Goal: Task Accomplishment & Management: Use online tool/utility

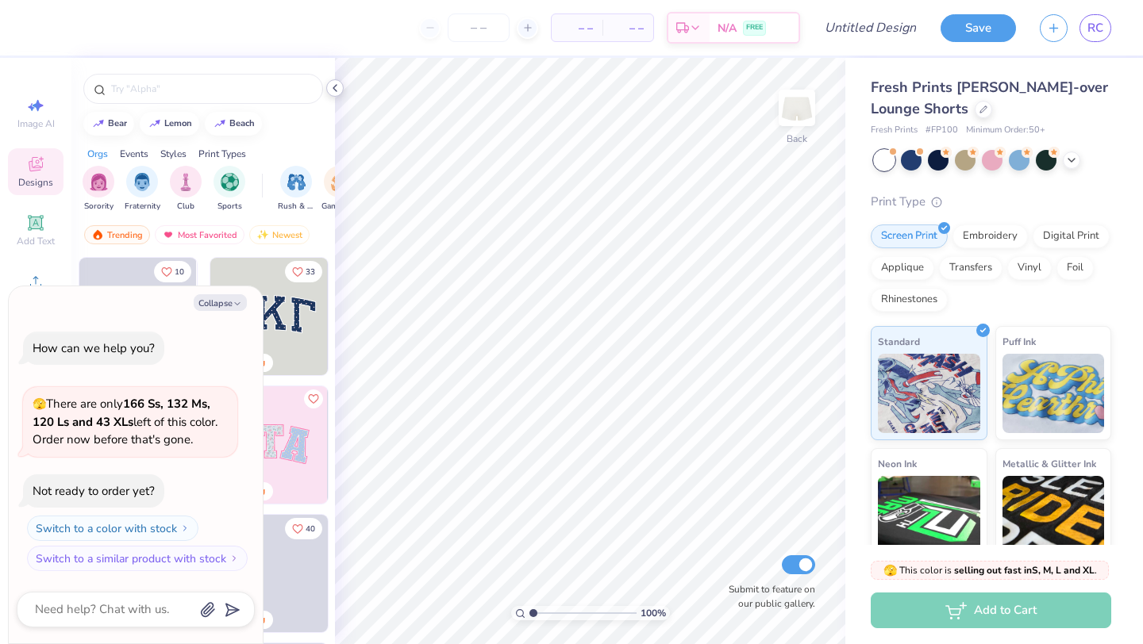
click at [333, 88] on polyline at bounding box center [334, 88] width 3 height 6
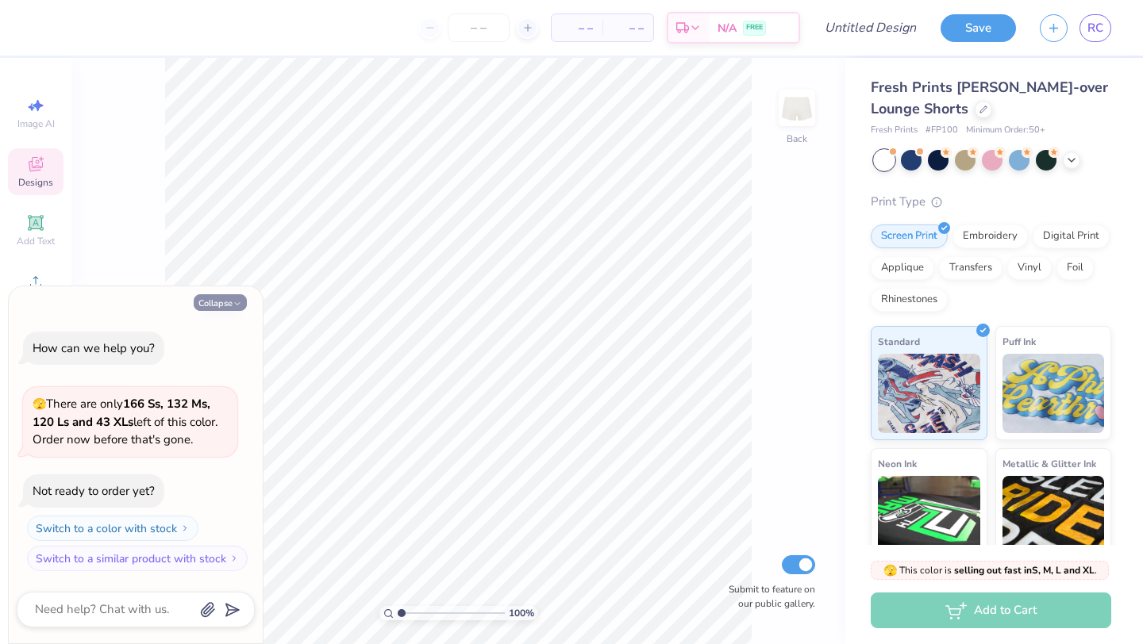
click at [222, 298] on button "Collapse" at bounding box center [220, 302] width 53 height 17
type textarea "x"
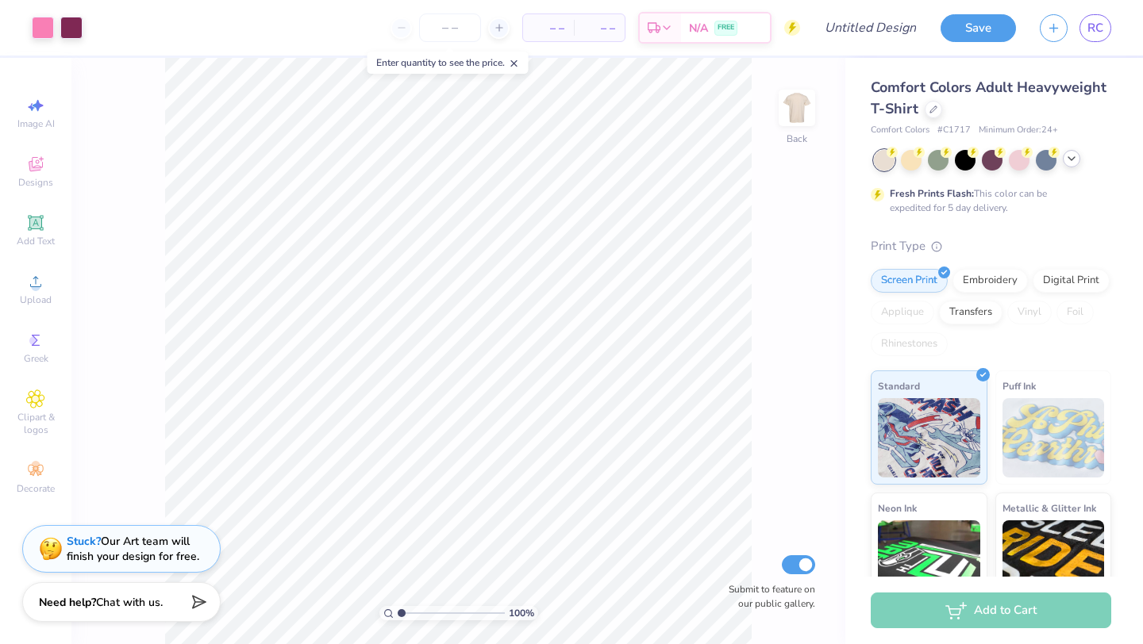
click at [1074, 158] on icon at bounding box center [1071, 158] width 13 height 13
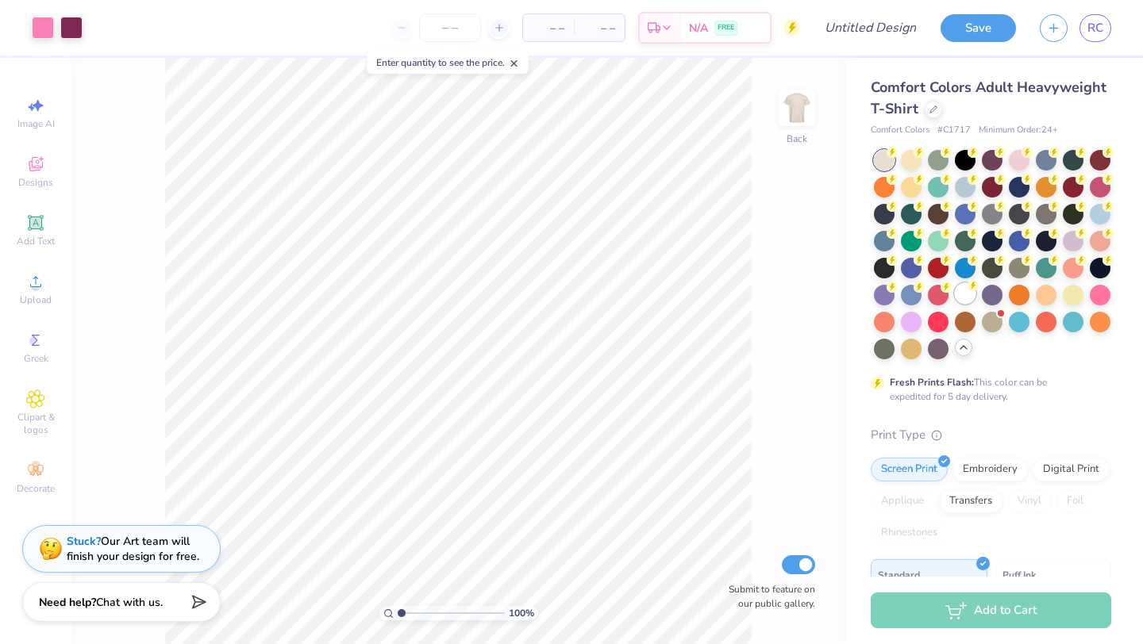
click at [970, 292] on div at bounding box center [965, 293] width 21 height 21
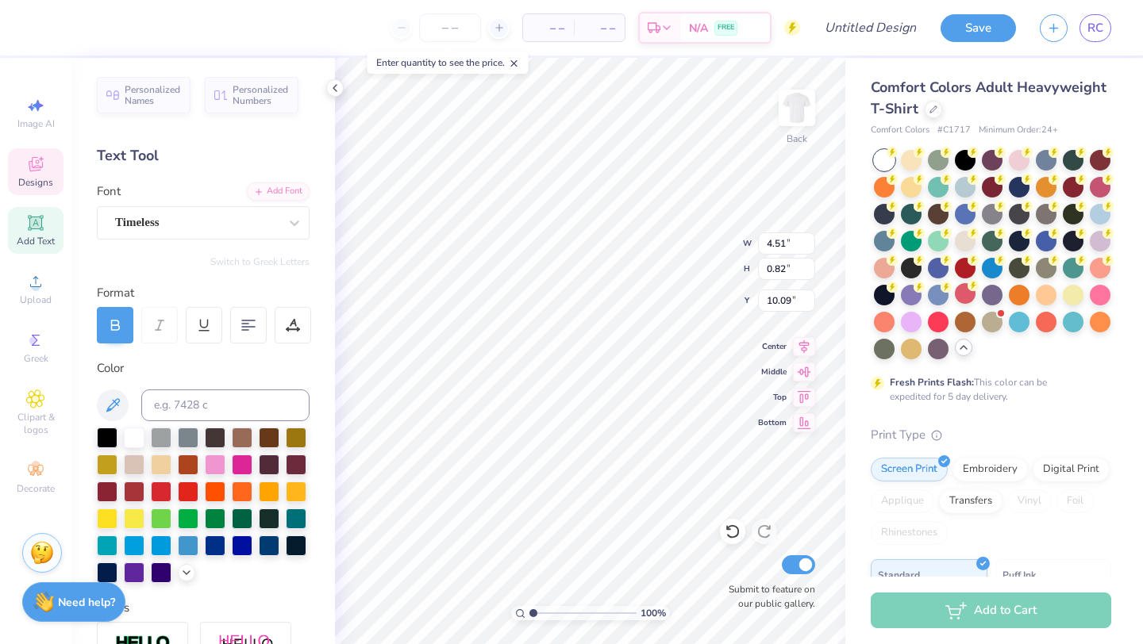
type textarea "Z"
type textarea "P.I.N.K. WOMAN"
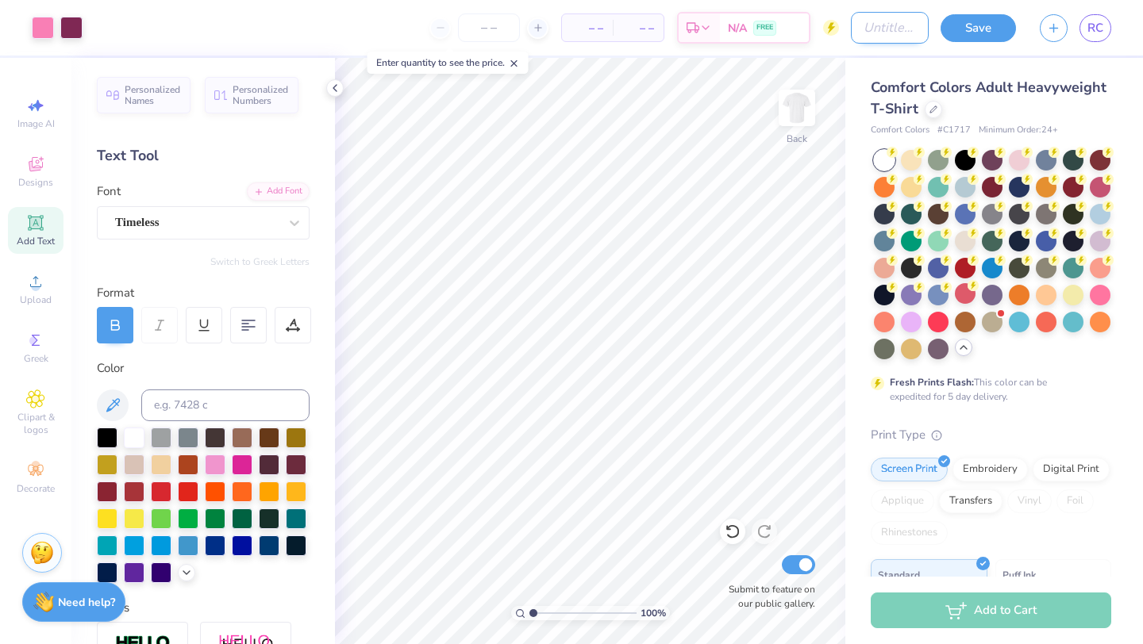
click at [867, 29] on input "Design Title" at bounding box center [890, 28] width 78 height 32
type input "B"
type input "p"
click at [1102, 297] on div at bounding box center [1100, 293] width 21 height 21
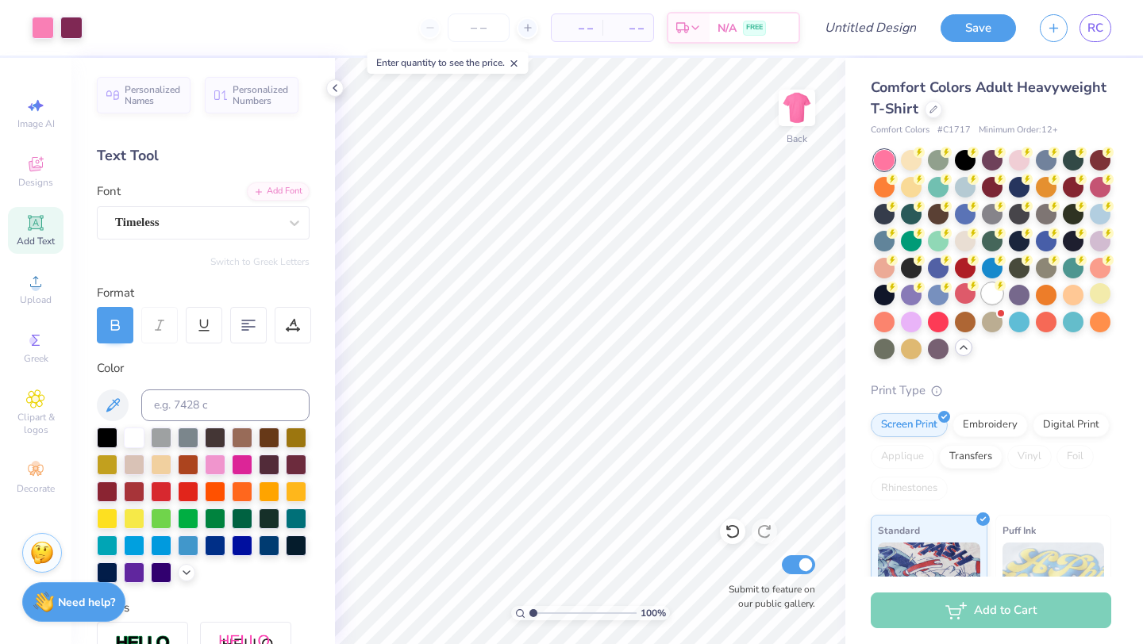
click at [996, 296] on div at bounding box center [992, 293] width 21 height 21
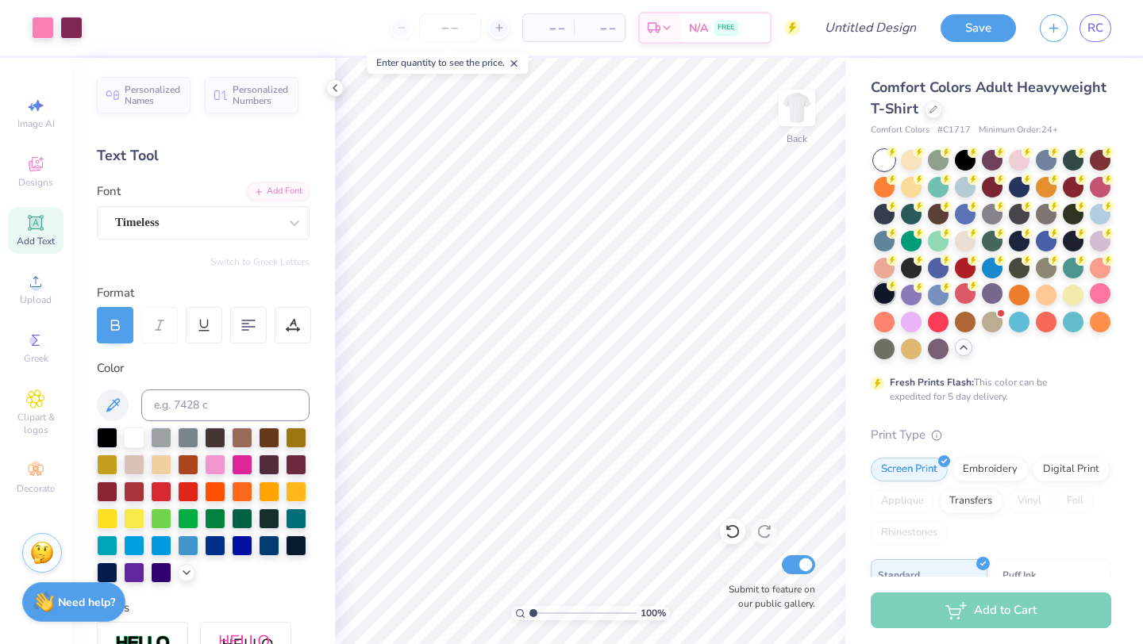
click at [886, 297] on div at bounding box center [884, 293] width 21 height 21
click at [964, 293] on div at bounding box center [965, 293] width 21 height 21
click at [910, 271] on div at bounding box center [911, 266] width 21 height 21
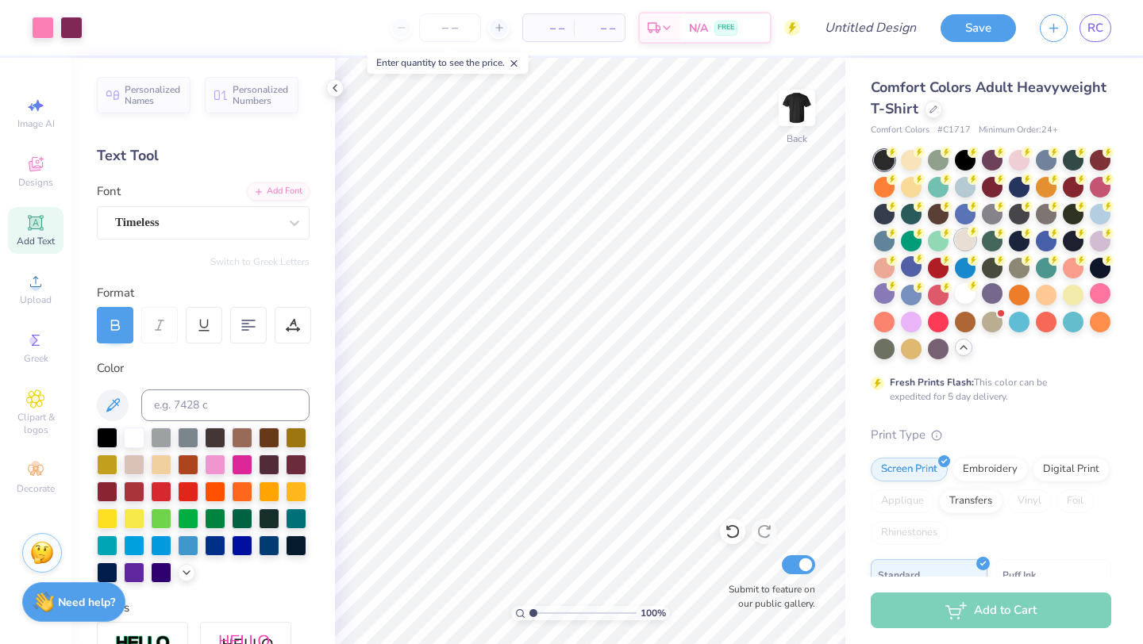
click at [971, 239] on div at bounding box center [965, 239] width 21 height 21
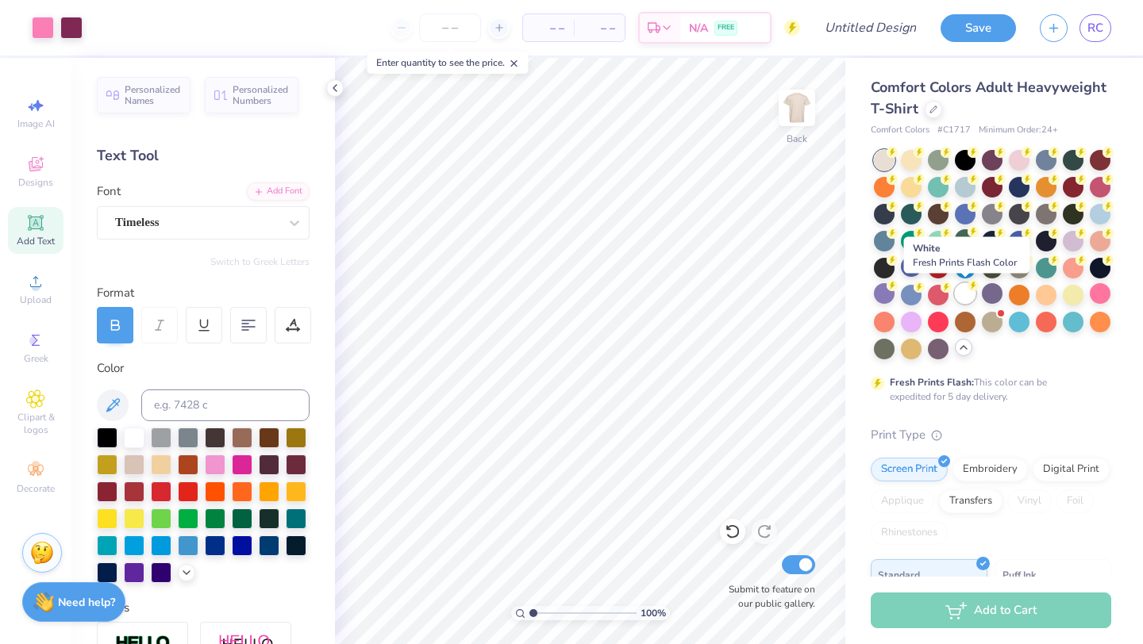
click at [966, 297] on div at bounding box center [965, 293] width 21 height 21
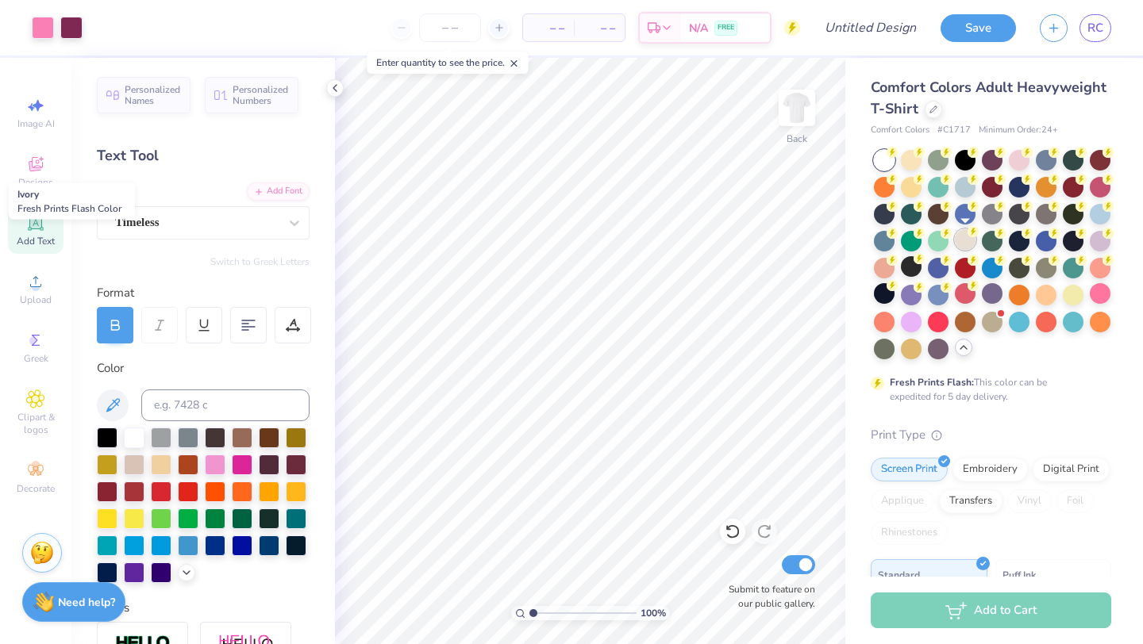
click at [961, 242] on div at bounding box center [965, 239] width 21 height 21
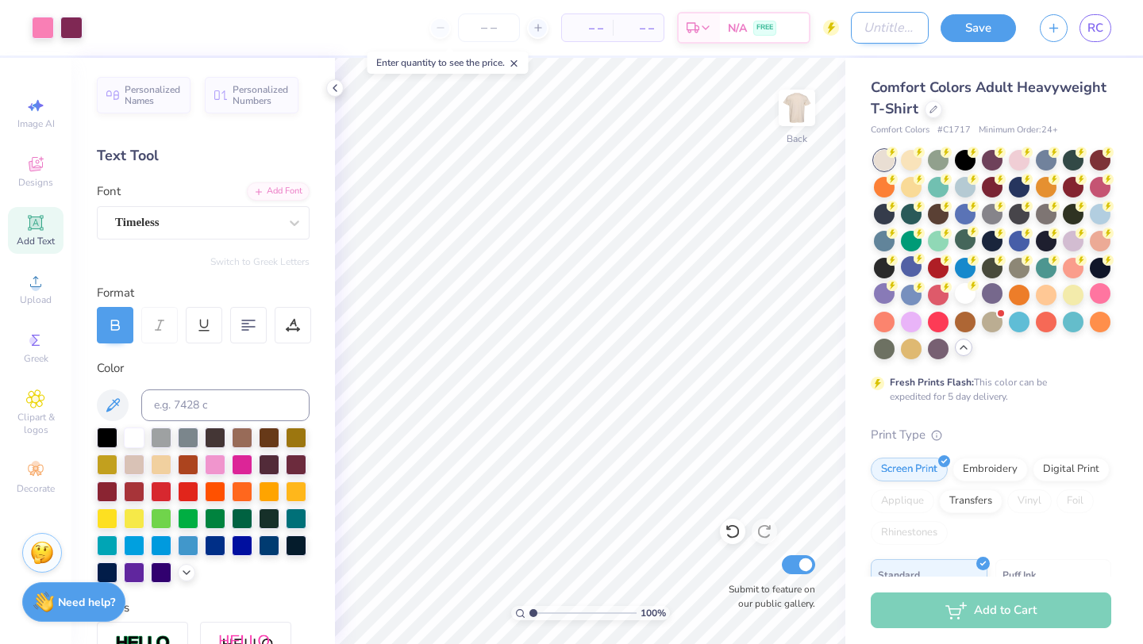
click at [851, 21] on input "Design Title" at bounding box center [890, 28] width 78 height 32
type input "[MEDICAL_DATA] walk"
click at [989, 31] on button "Save" at bounding box center [977, 26] width 75 height 28
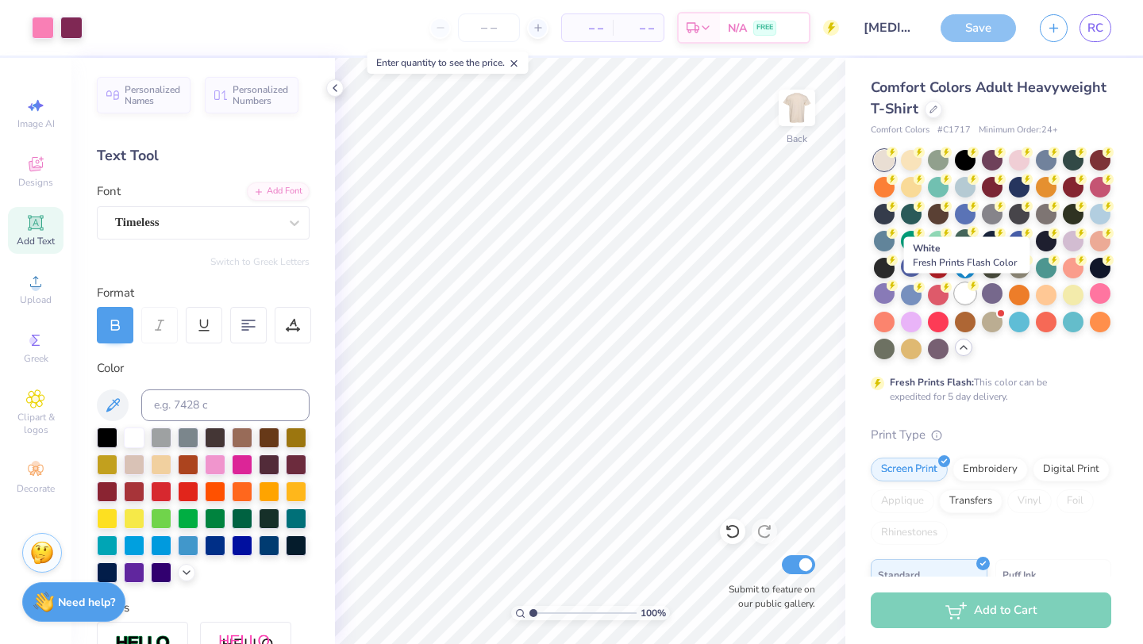
click at [966, 295] on div at bounding box center [965, 293] width 21 height 21
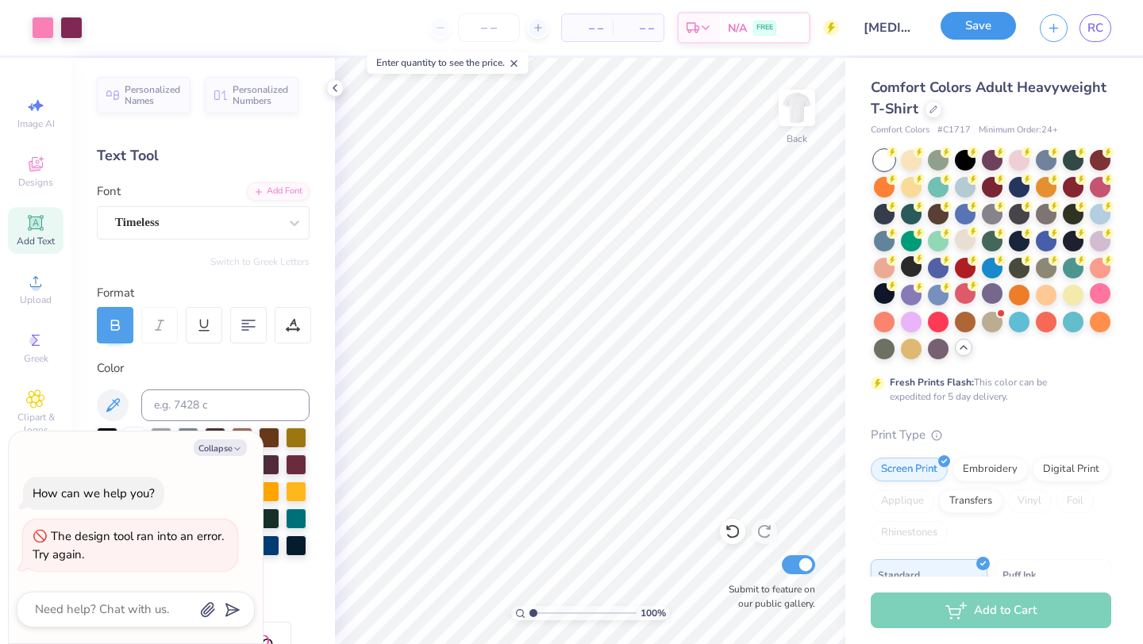
click at [971, 32] on button "Save" at bounding box center [977, 26] width 75 height 28
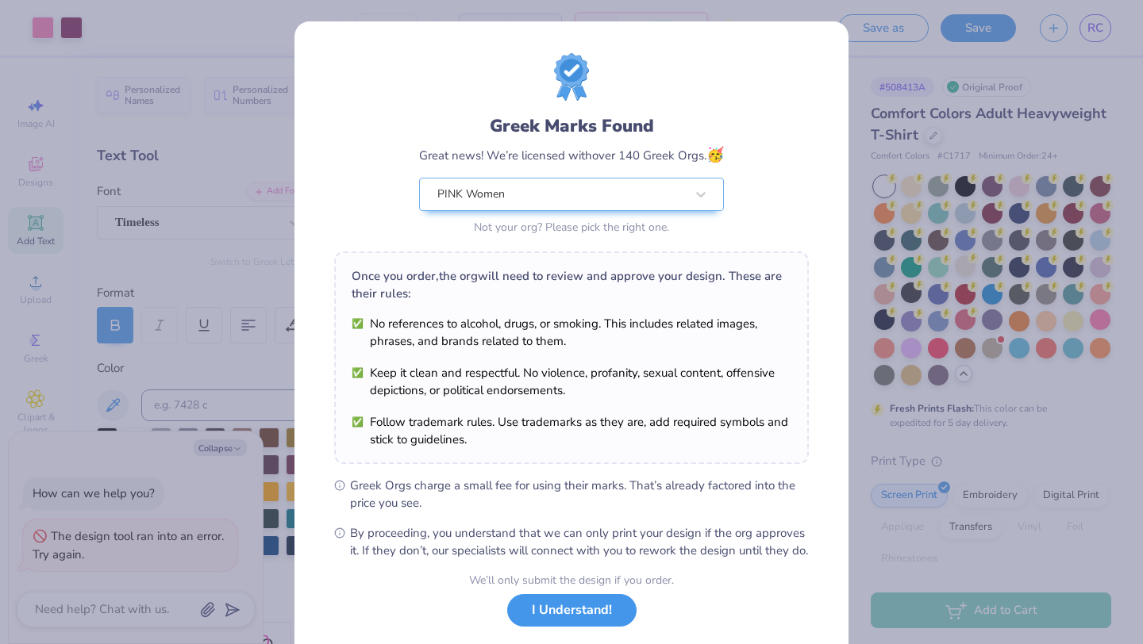
click at [600, 627] on button "I Understand!" at bounding box center [571, 610] width 129 height 33
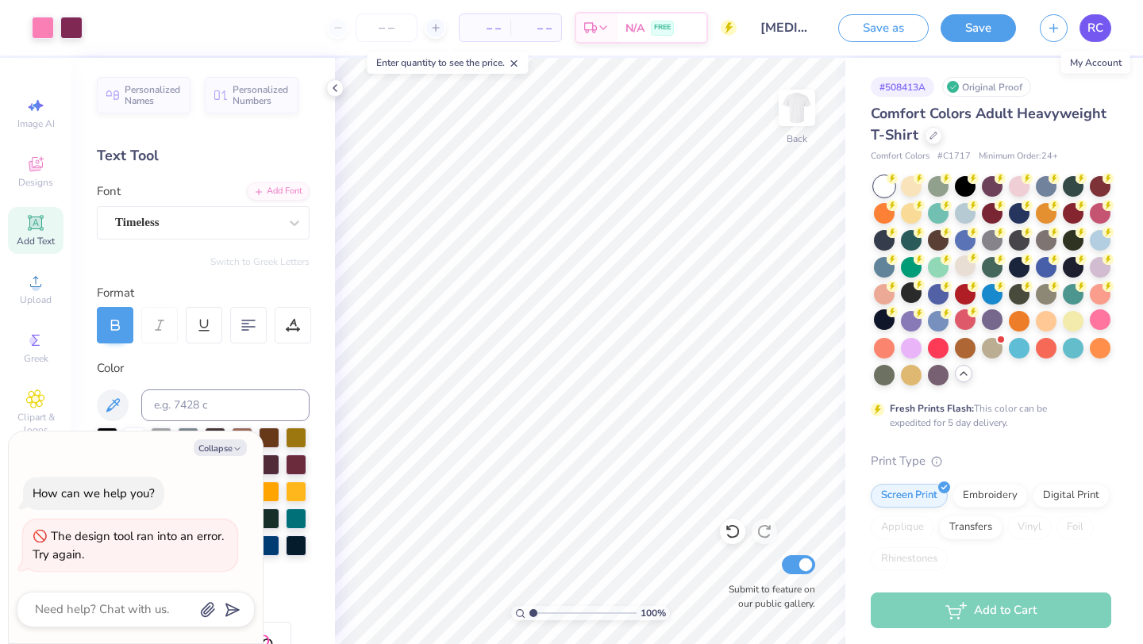
click at [1095, 30] on span "RC" at bounding box center [1095, 28] width 16 height 18
click at [1094, 33] on span "RC" at bounding box center [1095, 28] width 16 height 18
click at [341, 85] on div at bounding box center [334, 87] width 17 height 17
type textarea "x"
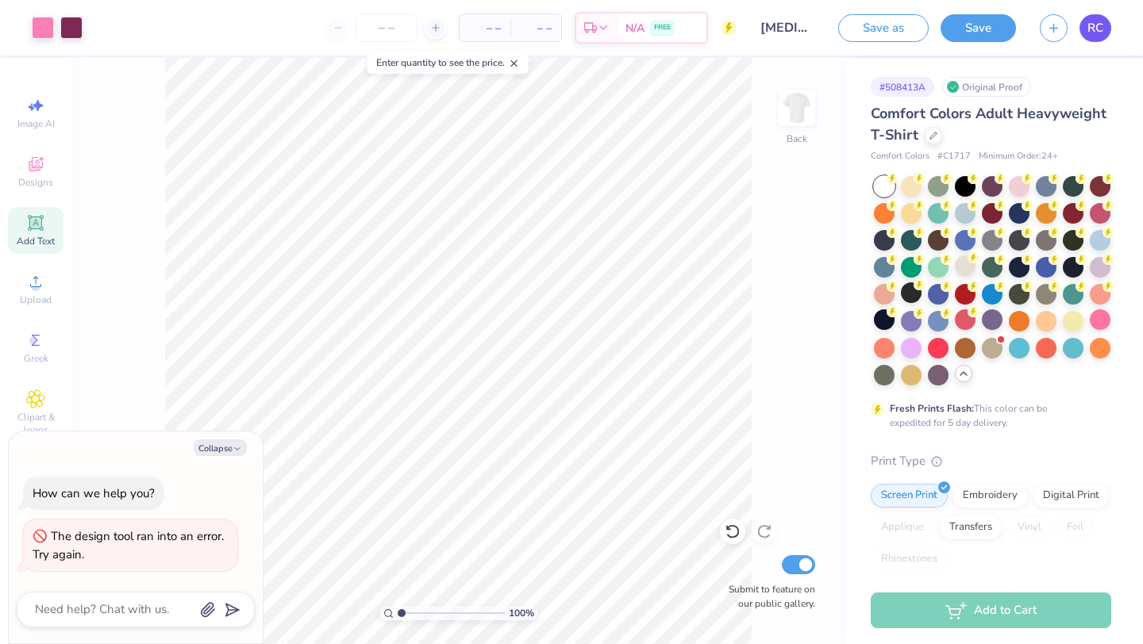
click at [1093, 27] on span "RC" at bounding box center [1095, 28] width 16 height 18
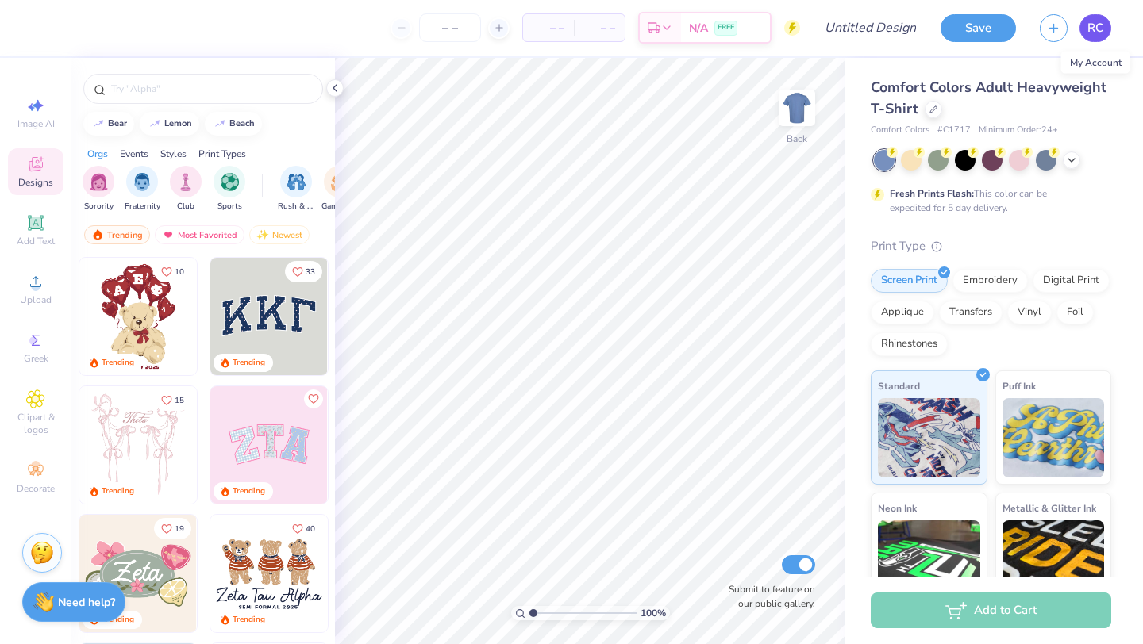
click at [1109, 27] on link "RC" at bounding box center [1095, 28] width 32 height 28
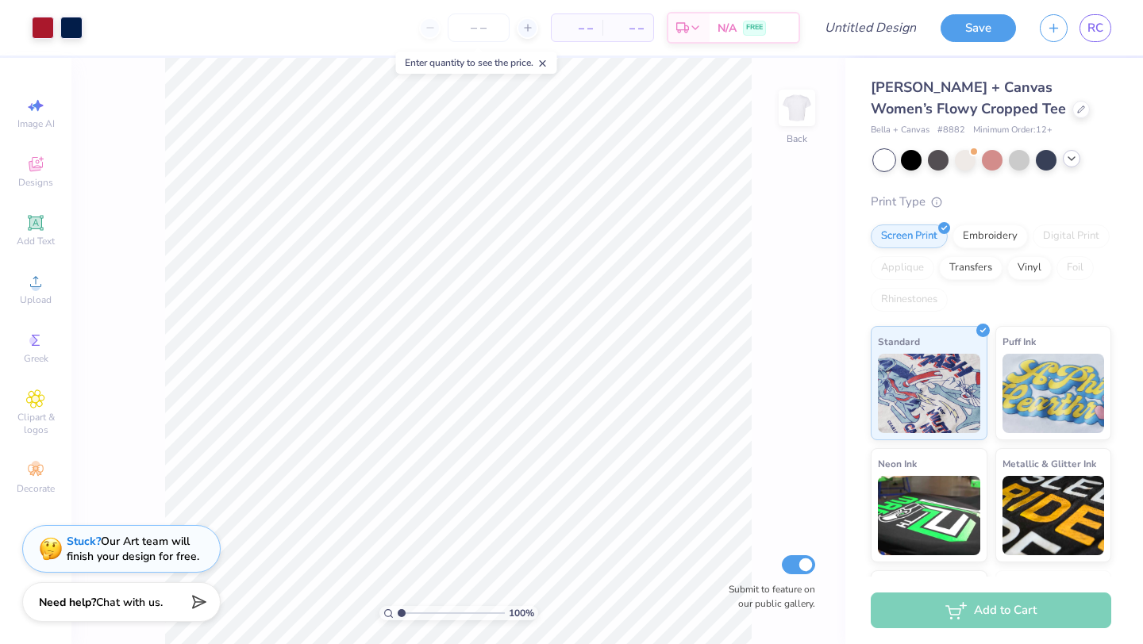
click at [1074, 164] on icon at bounding box center [1071, 158] width 13 height 13
click at [912, 167] on div at bounding box center [911, 158] width 21 height 21
click at [1077, 110] on icon at bounding box center [1081, 108] width 8 height 8
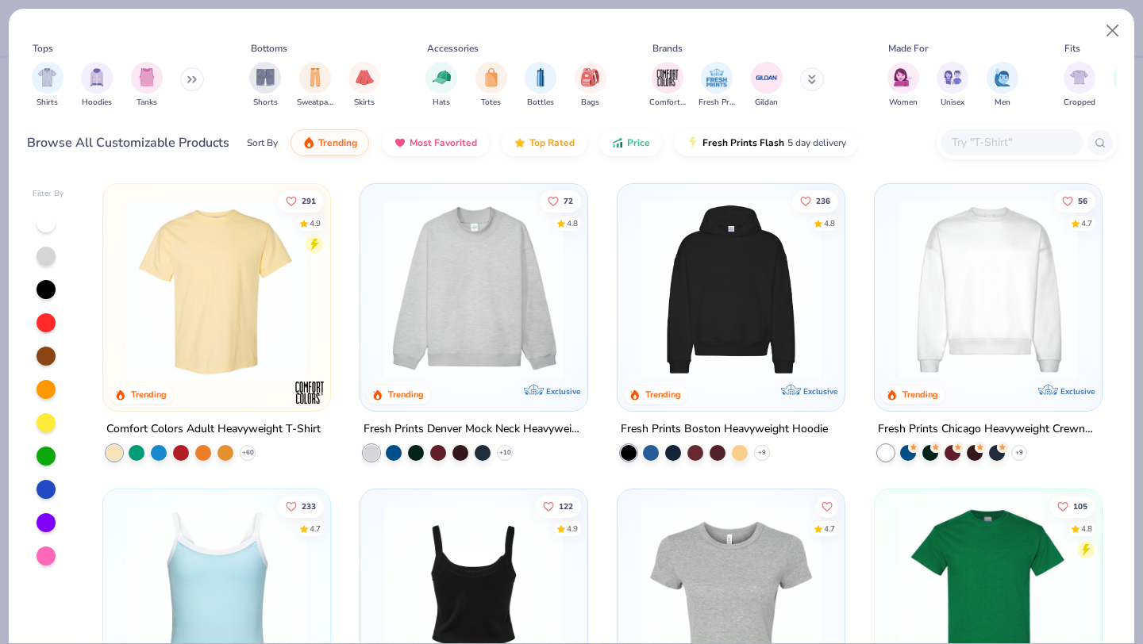
click at [376, 505] on img at bounding box center [278, 594] width 195 height 179
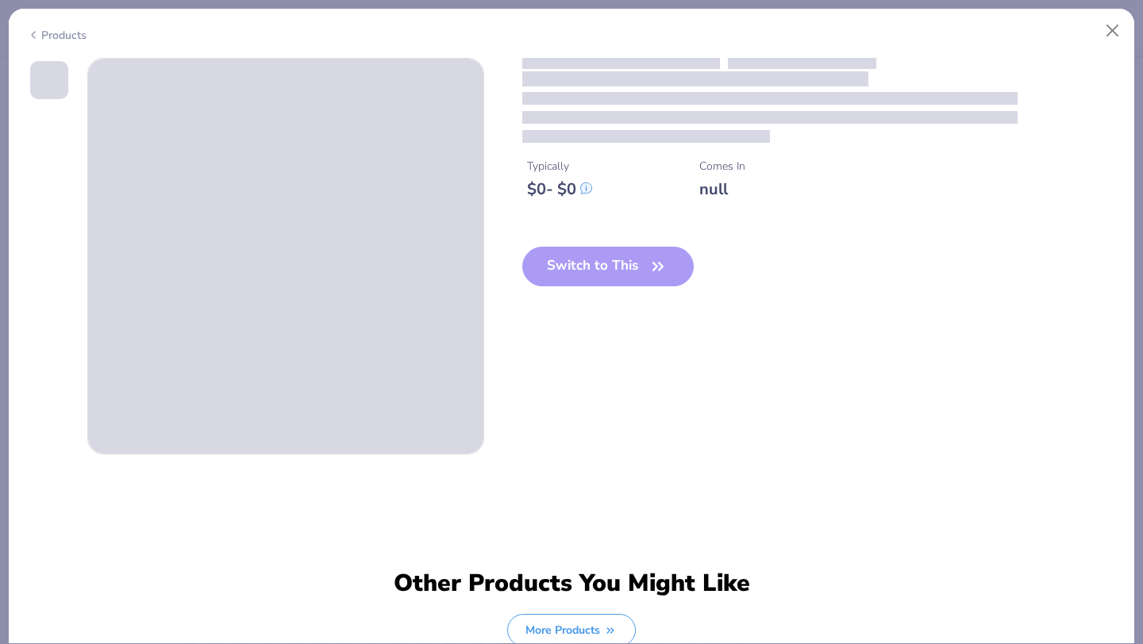
scroll to position [140, 0]
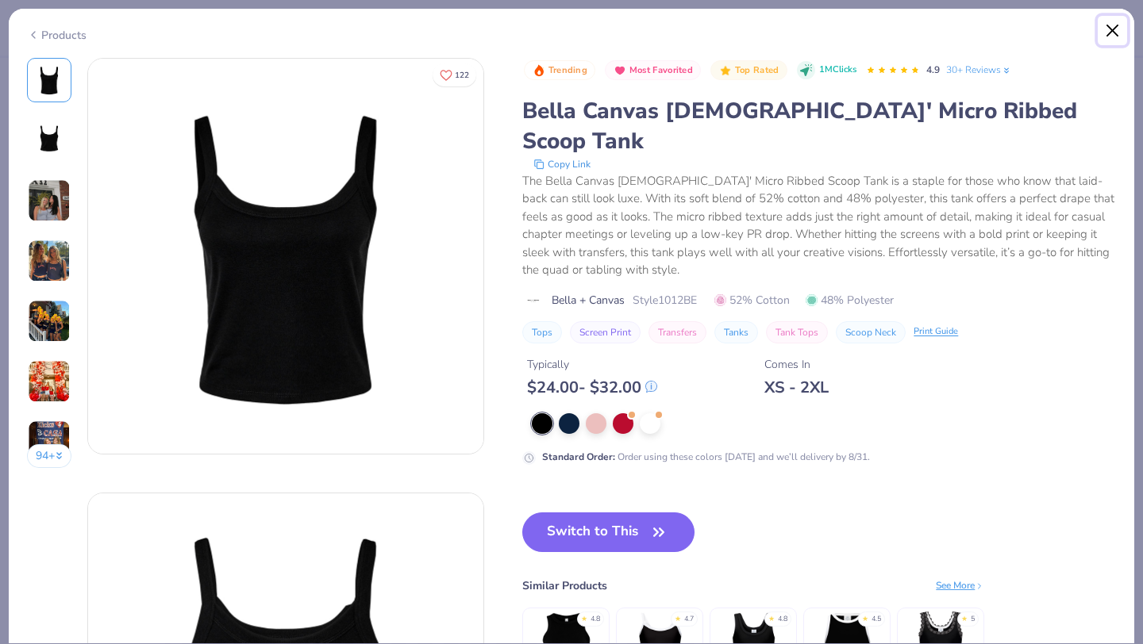
click at [1112, 31] on button "Close" at bounding box center [1112, 31] width 30 height 30
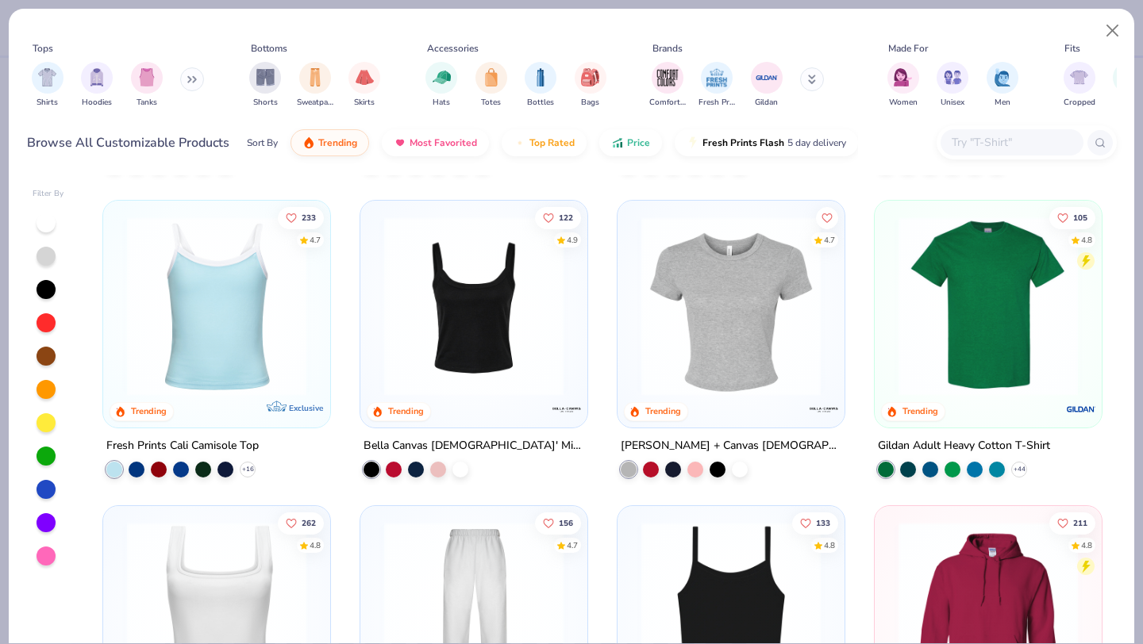
scroll to position [594, 0]
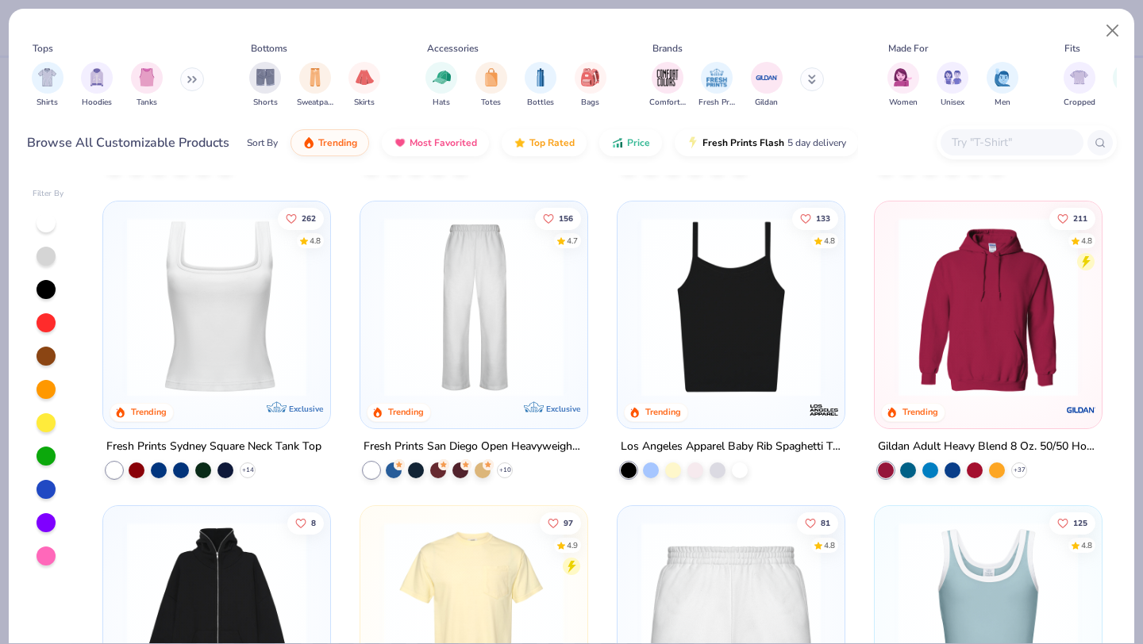
click at [727, 355] on img at bounding box center [730, 306] width 195 height 179
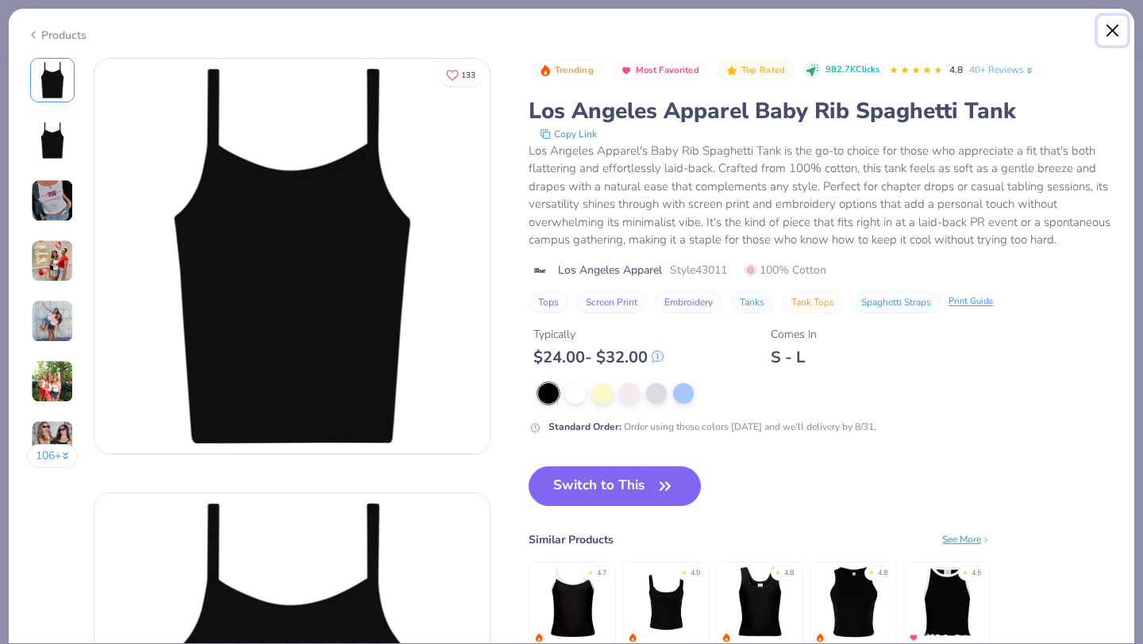
click at [1117, 31] on button "Close" at bounding box center [1112, 31] width 30 height 30
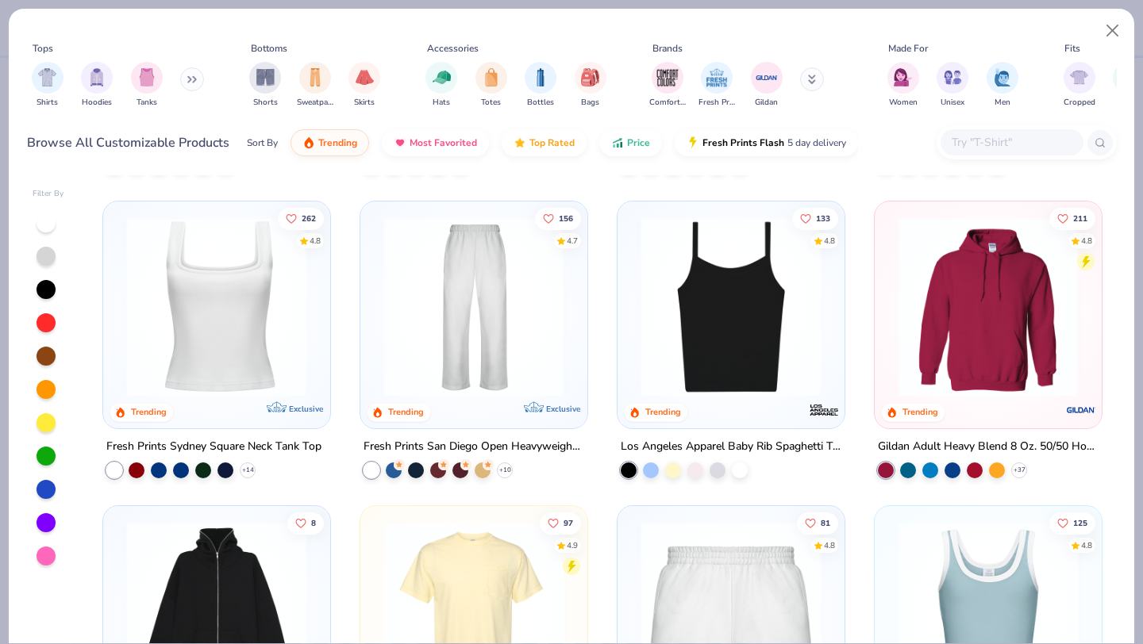
scroll to position [277, 0]
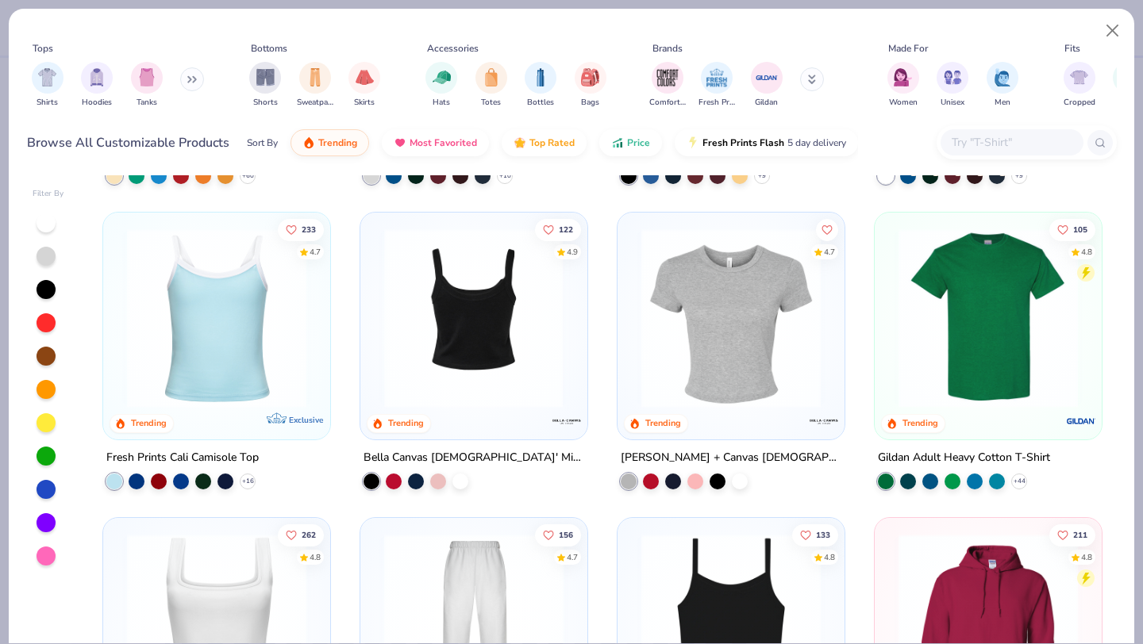
click at [462, 352] on img at bounding box center [473, 318] width 195 height 179
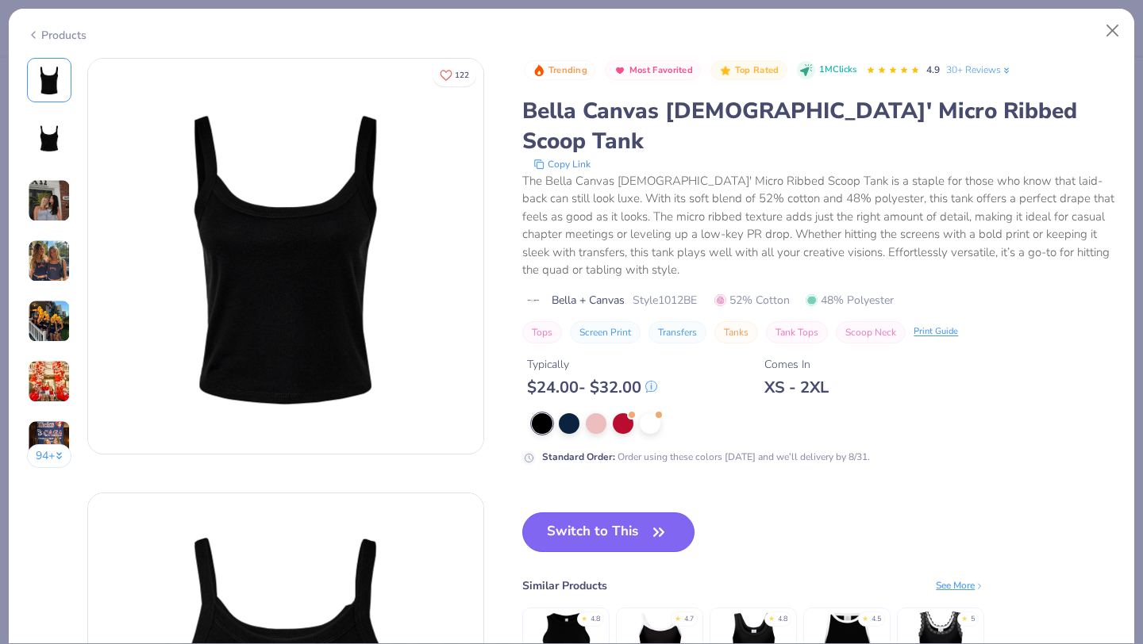
click at [596, 513] on button "Switch to This" at bounding box center [608, 533] width 172 height 40
click at [590, 513] on button "Switch to This" at bounding box center [608, 533] width 172 height 40
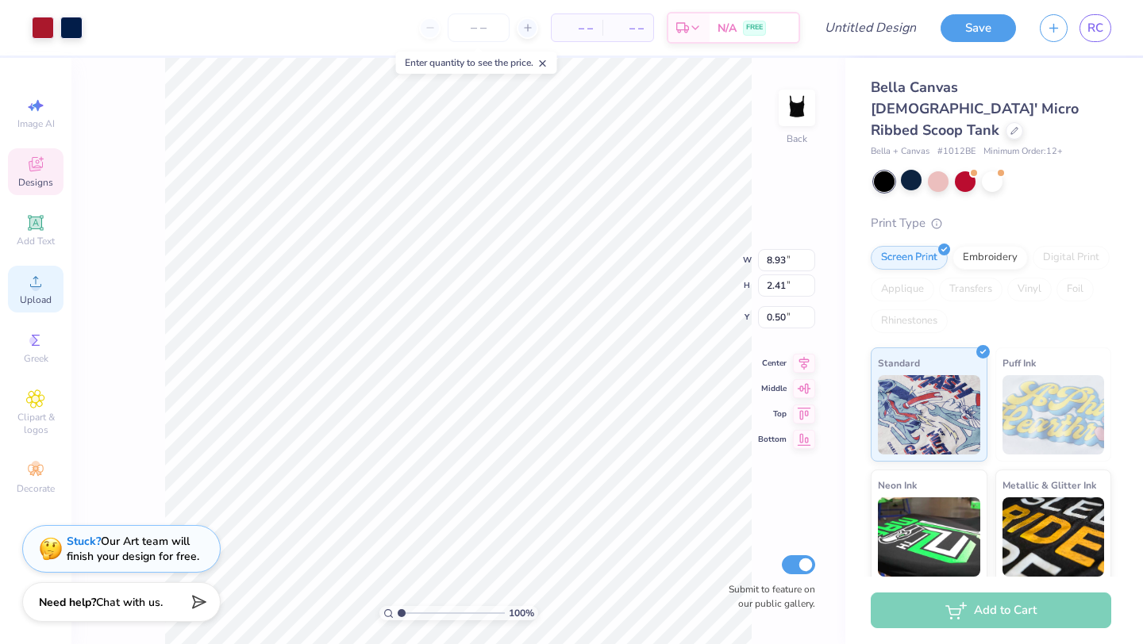
click at [33, 292] on div "Upload" at bounding box center [36, 289] width 56 height 47
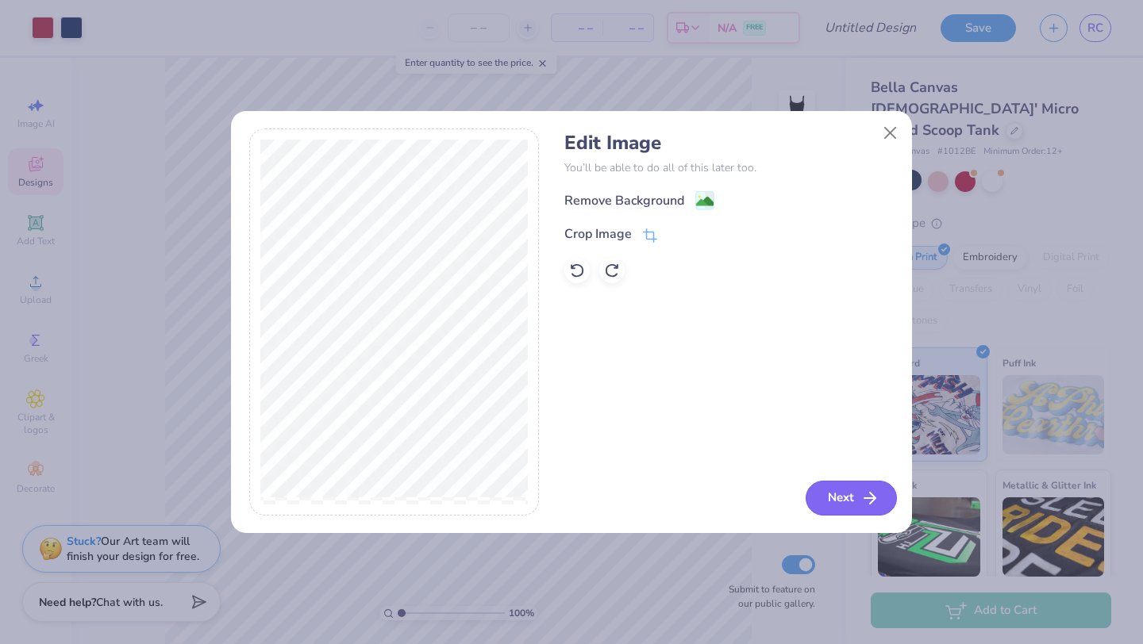
click at [849, 502] on button "Next" at bounding box center [850, 498] width 91 height 35
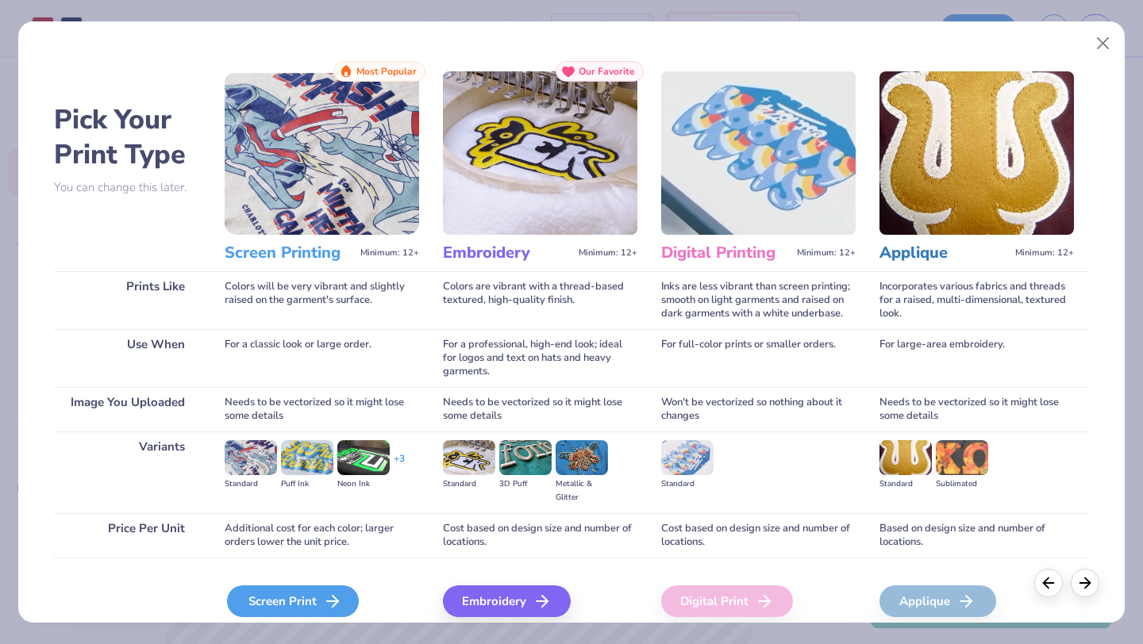
click at [251, 599] on div "Screen Print" at bounding box center [293, 602] width 132 height 32
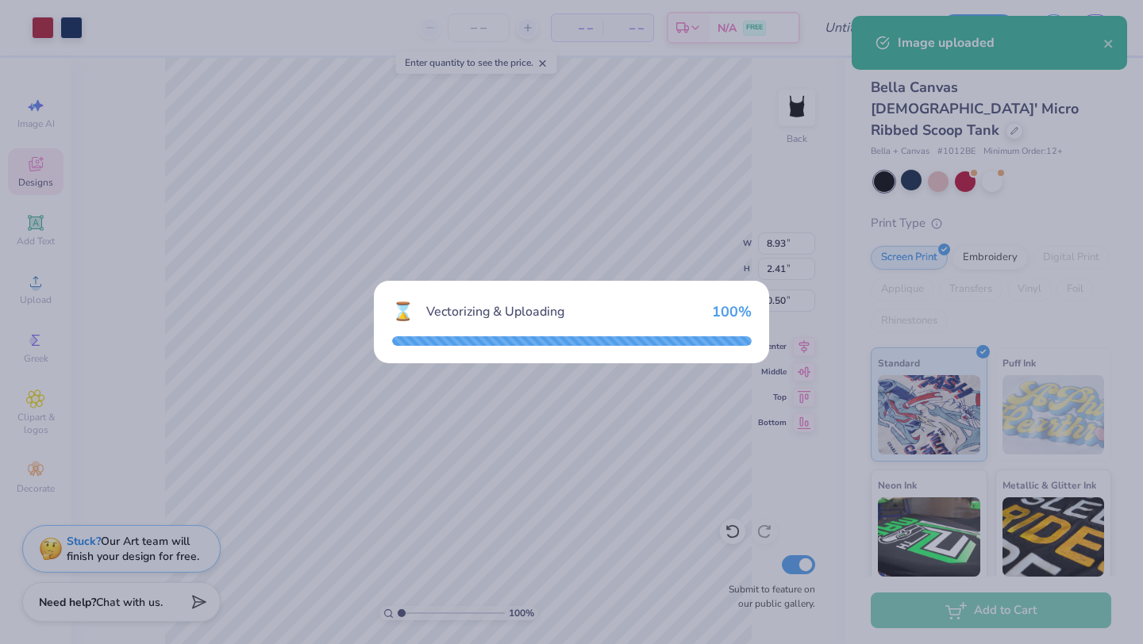
type input "6.84"
type input "9.95"
type input "0.52"
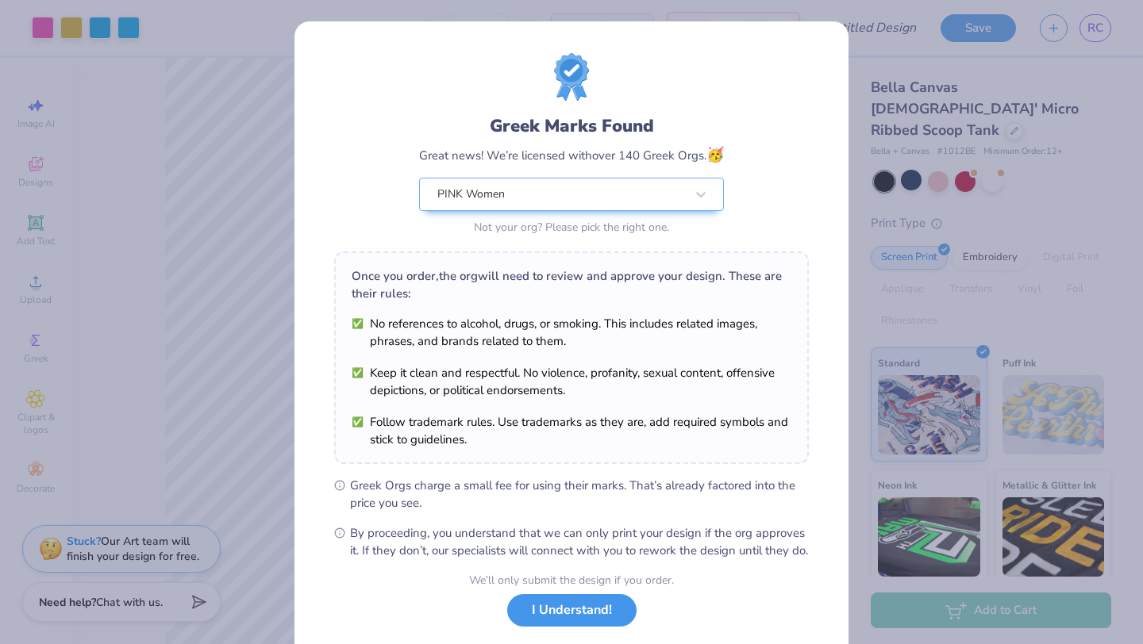
click at [565, 627] on button "I Understand!" at bounding box center [571, 610] width 129 height 33
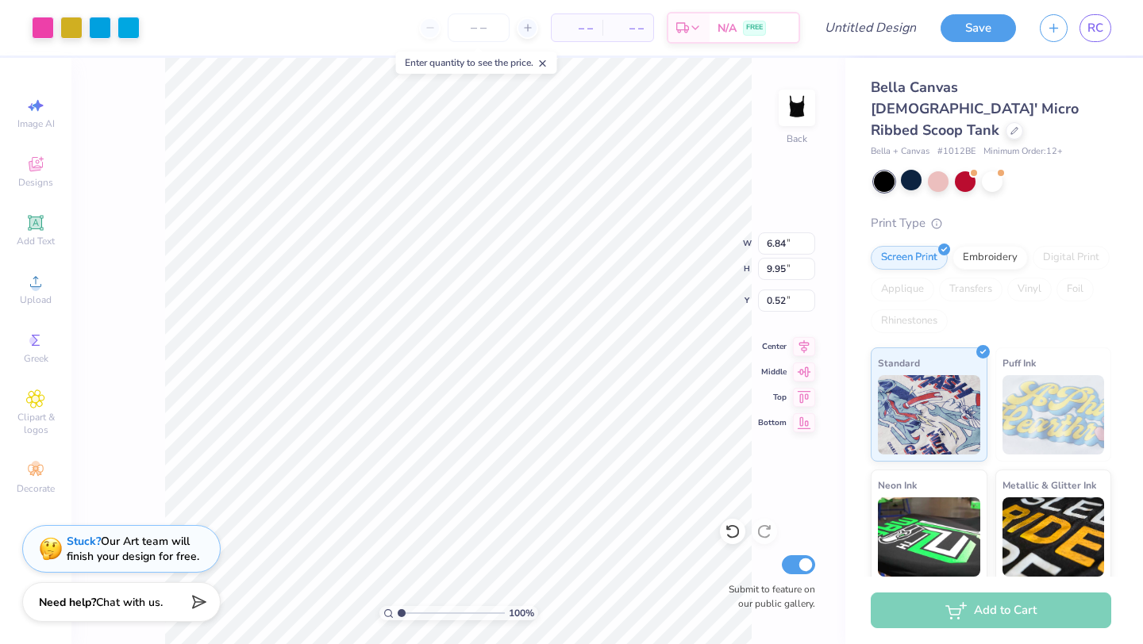
type input "2.29"
type input "3.34"
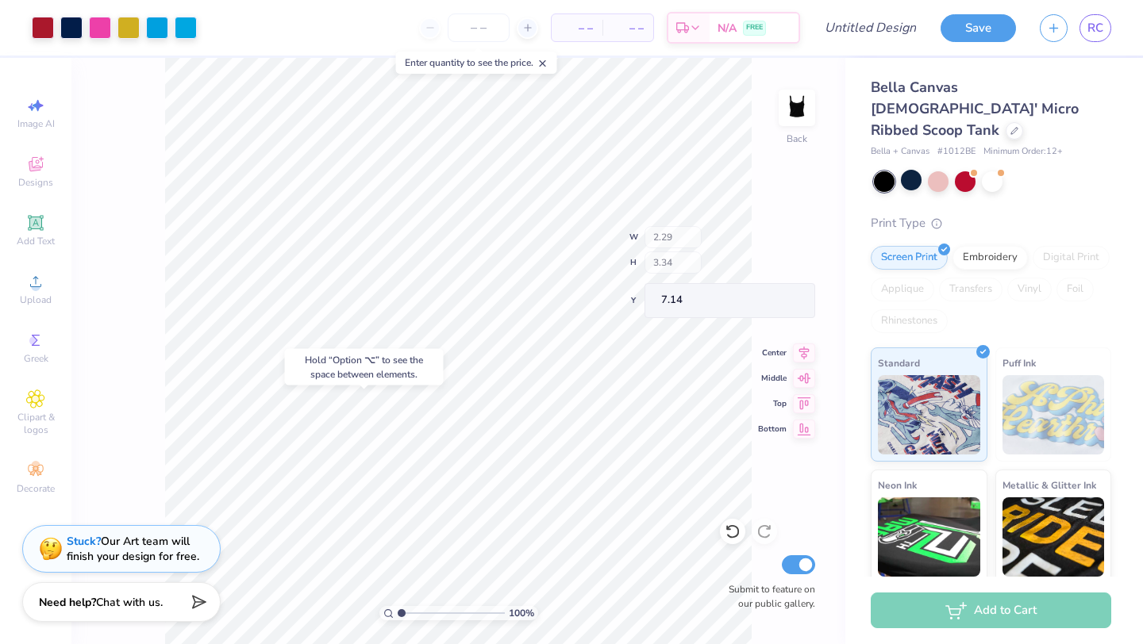
type input "4.44"
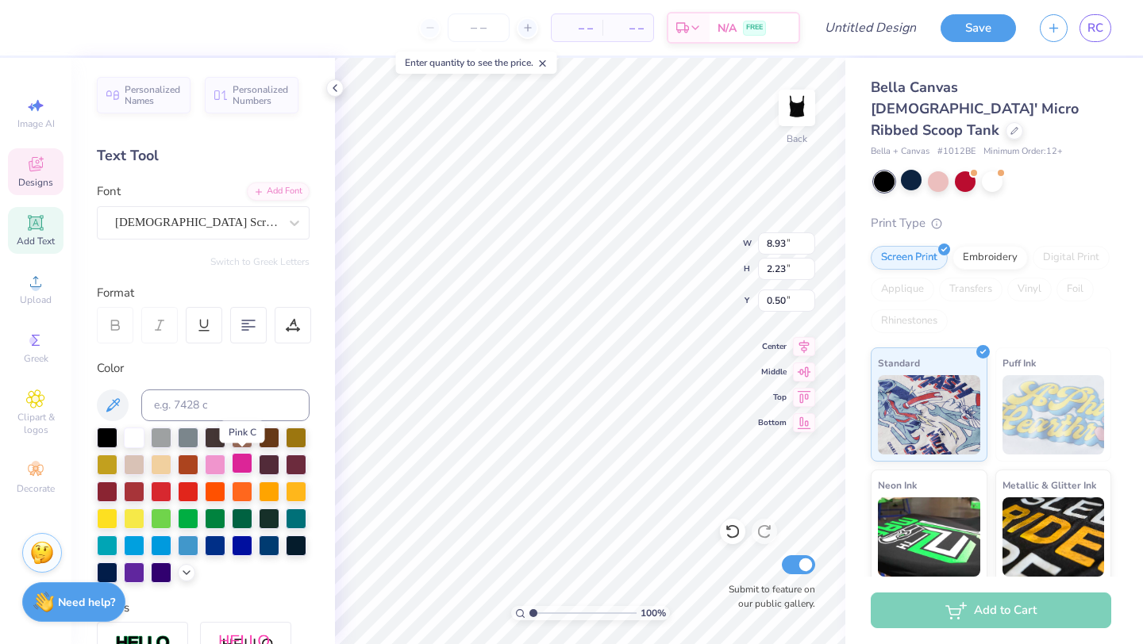
click at [243, 460] on div at bounding box center [242, 463] width 21 height 21
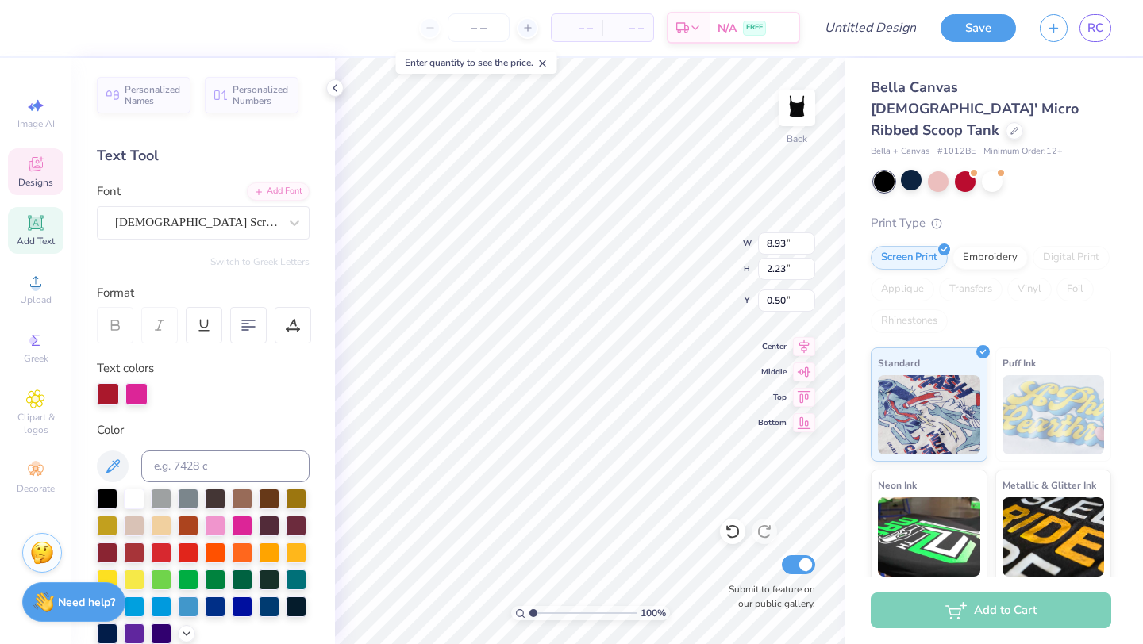
scroll to position [0, 2]
click at [243, 520] on div at bounding box center [242, 524] width 21 height 21
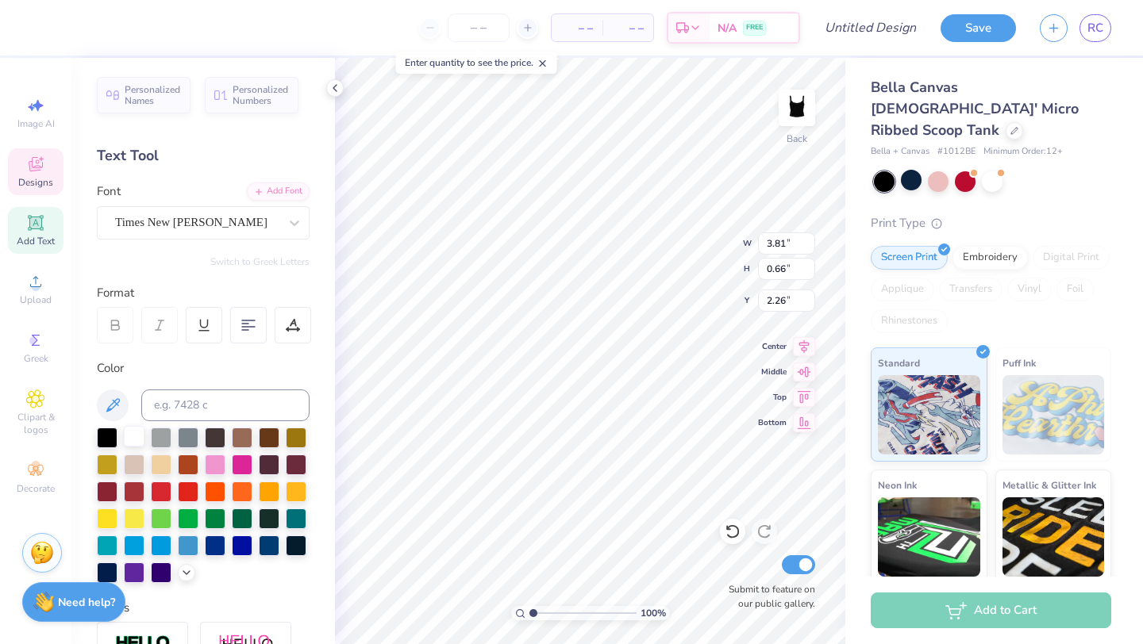
click at [136, 439] on div at bounding box center [134, 436] width 21 height 21
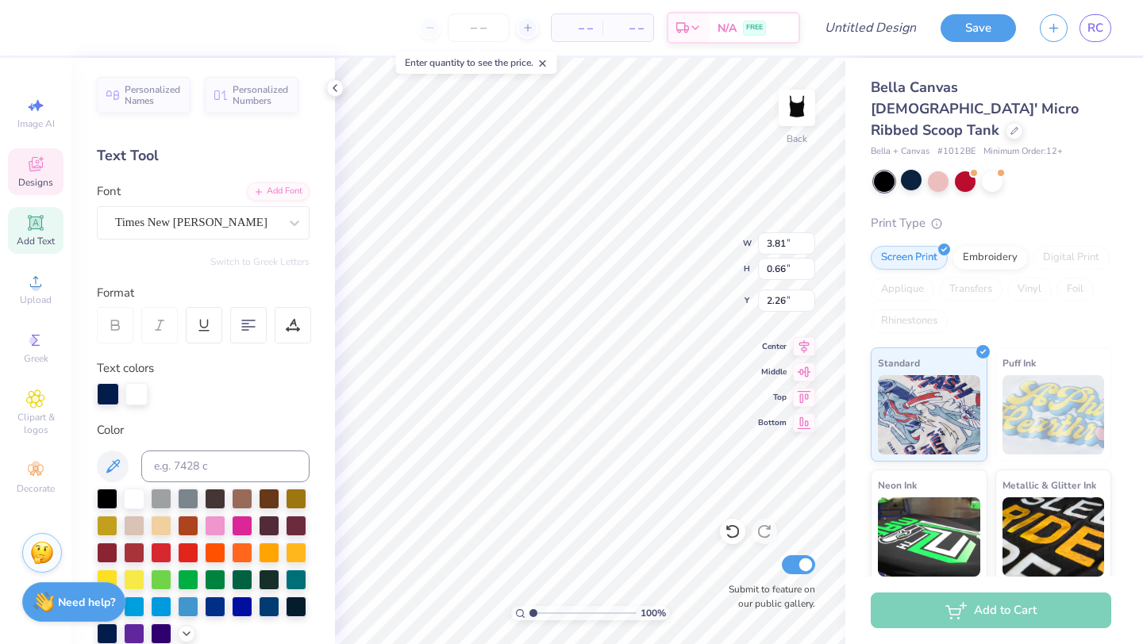
scroll to position [0, 2]
click at [133, 496] on div at bounding box center [134, 497] width 21 height 21
click at [138, 387] on div at bounding box center [136, 394] width 22 height 22
click at [238, 528] on div at bounding box center [242, 524] width 21 height 21
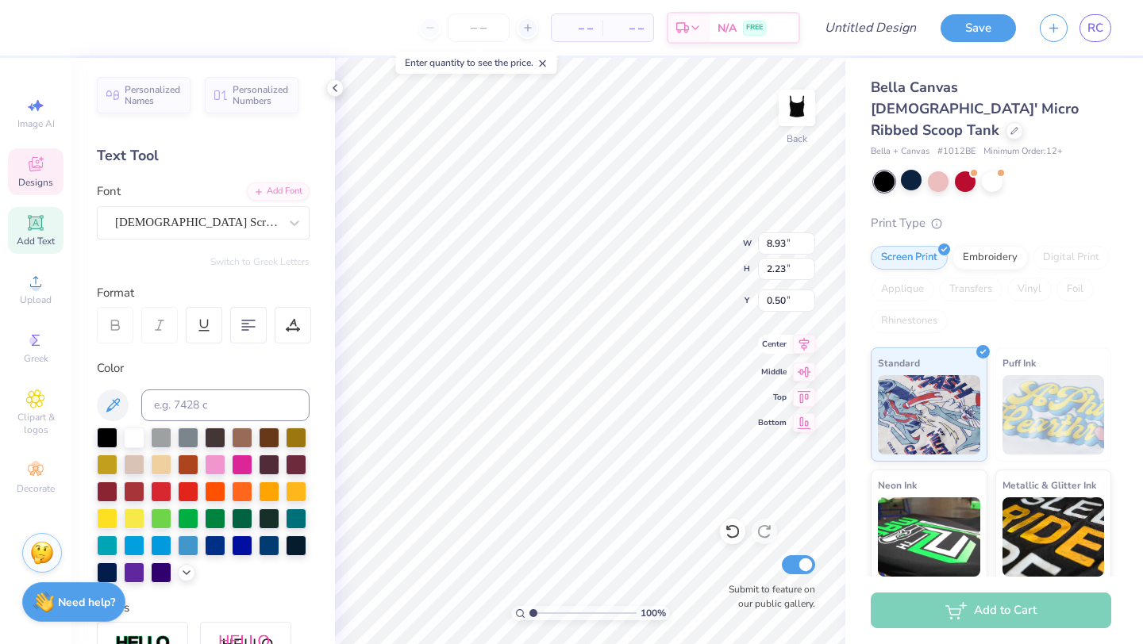
scroll to position [0, 4]
type textarea "P.I.N.K. Woman"
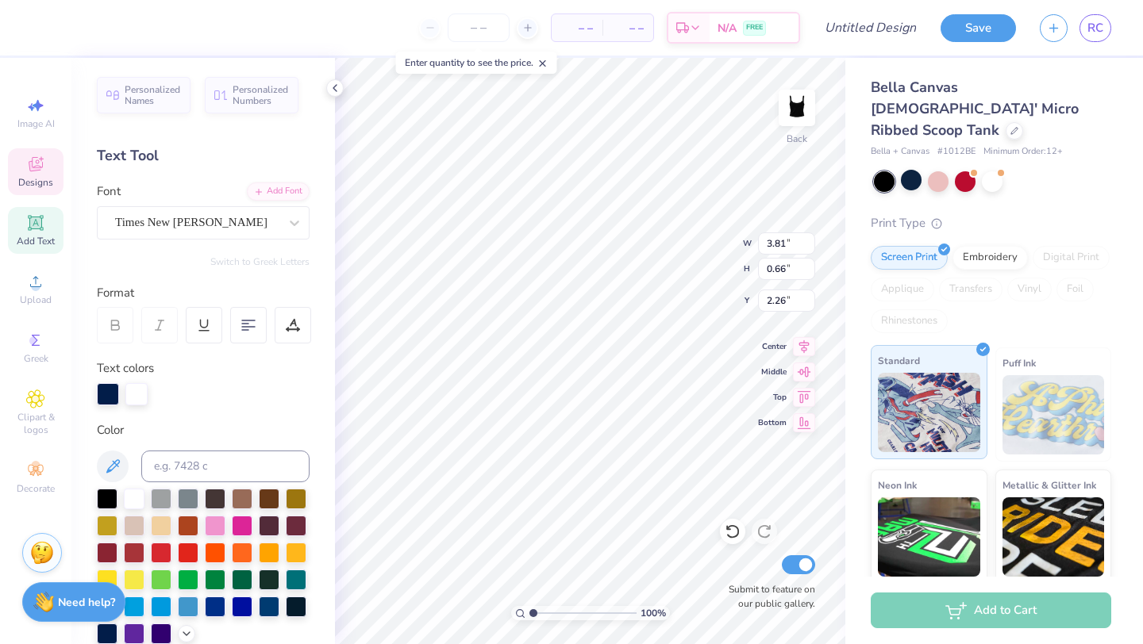
scroll to position [0, 0]
type textarea "since 2006"
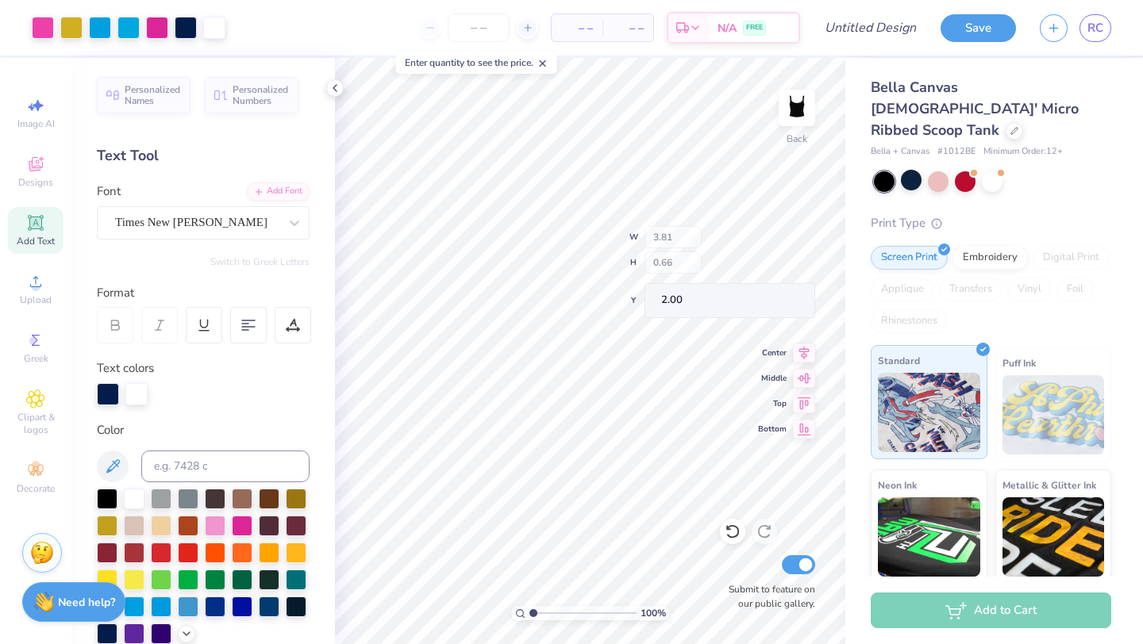
type input "2.00"
click at [730, 527] on icon at bounding box center [733, 532] width 16 height 16
click at [731, 529] on icon at bounding box center [733, 532] width 16 height 16
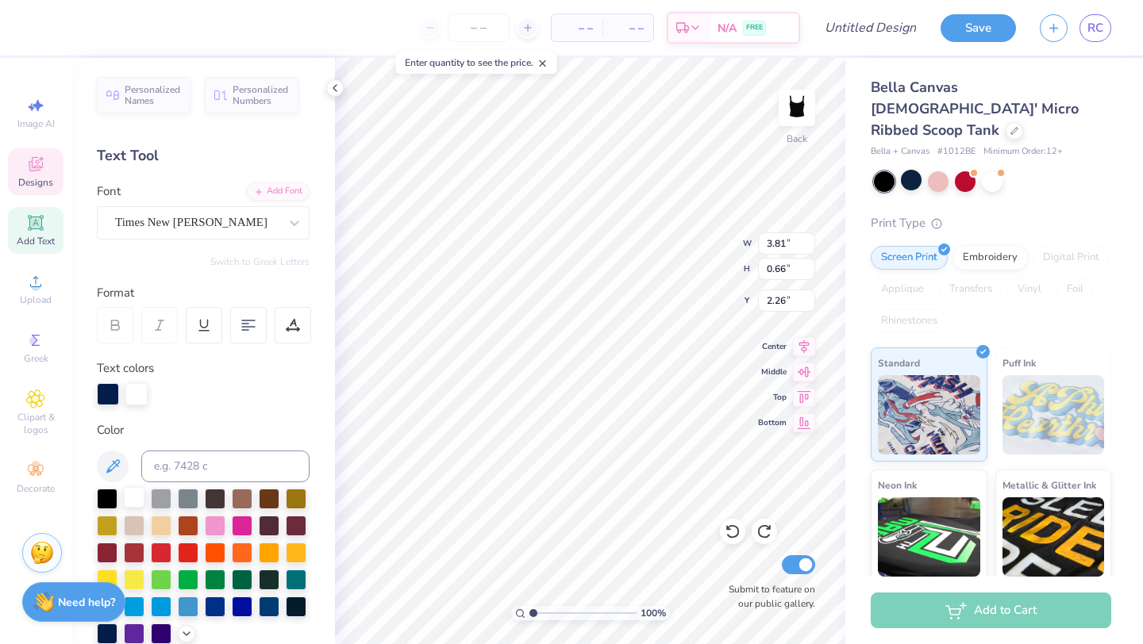
click at [144, 491] on div at bounding box center [134, 497] width 21 height 21
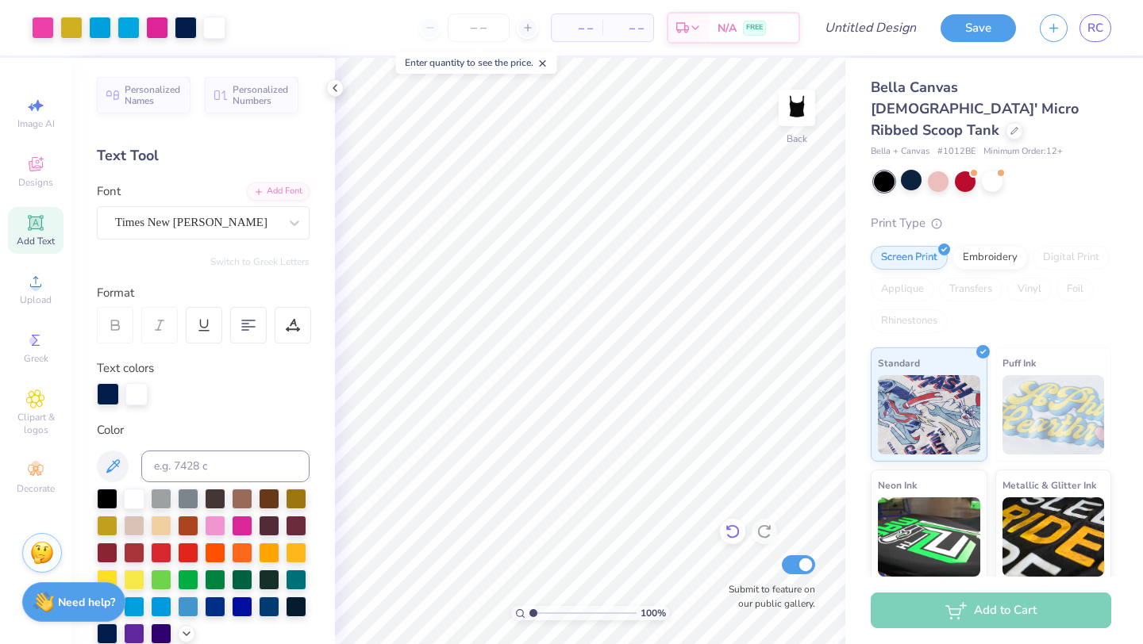
click at [725, 527] on icon at bounding box center [733, 532] width 16 height 16
click at [730, 529] on icon at bounding box center [733, 532] width 16 height 16
click at [763, 529] on icon at bounding box center [764, 532] width 16 height 16
click at [759, 532] on icon at bounding box center [764, 532] width 16 height 16
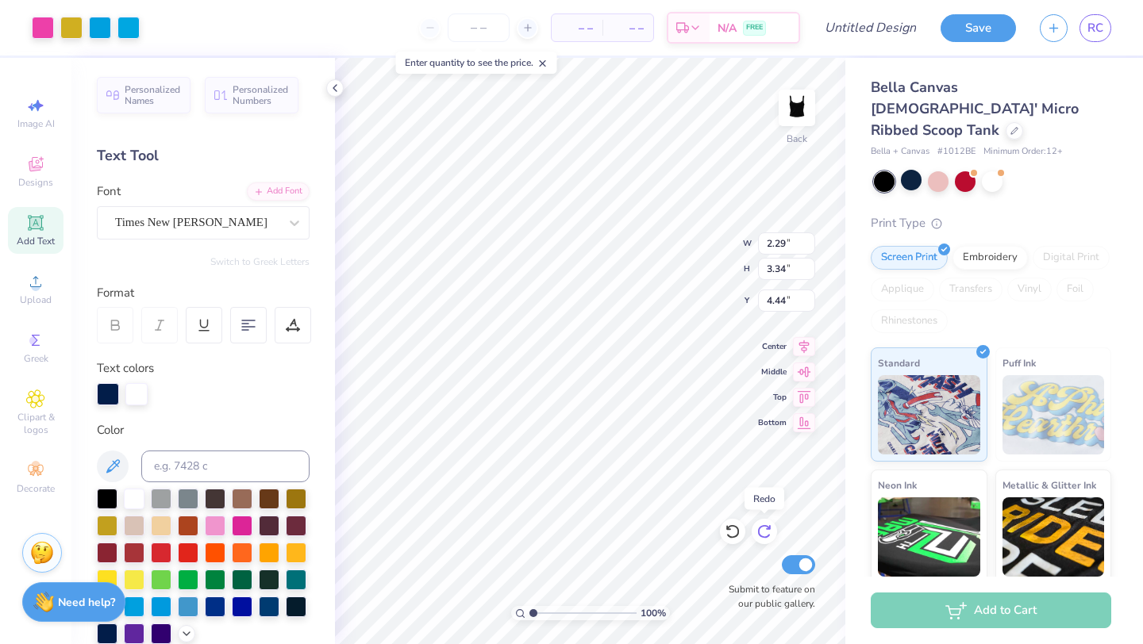
click at [763, 531] on icon at bounding box center [764, 532] width 16 height 16
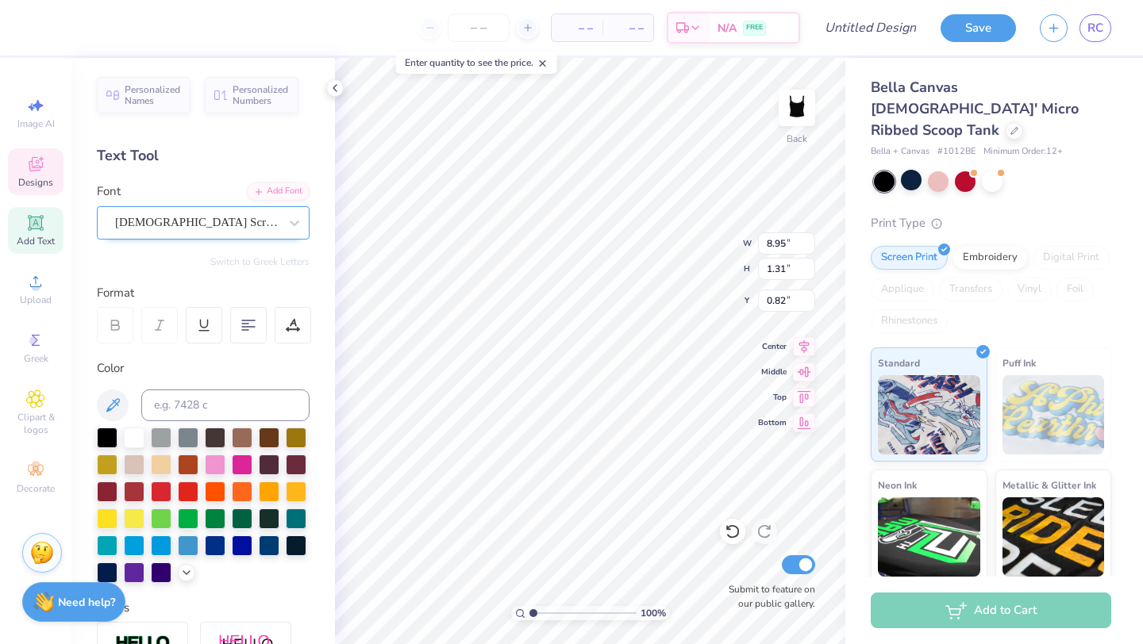
click at [186, 229] on div "American Scribe" at bounding box center [196, 222] width 167 height 25
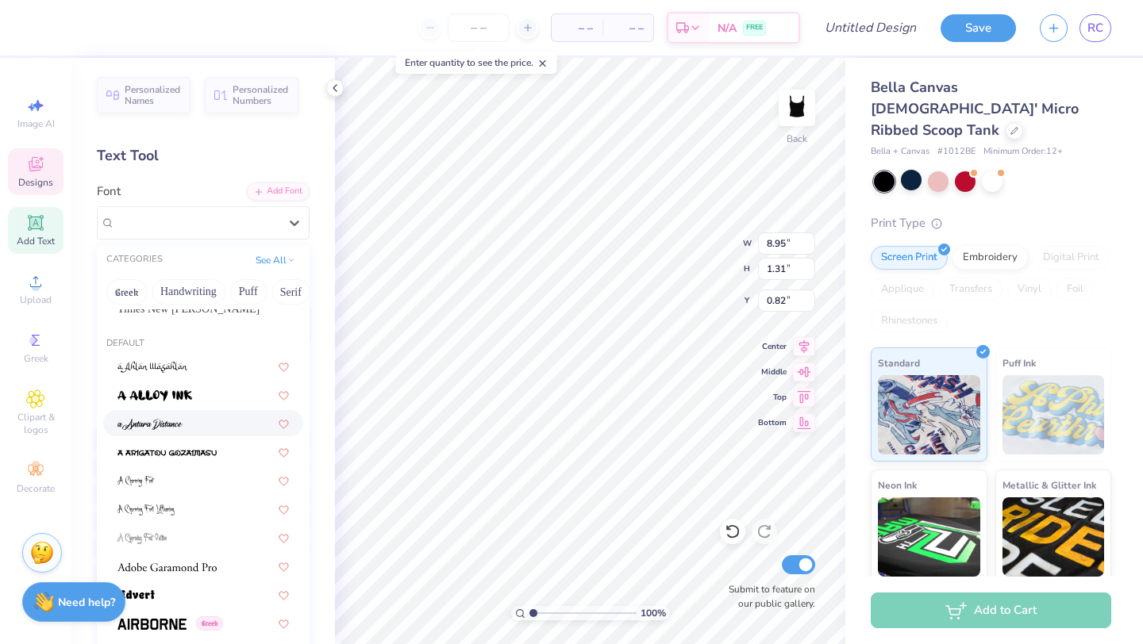
scroll to position [72, 0]
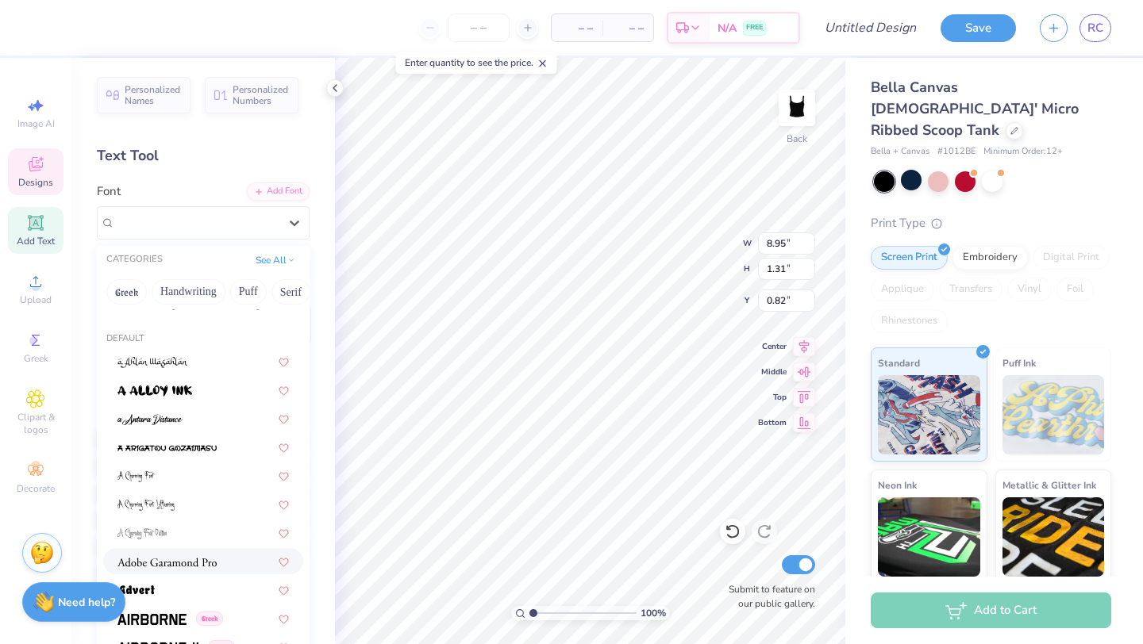
click at [182, 563] on img at bounding box center [166, 562] width 99 height 11
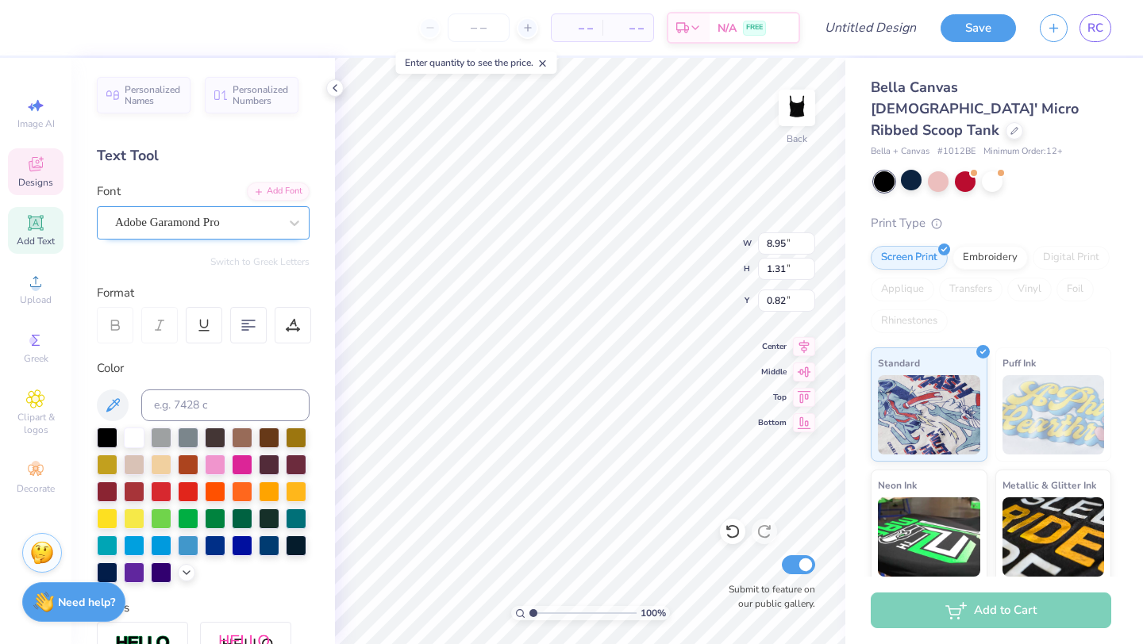
click at [240, 228] on div "Adobe Garamond Pro" at bounding box center [196, 222] width 167 height 25
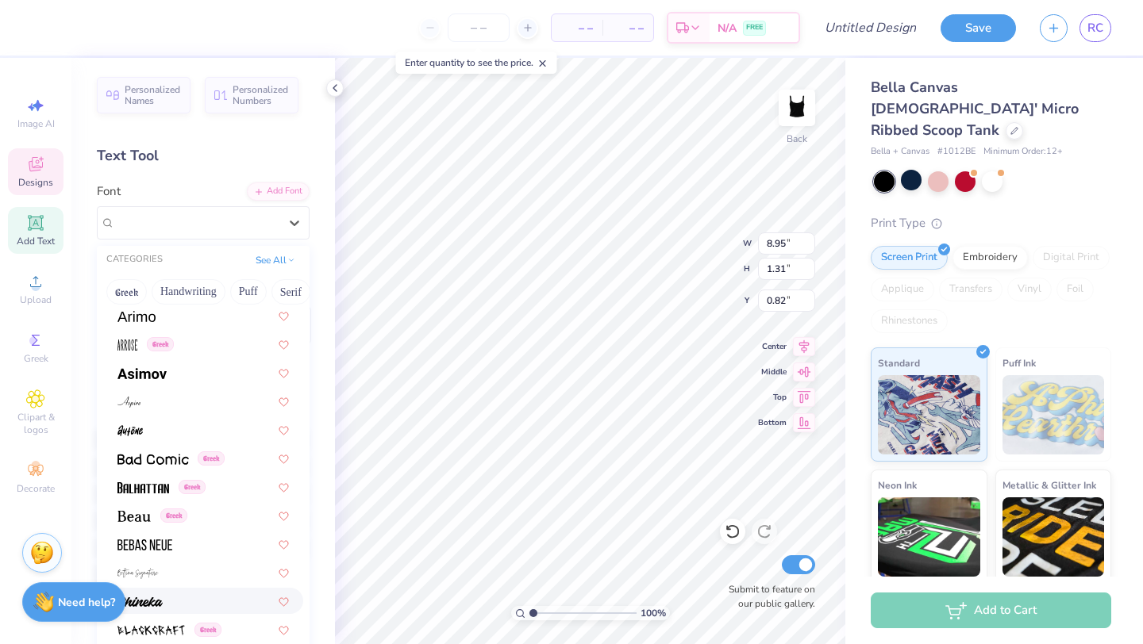
scroll to position [715, 0]
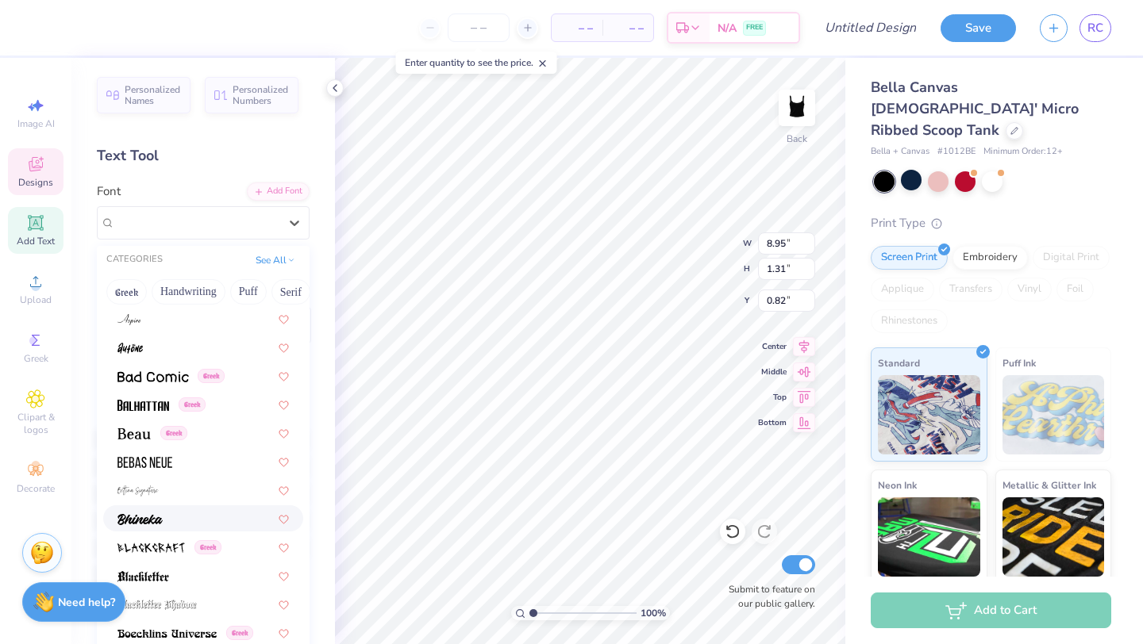
click at [171, 515] on div at bounding box center [202, 518] width 171 height 17
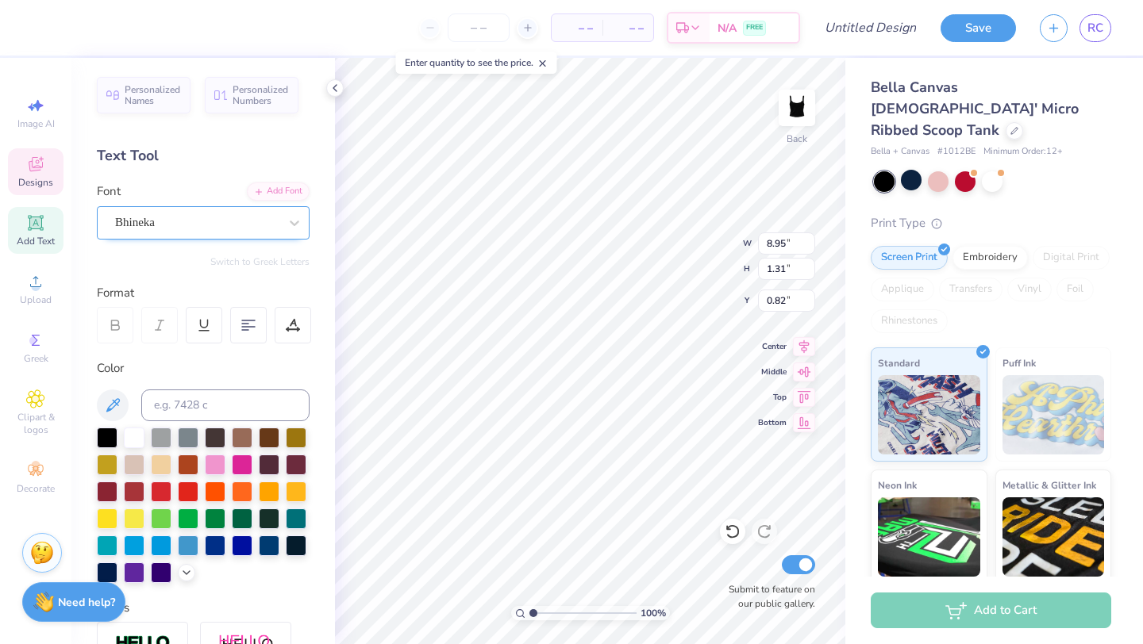
click at [255, 225] on div "Bhineka" at bounding box center [196, 222] width 167 height 25
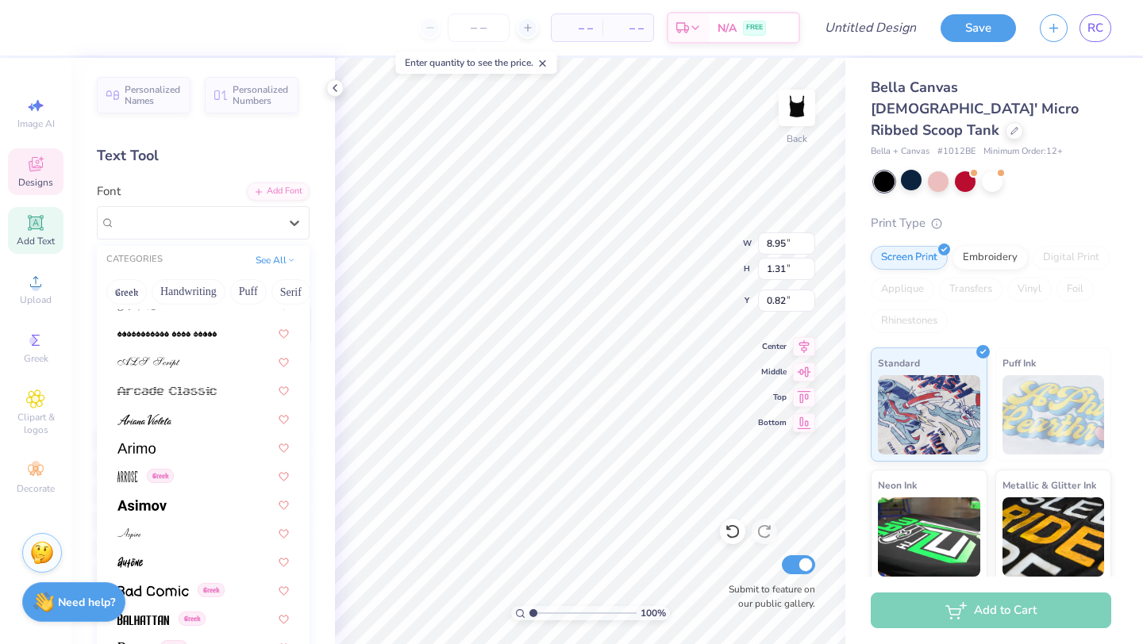
scroll to position [502, 0]
click at [160, 535] on div at bounding box center [202, 532] width 171 height 17
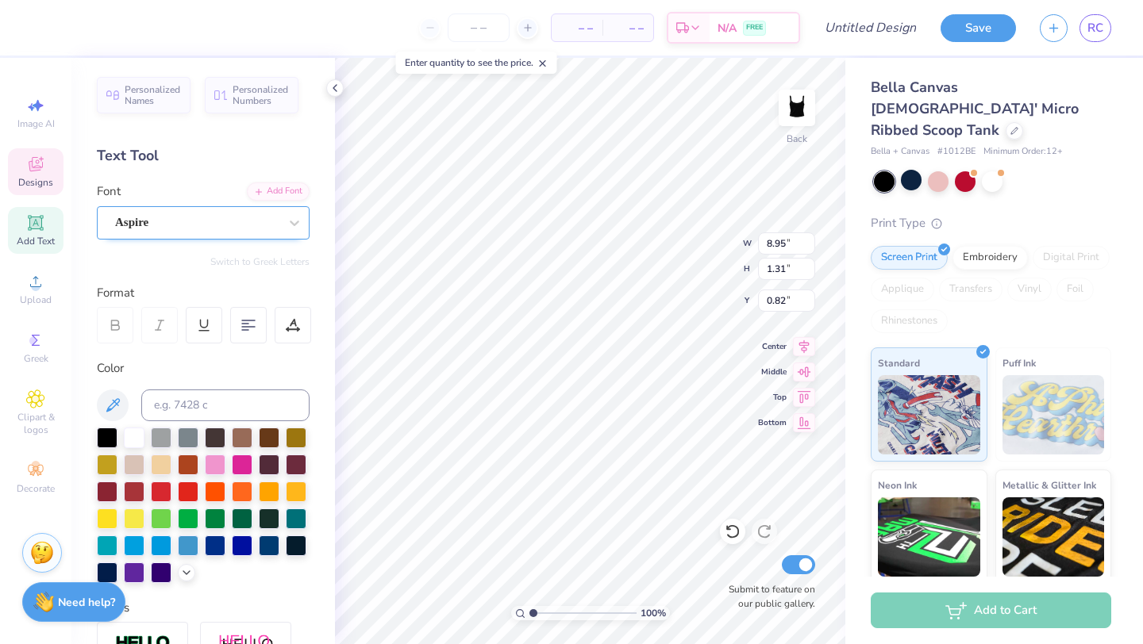
click at [199, 218] on div "Aspire" at bounding box center [196, 222] width 167 height 25
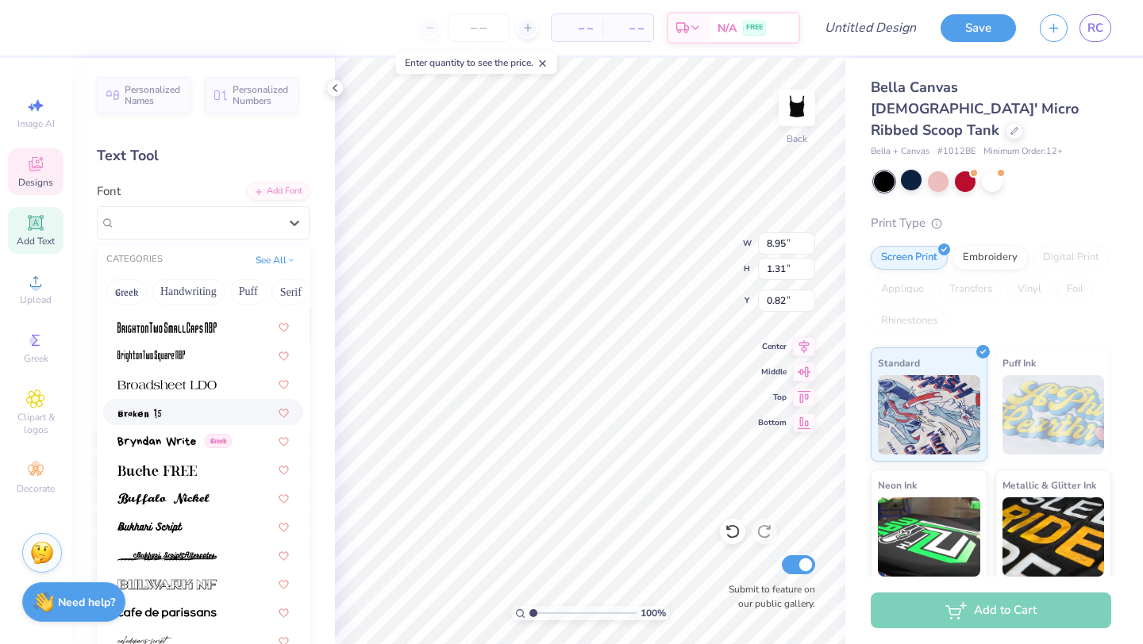
scroll to position [1421, 0]
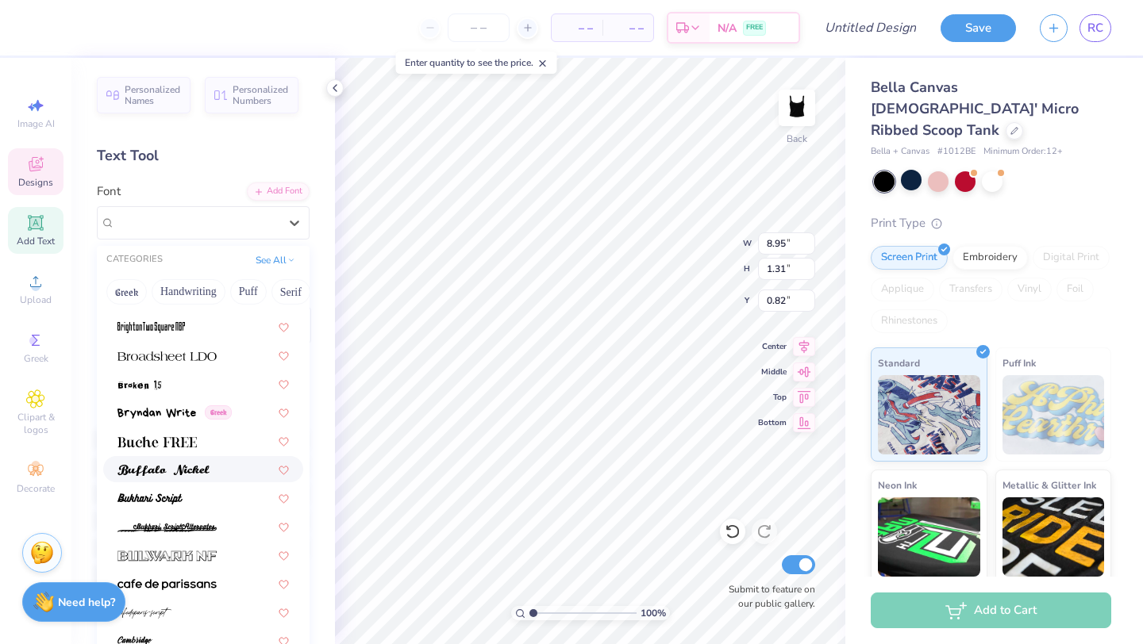
click at [188, 472] on img at bounding box center [163, 470] width 92 height 11
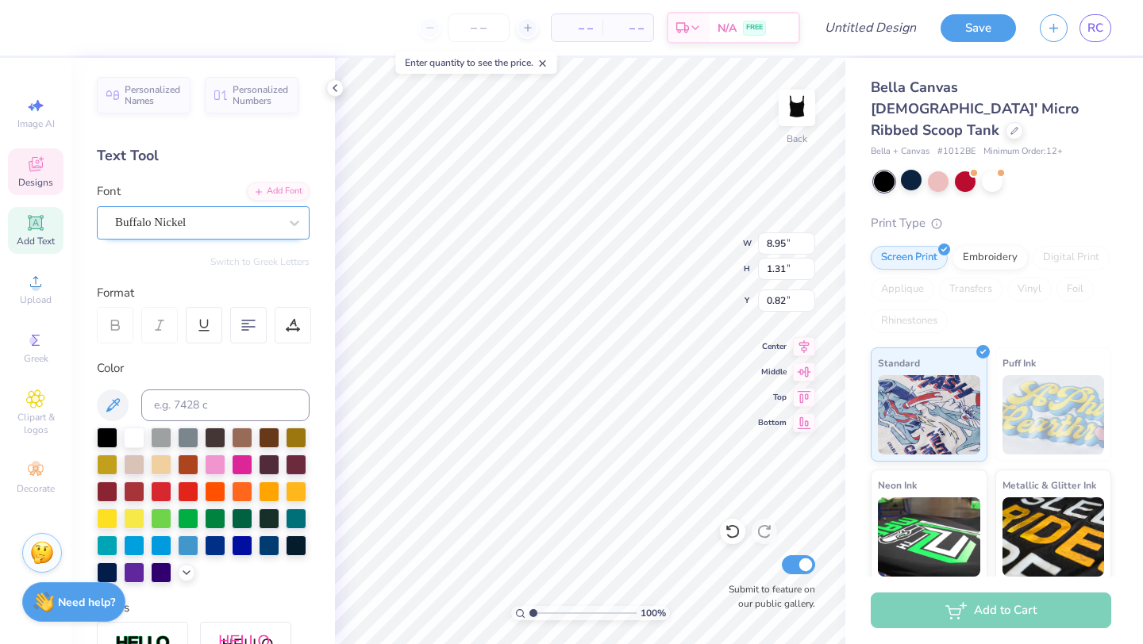
click at [235, 214] on div "Buffalo Nickel" at bounding box center [196, 222] width 167 height 25
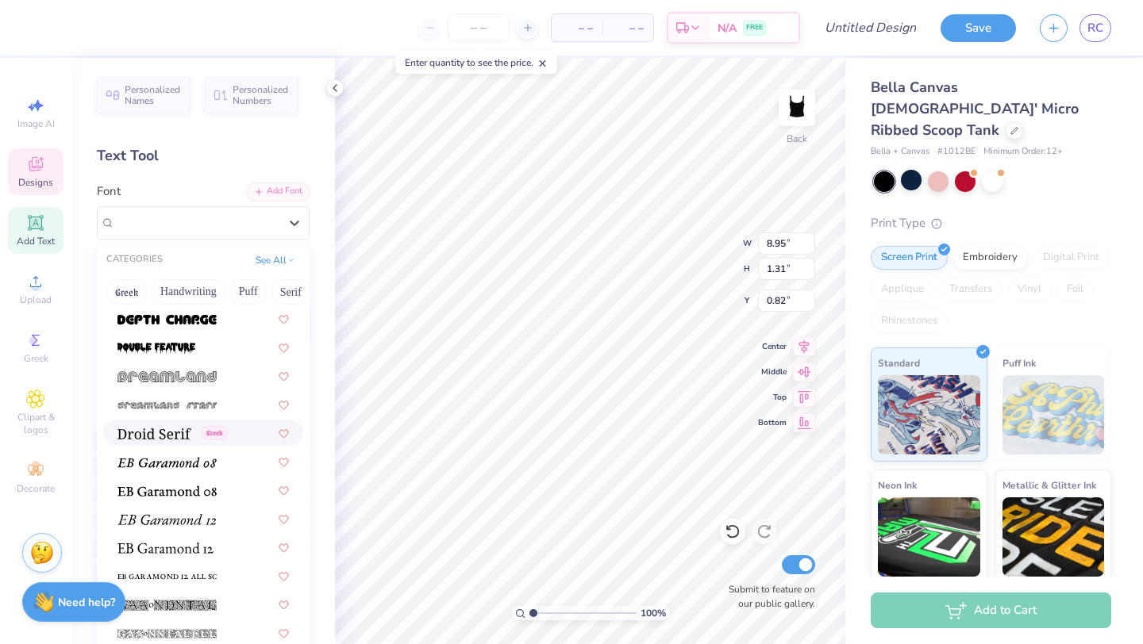
scroll to position [2832, 0]
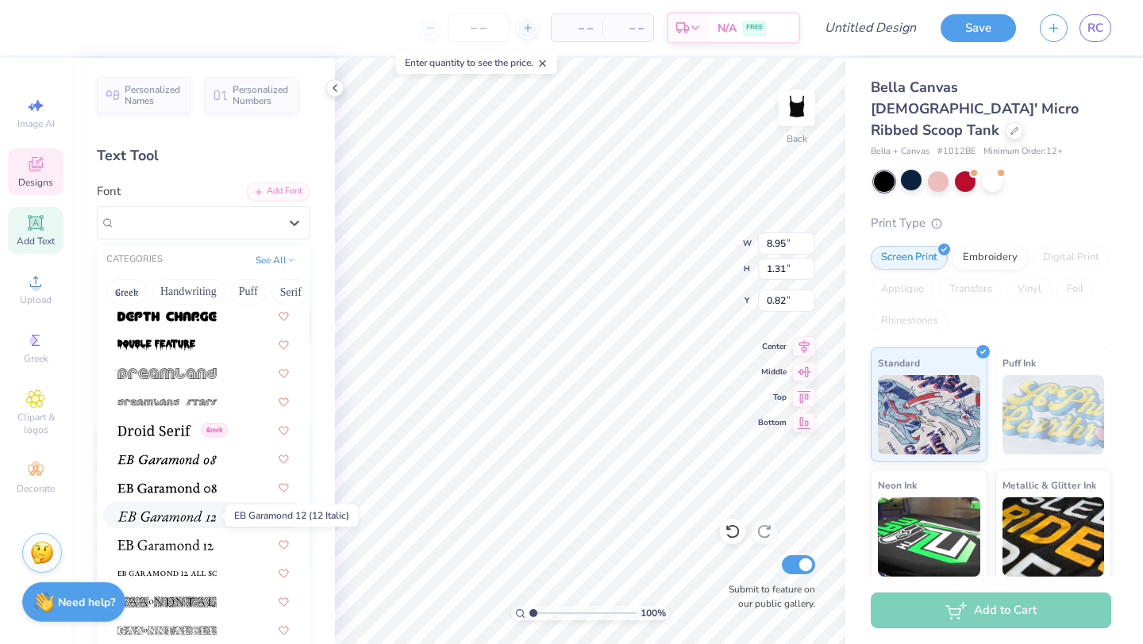
click at [206, 507] on span at bounding box center [166, 515] width 98 height 17
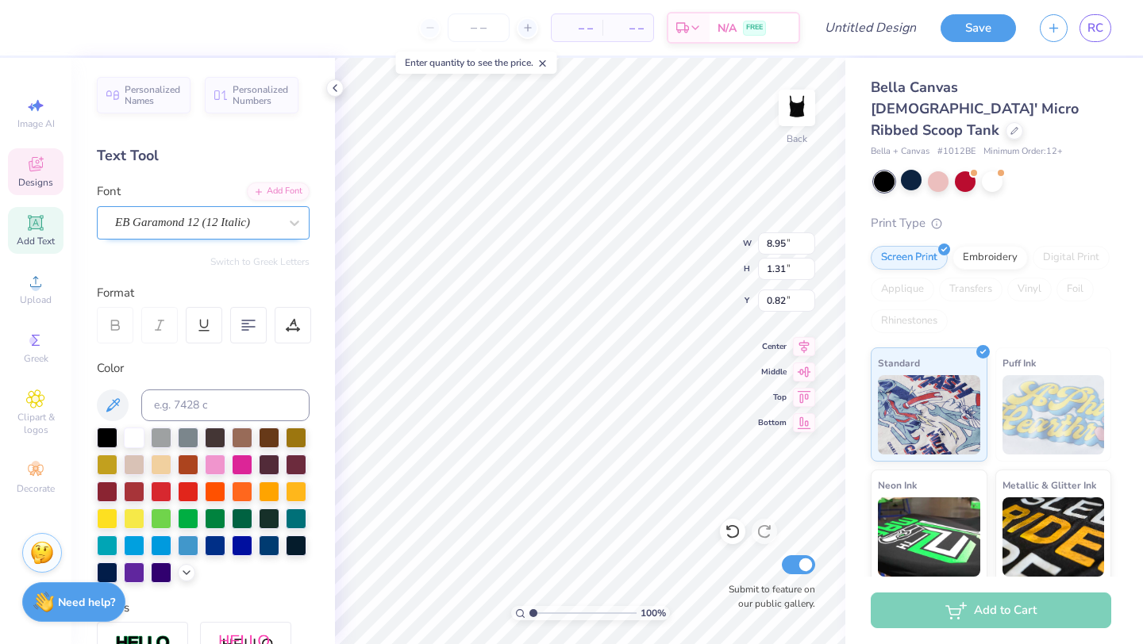
click at [231, 230] on div "EB Garamond 12 (12 Italic)" at bounding box center [196, 222] width 167 height 25
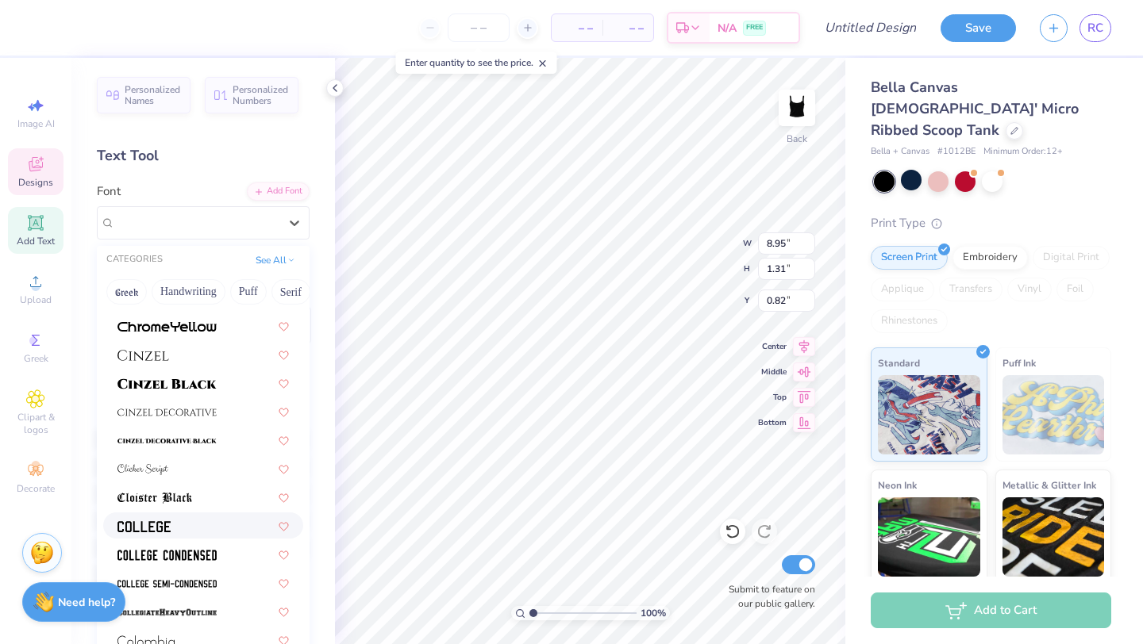
scroll to position [1966, 0]
click at [204, 471] on div at bounding box center [202, 467] width 171 height 17
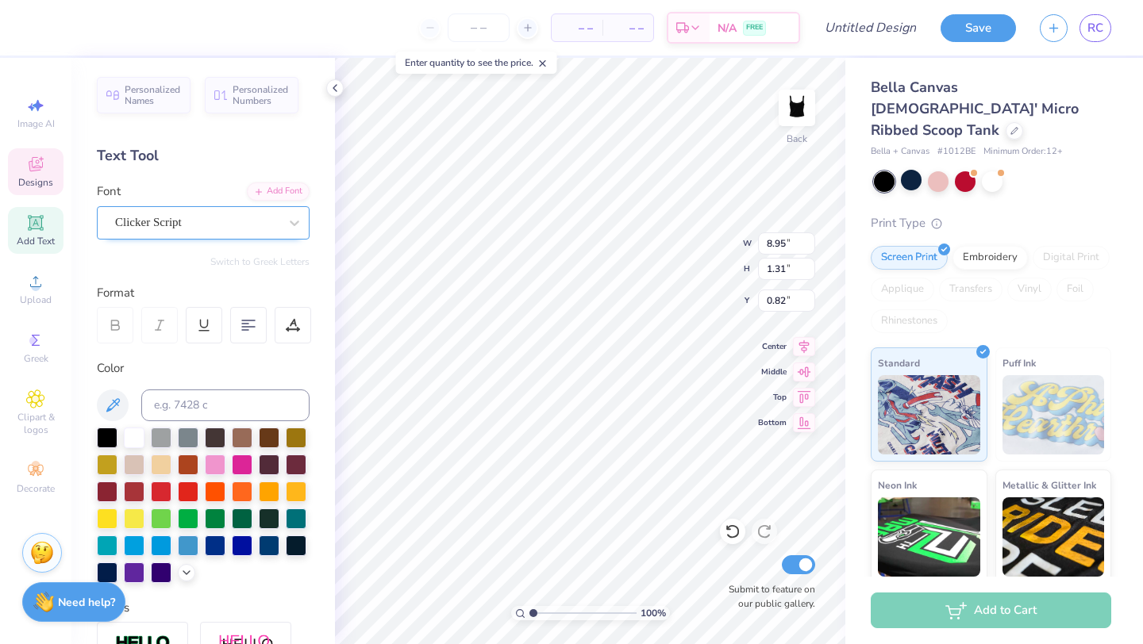
click at [251, 210] on div "Clicker Script" at bounding box center [196, 222] width 167 height 25
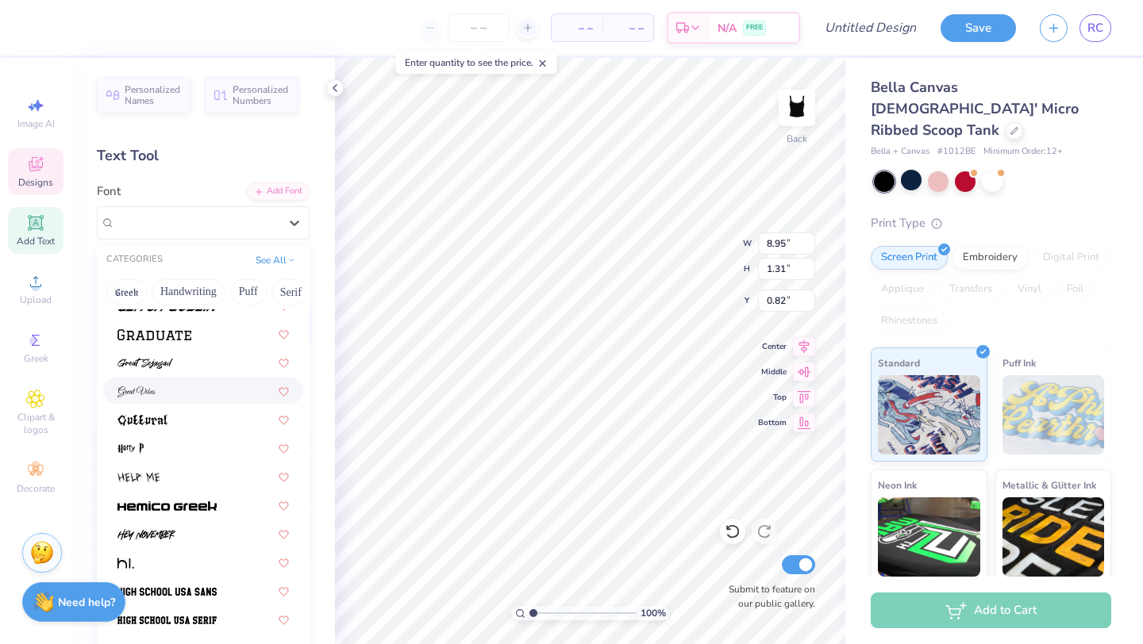
scroll to position [3854, 0]
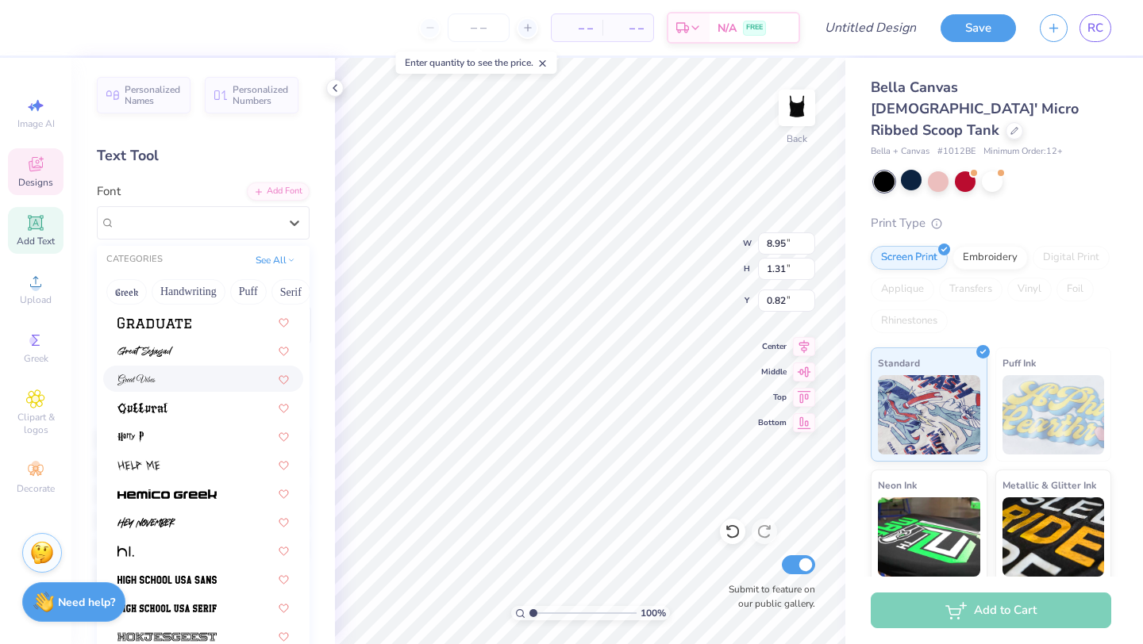
click at [169, 378] on div at bounding box center [202, 379] width 171 height 17
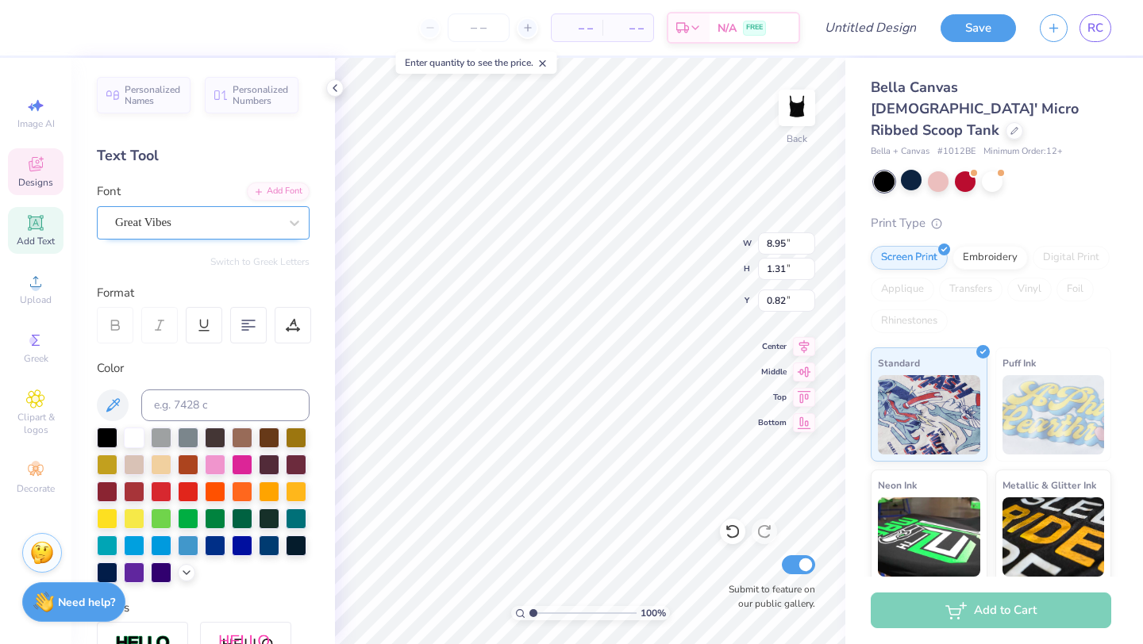
click at [253, 223] on div "Great Vibes" at bounding box center [196, 222] width 167 height 25
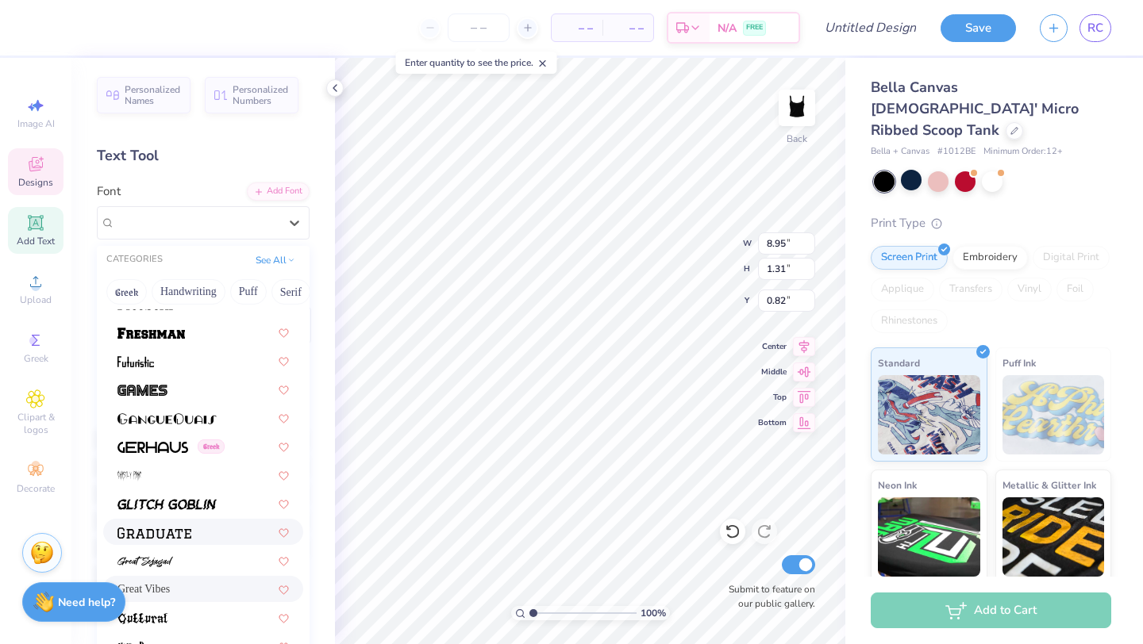
scroll to position [3645, 0]
click at [185, 582] on div "Great Vibes" at bounding box center [202, 588] width 171 height 17
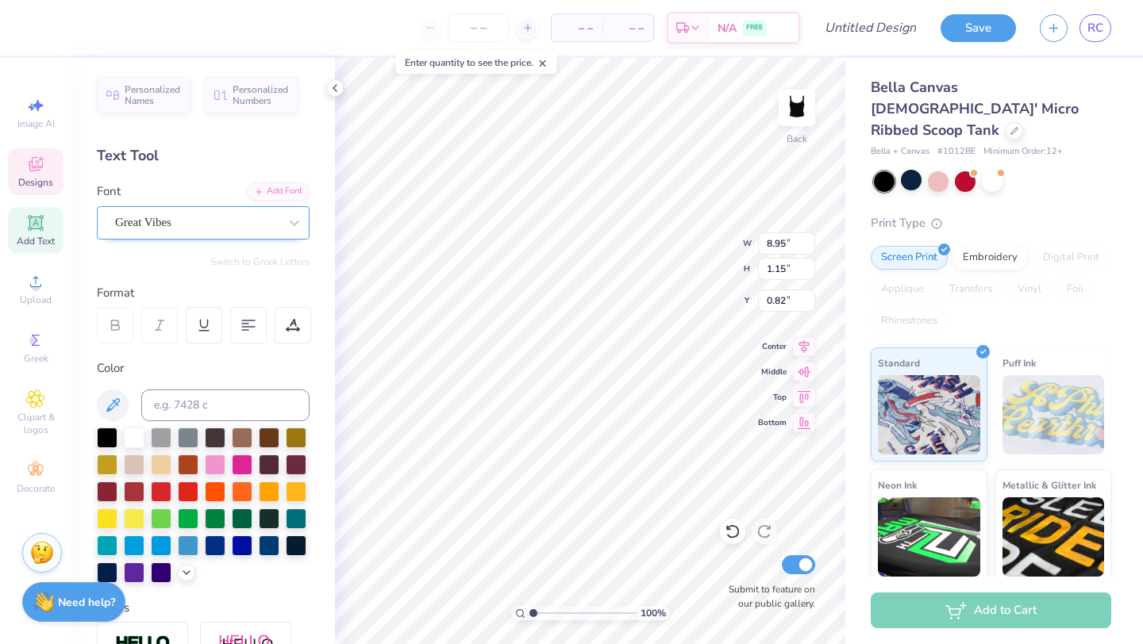
click at [241, 217] on div "Great Vibes" at bounding box center [196, 222] width 167 height 25
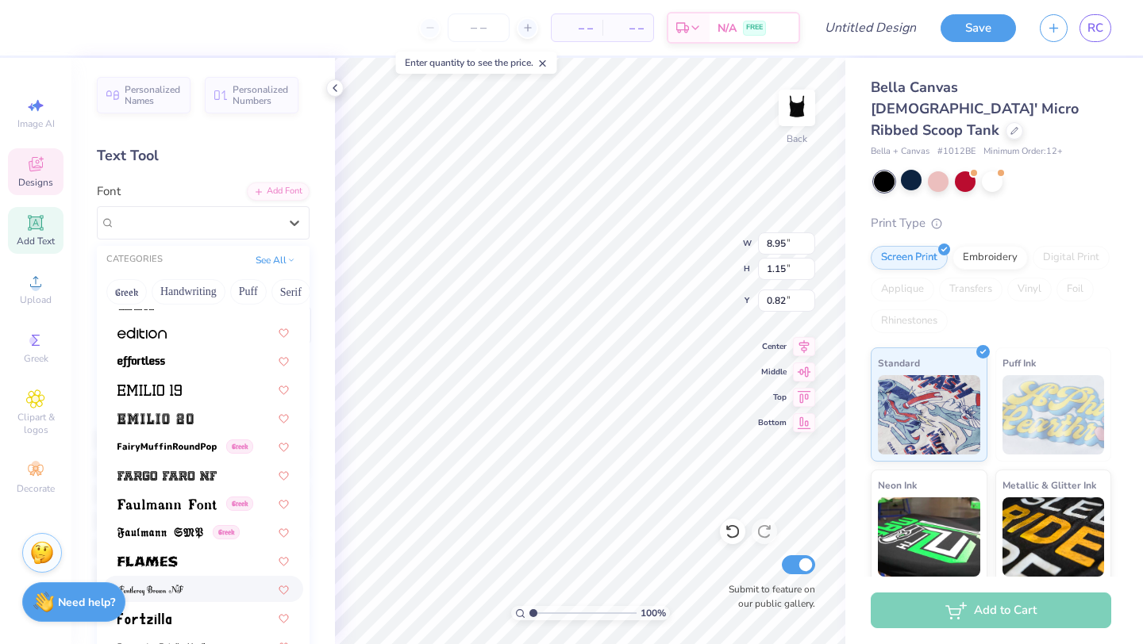
scroll to position [3425, 0]
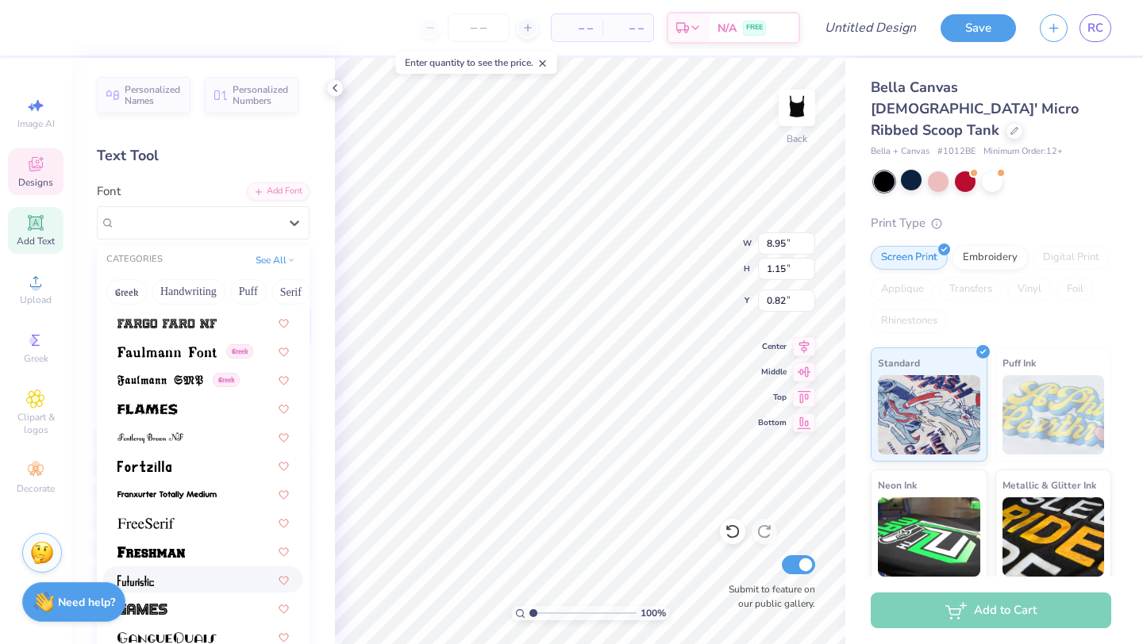
click at [178, 577] on div at bounding box center [202, 579] width 171 height 17
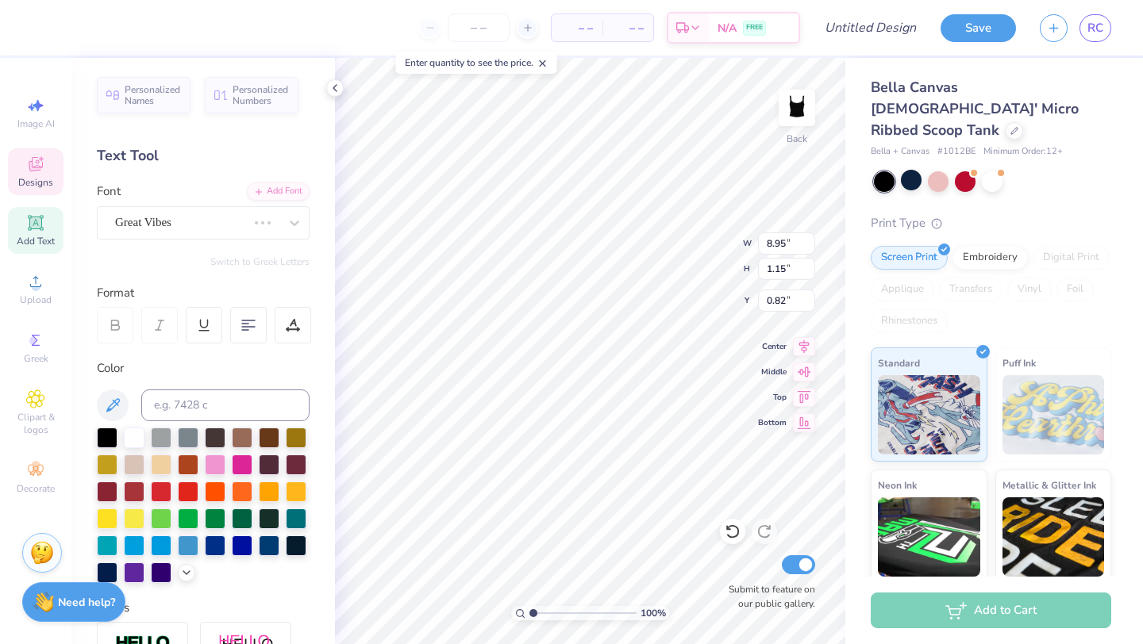
click at [205, 229] on div "Great Vibes" at bounding box center [180, 222] width 135 height 25
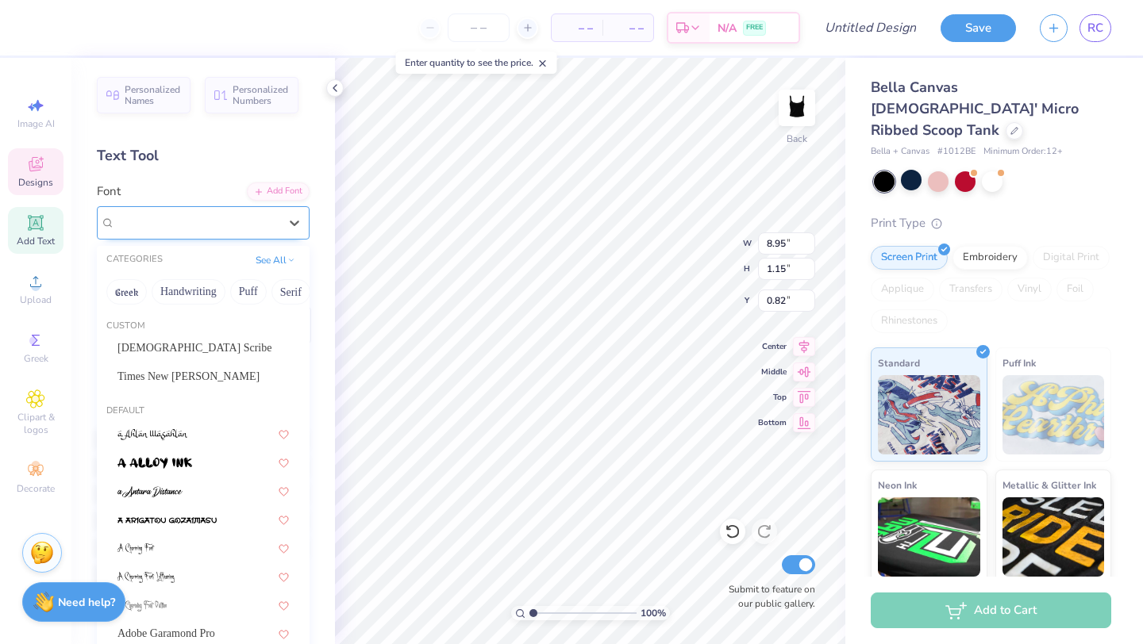
click at [213, 217] on div "Futuristic" at bounding box center [196, 222] width 163 height 18
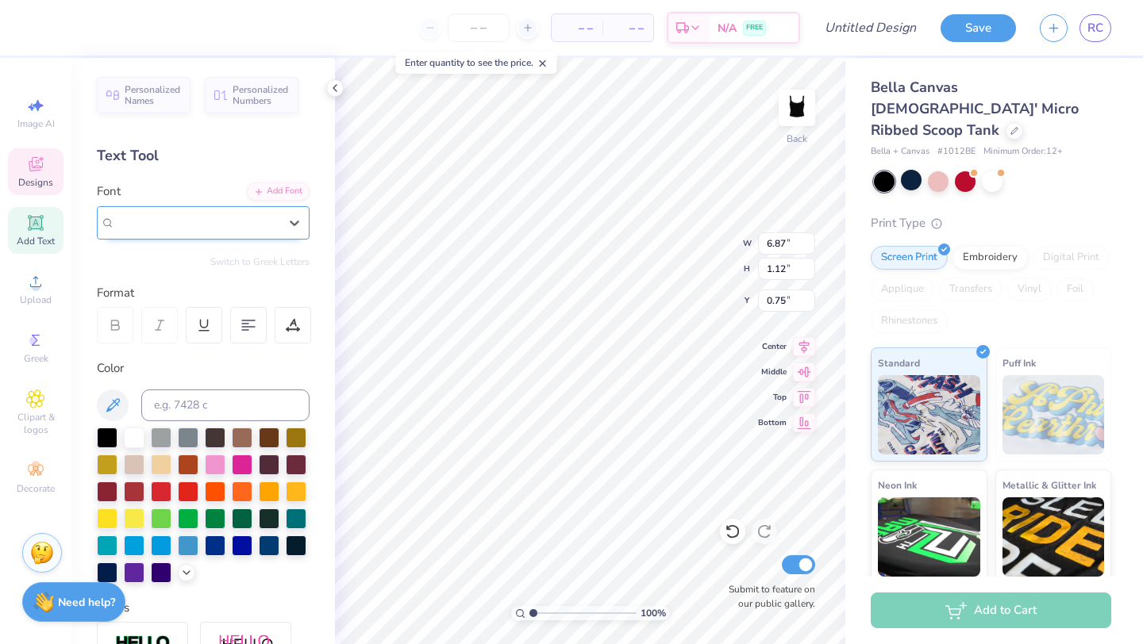
type input "6.87"
type input "1.12"
type input "0.75"
click at [291, 225] on icon at bounding box center [294, 223] width 16 height 16
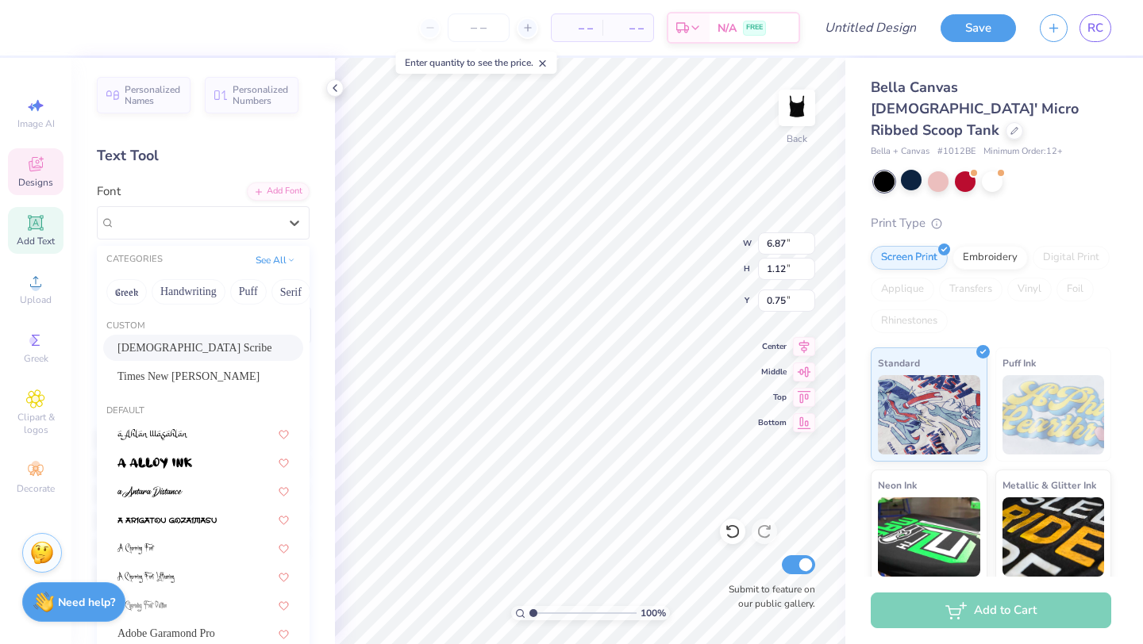
click at [197, 352] on div "American Scribe" at bounding box center [202, 348] width 171 height 17
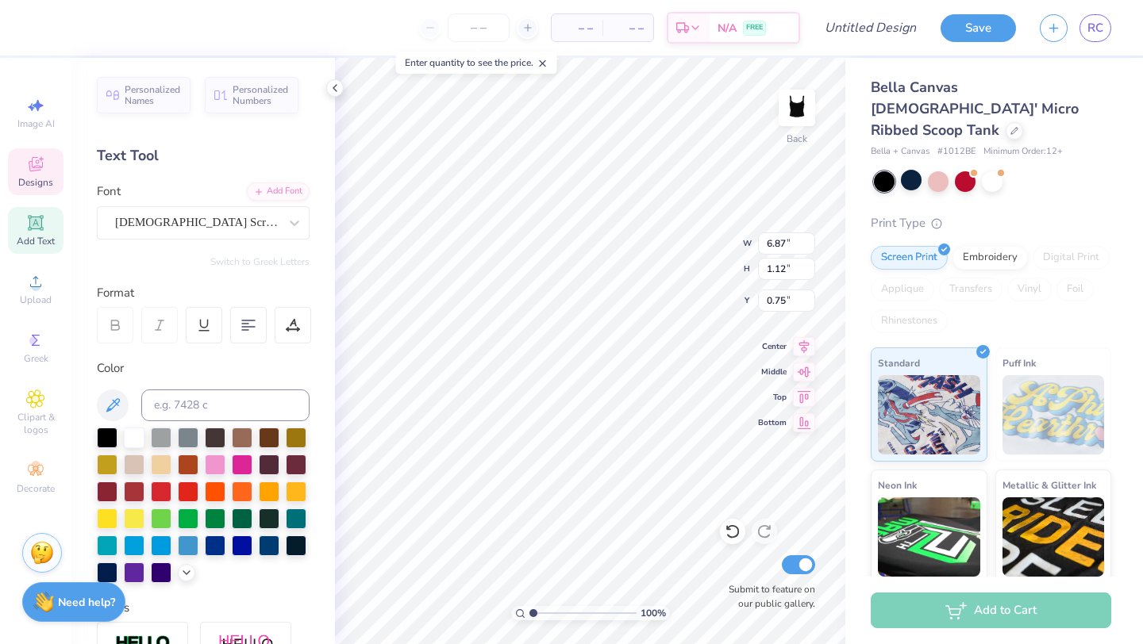
type input "6.20"
type input "0.90"
type input "1.00"
type input "6.85"
type input "1.00"
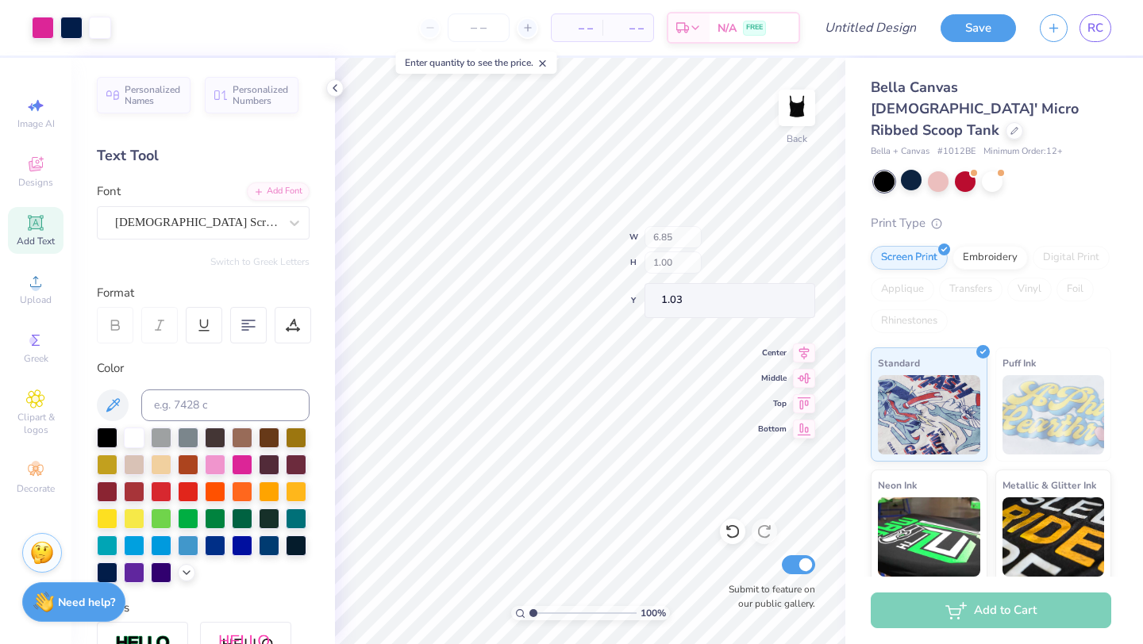
type input "1.03"
type input "1.00"
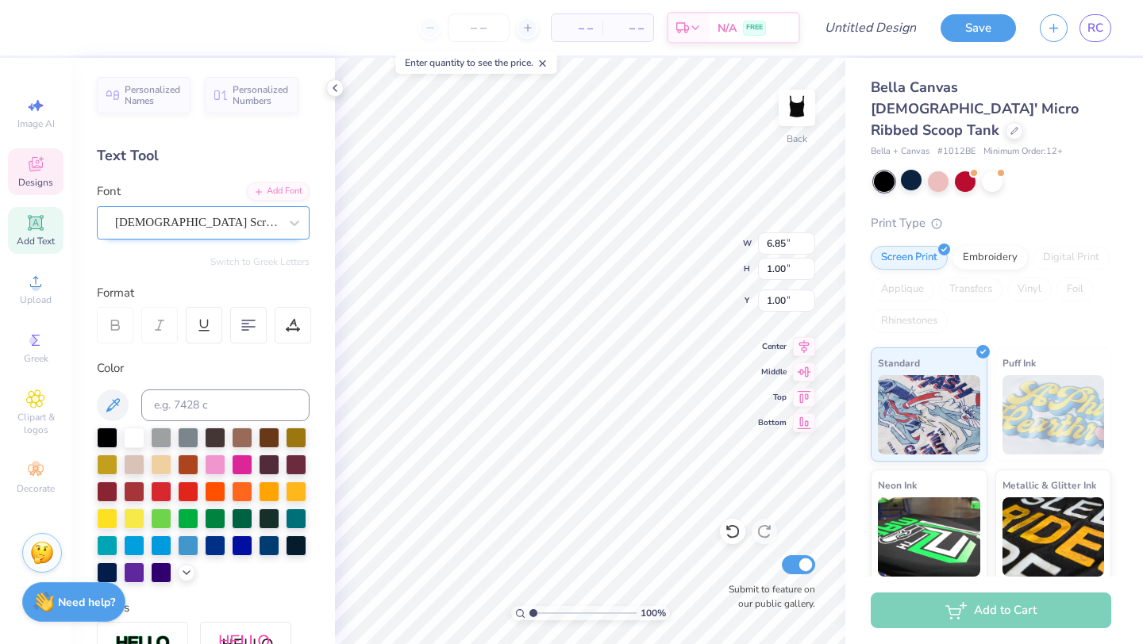
click at [279, 229] on div "American Scribe" at bounding box center [196, 222] width 167 height 25
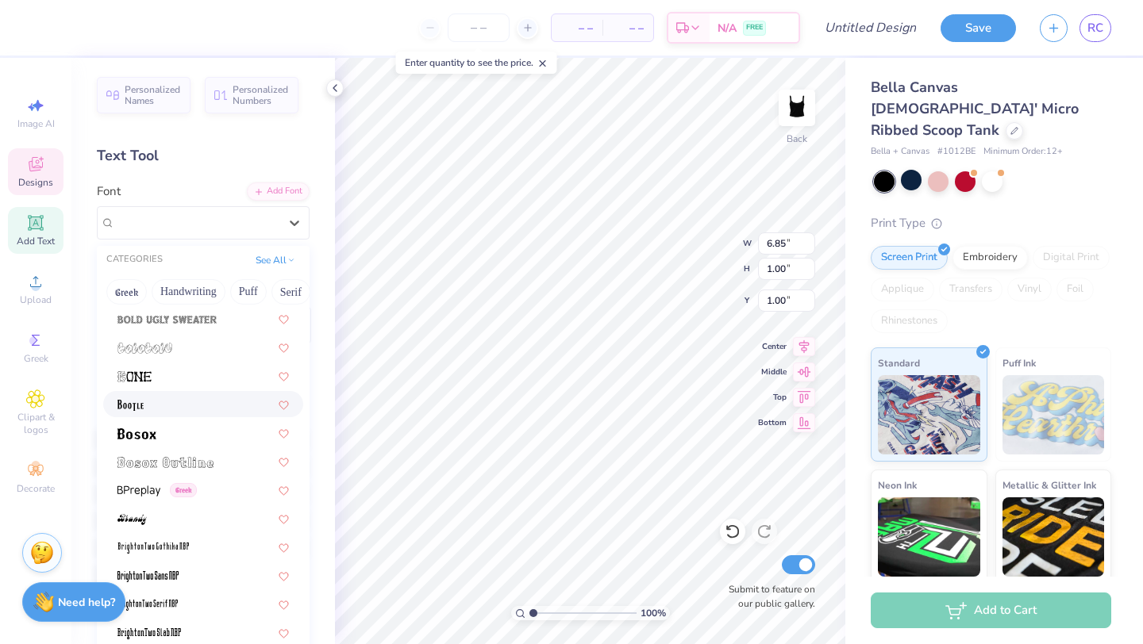
scroll to position [1067, 0]
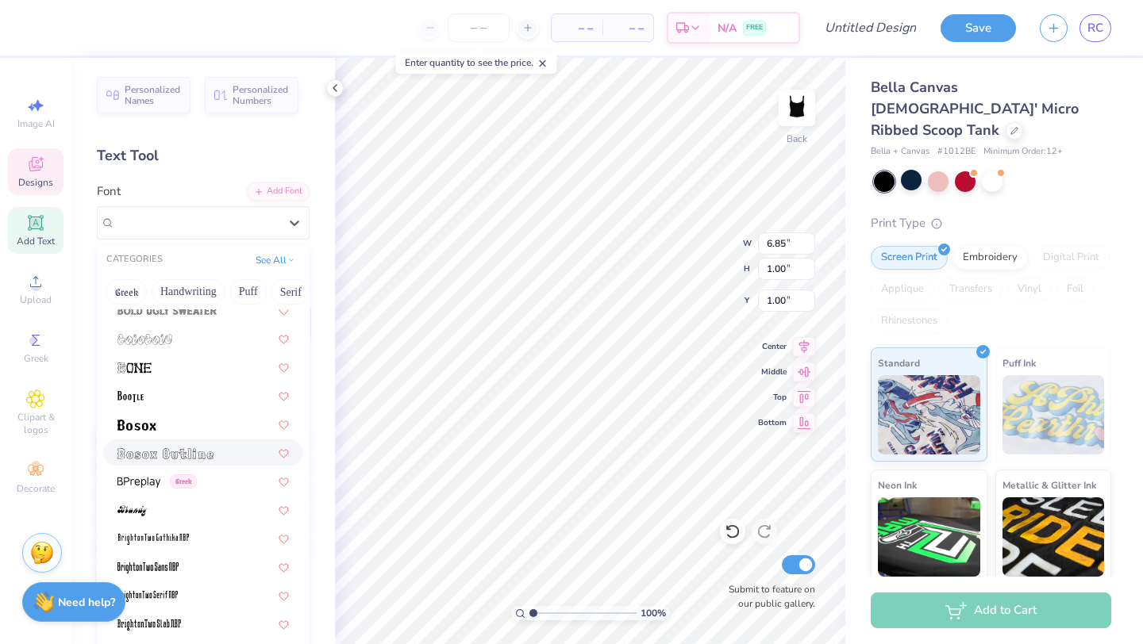
click at [184, 450] on img at bounding box center [165, 453] width 96 height 11
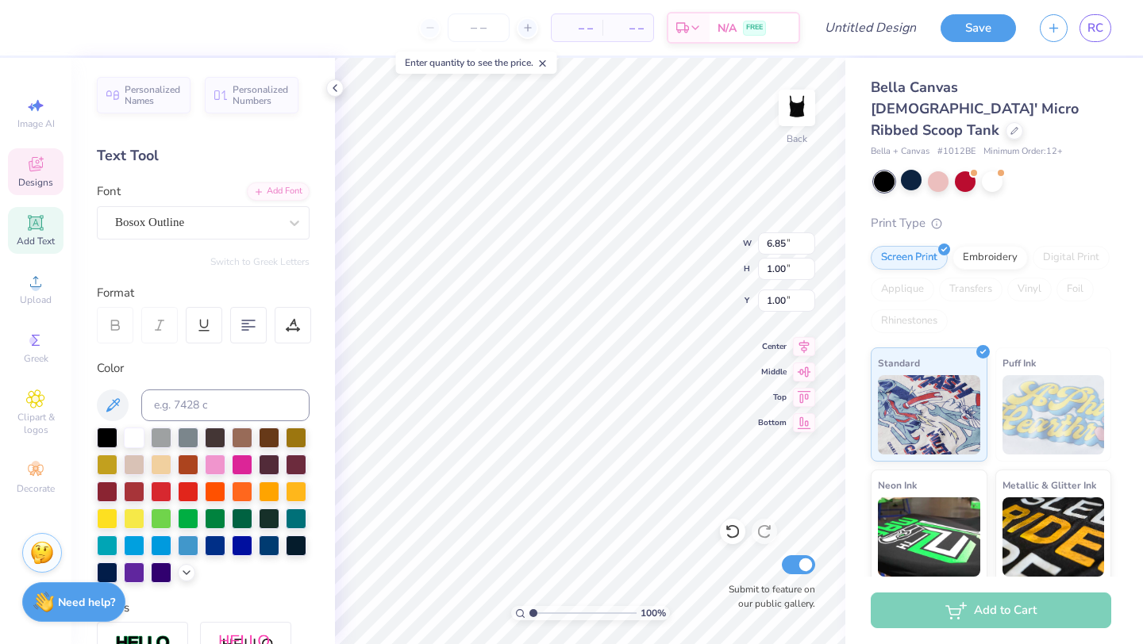
type input "7.57"
type input "0.75"
type input "1.16"
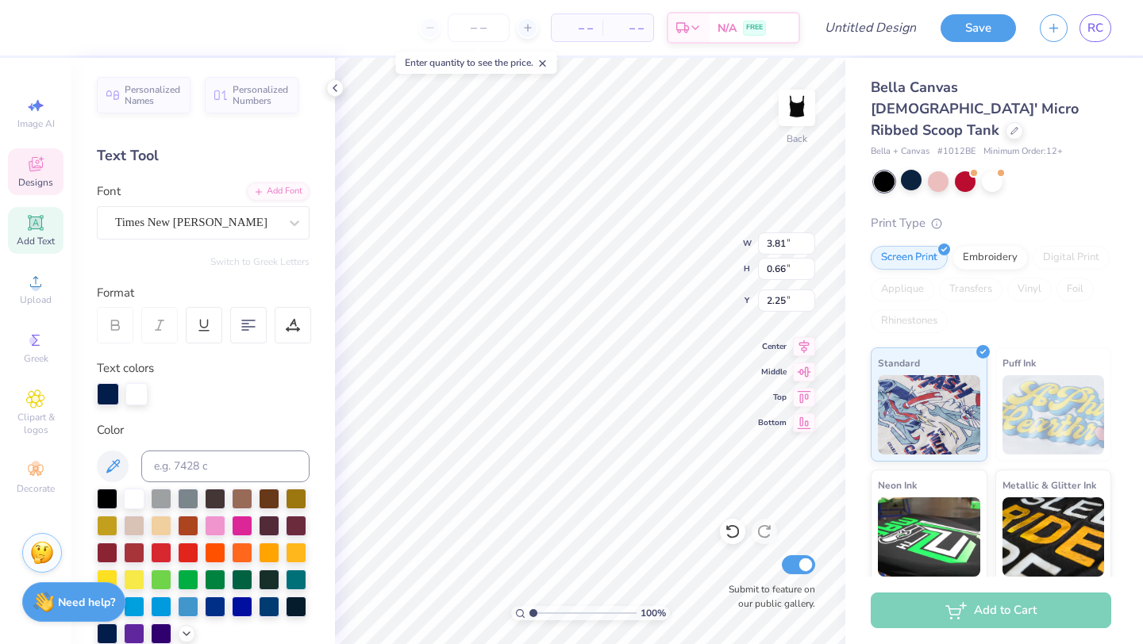
type input "2.25"
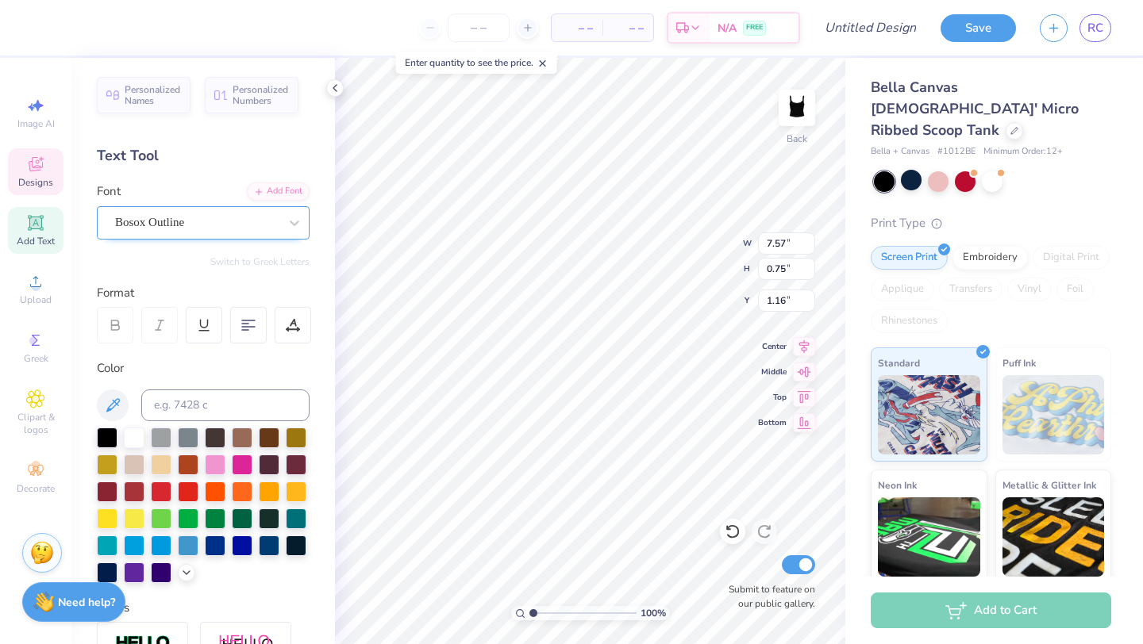
click at [192, 209] on div "Bosox Outline" at bounding box center [203, 222] width 213 height 33
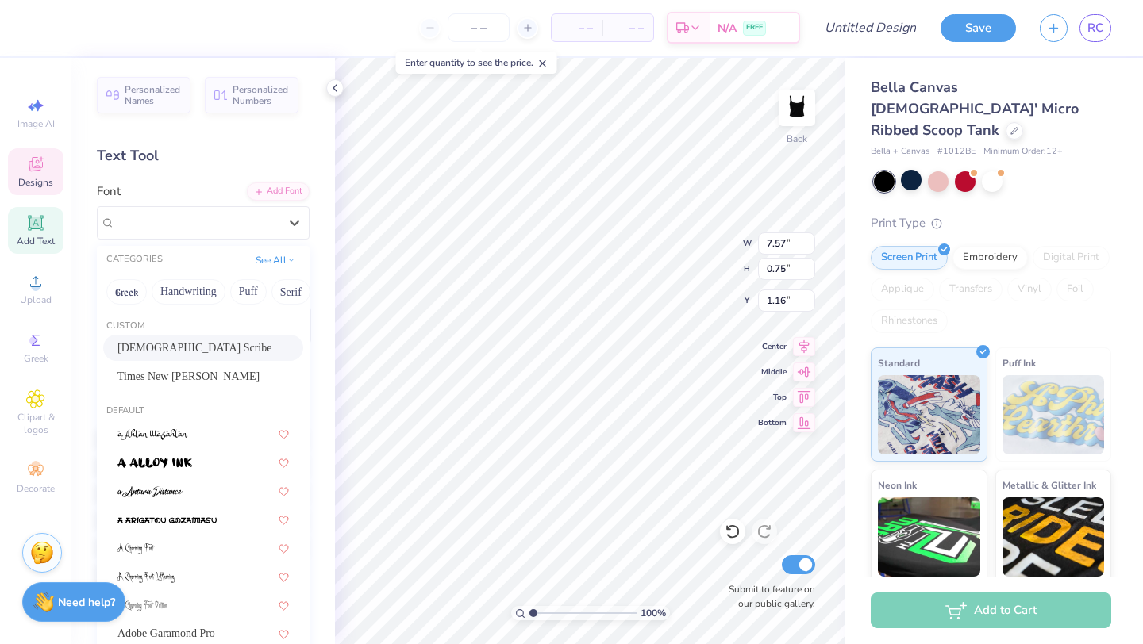
click at [217, 352] on div "American Scribe" at bounding box center [202, 348] width 171 height 17
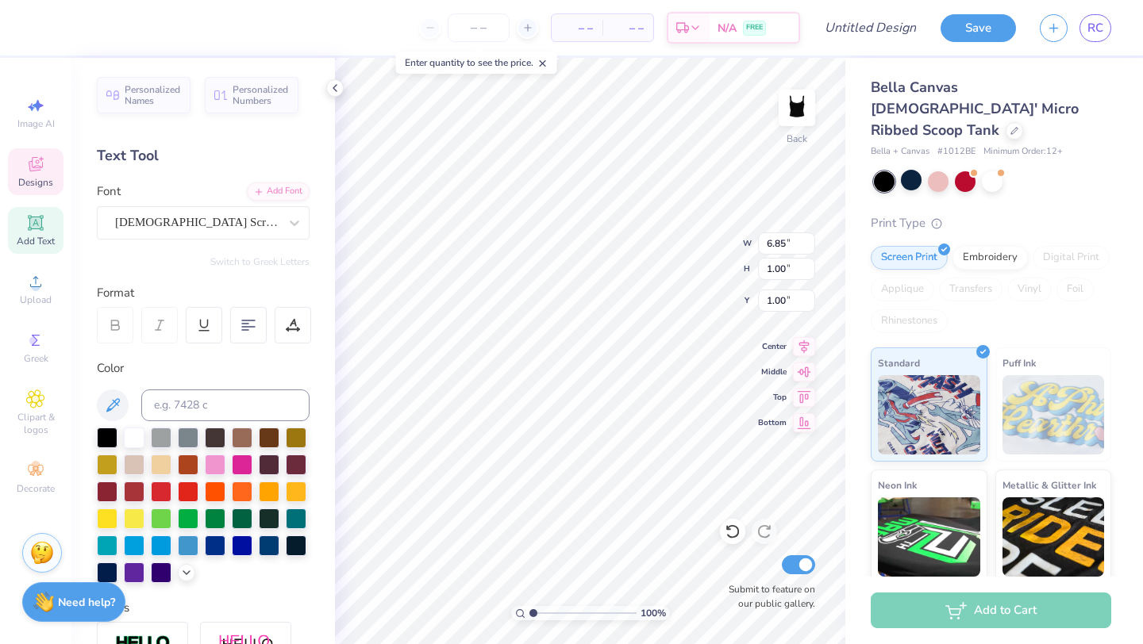
type input "6.85"
type input "1.00"
click at [242, 231] on div at bounding box center [196, 222] width 163 height 21
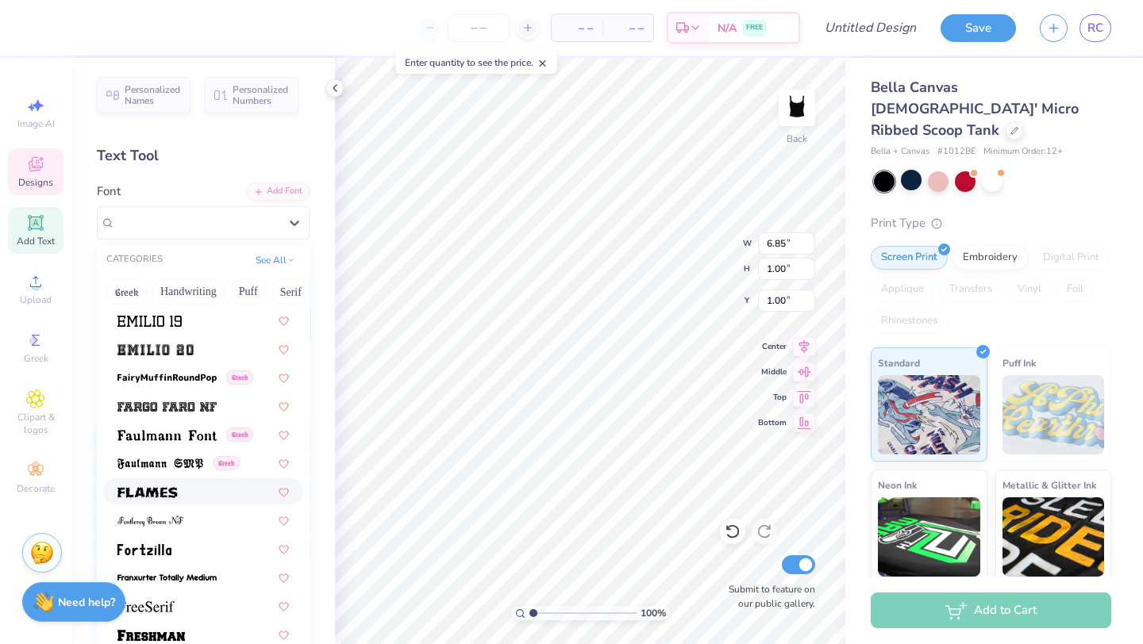
scroll to position [3445, 0]
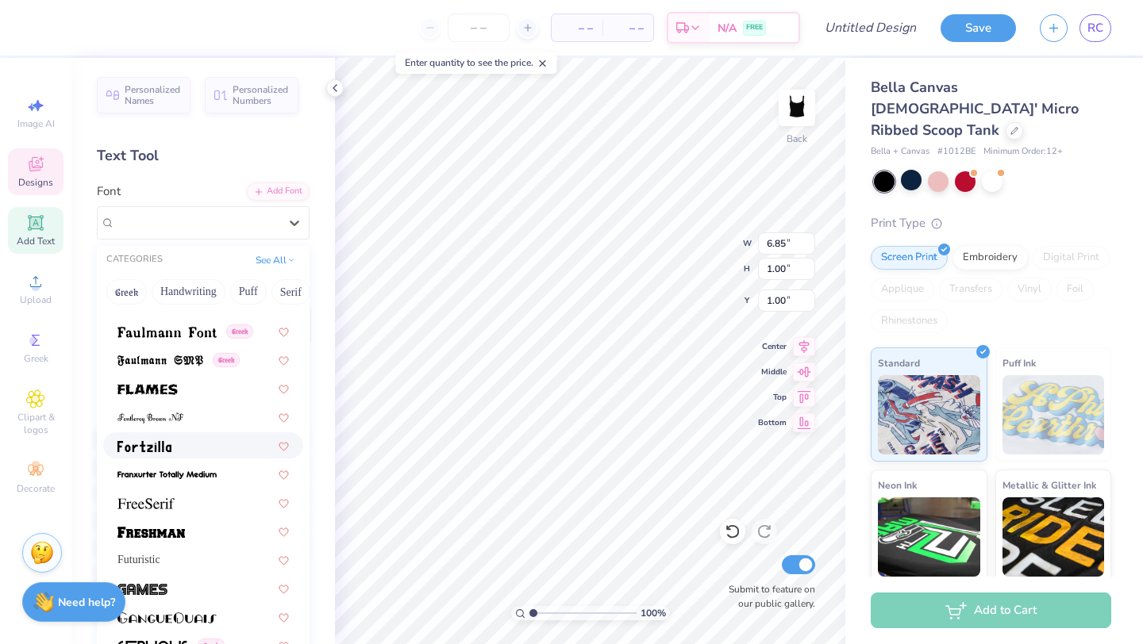
click at [182, 449] on div at bounding box center [202, 445] width 171 height 17
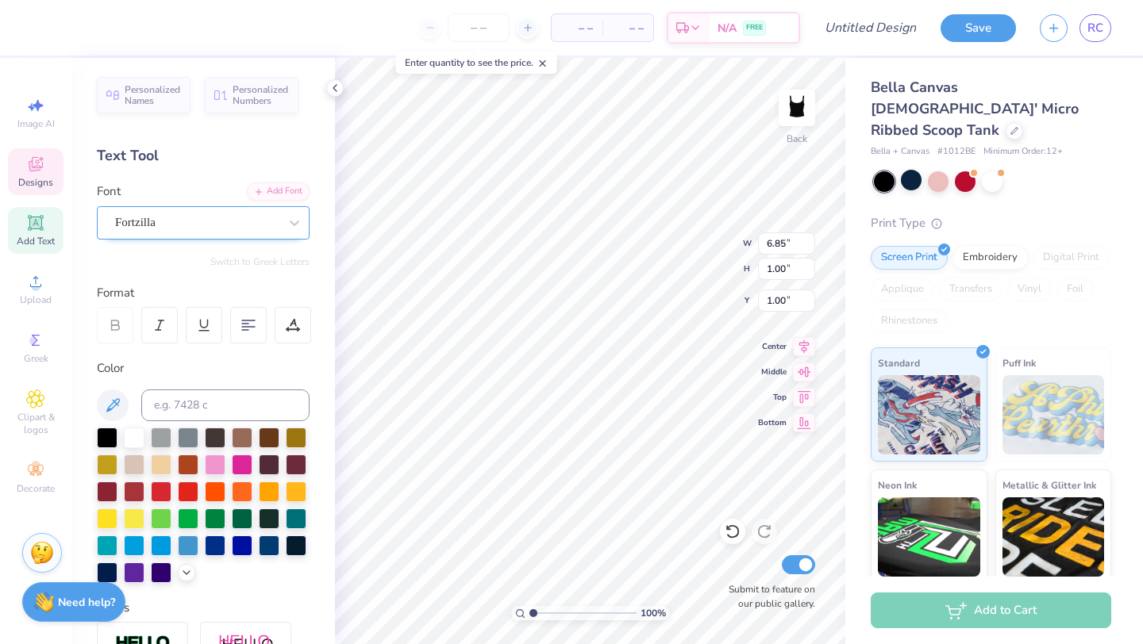
type input "8.26"
type input "1.05"
type input "0.91"
click at [259, 224] on div "Fortzilla" at bounding box center [196, 222] width 167 height 25
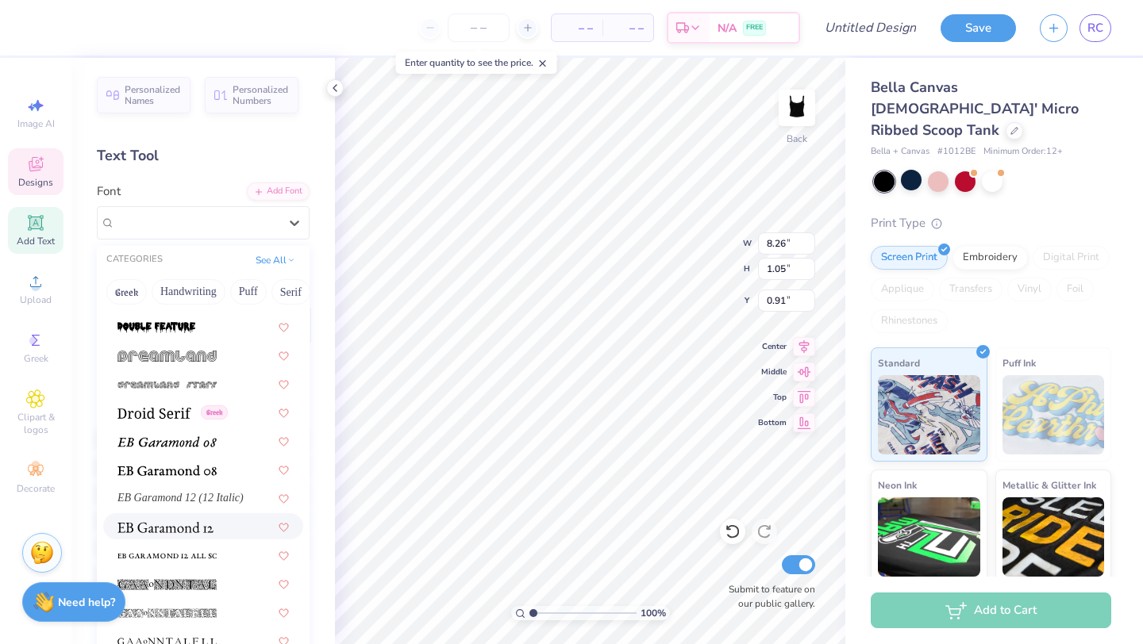
scroll to position [2855, 0]
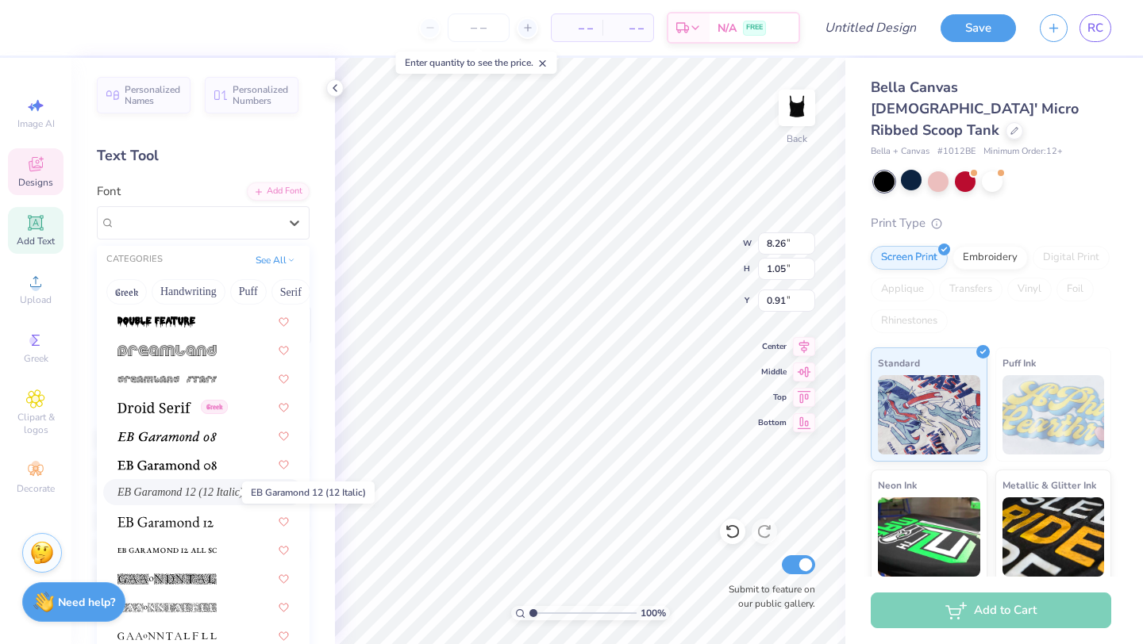
click at [171, 499] on span "EB Garamond 12 (12 Italic)" at bounding box center [180, 492] width 126 height 17
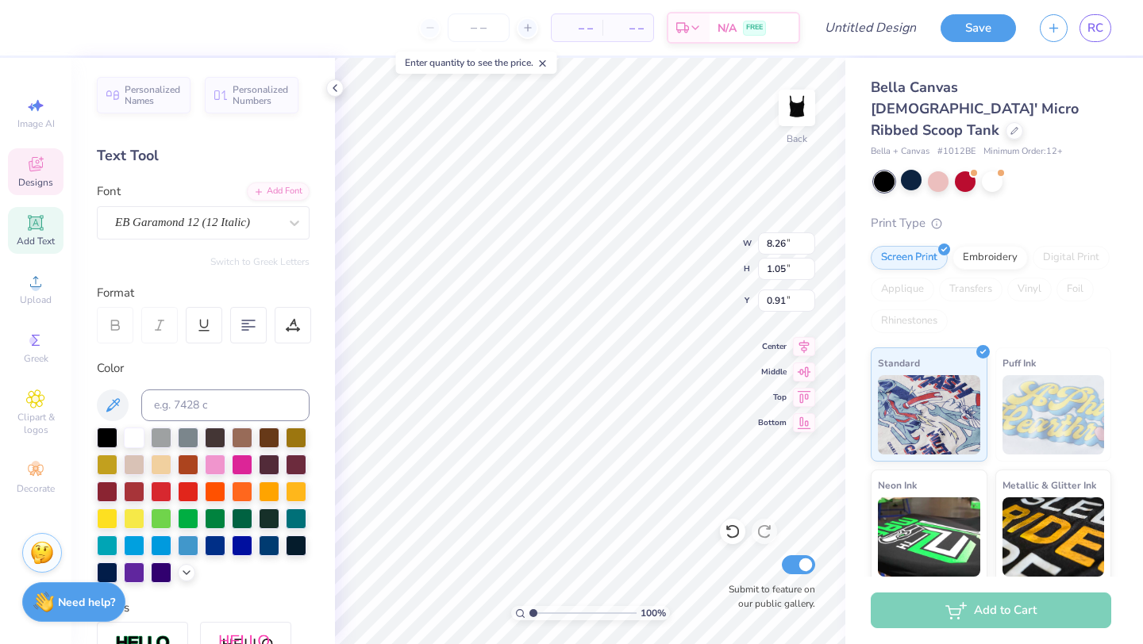
type input "7.87"
type input "0.84"
type input "1.14"
click at [133, 429] on div at bounding box center [134, 436] width 21 height 21
type input "3.81"
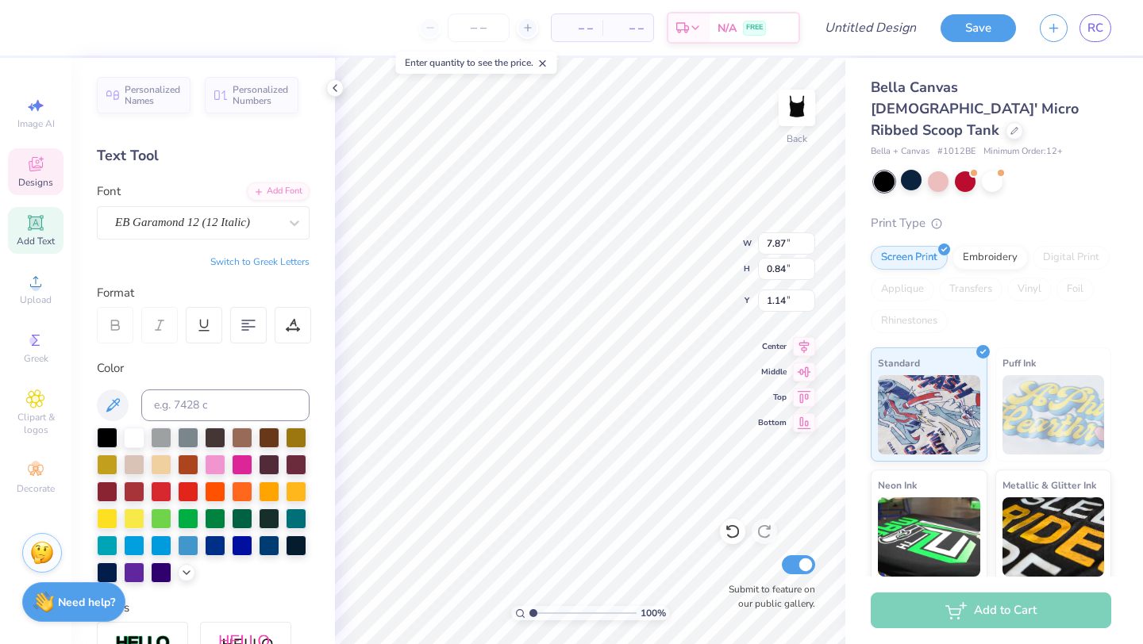
type input "0.66"
type input "2.25"
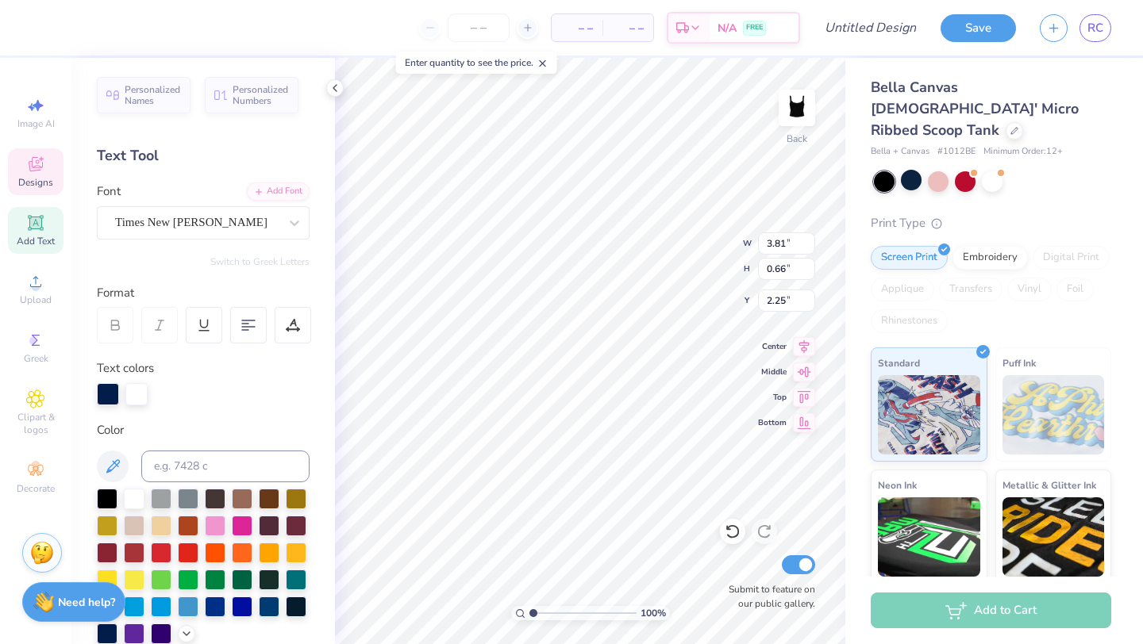
type input "7.87"
type input "0.84"
type input "1.14"
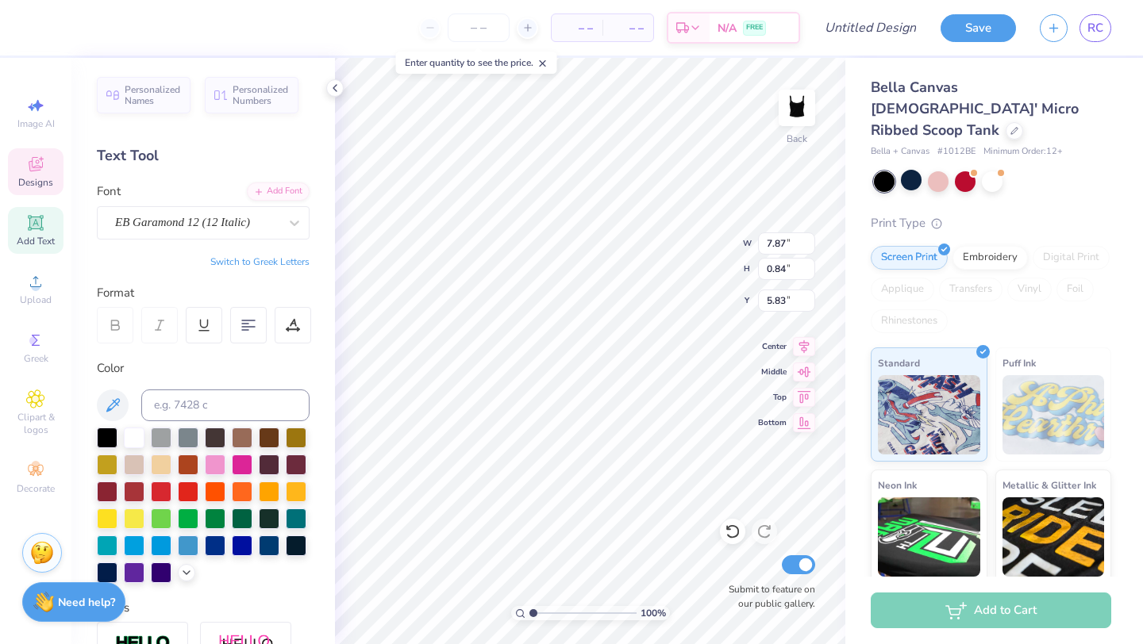
type input "5.83"
type input "0.87"
type input "7.87"
type input "0.98"
type input "1.00"
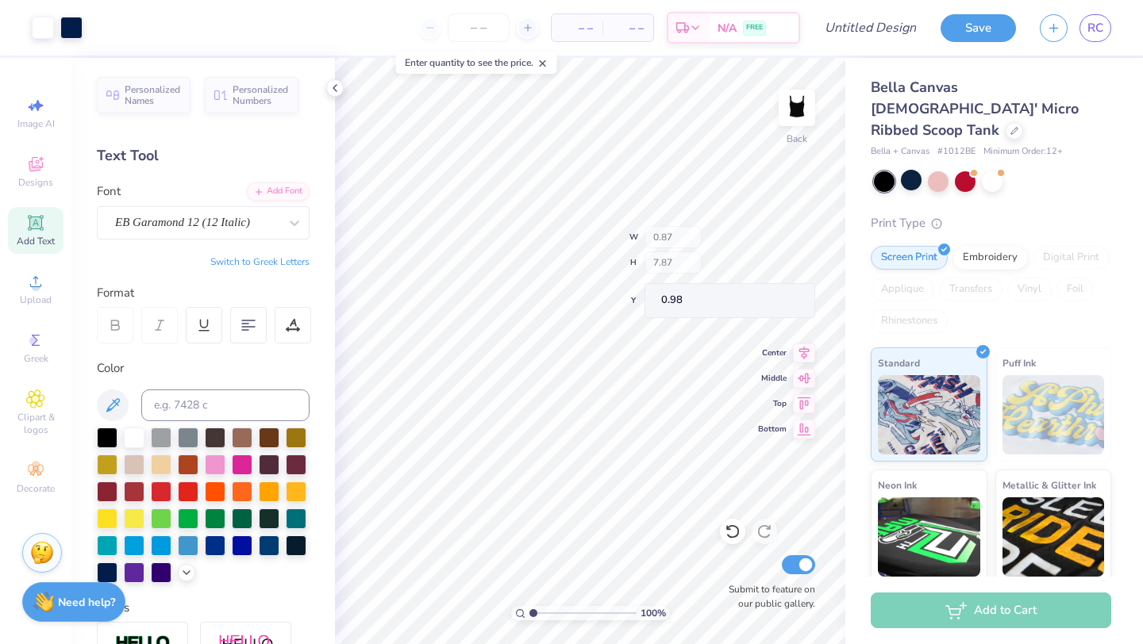
type input "9.10"
type input "0.50"
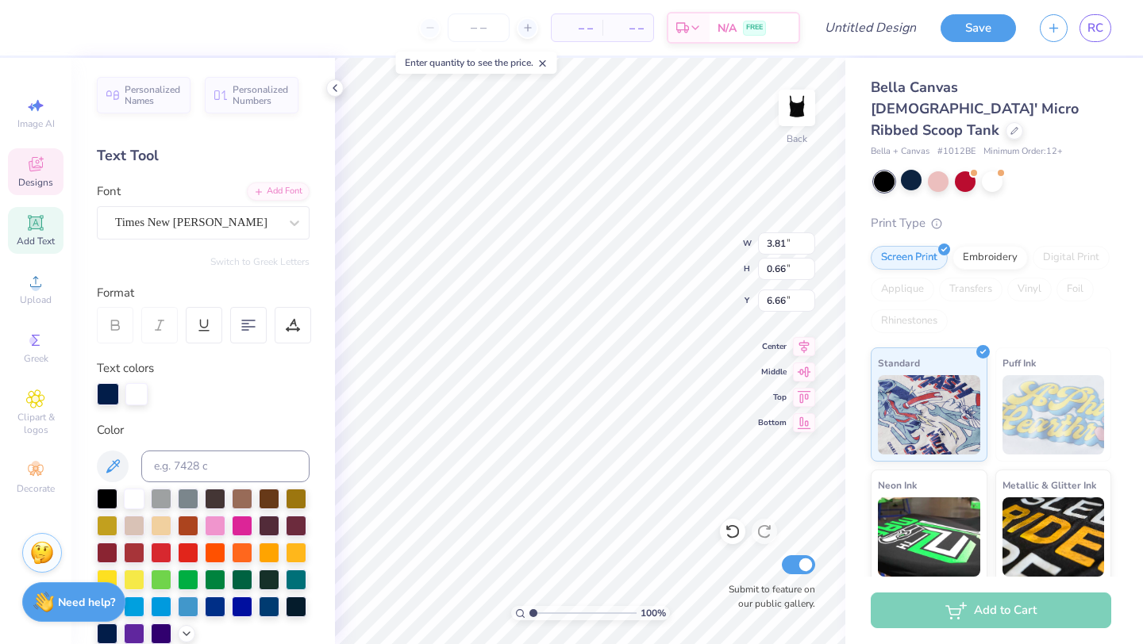
scroll to position [0, 1]
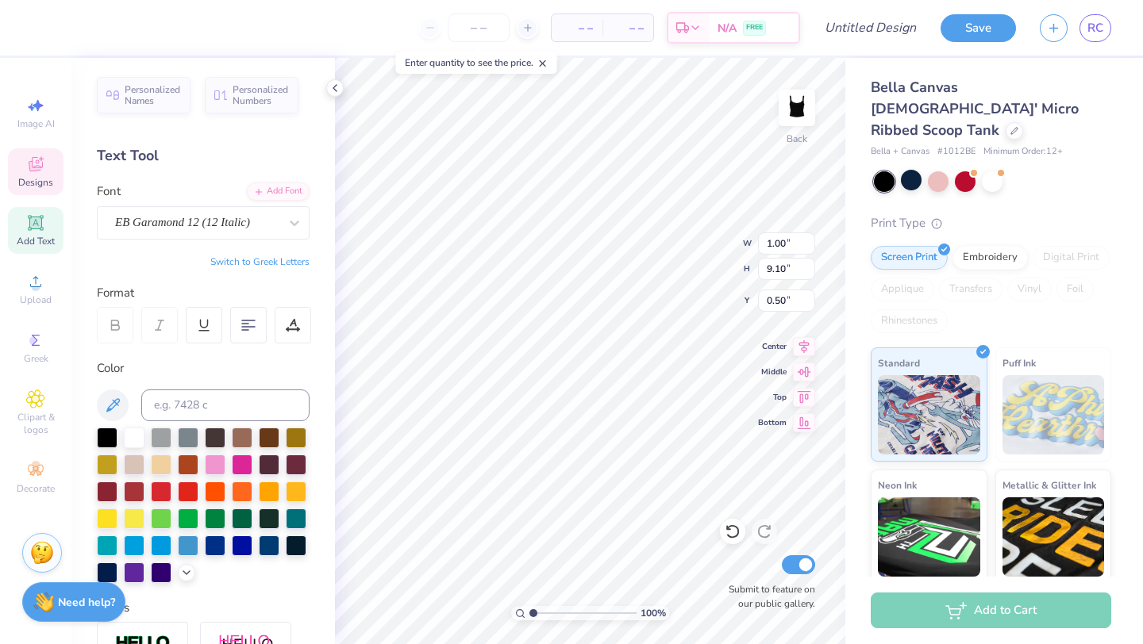
type input "1.00"
type input "9.10"
type input "0.50"
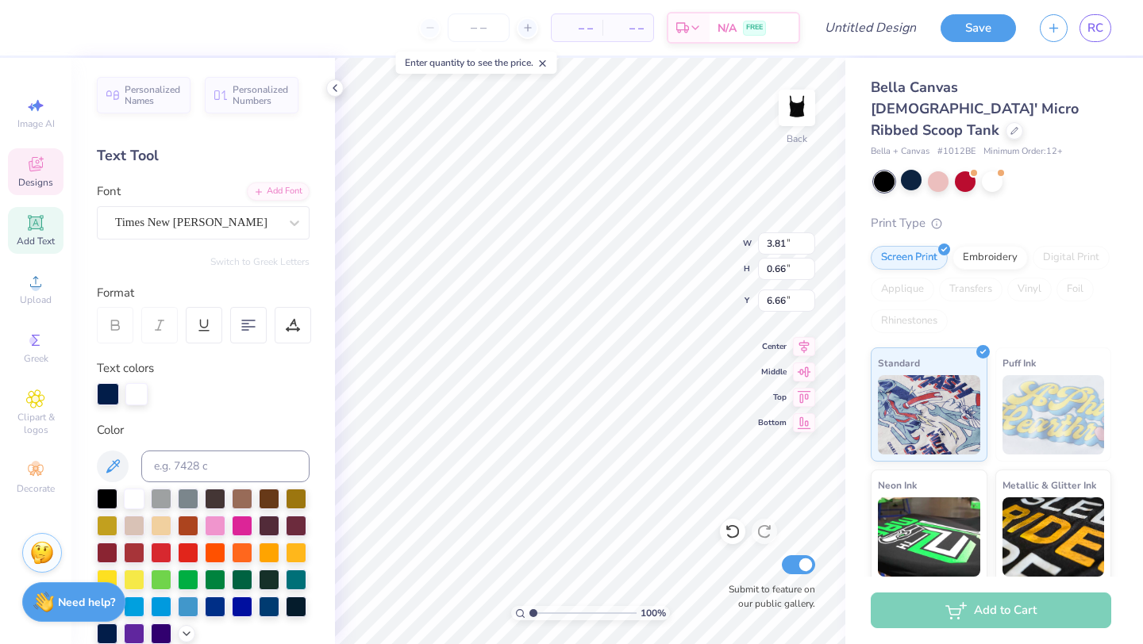
scroll to position [1, 0]
type textarea "20 06"
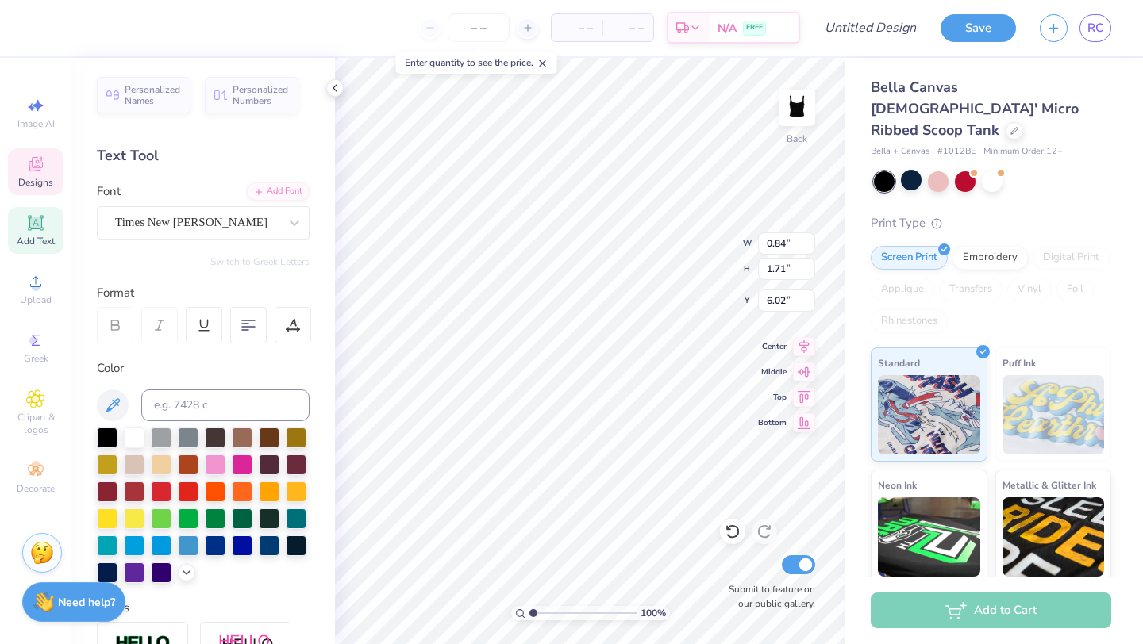
type textarea "20"
type input "1.00"
type input "1.09"
type input "0.82"
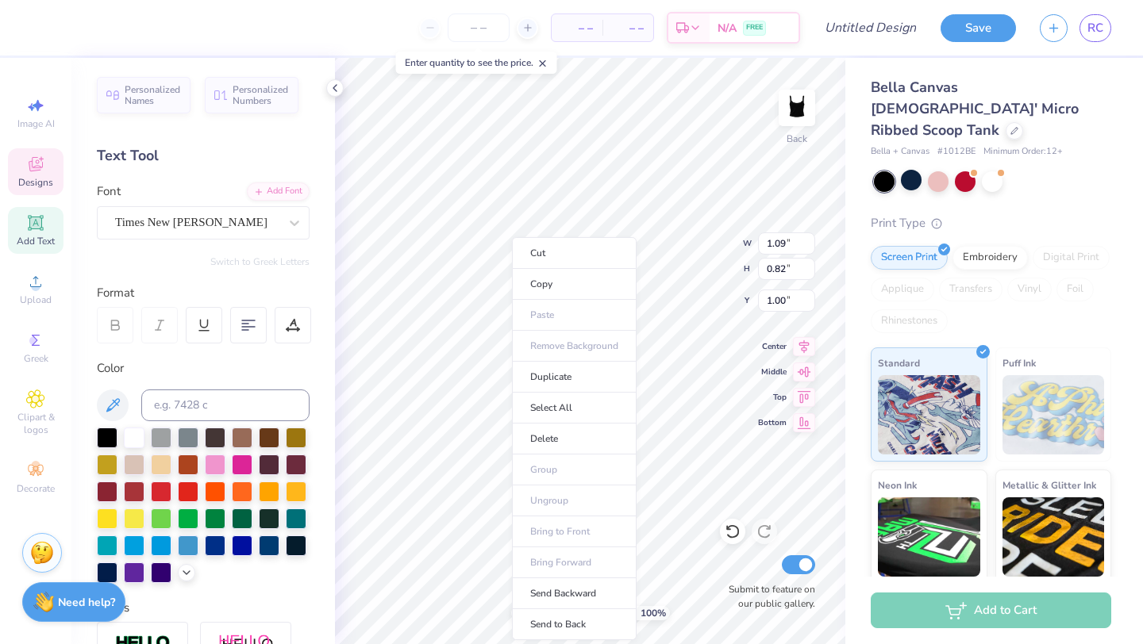
type input "1.18"
click at [536, 286] on li "Copy" at bounding box center [574, 284] width 125 height 31
click at [544, 374] on li "Duplicate" at bounding box center [579, 377] width 125 height 31
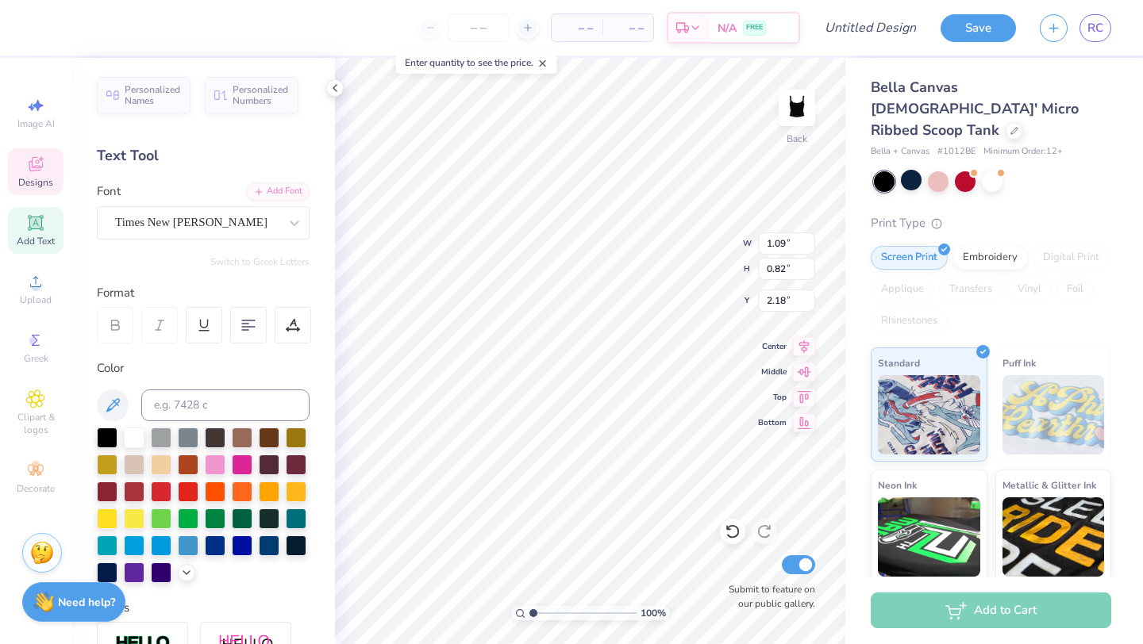
type input "2.18"
type textarea "06"
type input "2.00"
click at [237, 223] on div "Times New Roman Cyr" at bounding box center [196, 222] width 167 height 25
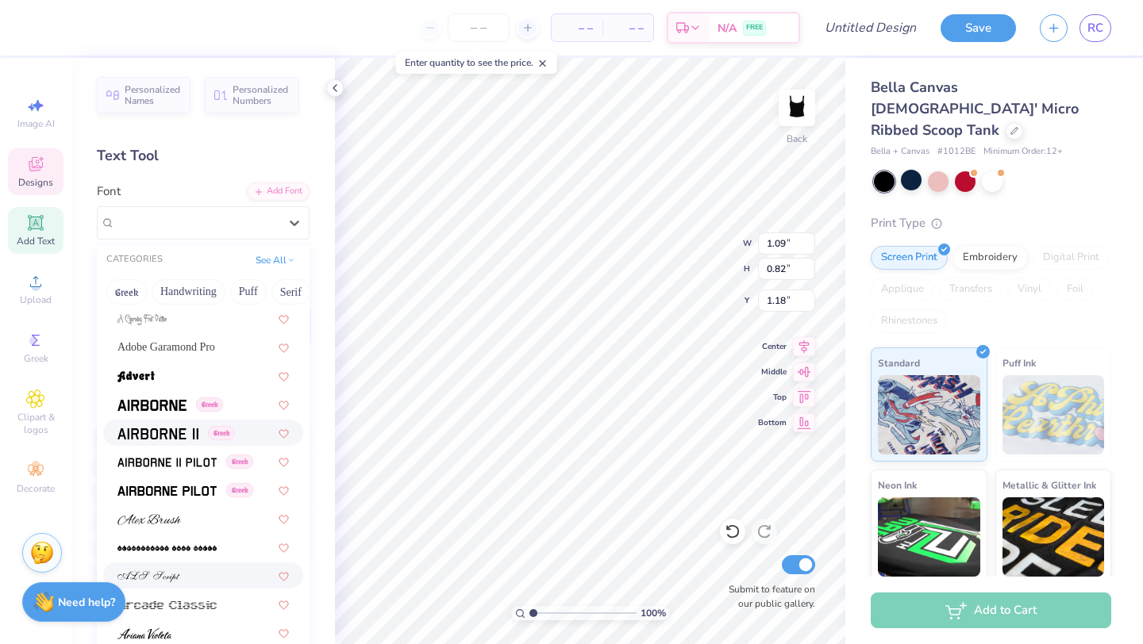
scroll to position [389, 0]
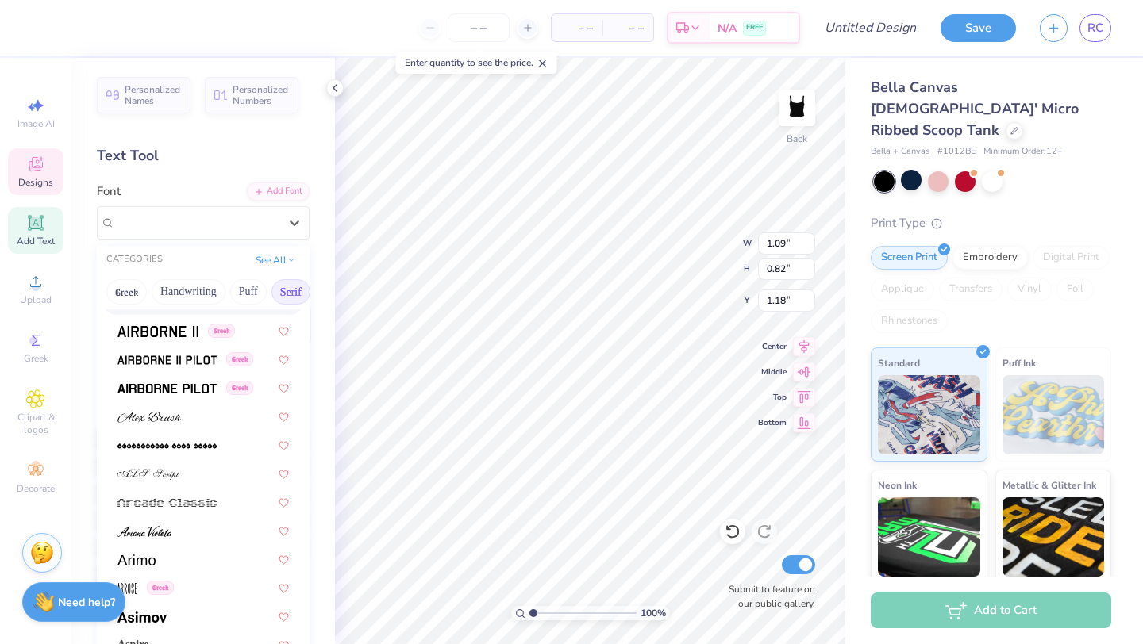
click at [287, 298] on button "Serif" at bounding box center [290, 291] width 39 height 25
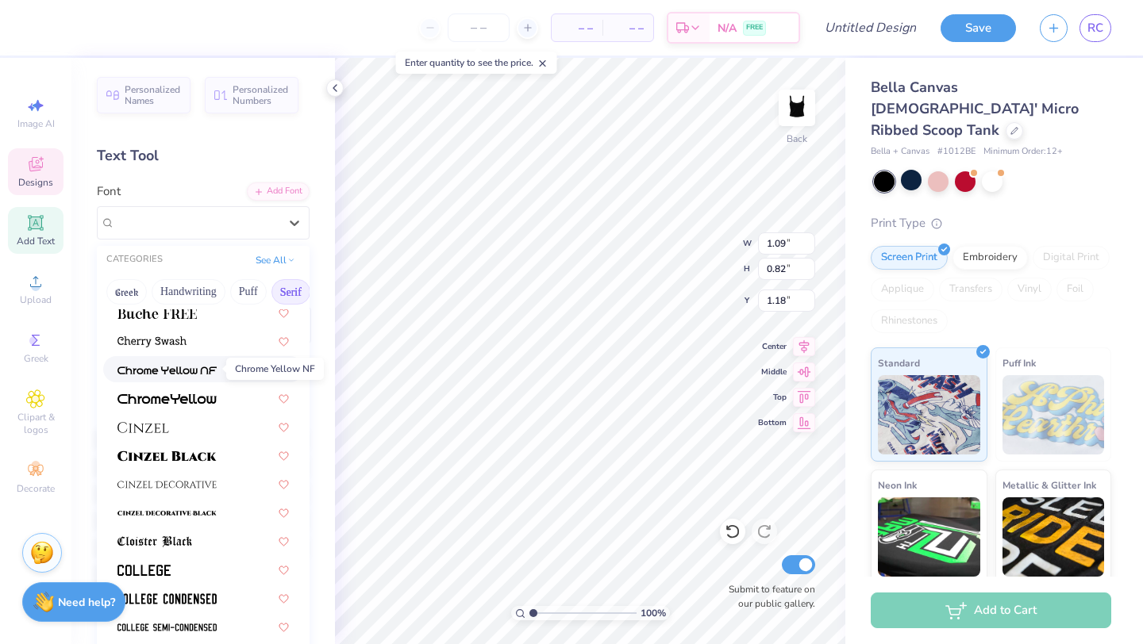
scroll to position [208, 0]
click at [179, 460] on img at bounding box center [166, 455] width 99 height 11
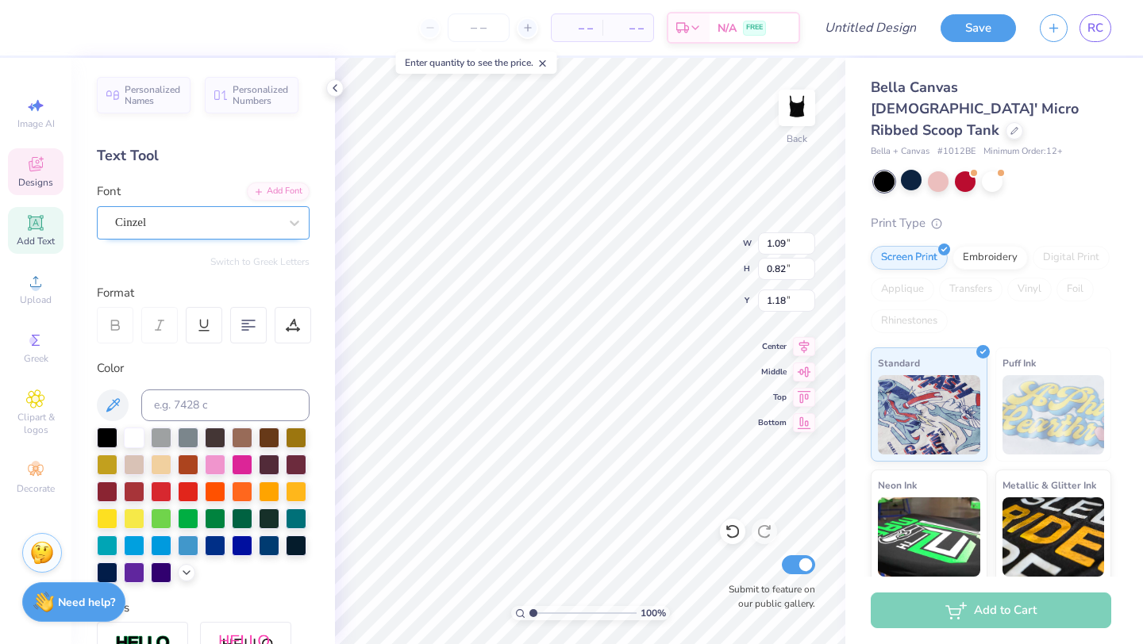
type input "1.50"
type input "0.84"
type input "1.17"
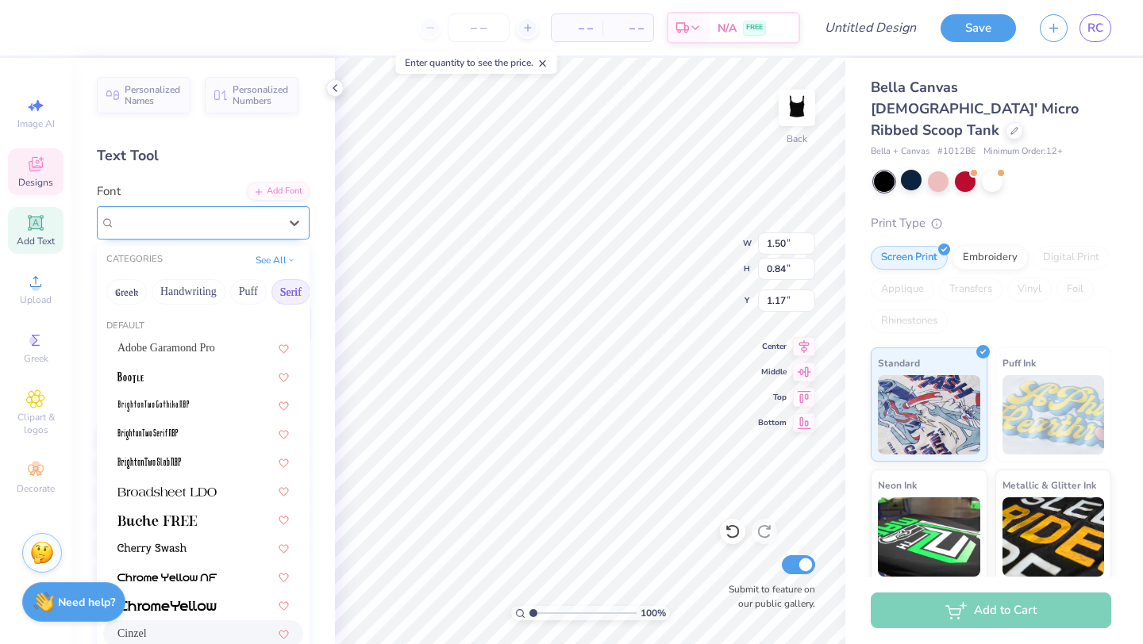
click at [253, 228] on div "Cinzel" at bounding box center [196, 222] width 167 height 25
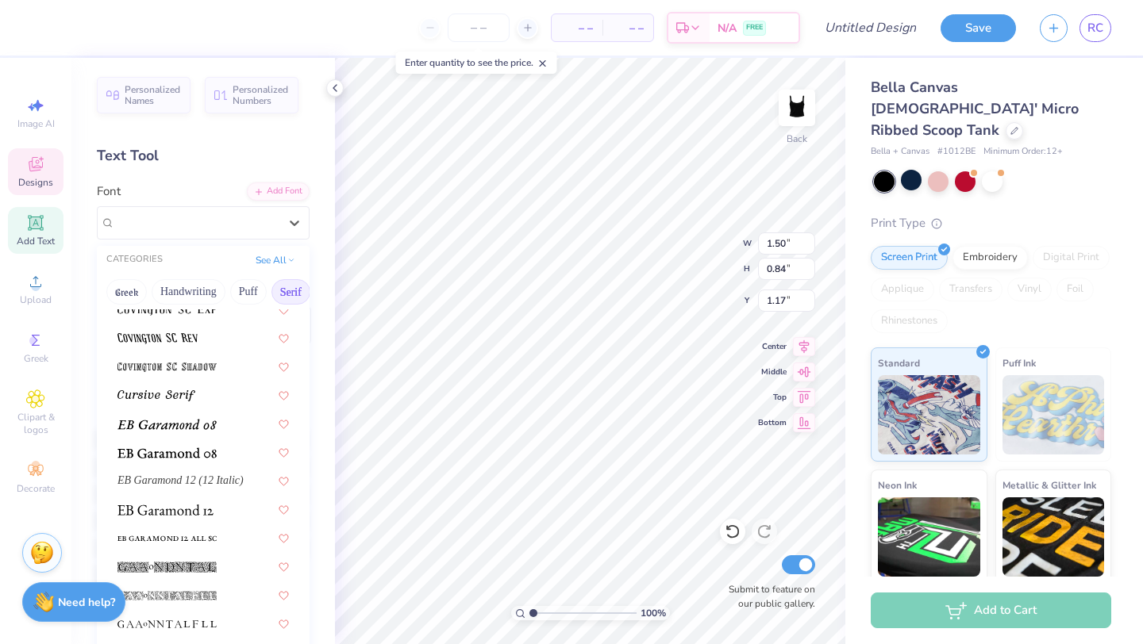
scroll to position [879, 0]
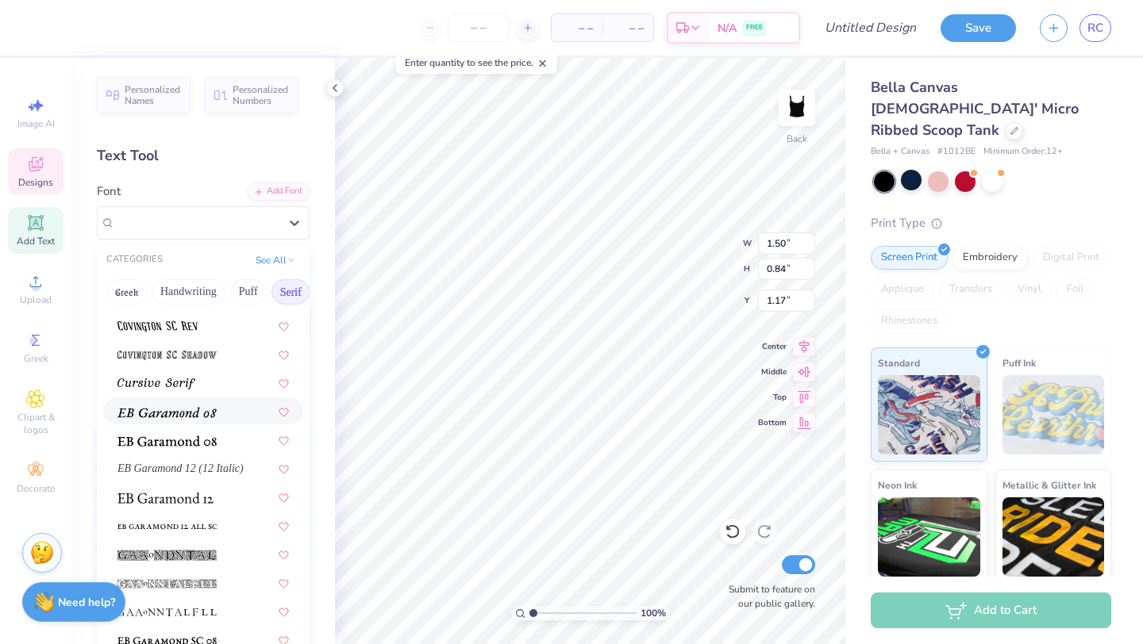
click at [210, 417] on img at bounding box center [166, 412] width 99 height 11
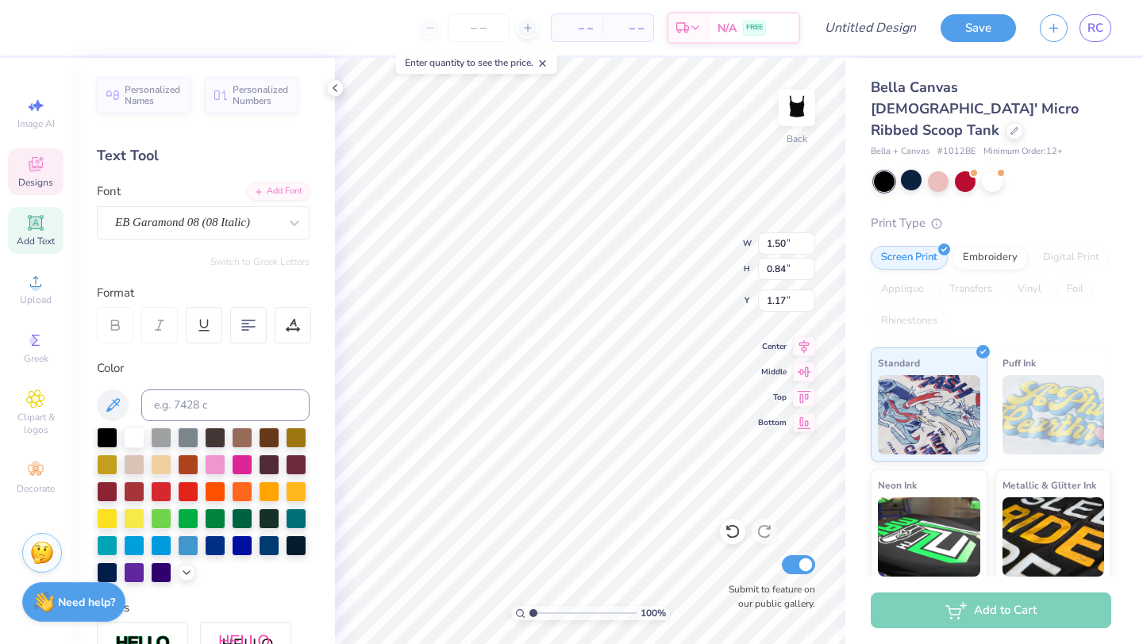
type input "0.97"
type input "0.52"
type input "1.33"
click at [233, 240] on div "Personalized Names Personalized Numbers Text Tool Add Font Font EB Garamond 08 …" at bounding box center [202, 351] width 263 height 586
click at [235, 226] on div "EB Garamond 08 (08 Italic)" at bounding box center [196, 222] width 167 height 25
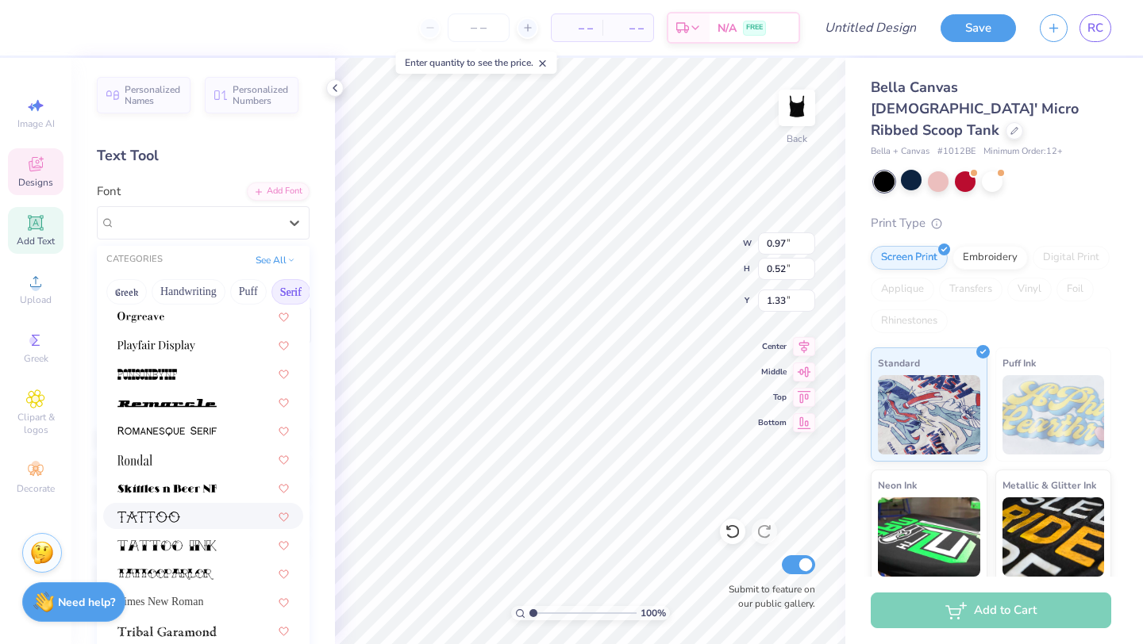
scroll to position [1817, 0]
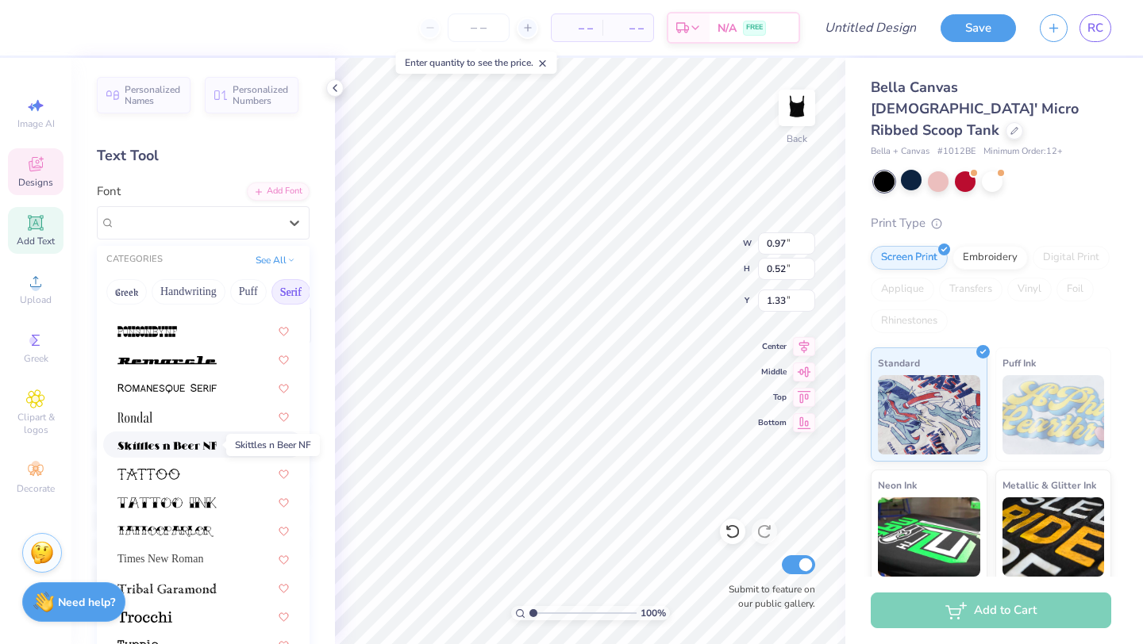
click at [193, 445] on img at bounding box center [166, 445] width 99 height 11
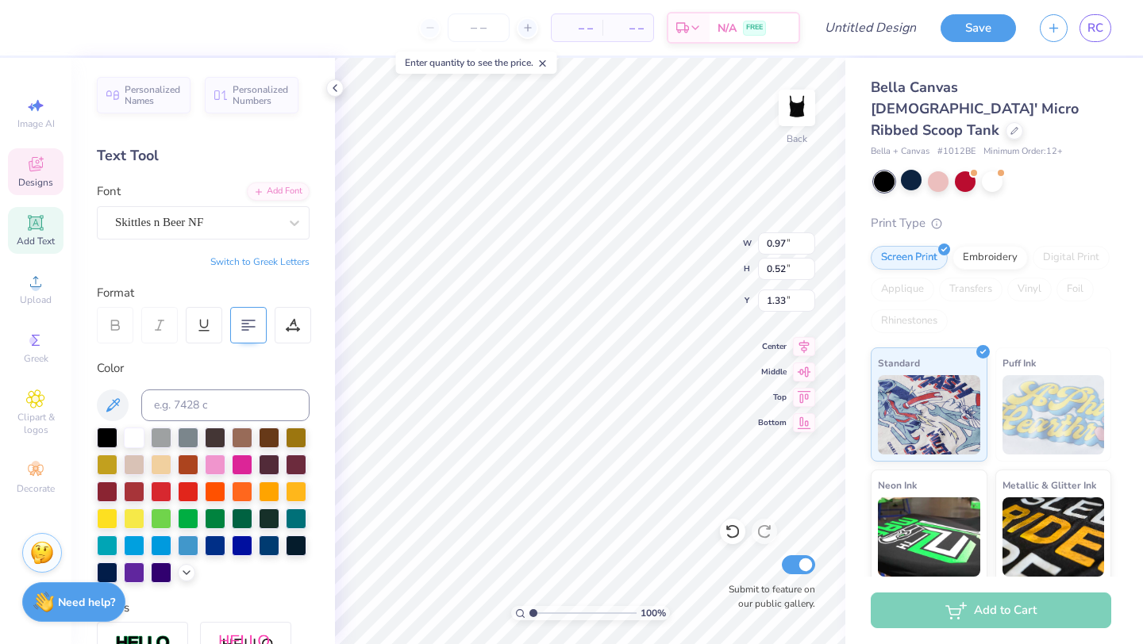
type input "1.42"
type input "0.85"
type input "1.16"
click at [229, 212] on div at bounding box center [196, 222] width 163 height 21
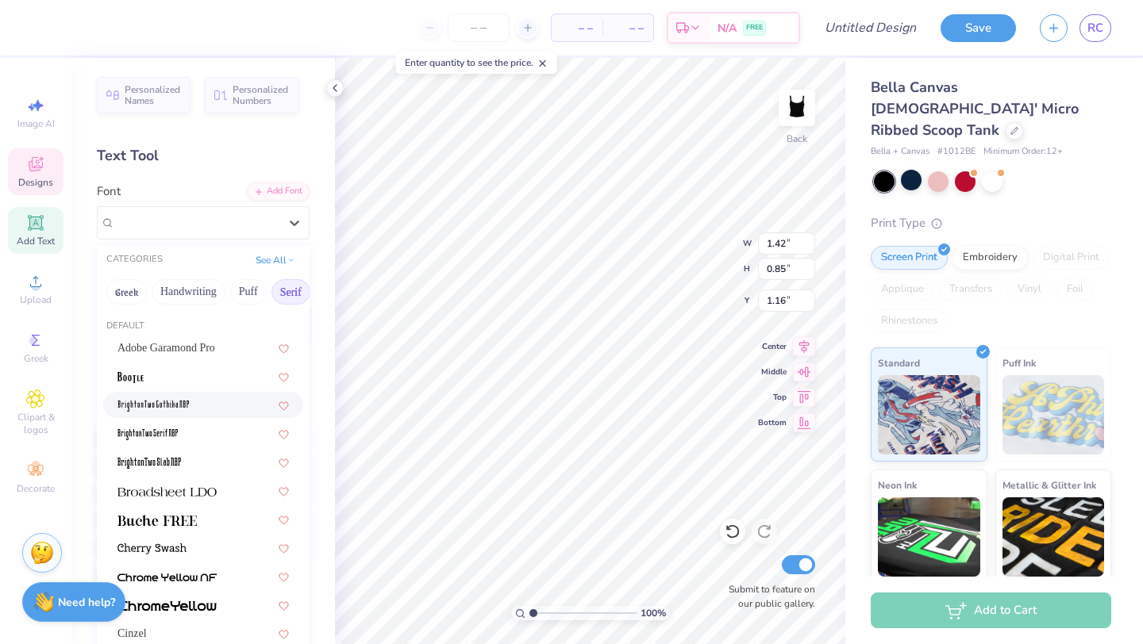
click at [192, 392] on div at bounding box center [203, 405] width 200 height 26
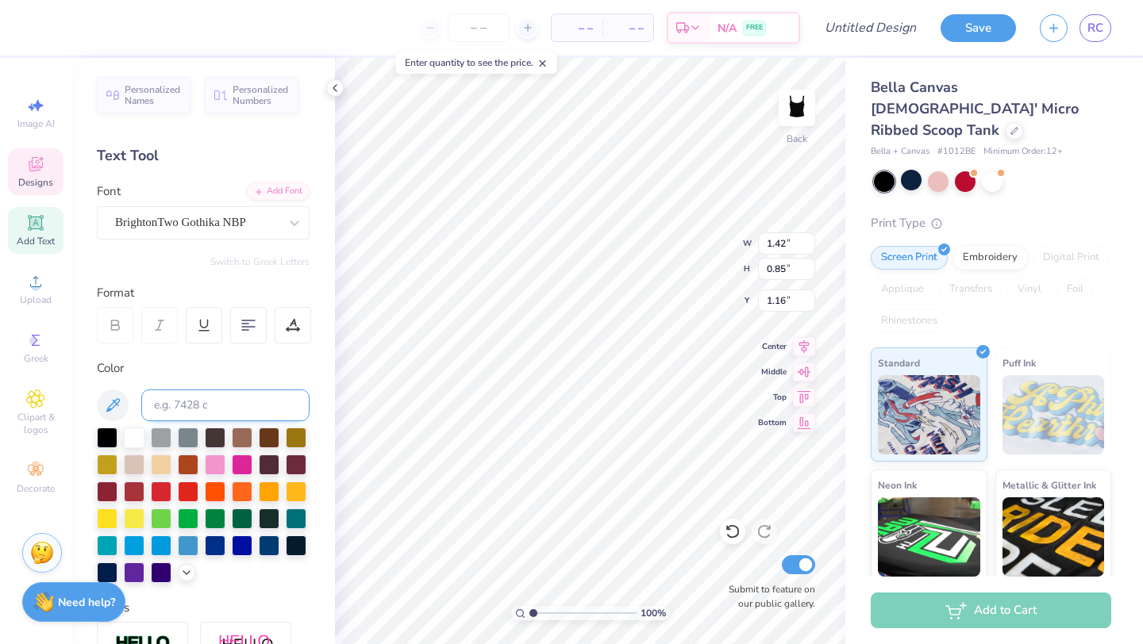
type input "0.58"
type input "0.72"
type input "1.23"
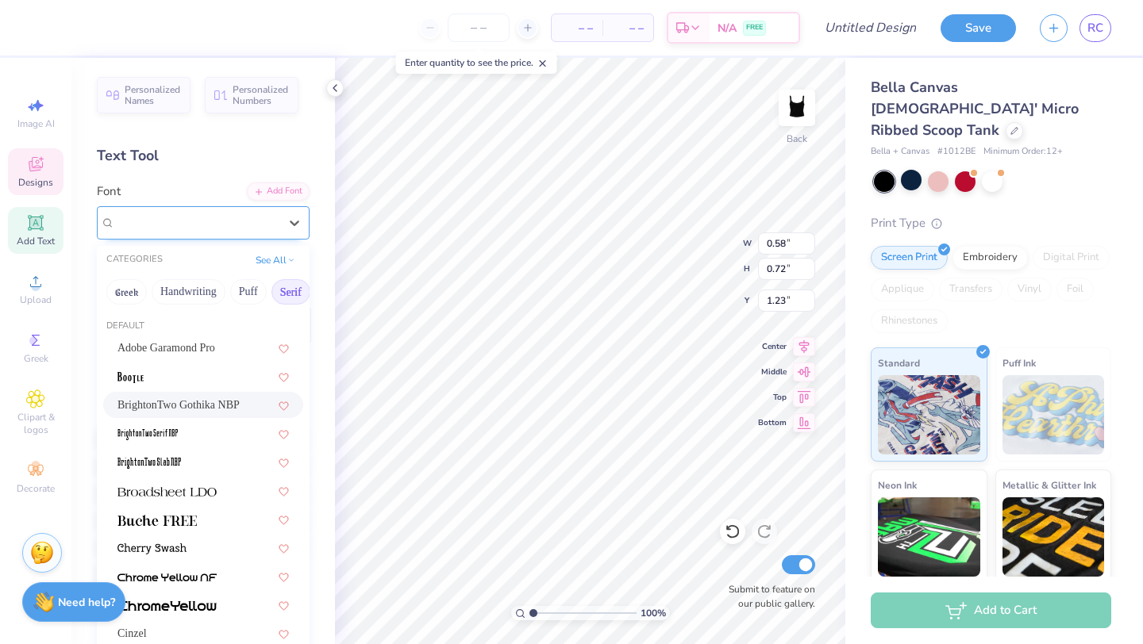
click at [219, 213] on div at bounding box center [196, 222] width 163 height 21
click at [184, 465] on div at bounding box center [202, 462] width 171 height 17
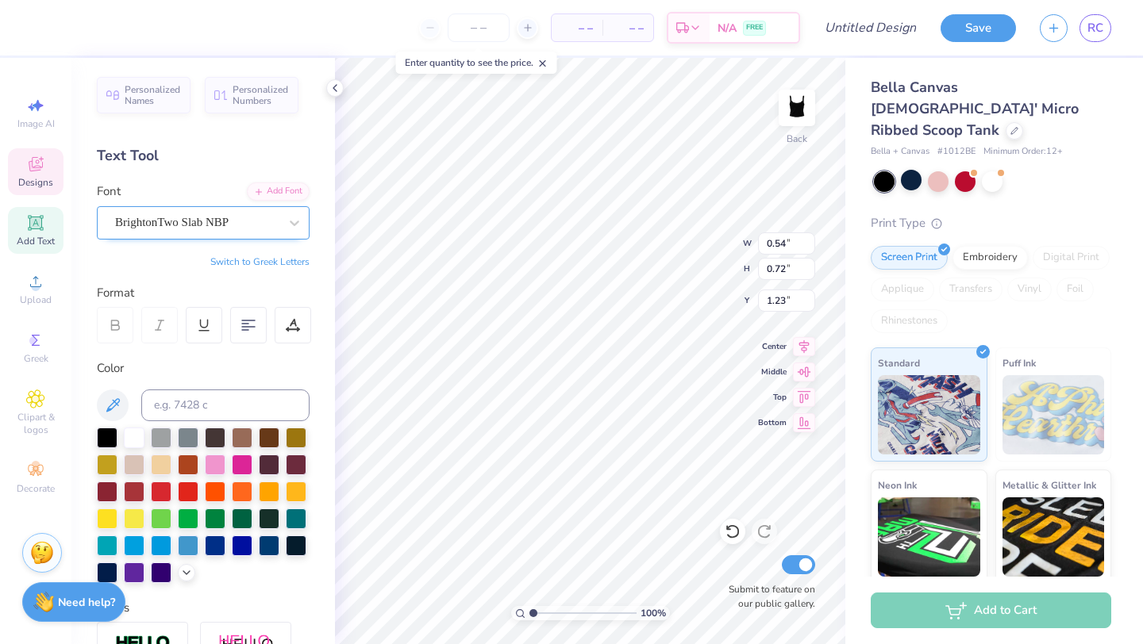
click at [211, 227] on div "BrightonTwo Slab NBP" at bounding box center [196, 222] width 167 height 25
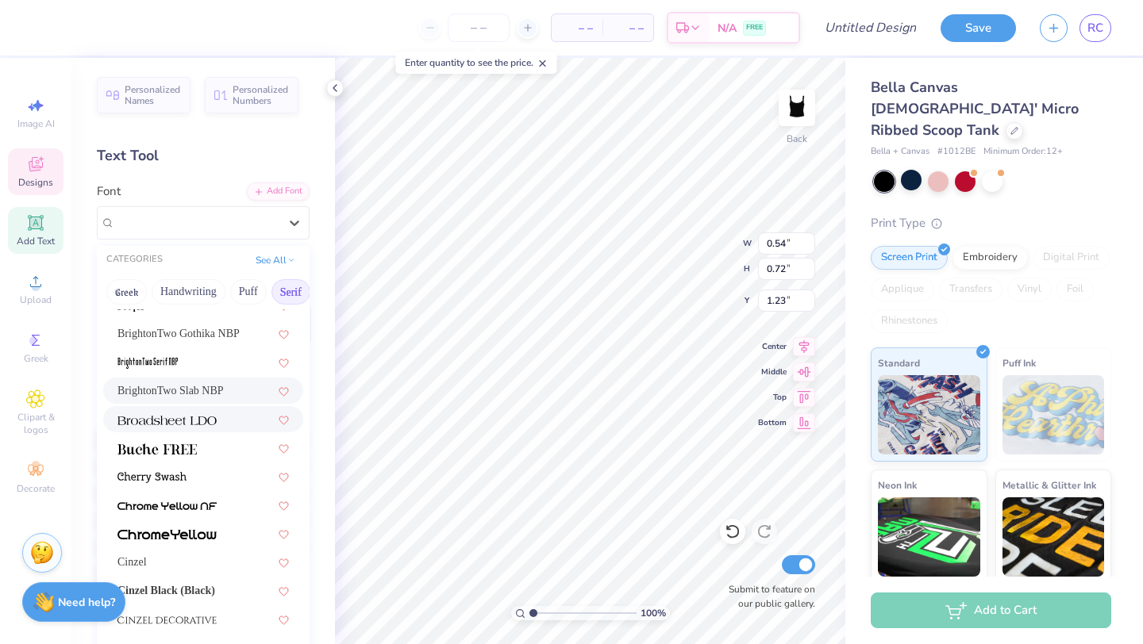
scroll to position [0, 0]
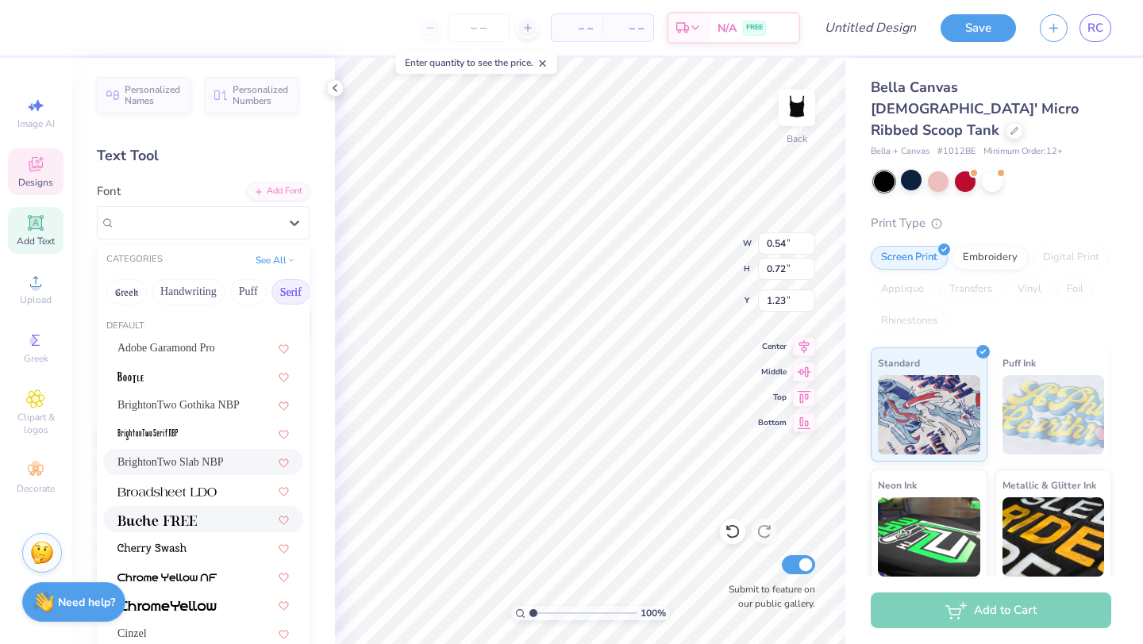
click at [186, 526] on span at bounding box center [156, 519] width 79 height 17
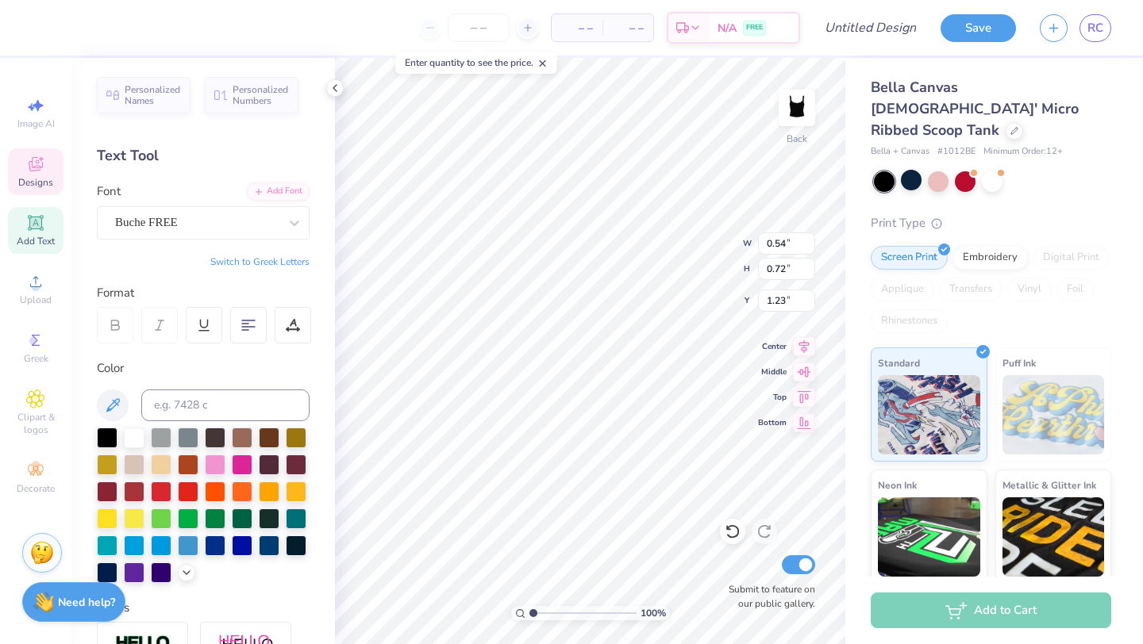
type input "1.32"
type input "0.78"
type input "1.20"
click at [240, 224] on div "Buche FREE" at bounding box center [196, 222] width 167 height 25
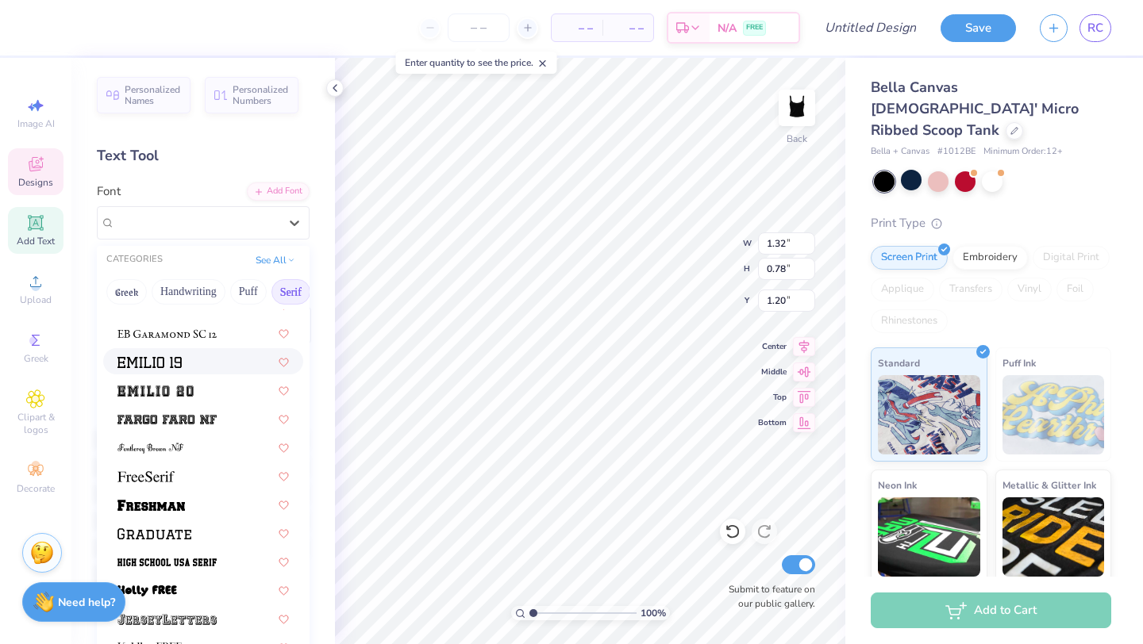
scroll to position [1216, 0]
click at [210, 361] on div at bounding box center [202, 360] width 171 height 17
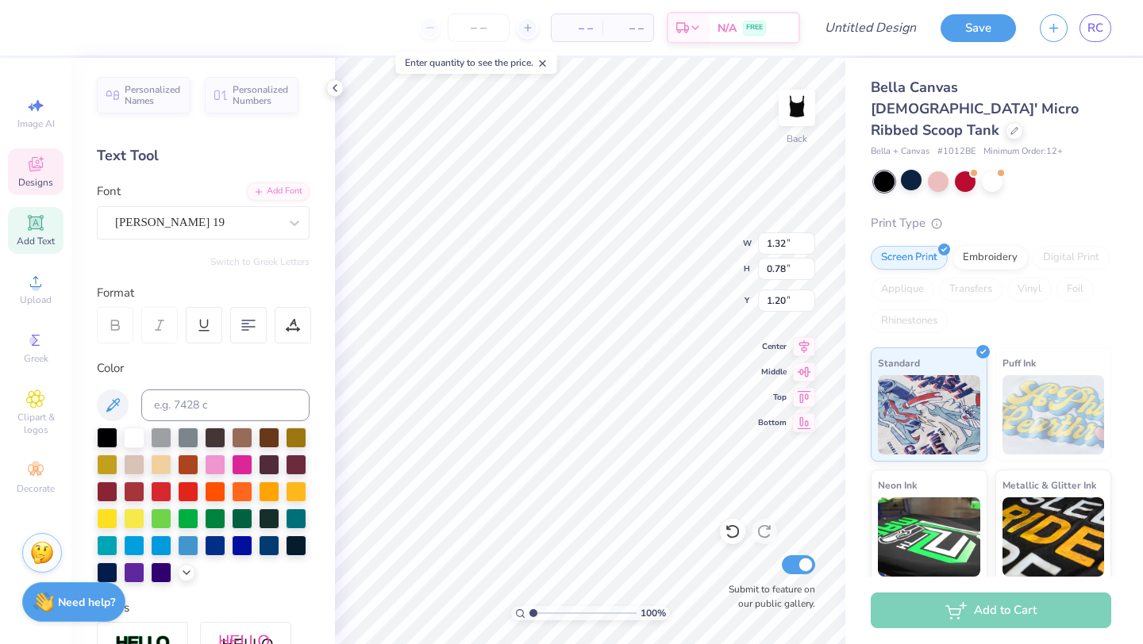
type input "1.53"
type input "1.06"
type input "1.23"
type input "0.86"
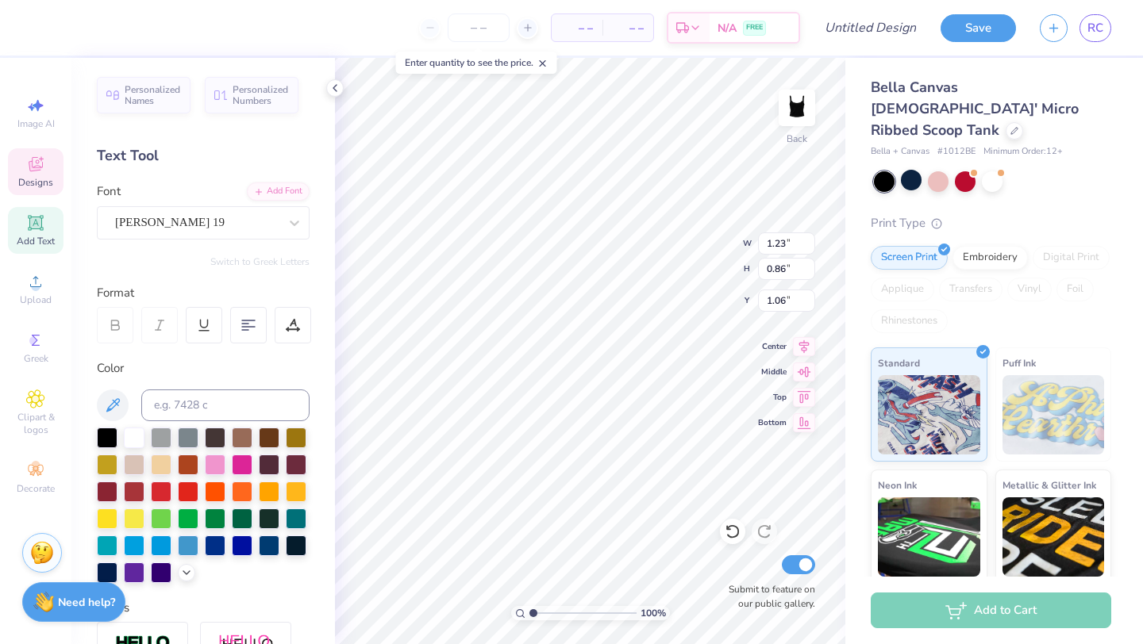
type input "1.08"
type input "0.82"
type input "2.00"
click at [290, 227] on icon at bounding box center [294, 223] width 16 height 16
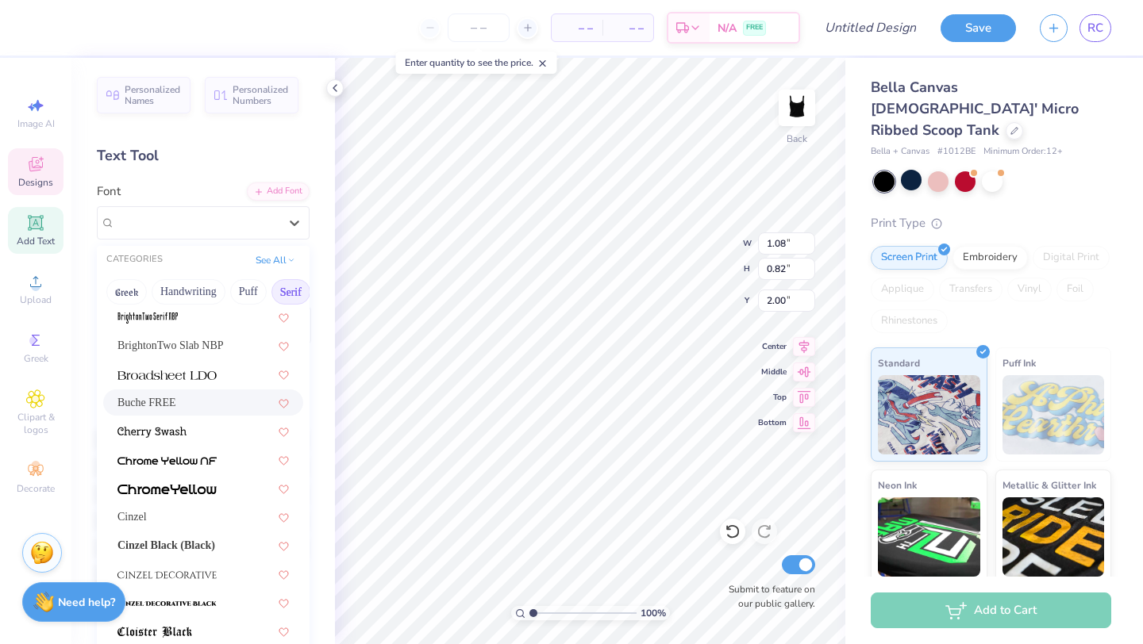
scroll to position [0, 0]
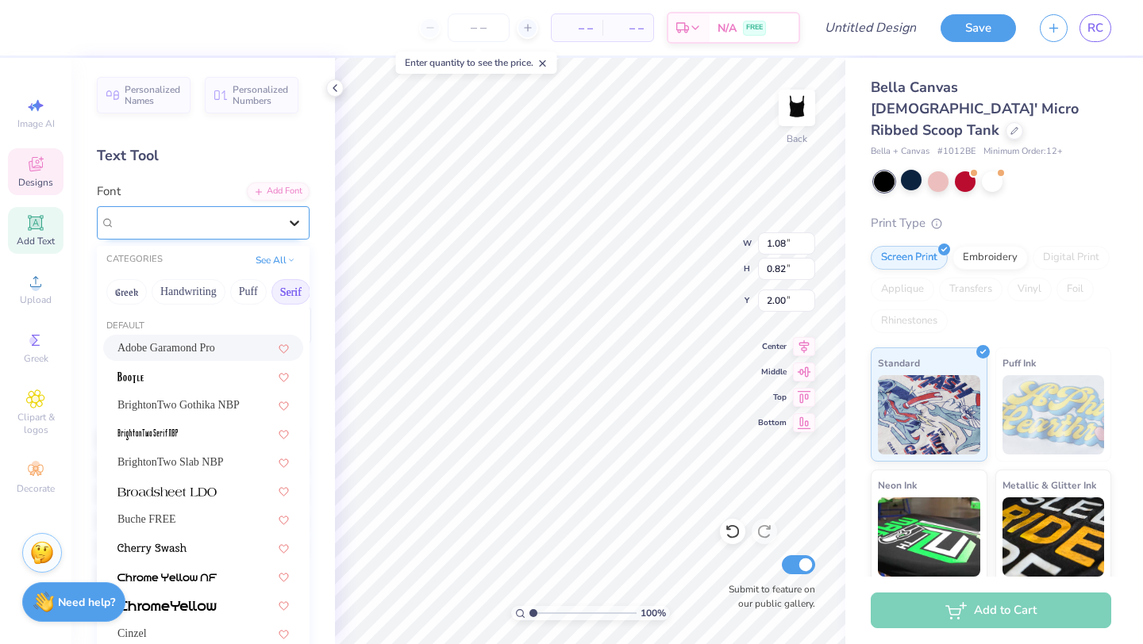
click at [293, 222] on icon at bounding box center [295, 224] width 10 height 6
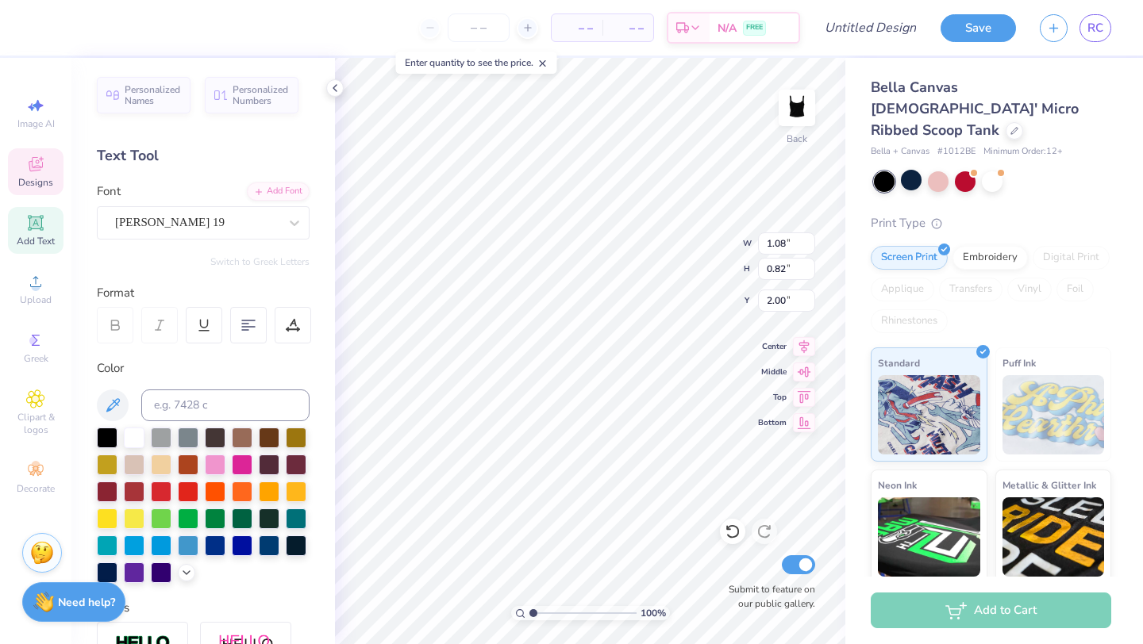
type input "1.23"
type input "0.86"
type input "1.06"
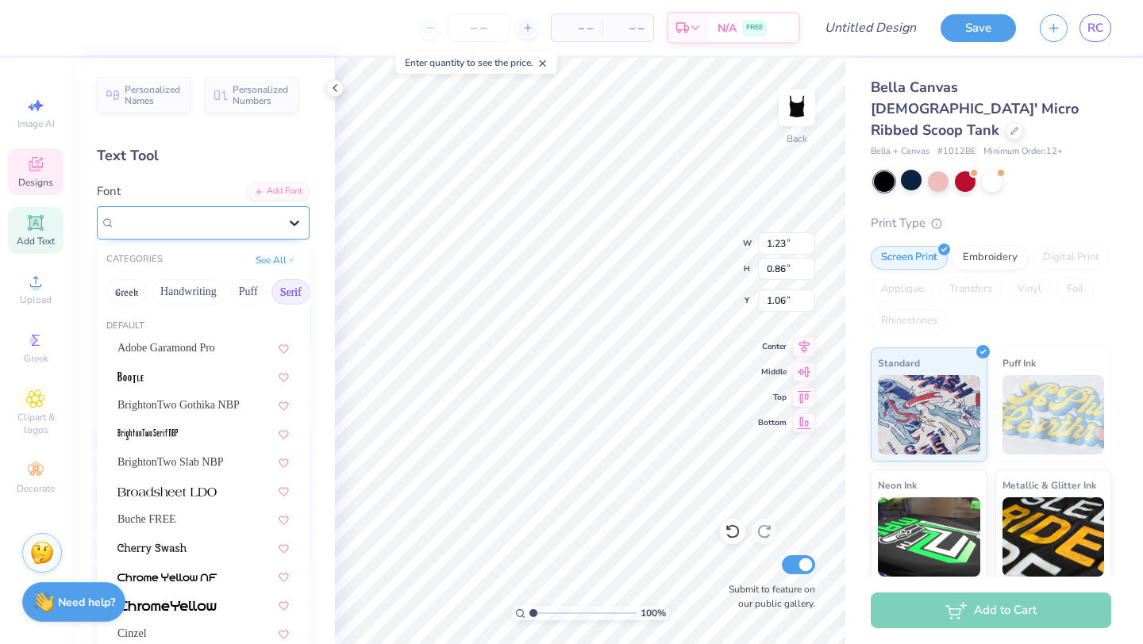
click at [280, 222] on div at bounding box center [294, 223] width 29 height 29
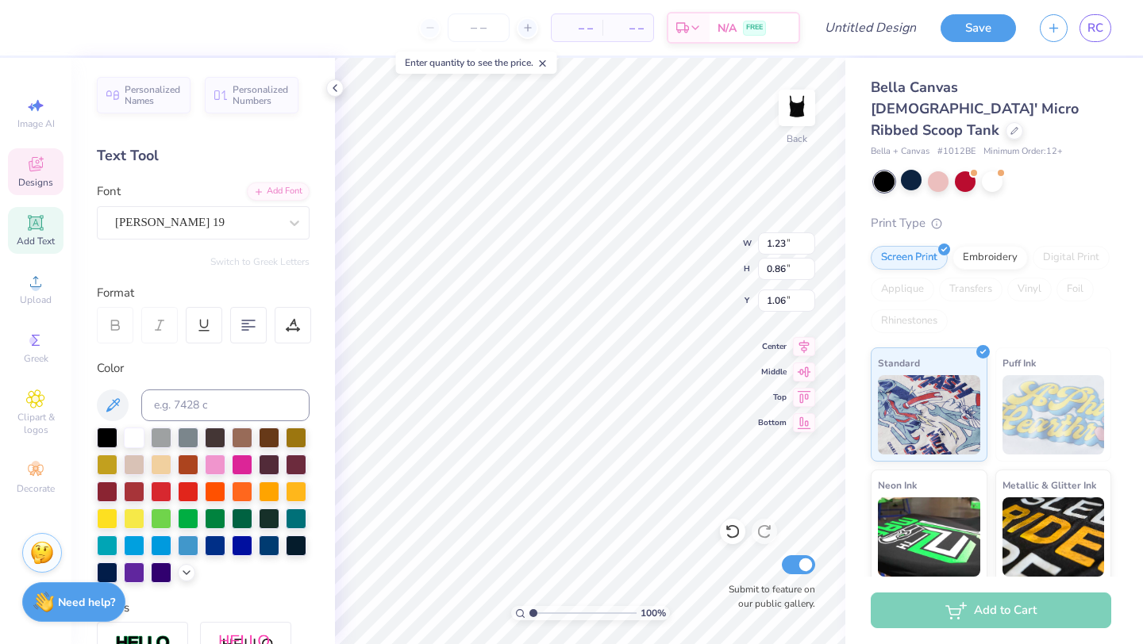
type input "1.08"
type input "0.82"
type input "2.00"
click at [202, 223] on div "Times New Roman Cyr" at bounding box center [196, 222] width 167 height 25
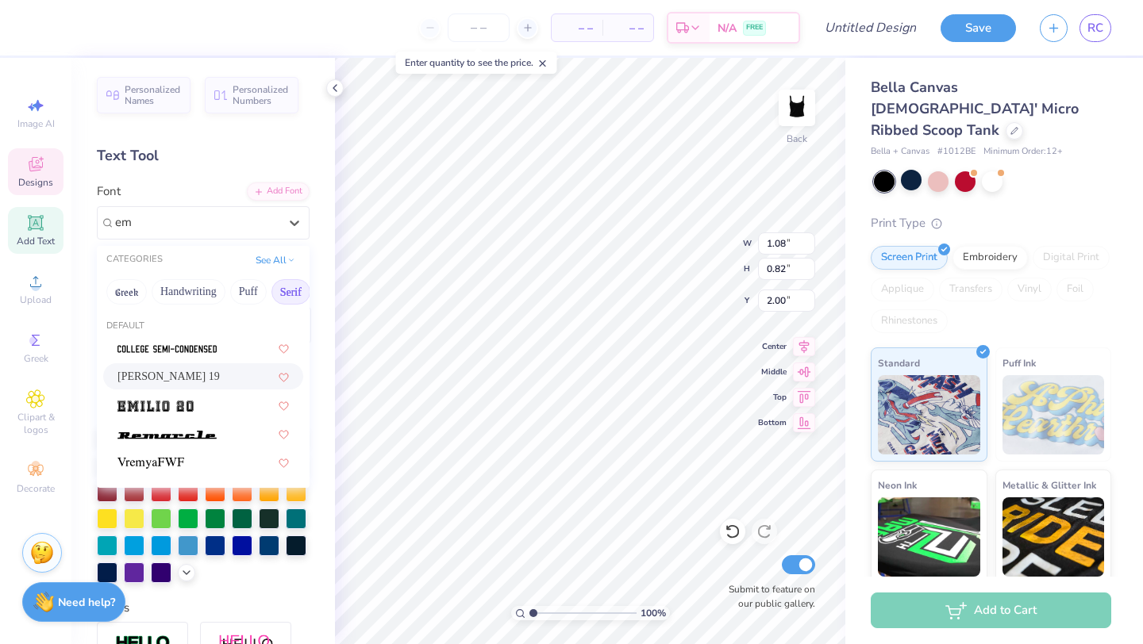
click at [149, 389] on div "Emilio 19" at bounding box center [203, 376] width 200 height 26
type input "em"
type input "1.53"
type input "1.06"
type input "1.88"
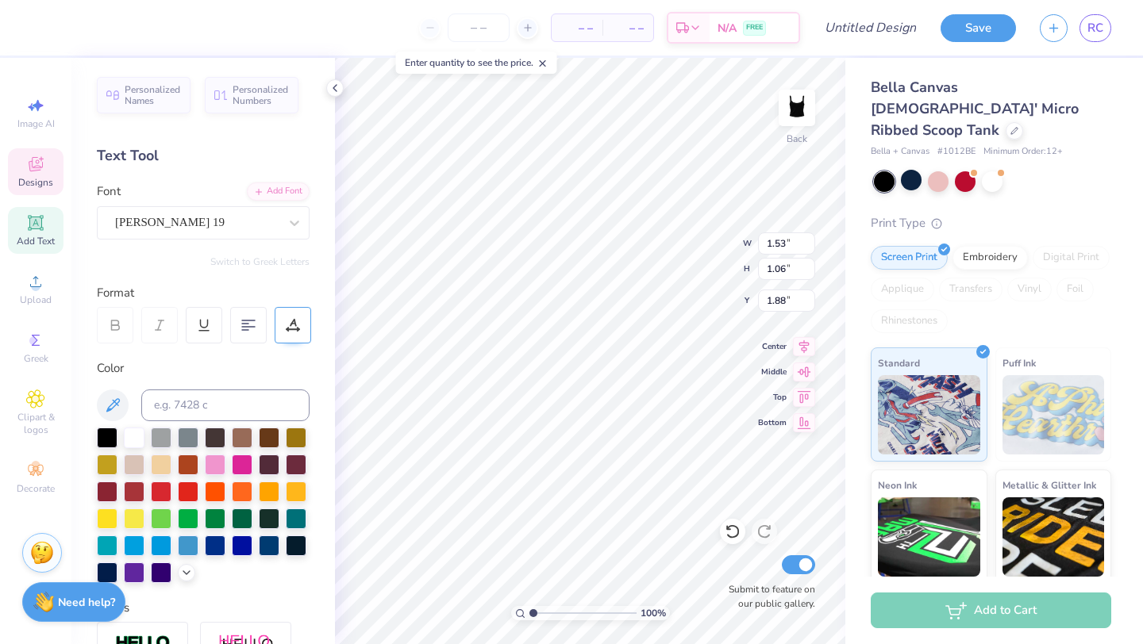
type input "1.19"
type input "0.83"
type input "2.00"
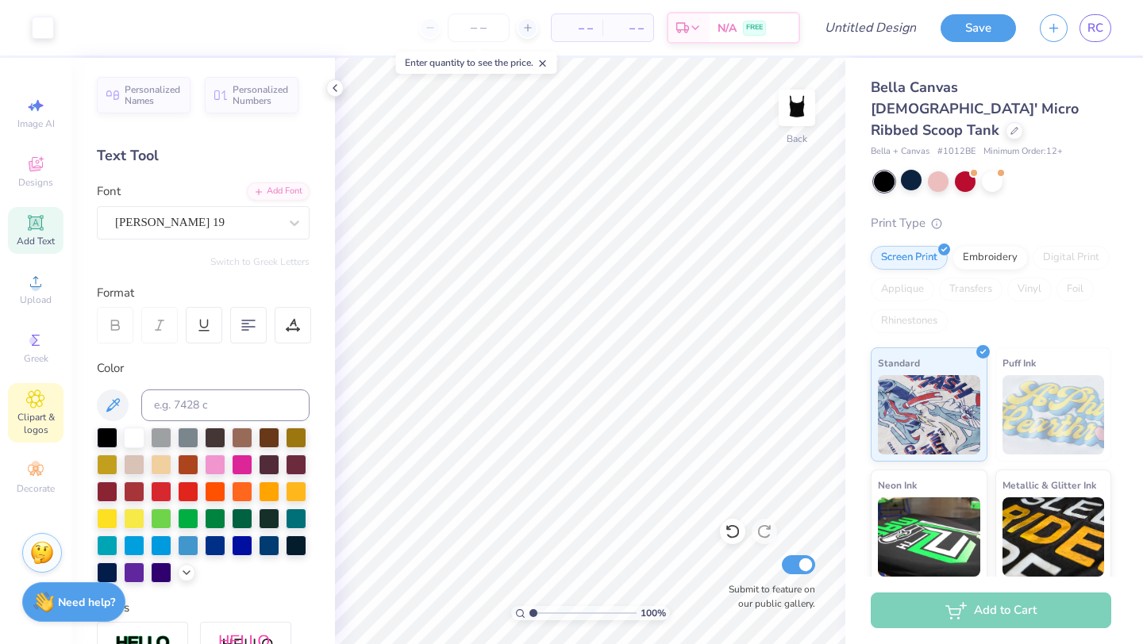
click at [28, 408] on icon at bounding box center [35, 399] width 18 height 19
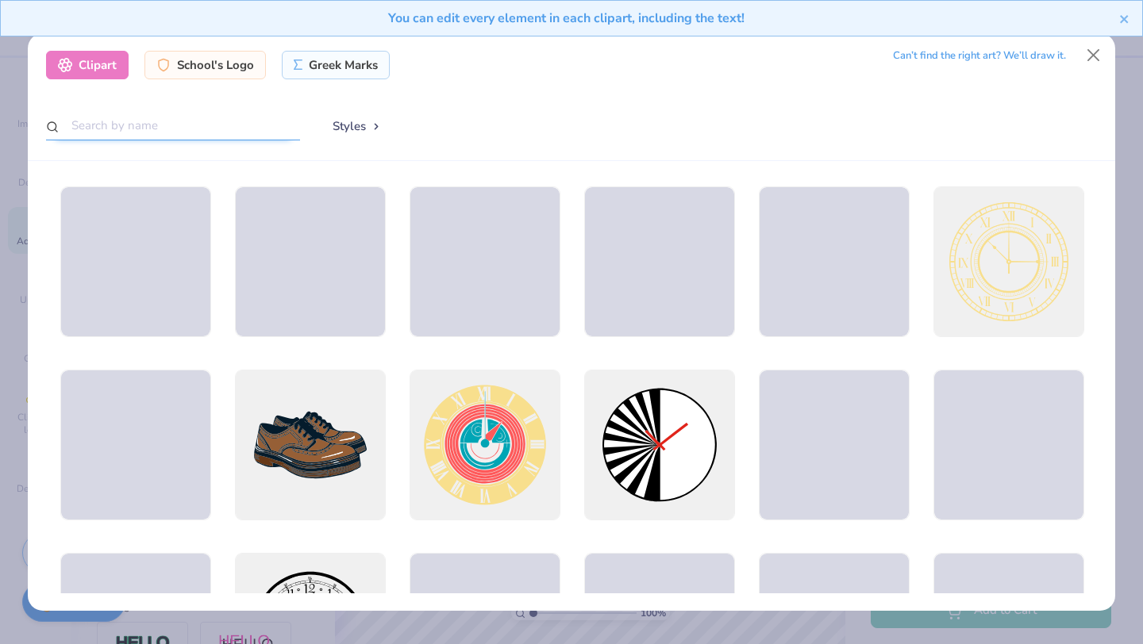
click at [171, 128] on input "text" at bounding box center [173, 125] width 254 height 29
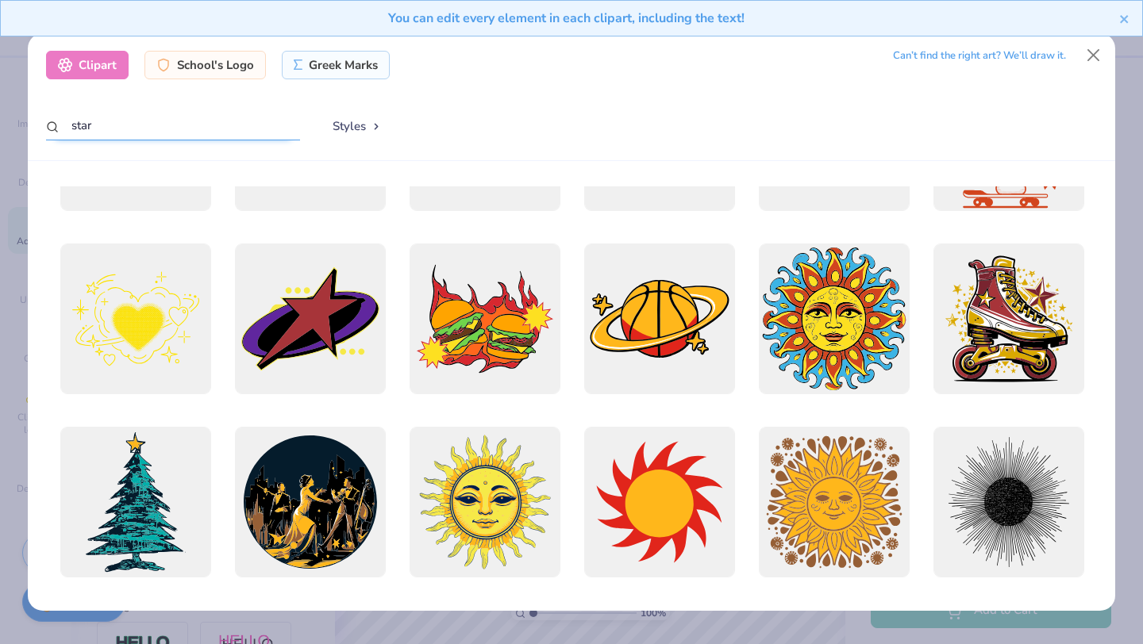
scroll to position [3647, 0]
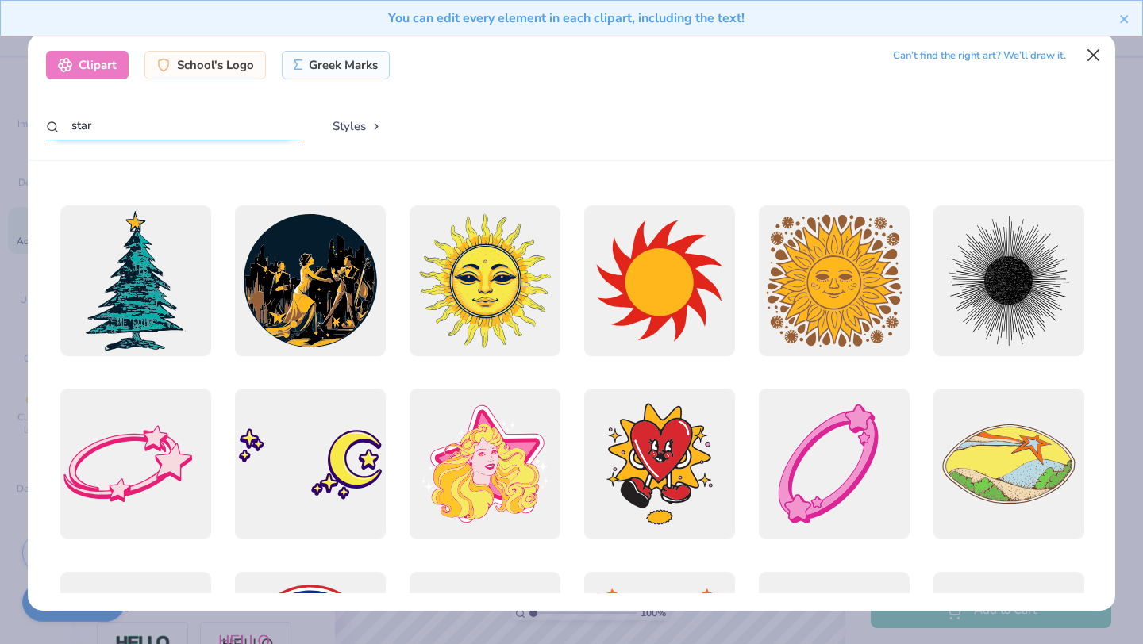
type input "star"
click at [1090, 58] on button "Close" at bounding box center [1093, 55] width 30 height 30
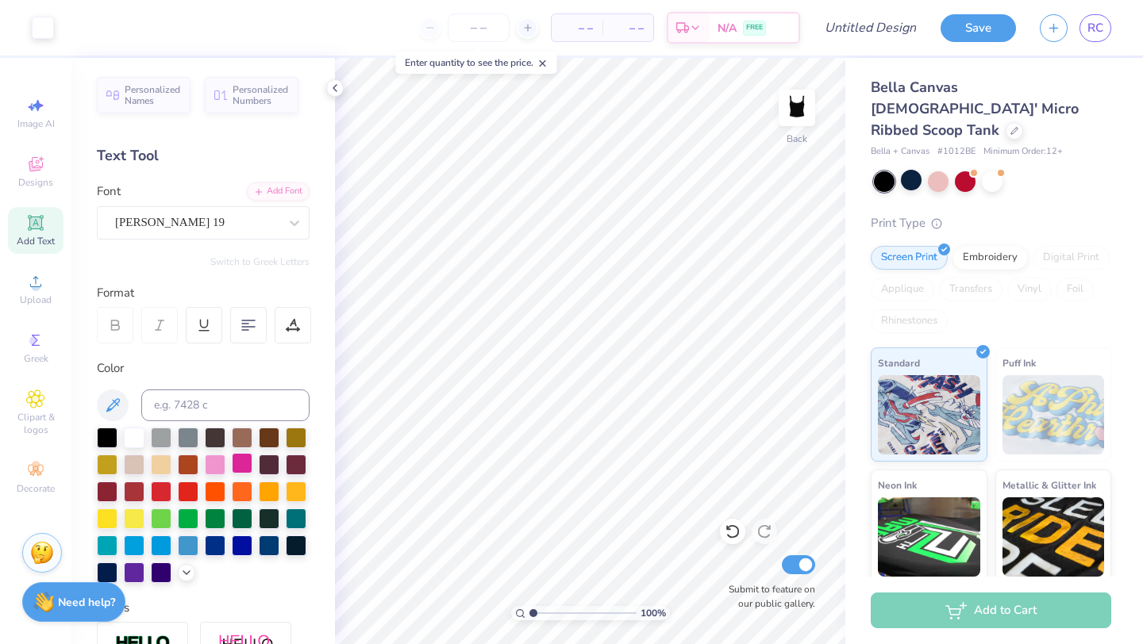
click at [236, 462] on div at bounding box center [242, 463] width 21 height 21
click at [135, 436] on div at bounding box center [134, 436] width 21 height 21
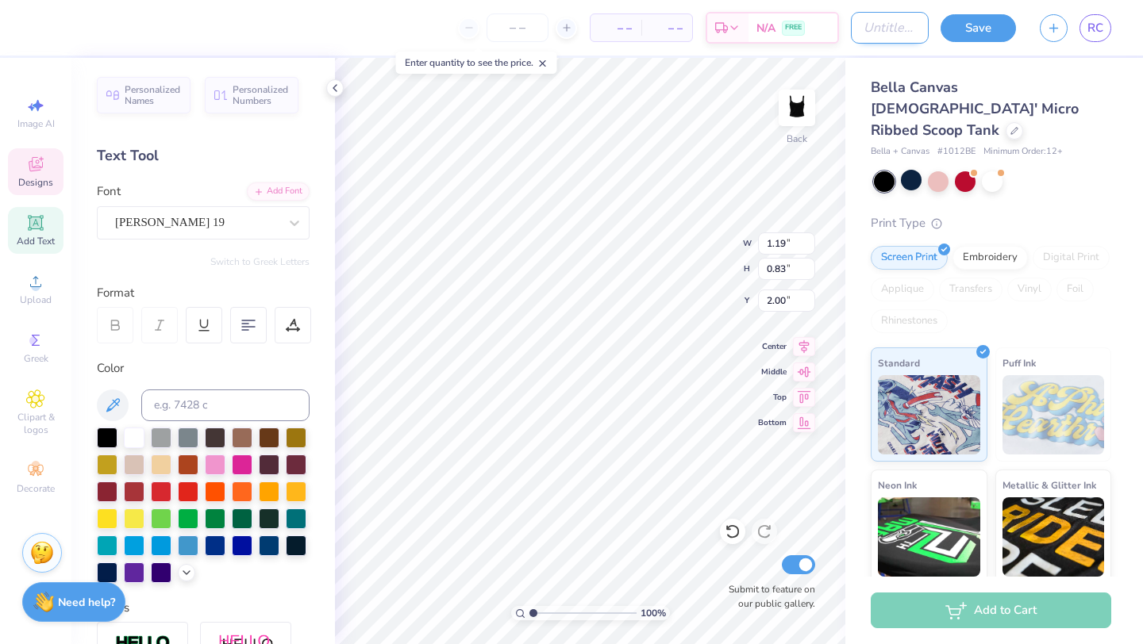
click at [851, 29] on input "Design Title" at bounding box center [890, 28] width 78 height 32
type input "FALL"
click at [969, 33] on button "Save" at bounding box center [977, 26] width 75 height 28
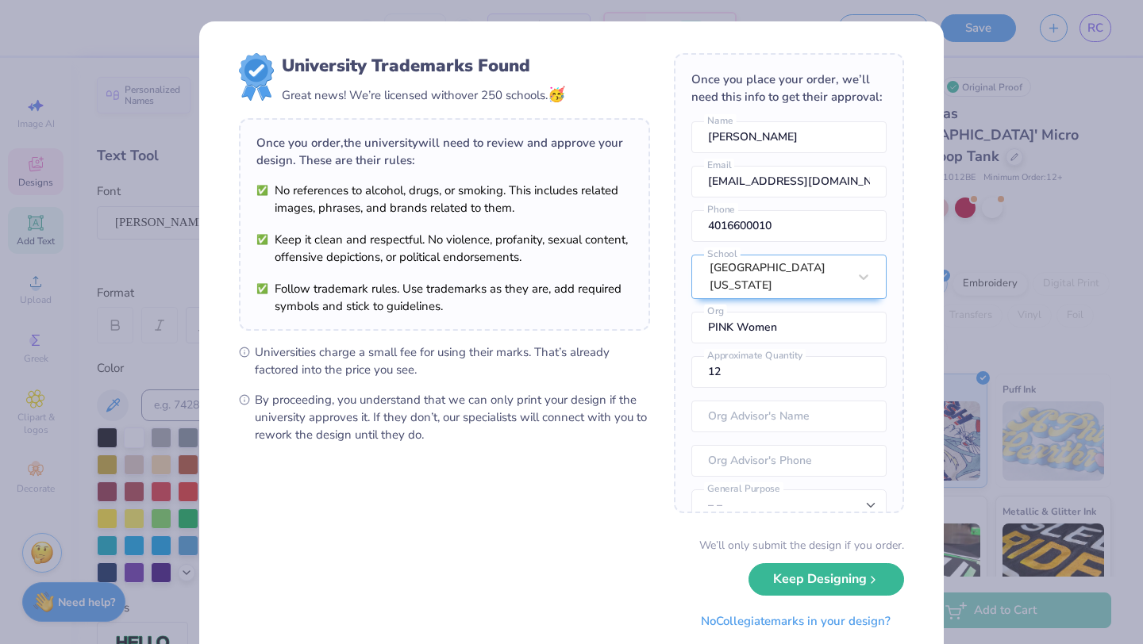
click at [1035, 211] on div "University Trademarks Found Great news! We’re licensed with over 250 schools. 🥳…" at bounding box center [571, 322] width 1143 height 644
click at [843, 579] on button "Keep Designing" at bounding box center [826, 575] width 156 height 33
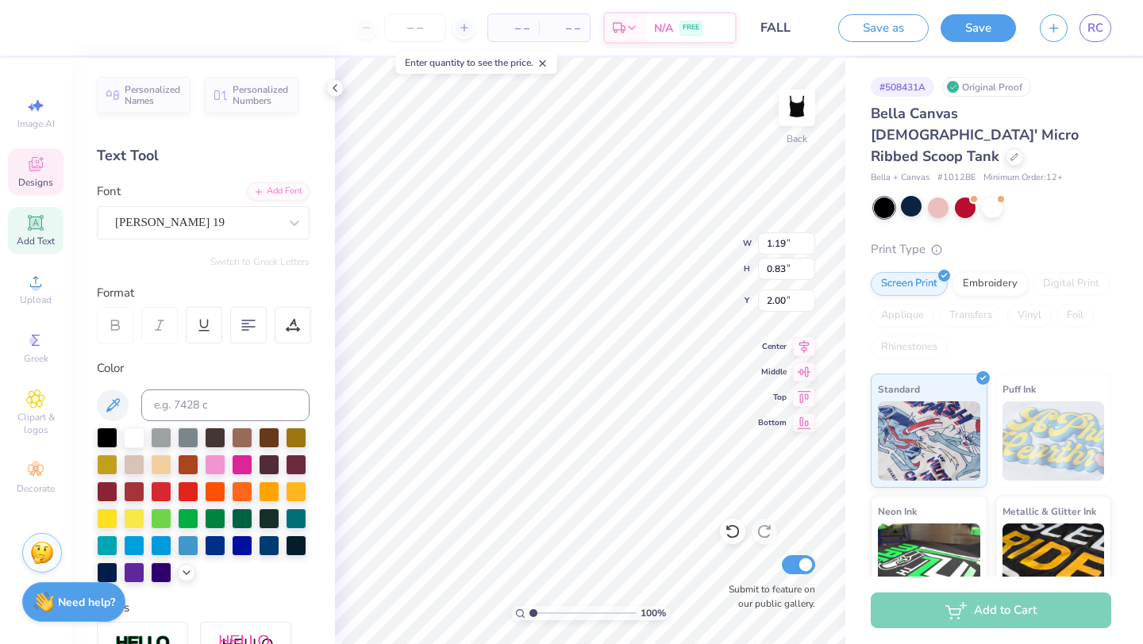
click at [1082, 40] on div "RC" at bounding box center [1095, 28] width 32 height 28
click at [1092, 33] on span "RC" at bounding box center [1095, 28] width 16 height 18
type input "1.00"
type input "9.10"
type input "0.50"
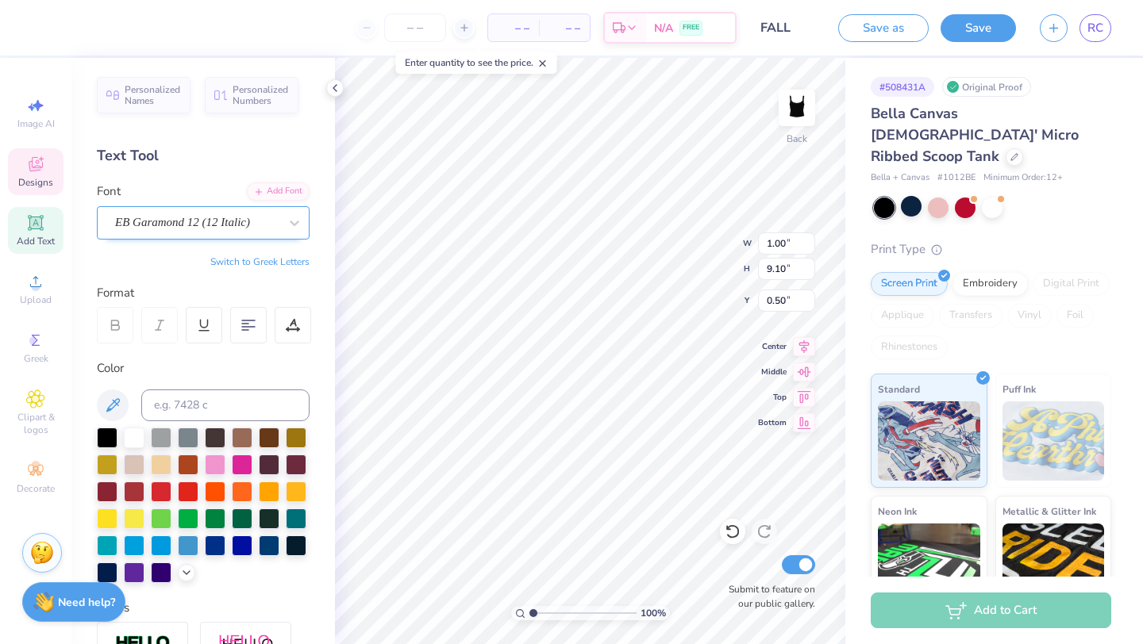
click at [162, 231] on div "EB Garamond 12 (12 Italic)" at bounding box center [196, 222] width 167 height 25
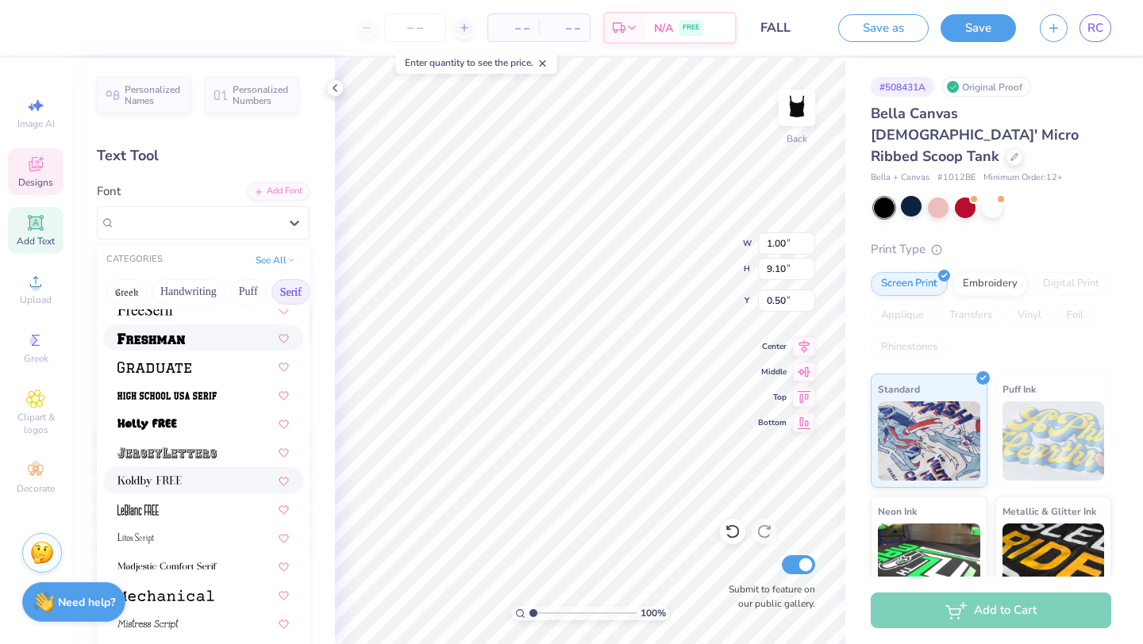
scroll to position [1285, 0]
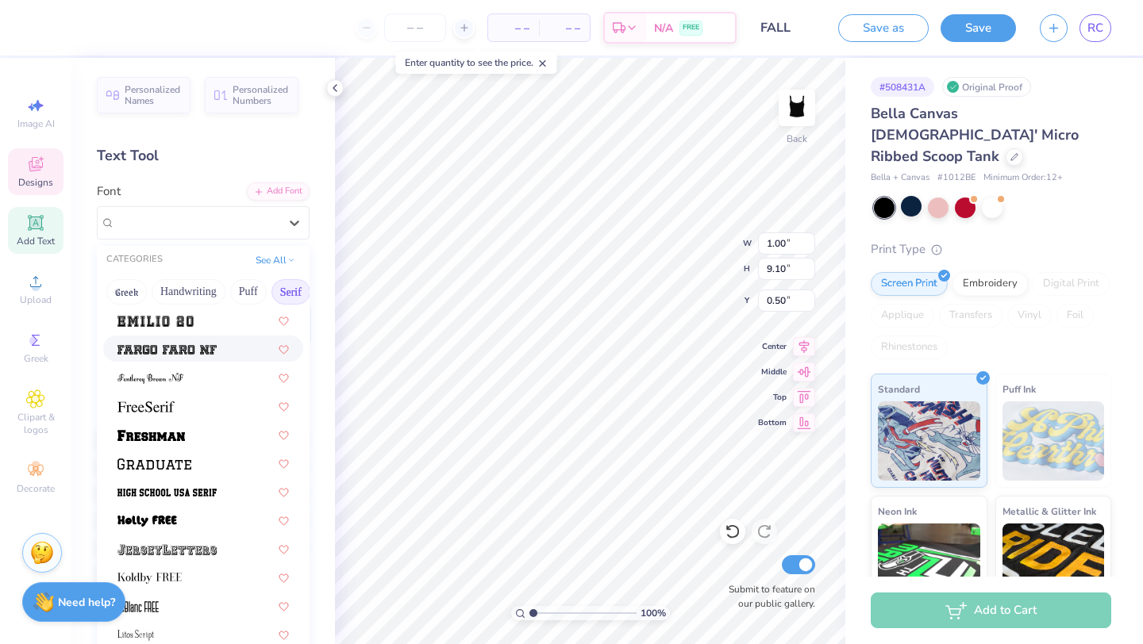
click at [187, 347] on img at bounding box center [166, 349] width 99 height 11
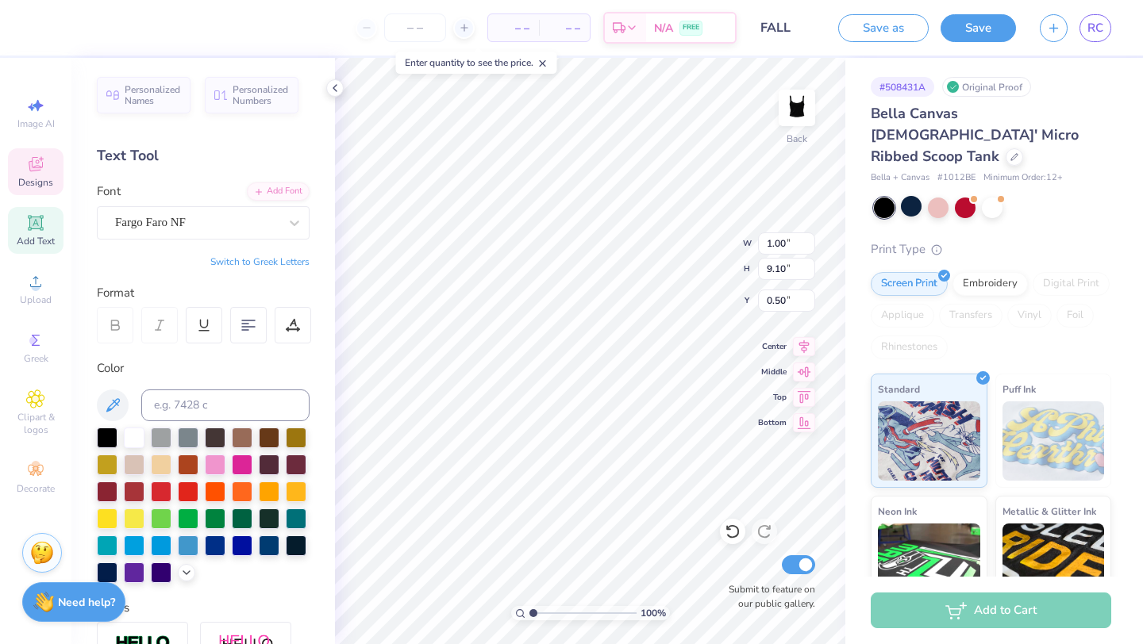
type input "1.02"
type input "9.95"
type input "0.52"
click at [187, 347] on div "Personalized Names Personalized Numbers Text Tool Add Font Font Fargo Faro NF S…" at bounding box center [202, 351] width 263 height 586
click at [204, 221] on div "Fargo Faro NF" at bounding box center [196, 222] width 167 height 25
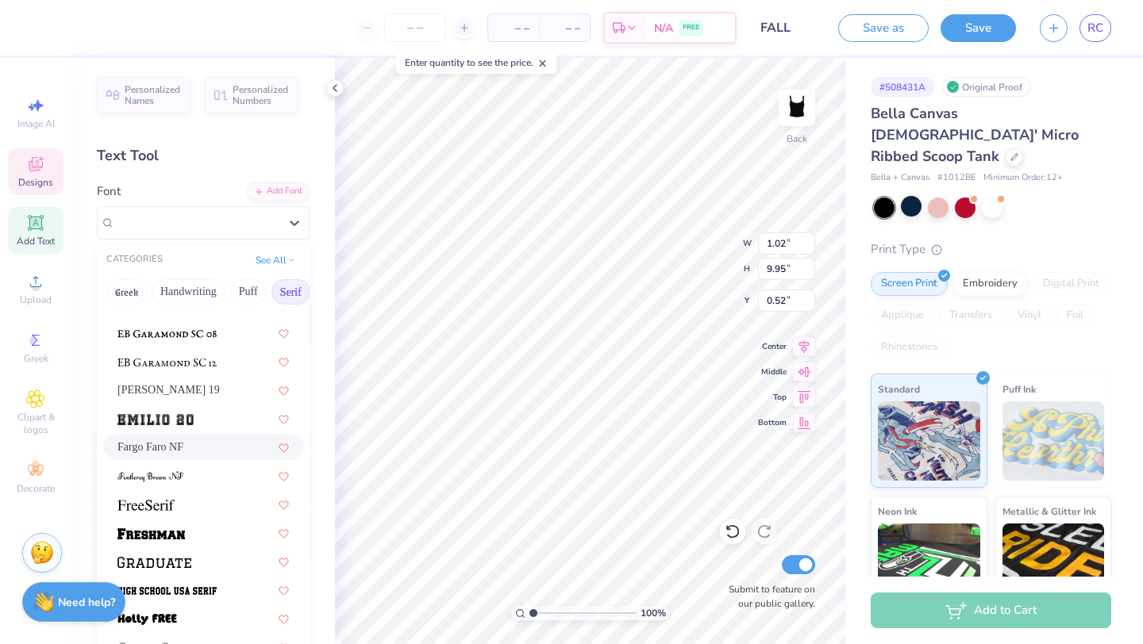
scroll to position [1188, 0]
click at [227, 425] on div at bounding box center [202, 417] width 171 height 17
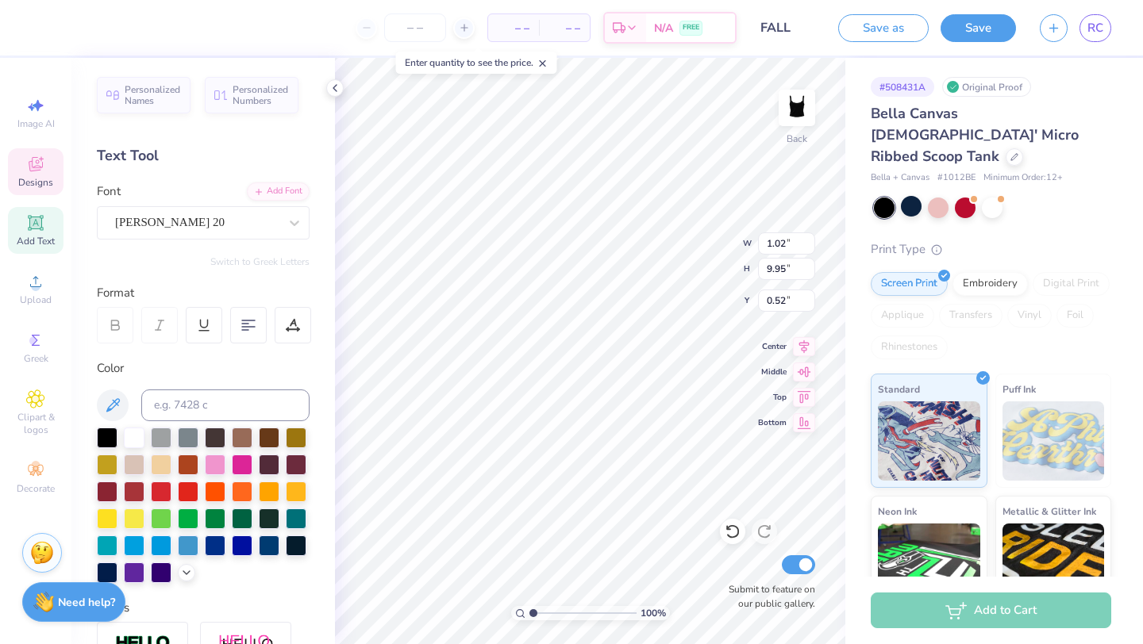
type input "0.93"
type input "0.55"
type input "1.23"
type input "0.86"
type input "1.14"
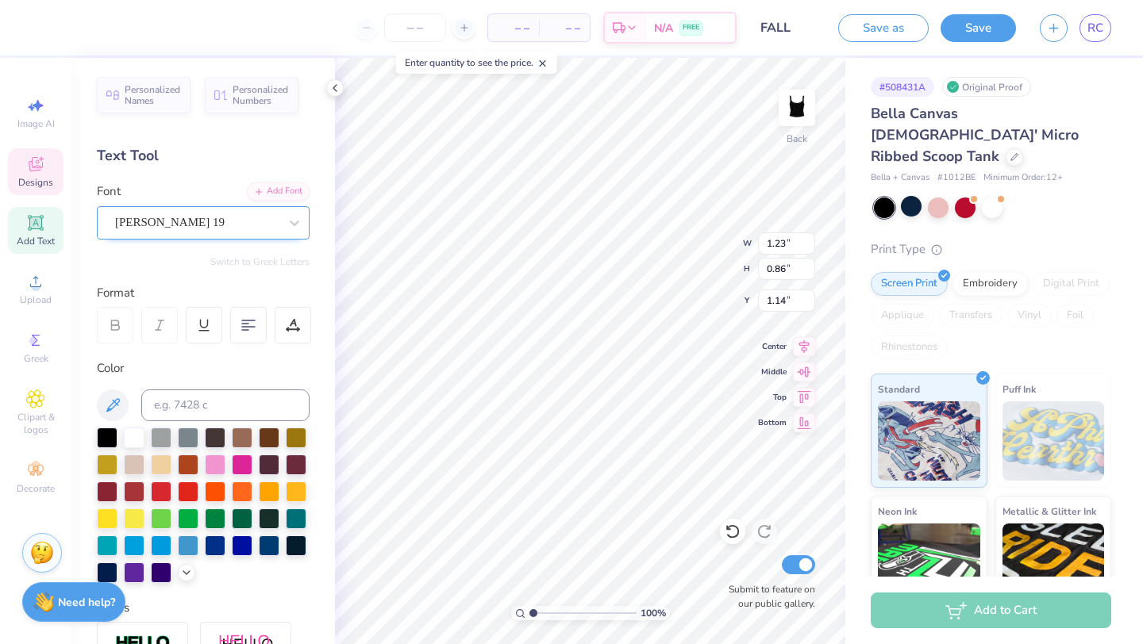
click at [271, 231] on div "Emilio 19" at bounding box center [196, 222] width 167 height 25
type input "0.93"
type input "9.95"
type input "0.55"
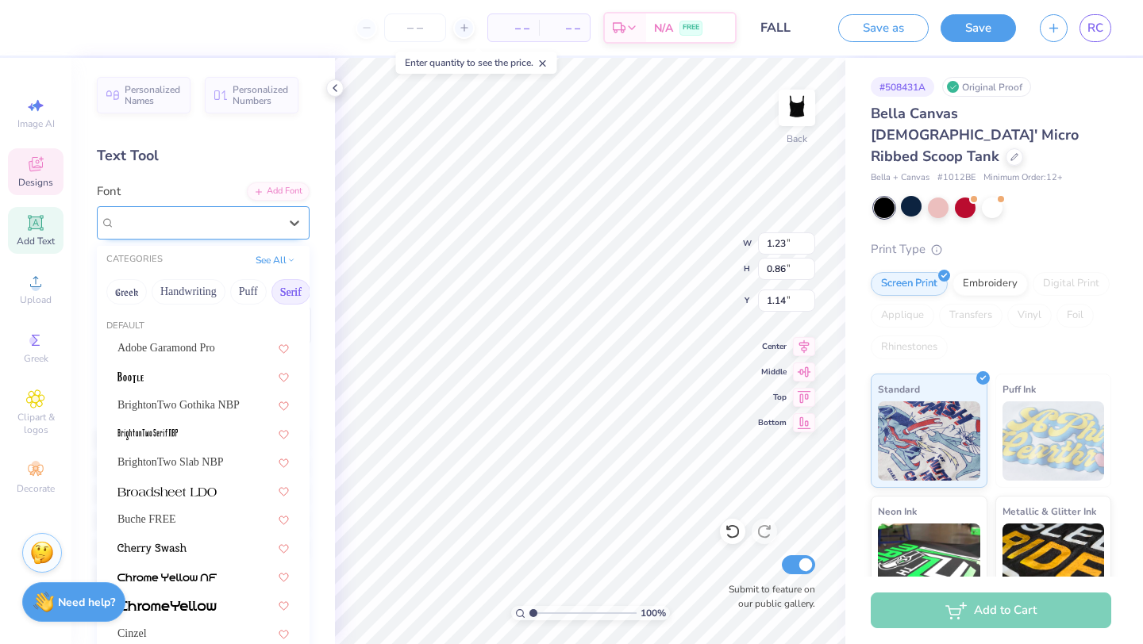
click at [255, 225] on div "Emilio 19" at bounding box center [196, 222] width 167 height 25
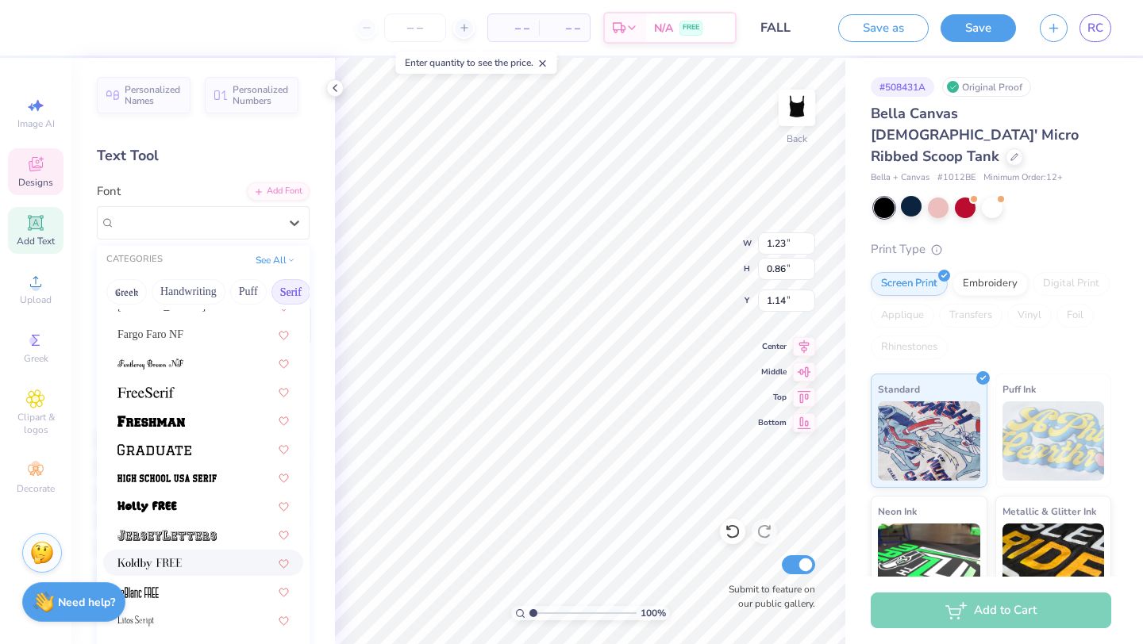
scroll to position [1355, 0]
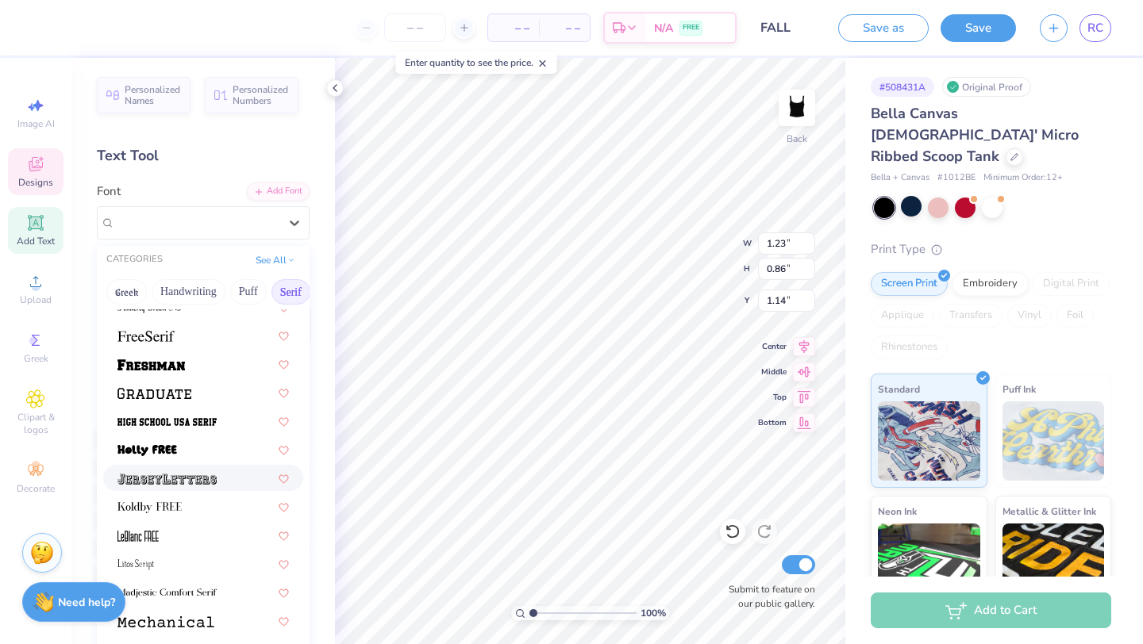
click at [218, 482] on div at bounding box center [202, 478] width 171 height 17
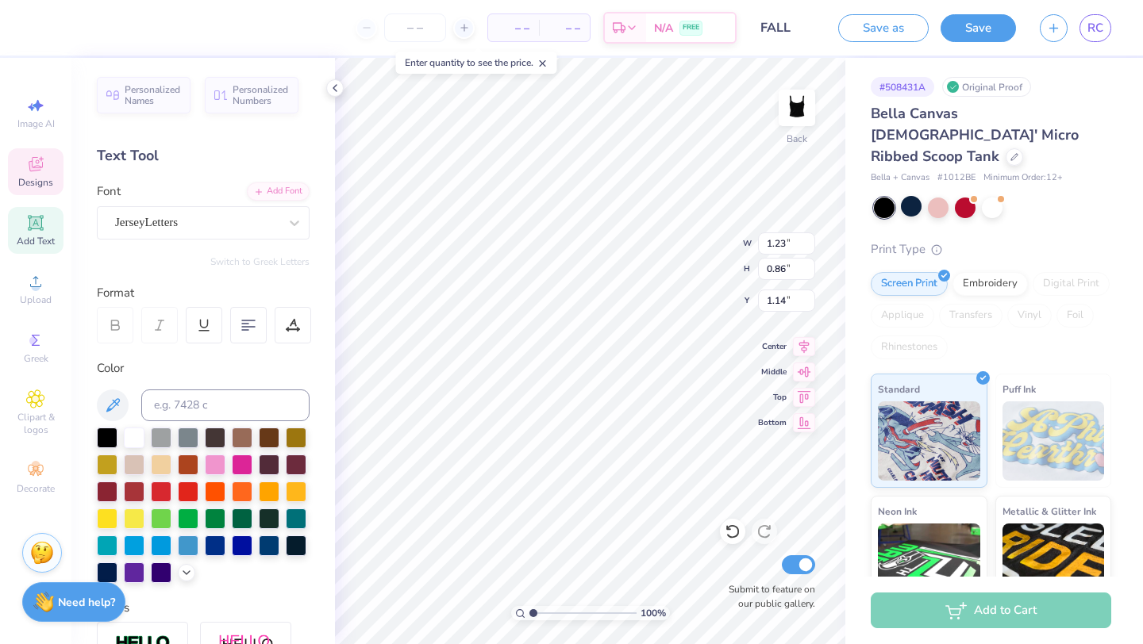
type input "1.09"
type input "0.82"
type input "1.16"
click at [233, 222] on div "JerseyLetters" at bounding box center [196, 222] width 167 height 25
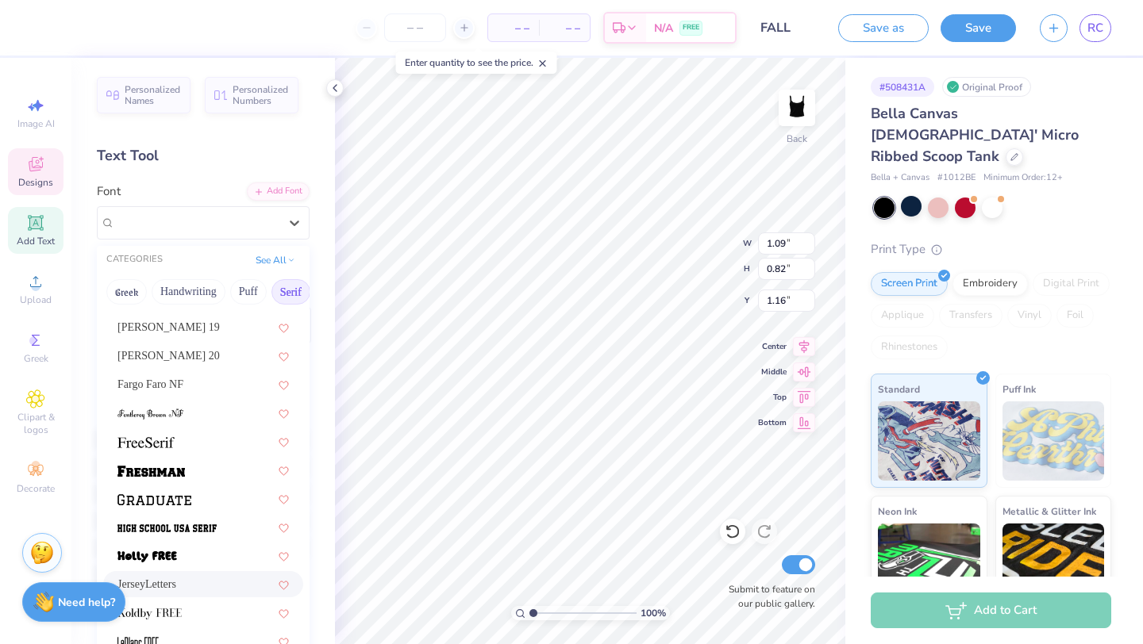
scroll to position [1250, 0]
click at [206, 352] on div "Emilio 20" at bounding box center [202, 355] width 171 height 17
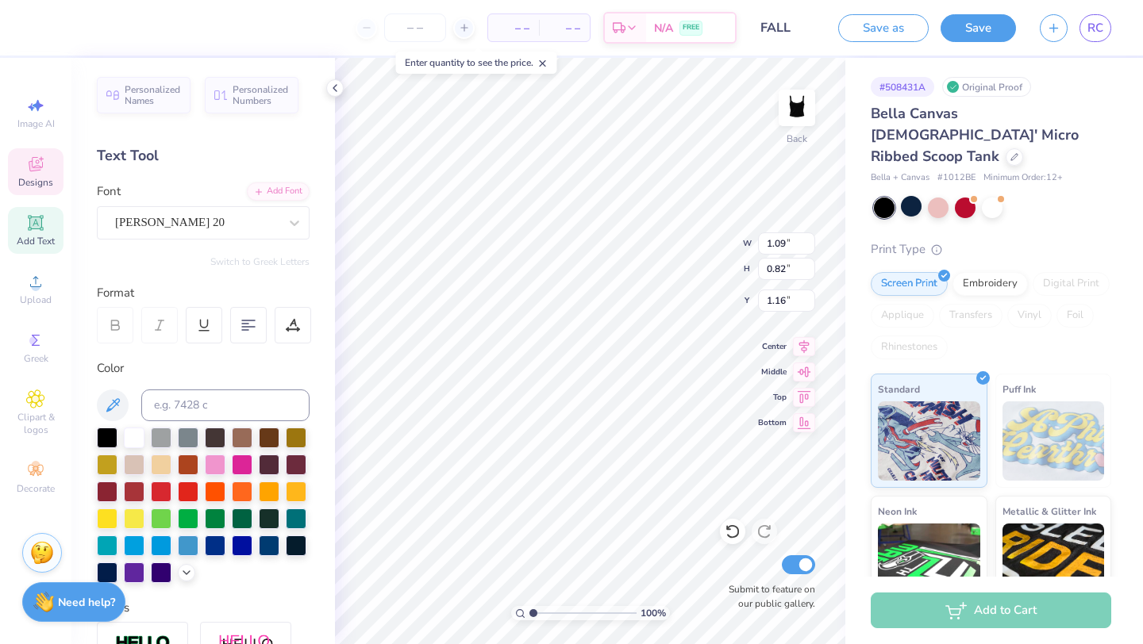
type input "1.31"
type input "0.86"
type input "1.14"
type input "0.93"
type input "9.95"
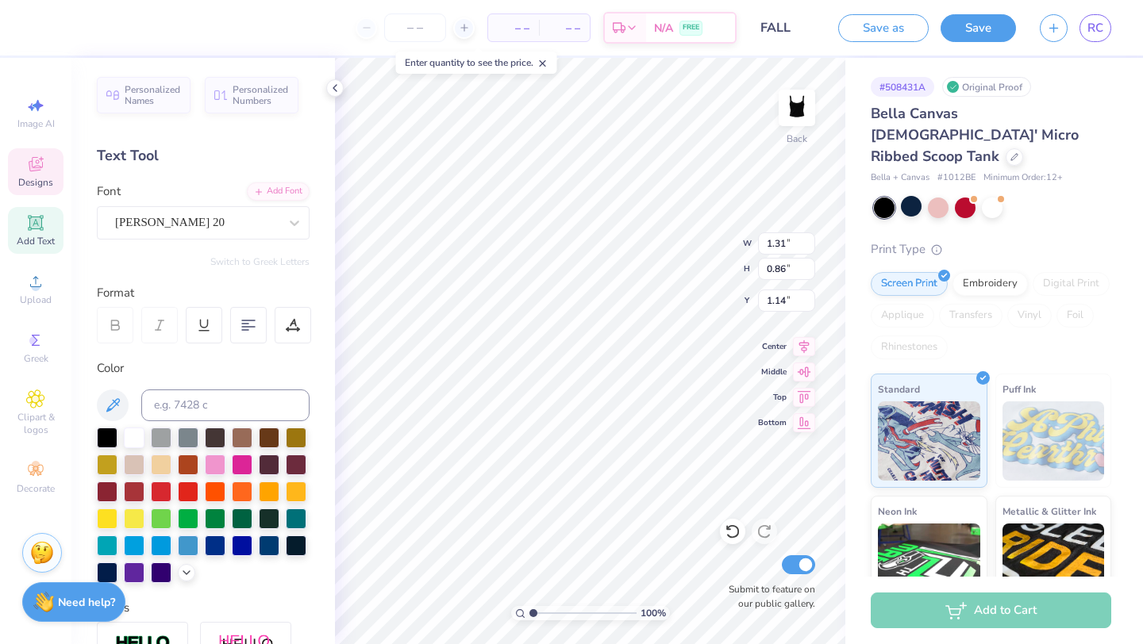
type input "0.55"
type input "1.19"
type input "0.83"
type input "2.00"
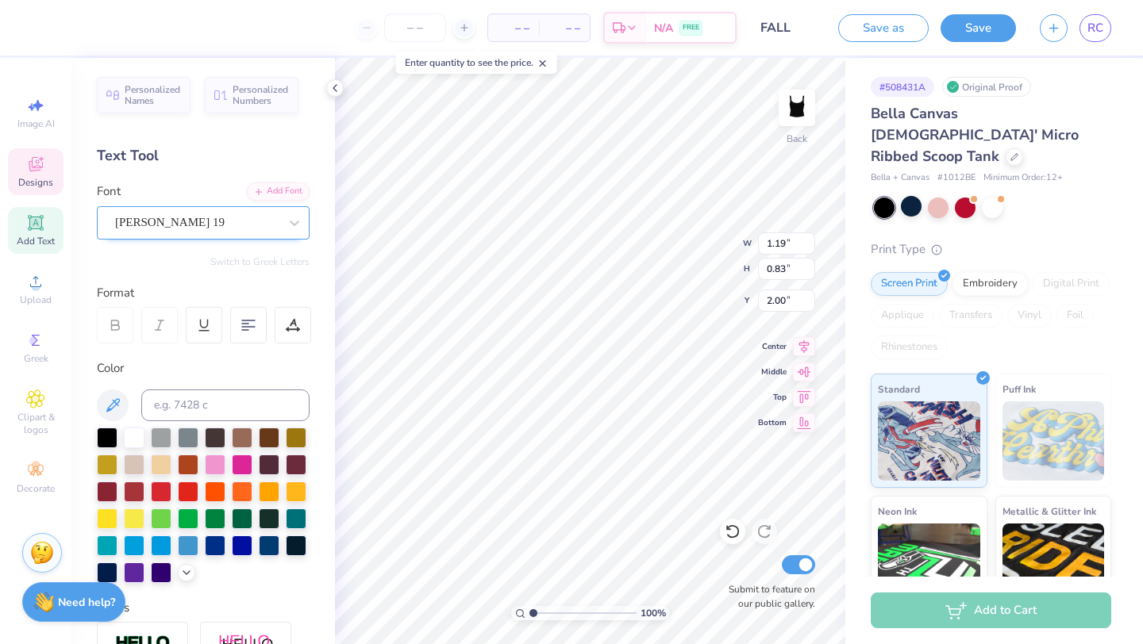
click at [225, 220] on div "Emilio 19" at bounding box center [196, 222] width 167 height 25
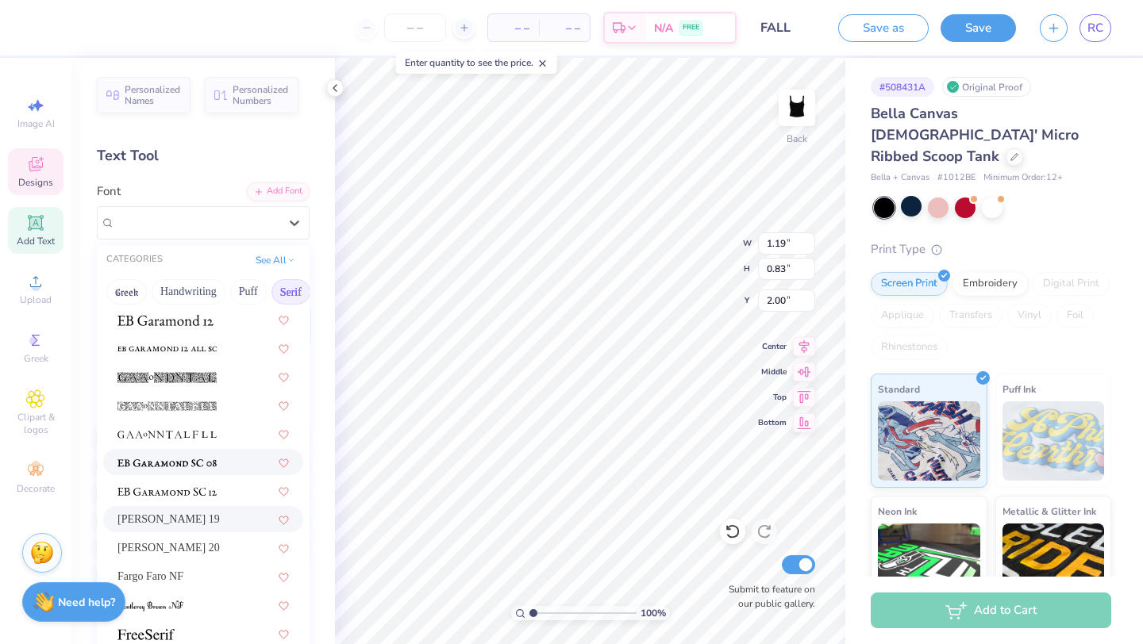
scroll to position [1059, 0]
click at [193, 522] on div "Emilio 19" at bounding box center [202, 517] width 171 height 17
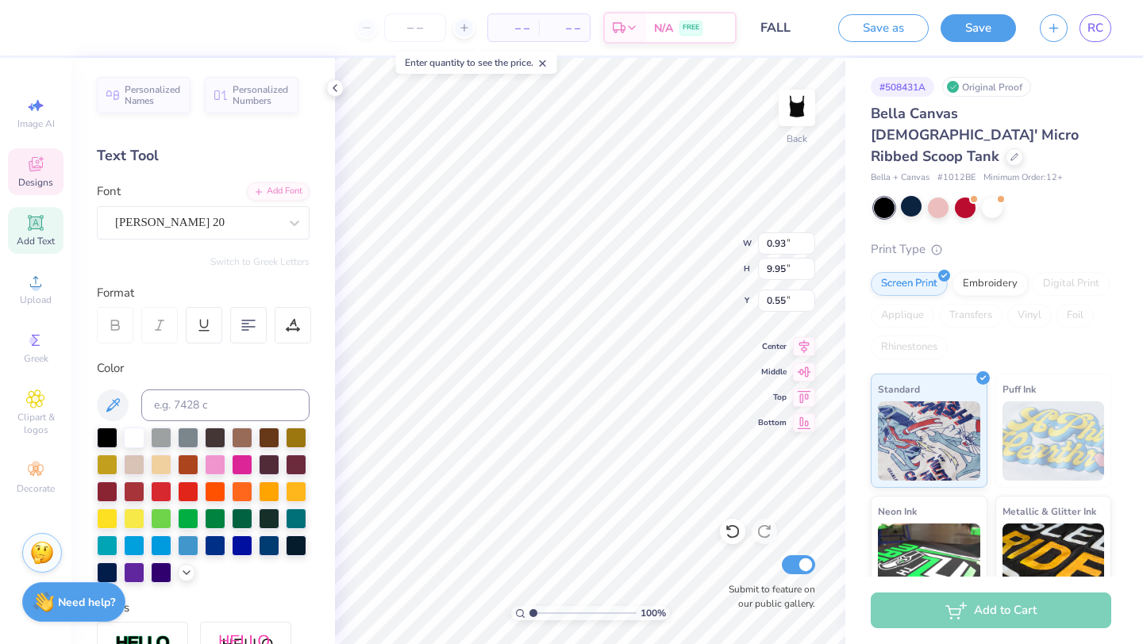
type input "1.19"
type input "0.83"
type input "2.00"
click at [223, 229] on div "Emilio 19" at bounding box center [196, 222] width 167 height 25
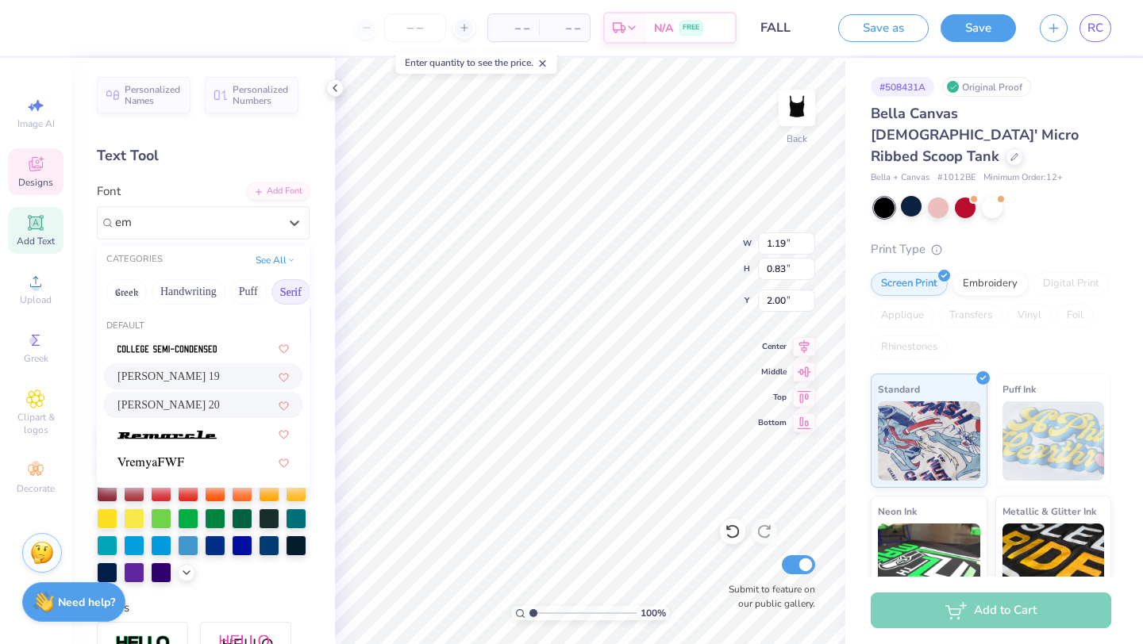
click at [202, 403] on div "Emilio 20" at bounding box center [202, 405] width 171 height 17
type input "em"
type input "1.25"
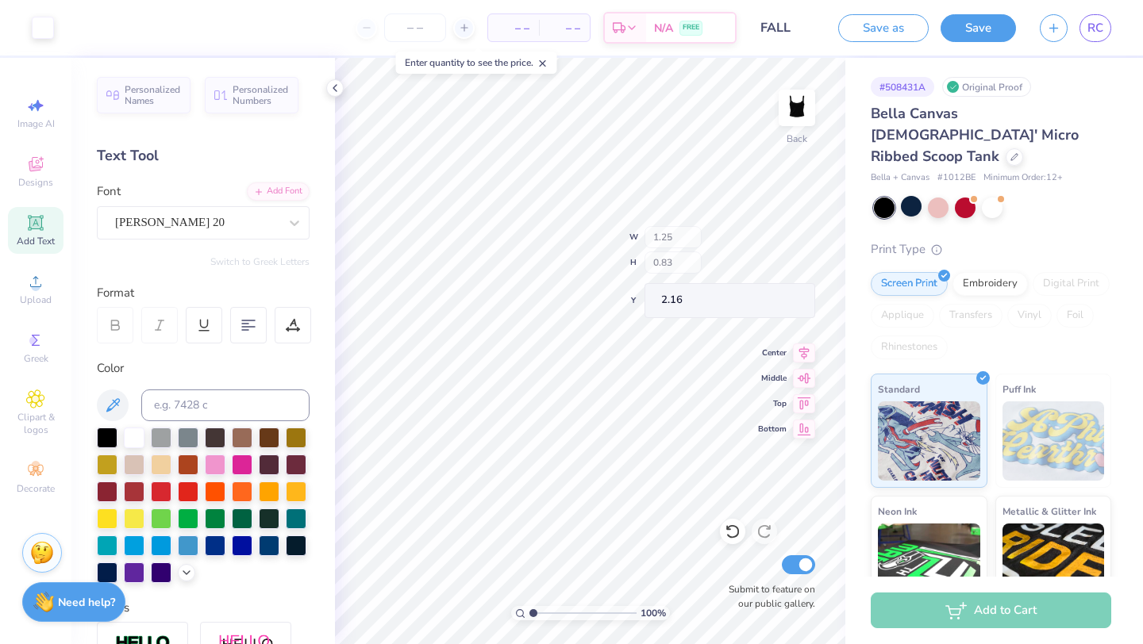
type input "2.16"
type textarea "p.I.N.K. Woman"
type input "0.50"
click at [26, 288] on icon at bounding box center [35, 281] width 19 height 19
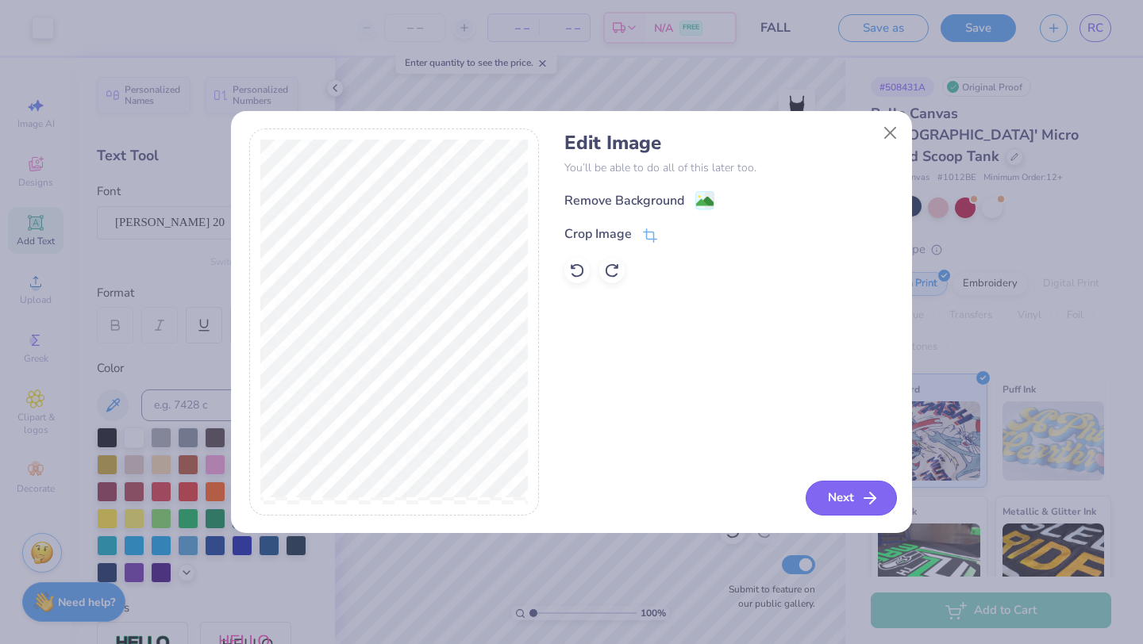
click at [867, 497] on icon "button" at bounding box center [869, 498] width 19 height 19
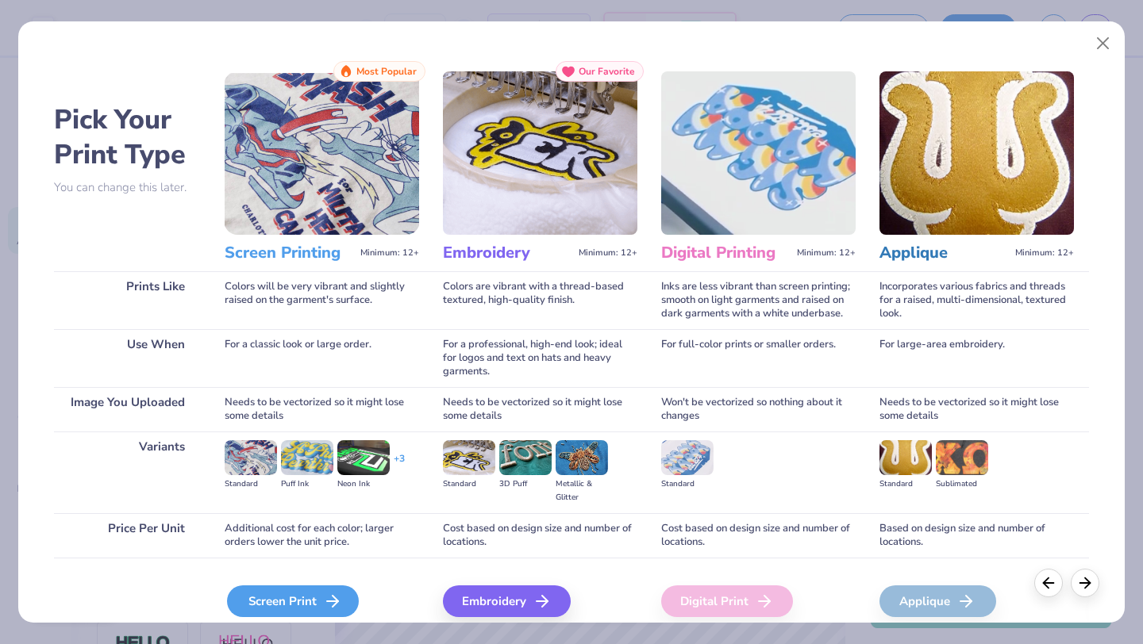
click at [316, 599] on div "Screen Print" at bounding box center [293, 602] width 132 height 32
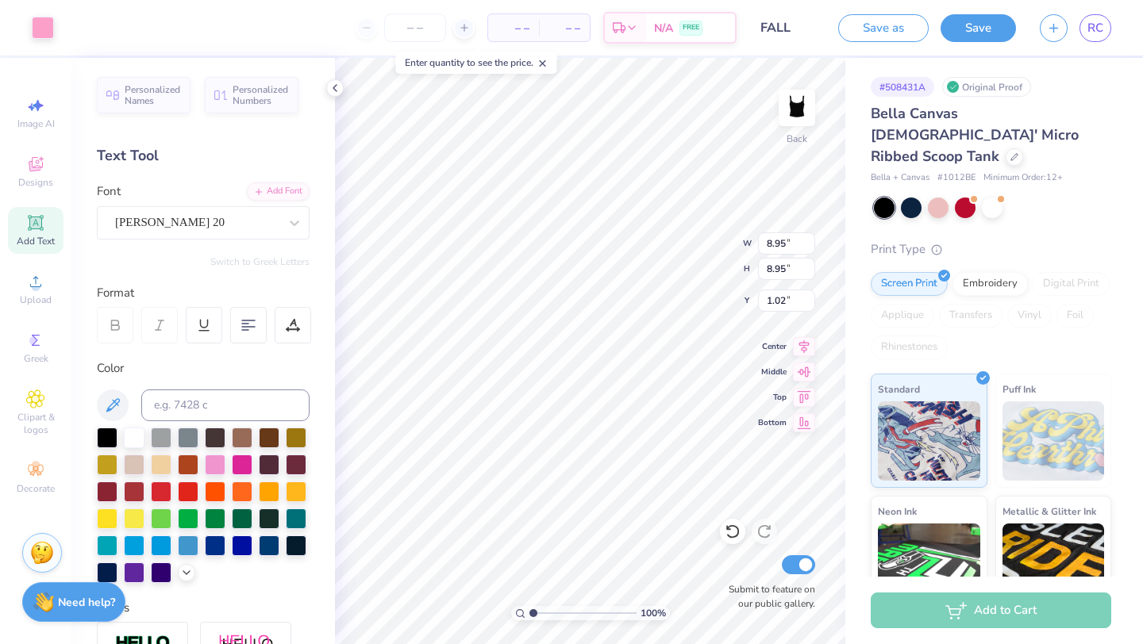
type input "6.02"
type input "3.96"
type input "3.67"
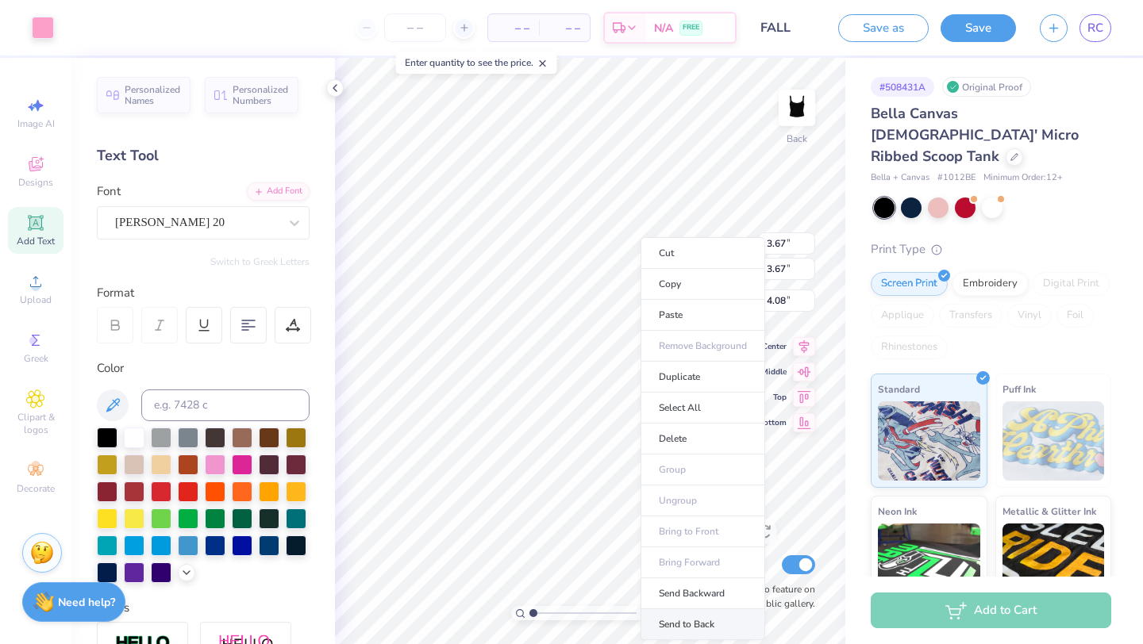
click at [679, 613] on li "Send to Back" at bounding box center [702, 624] width 125 height 31
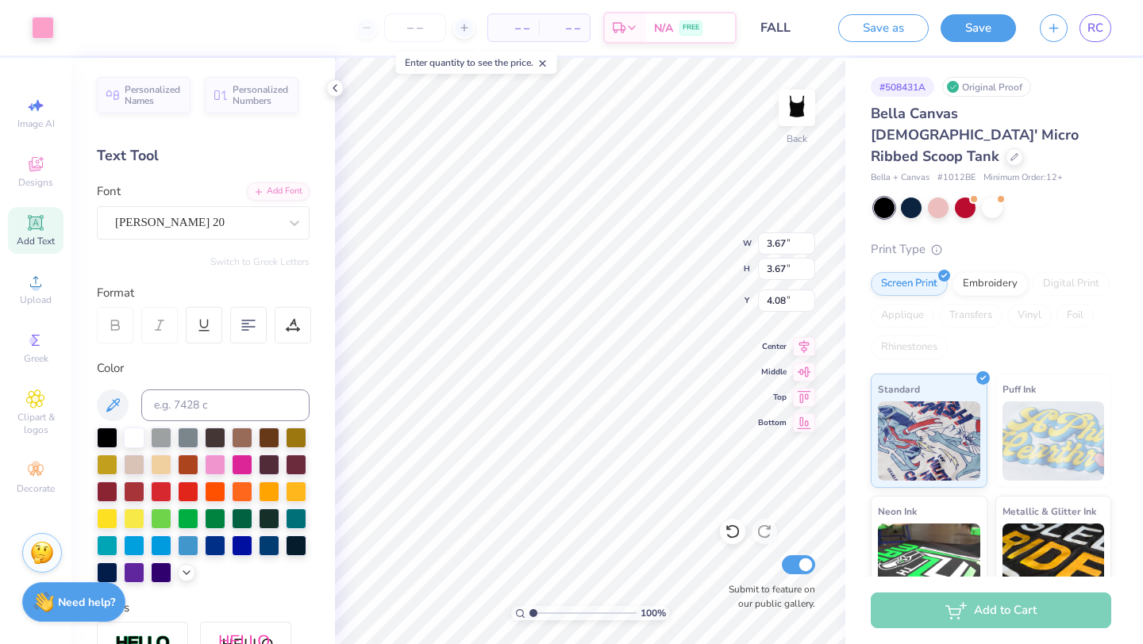
type input "3.95"
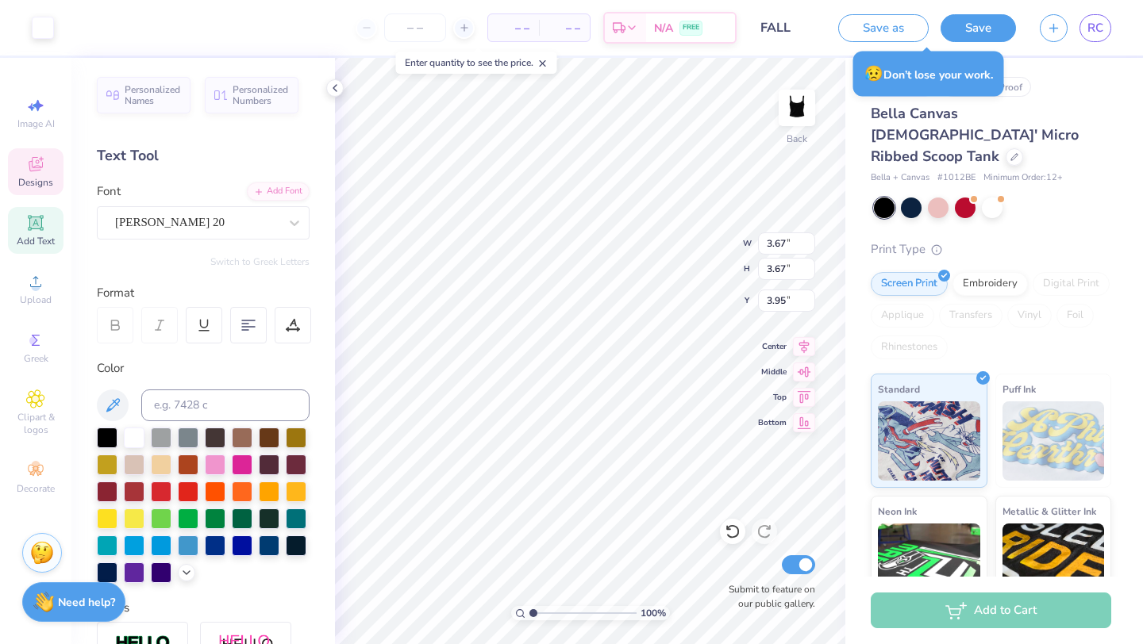
type input "0.93"
type input "9.95"
type input "0.50"
type input "2.82"
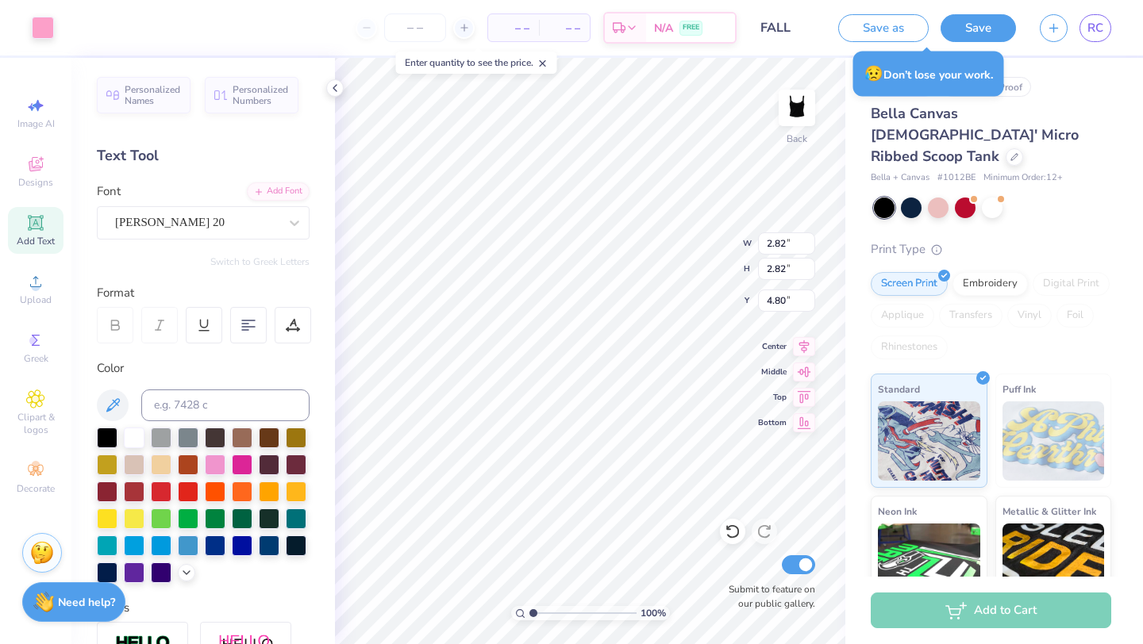
type input "4.09"
type input "0.93"
type input "9.95"
type input "0.50"
type input "2.82"
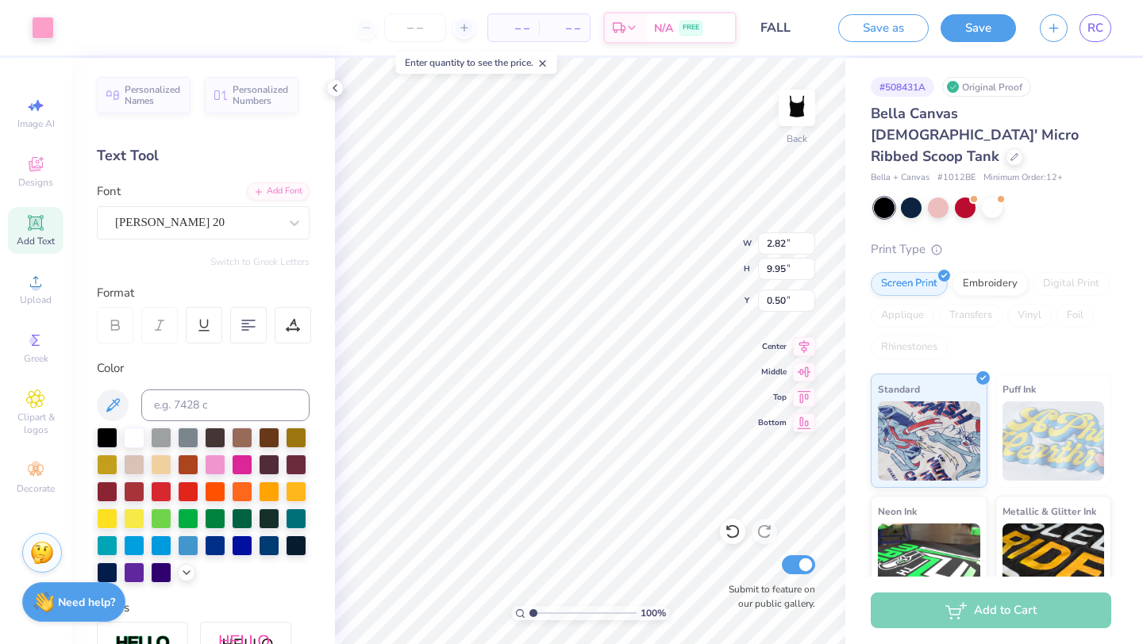
type input "2.82"
type input "4.32"
type input "2.79"
type input "2.84"
type input "3.89"
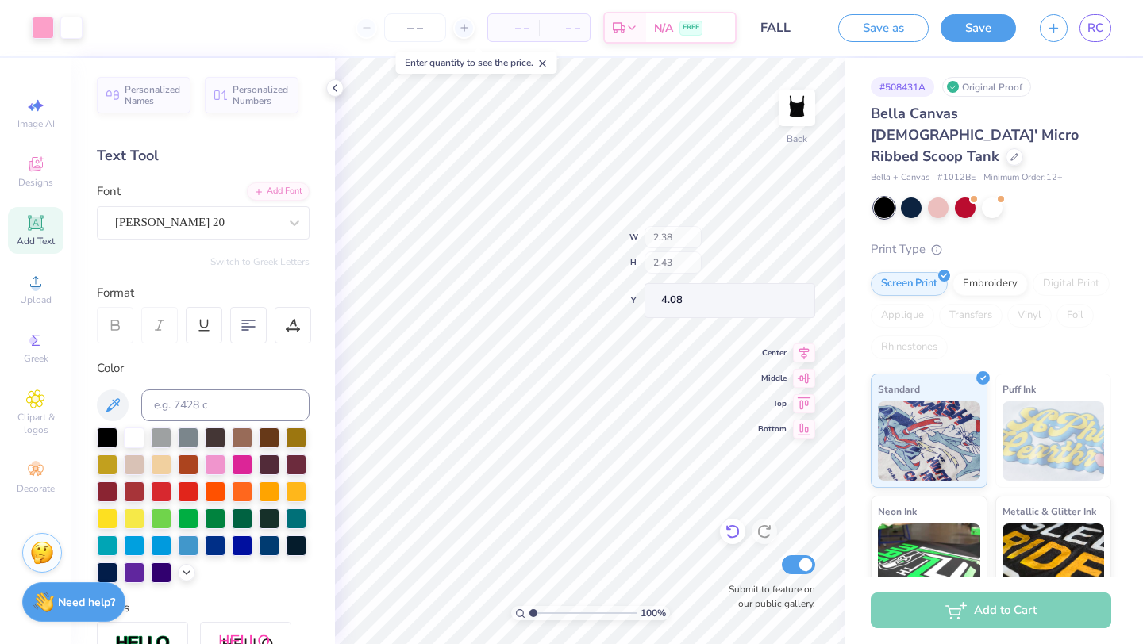
type input "4.08"
type input "3.27"
click at [37, 292] on div "Upload" at bounding box center [36, 289] width 56 height 47
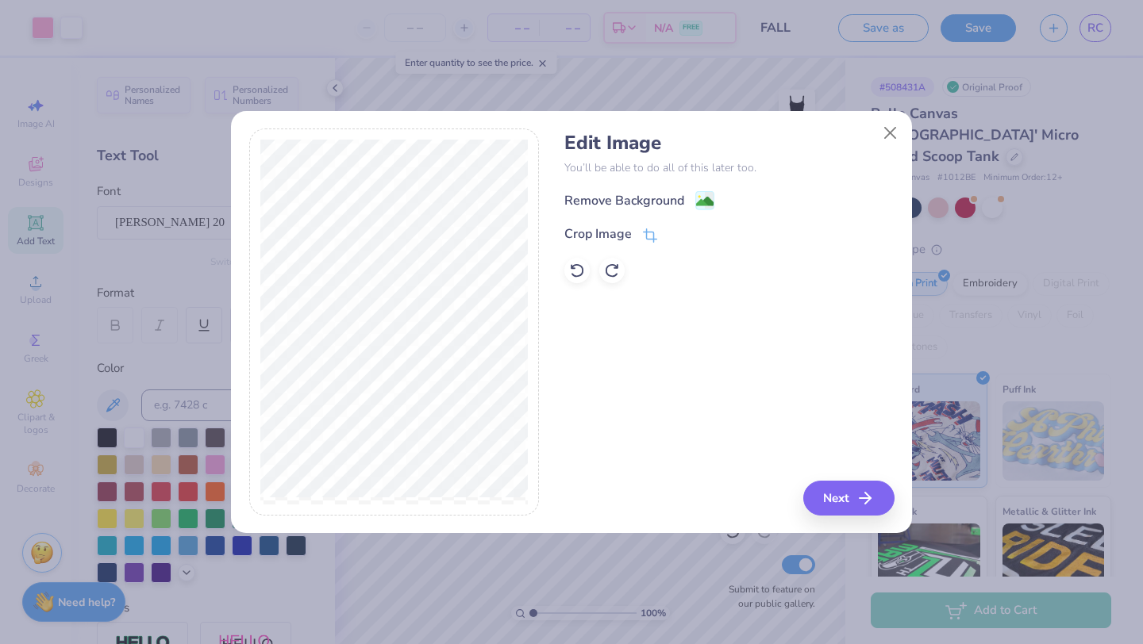
click at [851, 479] on div "Edit Image You’ll be able to do all of this later too. Remove Background Crop I…" at bounding box center [728, 322] width 329 height 387
click at [829, 505] on button "Next" at bounding box center [850, 498] width 91 height 35
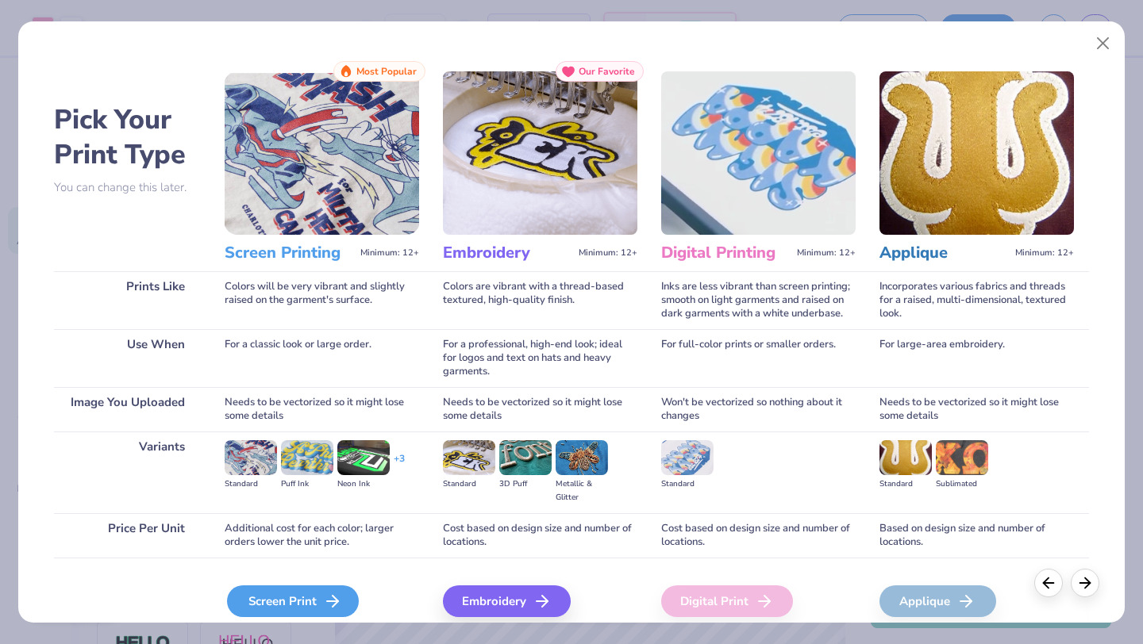
click at [267, 609] on div "Screen Print" at bounding box center [293, 602] width 132 height 32
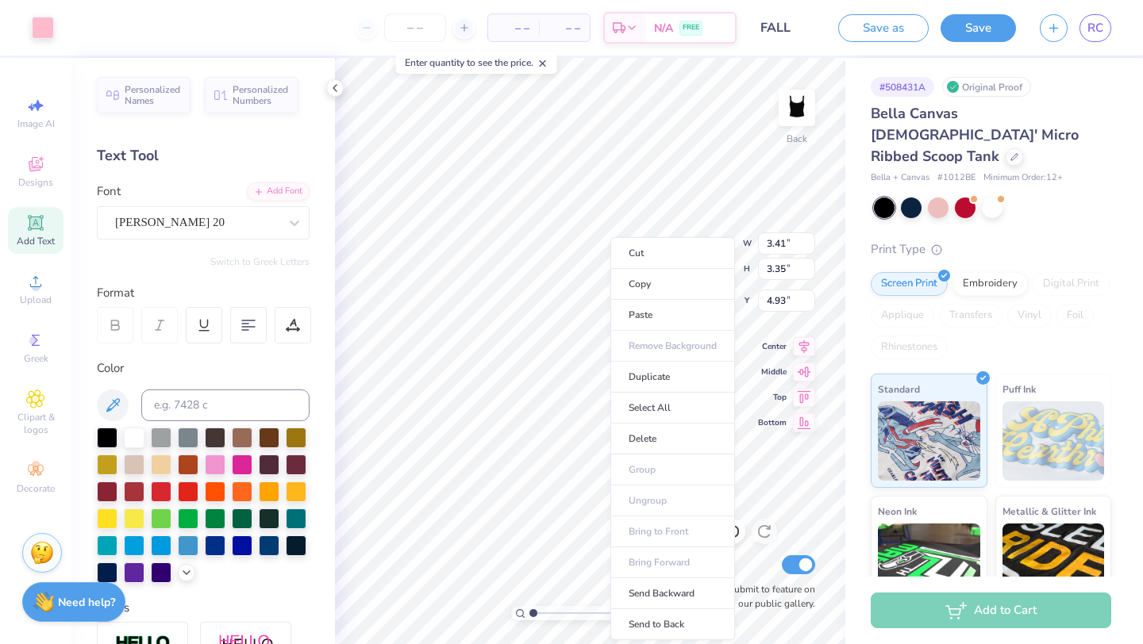
type input "3.41"
type input "3.35"
click at [650, 617] on li "Send to Back" at bounding box center [672, 624] width 125 height 31
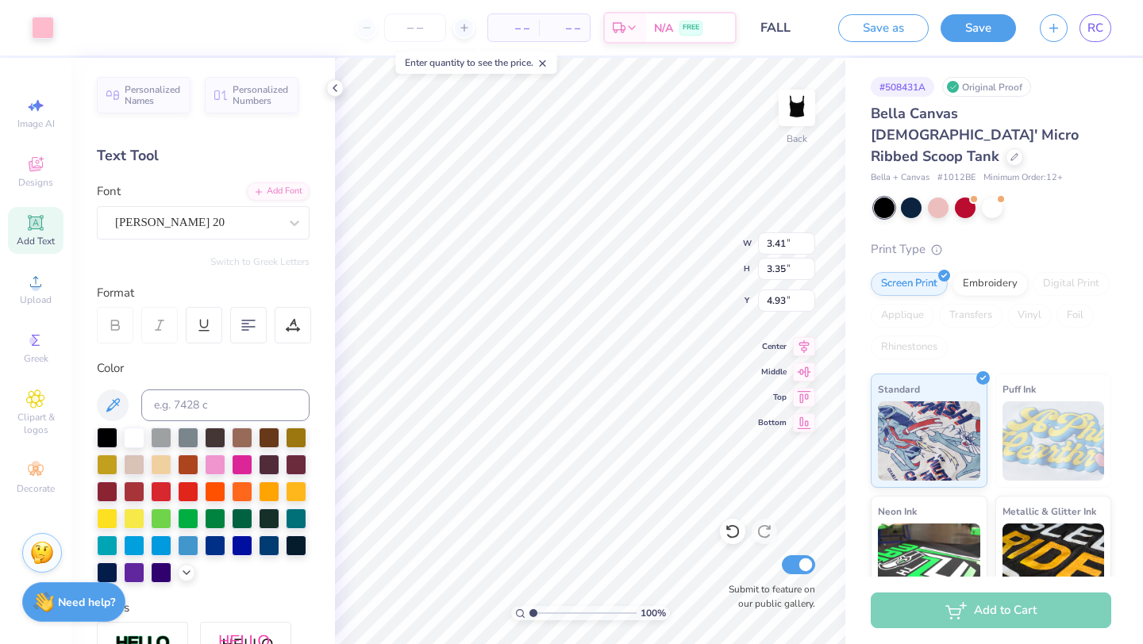
type input "3.82"
type input "0.93"
type input "9.95"
type input "0.50"
type input "3.41"
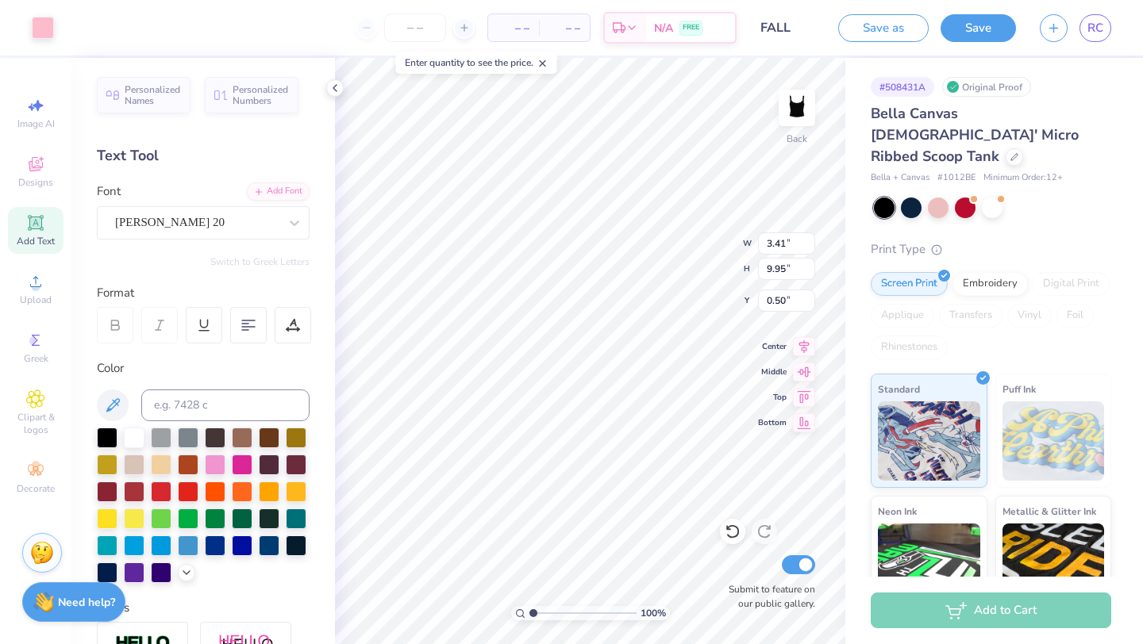
type input "3.35"
type input "4.20"
type input "2.34"
type input "2.30"
type input "4.82"
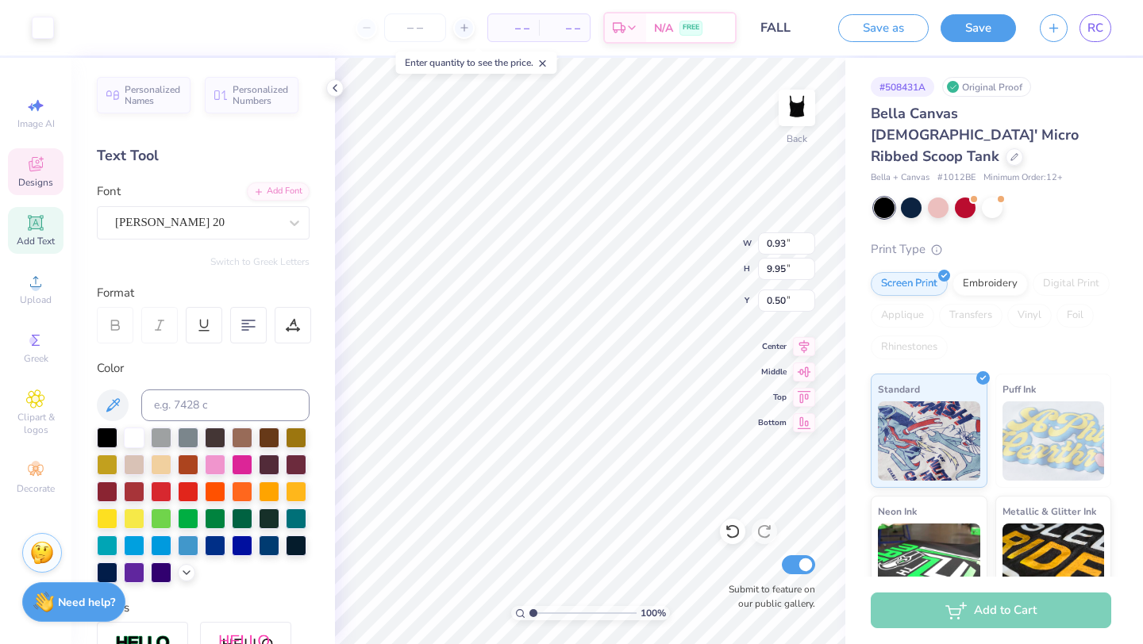
type input "0.93"
type input "9.95"
type input "0.50"
type input "2.34"
type input "2.30"
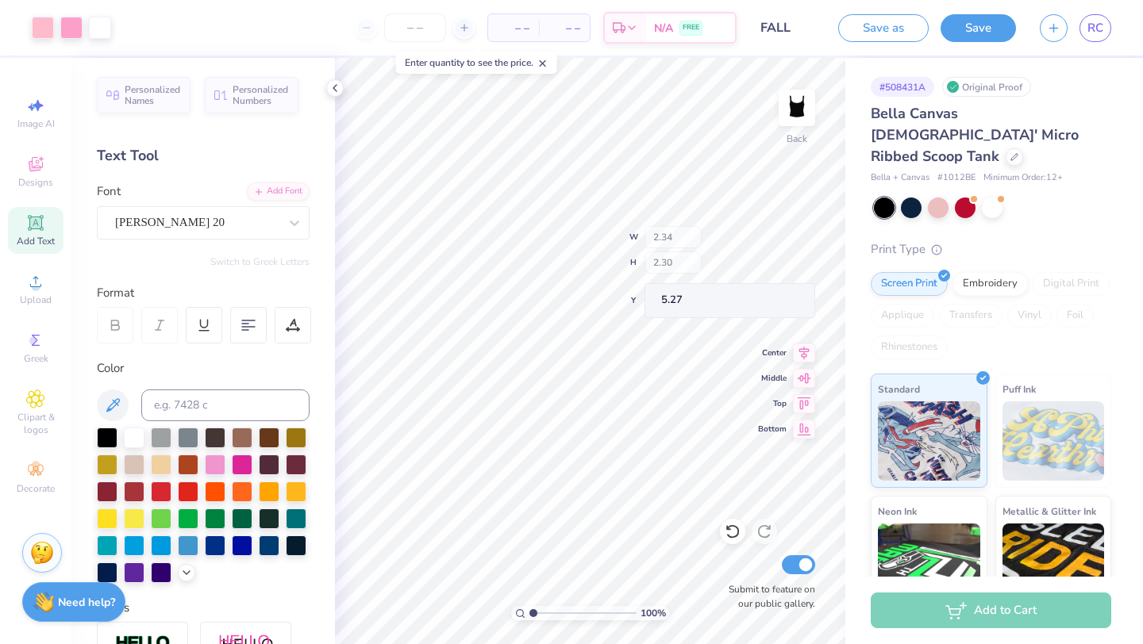
type input "5.70"
click at [735, 520] on div at bounding box center [732, 531] width 25 height 25
click at [732, 528] on icon at bounding box center [733, 532] width 16 height 16
type input "2.34"
type input "2.30"
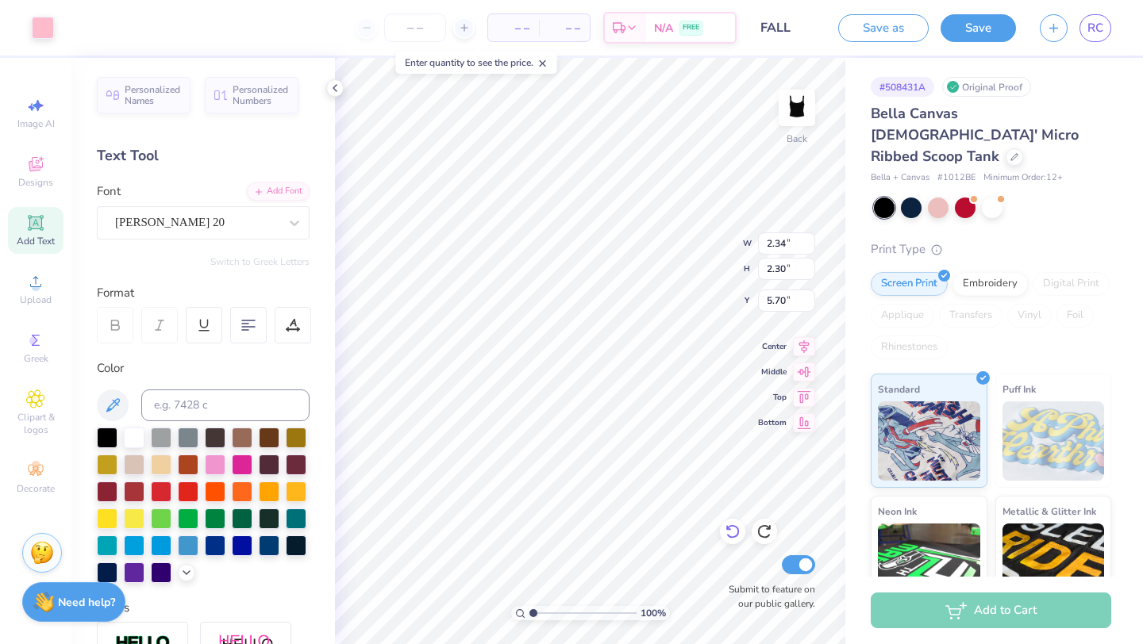
type input "5.70"
type input "2.32"
type input "4.34"
click at [51, 295] on div "Upload" at bounding box center [36, 289] width 56 height 47
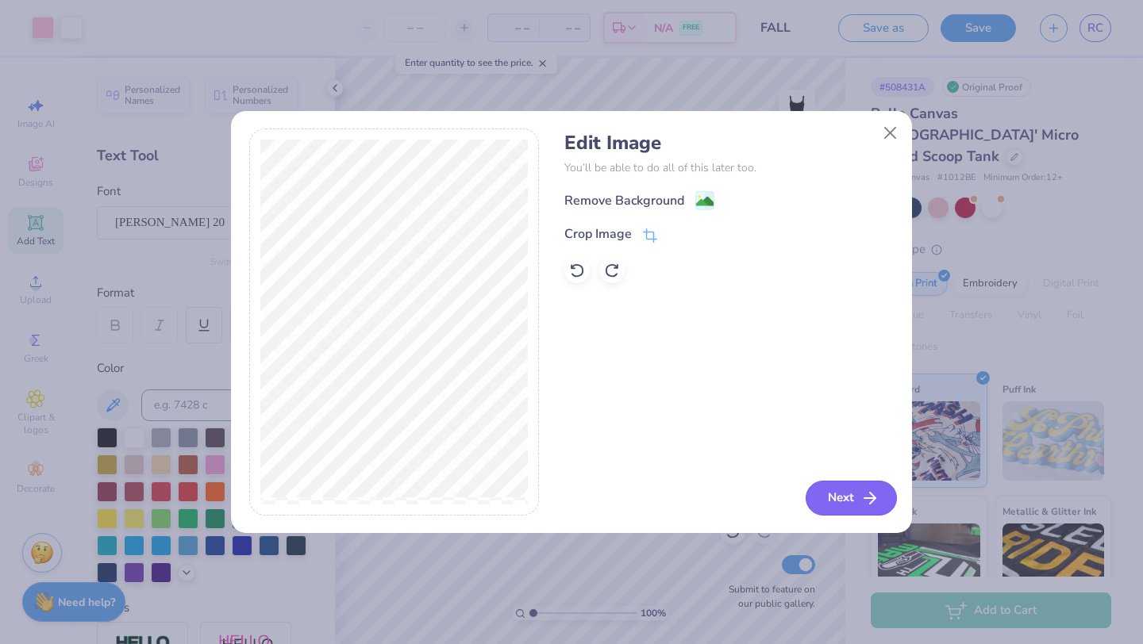
click at [855, 495] on button "Next" at bounding box center [850, 498] width 91 height 35
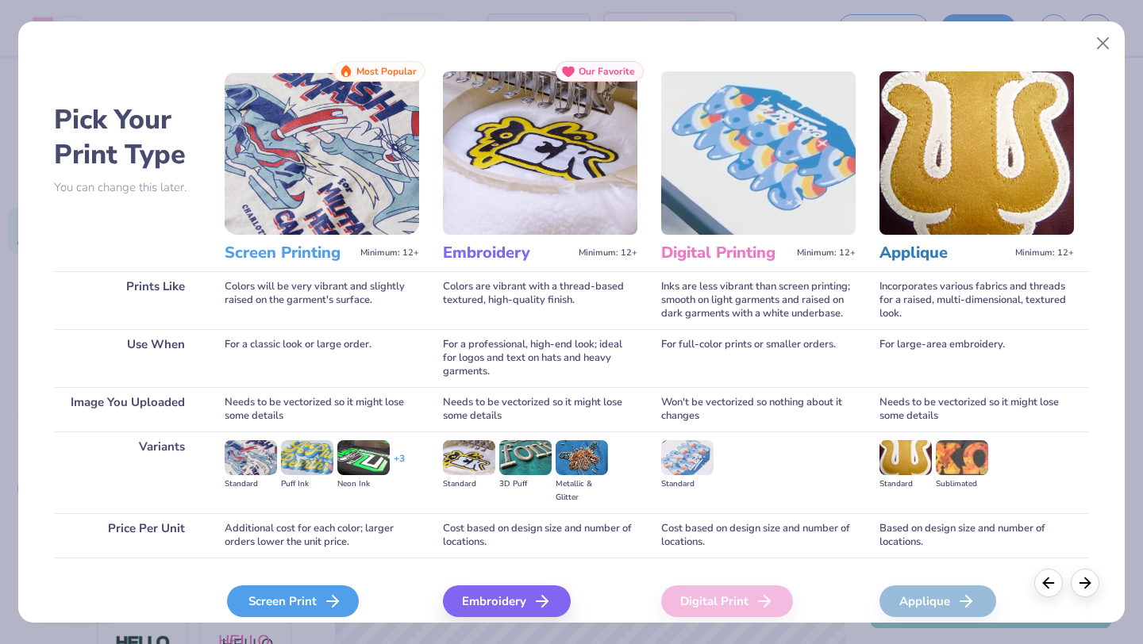
click at [306, 601] on div "Screen Print" at bounding box center [293, 602] width 132 height 32
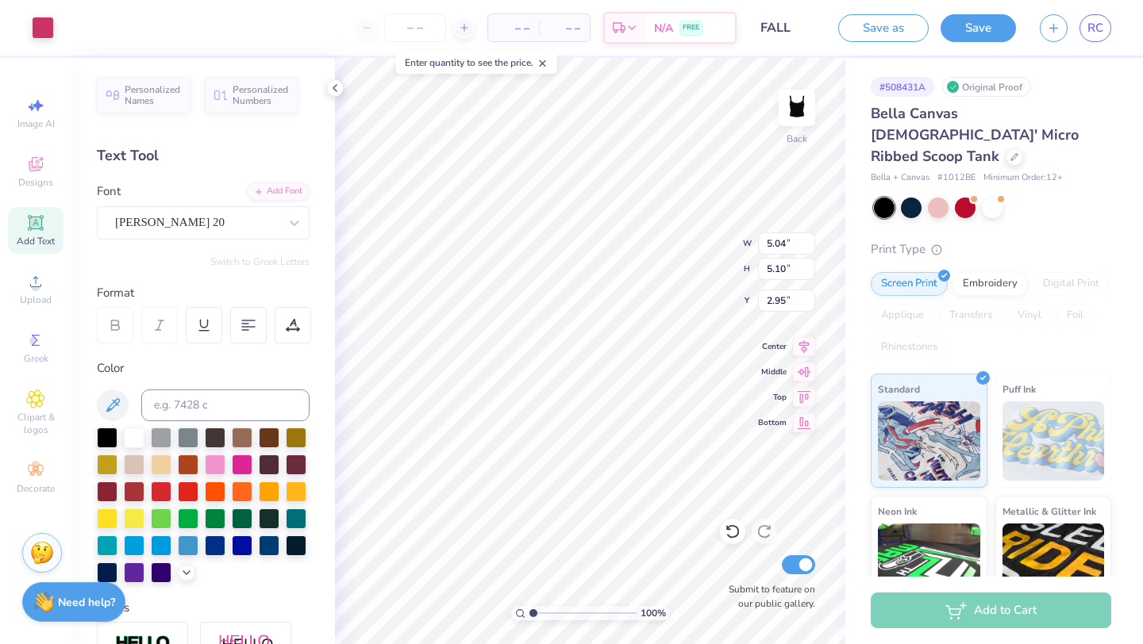
type input "5.10"
type input "5.20"
type input "3.29"
type input "4.34"
type input "2.32"
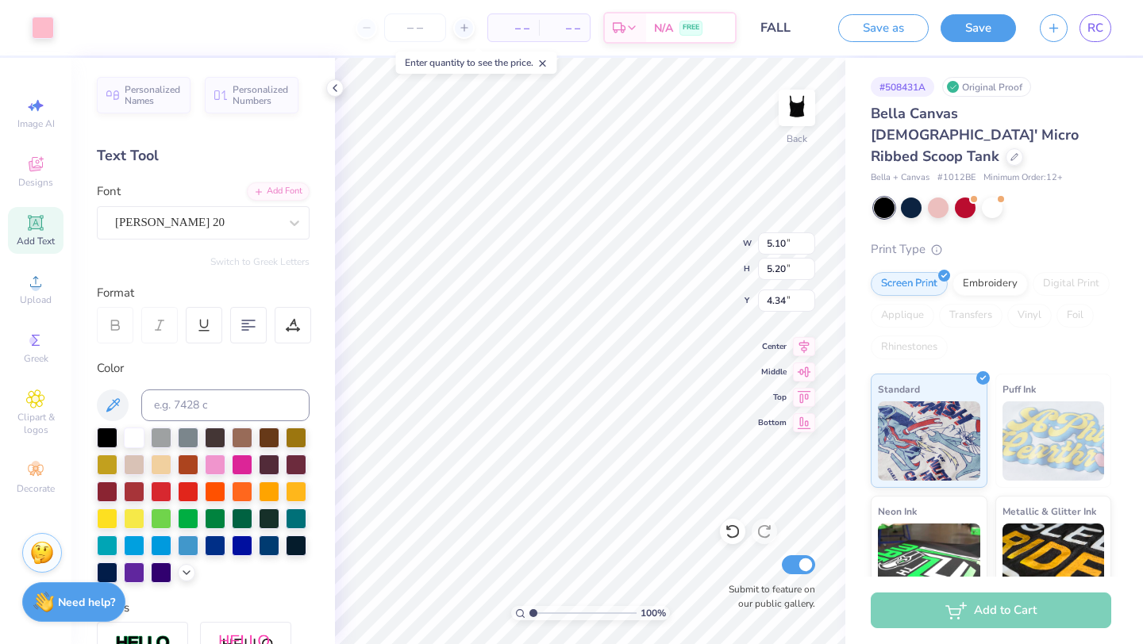
type input "2.32"
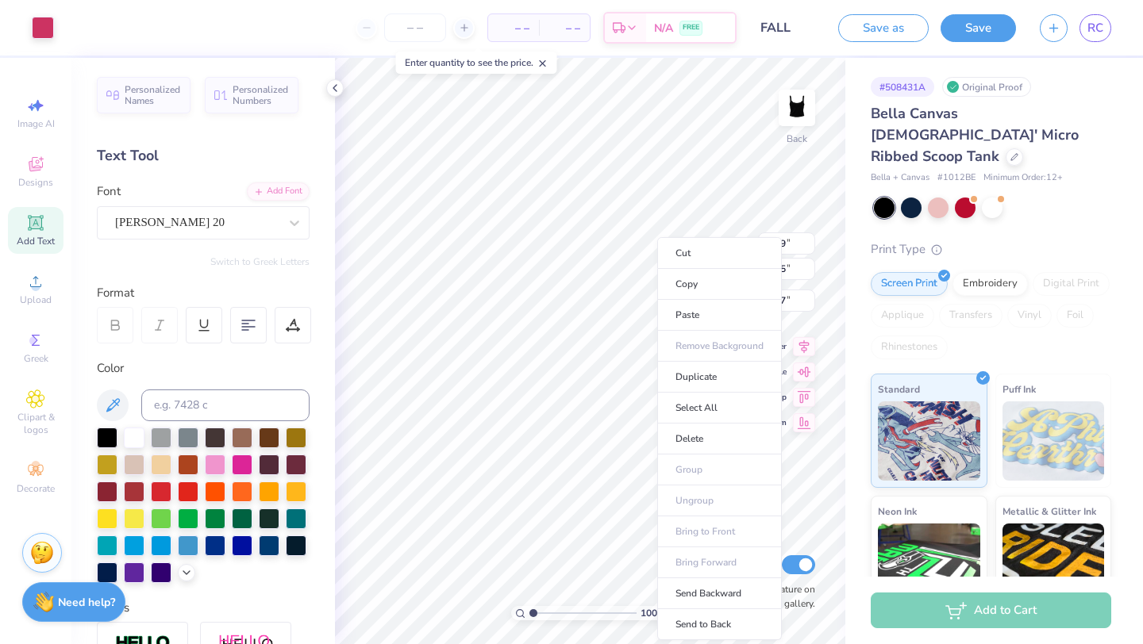
type input "3.97"
click at [694, 617] on li "Send to Back" at bounding box center [719, 624] width 125 height 31
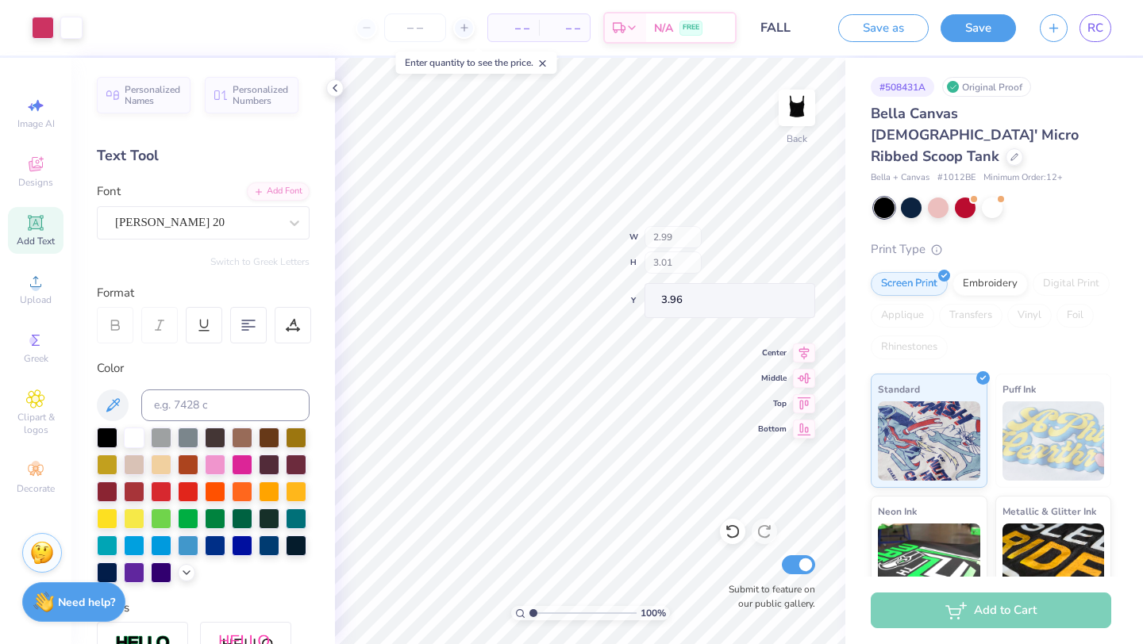
type input "3.01"
type input "3.96"
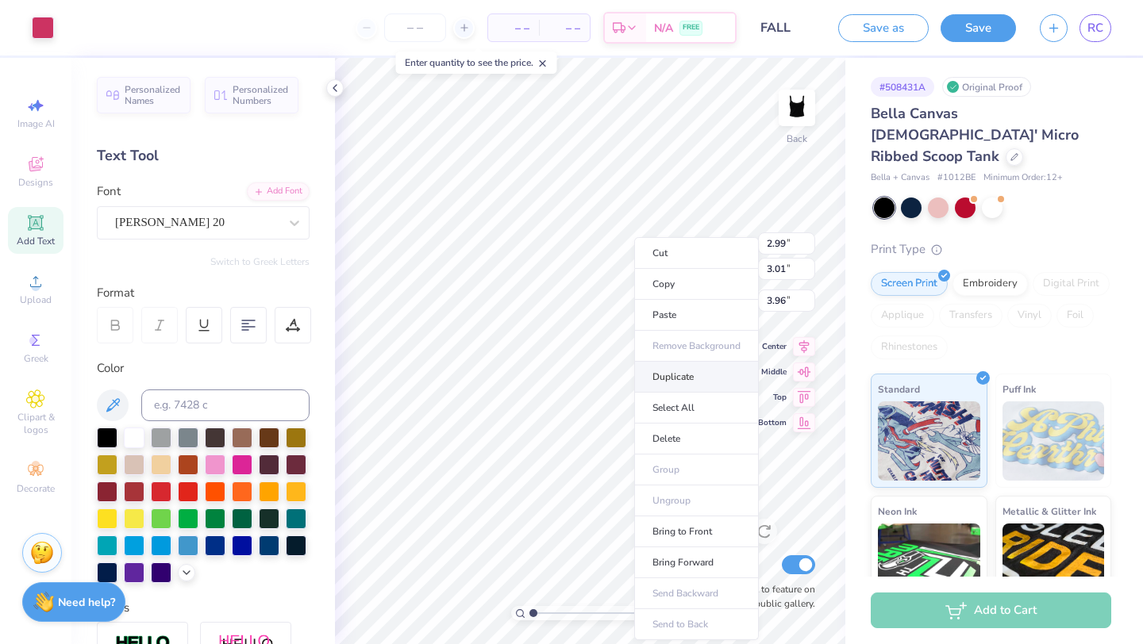
click at [667, 379] on li "Duplicate" at bounding box center [696, 377] width 125 height 31
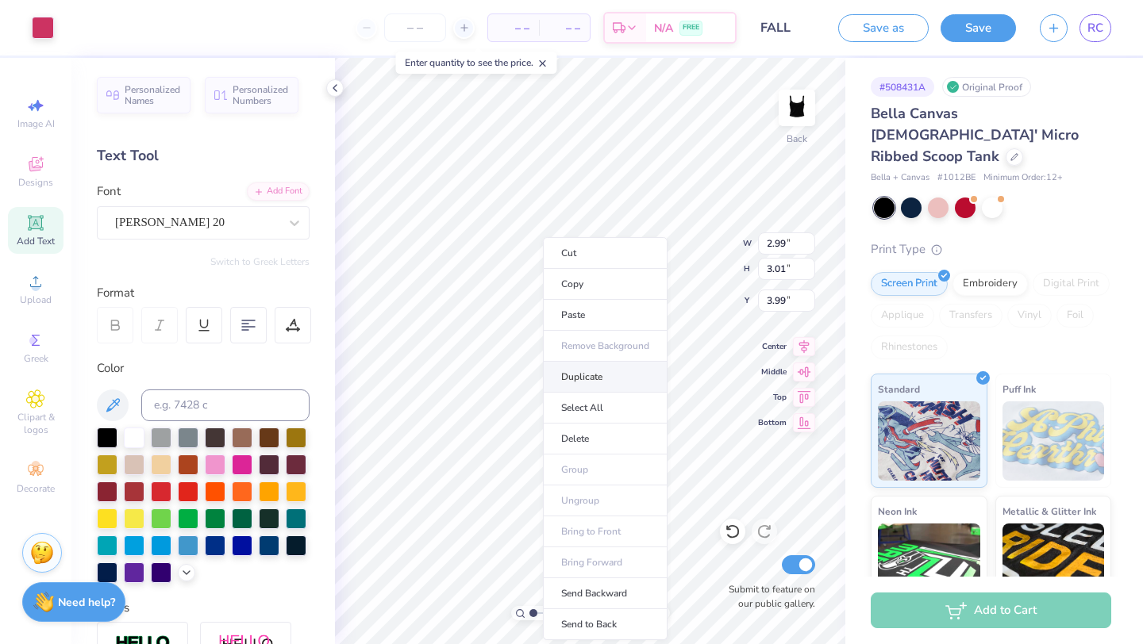
click at [584, 377] on li "Duplicate" at bounding box center [605, 377] width 125 height 31
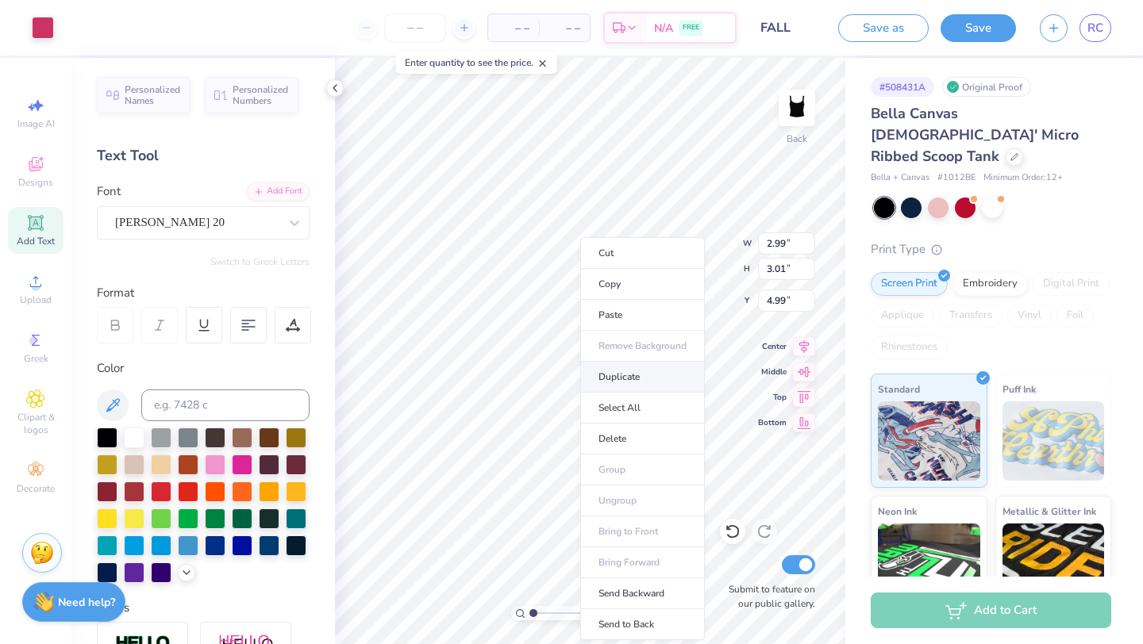
click at [594, 377] on li "Duplicate" at bounding box center [642, 377] width 125 height 31
click at [576, 386] on li "Duplicate" at bounding box center [624, 377] width 125 height 31
type input "4.99"
type input "3.99"
type input "3.13"
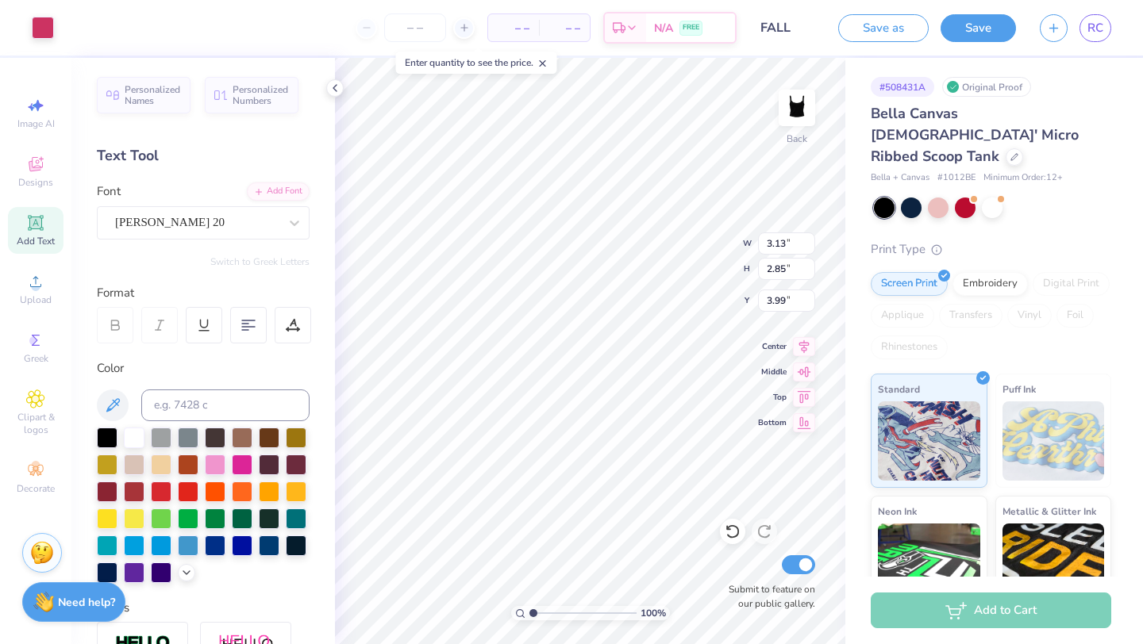
type input "2.85"
type input "3.79"
type input "2.96"
type input "3.00"
type input "3.81"
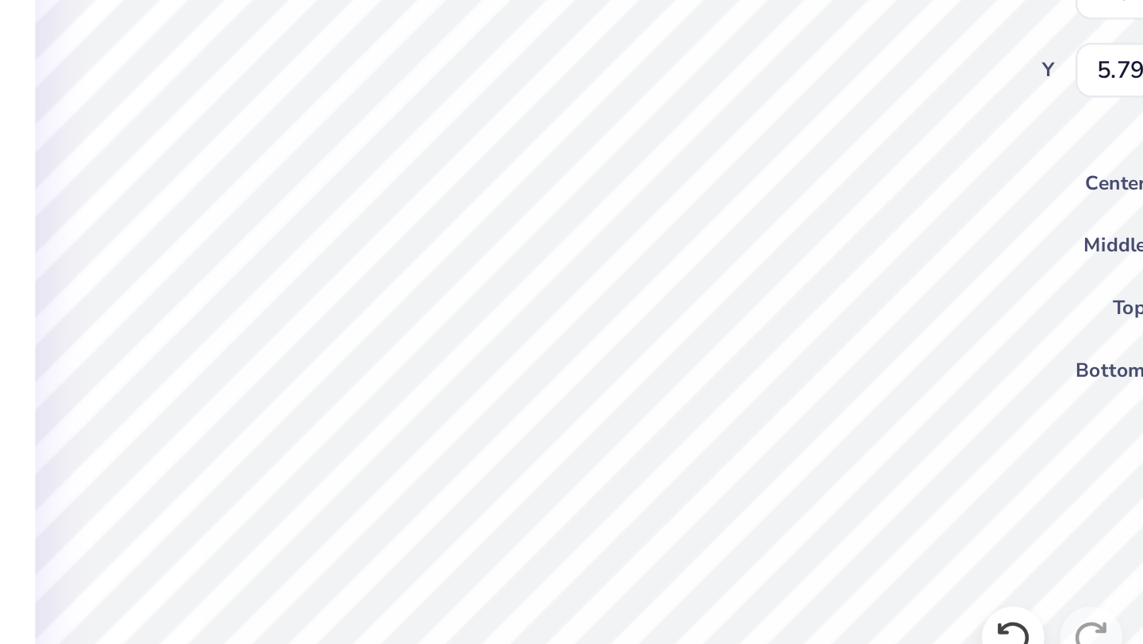
type input "1.01"
type input "1.02"
type input "5.79"
type input "2.99"
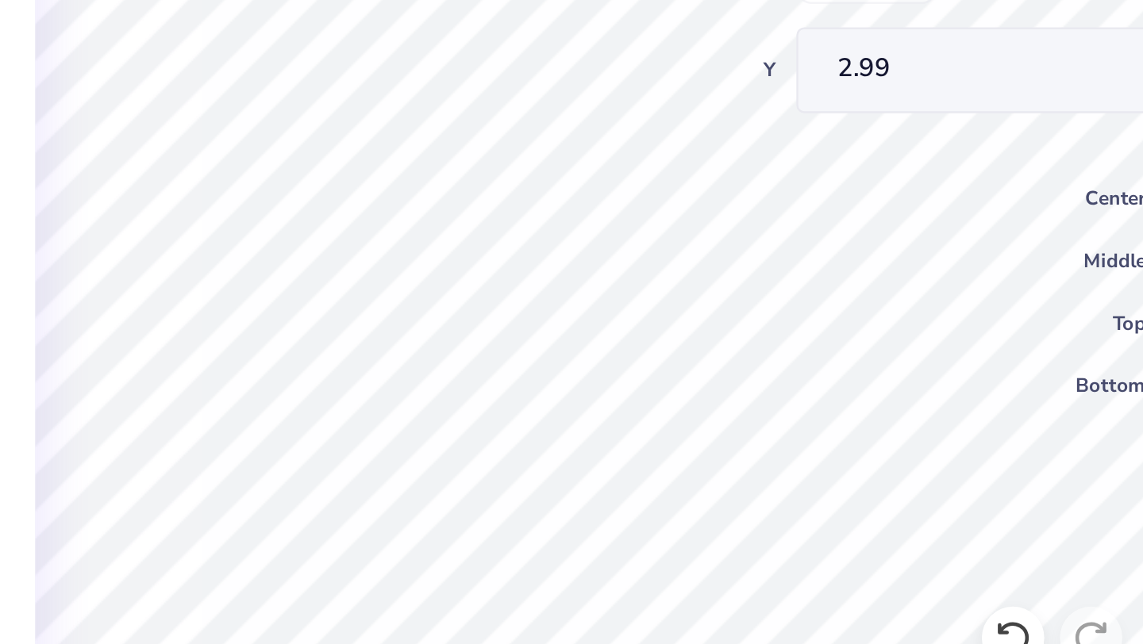
type input "0.57"
type input "0.58"
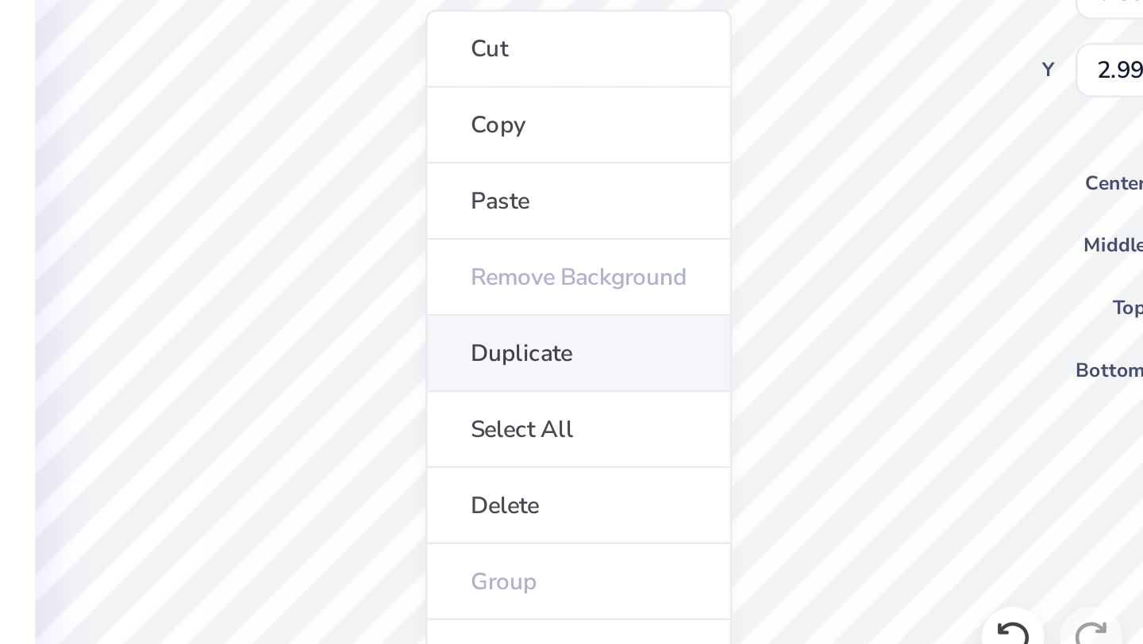
click at [535, 415] on li "Duplicate" at bounding box center [556, 416] width 125 height 31
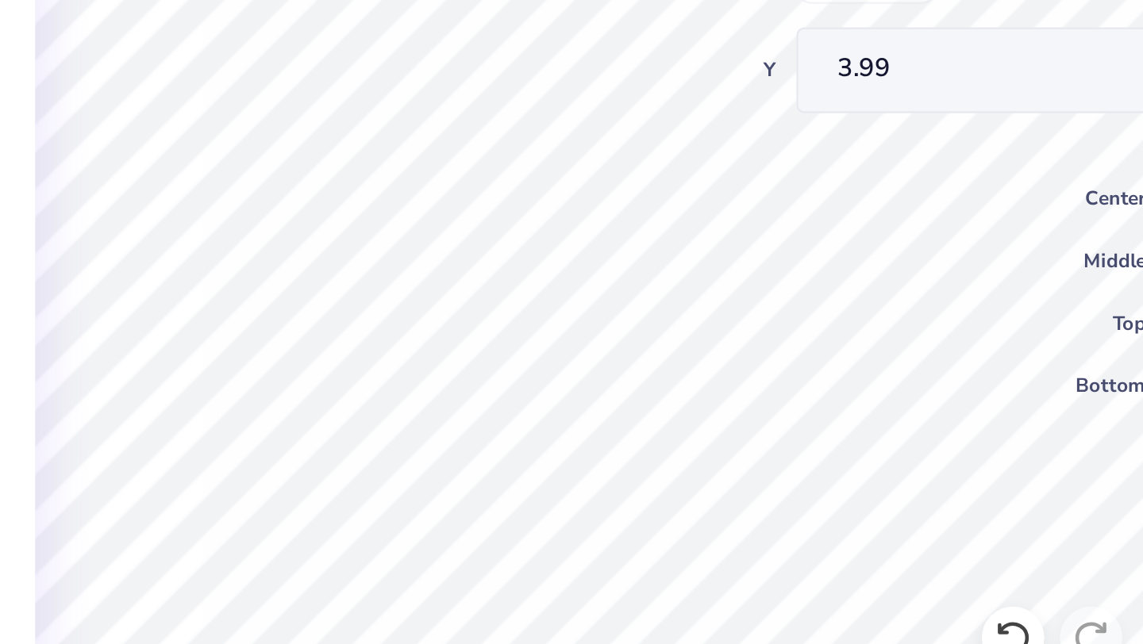
type input "2.99"
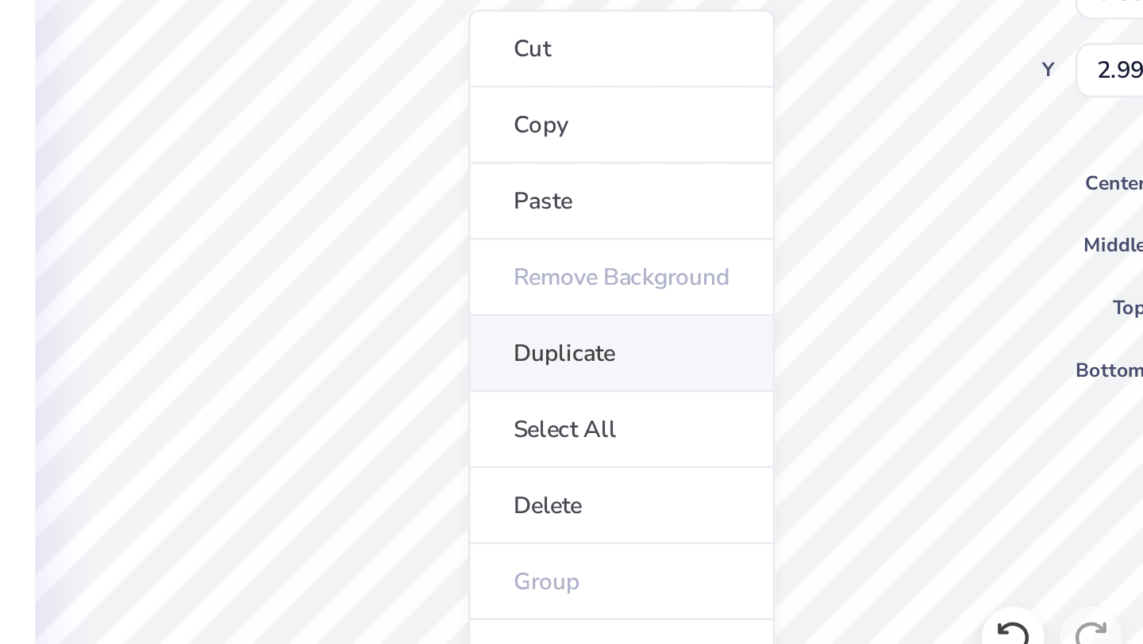
click at [525, 405] on li "Duplicate" at bounding box center [573, 416] width 125 height 31
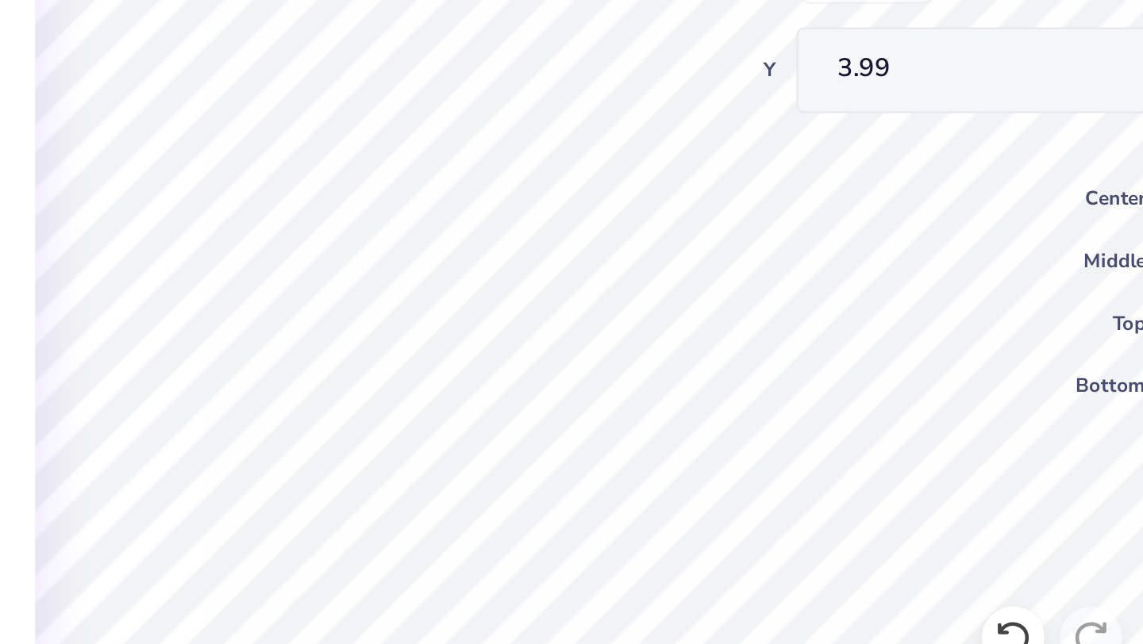
type input "2.99"
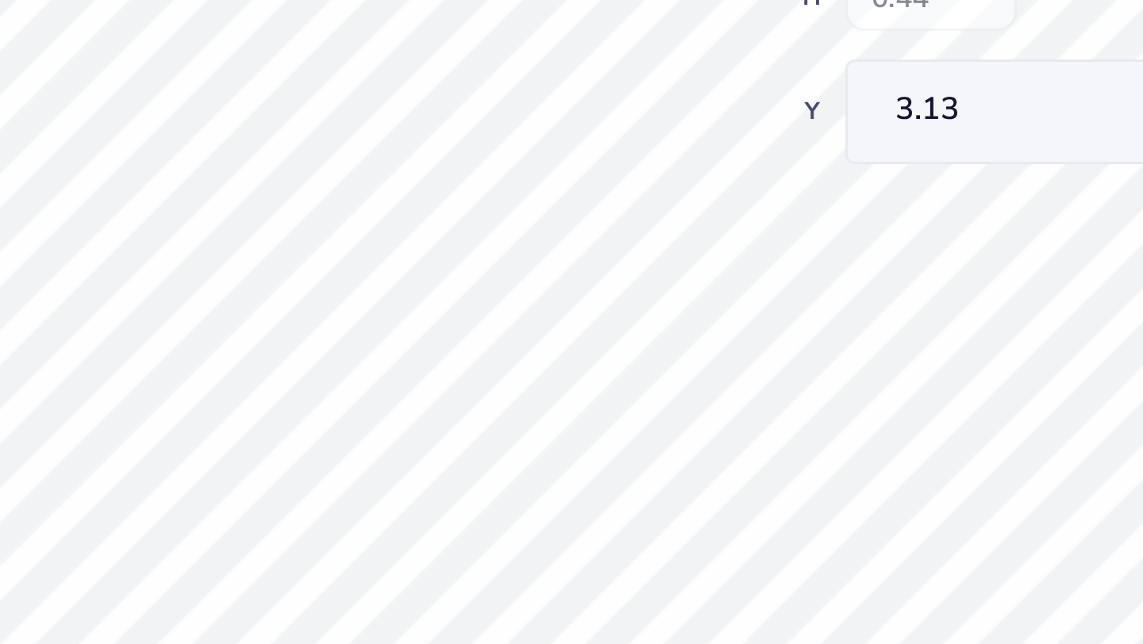
type input "0.43"
type input "0.44"
type input "3.13"
type input "3.06"
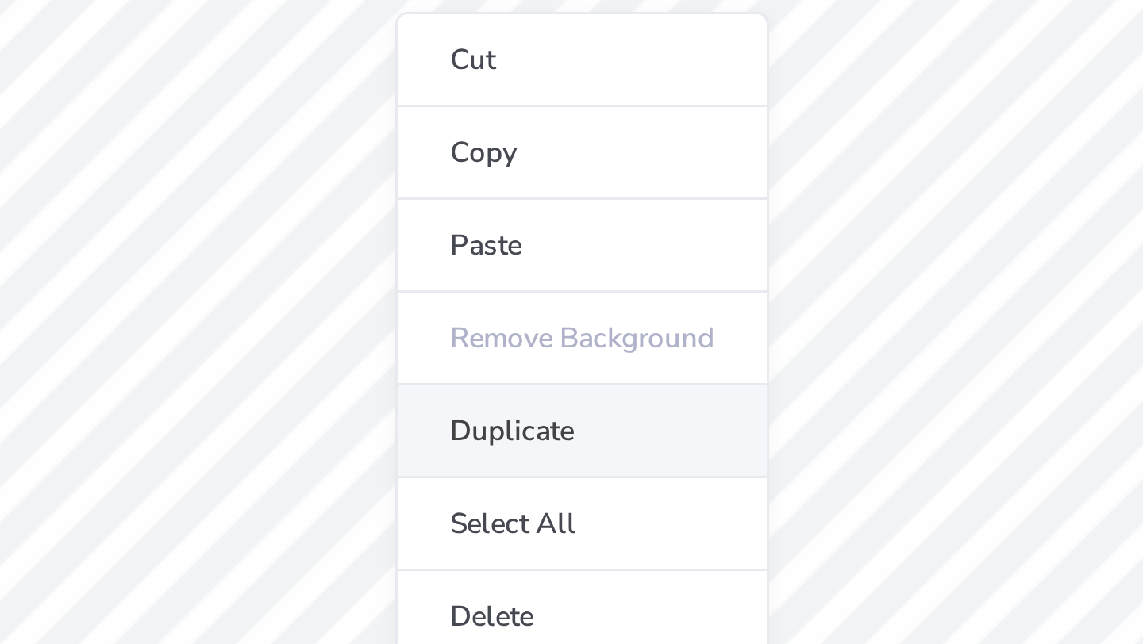
click at [517, 403] on li "Duplicate" at bounding box center [556, 407] width 125 height 31
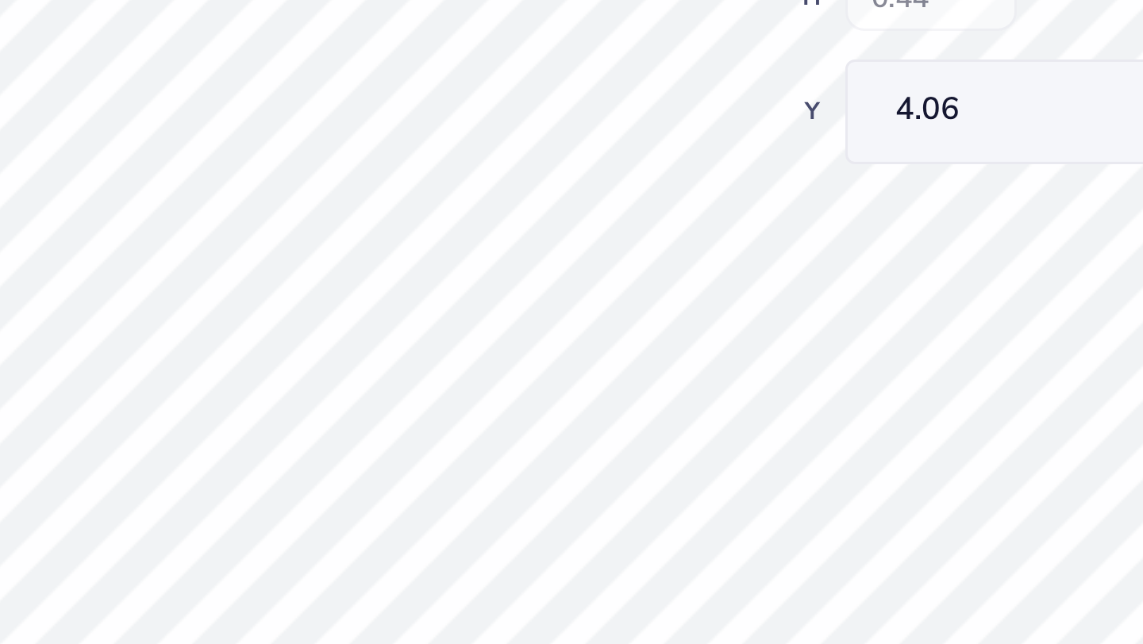
type input "3.06"
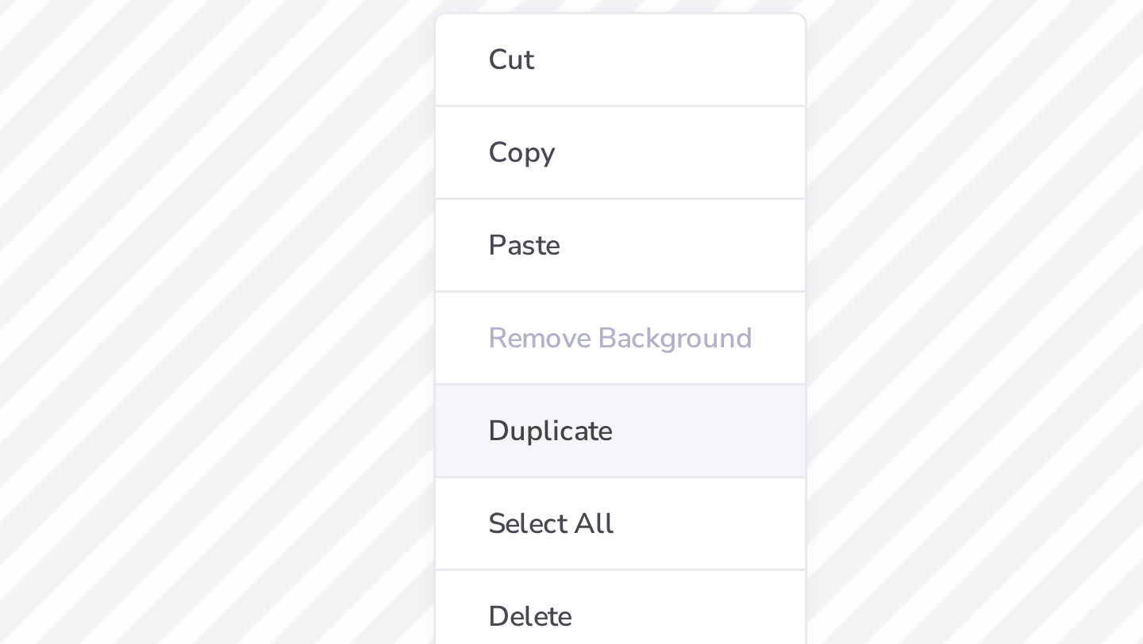
click at [529, 404] on li "Duplicate" at bounding box center [569, 407] width 125 height 31
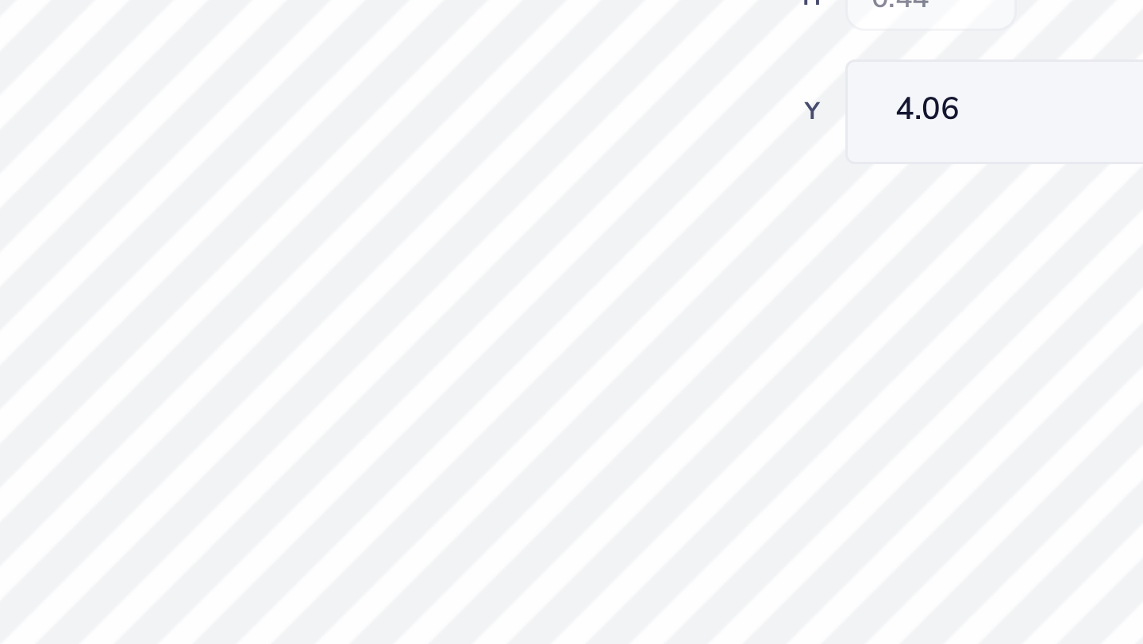
type input "3.06"
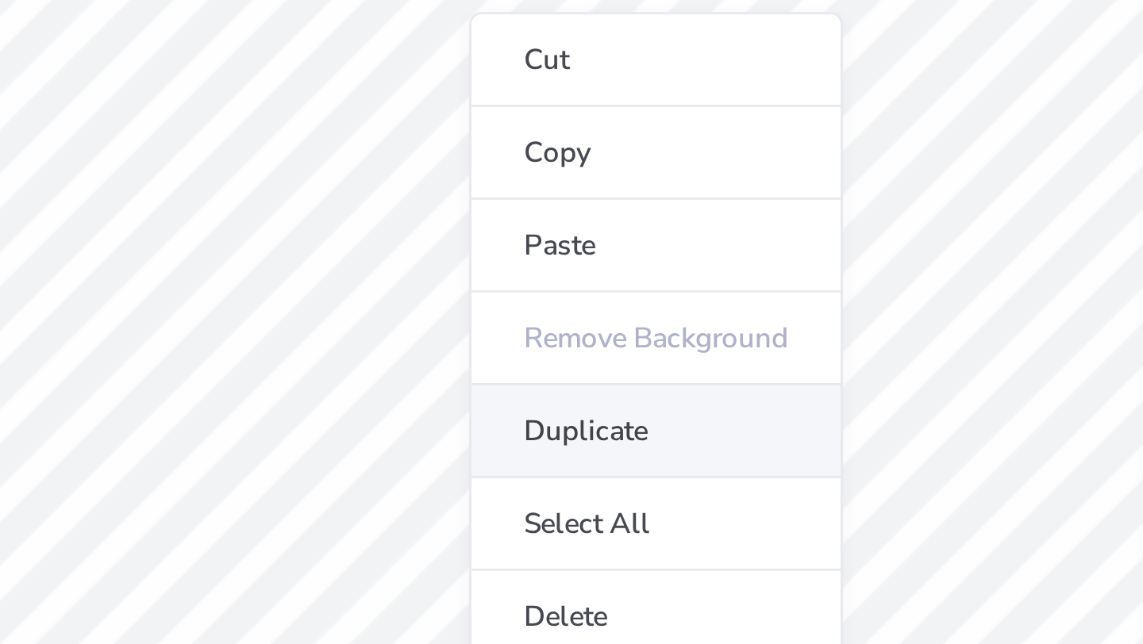
click at [532, 402] on li "Duplicate" at bounding box center [581, 407] width 125 height 31
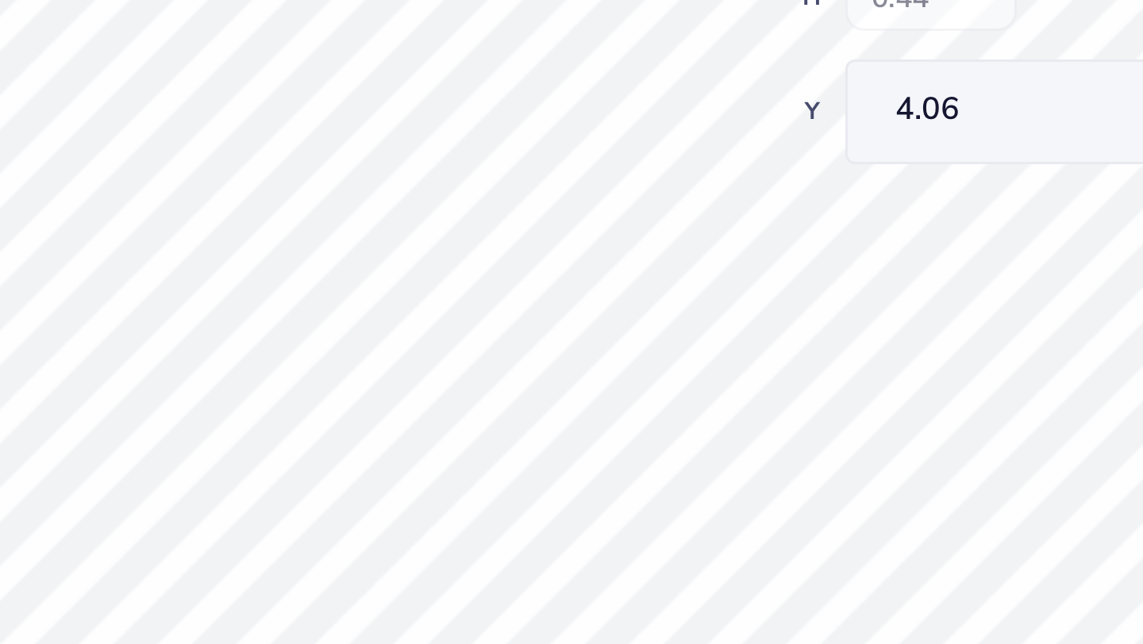
type input "3.06"
type input "1.31"
type input "0.86"
type input "1.38"
type input "1.14"
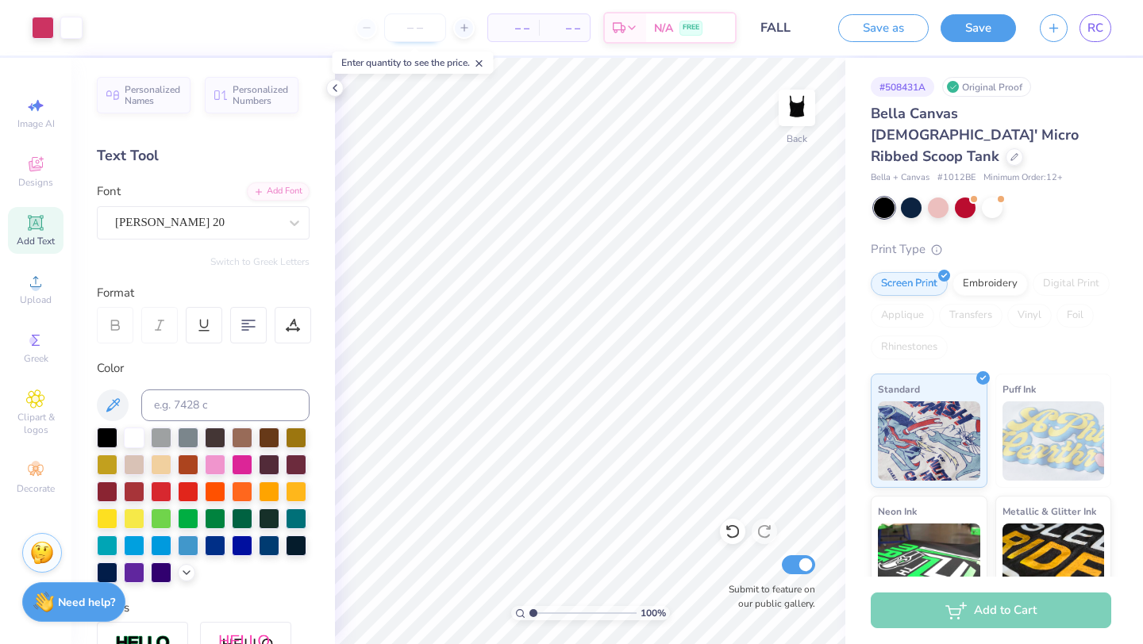
click at [415, 22] on input "number" at bounding box center [415, 27] width 62 height 29
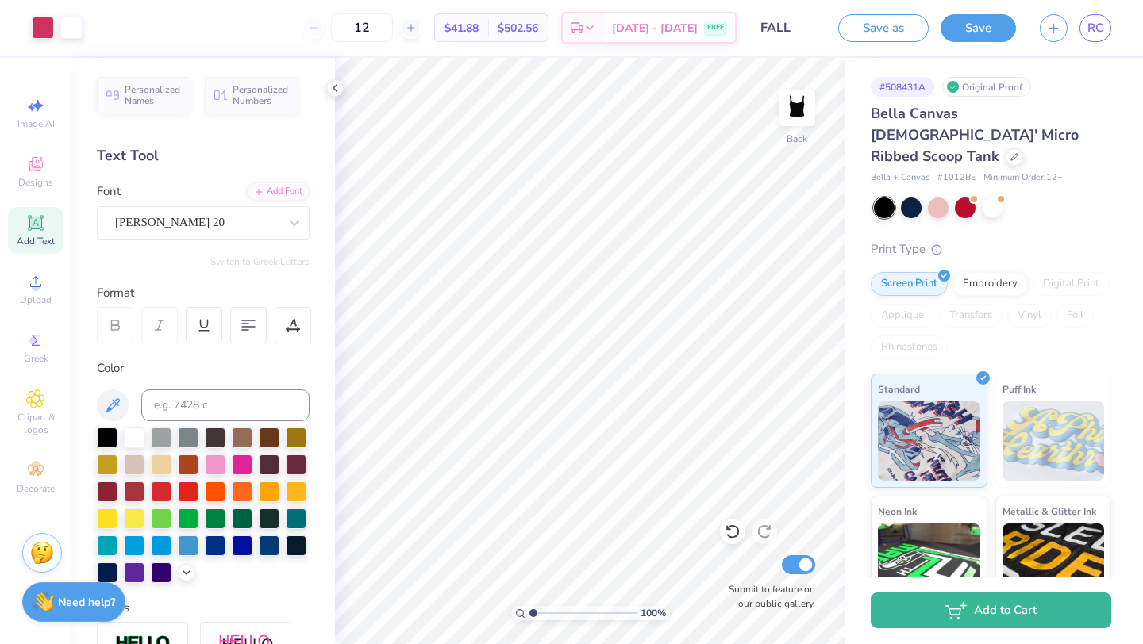
type input "1"
type input "2"
click at [371, 33] on input "30" at bounding box center [362, 27] width 62 height 29
type input "3"
click at [335, 89] on polyline at bounding box center [334, 88] width 3 height 6
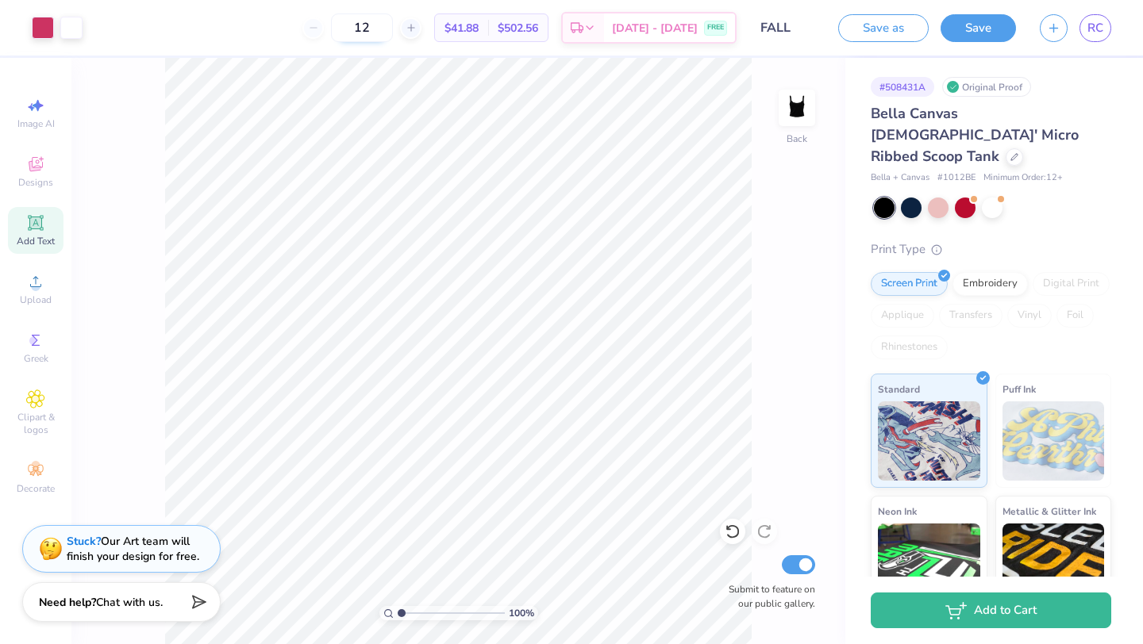
click at [374, 38] on input "12" at bounding box center [362, 27] width 62 height 29
type input "12"
click at [767, 529] on div "100 % Back Submit to feature on our public gallery." at bounding box center [458, 351] width 774 height 586
click at [734, 528] on icon at bounding box center [733, 532] width 16 height 16
click at [735, 528] on icon at bounding box center [733, 532] width 16 height 16
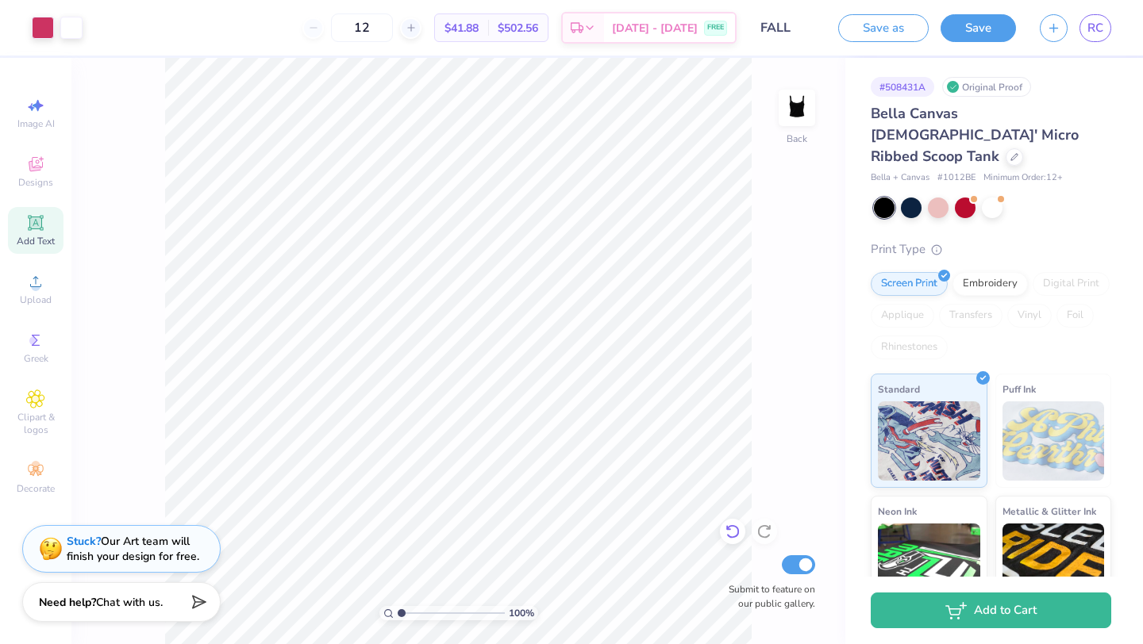
click at [735, 529] on icon at bounding box center [733, 532] width 16 height 16
click at [733, 536] on icon at bounding box center [733, 532] width 16 height 16
click at [733, 535] on icon at bounding box center [733, 532] width 16 height 16
click at [919, 30] on button "Save as" at bounding box center [883, 26] width 90 height 28
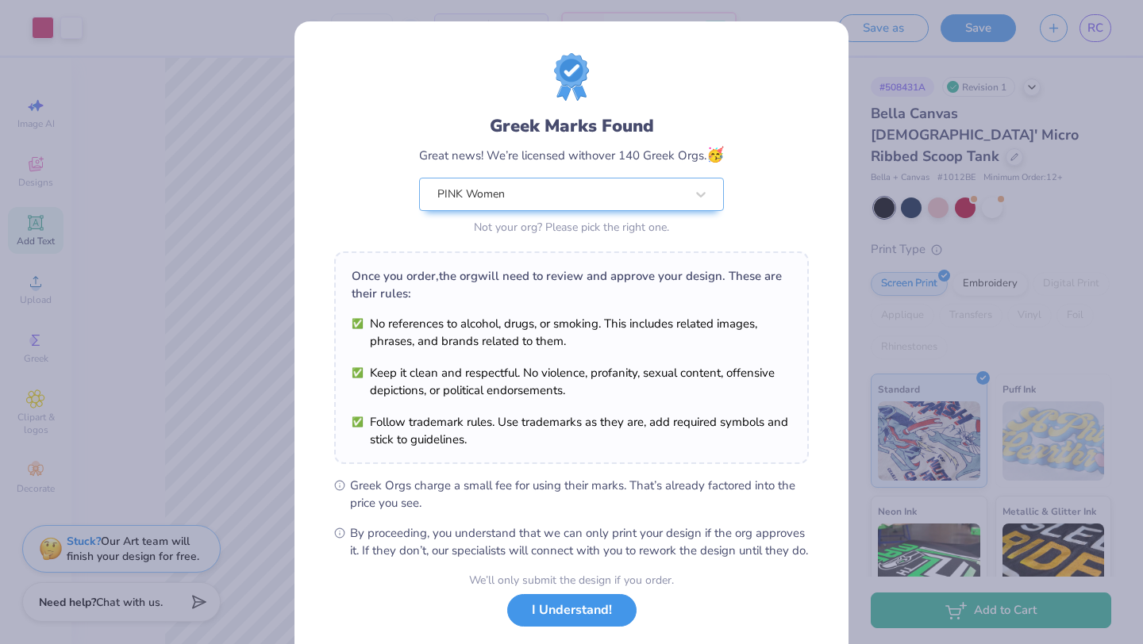
click at [552, 618] on button "I Understand!" at bounding box center [571, 610] width 129 height 33
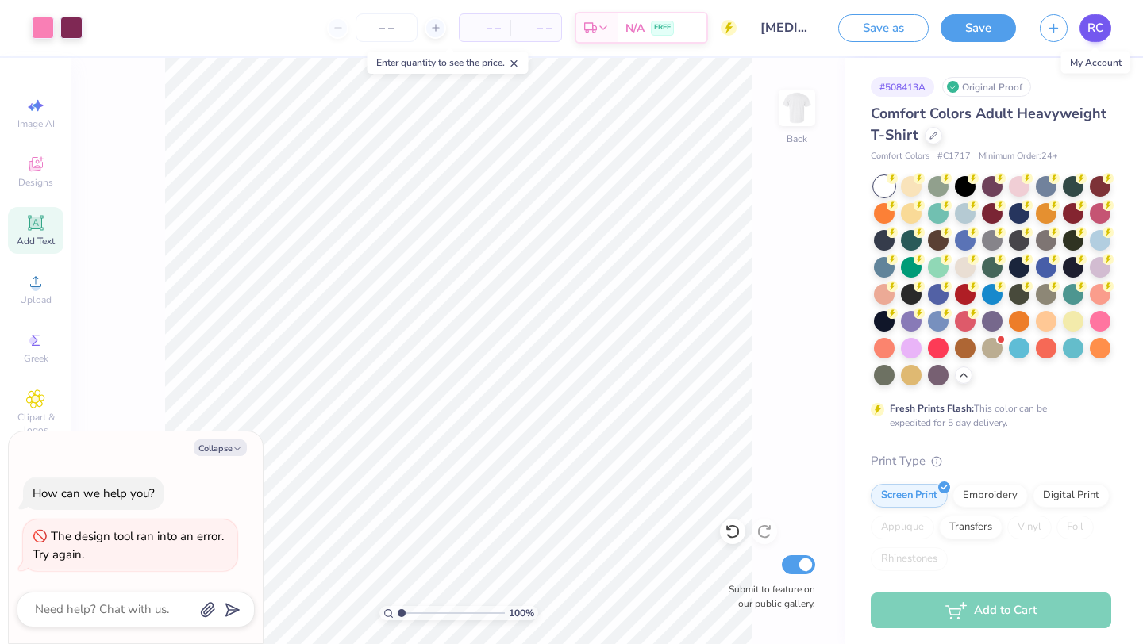
click at [1105, 23] on link "RC" at bounding box center [1095, 28] width 32 height 28
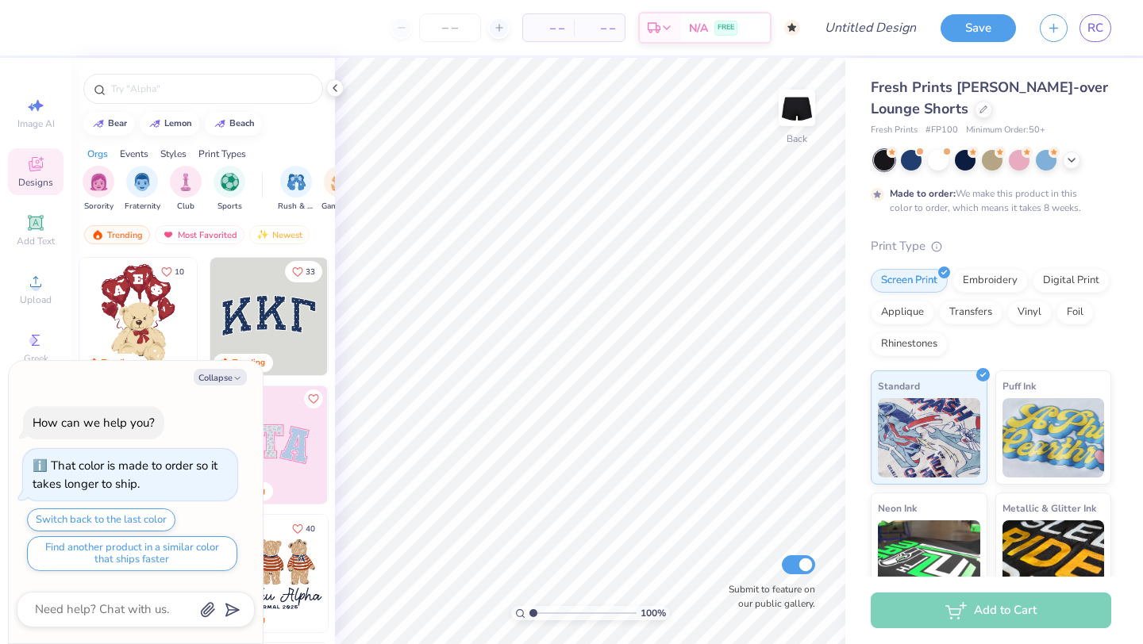
click at [213, 386] on div "Collapse How can we help you? That color is made to order so it takes longer to…" at bounding box center [136, 502] width 254 height 283
click at [214, 382] on button "Collapse" at bounding box center [220, 377] width 53 height 17
type textarea "x"
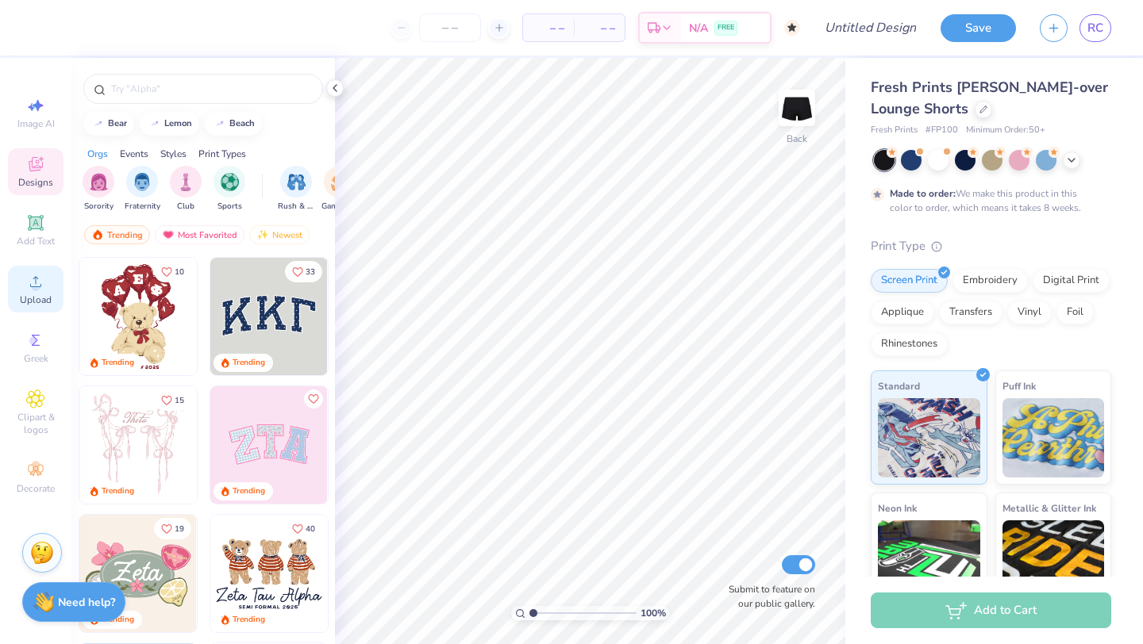
click at [37, 298] on span "Upload" at bounding box center [36, 300] width 32 height 13
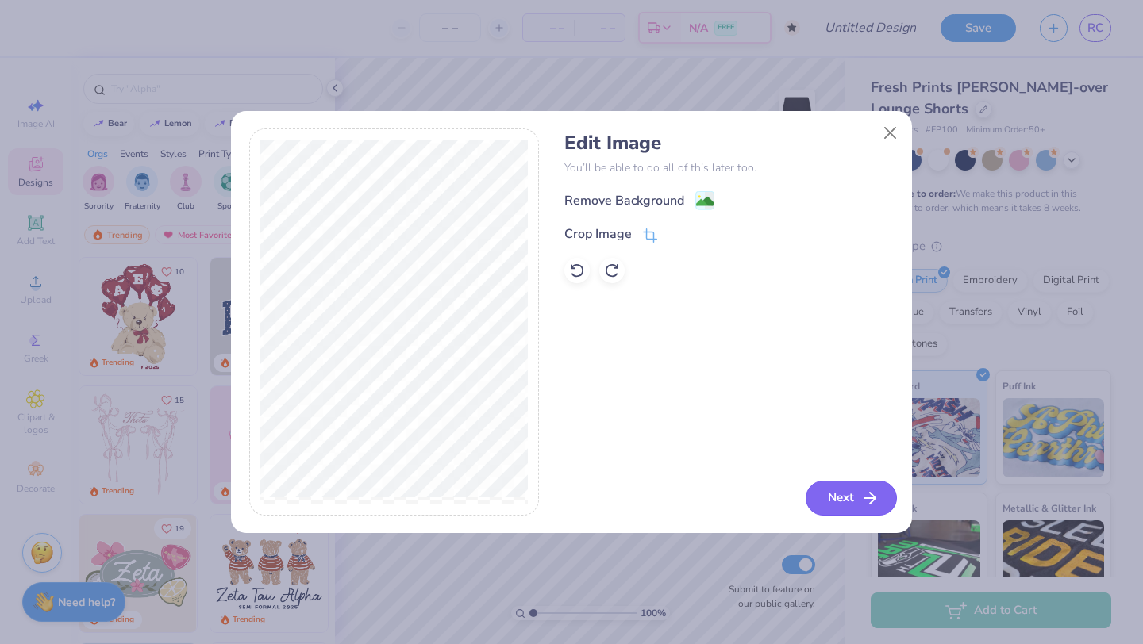
click at [829, 501] on button "Next" at bounding box center [850, 498] width 91 height 35
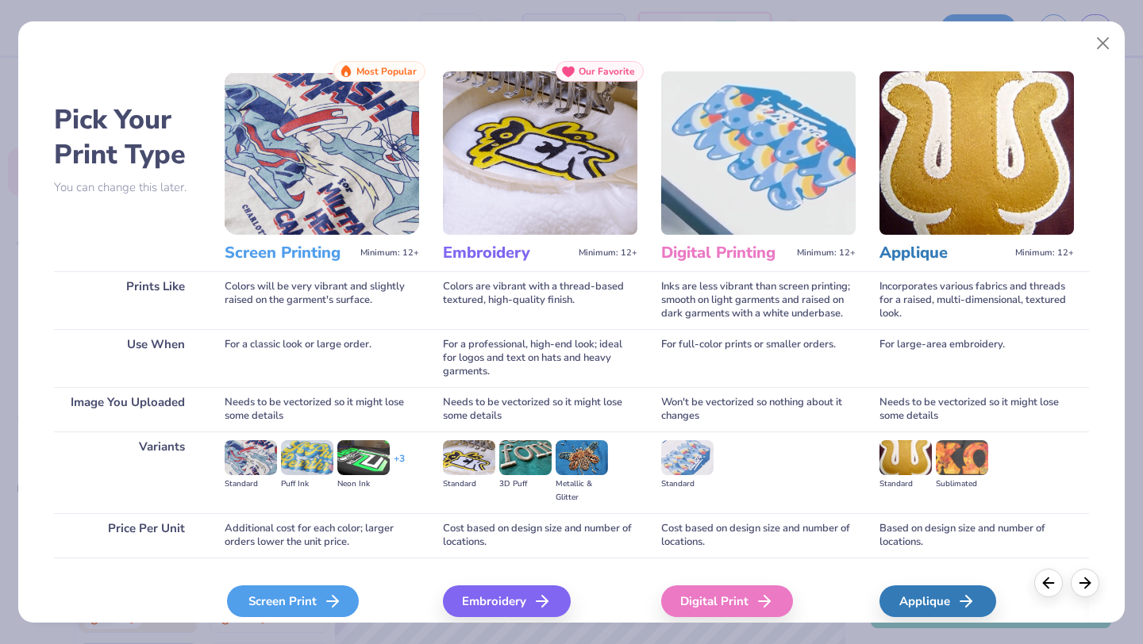
click at [315, 606] on div "Screen Print" at bounding box center [293, 602] width 132 height 32
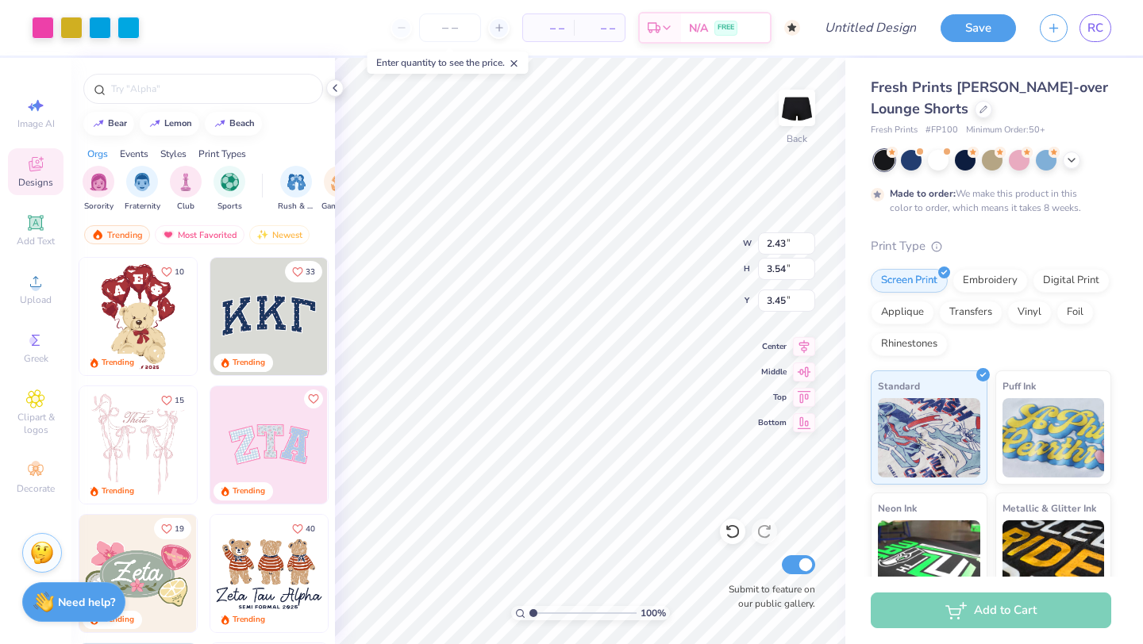
type input "2.43"
type input "3.54"
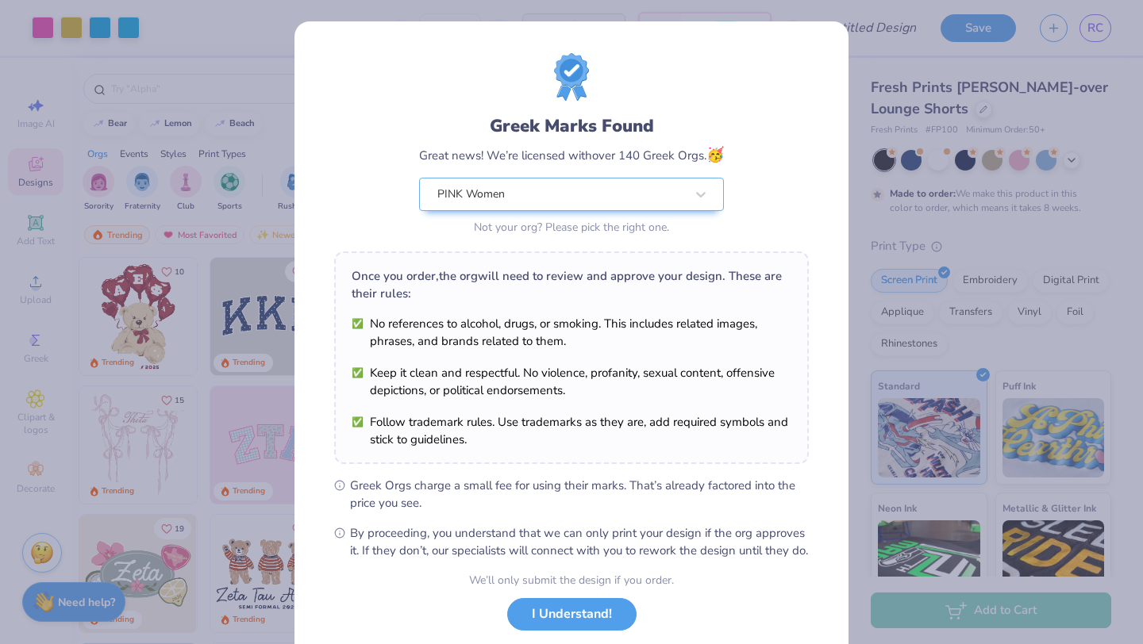
click at [789, 502] on body "Art colors – – Per Item – – Total Est. Delivery N/A FREE Design Title Save RC I…" at bounding box center [571, 322] width 1143 height 644
type input "3.22"
click at [582, 627] on button "I Understand!" at bounding box center [571, 610] width 129 height 33
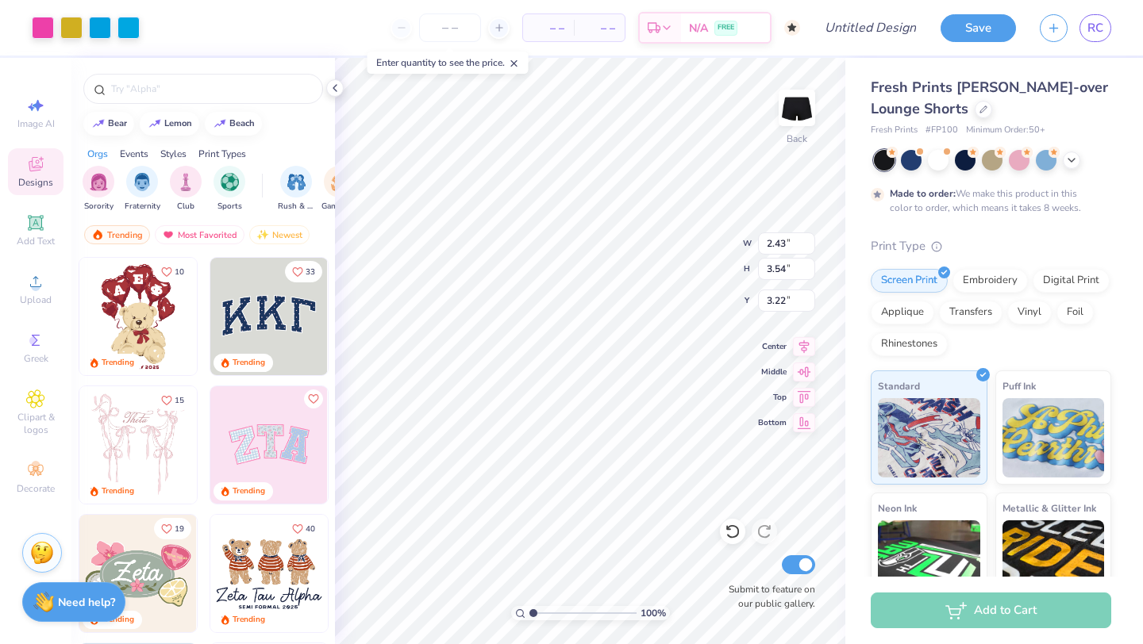
type input "1.91"
type input "2.78"
click at [333, 90] on icon at bounding box center [335, 88] width 13 height 13
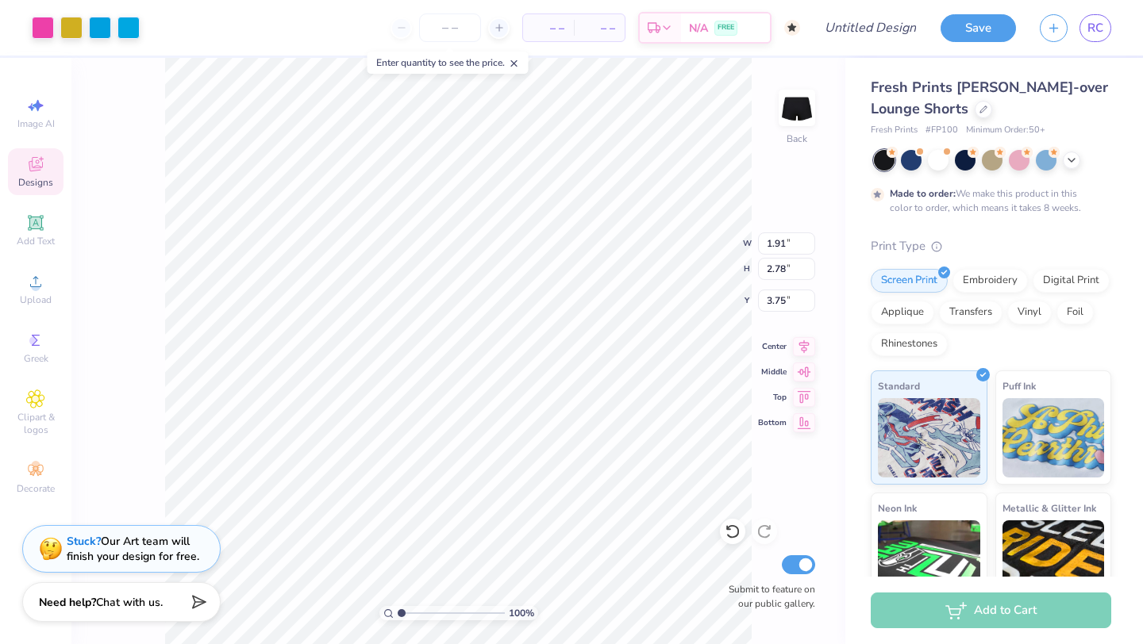
type input "3.62"
type input "3.63"
click at [789, 114] on img at bounding box center [796, 107] width 63 height 63
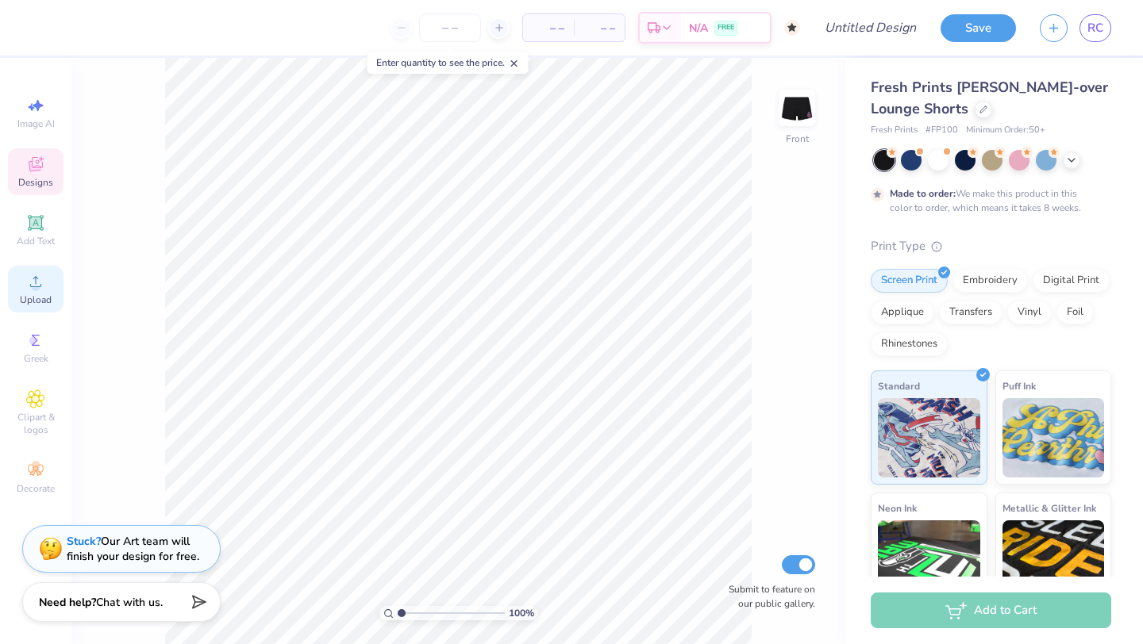
click at [14, 300] on div "Upload" at bounding box center [36, 289] width 56 height 47
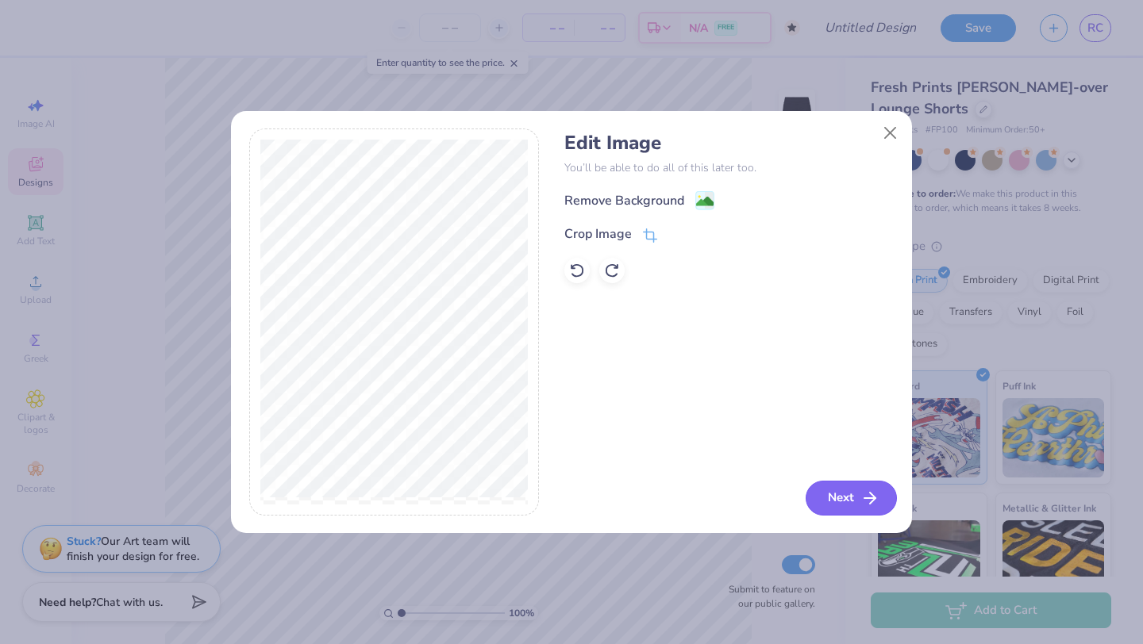
click at [836, 487] on button "Next" at bounding box center [850, 498] width 91 height 35
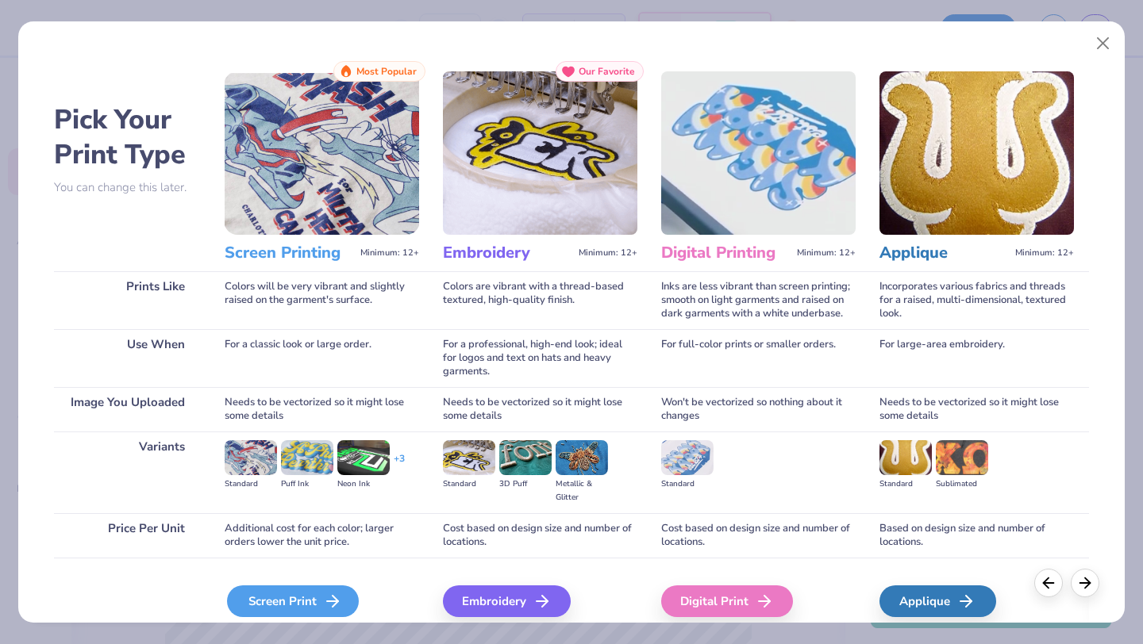
click at [317, 611] on div "Screen Print" at bounding box center [293, 602] width 132 height 32
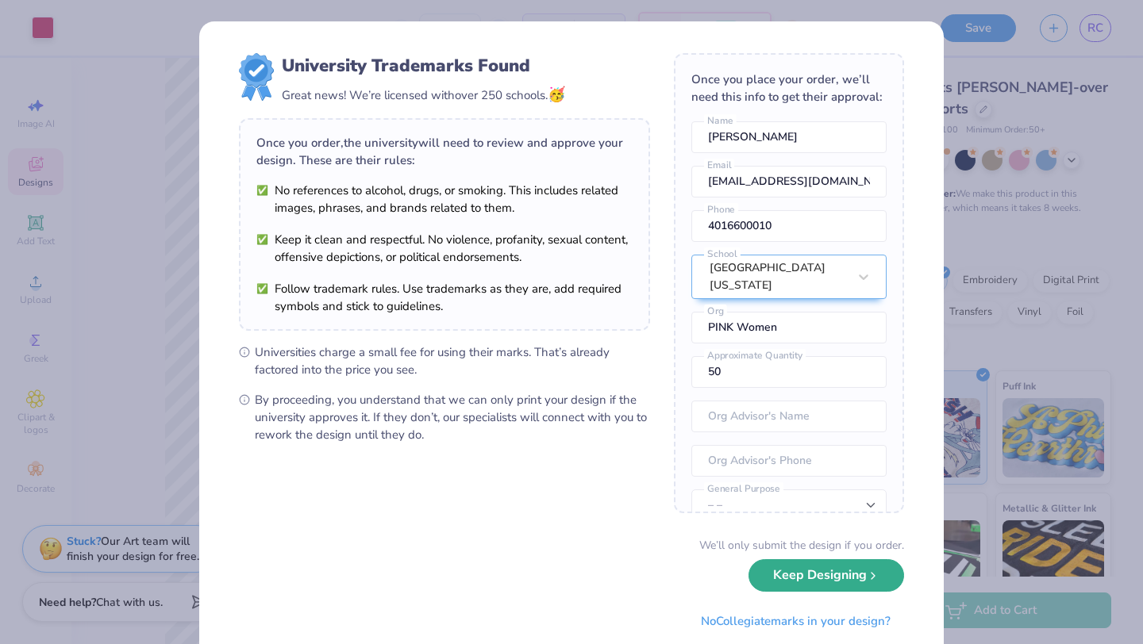
click at [792, 585] on button "Keep Designing" at bounding box center [826, 575] width 156 height 33
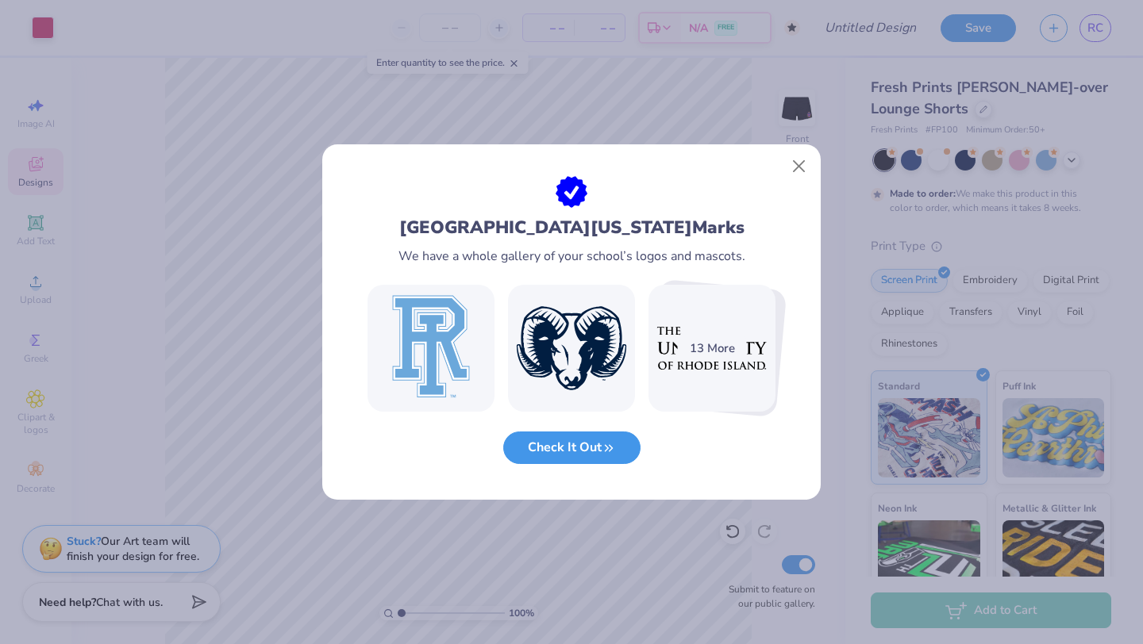
click at [593, 448] on button "Check It Out" at bounding box center [571, 448] width 137 height 33
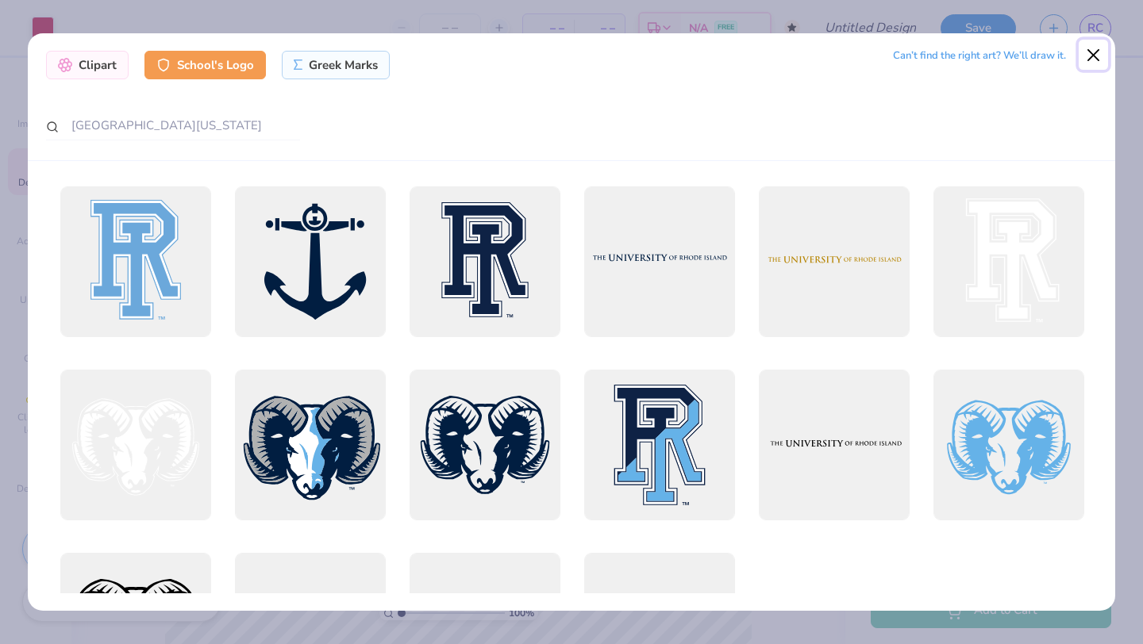
click at [1096, 51] on button "Close" at bounding box center [1093, 55] width 30 height 30
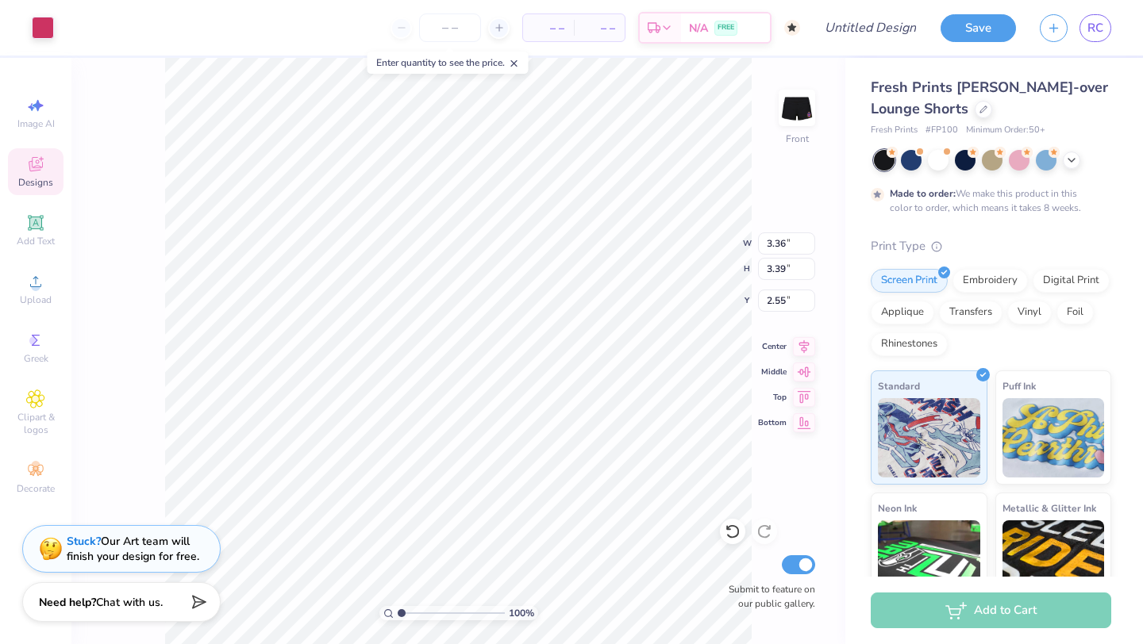
type input "5.05"
type input "5.11"
type input "0.61"
click at [795, 106] on img at bounding box center [796, 107] width 63 height 63
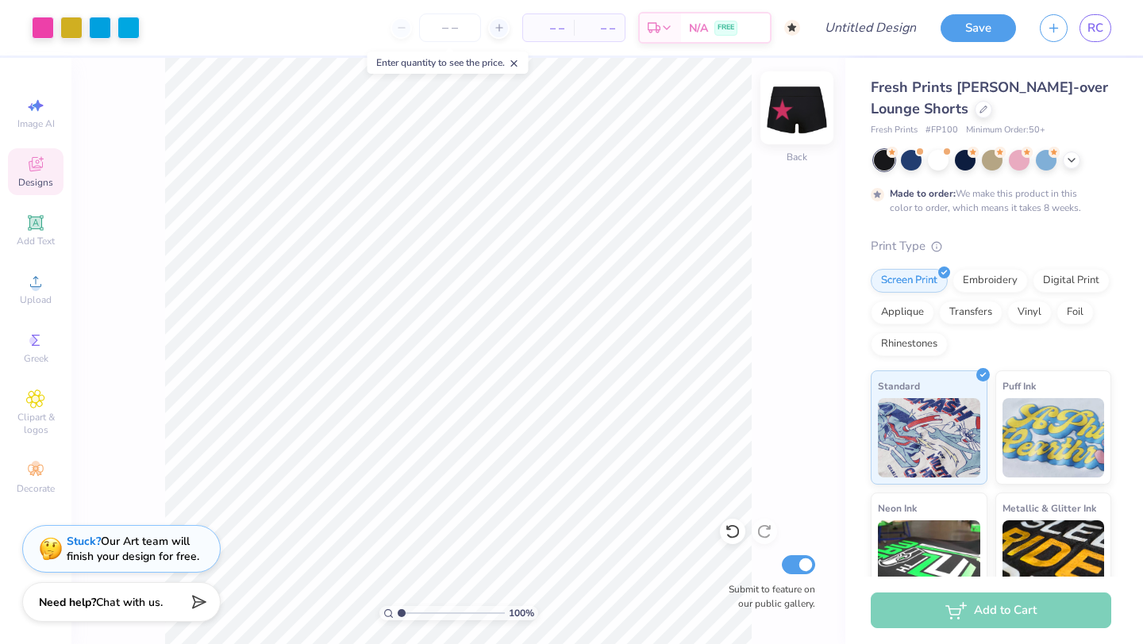
click at [788, 121] on img at bounding box center [796, 107] width 63 height 63
type input "0.77"
click at [778, 111] on img at bounding box center [796, 107] width 63 height 63
click at [445, 34] on input "number" at bounding box center [450, 27] width 62 height 29
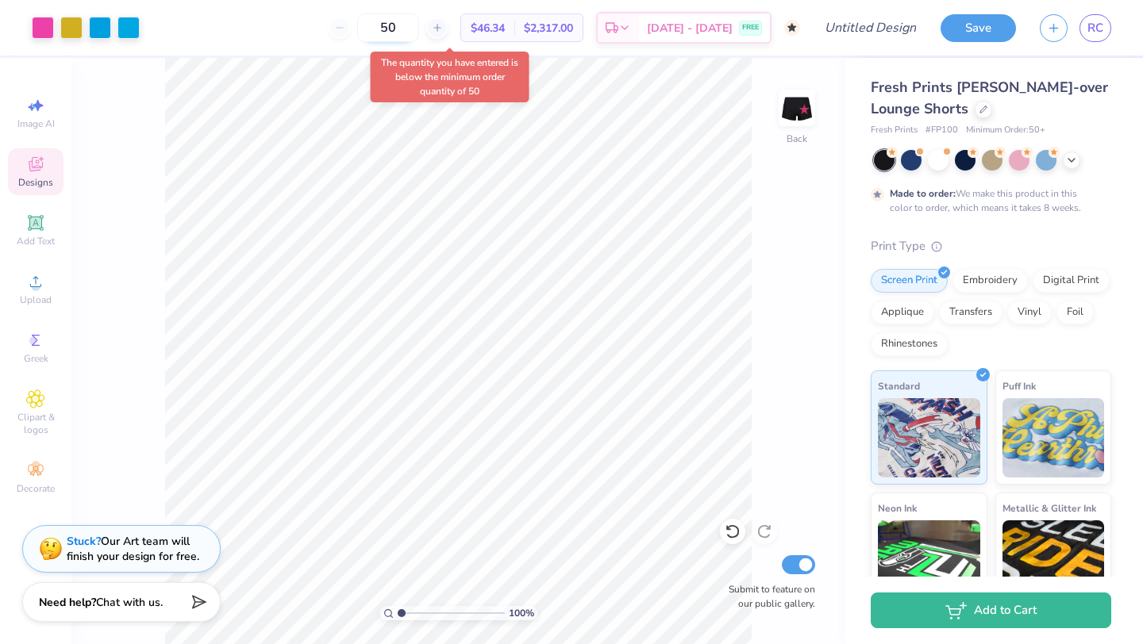
click at [419, 35] on input "50" at bounding box center [388, 27] width 62 height 29
type input "5"
click at [416, 23] on input "50" at bounding box center [388, 27] width 62 height 29
type input "5"
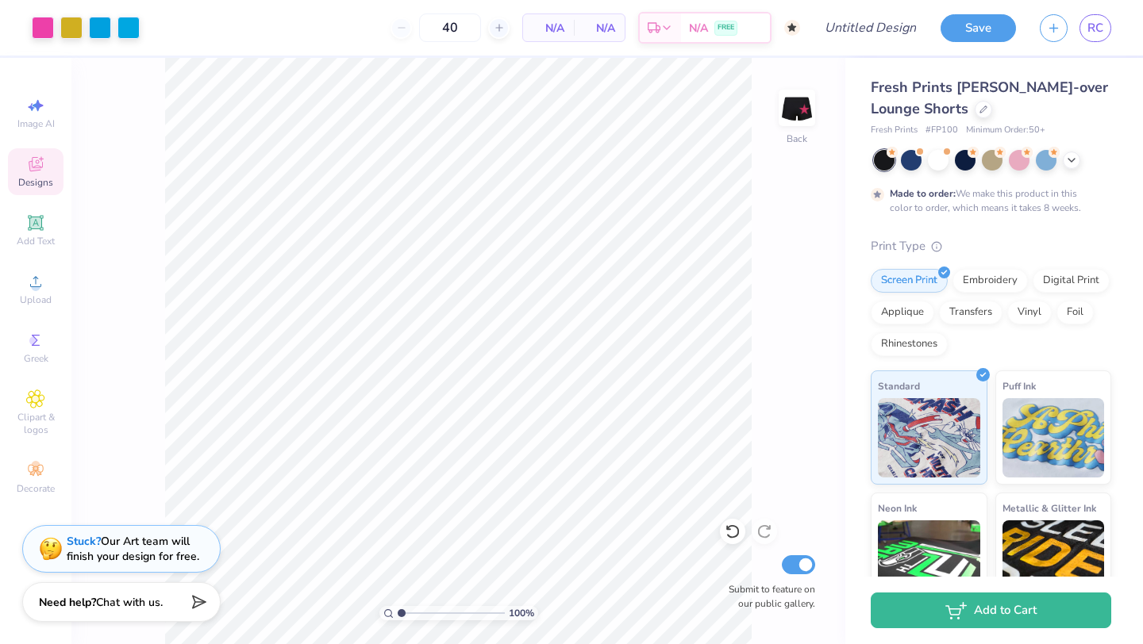
type input "50"
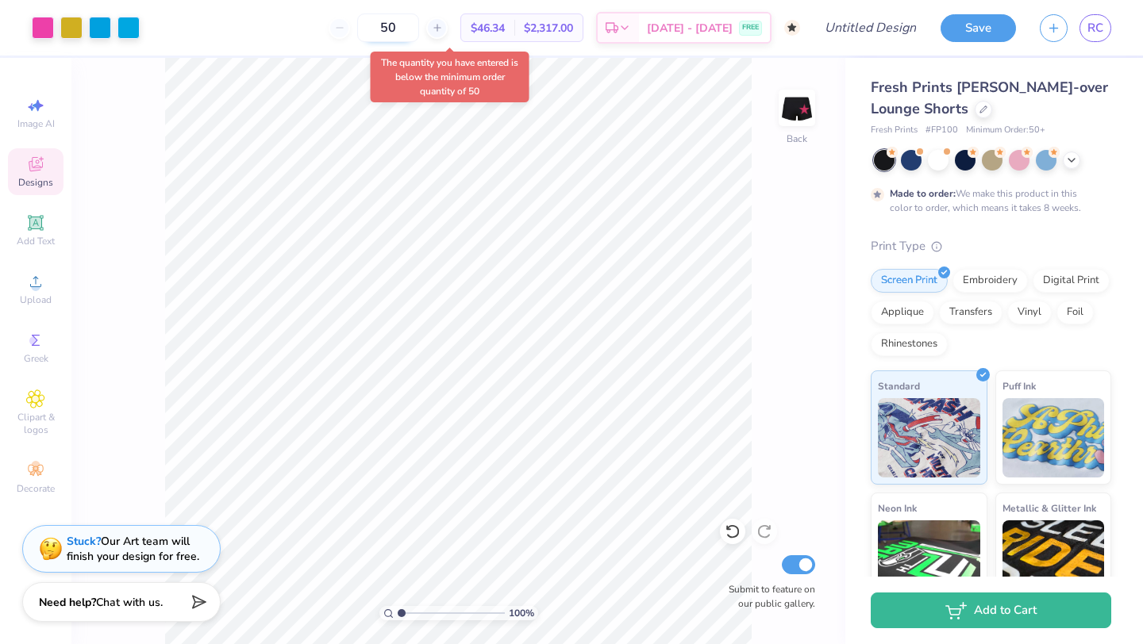
click at [416, 37] on input "50" at bounding box center [388, 27] width 62 height 29
click at [786, 117] on img at bounding box center [796, 107] width 63 height 63
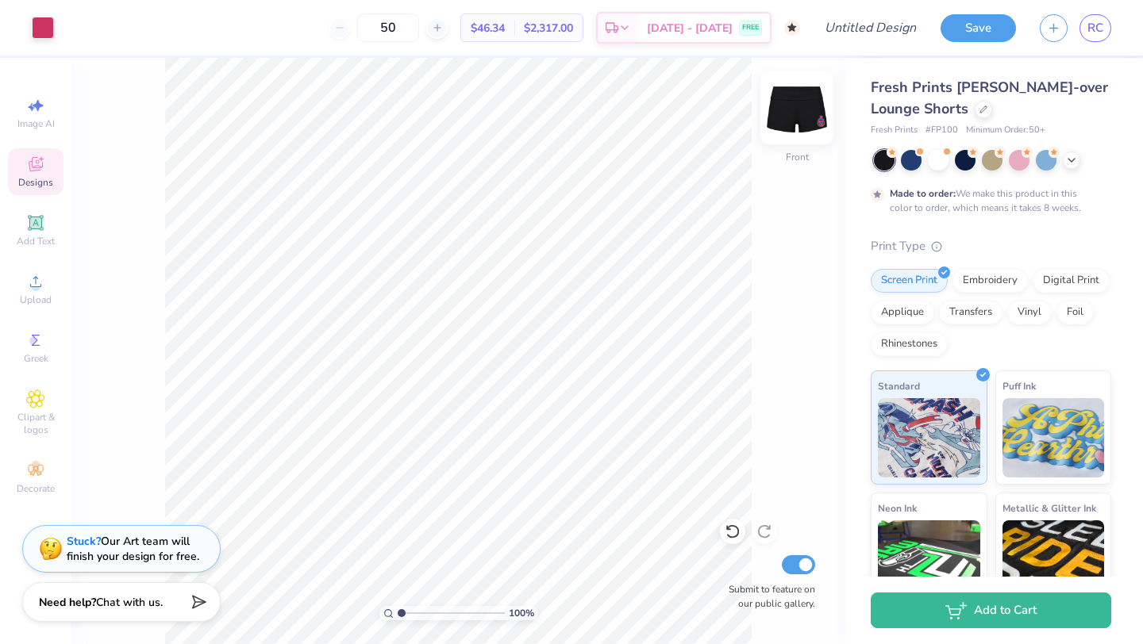
click at [795, 113] on img at bounding box center [796, 107] width 63 height 63
click at [799, 107] on img at bounding box center [796, 107] width 63 height 63
click at [1055, 283] on div "Digital Print" at bounding box center [1070, 279] width 77 height 24
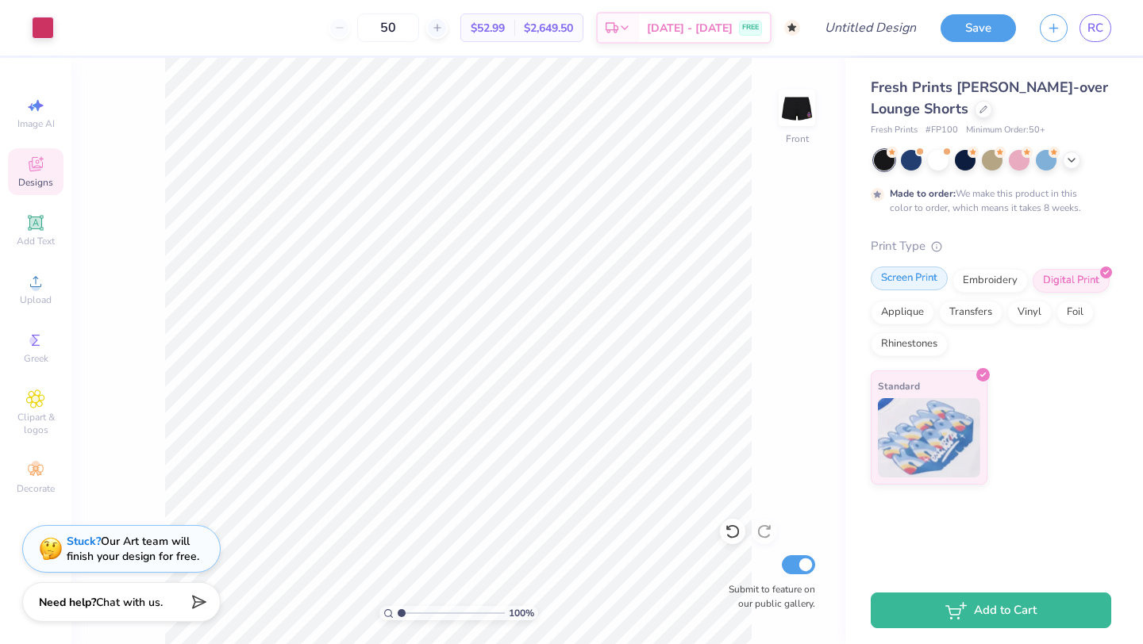
click at [915, 274] on div "Screen Print" at bounding box center [909, 279] width 77 height 24
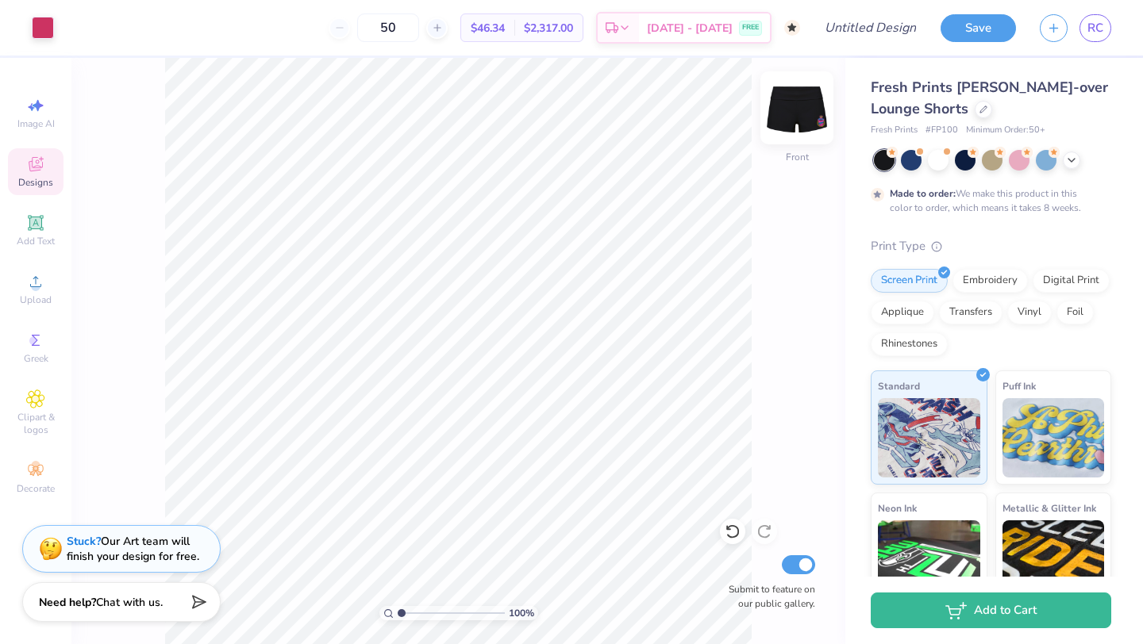
click at [792, 120] on img at bounding box center [796, 107] width 63 height 63
click at [791, 94] on img at bounding box center [796, 107] width 63 height 63
click at [796, 97] on img at bounding box center [796, 107] width 63 height 63
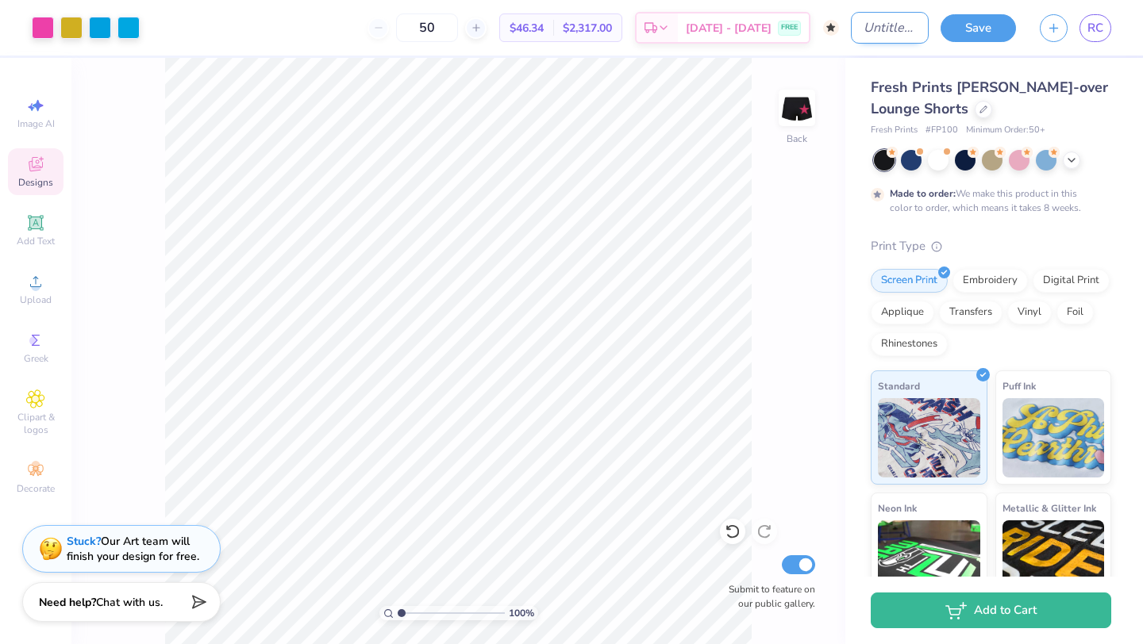
click at [851, 36] on input "Design Title" at bounding box center [890, 28] width 78 height 32
type input "FALL"
click at [980, 27] on button "Save" at bounding box center [977, 26] width 75 height 28
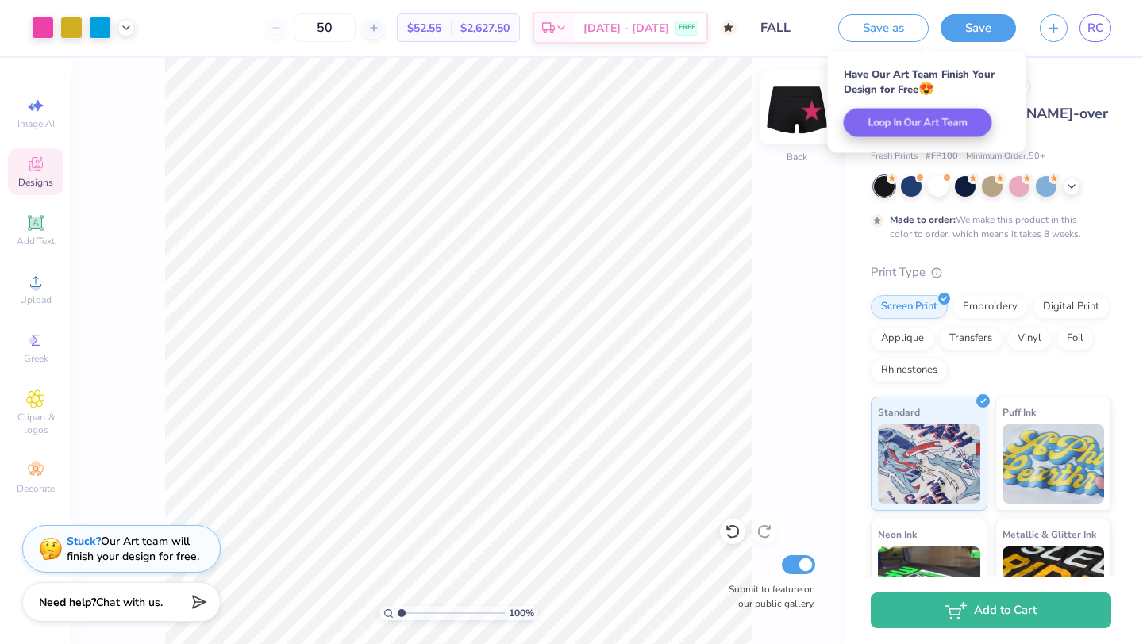
click at [785, 105] on img at bounding box center [796, 107] width 63 height 63
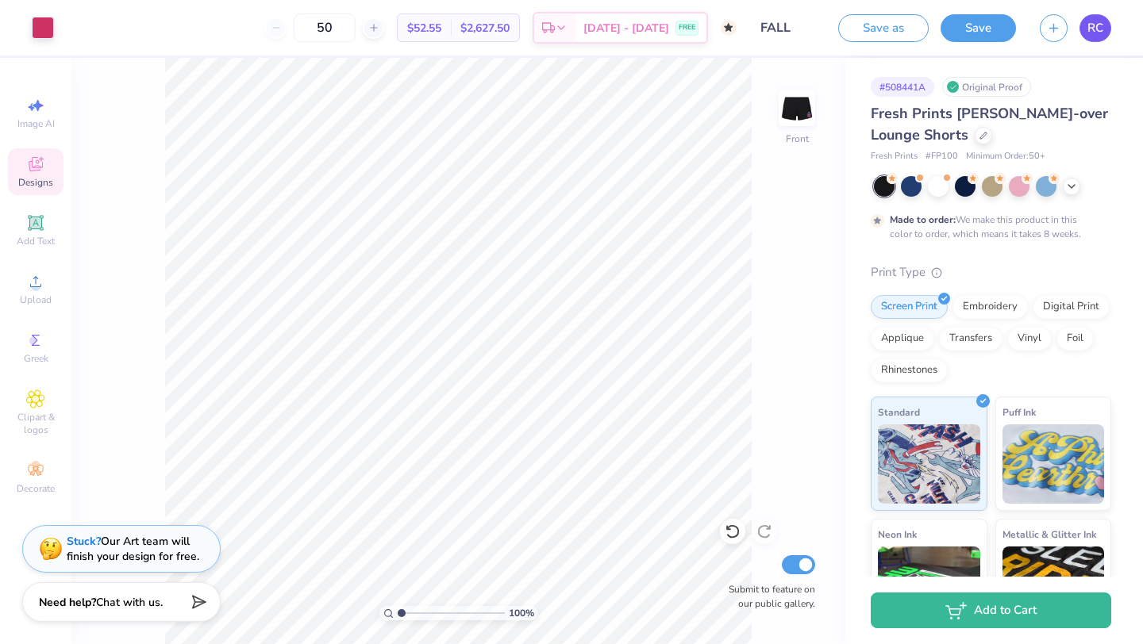
click at [1092, 30] on span "RC" at bounding box center [1095, 28] width 16 height 18
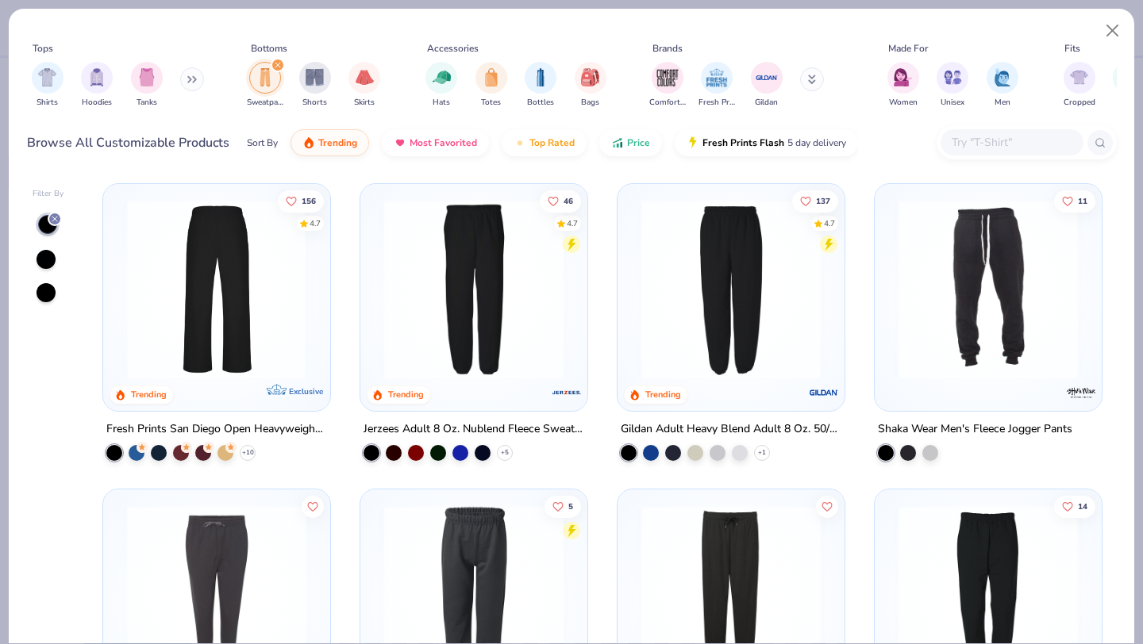
click at [294, 348] on img at bounding box center [216, 289] width 195 height 179
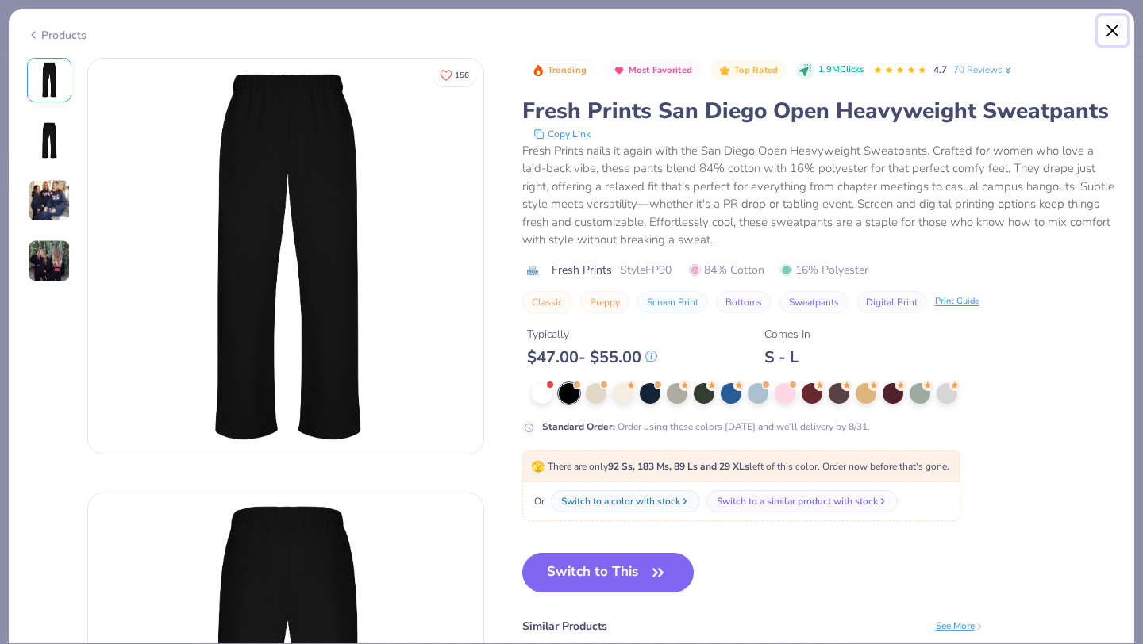
click at [1113, 28] on button "Close" at bounding box center [1112, 31] width 30 height 30
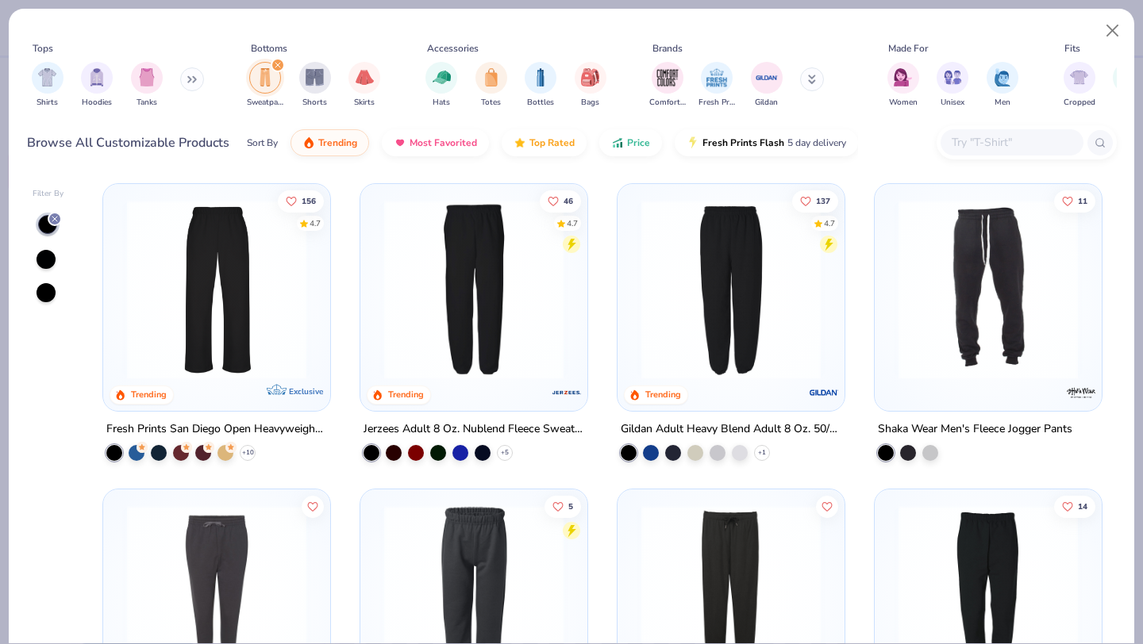
click at [318, 333] on div at bounding box center [216, 285] width 211 height 187
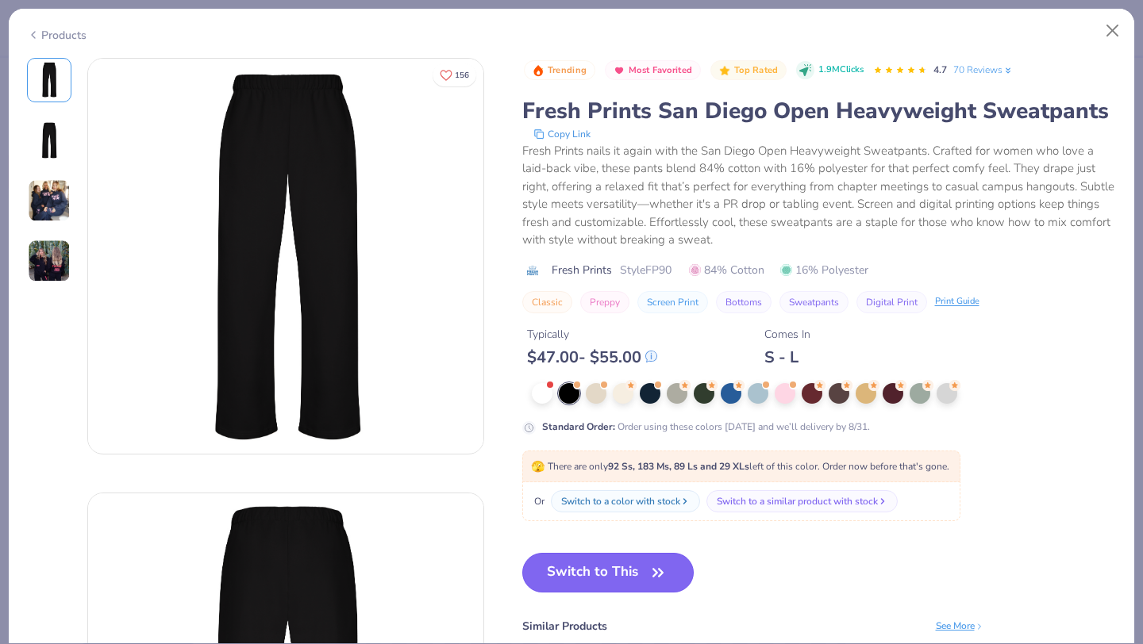
click at [612, 563] on button "Switch to This" at bounding box center [608, 573] width 172 height 40
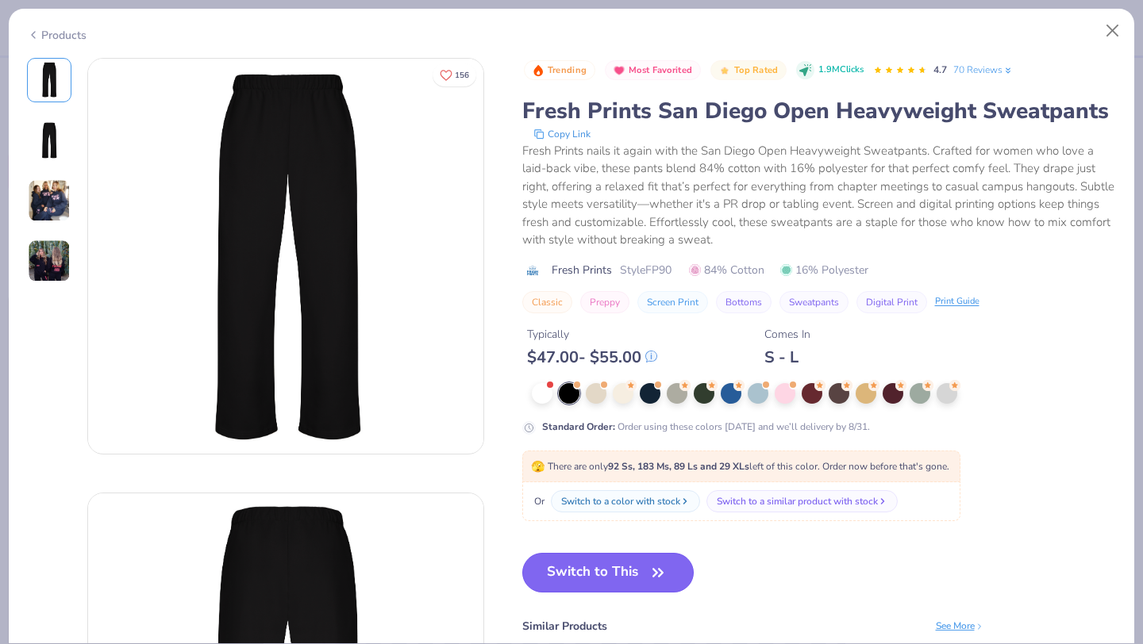
click at [629, 571] on button "Switch to This" at bounding box center [608, 573] width 172 height 40
click at [644, 575] on button "Switch to This" at bounding box center [608, 573] width 172 height 40
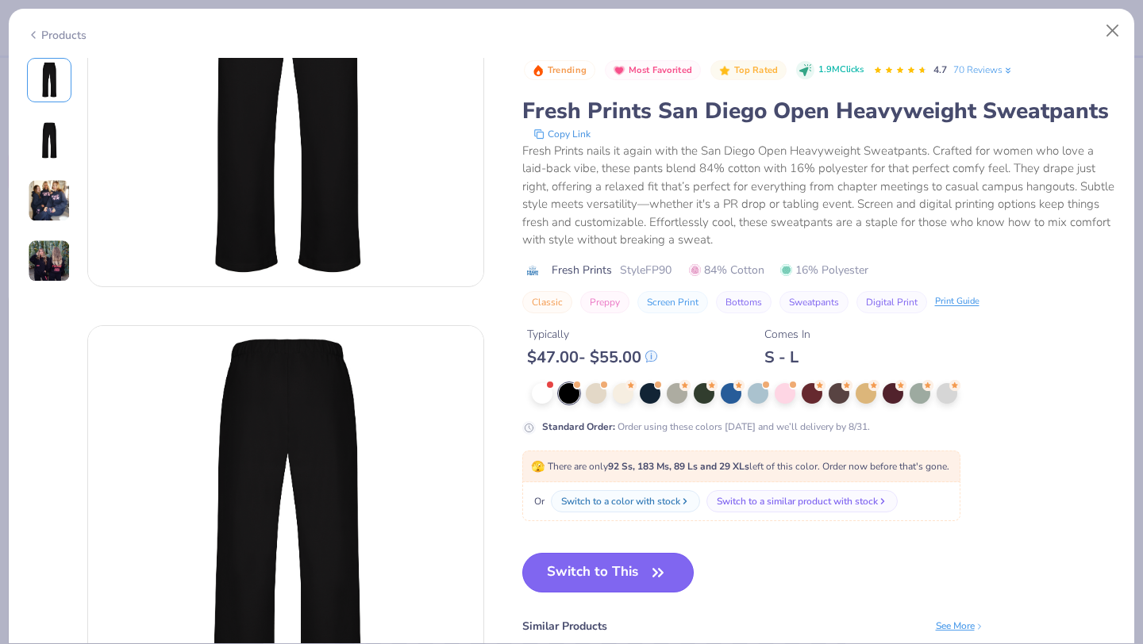
click at [613, 556] on button "Switch to This" at bounding box center [608, 573] width 172 height 40
click at [1107, 32] on button "Close" at bounding box center [1112, 31] width 30 height 30
click at [1115, 37] on button "Close" at bounding box center [1112, 31] width 30 height 30
type textarea "x"
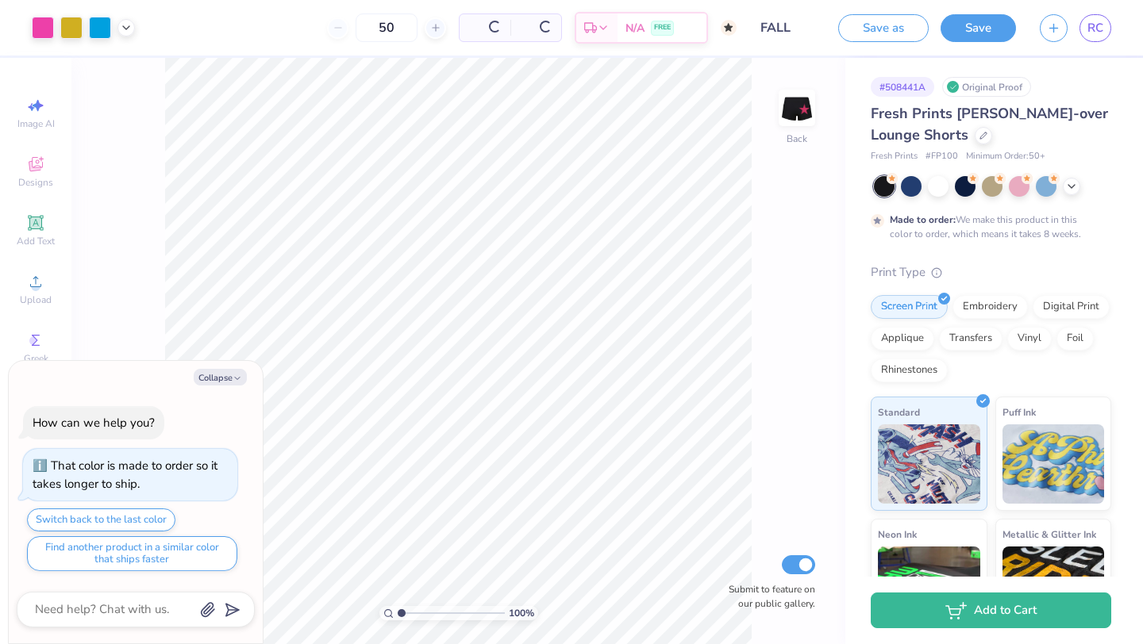
type textarea "x"
click at [353, 31] on input "50" at bounding box center [325, 27] width 62 height 29
click at [379, 29] on icon at bounding box center [373, 27] width 11 height 11
click at [384, 29] on div "51" at bounding box center [324, 27] width 119 height 29
click at [379, 29] on icon at bounding box center [373, 27] width 11 height 11
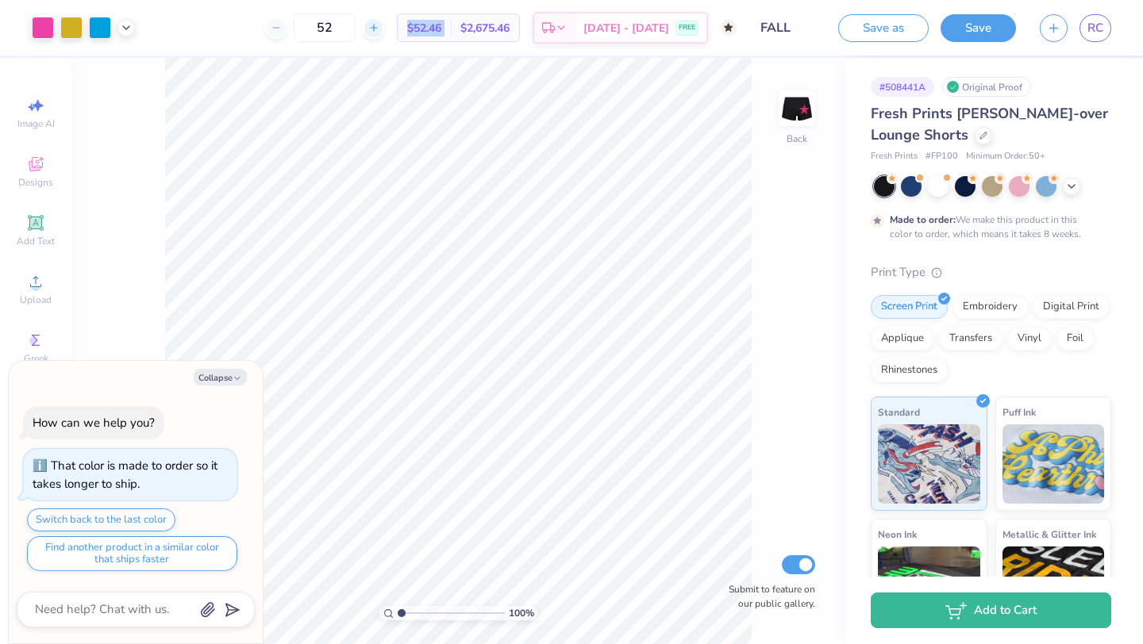
click at [379, 29] on icon at bounding box center [373, 27] width 11 height 11
click at [356, 29] on input "55" at bounding box center [325, 27] width 62 height 29
type input "5"
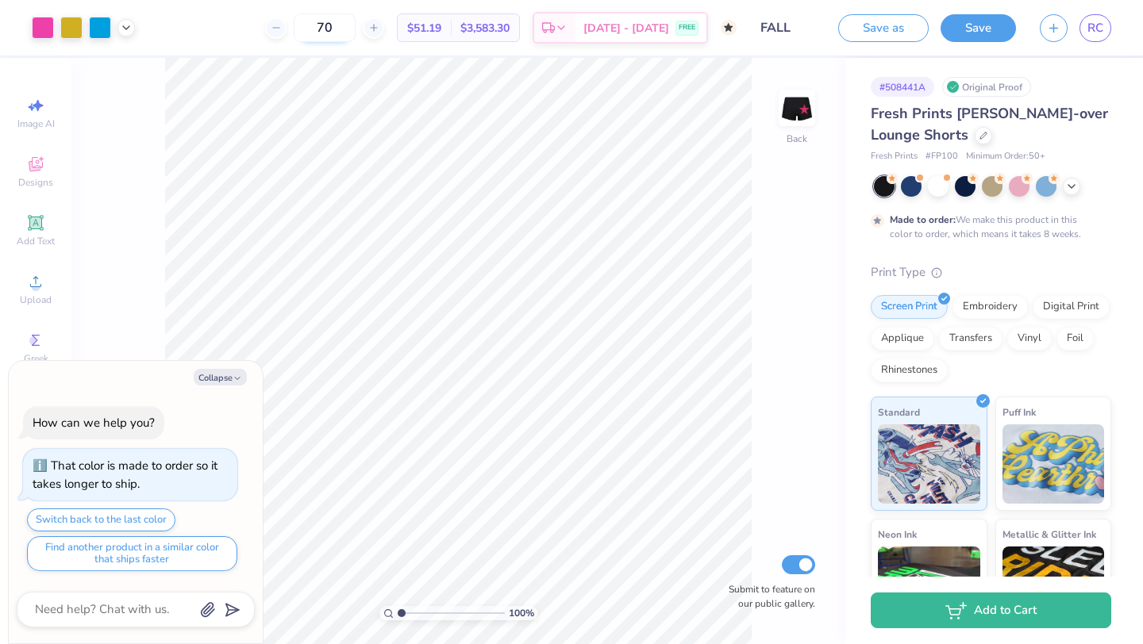
click at [356, 29] on input "70" at bounding box center [325, 27] width 62 height 29
type input "7"
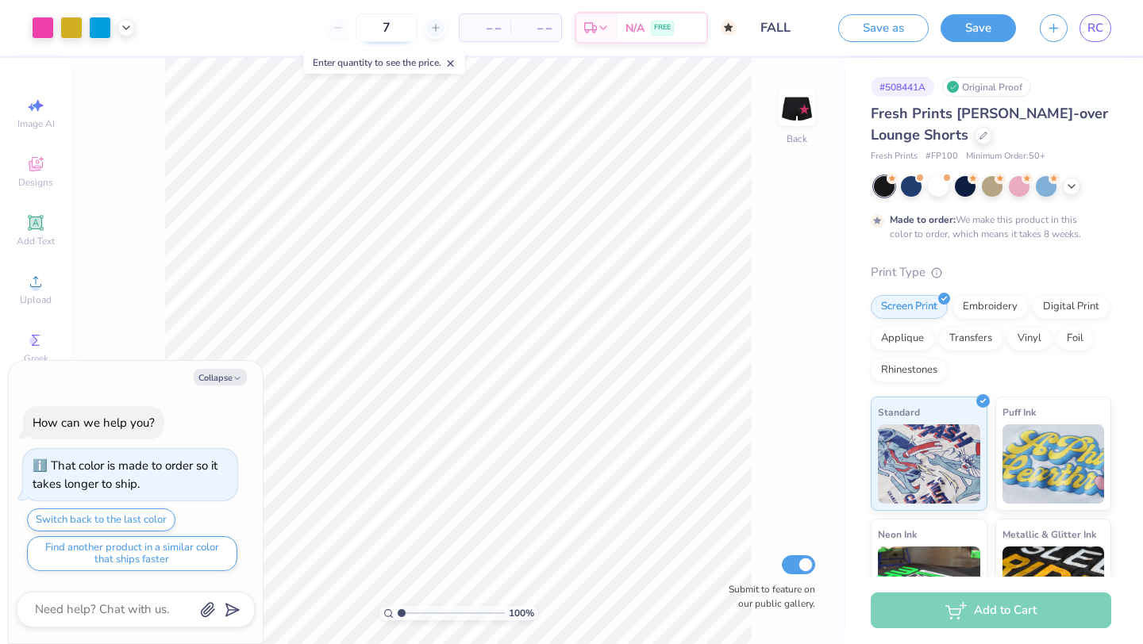
type input "70"
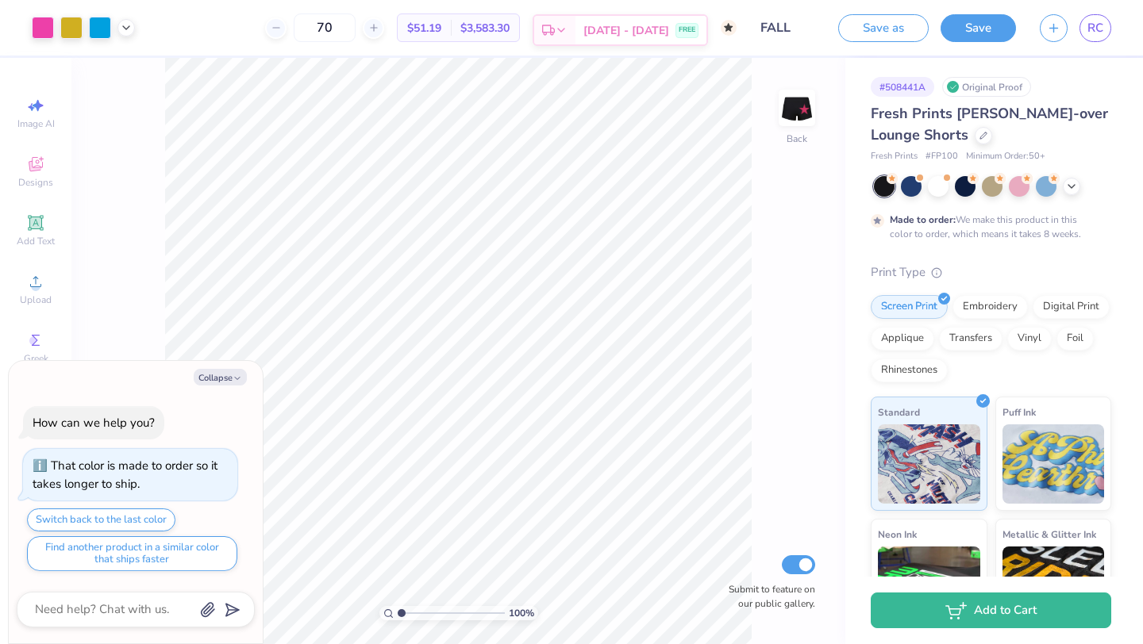
click at [555, 31] on icon at bounding box center [548, 30] width 13 height 13
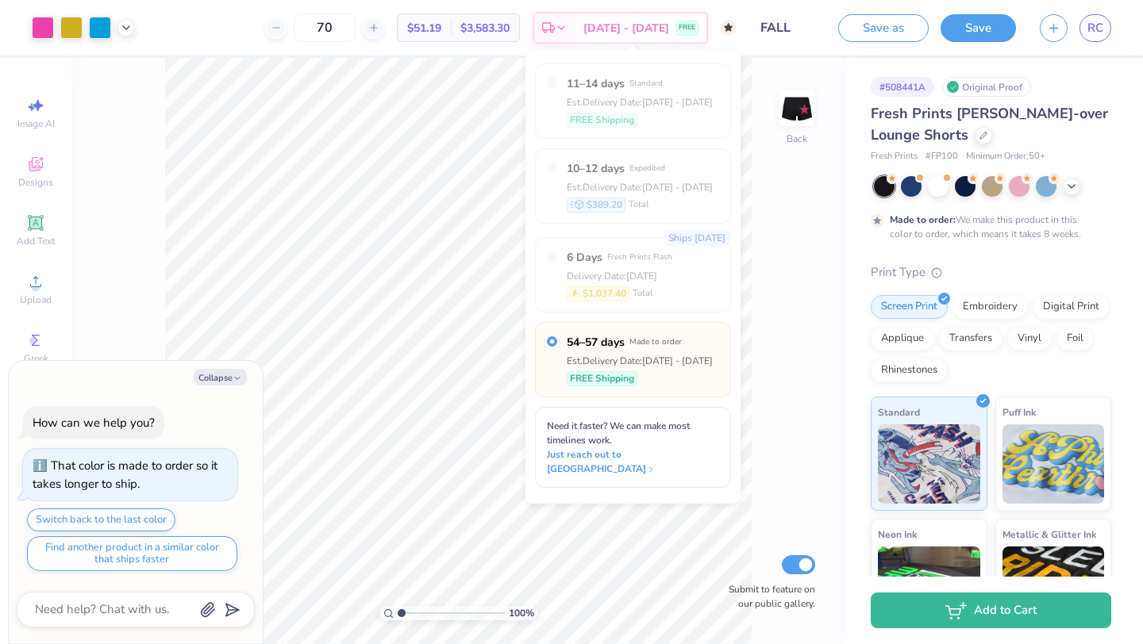
click at [775, 345] on div "100 % Back Submit to feature on our public gallery." at bounding box center [458, 351] width 774 height 586
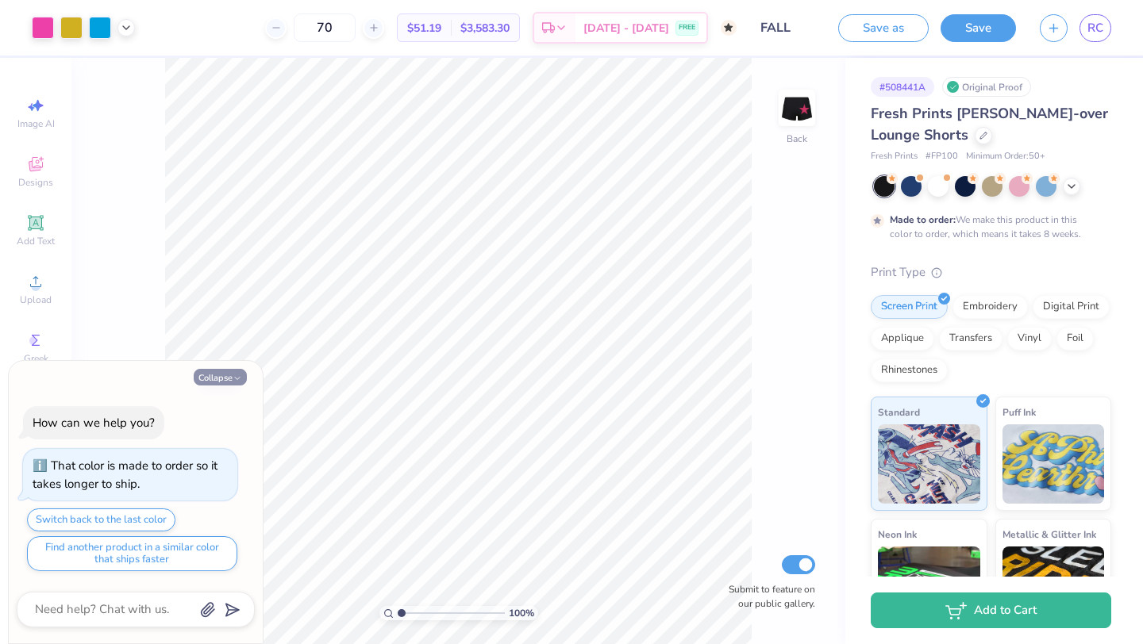
click at [238, 377] on icon "button" at bounding box center [238, 379] width 10 height 10
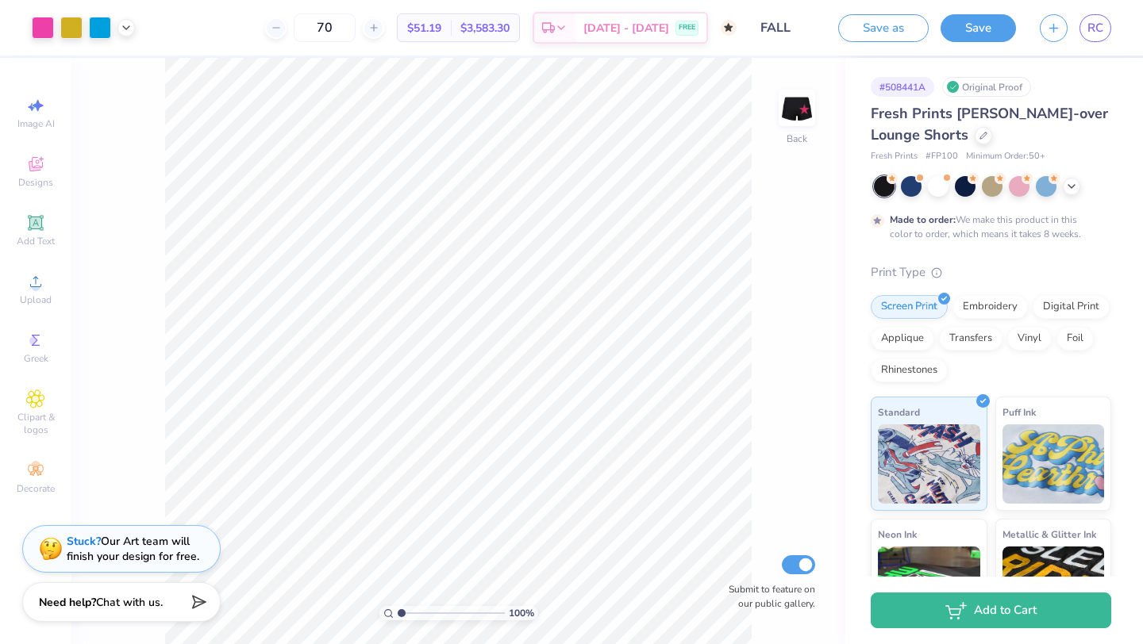
type textarea "x"
click at [1071, 38] on div "RC" at bounding box center [1075, 28] width 71 height 28
click at [1097, 33] on span "RC" at bounding box center [1095, 28] width 16 height 18
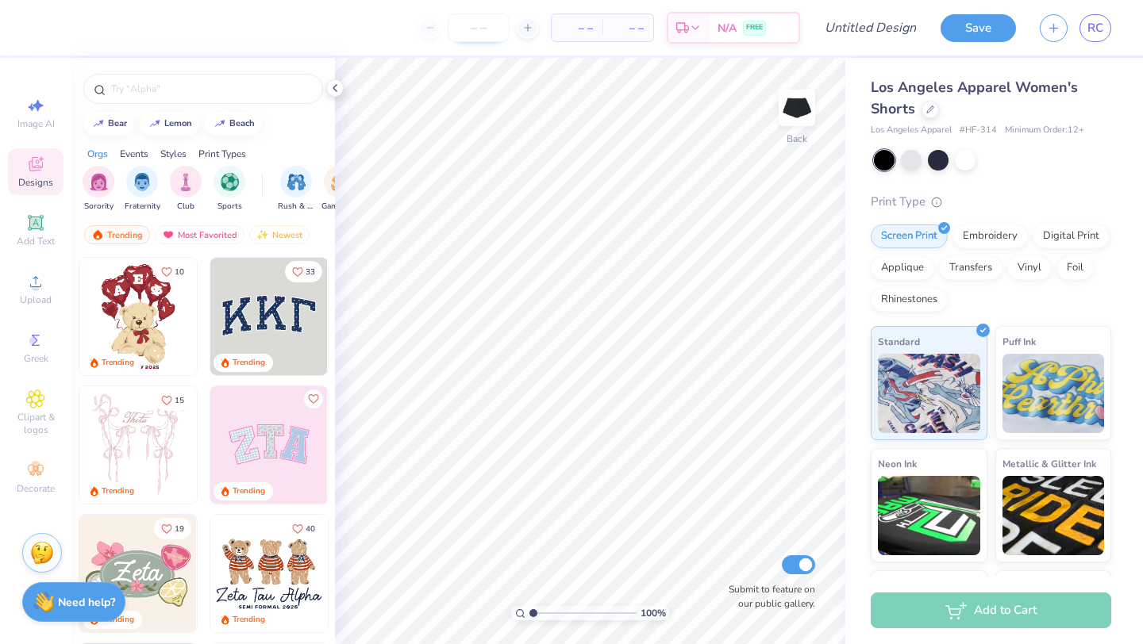
click at [470, 25] on input "number" at bounding box center [479, 27] width 62 height 29
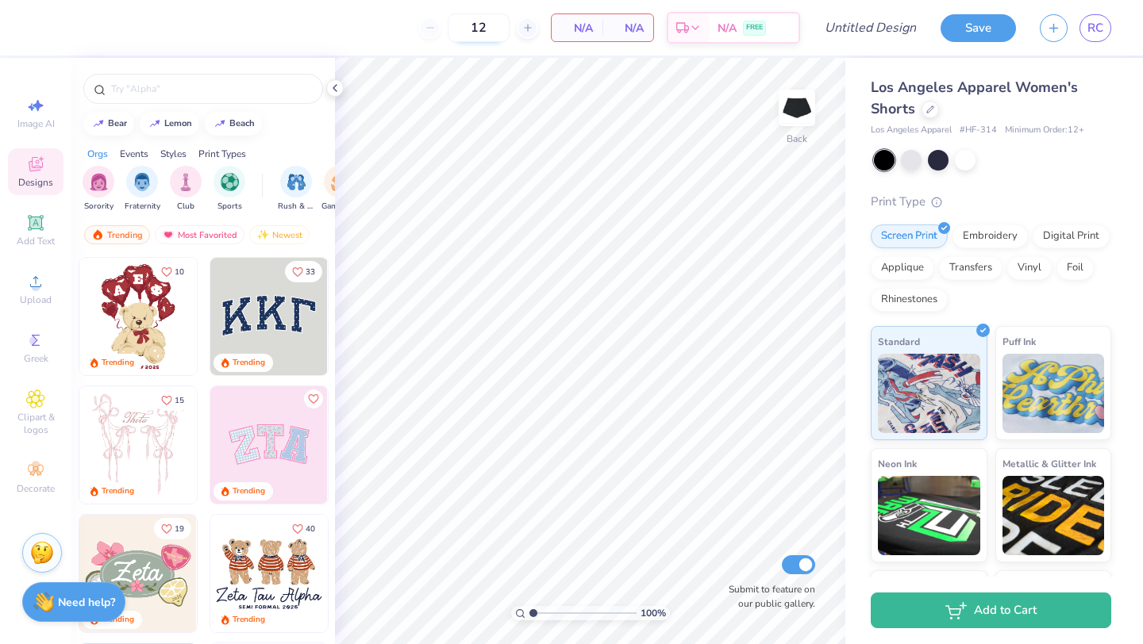
click at [496, 29] on input "12" at bounding box center [479, 27] width 62 height 29
type input "1"
click at [336, 86] on icon at bounding box center [335, 88] width 13 height 13
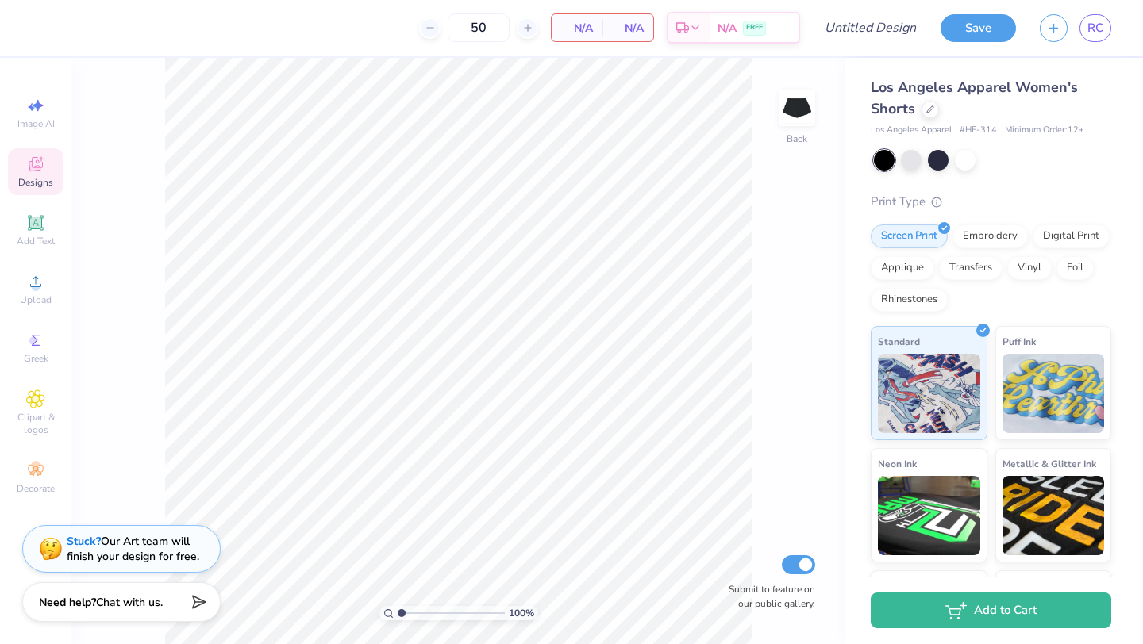
click at [585, 26] on span "N/A" at bounding box center [577, 28] width 32 height 17
click at [44, 300] on span "Upload" at bounding box center [36, 300] width 32 height 13
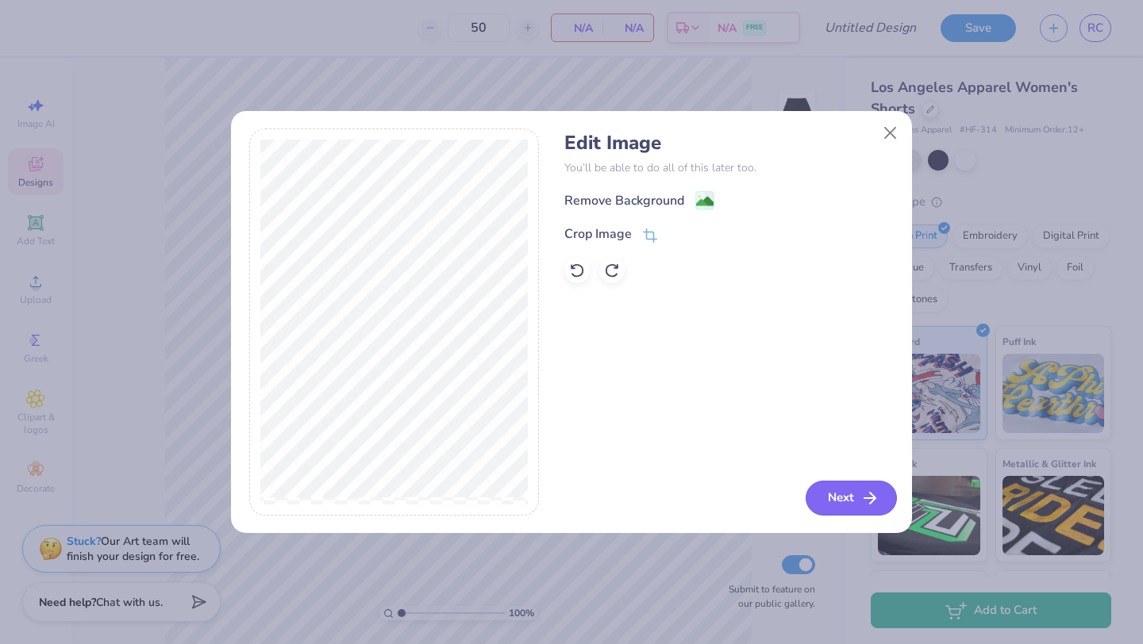
click at [878, 507] on icon "button" at bounding box center [869, 498] width 19 height 19
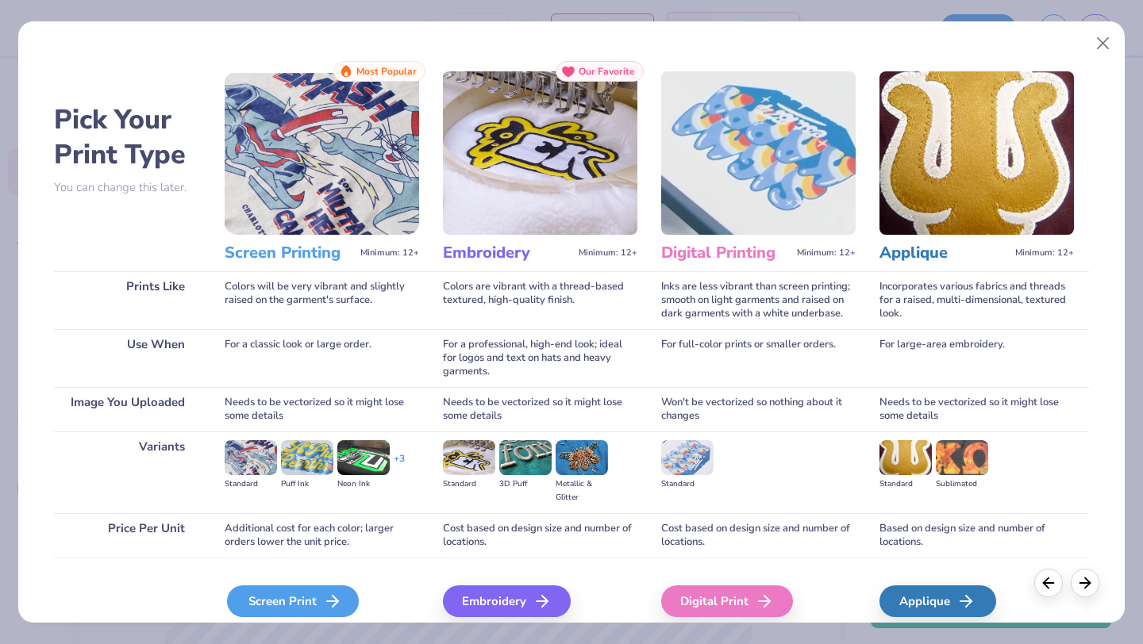
click at [302, 587] on div "Screen Print" at bounding box center [293, 602] width 132 height 32
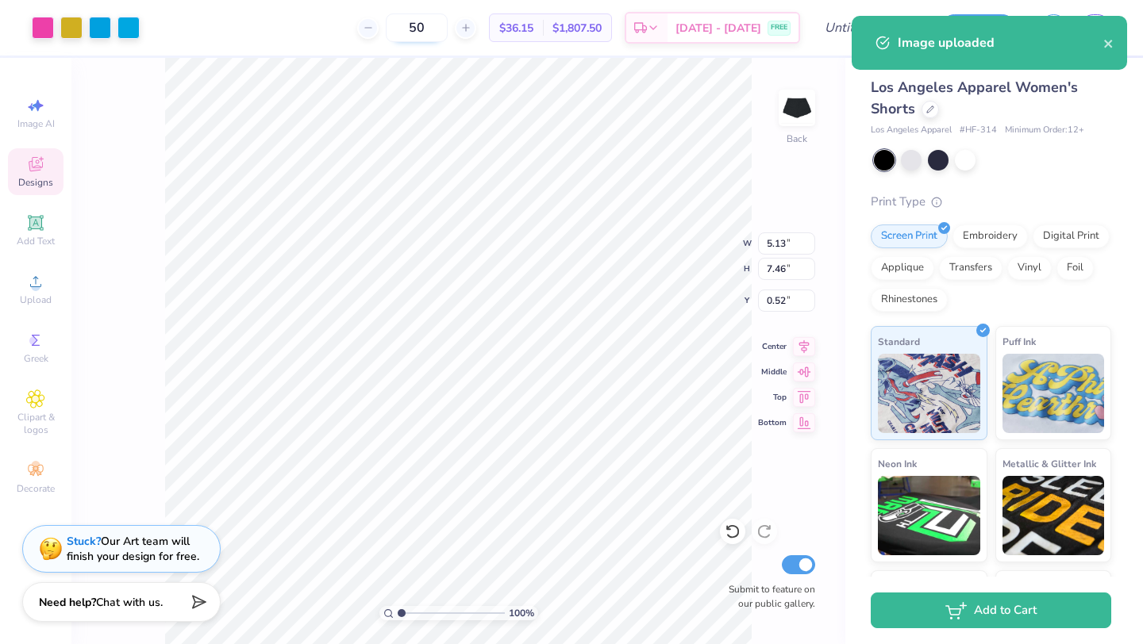
click at [427, 29] on input "50" at bounding box center [417, 27] width 62 height 29
type input "5"
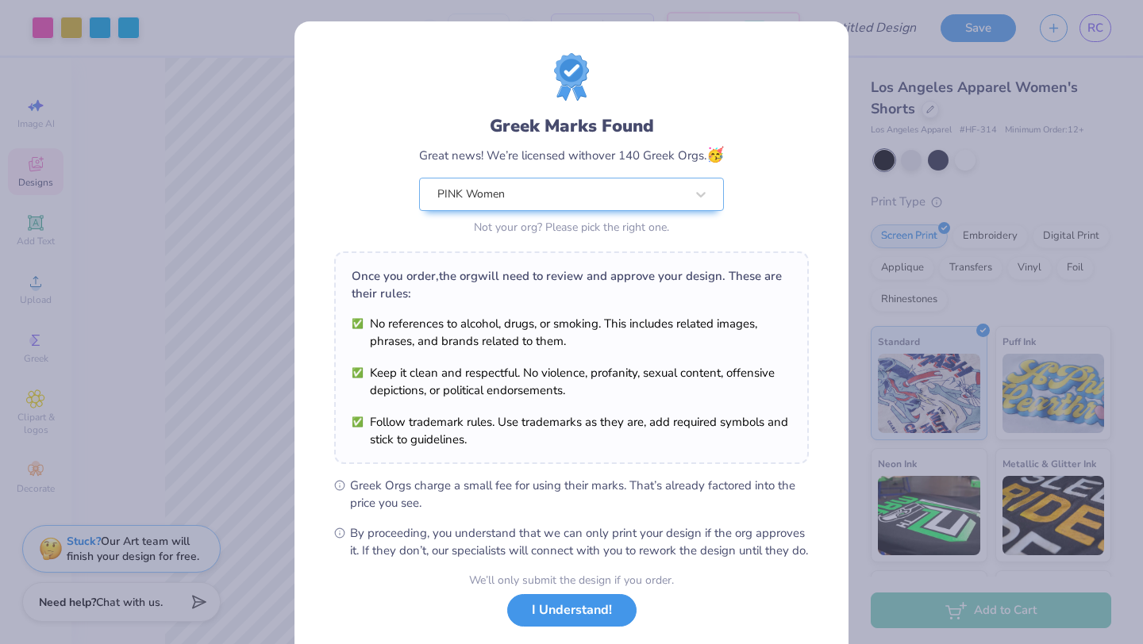
click at [544, 627] on button "I Understand!" at bounding box center [571, 610] width 129 height 33
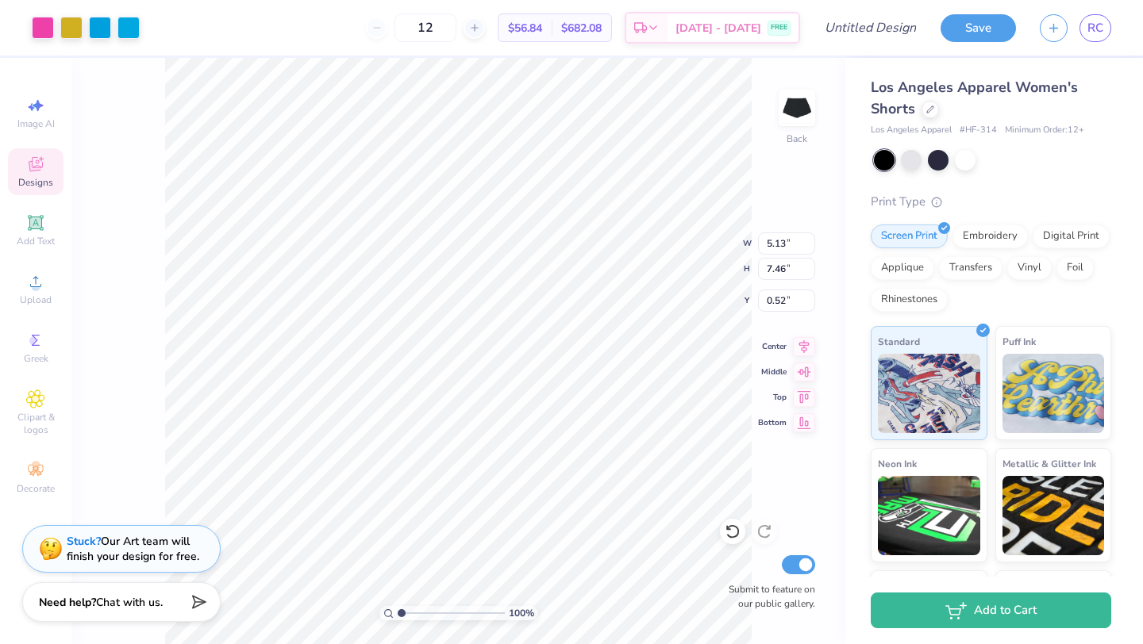
type input "1"
type input "30"
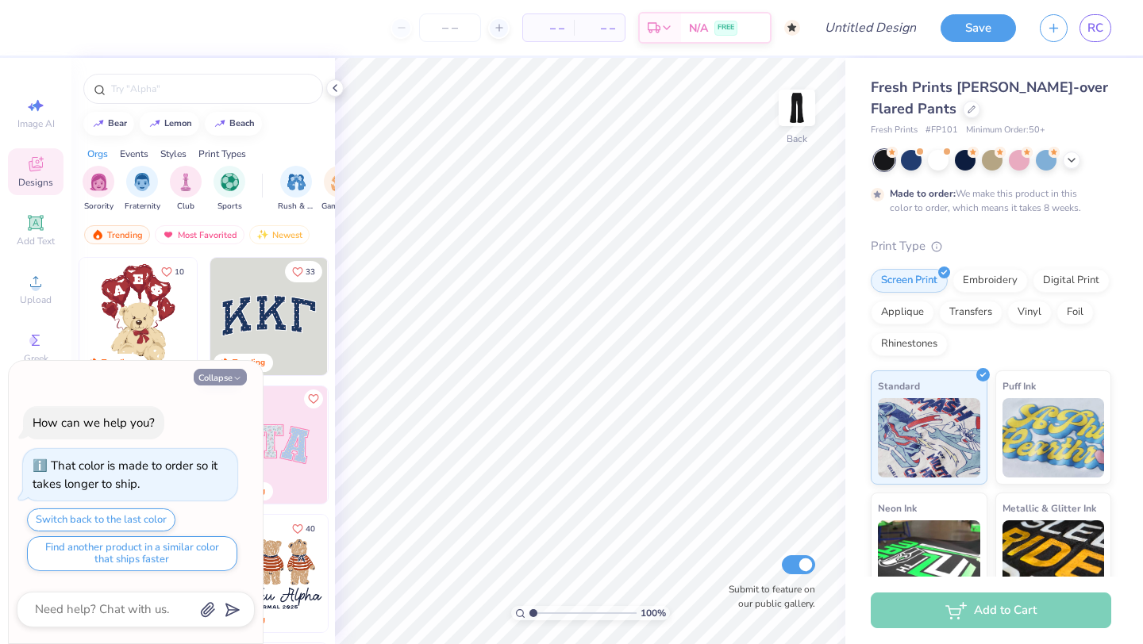
click at [235, 378] on polyline "button" at bounding box center [237, 378] width 5 height 2
type textarea "x"
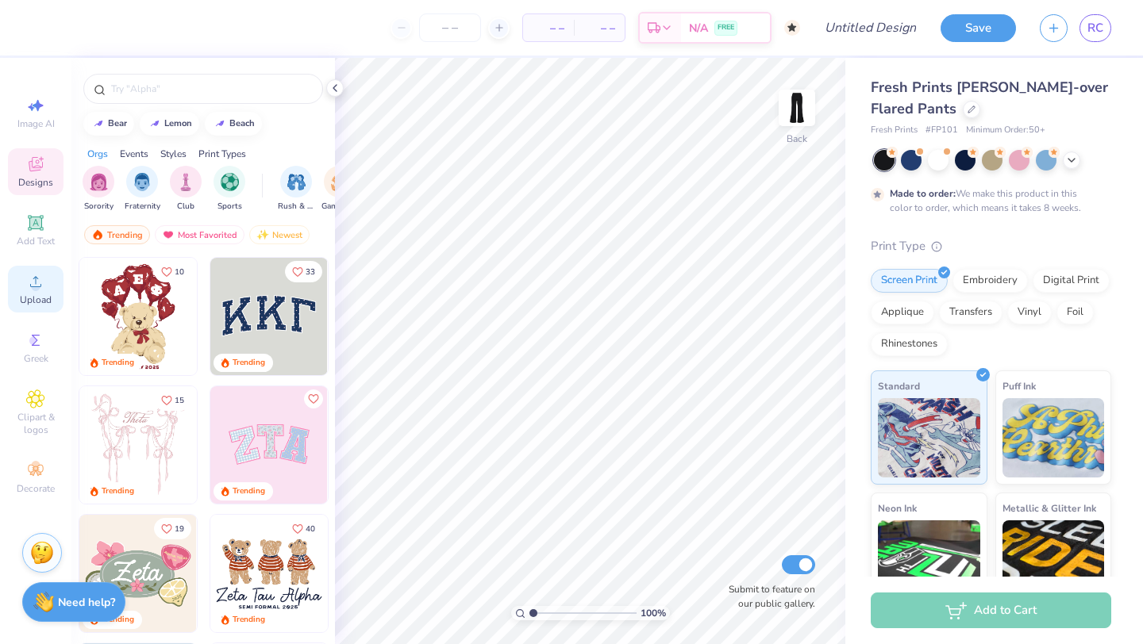
click at [23, 287] on div "Upload" at bounding box center [36, 289] width 56 height 47
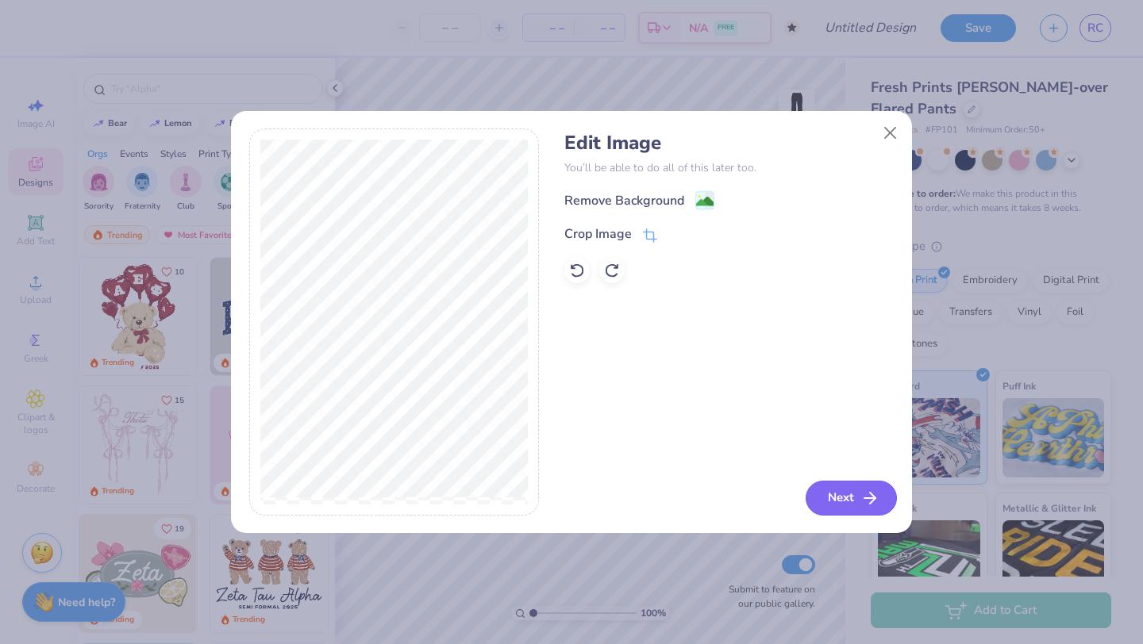
click at [819, 494] on button "Next" at bounding box center [850, 498] width 91 height 35
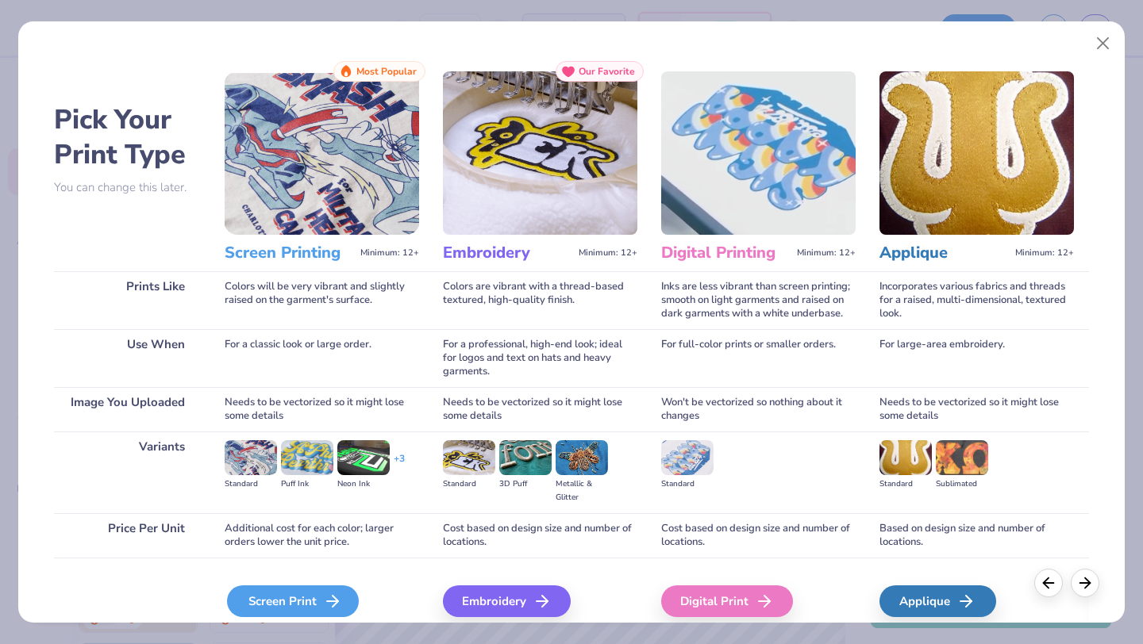
click at [313, 601] on div "Screen Print" at bounding box center [293, 602] width 132 height 32
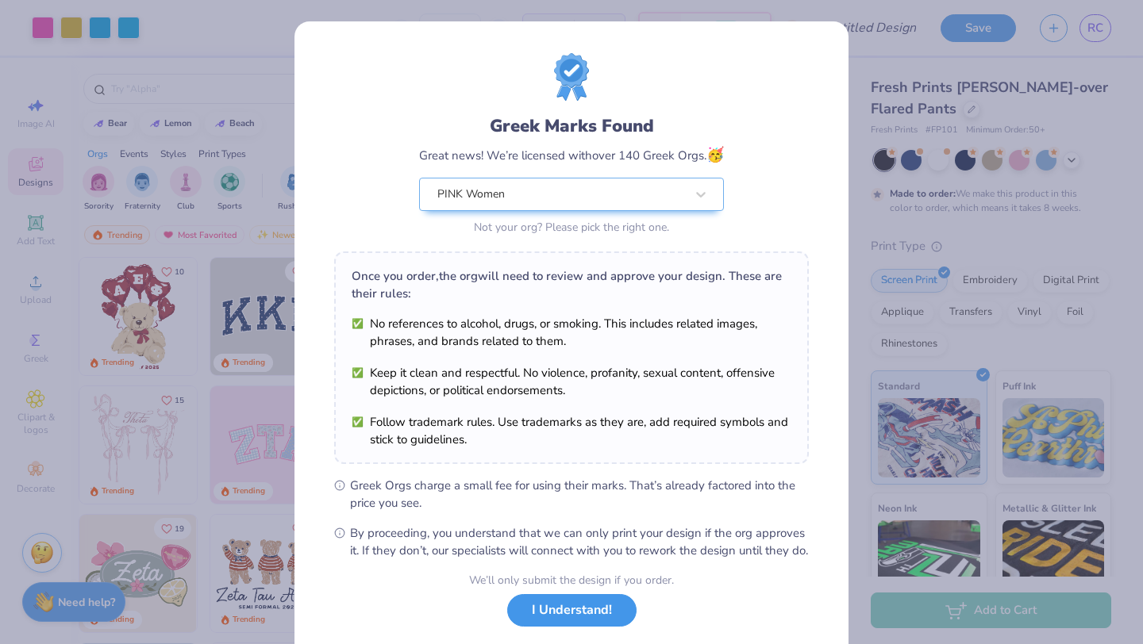
click at [582, 627] on button "I Understand!" at bounding box center [571, 610] width 129 height 33
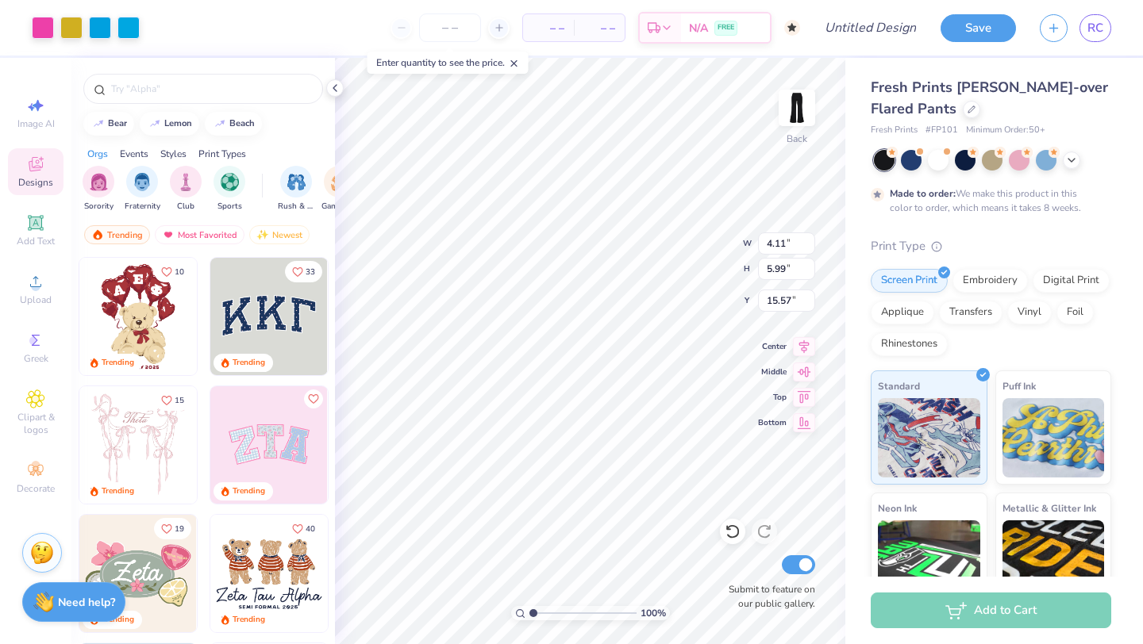
type input "4.11"
type input "5.99"
type input "0.50"
type input "2.47"
type input "3.60"
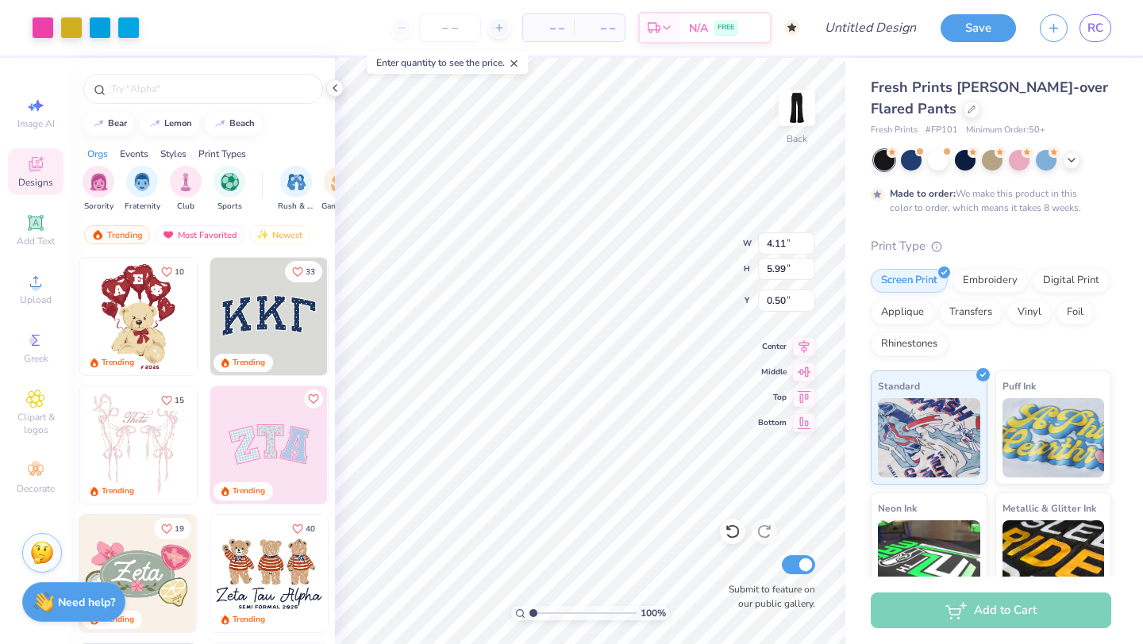
type input "2.89"
type input "1.73"
type input "2.53"
type input "0.50"
type input "1.97"
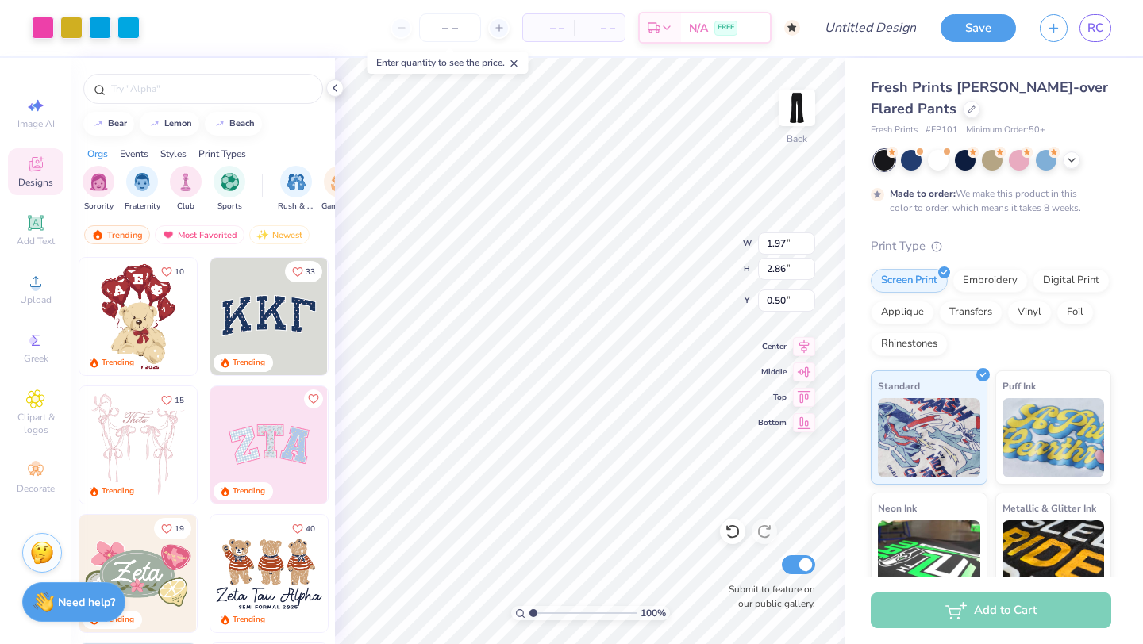
type input "2.86"
click at [799, 113] on img at bounding box center [796, 107] width 63 height 63
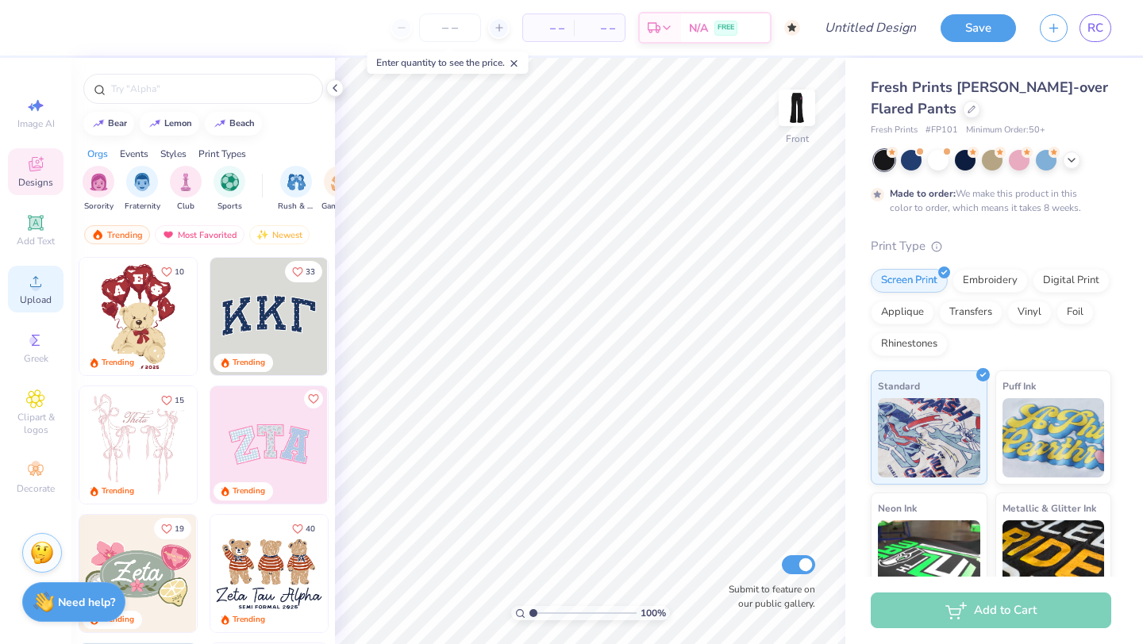
click at [38, 287] on circle at bounding box center [35, 287] width 9 height 9
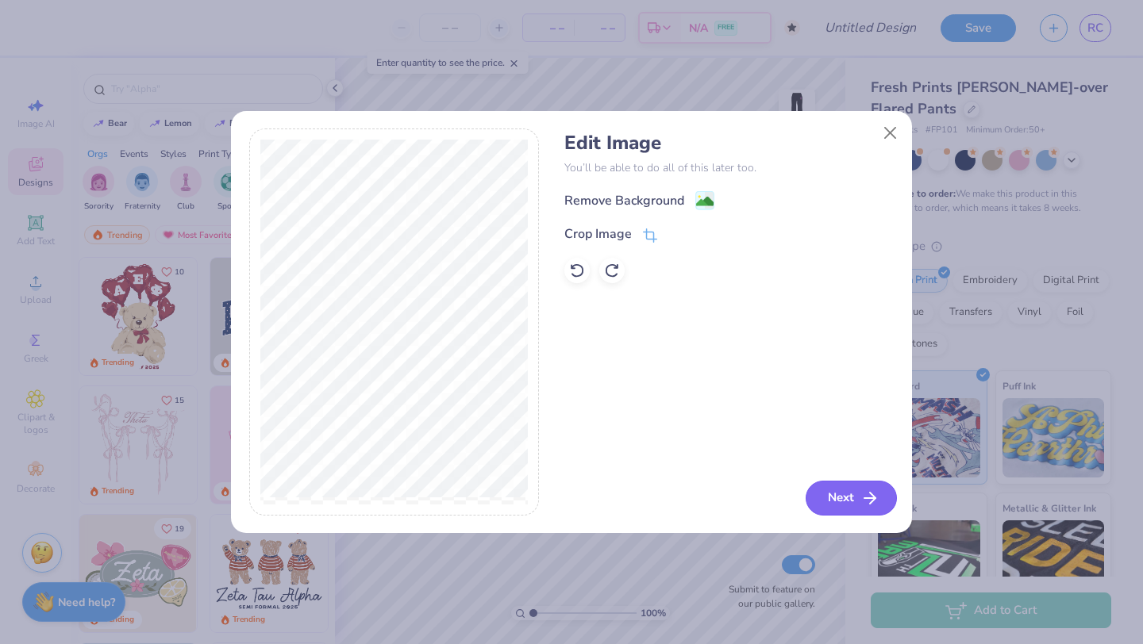
click at [829, 497] on button "Next" at bounding box center [850, 498] width 91 height 35
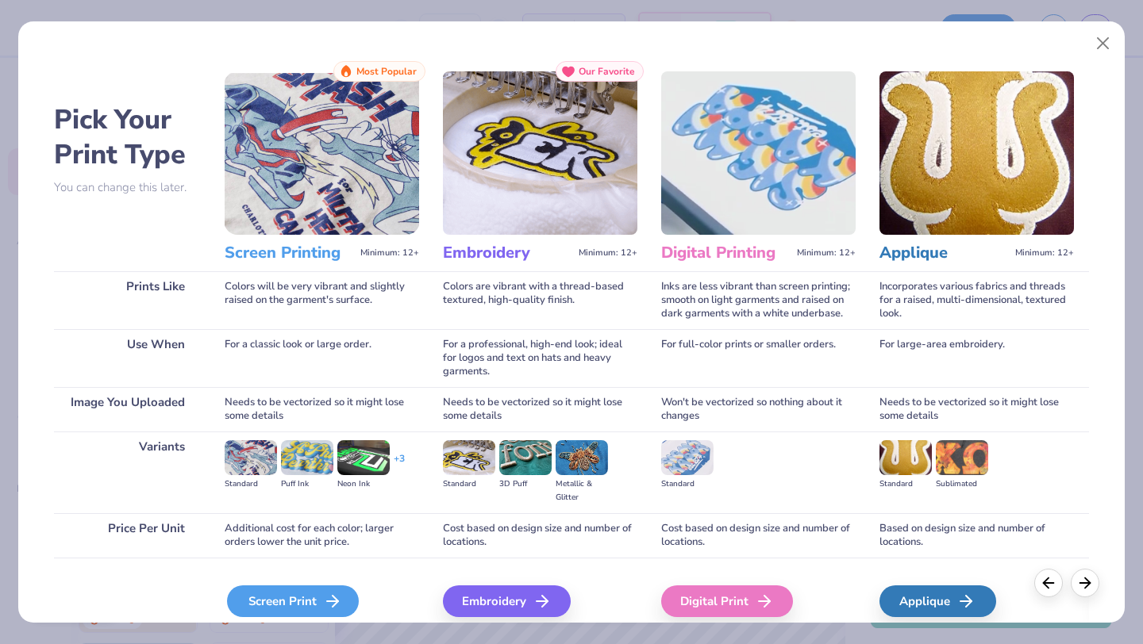
click at [329, 598] on icon at bounding box center [332, 601] width 19 height 19
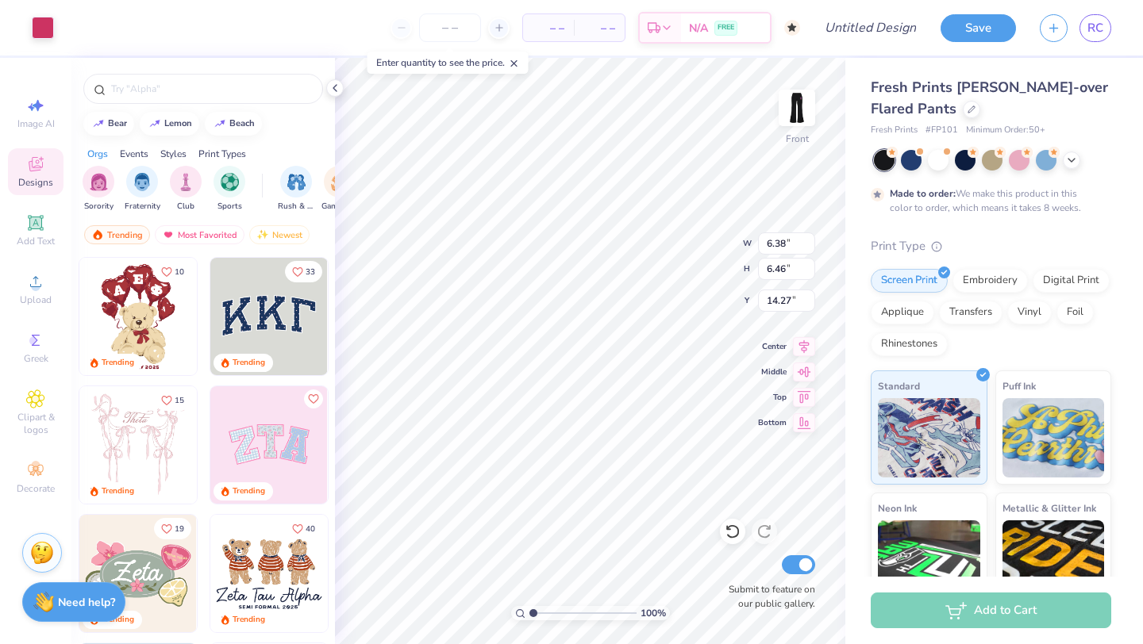
type input "5.05"
type input "5.11"
type input "0.50"
click at [444, 32] on input "number" at bounding box center [450, 27] width 62 height 29
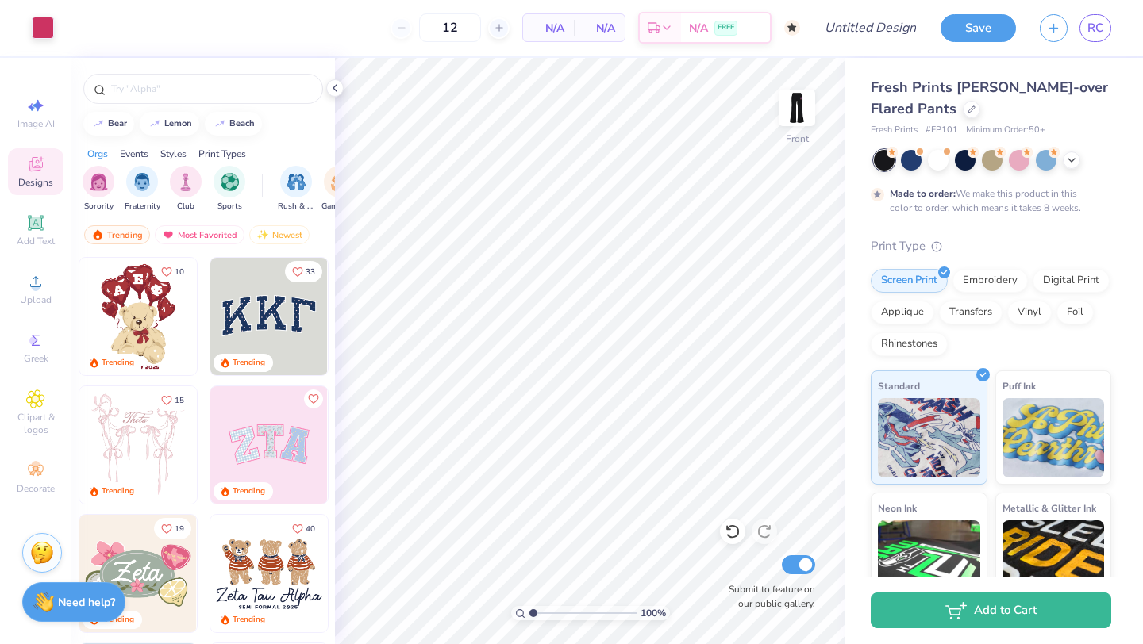
type input "50"
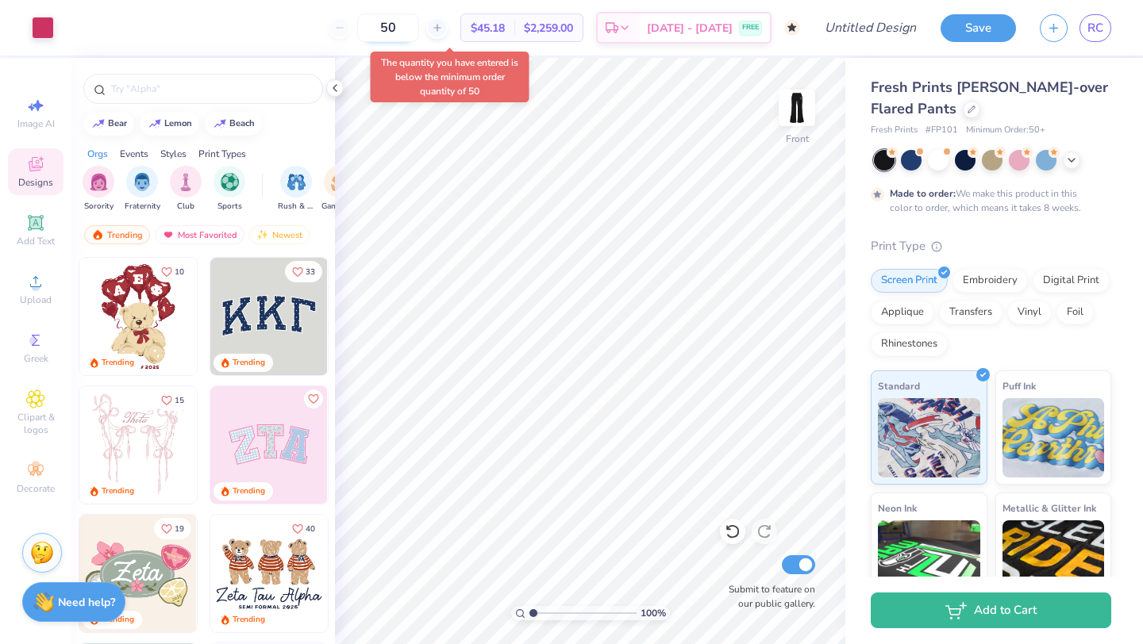
click at [416, 25] on input "50" at bounding box center [388, 27] width 62 height 29
click at [333, 91] on icon at bounding box center [335, 88] width 13 height 13
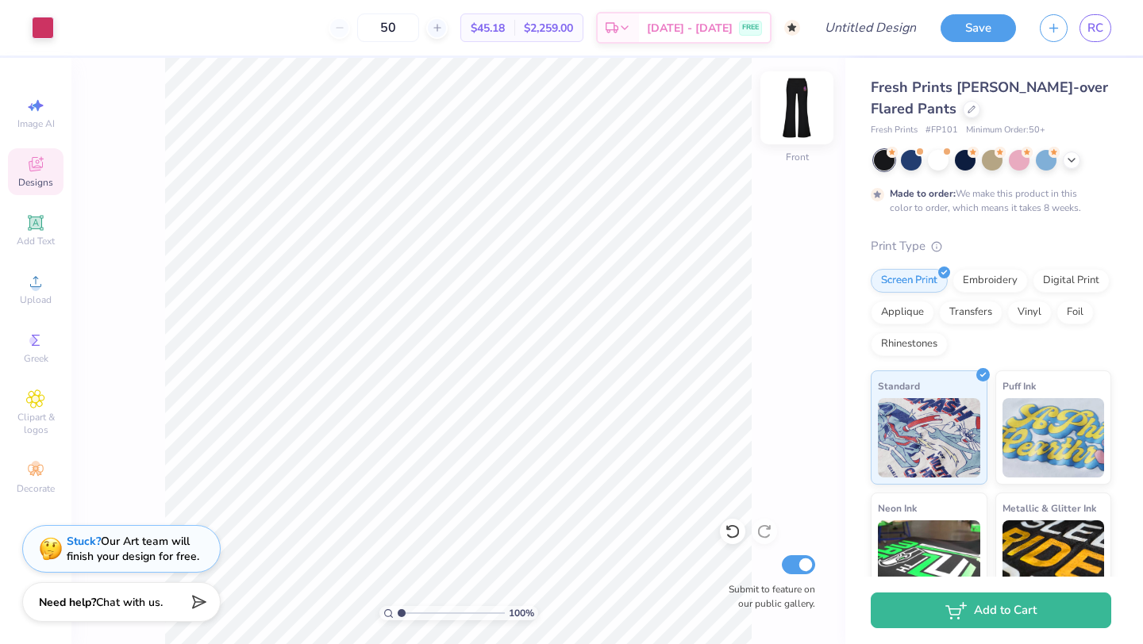
click at [794, 117] on img at bounding box center [796, 107] width 63 height 63
type input "2.12"
type input "3.09"
type input "0.51"
click at [801, 106] on img at bounding box center [796, 107] width 63 height 63
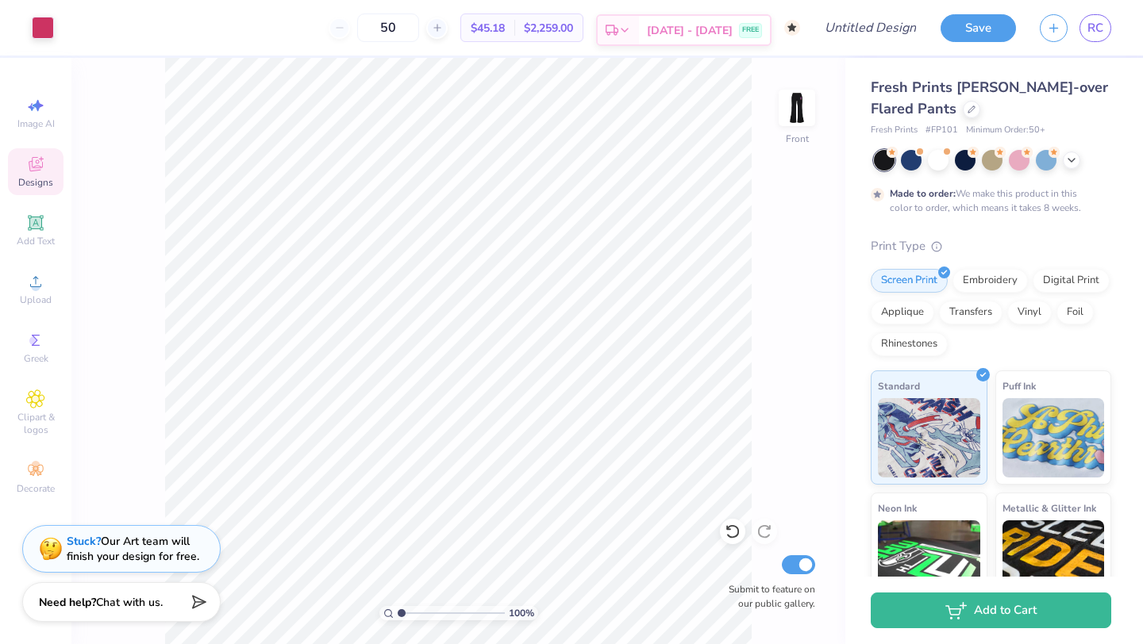
click at [708, 37] on span "Oct 10 - 13" at bounding box center [690, 30] width 86 height 17
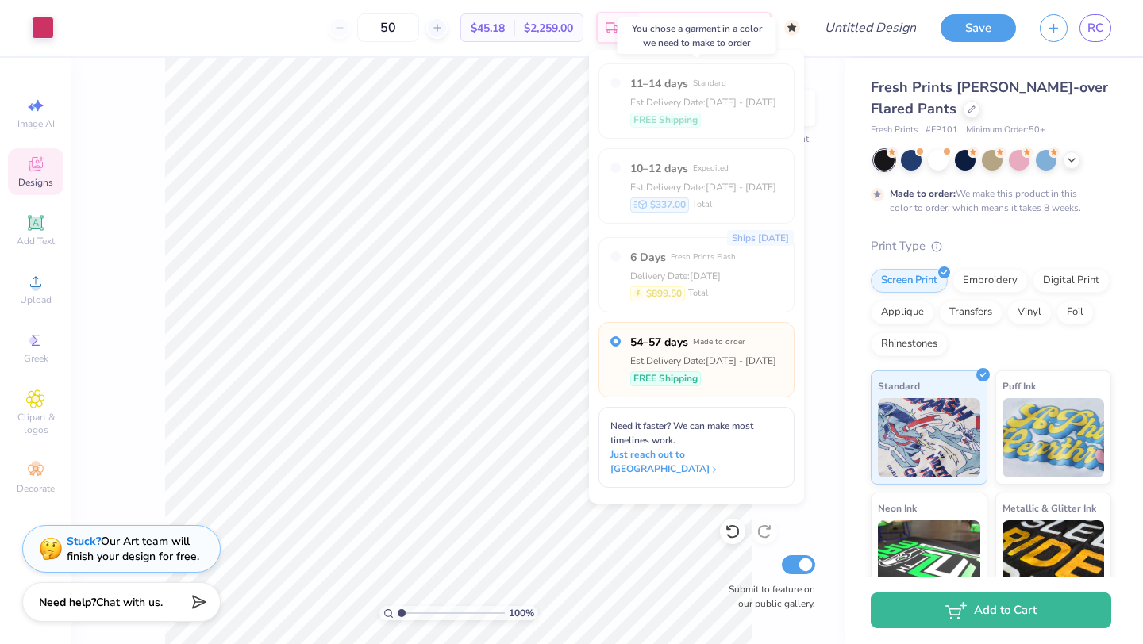
click at [695, 108] on div "Est. Delivery Date: Aug 29 - Sep 1" at bounding box center [703, 102] width 146 height 14
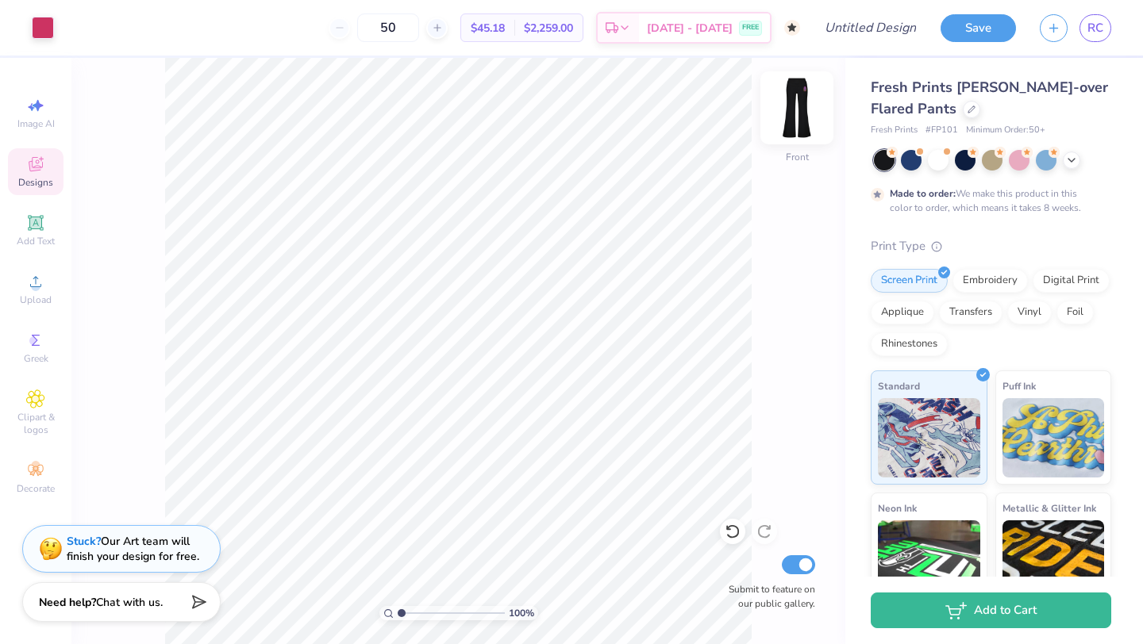
click at [794, 106] on img at bounding box center [796, 107] width 63 height 63
click at [794, 106] on img at bounding box center [797, 108] width 32 height 32
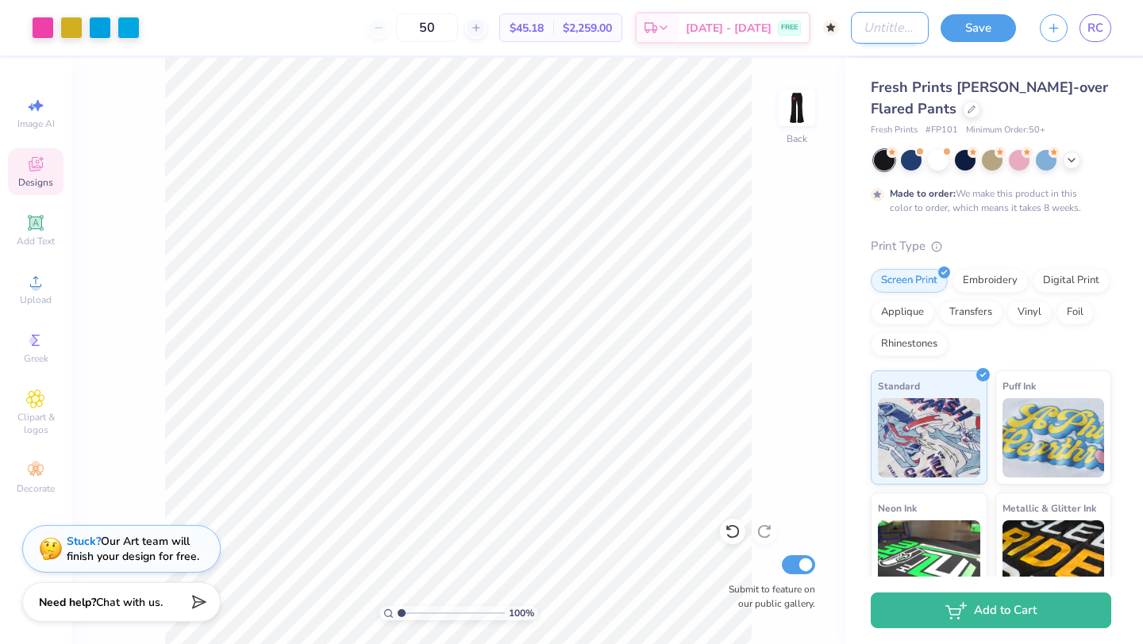
click at [886, 21] on input "Design Title" at bounding box center [890, 28] width 78 height 32
type input "FALL"
click at [982, 34] on button "Save" at bounding box center [977, 26] width 75 height 28
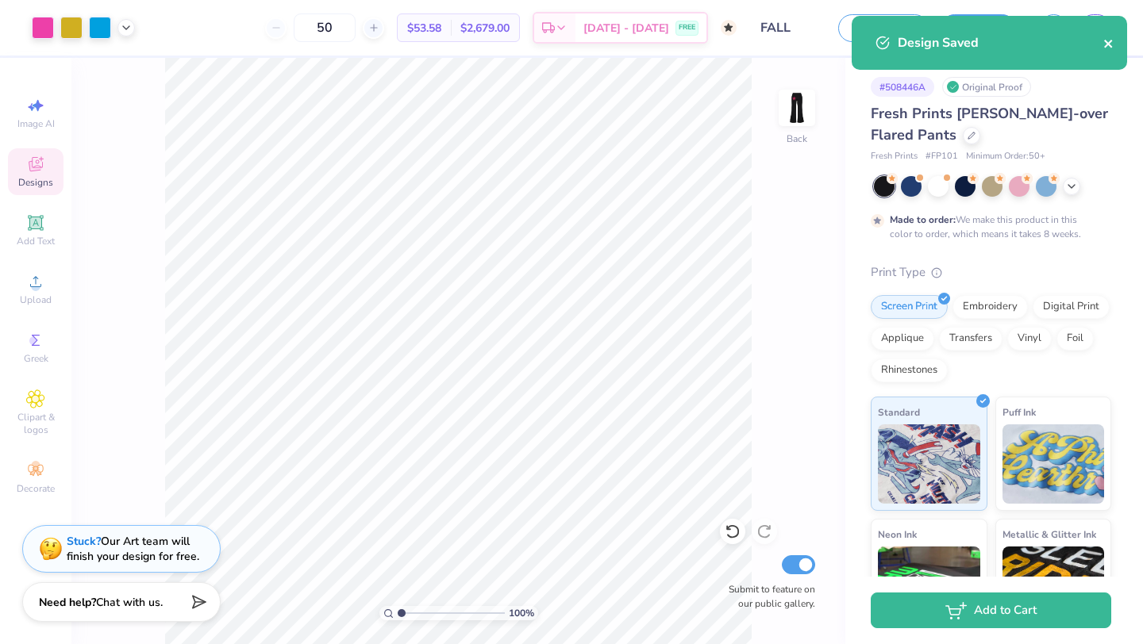
click at [1109, 44] on icon "close" at bounding box center [1108, 44] width 8 height 8
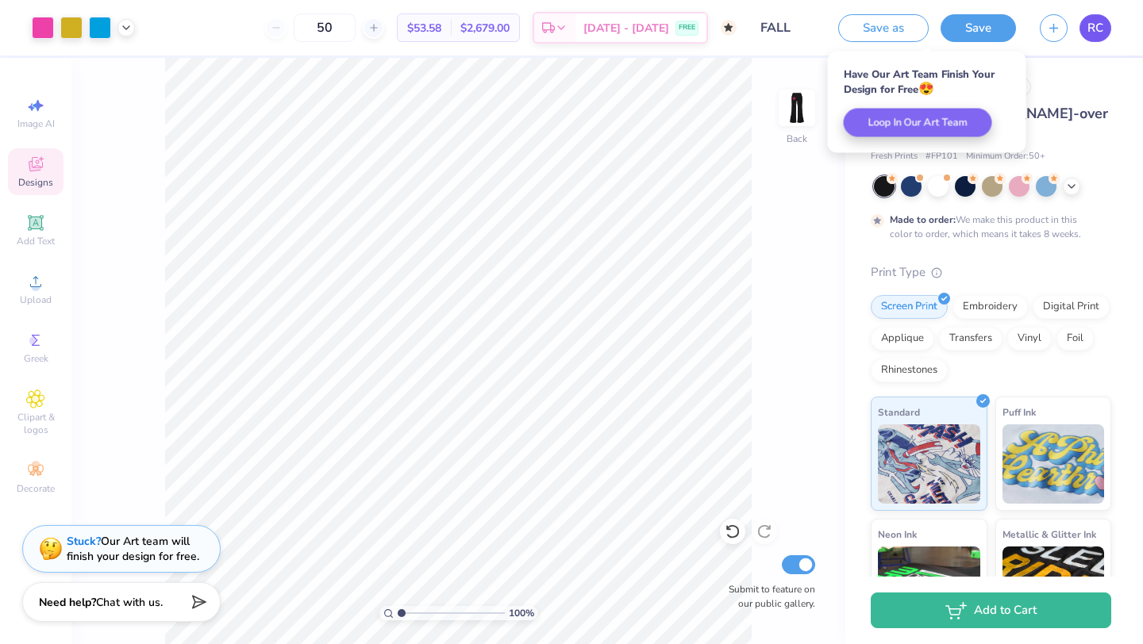
click at [1095, 33] on span "RC" at bounding box center [1095, 28] width 16 height 18
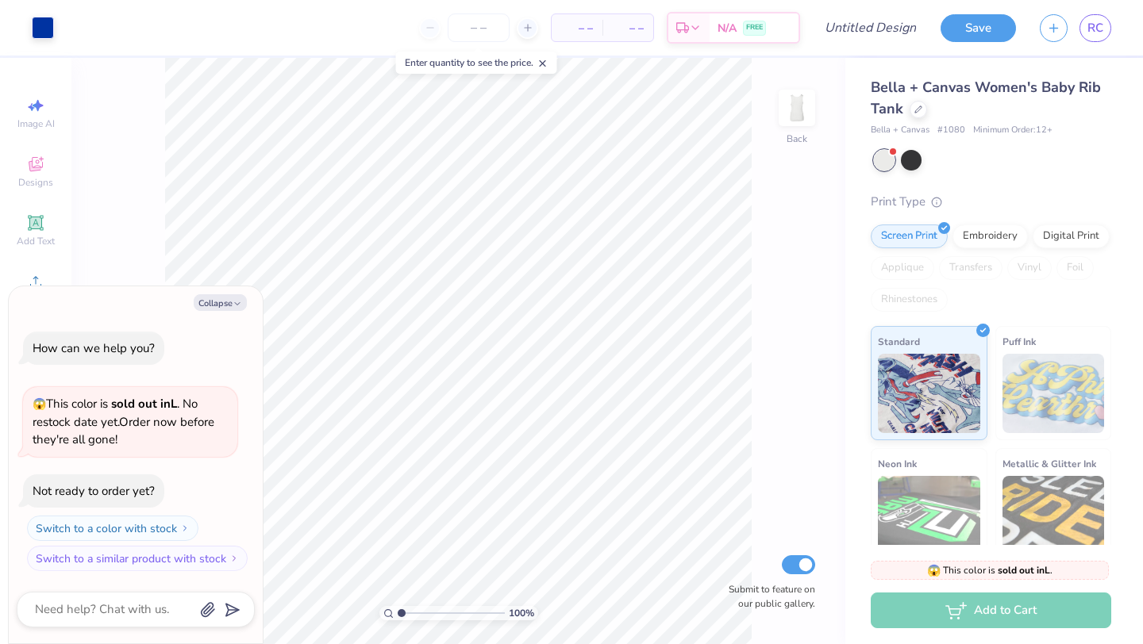
type textarea "x"
click at [478, 27] on input "number" at bounding box center [479, 27] width 62 height 29
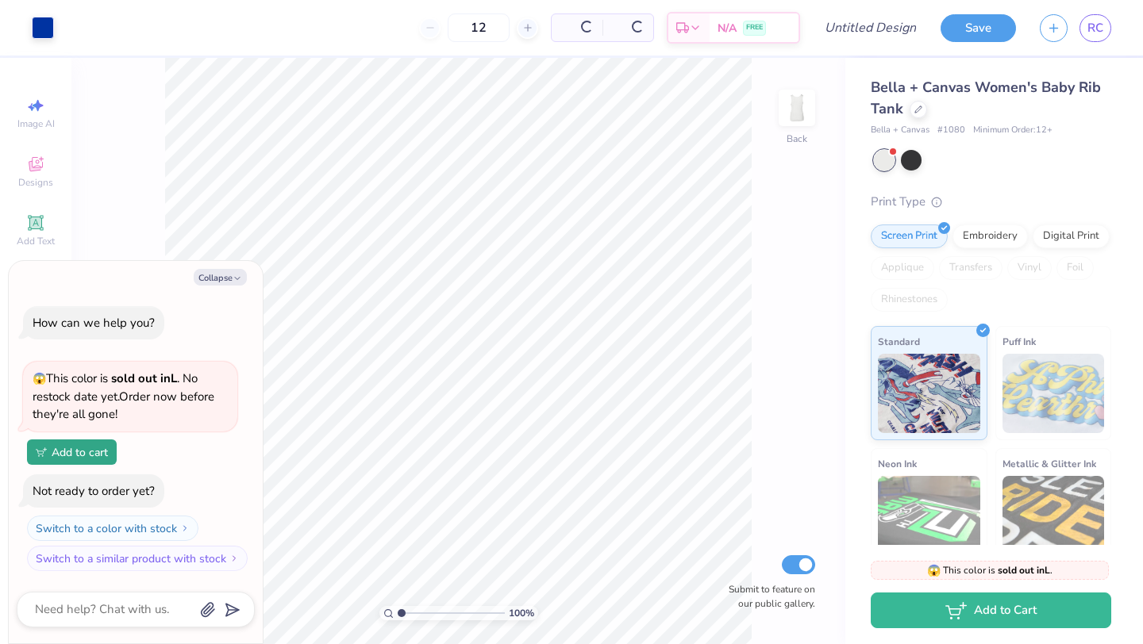
type input "12"
click at [916, 110] on icon at bounding box center [918, 108] width 6 height 6
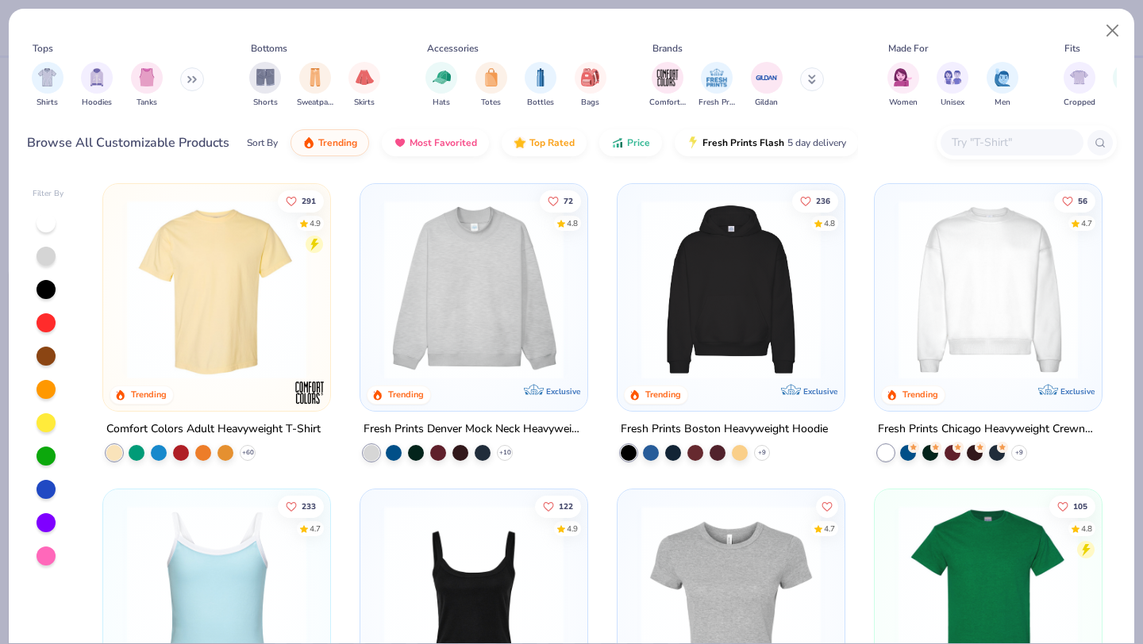
scroll to position [205, 0]
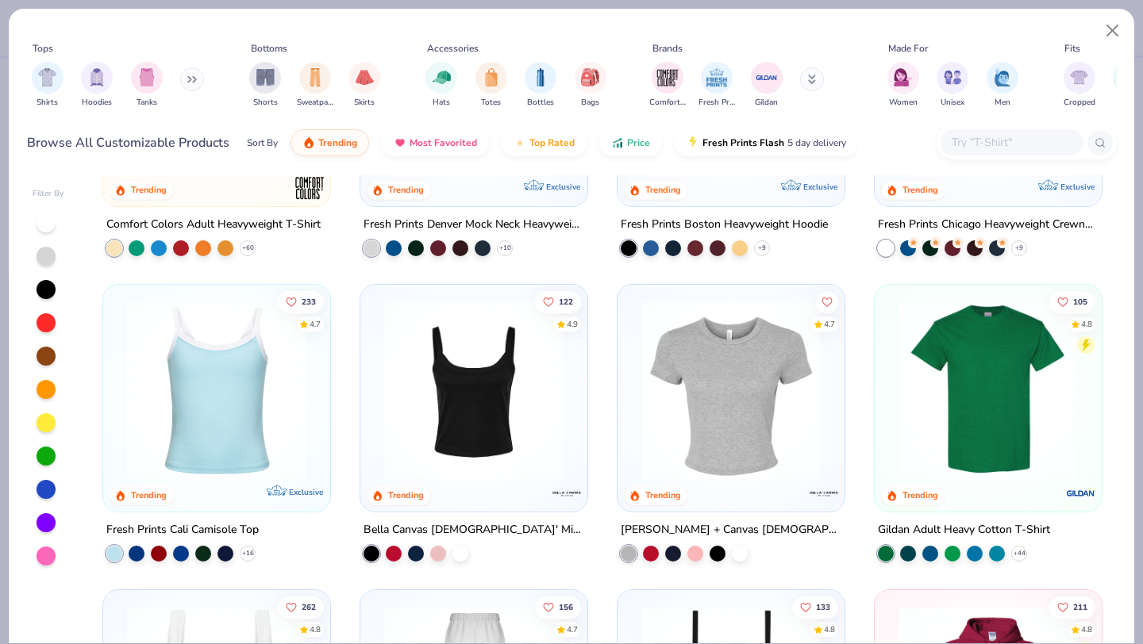
click at [475, 444] on div "291 4.9 Trending Comfort Colors Adult Heavyweight T-Shirt + 60 72 4.8 Trending …" at bounding box center [602, 409] width 1028 height 468
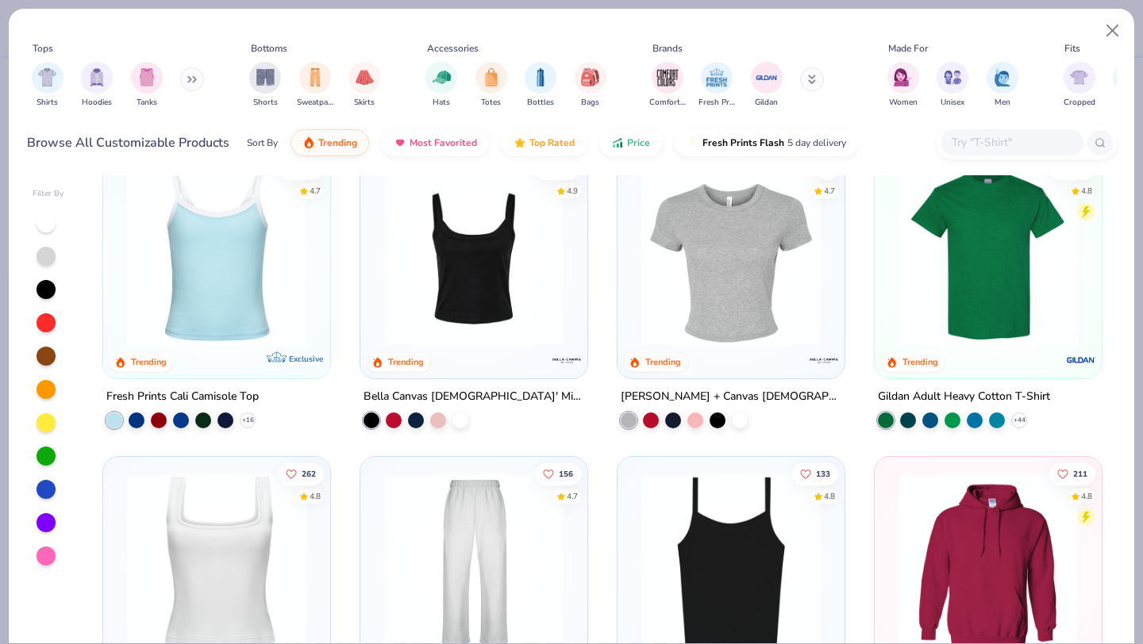
click at [482, 334] on img at bounding box center [473, 256] width 195 height 179
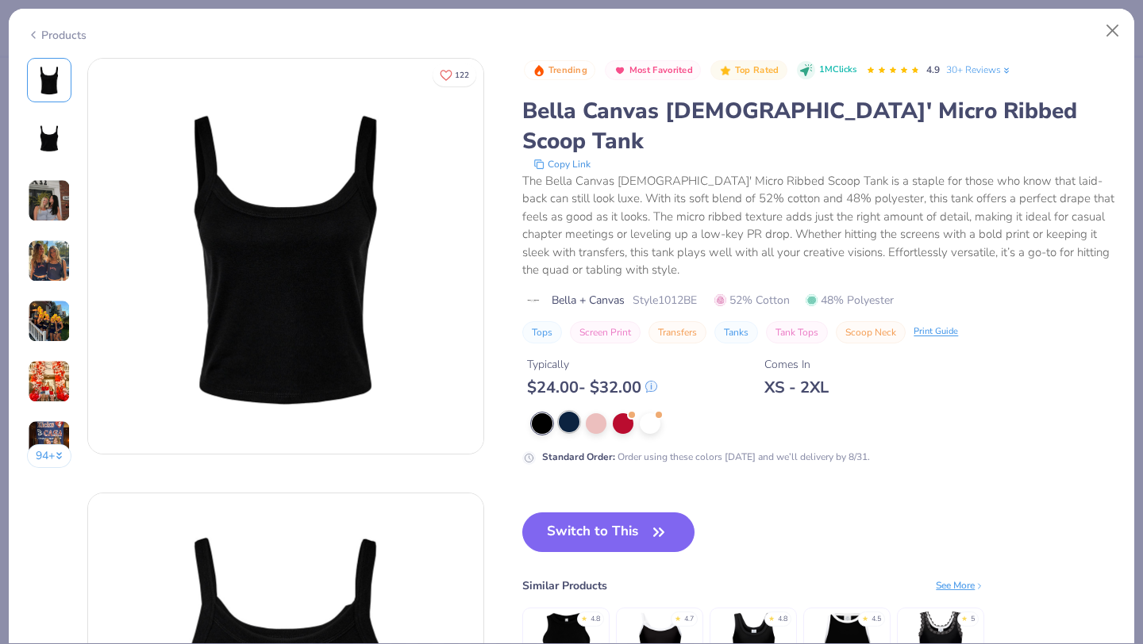
click at [573, 412] on div at bounding box center [569, 422] width 21 height 21
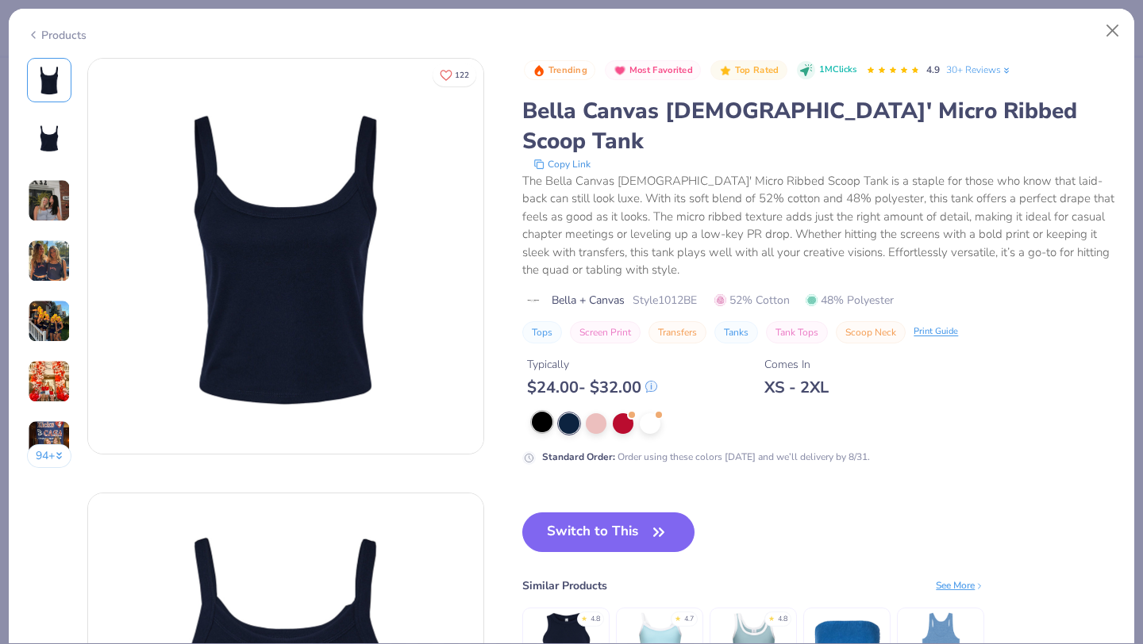
click at [549, 412] on div at bounding box center [542, 422] width 21 height 21
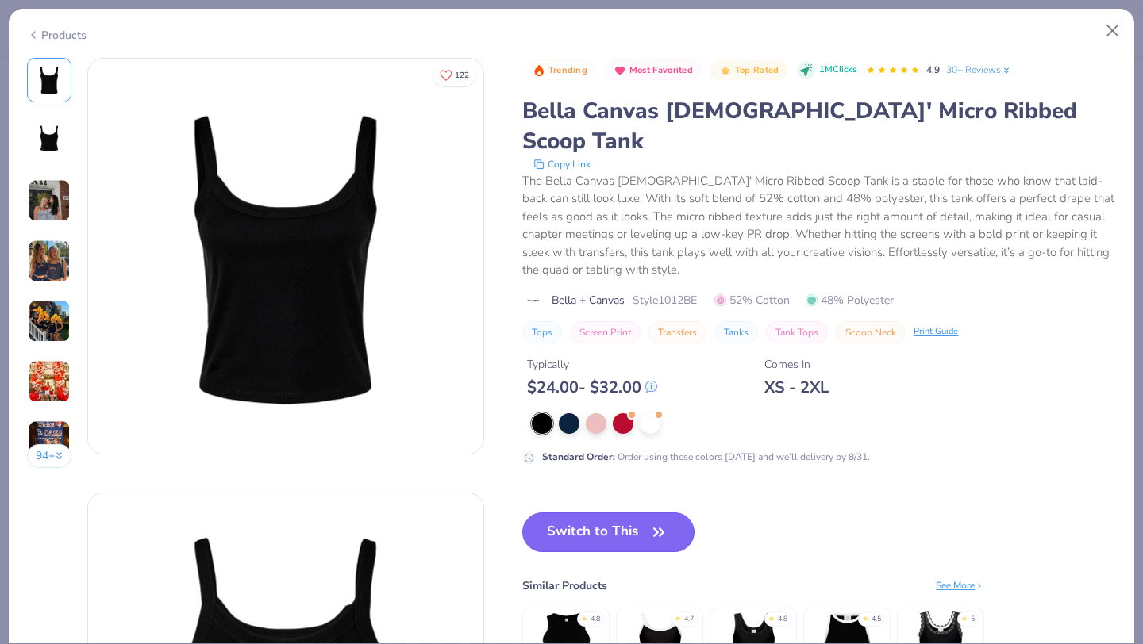
click at [579, 513] on button "Switch to This" at bounding box center [608, 533] width 172 height 40
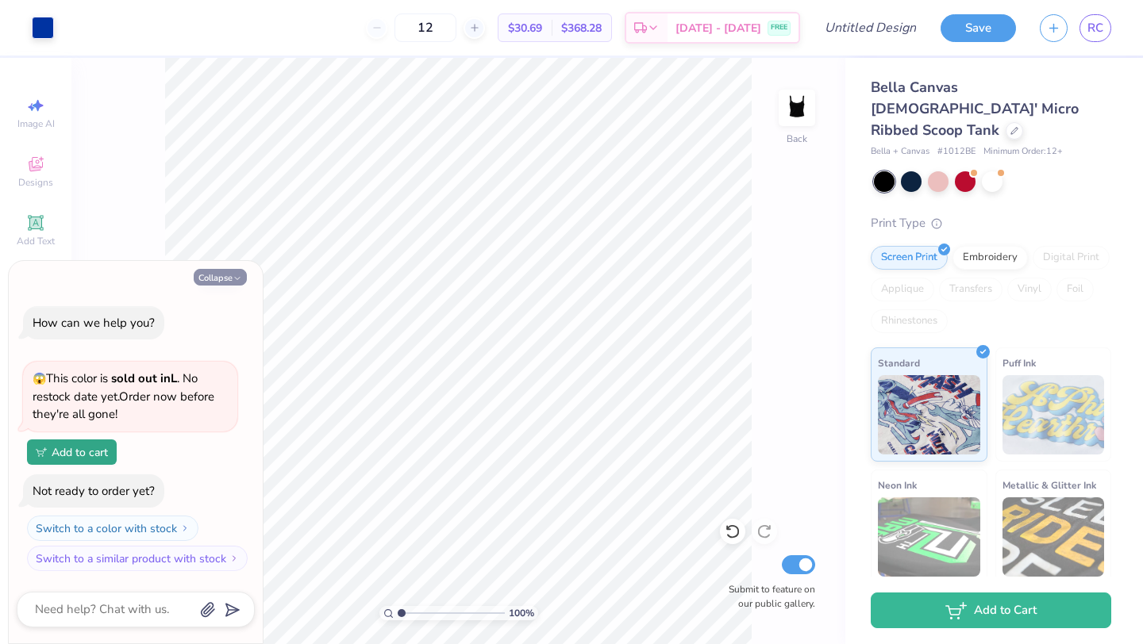
click at [238, 279] on icon "button" at bounding box center [238, 279] width 10 height 10
type textarea "x"
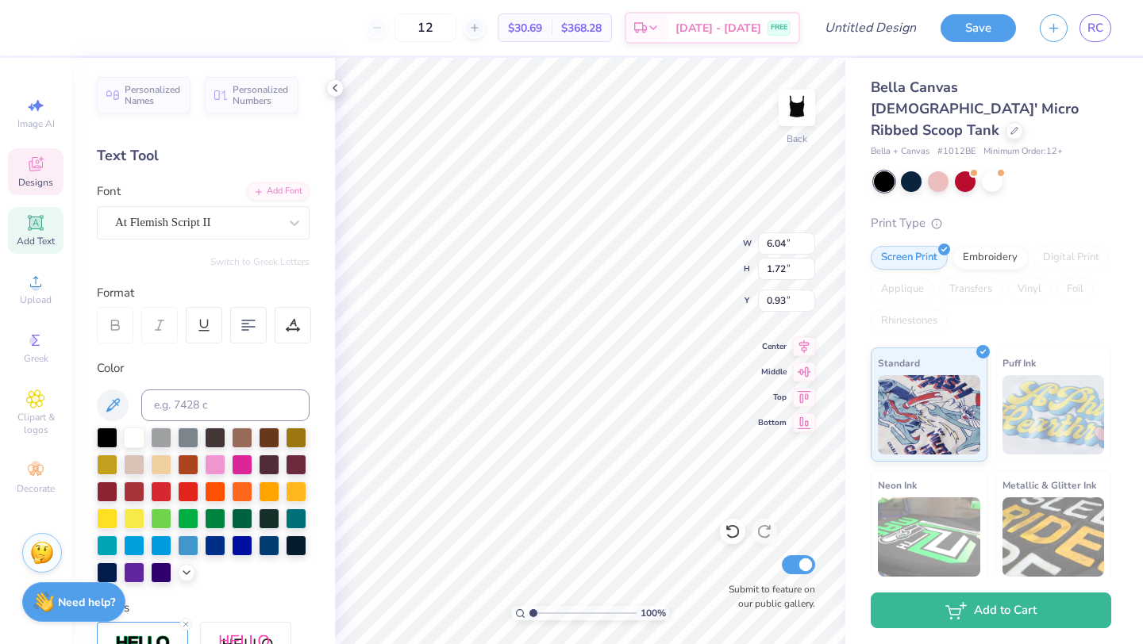
type textarea "D"
type textarea "P.I.N.K."
click at [286, 217] on icon at bounding box center [294, 223] width 16 height 16
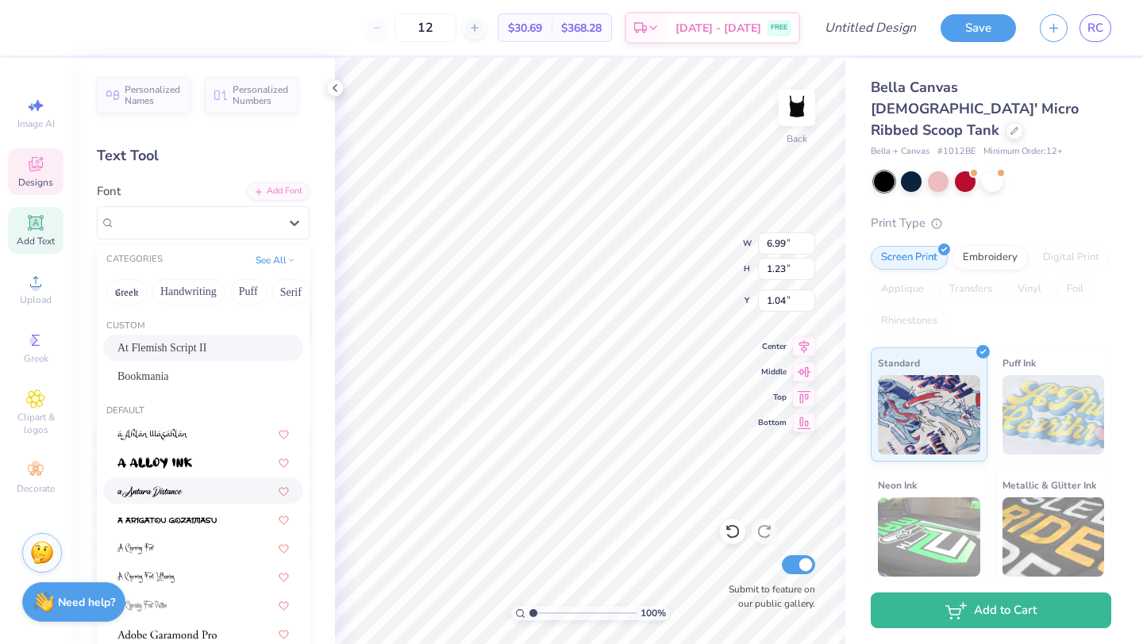
click at [163, 485] on span at bounding box center [149, 490] width 65 height 17
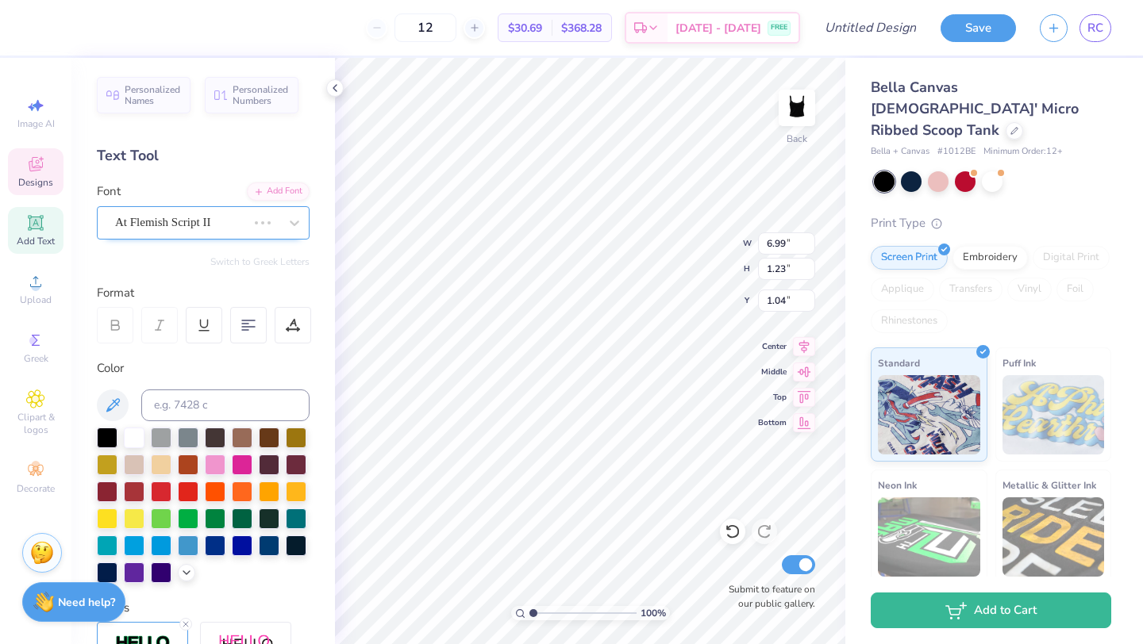
click at [224, 231] on div "At Flemish Script II" at bounding box center [180, 222] width 135 height 25
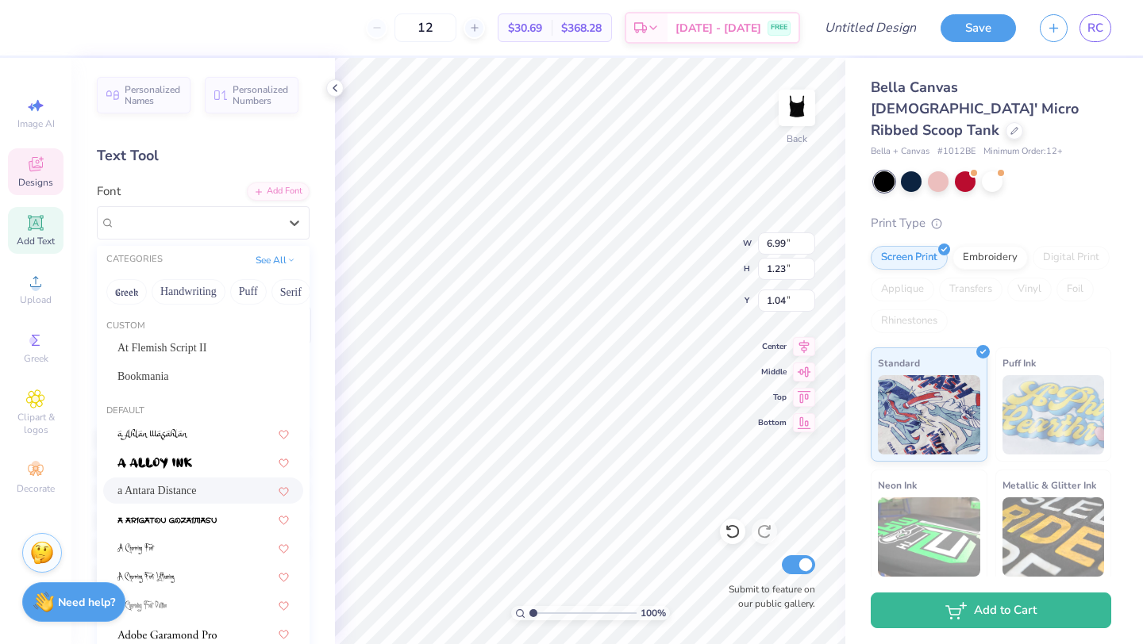
type input "5.83"
type input "1.62"
type input "0.85"
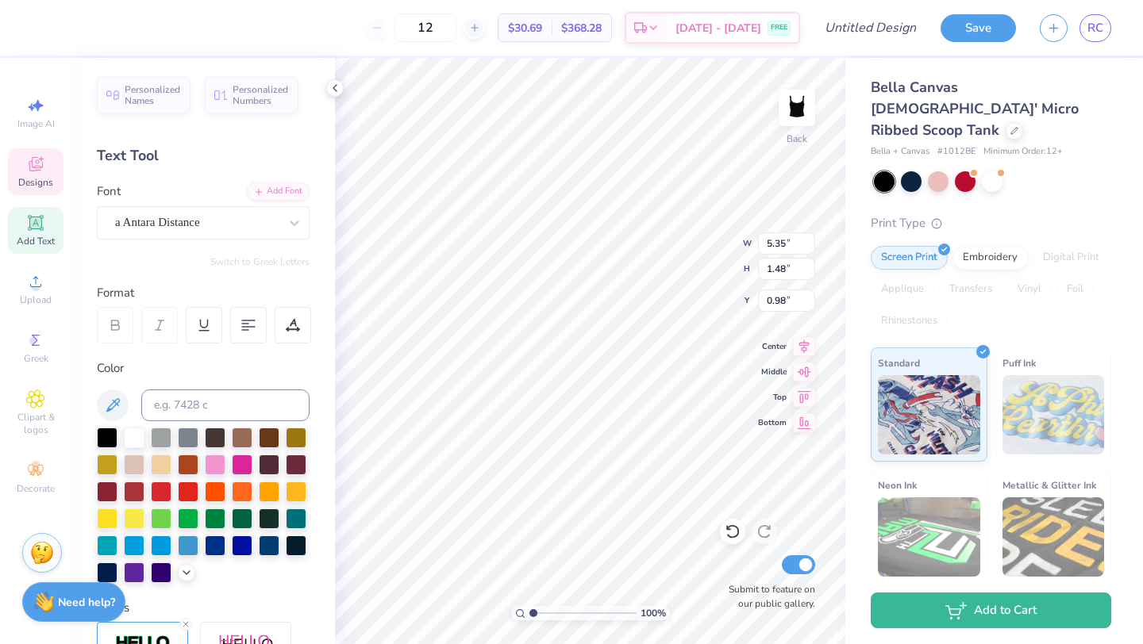
type input "5.35"
type input "1.48"
type input "0.98"
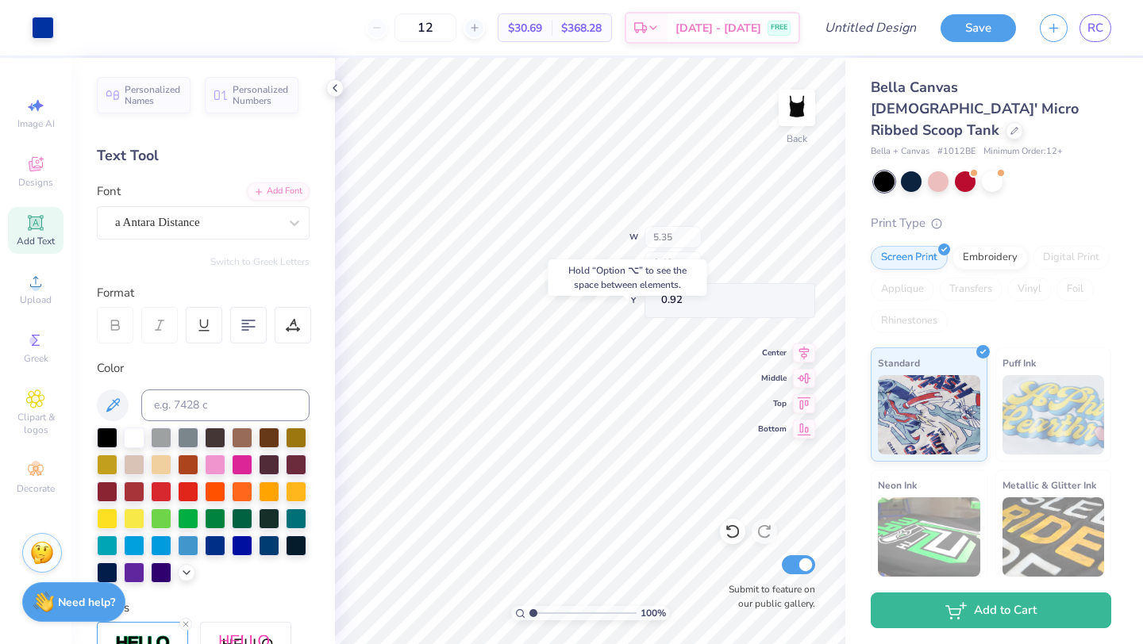
type input "0.92"
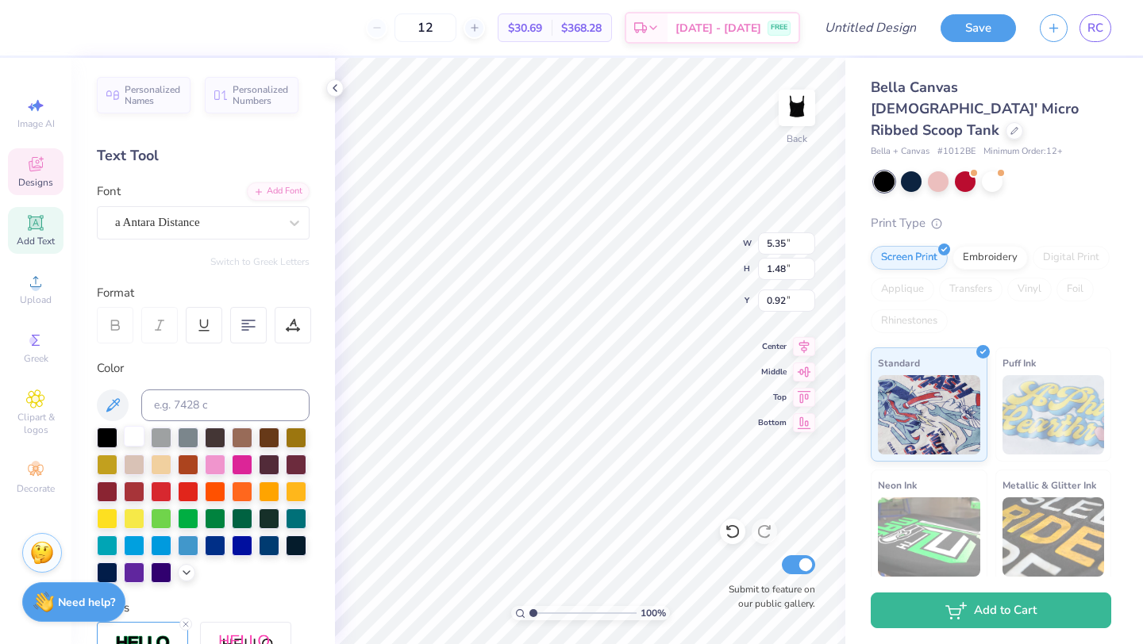
click at [140, 440] on div at bounding box center [134, 436] width 21 height 21
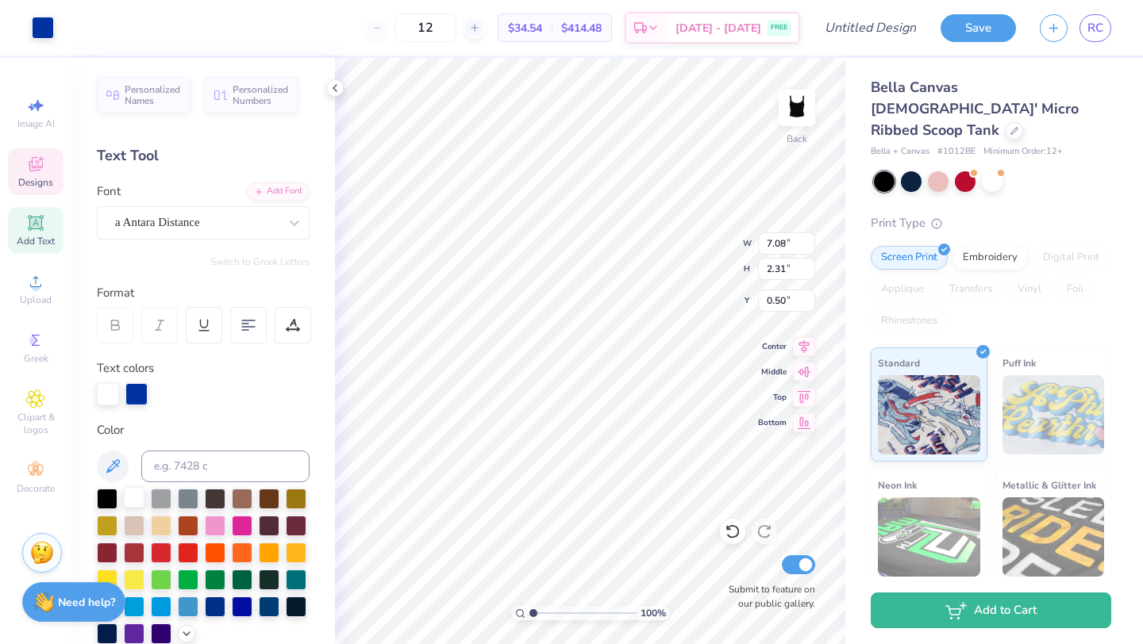
click at [132, 500] on div at bounding box center [134, 497] width 21 height 21
click at [136, 395] on div at bounding box center [136, 393] width 22 height 22
click at [246, 529] on div at bounding box center [242, 524] width 21 height 21
type input "5.35"
type input "1.48"
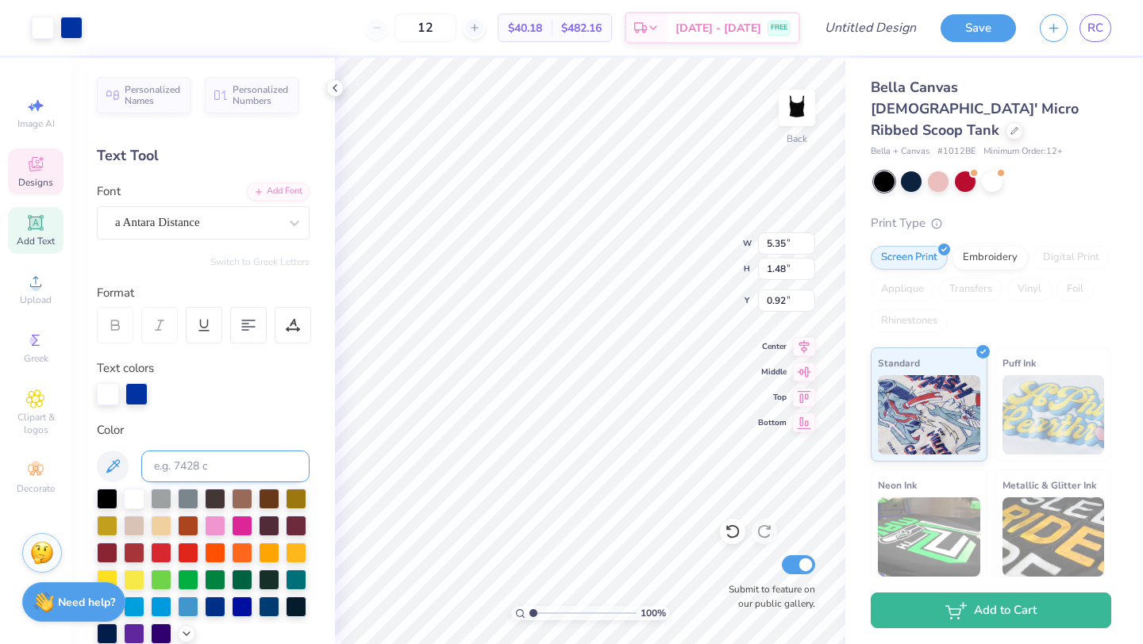
type input "0.92"
click at [134, 389] on div at bounding box center [136, 393] width 22 height 22
click at [240, 518] on div at bounding box center [242, 524] width 21 height 21
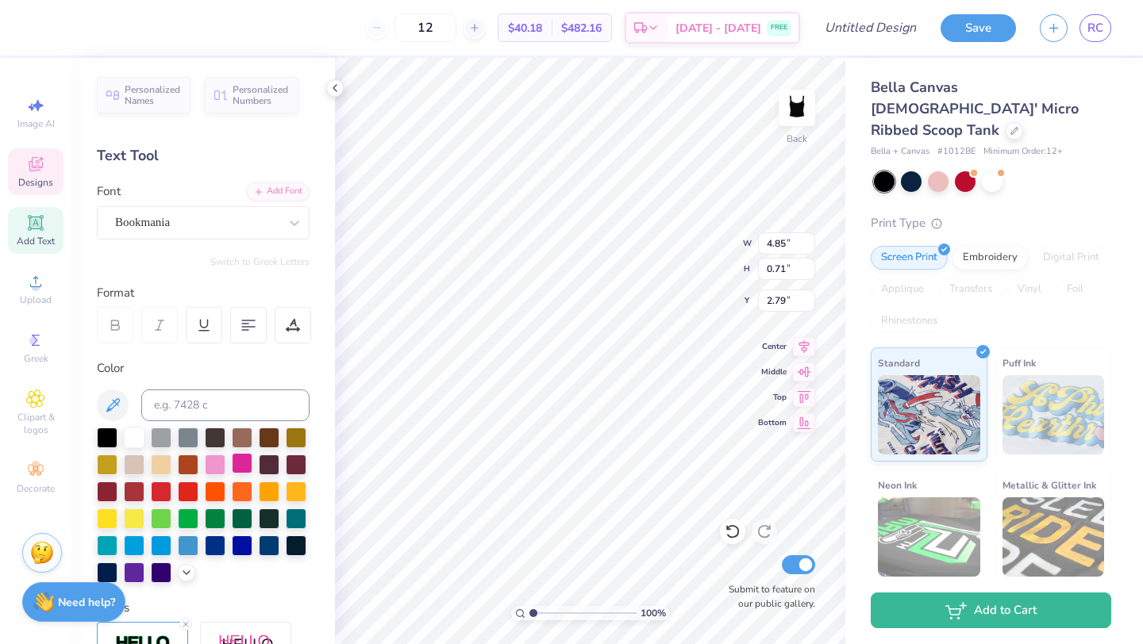
click at [242, 457] on div at bounding box center [242, 463] width 21 height 21
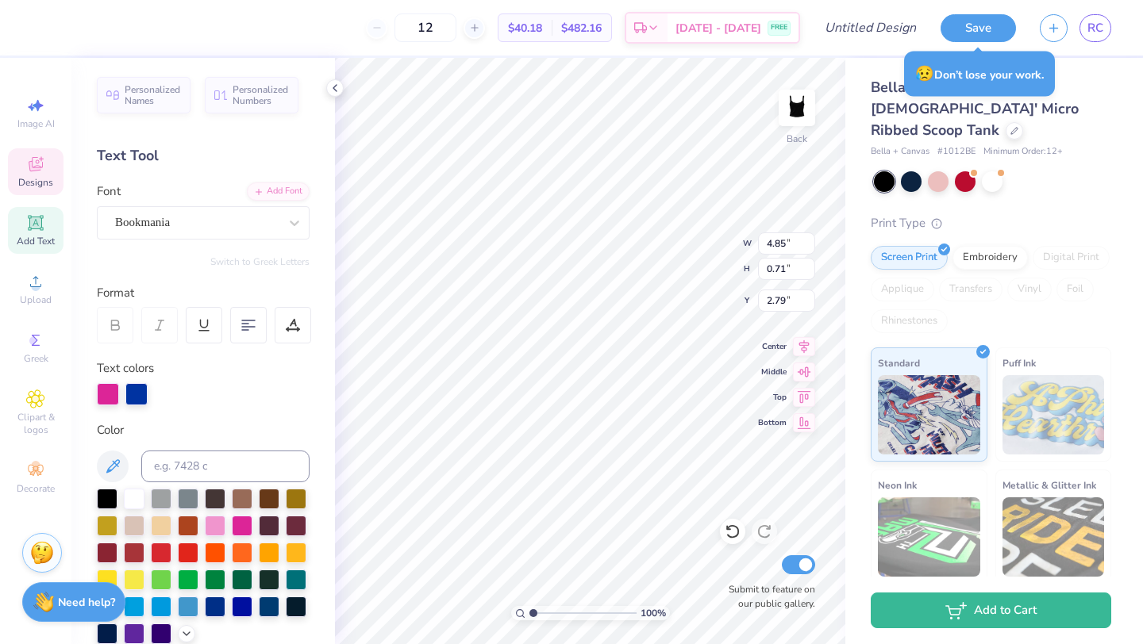
type textarea "E S T. 2006"
click at [338, 86] on icon at bounding box center [335, 88] width 13 height 13
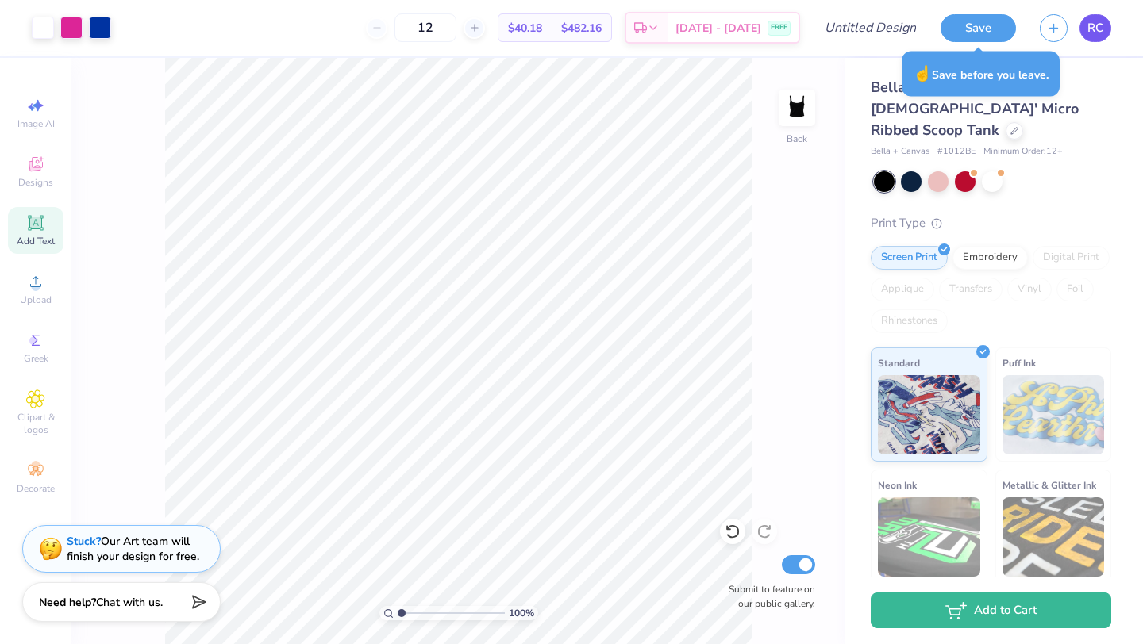
click at [1091, 33] on span "RC" at bounding box center [1095, 28] width 16 height 18
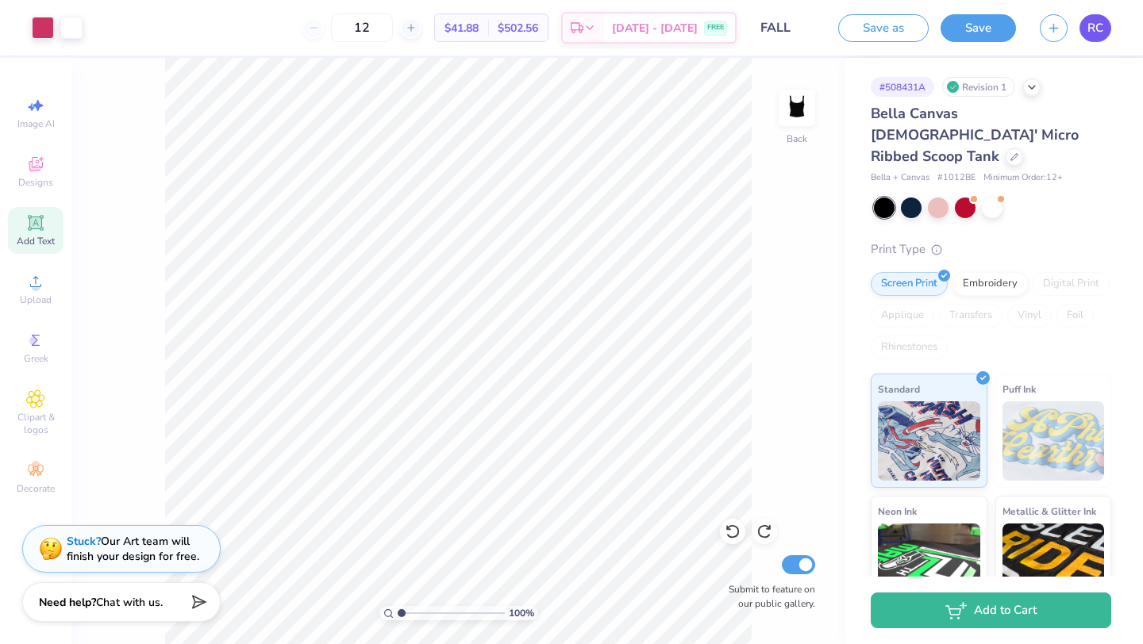
click at [1090, 35] on span "RC" at bounding box center [1095, 28] width 16 height 18
click at [1094, 32] on span "RC" at bounding box center [1095, 28] width 16 height 18
click at [960, 25] on button "Save" at bounding box center [977, 26] width 75 height 28
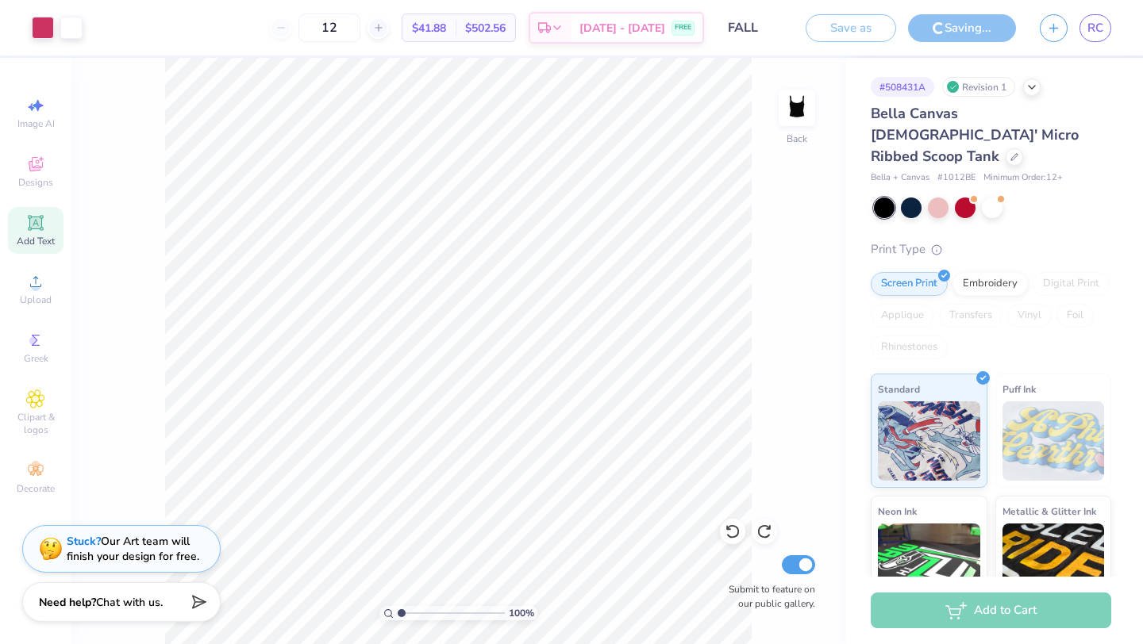
click at [1066, 16] on div "RC" at bounding box center [1075, 28] width 71 height 28
click at [1085, 16] on link "RC" at bounding box center [1095, 28] width 32 height 28
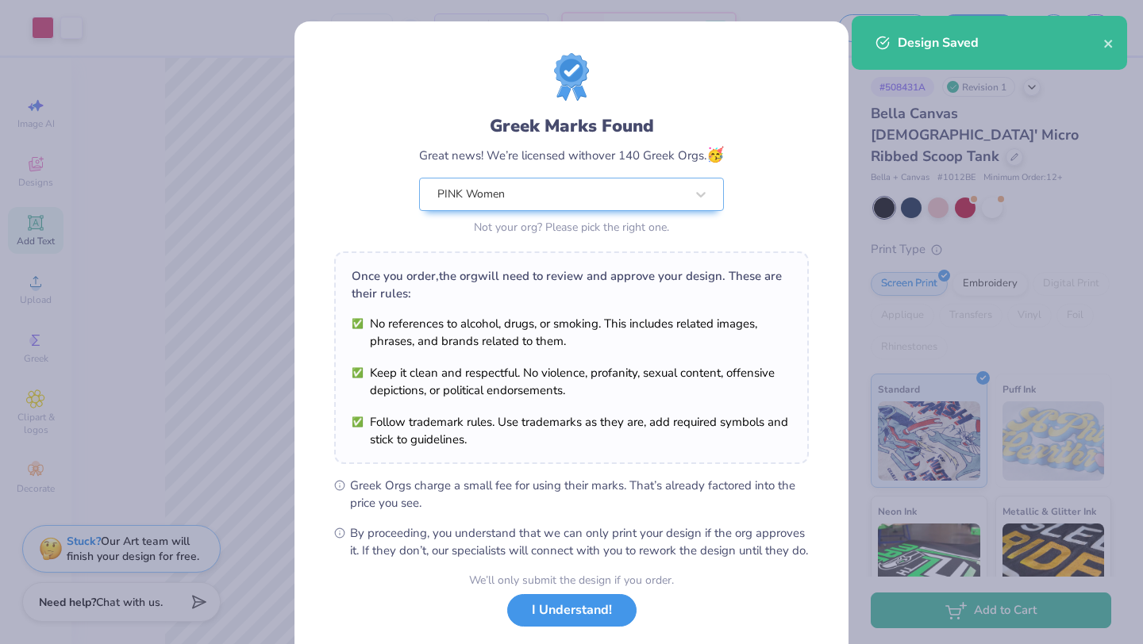
click at [590, 644] on div "We’ll only submit the design if you order. I Understand! No Greek marks in your…" at bounding box center [571, 622] width 205 height 100
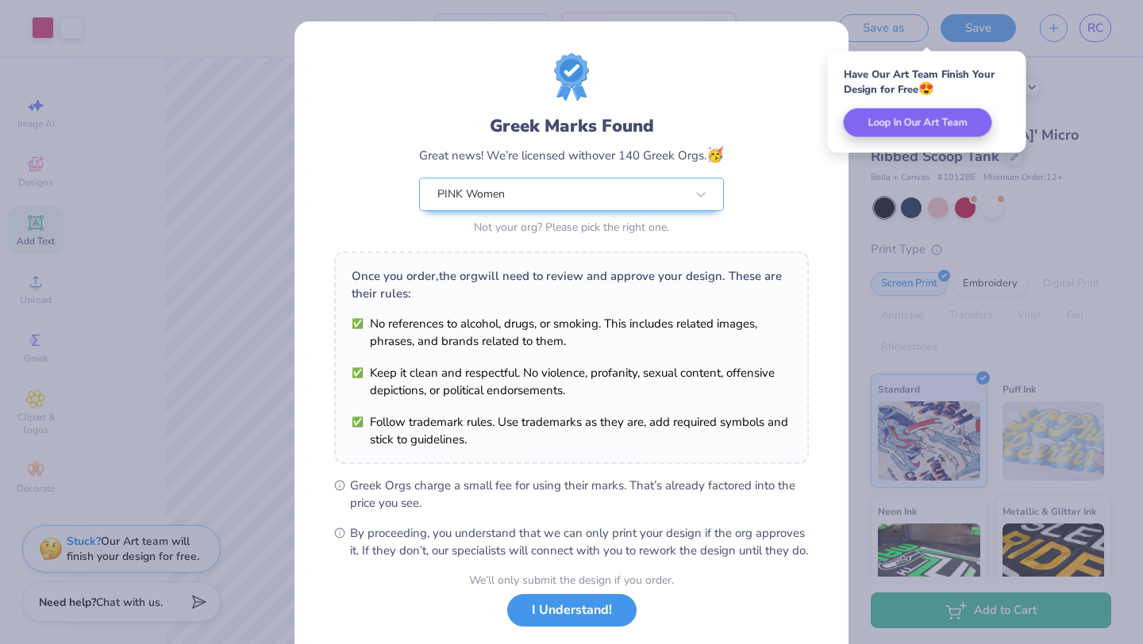
click at [588, 627] on button "I Understand!" at bounding box center [571, 610] width 129 height 33
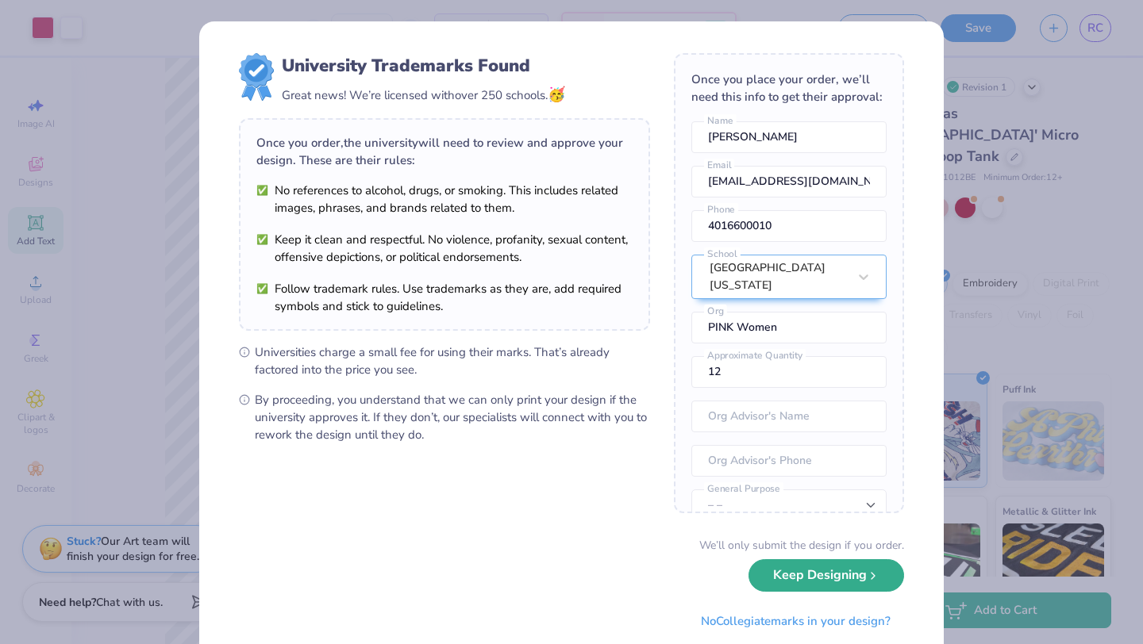
click at [828, 570] on button "Keep Designing" at bounding box center [826, 575] width 156 height 33
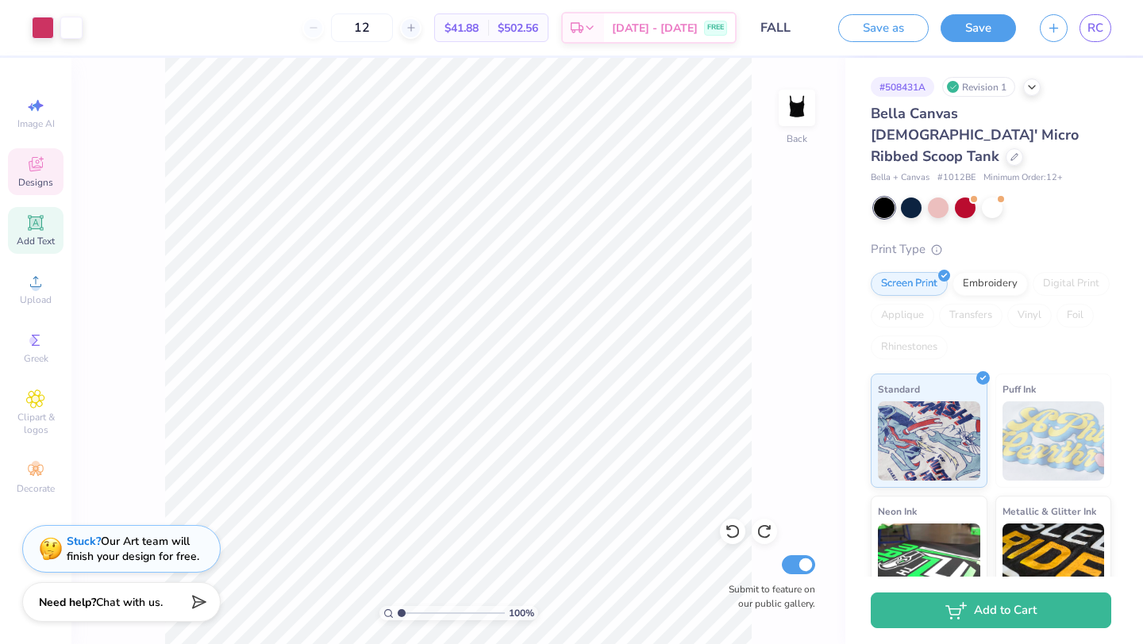
click at [37, 172] on icon at bounding box center [35, 164] width 19 height 19
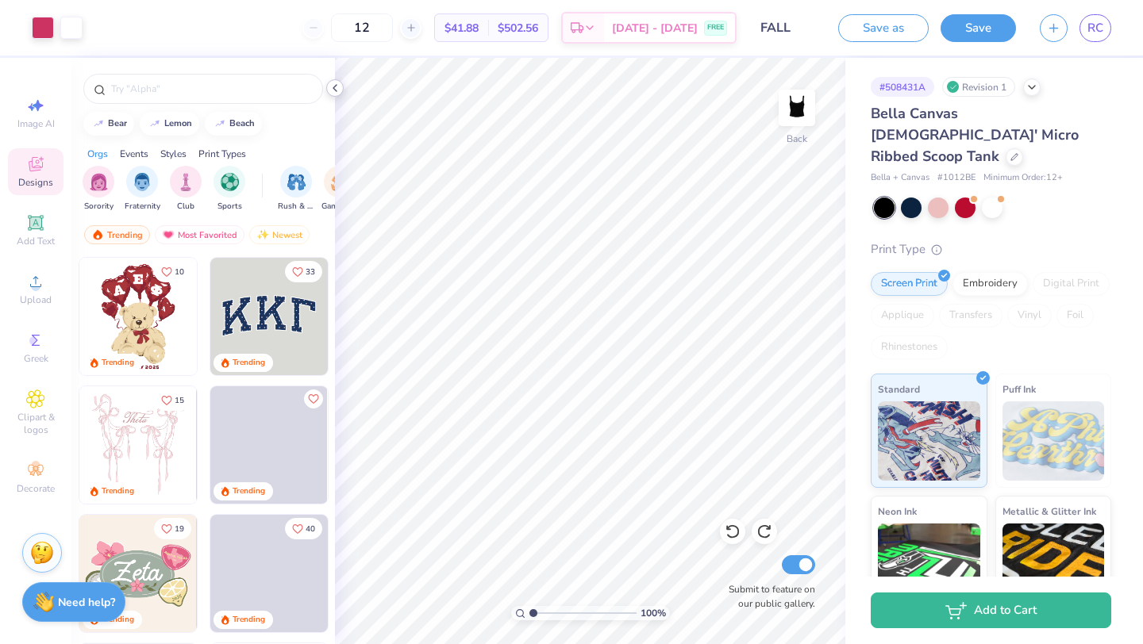
click at [333, 86] on icon at bounding box center [335, 88] width 13 height 13
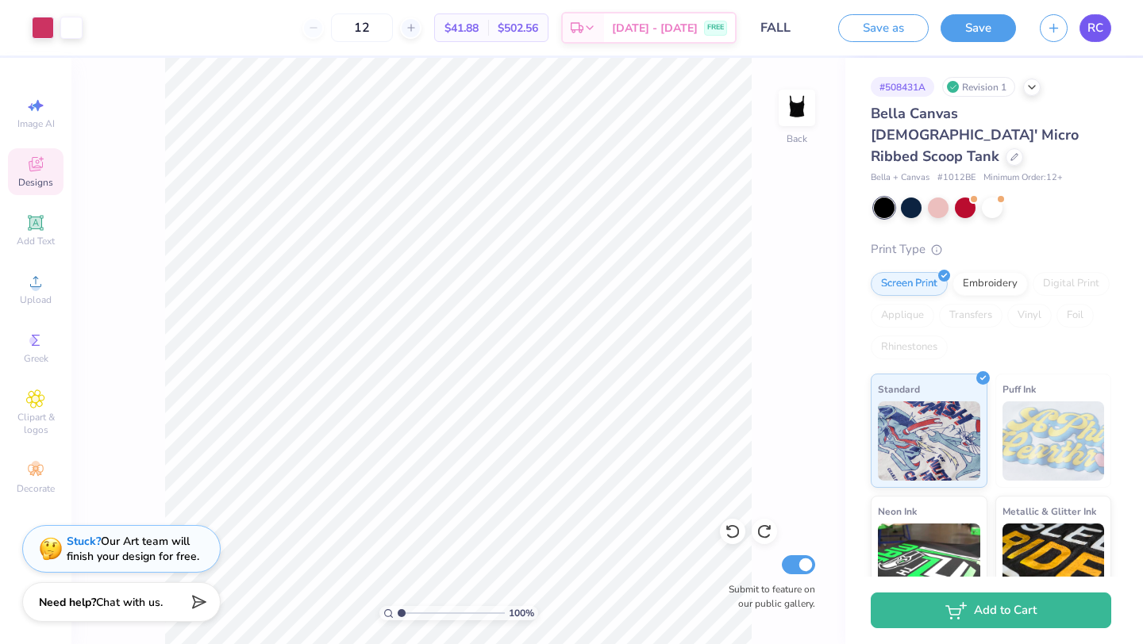
click at [1098, 36] on span "RC" at bounding box center [1095, 28] width 16 height 18
click at [1094, 37] on span "RC" at bounding box center [1095, 28] width 16 height 18
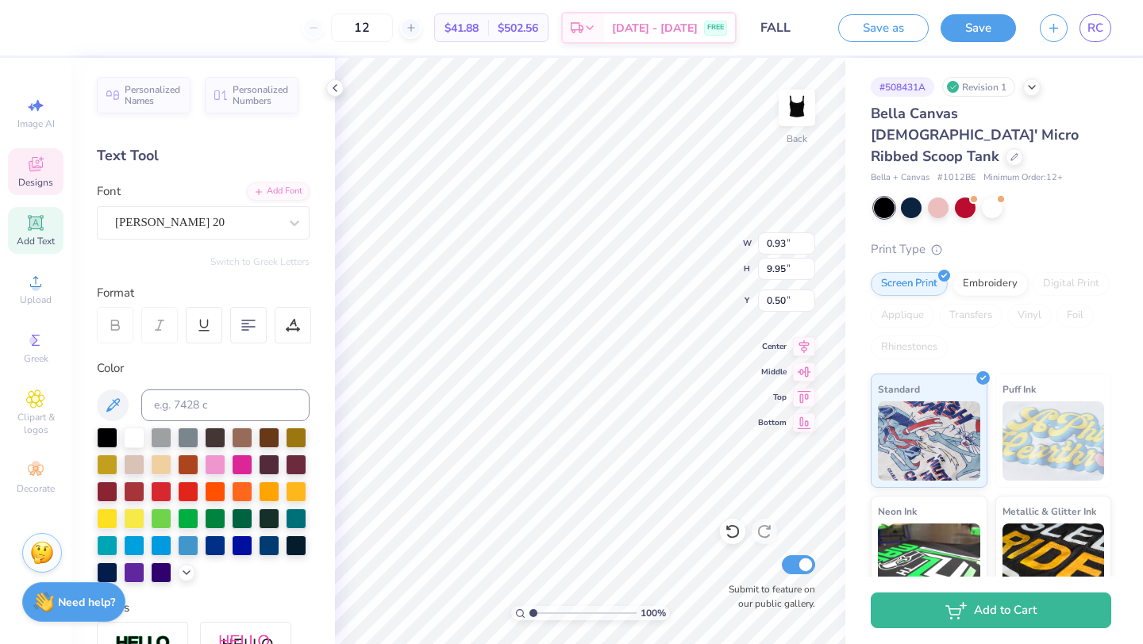
scroll to position [0, 4]
type textarea "p.I.N.K. WomEn"
click at [333, 86] on icon at bounding box center [335, 88] width 13 height 13
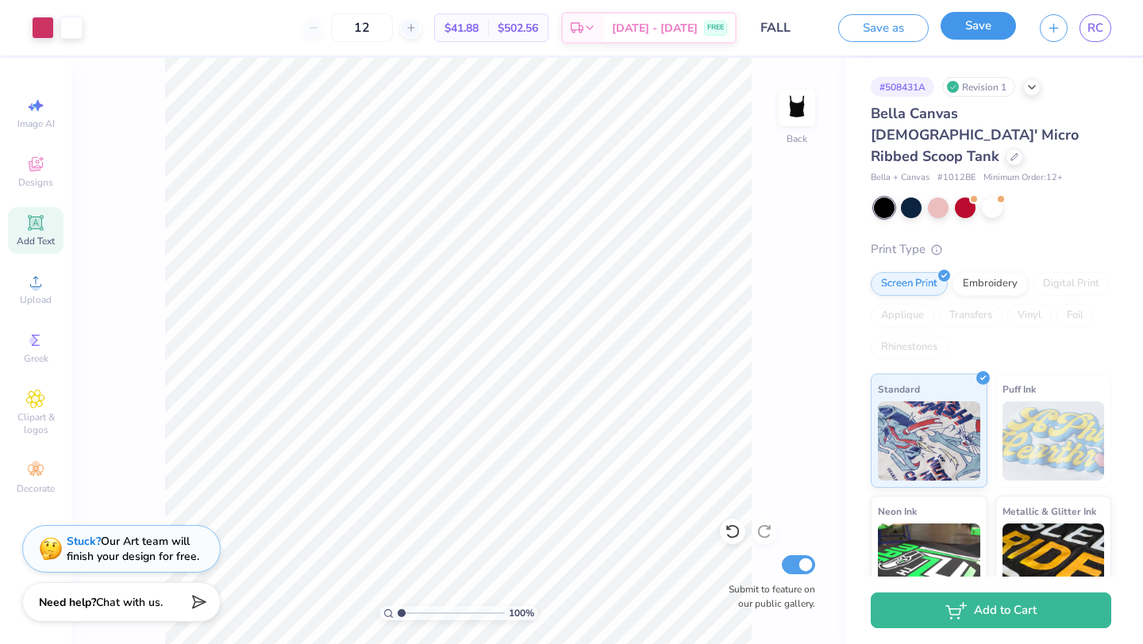
click at [989, 17] on button "Save" at bounding box center [977, 26] width 75 height 28
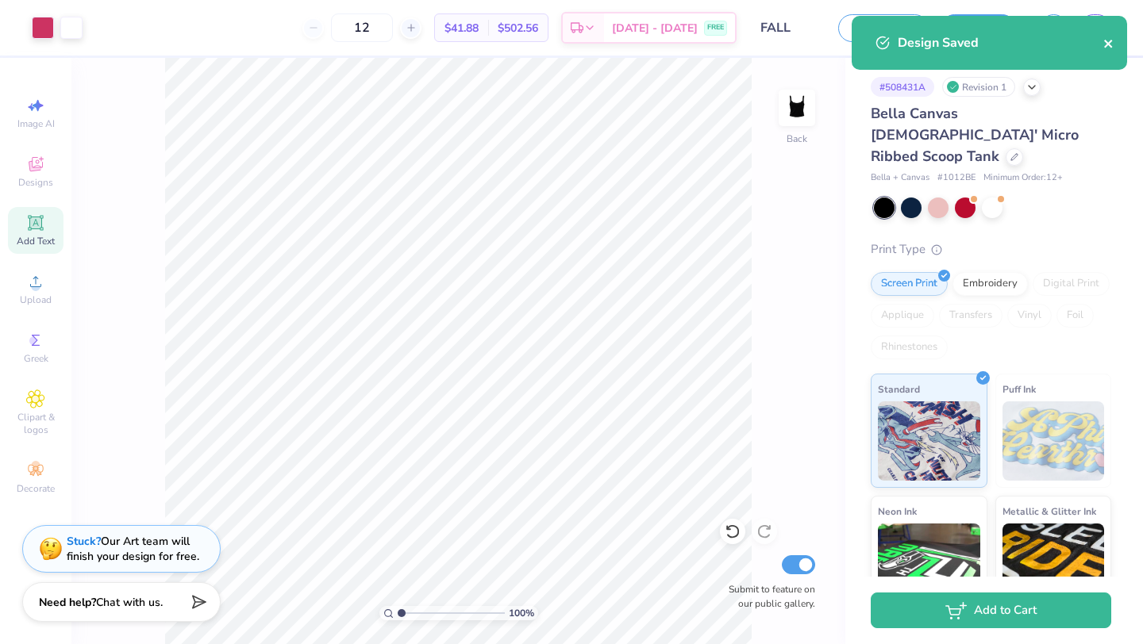
click at [1109, 49] on icon "close" at bounding box center [1108, 43] width 11 height 13
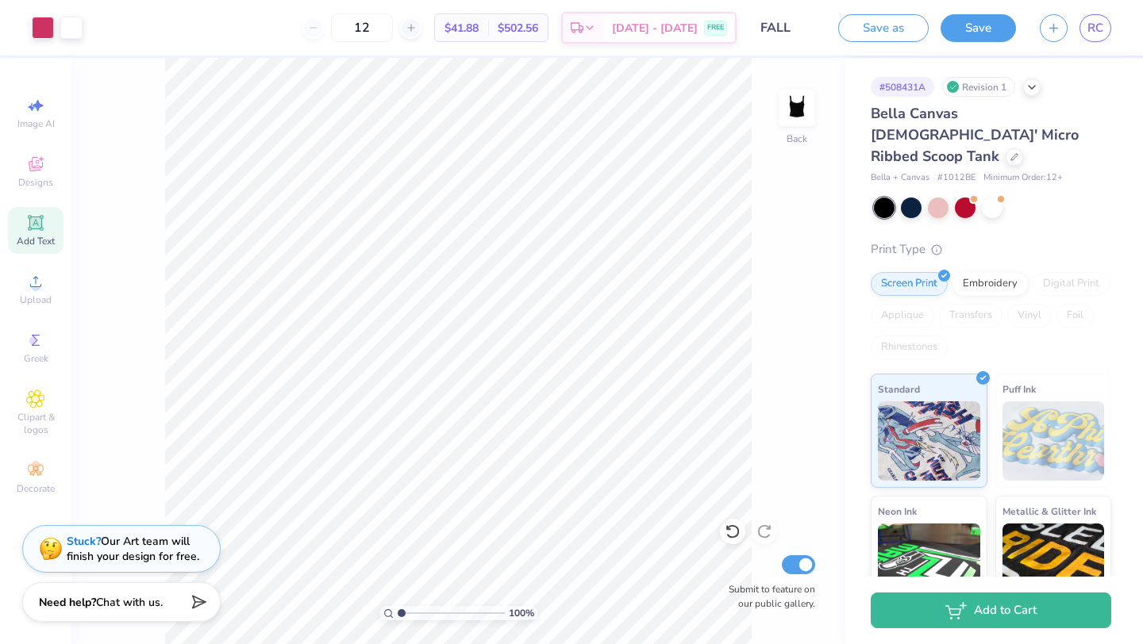
click at [1099, 19] on div "Design Saved" at bounding box center [989, 16] width 282 height 6
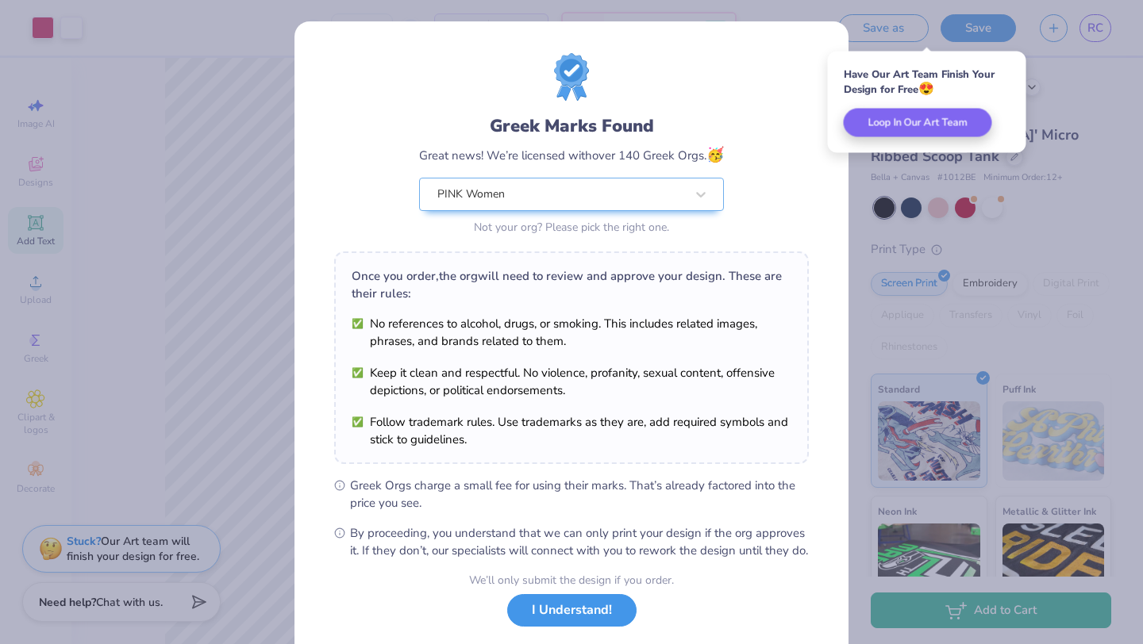
click at [559, 627] on button "I Understand!" at bounding box center [571, 610] width 129 height 33
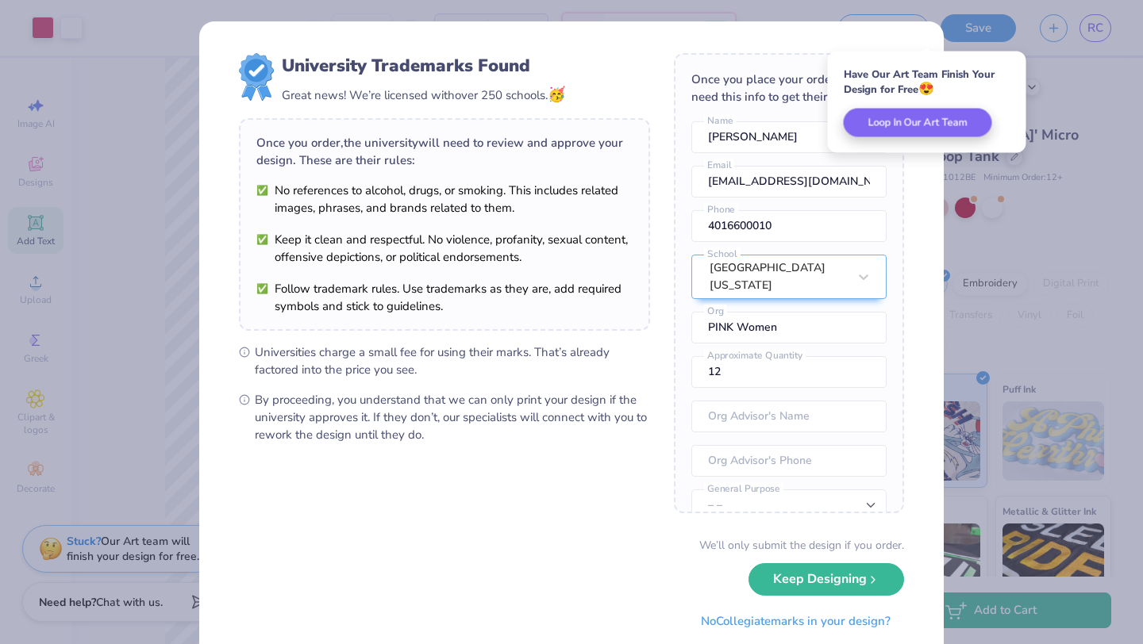
scroll to position [46, 0]
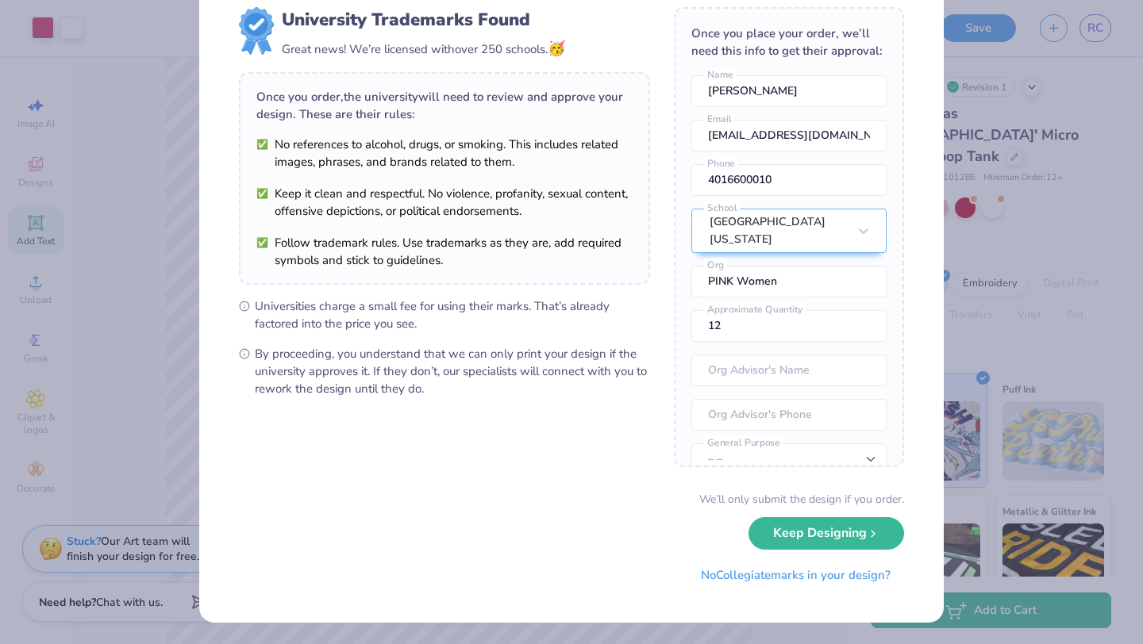
click at [1035, 298] on div "University Trademarks Found Great news! We’re licensed with over 250 schools. 🥳…" at bounding box center [571, 322] width 1143 height 644
click at [821, 521] on button "Keep Designing" at bounding box center [826, 529] width 156 height 33
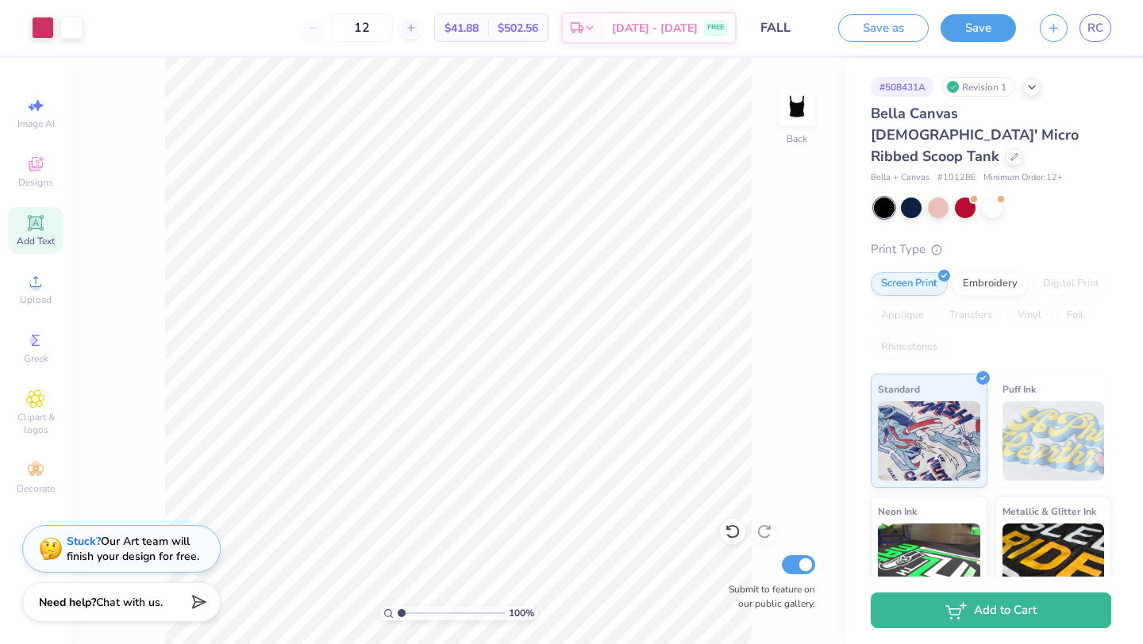
scroll to position [0, 0]
click at [1093, 30] on span "RC" at bounding box center [1095, 28] width 16 height 18
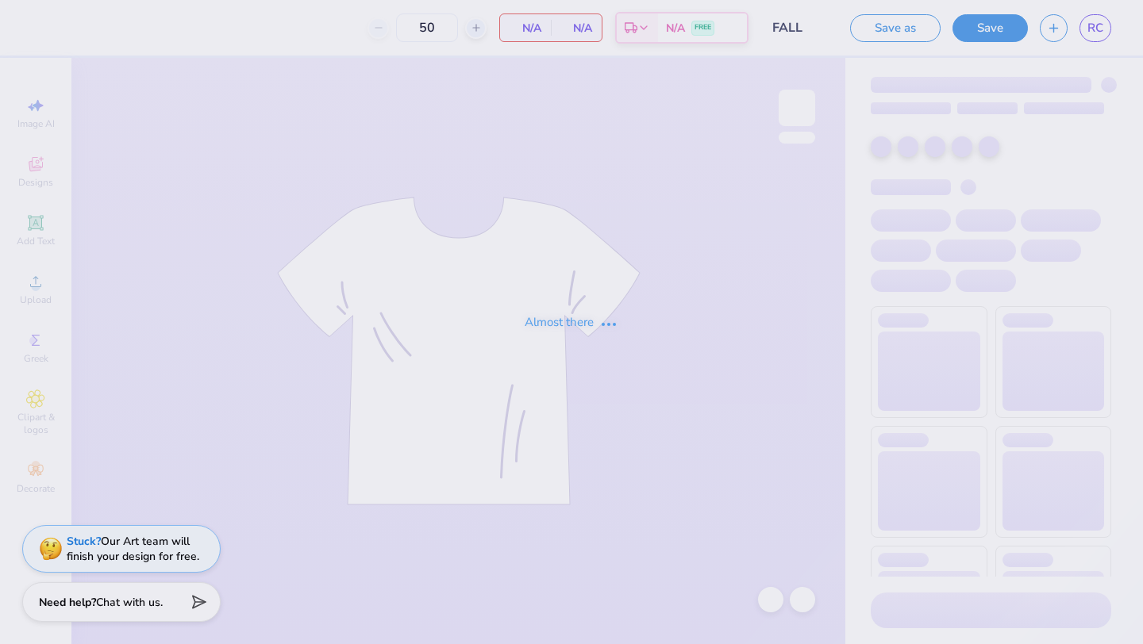
type input "50"
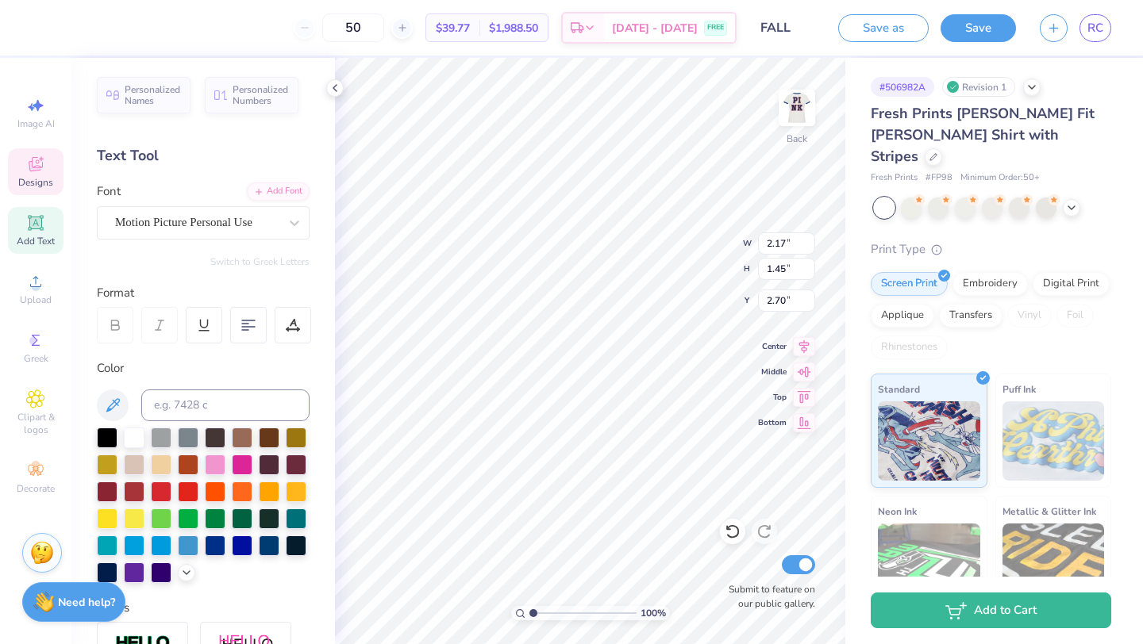
type textarea "Pink"
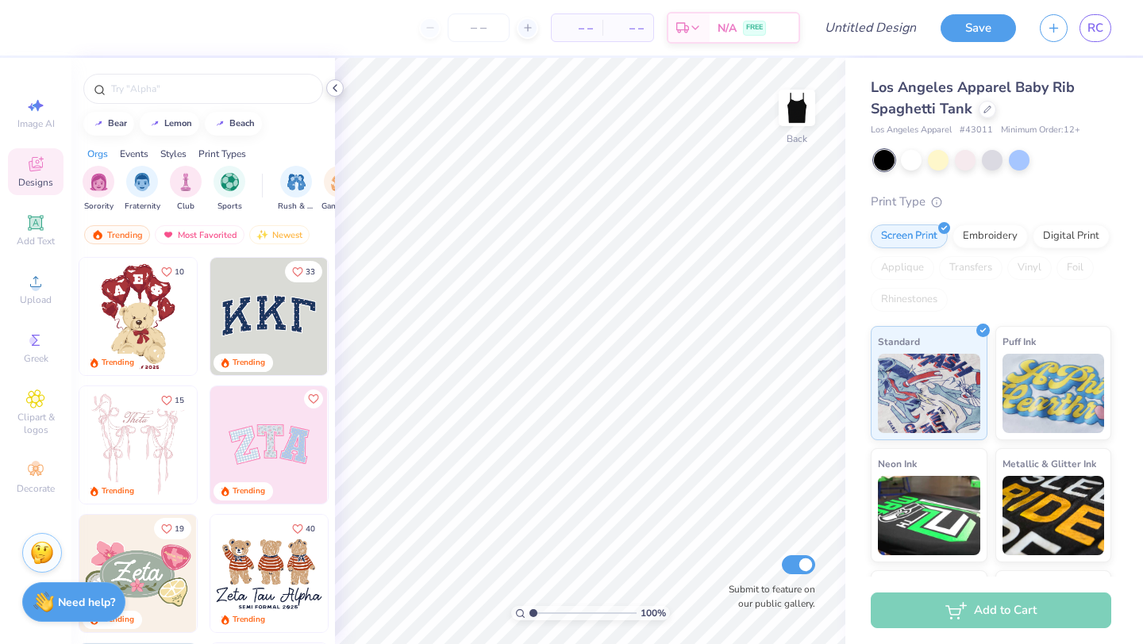
click at [334, 90] on icon at bounding box center [335, 88] width 13 height 13
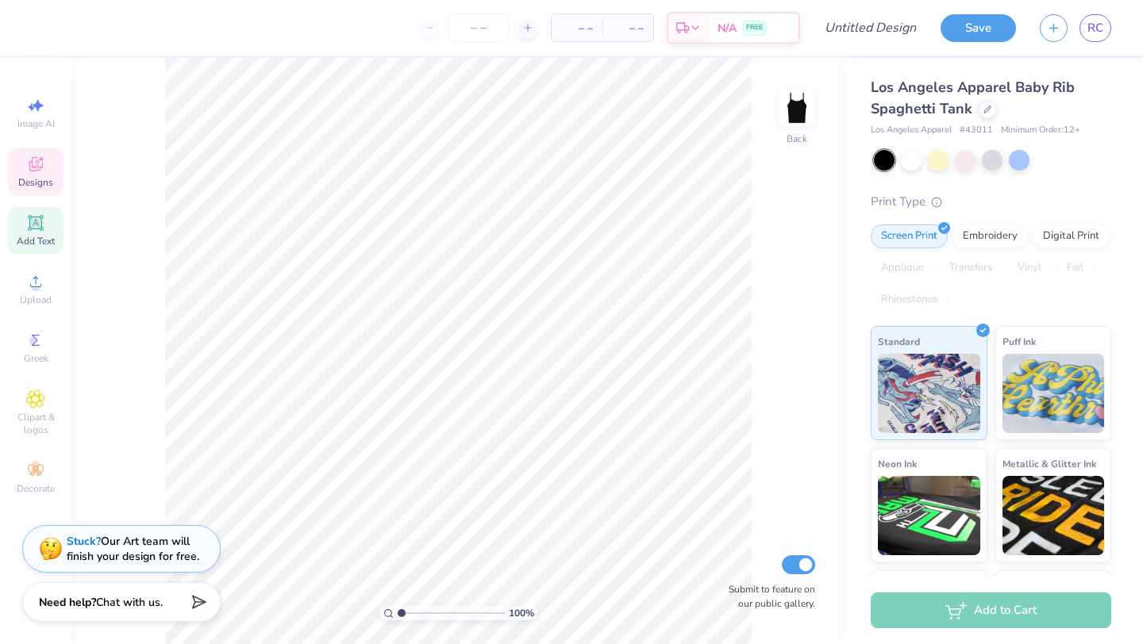
click at [31, 232] on icon at bounding box center [35, 222] width 19 height 19
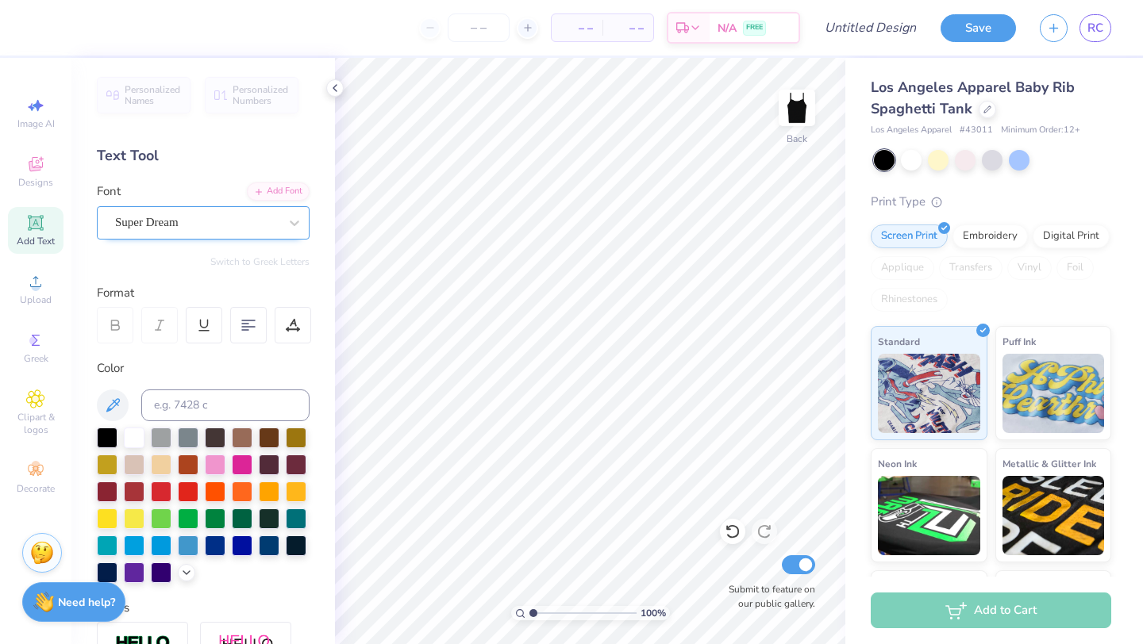
click at [234, 237] on div "Super Dream" at bounding box center [203, 222] width 213 height 33
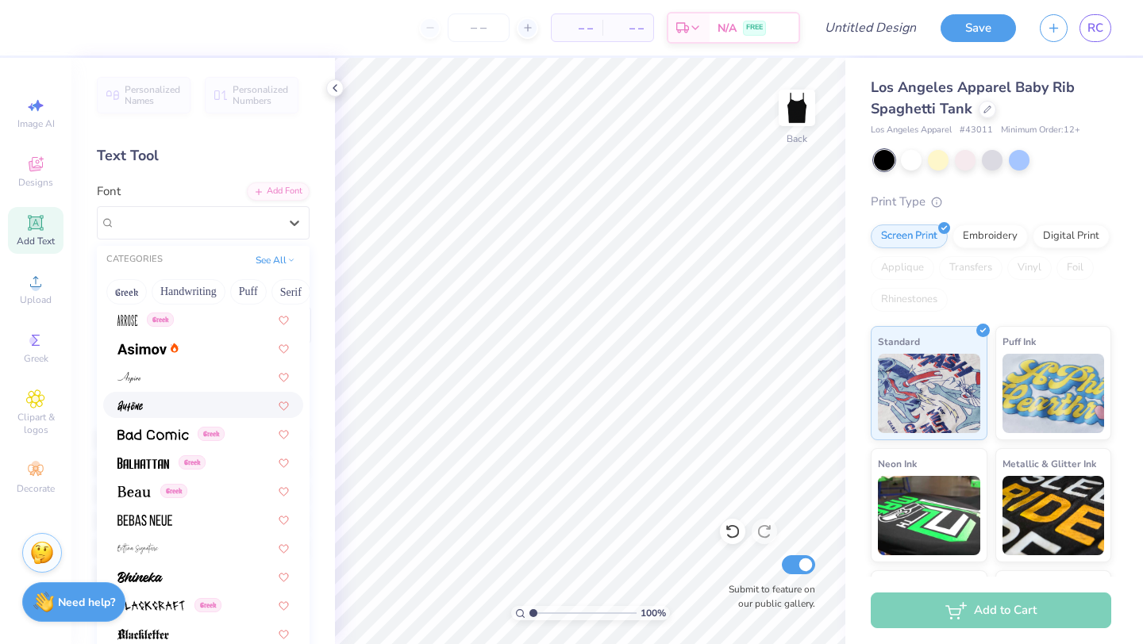
scroll to position [575, 0]
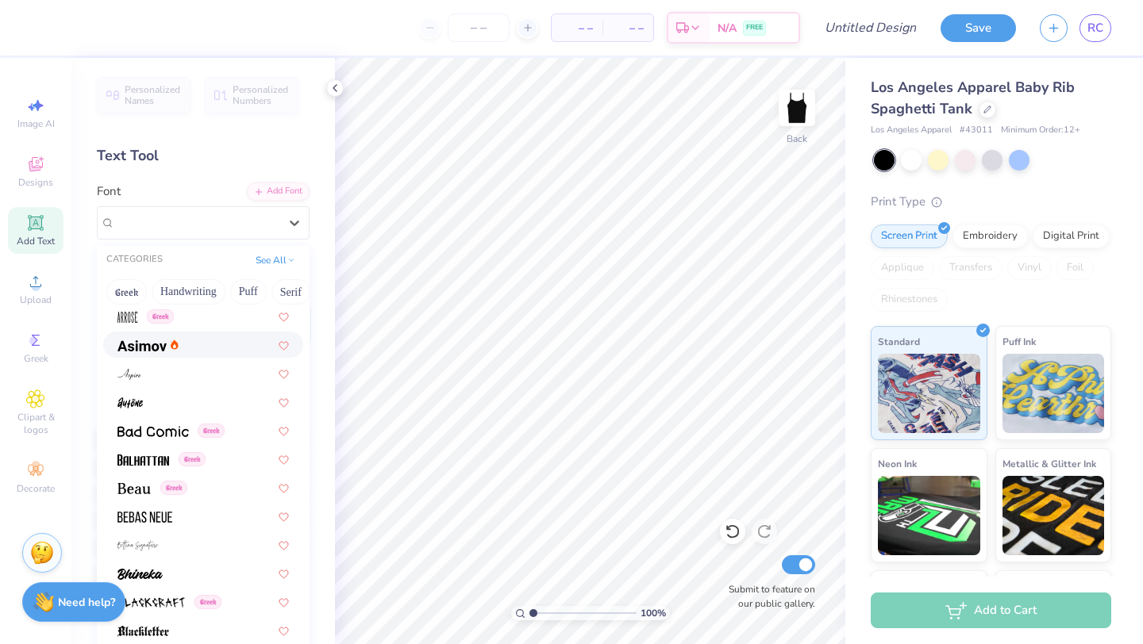
click at [184, 349] on div at bounding box center [202, 344] width 171 height 17
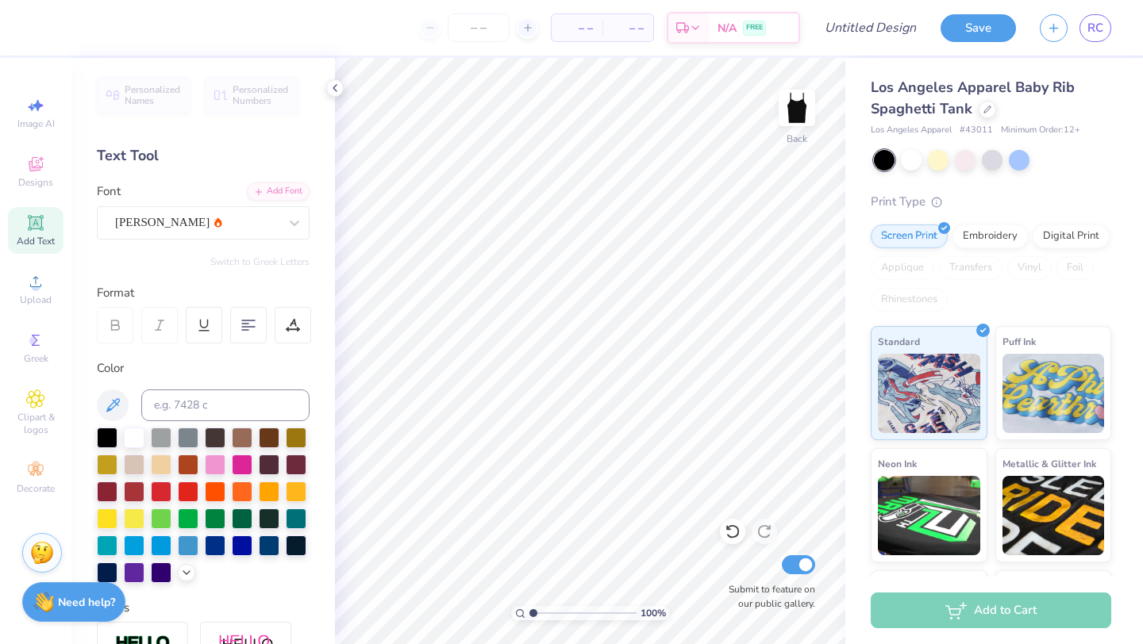
click at [109, 332] on icon at bounding box center [115, 325] width 14 height 14
click at [220, 216] on div "[PERSON_NAME]" at bounding box center [196, 222] width 167 height 25
click at [40, 230] on icon at bounding box center [35, 222] width 15 height 15
type textarea "T"
type textarea "p"
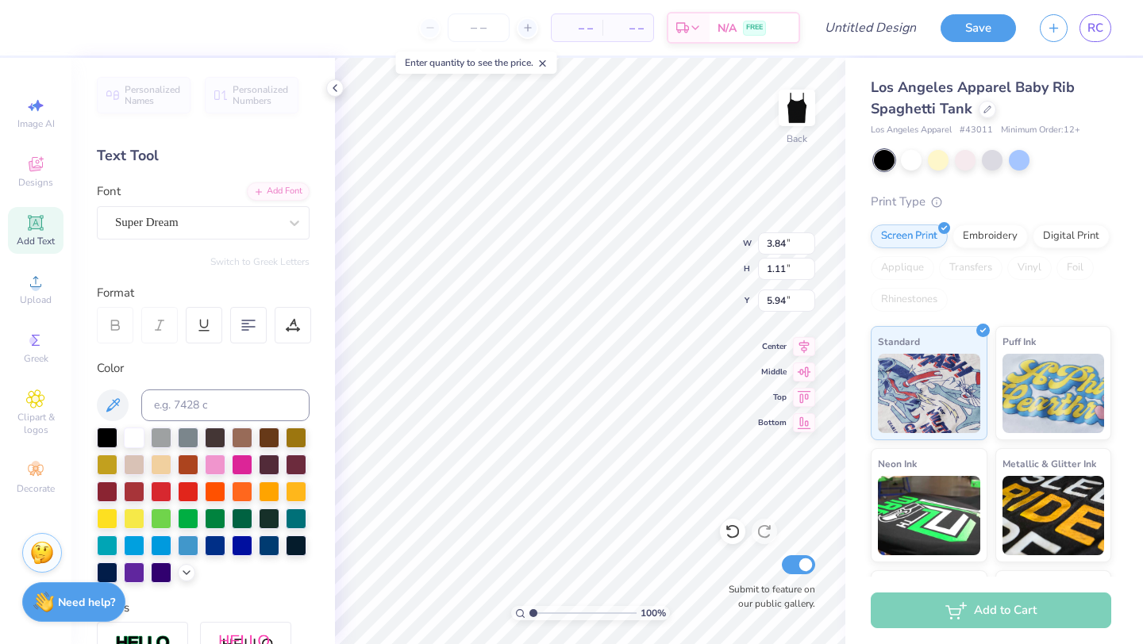
type textarea "p"
type textarea "P.I.N.K."
click at [240, 213] on div at bounding box center [196, 222] width 163 height 21
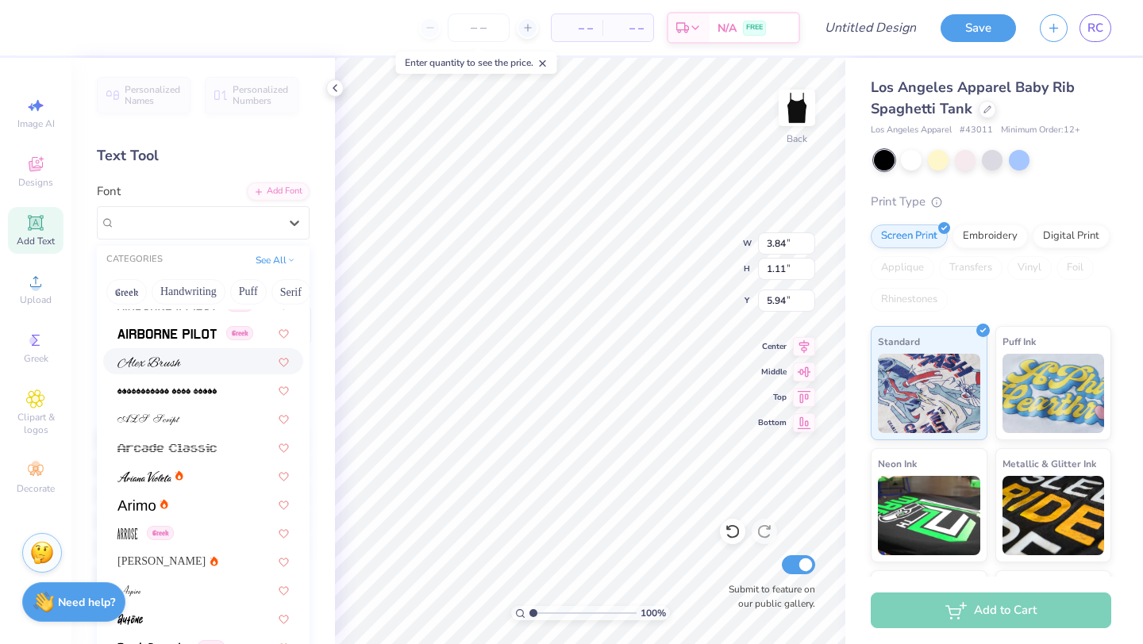
scroll to position [367, 0]
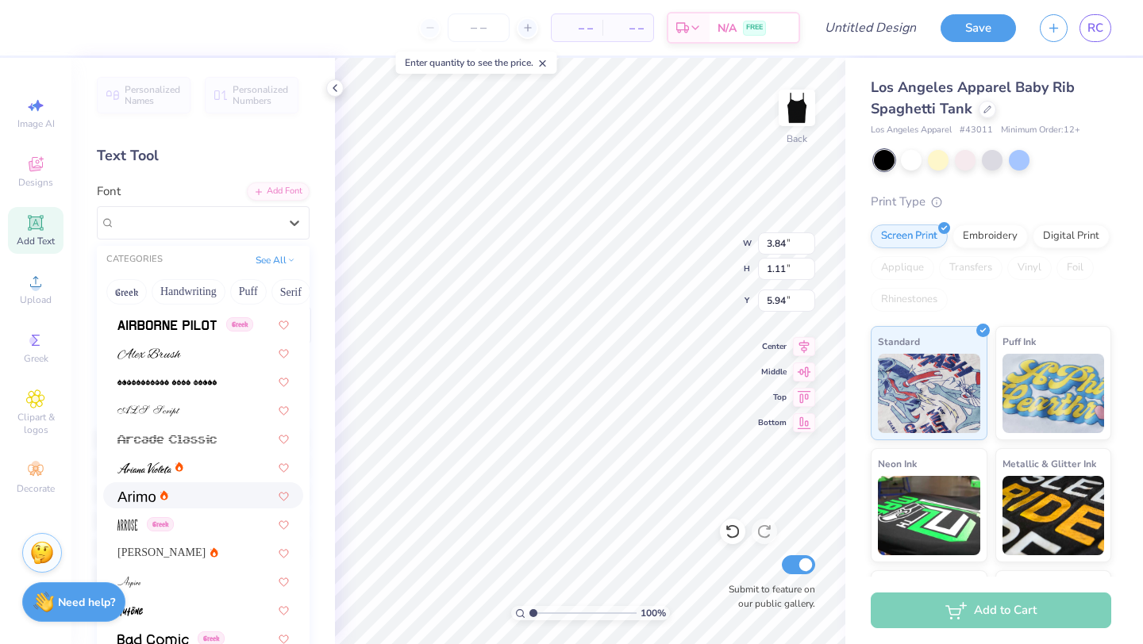
click at [181, 496] on div at bounding box center [202, 495] width 171 height 17
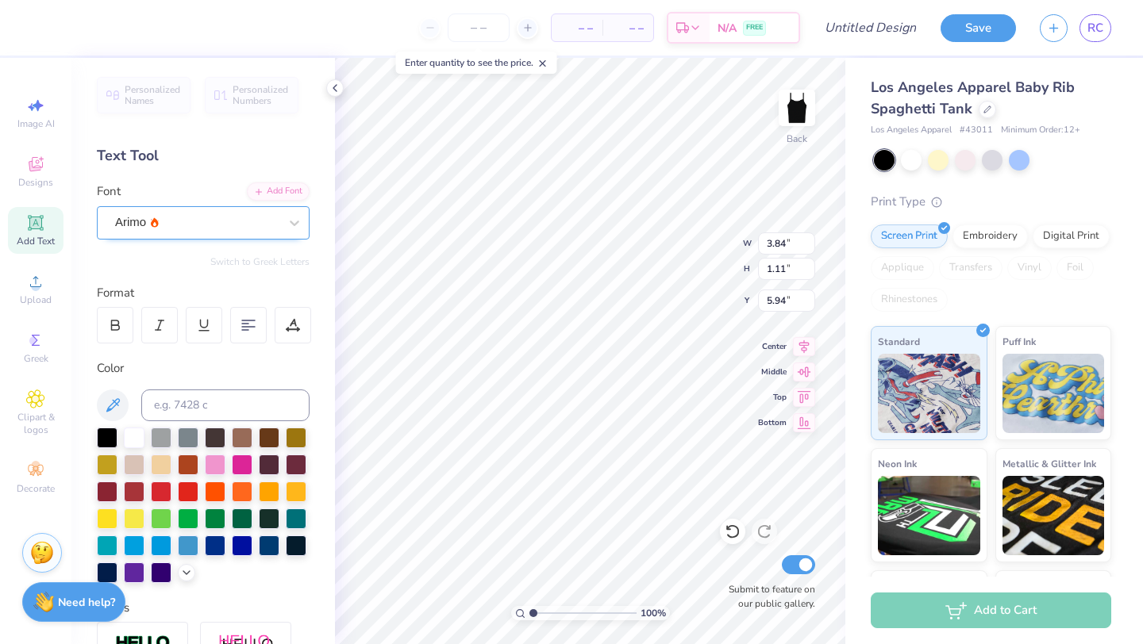
click at [271, 230] on div "Arimo" at bounding box center [196, 222] width 167 height 25
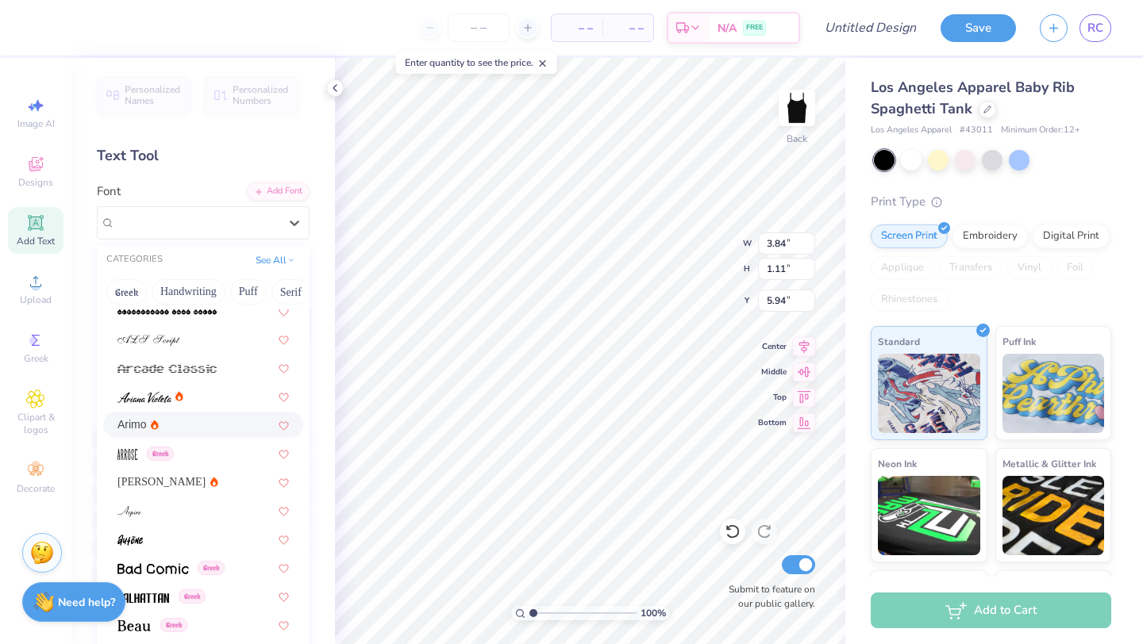
scroll to position [563, 0]
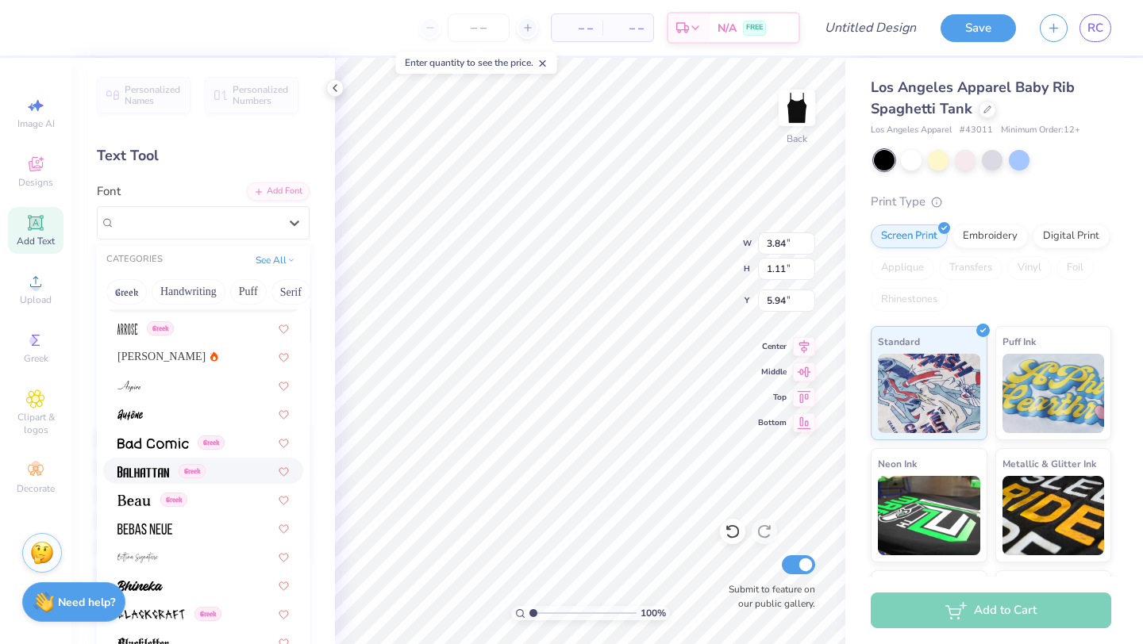
click at [159, 463] on span at bounding box center [143, 471] width 52 height 17
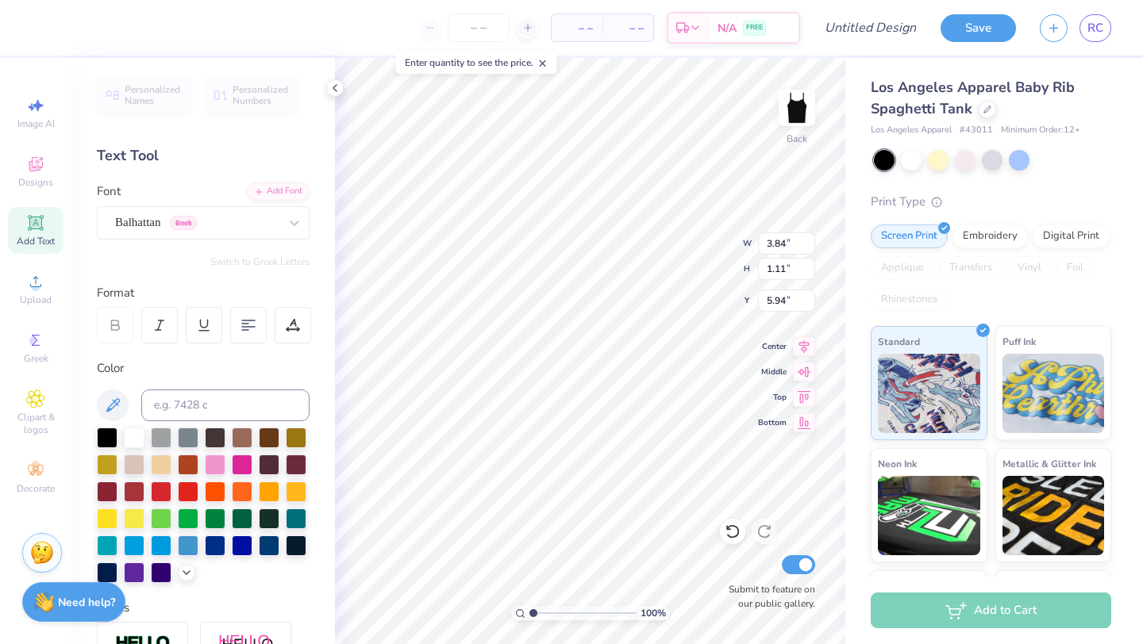
click at [260, 202] on div "Font Balhattan Greek" at bounding box center [203, 211] width 213 height 57
click at [260, 212] on div at bounding box center [196, 222] width 163 height 21
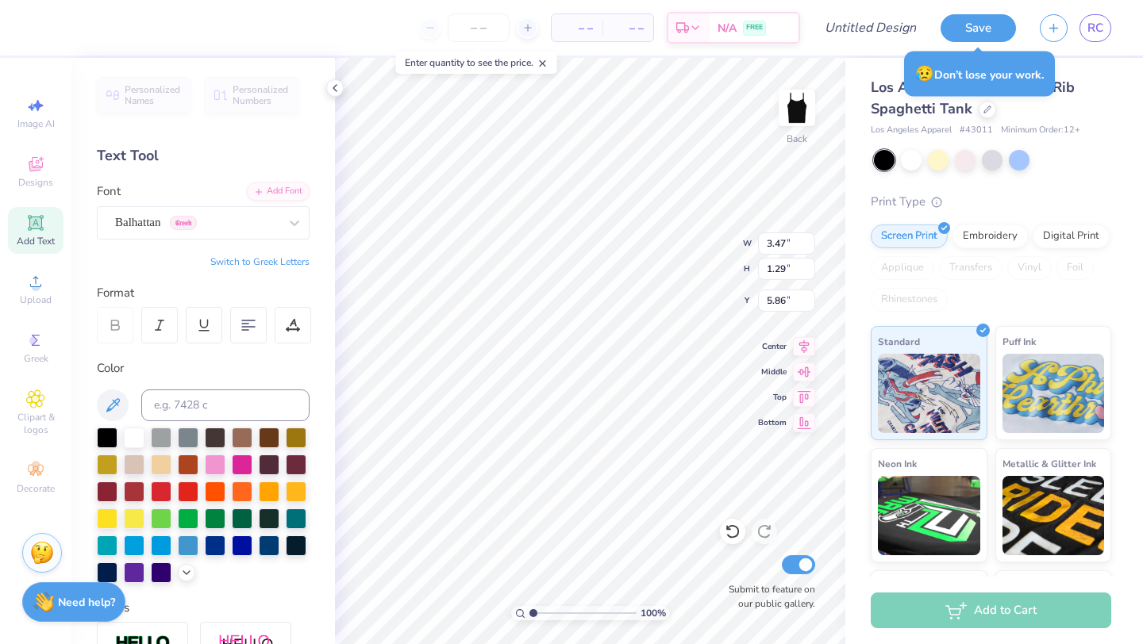
scroll to position [0, 4]
click at [282, 213] on div at bounding box center [294, 223] width 29 height 29
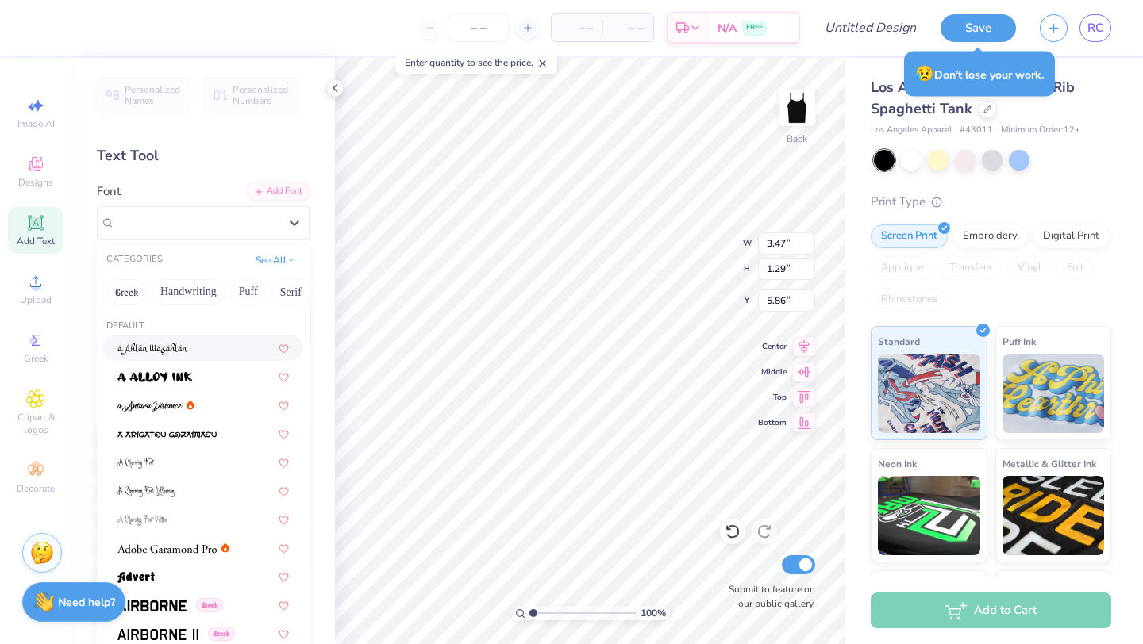
click at [159, 350] on img at bounding box center [152, 349] width 71 height 11
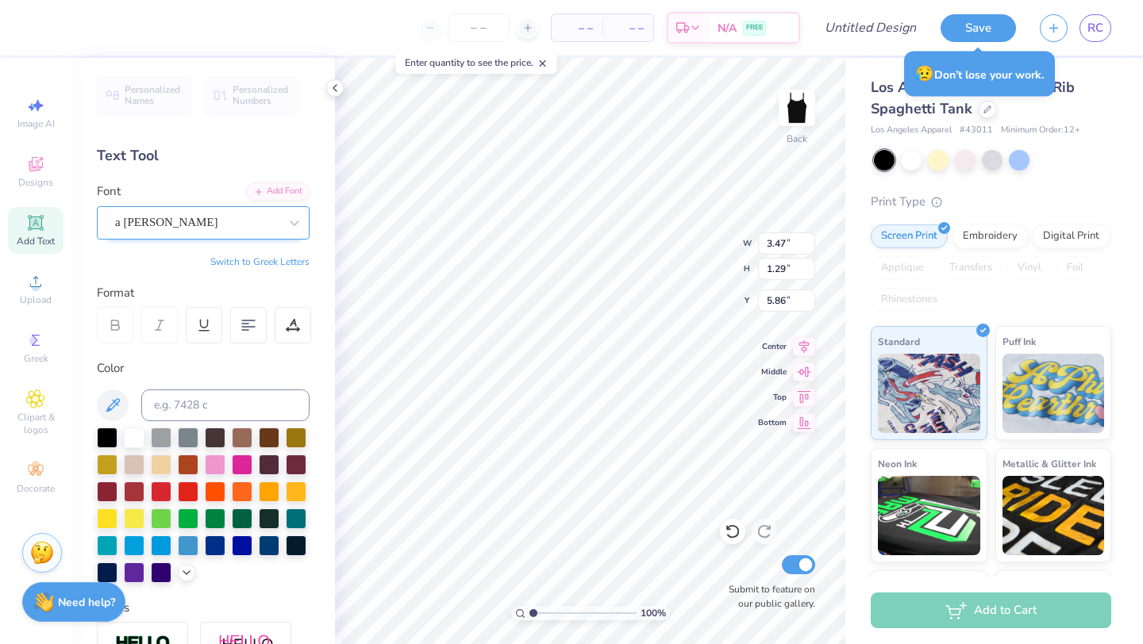
click at [217, 229] on div "a Ahlan Wasahlan" at bounding box center [196, 222] width 167 height 25
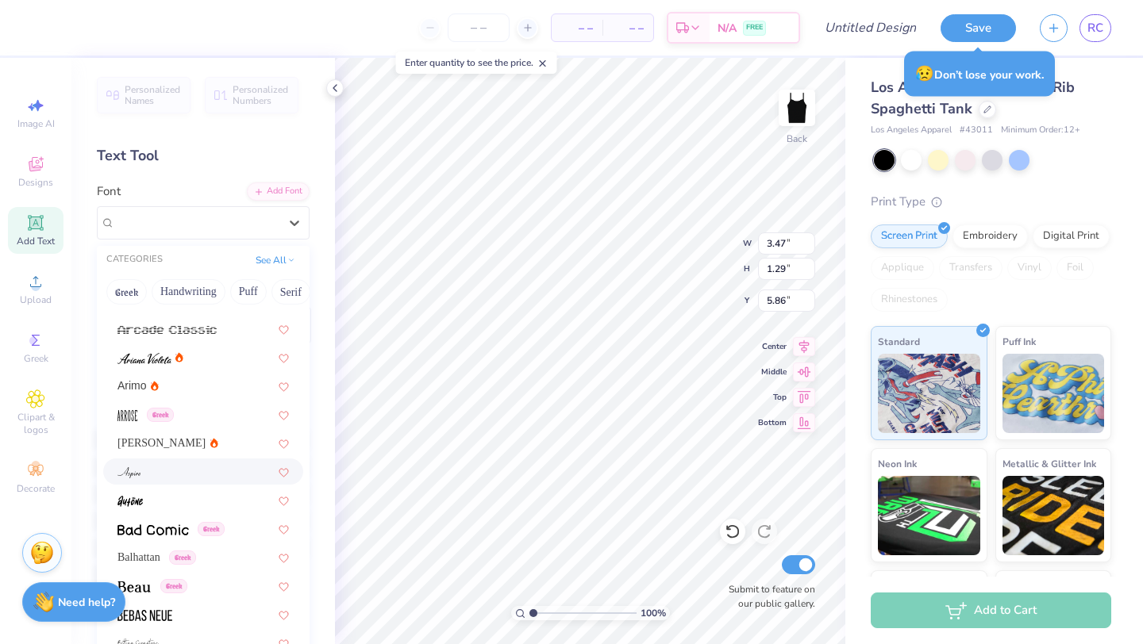
scroll to position [478, 0]
click at [167, 358] on img at bounding box center [144, 357] width 54 height 11
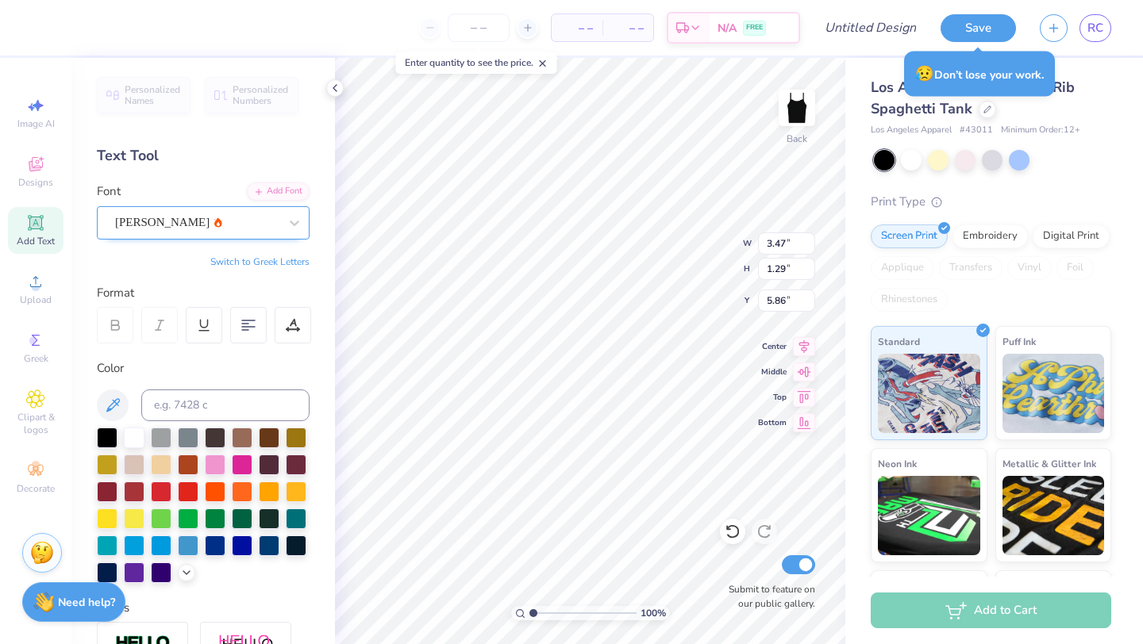
click at [194, 214] on div "Ariana Violeta" at bounding box center [196, 222] width 167 height 25
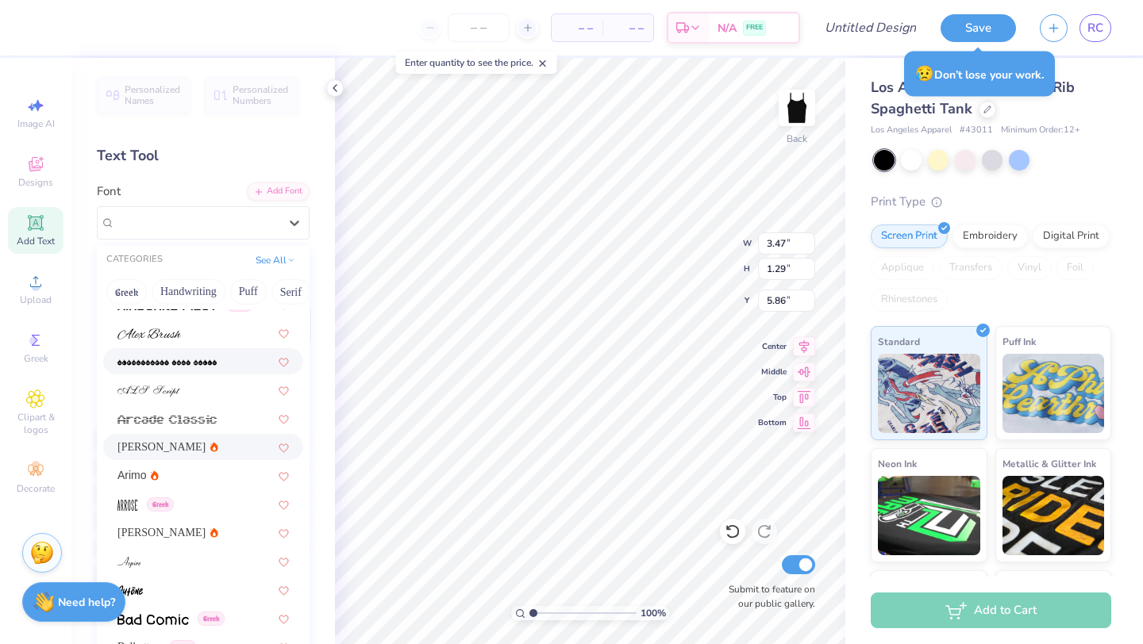
scroll to position [390, 0]
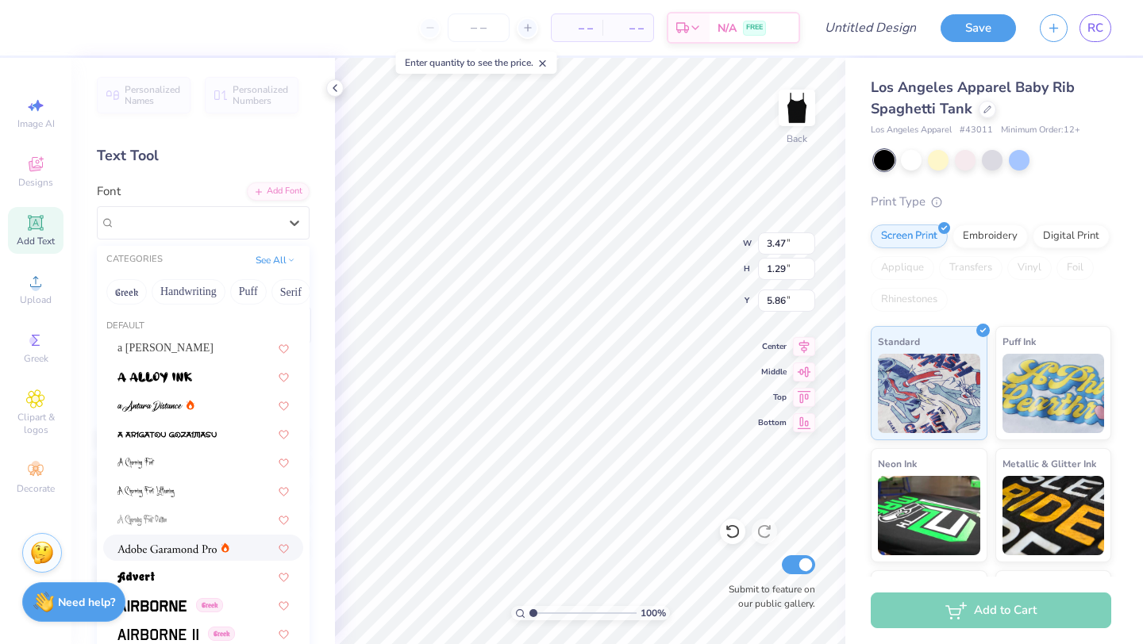
click at [203, 547] on img at bounding box center [166, 549] width 99 height 11
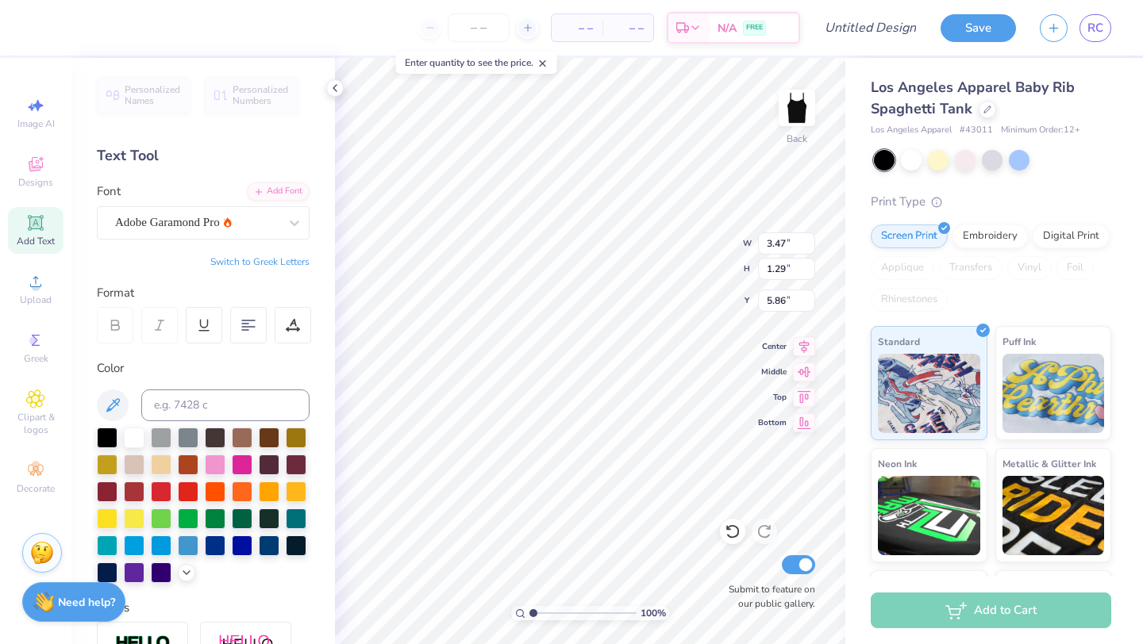
scroll to position [0, 1]
type textarea "P.I.N.K. Women"
click at [234, 217] on div "Adobe Garamond Pro" at bounding box center [196, 222] width 167 height 25
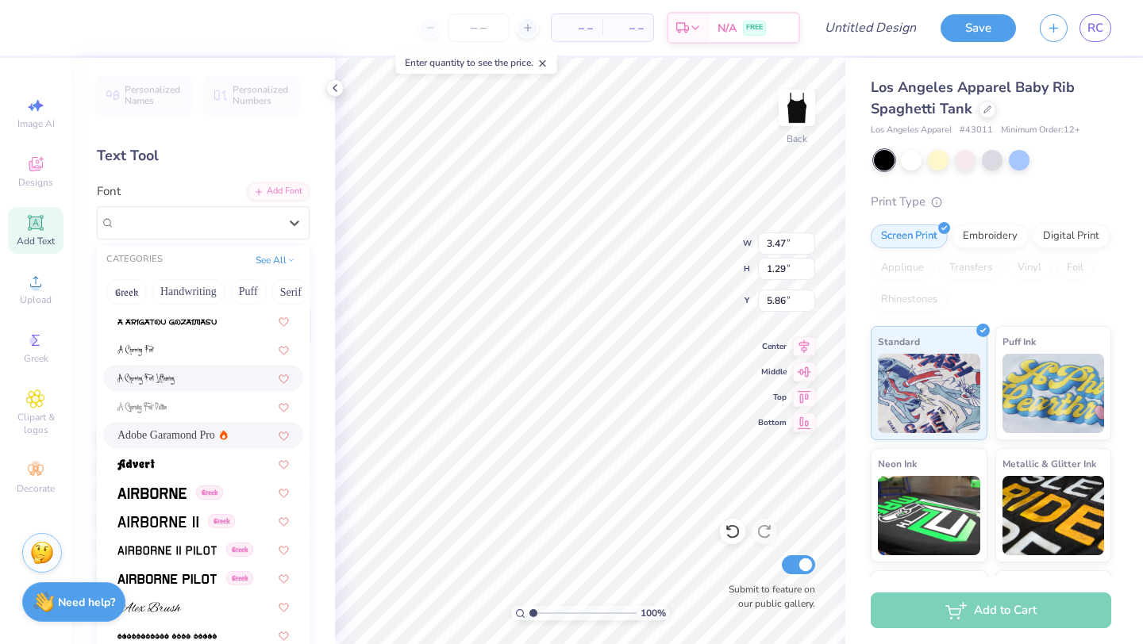
scroll to position [120, 0]
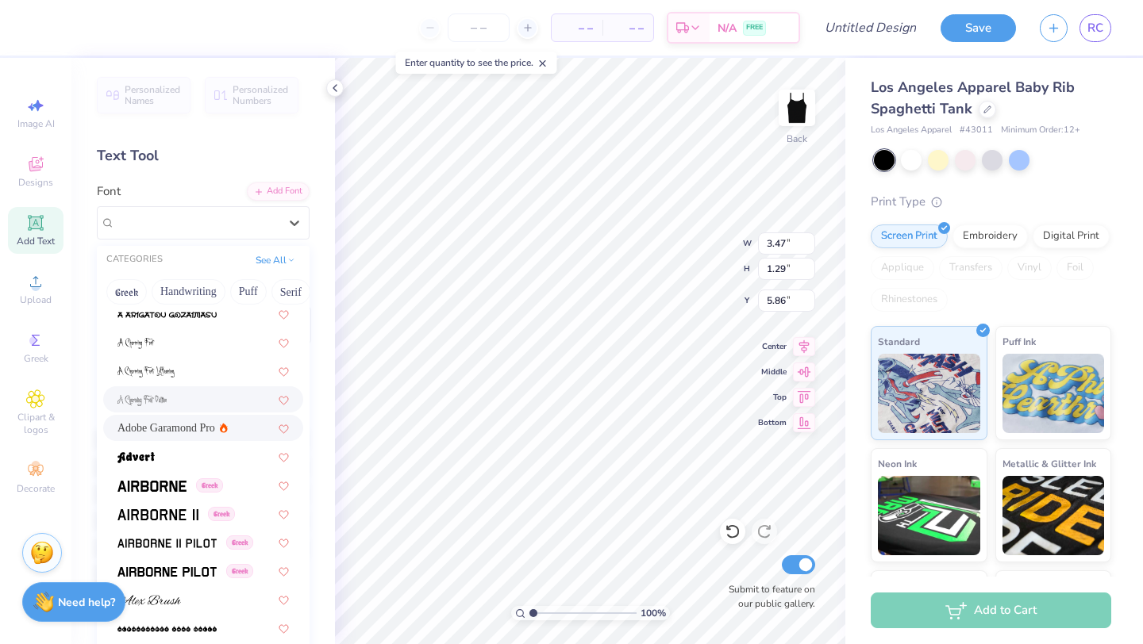
click at [182, 406] on div at bounding box center [202, 399] width 171 height 17
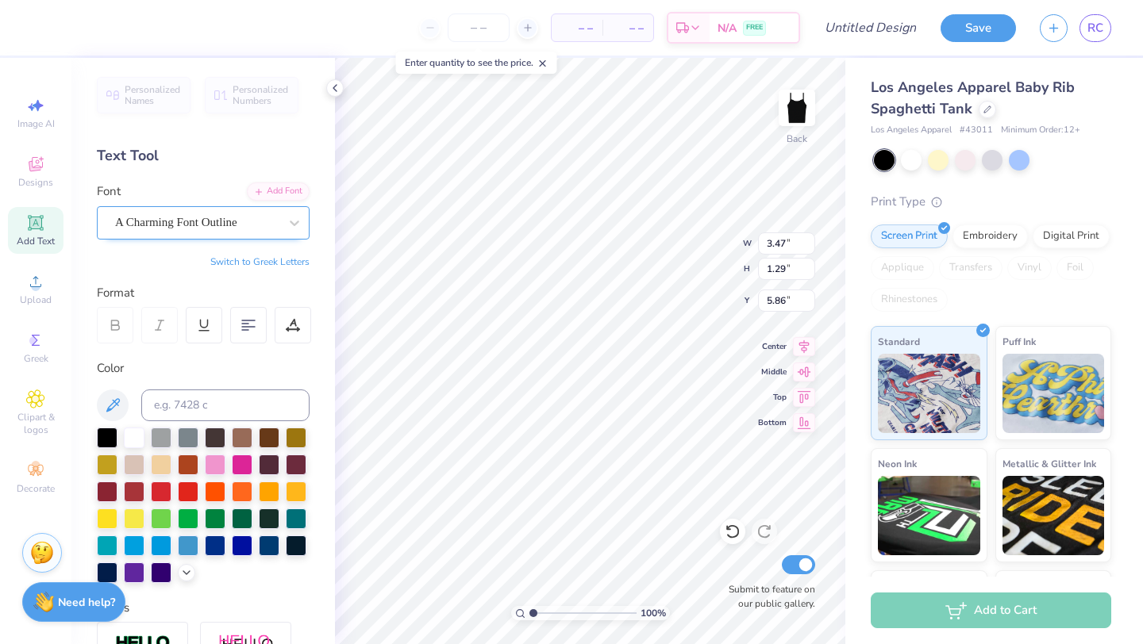
click at [235, 229] on div "A Charming Font Outline" at bounding box center [196, 222] width 167 height 25
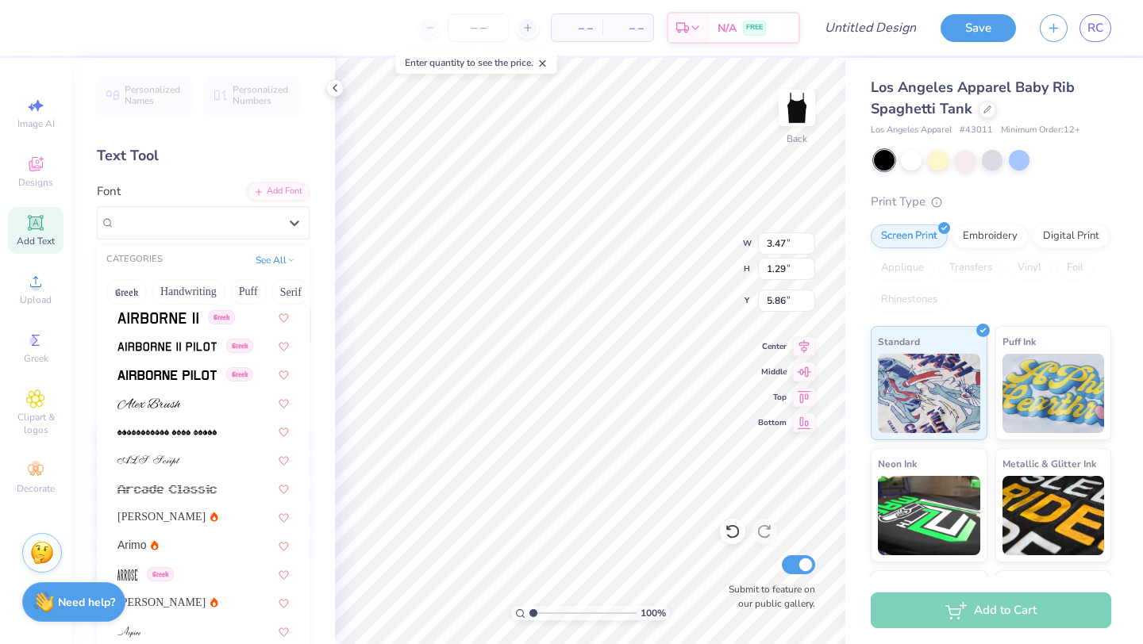
scroll to position [515, 0]
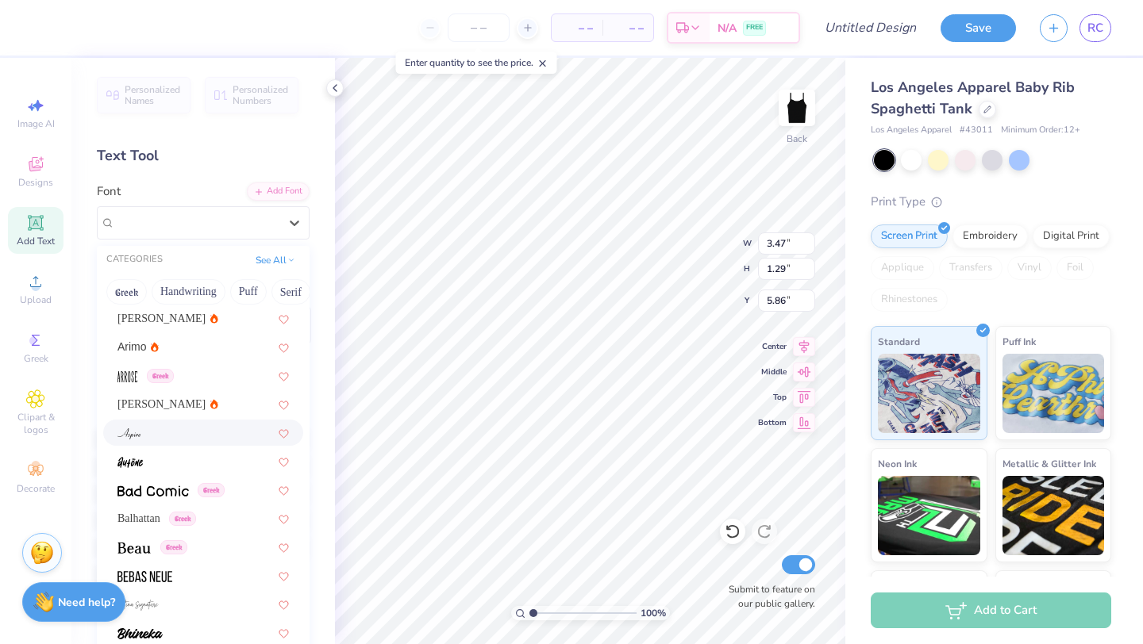
click at [170, 431] on div at bounding box center [202, 433] width 171 height 17
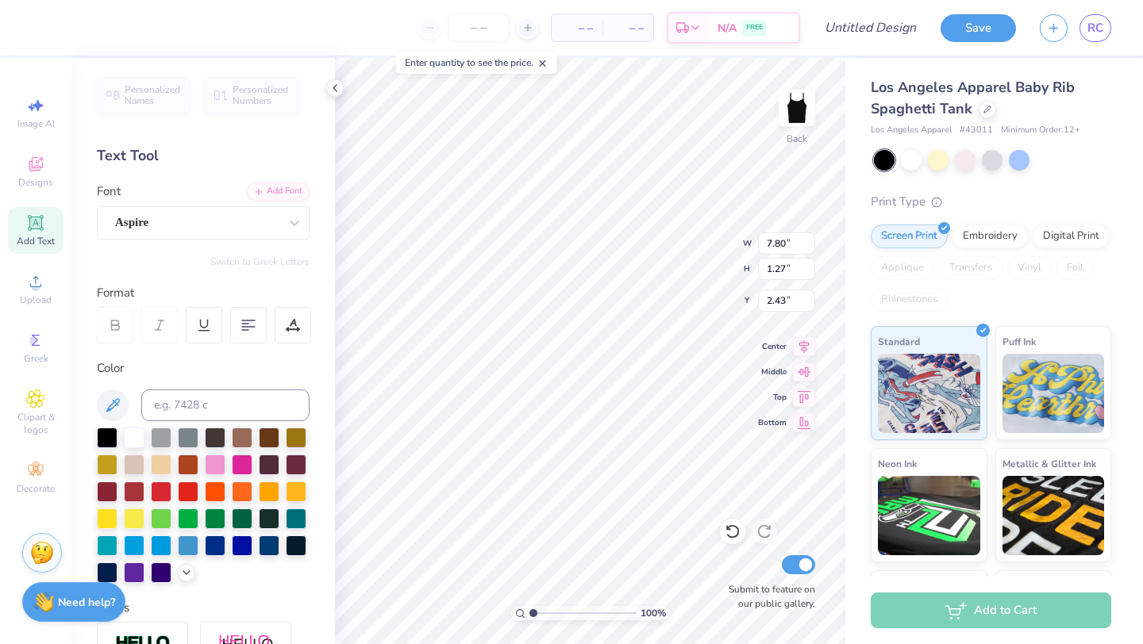
type input "2.43"
click at [227, 219] on div "Aspire" at bounding box center [196, 222] width 167 height 25
click at [227, 234] on div "Aspire" at bounding box center [203, 222] width 213 height 33
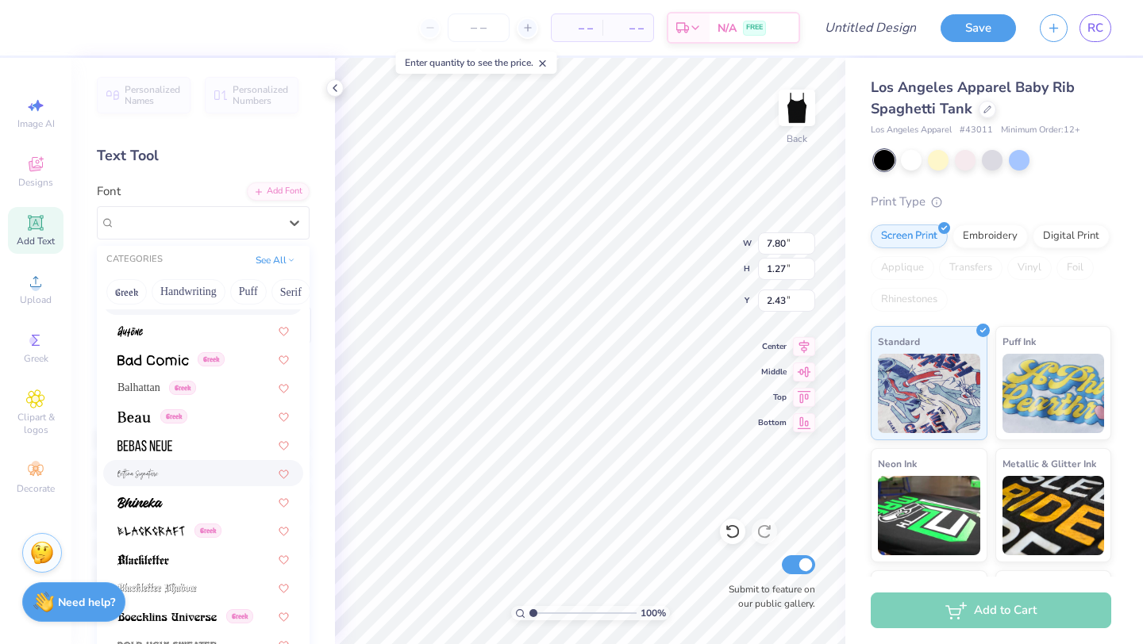
scroll to position [661, 0]
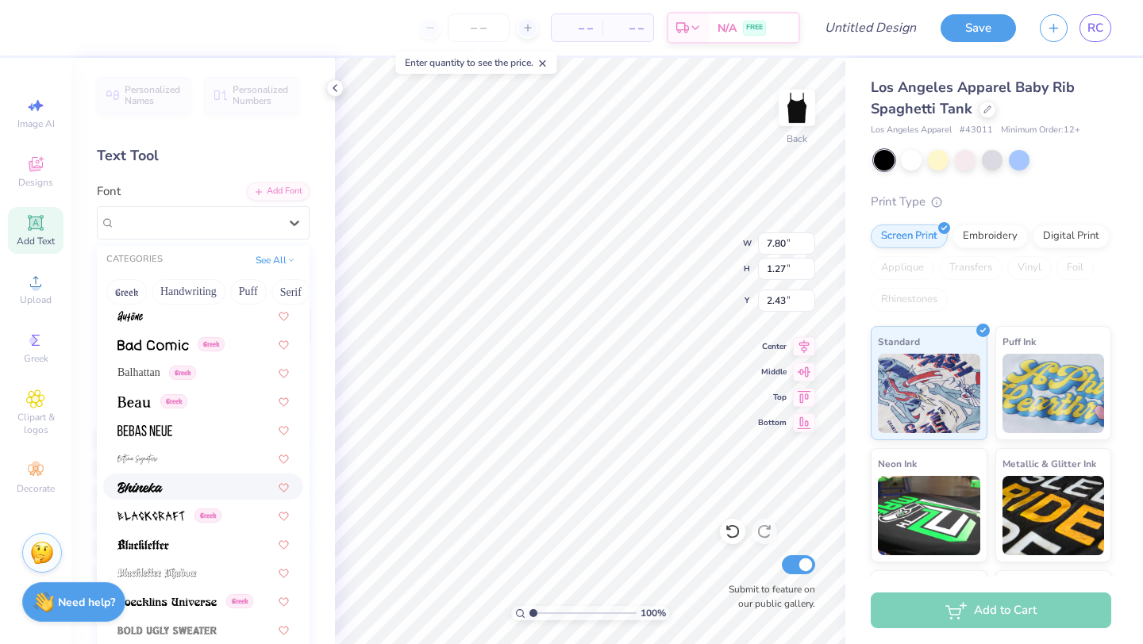
click at [167, 492] on div at bounding box center [202, 487] width 171 height 17
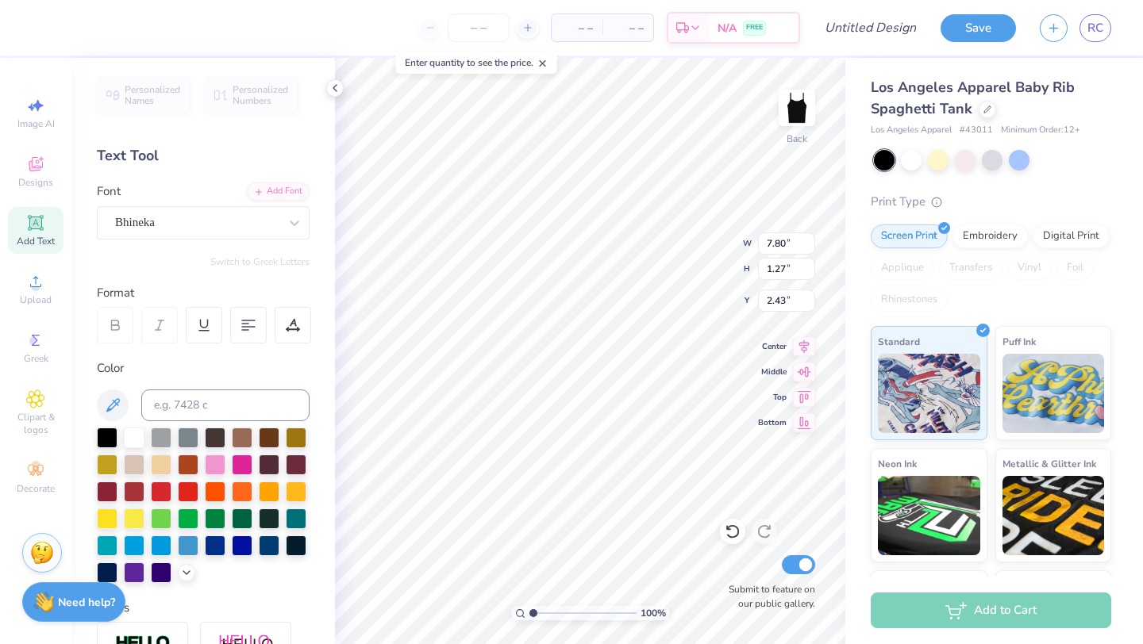
type input "8.87"
type input "1.18"
type input "2.48"
click at [232, 228] on div "Bhineka" at bounding box center [196, 222] width 167 height 25
click at [25, 409] on div "Clipart & logos" at bounding box center [36, 413] width 56 height 60
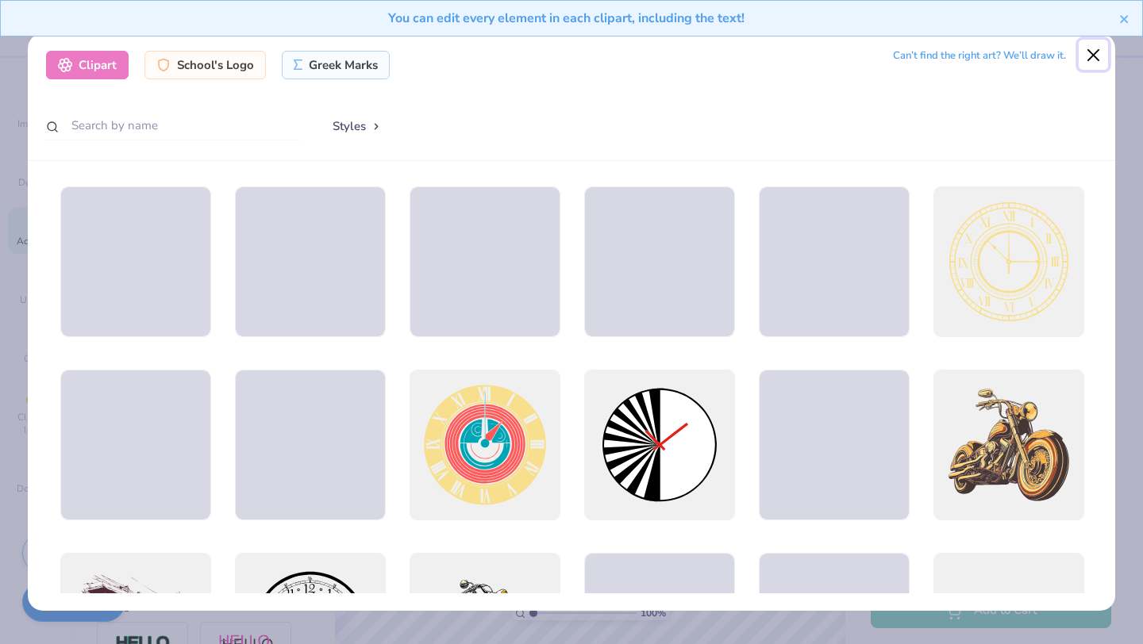
click at [1090, 51] on button "Close" at bounding box center [1093, 55] width 30 height 30
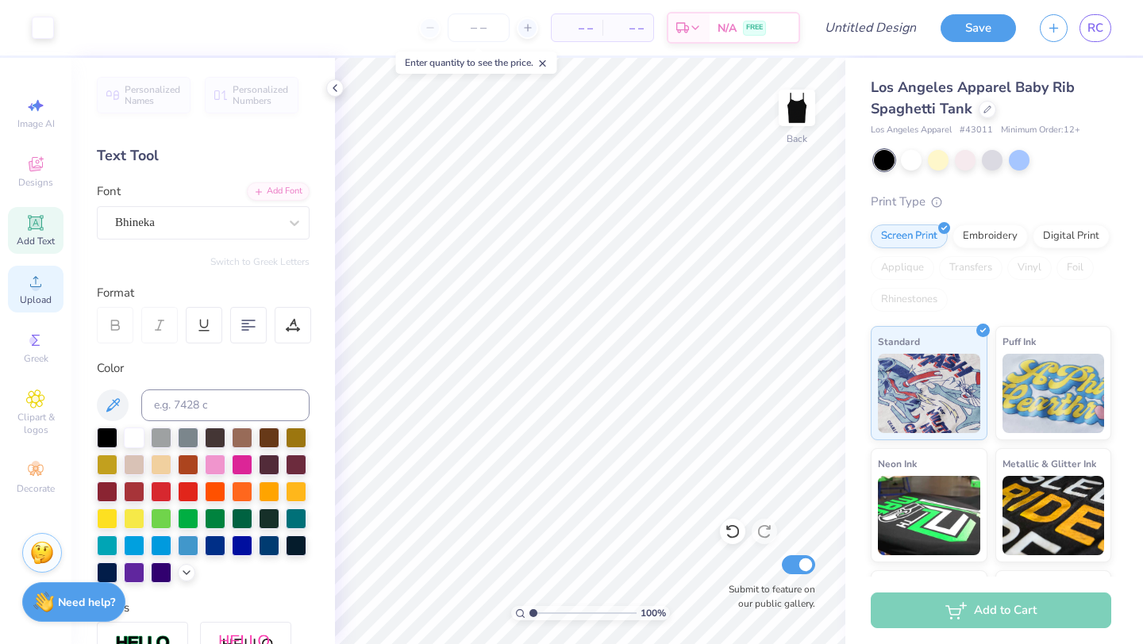
click at [37, 296] on span "Upload" at bounding box center [36, 300] width 32 height 13
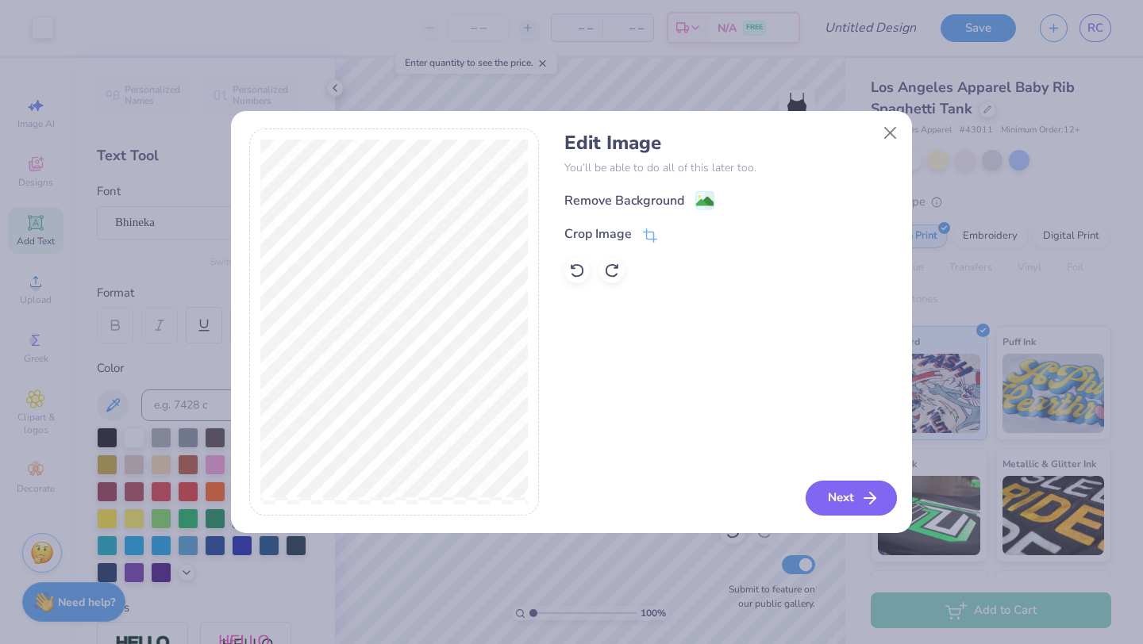
click at [849, 509] on button "Next" at bounding box center [850, 498] width 91 height 35
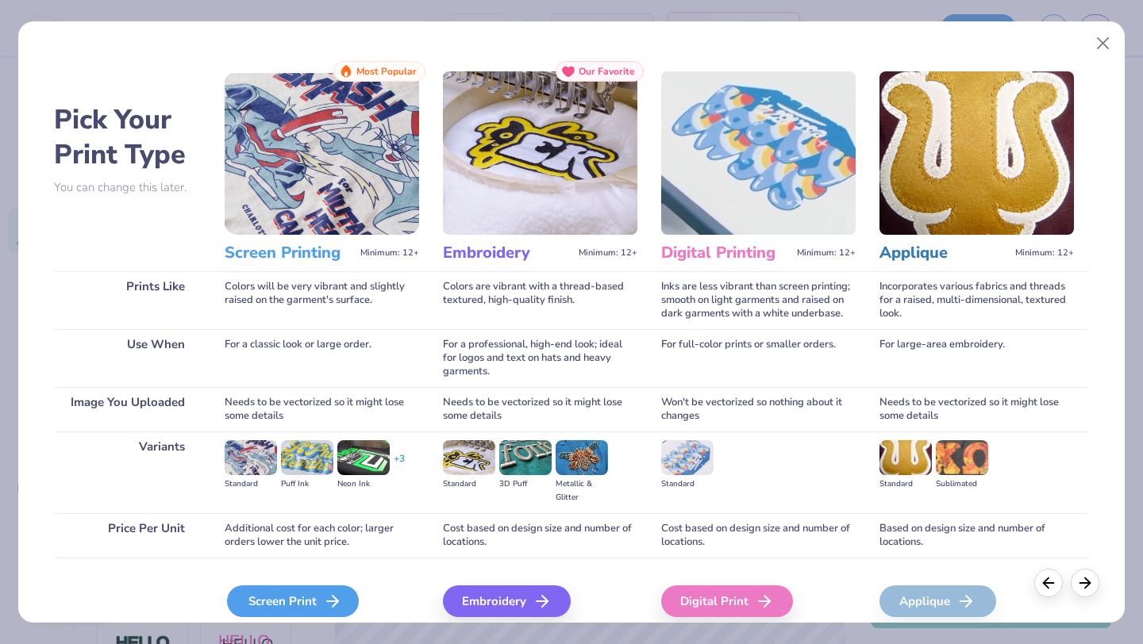
click at [256, 614] on div "Screen Print" at bounding box center [293, 602] width 132 height 32
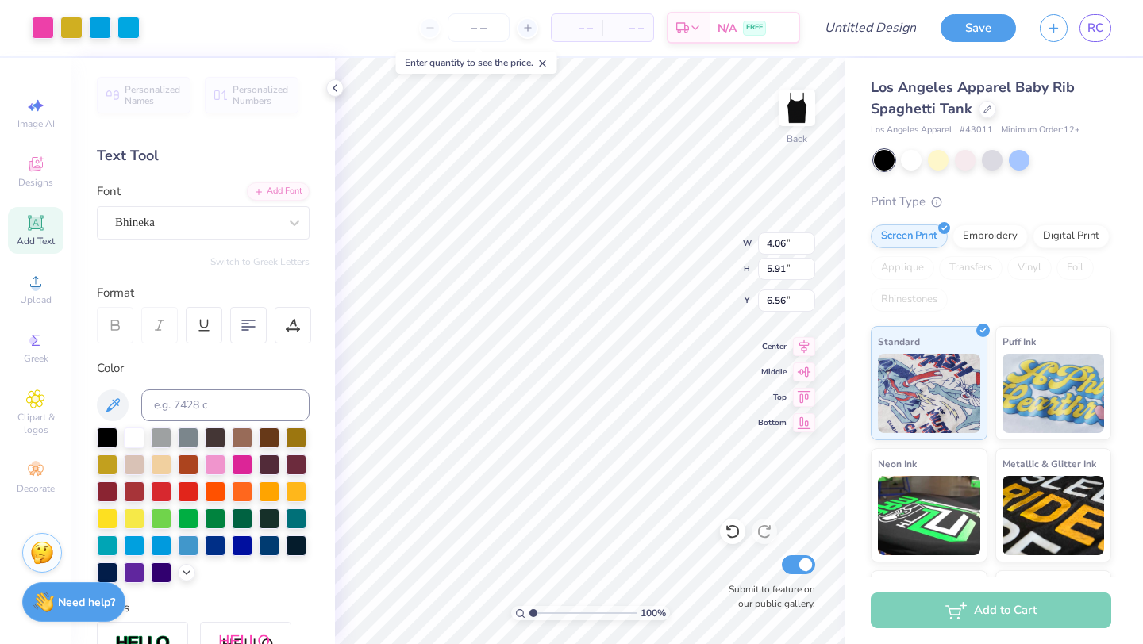
type input "4.06"
type input "5.91"
type input "4.35"
type input "1.84"
type input "2.68"
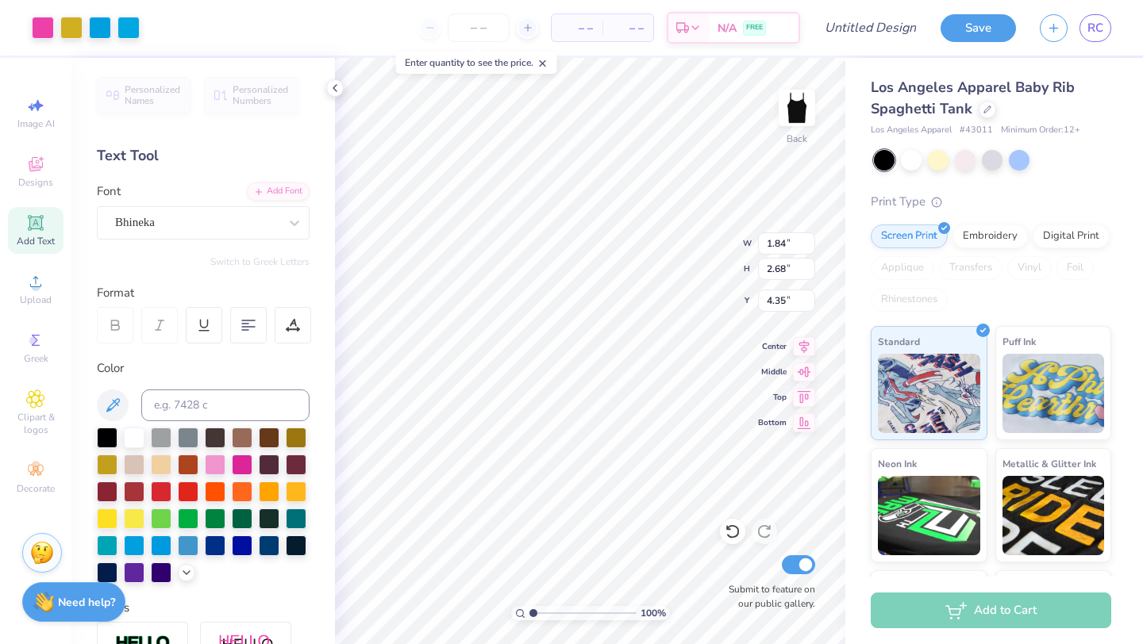
type input "4.31"
type input "1.63"
type input "2.37"
type input "3.88"
click at [257, 230] on div "Bhineka" at bounding box center [196, 222] width 167 height 25
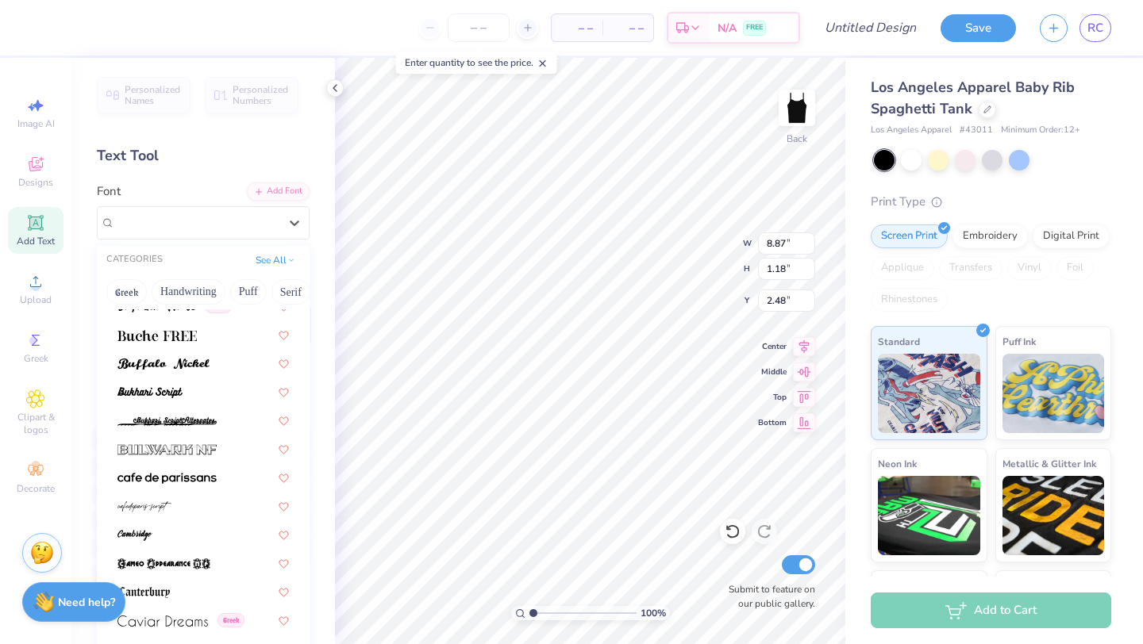
scroll to position [1446, 0]
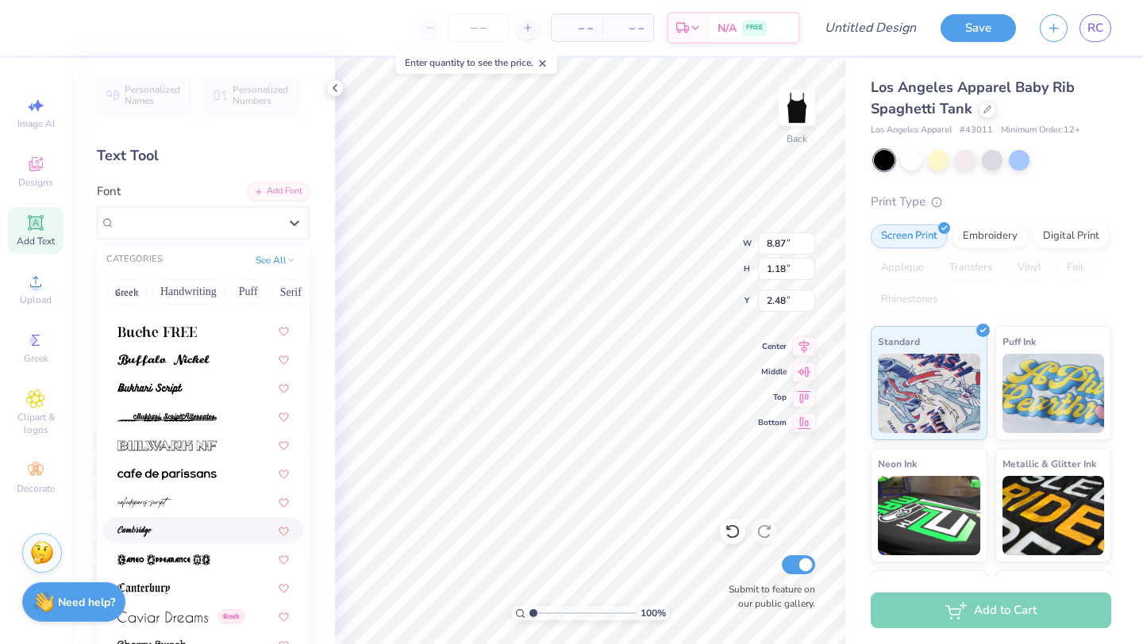
click at [183, 529] on div at bounding box center [202, 530] width 171 height 17
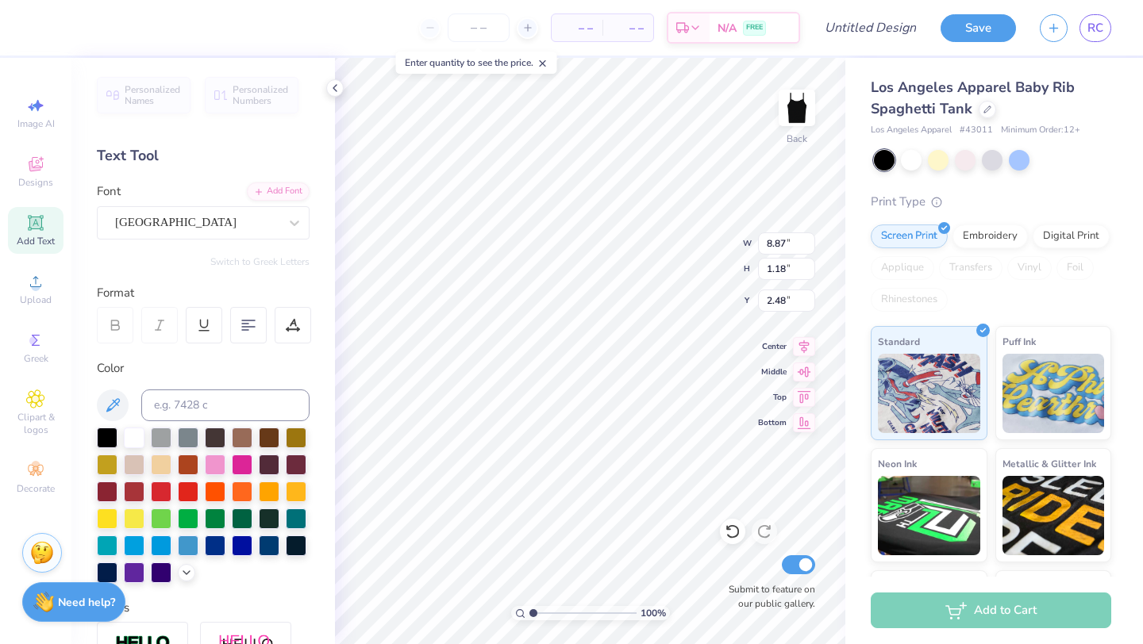
type input "8.89"
type input "1.36"
type input "2.39"
click at [254, 225] on div "Cambridge" at bounding box center [196, 222] width 167 height 25
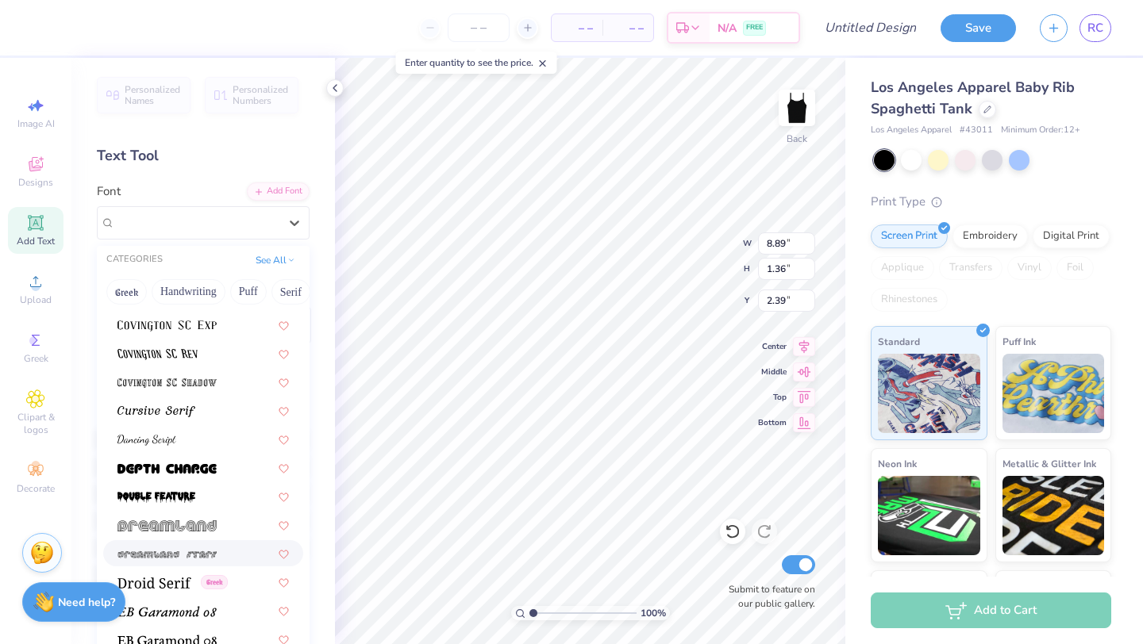
scroll to position [2596, 0]
click at [183, 437] on div at bounding box center [202, 437] width 171 height 17
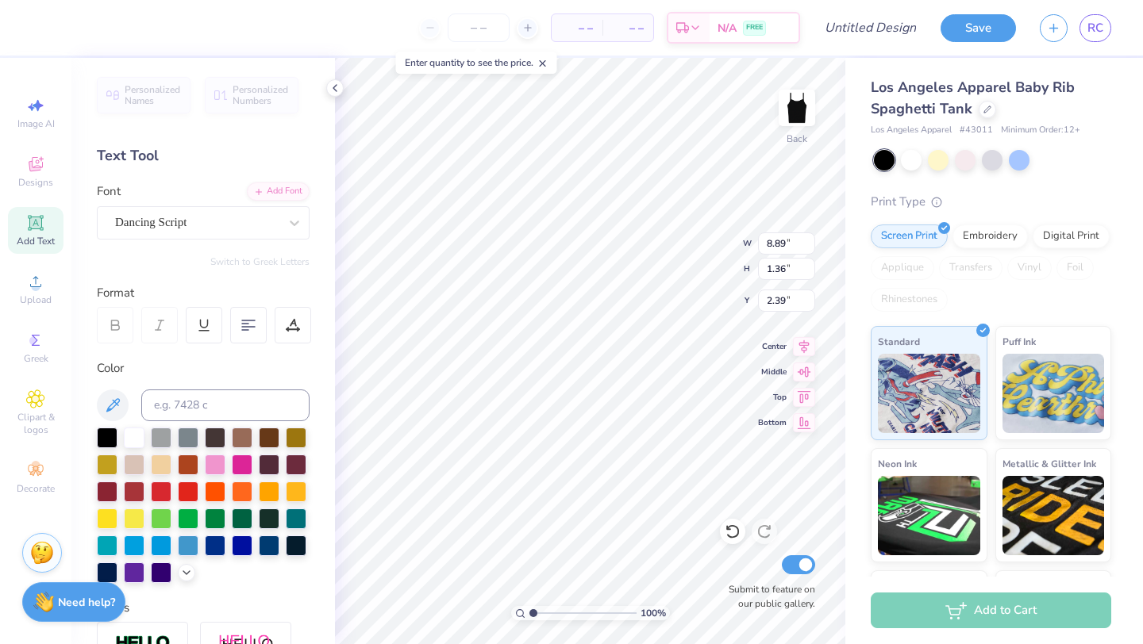
type input "8.93"
type input "1.21"
type input "2.46"
click at [334, 94] on div at bounding box center [334, 87] width 17 height 17
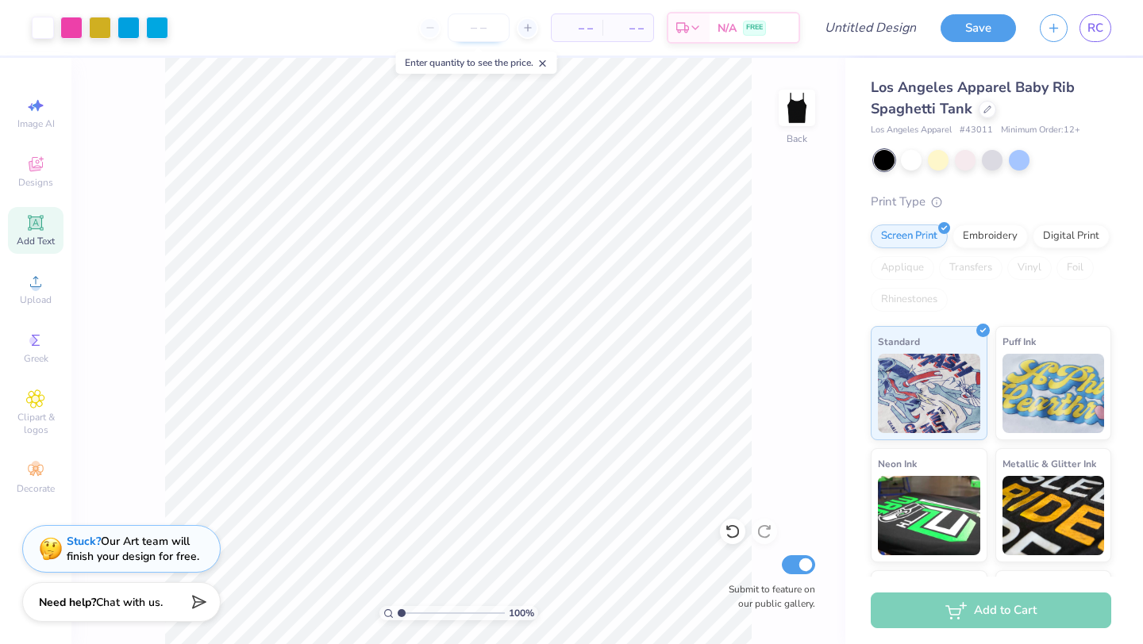
click at [479, 29] on input "number" at bounding box center [479, 27] width 62 height 29
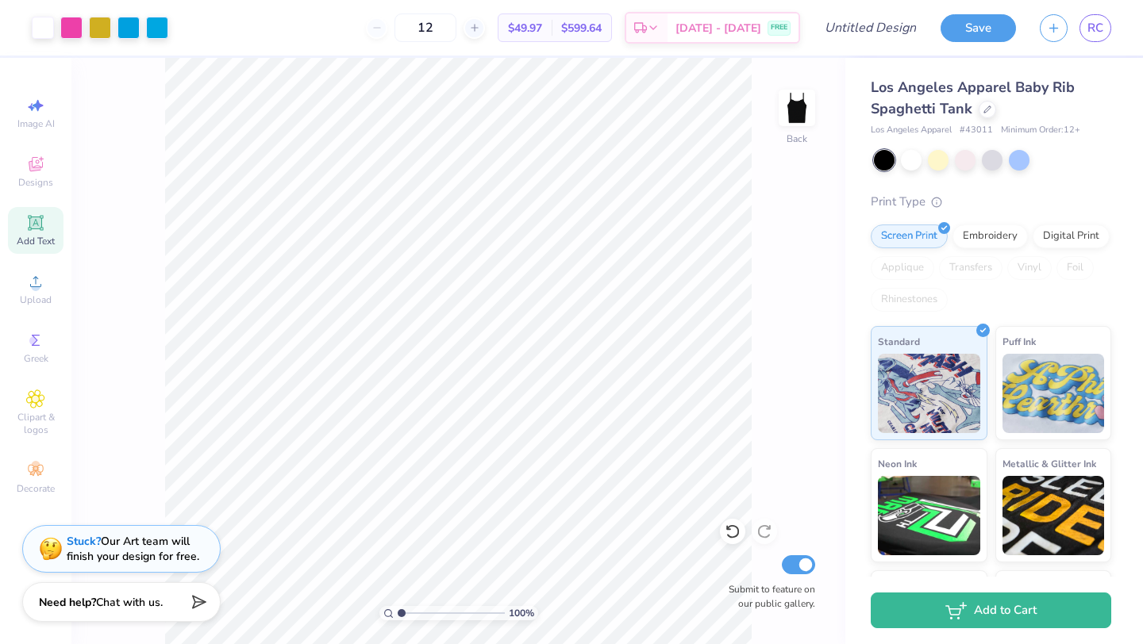
type input "12"
click at [896, 35] on input "Design Title" at bounding box center [890, 28] width 78 height 32
type input "FALL"
click at [984, 24] on button "Save" at bounding box center [977, 26] width 75 height 28
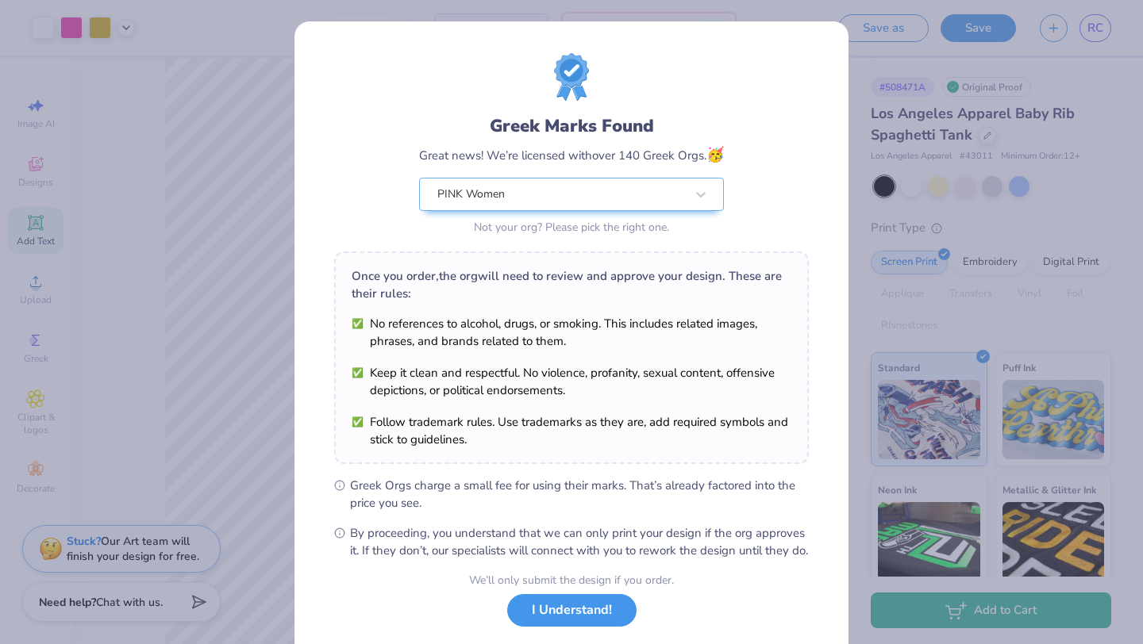
click at [558, 627] on button "I Understand!" at bounding box center [571, 610] width 129 height 33
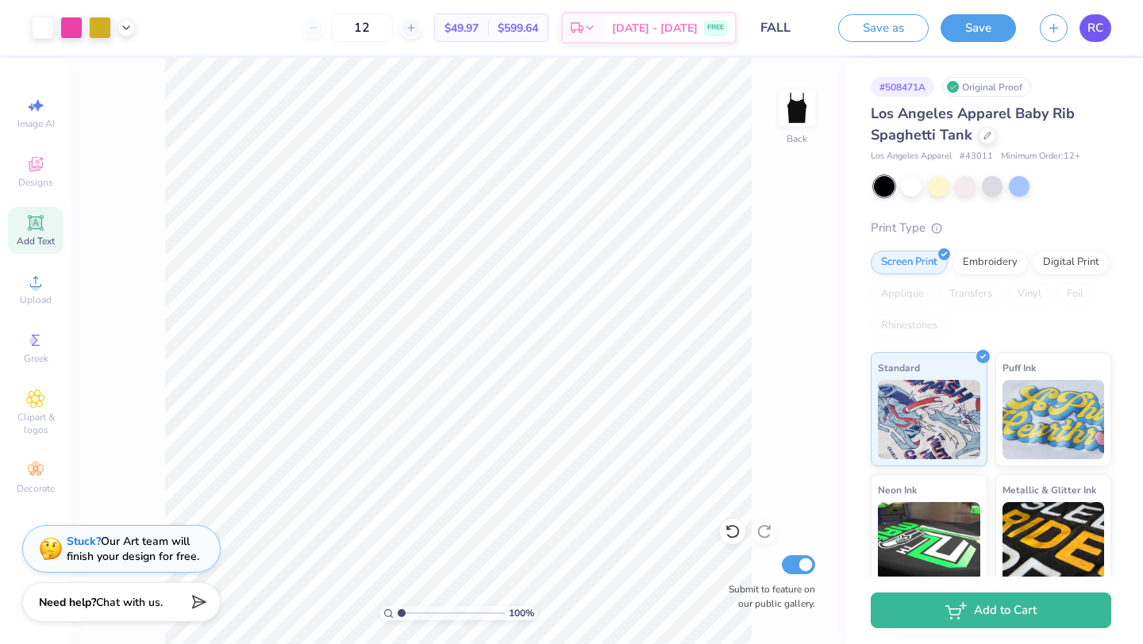
click at [1099, 33] on span "RC" at bounding box center [1095, 28] width 16 height 18
click at [1010, 29] on button "Save" at bounding box center [977, 26] width 75 height 28
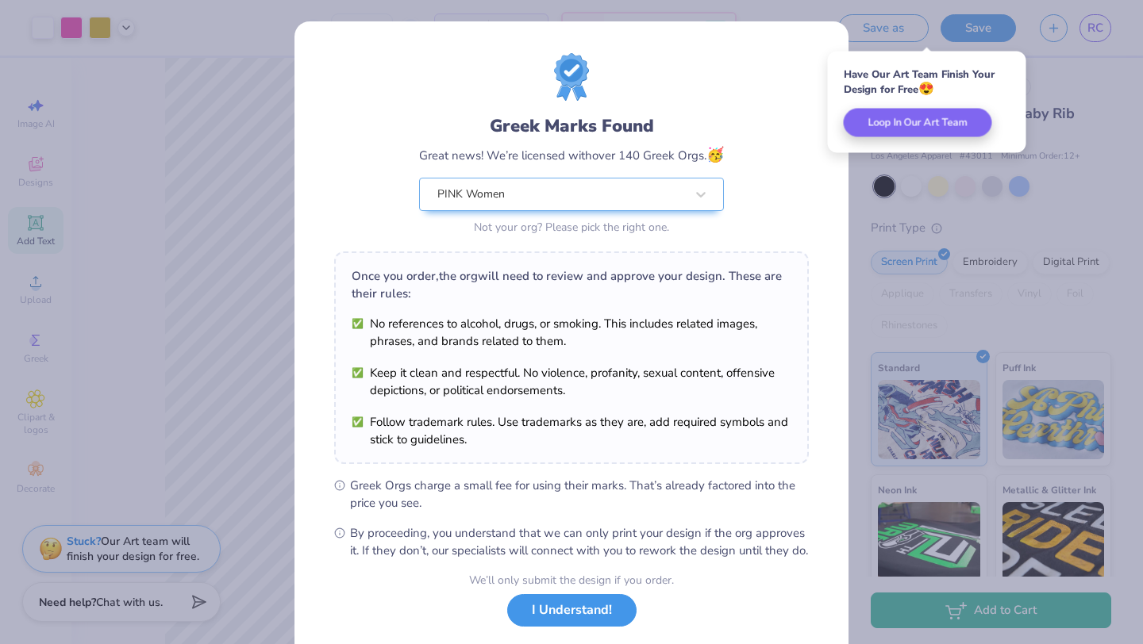
click at [538, 627] on button "I Understand!" at bounding box center [571, 610] width 129 height 33
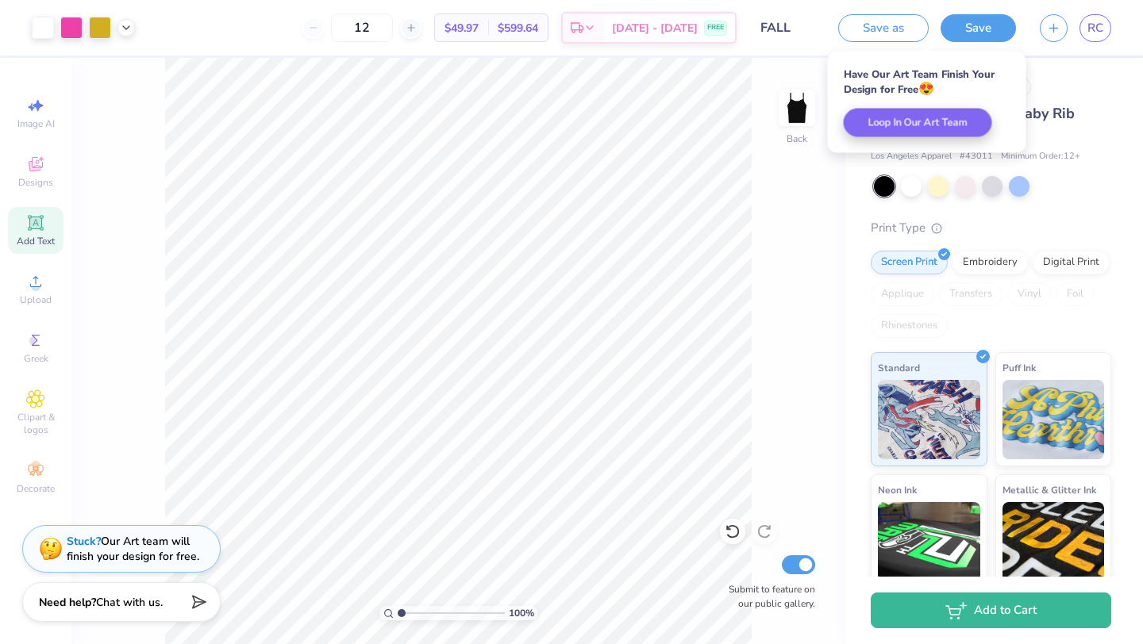
click at [1094, 43] on div "Save as Save RC" at bounding box center [990, 28] width 305 height 56
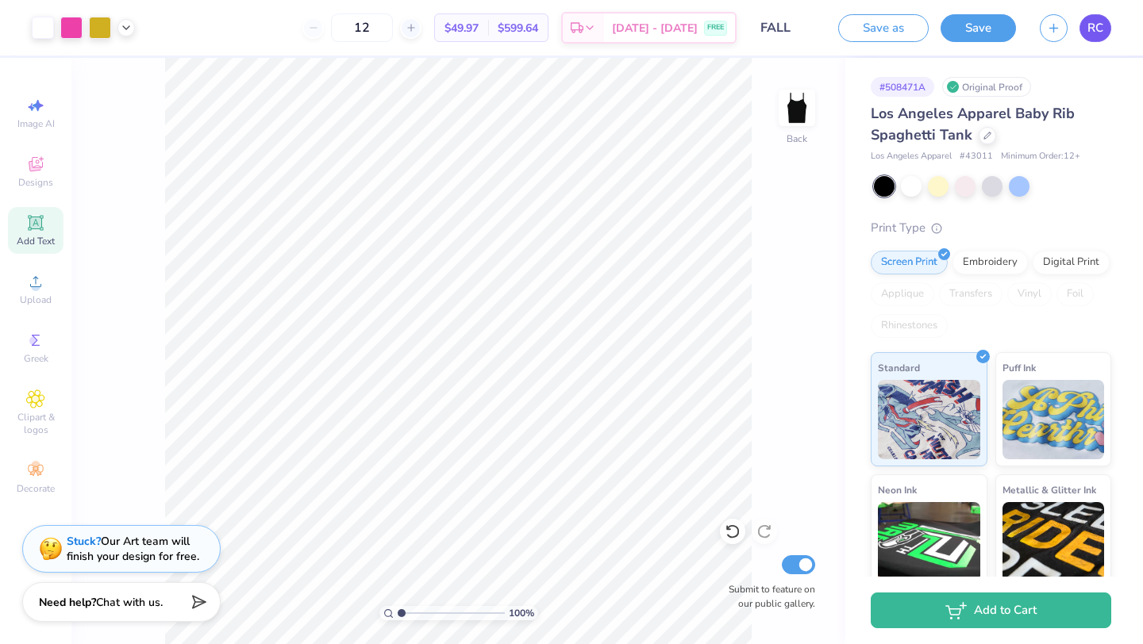
click at [1101, 26] on span "RC" at bounding box center [1095, 28] width 16 height 18
click at [1085, 30] on link "RC" at bounding box center [1095, 28] width 32 height 28
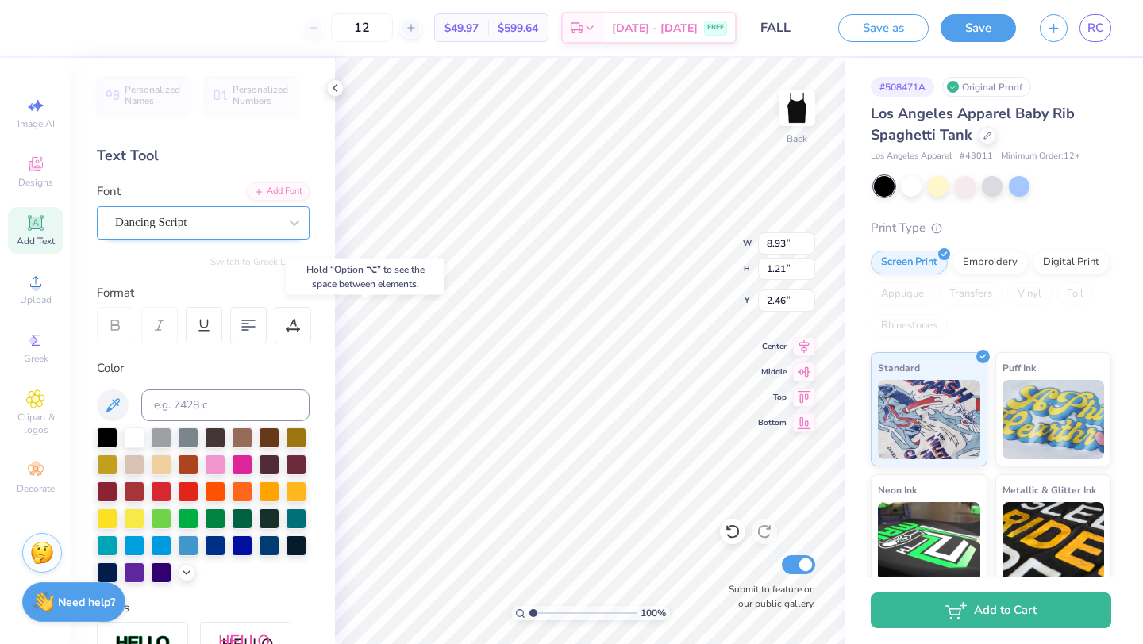
click at [229, 228] on div "Dancing Script" at bounding box center [196, 222] width 167 height 25
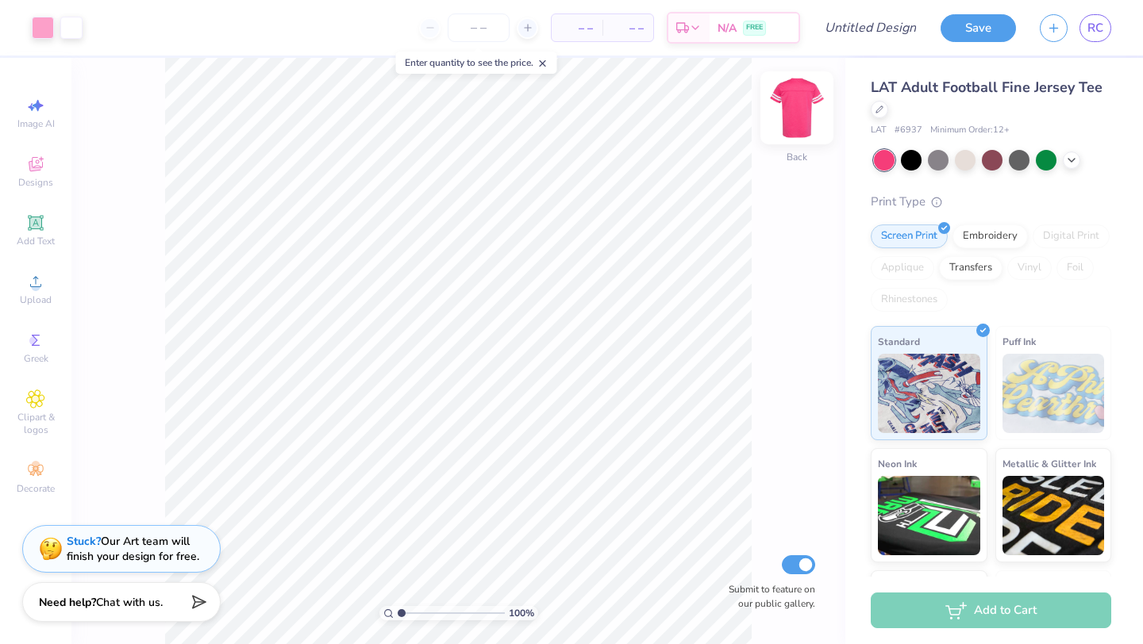
click at [798, 116] on img at bounding box center [796, 107] width 63 height 63
click at [798, 116] on img at bounding box center [797, 108] width 32 height 32
click at [881, 113] on div at bounding box center [879, 107] width 17 height 17
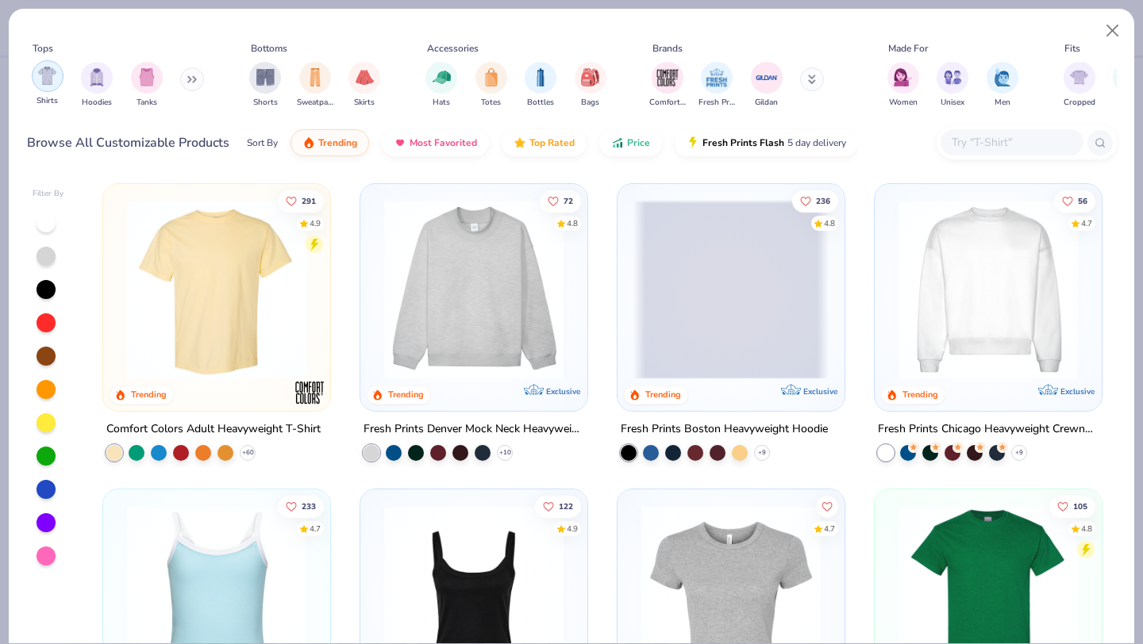
click at [55, 84] on img "filter for Shirts" at bounding box center [47, 76] width 18 height 18
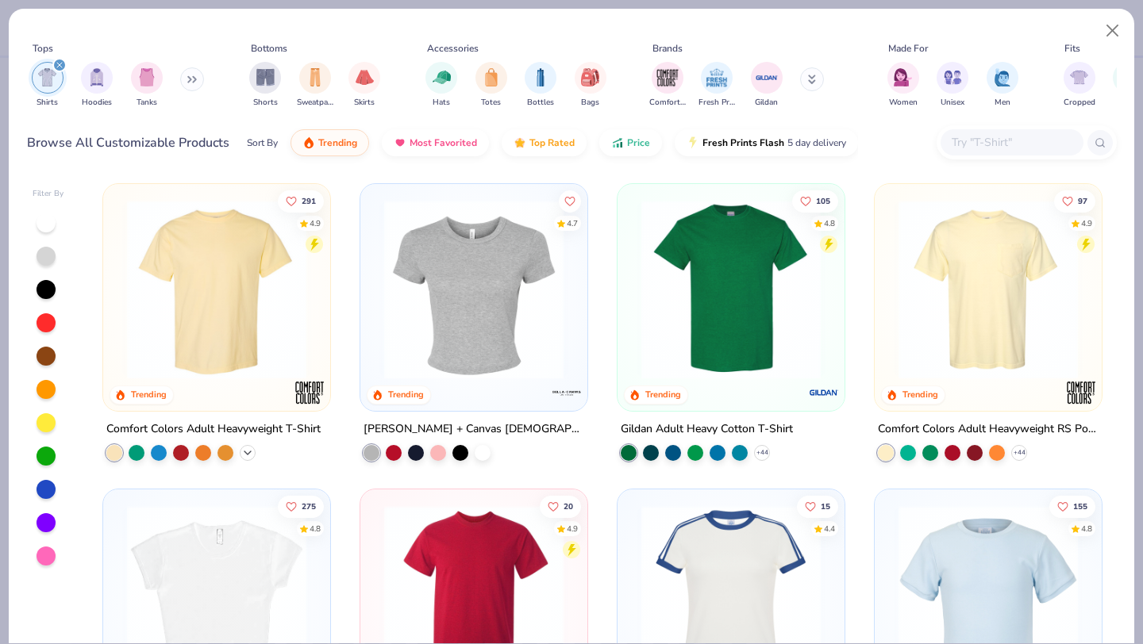
click at [252, 448] on icon at bounding box center [247, 453] width 13 height 13
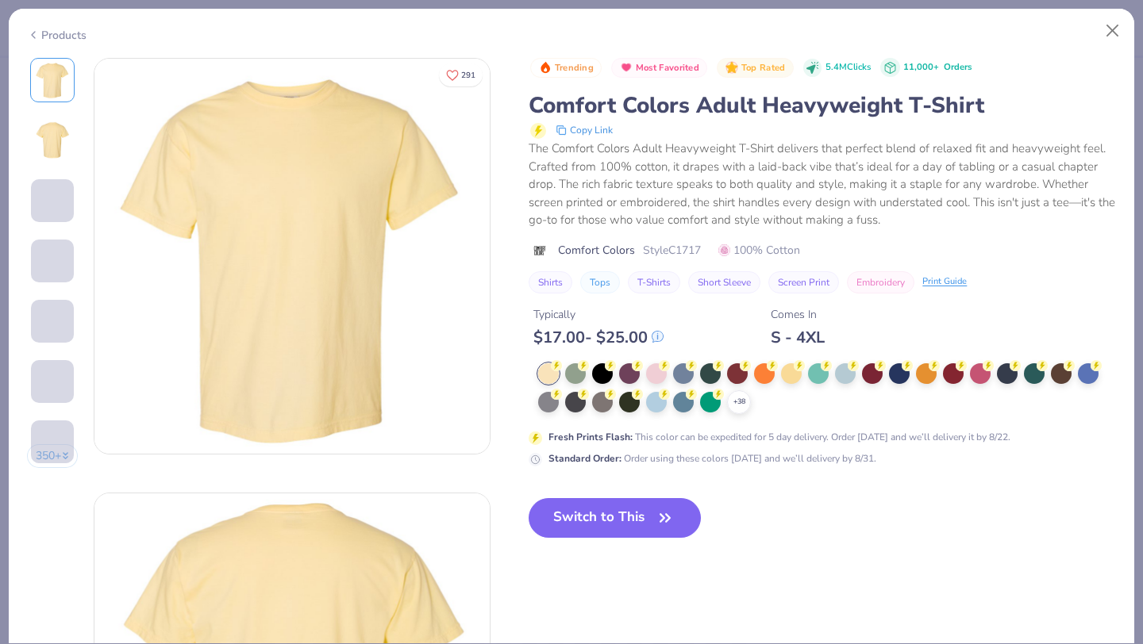
click at [659, 373] on div at bounding box center [656, 373] width 21 height 21
click at [659, 371] on div at bounding box center [656, 373] width 21 height 21
click at [653, 374] on div at bounding box center [656, 373] width 21 height 21
click at [659, 372] on div at bounding box center [656, 373] width 21 height 21
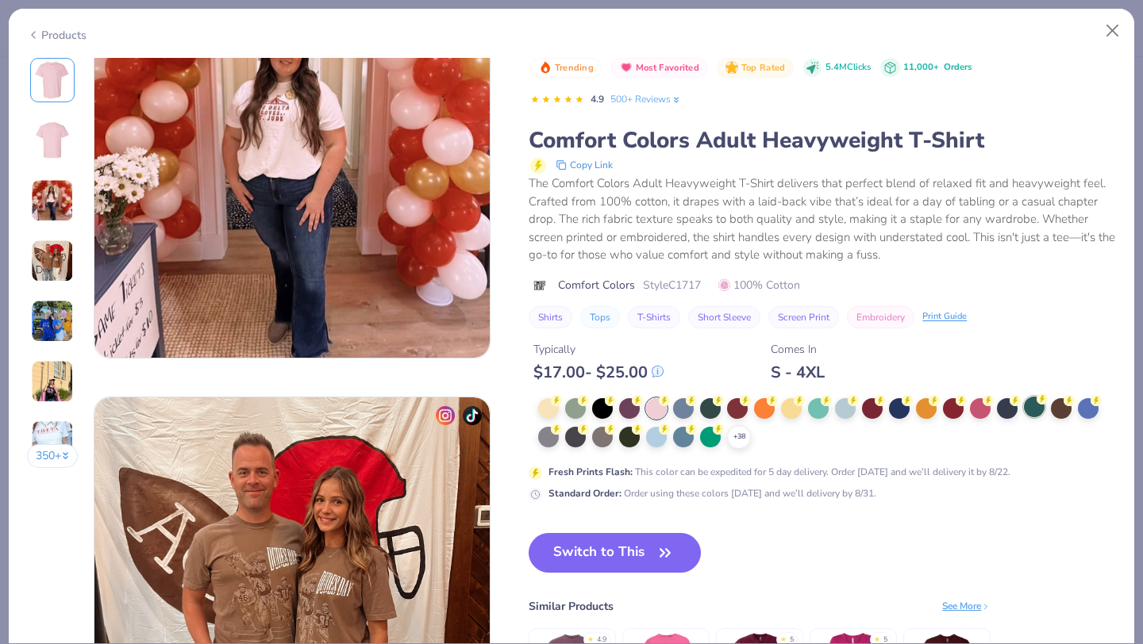
scroll to position [948, 0]
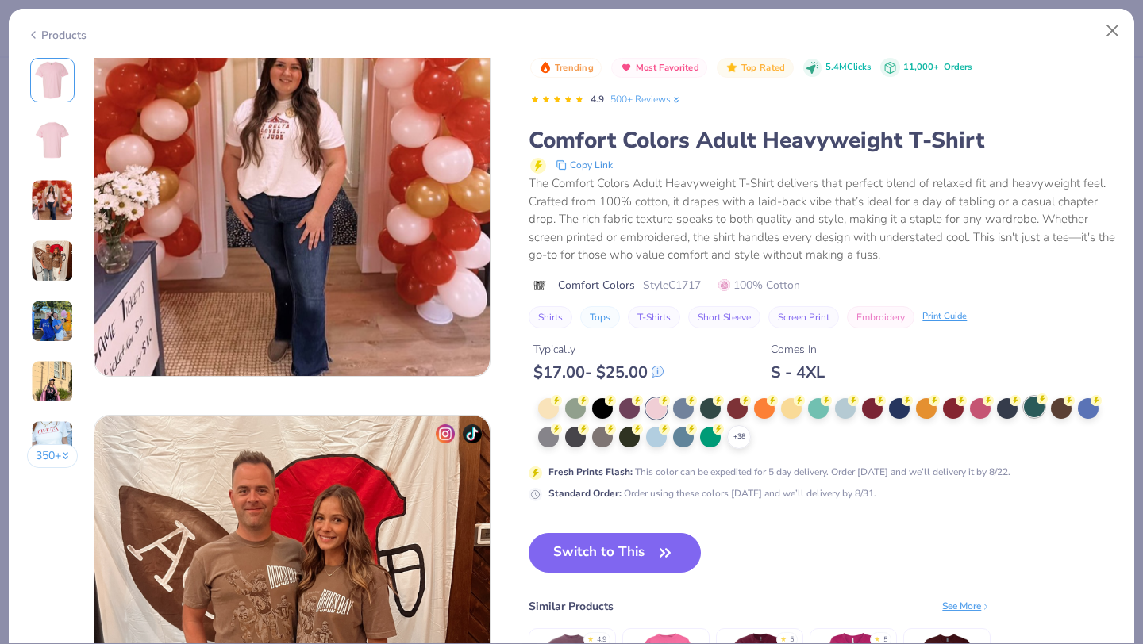
click at [562, 402] on circle at bounding box center [556, 400] width 11 height 11
click at [1004, 511] on div "Trending Most Favorited Top Rated 5.4M Clicks 11,000+ Orders 4.9 500+ Reviews C…" at bounding box center [822, 403] width 587 height 690
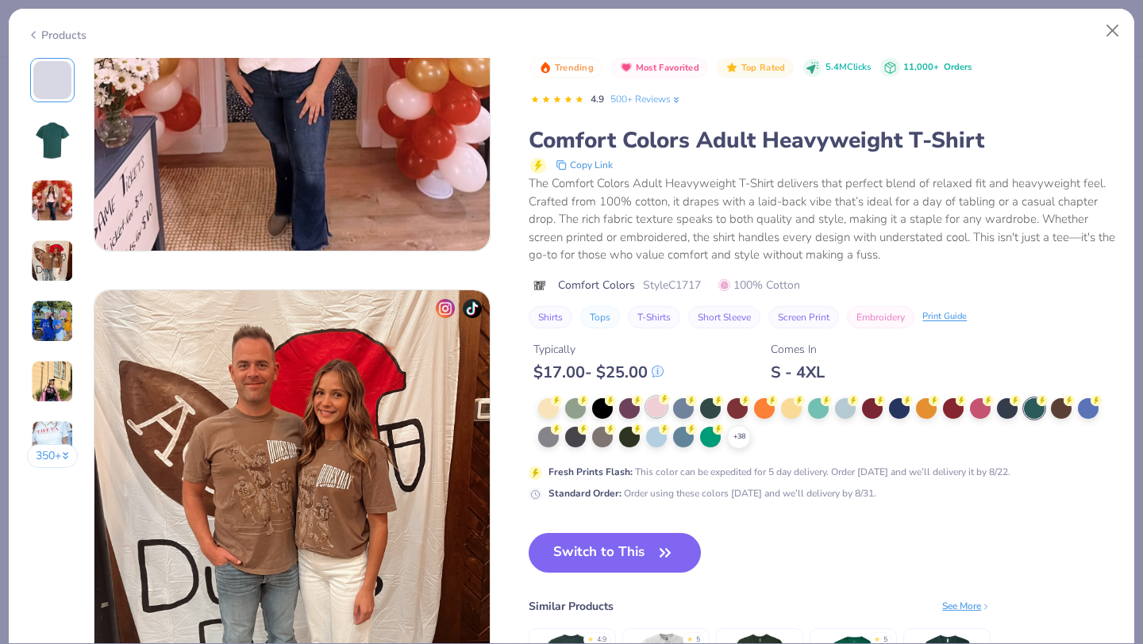
click at [658, 408] on div at bounding box center [656, 407] width 21 height 21
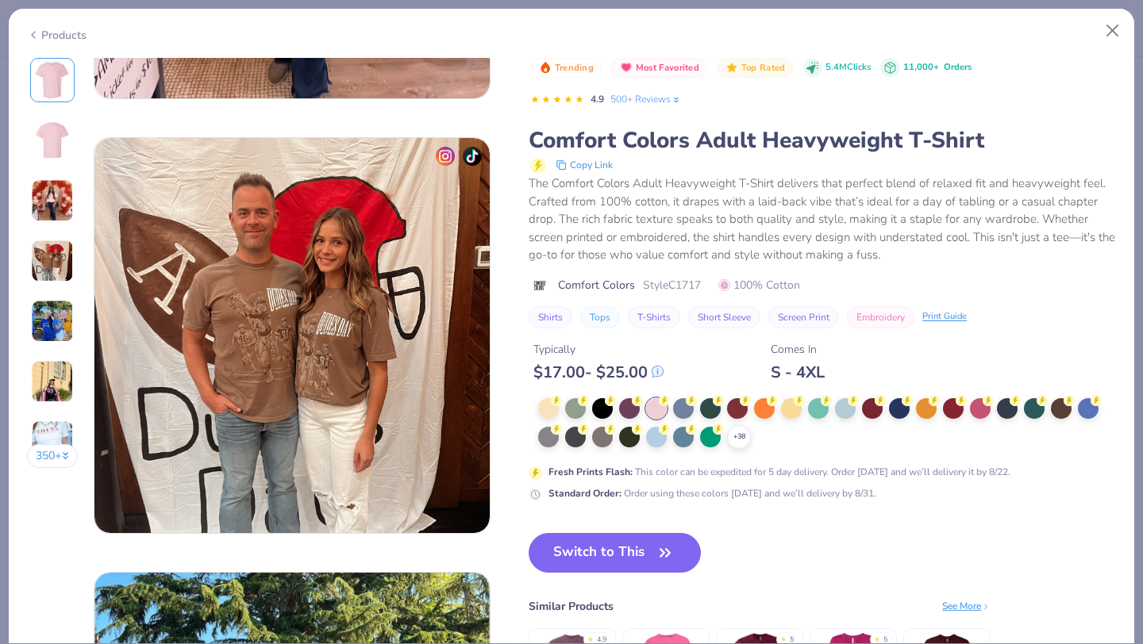
scroll to position [1566, 0]
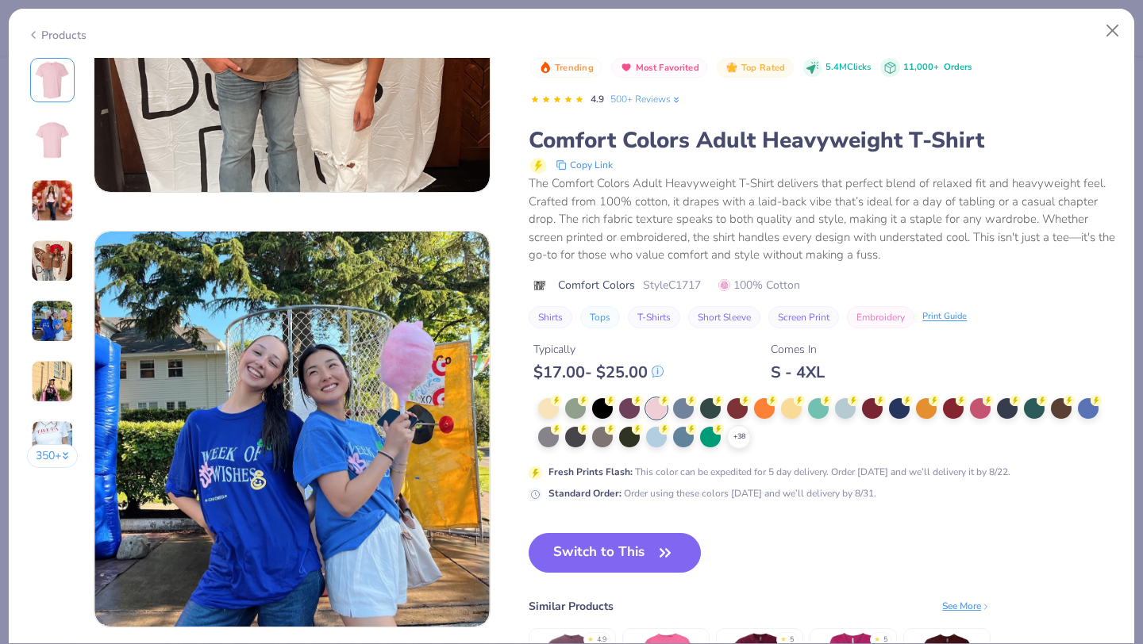
click at [833, 546] on div "Switch to This Similar Products See More ★ 4.9 ★ 5 ★ 5" at bounding box center [760, 640] width 462 height 214
click at [955, 605] on div "See More" at bounding box center [966, 606] width 48 height 14
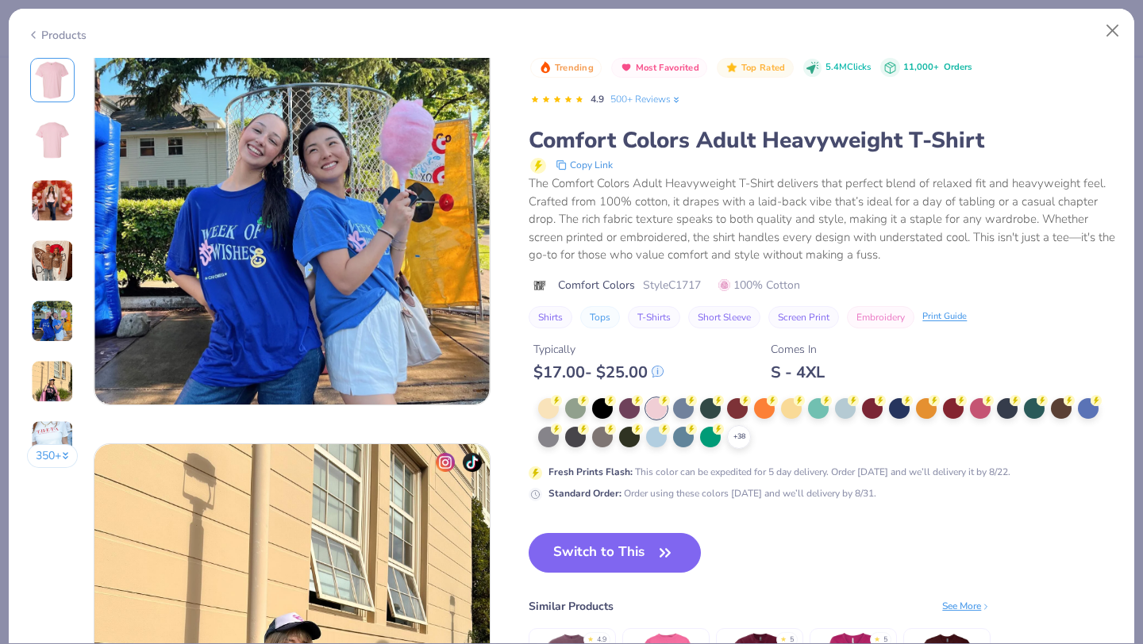
scroll to position [1958, 0]
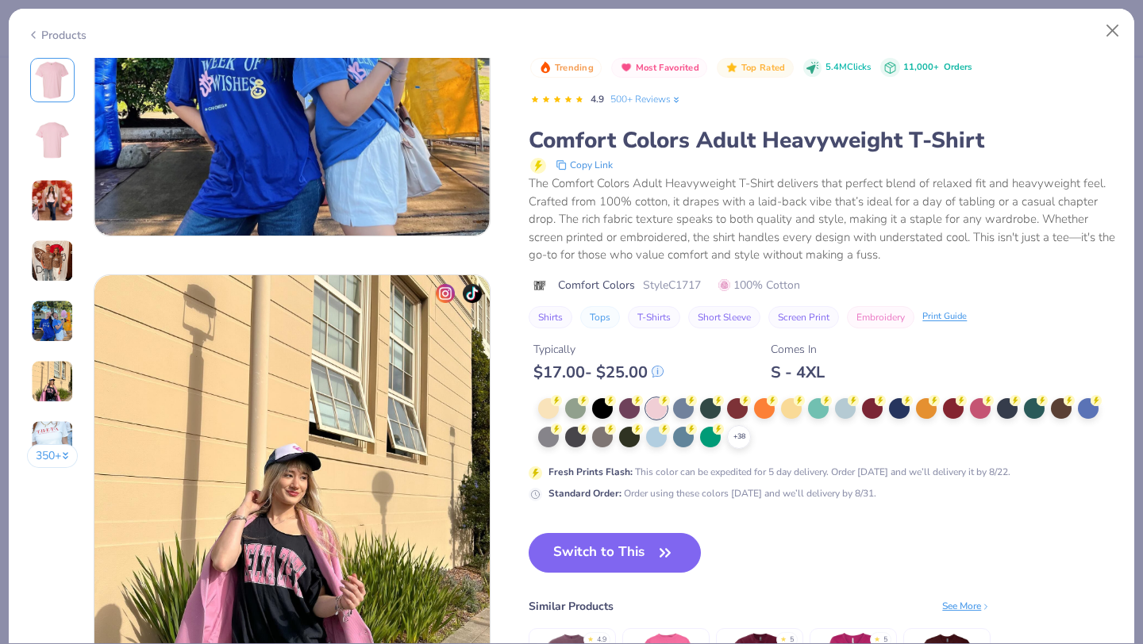
click at [966, 538] on div "Switch to This Similar Products See More ★ 4.9 ★ 5 ★ 5" at bounding box center [760, 640] width 462 height 214
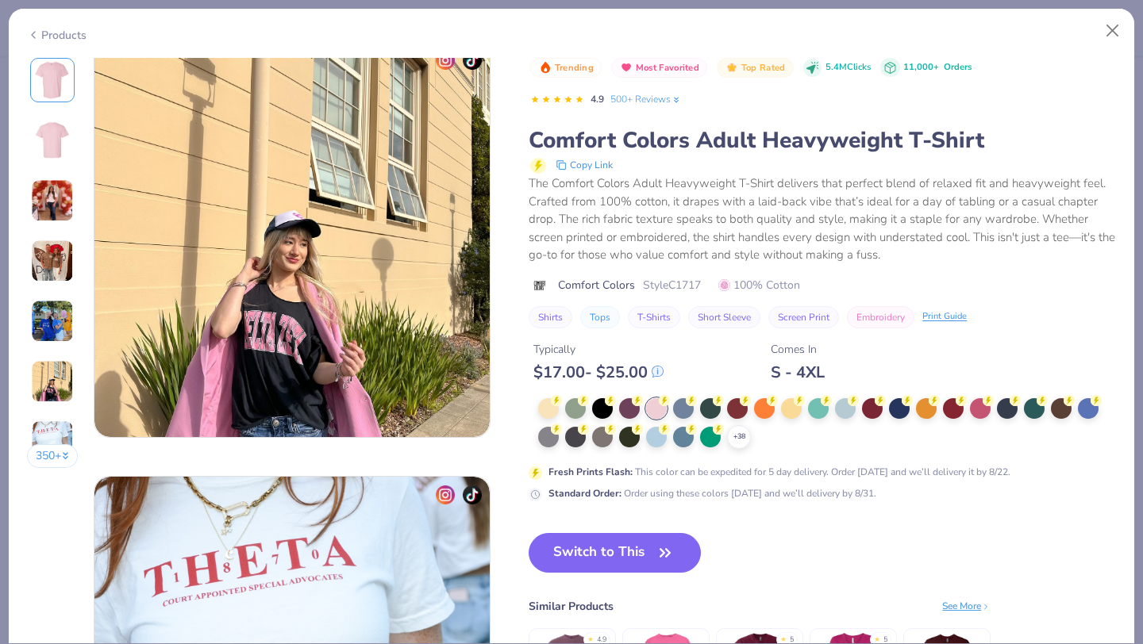
click at [1021, 313] on div "Shirts Tops T-Shirts Short Sleeve Screen Print Embroidery Print Guide" at bounding box center [822, 317] width 587 height 22
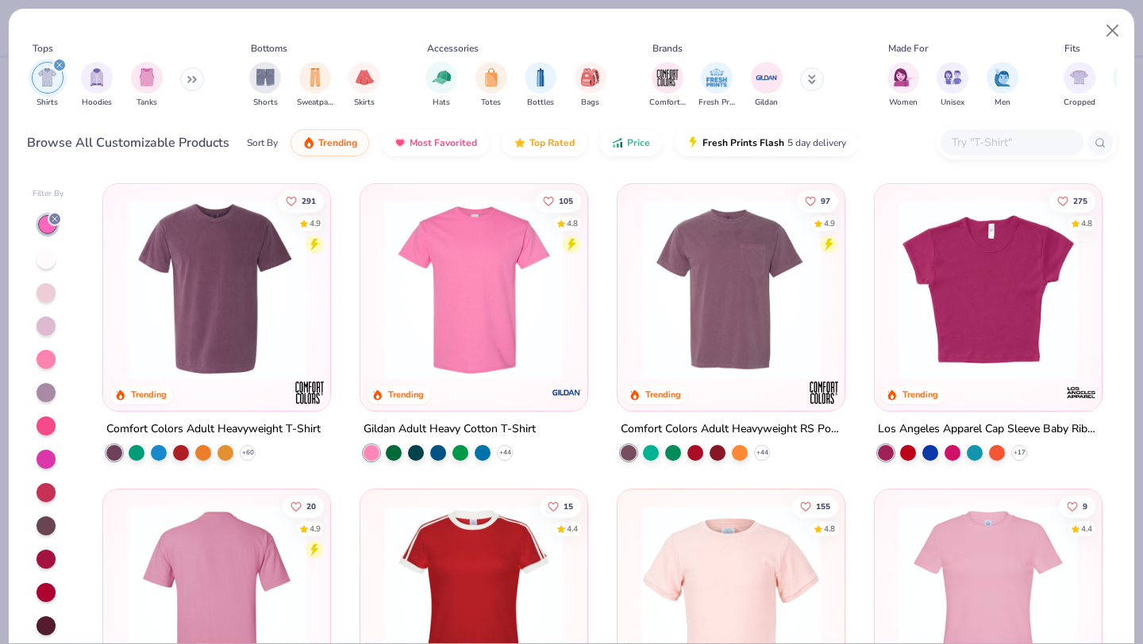
click at [511, 323] on img at bounding box center [473, 289] width 195 height 179
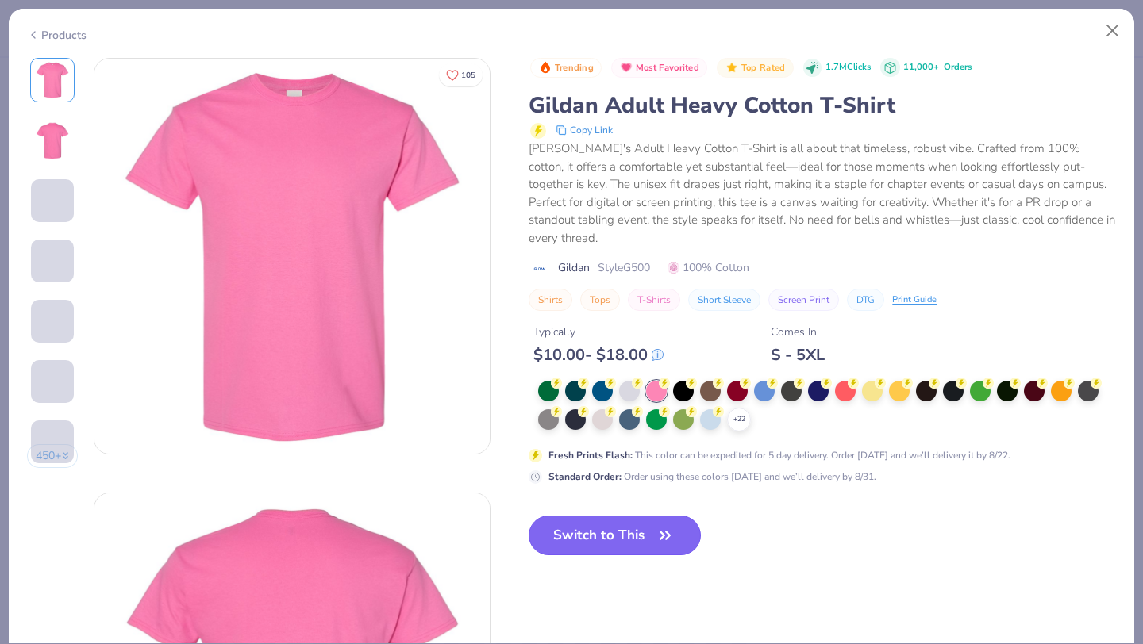
click at [565, 516] on button "Switch to This" at bounding box center [615, 536] width 172 height 40
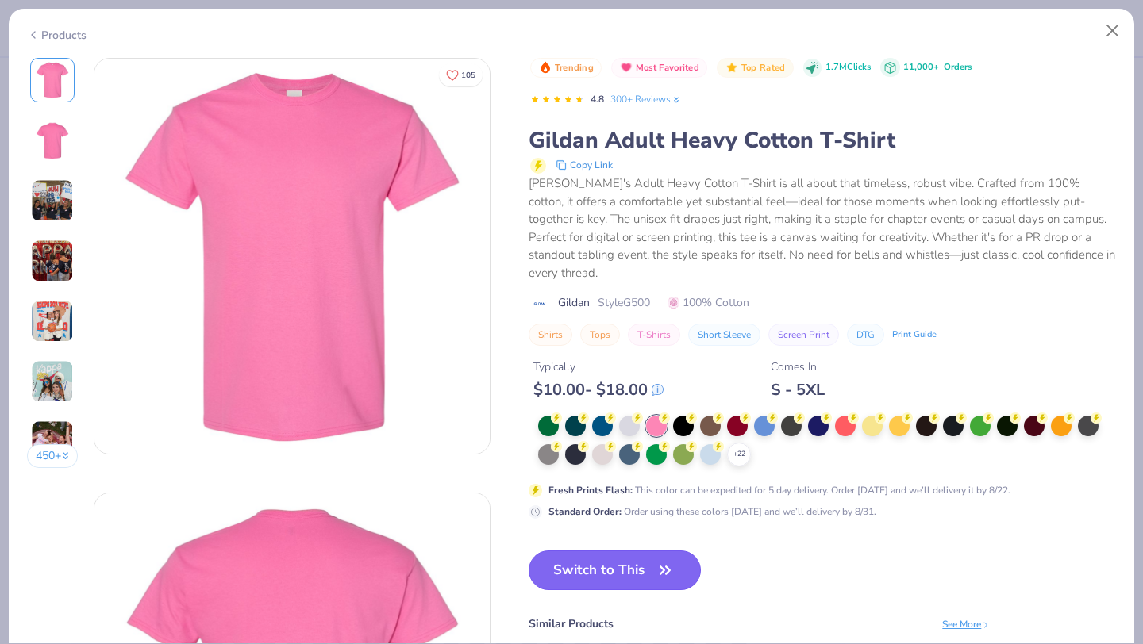
click at [636, 561] on button "Switch to This" at bounding box center [615, 571] width 172 height 40
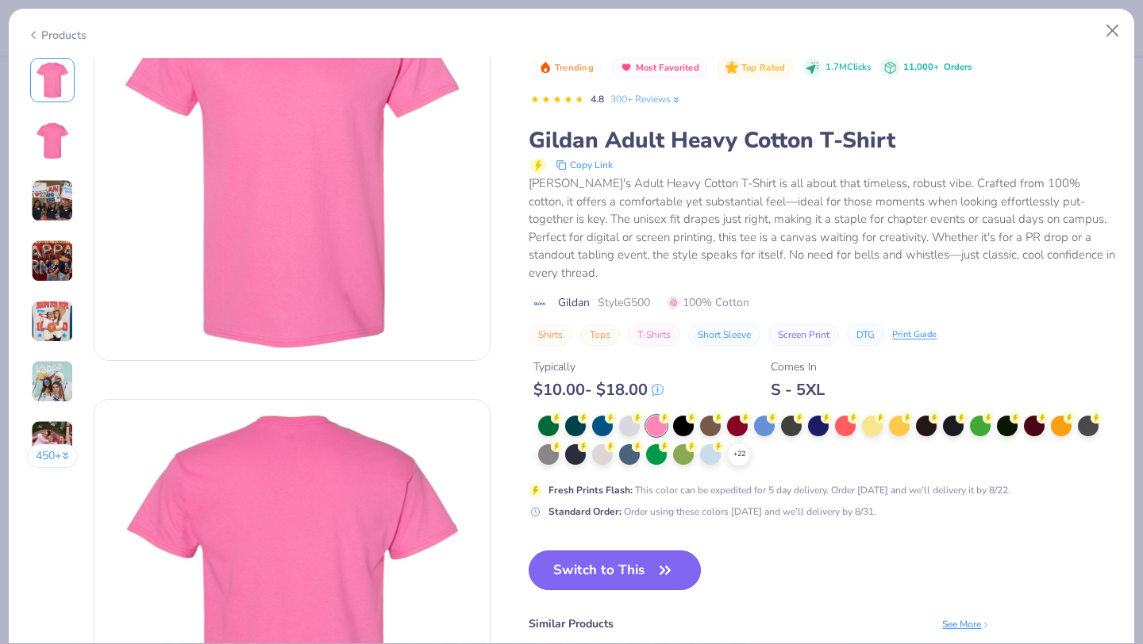
click at [660, 559] on icon "button" at bounding box center [665, 570] width 22 height 22
click at [653, 557] on button "Switch to This" at bounding box center [615, 571] width 172 height 40
click at [1113, 37] on button "Close" at bounding box center [1112, 31] width 30 height 30
click at [749, 69] on span "Top Rated" at bounding box center [763, 67] width 44 height 9
click at [1113, 27] on button "Close" at bounding box center [1112, 31] width 30 height 30
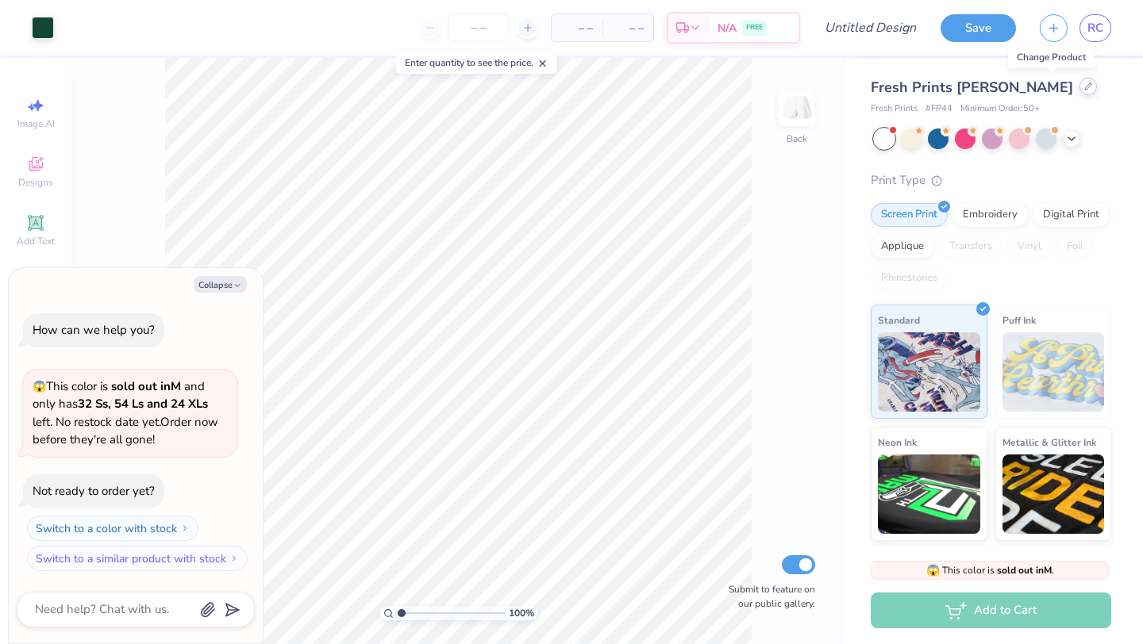
click at [1084, 83] on icon at bounding box center [1088, 87] width 8 height 8
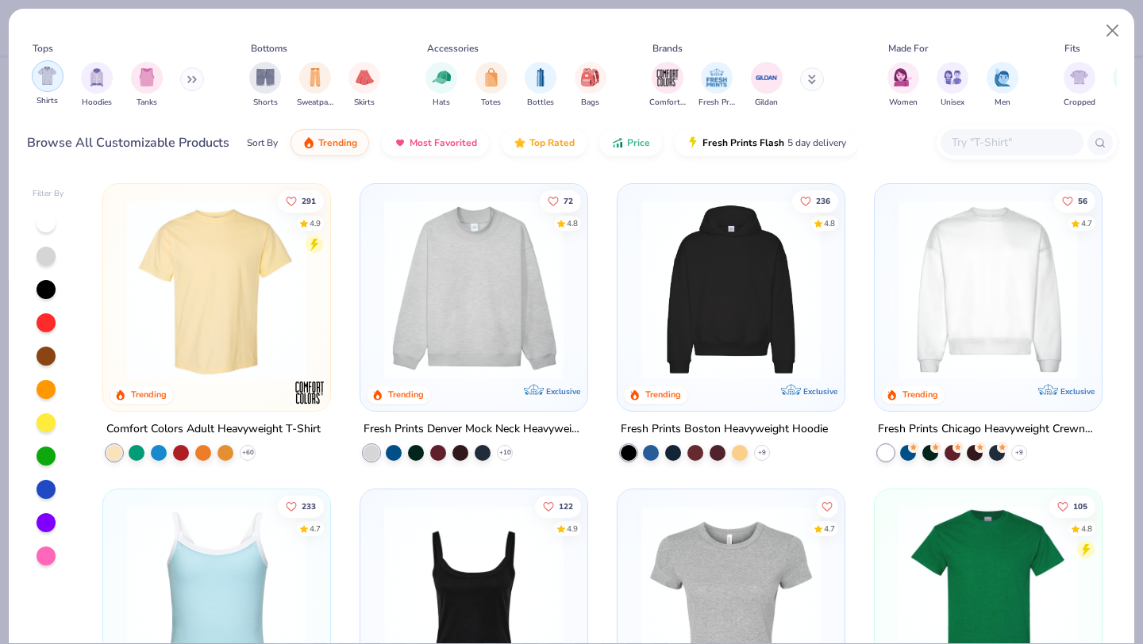
click at [44, 83] on img "filter for Shirts" at bounding box center [47, 76] width 18 height 18
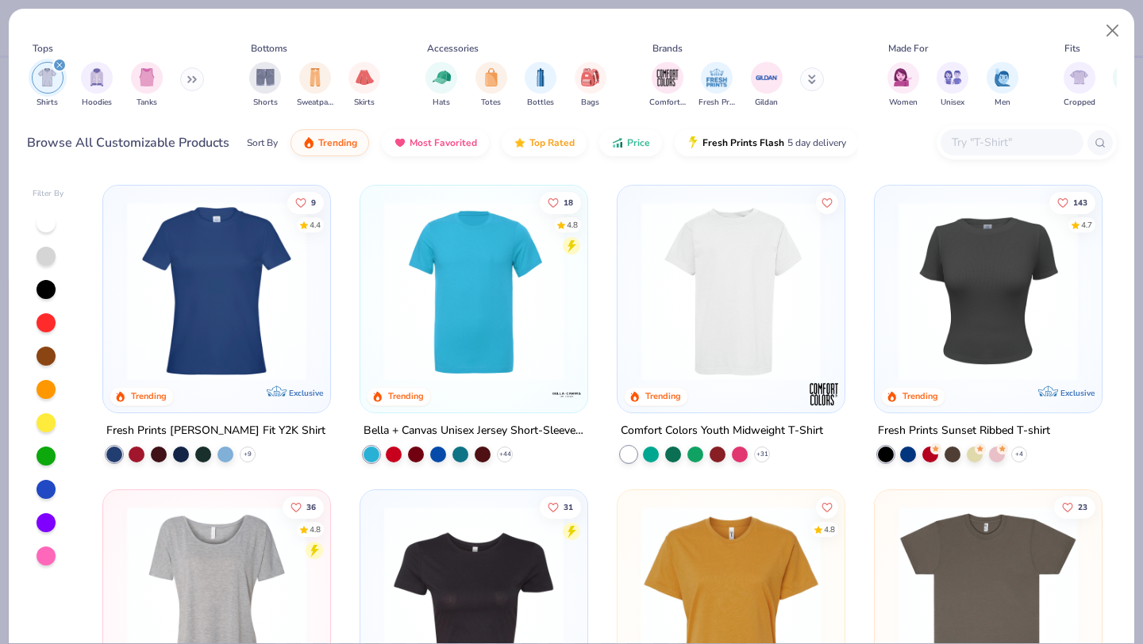
scroll to position [619, 0]
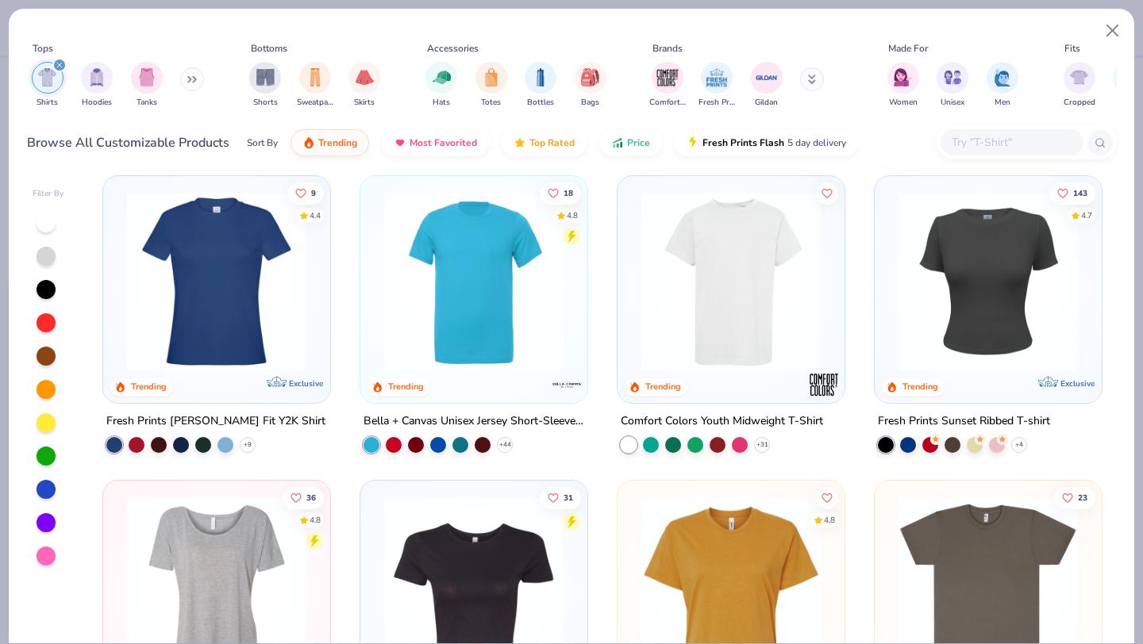
click at [931, 317] on img at bounding box center [987, 280] width 195 height 179
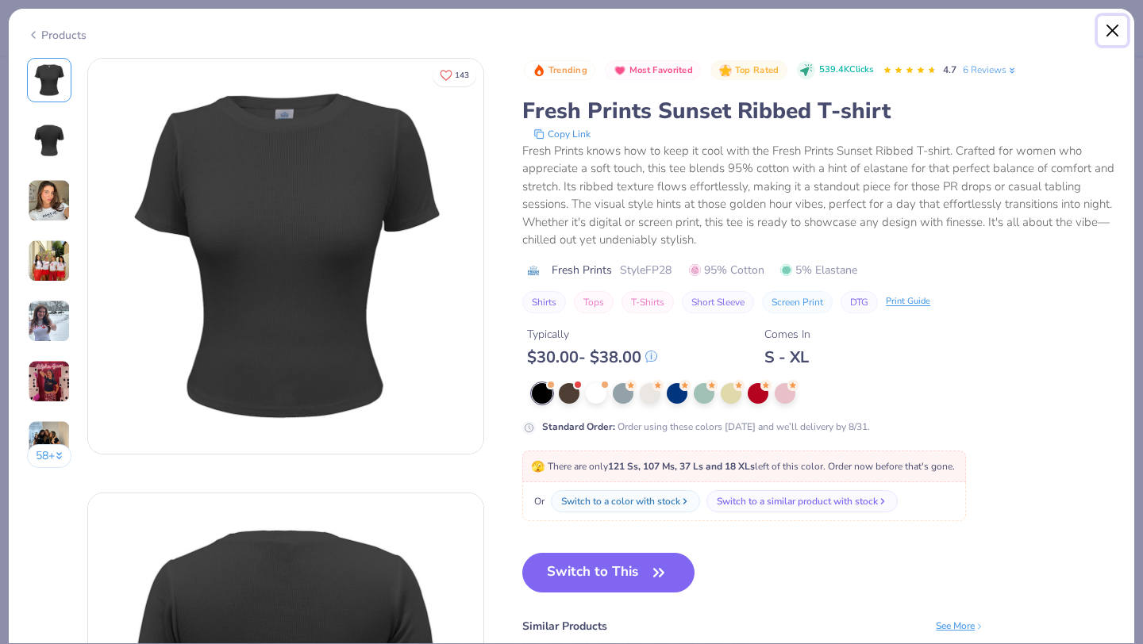
click at [1107, 33] on button "Close" at bounding box center [1112, 31] width 30 height 30
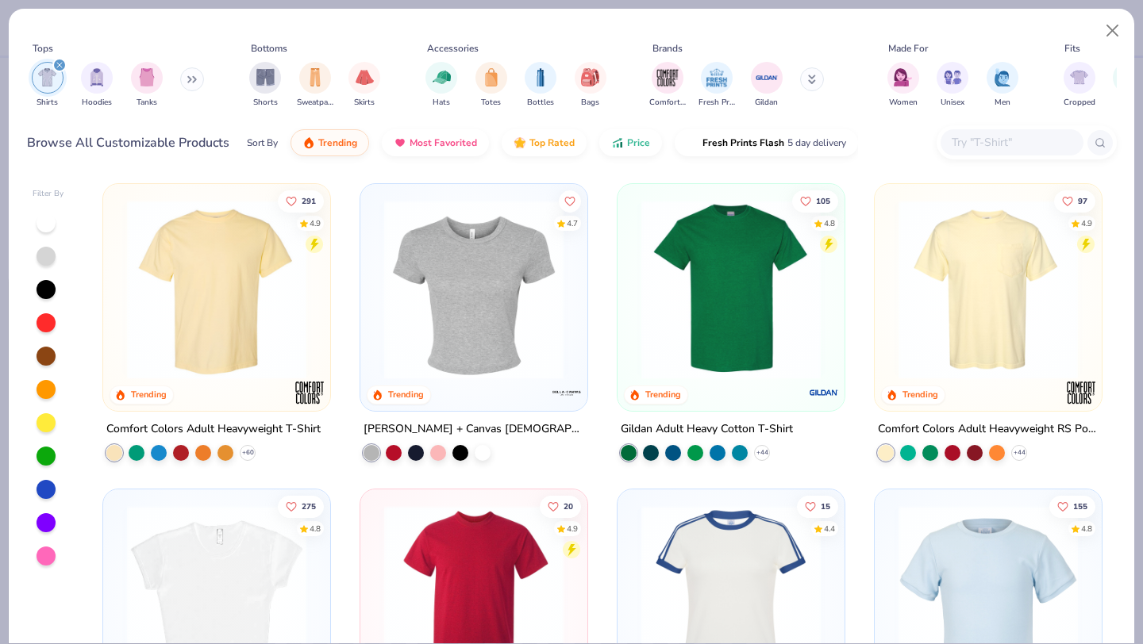
click at [463, 307] on img at bounding box center [473, 289] width 195 height 179
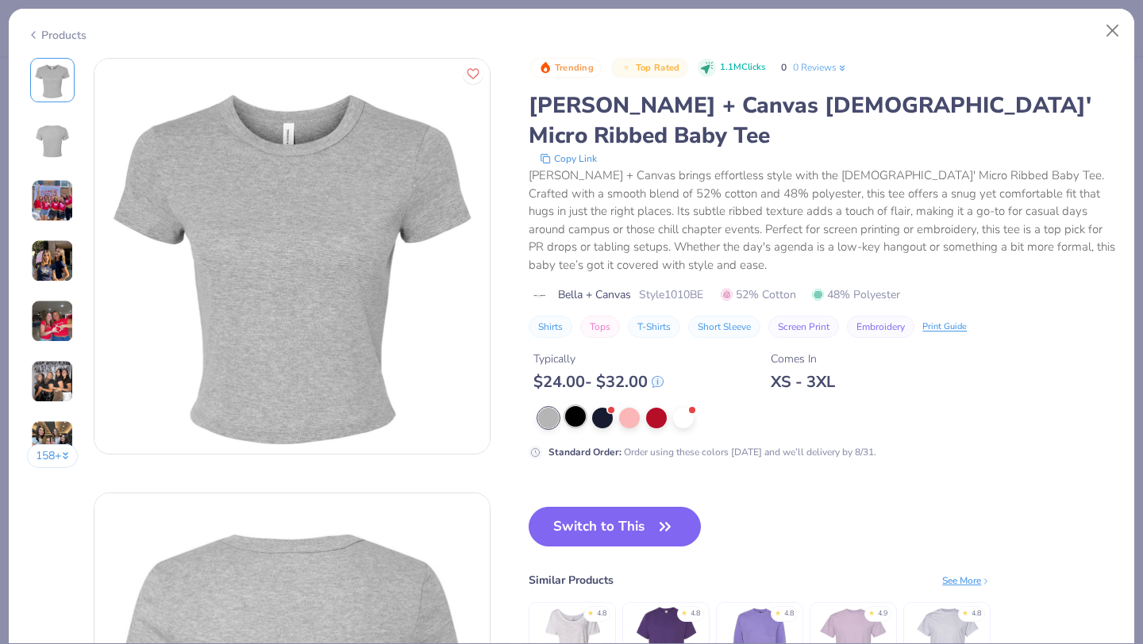
click at [572, 406] on div at bounding box center [575, 416] width 21 height 21
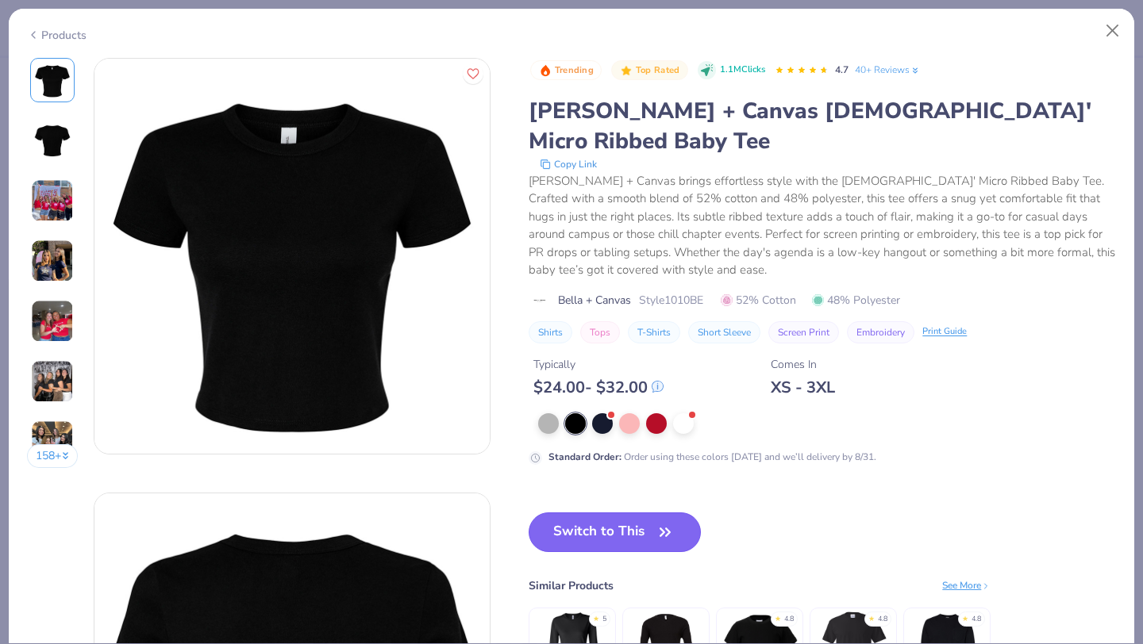
click at [572, 513] on button "Switch to This" at bounding box center [615, 533] width 172 height 40
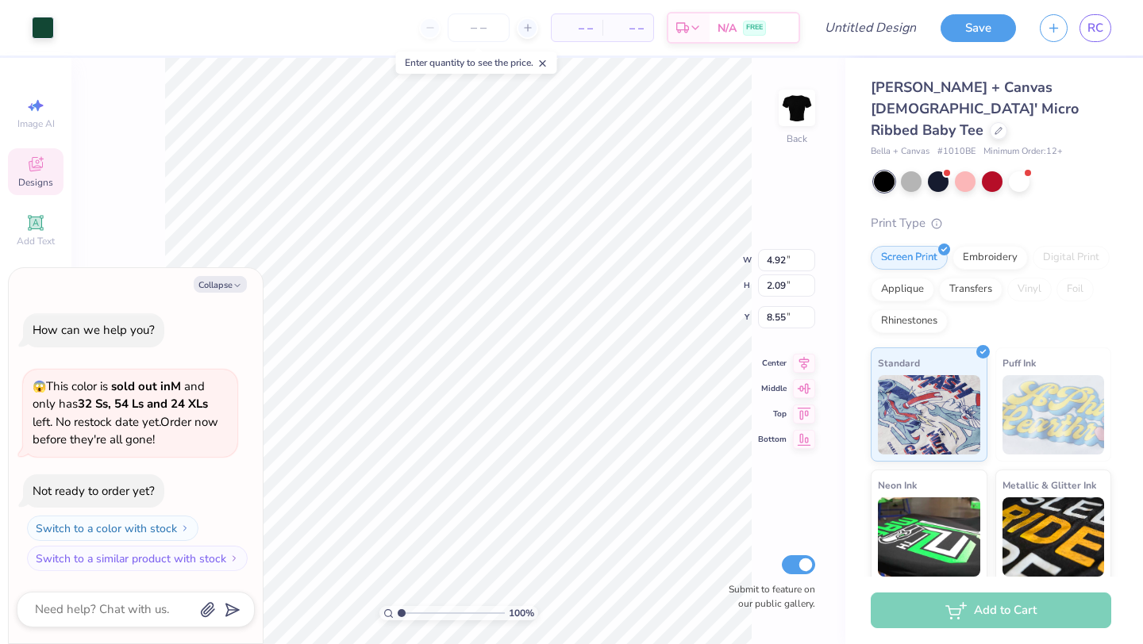
type textarea "x"
type input "4.88"
type input "3.21"
type textarea "x"
type input "7.59"
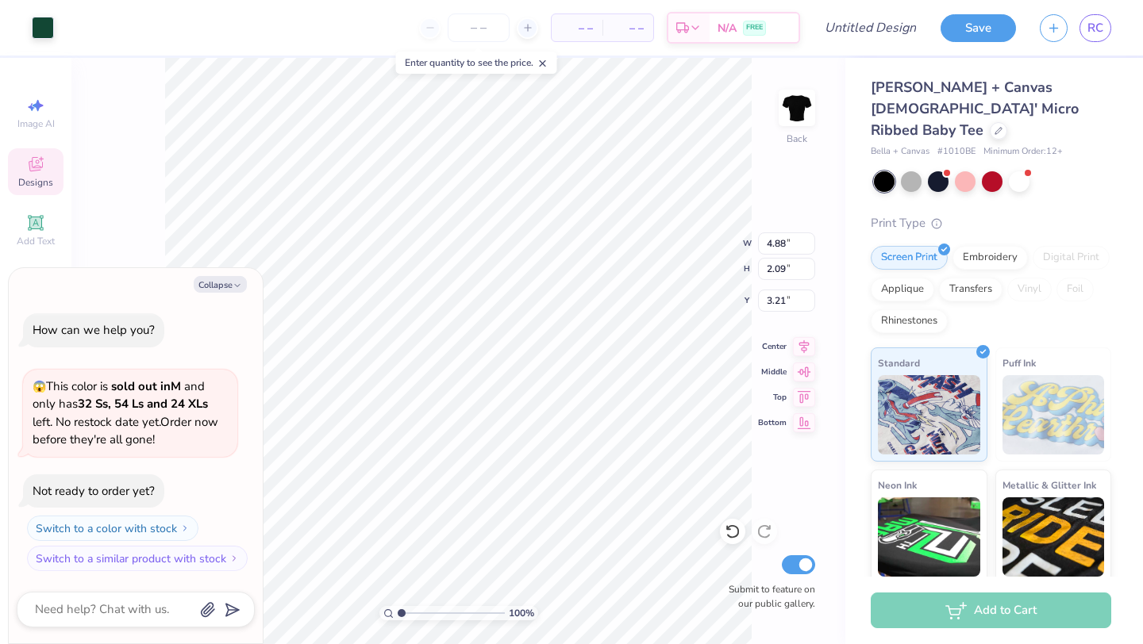
type input "3.25"
type input "3.31"
type textarea "x"
type input "3.36"
click at [227, 279] on button "Collapse" at bounding box center [220, 284] width 53 height 17
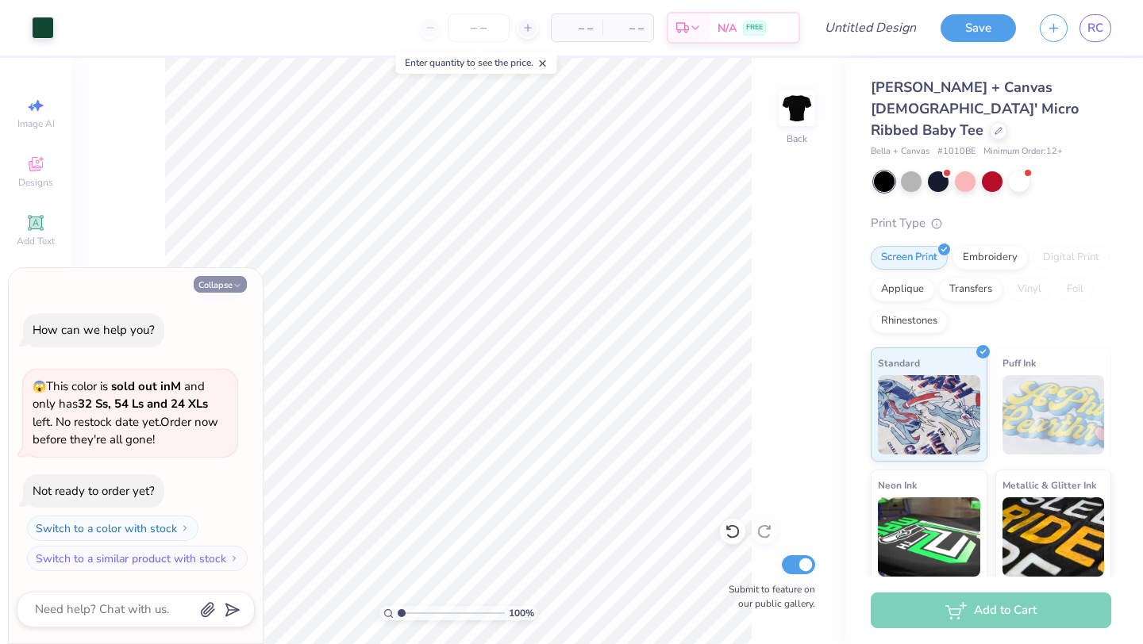
type textarea "x"
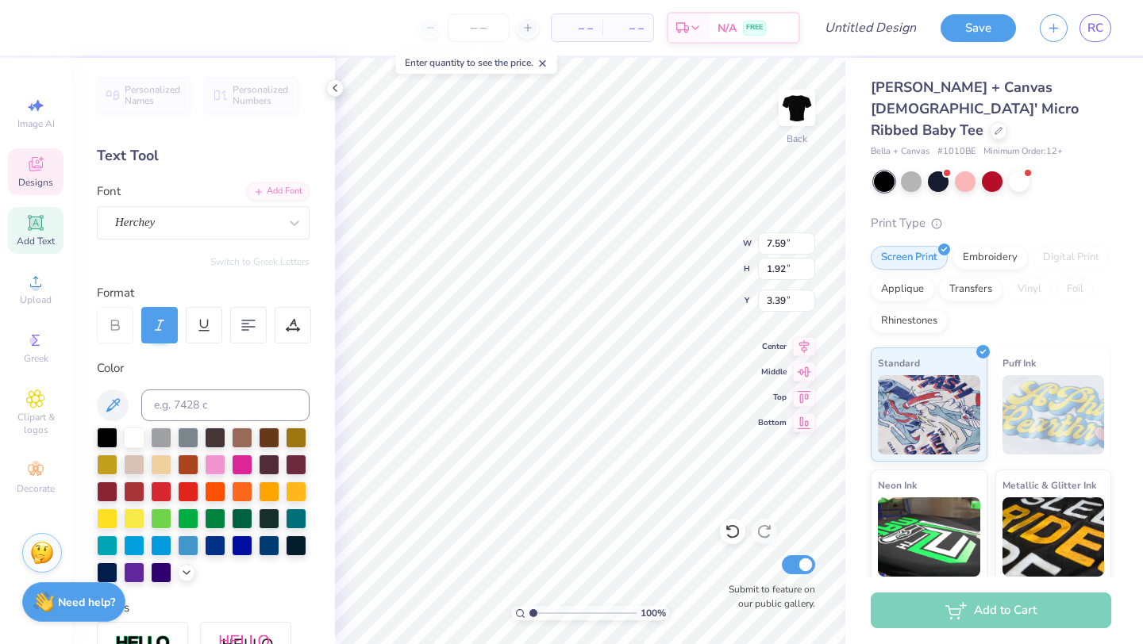
type input "3.39"
type textarea "P.I.N.K. Women"
type input "2.60"
type input "0.32"
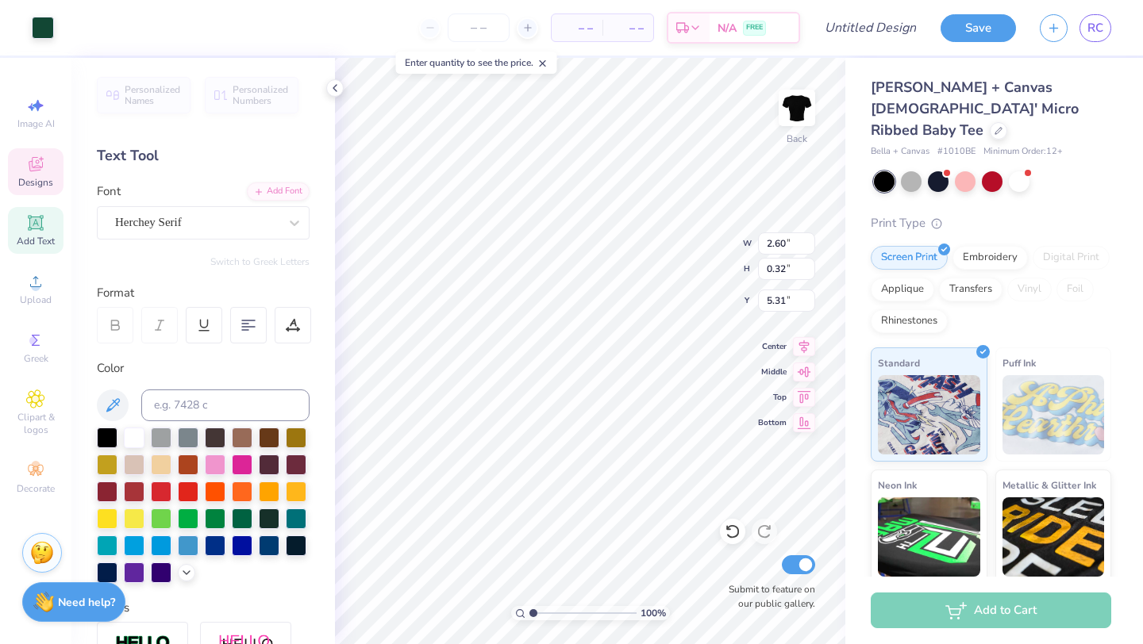
type input "5.31"
type textarea "E S T . 2006"
type input "5.84"
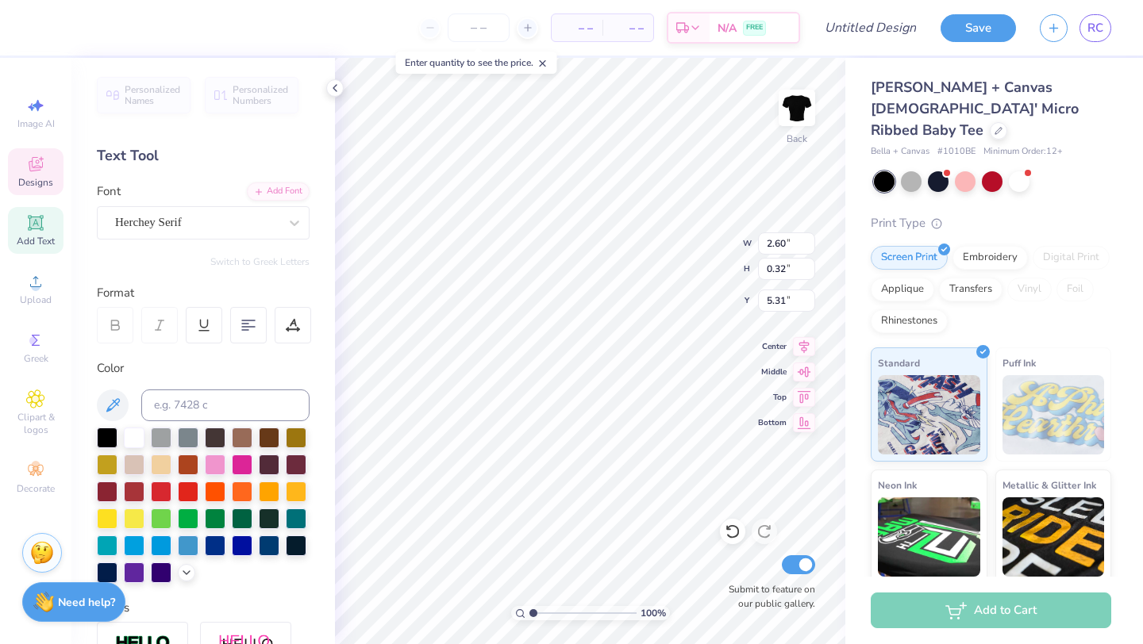
type input "0.87"
type input "5.74"
type input "0.20"
type input "5.60"
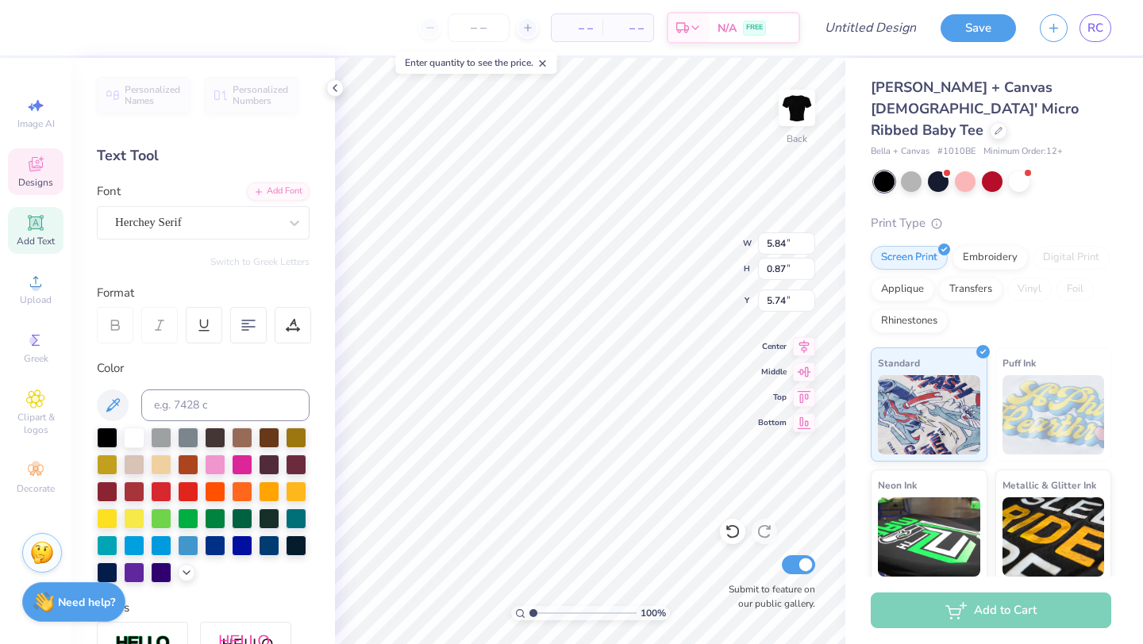
scroll to position [0, 1]
type textarea "M"
type textarea "uNIVERSITY OF RI"
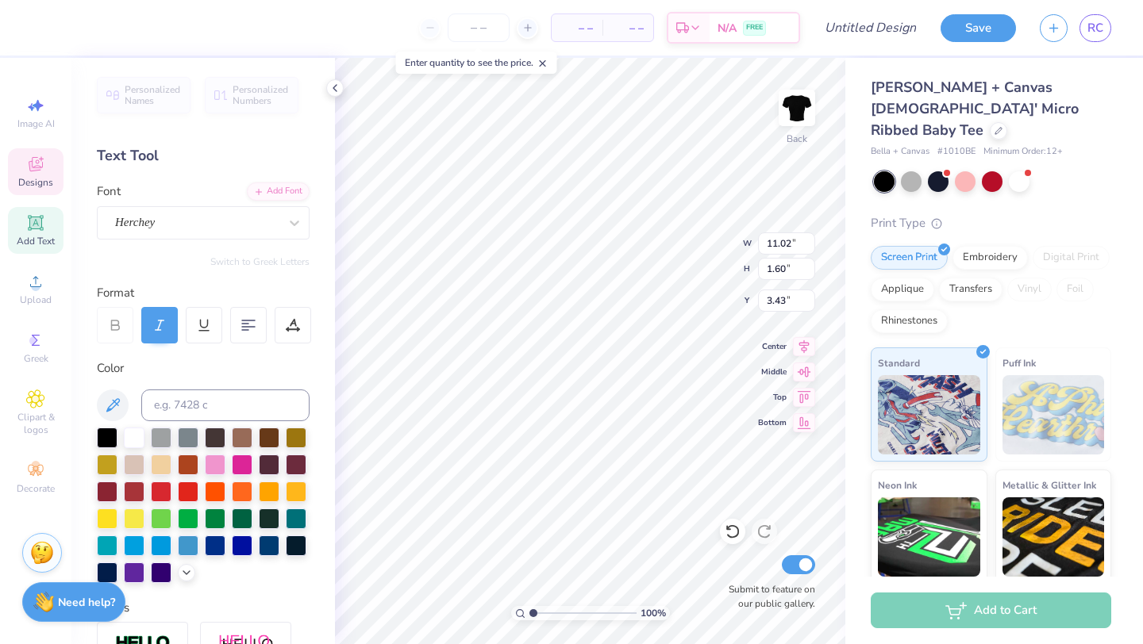
type textarea "P.i.n.k. Women"
click at [242, 229] on div "Herchey" at bounding box center [196, 222] width 167 height 25
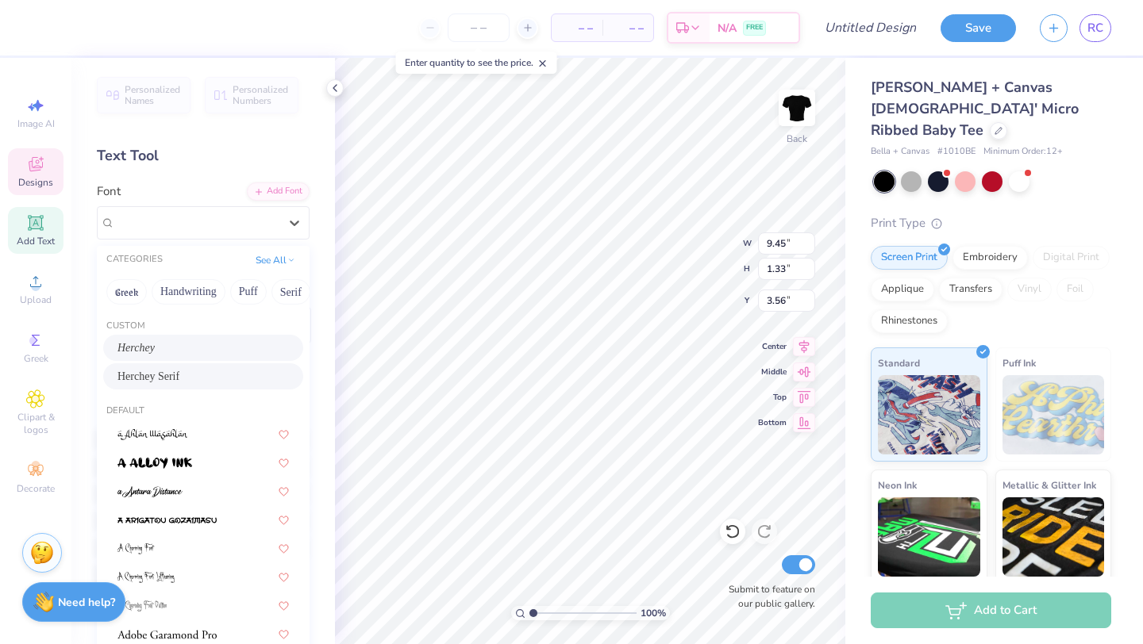
click at [179, 381] on span "Herchey Serif" at bounding box center [148, 376] width 62 height 17
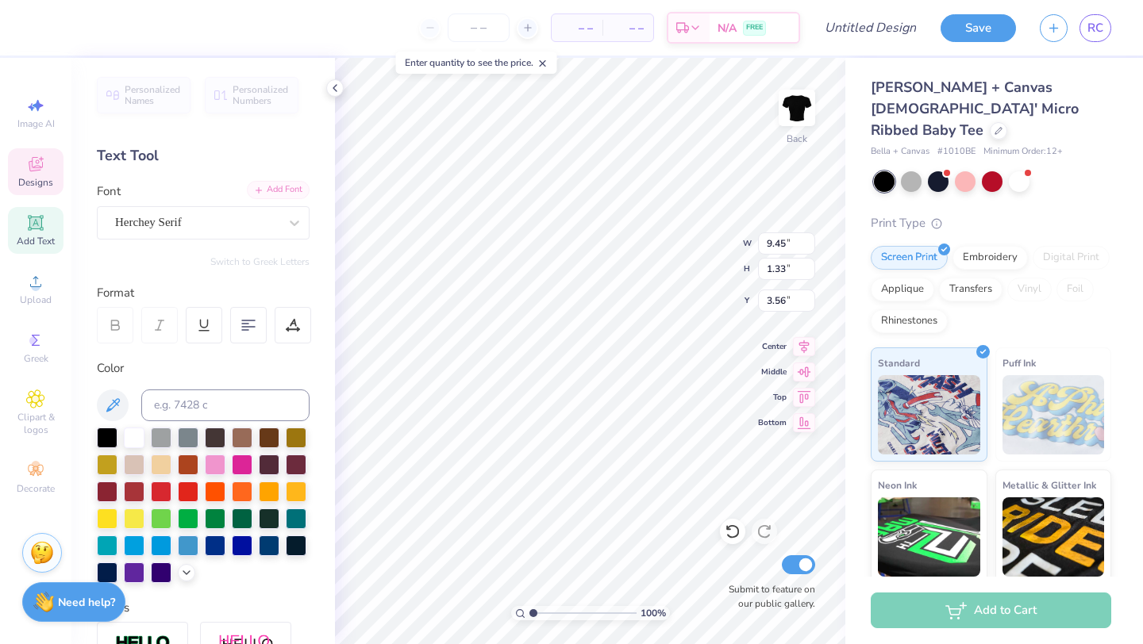
click at [272, 198] on div "Add Font" at bounding box center [278, 190] width 63 height 18
click at [265, 224] on div "Herchey Serif" at bounding box center [196, 222] width 167 height 25
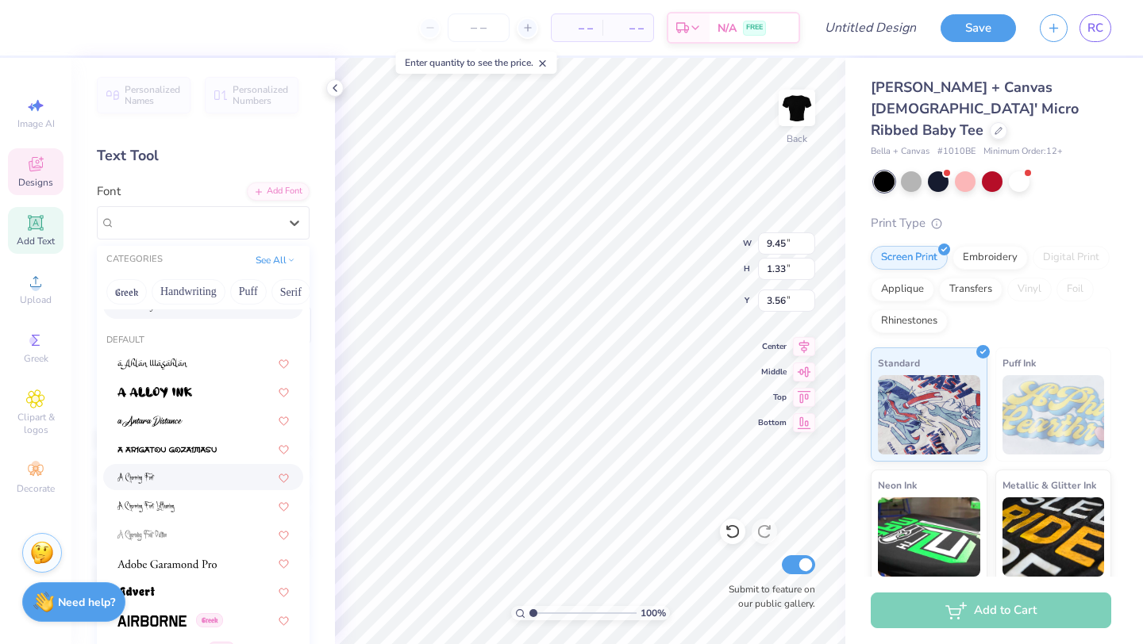
scroll to position [74, 0]
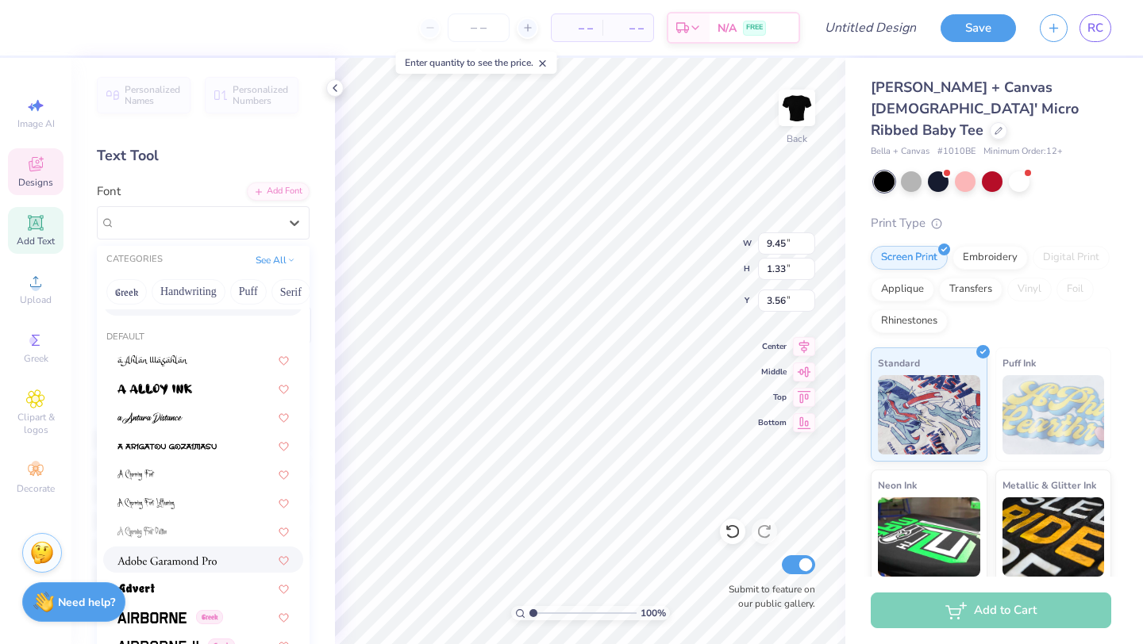
click at [169, 566] on img at bounding box center [166, 560] width 99 height 11
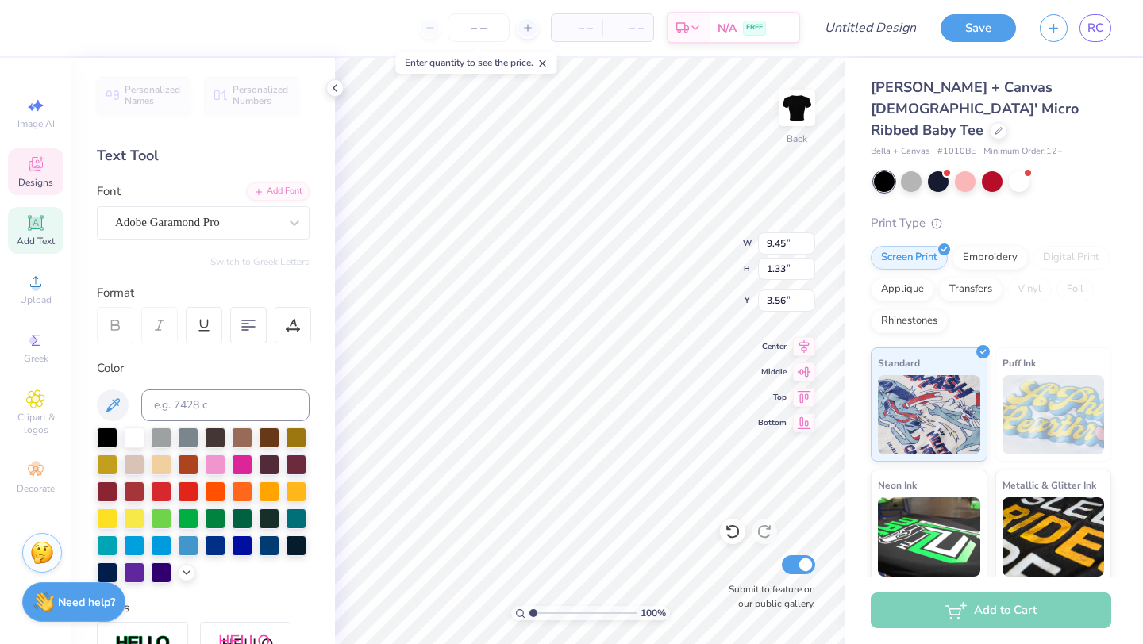
scroll to position [0, 2]
type textarea "P.I.N.K. Women"
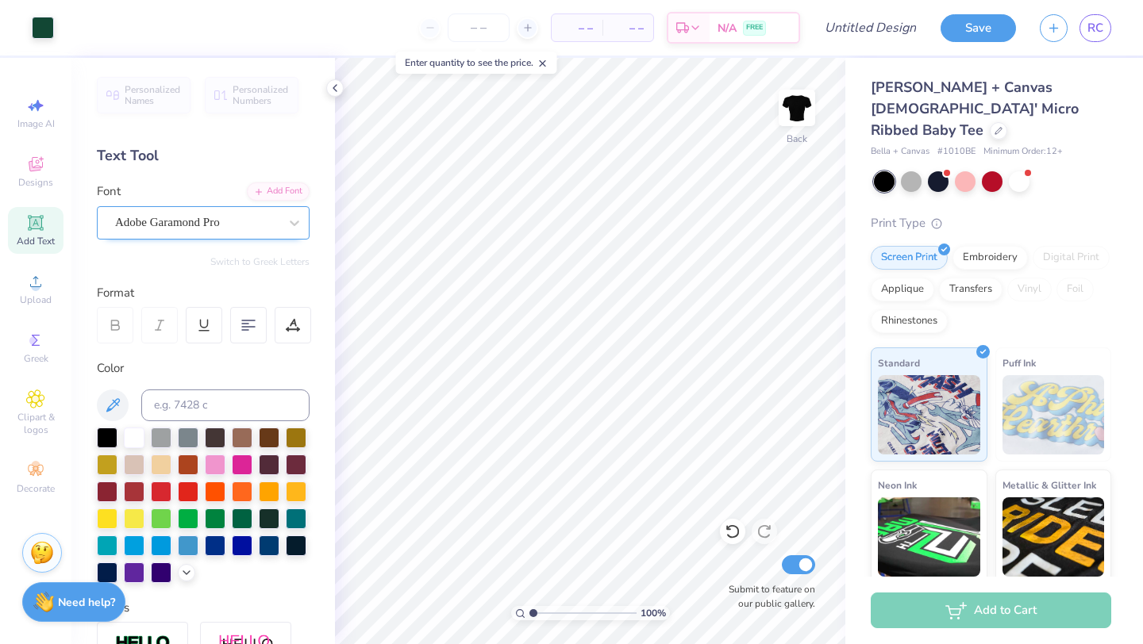
click at [240, 210] on div "Adobe Garamond Pro" at bounding box center [196, 222] width 167 height 25
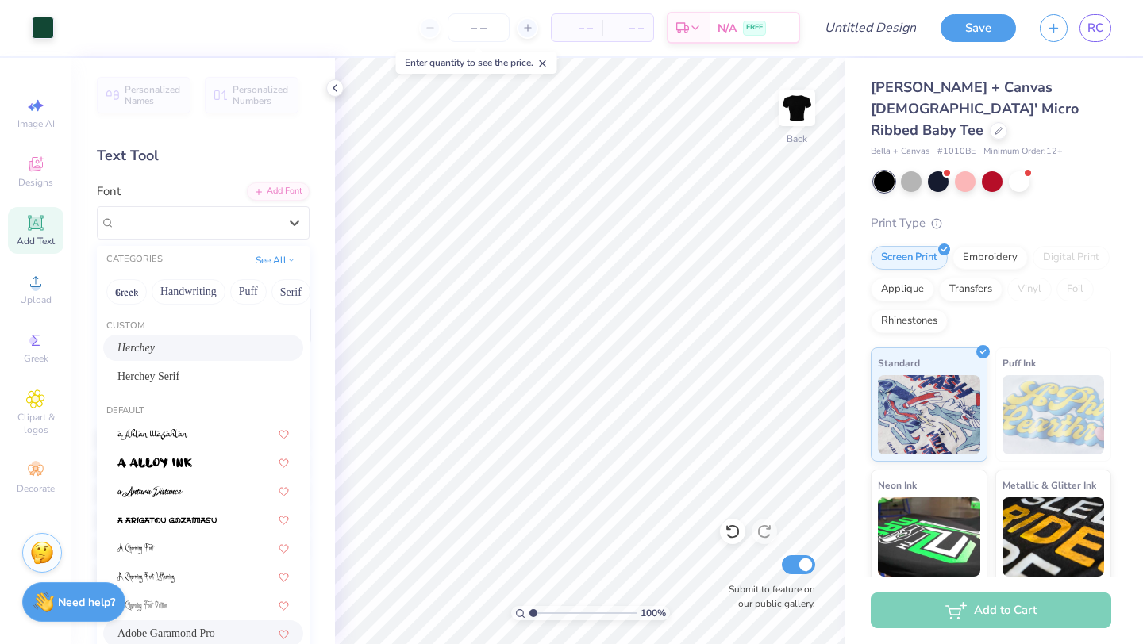
click at [212, 342] on div "Herchey" at bounding box center [202, 348] width 171 height 17
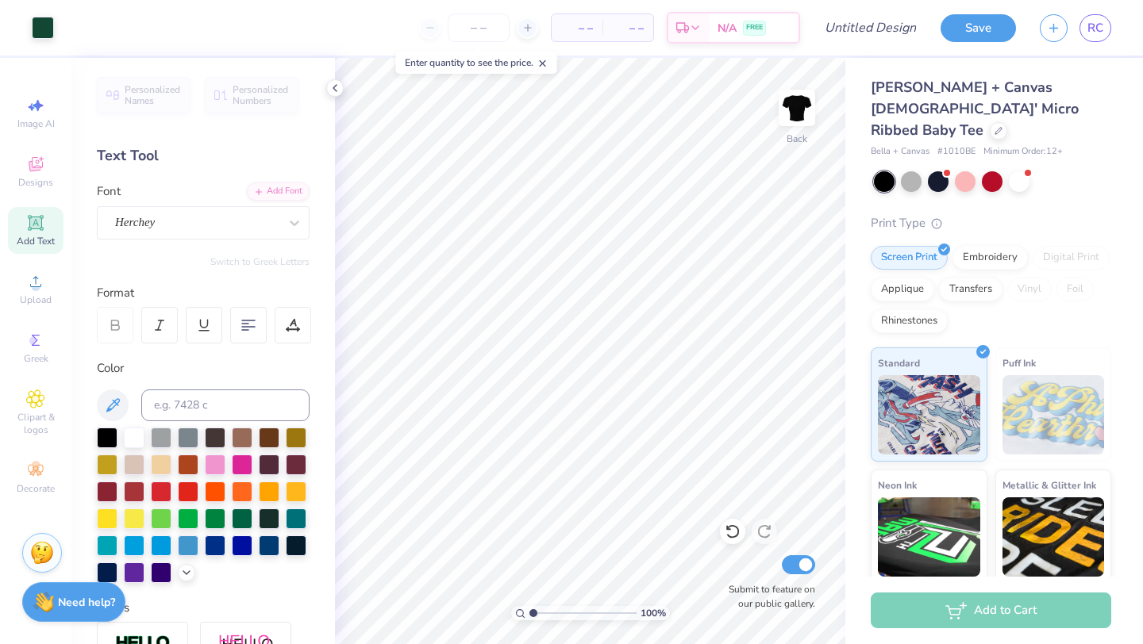
click at [38, 238] on span "Add Text" at bounding box center [36, 241] width 38 height 13
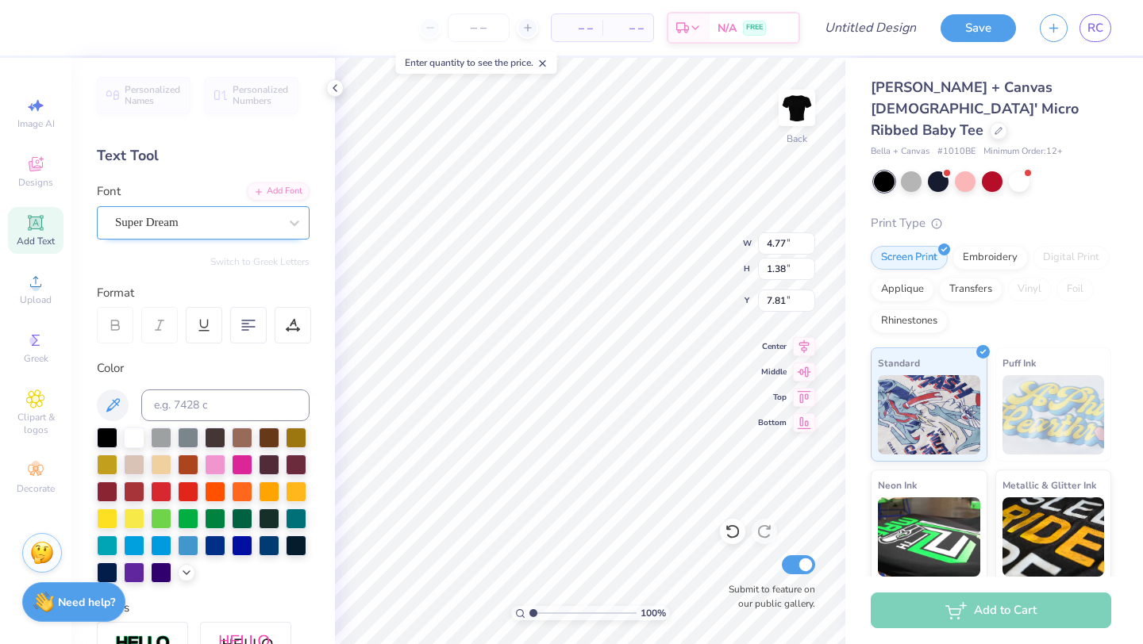
click at [179, 219] on div "Super Dream" at bounding box center [196, 222] width 167 height 25
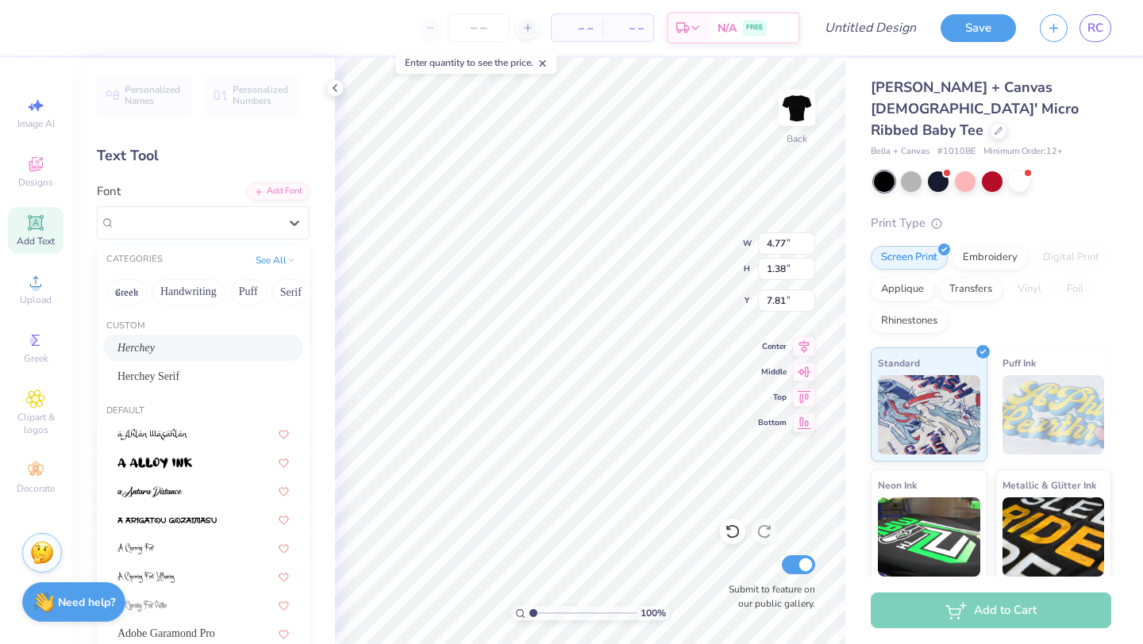
click at [171, 343] on div "Herchey" at bounding box center [202, 348] width 171 height 17
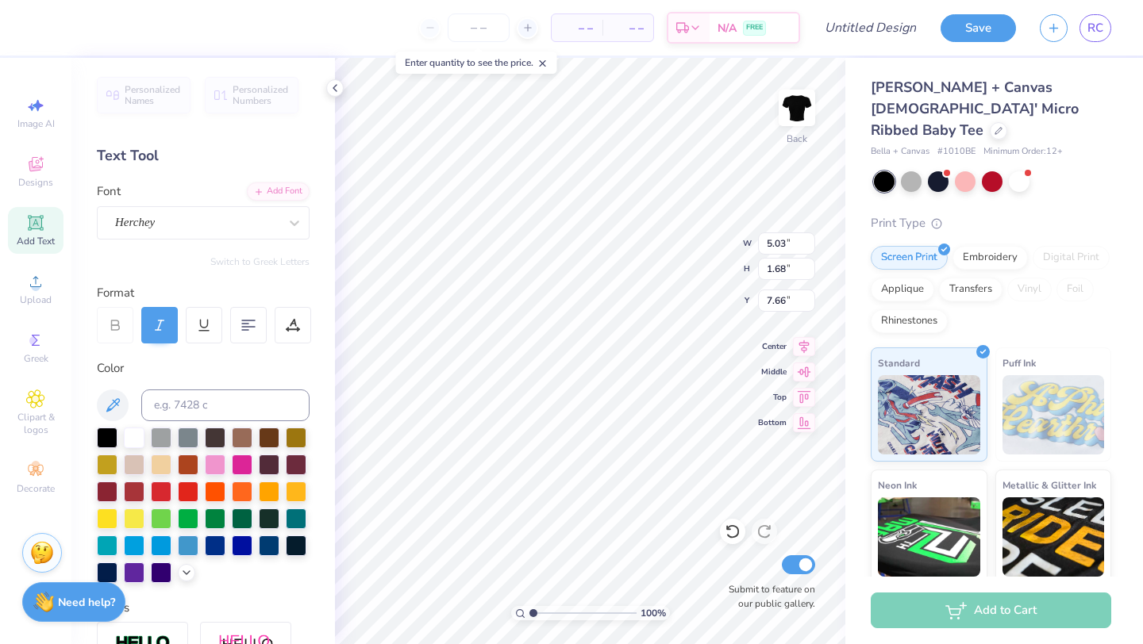
type input "5.03"
type input "1.68"
type input "7.66"
type textarea "P"
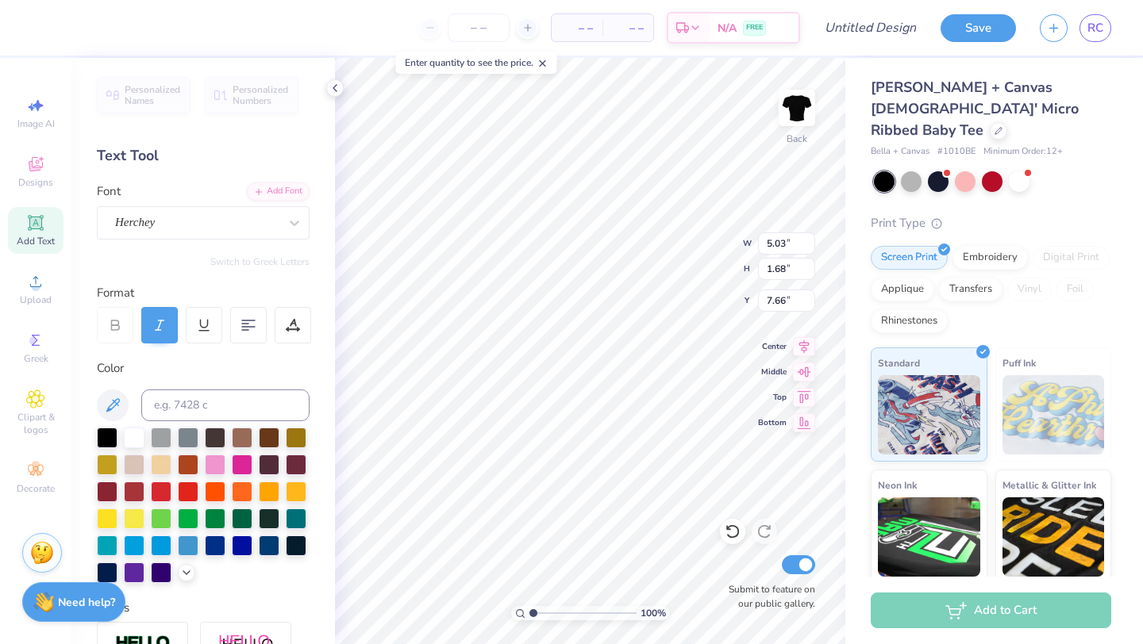
type textarea "P"
click at [262, 235] on div "Herchey" at bounding box center [203, 222] width 213 height 33
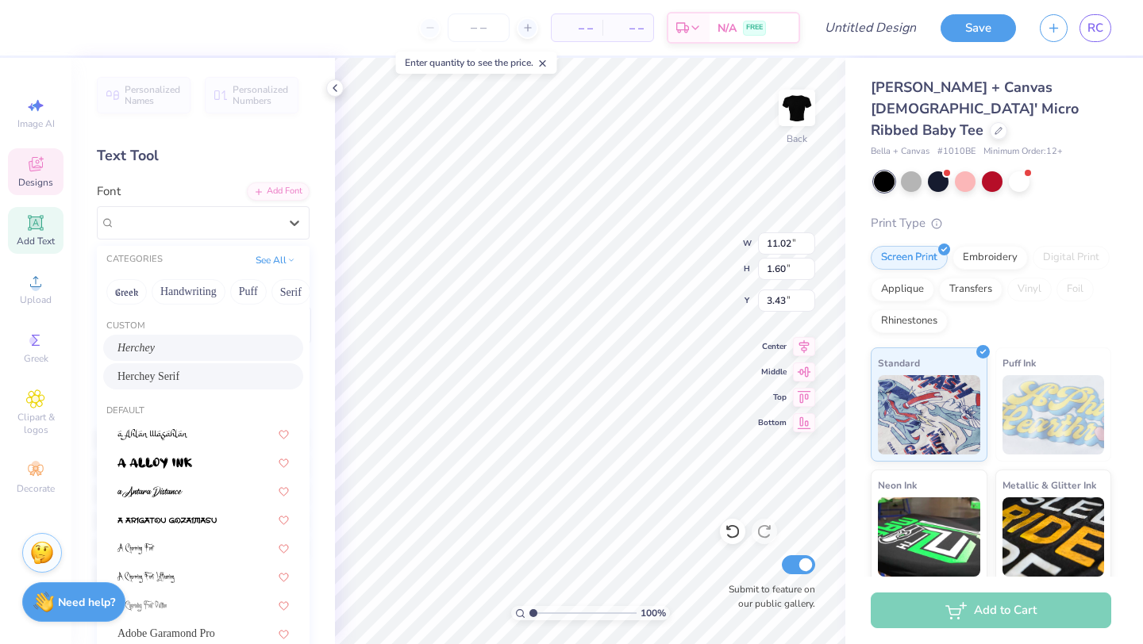
click at [179, 383] on span "Herchey Serif" at bounding box center [148, 376] width 62 height 17
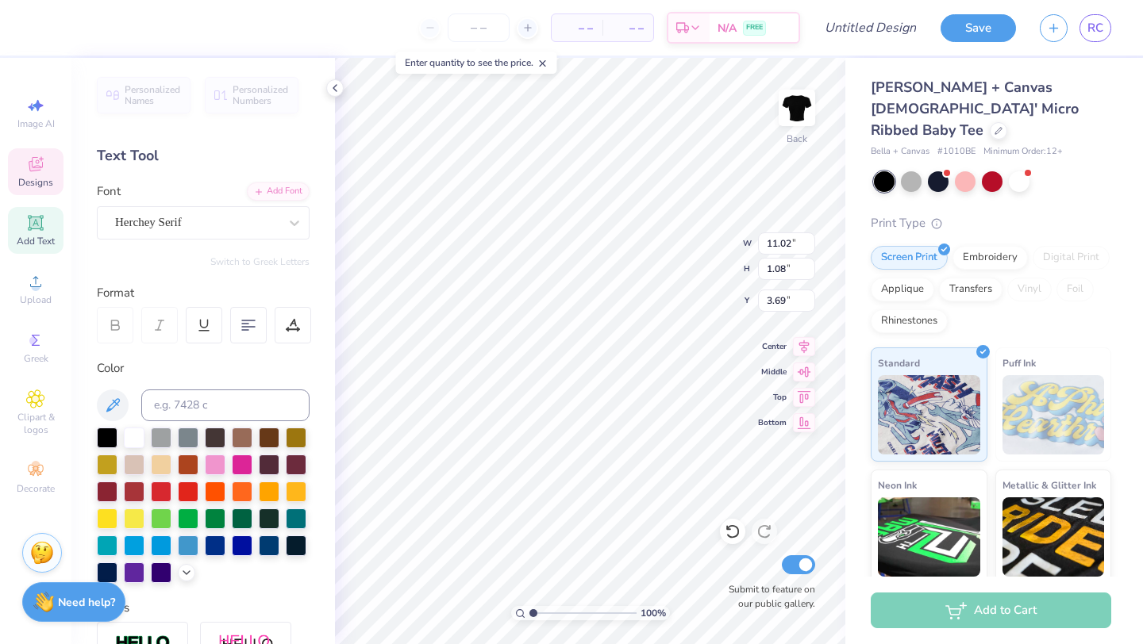
type input "1.08"
type input "3.69"
type input "1.32"
type input "1.41"
type input "7.79"
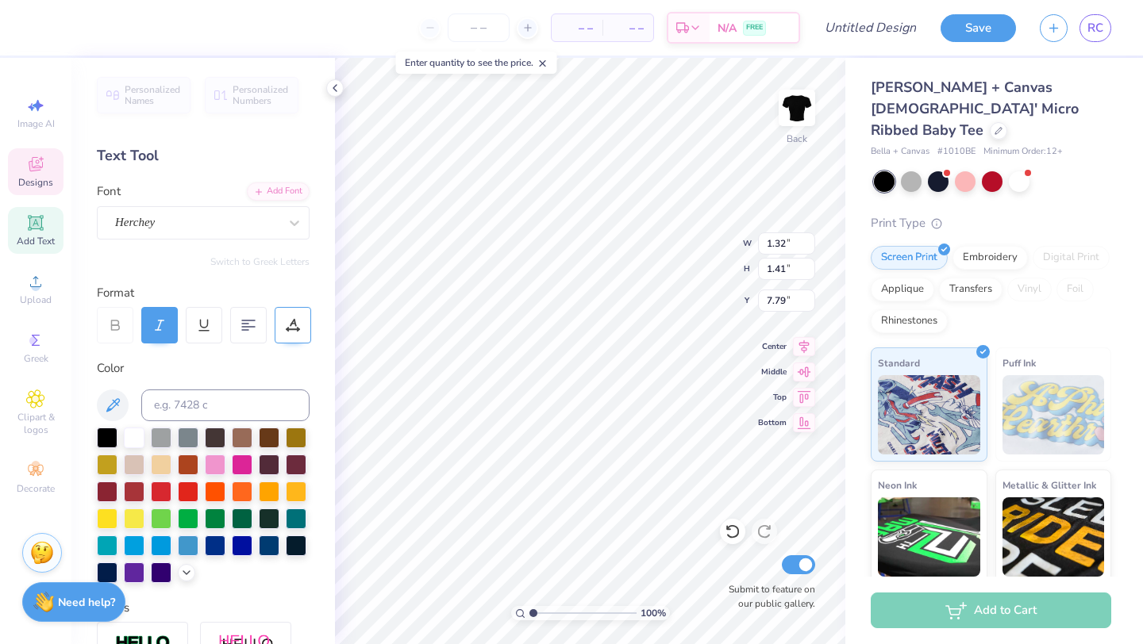
type input "11.02"
type input "1.08"
type input "3.69"
type textarea ".I.N.K. Women"
type input "1.32"
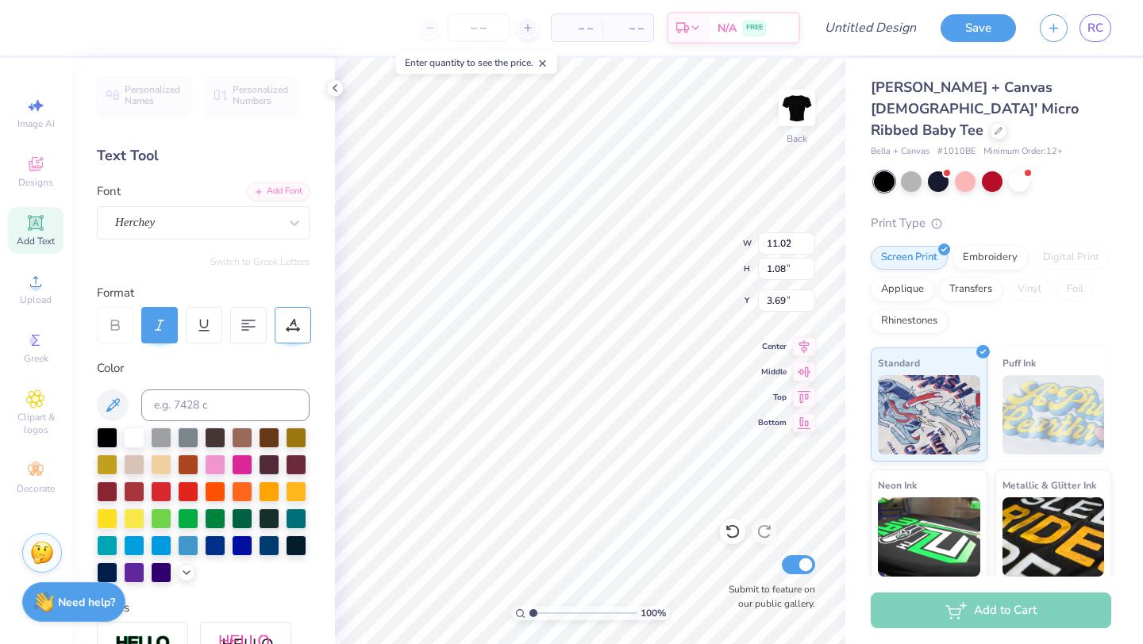
type input "1.41"
type input "7.49"
type input "10.07"
type input "1.08"
type input "3.69"
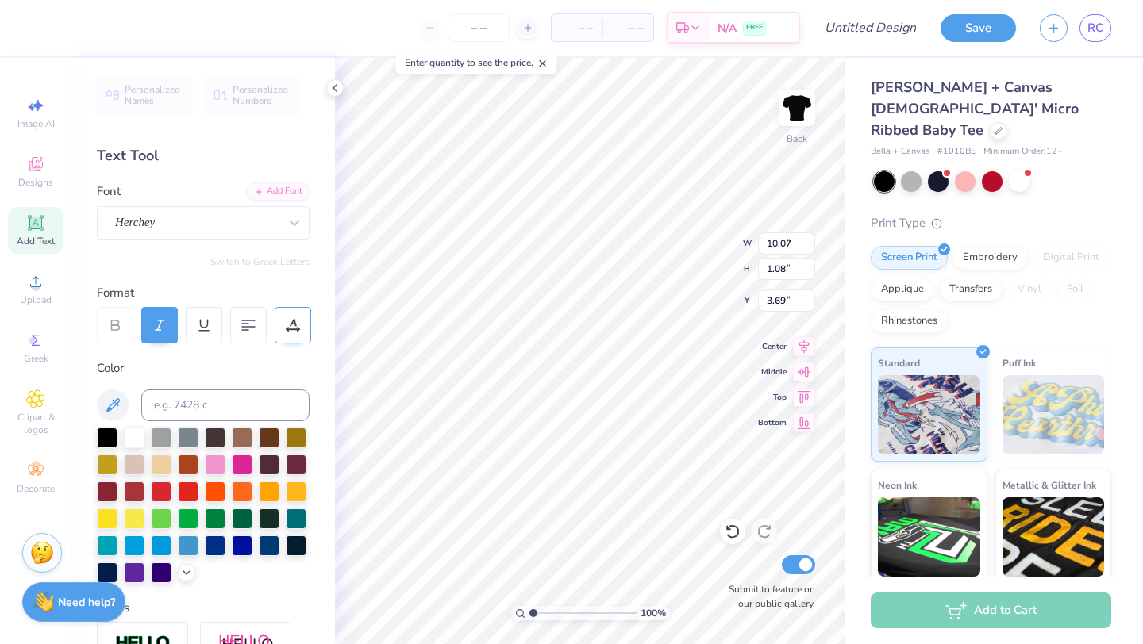
type input "1.32"
type input "1.41"
type input "7.49"
type input "9.61"
type input "1.03"
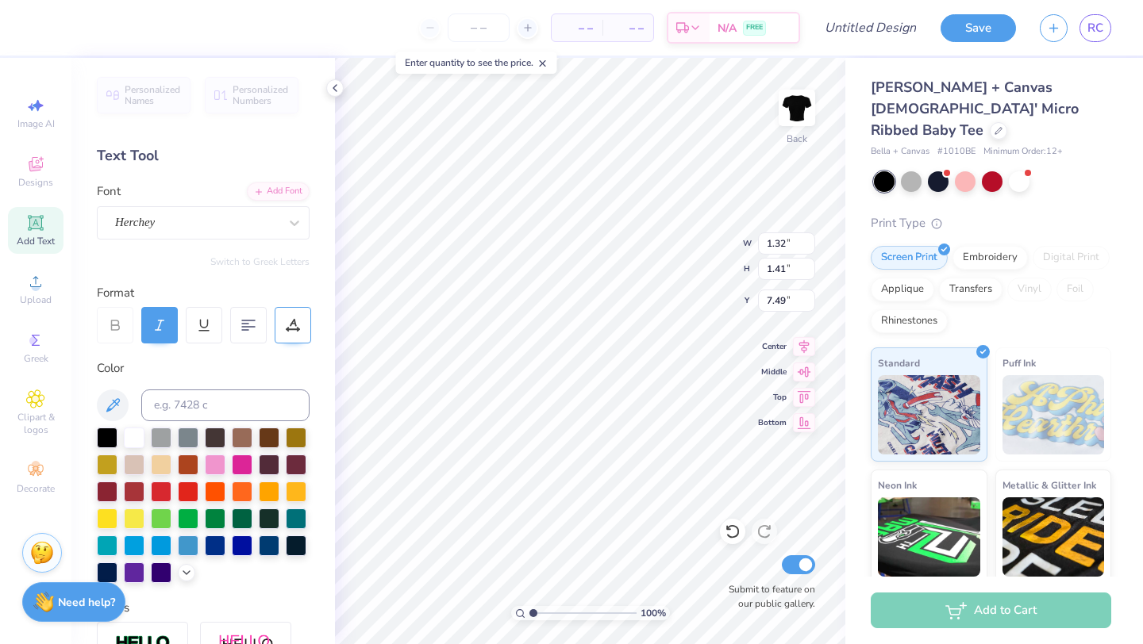
type input "1.32"
type input "1.41"
type input "3.50"
click at [240, 454] on div at bounding box center [242, 463] width 21 height 21
type input "9.61"
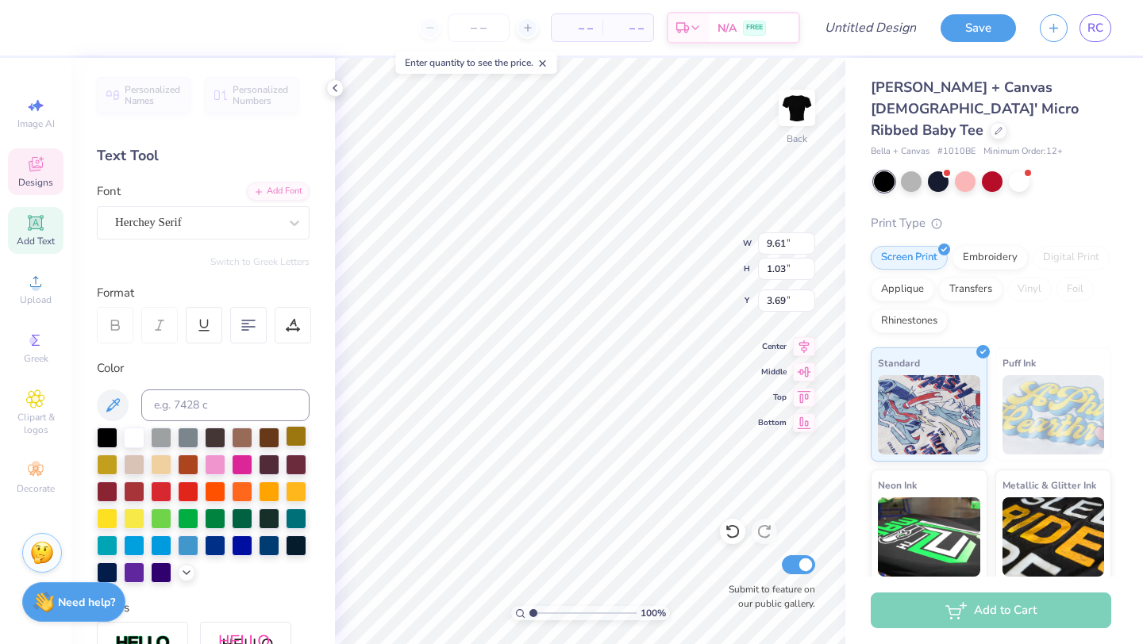
type input "1.03"
type input "3.69"
click at [238, 459] on div at bounding box center [242, 463] width 21 height 21
type textarea ".I.N.K. omen"
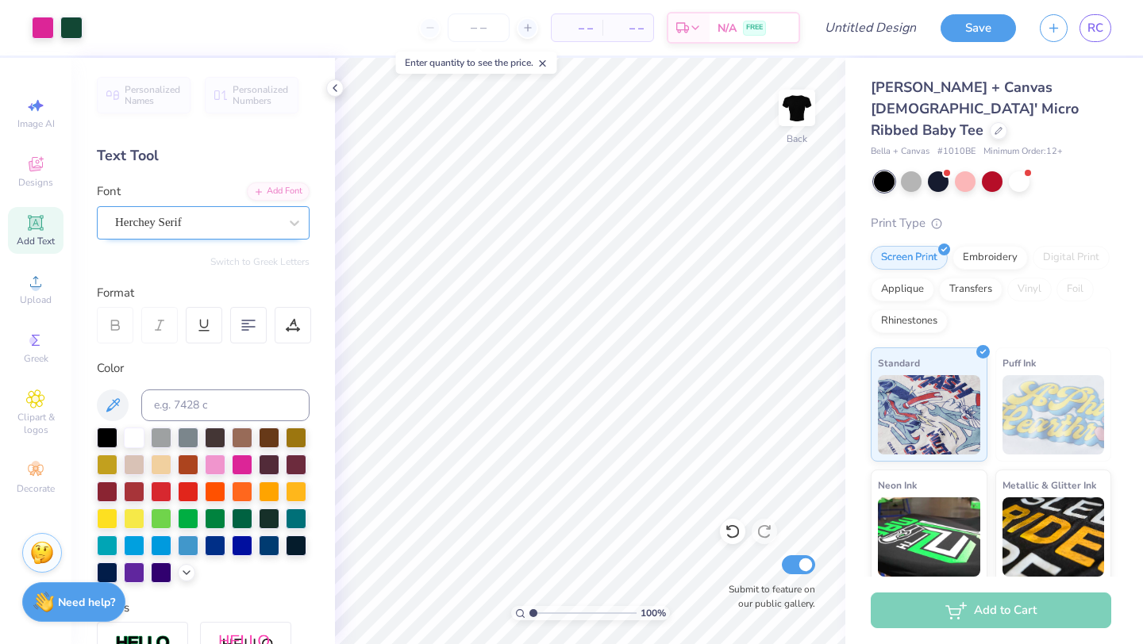
click at [268, 232] on div at bounding box center [196, 222] width 163 height 21
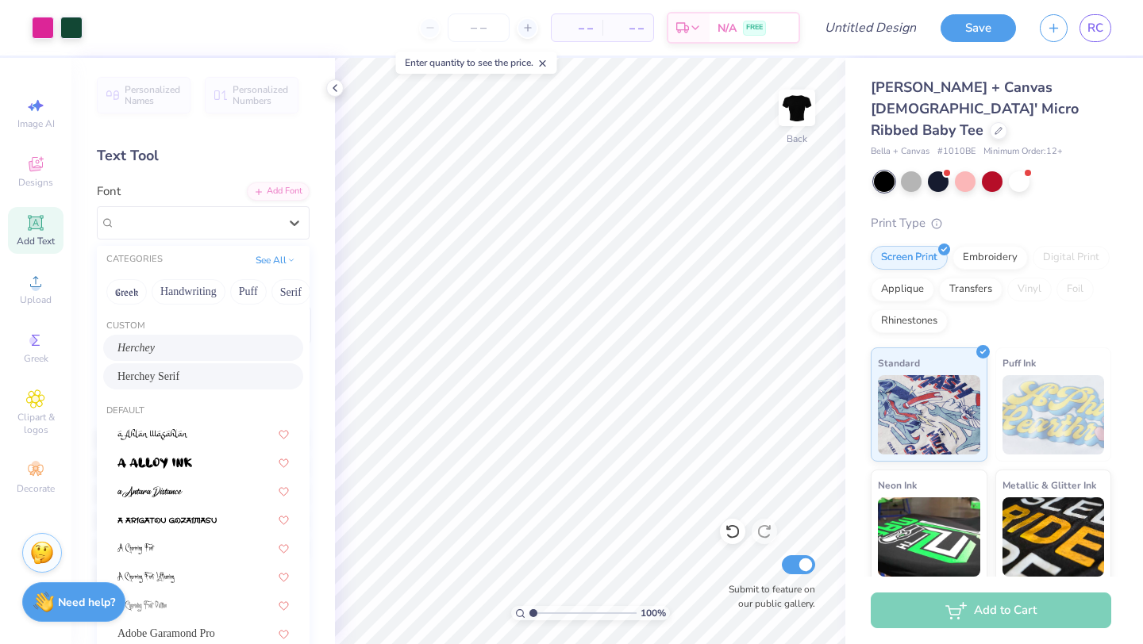
click at [167, 349] on div "Herchey" at bounding box center [202, 348] width 171 height 17
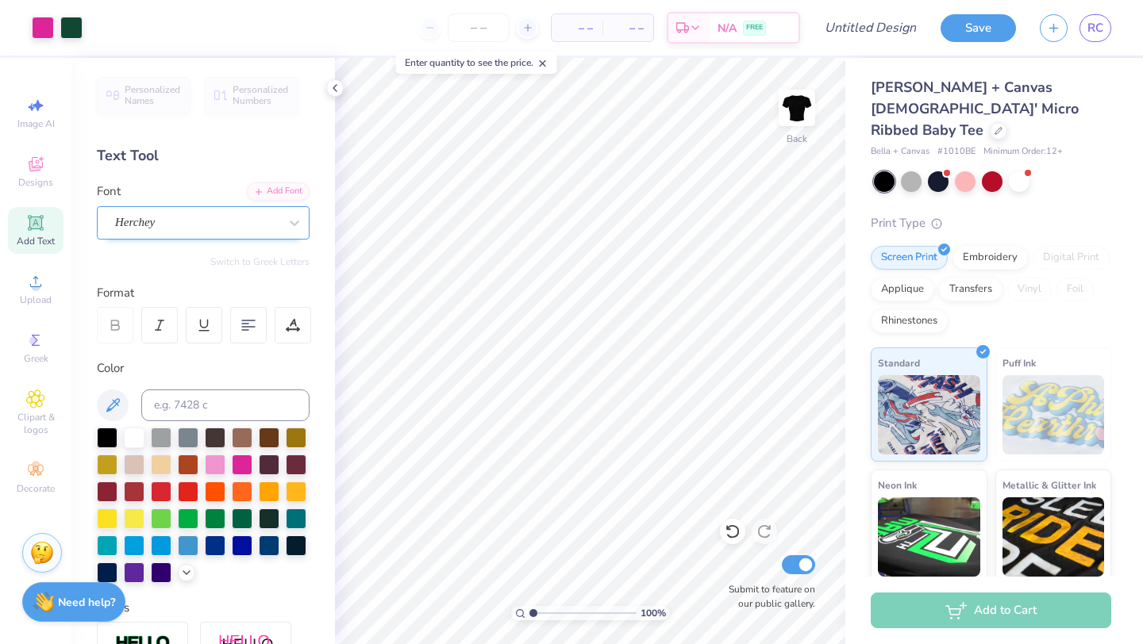
click at [178, 214] on div "Herchey" at bounding box center [196, 222] width 167 height 25
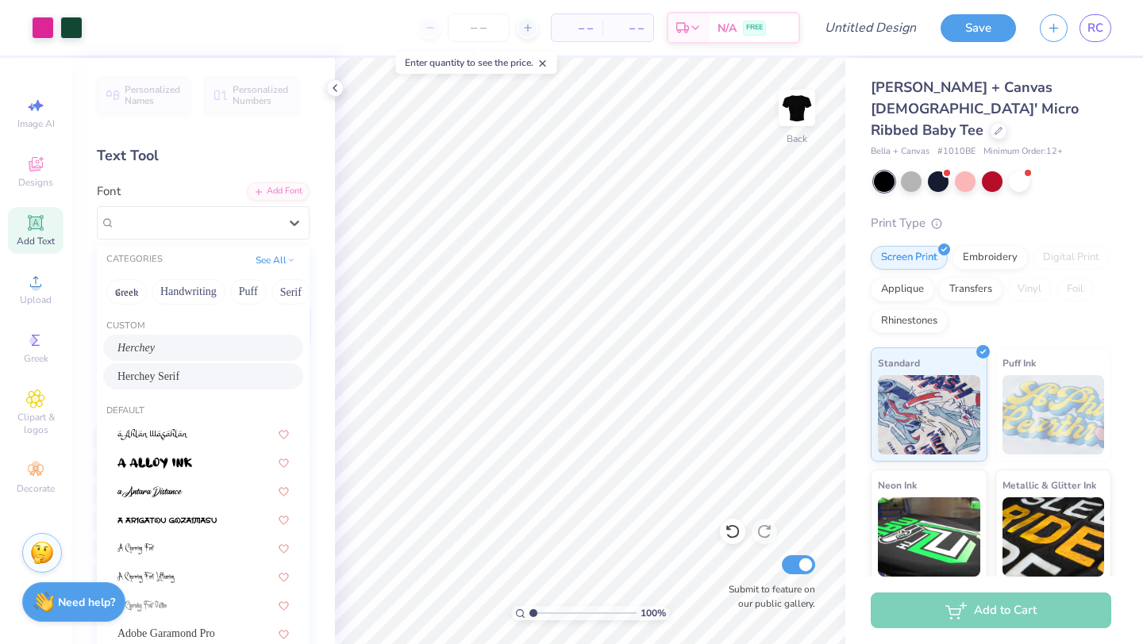
click at [161, 373] on span "Herchey Serif" at bounding box center [148, 376] width 62 height 17
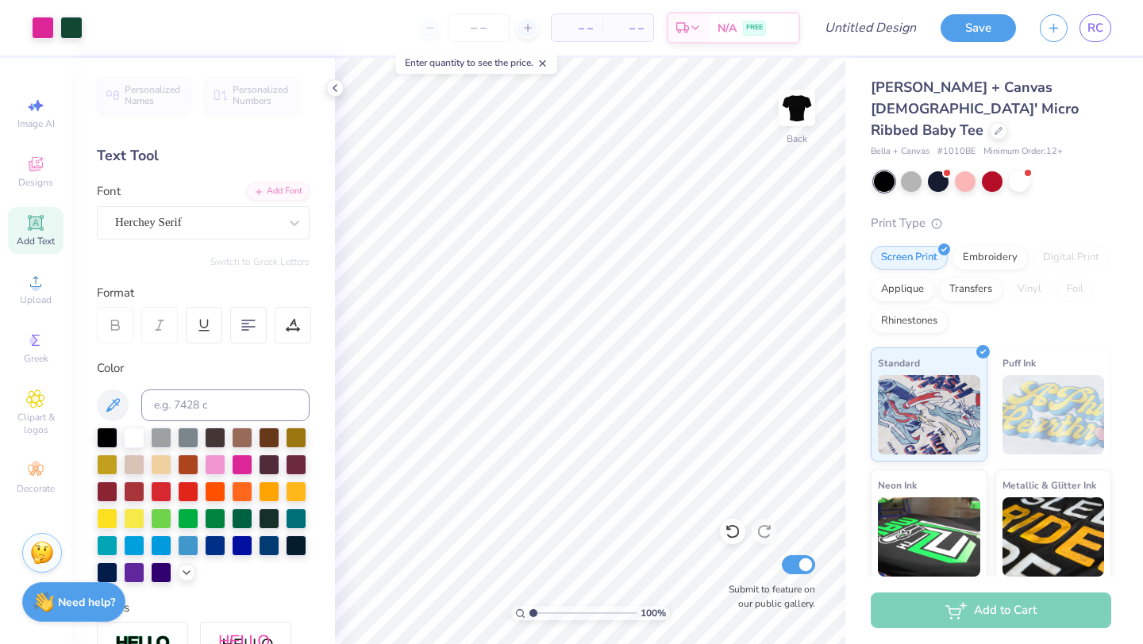
click at [38, 224] on icon at bounding box center [35, 223] width 12 height 12
type textarea "T"
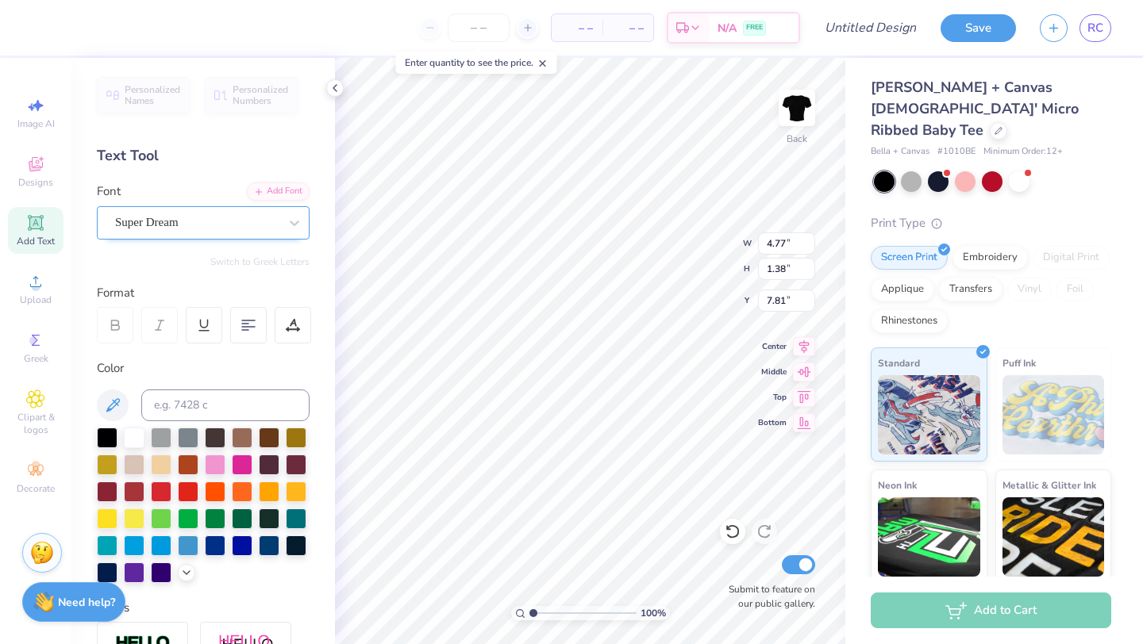
type textarea "W"
click at [198, 236] on div "Super Dream" at bounding box center [203, 222] width 213 height 33
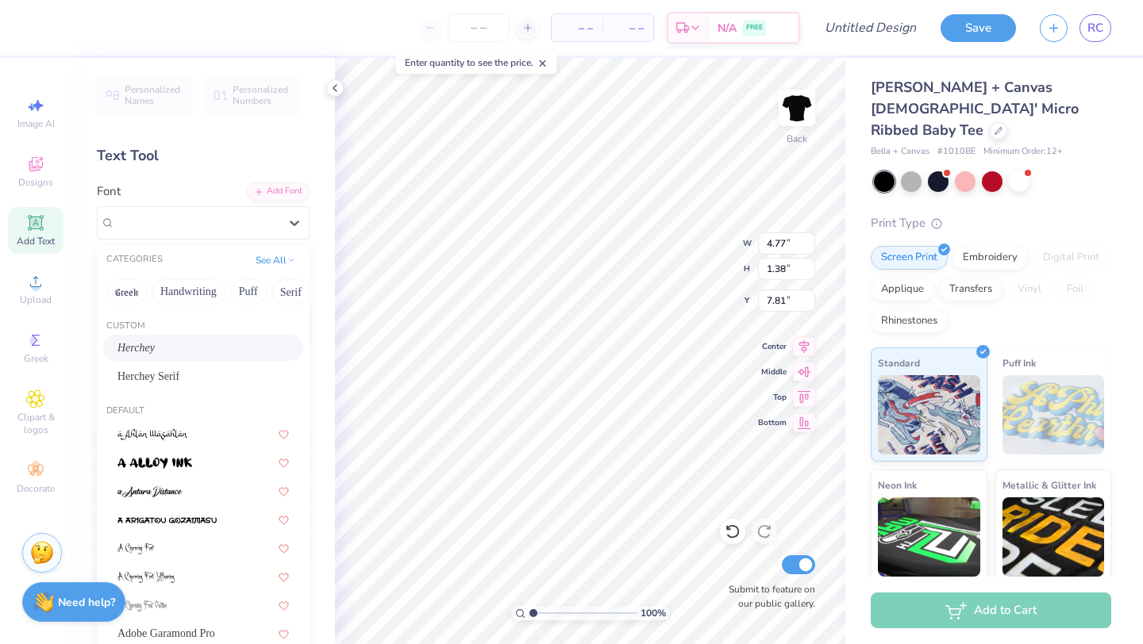
click at [159, 352] on div "Herchey" at bounding box center [202, 348] width 171 height 17
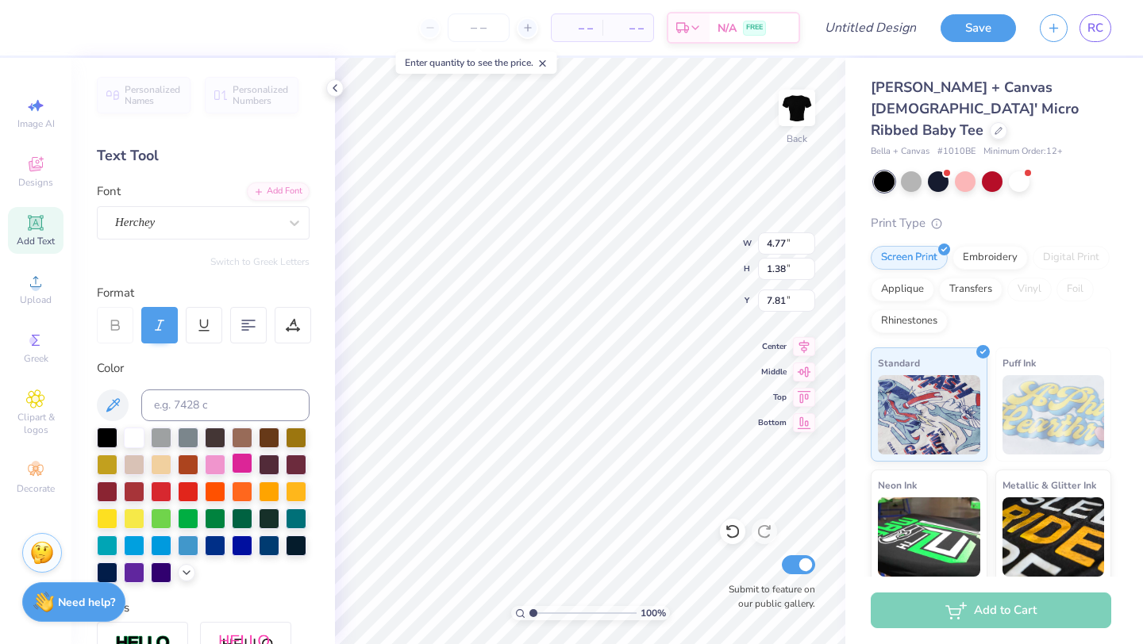
click at [244, 457] on div at bounding box center [242, 463] width 21 height 21
click at [205, 466] on div at bounding box center [215, 463] width 21 height 21
type input "8.18"
type input "1.03"
type input "3.69"
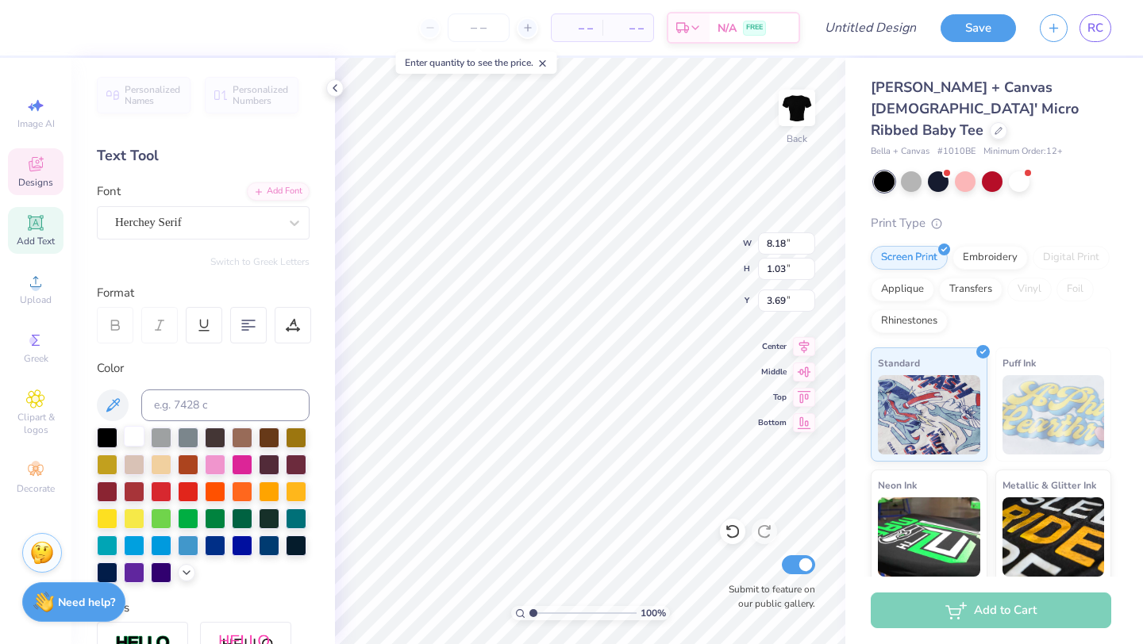
click at [128, 442] on div at bounding box center [134, 436] width 21 height 21
type input "1.32"
type input "1.41"
type input "3.50"
click at [140, 441] on div at bounding box center [134, 436] width 21 height 21
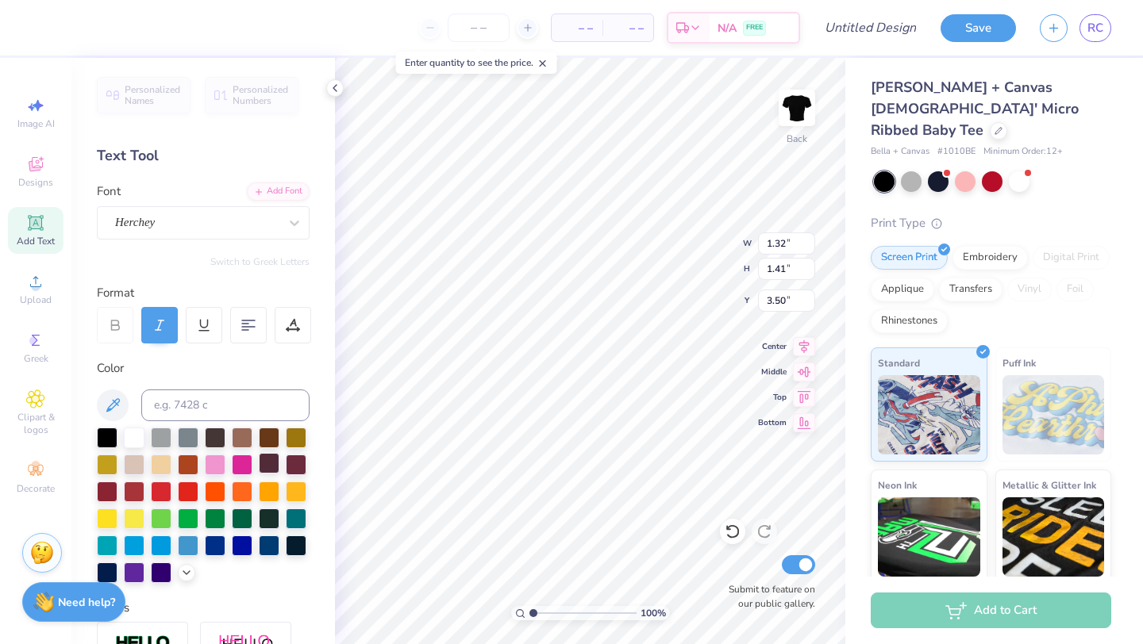
click at [214, 456] on div at bounding box center [215, 465] width 21 height 21
type textarea ".I.N.K. omen"
type input "3.45"
type input "1.87"
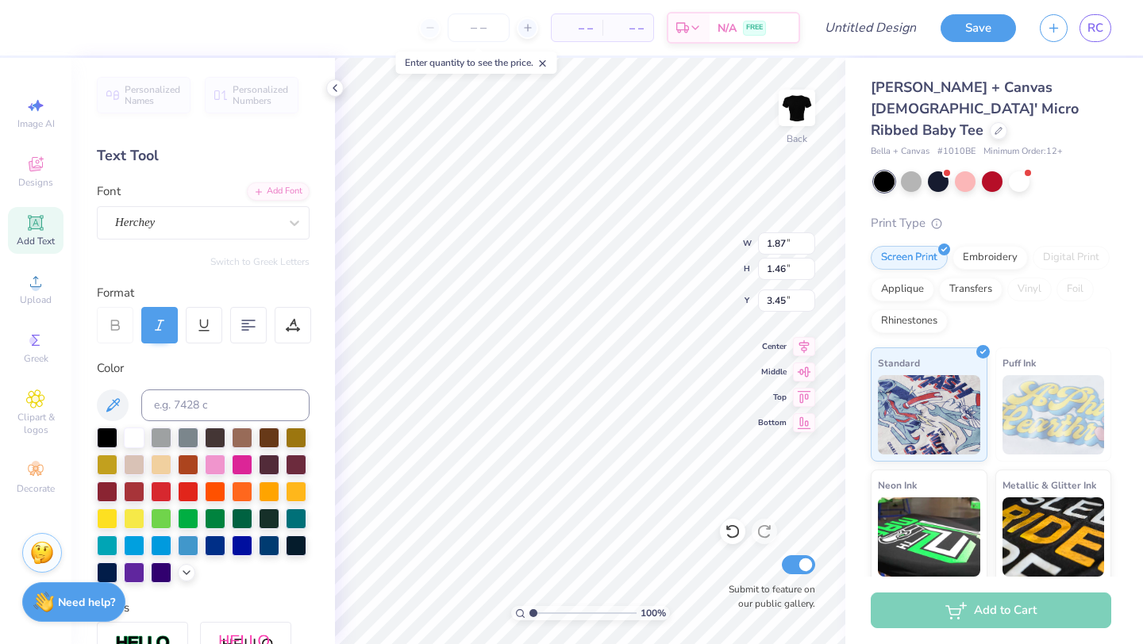
type input "1.46"
type input "5.44"
type input "8.89"
type input "1.03"
type input "3.69"
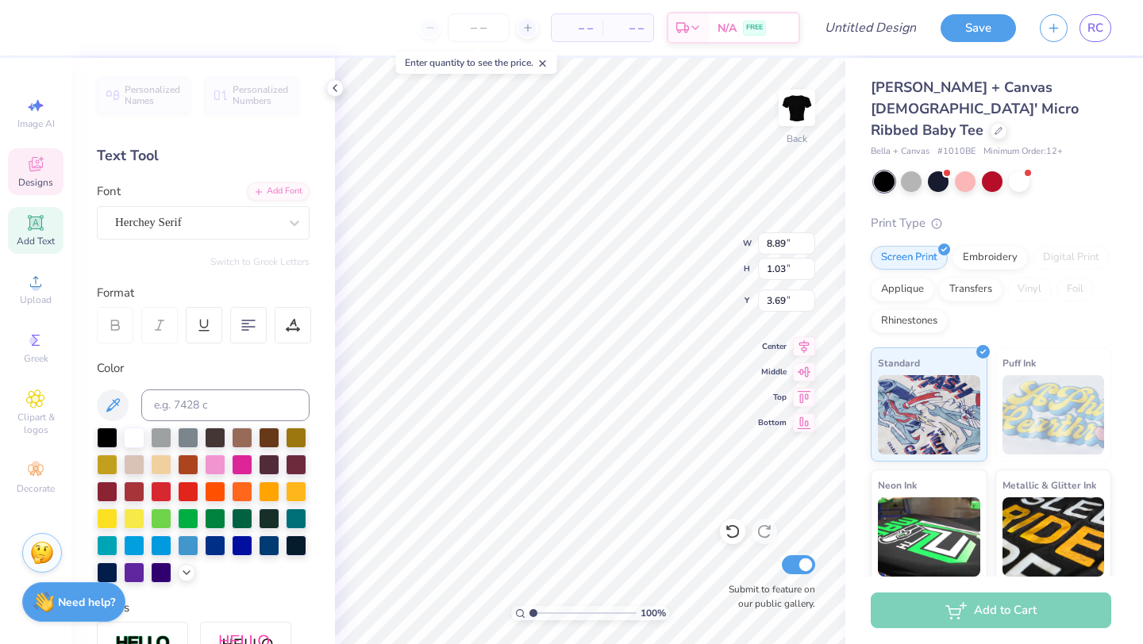
type textarea ".I.N.K. omen"
type input "1.87"
type input "1.46"
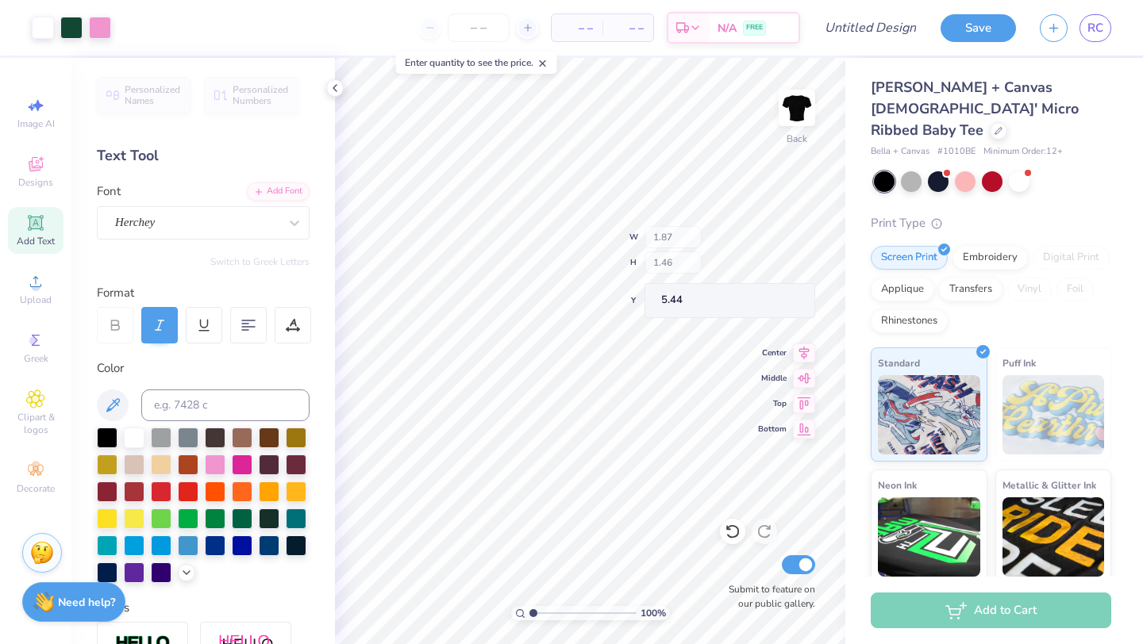
type input "3.45"
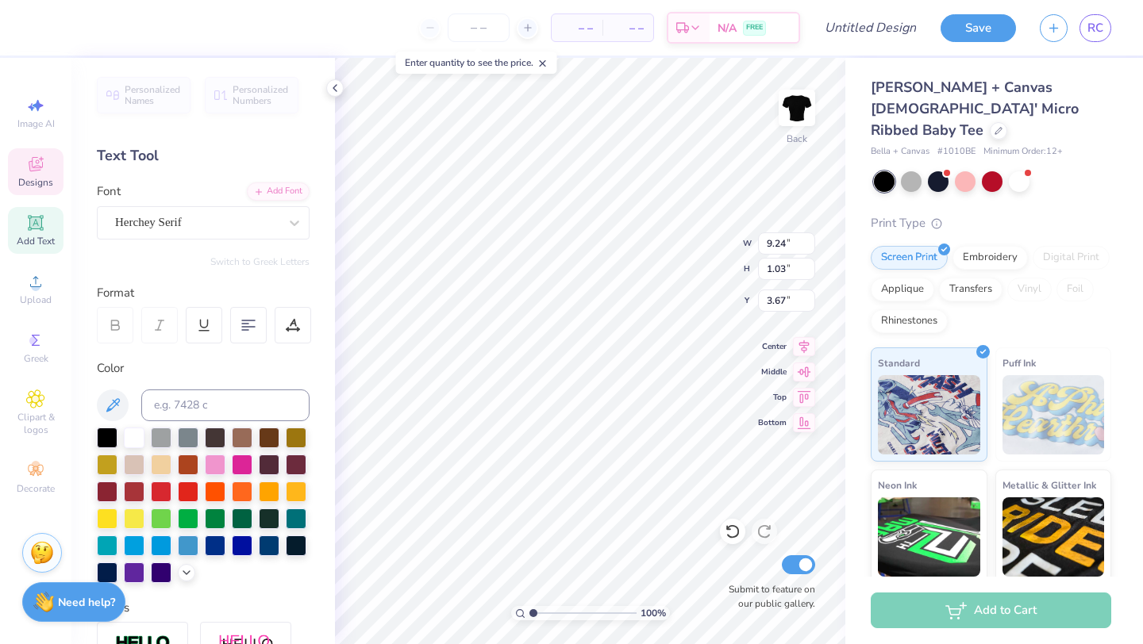
type input "9.24"
type input "1.03"
type input "3.67"
type textarea ".I.N.K. omen"
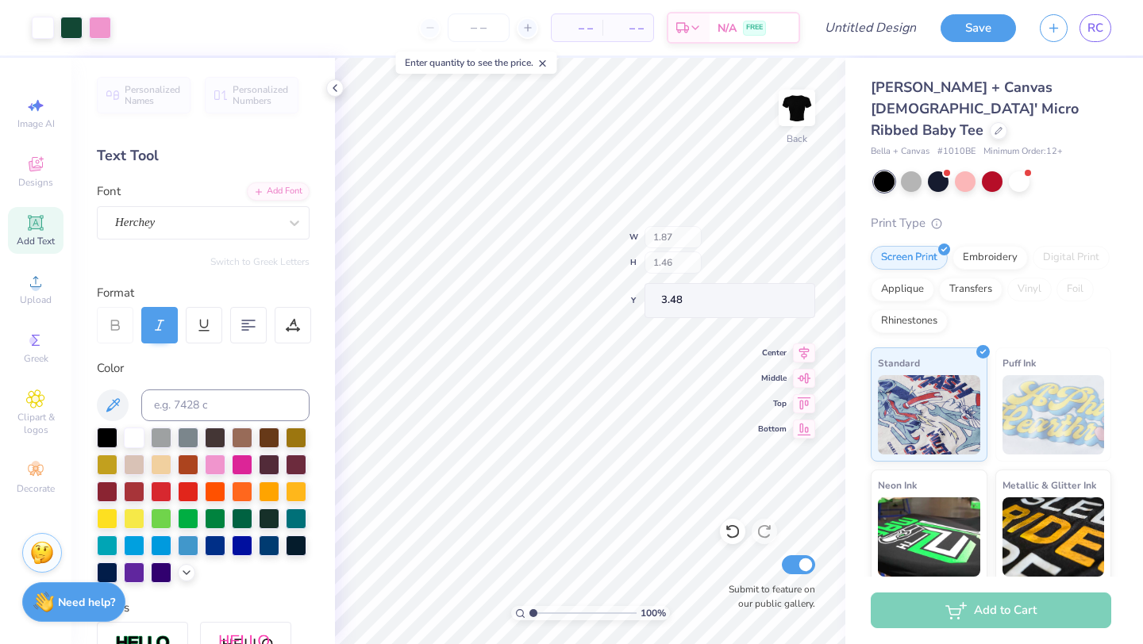
type input "3.48"
type input "3.53"
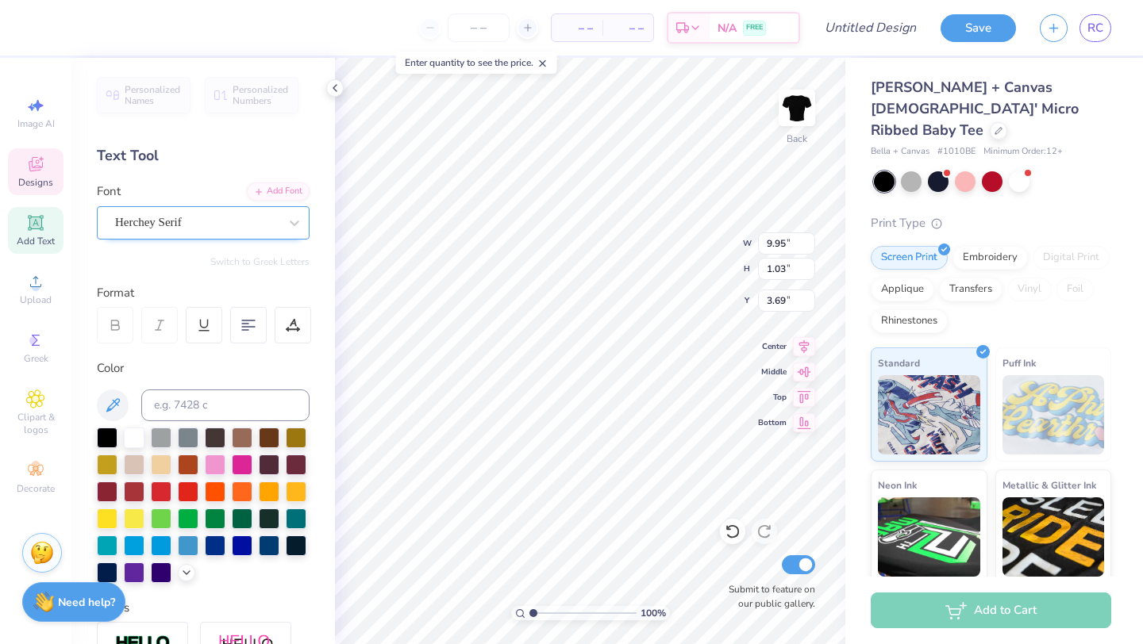
click at [229, 226] on div "Herchey Serif" at bounding box center [196, 222] width 167 height 25
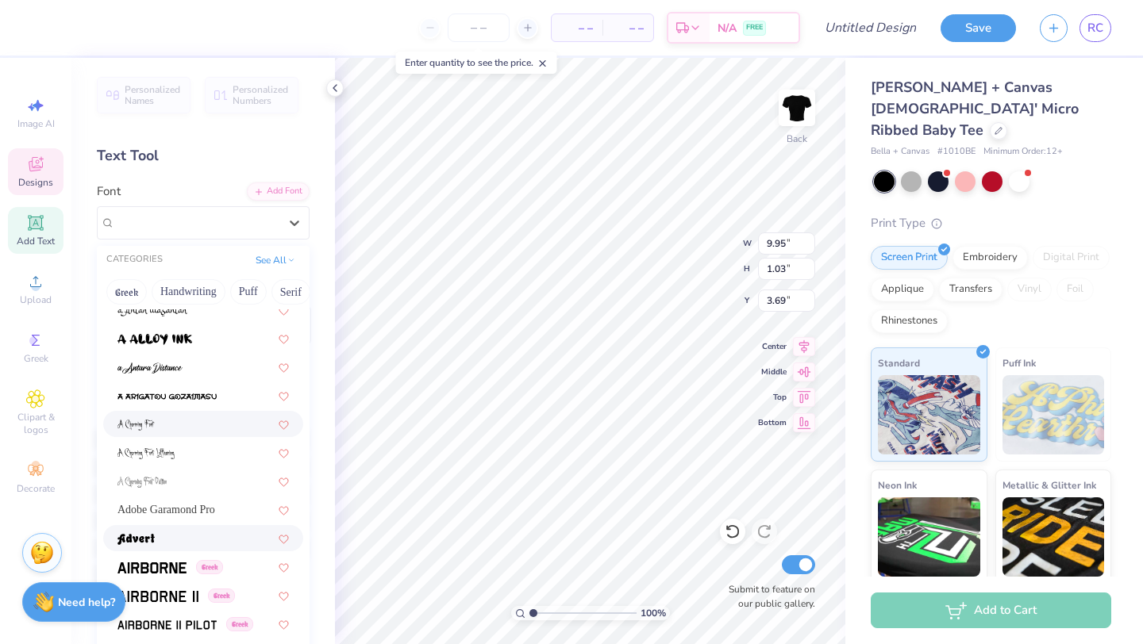
scroll to position [125, 0]
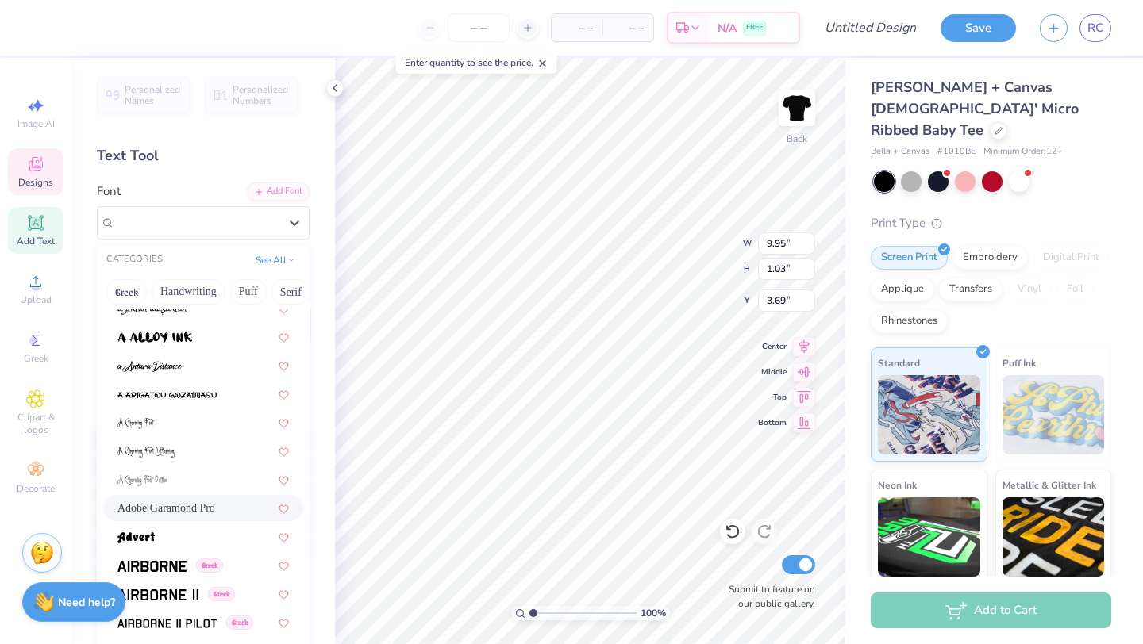
click at [194, 507] on span "Adobe Garamond Pro" at bounding box center [166, 508] width 98 height 17
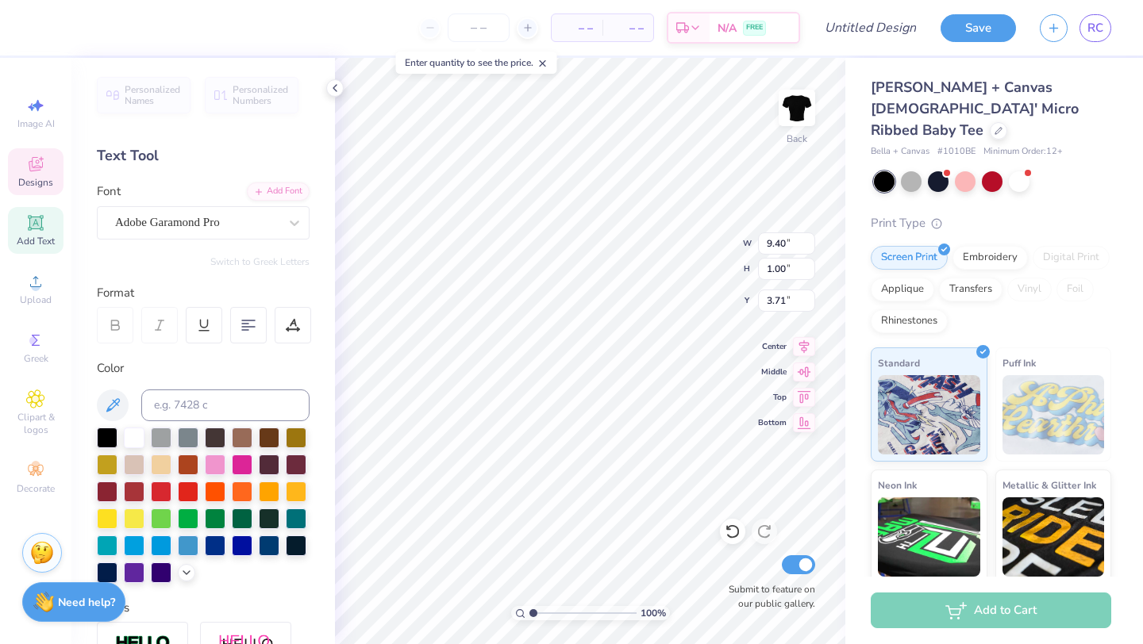
type input "9.40"
type input "1.00"
type input "3.71"
type textarea ".I.N.K. omen"
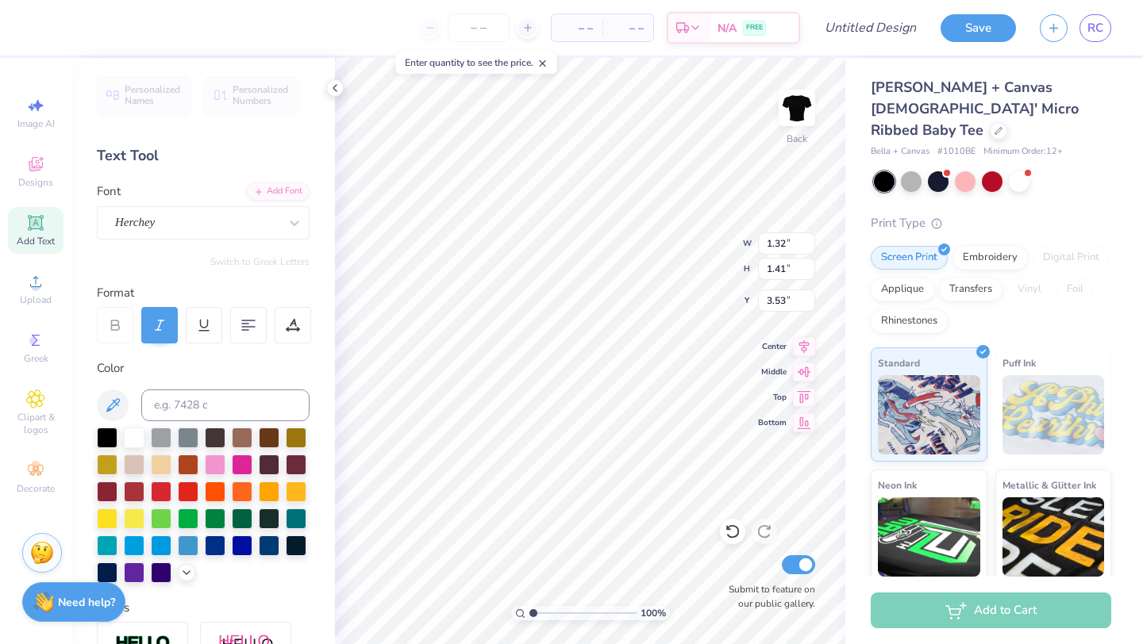
type input "1.32"
type input "1.41"
type input "3.53"
click at [139, 436] on div at bounding box center [134, 436] width 21 height 21
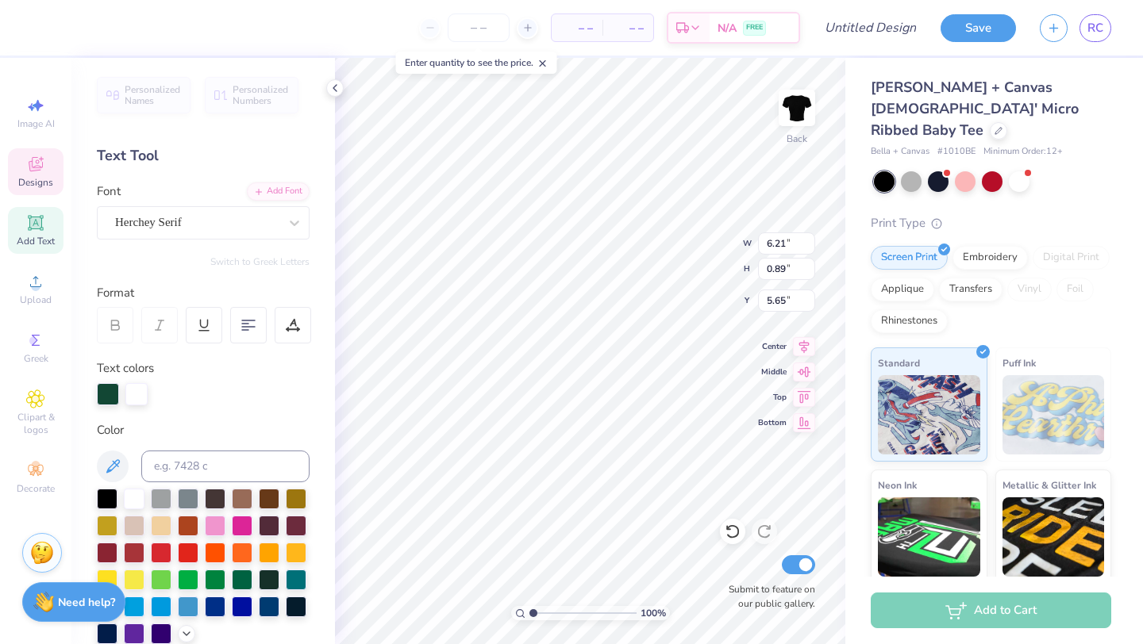
scroll to position [0, 5]
click at [142, 505] on div at bounding box center [134, 497] width 21 height 21
click at [214, 519] on div at bounding box center [215, 524] width 21 height 21
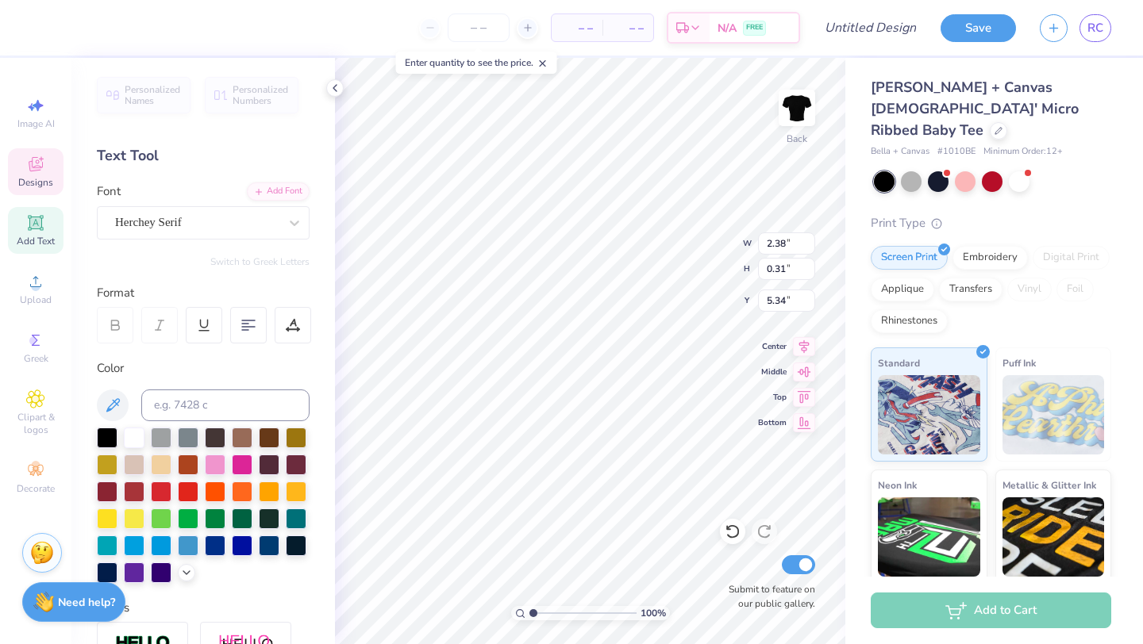
scroll to position [0, 1]
click at [136, 432] on div at bounding box center [134, 436] width 21 height 21
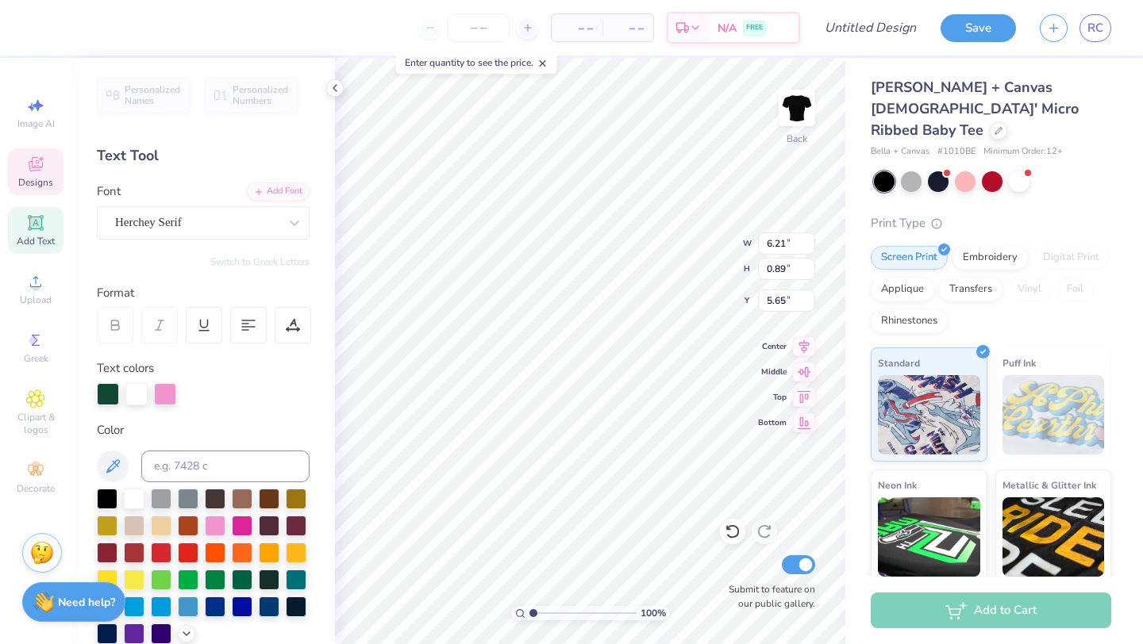
type input "6.21"
type input "0.89"
type input "5.65"
click at [125, 393] on div at bounding box center [136, 393] width 22 height 22
click at [138, 394] on div at bounding box center [136, 394] width 22 height 22
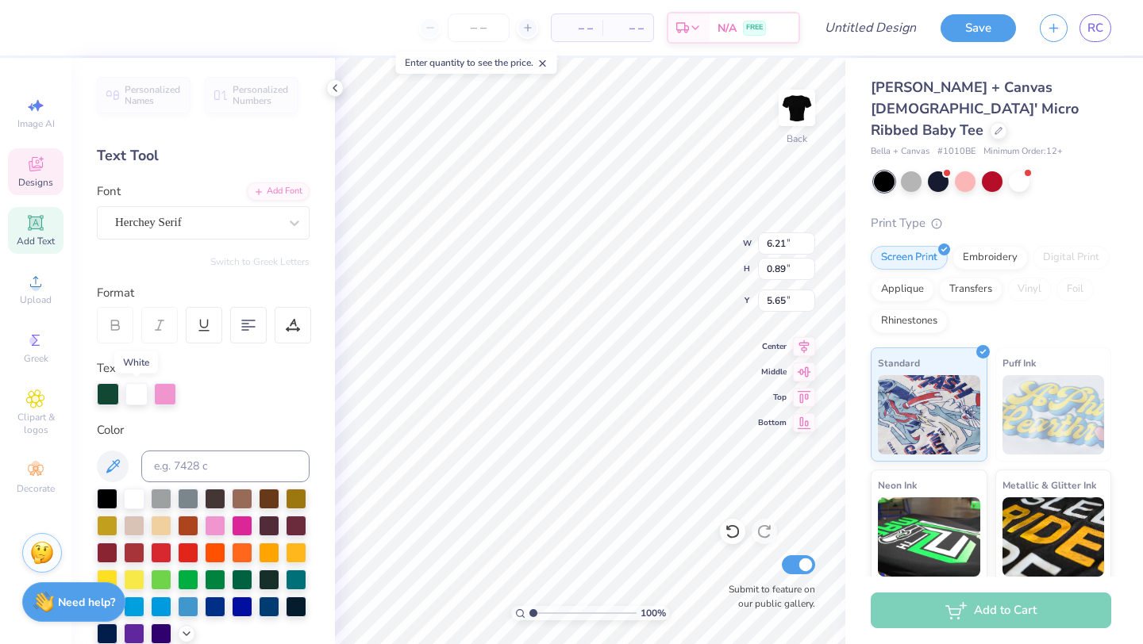
click at [134, 398] on div at bounding box center [136, 394] width 22 height 22
click at [136, 387] on div at bounding box center [136, 394] width 22 height 22
click at [131, 391] on div at bounding box center [136, 394] width 22 height 22
click at [141, 393] on div at bounding box center [136, 393] width 22 height 22
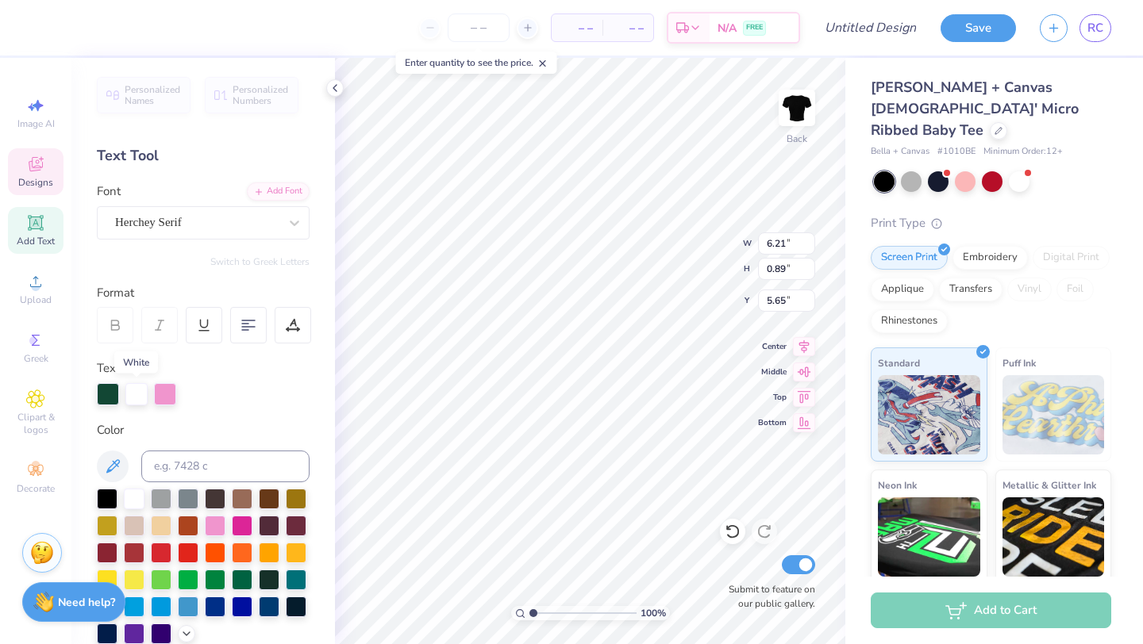
click at [141, 399] on div at bounding box center [136, 394] width 22 height 22
click at [135, 502] on div at bounding box center [134, 497] width 21 height 21
click at [134, 501] on div at bounding box center [134, 497] width 21 height 21
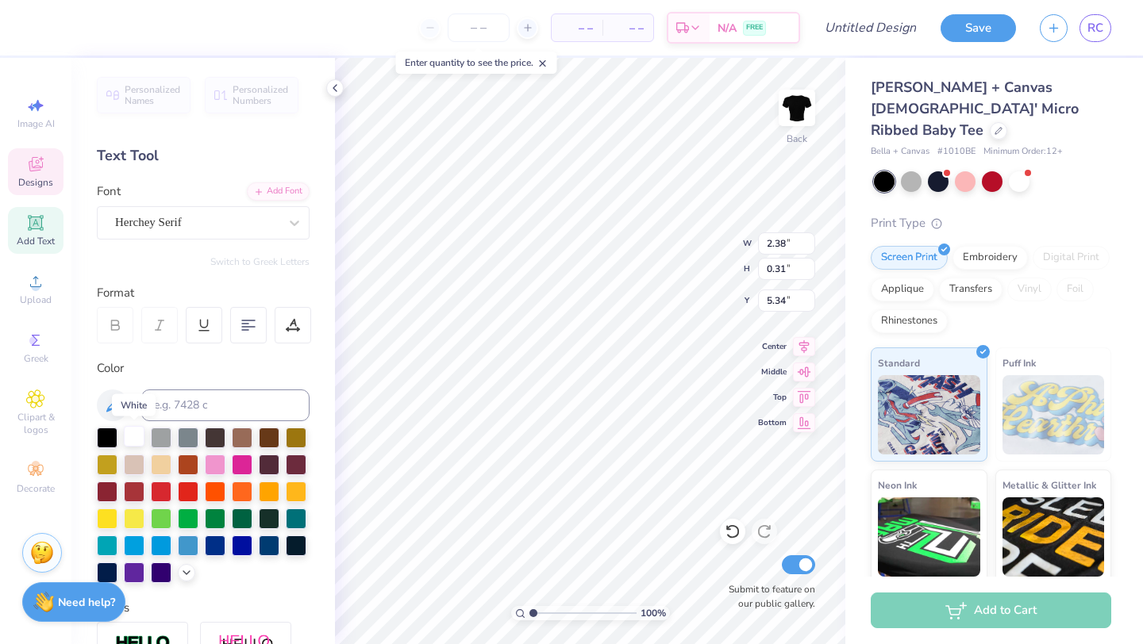
click at [138, 429] on div at bounding box center [134, 436] width 21 height 21
click at [132, 436] on div at bounding box center [134, 436] width 21 height 21
type input "1.32"
type input "1.41"
type input "3.53"
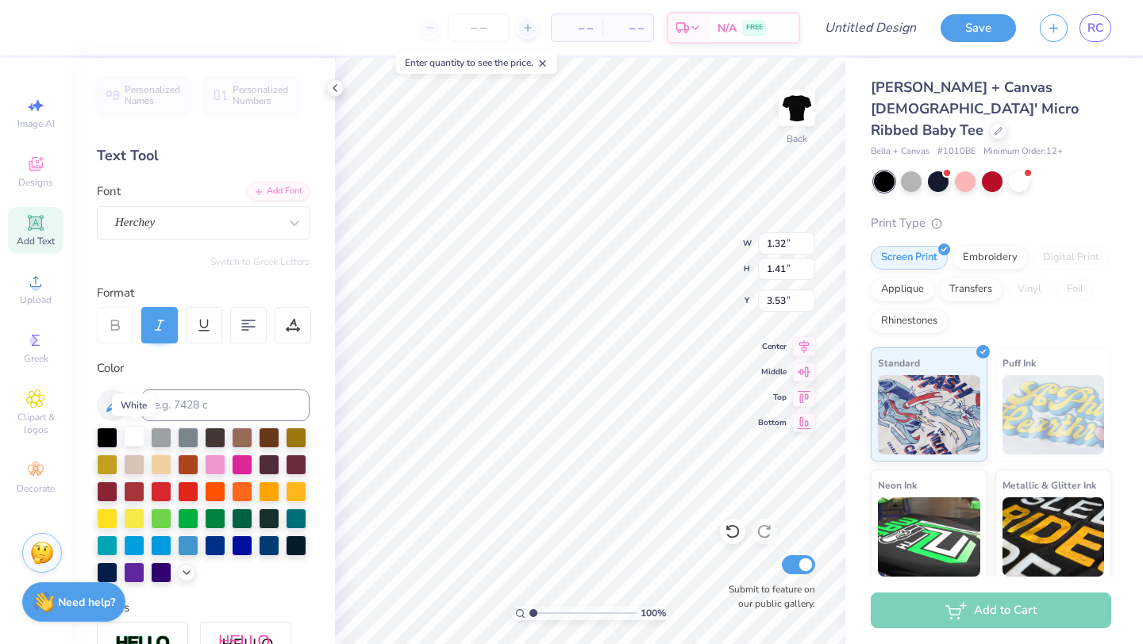
click at [132, 440] on div at bounding box center [134, 436] width 21 height 21
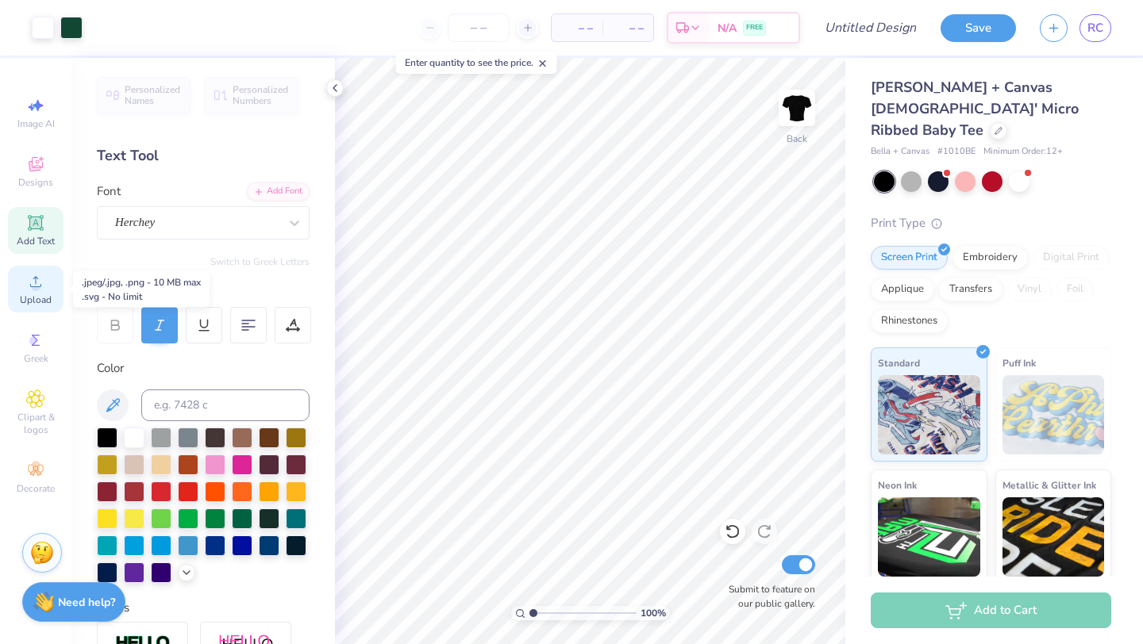
click at [35, 291] on div "Upload" at bounding box center [36, 289] width 56 height 47
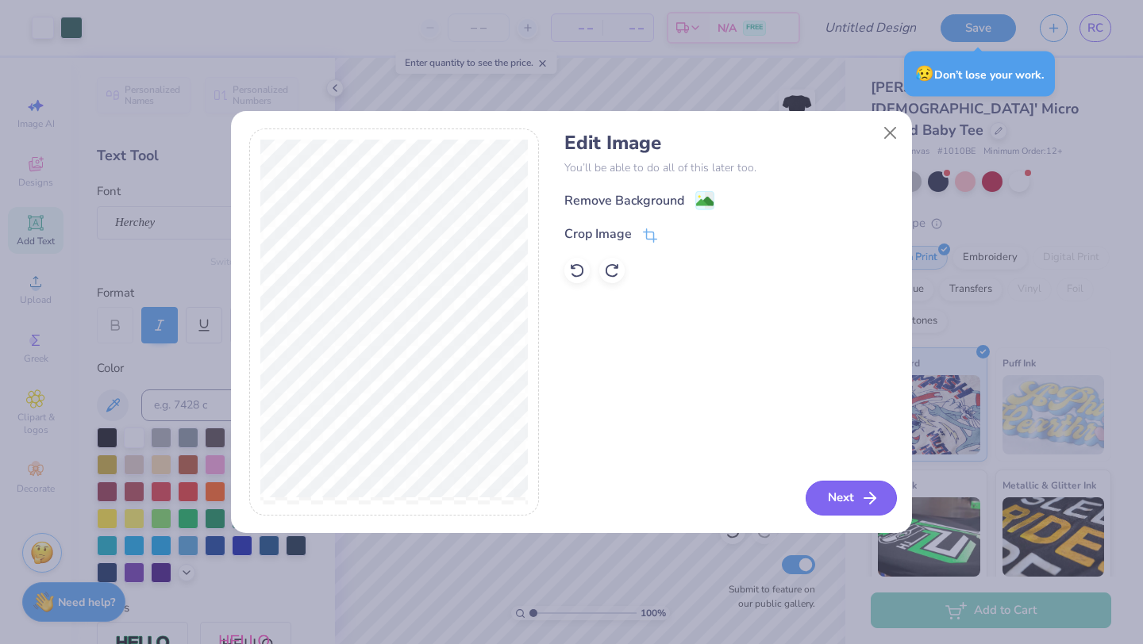
click at [872, 492] on icon "button" at bounding box center [869, 498] width 19 height 19
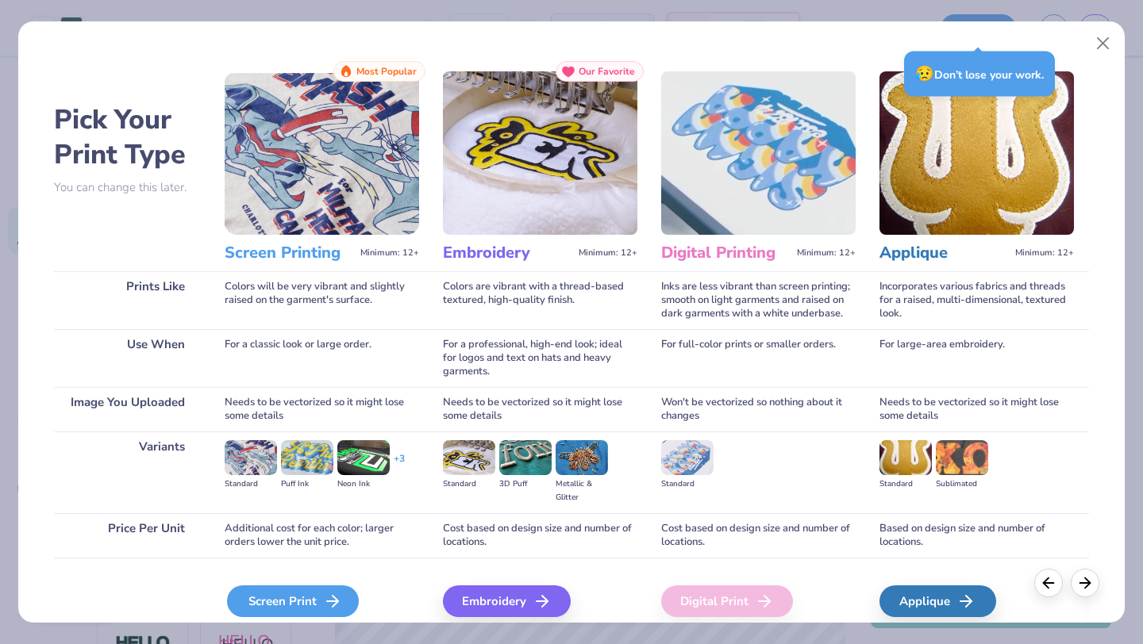
click at [277, 596] on div "Screen Print" at bounding box center [293, 602] width 132 height 32
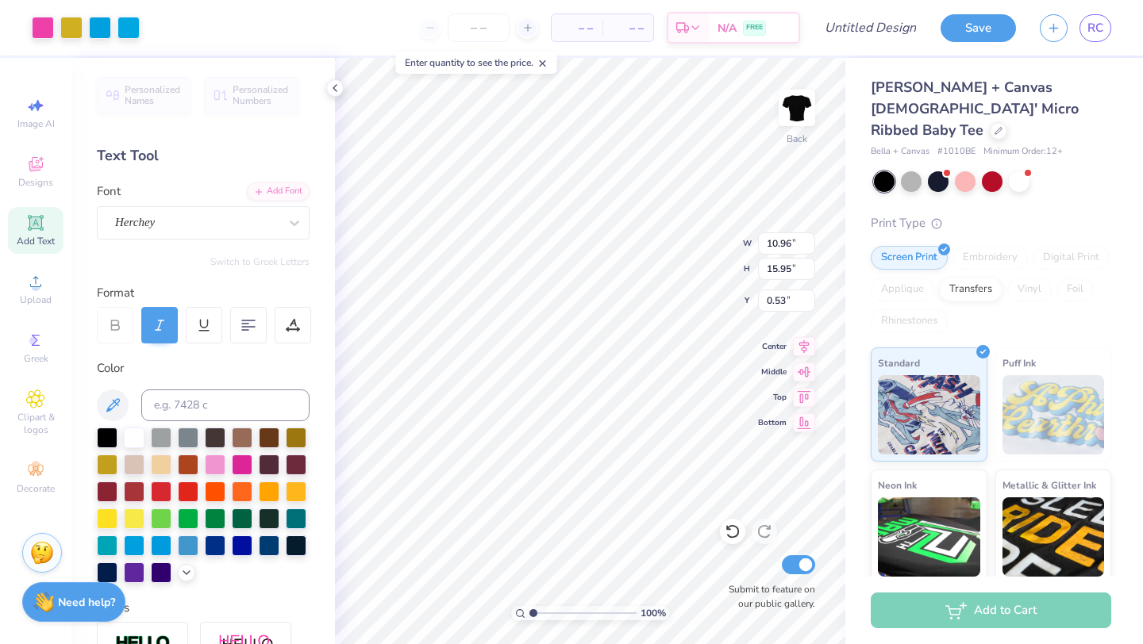
type input "0.50"
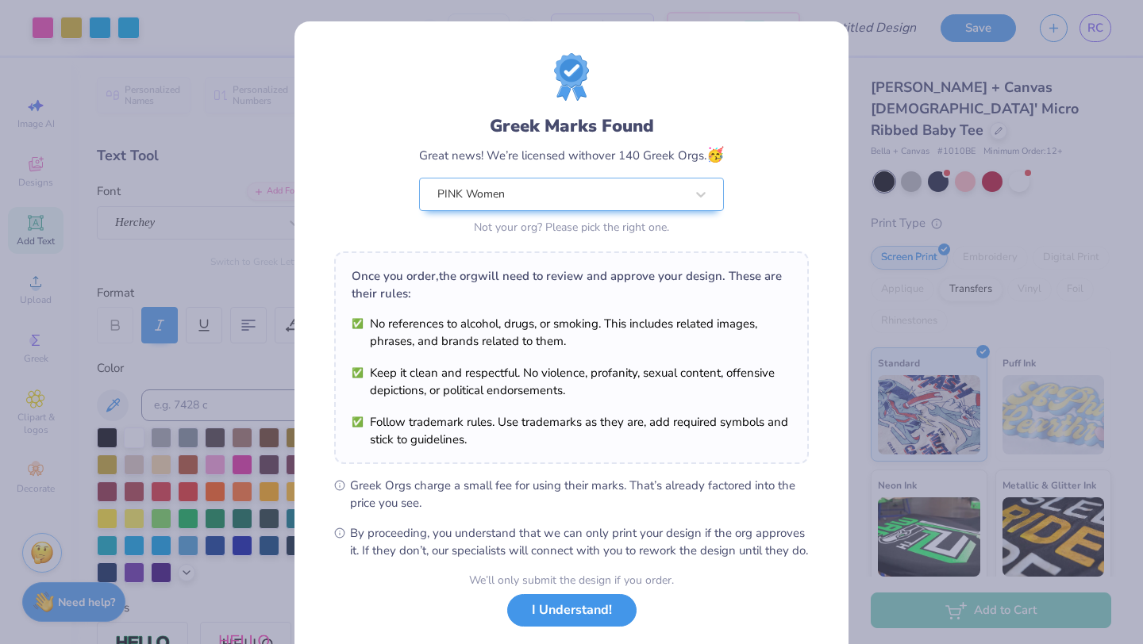
click at [548, 621] on button "I Understand!" at bounding box center [571, 610] width 129 height 33
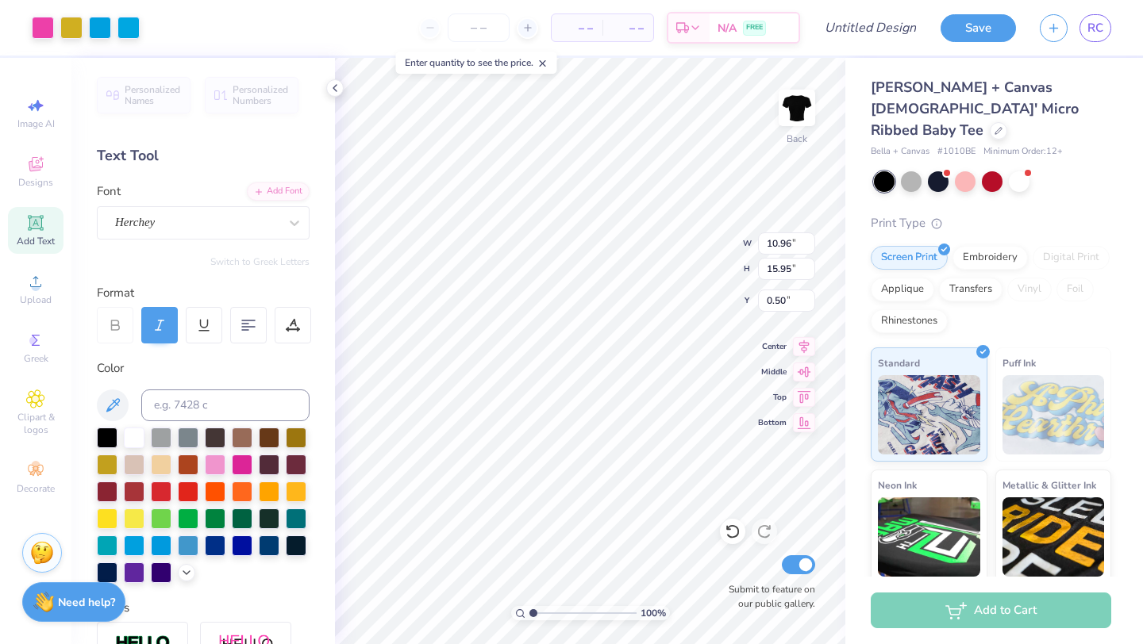
type input "5.14"
type input "7.48"
type input "8.96"
type input "3.54"
type input "5.15"
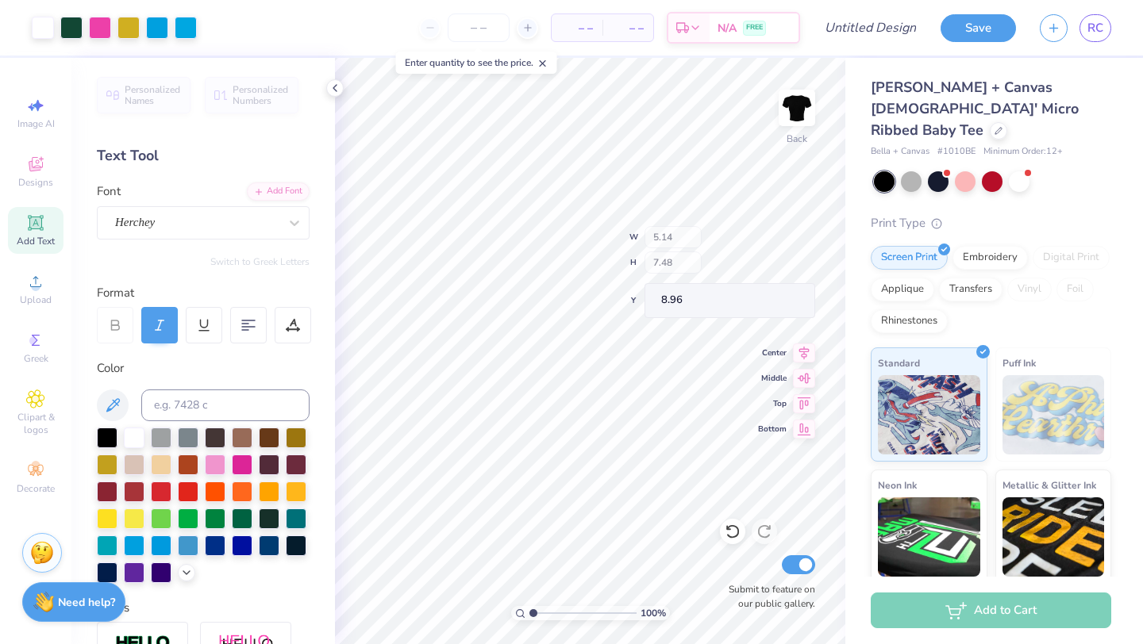
type input "11.30"
type input "7.25"
type input "2.64"
type input "3.84"
type input "5.34"
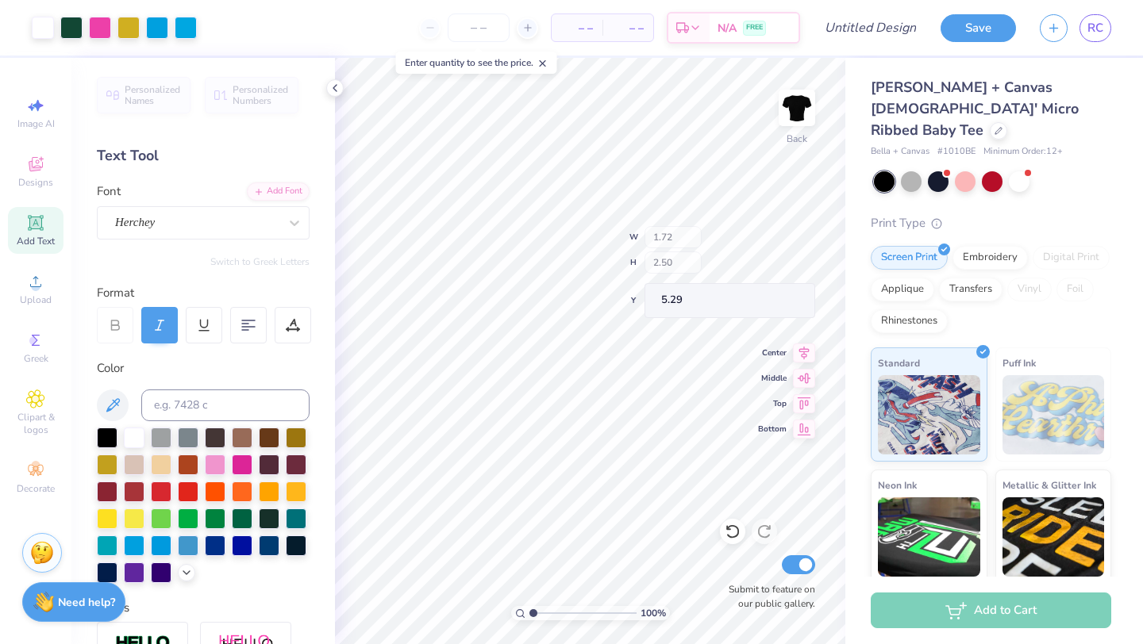
type input "5.29"
type input "7.00"
click at [886, 19] on input "Design Title" at bounding box center [890, 28] width 78 height 32
type input "FALL"
click at [512, 31] on input "number" at bounding box center [517, 27] width 62 height 29
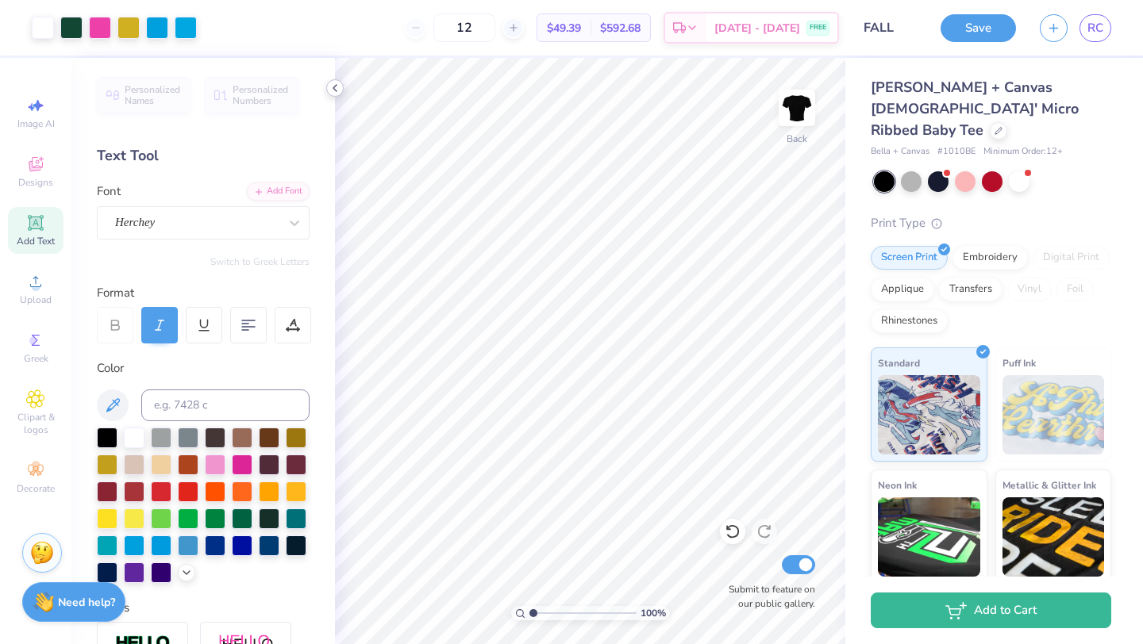
type input "12"
click at [332, 86] on icon at bounding box center [335, 88] width 13 height 13
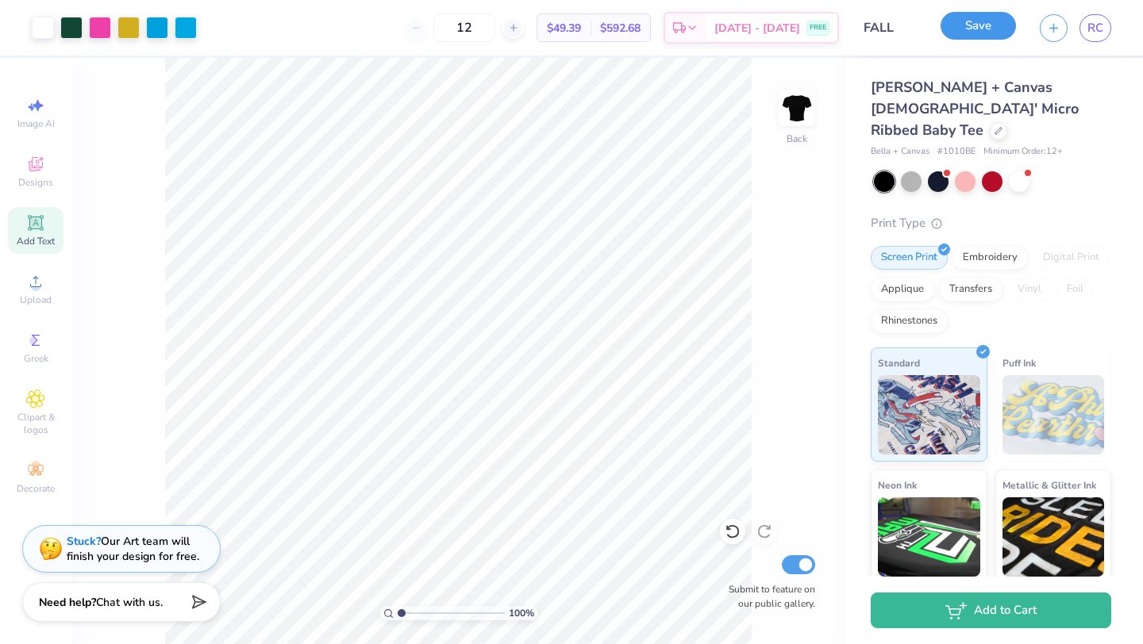
click at [1000, 25] on button "Save" at bounding box center [977, 26] width 75 height 28
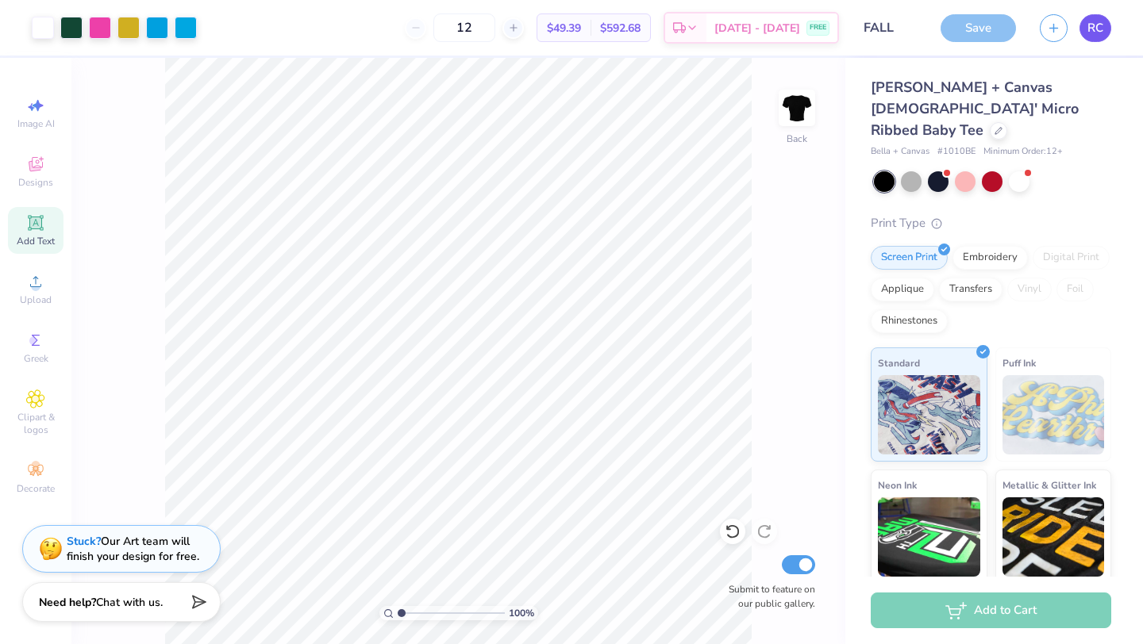
click at [1098, 26] on span "RC" at bounding box center [1095, 28] width 16 height 18
click at [1101, 29] on span "RC" at bounding box center [1095, 28] width 16 height 18
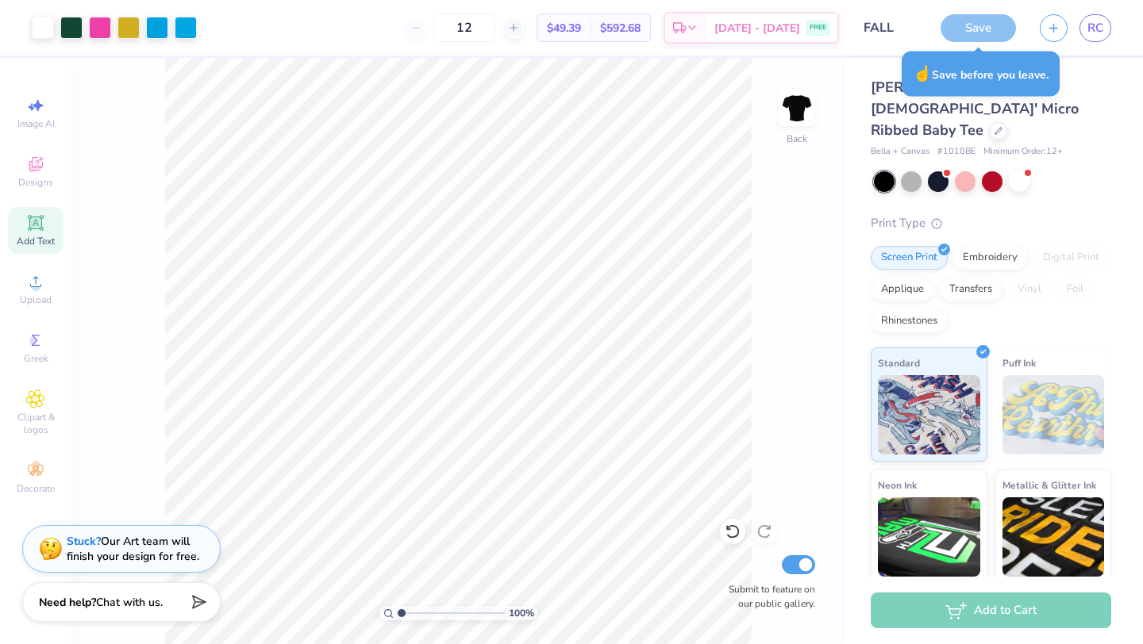
click at [992, 29] on div "Save" at bounding box center [977, 28] width 75 height 28
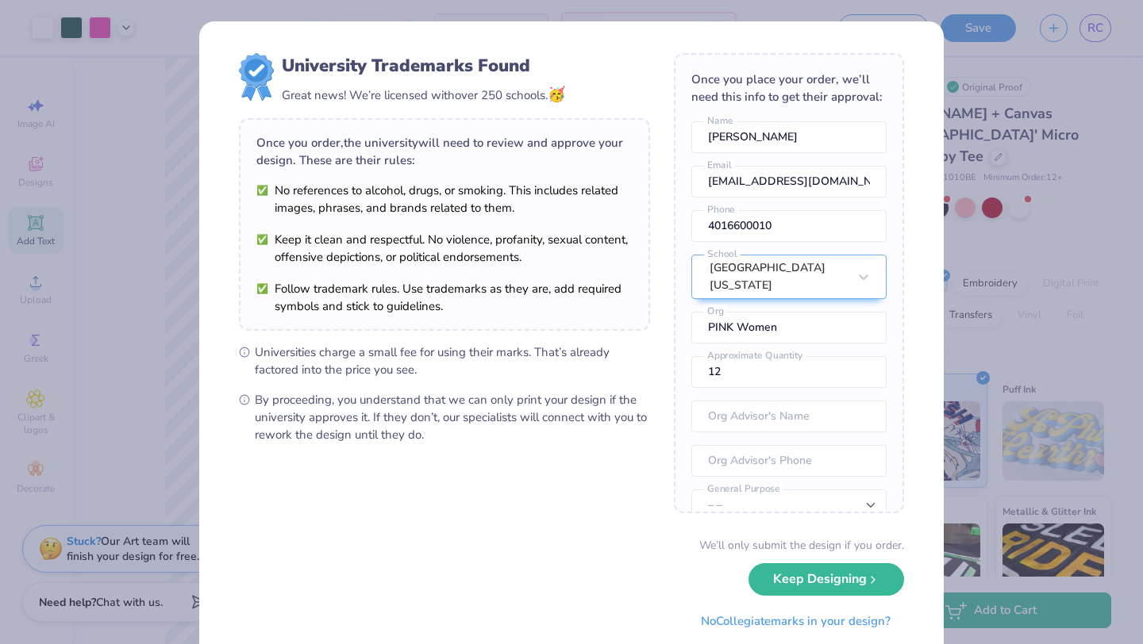
scroll to position [46, 0]
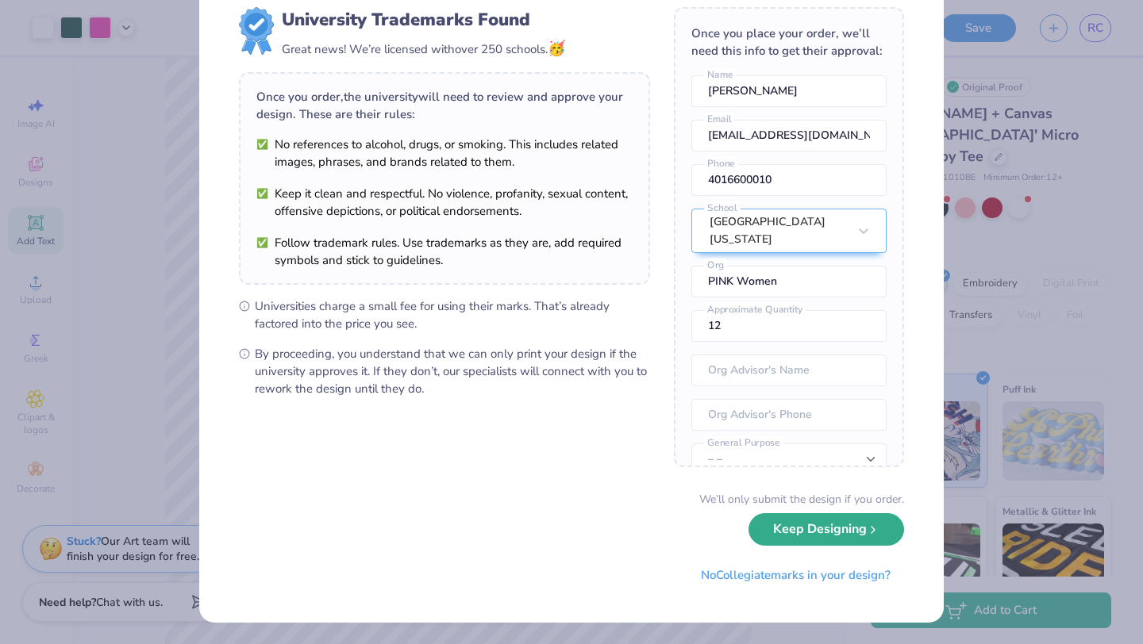
click at [790, 537] on button "Keep Designing" at bounding box center [826, 529] width 156 height 33
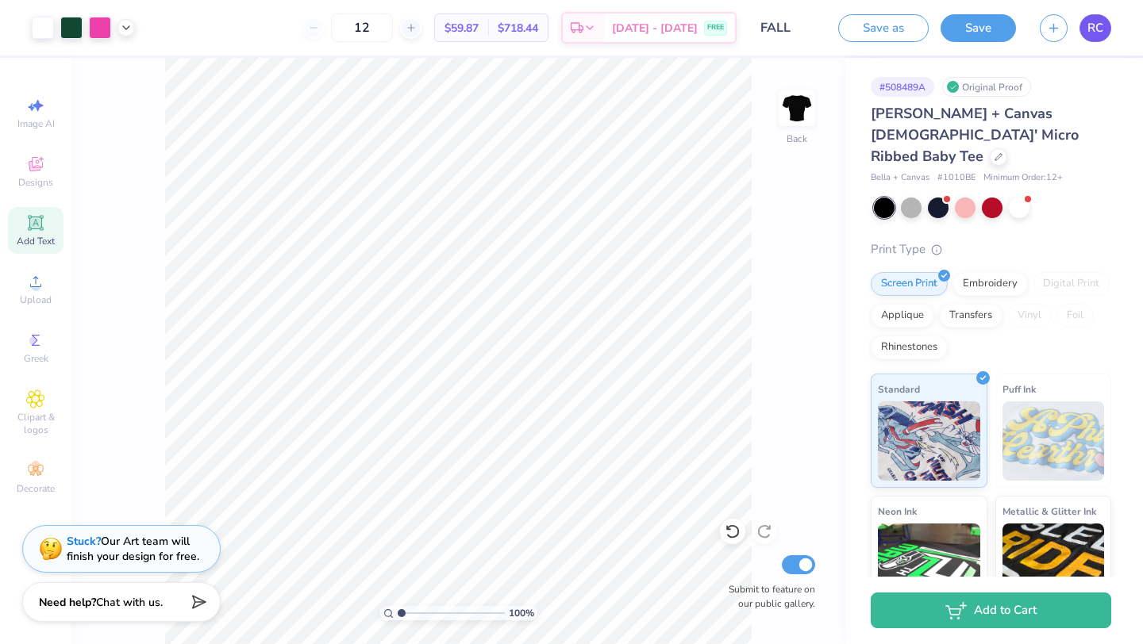
click at [1095, 33] on span "RC" at bounding box center [1095, 28] width 16 height 18
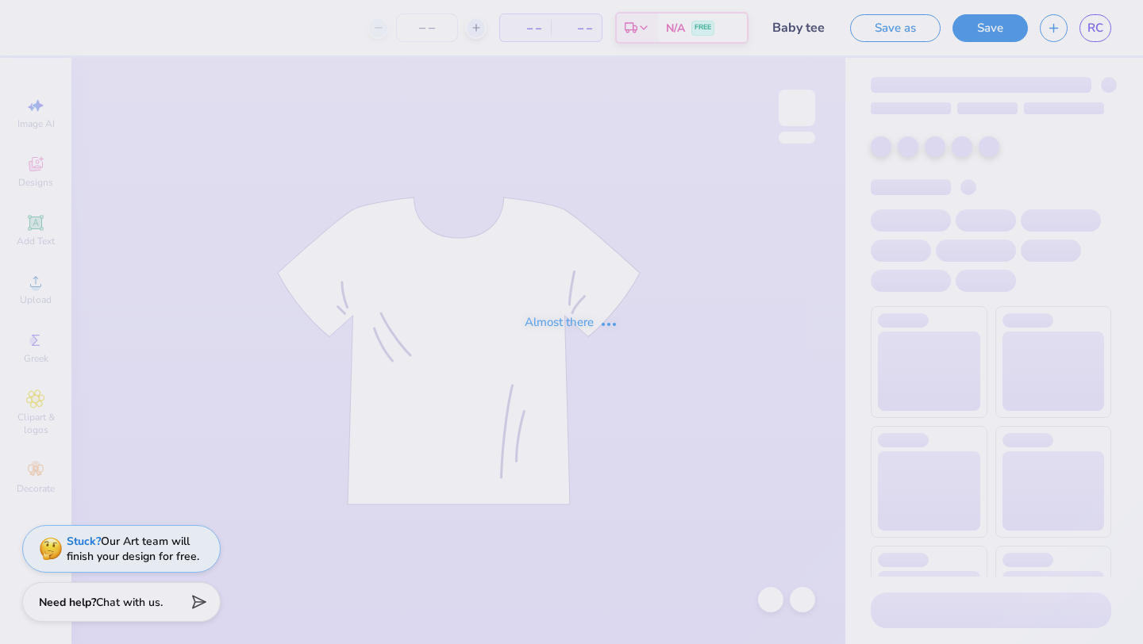
type input "Baby tee"
type input "12"
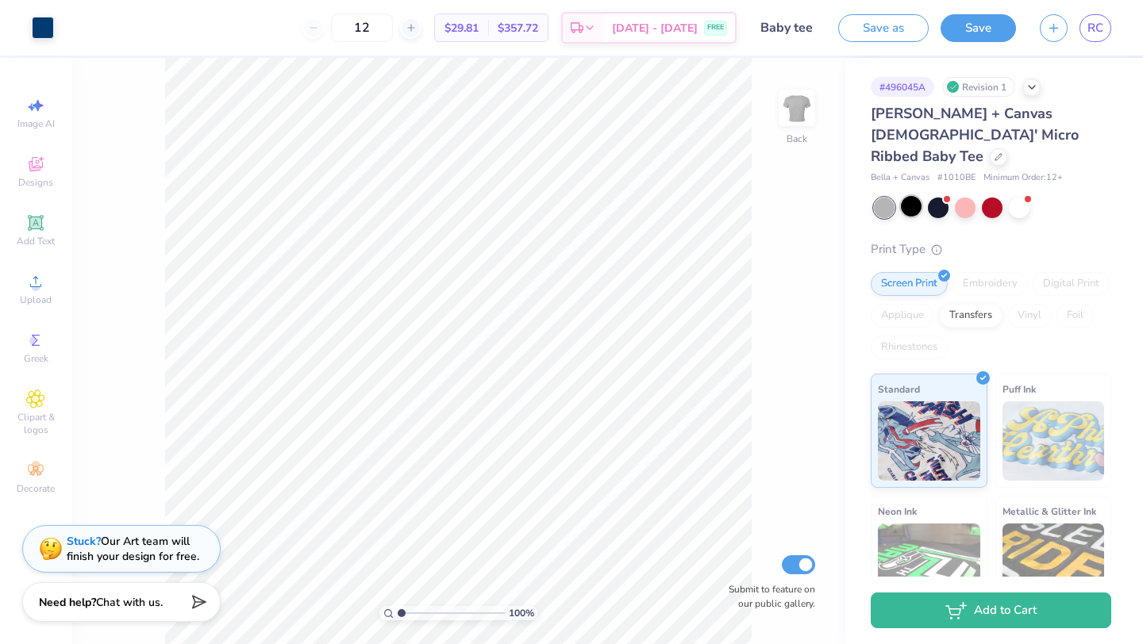
click at [910, 196] on div at bounding box center [911, 206] width 21 height 21
click at [47, 183] on span "Designs" at bounding box center [35, 182] width 35 height 13
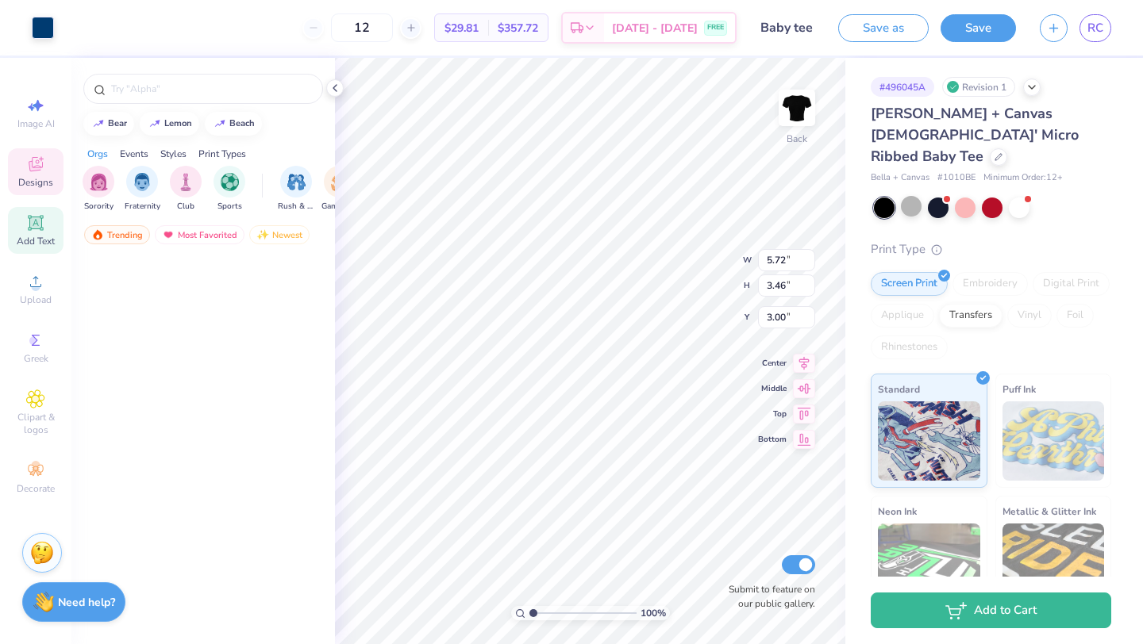
click at [30, 236] on span "Add Text" at bounding box center [36, 241] width 38 height 13
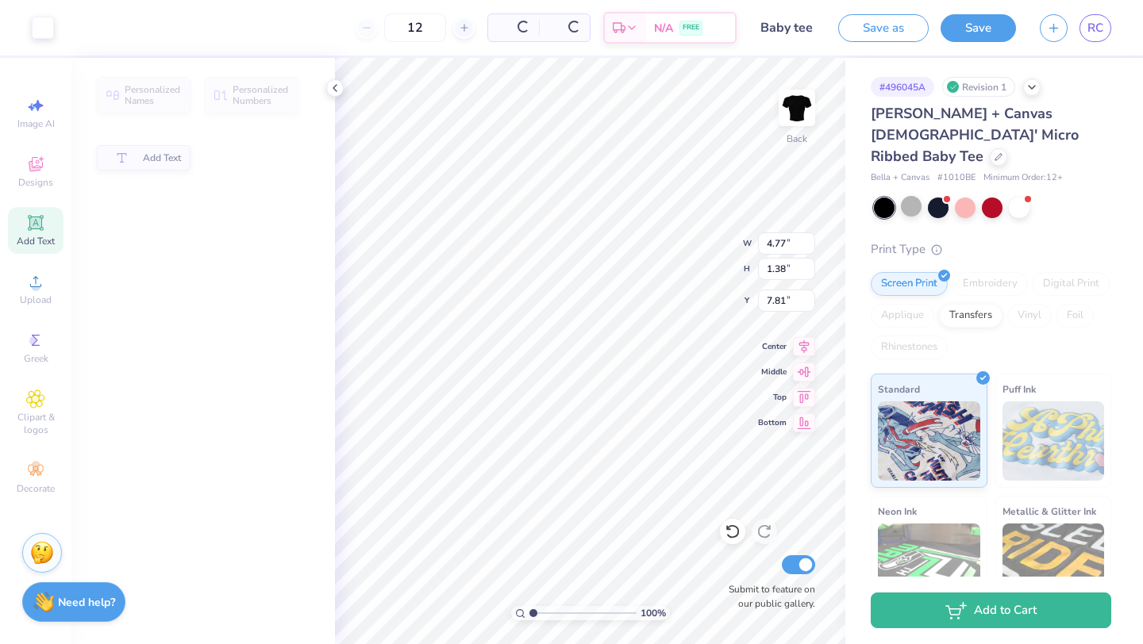
type input "4.77"
type input "1.38"
type input "7.81"
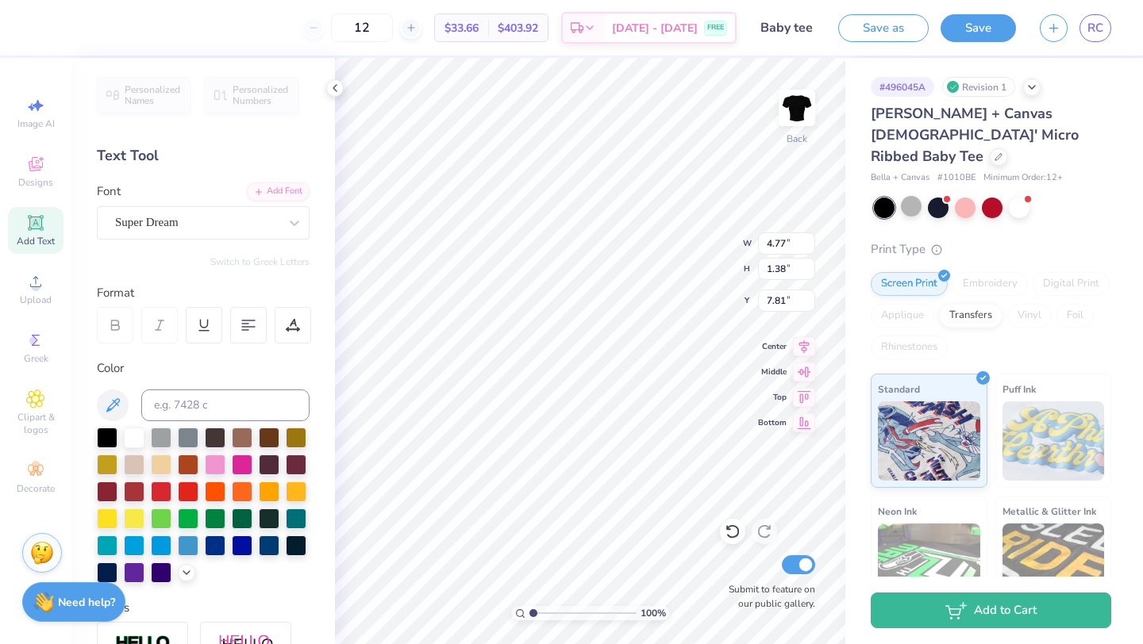
type textarea "EXT"
type input "5.72"
type input "3.46"
type input "3.00"
type input "3.54"
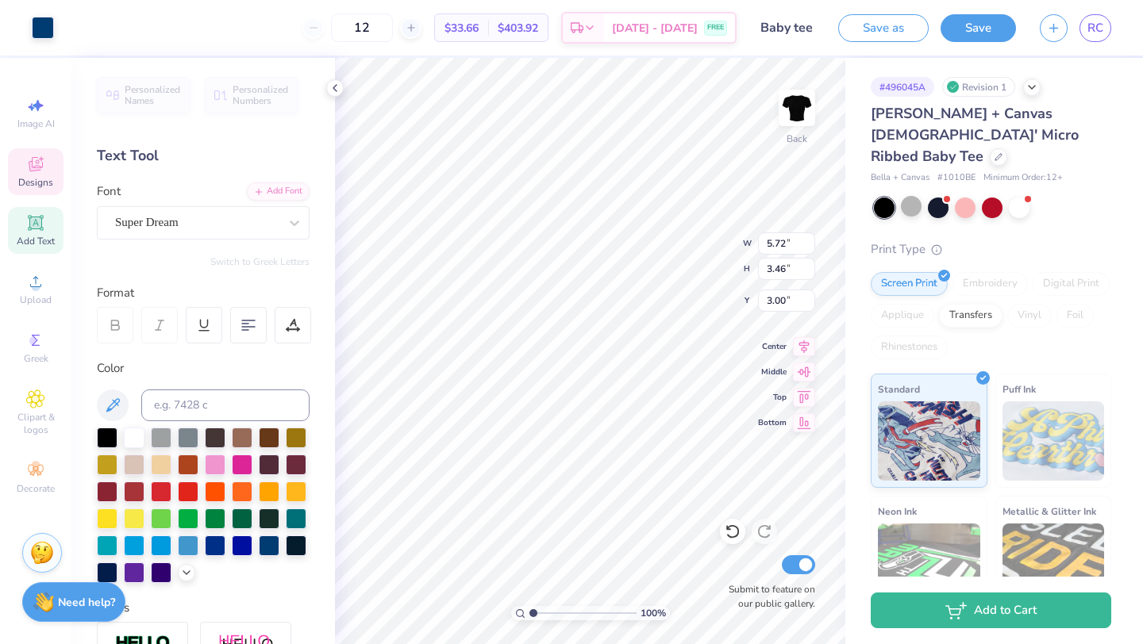
type input "1.38"
type input "7.81"
click at [244, 455] on div at bounding box center [242, 463] width 21 height 21
click at [244, 464] on div at bounding box center [242, 463] width 21 height 21
type input "4.73"
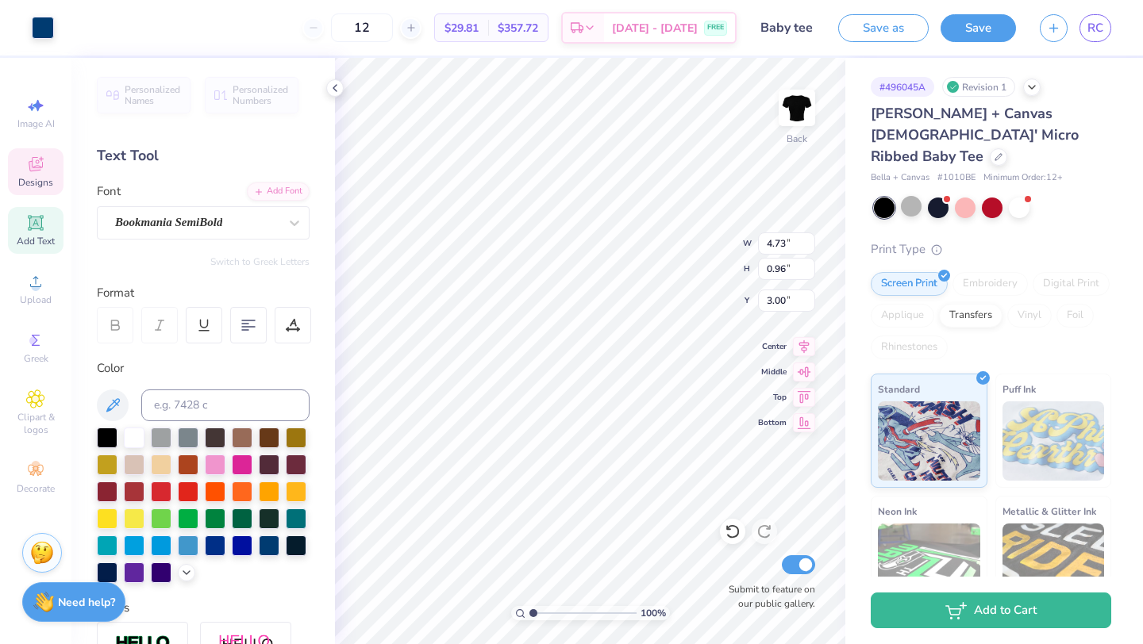
type input "0.96"
click at [242, 458] on div at bounding box center [242, 463] width 21 height 21
click at [222, 462] on div at bounding box center [215, 463] width 21 height 21
type input "5.72"
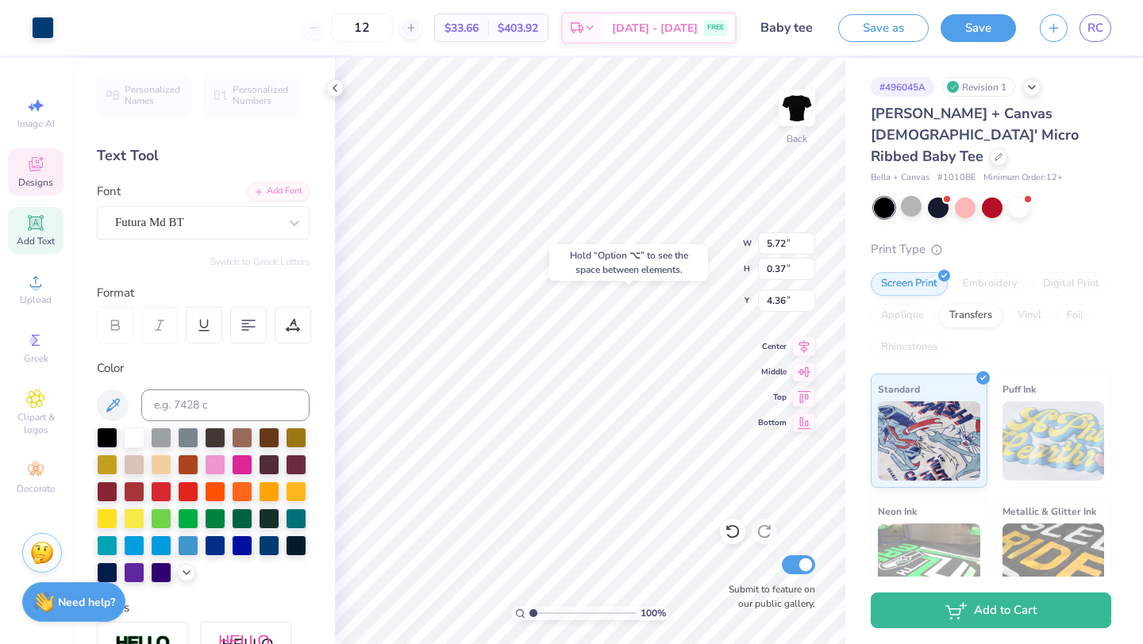
type input "0.37"
type input "4.36"
click at [215, 468] on div at bounding box center [215, 463] width 21 height 21
click at [221, 461] on div at bounding box center [215, 463] width 21 height 21
click at [219, 461] on div at bounding box center [215, 463] width 21 height 21
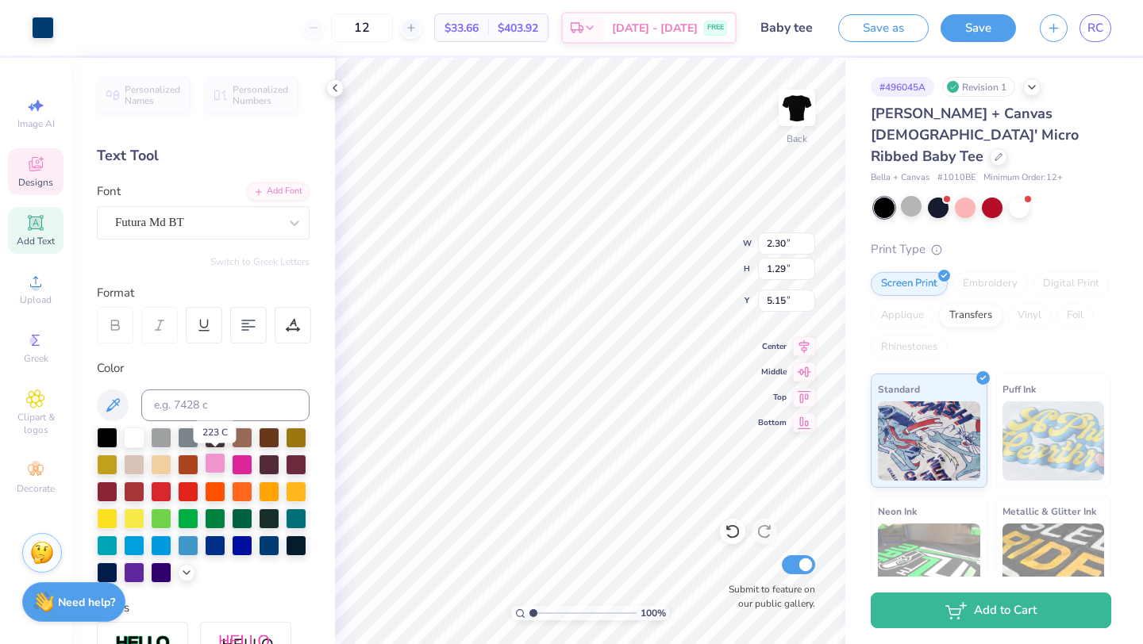
click at [217, 462] on div at bounding box center [215, 463] width 21 height 21
click at [238, 467] on div at bounding box center [242, 463] width 21 height 21
type input "5.72"
type input "0.37"
type input "4.36"
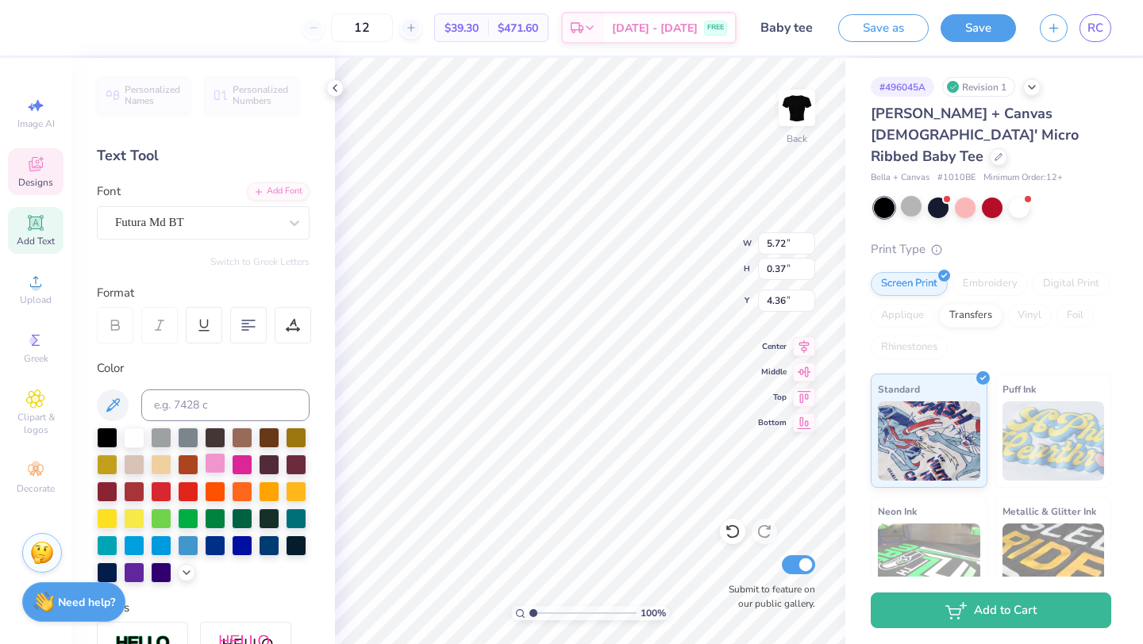
click at [213, 465] on div at bounding box center [215, 463] width 21 height 21
click at [335, 93] on icon at bounding box center [335, 88] width 13 height 13
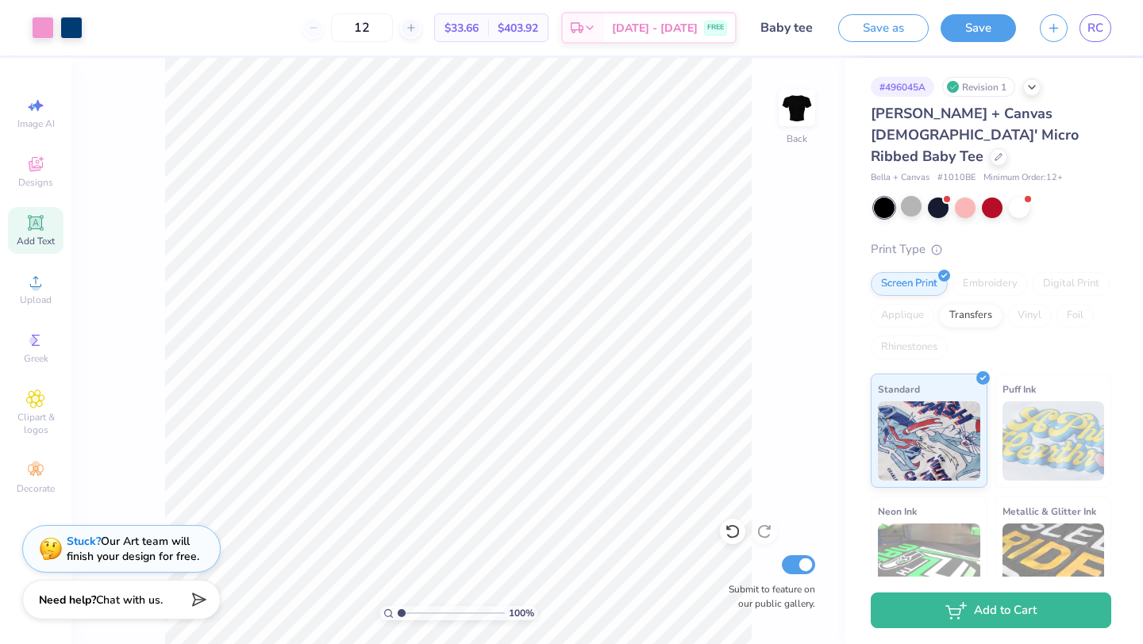
click at [149, 598] on span "Chat with us." at bounding box center [129, 600] width 67 height 15
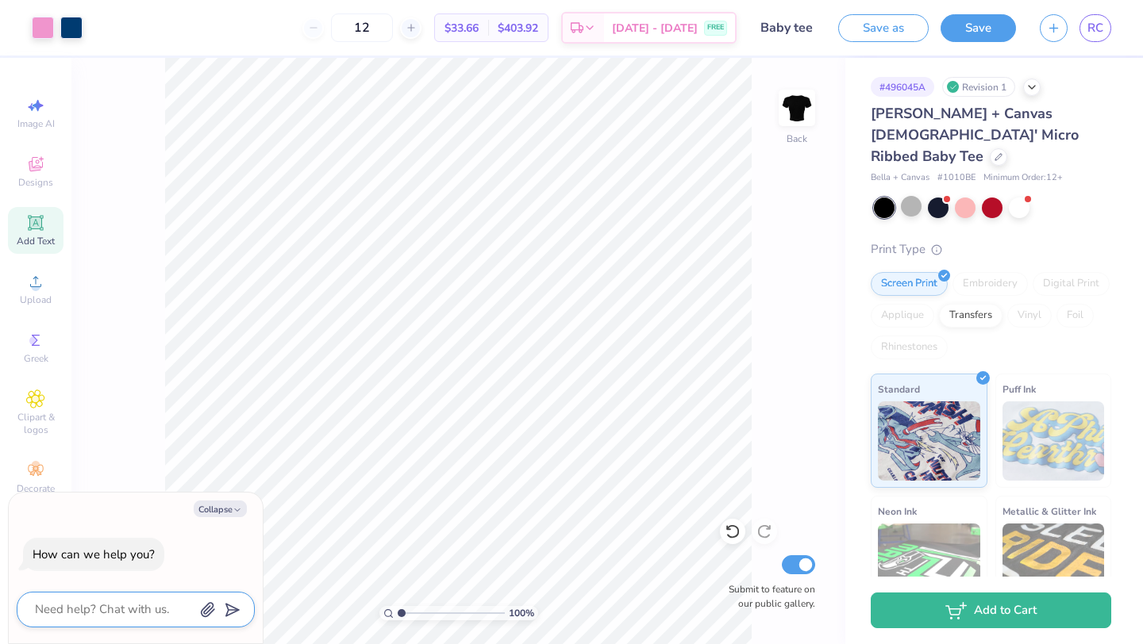
click at [144, 612] on textarea at bounding box center [113, 609] width 161 height 21
type textarea "M"
type textarea "x"
type textarea "MA"
type textarea "x"
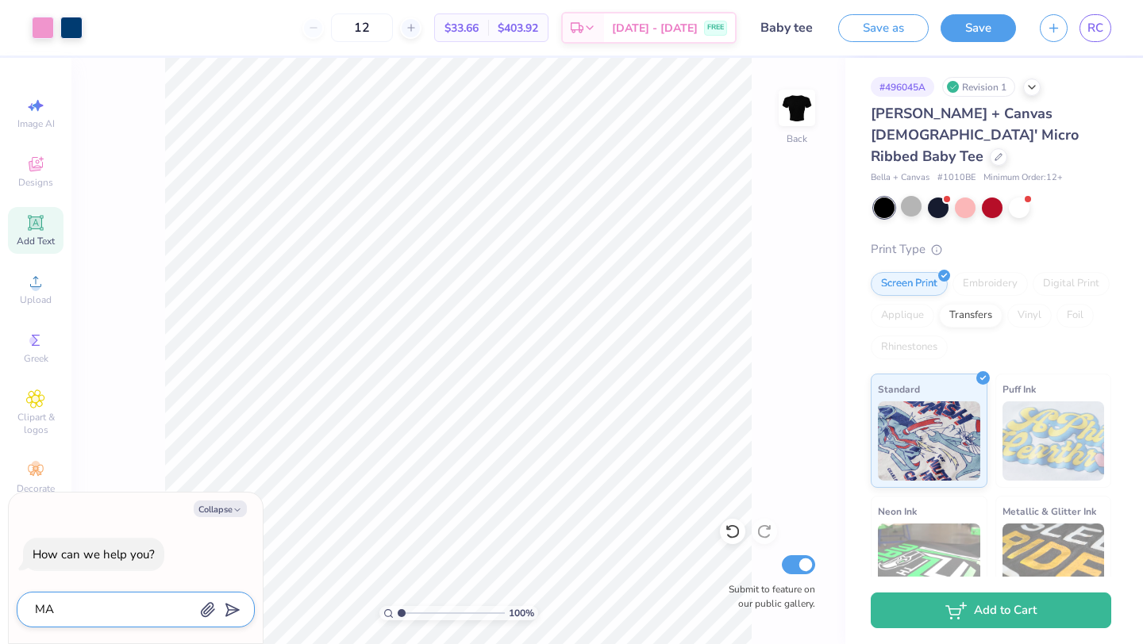
type textarea "MAK"
type textarea "x"
type textarea "MAKR"
type textarea "x"
type textarea "MAK"
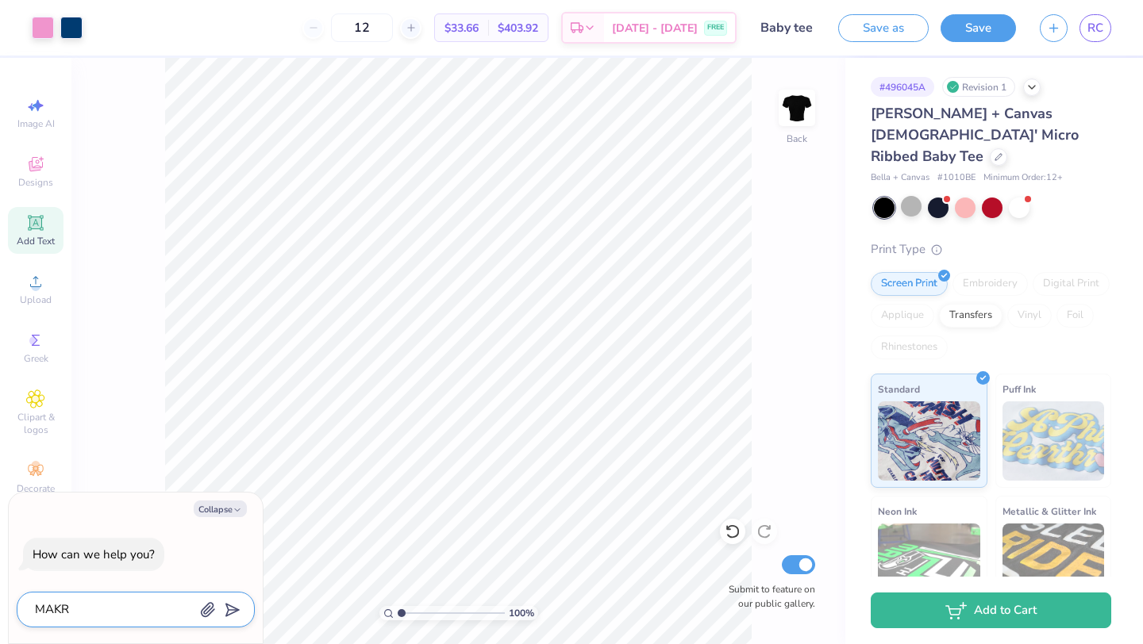
type textarea "x"
type textarea "MA"
type textarea "x"
type textarea "M"
type textarea "x"
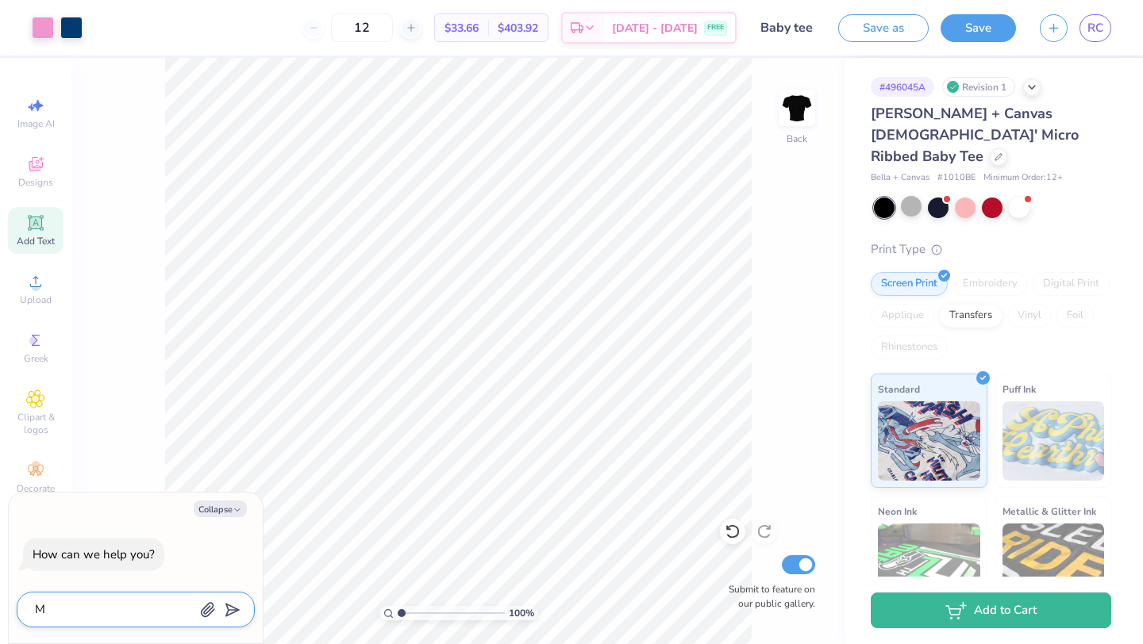
type textarea "x"
type textarea "m"
type textarea "x"
type textarea "ma"
type textarea "x"
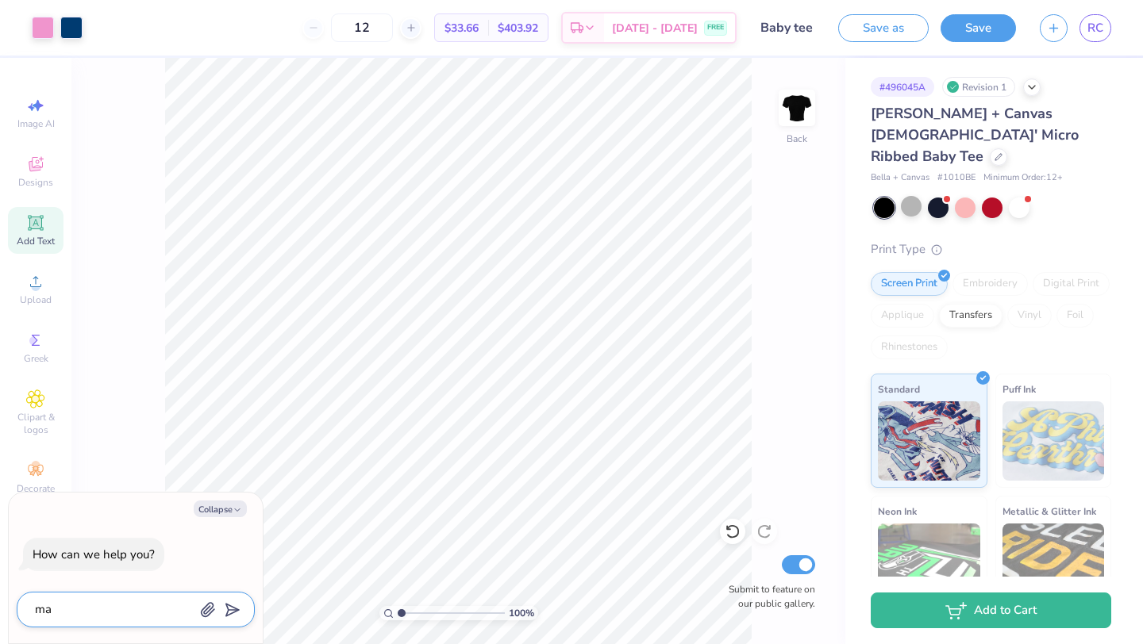
type textarea "mak"
type textarea "x"
type textarea "make"
type textarea "x"
type textarea "make"
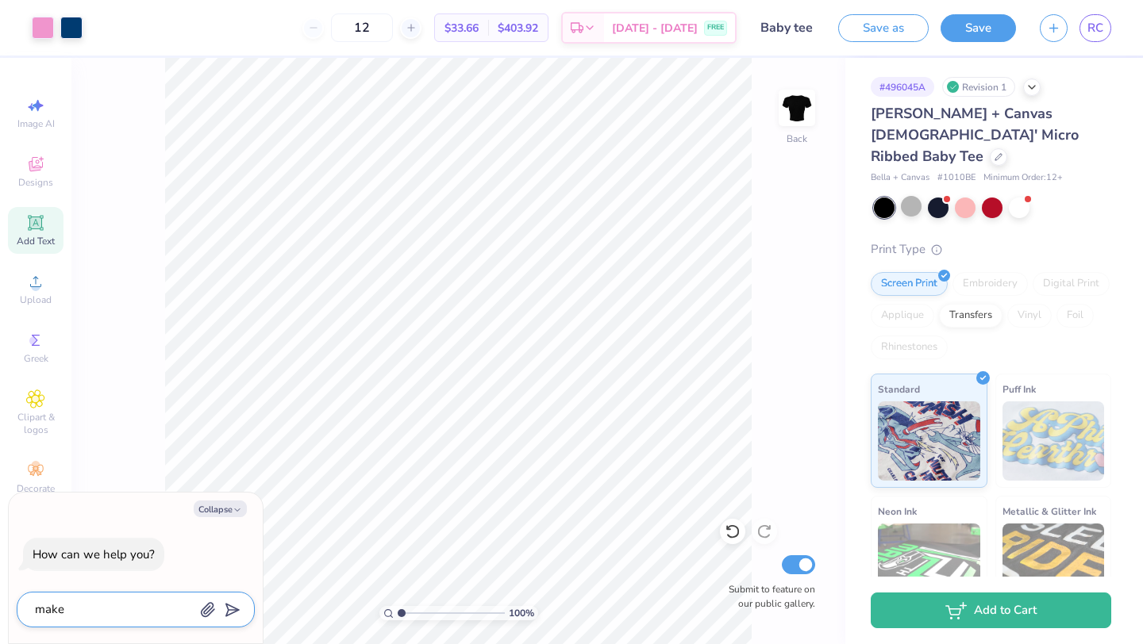
type textarea "x"
type textarea "make t"
type textarea "x"
type textarea "make th"
type textarea "x"
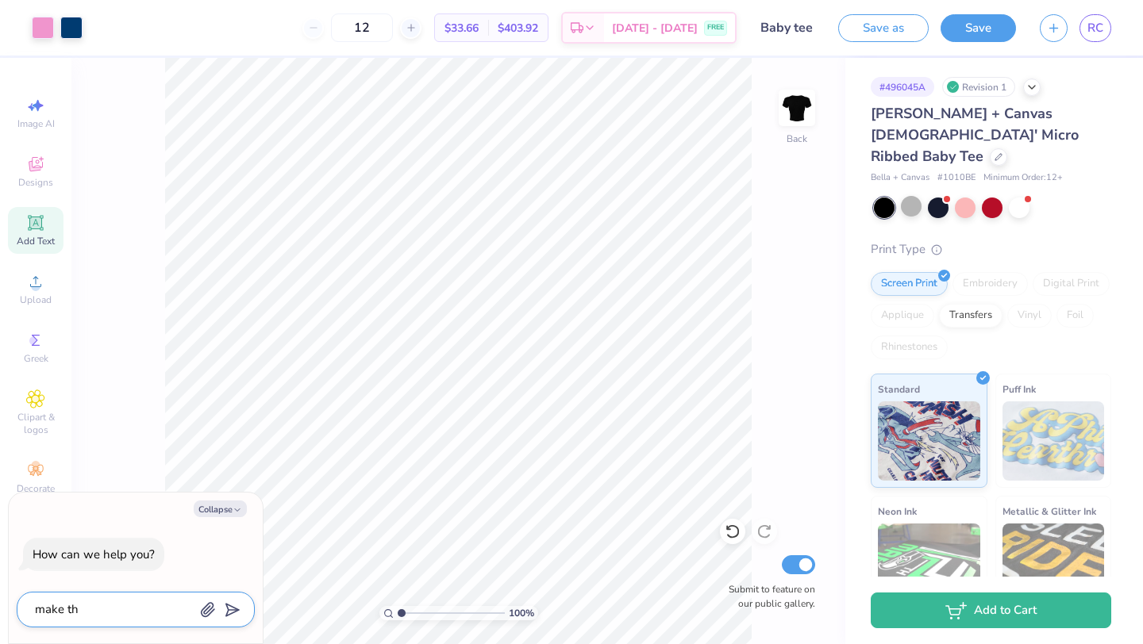
type textarea "make thr"
type textarea "x"
type textarea "make thr"
type textarea "x"
type textarea "make thr h"
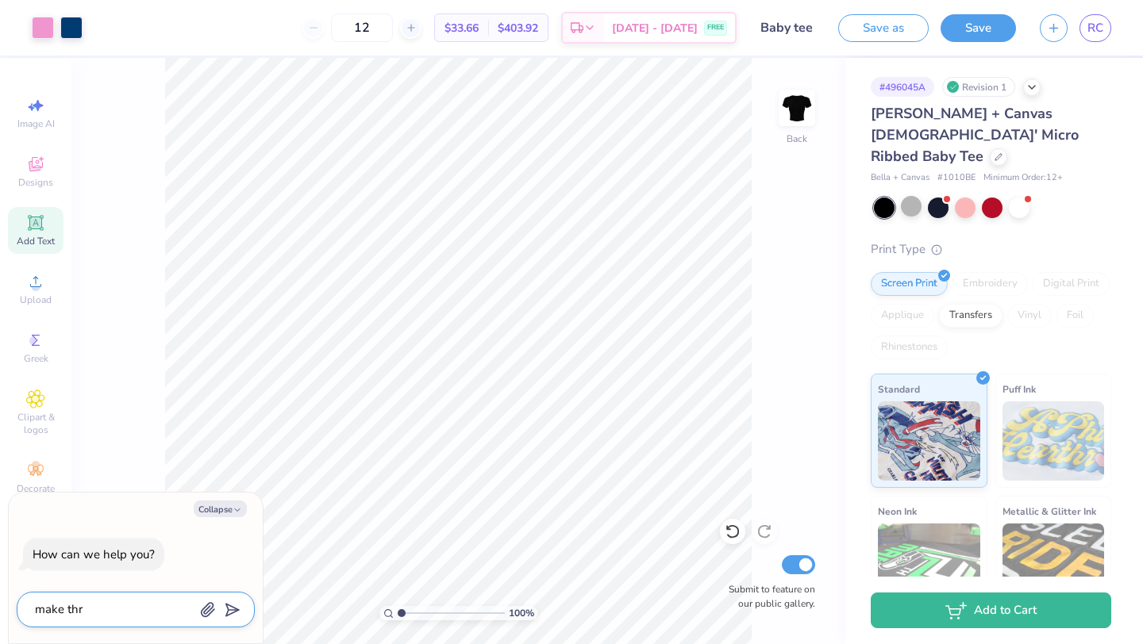
type textarea "x"
type textarea "make thr"
type textarea "x"
type textarea "make thr b"
type textarea "x"
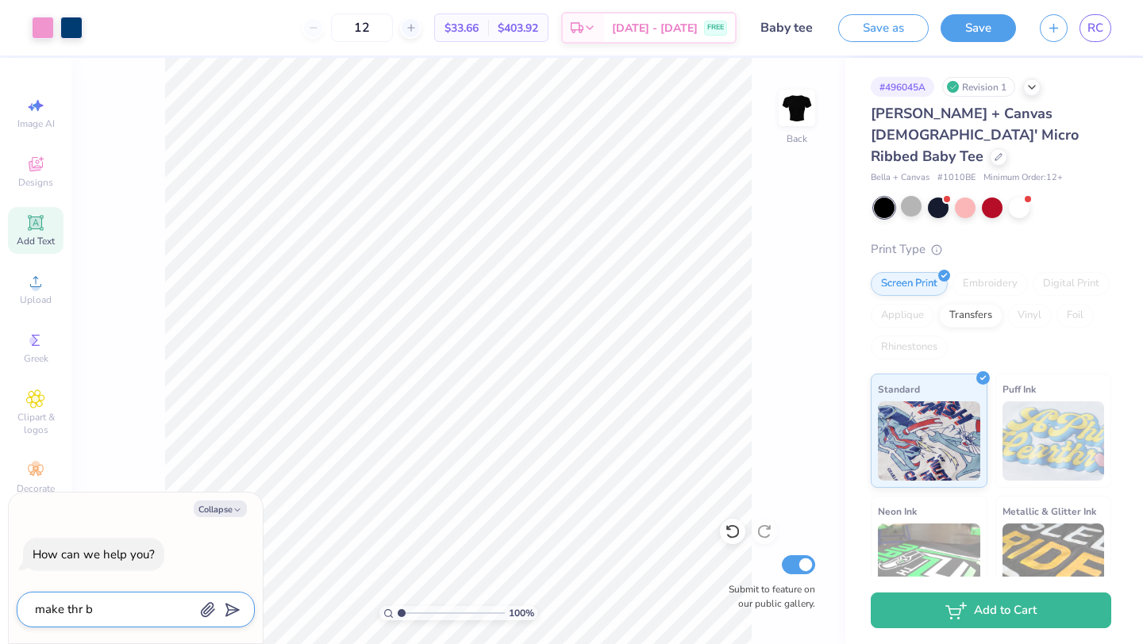
type textarea "make thr bl"
type textarea "x"
type textarea "make thr blu"
type textarea "x"
type textarea "make thr blue"
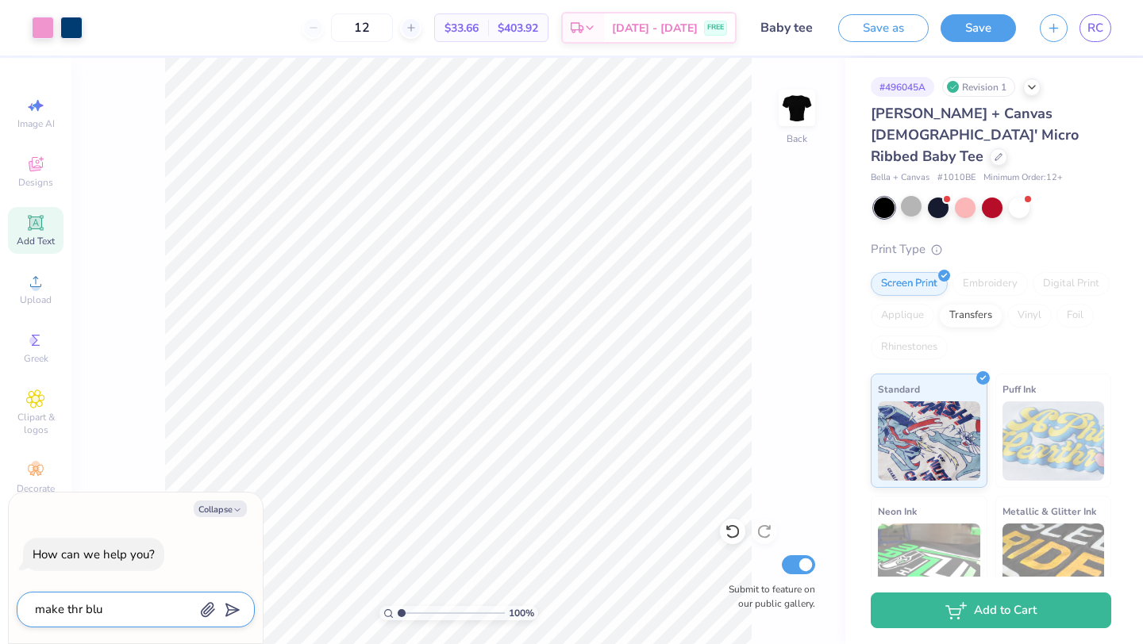
type textarea "x"
type textarea "make thr blue"
type textarea "x"
type textarea "make thr blue h"
type textarea "x"
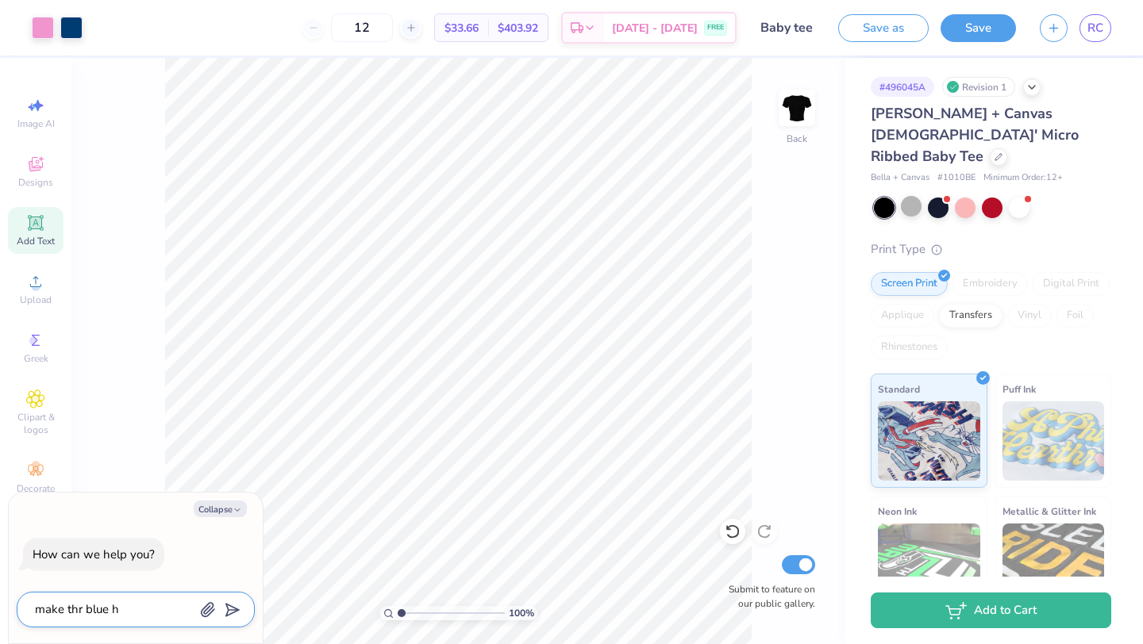
type textarea "make thr blue he"
type textarea "x"
type textarea "make thr blue hea"
type textarea "x"
type textarea "make thr blue hear"
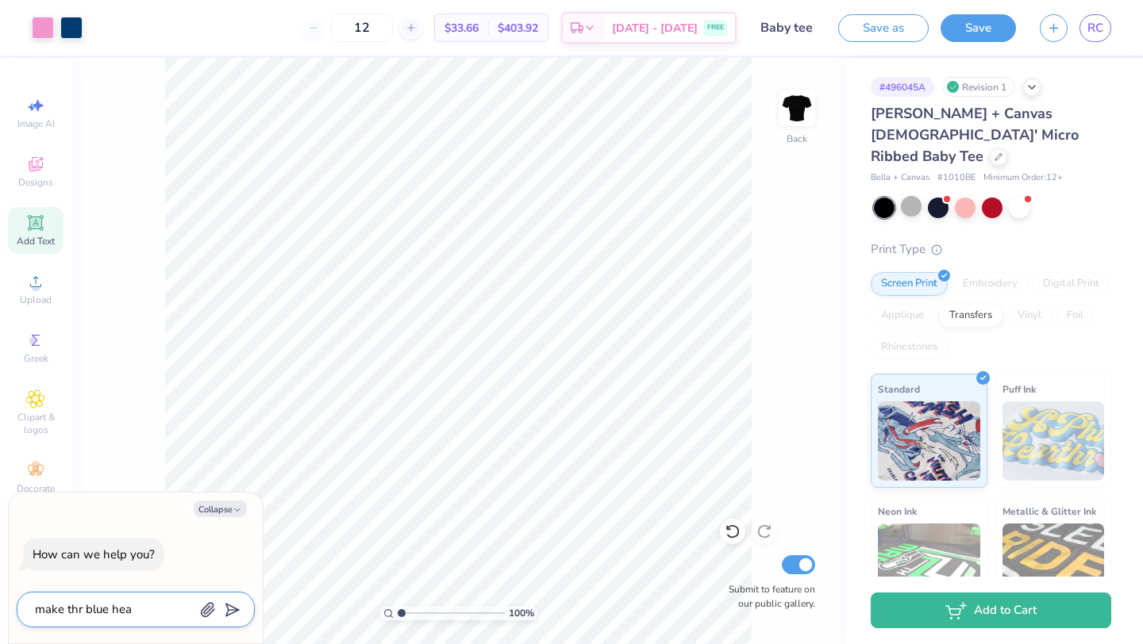
type textarea "x"
type textarea "make thr blue heart"
type textarea "x"
type textarea "make thr blue hearts"
type textarea "x"
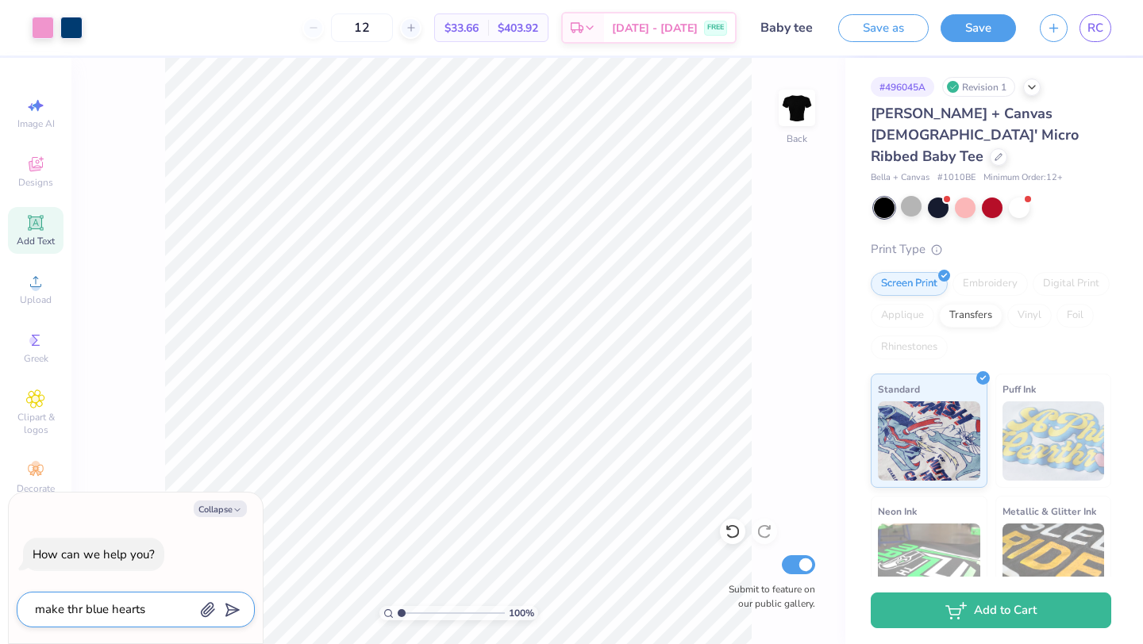
type textarea "make thr blue hearts"
type textarea "x"
type textarea "make thr blue hearts b"
type textarea "x"
type textarea "make thr blue hearts ba"
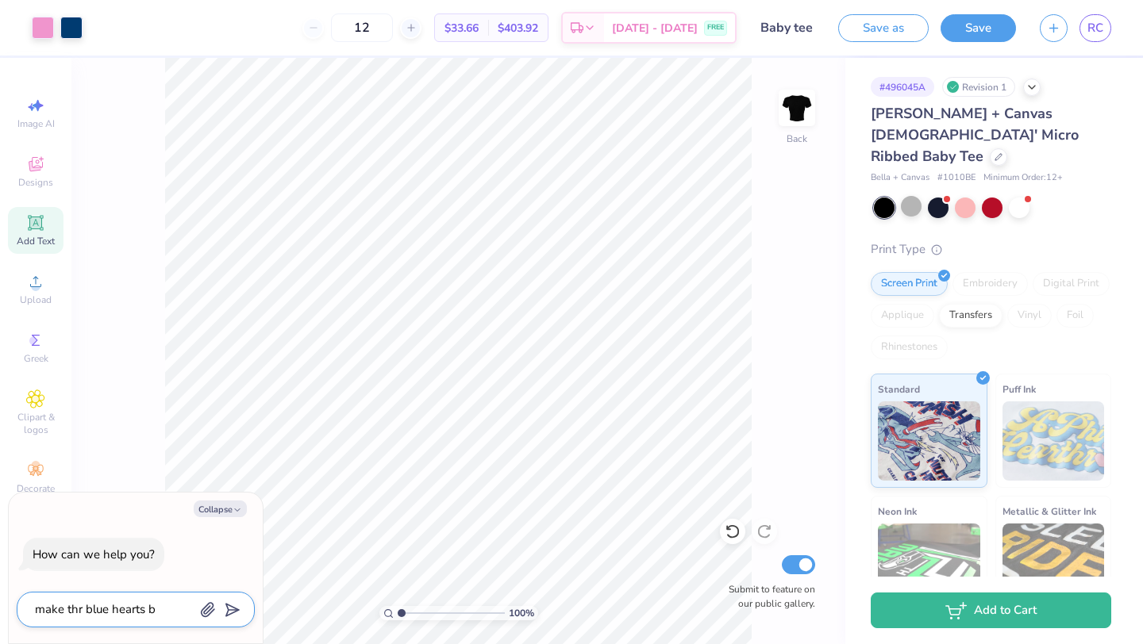
type textarea "x"
type textarea "make thr blue hearts bab"
type textarea "x"
type textarea "make thr blue hearts baby"
type textarea "x"
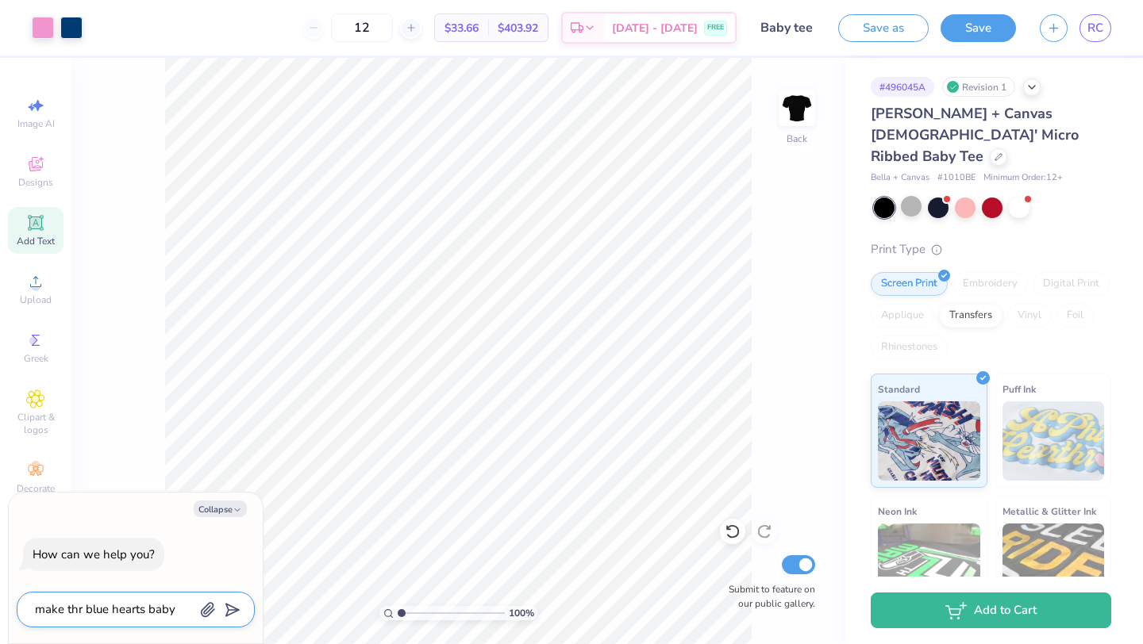
type textarea "make thr blue hearts baby"
type textarea "x"
type textarea "make thr blue hearts [PERSON_NAME]"
type textarea "x"
type textarea "make thr blue hearts baby pi"
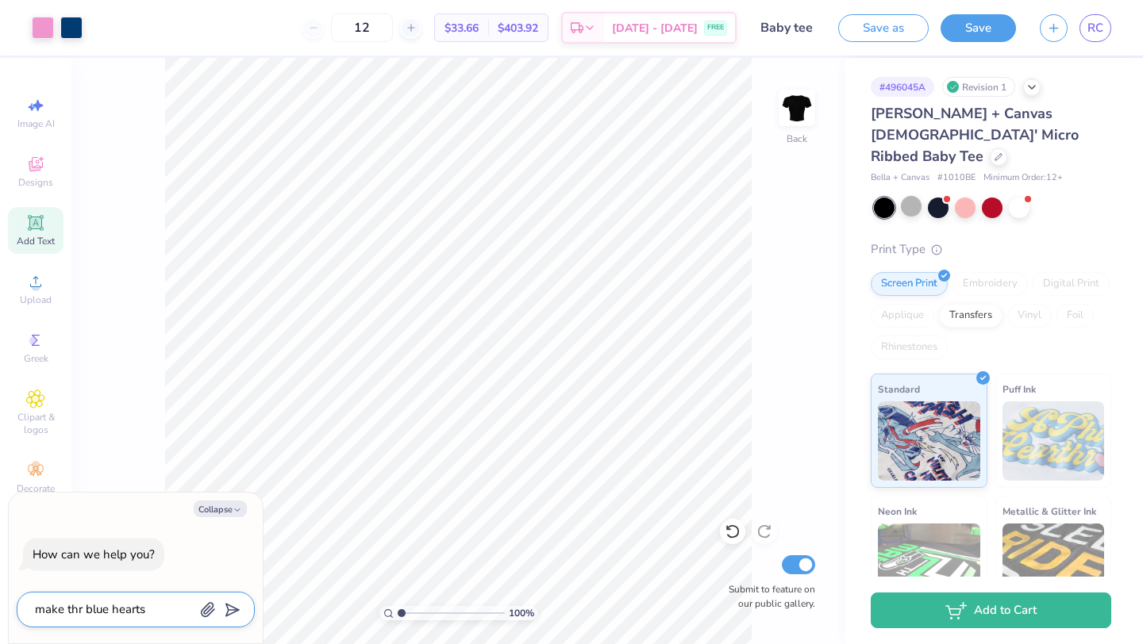
type textarea "x"
type textarea "make thr blue hearts baby pin"
type textarea "x"
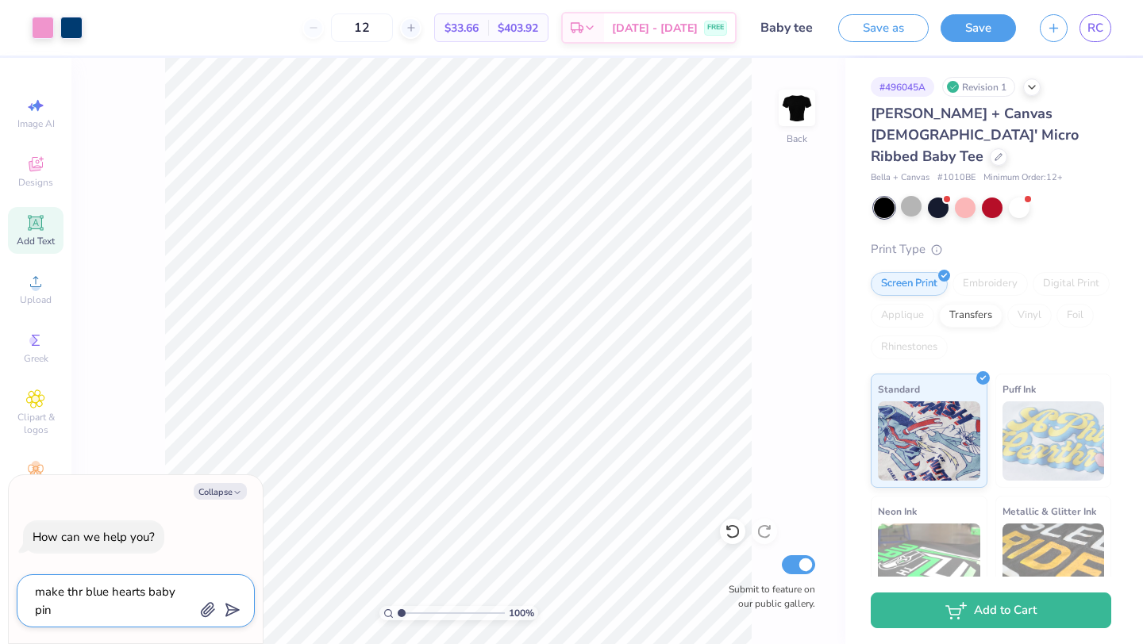
type textarea "make thr blue hearts baby pink"
type textarea "x"
type textarea "make thr blue hearts baby pink"
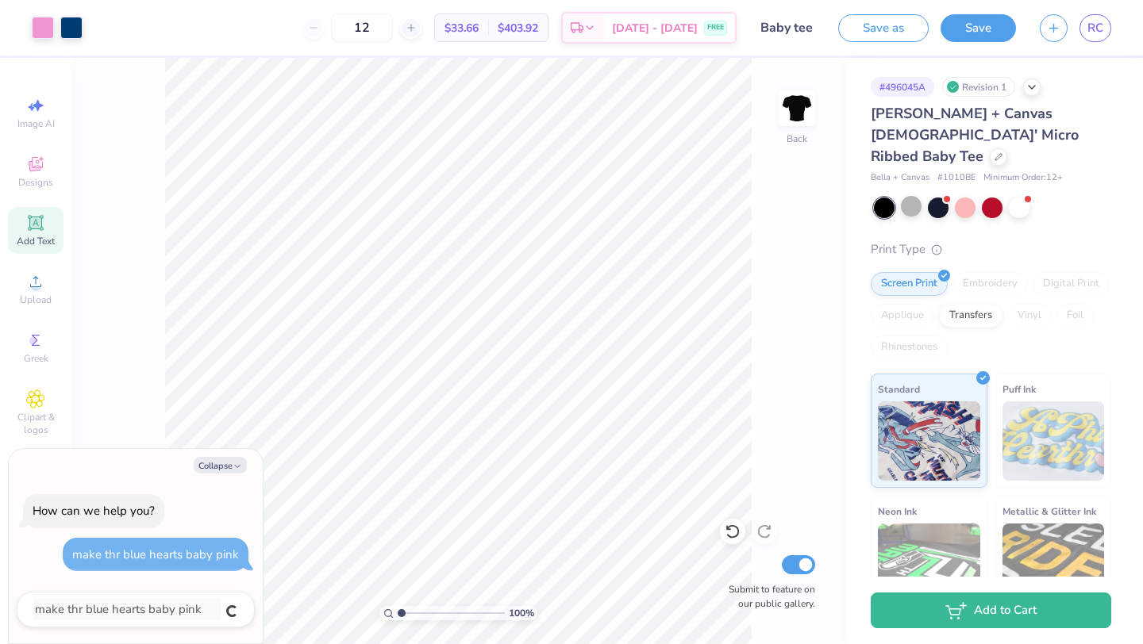
type textarea "x"
click at [228, 465] on button "Collapse" at bounding box center [220, 465] width 53 height 17
type textarea "x"
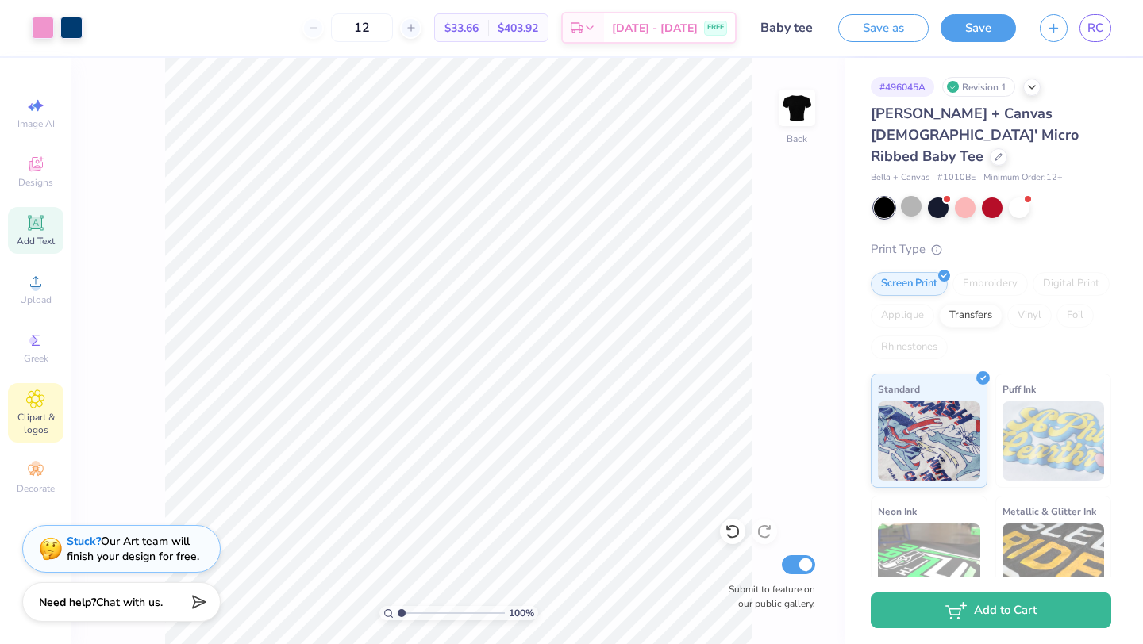
click at [37, 414] on span "Clipart & logos" at bounding box center [36, 423] width 56 height 25
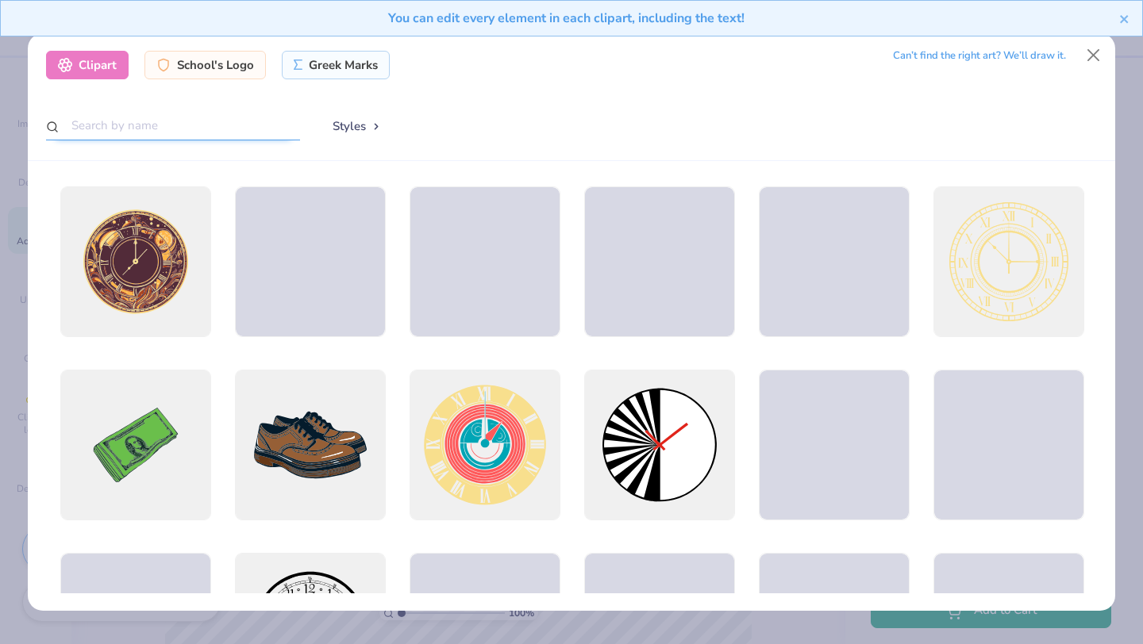
click at [200, 122] on input "text" at bounding box center [173, 125] width 254 height 29
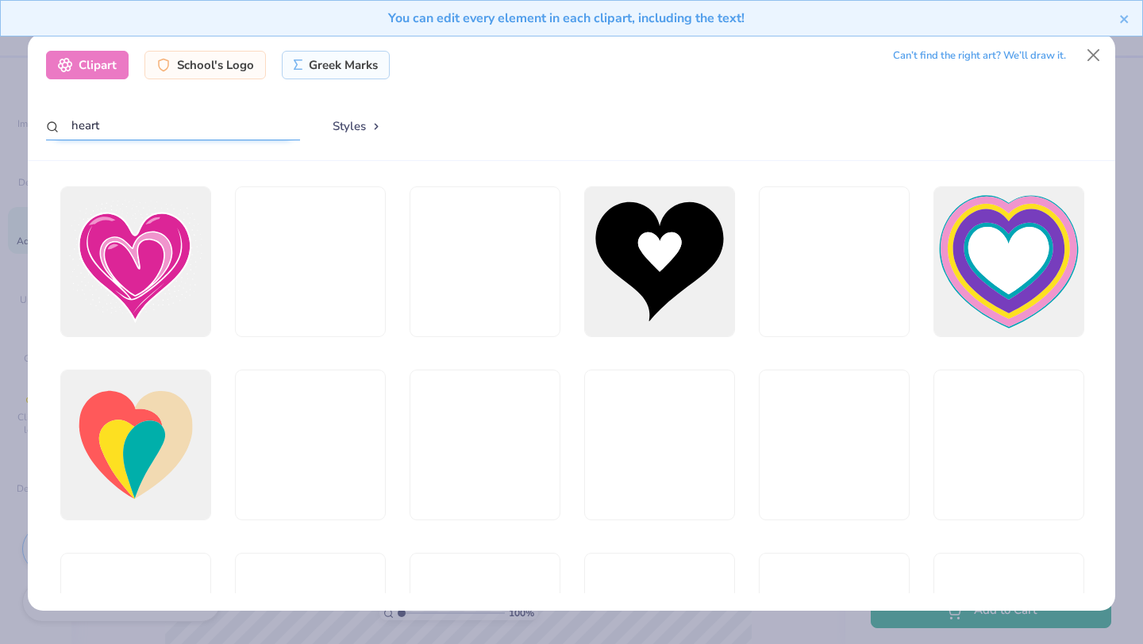
type input "heart"
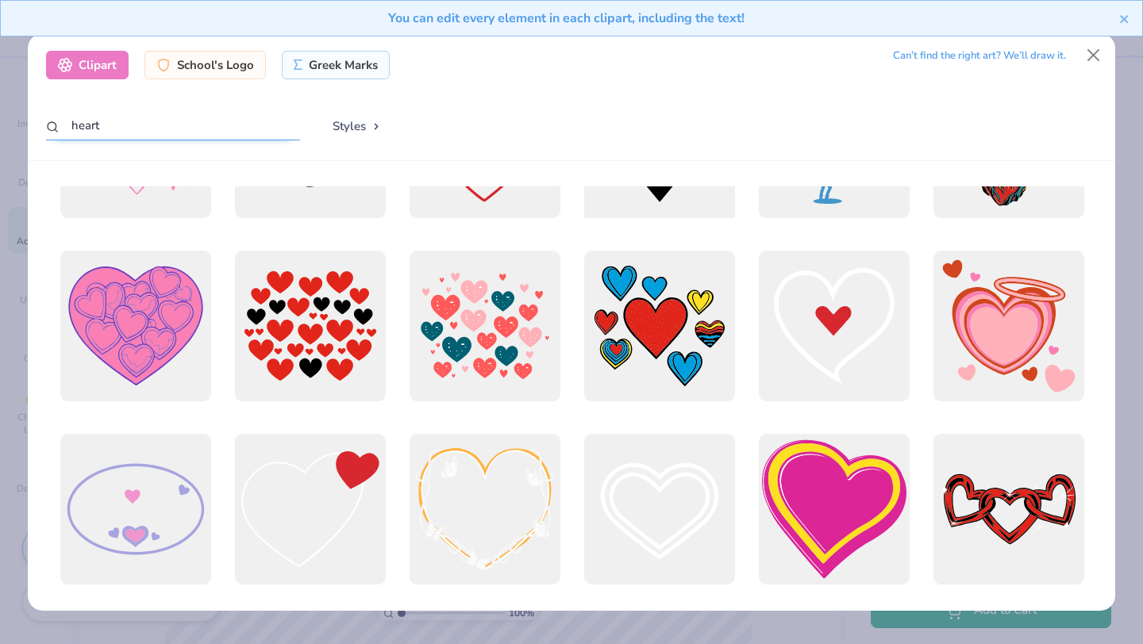
scroll to position [1735, 0]
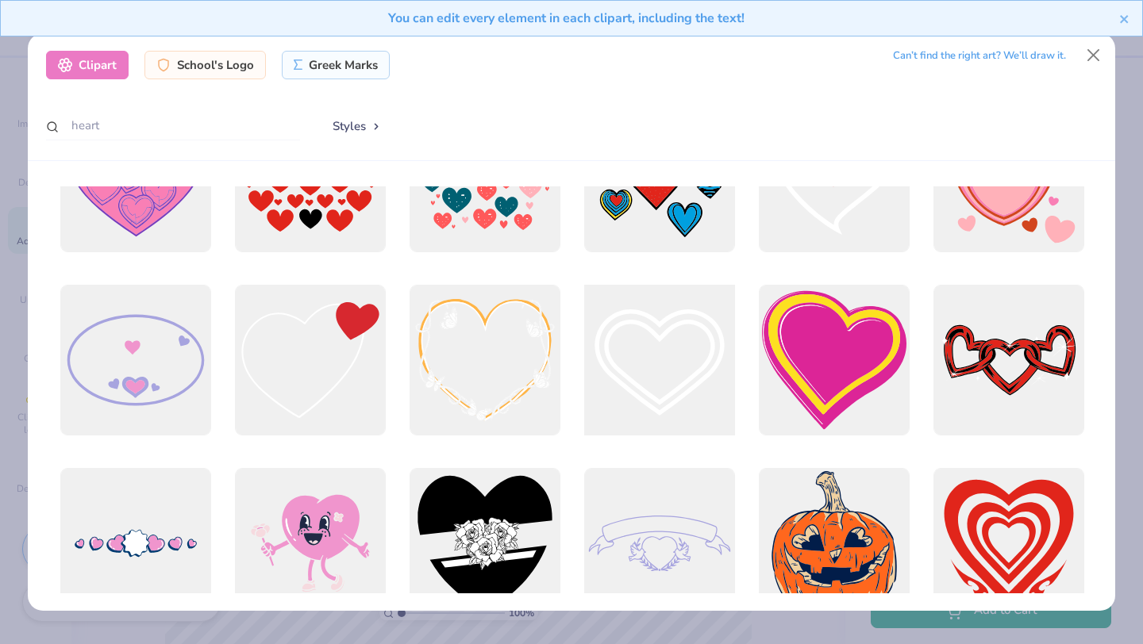
click at [642, 384] on div at bounding box center [659, 361] width 166 height 166
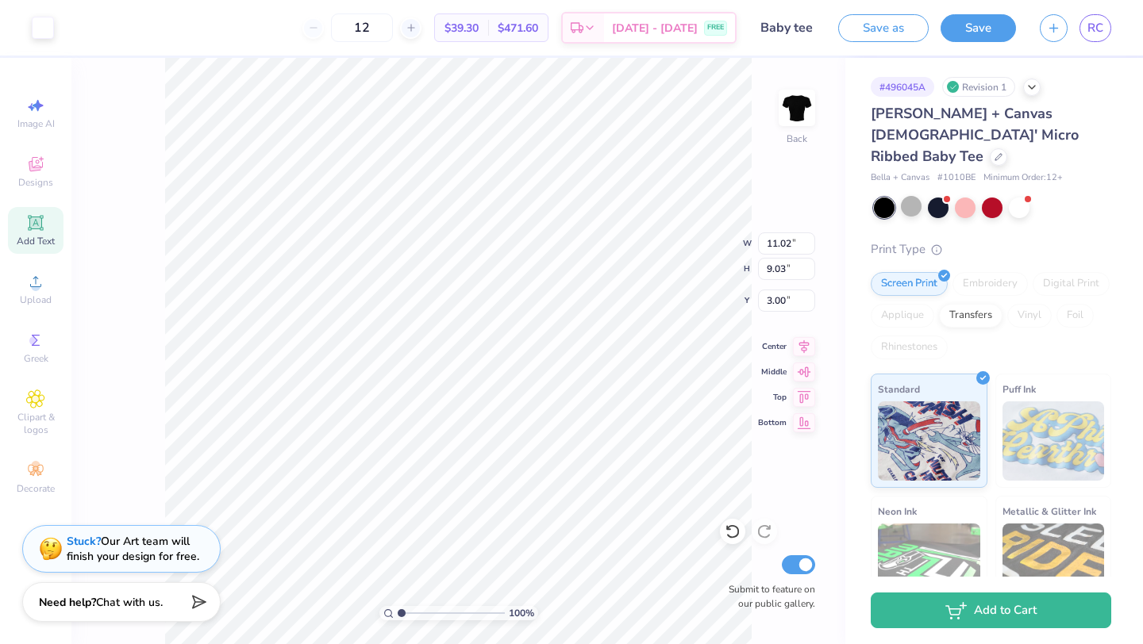
click at [34, 216] on icon at bounding box center [35, 222] width 19 height 19
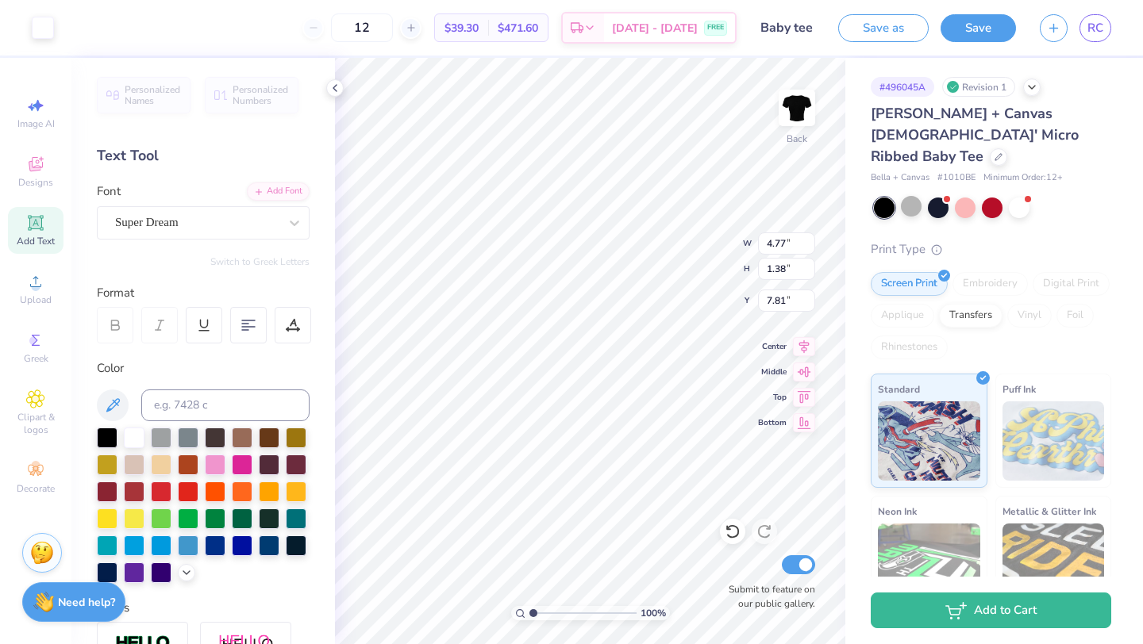
type input "4.77"
type input "1.38"
type input "7.81"
type textarea "T"
type input "11.02"
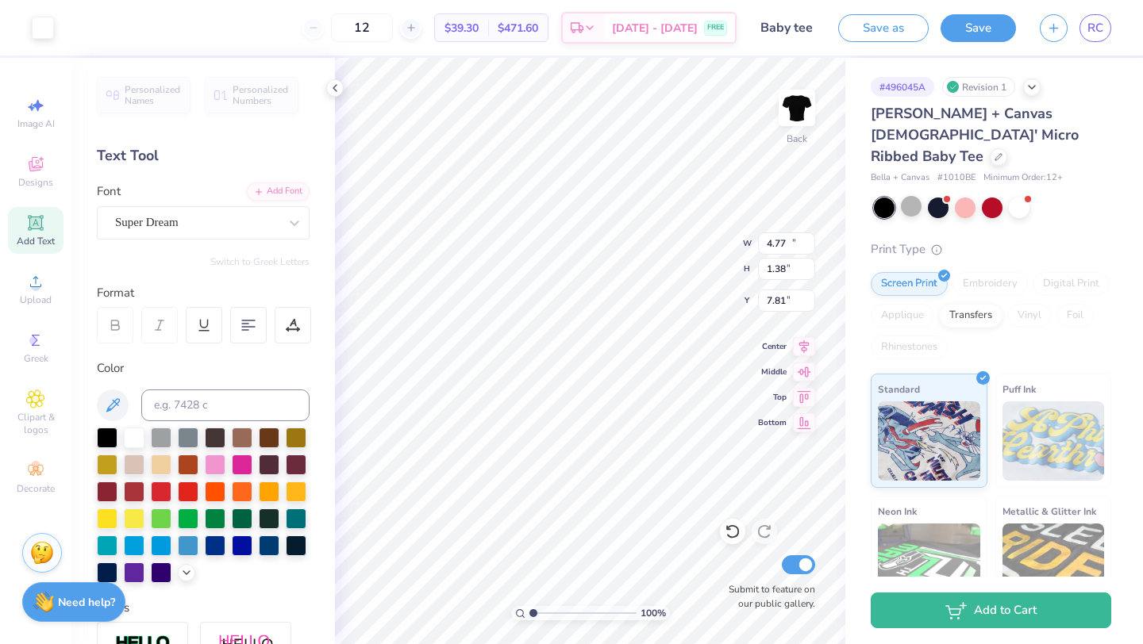
type input "9.03"
type input "3.00"
click at [211, 460] on div at bounding box center [215, 463] width 21 height 21
type input "5.47"
type input "4.49"
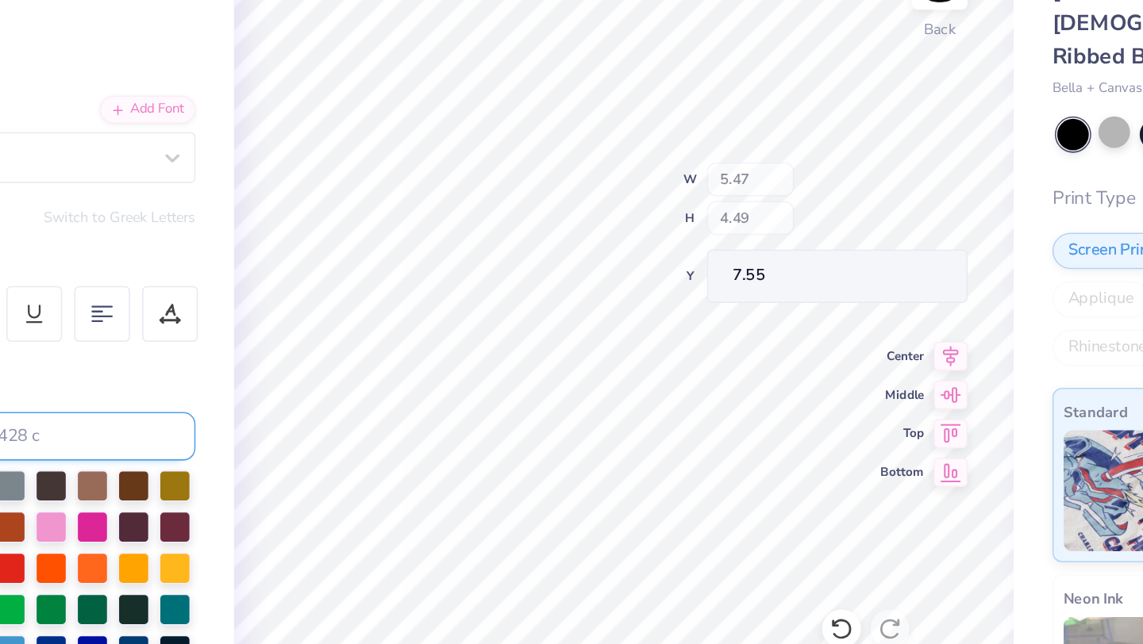
type input "5.15"
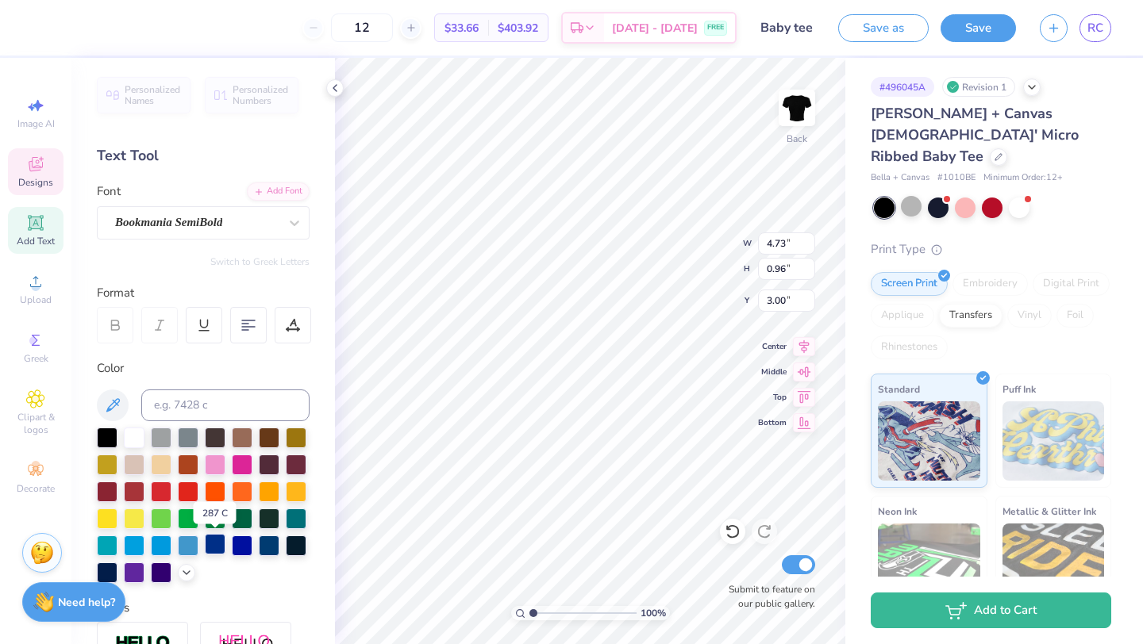
click at [216, 543] on div at bounding box center [215, 544] width 21 height 21
click at [271, 546] on div at bounding box center [269, 544] width 21 height 21
type input "4.73"
type input "0.96"
type input "3.00"
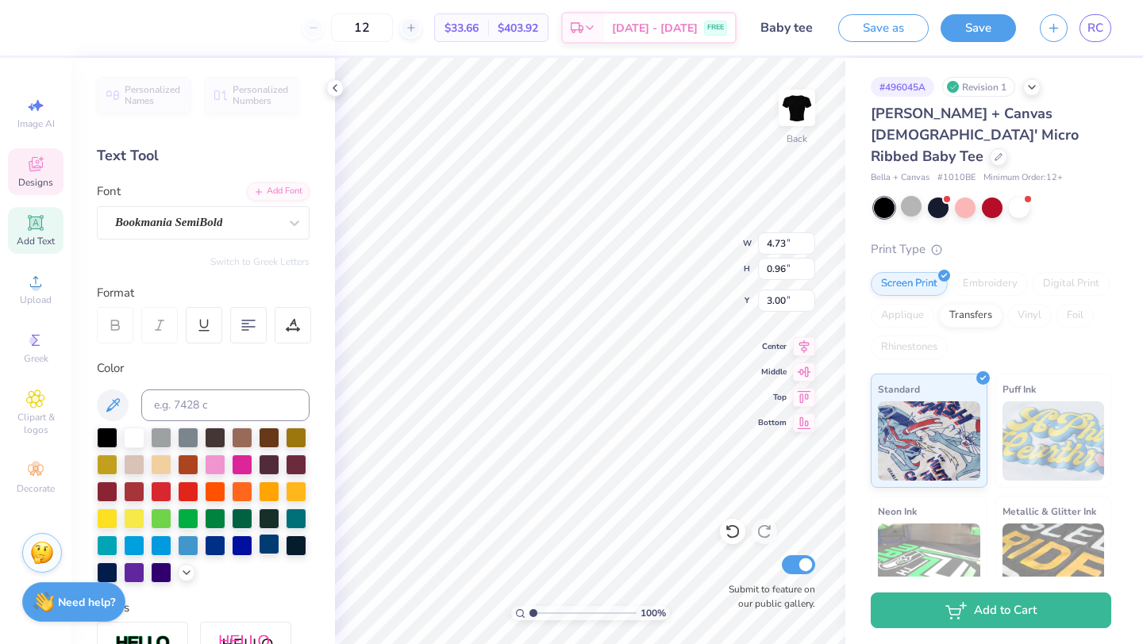
click at [269, 540] on div at bounding box center [269, 544] width 21 height 21
click at [910, 196] on div at bounding box center [911, 206] width 21 height 21
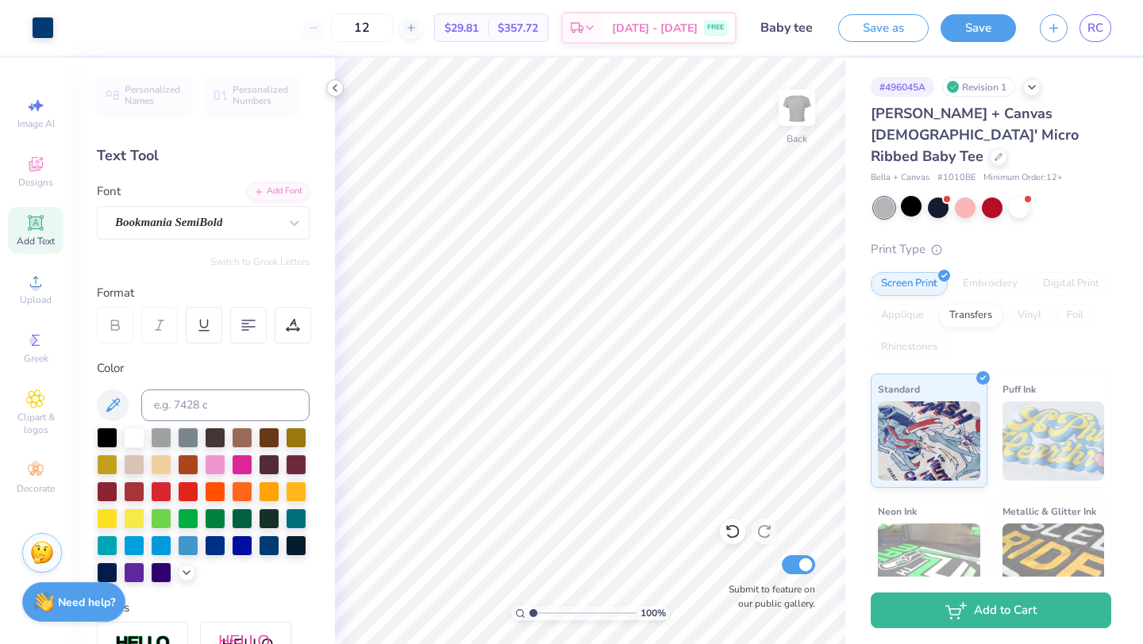
click at [333, 85] on icon at bounding box center [335, 88] width 13 height 13
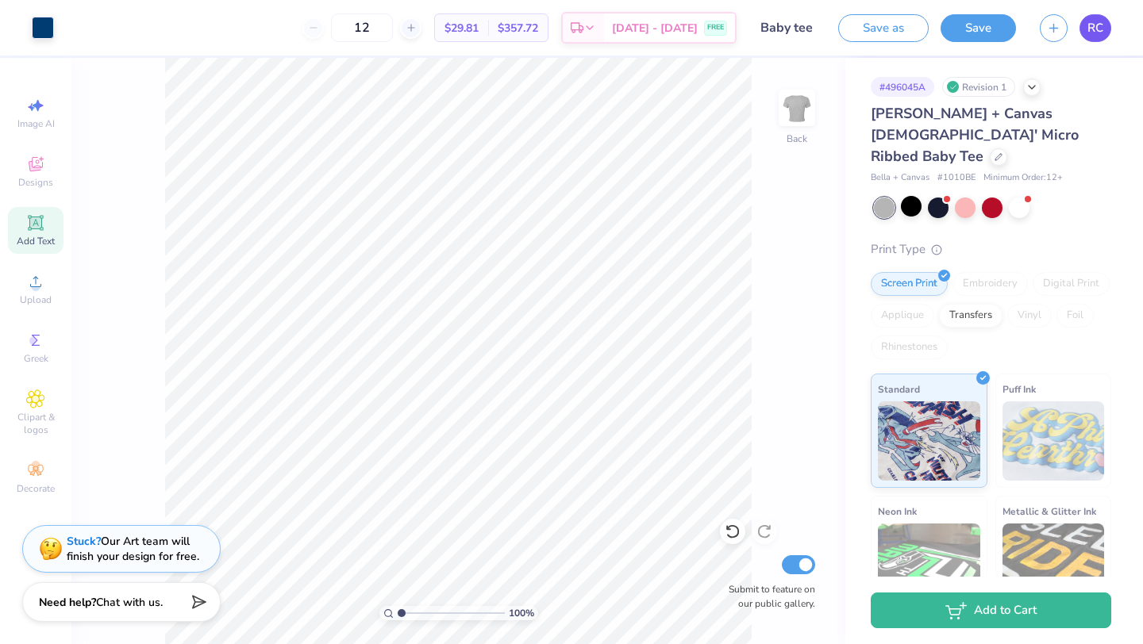
click at [1098, 29] on span "RC" at bounding box center [1095, 28] width 16 height 18
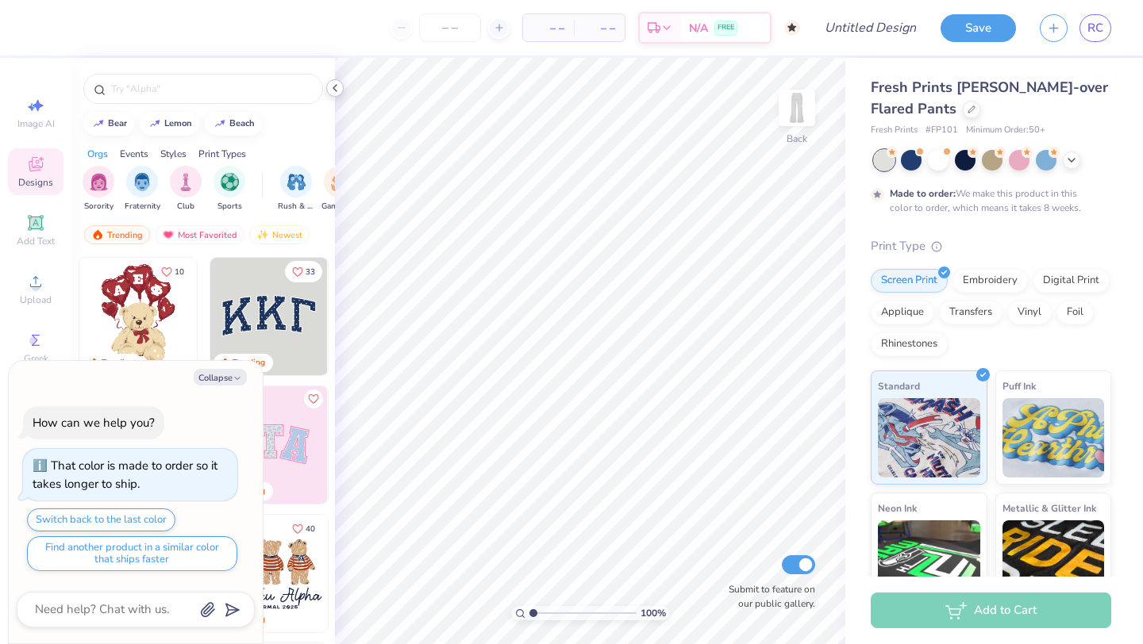
click at [335, 90] on polyline at bounding box center [334, 88] width 3 height 6
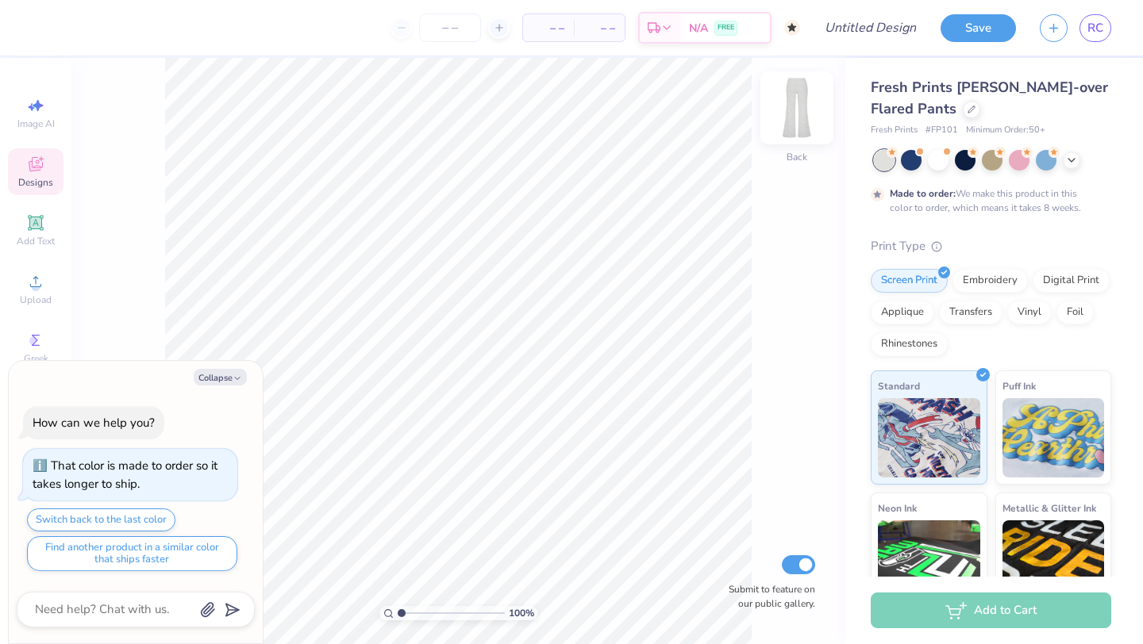
click at [788, 120] on img at bounding box center [796, 107] width 63 height 63
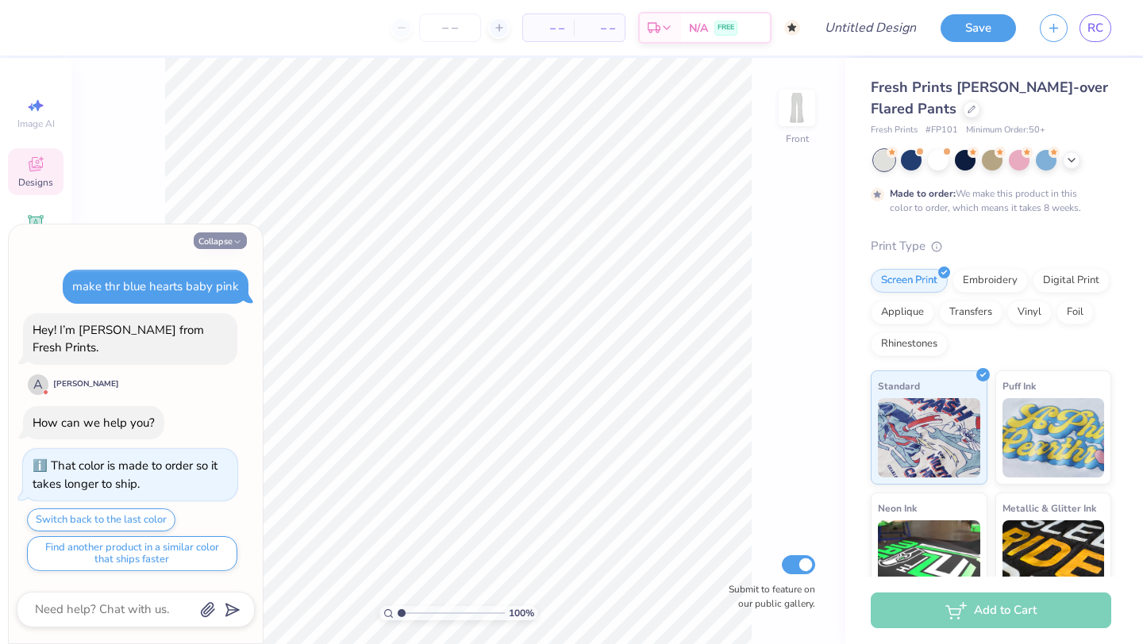
click at [229, 249] on button "Collapse" at bounding box center [220, 241] width 53 height 17
type textarea "x"
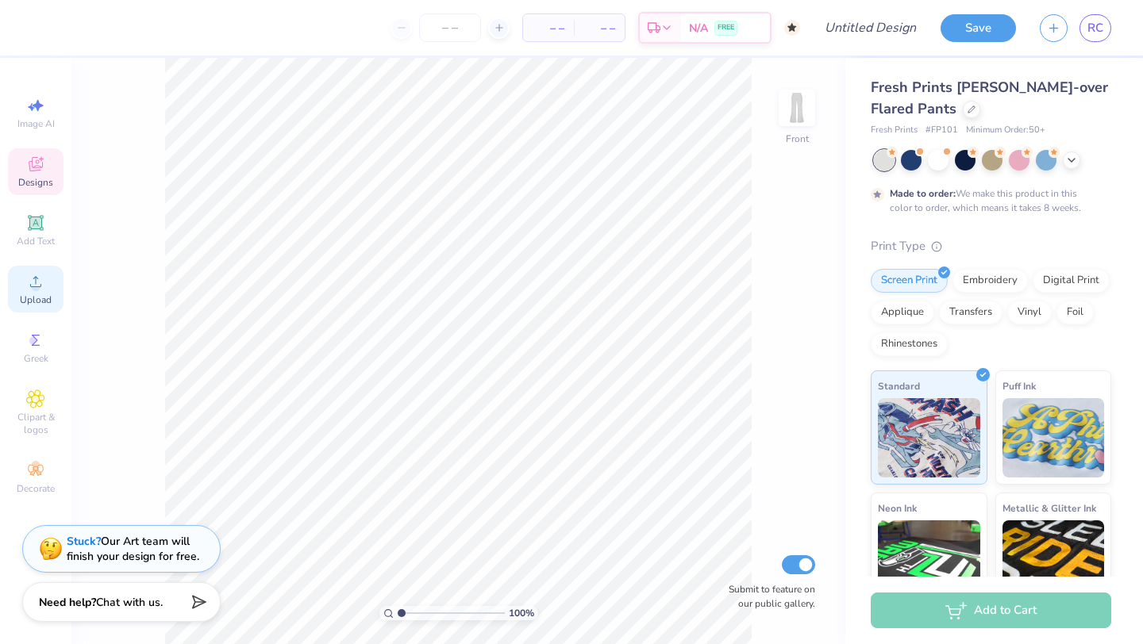
click at [35, 290] on circle at bounding box center [35, 287] width 9 height 9
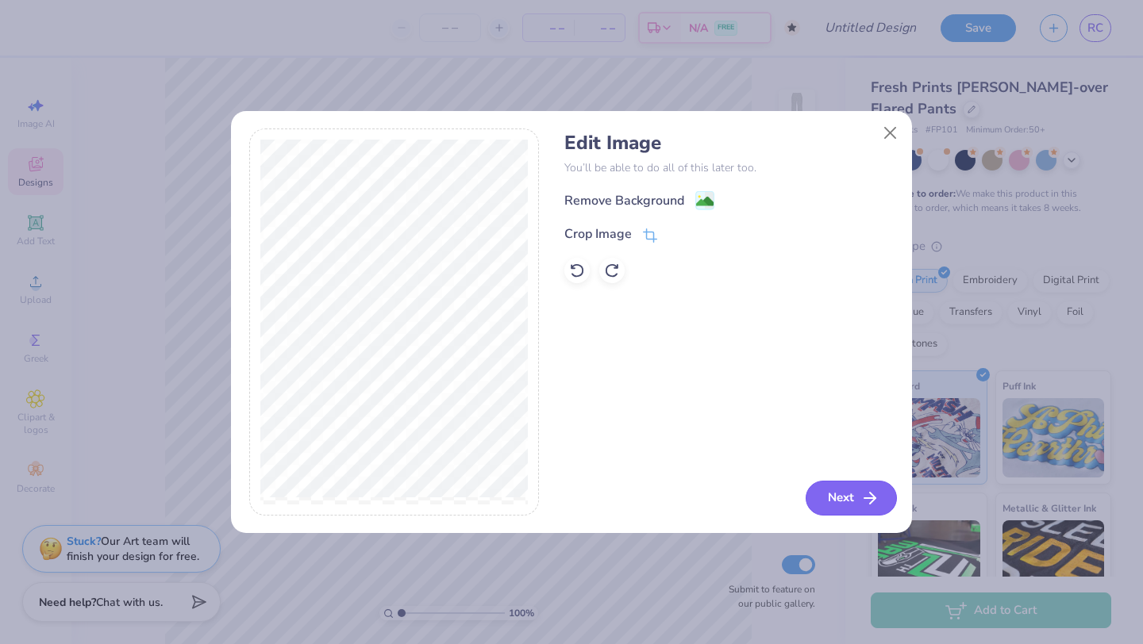
click at [836, 488] on button "Next" at bounding box center [850, 498] width 91 height 35
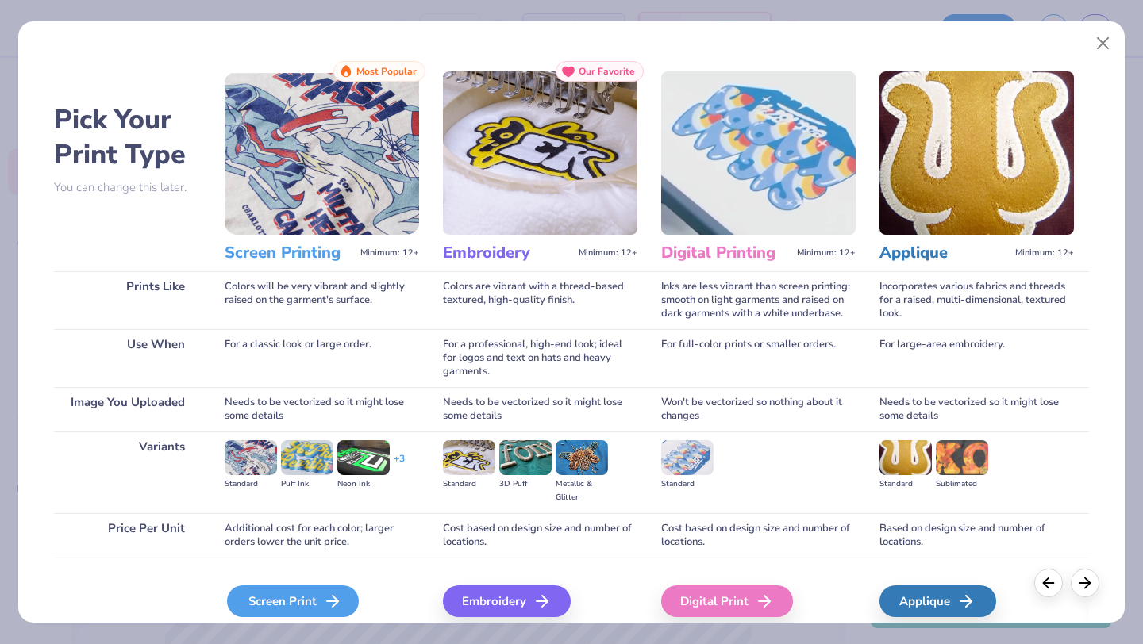
click at [282, 597] on div "Screen Print" at bounding box center [293, 602] width 132 height 32
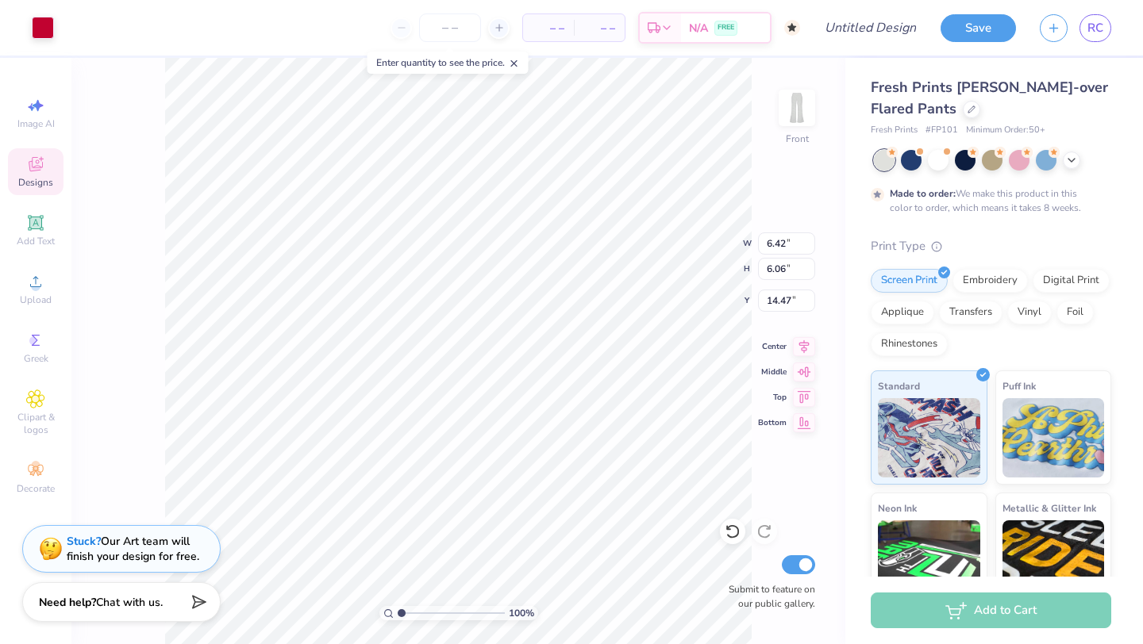
type input "0.50"
click at [436, 33] on input "number" at bounding box center [450, 27] width 62 height 29
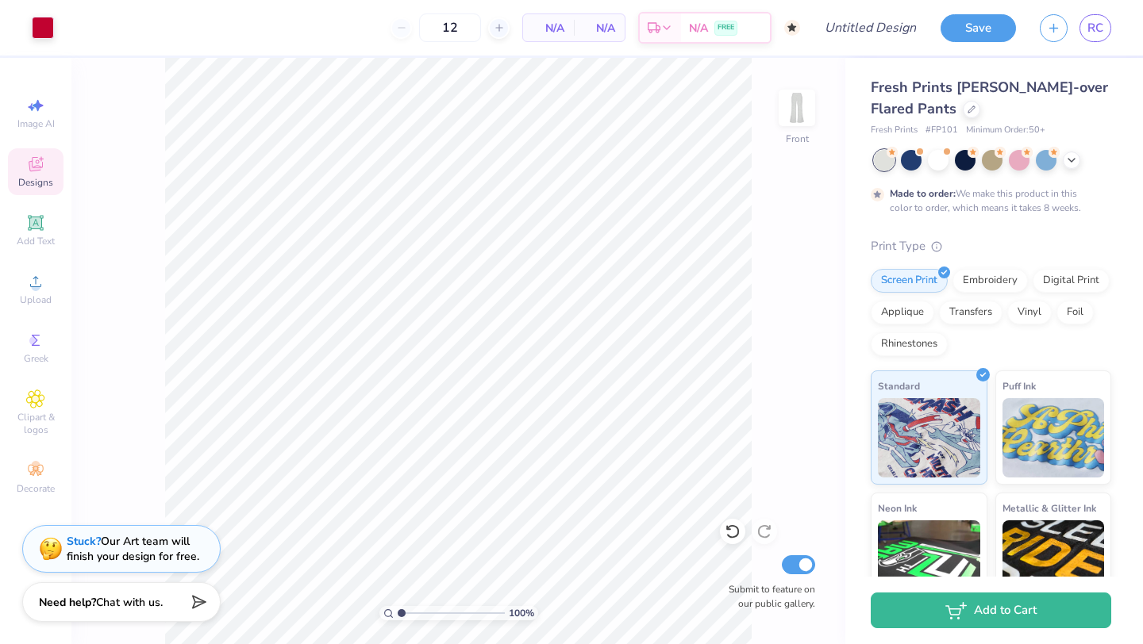
type input "50"
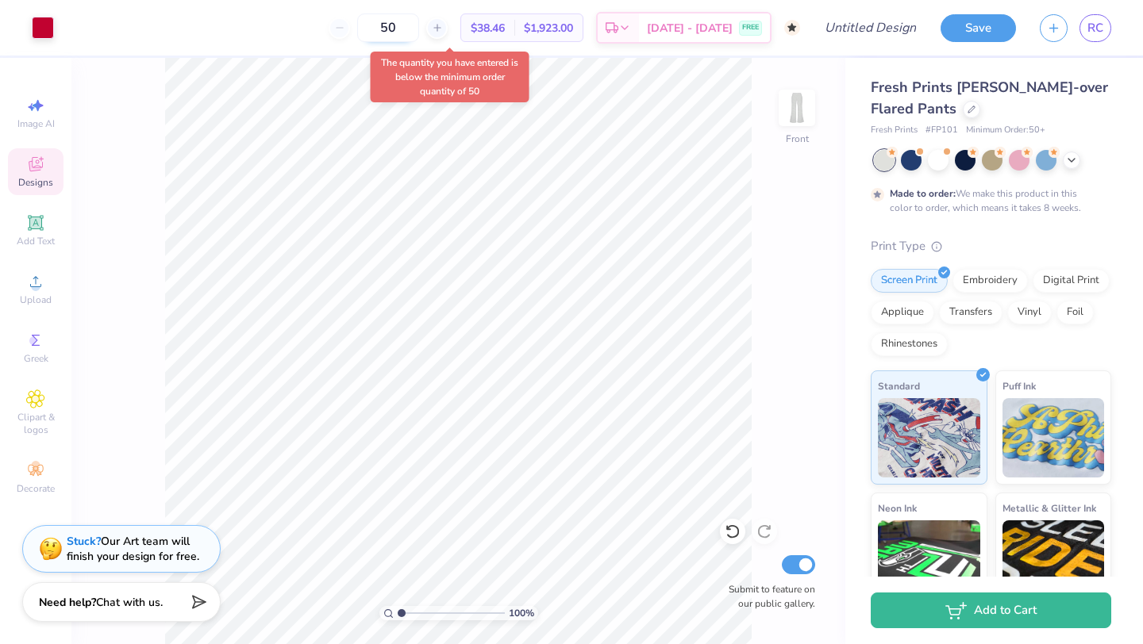
click at [418, 33] on input "50" at bounding box center [388, 27] width 62 height 29
click at [808, 97] on img at bounding box center [796, 107] width 63 height 63
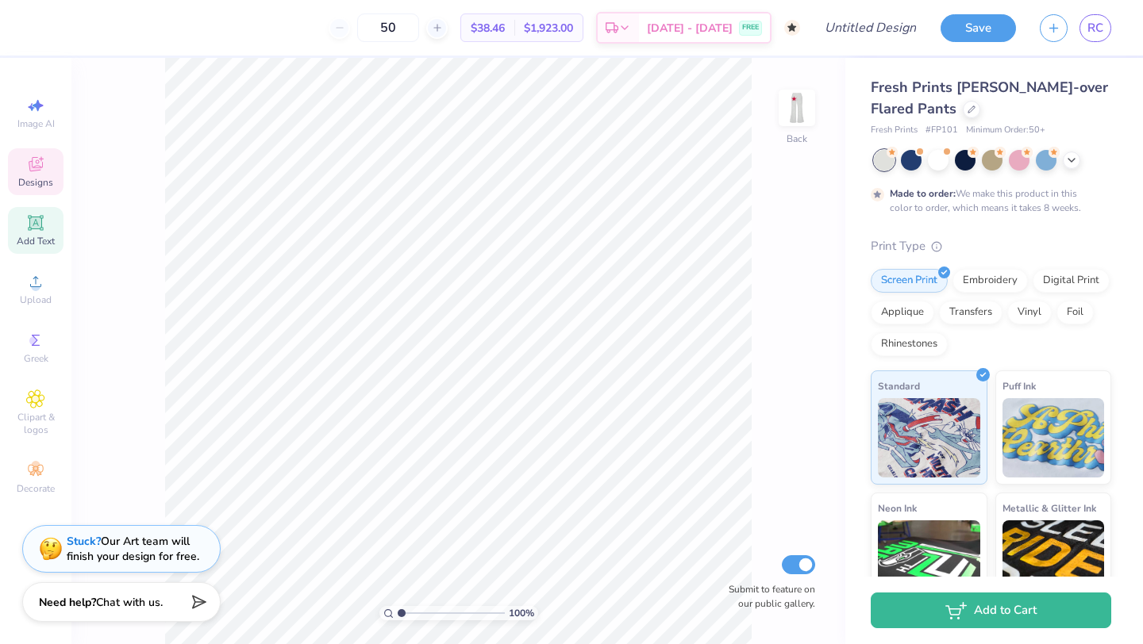
click at [29, 229] on icon at bounding box center [35, 222] width 19 height 19
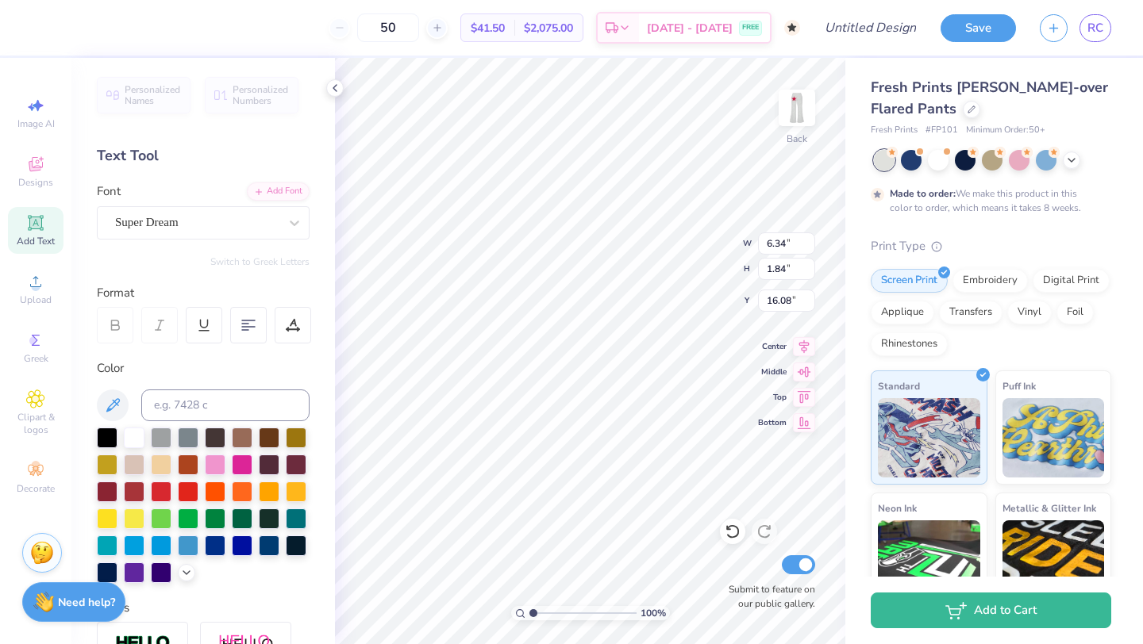
type textarea "T"
type textarea "P"
type textarea "x"
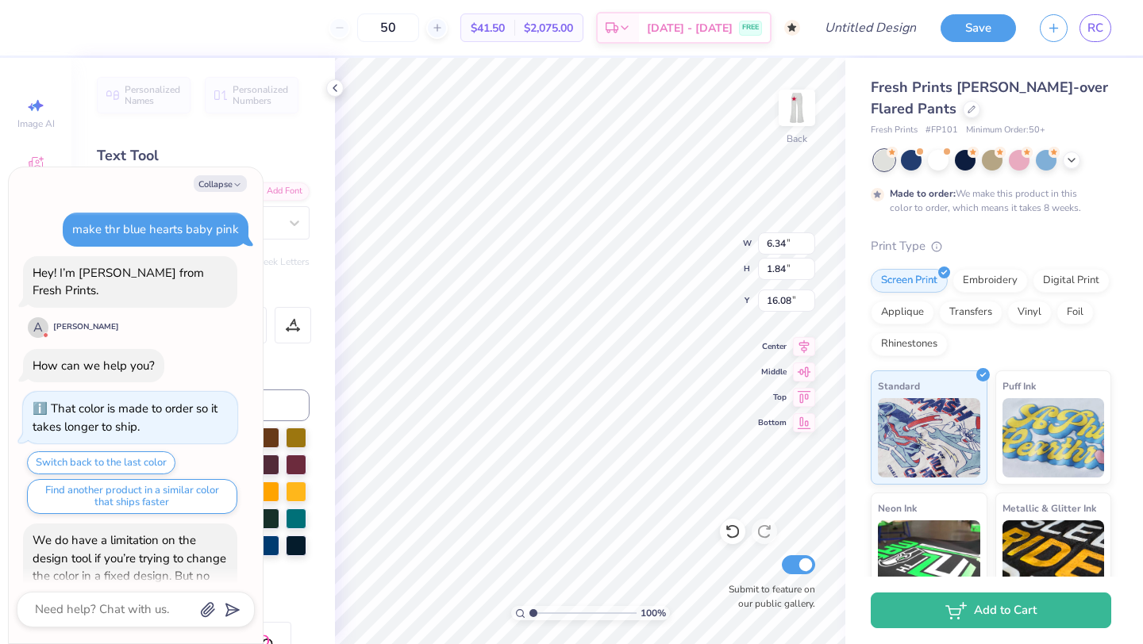
scroll to position [223, 0]
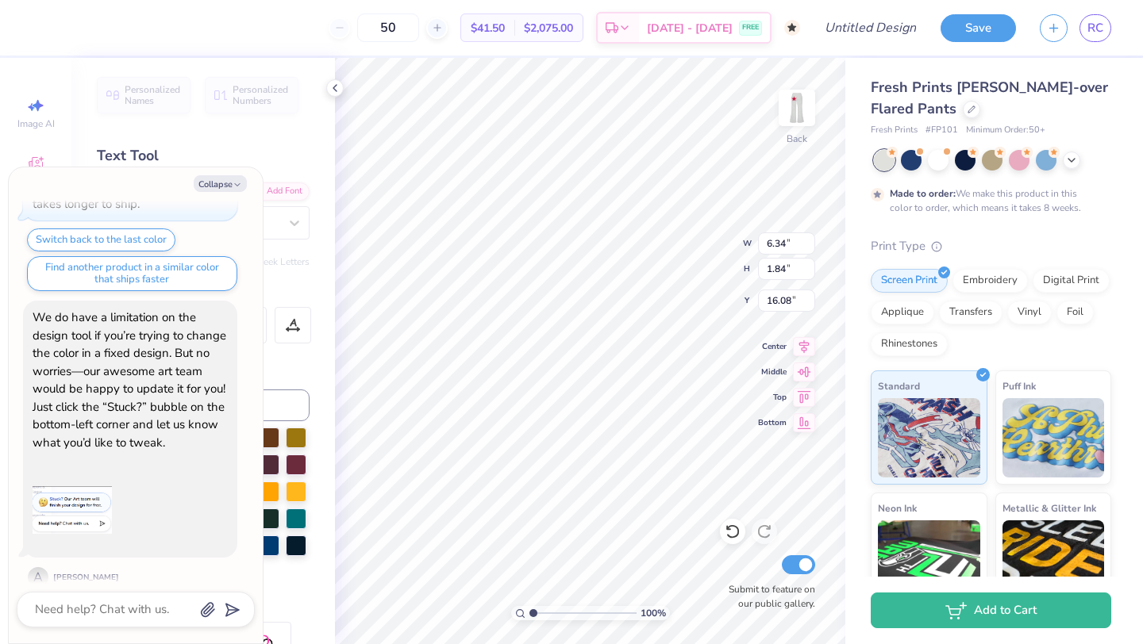
type textarea "PI"
type textarea "x"
type textarea "PIN"
type textarea "x"
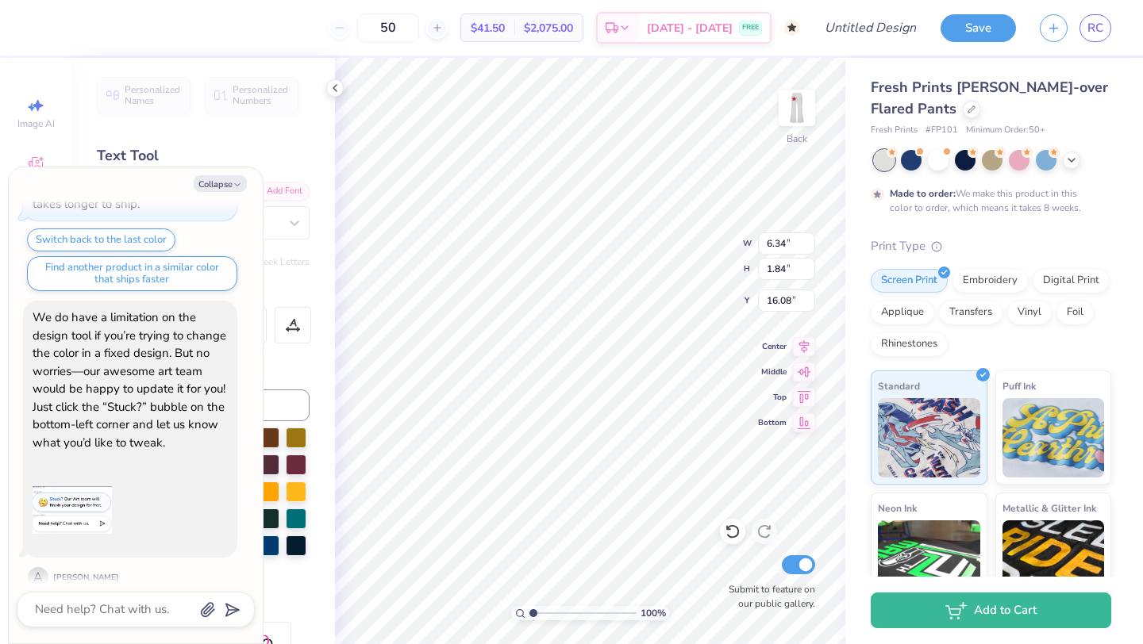
type textarea "PINK"
type textarea "x"
type textarea "PINK W"
type textarea "x"
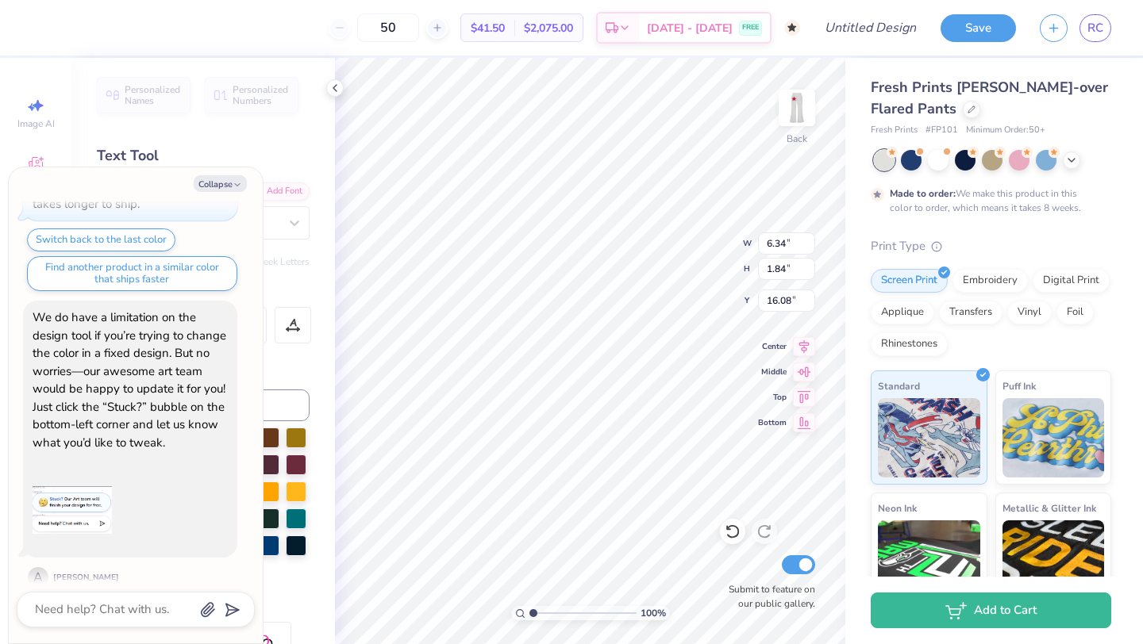
type textarea "PINK"
type textarea "x"
type textarea "PINK"
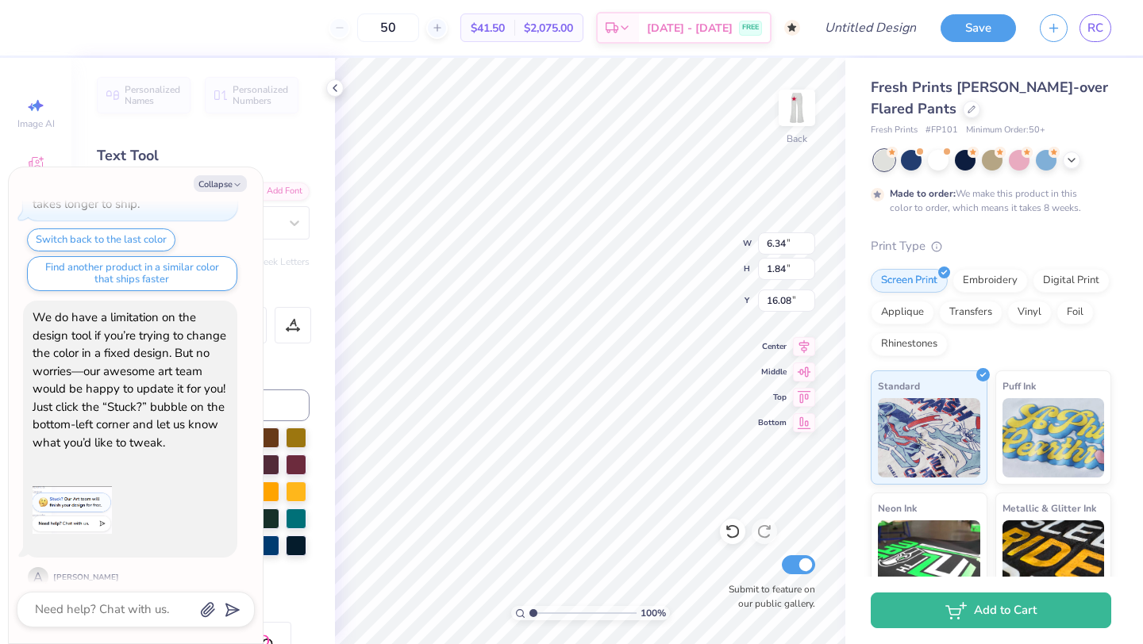
type textarea "x"
type textarea "PINK"
type textarea "x"
type textarea "PINK W"
type textarea "x"
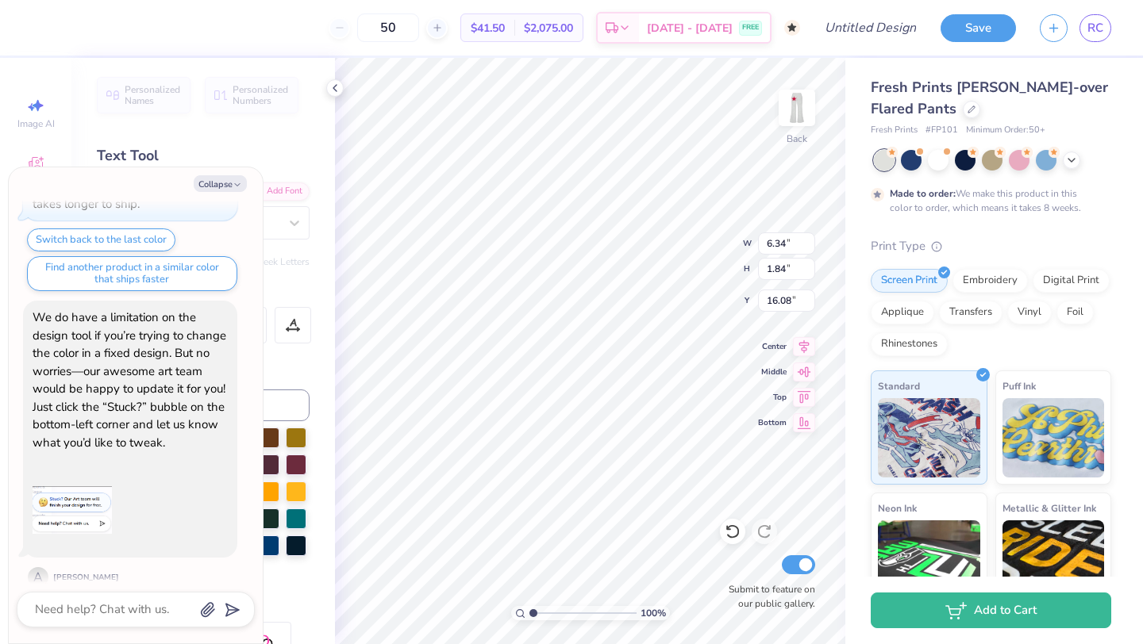
type textarea "PINK WOME"
type textarea "x"
type textarea "PINK WOMEN"
click at [220, 184] on button "Collapse" at bounding box center [220, 183] width 53 height 17
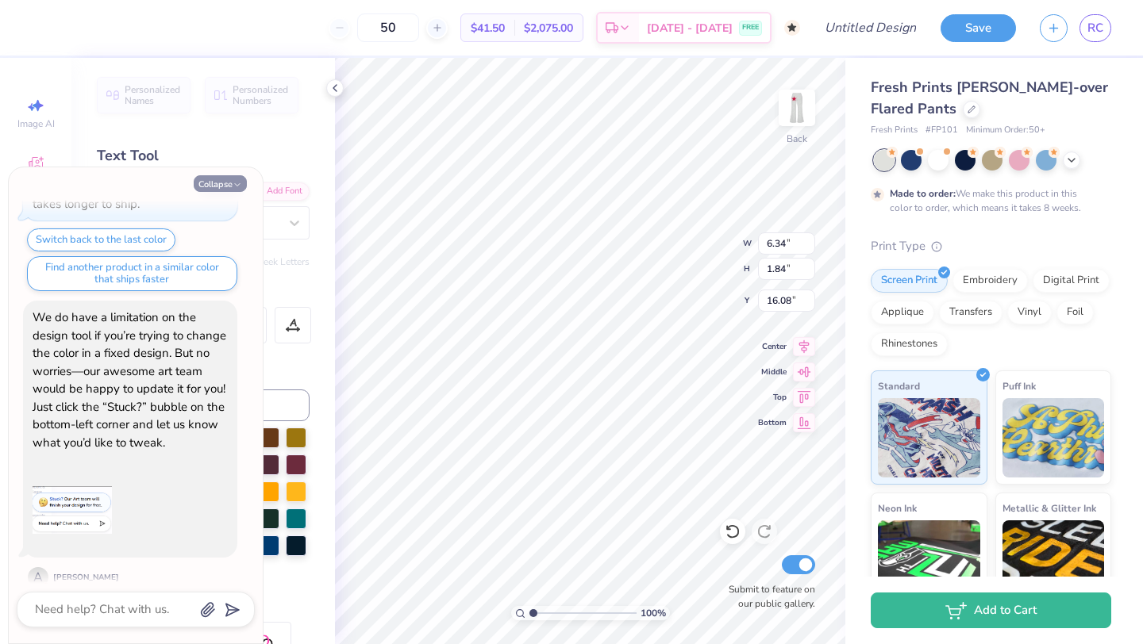
click at [231, 186] on button "Collapse" at bounding box center [220, 183] width 53 height 17
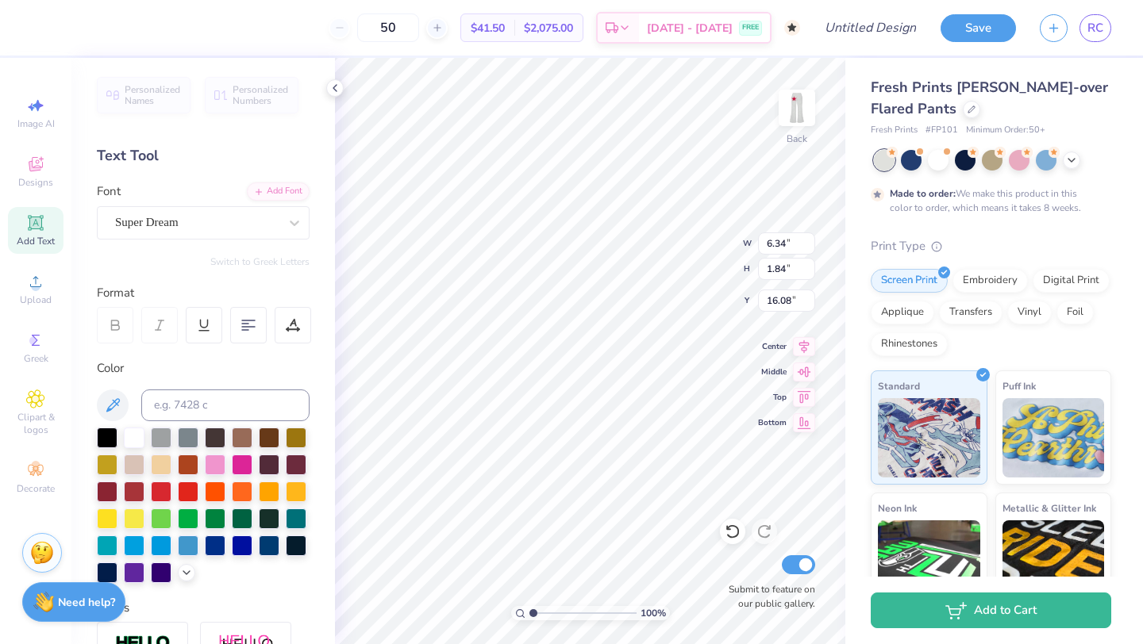
type textarea "x"
type input "6.26"
type input "0.70"
type input "16.65"
click at [243, 213] on div at bounding box center [196, 222] width 163 height 21
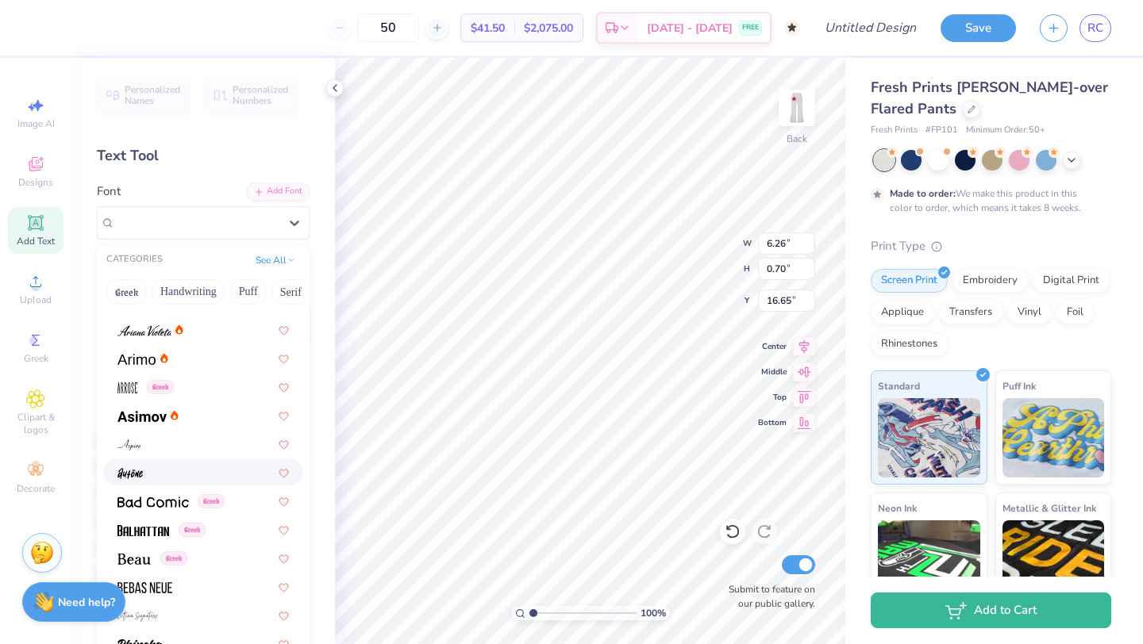
scroll to position [554, 0]
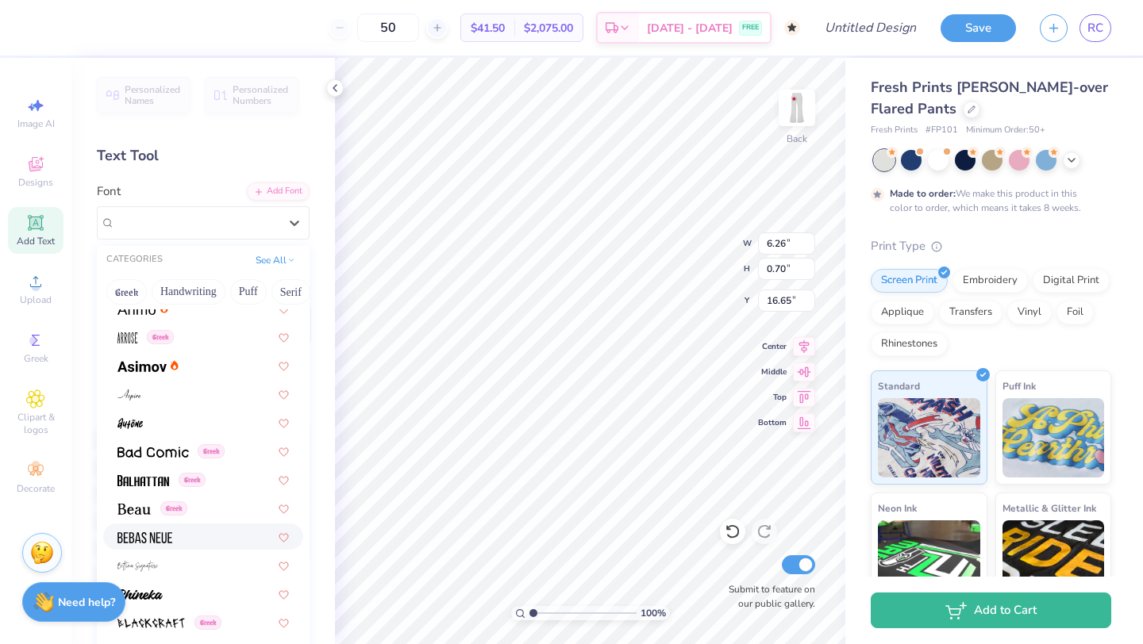
click at [154, 544] on span at bounding box center [144, 537] width 55 height 17
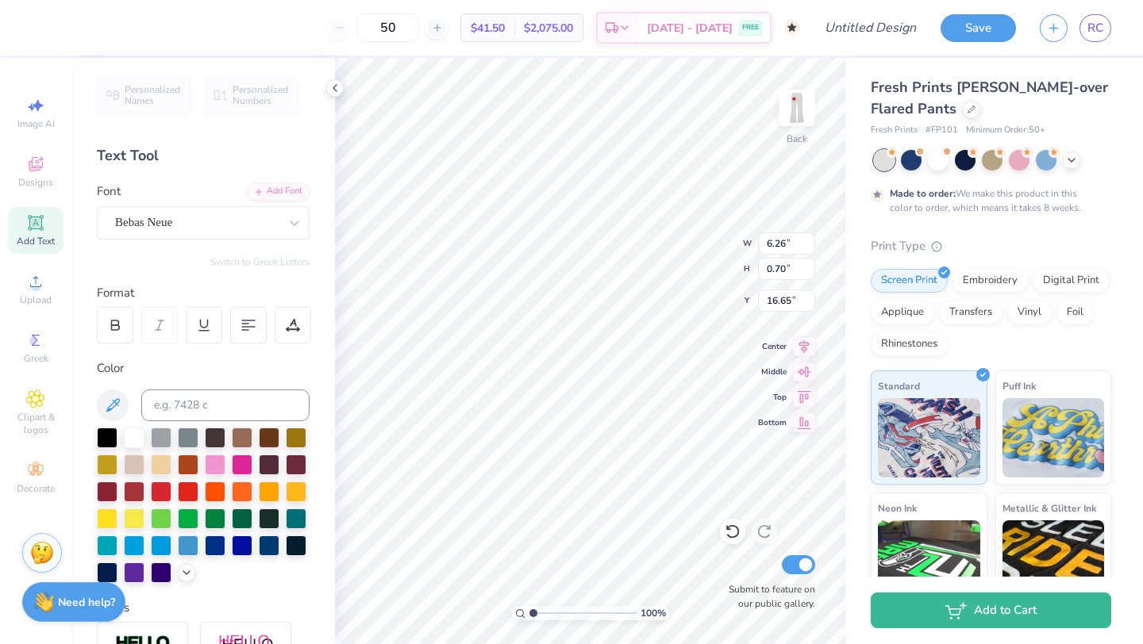
type input "4.00"
type input "0.71"
type input "16.64"
click at [112, 414] on icon at bounding box center [112, 405] width 19 height 19
click at [794, 103] on img at bounding box center [796, 107] width 63 height 63
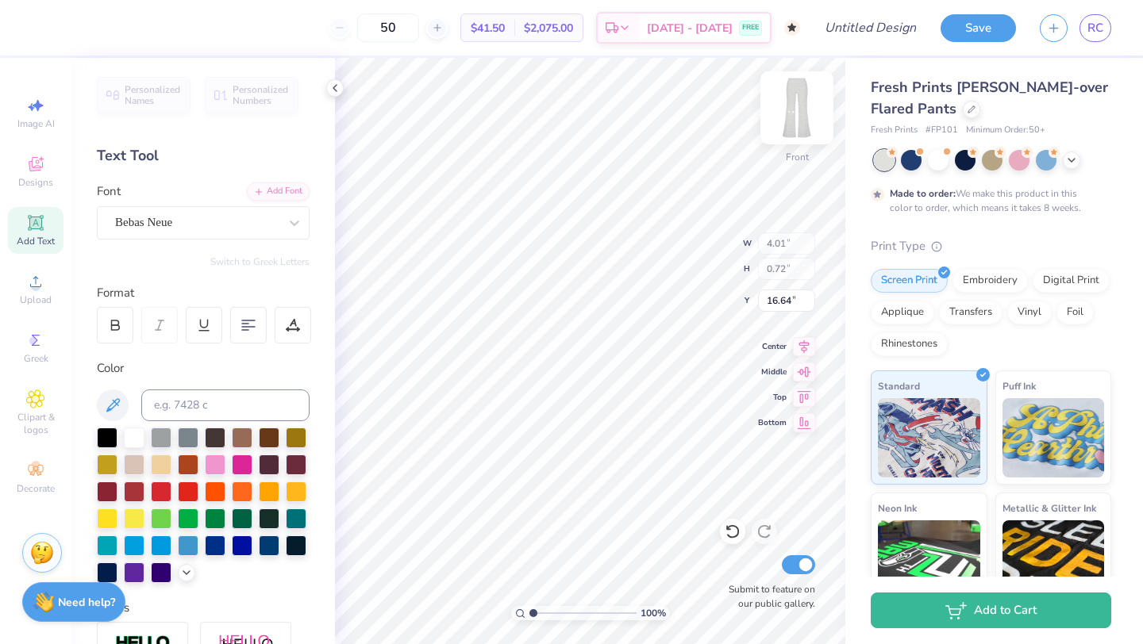
type input "6.42"
type input "6.06"
type input "0.50"
click at [791, 106] on img at bounding box center [796, 107] width 63 height 63
click at [797, 98] on img at bounding box center [796, 107] width 63 height 63
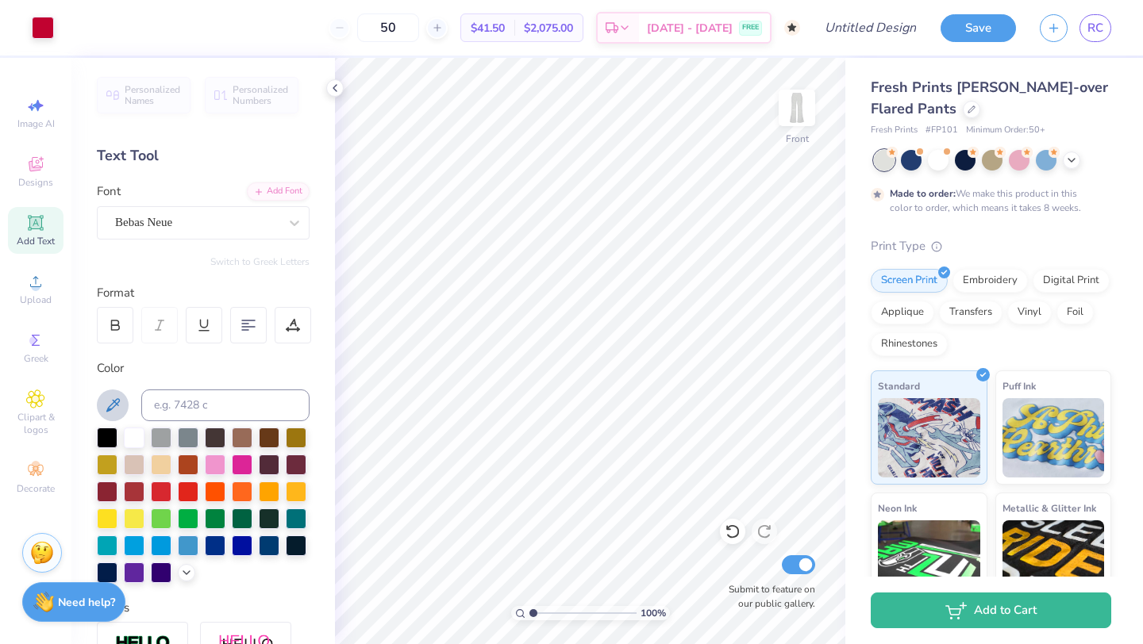
click at [118, 398] on icon at bounding box center [112, 404] width 13 height 13
click at [42, 29] on div at bounding box center [43, 26] width 22 height 22
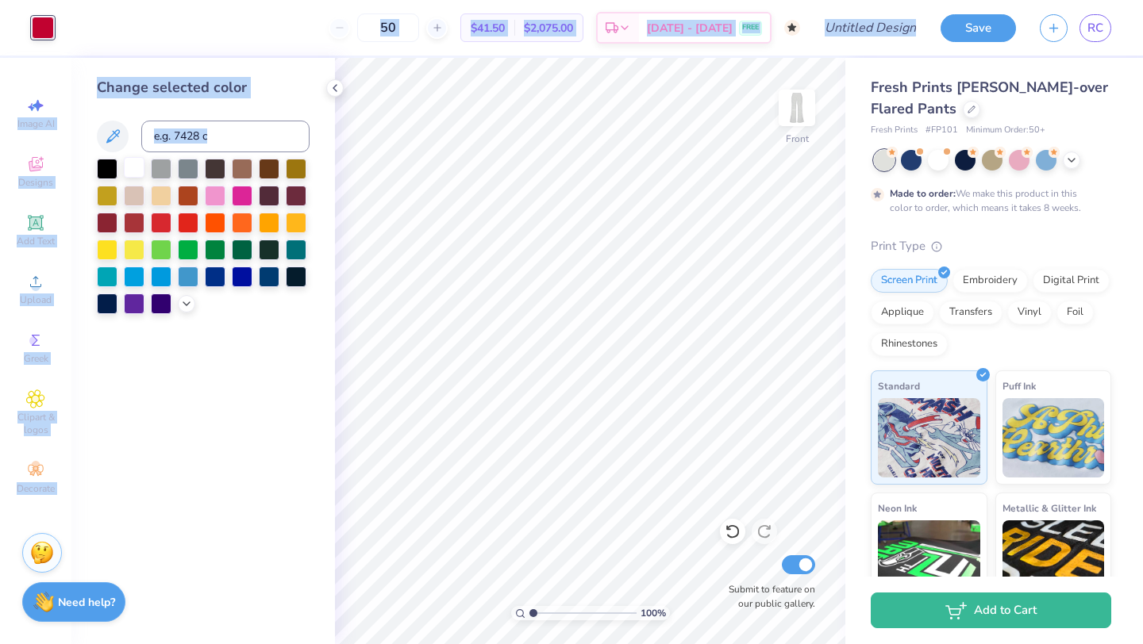
drag, startPoint x: 42, startPoint y: 28, endPoint x: 129, endPoint y: 160, distance: 157.6
click at [129, 160] on div "Art colors 50 $41.50 Per Item $2,075.00 Total Est. Delivery Oct 10 - 13 FREE De…" at bounding box center [571, 322] width 1143 height 644
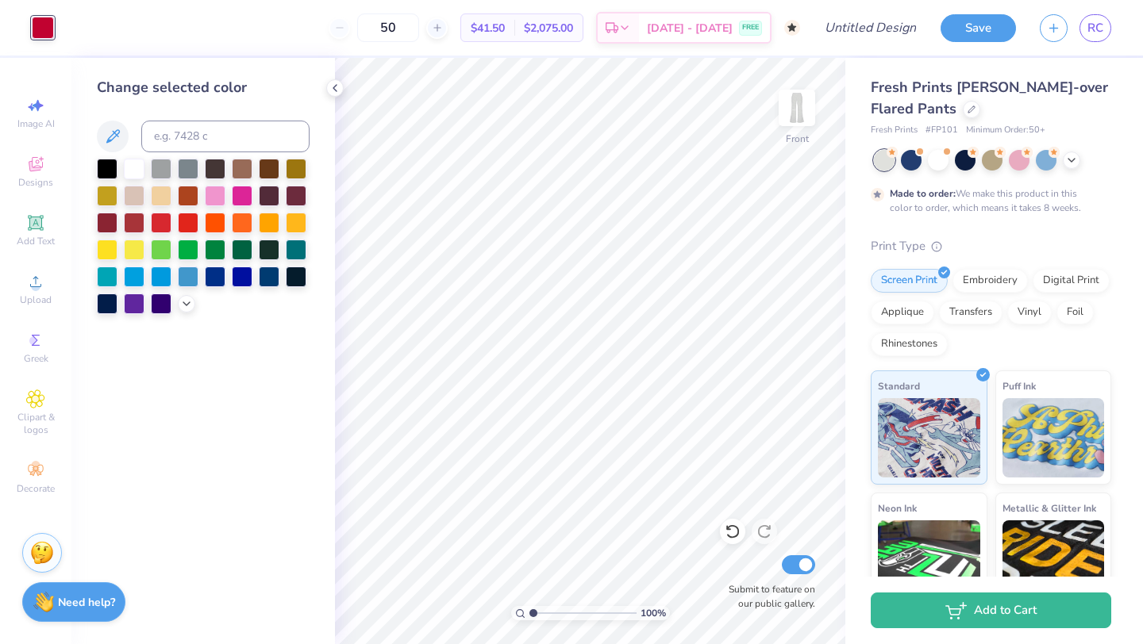
click at [215, 354] on div "Change selected color" at bounding box center [202, 351] width 263 height 586
click at [37, 25] on div at bounding box center [43, 28] width 22 height 22
click at [185, 306] on icon at bounding box center [186, 302] width 13 height 13
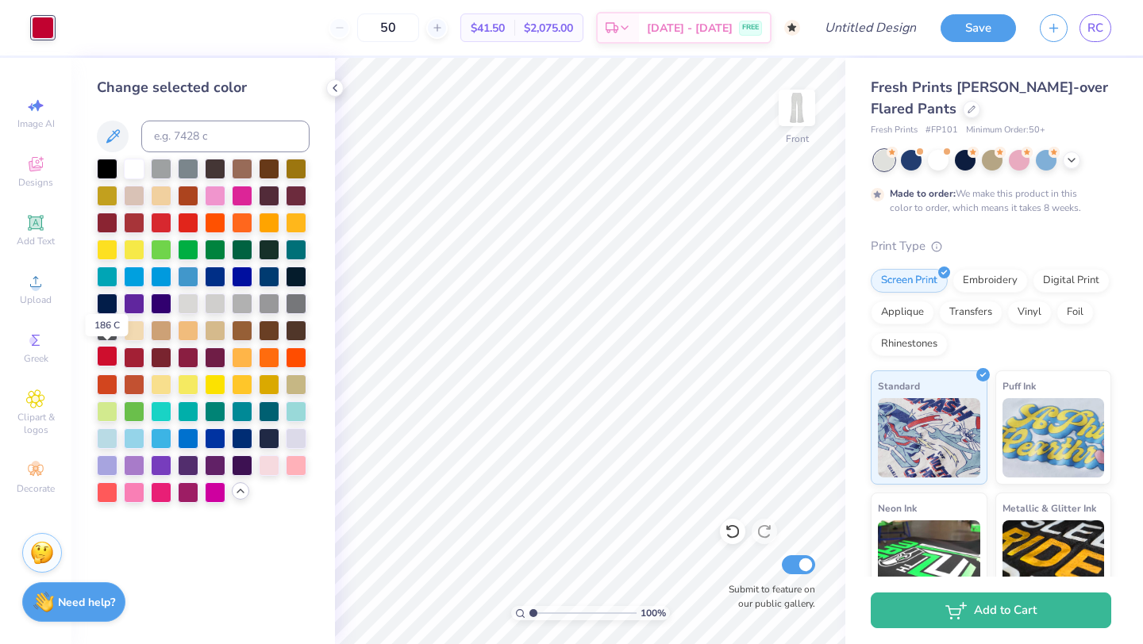
click at [107, 359] on div at bounding box center [107, 356] width 21 height 21
click at [135, 307] on div at bounding box center [134, 302] width 21 height 21
click at [106, 353] on div at bounding box center [107, 356] width 21 height 21
click at [135, 353] on div at bounding box center [134, 356] width 21 height 21
click at [794, 111] on img at bounding box center [796, 107] width 63 height 63
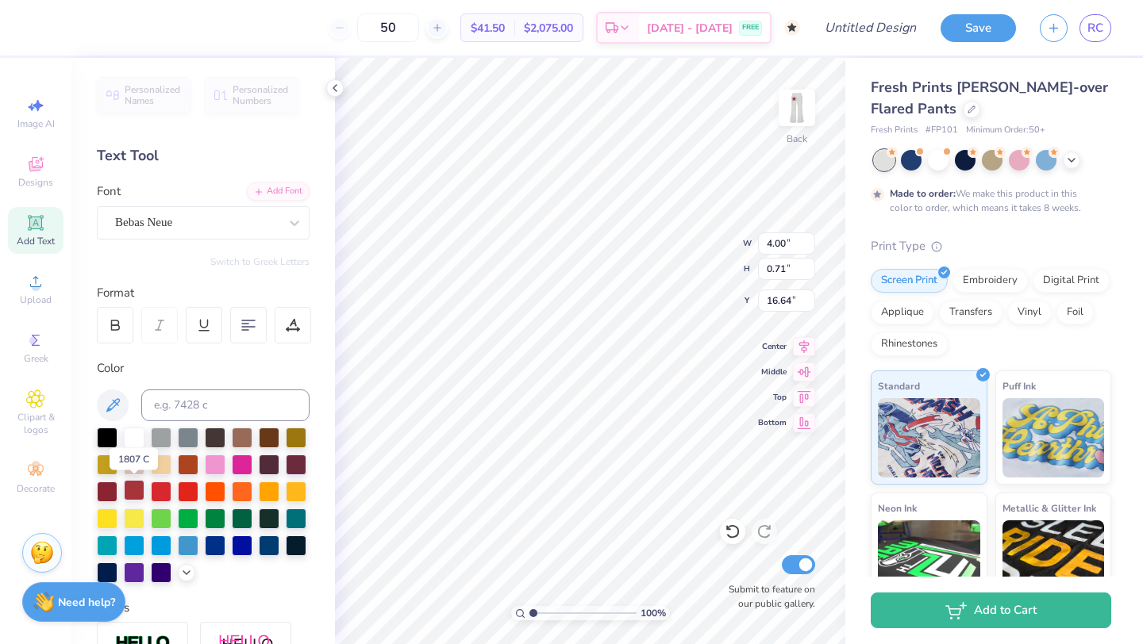
click at [131, 492] on div at bounding box center [134, 490] width 21 height 21
click at [183, 573] on icon at bounding box center [186, 571] width 13 height 13
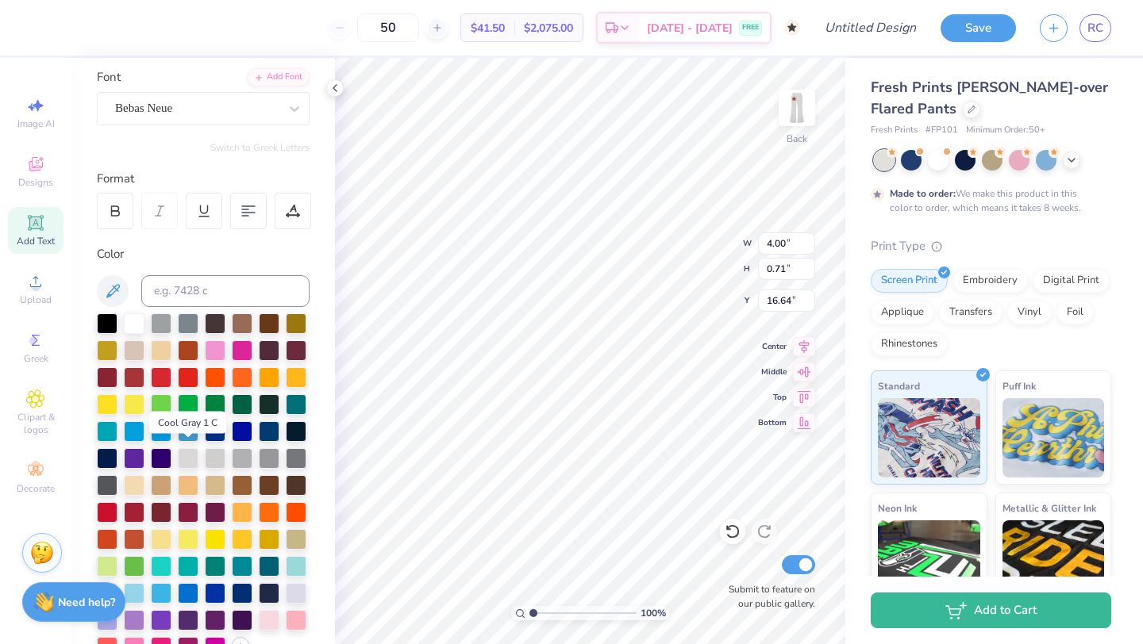
scroll to position [117, 0]
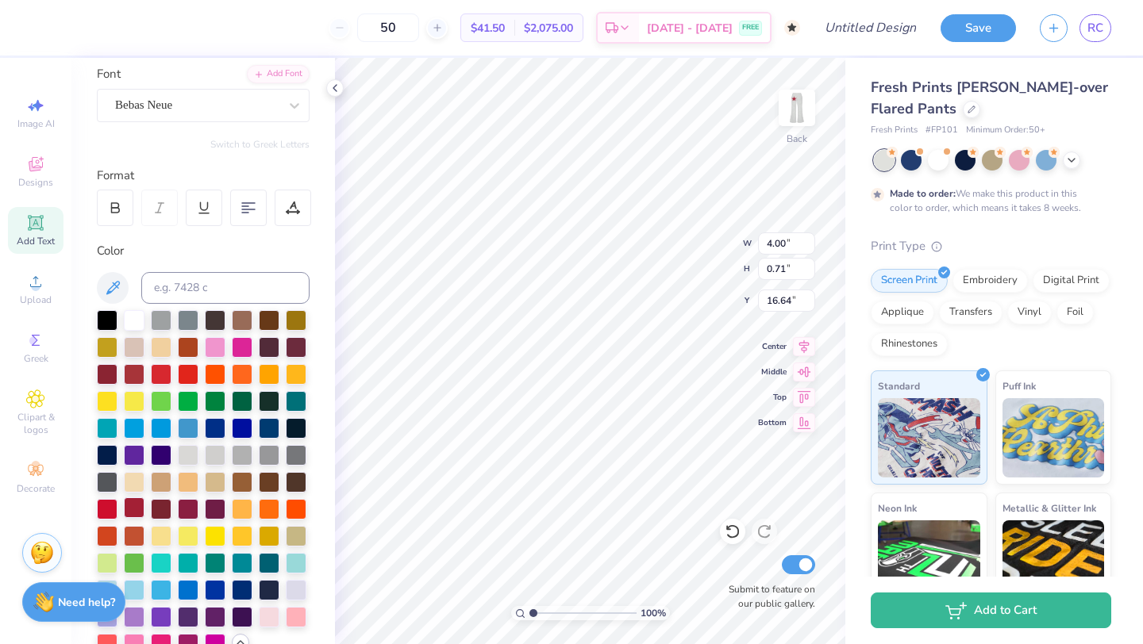
click at [134, 503] on div at bounding box center [134, 508] width 21 height 21
click at [132, 502] on div at bounding box center [134, 508] width 21 height 21
type input "0.71"
type input "4.00"
type input "15.00"
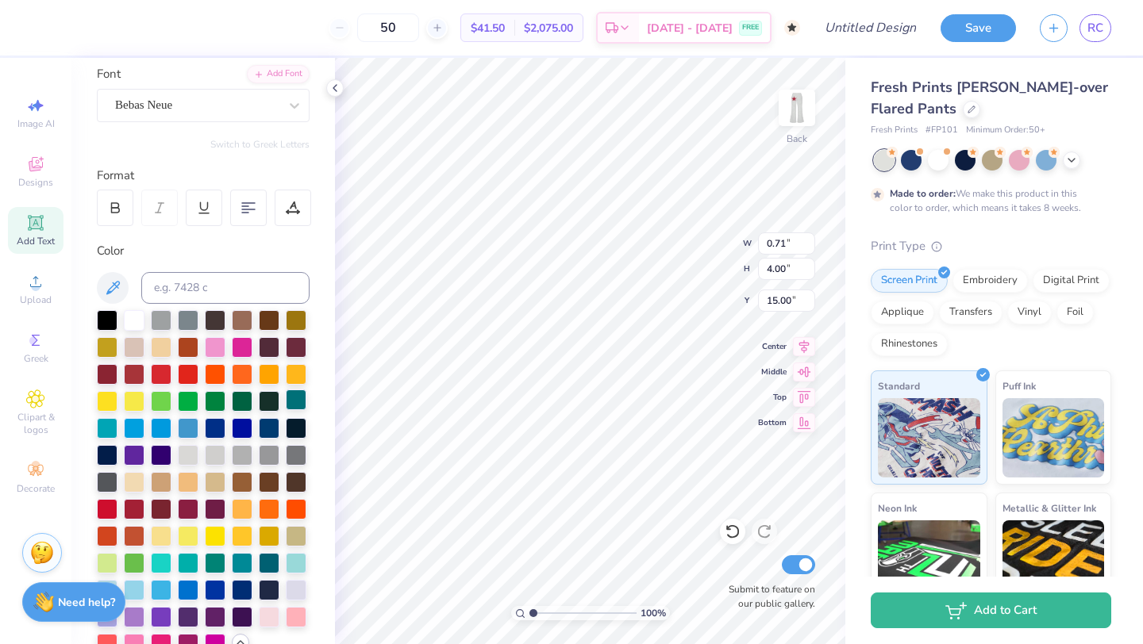
type input "1.66"
type input "9.31"
type input "6.35"
type input "2.47"
type input "13.81"
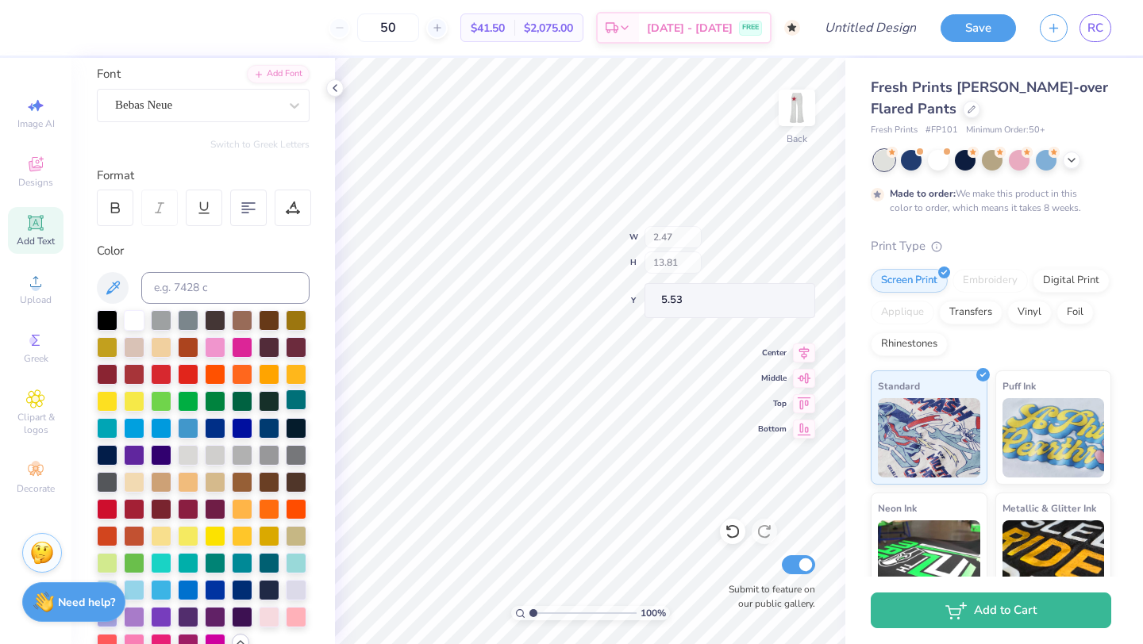
type input "5.53"
click at [38, 300] on span "Upload" at bounding box center [36, 300] width 32 height 13
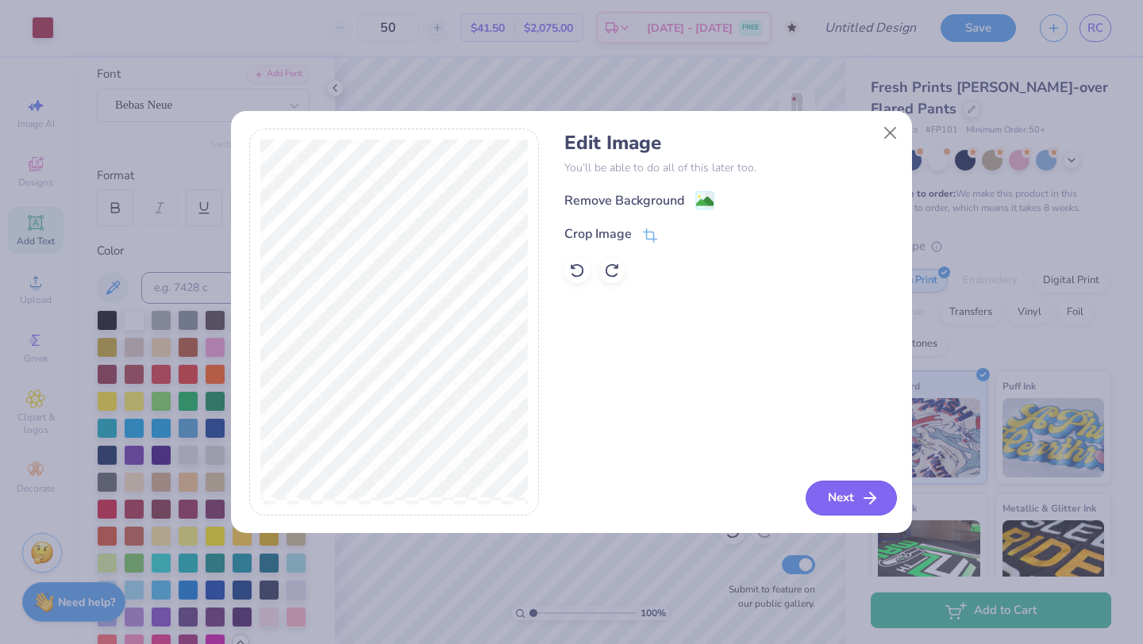
click at [839, 502] on button "Next" at bounding box center [850, 498] width 91 height 35
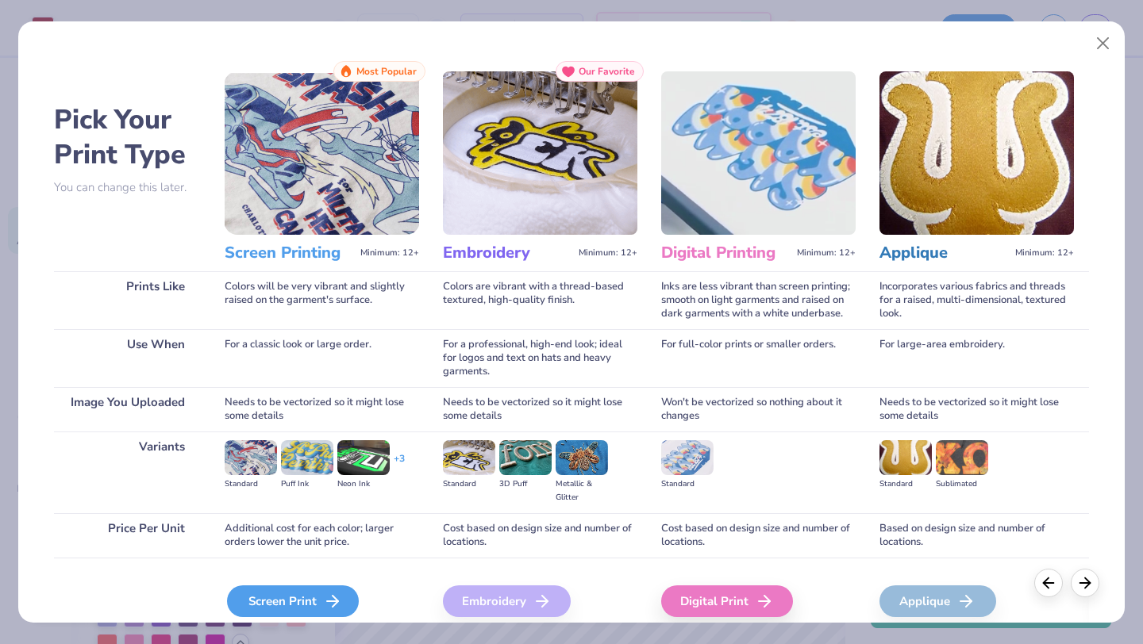
click at [277, 602] on div "Screen Print" at bounding box center [293, 602] width 132 height 32
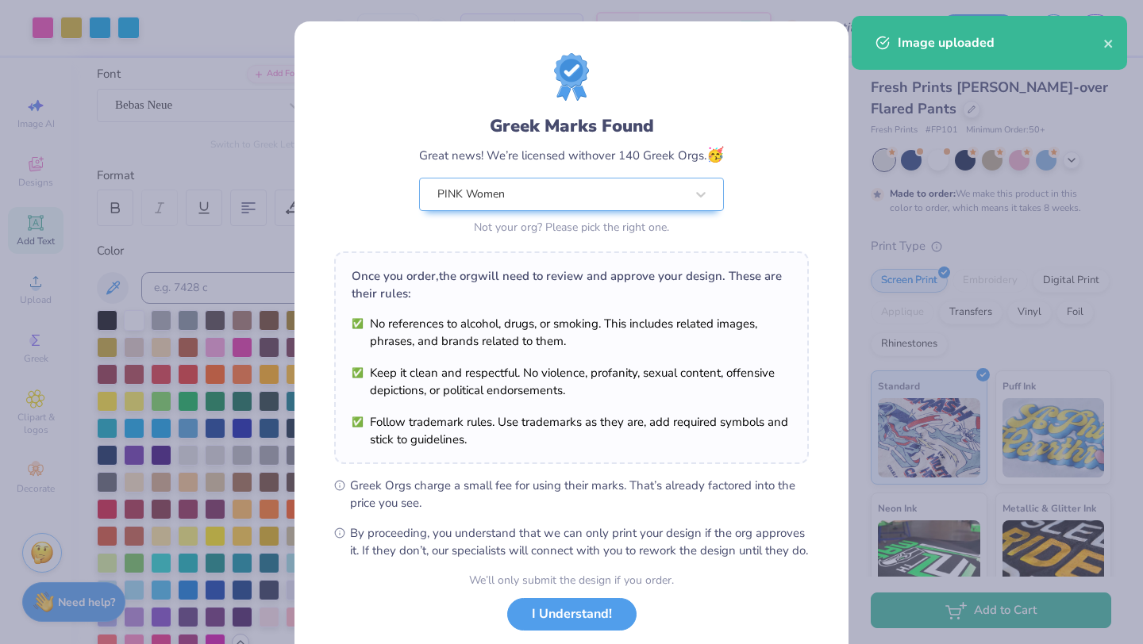
click at [695, 385] on body "Art colors 50 $48.23 Per Item $2,411.50 Total Est. Delivery Oct 10 - 13 FREE De…" at bounding box center [571, 322] width 1143 height 644
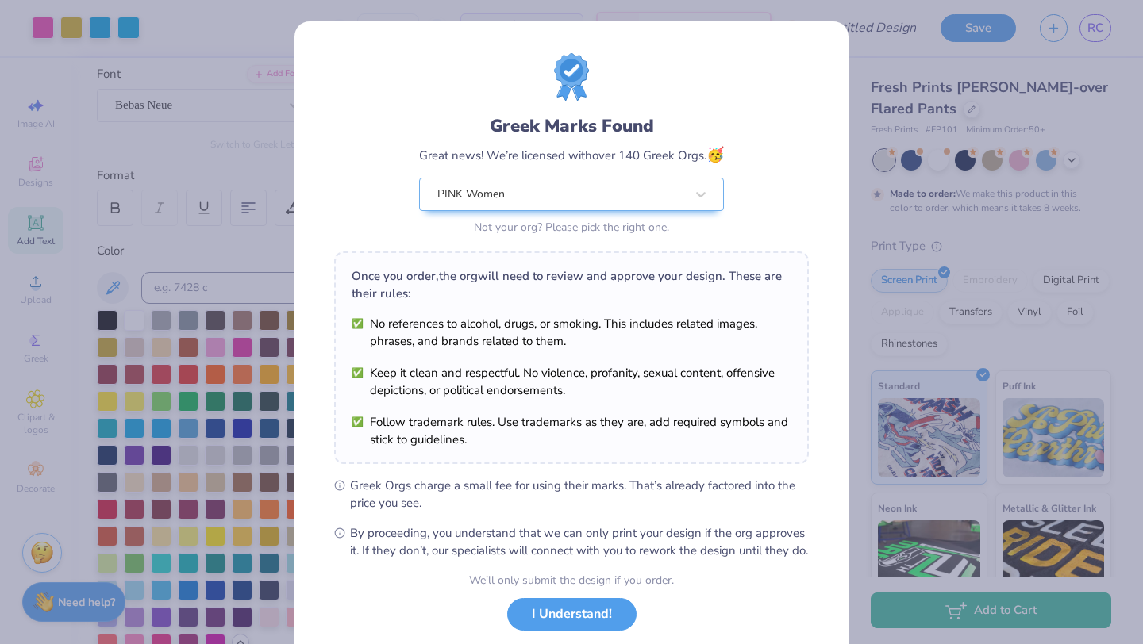
scroll to position [98, 0]
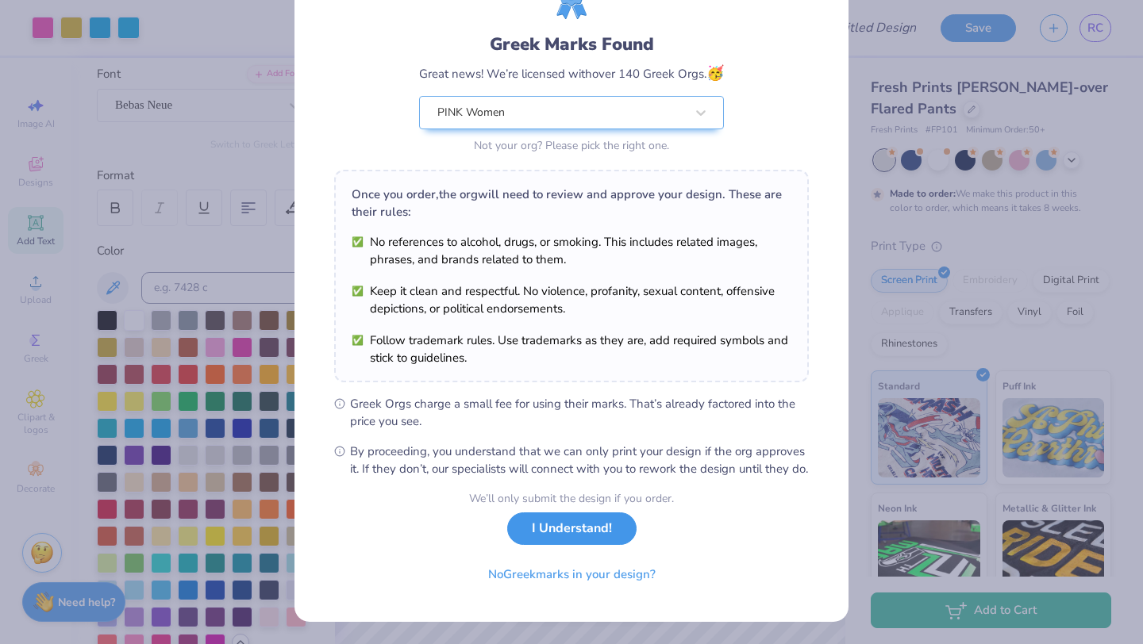
click at [559, 528] on button "I Understand!" at bounding box center [571, 529] width 129 height 33
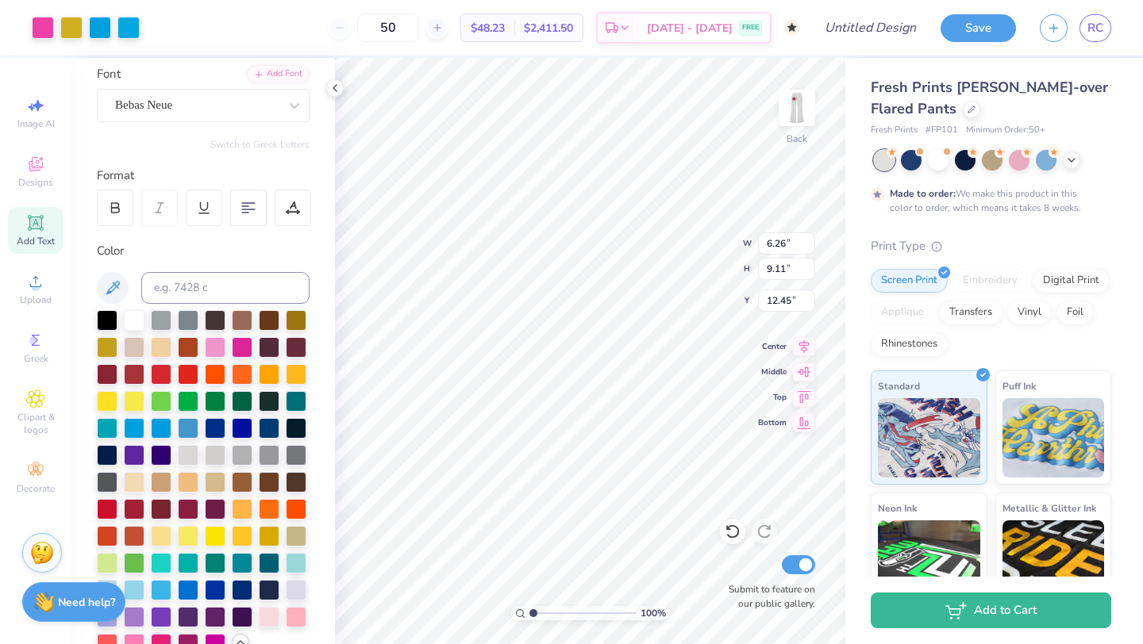
scroll to position [0, 0]
click at [155, 371] on div at bounding box center [161, 373] width 21 height 21
type input "2.26"
type input "3.29"
type input "2.24"
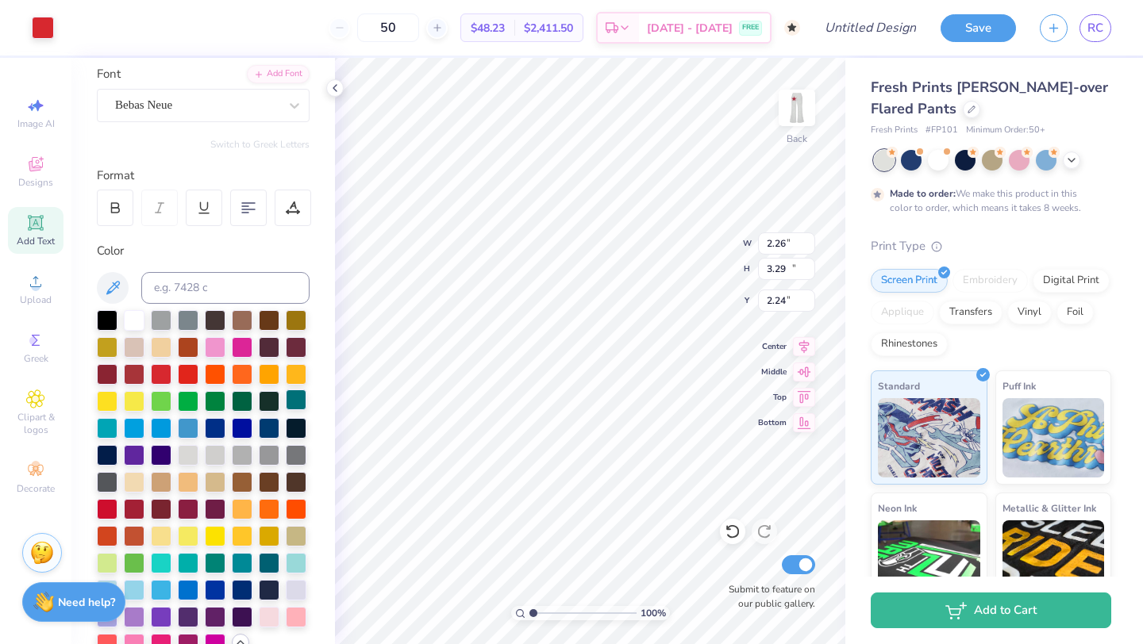
type input "2.47"
type input "13.81"
type input "5.53"
type textarea "PINK WOMEN"
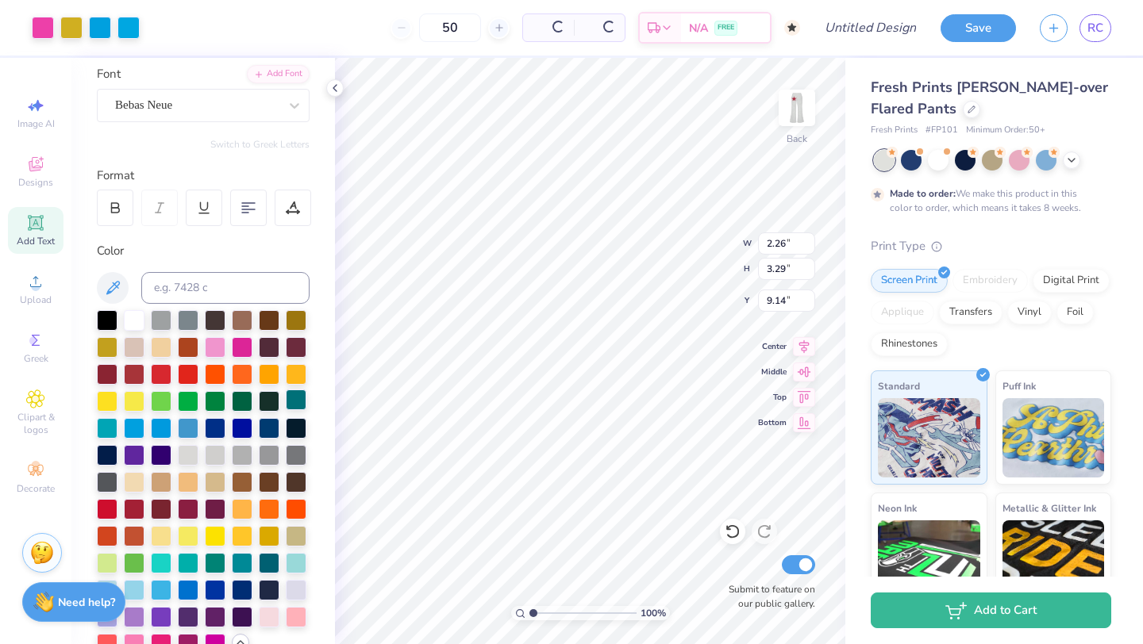
type input "9.14"
type input "3.29"
type input "2.26"
type input "9.87"
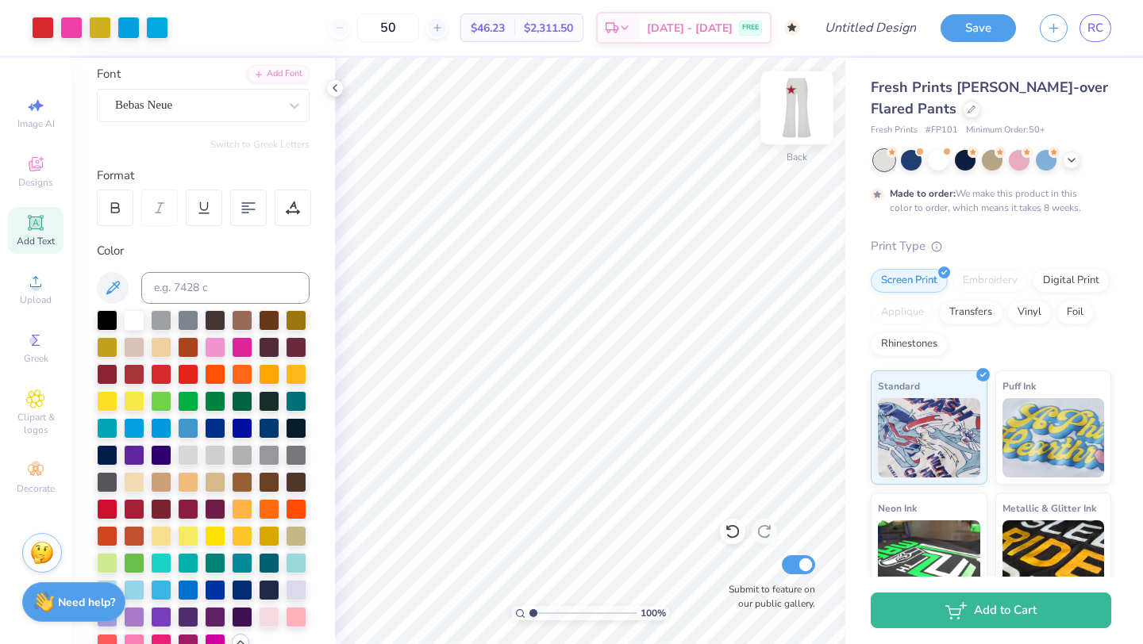
click at [791, 106] on img at bounding box center [796, 107] width 63 height 63
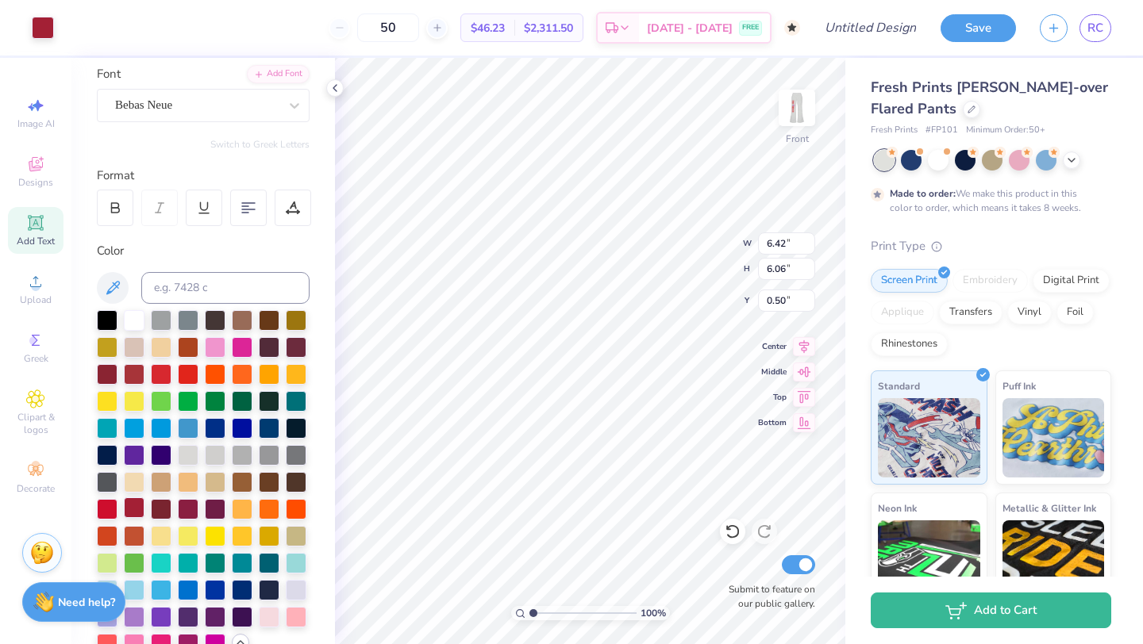
click at [131, 505] on div at bounding box center [134, 508] width 21 height 21
click at [801, 120] on img at bounding box center [796, 107] width 63 height 63
click at [129, 506] on div at bounding box center [134, 508] width 21 height 21
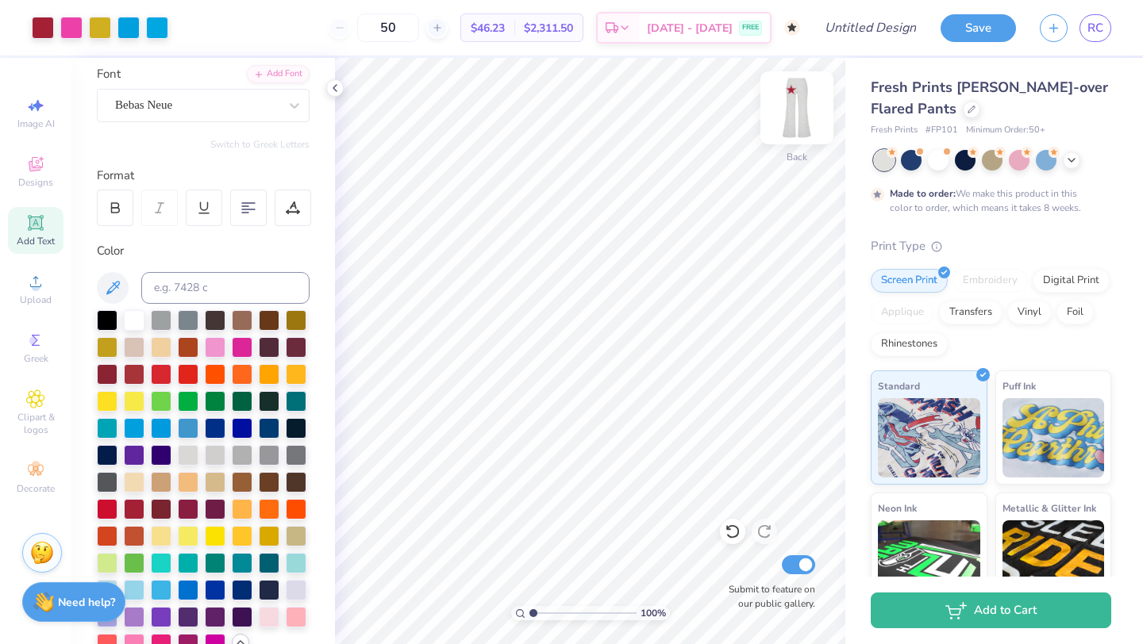
click at [798, 110] on img at bounding box center [796, 107] width 63 height 63
click at [797, 117] on img at bounding box center [796, 107] width 63 height 63
click at [330, 90] on icon at bounding box center [335, 88] width 13 height 13
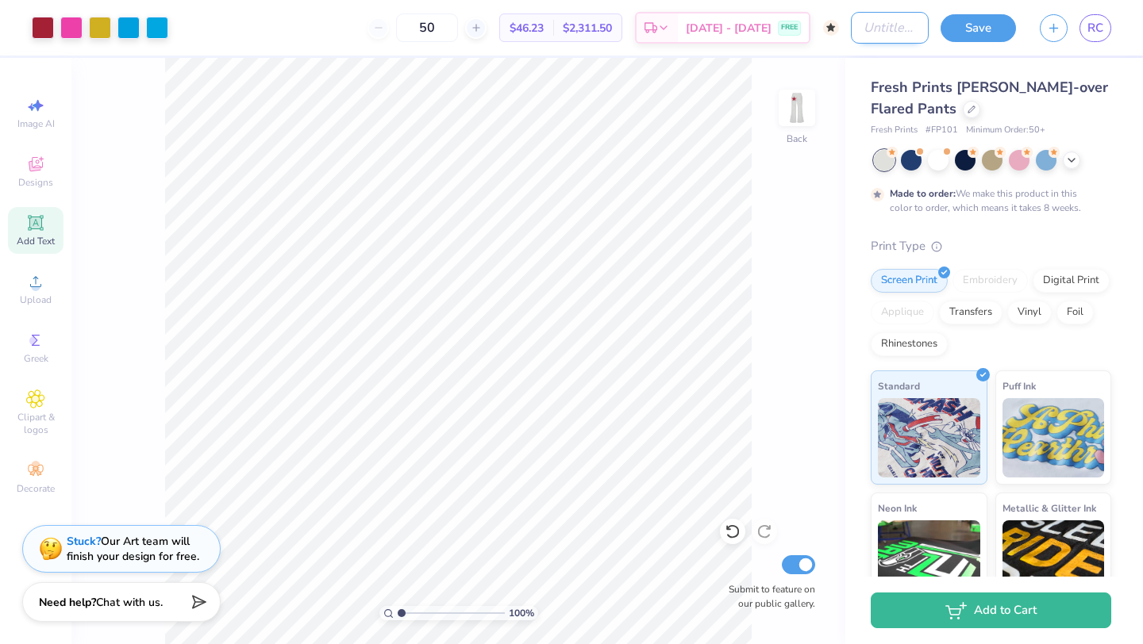
click at [874, 38] on input "Design Title" at bounding box center [890, 28] width 78 height 32
type input "FALL"
click at [971, 30] on button "Save" at bounding box center [977, 26] width 75 height 28
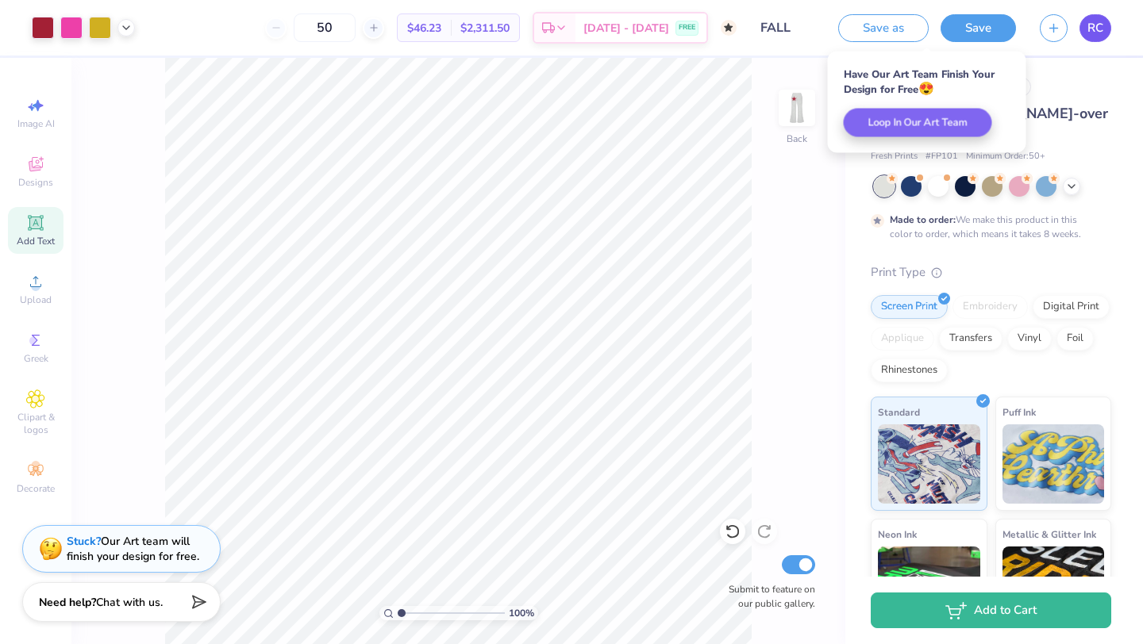
click at [1082, 31] on link "RC" at bounding box center [1095, 28] width 32 height 28
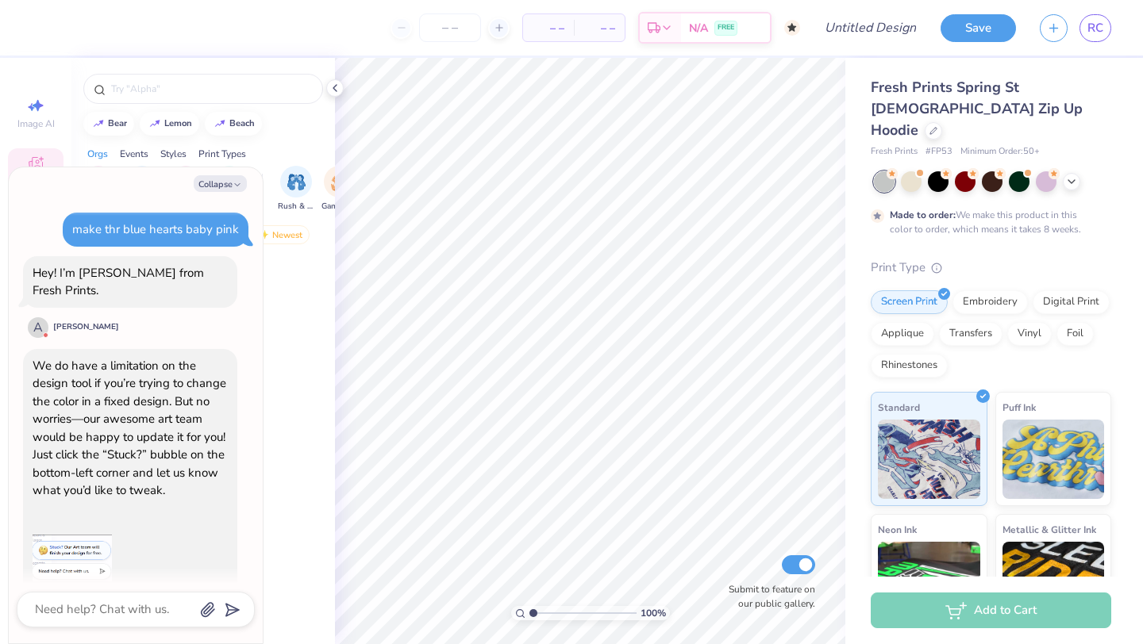
scroll to position [223, 0]
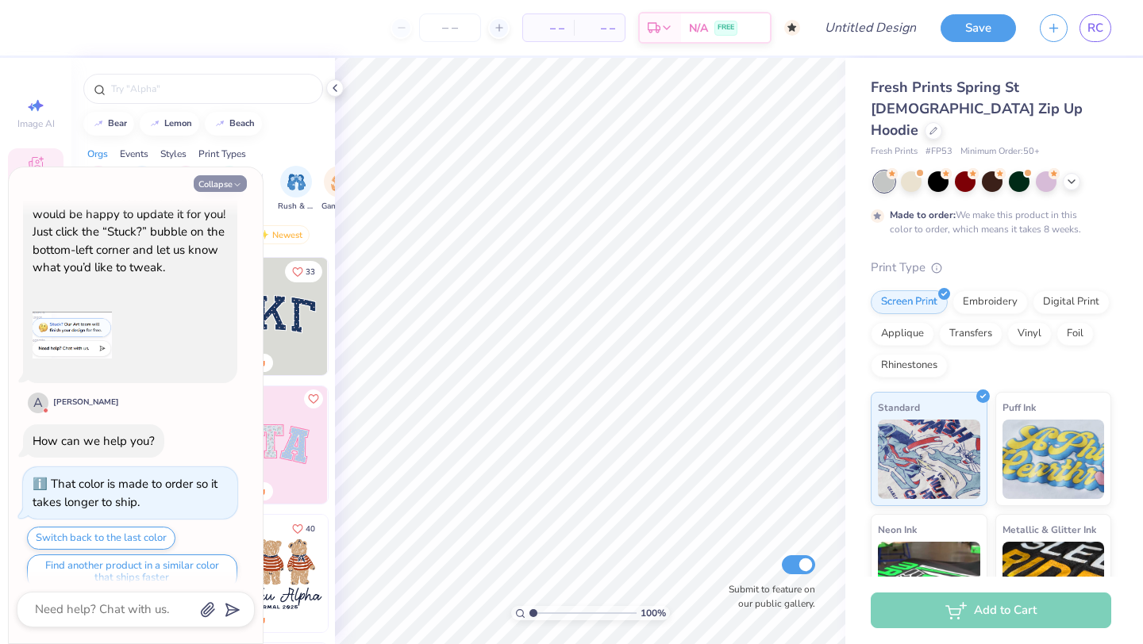
click at [227, 183] on button "Collapse" at bounding box center [220, 183] width 53 height 17
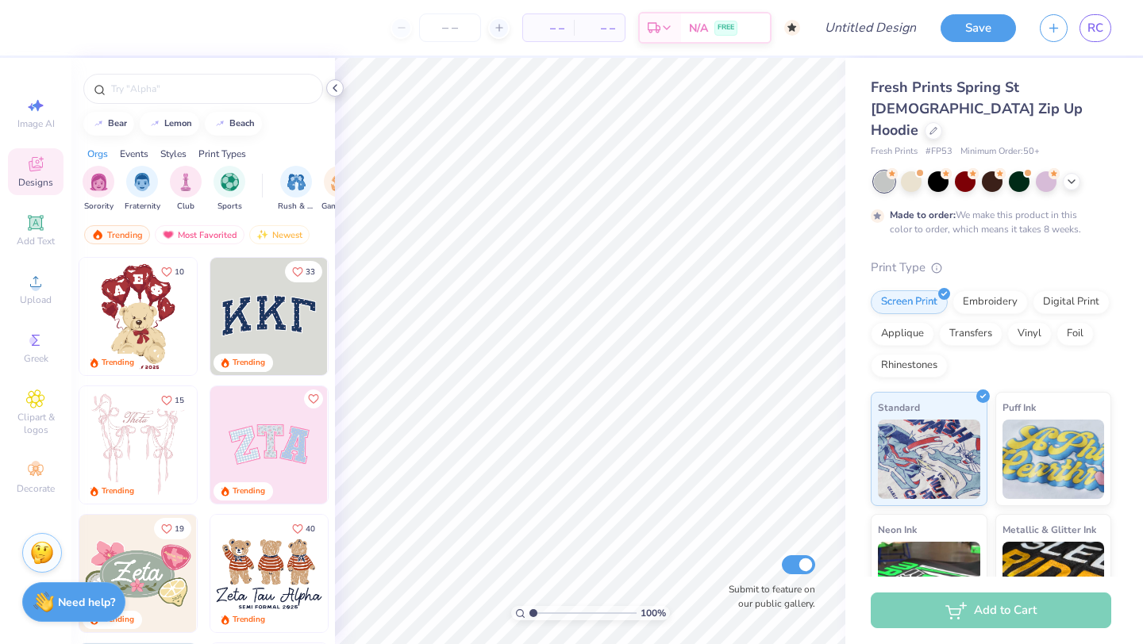
click at [337, 90] on icon at bounding box center [335, 88] width 13 height 13
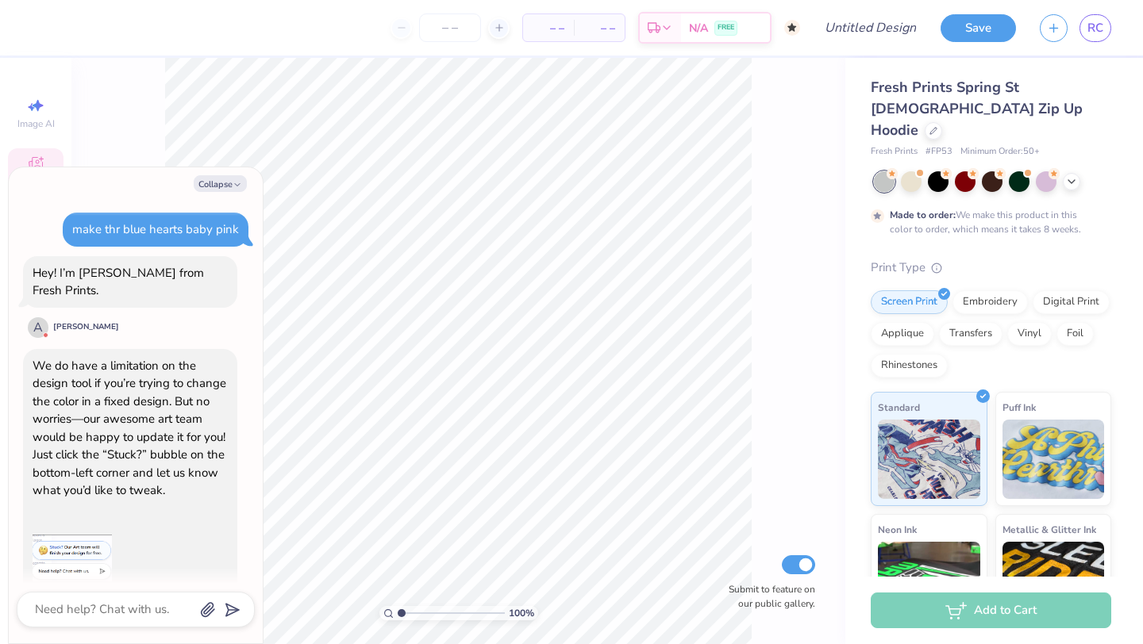
scroll to position [316, 0]
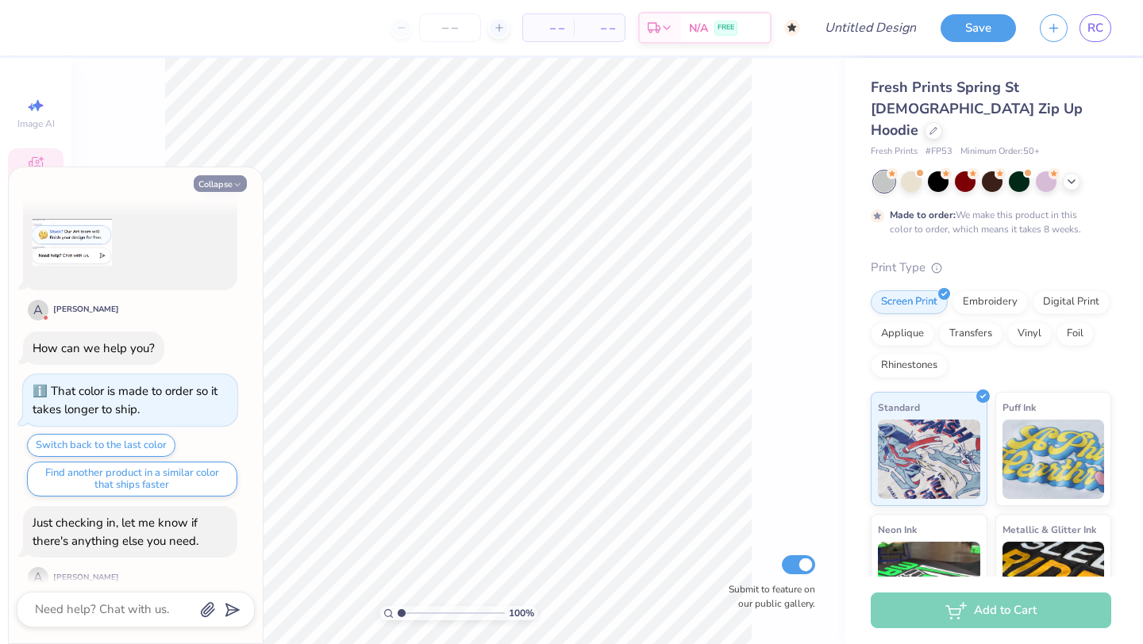
click at [230, 179] on button "Collapse" at bounding box center [220, 183] width 53 height 17
type textarea "x"
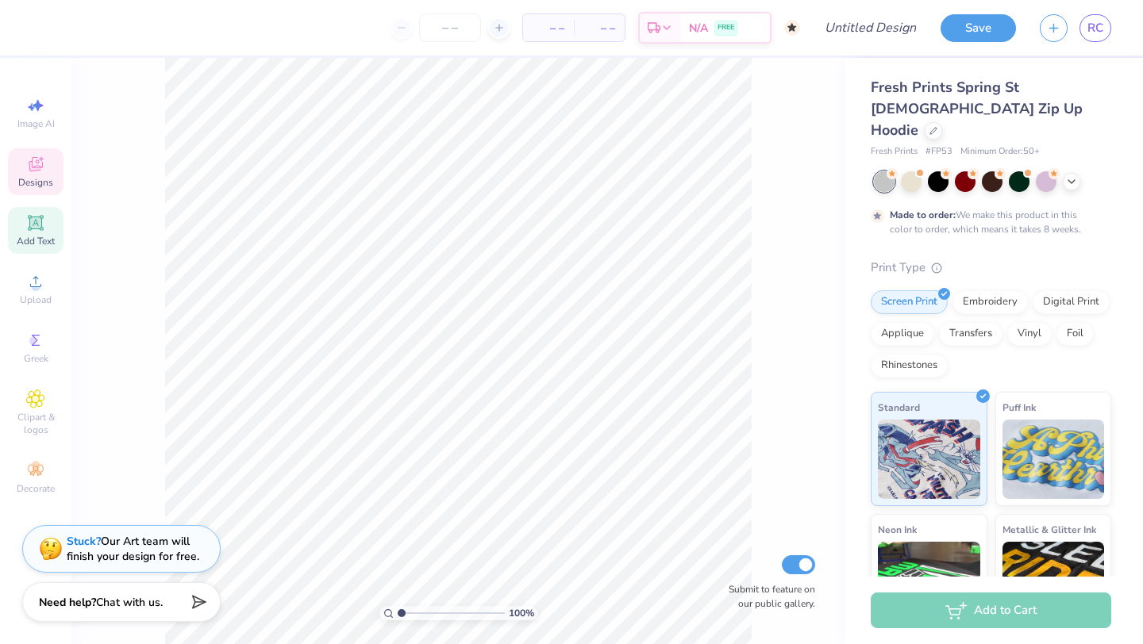
click at [24, 241] on span "Add Text" at bounding box center [36, 241] width 38 height 13
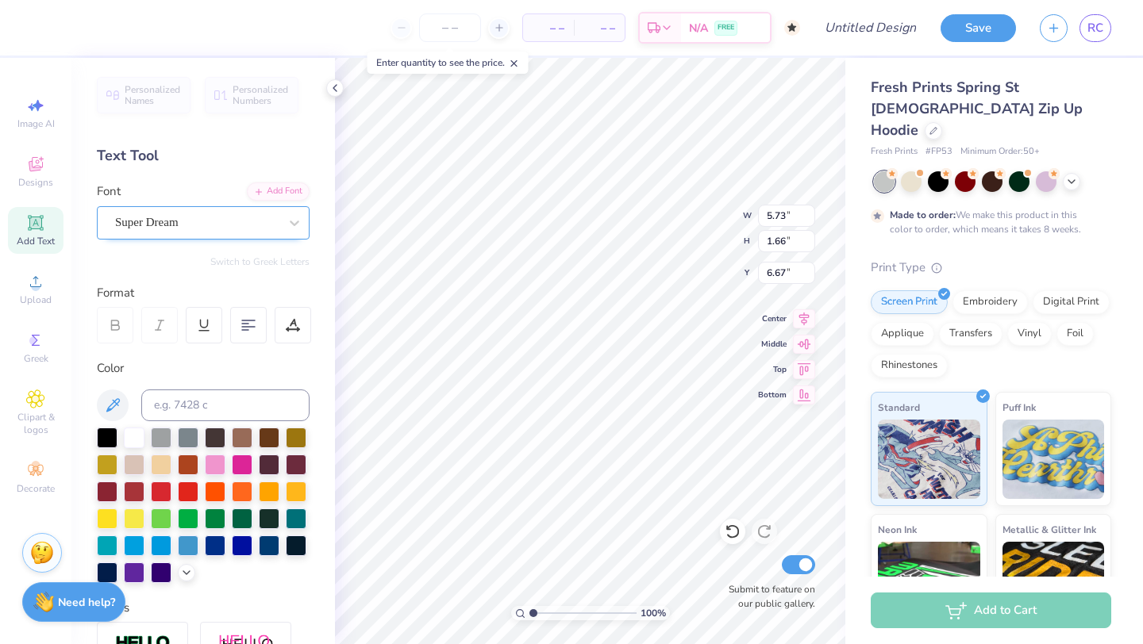
click at [191, 228] on div "Super Dream" at bounding box center [196, 222] width 167 height 25
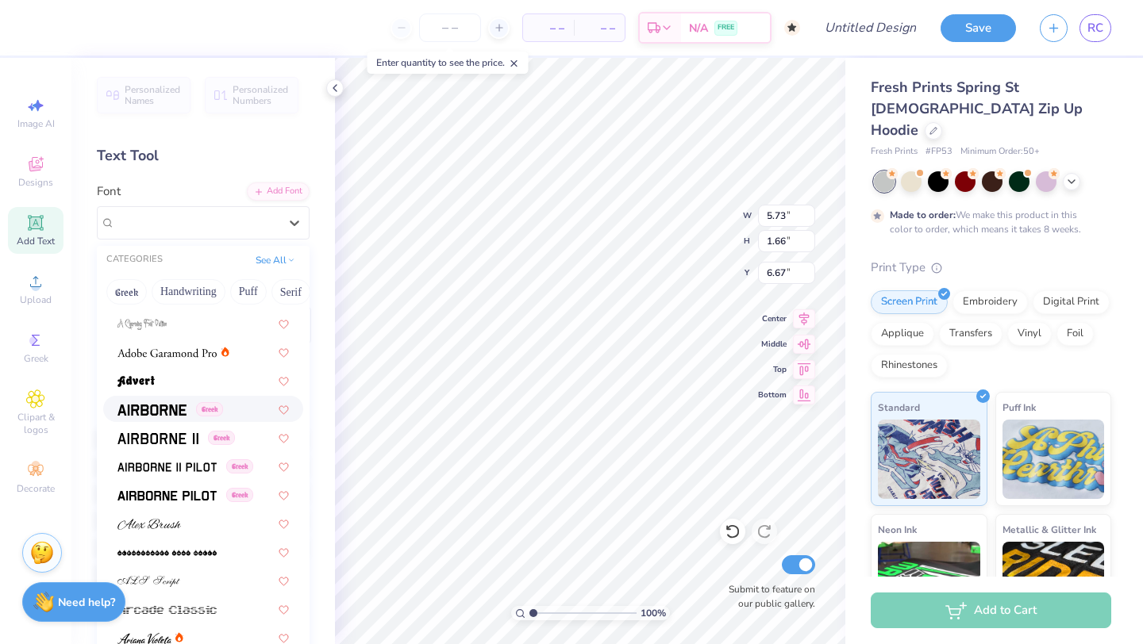
scroll to position [217, 0]
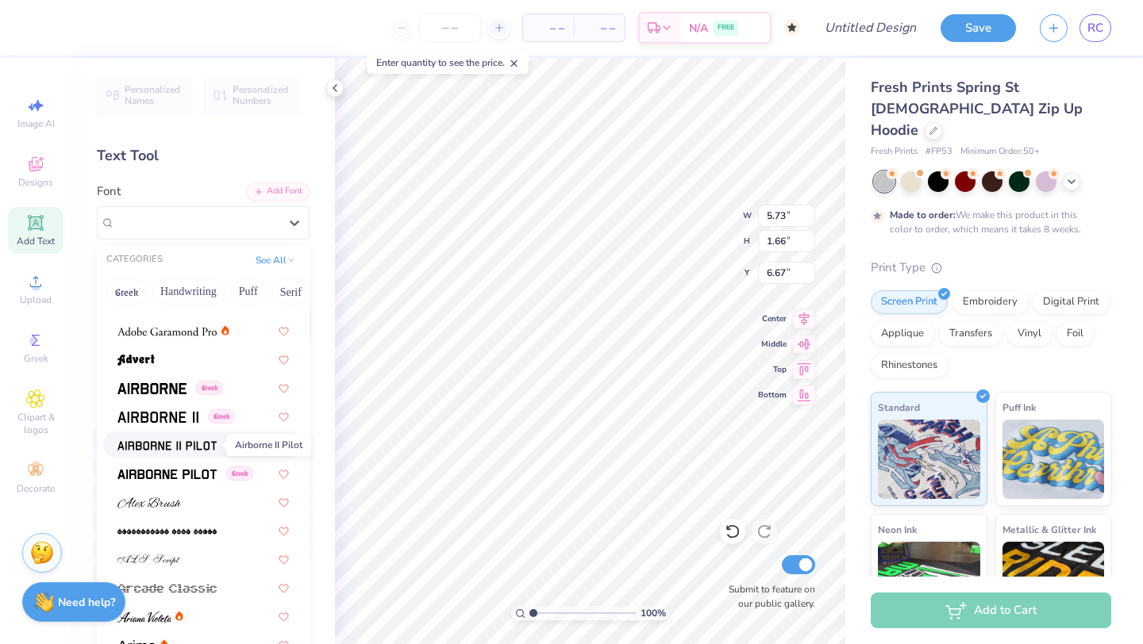
click at [176, 440] on img at bounding box center [166, 445] width 99 height 11
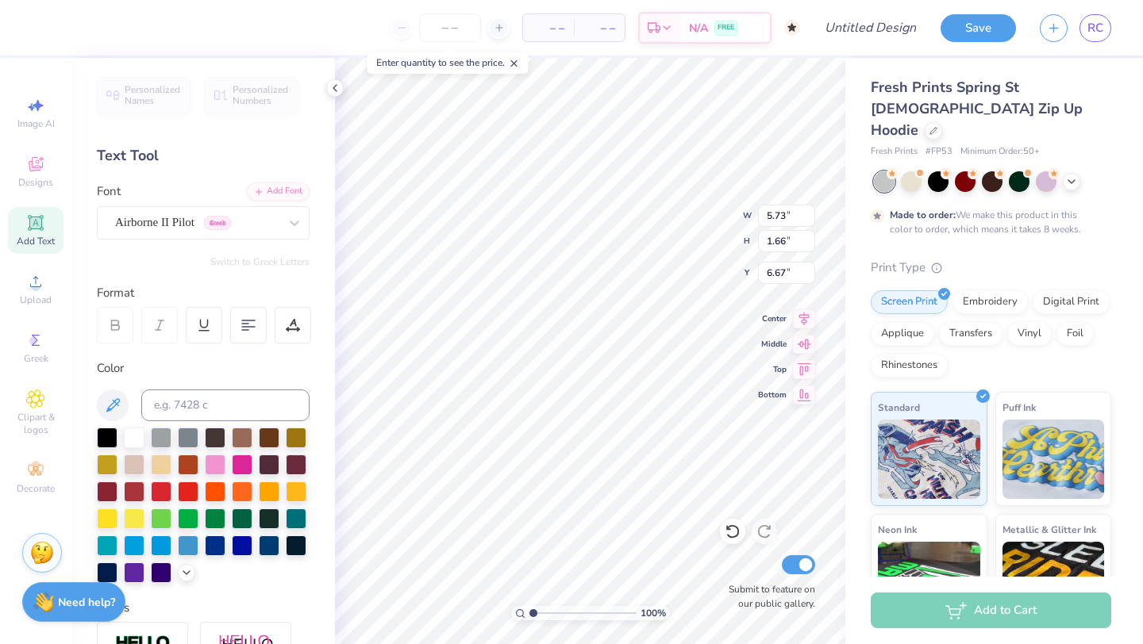
type input "5.37"
type input "1.73"
type input "6.63"
type textarea "T"
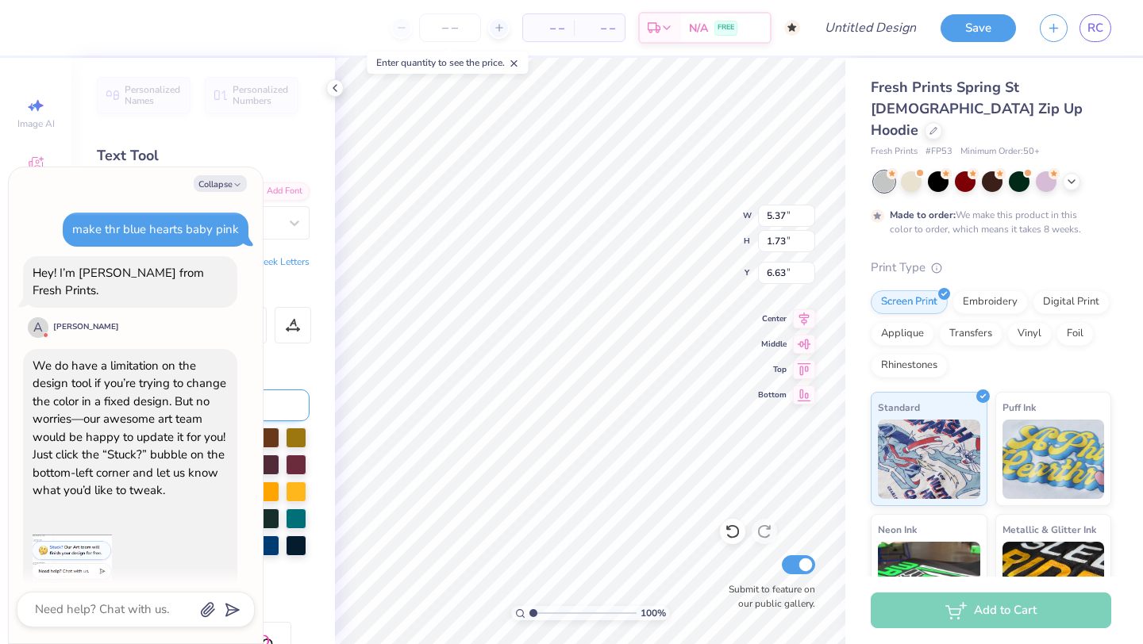
scroll to position [444, 0]
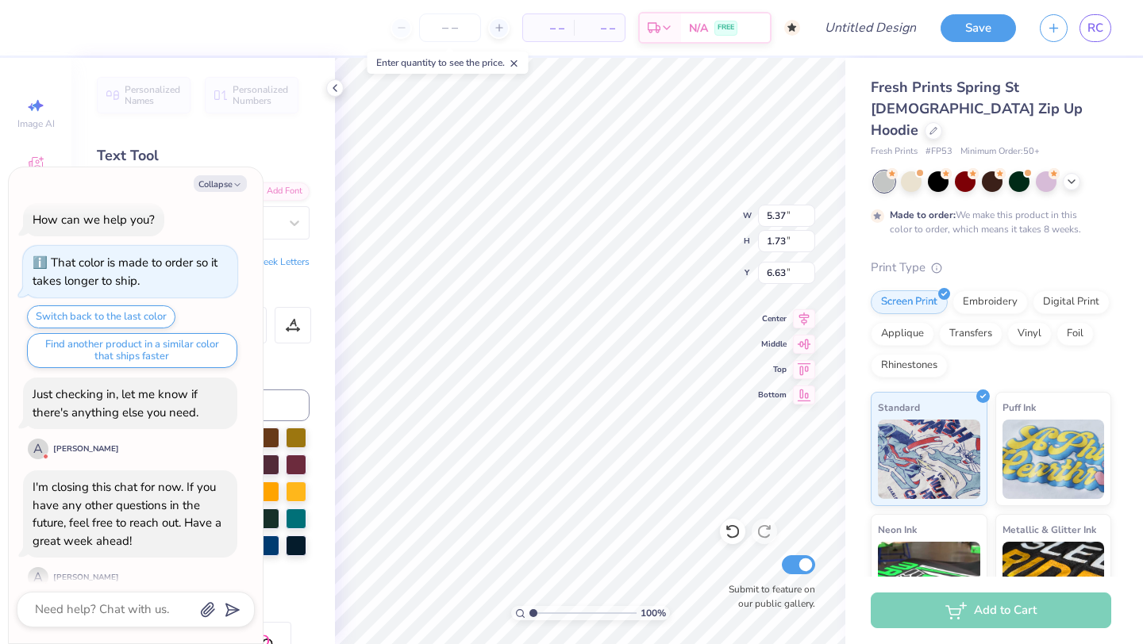
click at [240, 180] on icon "button" at bounding box center [238, 185] width 10 height 10
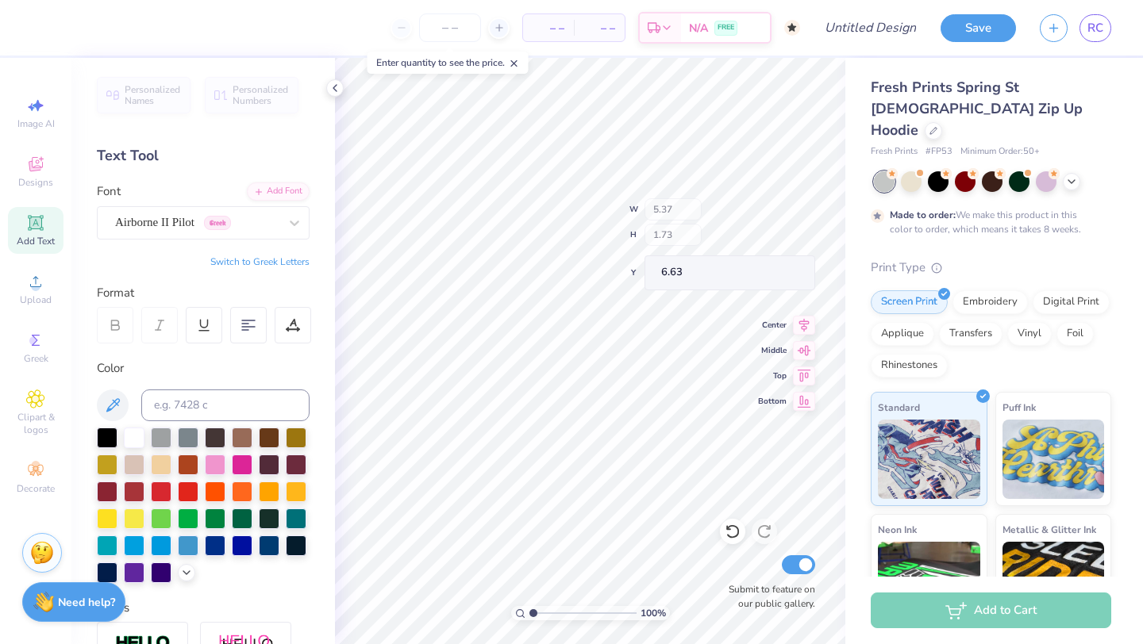
type textarea "x"
click at [190, 567] on icon at bounding box center [186, 571] width 13 height 13
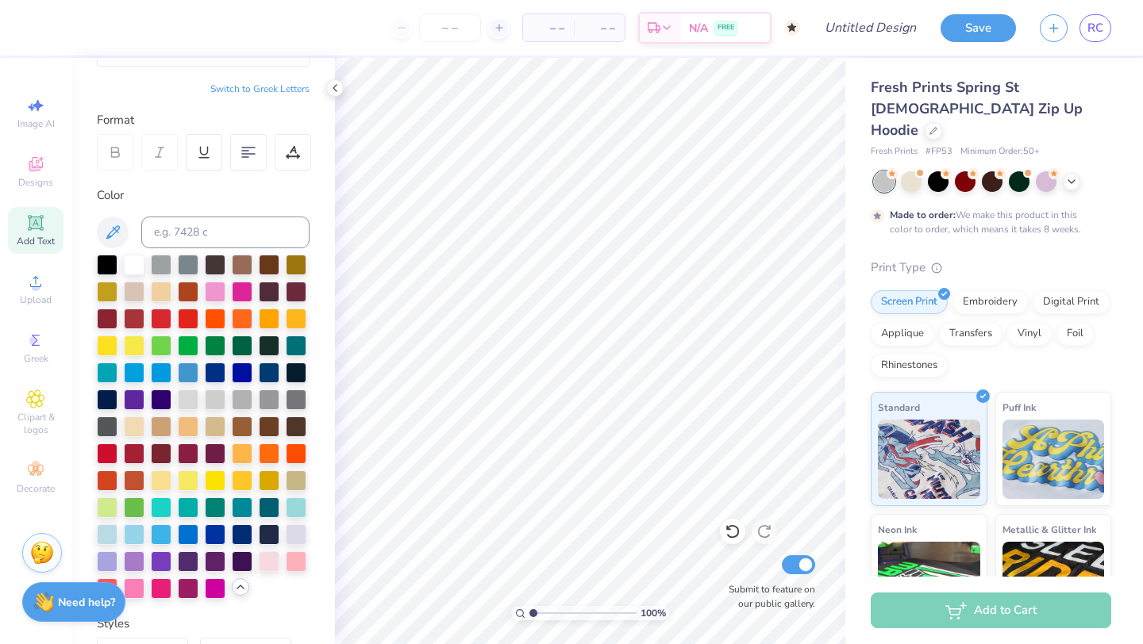
scroll to position [186, 0]
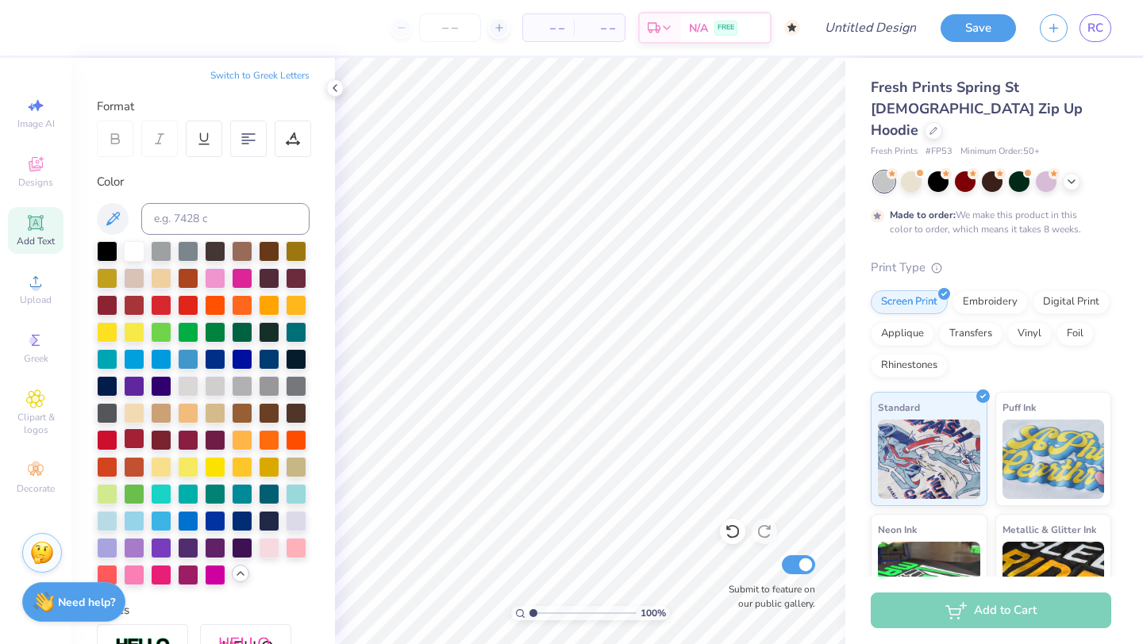
click at [130, 445] on div at bounding box center [134, 439] width 21 height 21
click at [51, 232] on div "Add Text" at bounding box center [36, 230] width 56 height 47
type textarea "T"
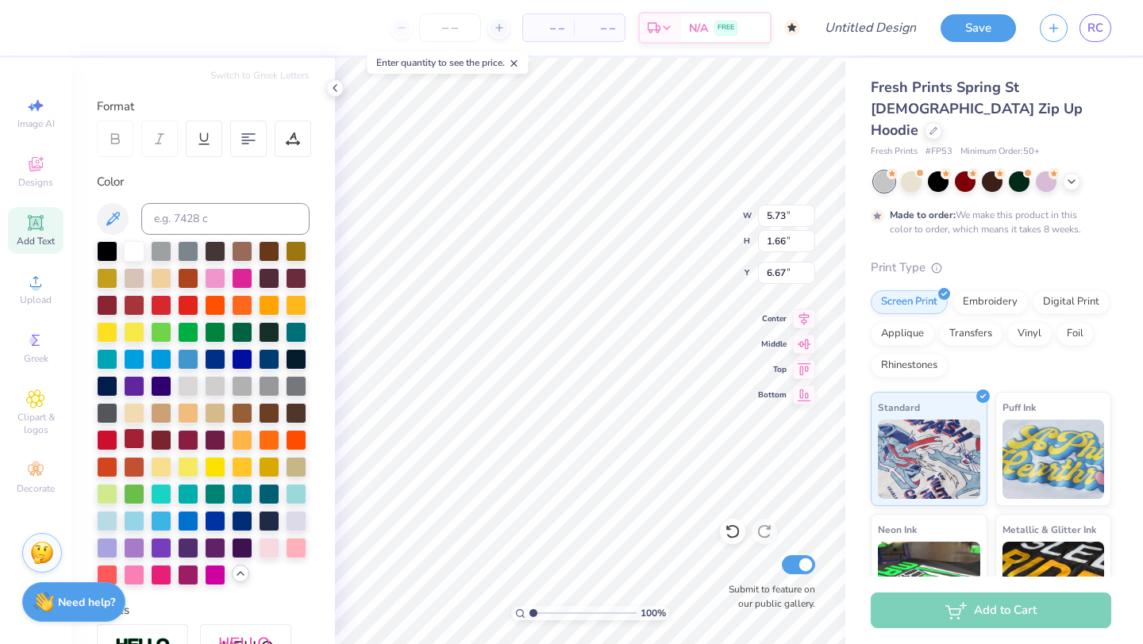
type textarea "20 06"
click at [132, 429] on div at bounding box center [134, 439] width 21 height 21
type input "1.43"
type textarea "06"
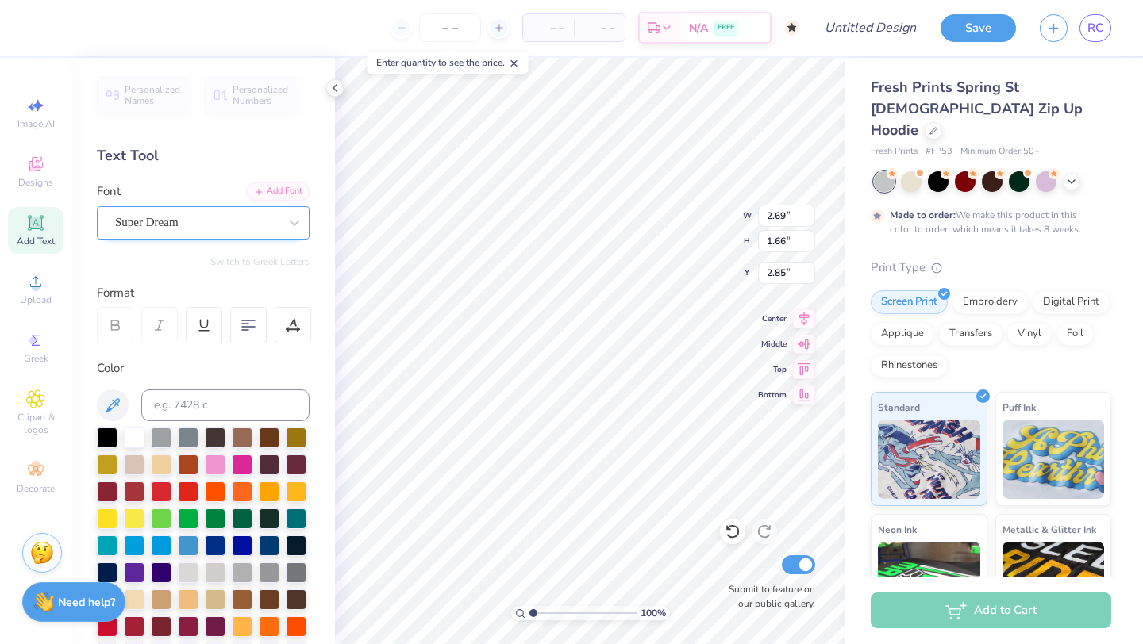
click at [178, 229] on div "Super Dream" at bounding box center [196, 222] width 167 height 25
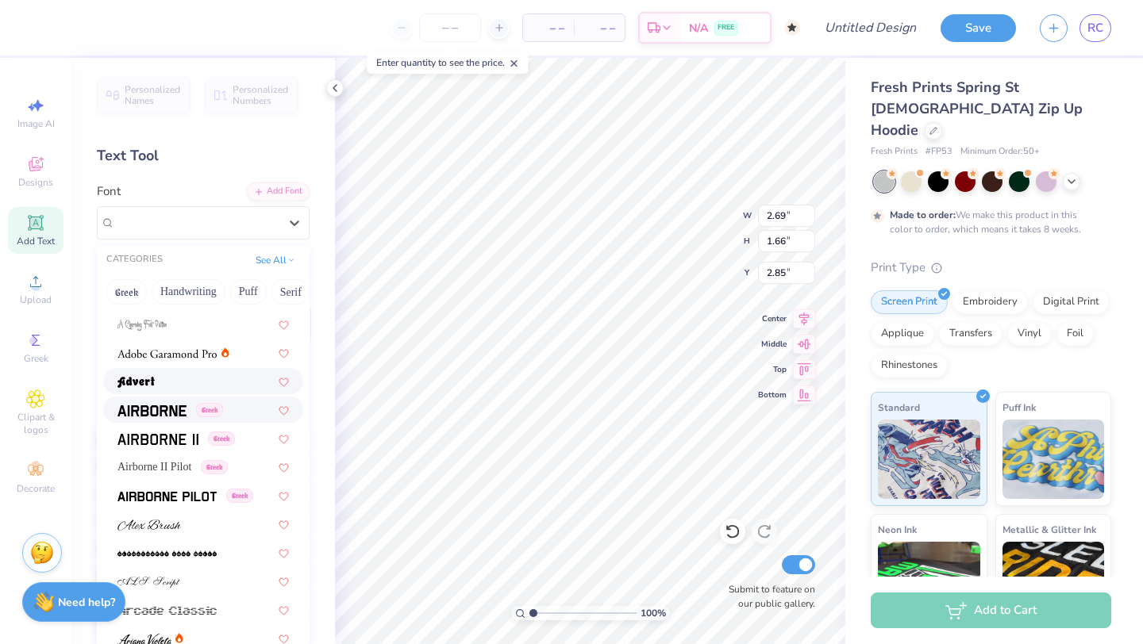
scroll to position [197, 0]
click at [168, 401] on span at bounding box center [151, 408] width 69 height 17
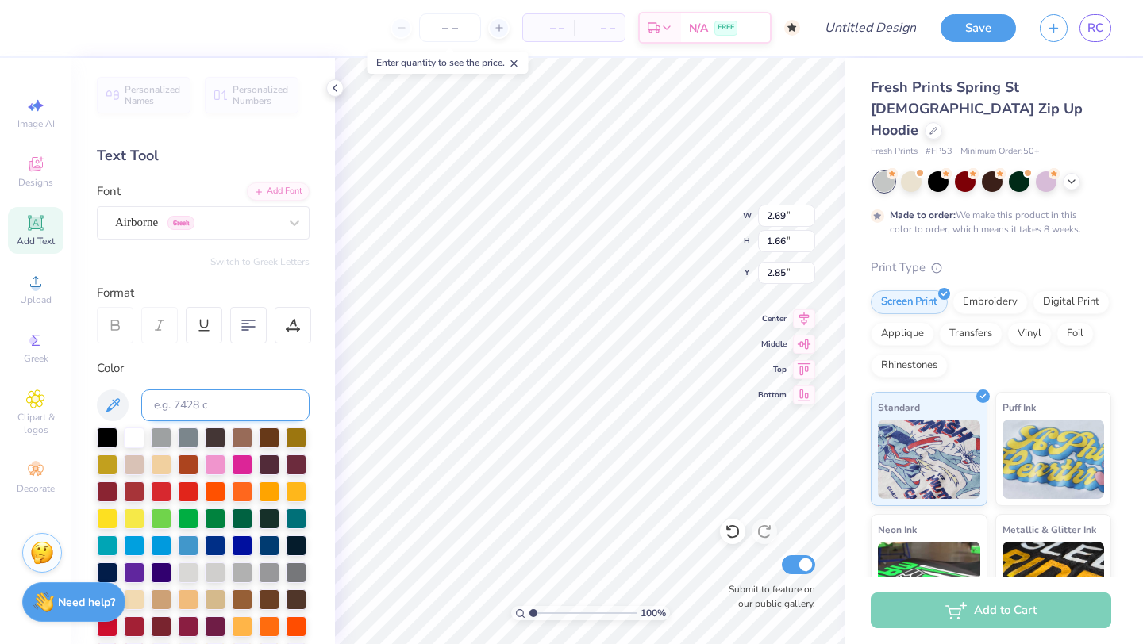
type input "2.75"
type input "1.73"
type input "2.82"
type textarea "20 06"
click at [337, 85] on icon at bounding box center [335, 88] width 13 height 13
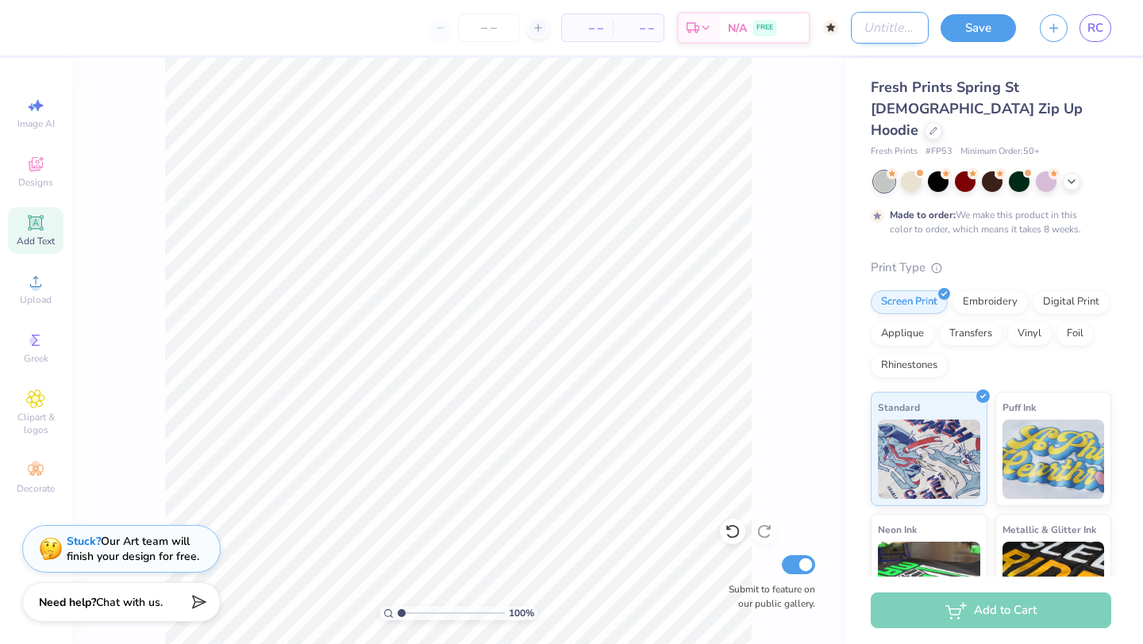
click at [863, 38] on input "Design Title" at bounding box center [890, 28] width 78 height 32
type input "FALL"
click at [727, 529] on icon at bounding box center [728, 528] width 3 height 3
click at [833, 111] on div "100 % Submit to feature on our public gallery." at bounding box center [458, 351] width 774 height 586
click at [24, 228] on div "Add Text" at bounding box center [36, 230] width 56 height 47
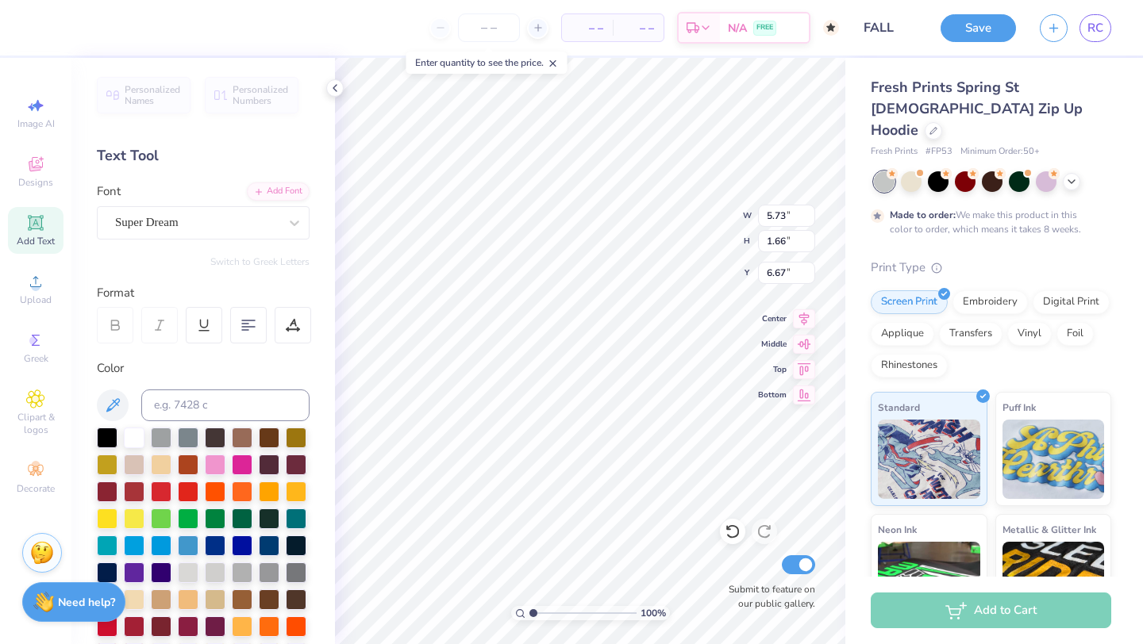
scroll to position [0, 0]
type input "2.75"
type input "4.58"
type input "1.38"
click at [480, 37] on input "number" at bounding box center [489, 27] width 62 height 29
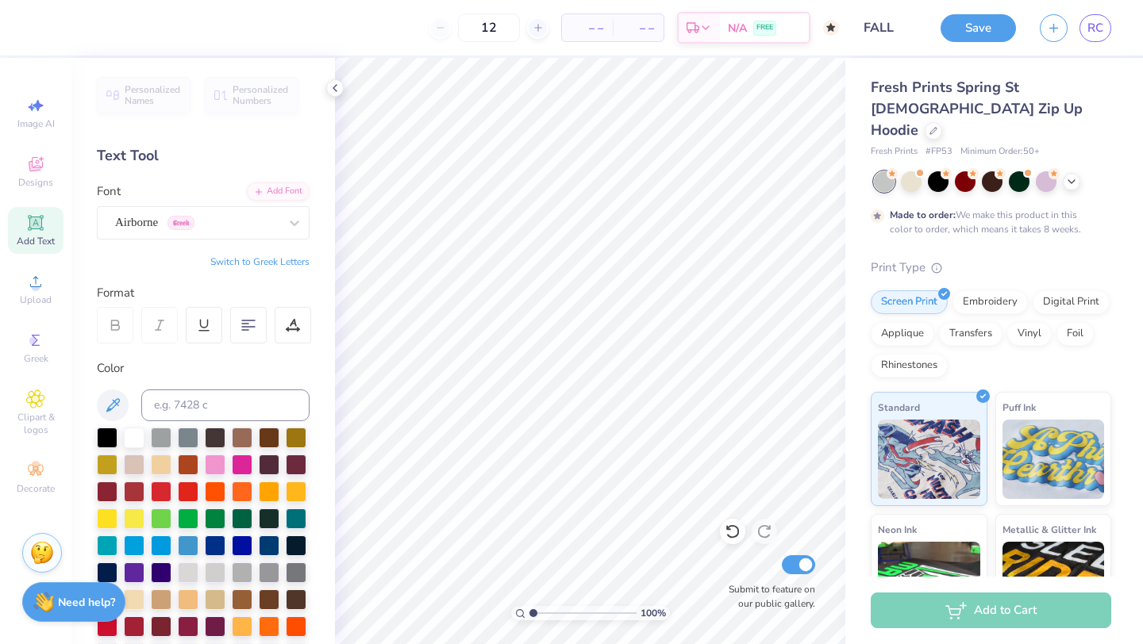
type input "50"
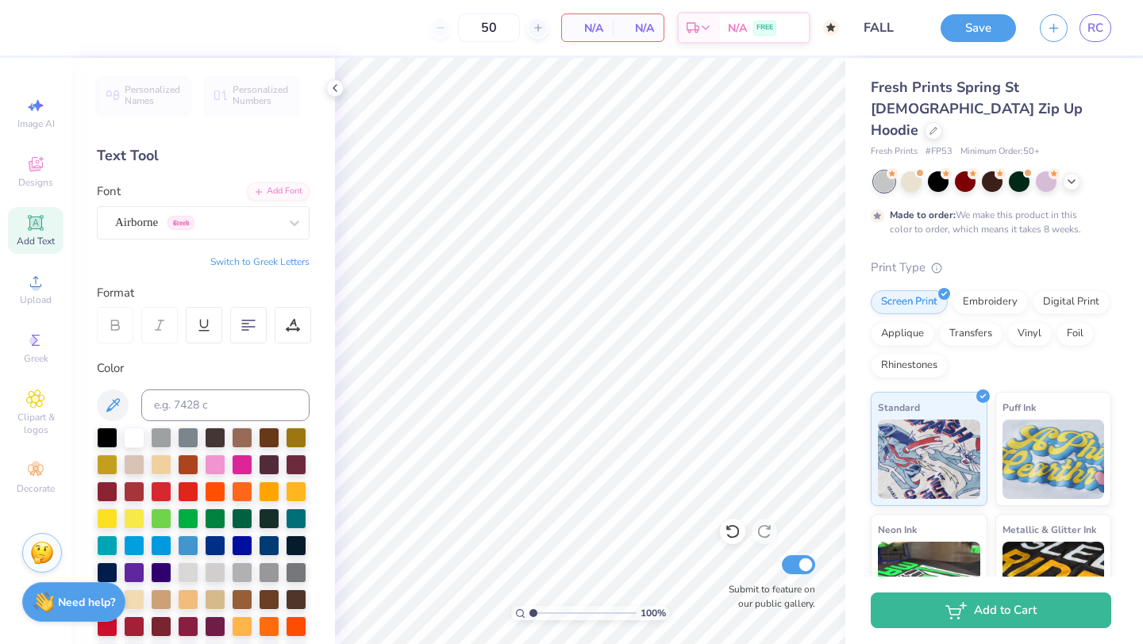
click at [602, 20] on div "N/A Per Item" at bounding box center [587, 27] width 51 height 27
click at [590, 25] on span "N/A" at bounding box center [587, 28] width 32 height 17
click at [334, 88] on icon at bounding box center [335, 88] width 13 height 13
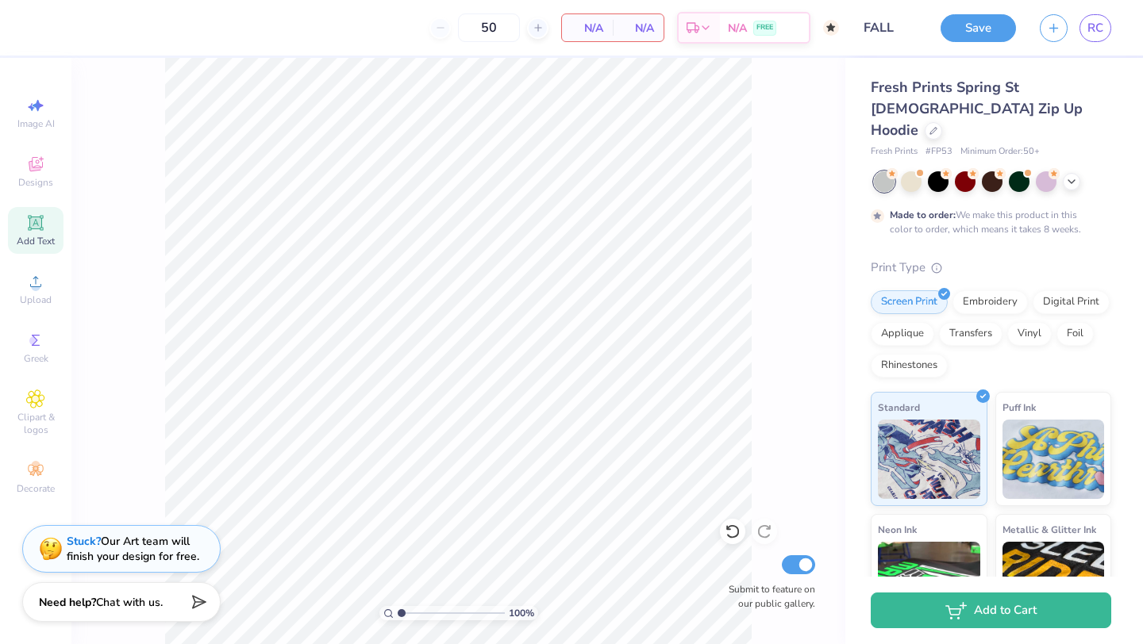
click at [27, 236] on span "Add Text" at bounding box center [36, 241] width 38 height 13
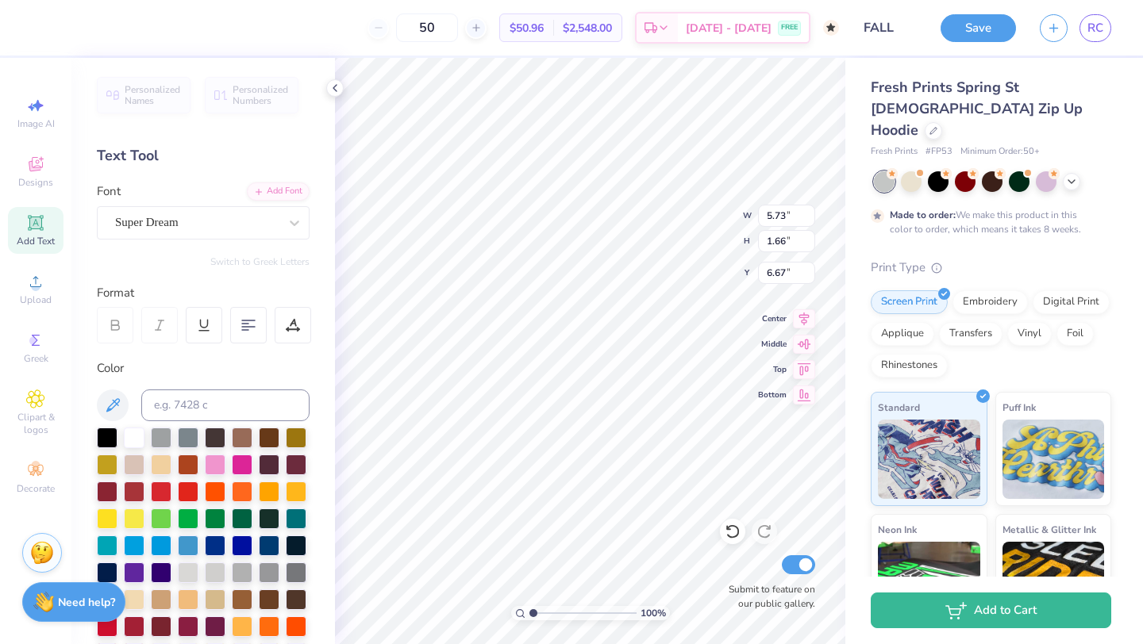
type textarea "T"
type textarea "2 0 0 6"
click at [133, 627] on div at bounding box center [134, 625] width 21 height 21
click at [244, 236] on div "Super Dream" at bounding box center [203, 222] width 213 height 33
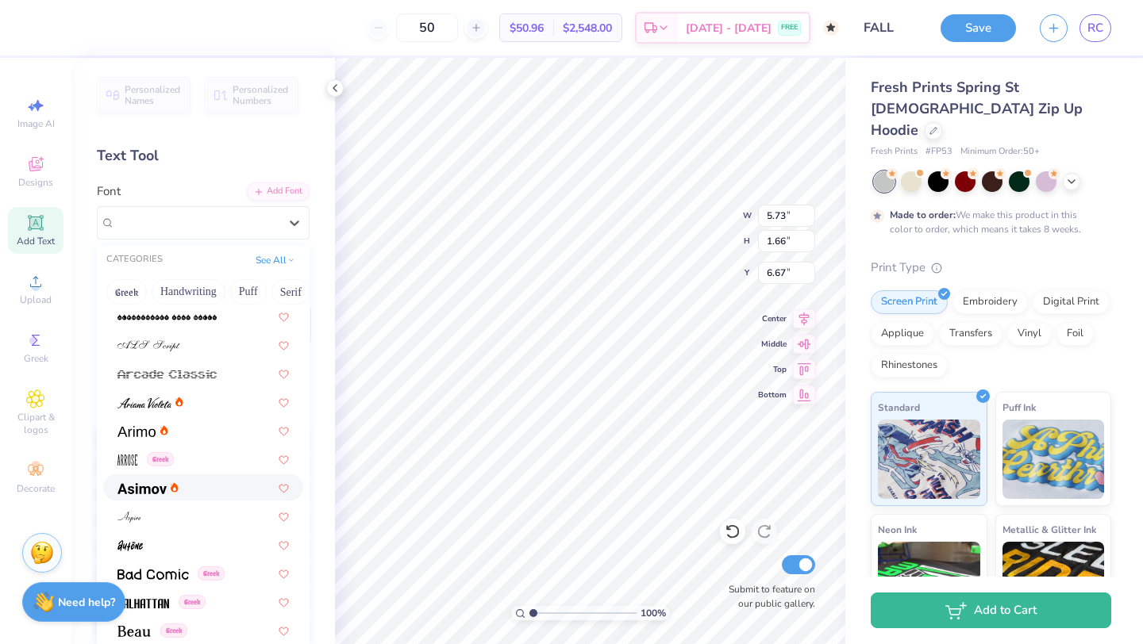
scroll to position [433, 0]
click at [180, 521] on div at bounding box center [202, 514] width 171 height 17
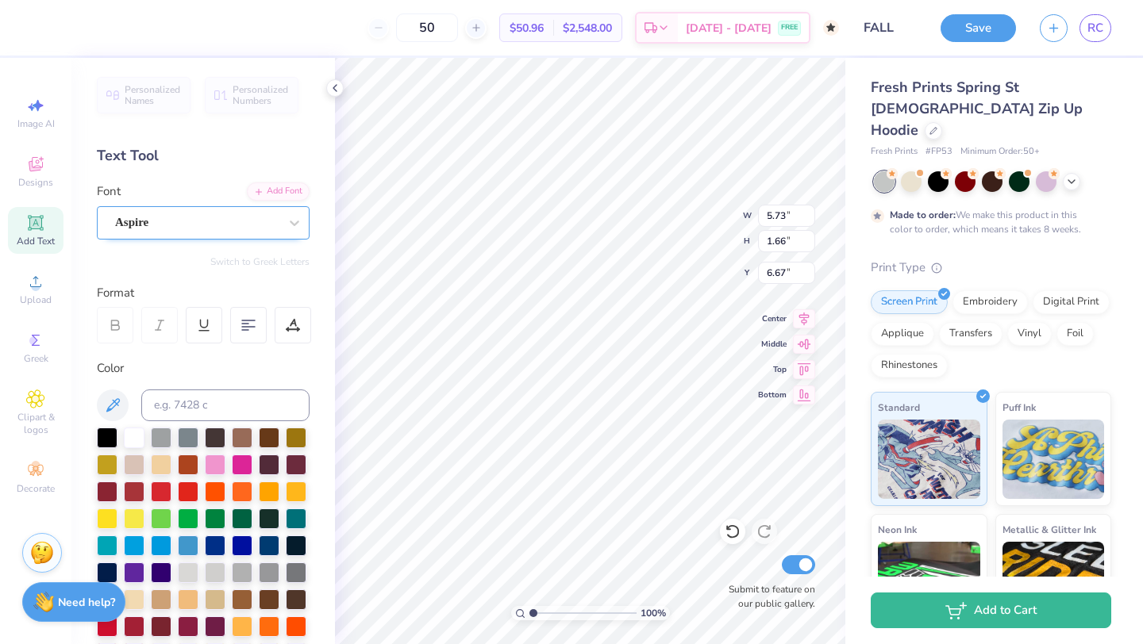
click at [198, 229] on div "Aspire" at bounding box center [196, 222] width 167 height 25
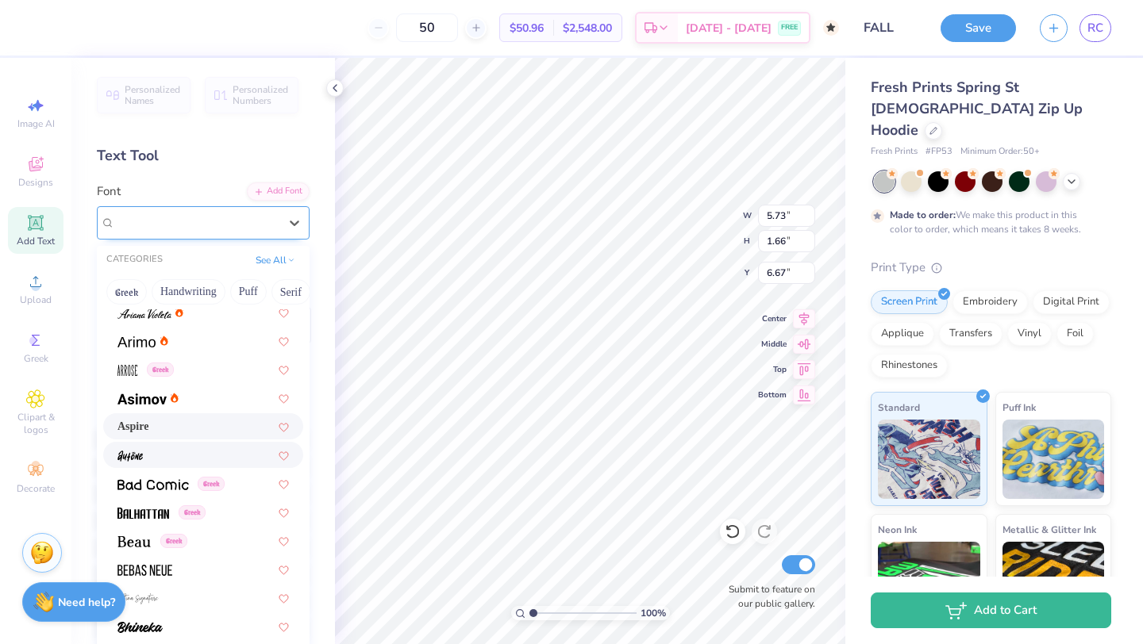
scroll to position [529, 0]
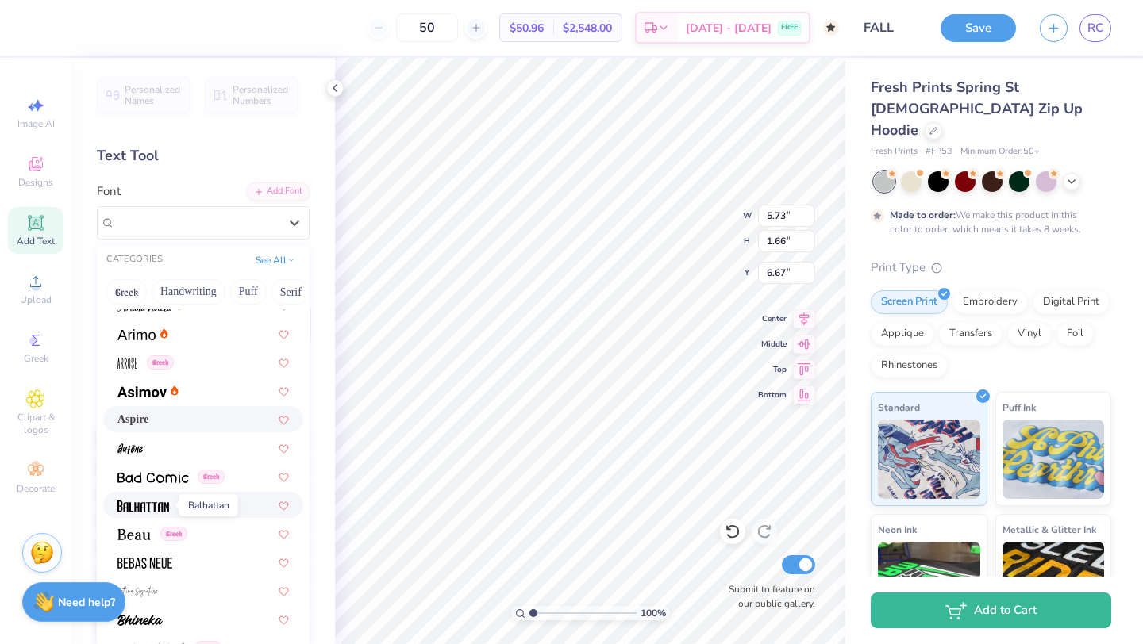
click at [165, 505] on img at bounding box center [143, 506] width 52 height 11
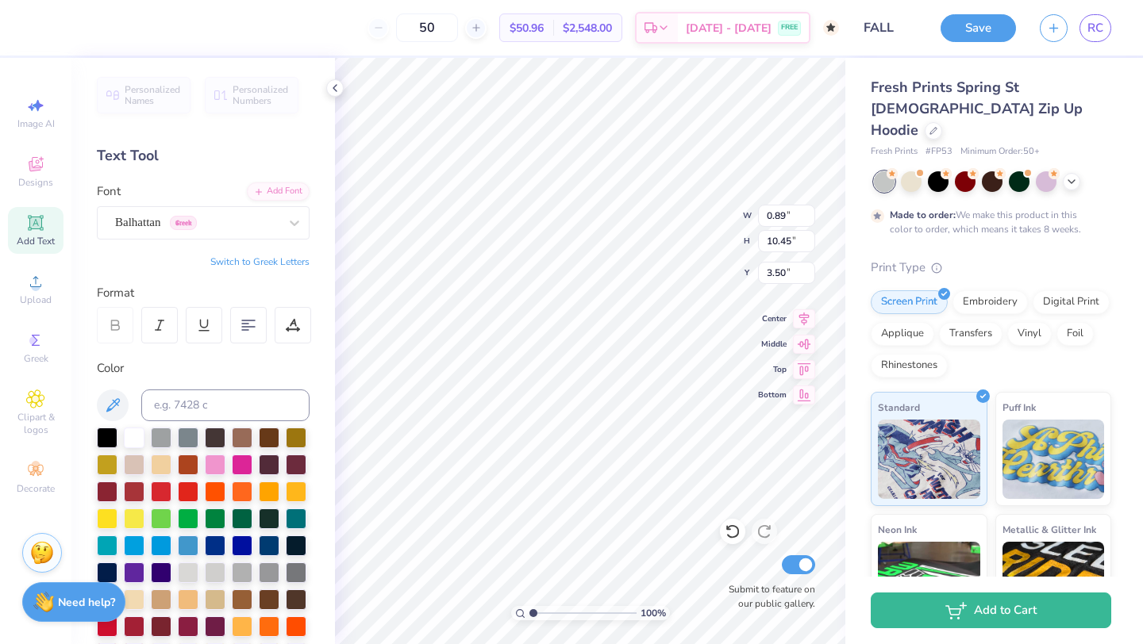
type input "3.00"
click at [336, 85] on icon at bounding box center [335, 88] width 13 height 13
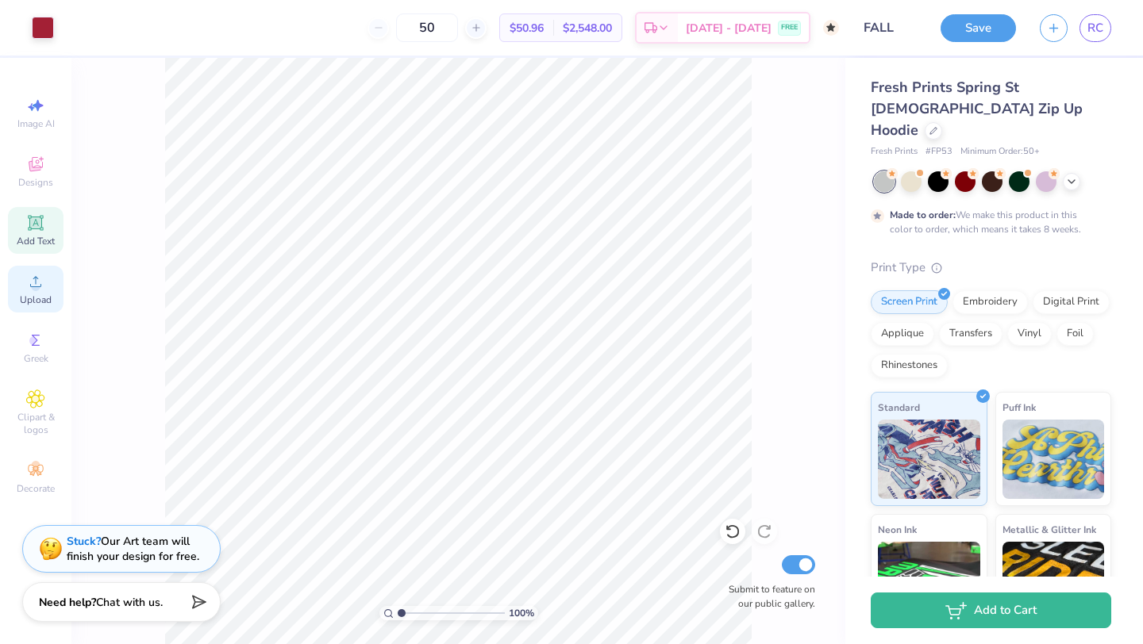
click at [32, 297] on span "Upload" at bounding box center [36, 300] width 32 height 13
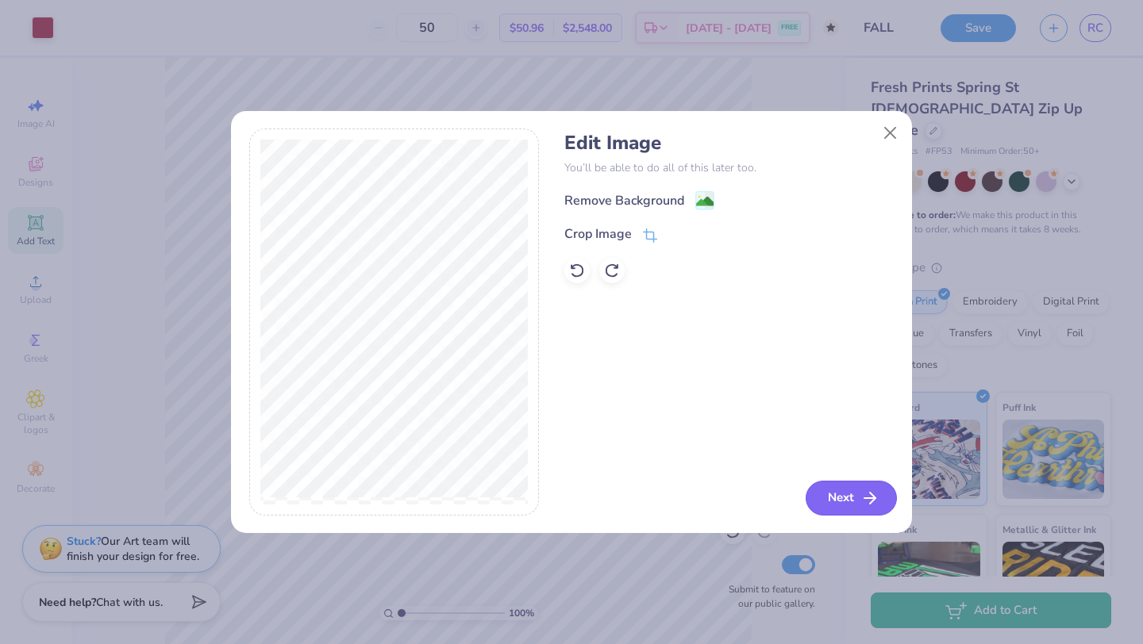
click at [865, 504] on icon "button" at bounding box center [869, 498] width 19 height 19
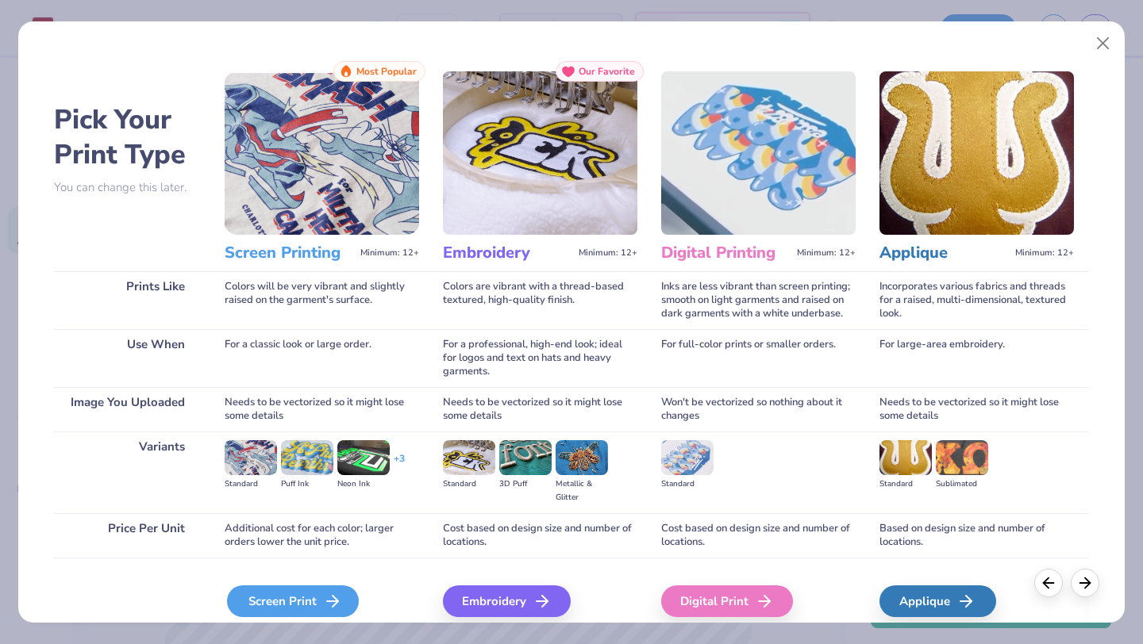
click at [285, 608] on div "Screen Print" at bounding box center [293, 602] width 132 height 32
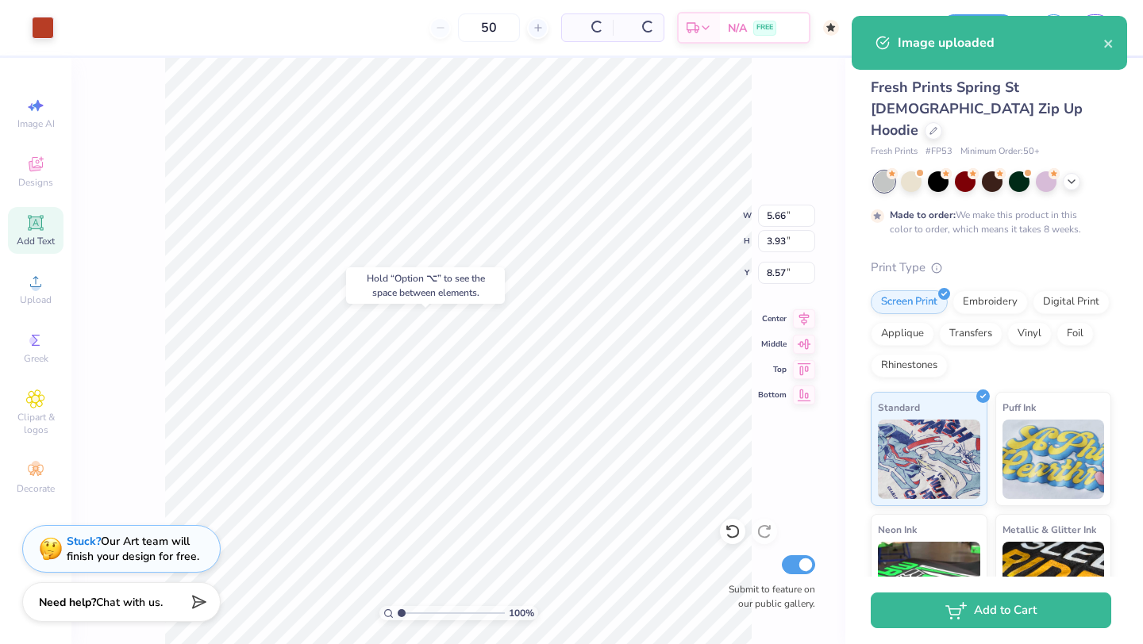
type input "8.57"
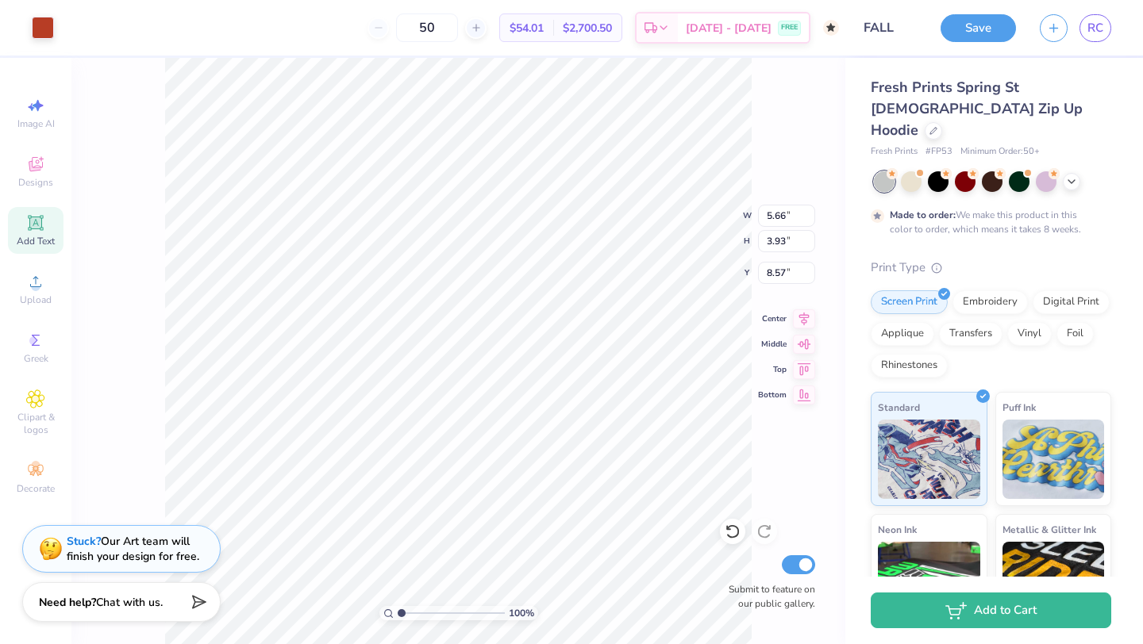
click at [25, 239] on span "Add Text" at bounding box center [36, 241] width 38 height 13
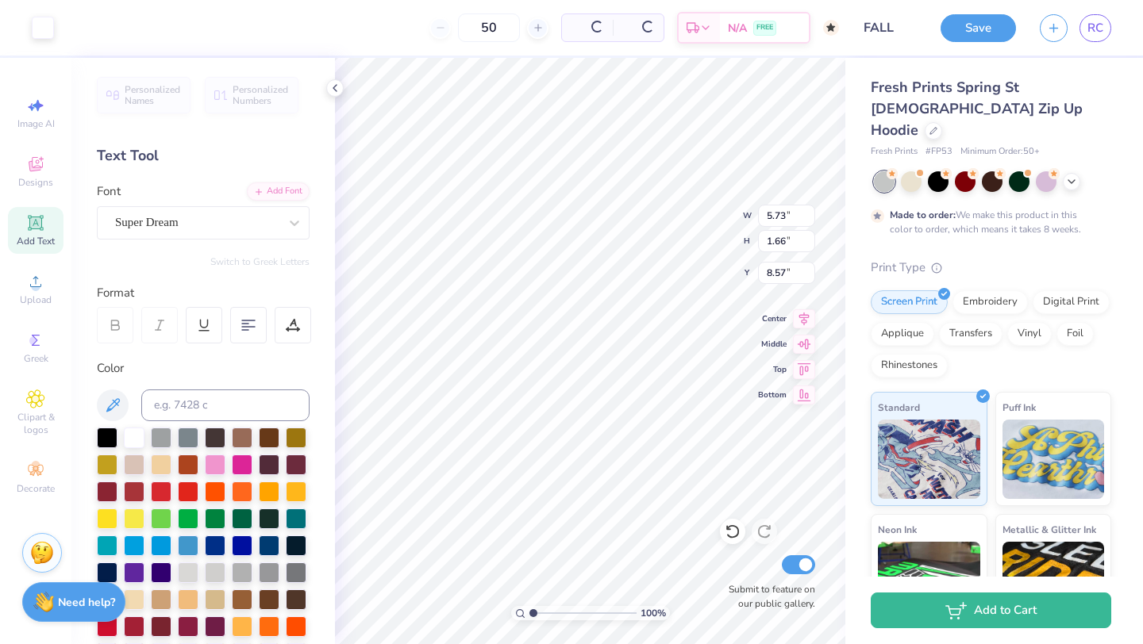
type input "5.73"
type input "1.66"
type input "6.67"
type textarea "TET"
type input "4.18"
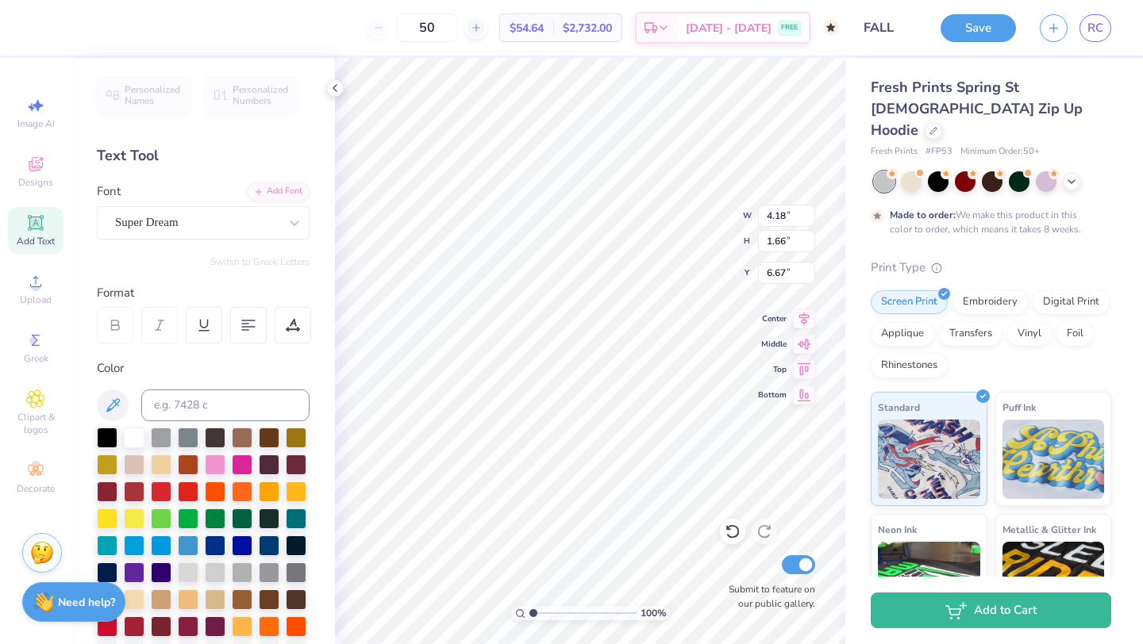
type textarea "T"
click at [117, 400] on icon at bounding box center [112, 405] width 19 height 19
type input "5.66"
type input "3.93"
type input "8.56"
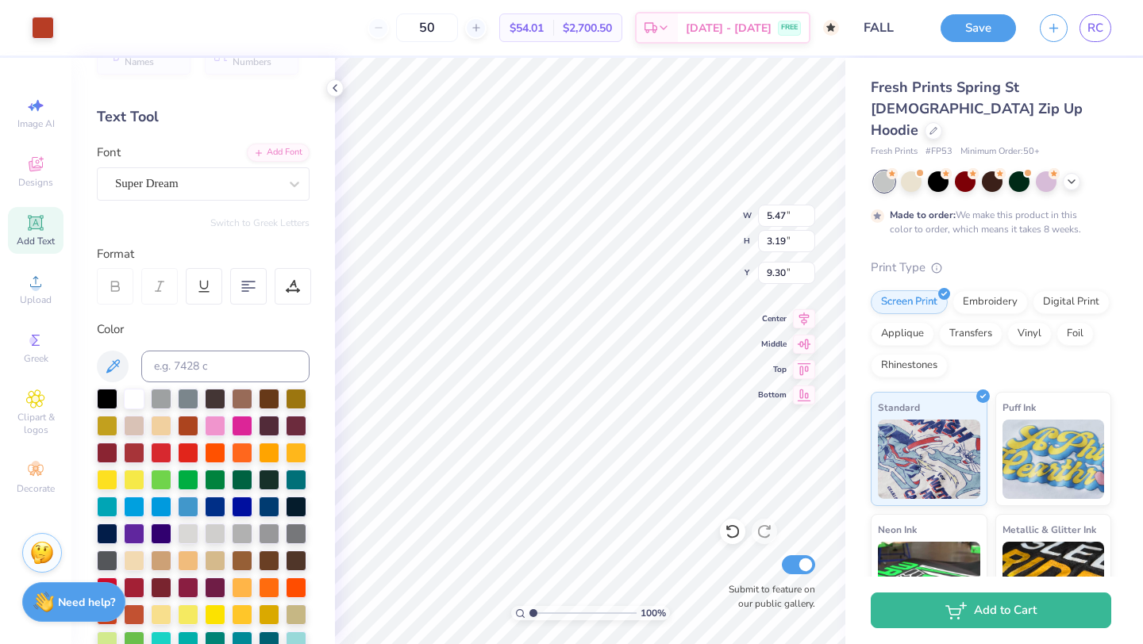
scroll to position [48, 0]
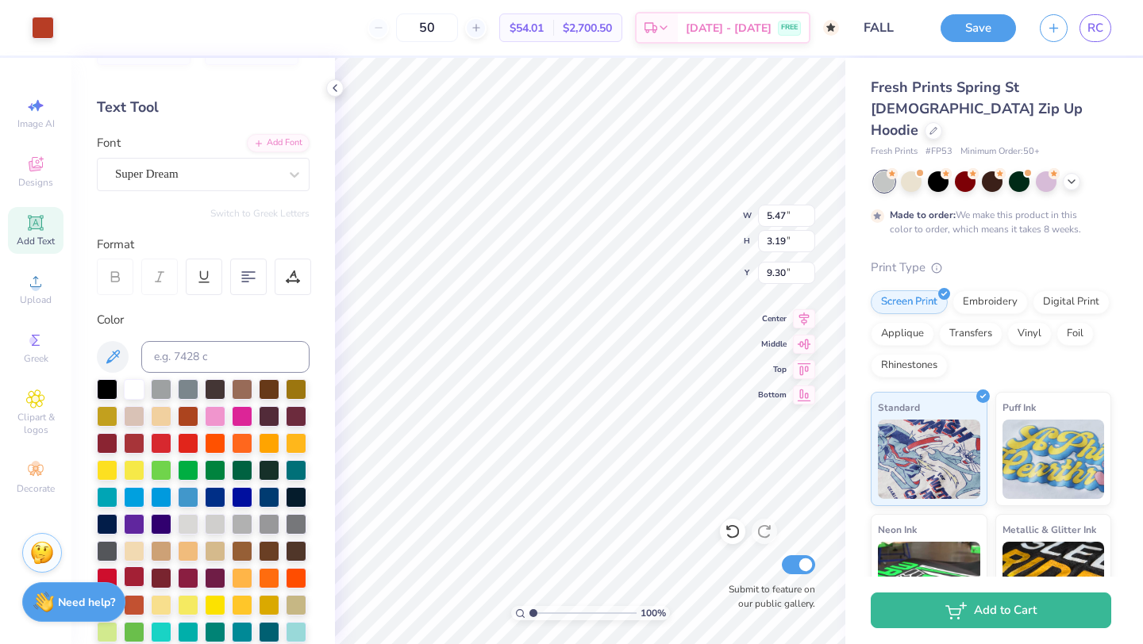
click at [137, 574] on div at bounding box center [134, 577] width 21 height 21
click at [132, 575] on div at bounding box center [134, 577] width 21 height 21
click at [136, 574] on div at bounding box center [134, 577] width 21 height 21
type input "5.62"
type input "2.93"
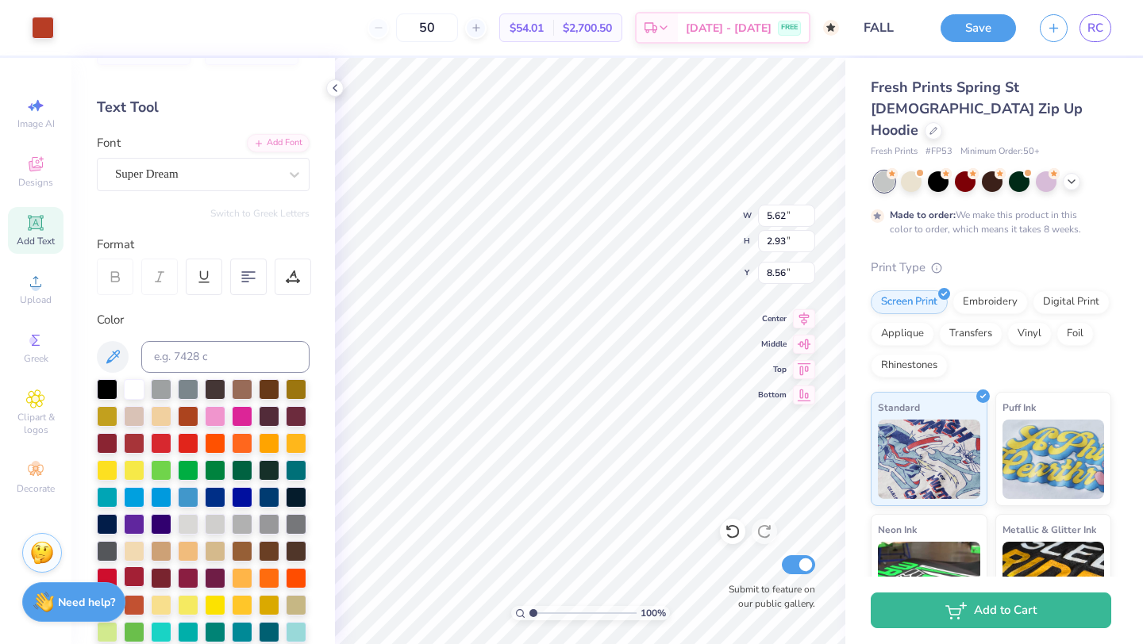
type input "8.56"
click at [136, 578] on div at bounding box center [134, 577] width 21 height 21
click at [114, 348] on icon at bounding box center [112, 357] width 19 height 19
type input "0.89"
type input "10.45"
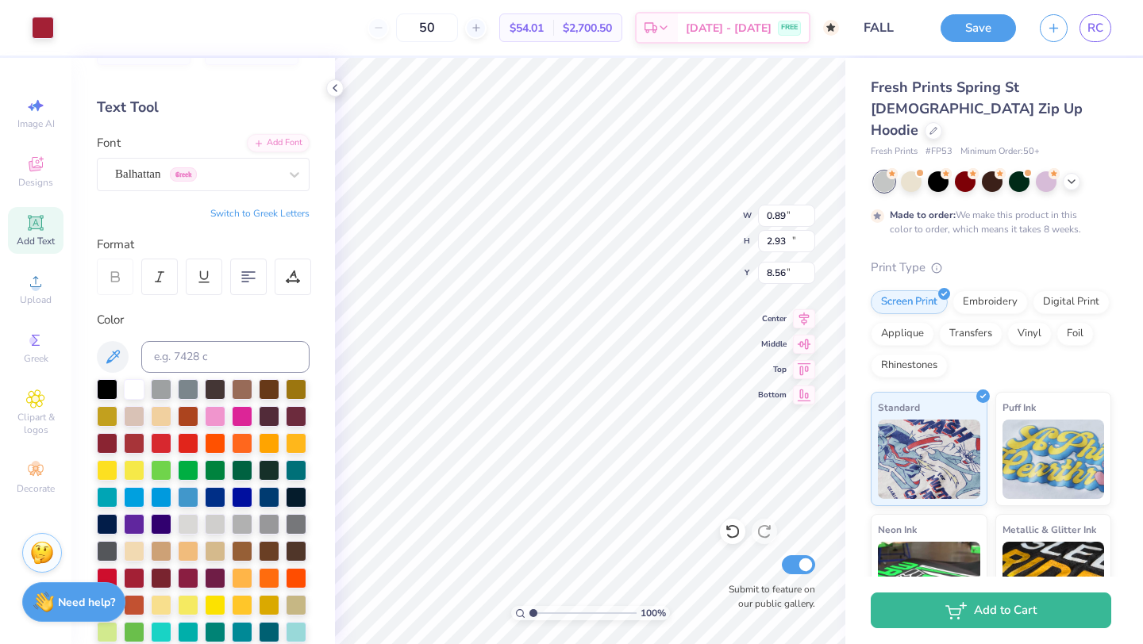
type input "3.00"
click at [136, 579] on div at bounding box center [134, 577] width 21 height 21
type input "5.70"
type input "3.93"
type input "8.56"
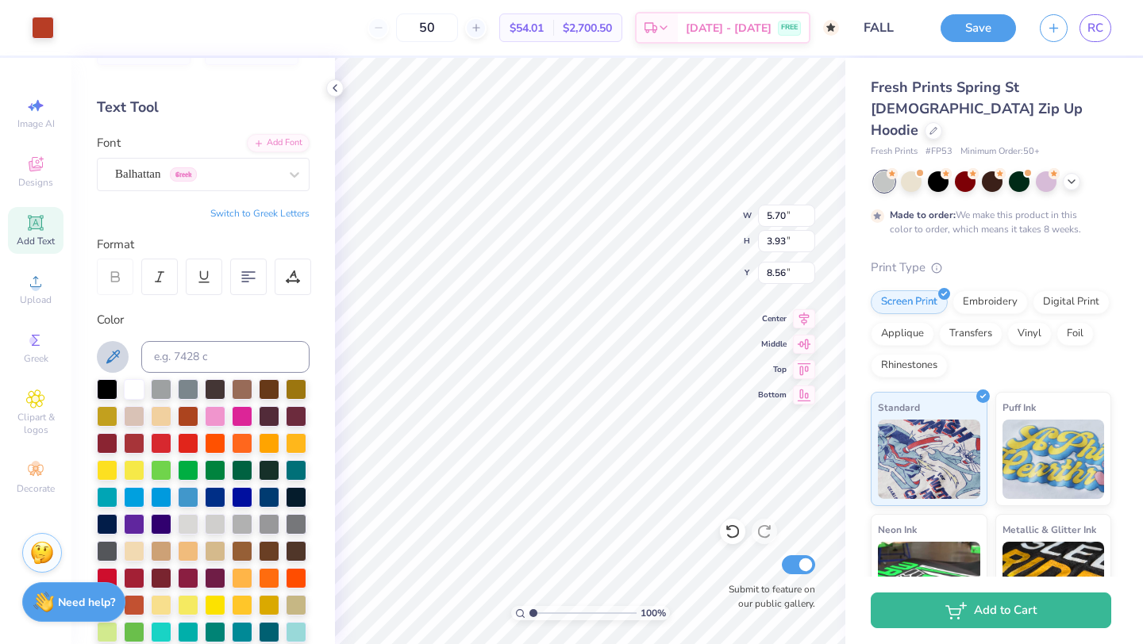
click at [109, 363] on icon at bounding box center [112, 357] width 19 height 19
click at [136, 576] on div at bounding box center [134, 577] width 21 height 21
type input "7.13"
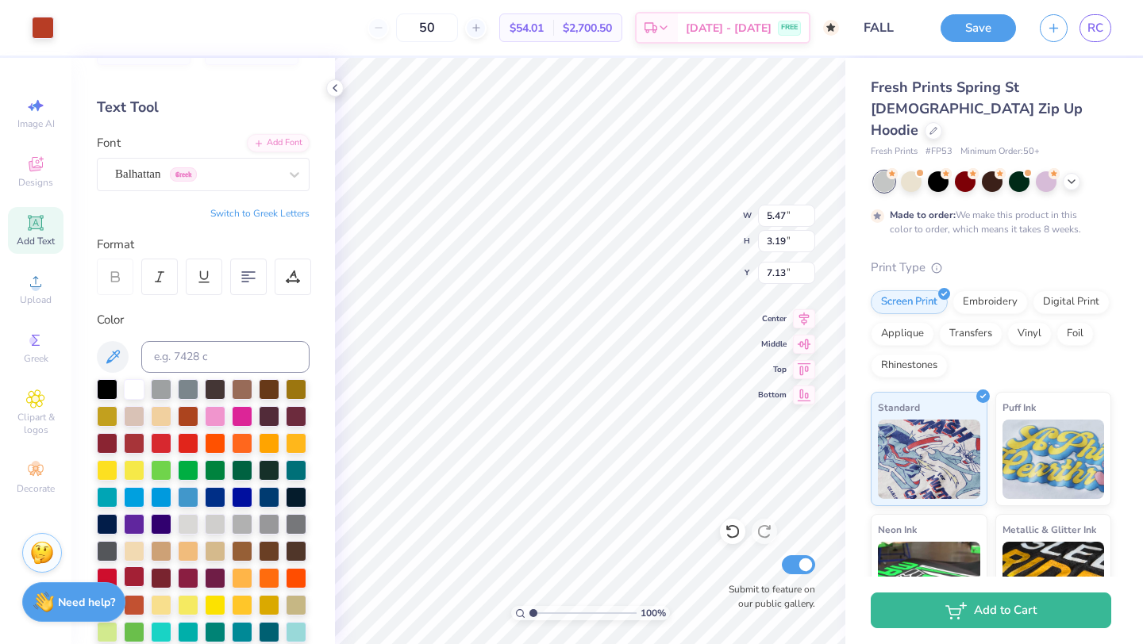
type input "5.47"
type input "3.19"
type input "10.08"
type input "5.62"
type input "2.93"
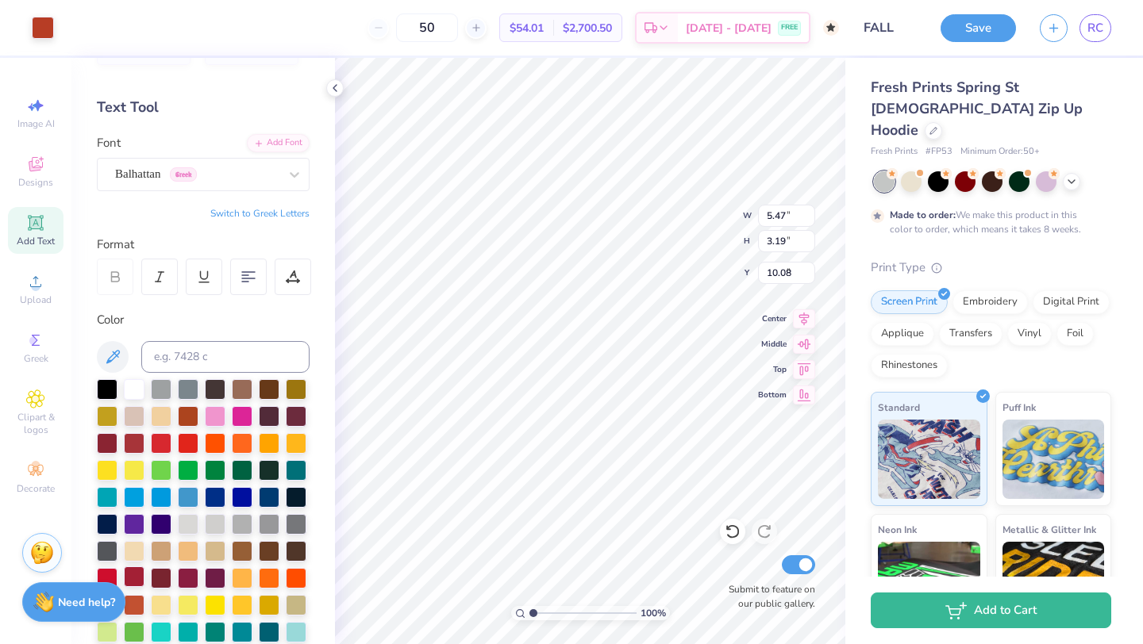
type input "8.62"
click at [43, 286] on icon at bounding box center [35, 281] width 19 height 19
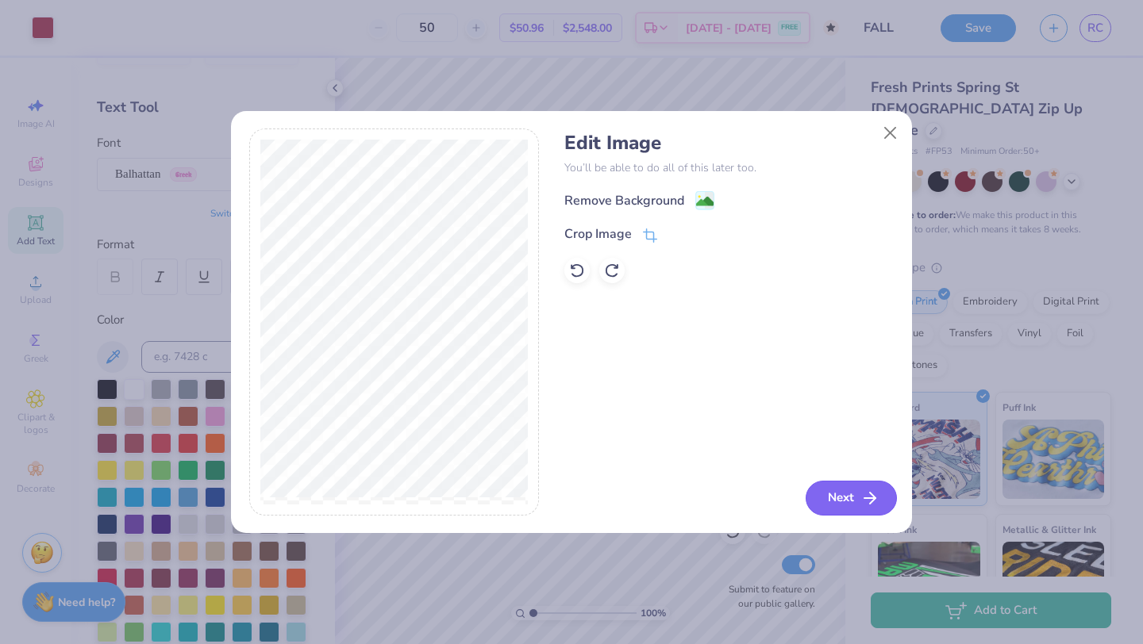
click at [823, 486] on button "Next" at bounding box center [850, 498] width 91 height 35
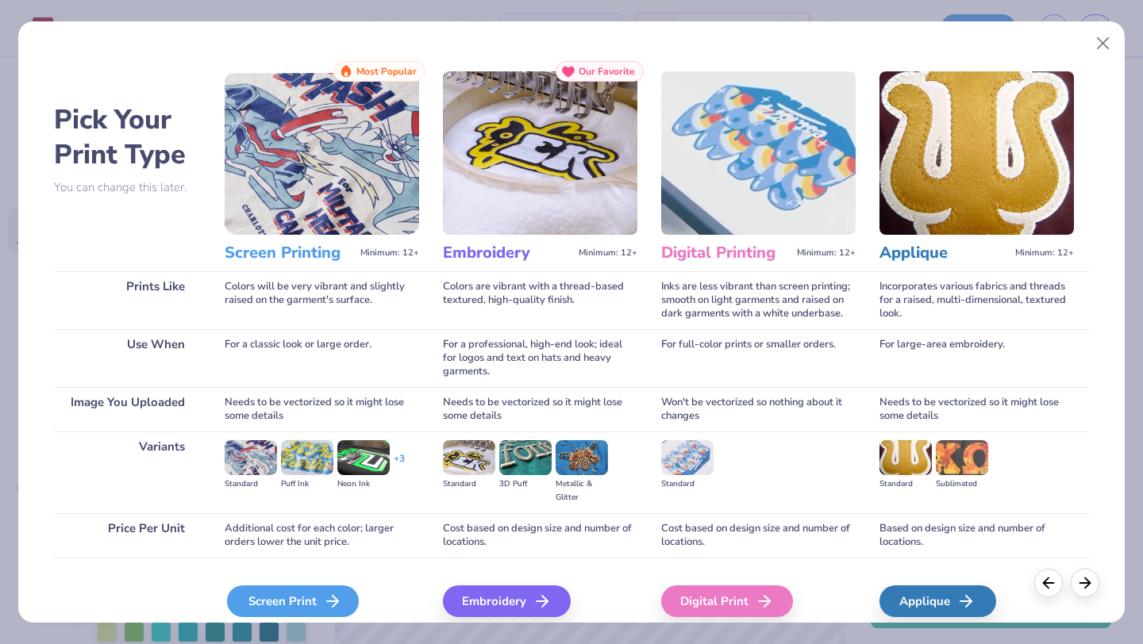
click at [294, 594] on div "Screen Print" at bounding box center [293, 602] width 132 height 32
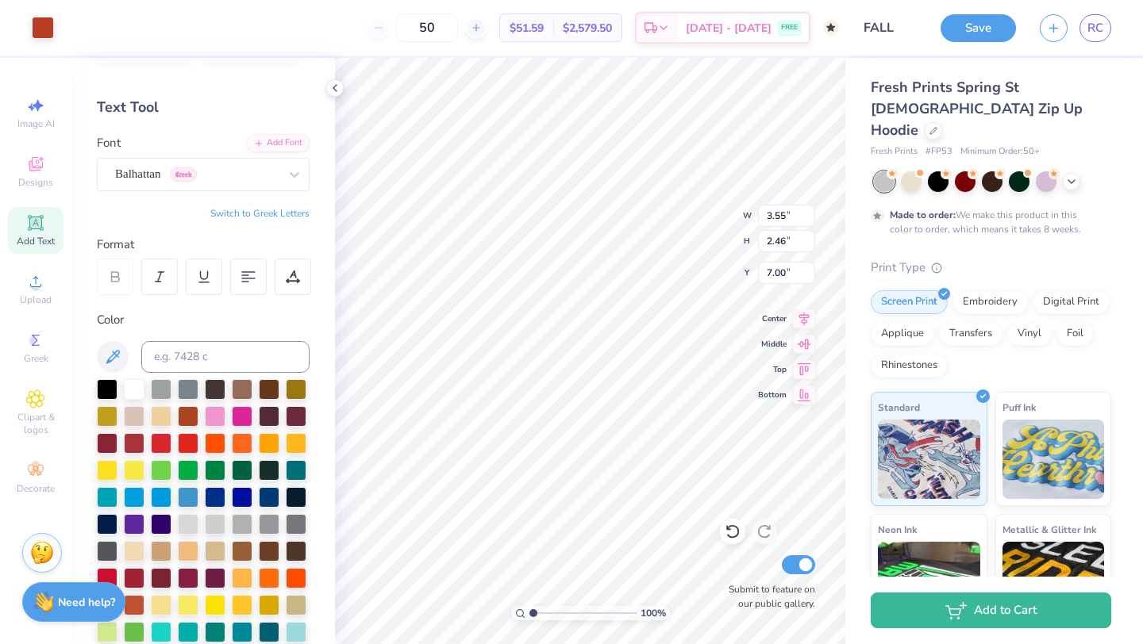
type input "3.55"
type input "2.46"
type input "6.54"
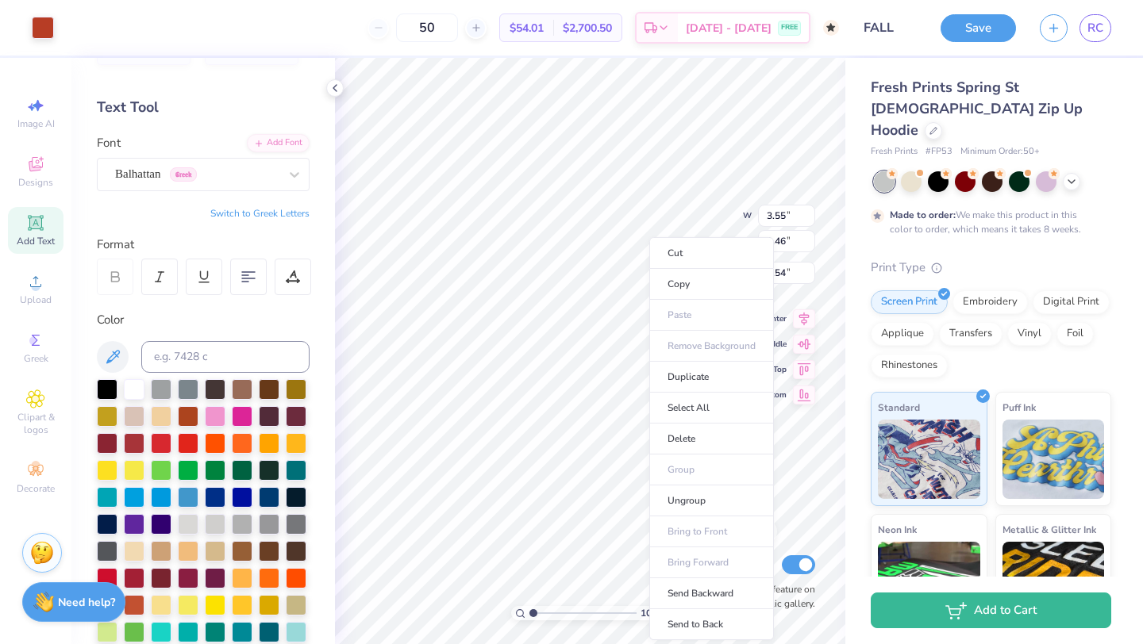
type input "3.80"
type input "2.37"
type input "6.61"
click at [671, 284] on li "Copy" at bounding box center [711, 284] width 125 height 31
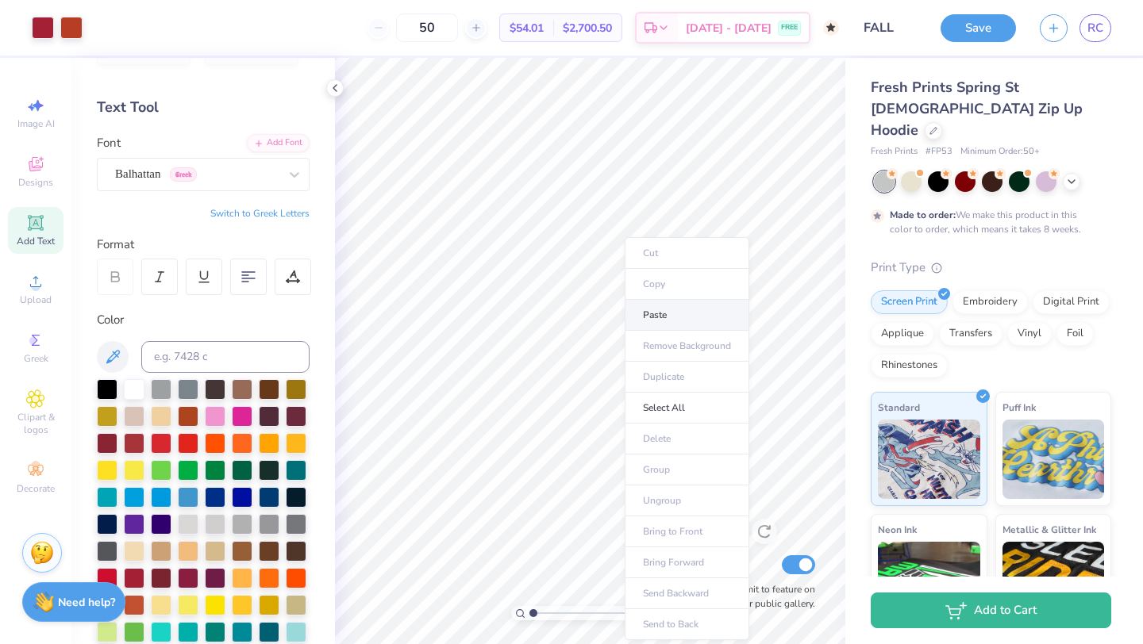
click at [661, 318] on li "Paste" at bounding box center [687, 315] width 125 height 31
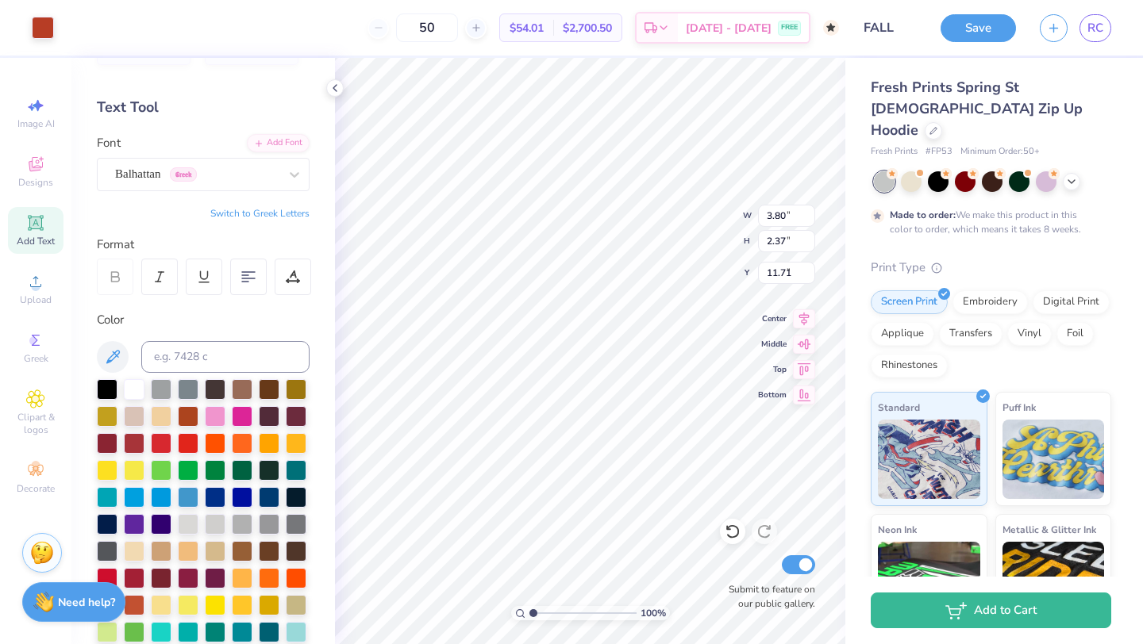
type input "9.79"
type input "3.66"
type input "2.47"
type input "10.04"
type input "3.80"
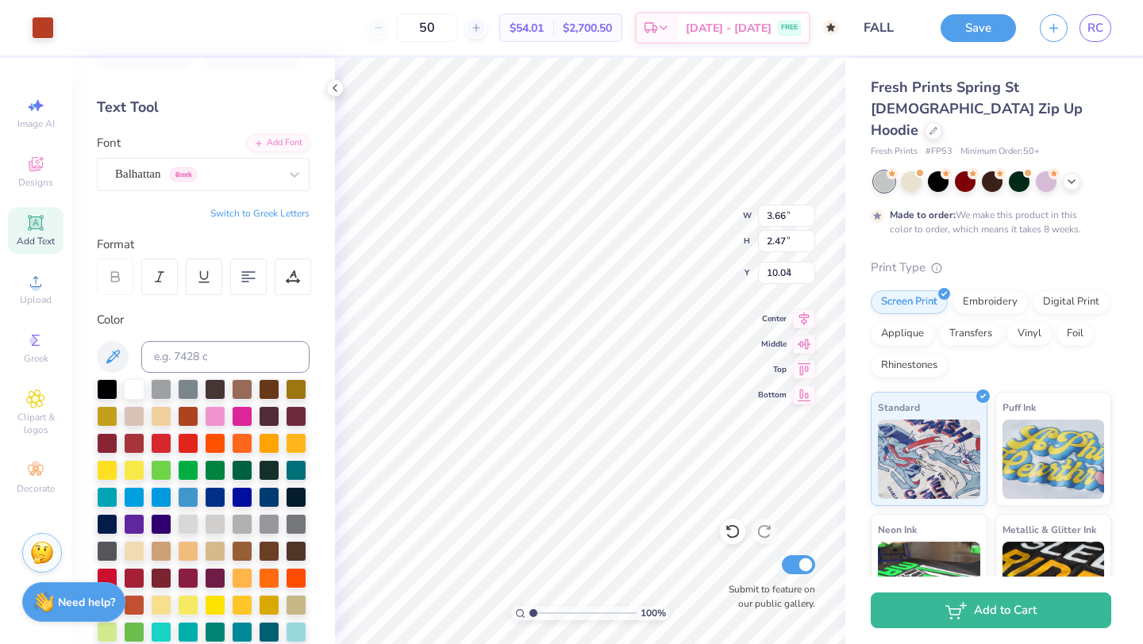
type input "2.37"
type input "7.04"
type input "3.66"
type input "2.47"
type input "10.04"
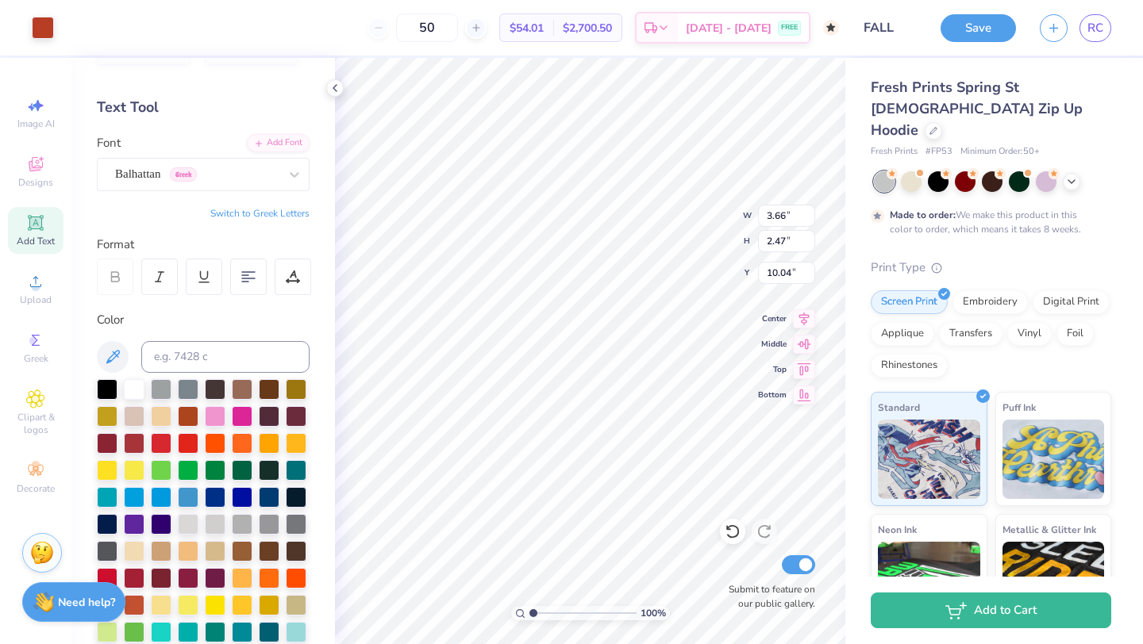
type input "2.97"
type input "2.00"
type input "10.66"
type input "2.96"
type input "1.99"
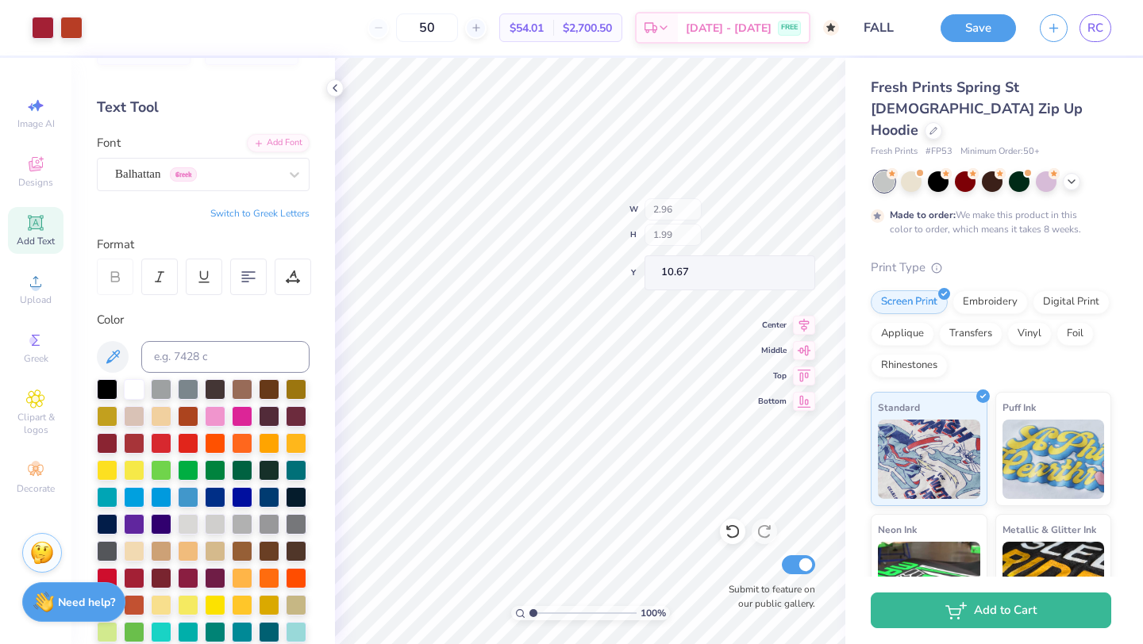
type input "9.52"
click at [134, 576] on div at bounding box center [134, 577] width 21 height 21
type input "2.97"
type input "1.85"
type input "7.66"
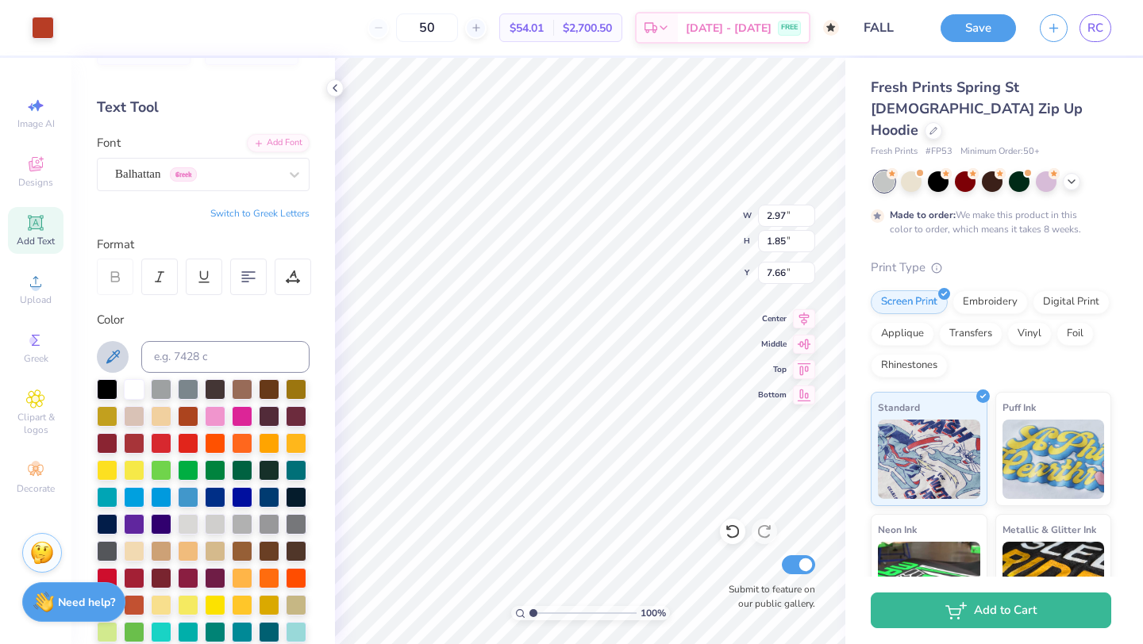
click at [113, 346] on button at bounding box center [113, 357] width 32 height 32
click at [156, 434] on div at bounding box center [161, 442] width 21 height 21
click at [136, 575] on div at bounding box center [134, 577] width 21 height 21
click at [138, 580] on div at bounding box center [134, 577] width 21 height 21
type input "0.89"
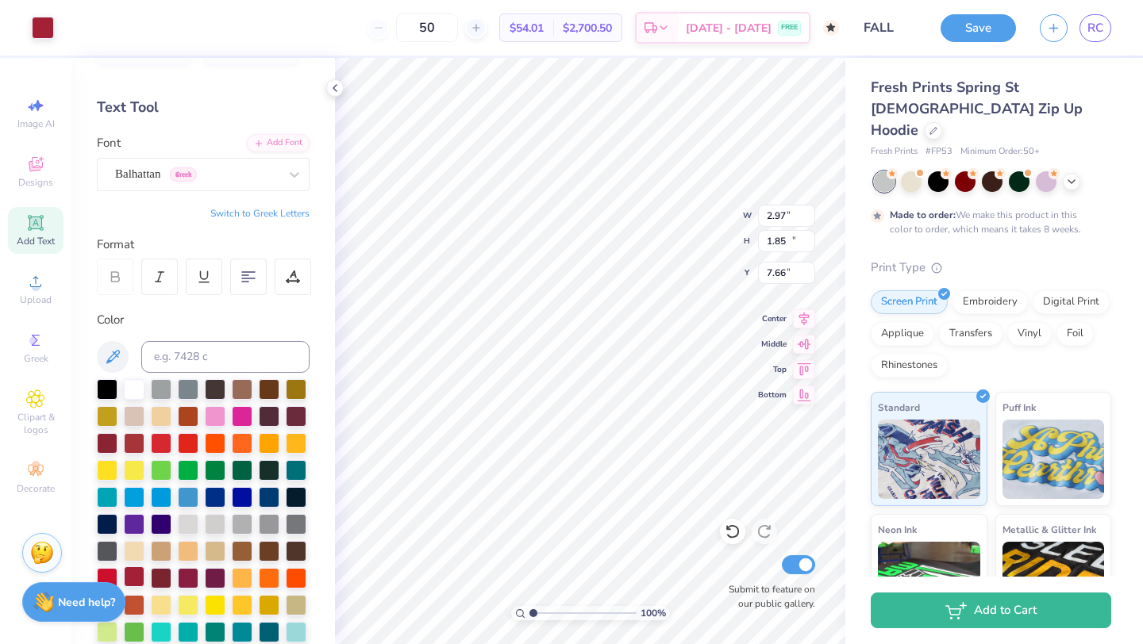
type input "10.45"
type input "3.00"
type input "12.51"
type input "2.97"
type input "1.85"
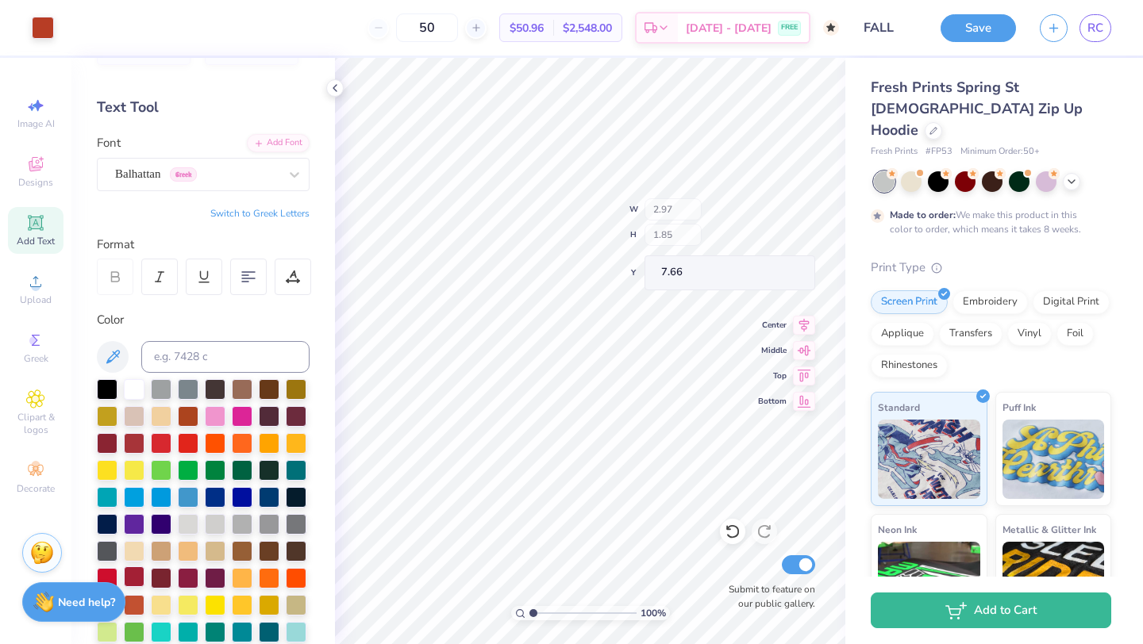
type input "10.65"
click at [206, 181] on div "Balhattan Greek" at bounding box center [196, 174] width 167 height 25
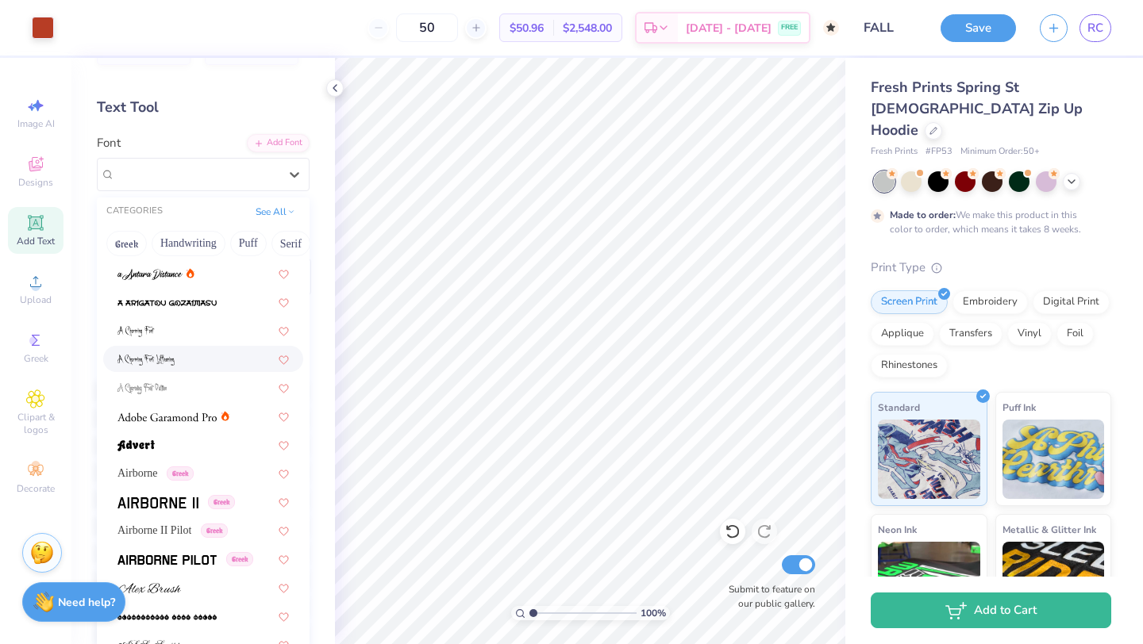
scroll to position [114, 0]
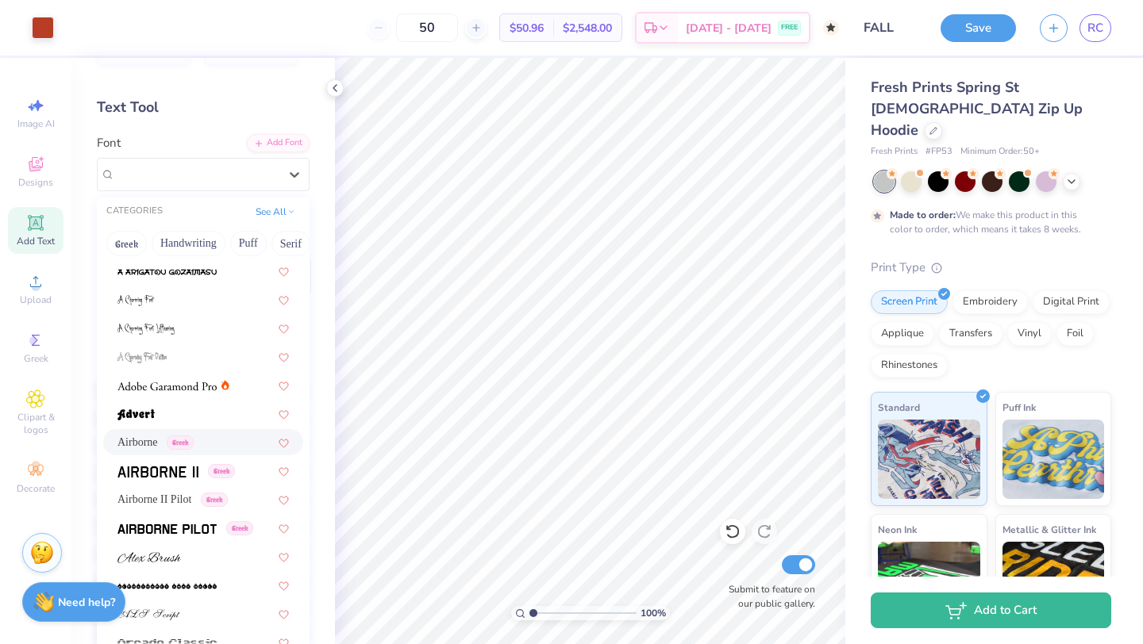
click at [176, 443] on div "Airborne Greek" at bounding box center [155, 442] width 76 height 17
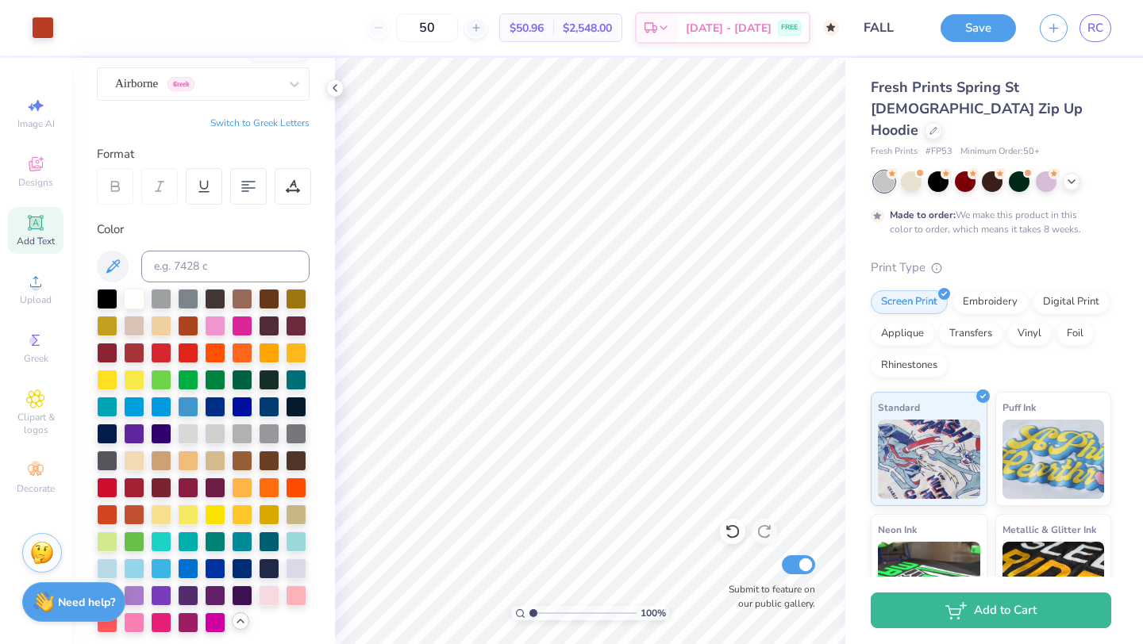
scroll to position [140, 0]
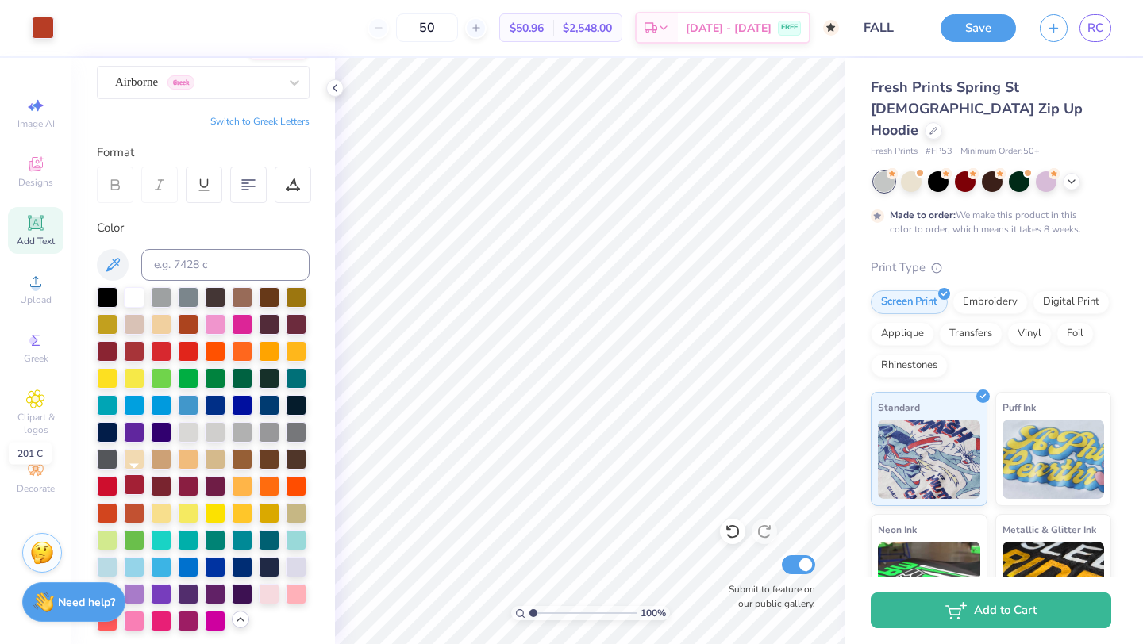
click at [137, 485] on div at bounding box center [134, 485] width 21 height 21
click at [111, 265] on icon at bounding box center [112, 265] width 19 height 19
click at [136, 482] on div at bounding box center [134, 485] width 21 height 21
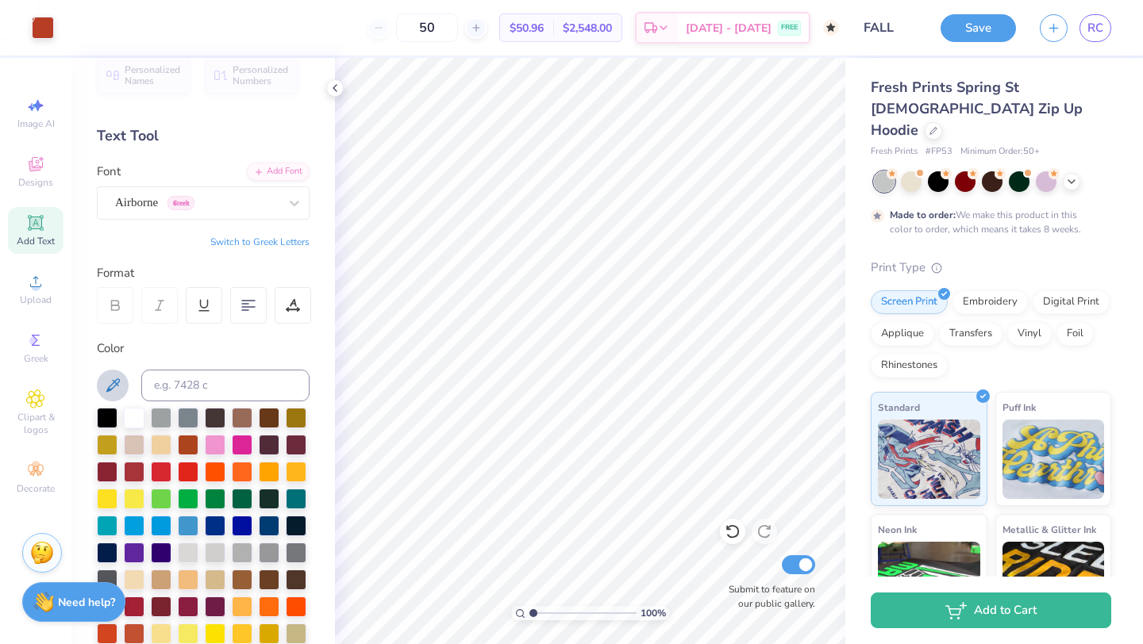
scroll to position [0, 0]
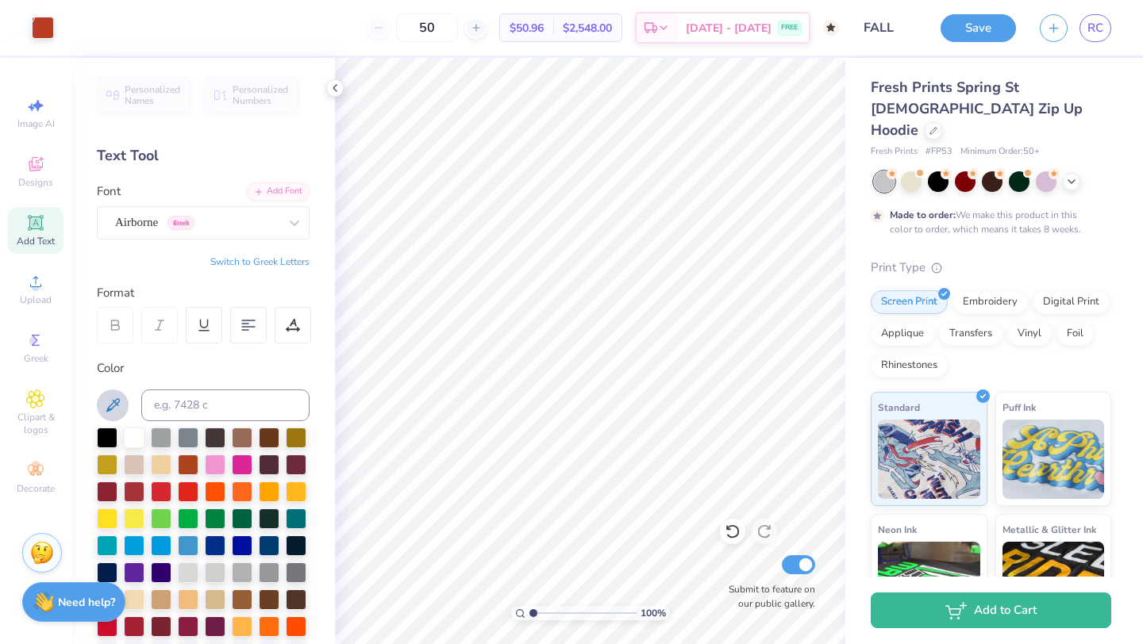
click at [27, 229] on icon at bounding box center [35, 222] width 19 height 19
type textarea "T"
type textarea "P.I."
type input "5.01"
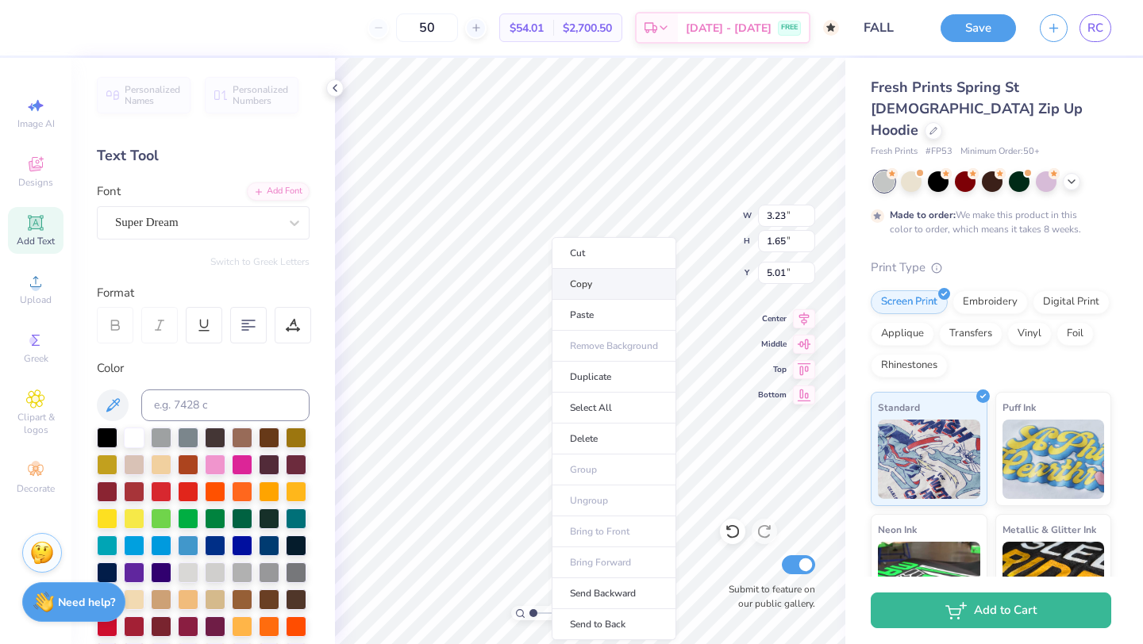
click at [559, 278] on li "Copy" at bounding box center [614, 284] width 125 height 31
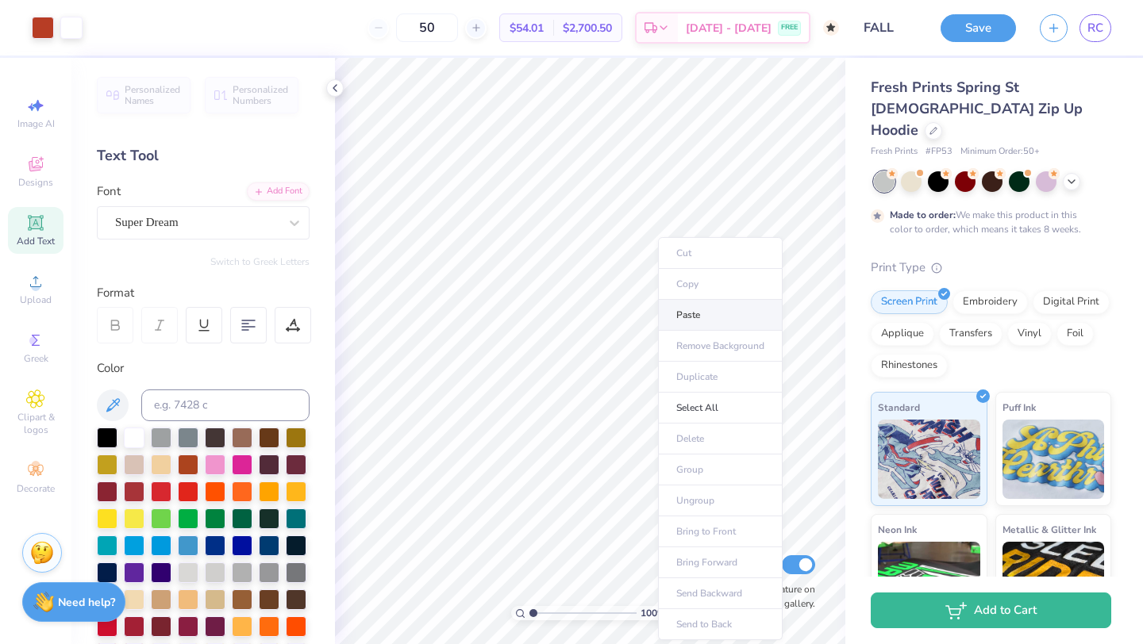
click at [673, 311] on li "Paste" at bounding box center [720, 315] width 125 height 31
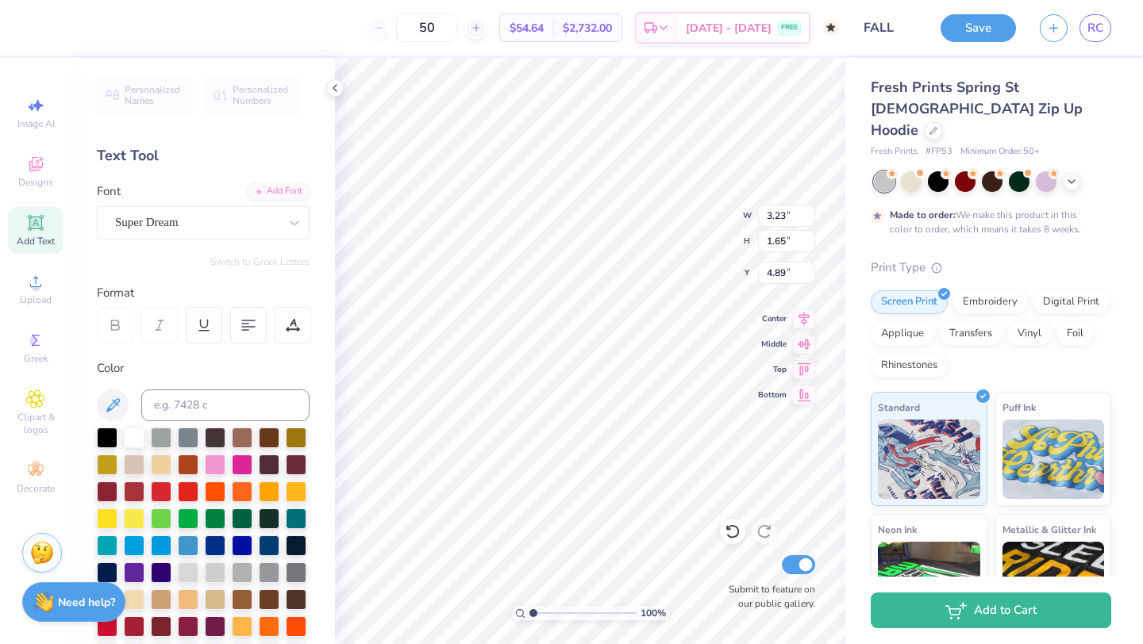
type textarea "P"
type textarea "N.K."
type input "5.01"
type input "3.23"
type input "1.65"
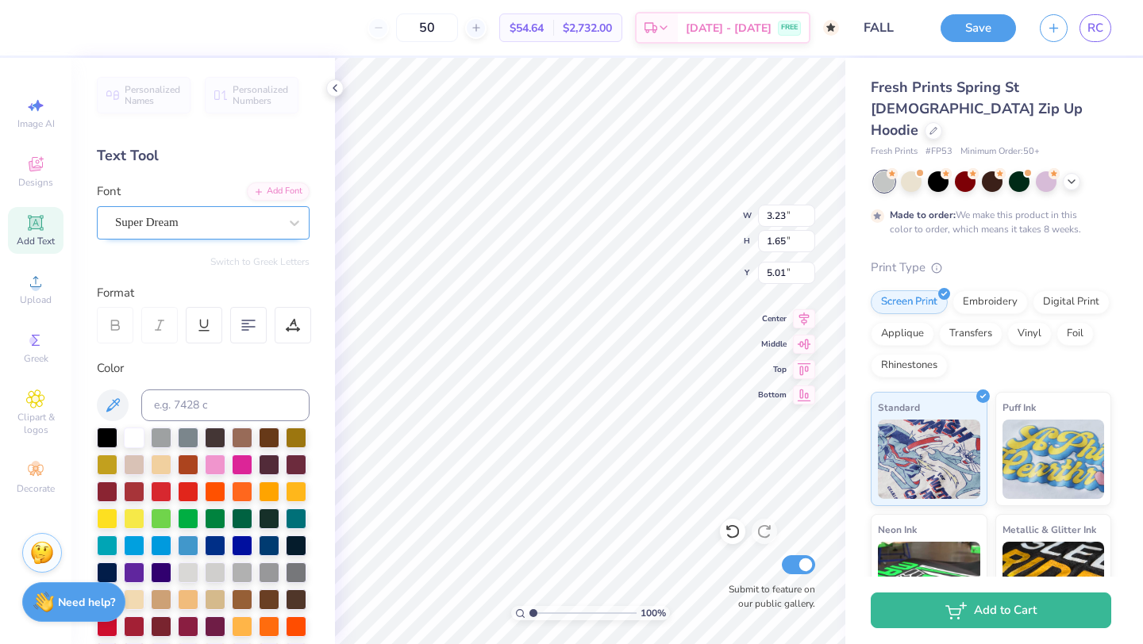
click at [262, 232] on div at bounding box center [196, 222] width 163 height 21
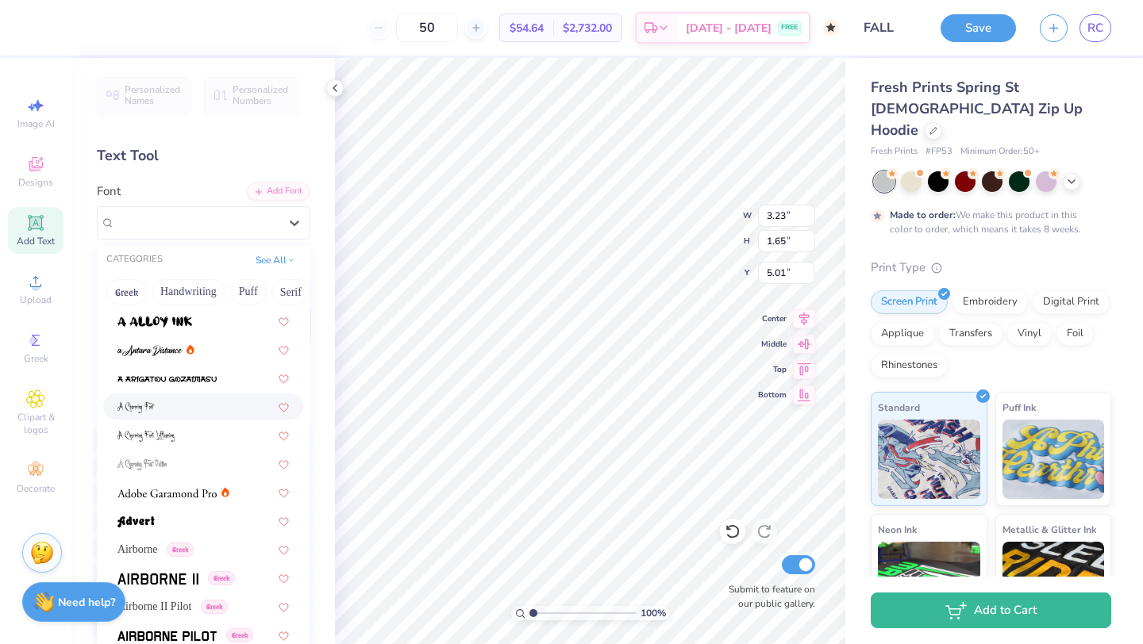
scroll to position [60, 0]
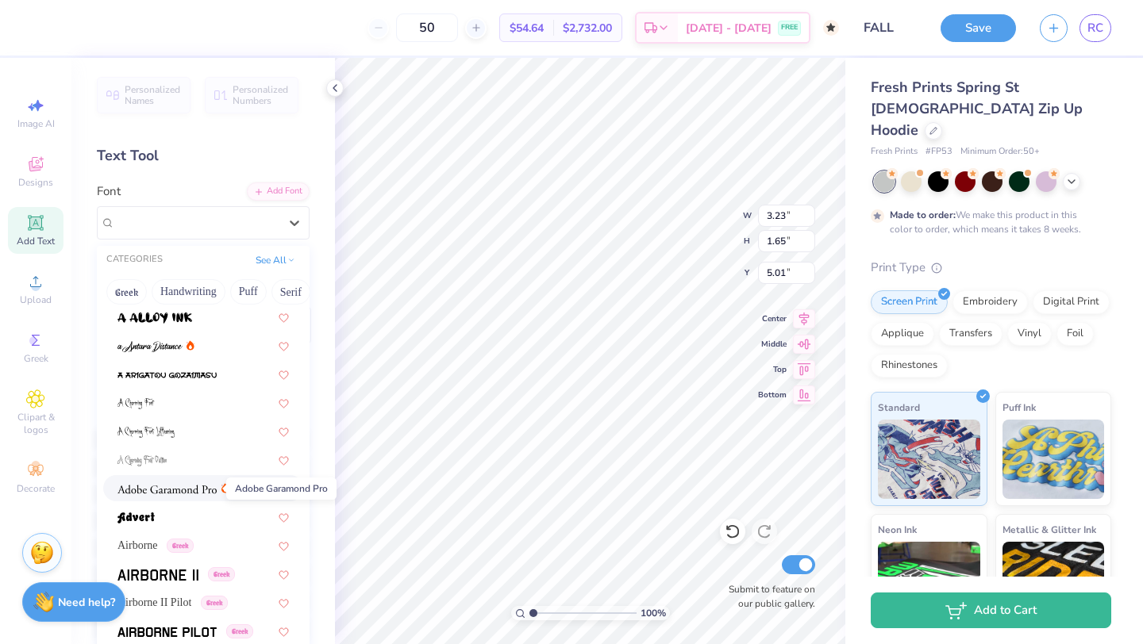
click at [183, 490] on img at bounding box center [166, 489] width 99 height 11
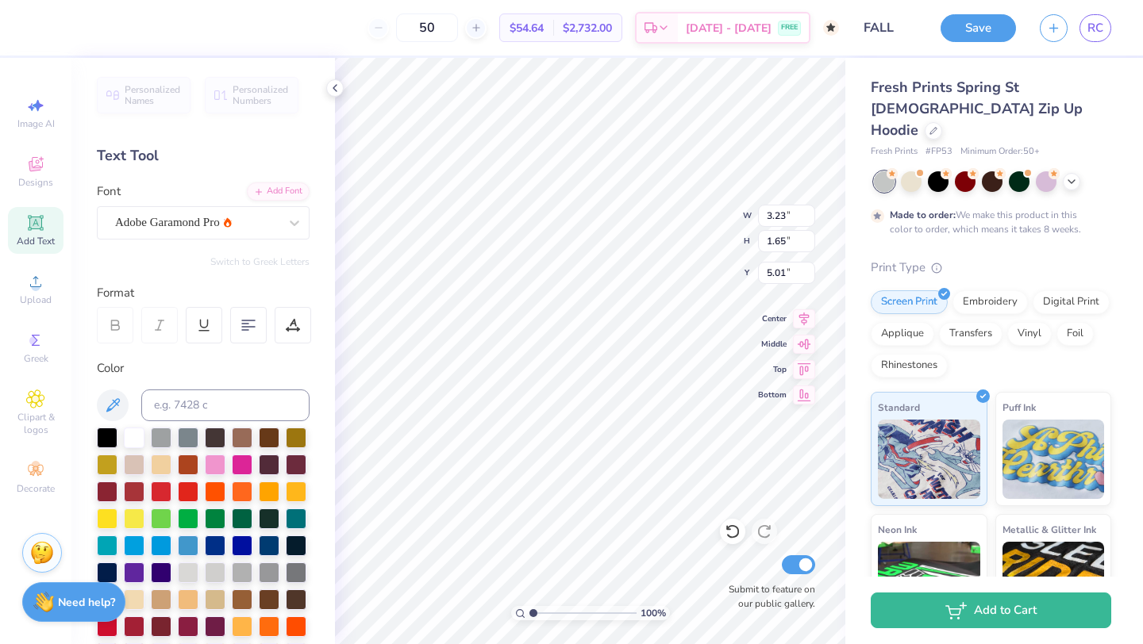
type input "2.60"
type input "1.60"
type input "5.03"
click at [279, 225] on div "Adobe Garamond Pro" at bounding box center [196, 222] width 167 height 25
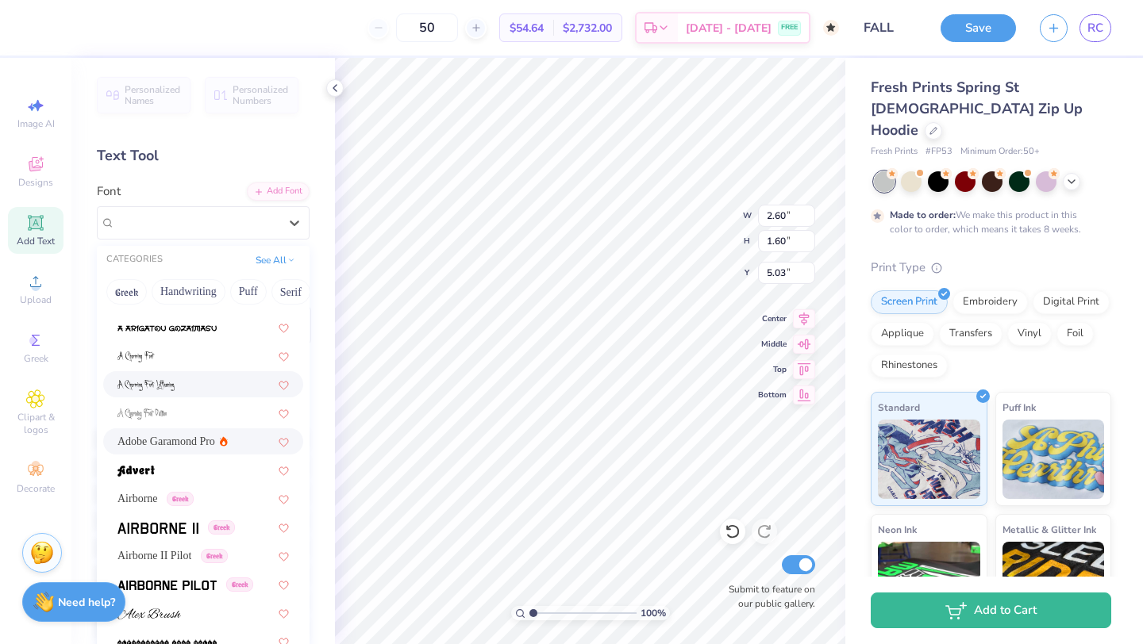
scroll to position [113, 0]
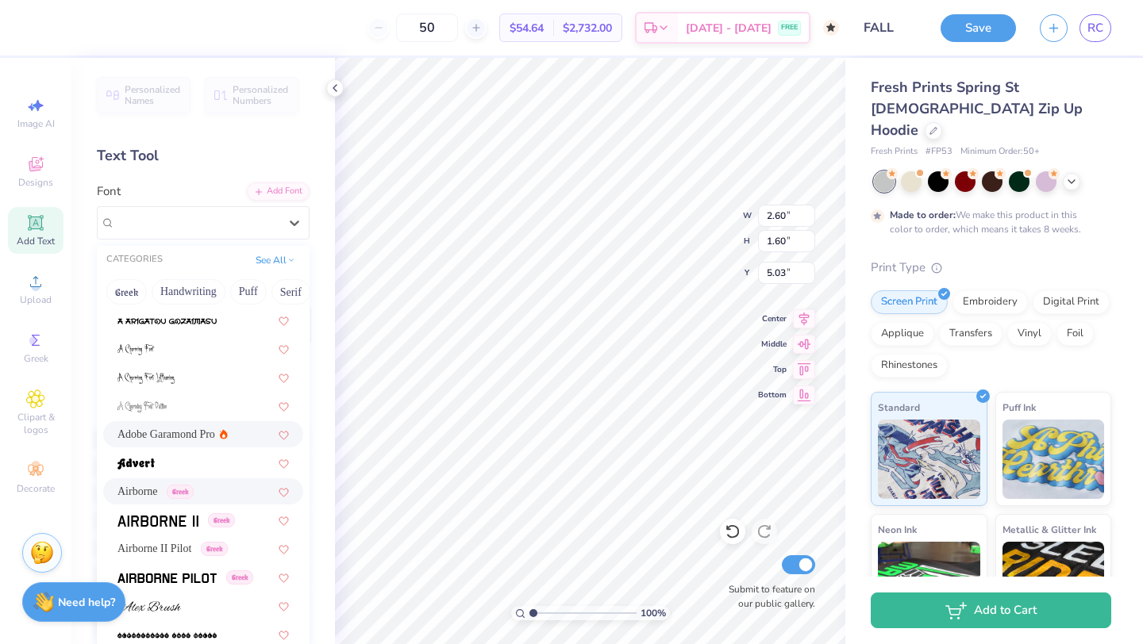
click at [212, 489] on div "Airborne Greek" at bounding box center [202, 491] width 171 height 17
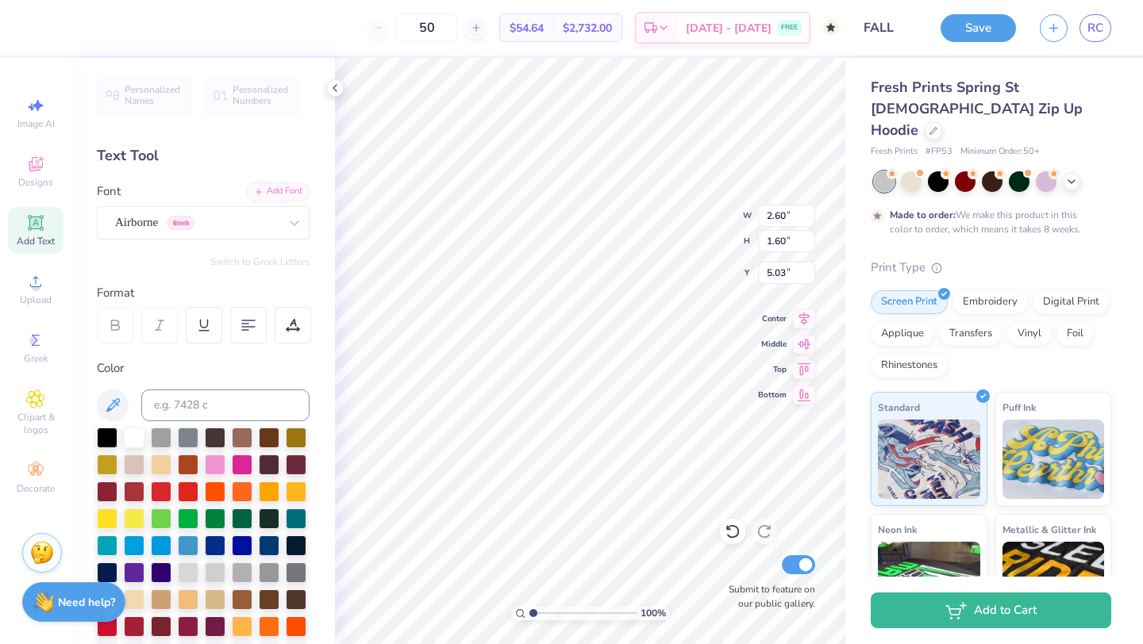
type input "2.96"
type input "1.73"
type input "4.97"
click at [249, 223] on div "Airborne Greek" at bounding box center [196, 222] width 167 height 25
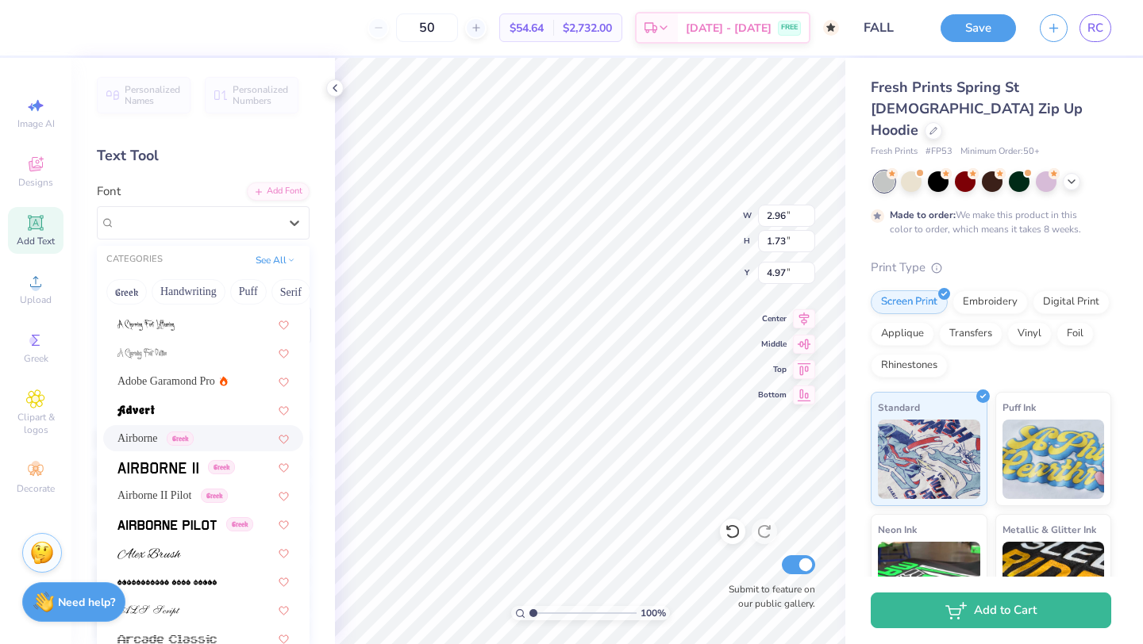
scroll to position [175, 0]
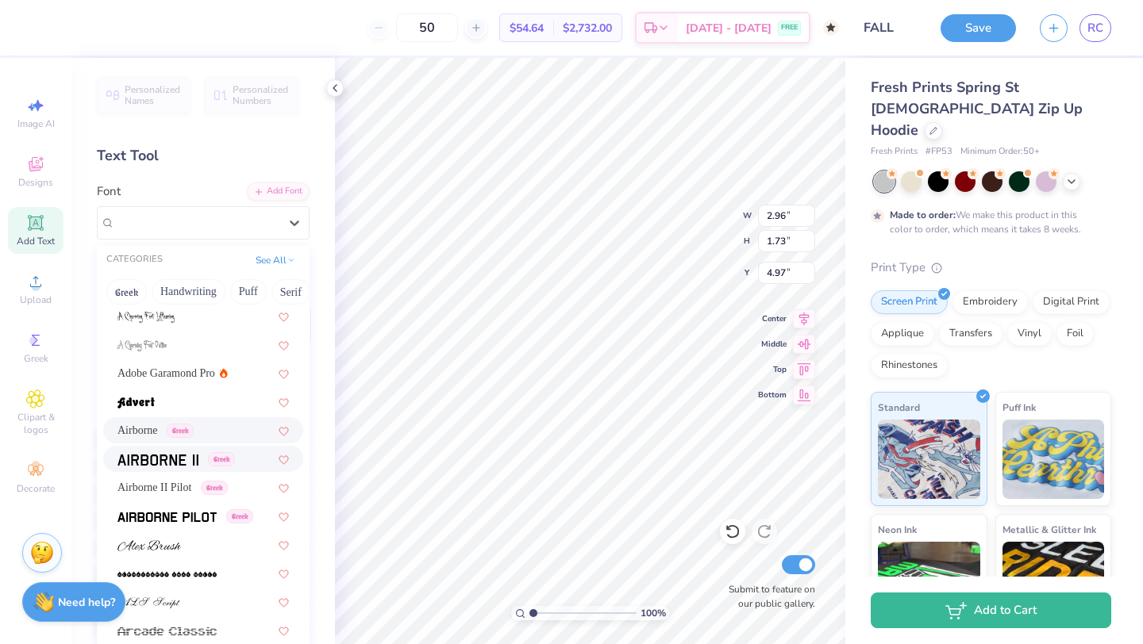
click at [183, 455] on img at bounding box center [157, 460] width 81 height 11
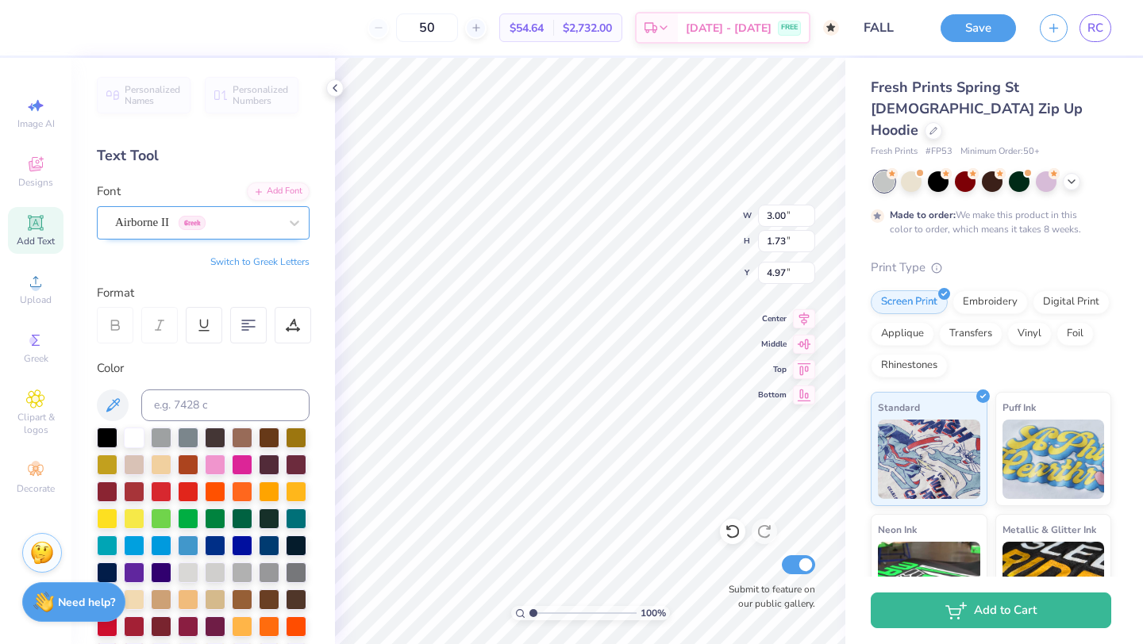
click at [253, 230] on div "Airborne II Greek" at bounding box center [196, 222] width 167 height 25
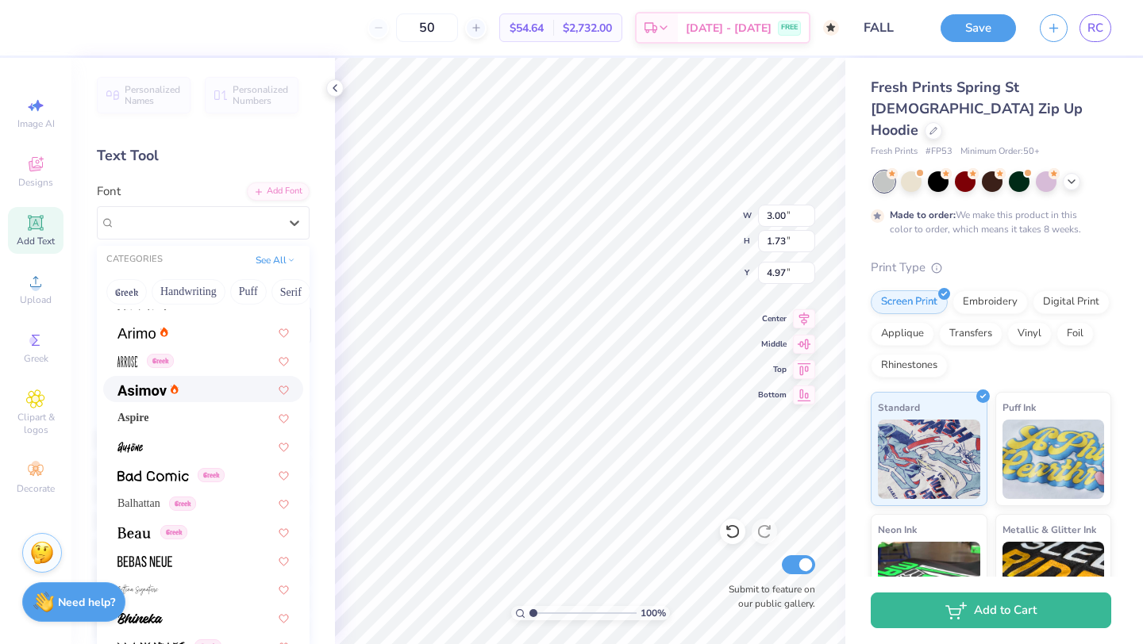
scroll to position [540, 0]
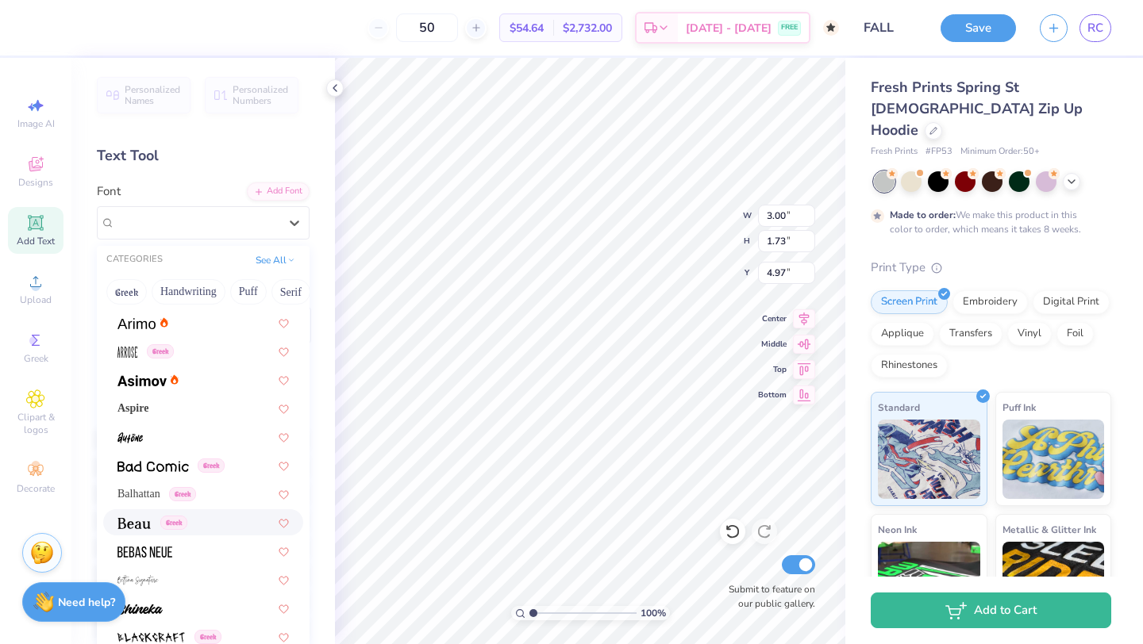
click at [176, 529] on span "Greek" at bounding box center [173, 523] width 27 height 14
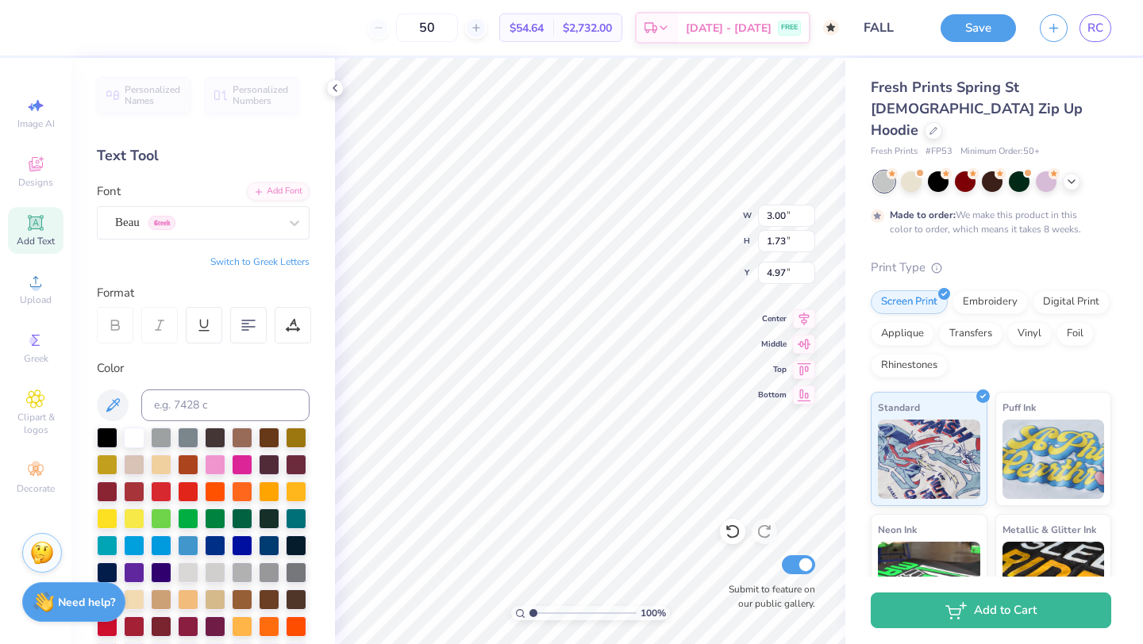
type input "2.83"
type input "1.65"
type input "5.01"
type input "4.10"
type input "1.66"
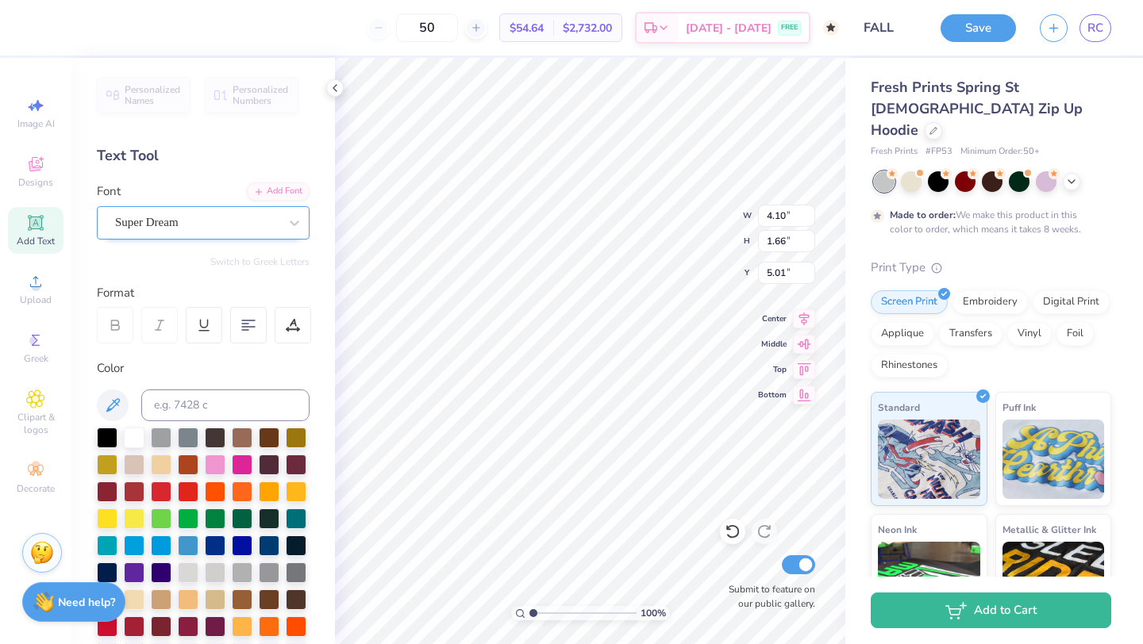
click at [241, 236] on div "Super Dream" at bounding box center [203, 222] width 213 height 33
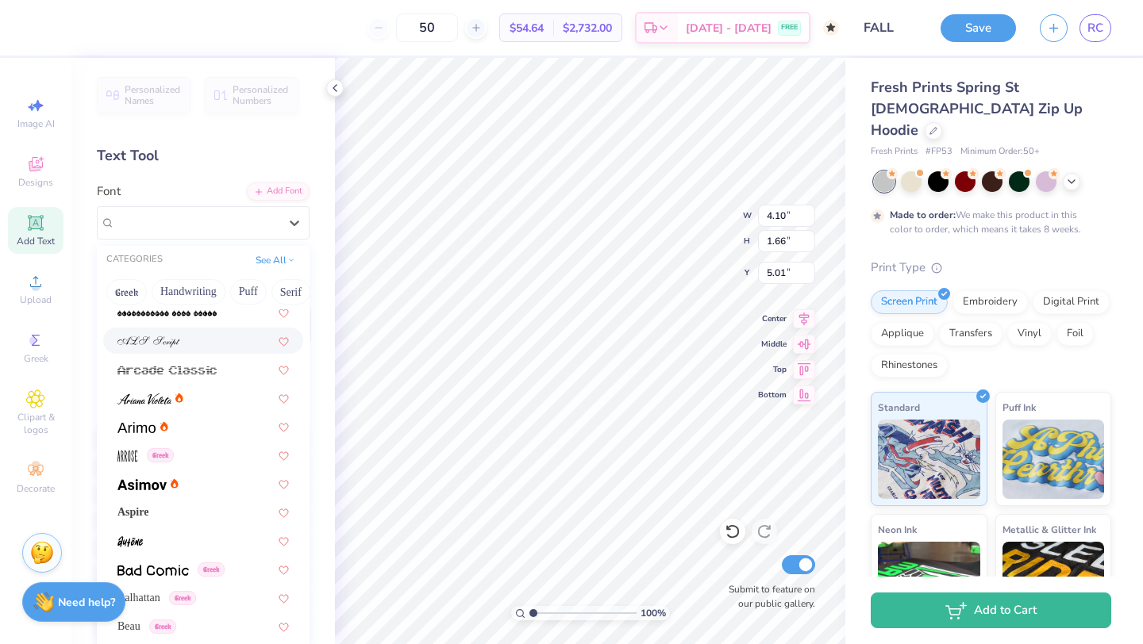
scroll to position [0, 0]
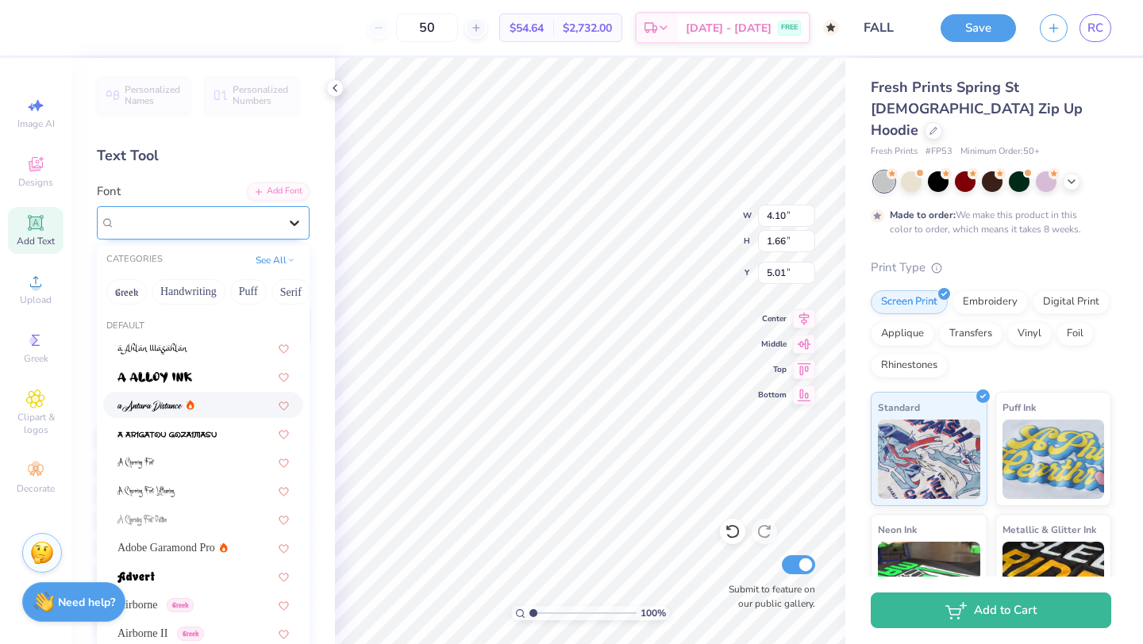
click at [294, 216] on icon at bounding box center [294, 223] width 16 height 16
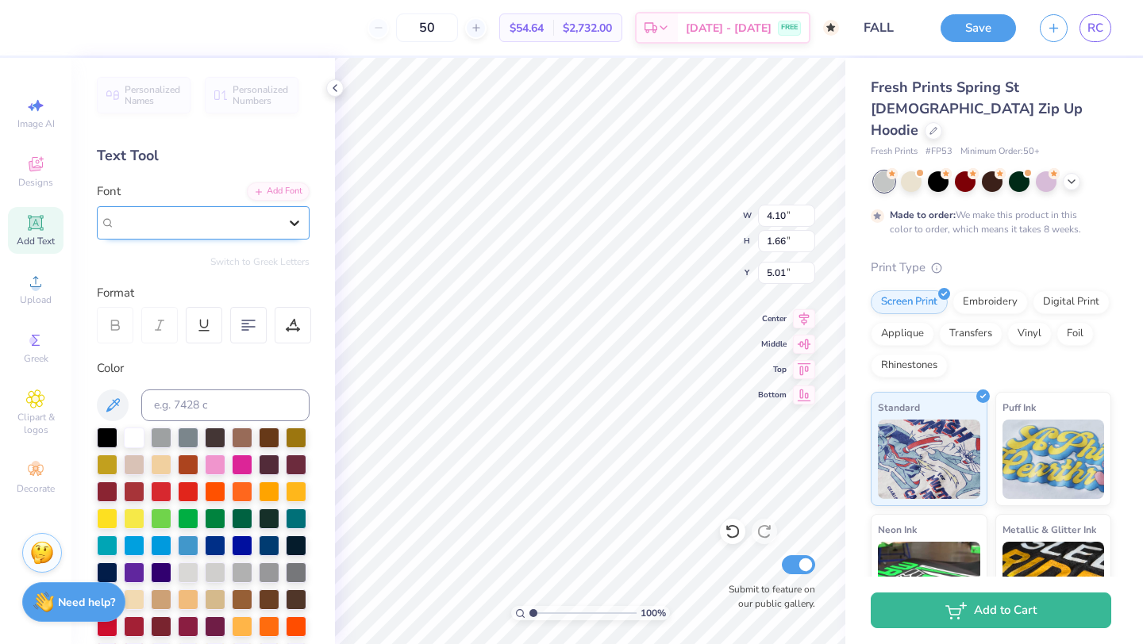
click at [294, 216] on icon at bounding box center [294, 223] width 16 height 16
click at [284, 218] on div at bounding box center [294, 223] width 29 height 29
type input "2.83"
type input "1.65"
type input "4.10"
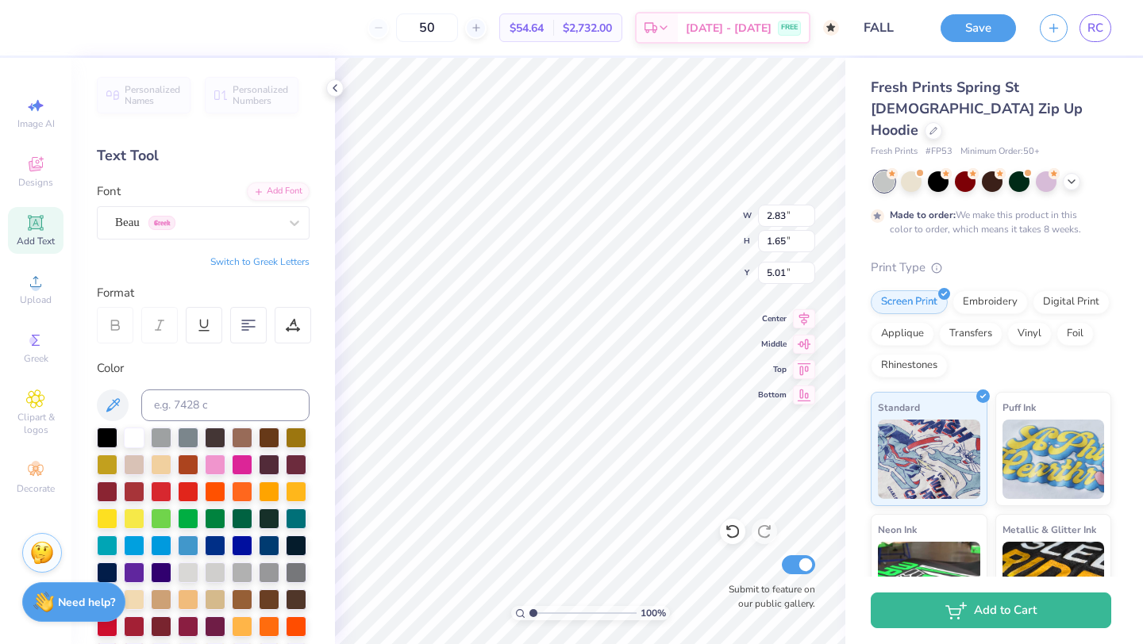
type input "1.66"
click at [170, 206] on div "Super Dream" at bounding box center [203, 222] width 213 height 33
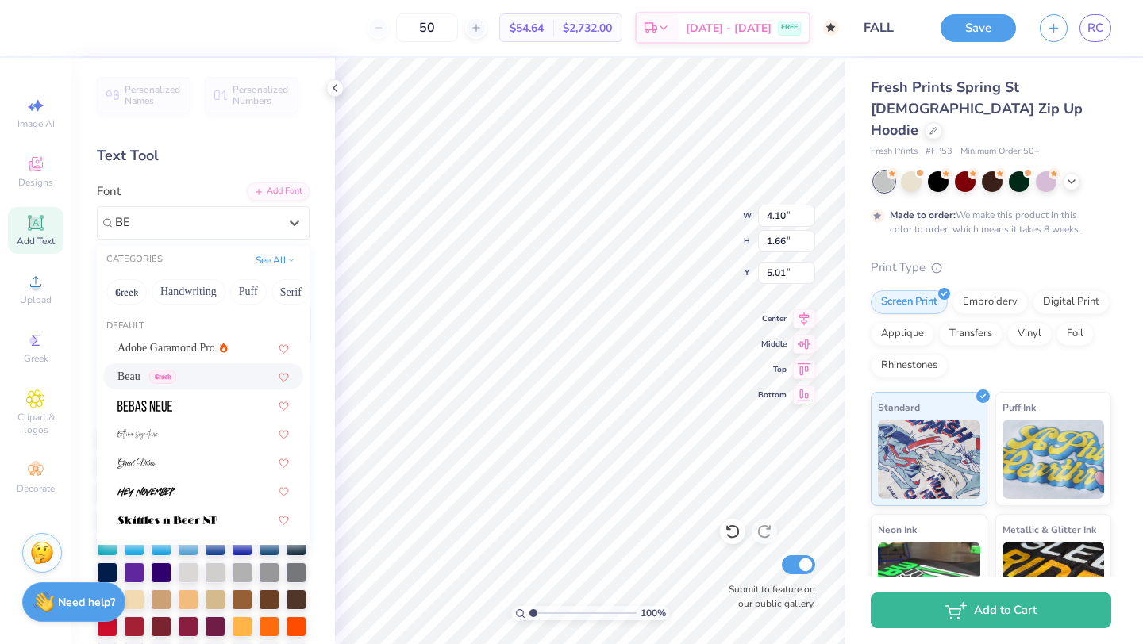
click at [213, 382] on div "Beau Greek" at bounding box center [202, 376] width 171 height 17
type input "BE"
type input "3.85"
type input "1.65"
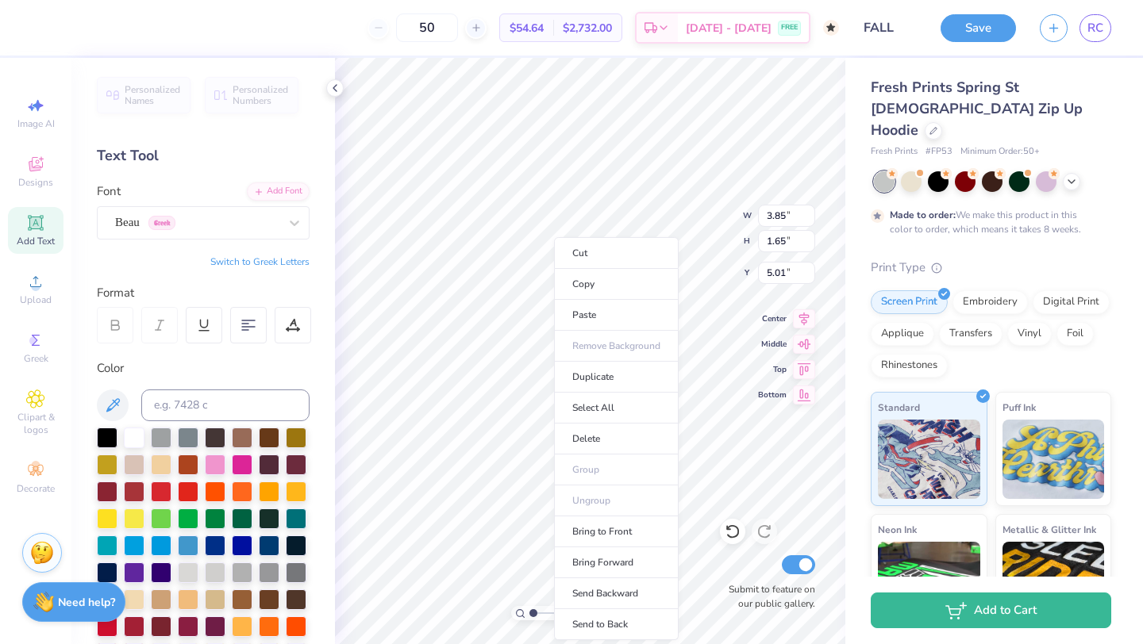
type input "2.83"
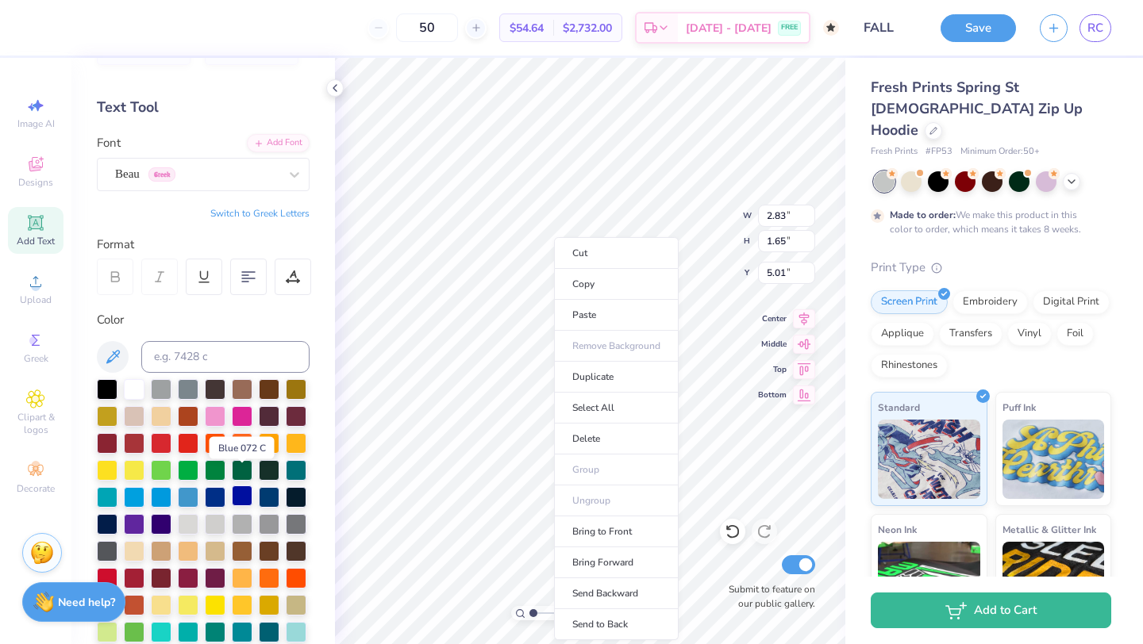
scroll to position [67, 0]
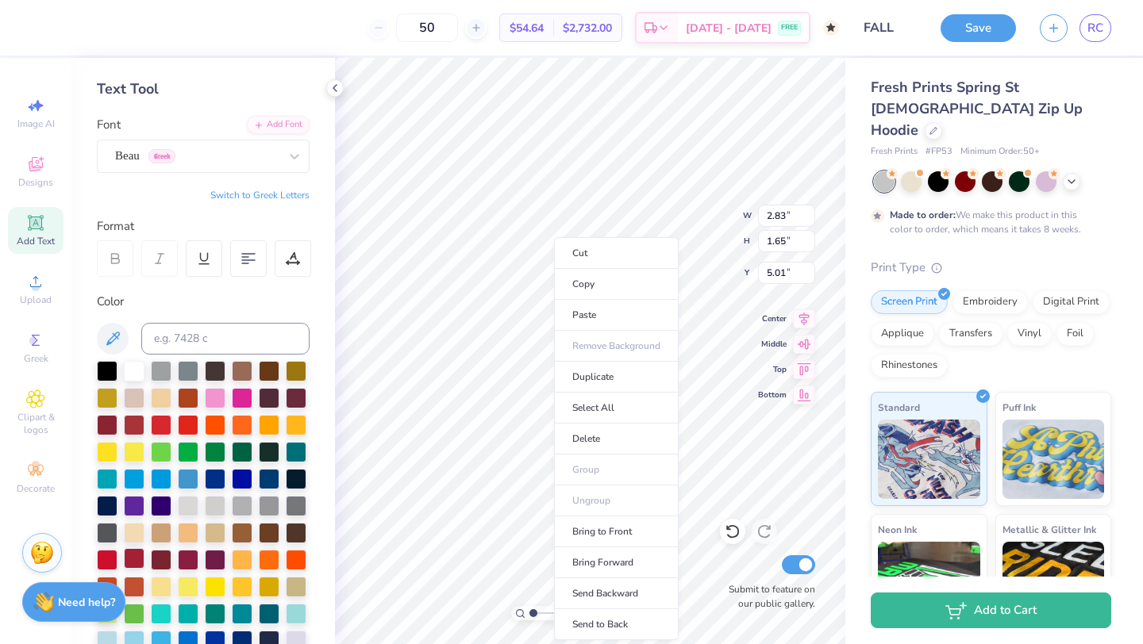
click at [135, 552] on div at bounding box center [134, 558] width 21 height 21
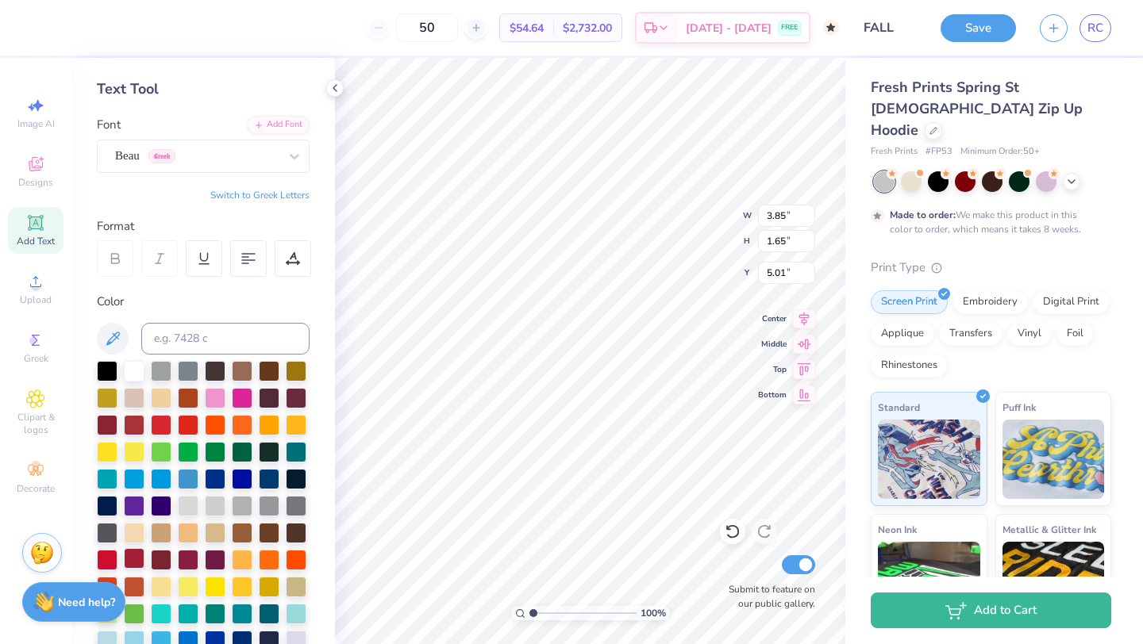
click at [137, 558] on div at bounding box center [134, 558] width 21 height 21
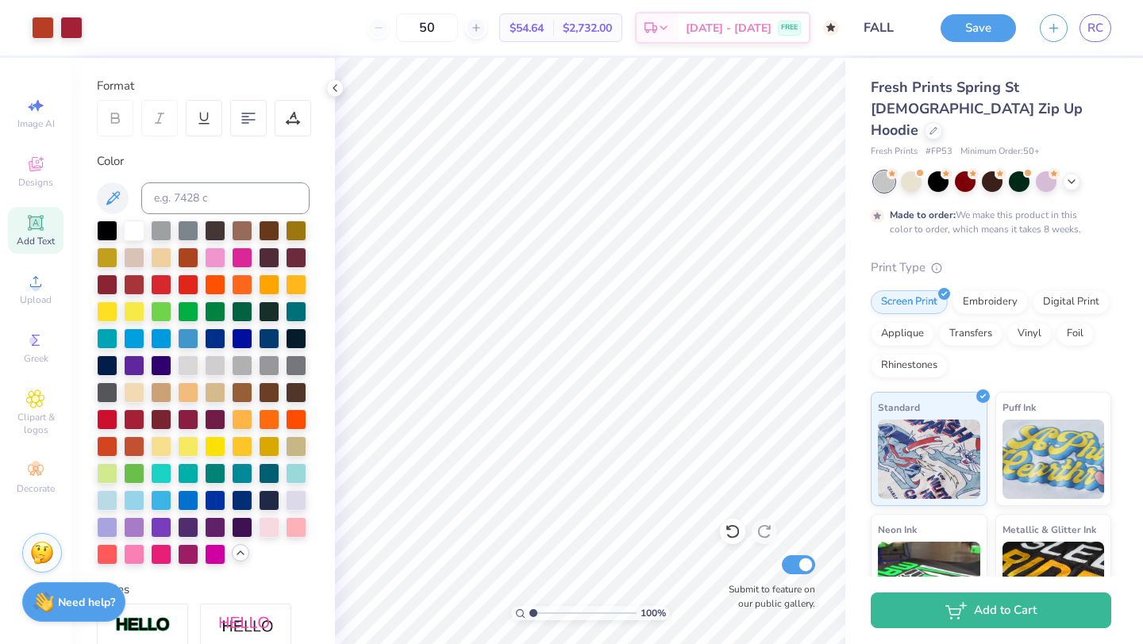
scroll to position [210, 0]
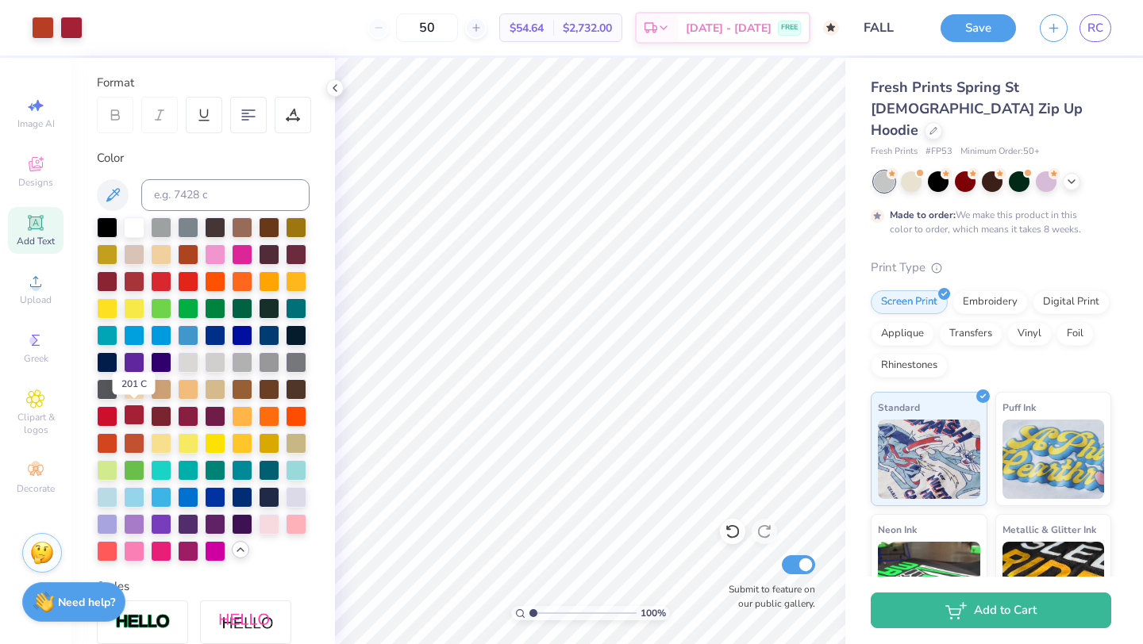
click at [136, 417] on div at bounding box center [134, 415] width 21 height 21
type input "3.85"
type input "6.96"
type input "2.17"
type input "1.35"
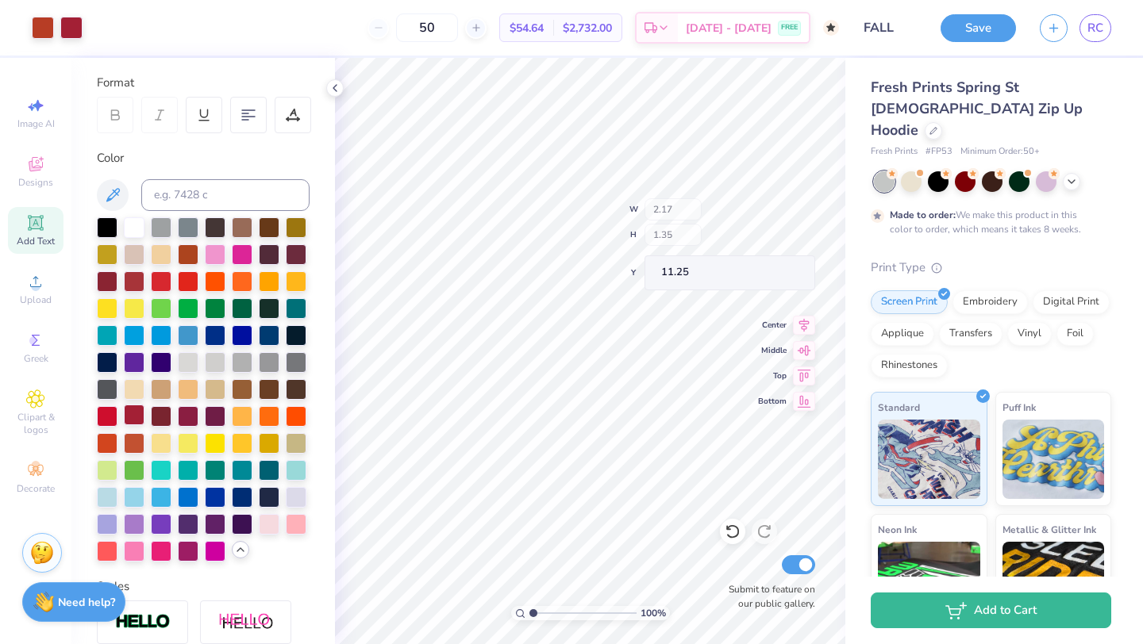
type input "11.25"
type input "11.93"
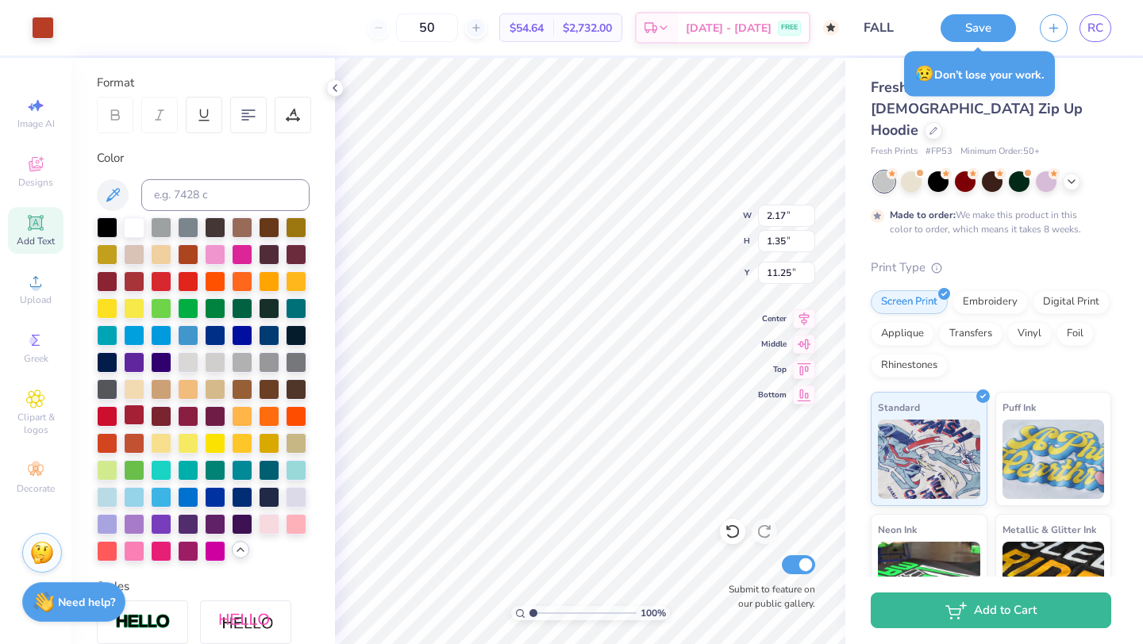
type input "2.17"
type input "1.35"
type input "11.25"
type input "1.54"
type input "0.96"
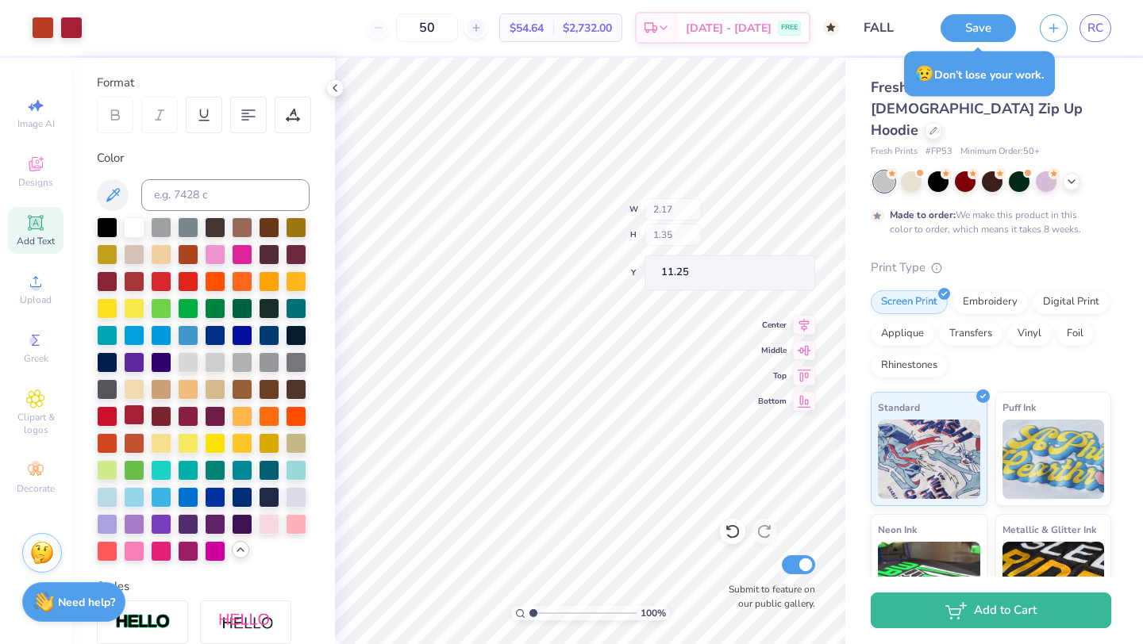
type input "11.72"
type input "12.07"
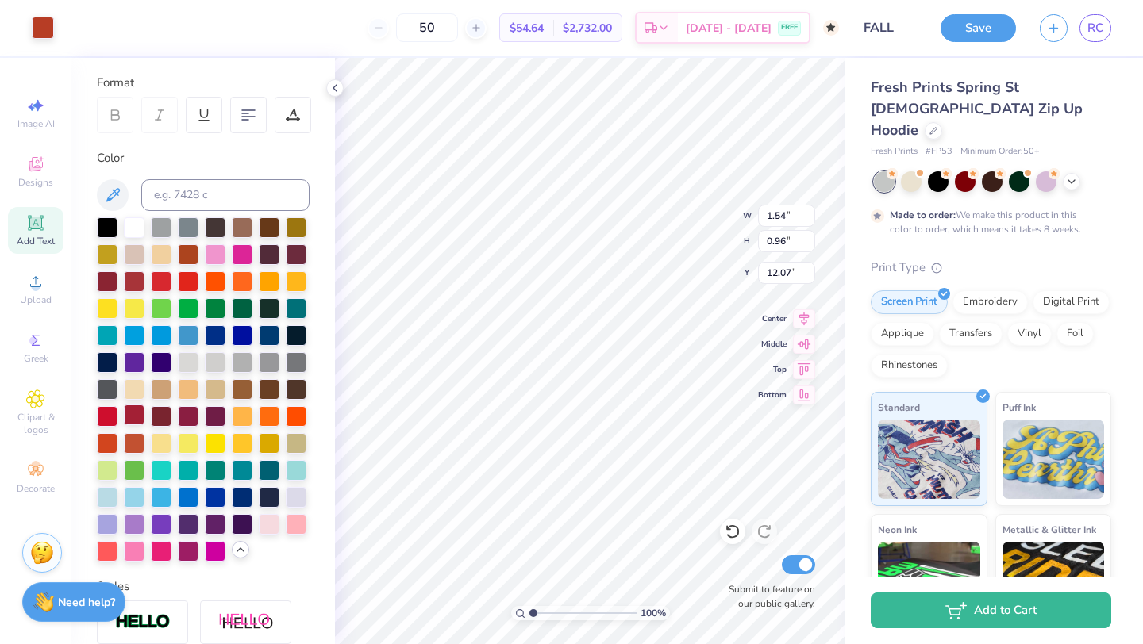
click at [136, 417] on div at bounding box center [134, 415] width 21 height 21
click at [45, 29] on div at bounding box center [43, 26] width 22 height 22
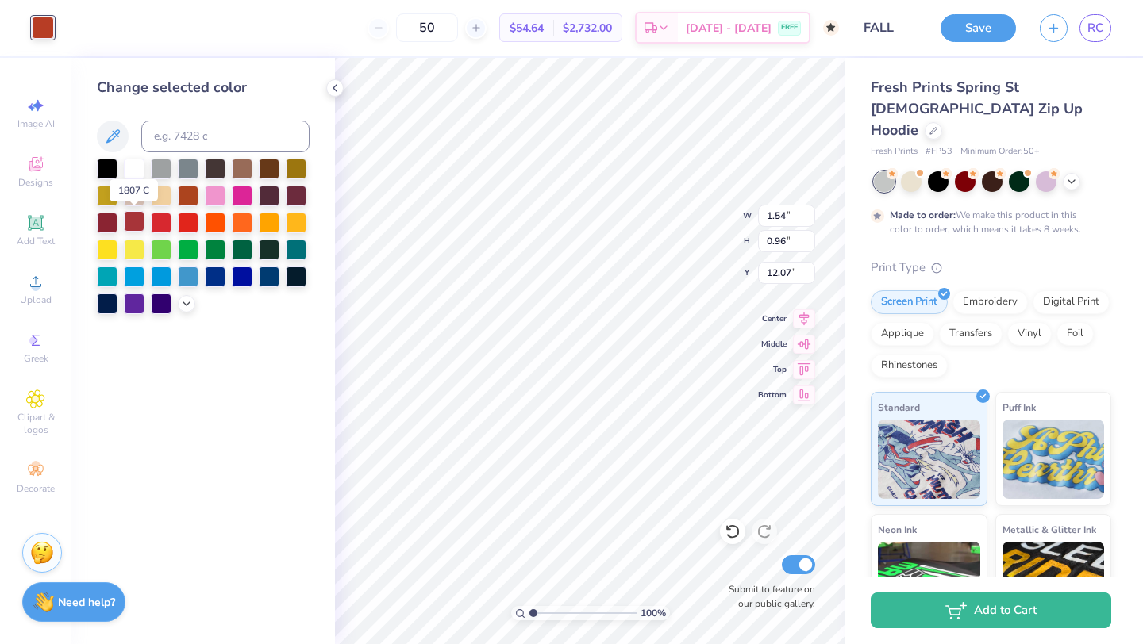
click at [142, 224] on div at bounding box center [134, 221] width 21 height 21
click at [186, 311] on div at bounding box center [203, 237] width 213 height 156
click at [186, 302] on icon at bounding box center [186, 302] width 13 height 13
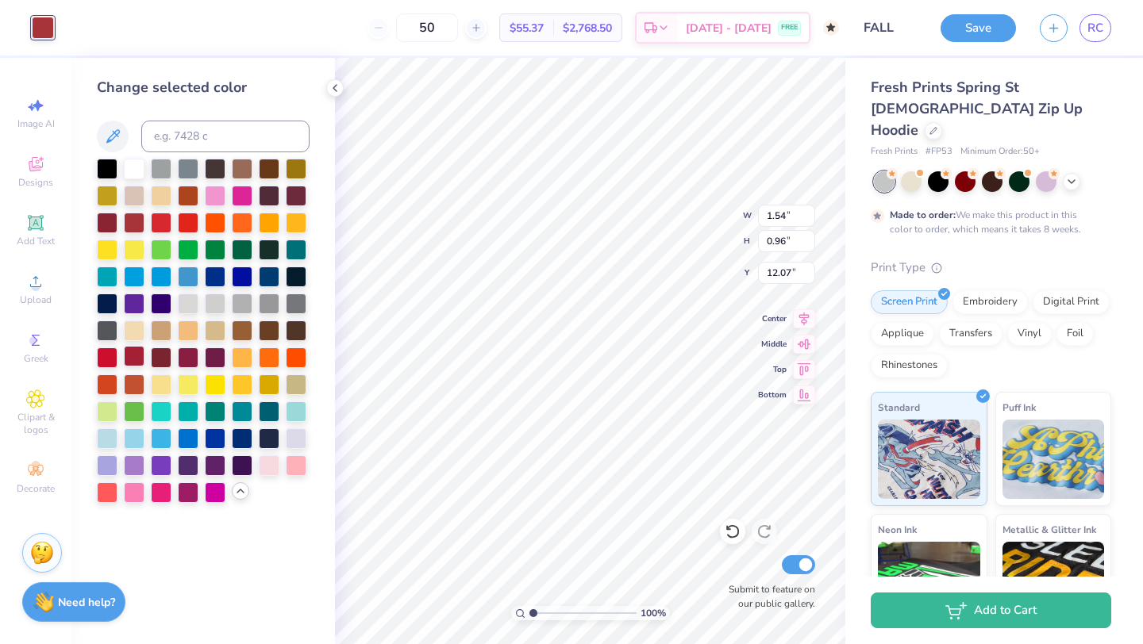
click at [133, 361] on div at bounding box center [134, 356] width 21 height 21
type input "1.83"
type input "1.24"
type input "13.03"
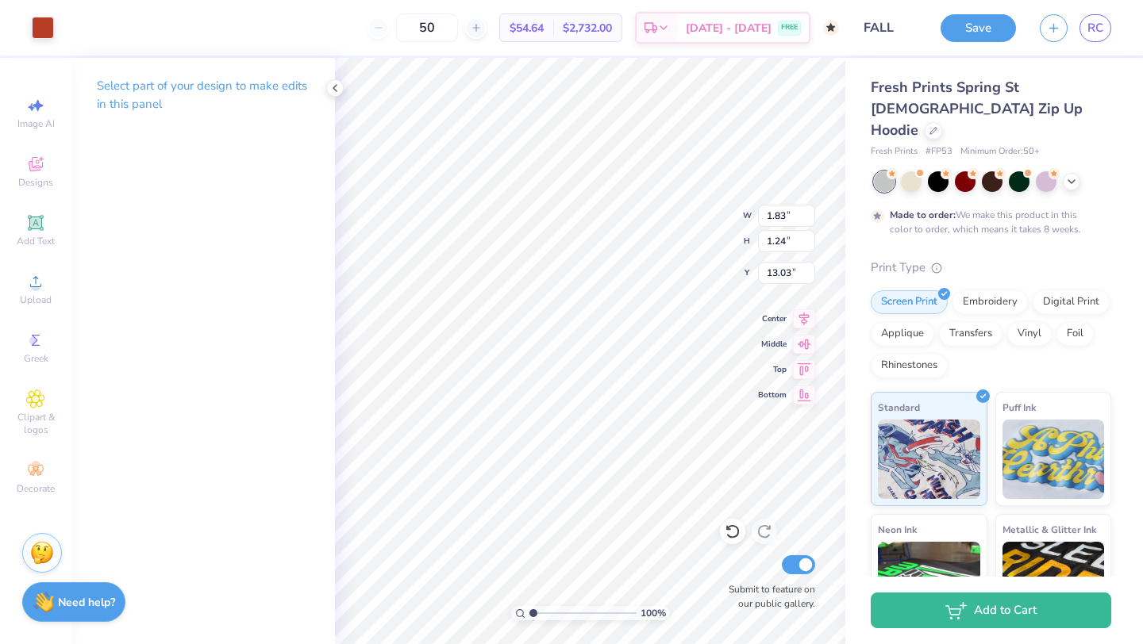
click at [174, 86] on p "Select part of your design to make edits in this panel" at bounding box center [203, 95] width 213 height 37
click at [49, 25] on div at bounding box center [43, 26] width 22 height 22
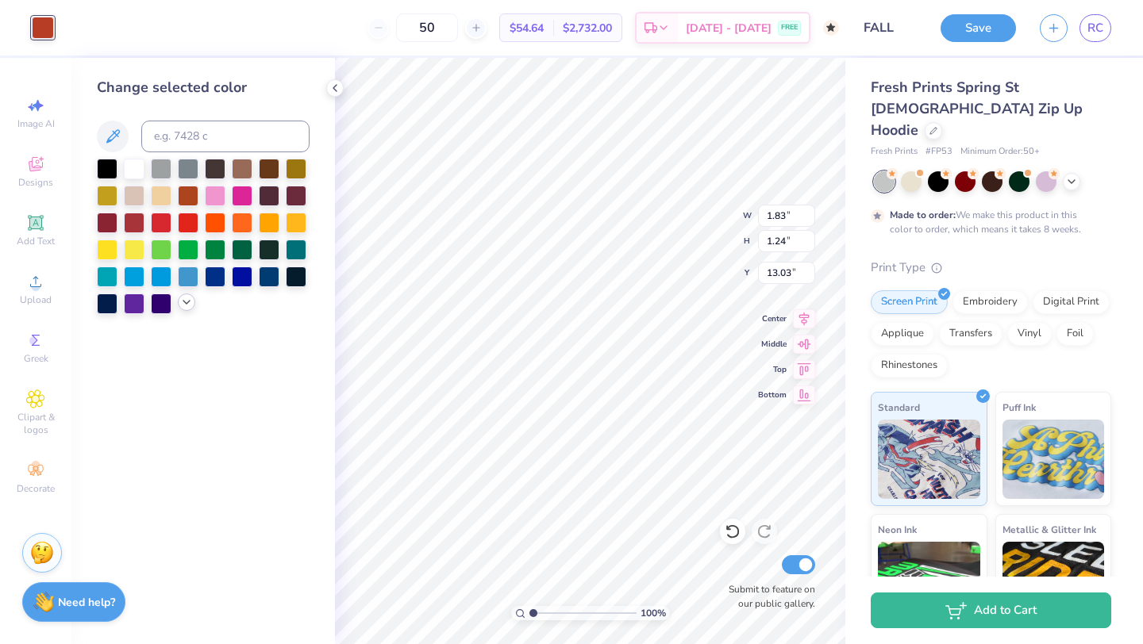
click at [180, 298] on icon at bounding box center [186, 302] width 13 height 13
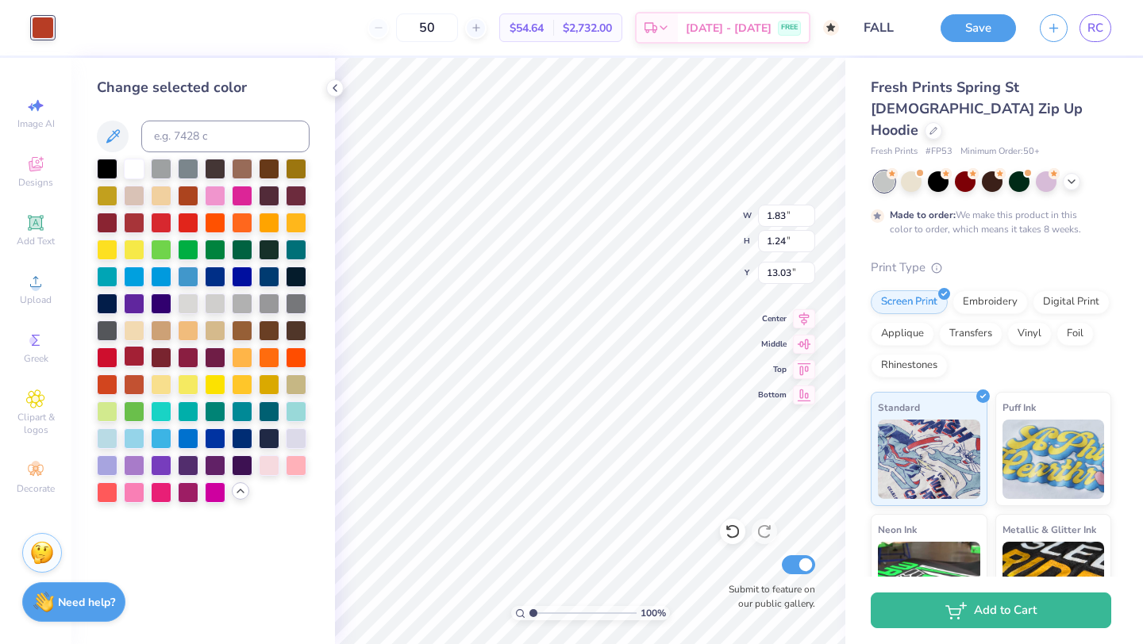
click at [130, 355] on div at bounding box center [134, 356] width 21 height 21
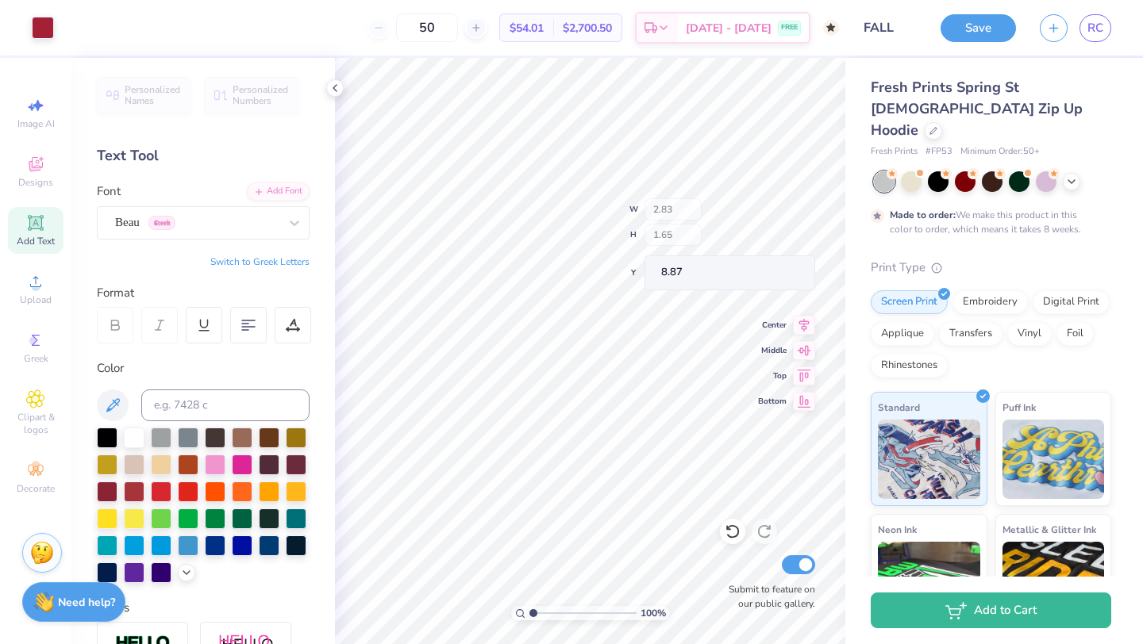
type input "8.87"
type input "2.83"
type input "1.65"
type input "5.01"
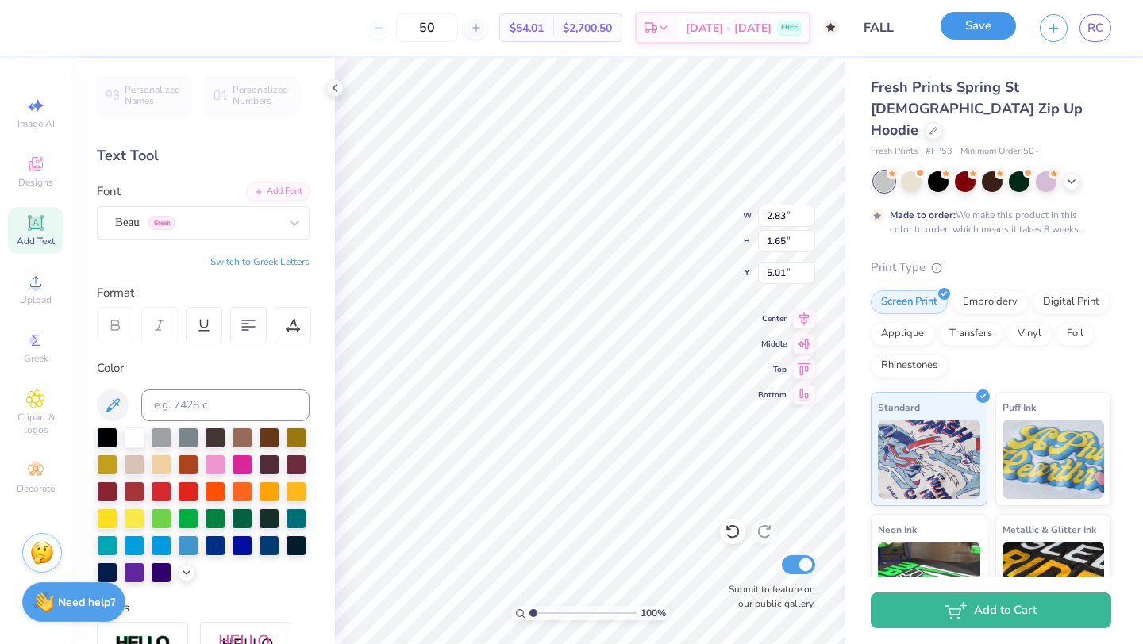
click at [973, 28] on button "Save" at bounding box center [977, 26] width 75 height 28
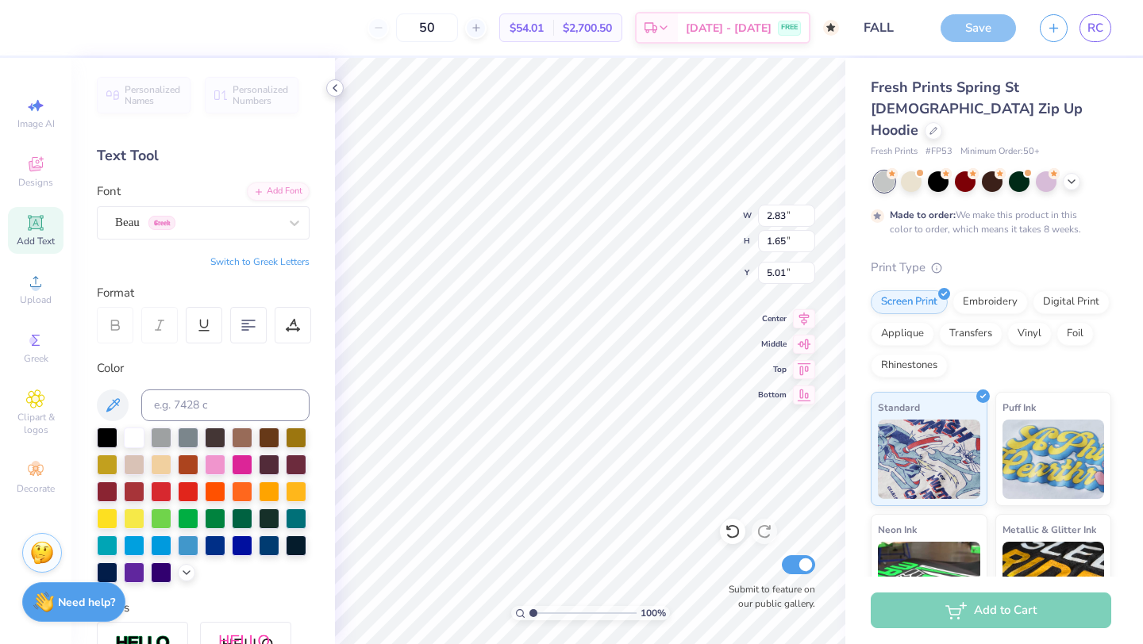
click at [332, 83] on icon at bounding box center [335, 88] width 13 height 13
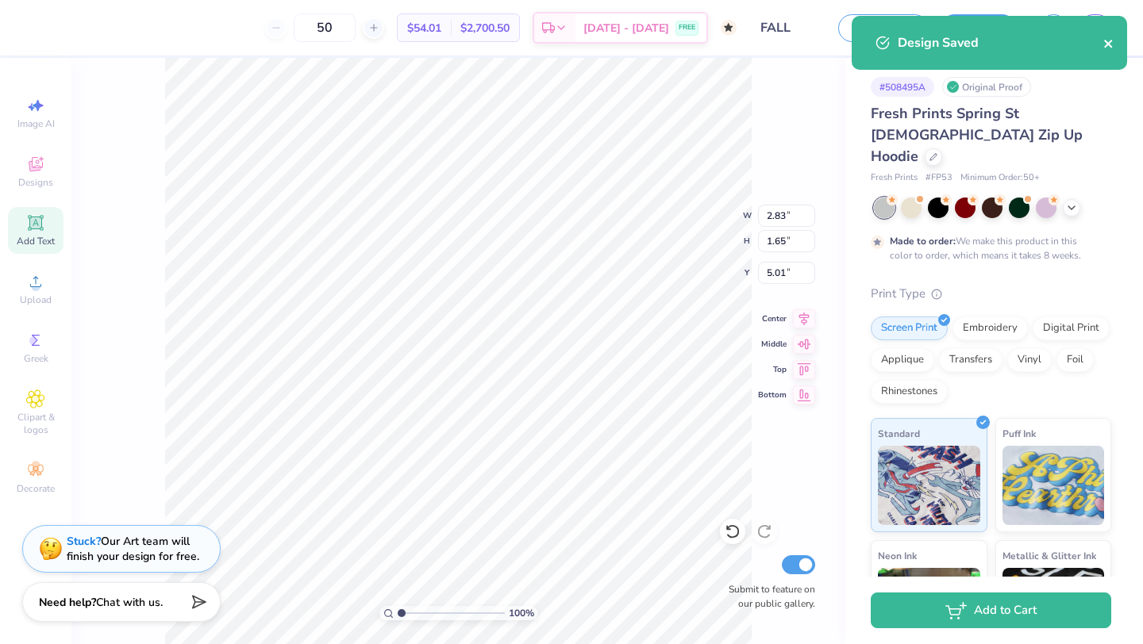
click at [1108, 44] on icon "close" at bounding box center [1108, 44] width 8 height 8
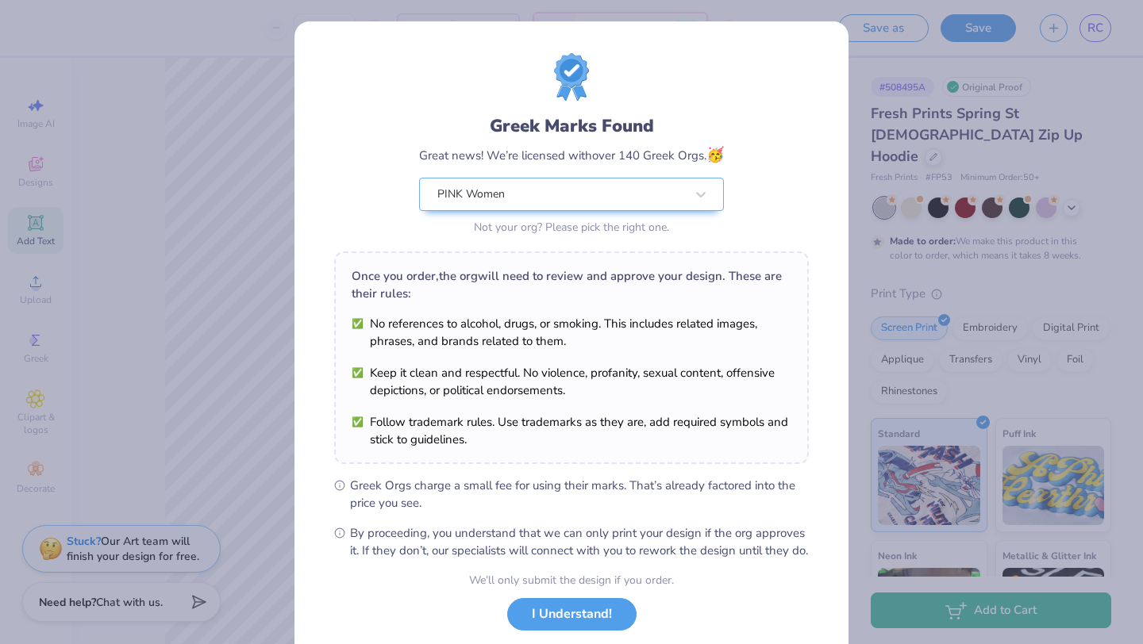
click at [1092, 34] on div "Greek Marks Found Great news! We’re licensed with over 140 Greek Orgs. 🥳 PINK W…" at bounding box center [571, 322] width 1143 height 644
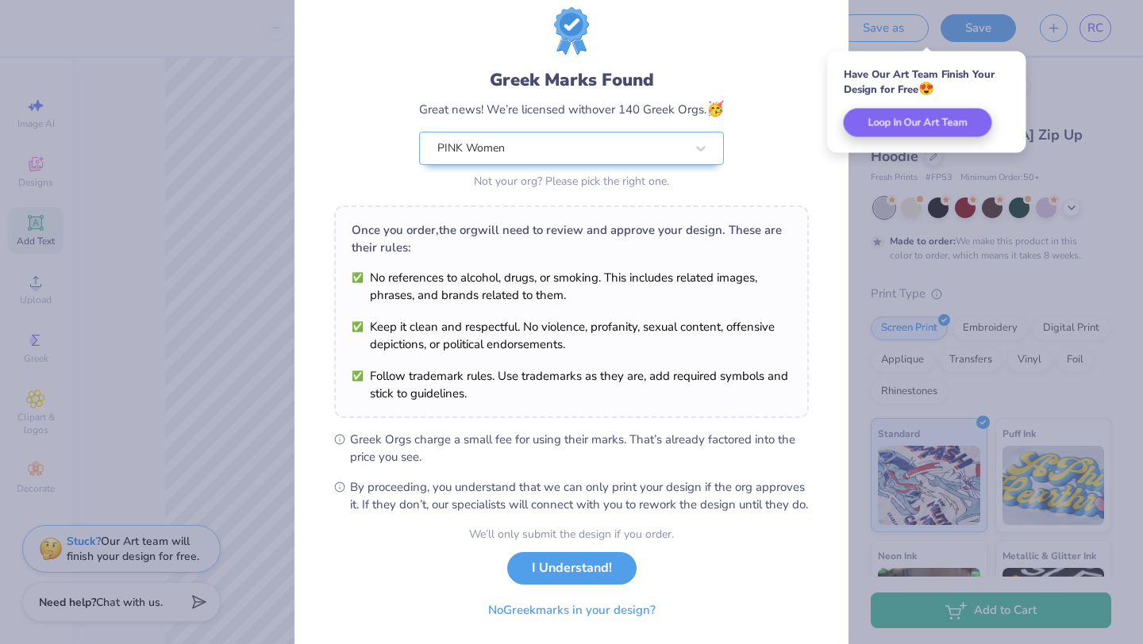
scroll to position [80, 0]
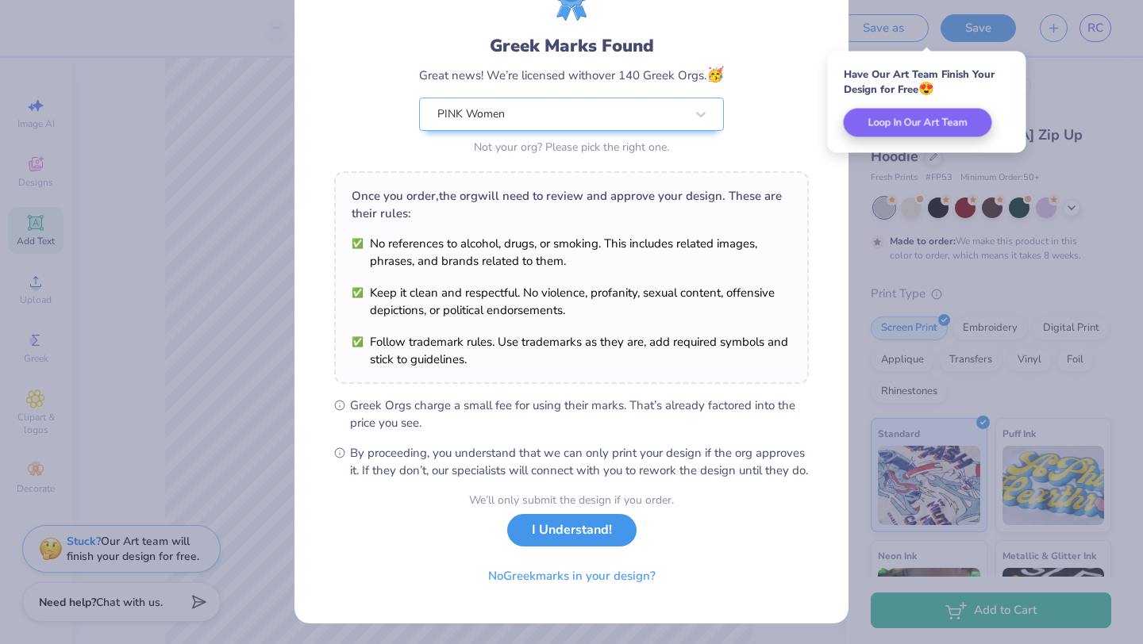
click at [575, 547] on button "I Understand!" at bounding box center [571, 530] width 129 height 33
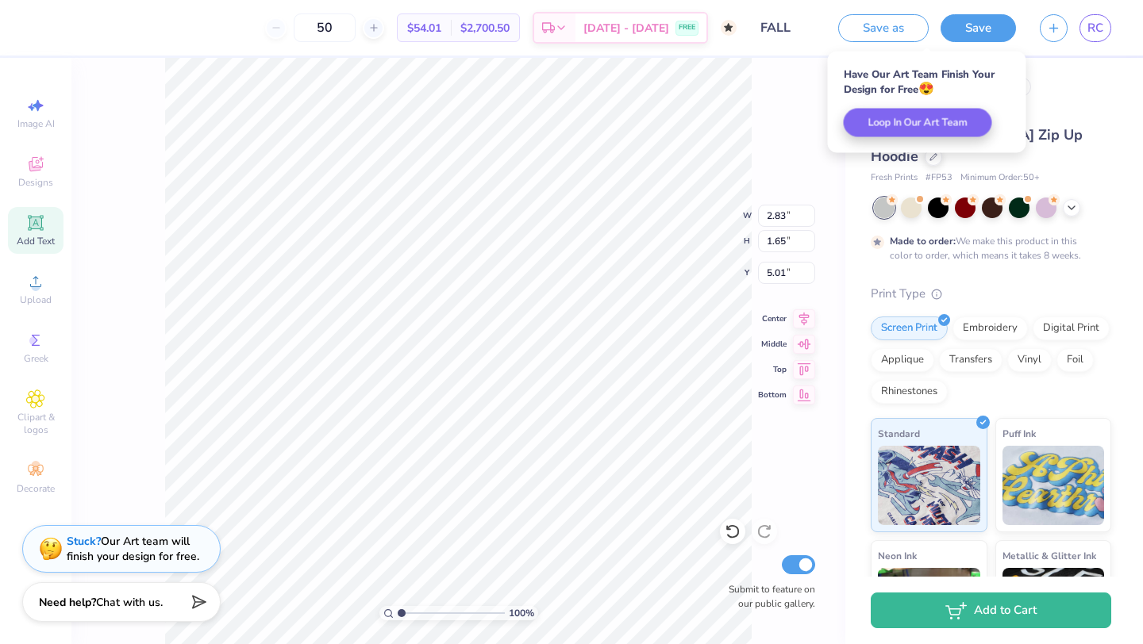
scroll to position [0, 0]
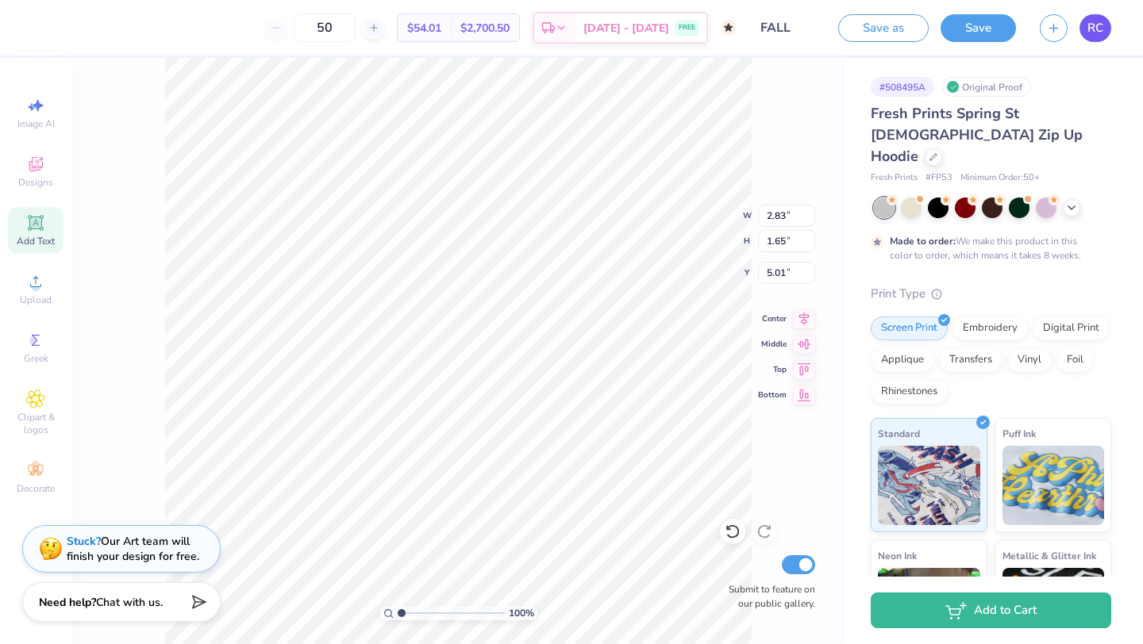
click at [1097, 29] on span "RC" at bounding box center [1095, 28] width 16 height 18
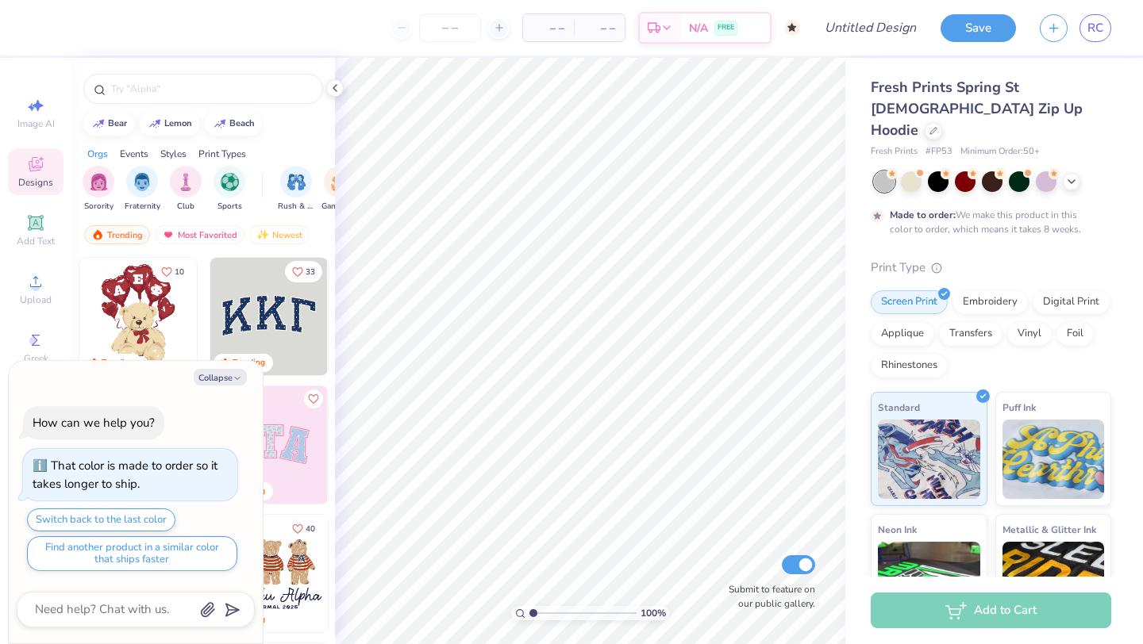
click at [244, 362] on div "Collapse How can we help you? That color is made to order so it takes longer to…" at bounding box center [136, 502] width 254 height 283
click at [236, 376] on icon "button" at bounding box center [238, 379] width 10 height 10
type textarea "x"
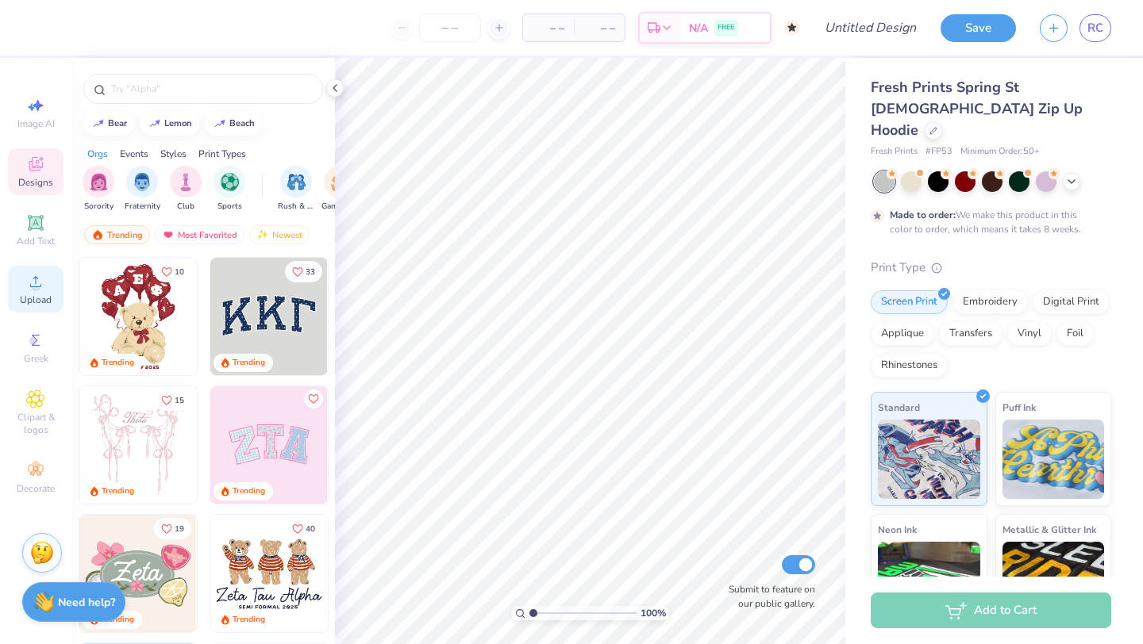
click at [37, 288] on circle at bounding box center [35, 287] width 9 height 9
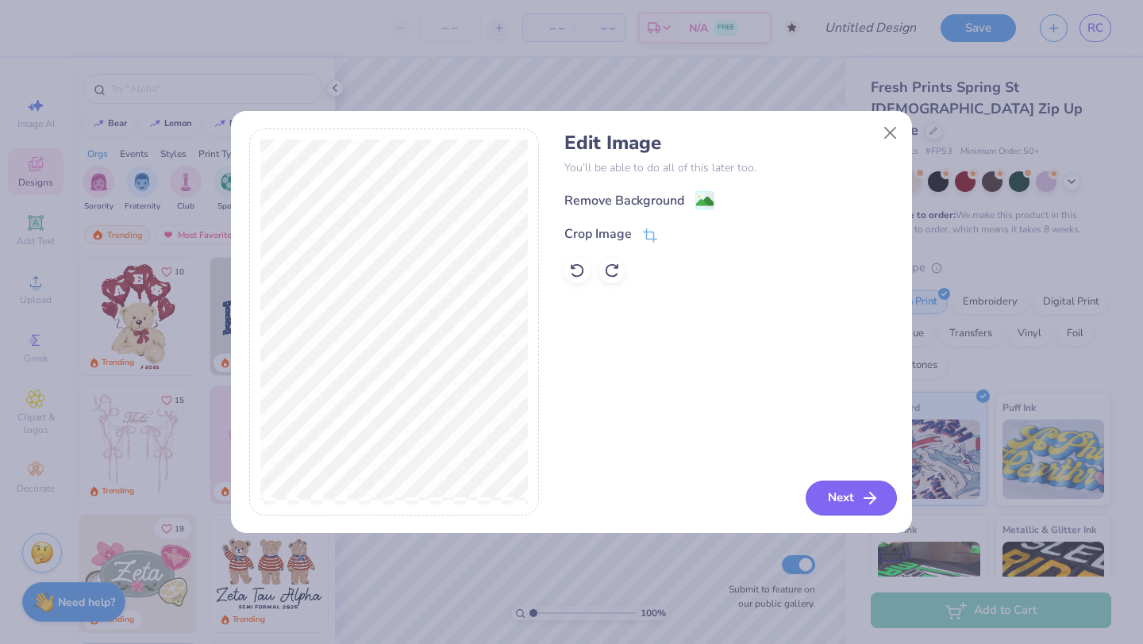
click at [831, 509] on button "Next" at bounding box center [850, 498] width 91 height 35
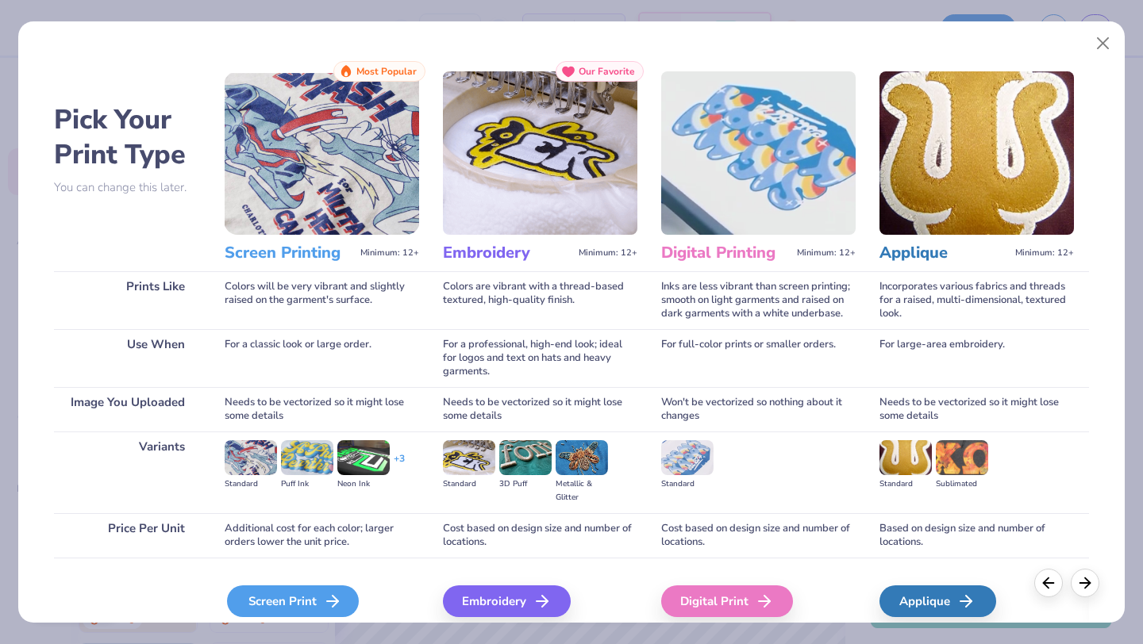
click at [314, 602] on div "Screen Print" at bounding box center [293, 602] width 132 height 32
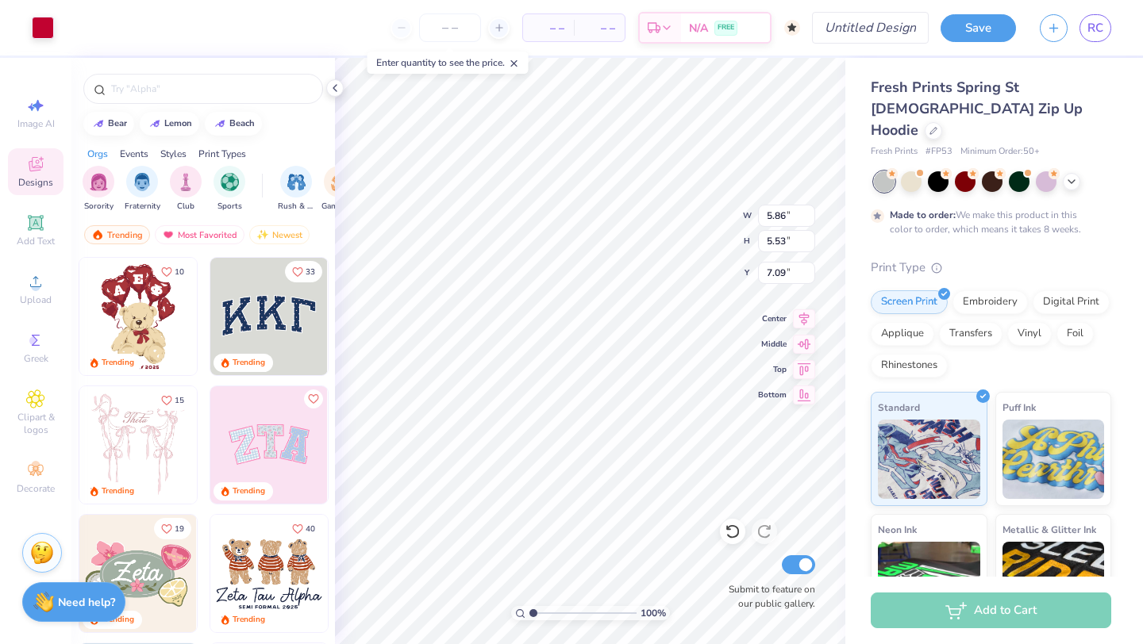
type input "7.09"
type input "5.03"
type input "4.74"
type input "7.87"
type input "3.70"
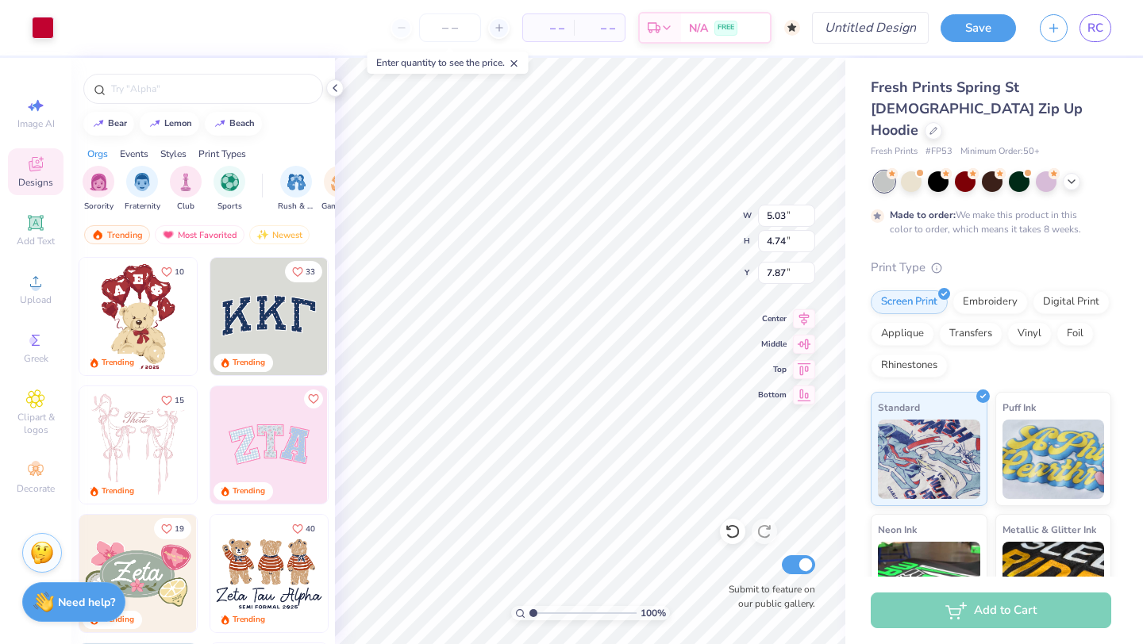
type input "3.49"
type input "9.12"
type input "3.59"
type input "3.66"
type input "9.18"
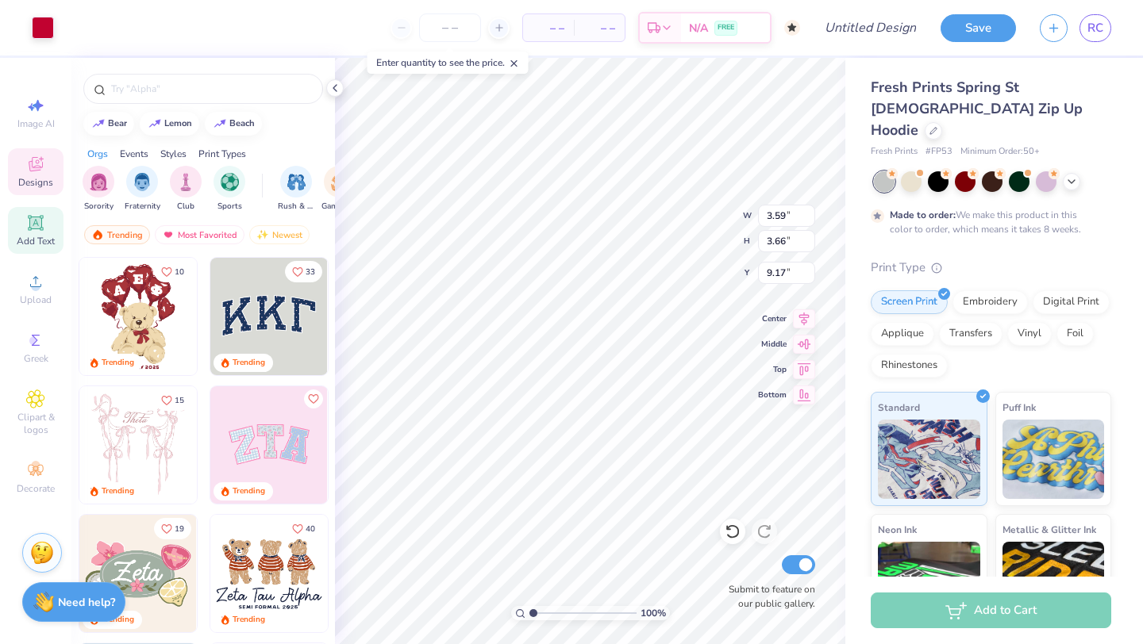
click at [38, 244] on span "Add Text" at bounding box center [36, 241] width 38 height 13
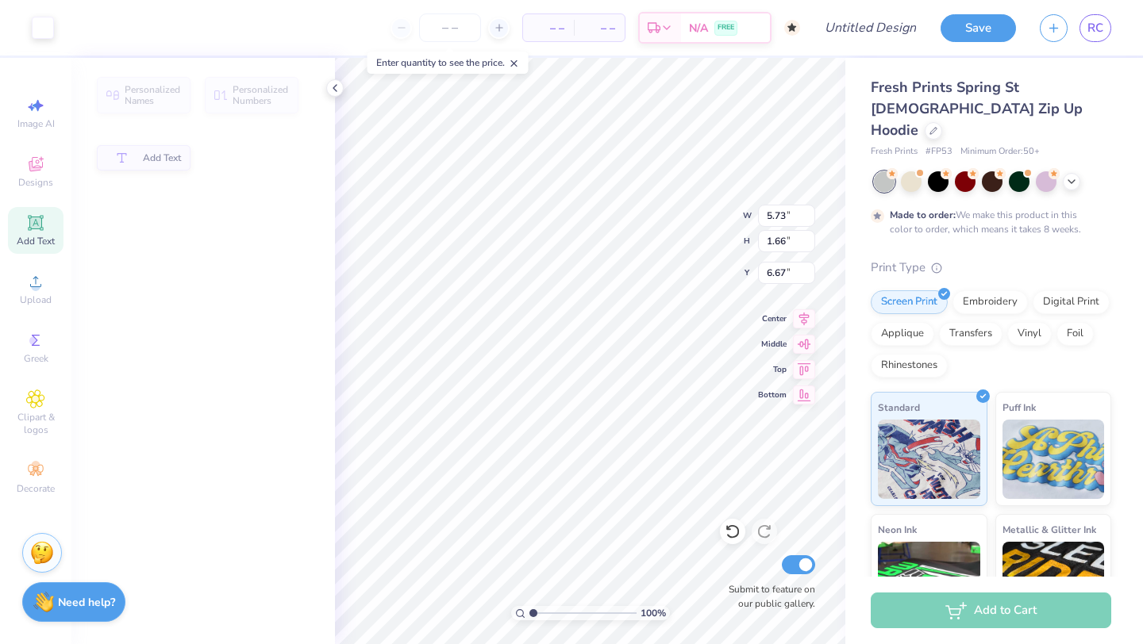
type input "5.73"
type input "1.66"
type input "6.67"
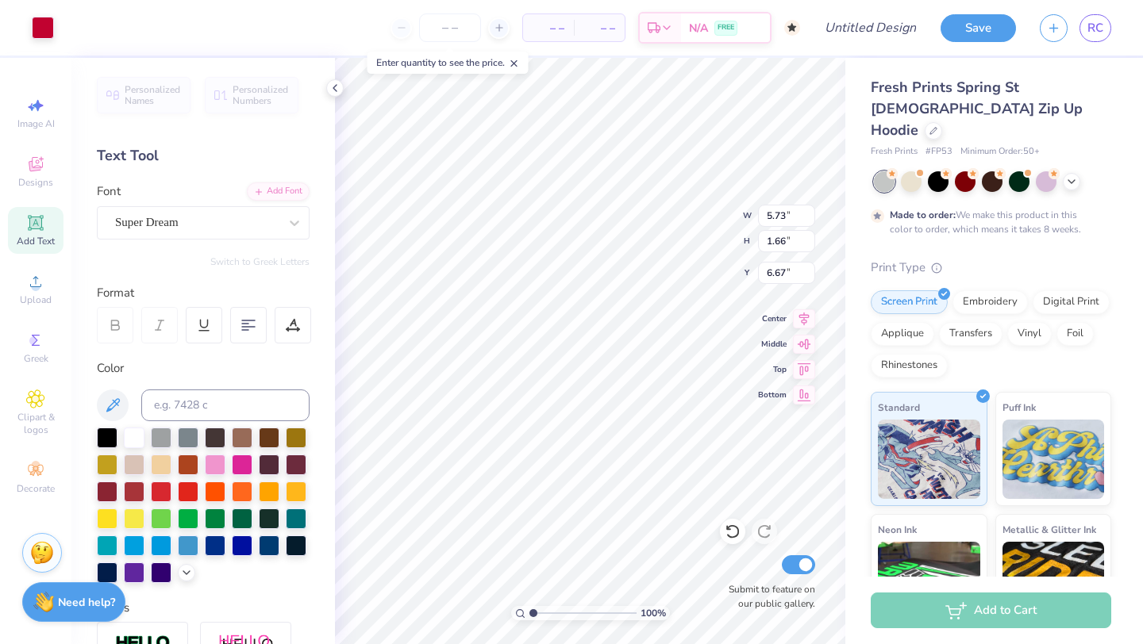
type input "3.59"
type input "3.66"
type input "9.17"
click at [33, 22] on div at bounding box center [43, 26] width 22 height 22
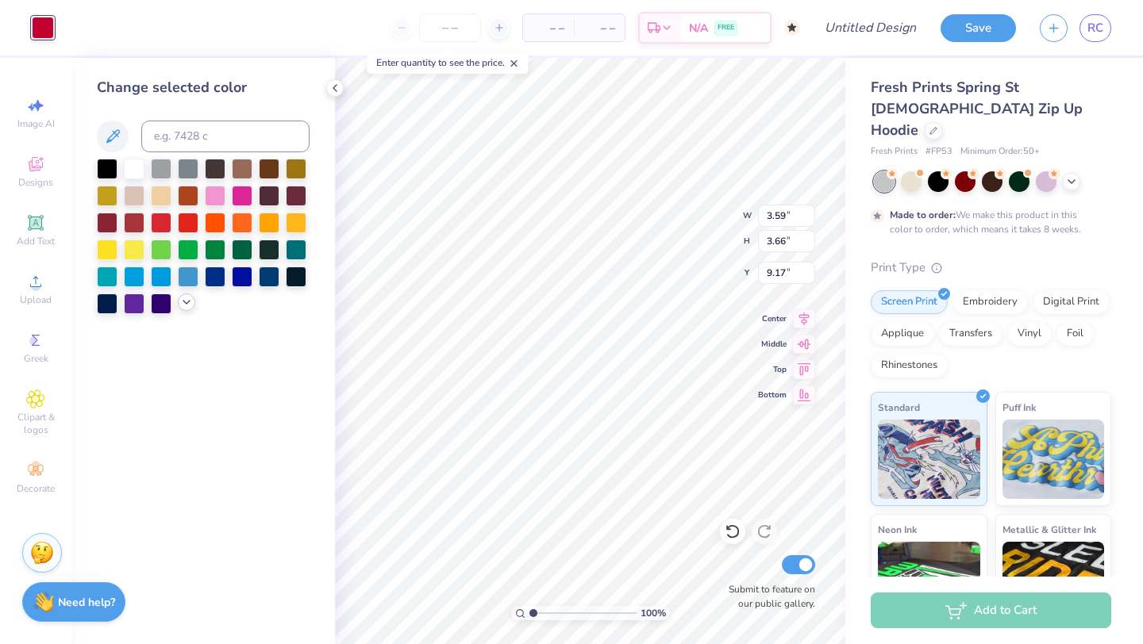
click at [185, 306] on icon at bounding box center [186, 302] width 13 height 13
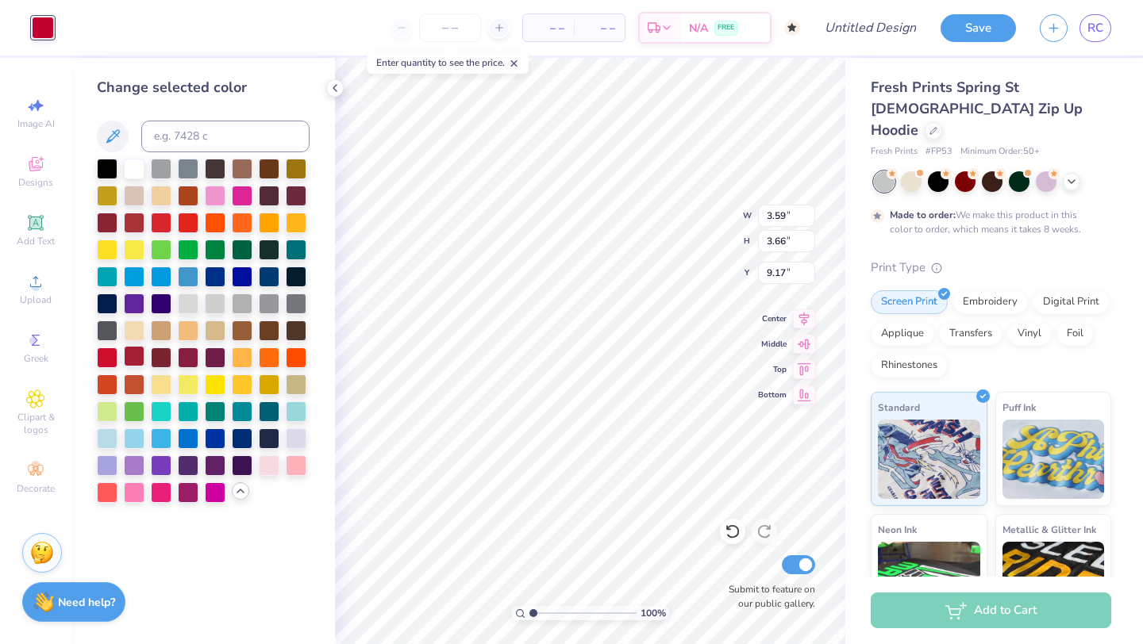
click at [137, 356] on div at bounding box center [134, 356] width 21 height 21
type input "3.73"
type input "3.81"
type input "9.01"
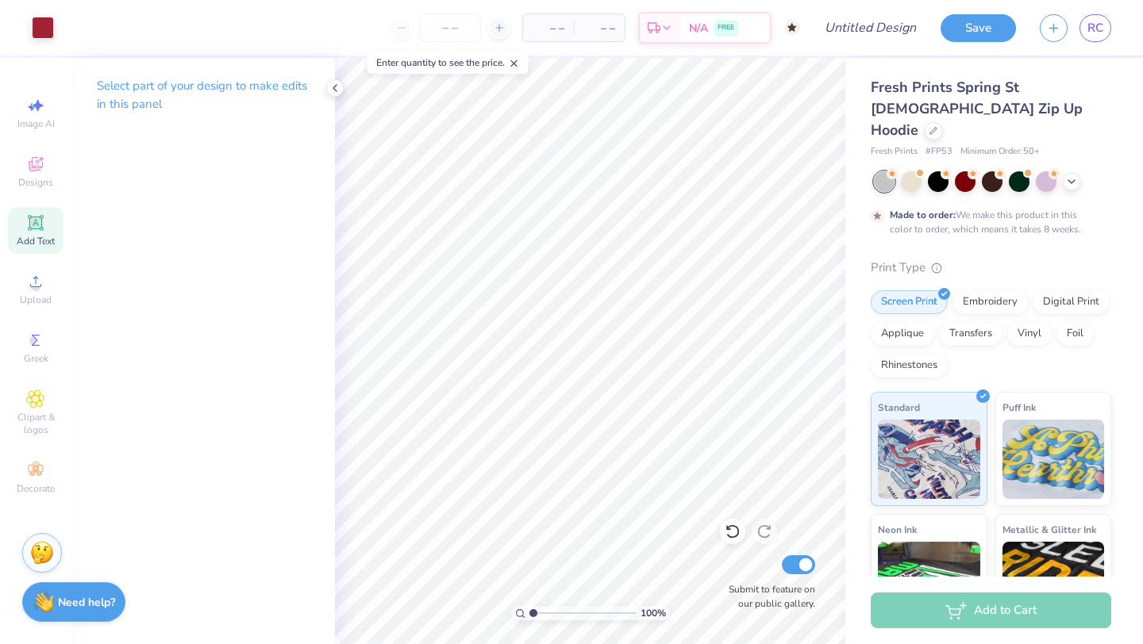
click at [42, 223] on icon at bounding box center [35, 222] width 19 height 19
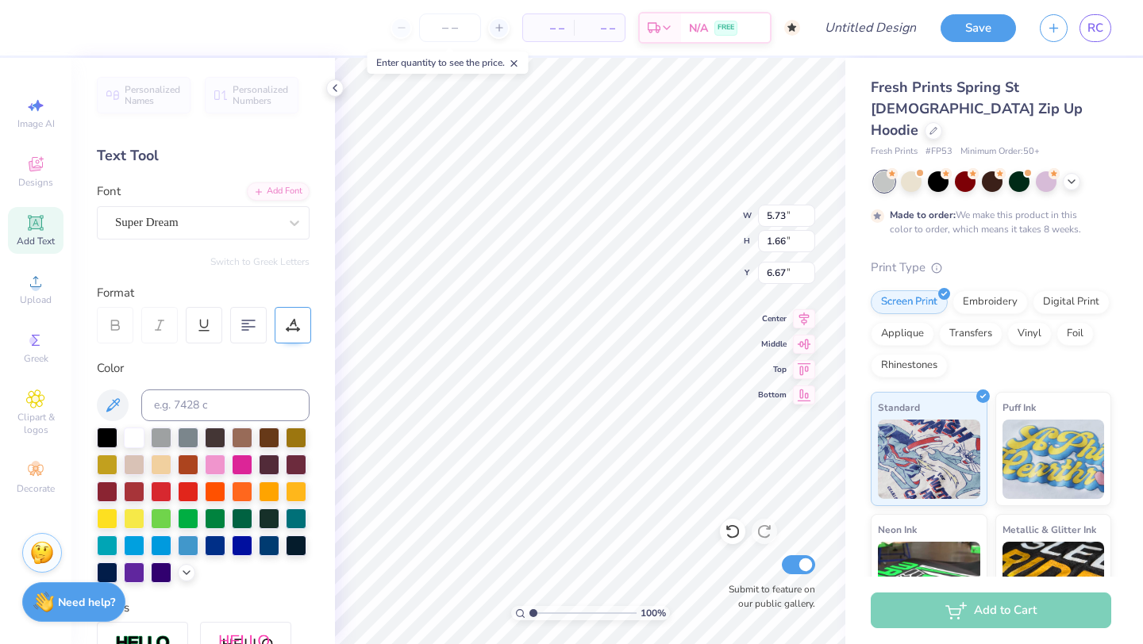
type textarea "T"
type input "3.73"
type input "3.81"
type input "10.69"
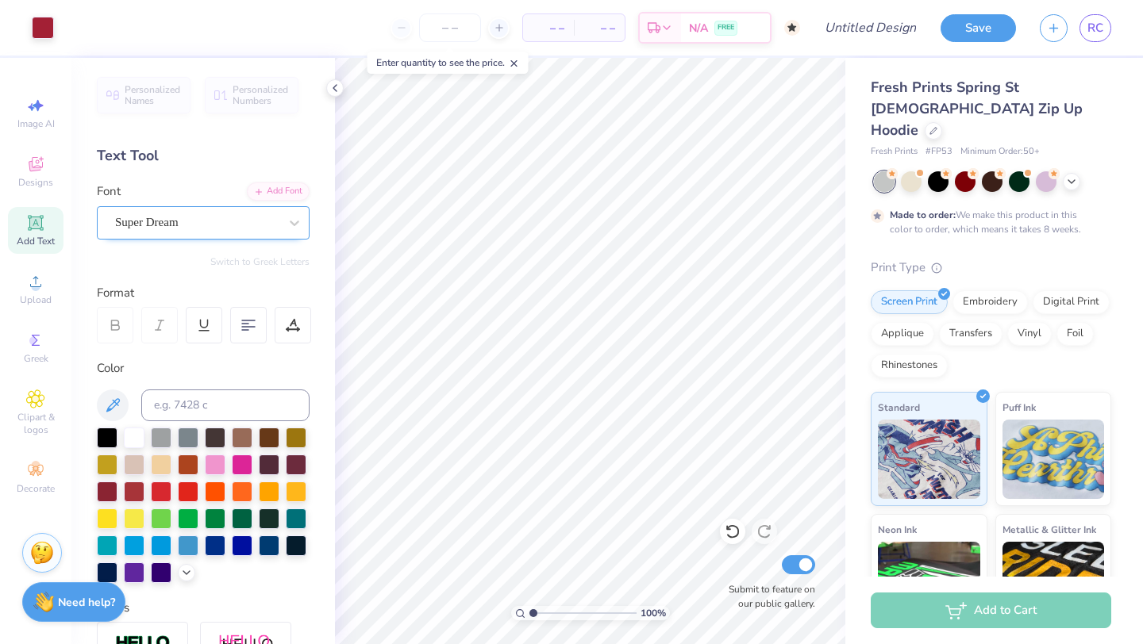
click at [156, 222] on div "Super Dream" at bounding box center [196, 222] width 167 height 25
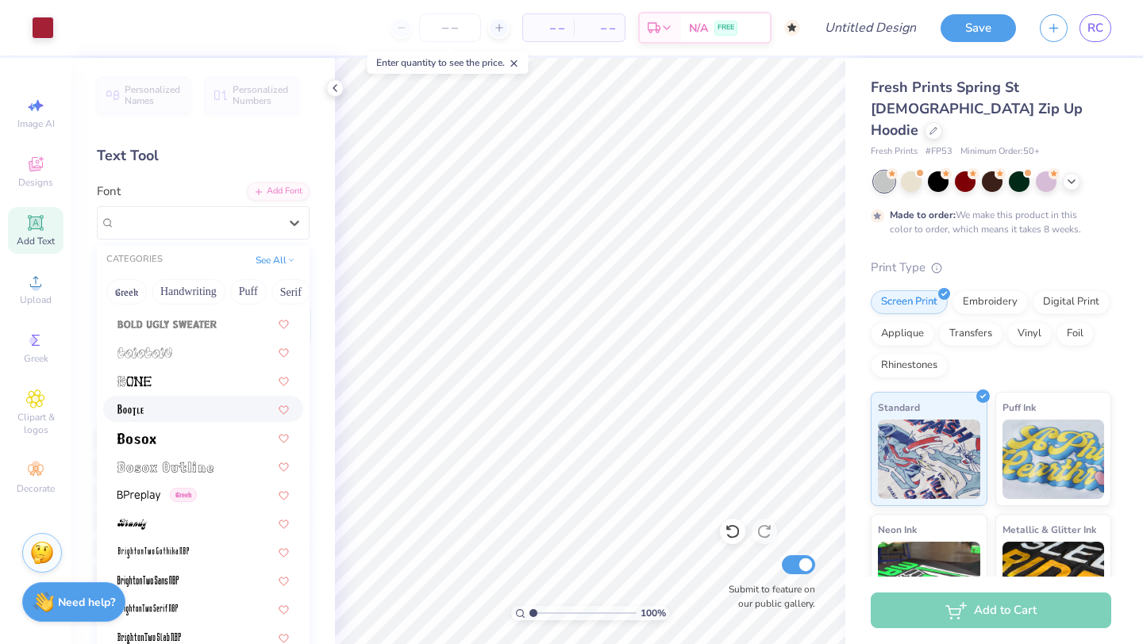
scroll to position [971, 0]
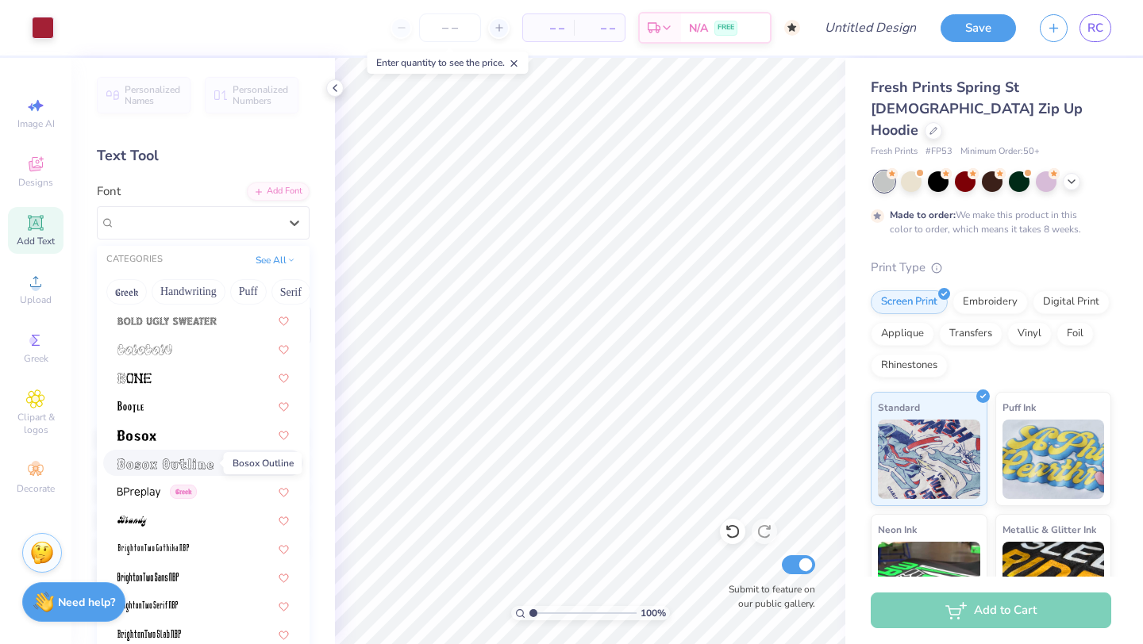
click at [174, 465] on img at bounding box center [165, 464] width 96 height 11
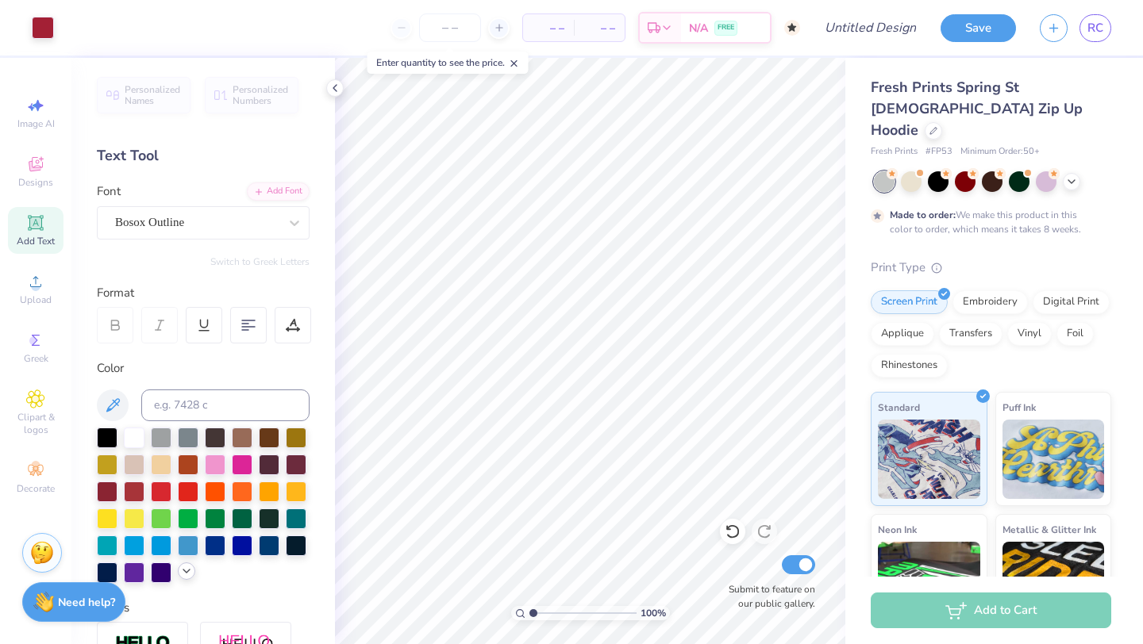
click at [183, 571] on icon at bounding box center [186, 571] width 13 height 13
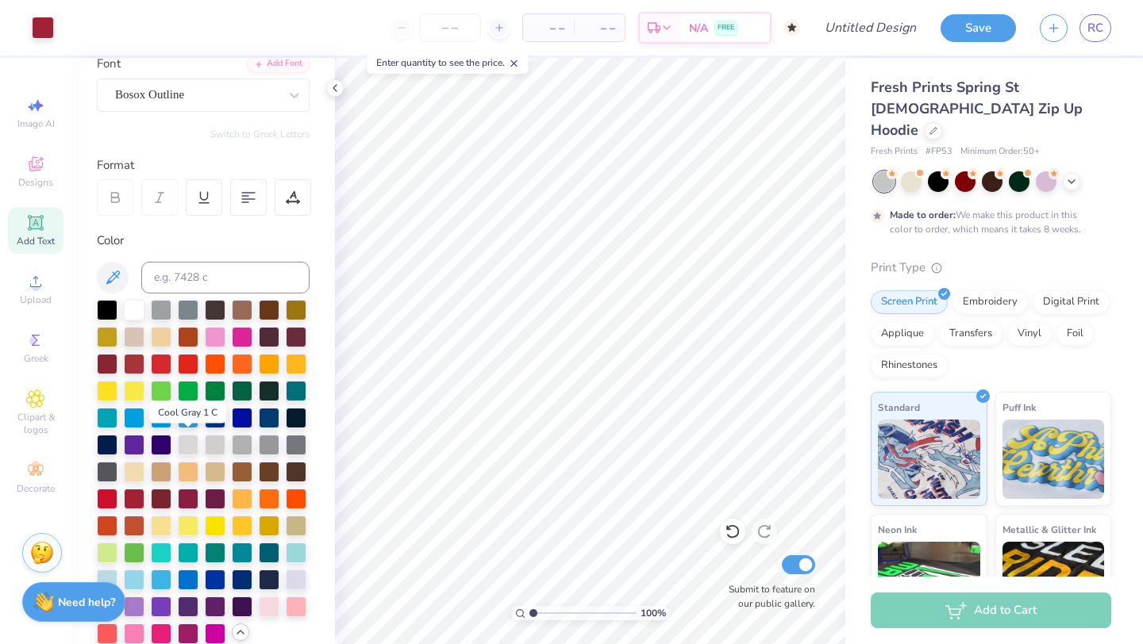
scroll to position [129, 0]
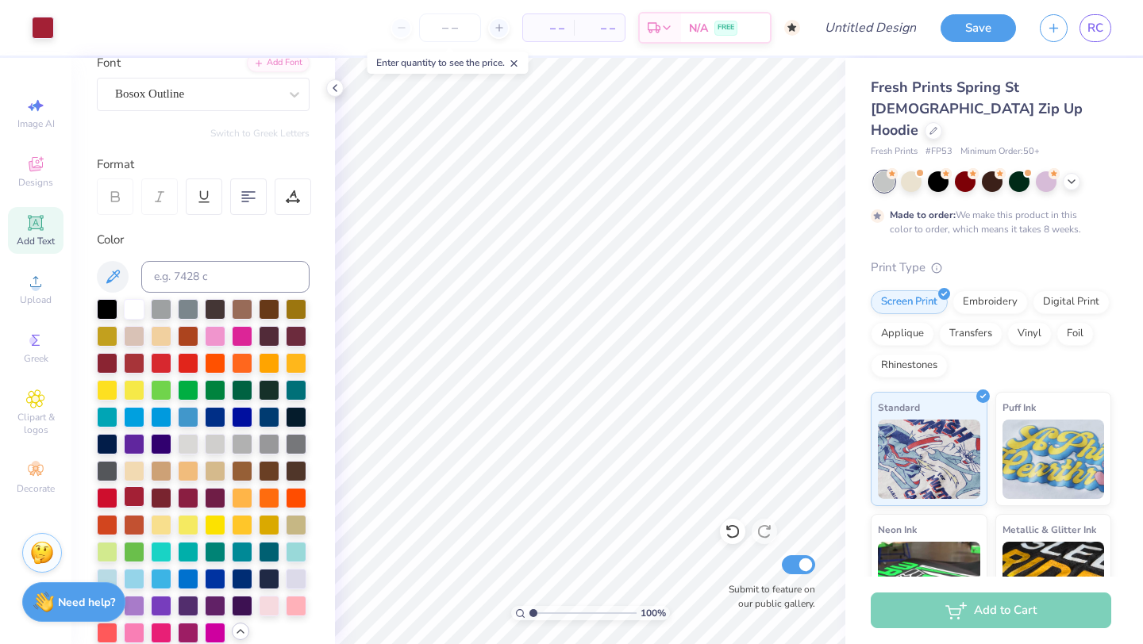
click at [129, 487] on div at bounding box center [134, 496] width 21 height 21
click at [138, 501] on div at bounding box center [134, 496] width 21 height 21
click at [135, 499] on div at bounding box center [134, 496] width 21 height 21
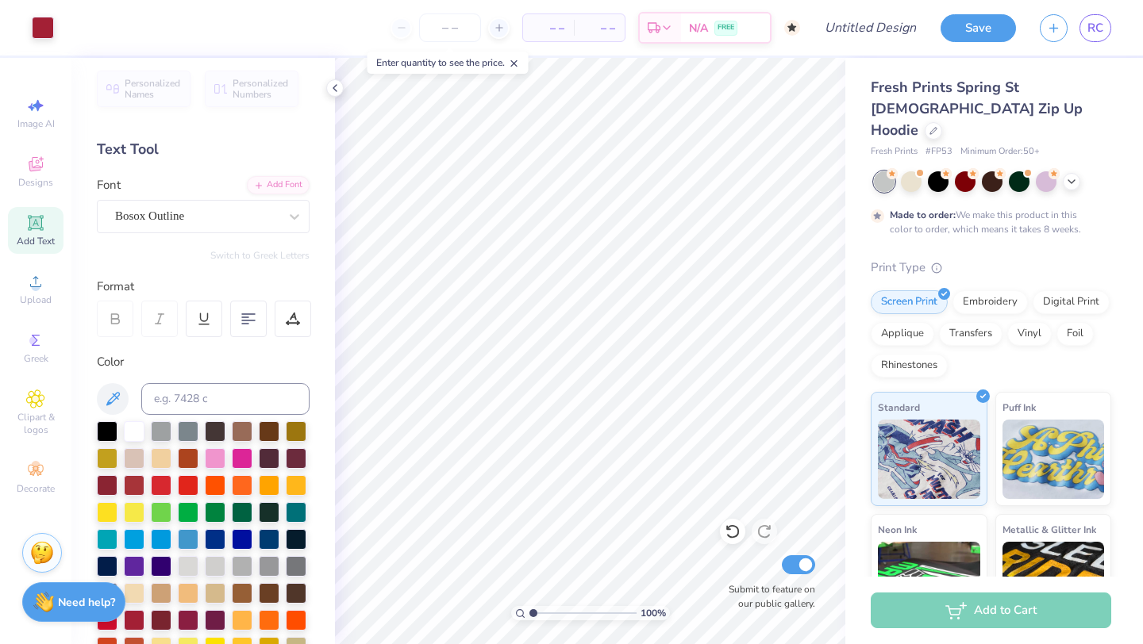
scroll to position [0, 0]
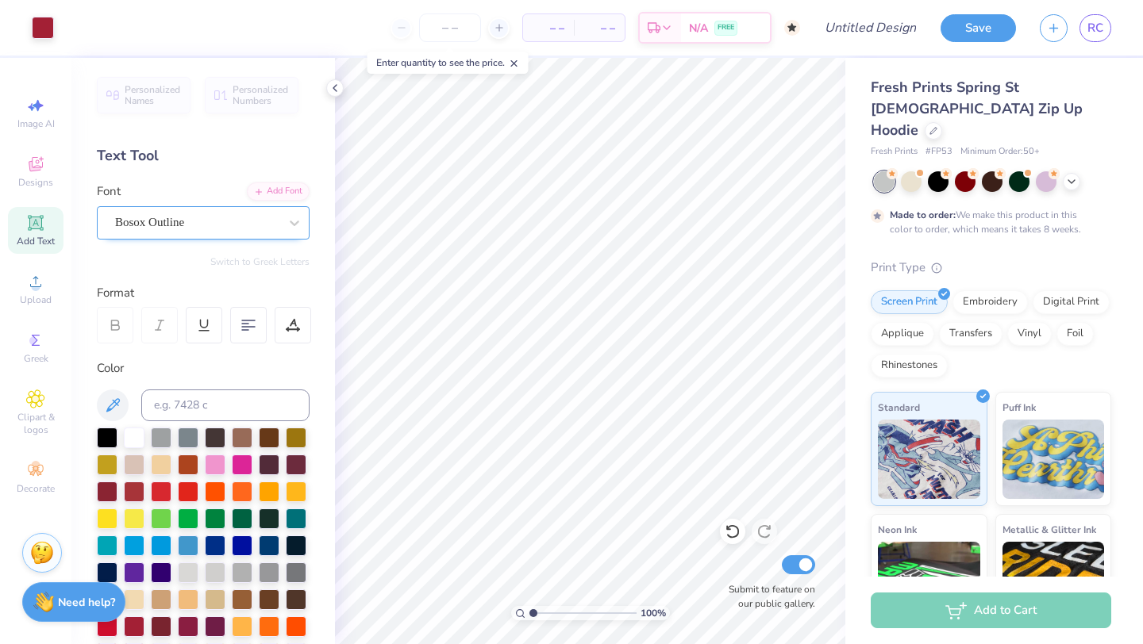
click at [200, 219] on div "Bosox Outline" at bounding box center [196, 222] width 167 height 25
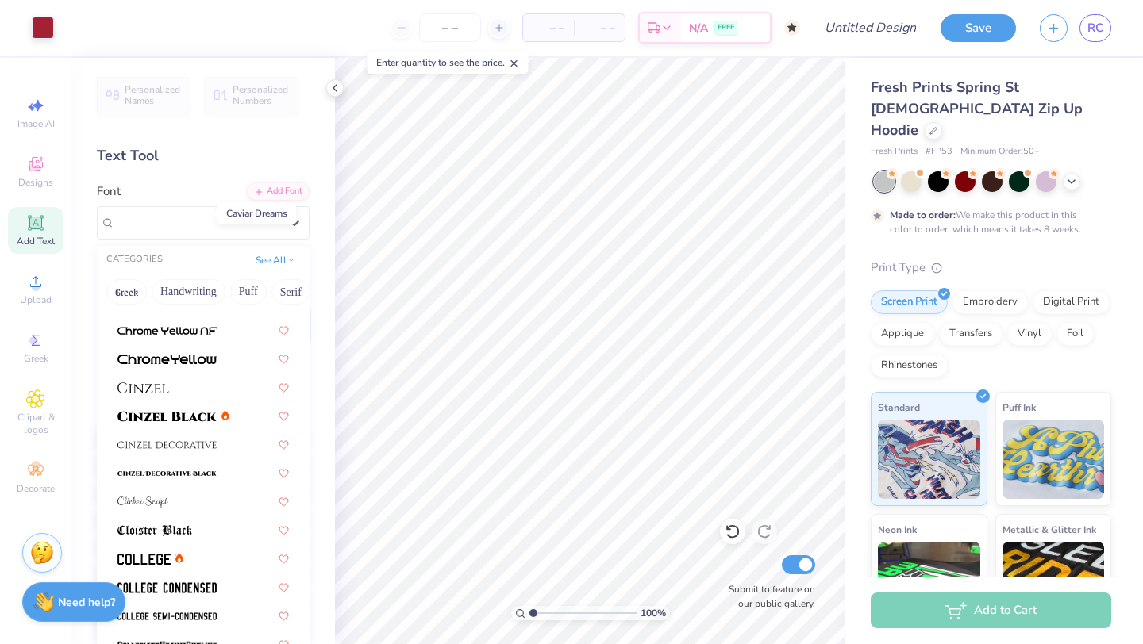
scroll to position [1855, 0]
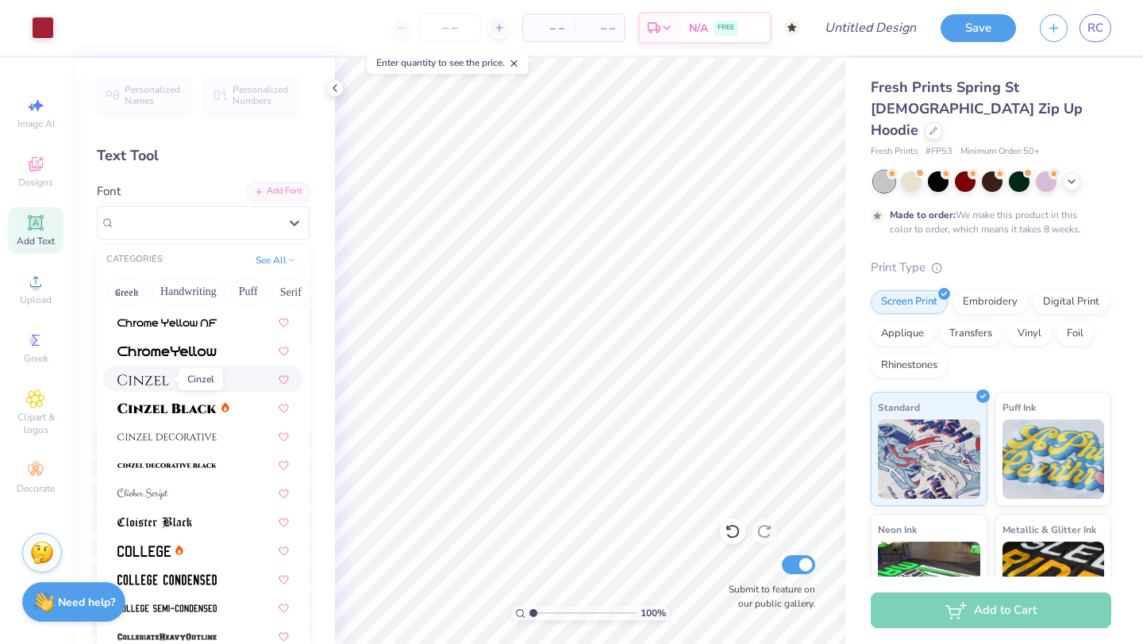
click at [165, 385] on img at bounding box center [143, 380] width 52 height 11
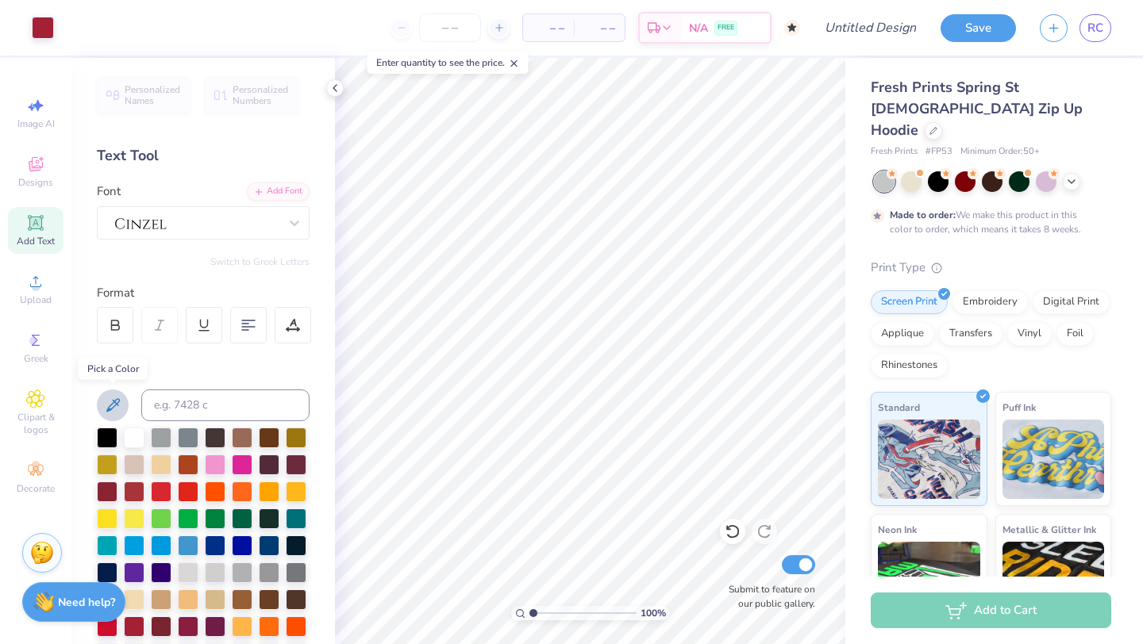
click at [103, 402] on icon at bounding box center [112, 405] width 19 height 19
click at [199, 222] on div at bounding box center [196, 222] width 167 height 25
click at [136, 164] on div "Text Tool" at bounding box center [203, 155] width 213 height 21
click at [118, 404] on icon at bounding box center [112, 405] width 19 height 19
click at [273, 226] on div at bounding box center [196, 222] width 167 height 25
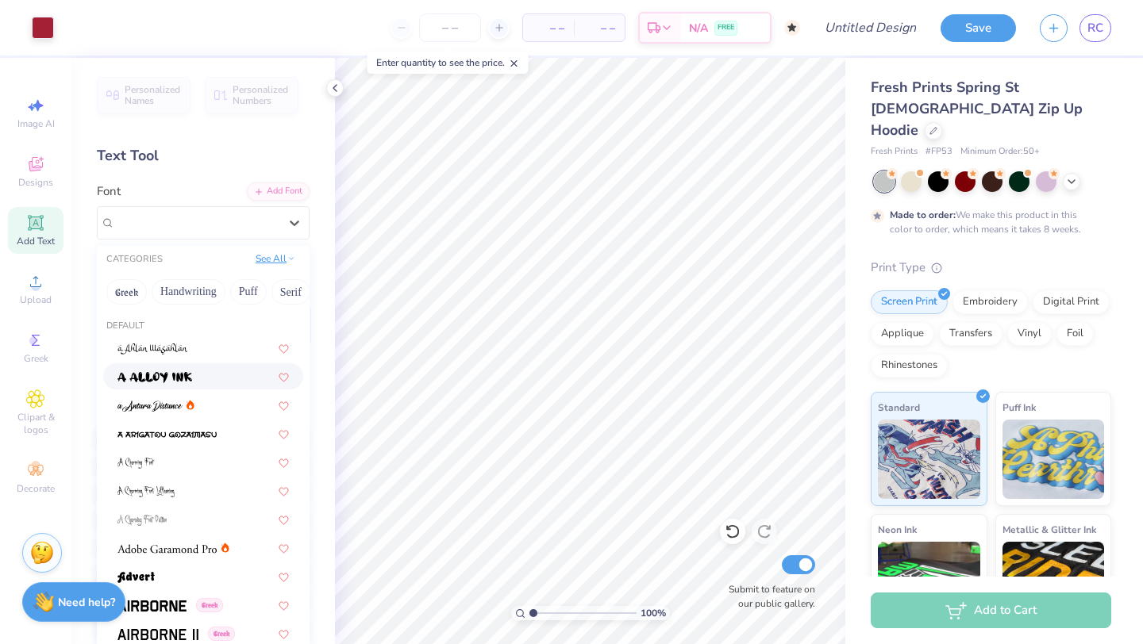
click at [262, 259] on button "See All" at bounding box center [275, 259] width 49 height 16
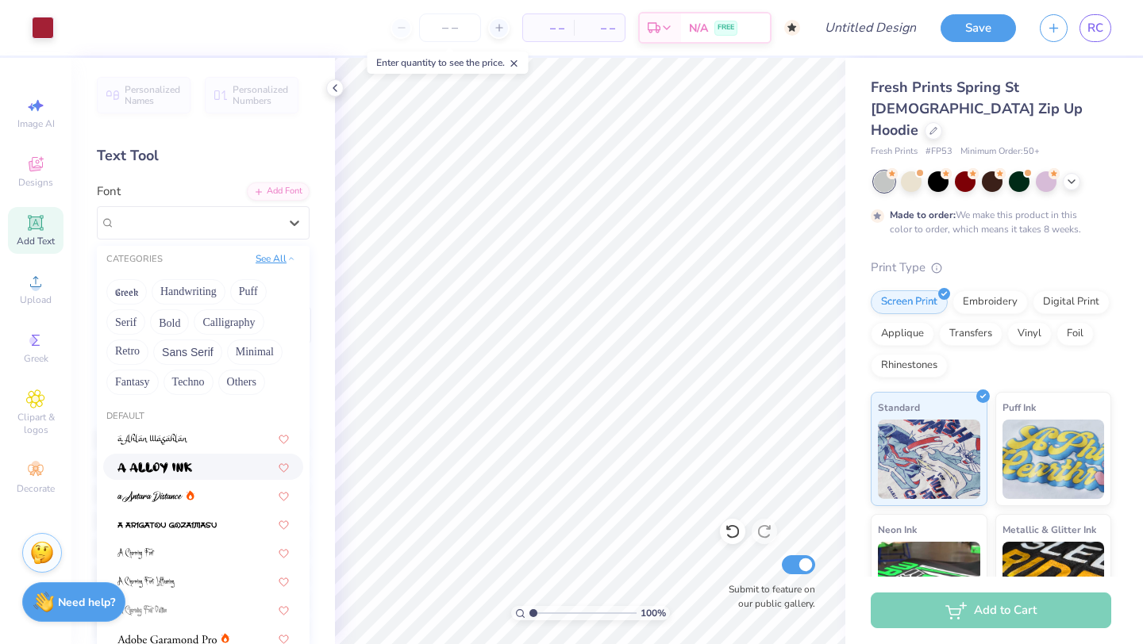
click at [264, 256] on button "See All" at bounding box center [275, 259] width 49 height 16
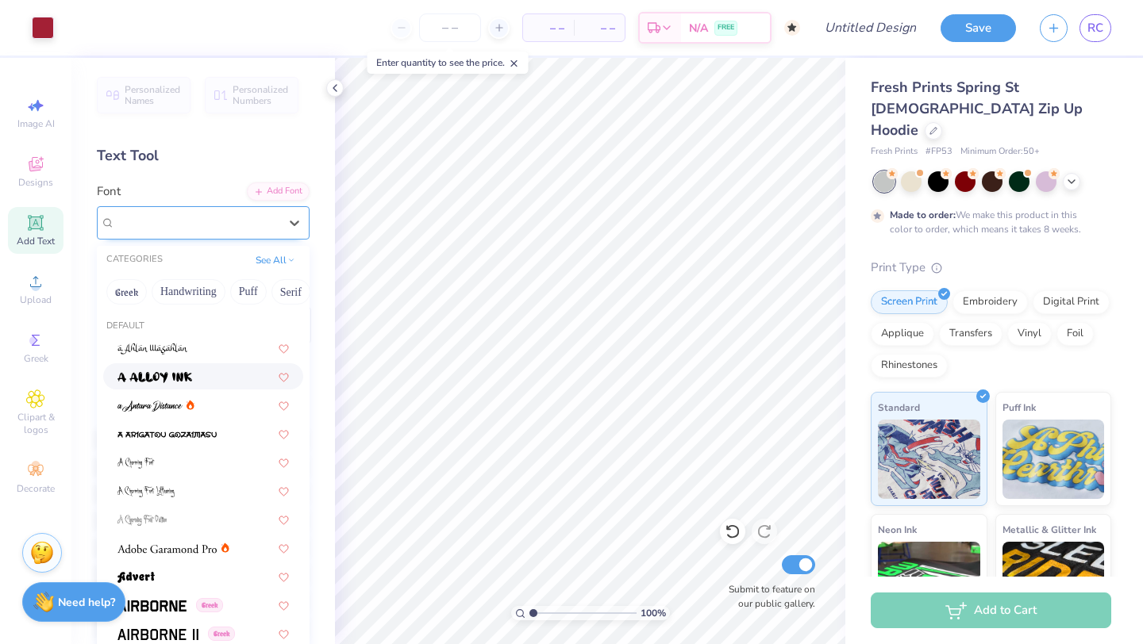
click at [264, 225] on div at bounding box center [196, 222] width 163 height 18
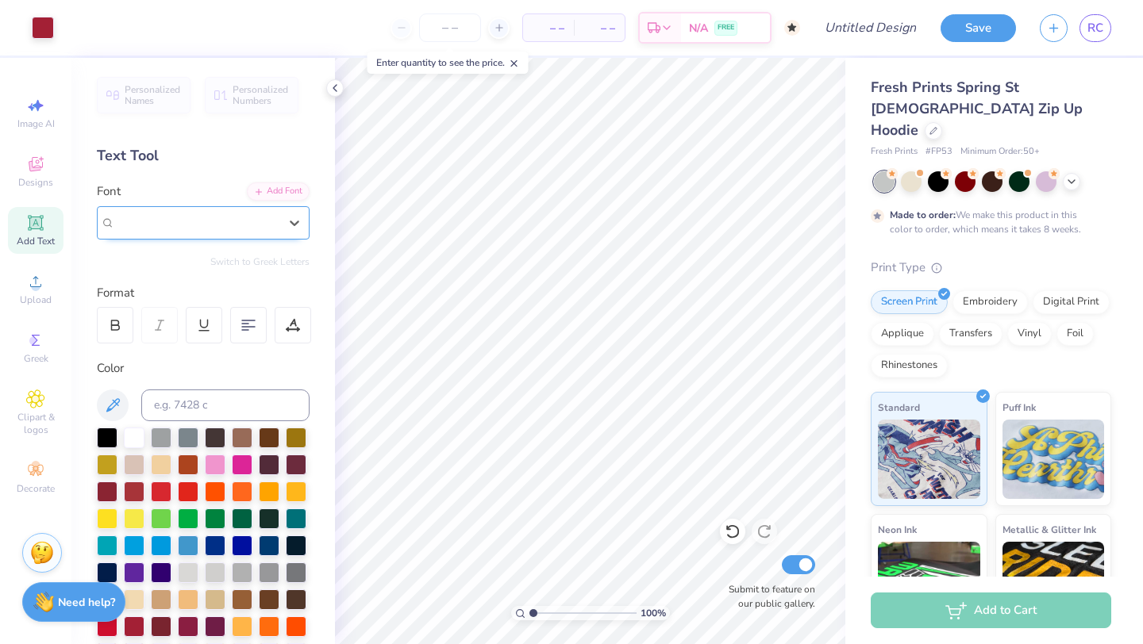
click at [273, 225] on div at bounding box center [196, 222] width 163 height 18
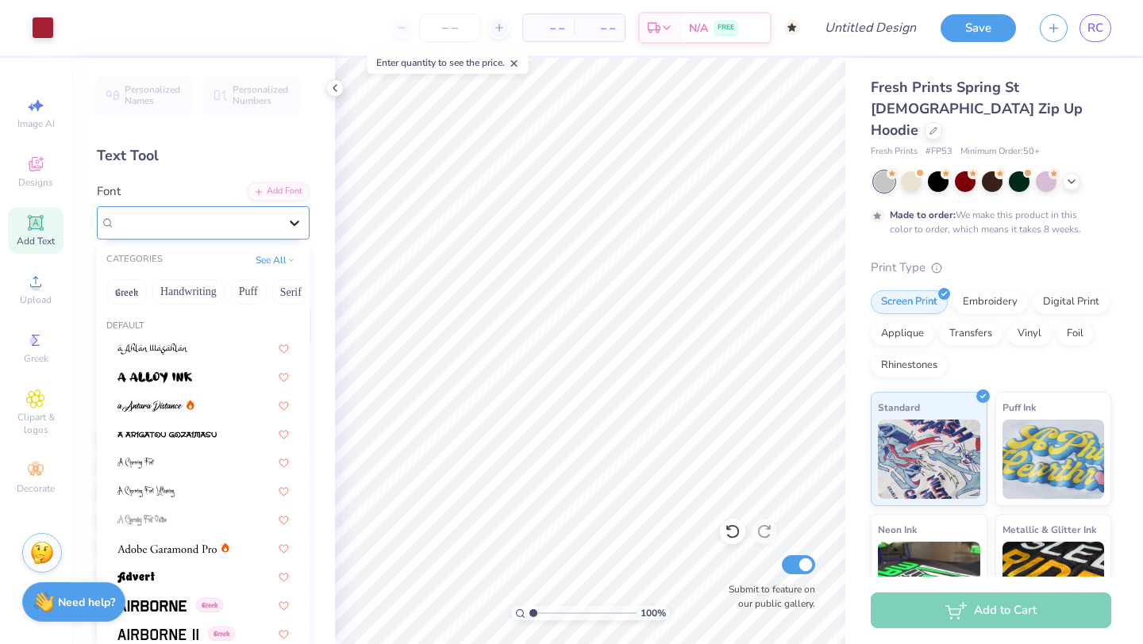
click at [282, 225] on div at bounding box center [294, 223] width 29 height 29
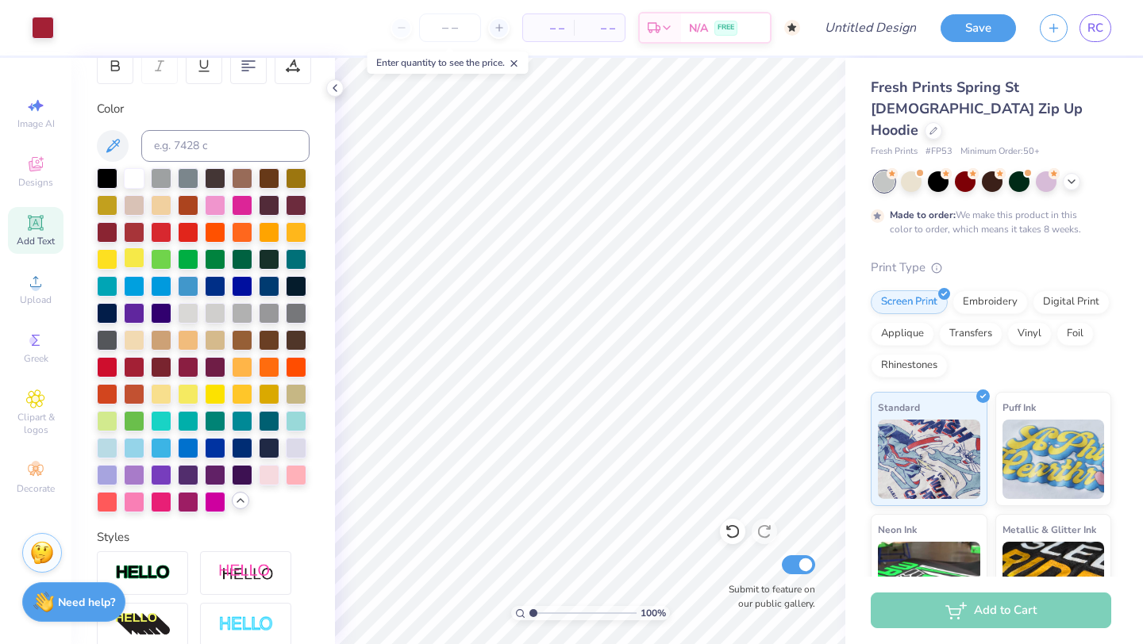
scroll to position [261, 0]
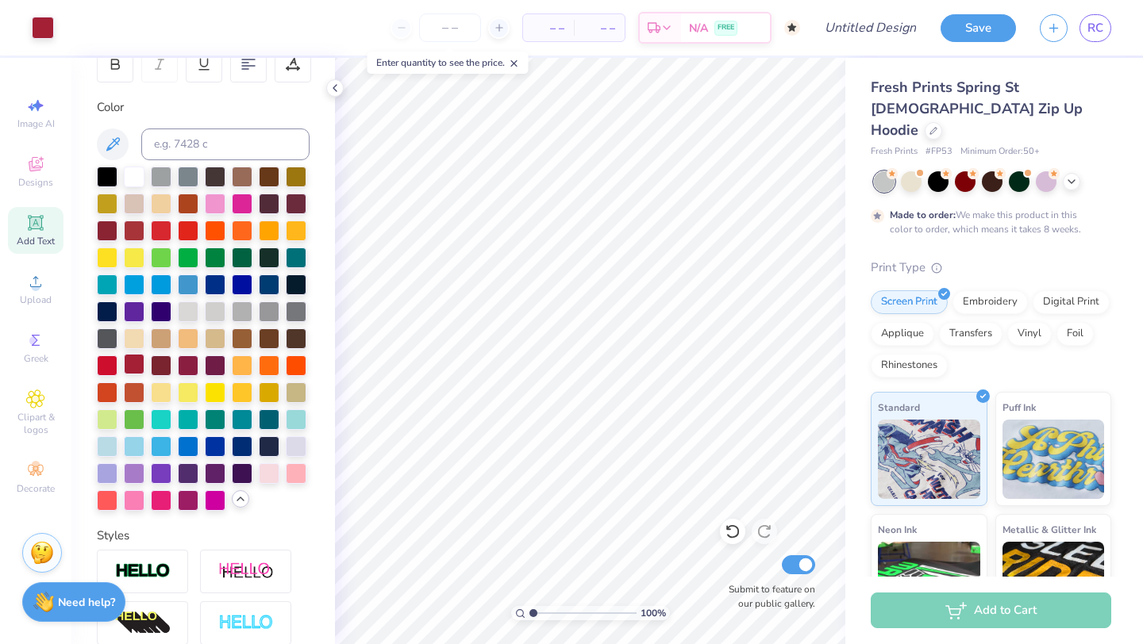
click at [125, 363] on div at bounding box center [134, 364] width 21 height 21
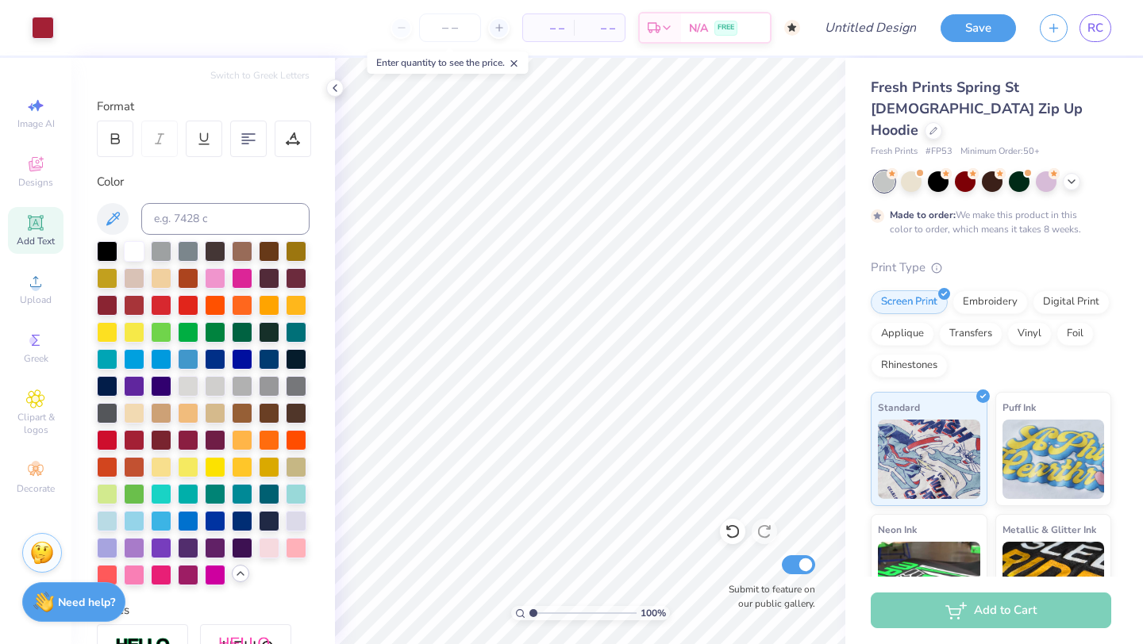
scroll to position [130, 0]
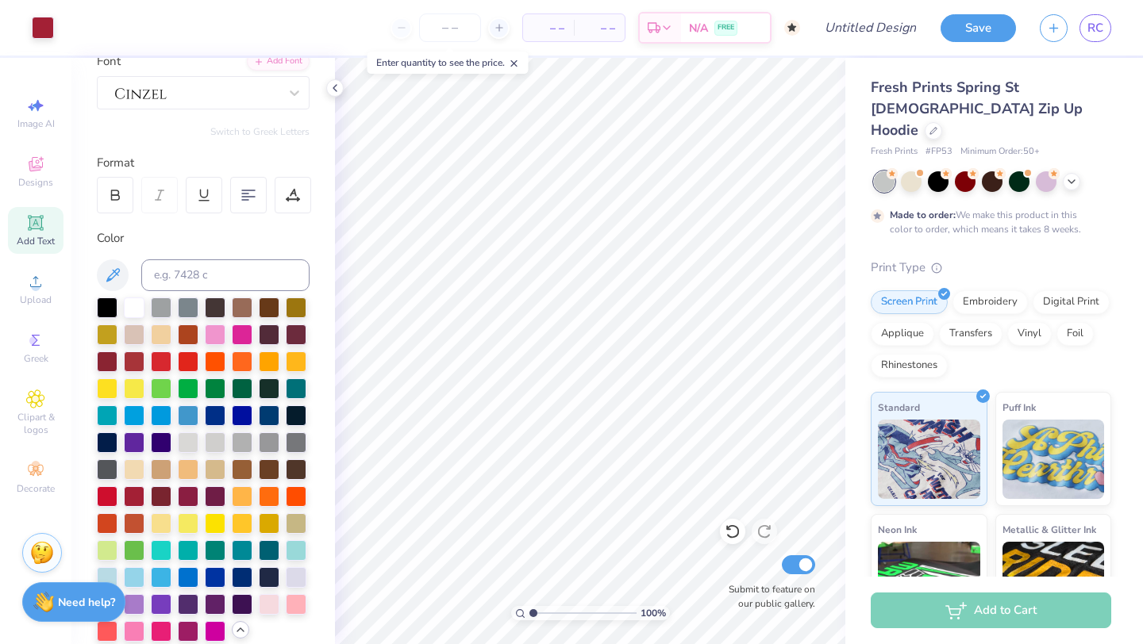
click at [40, 222] on icon at bounding box center [35, 223] width 12 height 12
type textarea "T"
type textarea "20"
click at [140, 501] on div at bounding box center [134, 495] width 21 height 21
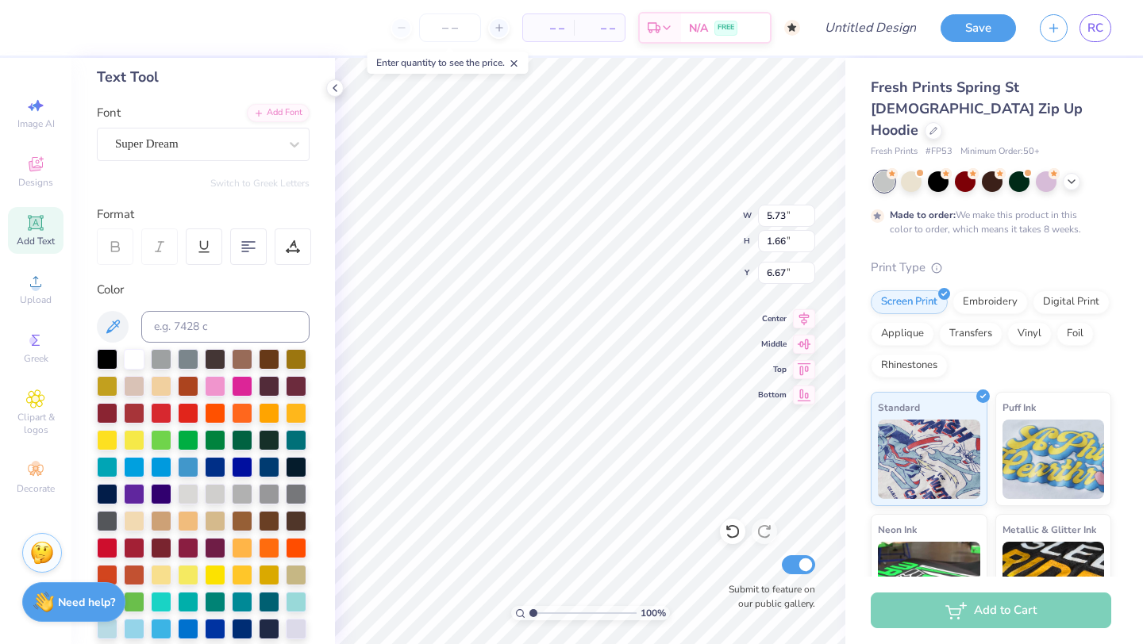
scroll to position [71, 0]
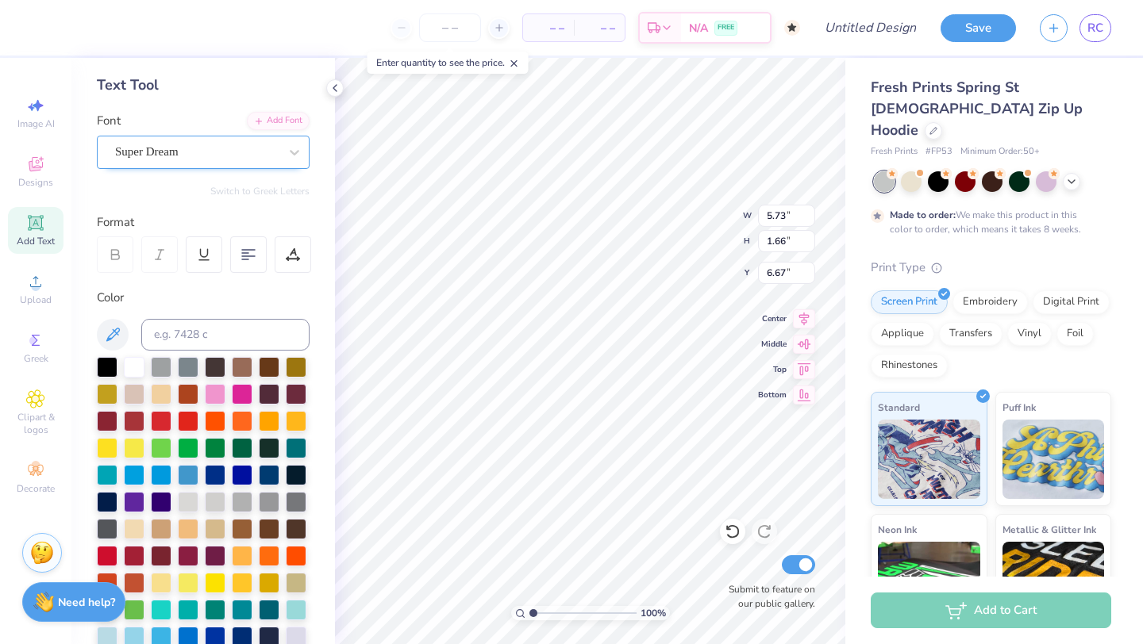
click at [198, 153] on div "Super Dream" at bounding box center [196, 152] width 167 height 25
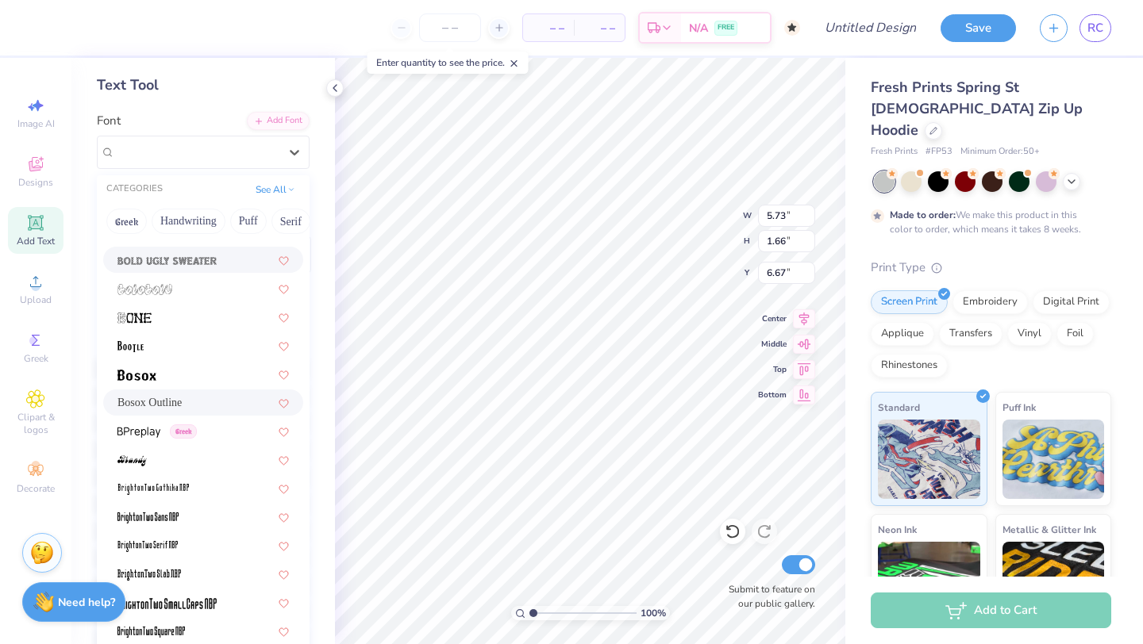
scroll to position [970, 0]
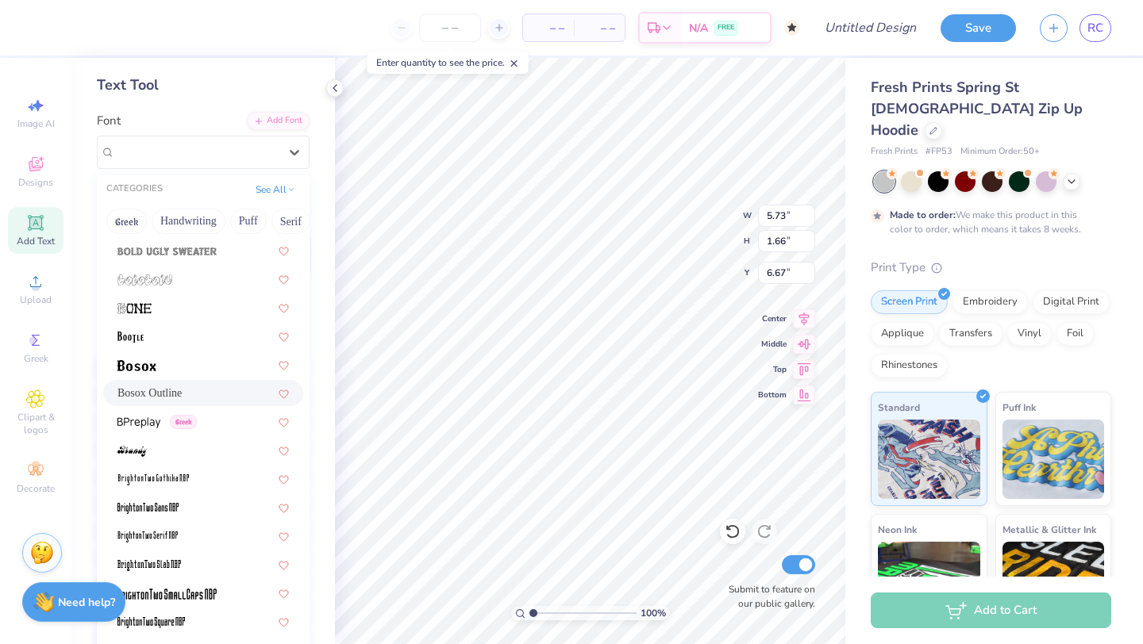
click at [144, 396] on span "Bosox Outline" at bounding box center [149, 393] width 64 height 17
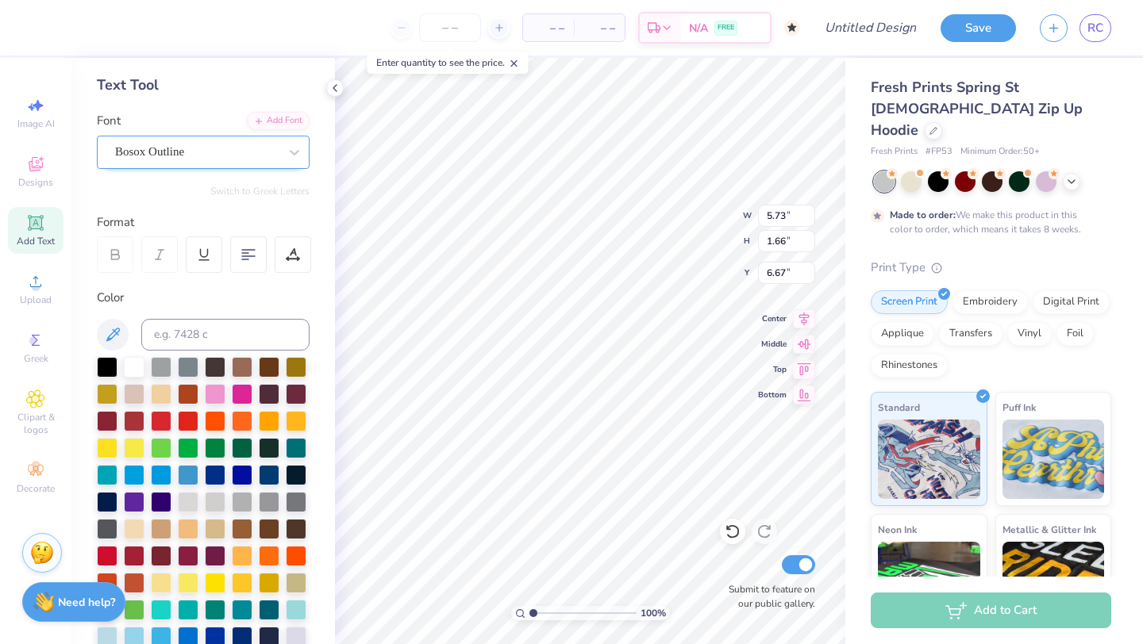
click at [167, 161] on div at bounding box center [196, 151] width 163 height 21
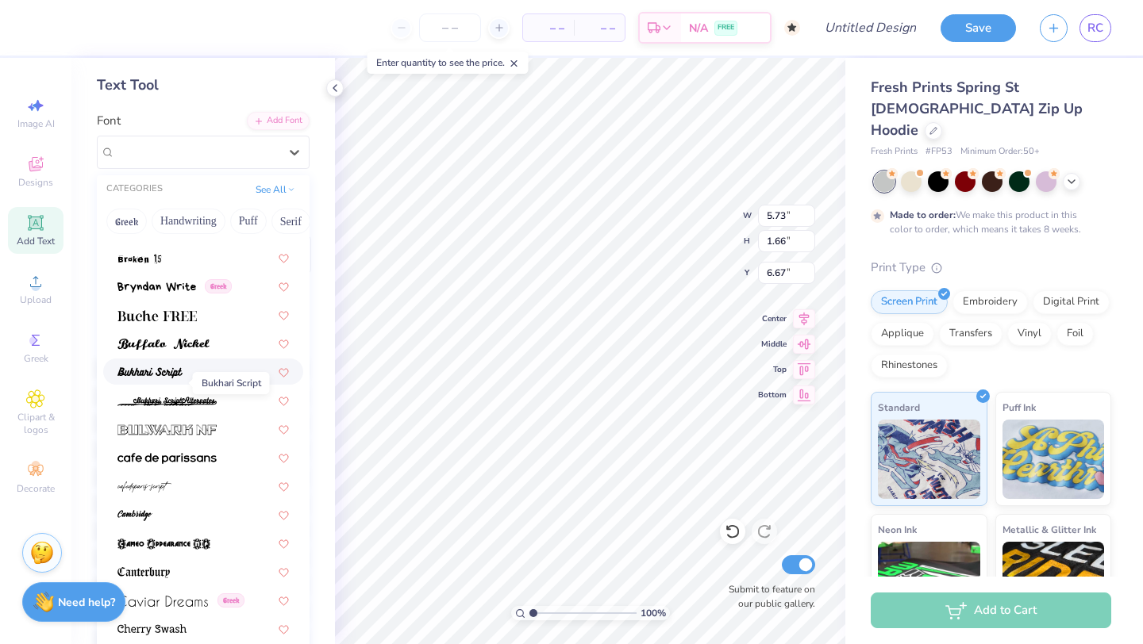
scroll to position [1397, 0]
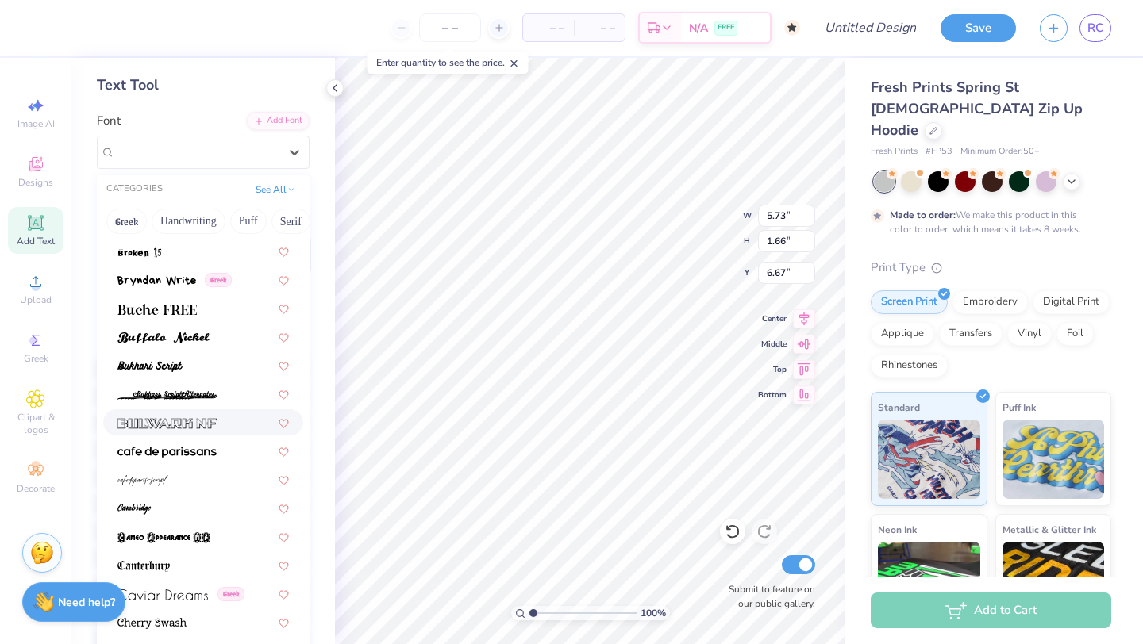
click at [156, 421] on img at bounding box center [166, 423] width 99 height 11
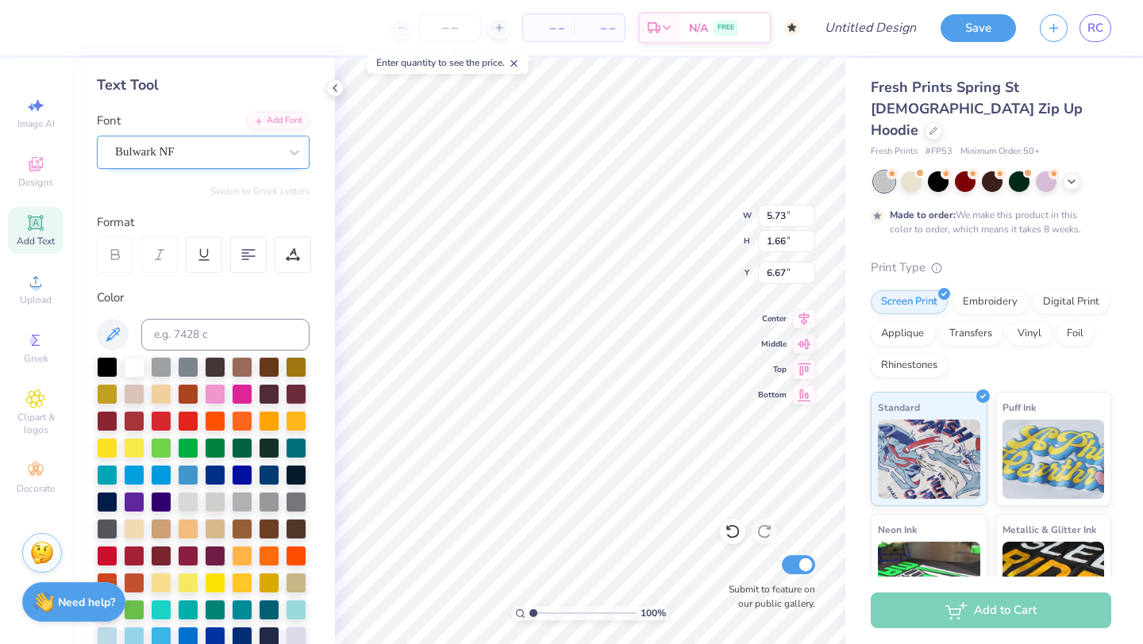
click at [209, 150] on div "Bulwark NF" at bounding box center [196, 152] width 167 height 25
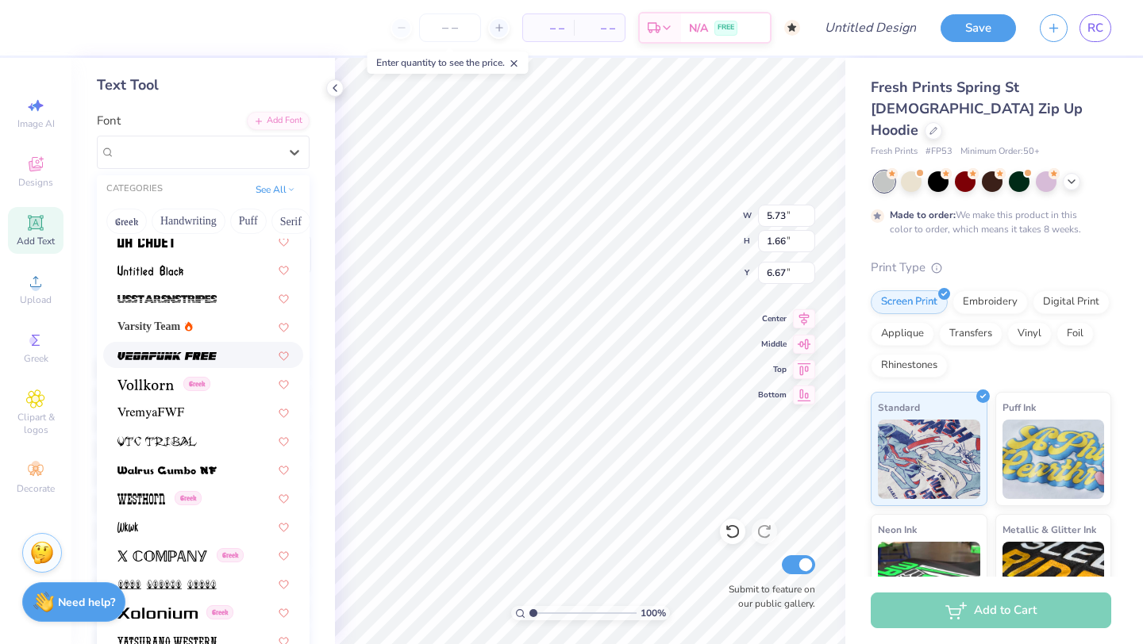
scroll to position [8445, 0]
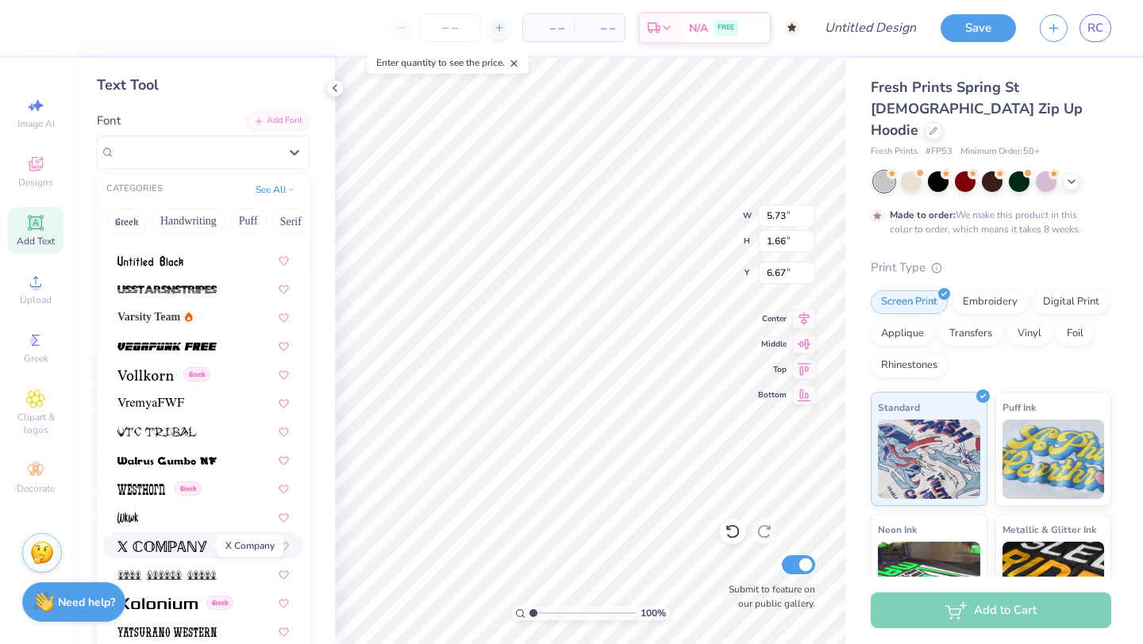
click at [163, 552] on img at bounding box center [162, 546] width 90 height 11
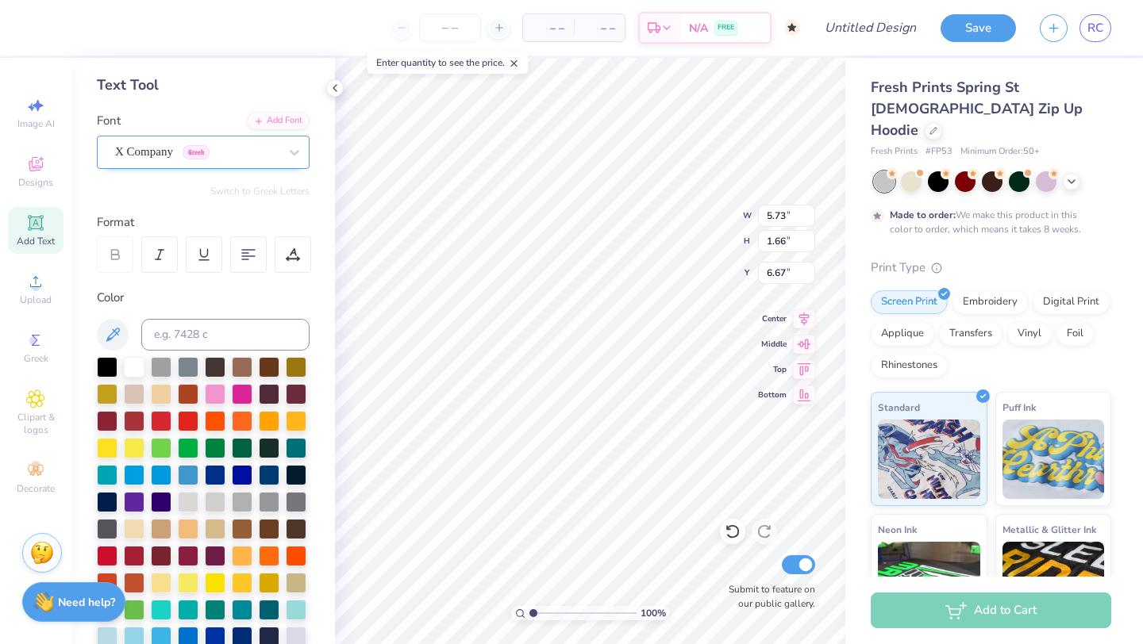
click at [243, 153] on div "X Company Greek" at bounding box center [196, 152] width 167 height 25
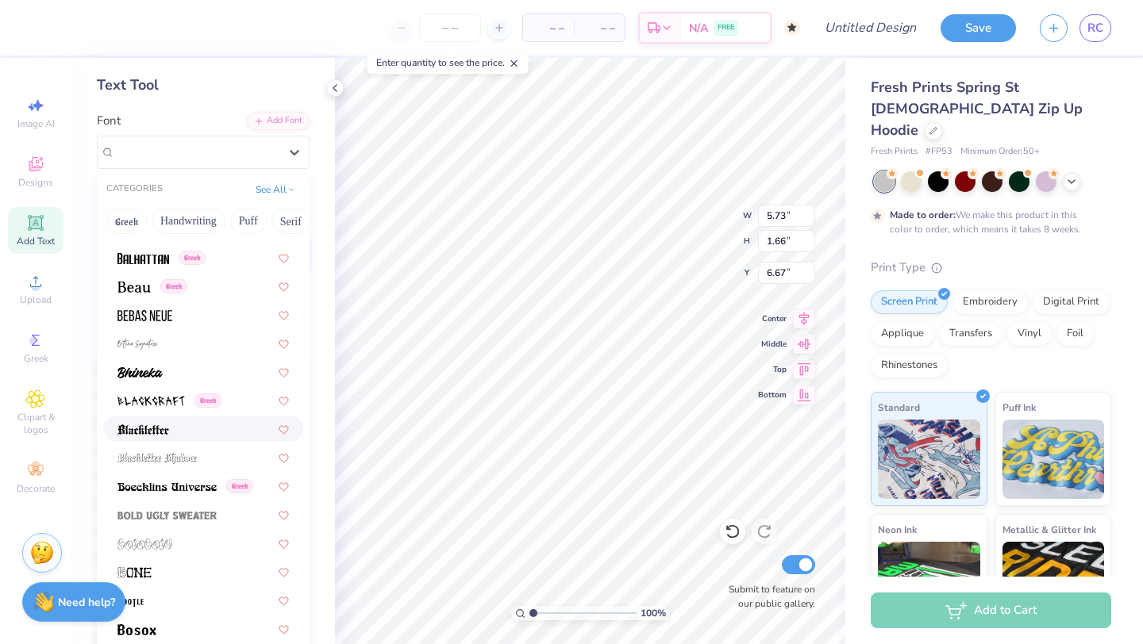
scroll to position [715, 0]
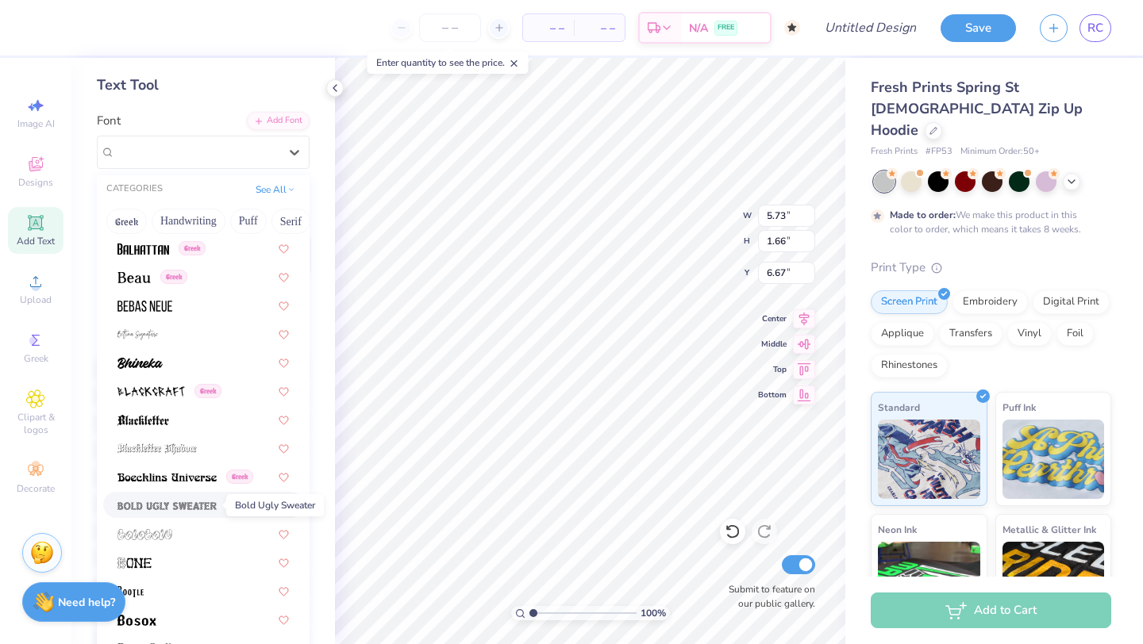
click at [188, 506] on img at bounding box center [166, 506] width 99 height 11
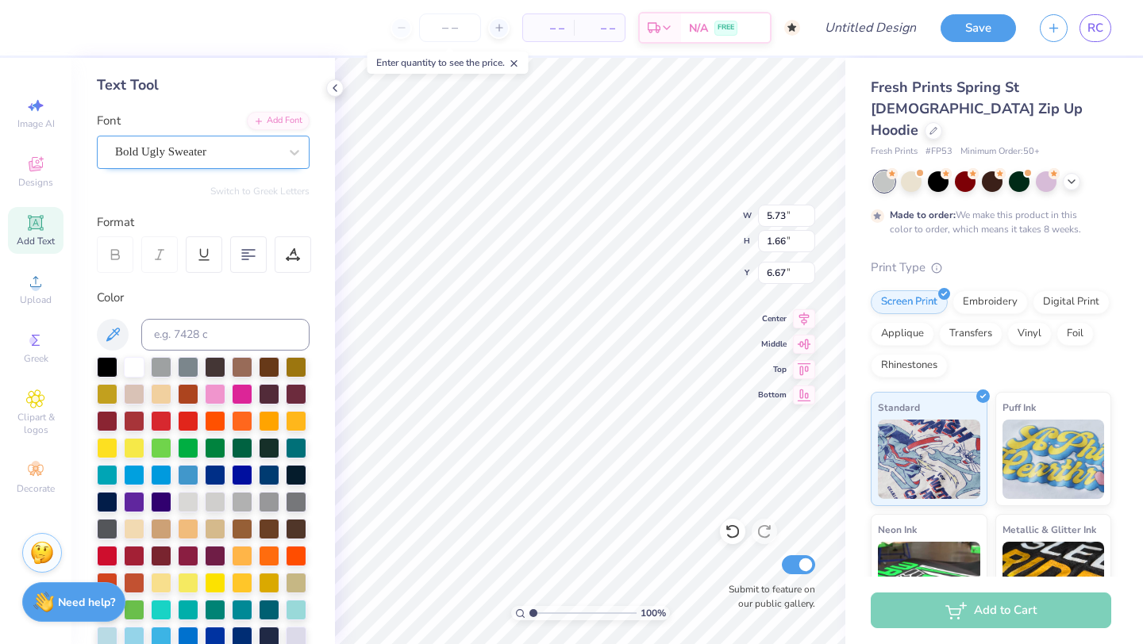
click at [230, 159] on div "Bold Ugly Sweater" at bounding box center [196, 152] width 167 height 25
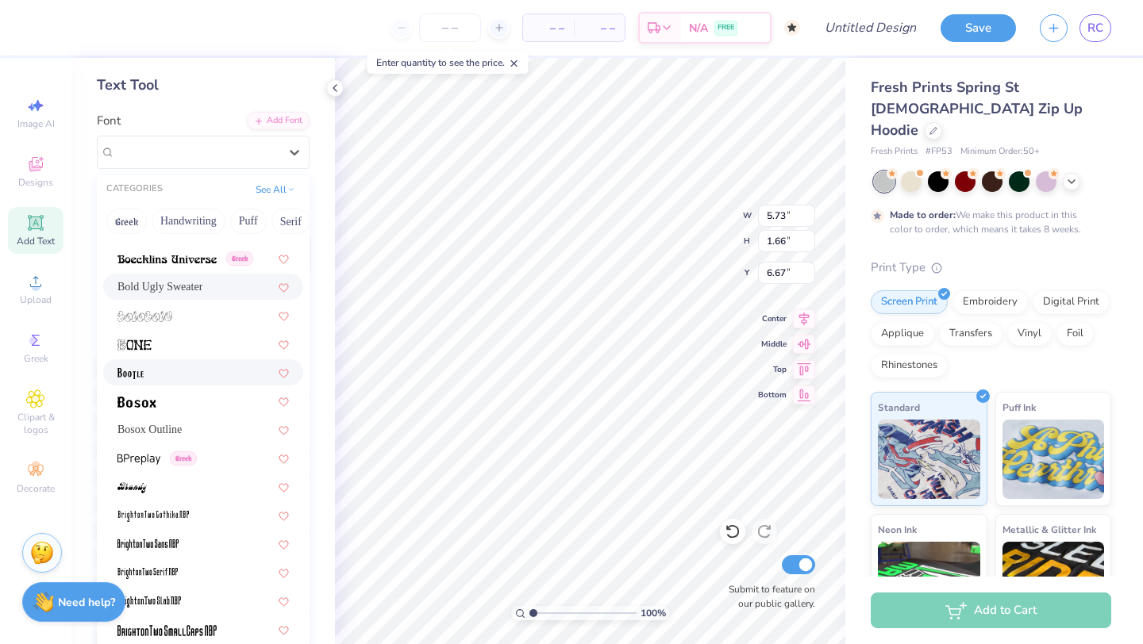
scroll to position [944, 0]
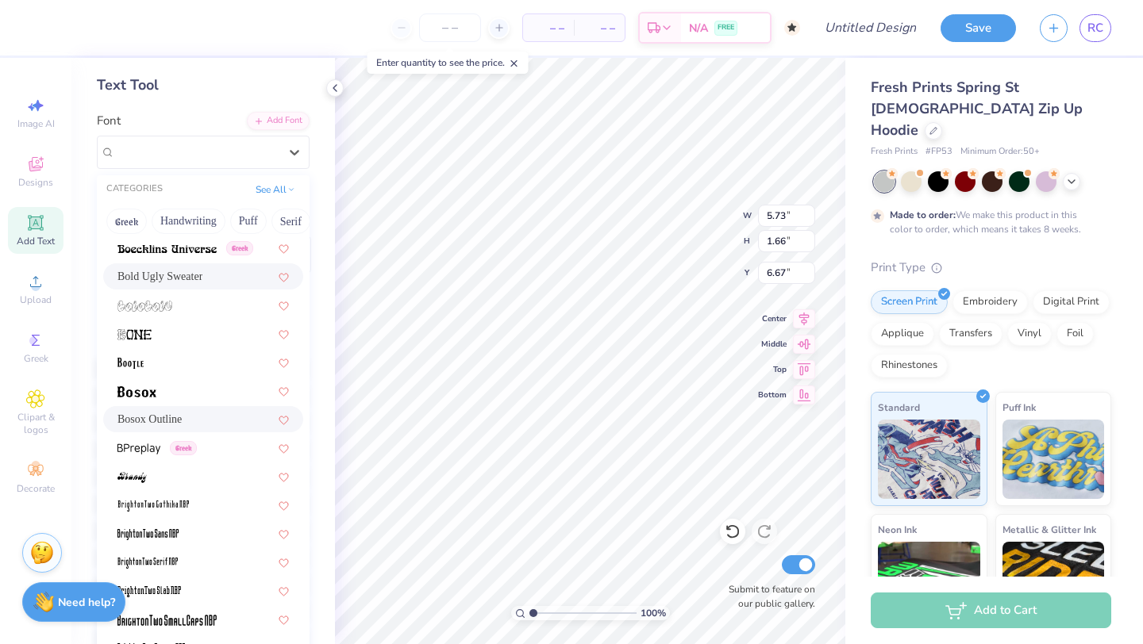
click at [213, 422] on div "Bosox Outline" at bounding box center [202, 419] width 171 height 17
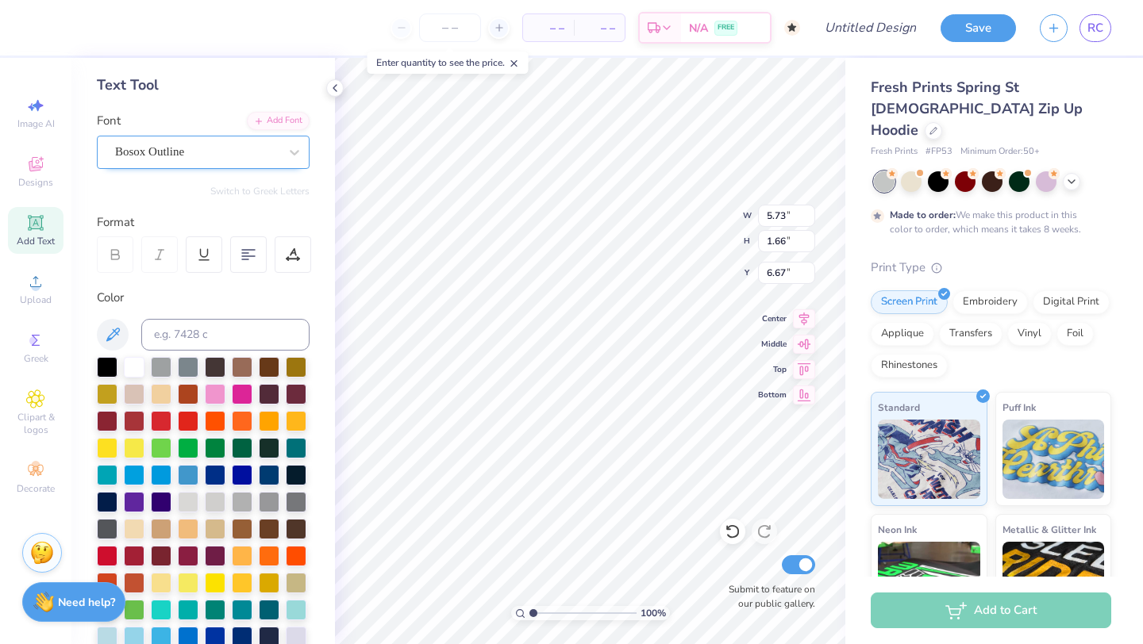
click at [219, 148] on div "Bosox Outline" at bounding box center [196, 152] width 167 height 25
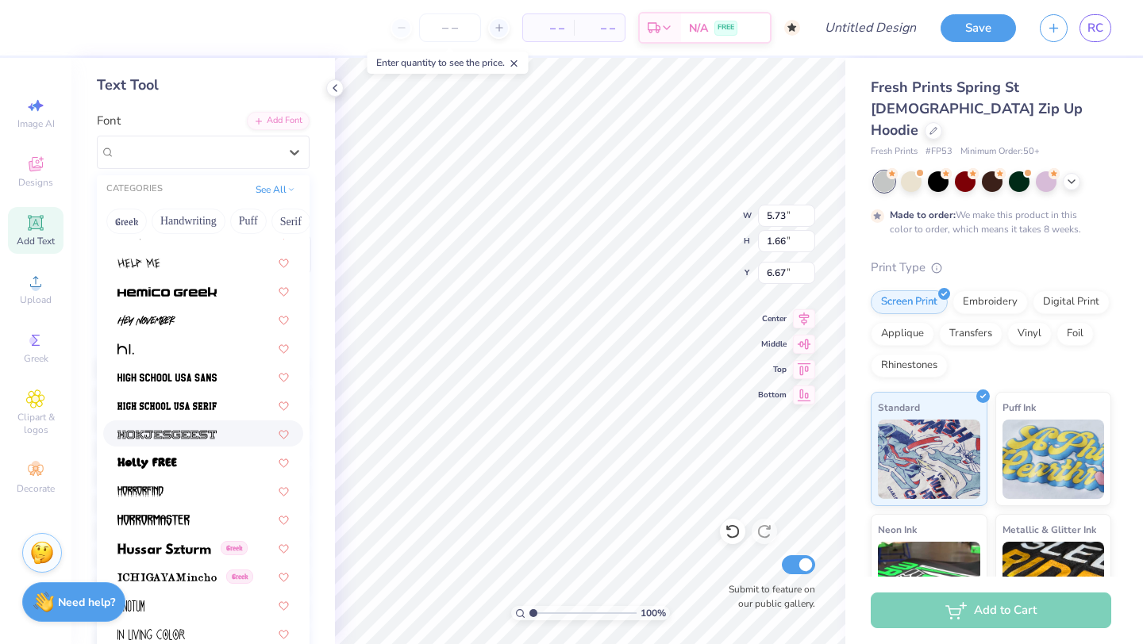
scroll to position [3906, 0]
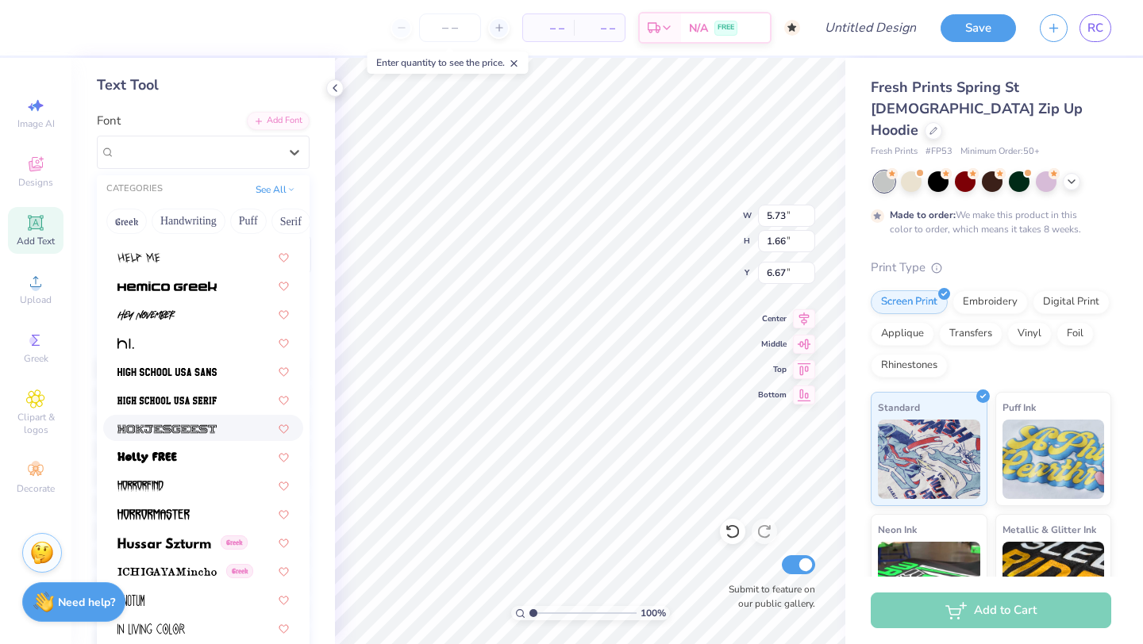
click at [188, 440] on div at bounding box center [203, 428] width 200 height 26
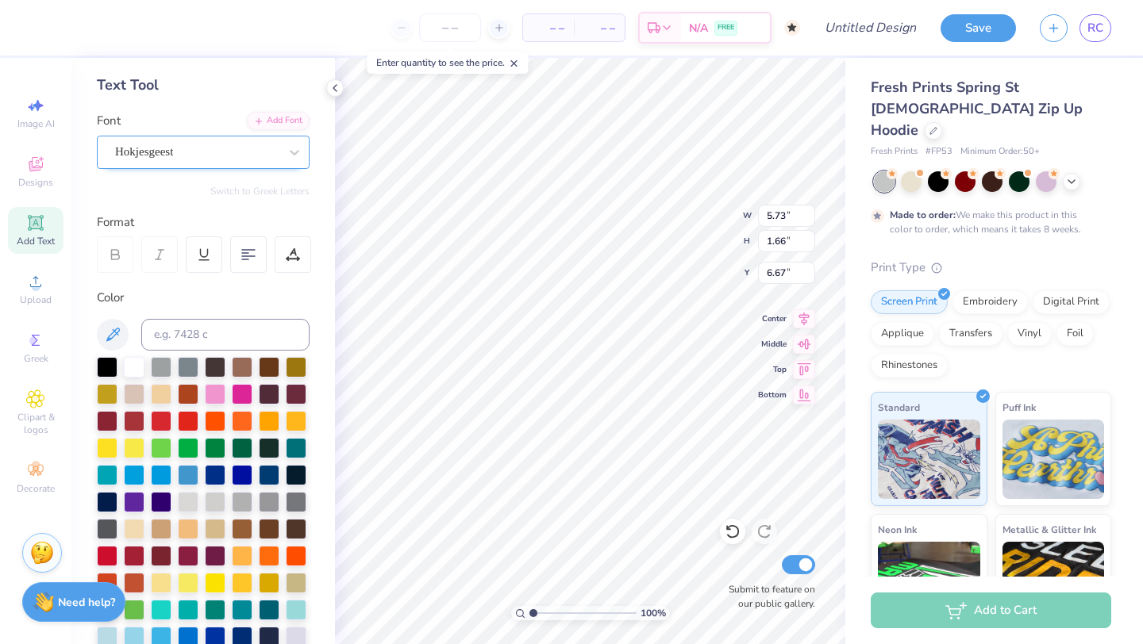
click at [229, 160] on div "Hokjesgeest" at bounding box center [196, 152] width 167 height 25
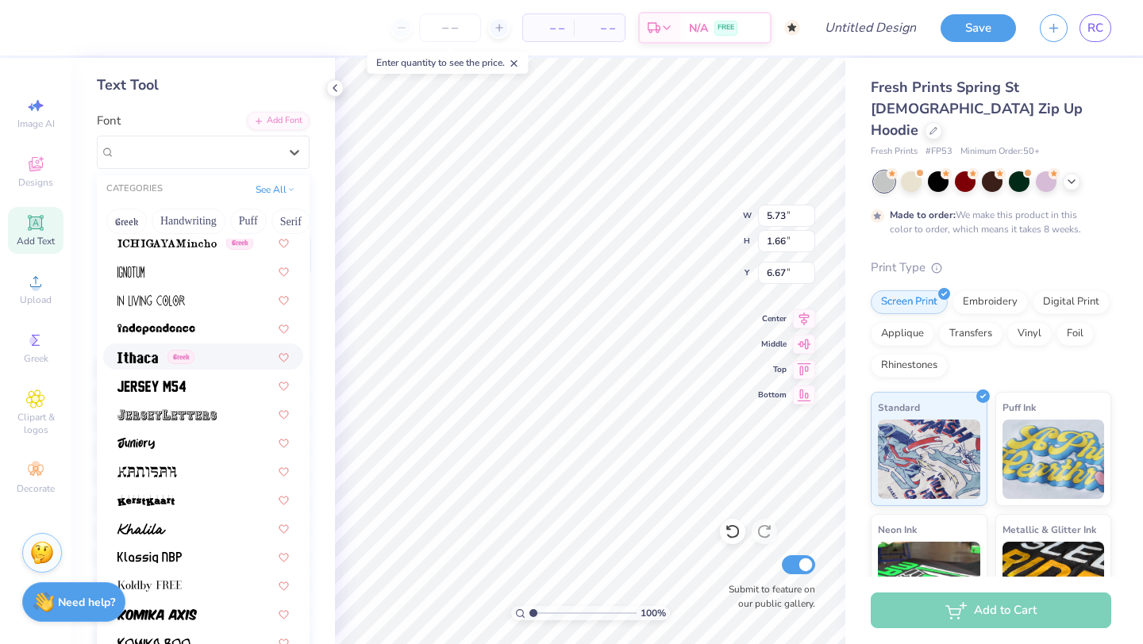
scroll to position [4237, 0]
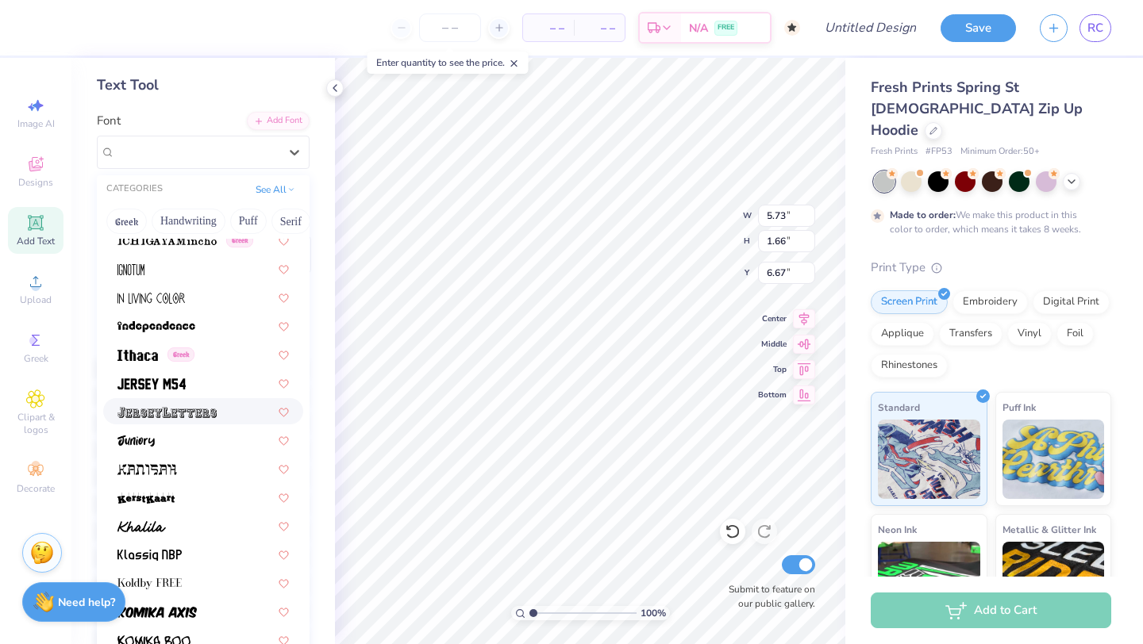
click at [225, 420] on div at bounding box center [202, 411] width 171 height 17
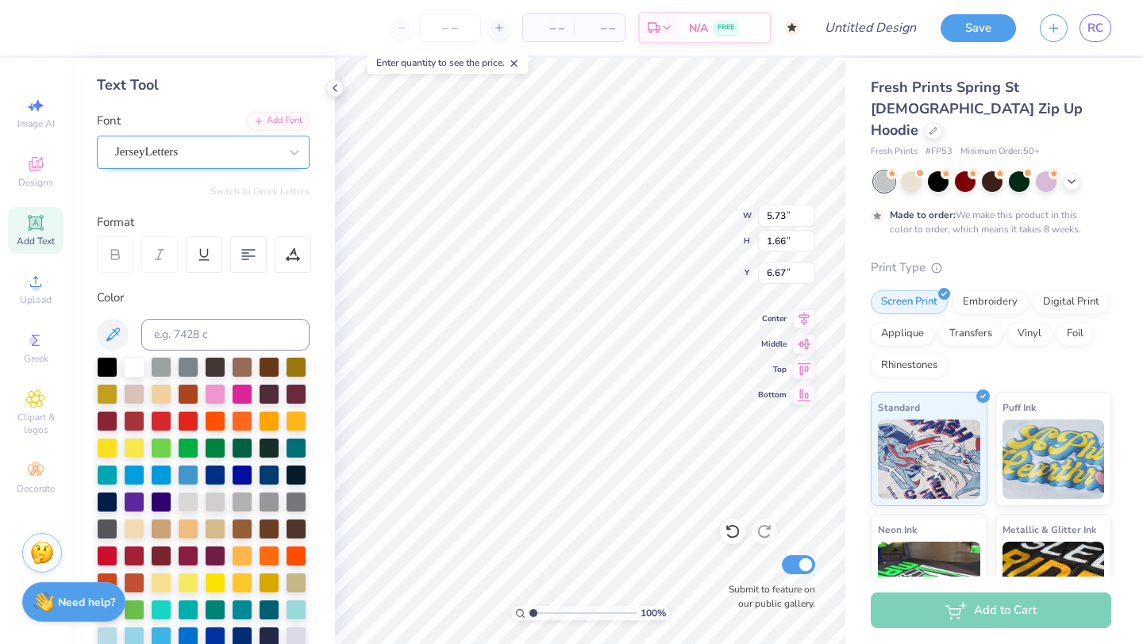
click at [206, 153] on div "JerseyLetters" at bounding box center [196, 152] width 167 height 25
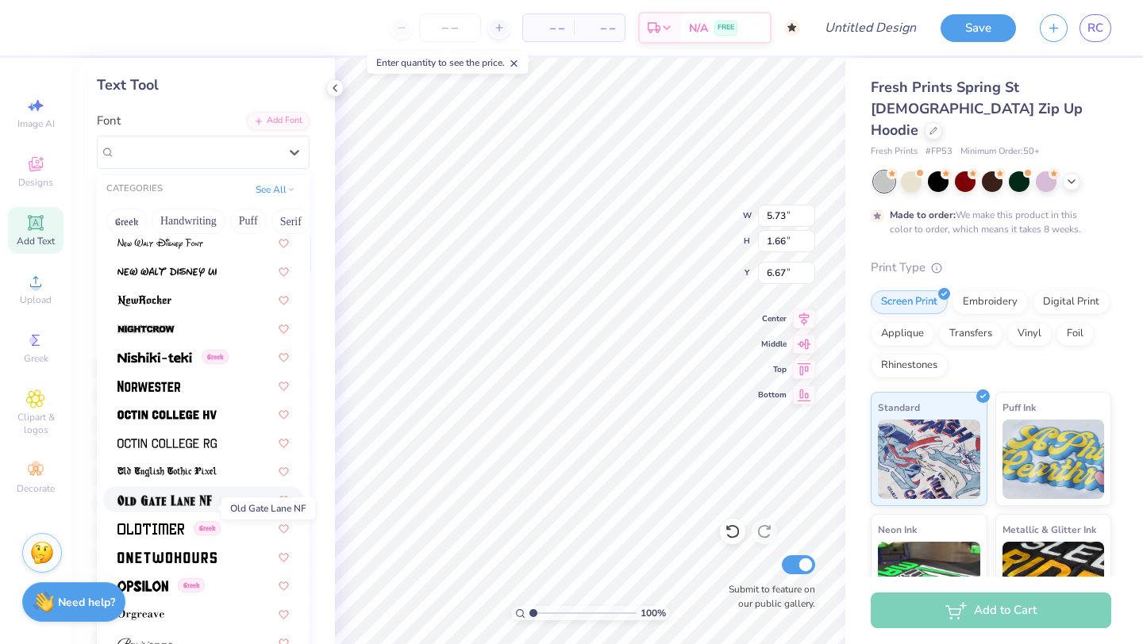
scroll to position [6083, 0]
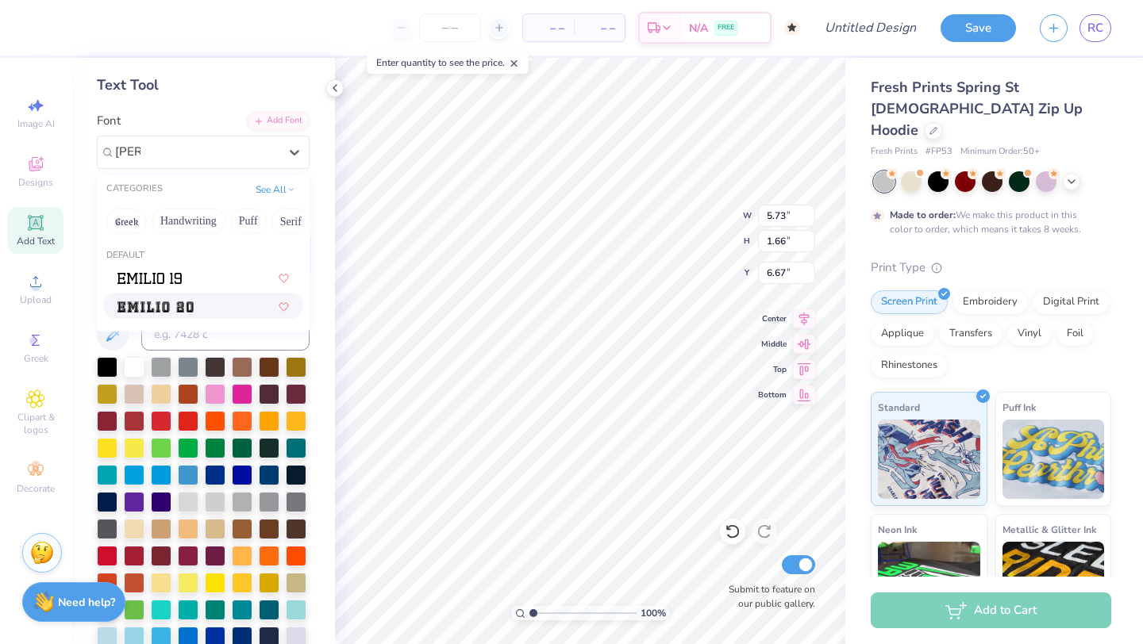
click at [180, 304] on img at bounding box center [155, 307] width 76 height 11
type input "emil"
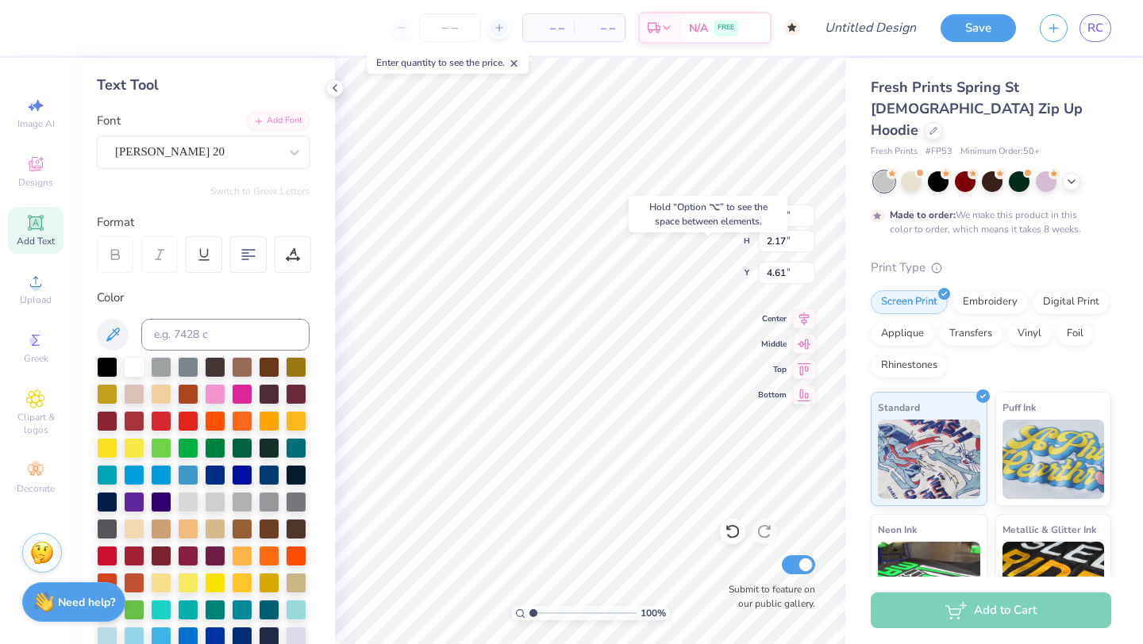
type input "4.61"
type input "2.73"
type input "1.79"
type input "4.99"
type input "2.16"
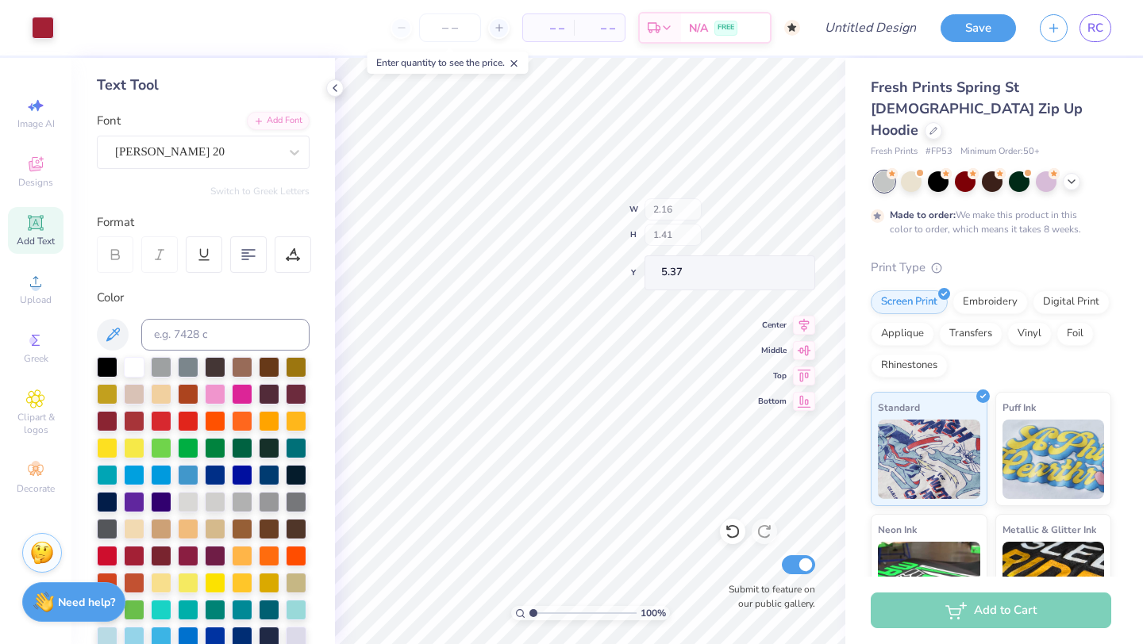
type input "1.41"
type input "5.37"
type input "4.28"
type input "3.81"
click at [227, 152] on div "Emilio 20" at bounding box center [196, 152] width 167 height 25
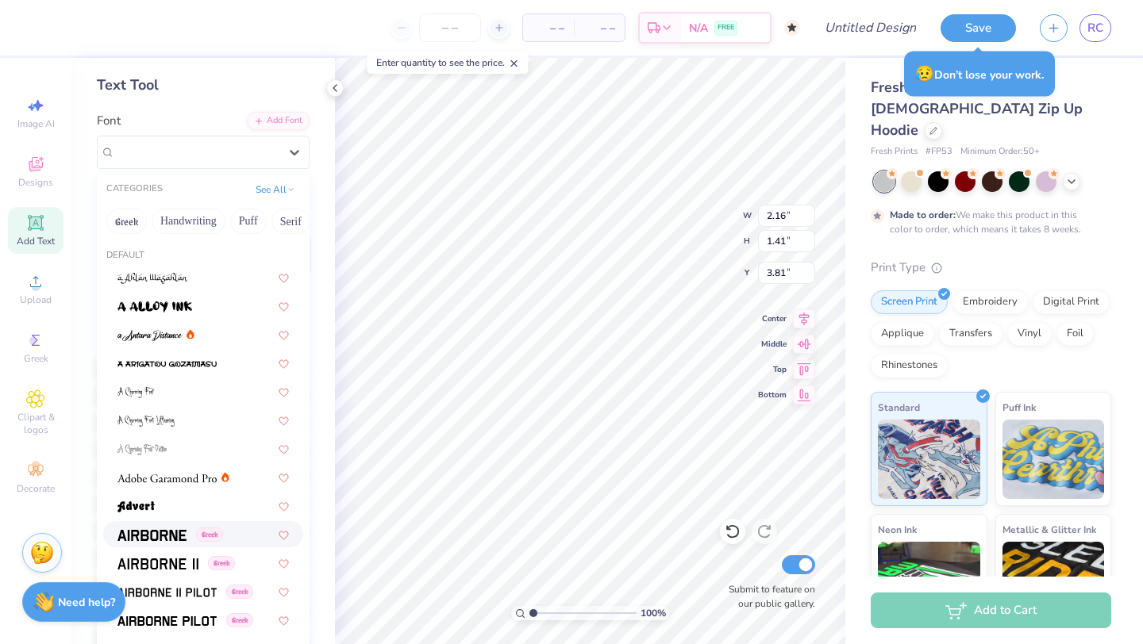
click at [186, 529] on div "Greek" at bounding box center [170, 534] width 106 height 17
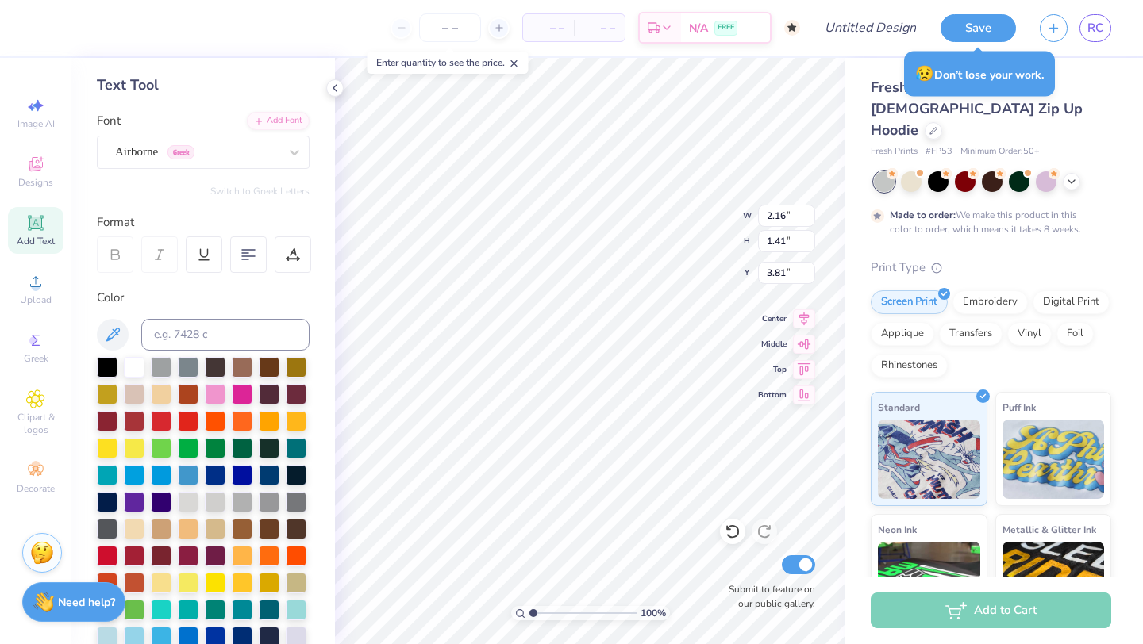
type input "1.79"
type input "1.13"
type input "3.95"
click at [220, 148] on div "Airborne Greek" at bounding box center [196, 152] width 167 height 25
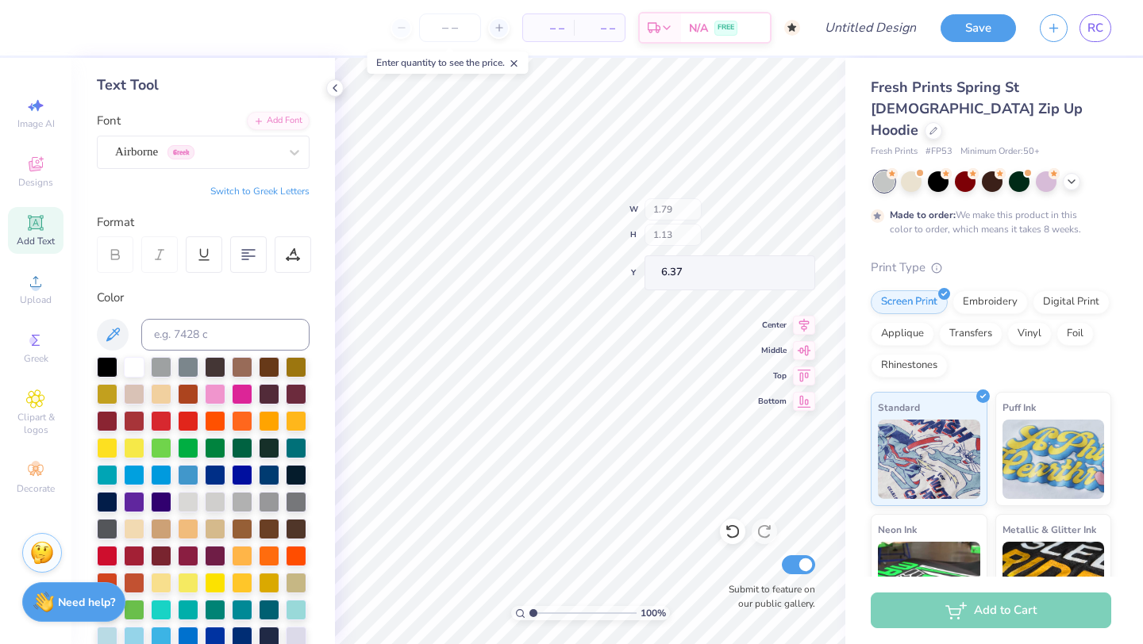
type input "6.37"
type input "5.87"
type textarea "2"
type textarea "06"
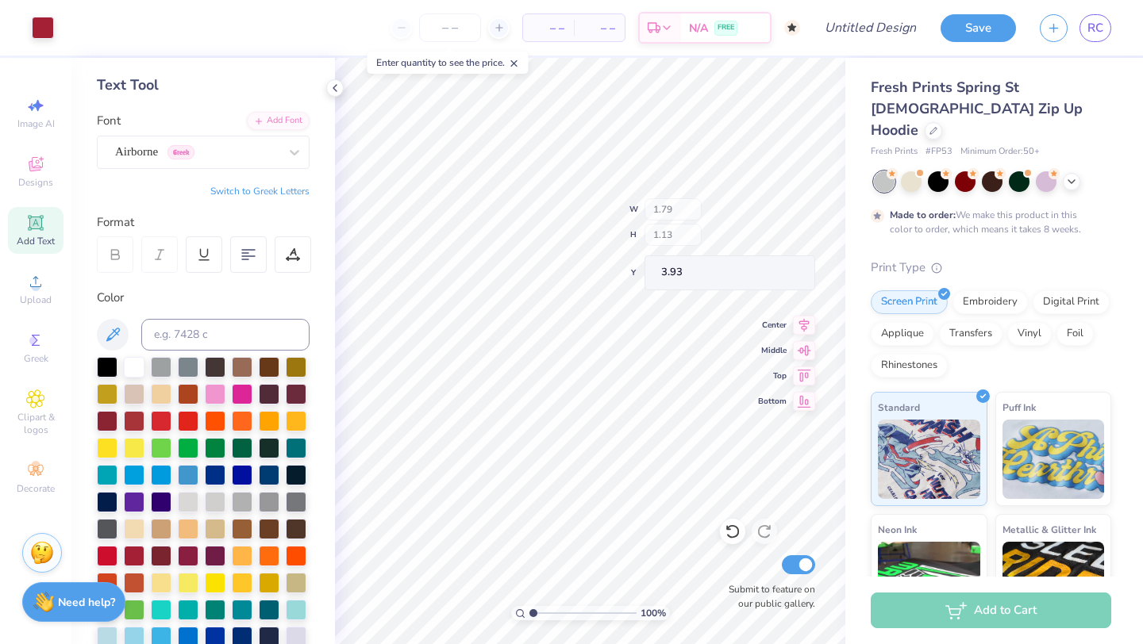
type input "3.93"
type input "5.28"
click at [334, 95] on div at bounding box center [334, 87] width 17 height 17
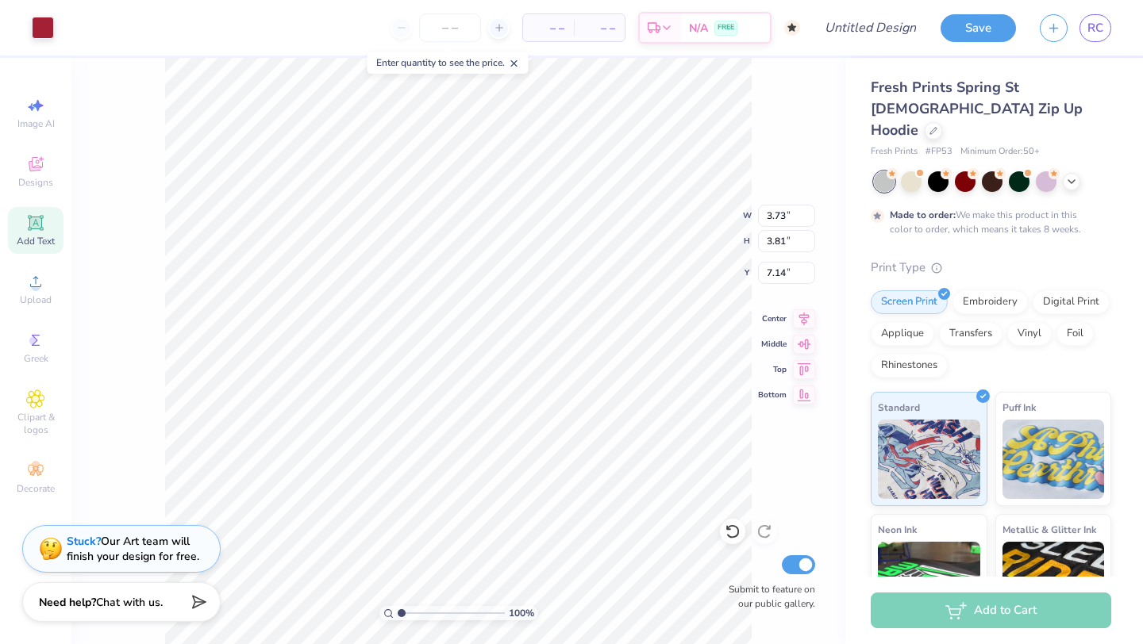
type input "7.14"
type input "3.85"
type input "3.63"
type input "7.09"
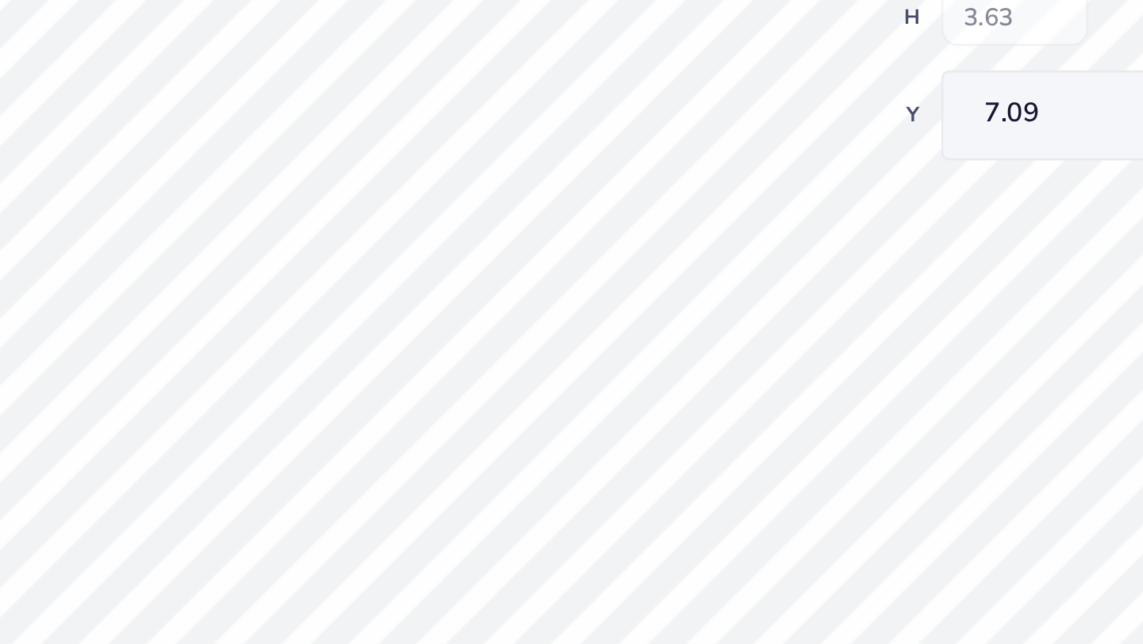
type input "0.86"
type input "0.82"
type input "9.89"
type input "6.41"
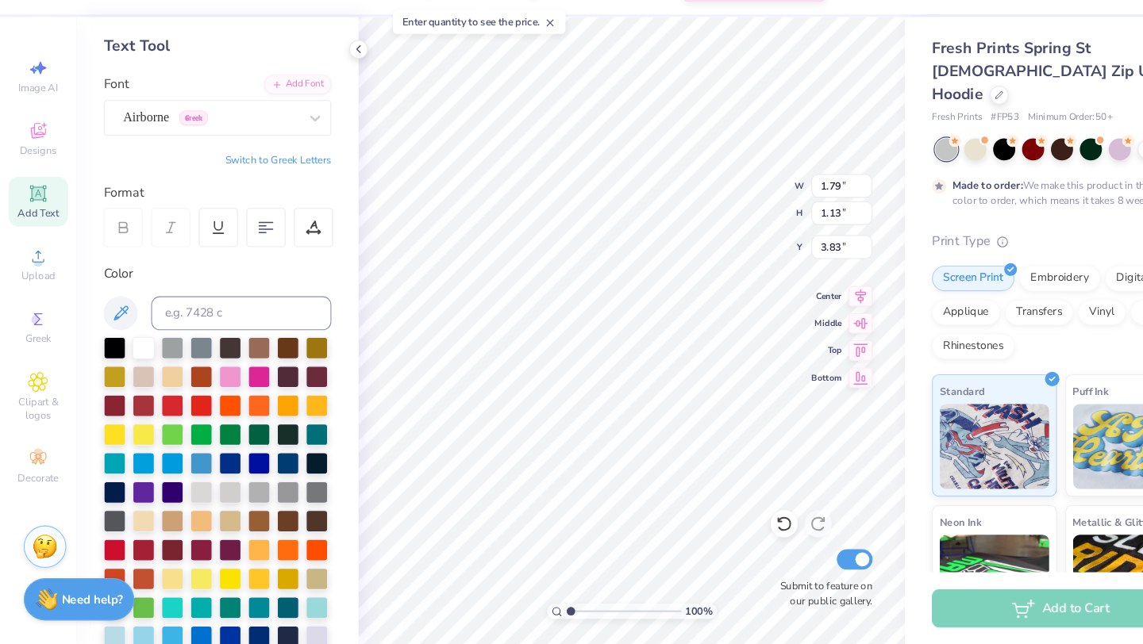
type input "5.28"
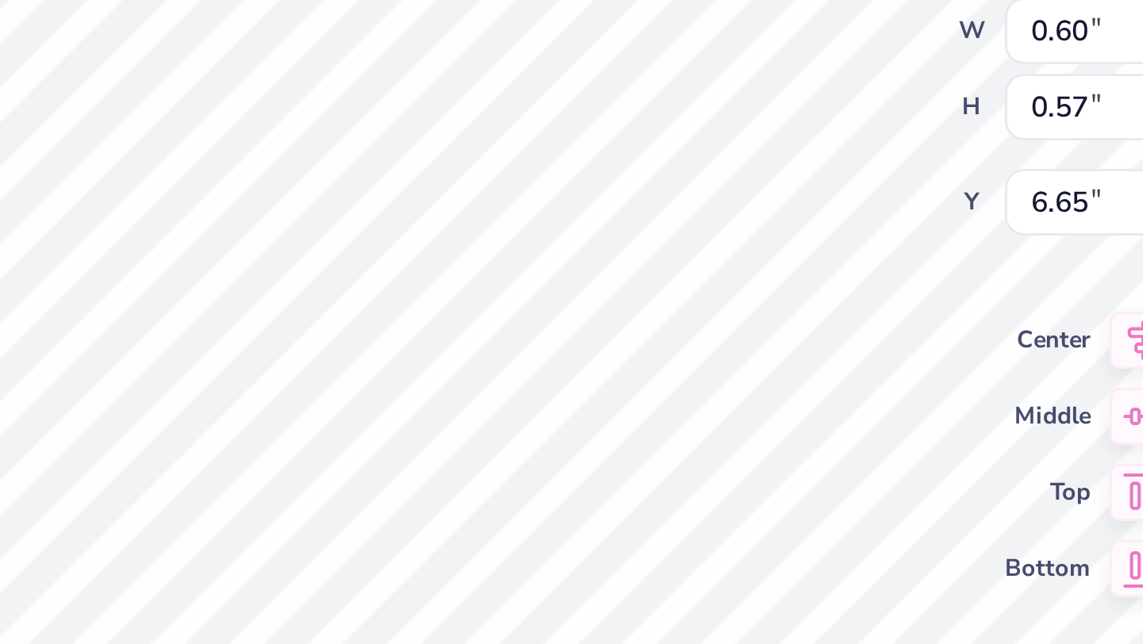
type input "0.60"
type input "0.57"
type input "6.65"
type input "0.86"
type input "0.82"
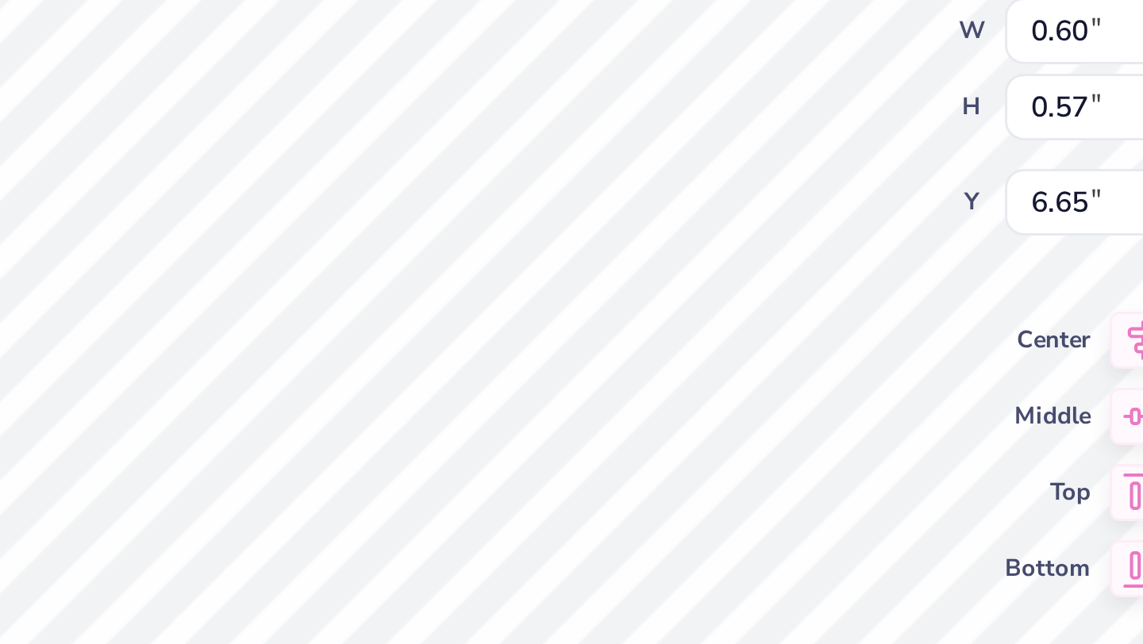
type input "6.41"
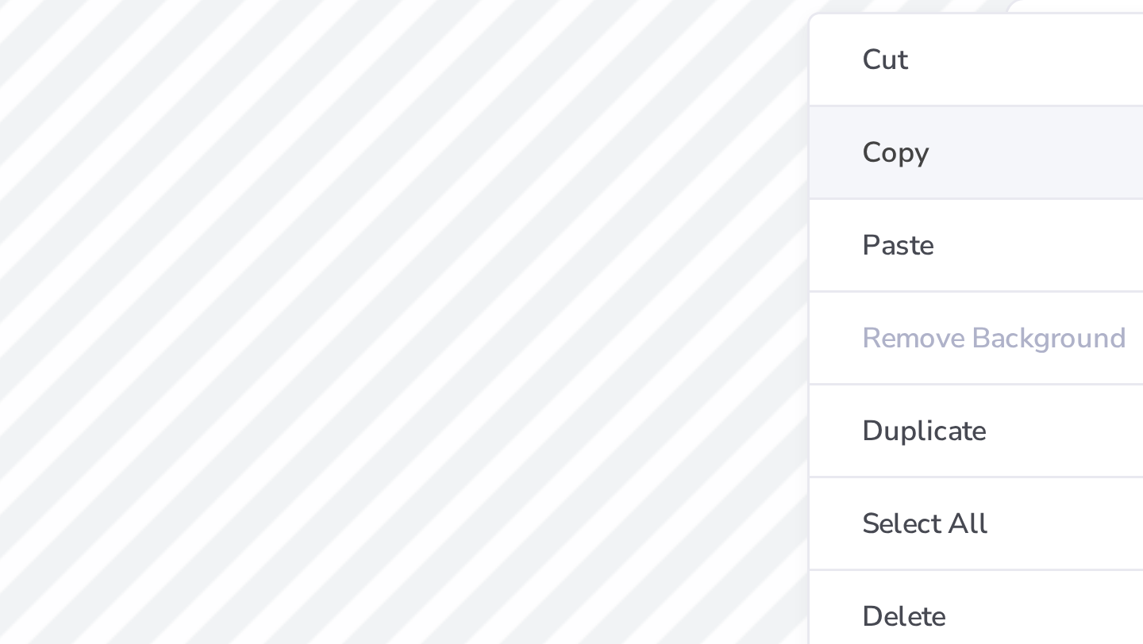
click at [701, 268] on li "Copy" at bounding box center [754, 256] width 125 height 31
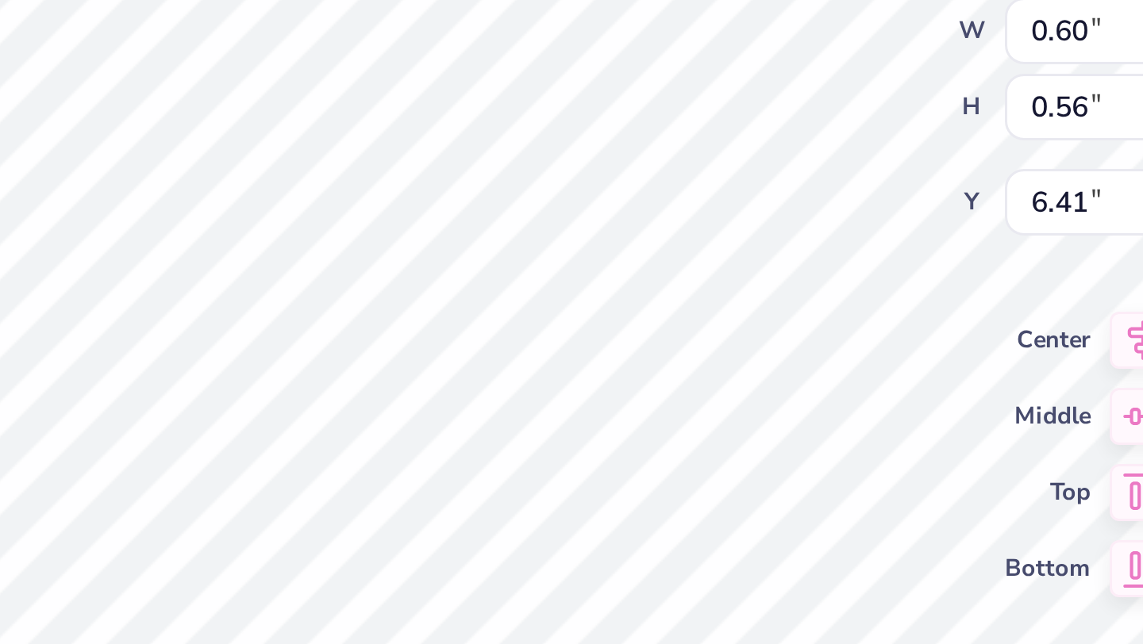
type input "0.60"
type input "0.56"
type input "0.19"
type input "0.18"
type input "6.74"
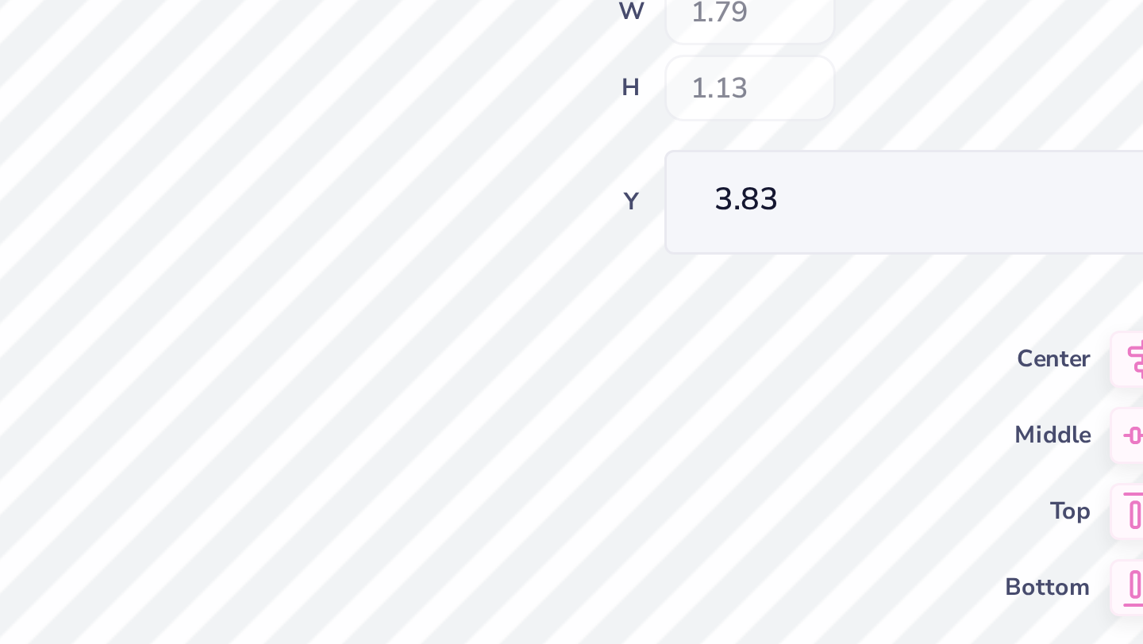
type input "3.93"
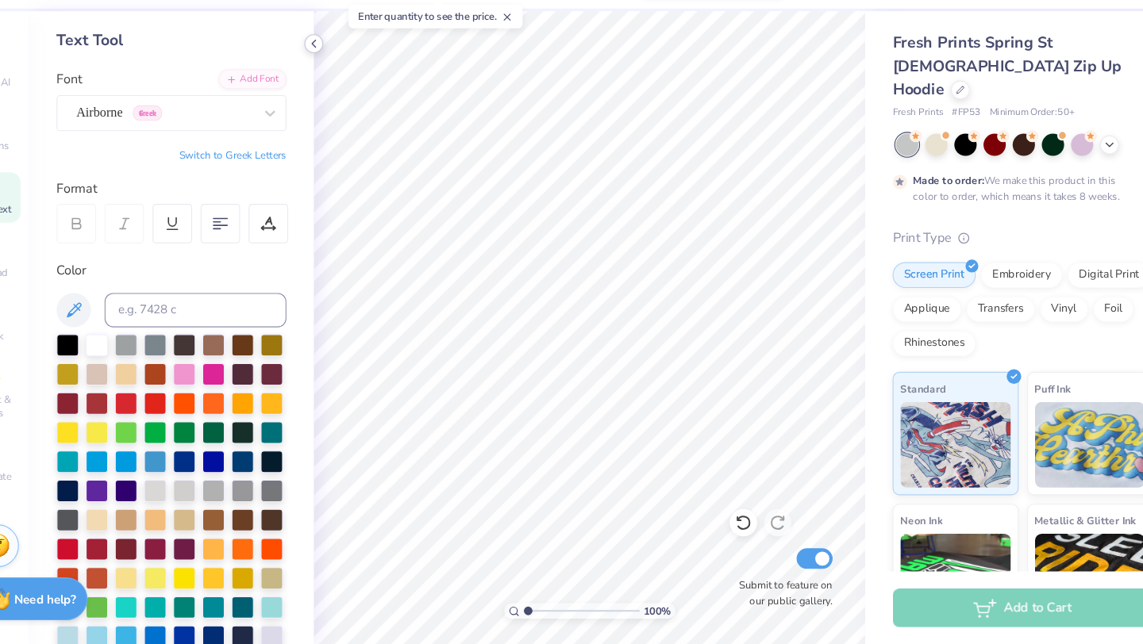
click at [336, 93] on icon at bounding box center [335, 88] width 13 height 13
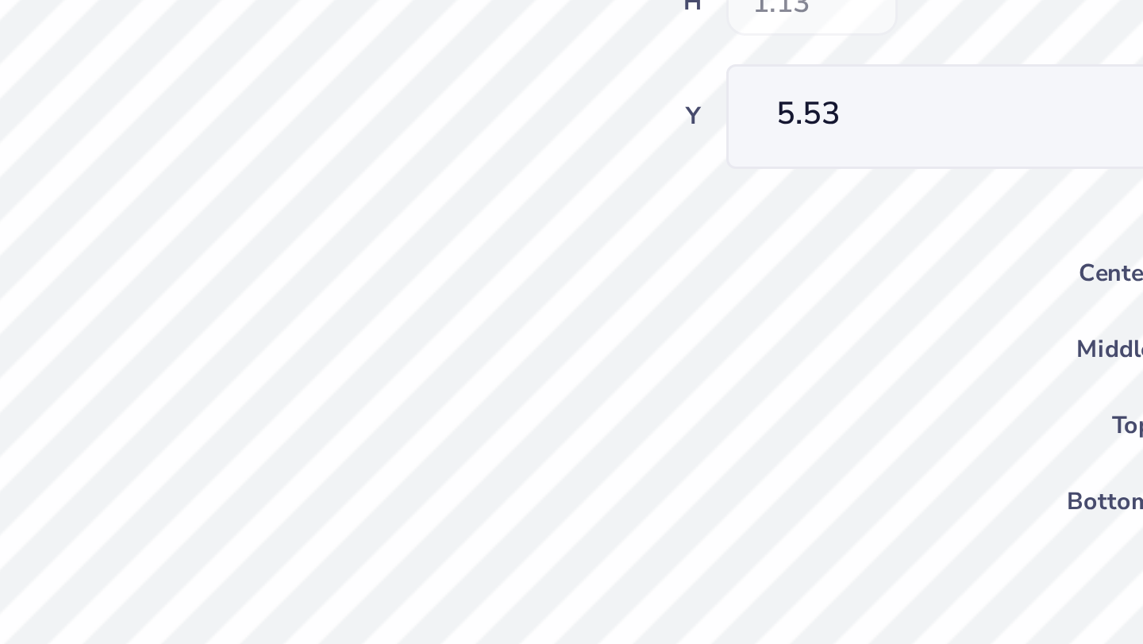
type input "5.53"
type input "5.28"
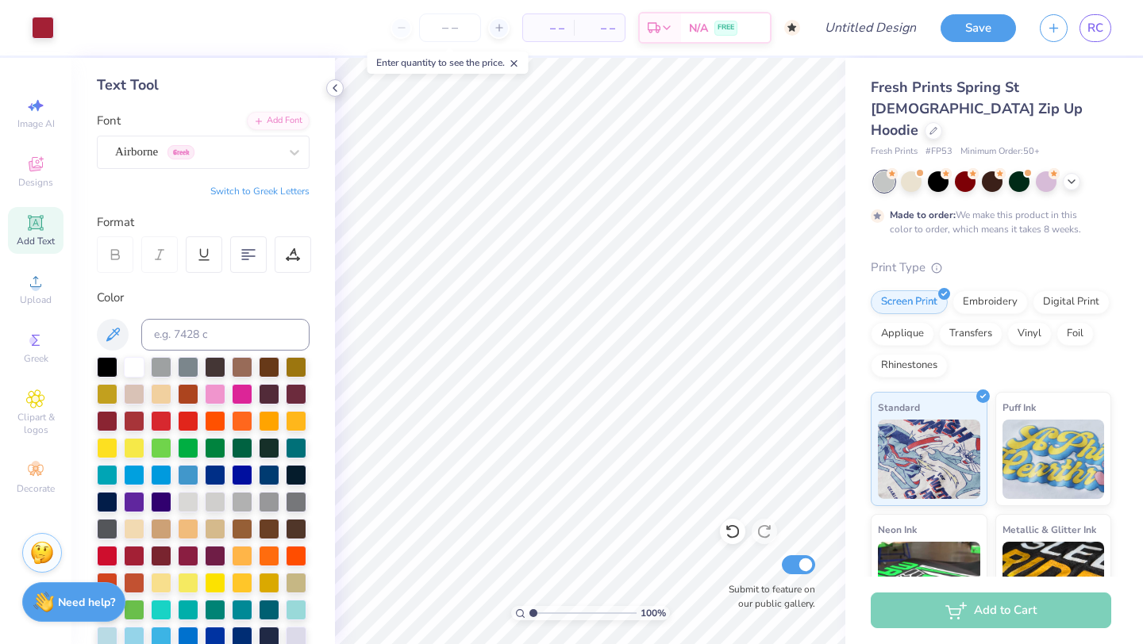
click at [337, 85] on icon at bounding box center [335, 88] width 13 height 13
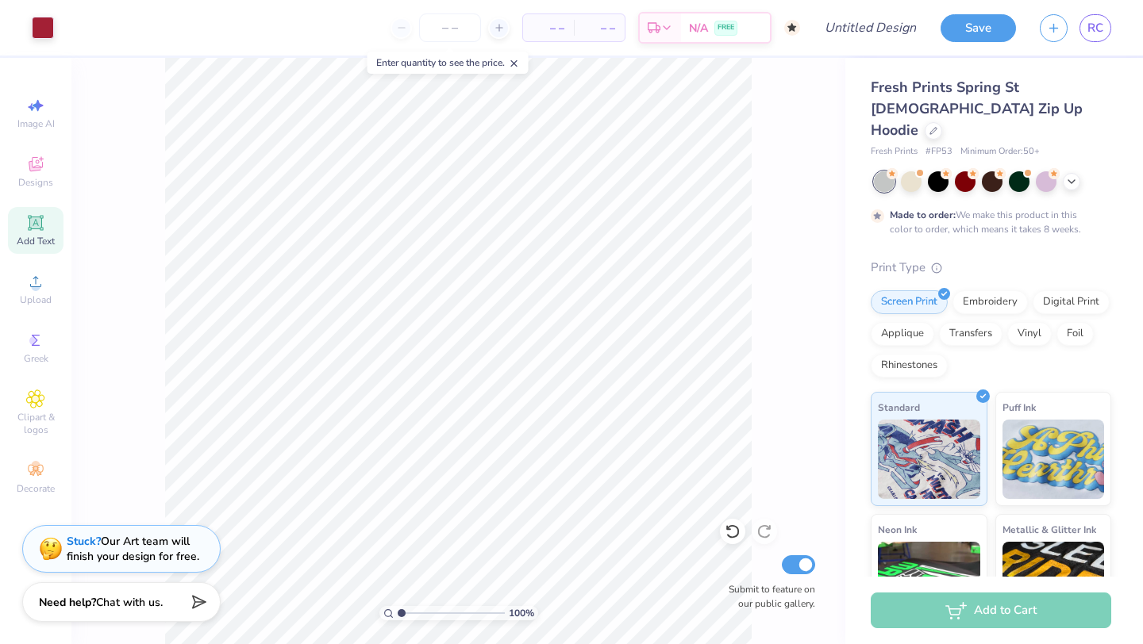
click at [36, 229] on icon at bounding box center [35, 222] width 15 height 15
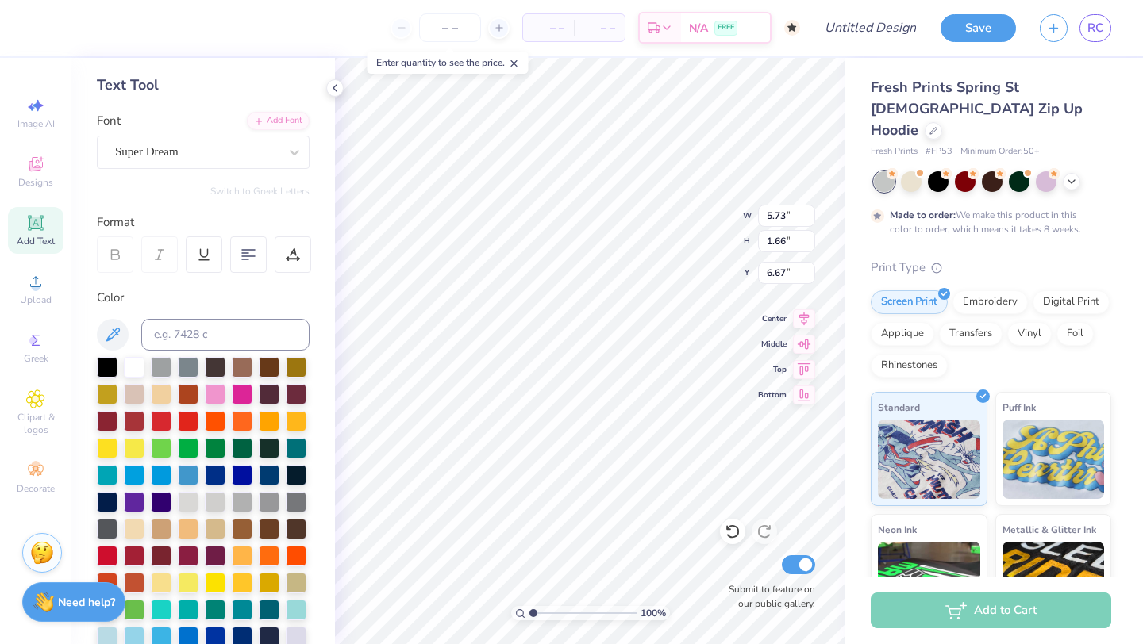
scroll to position [0, 0]
type textarea "T"
type textarea "uri"
click at [209, 163] on div "Super Dream" at bounding box center [196, 152] width 167 height 25
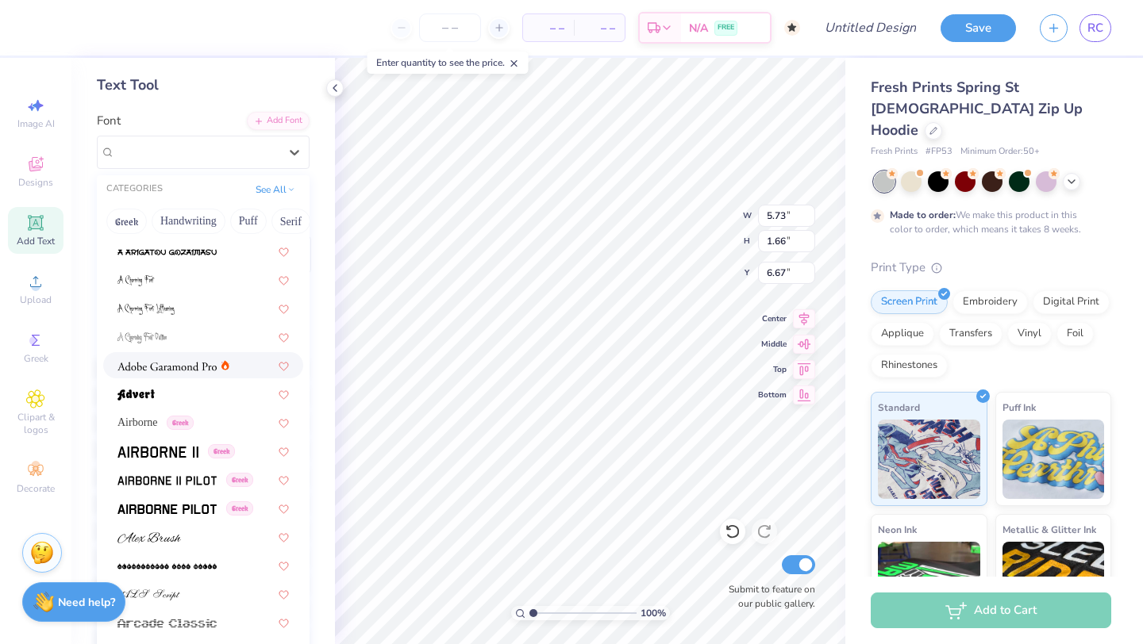
scroll to position [121, 0]
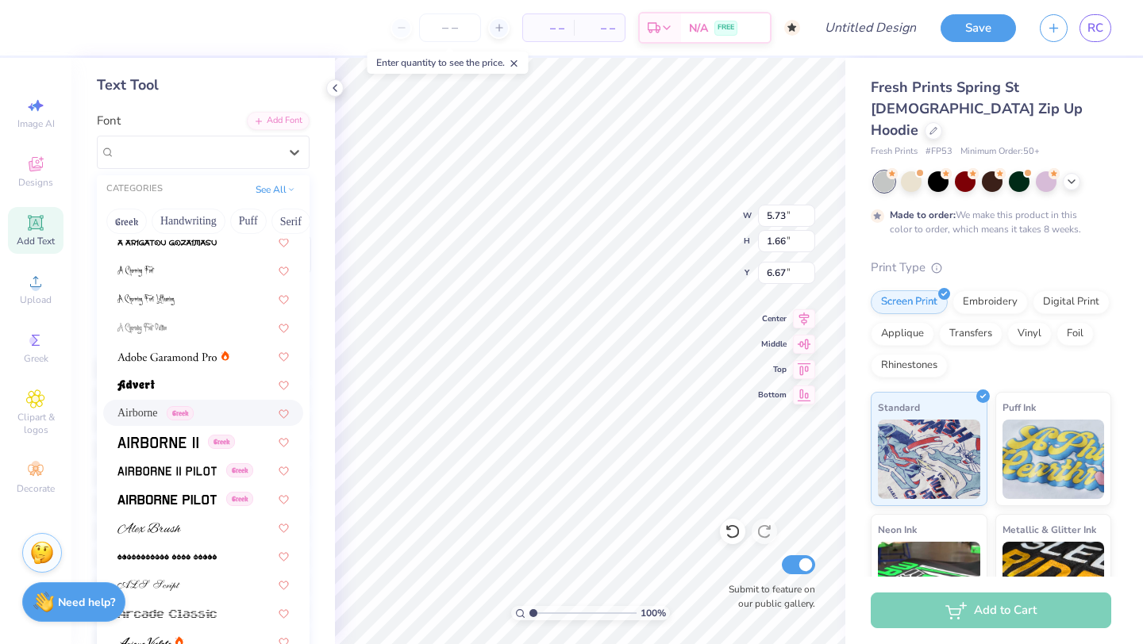
click at [158, 417] on span "Airborne" at bounding box center [137, 413] width 40 height 17
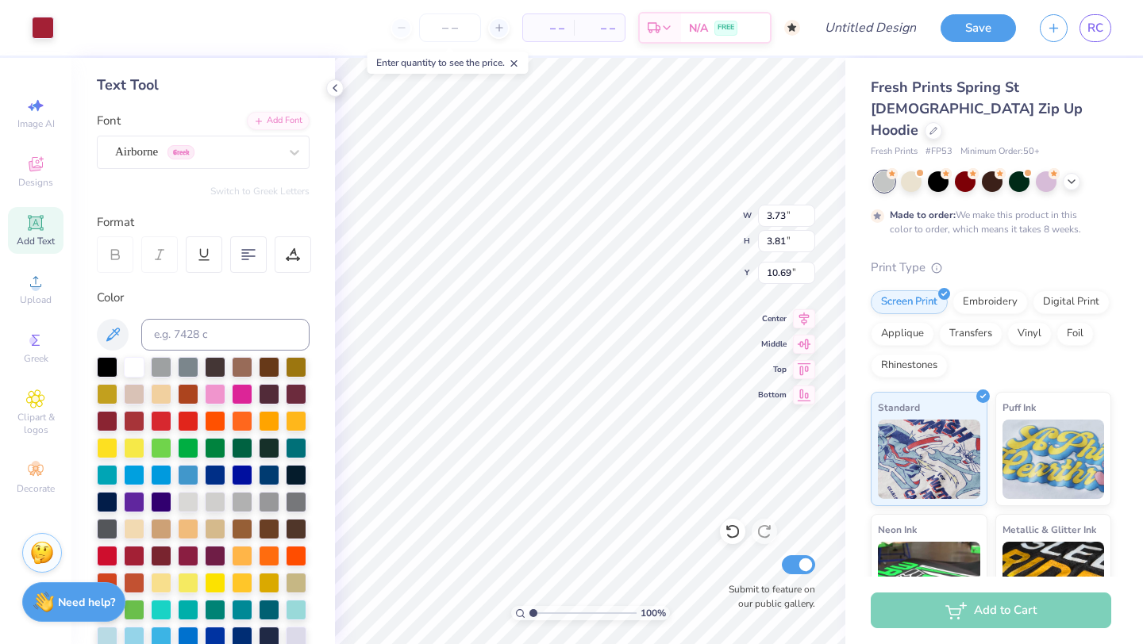
type input "3.73"
type input "3.81"
type input "10.69"
type input "3.30"
type input "1.73"
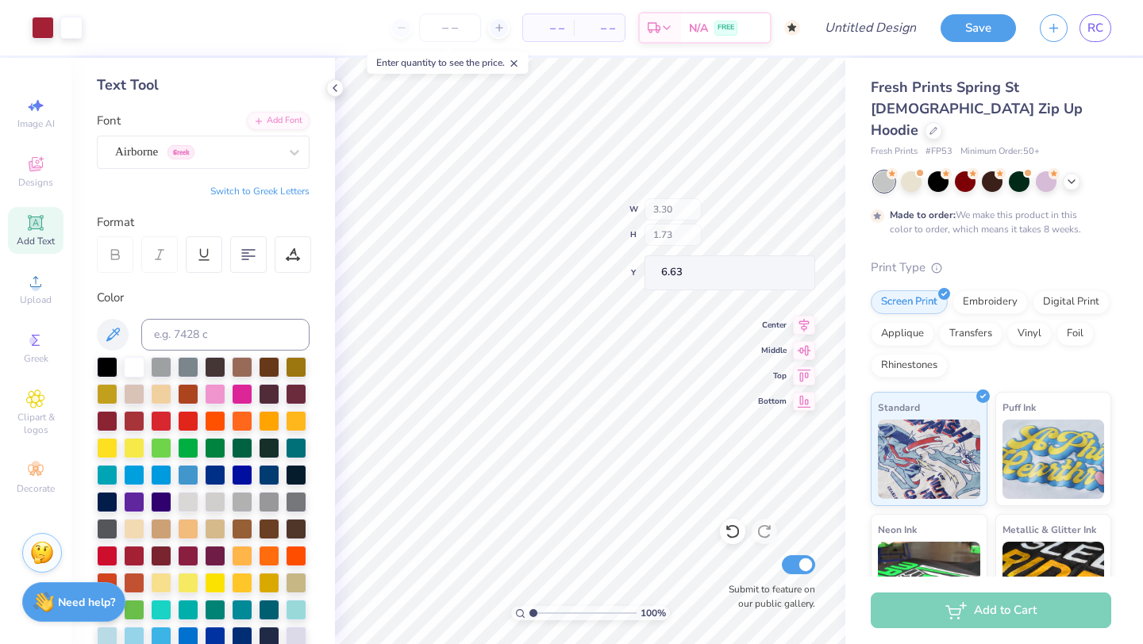
type input "4.11"
click at [330, 90] on icon at bounding box center [335, 88] width 13 height 13
type input "3.73"
type input "3.81"
type input "9.17"
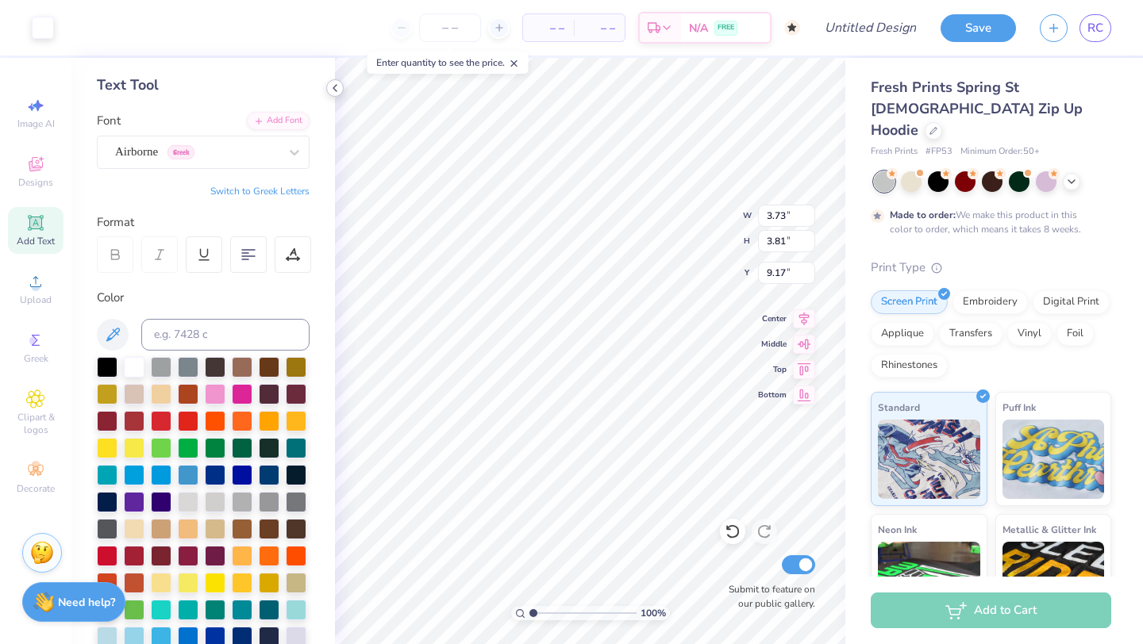
type input "3.30"
type input "1.73"
type input "4.67"
click at [110, 364] on div at bounding box center [107, 366] width 21 height 21
click at [320, 234] on div "Personalized Names Personalized Numbers Text Tool Add Font Font Airborne Greek …" at bounding box center [202, 351] width 263 height 586
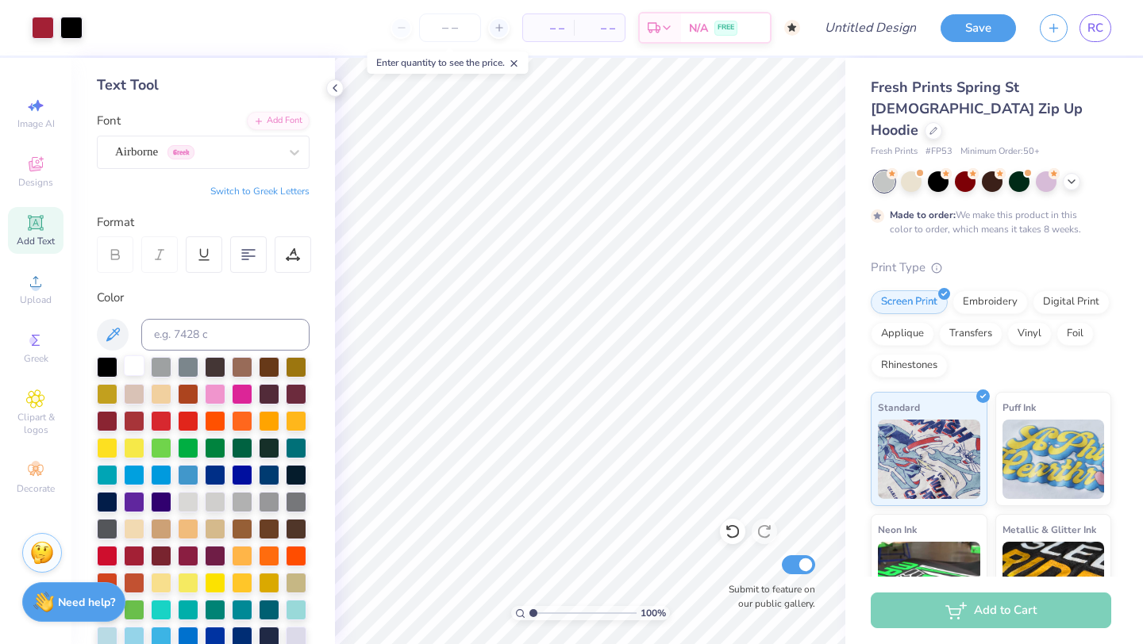
click at [137, 368] on div at bounding box center [134, 366] width 21 height 21
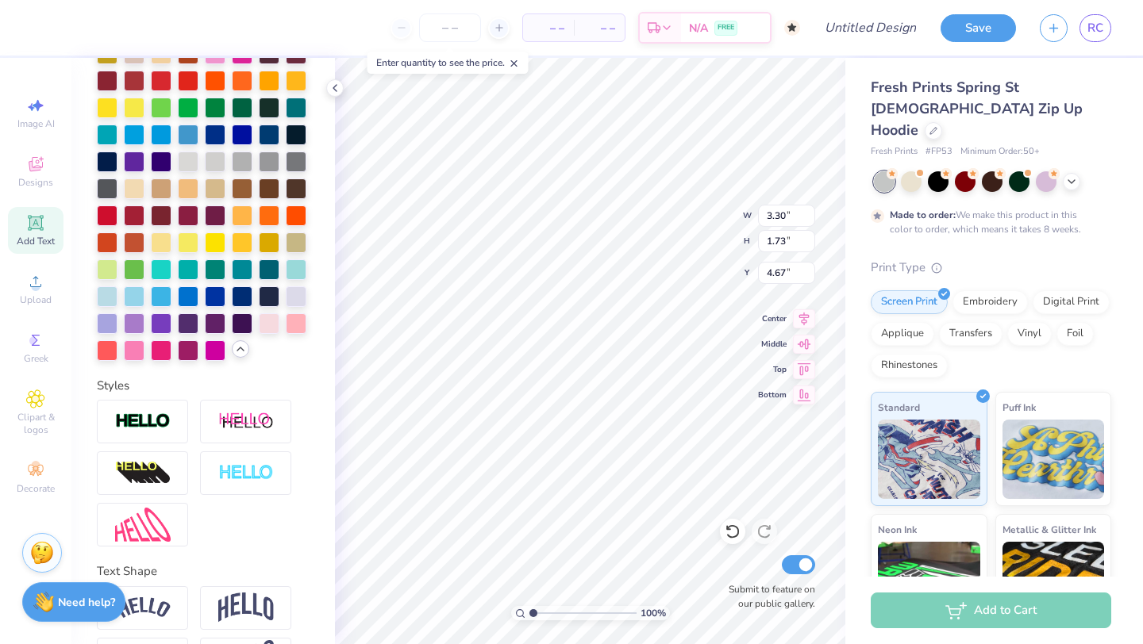
scroll to position [467, 0]
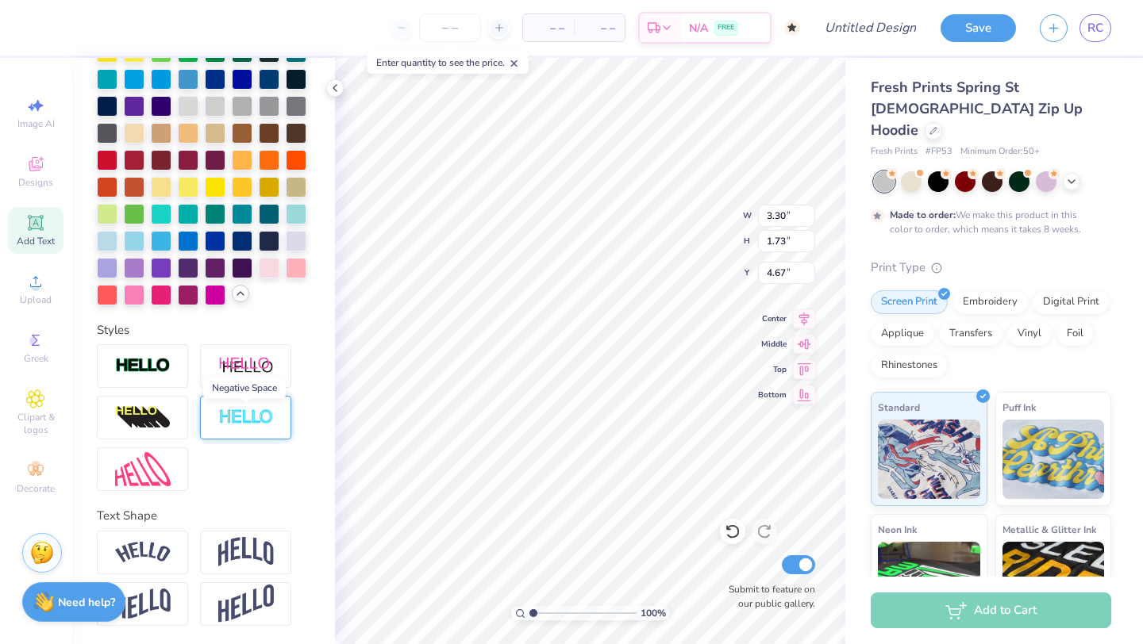
click at [229, 425] on img at bounding box center [246, 418] width 56 height 18
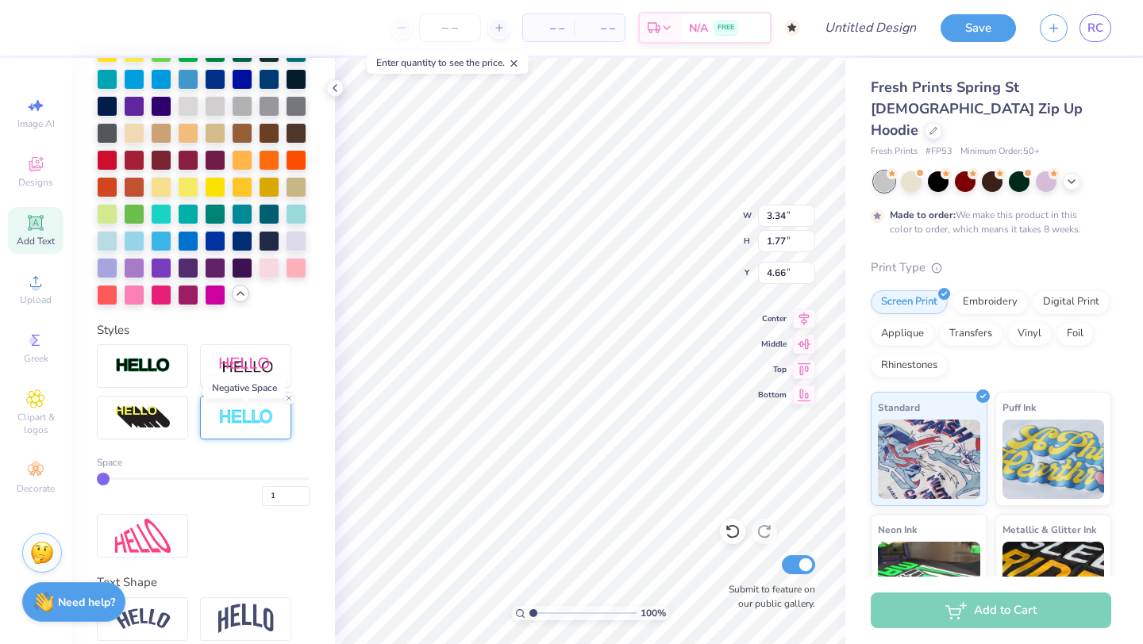
type input "3.34"
type input "1.77"
type input "4.66"
click at [156, 371] on img at bounding box center [143, 366] width 56 height 18
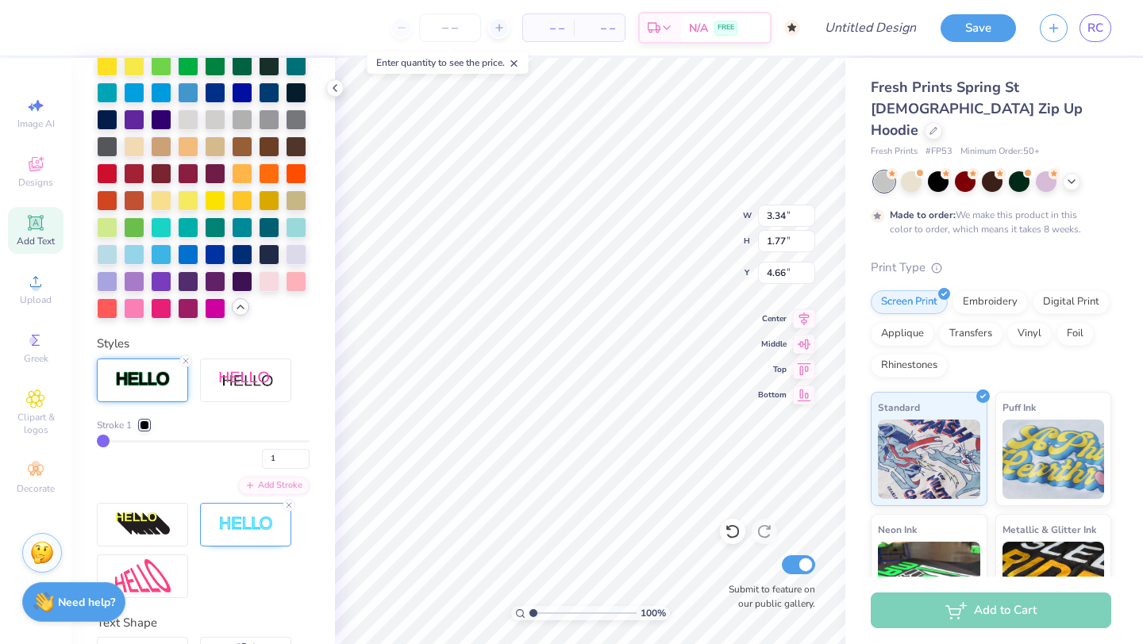
scroll to position [513, 0]
type input "2"
type input "3"
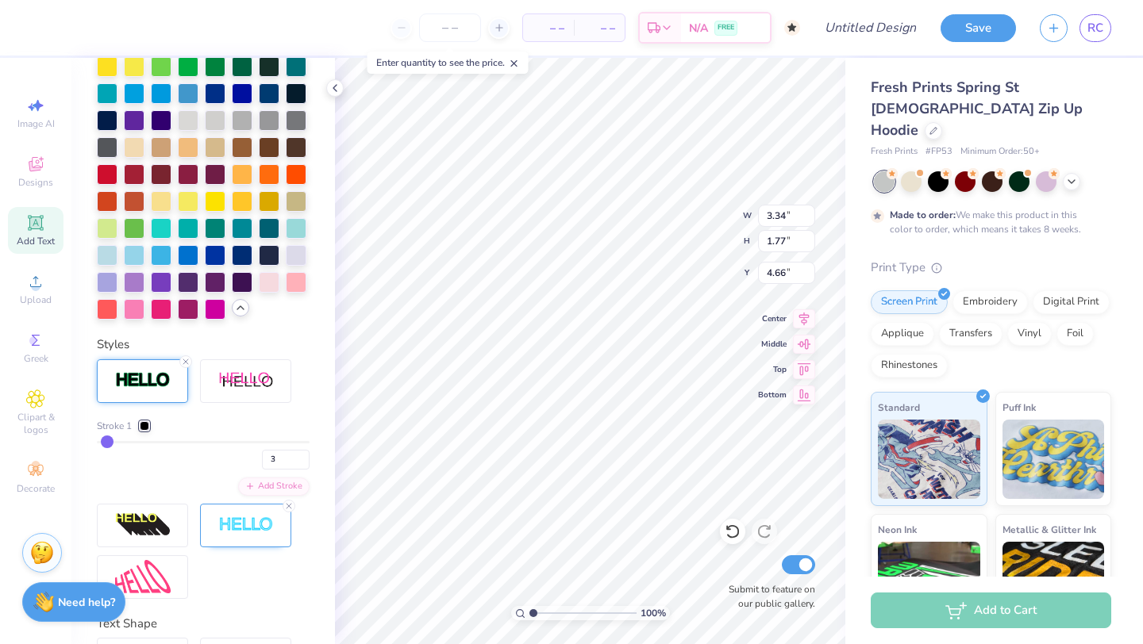
type input "4"
type input "5"
type input "6"
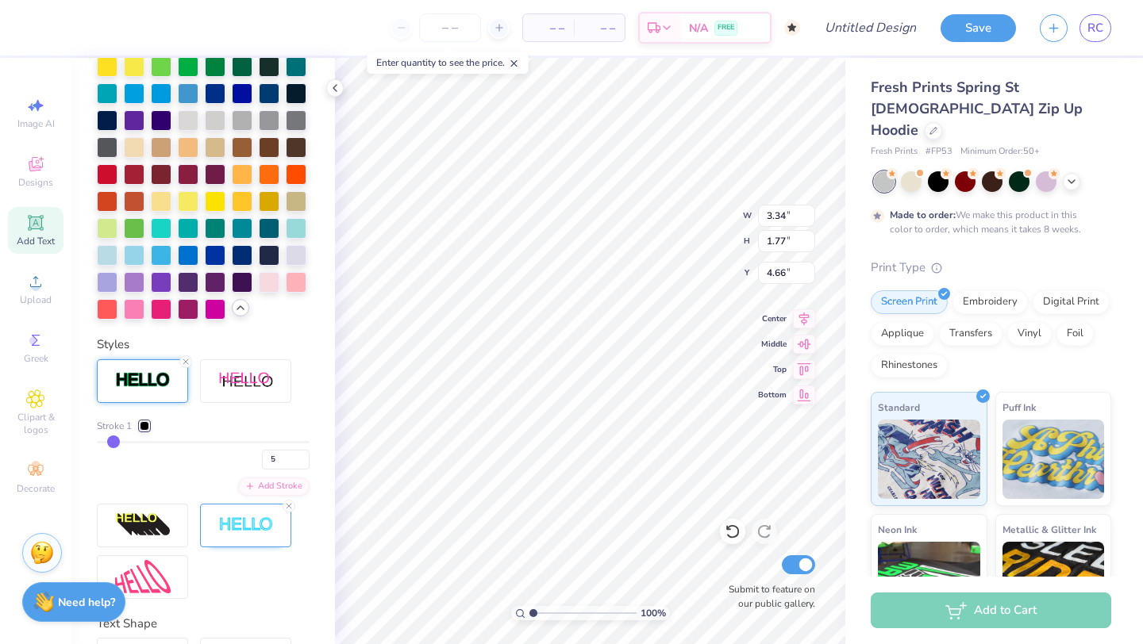
type input "6"
type input "7"
type input "8"
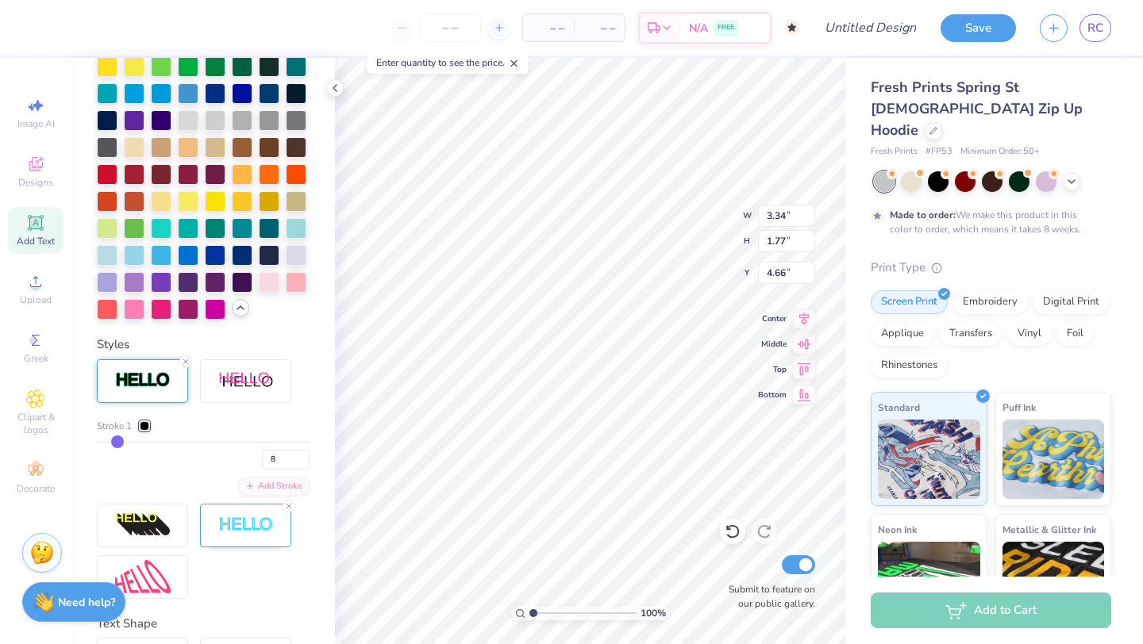
type input "9"
type input "10"
type input "11"
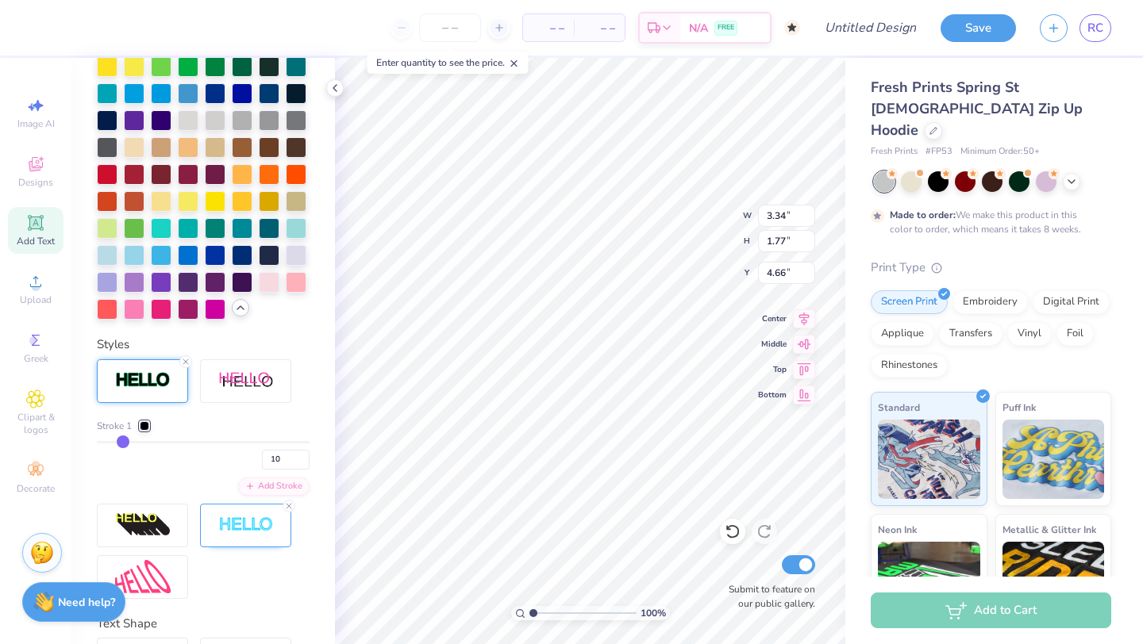
type input "11"
type input "12"
type input "13"
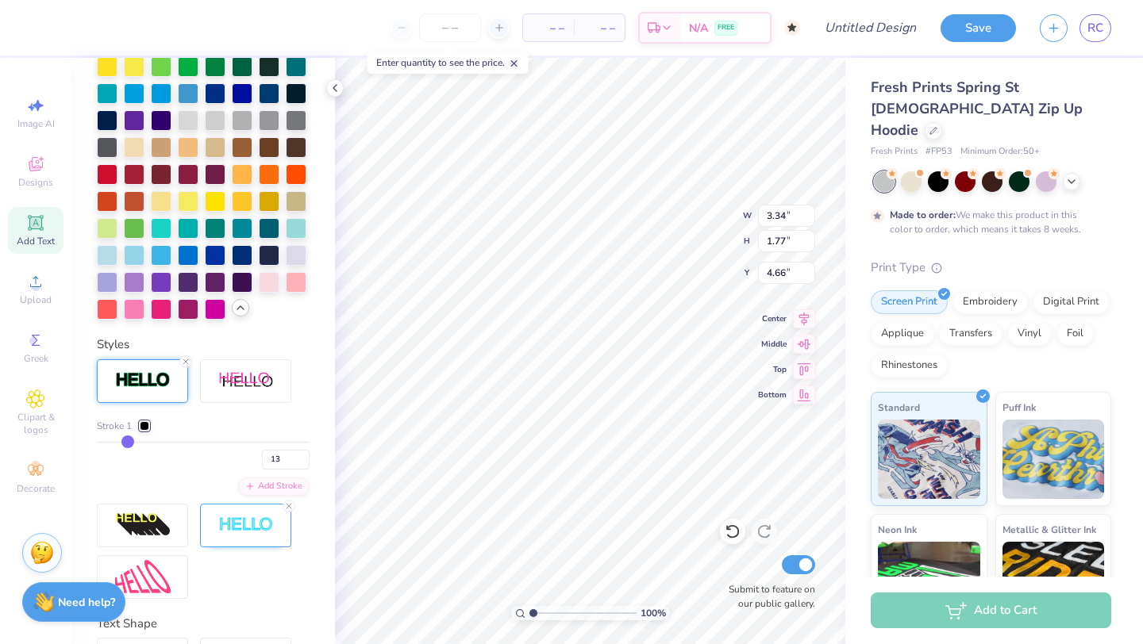
type input "14"
type input "15"
type input "17"
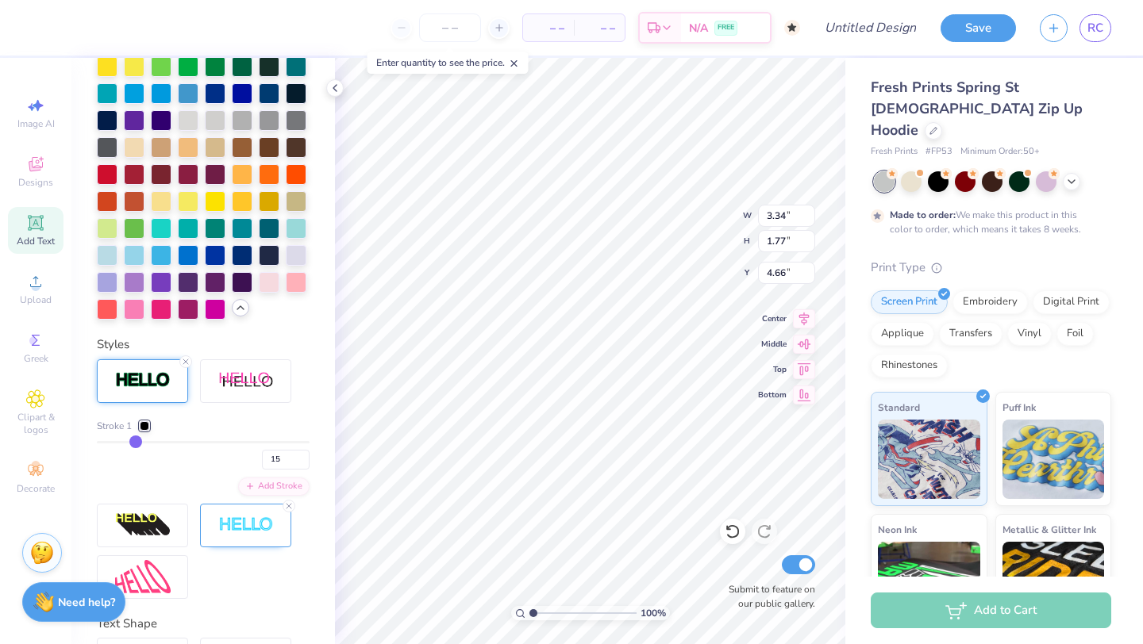
type input "17"
type input "18"
type input "19"
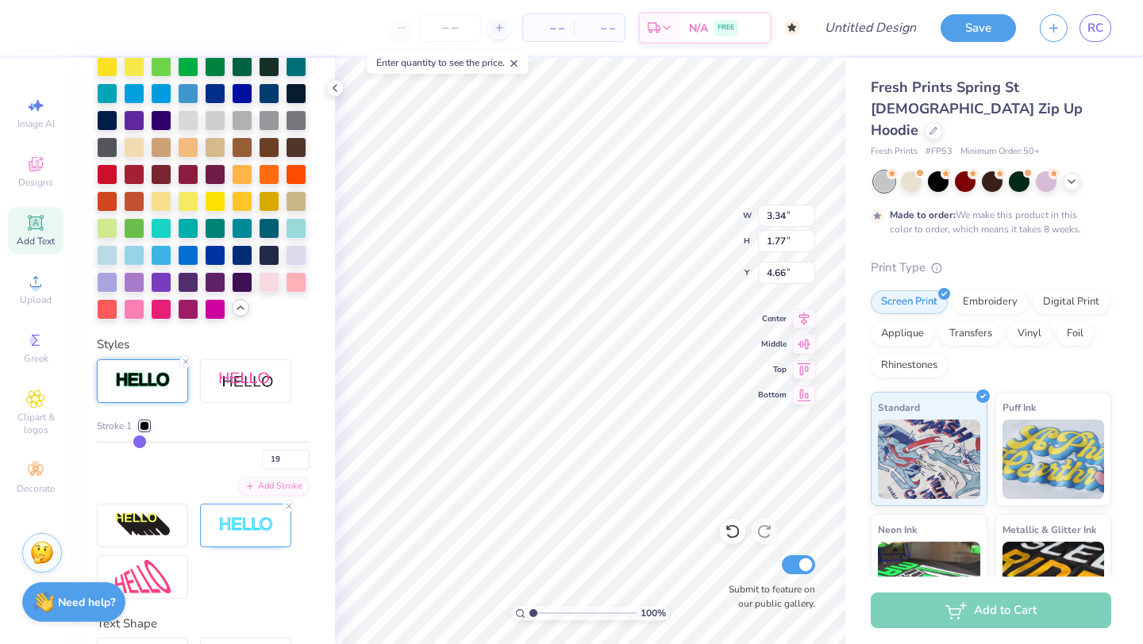
type input "21"
type input "22"
type input "23"
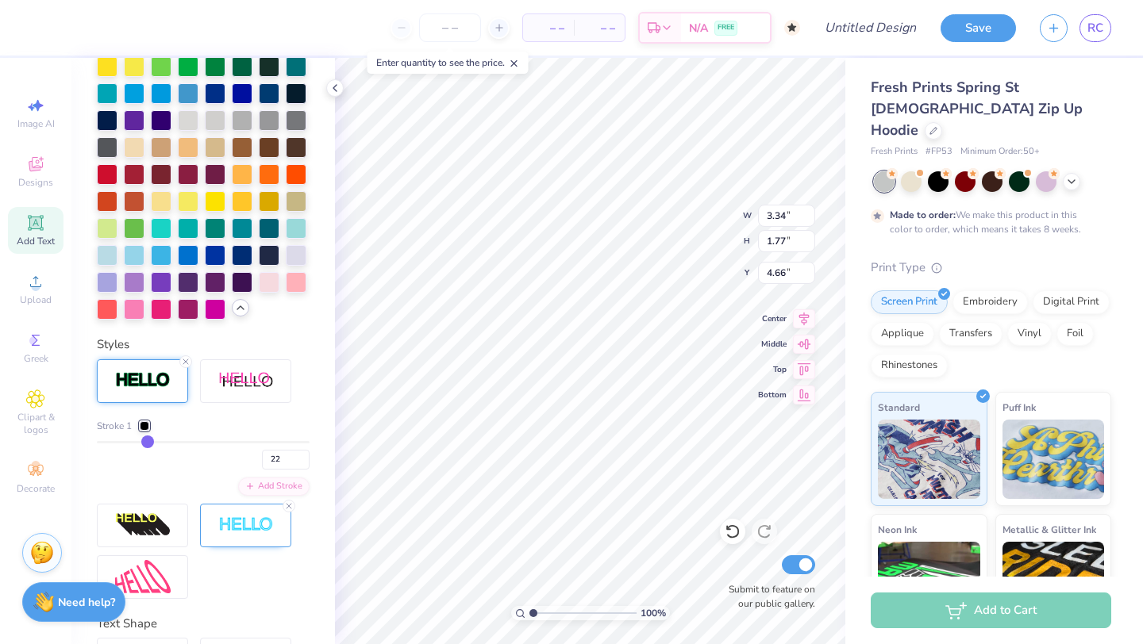
type input "23"
type input "24"
type input "25"
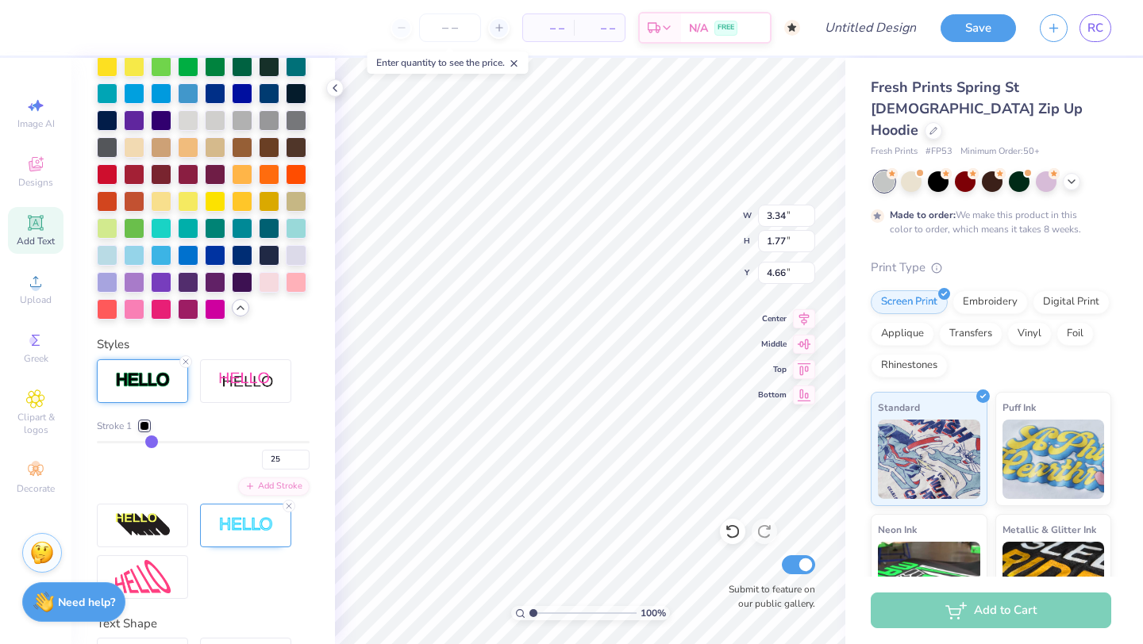
type input "26"
type input "27"
type input "28"
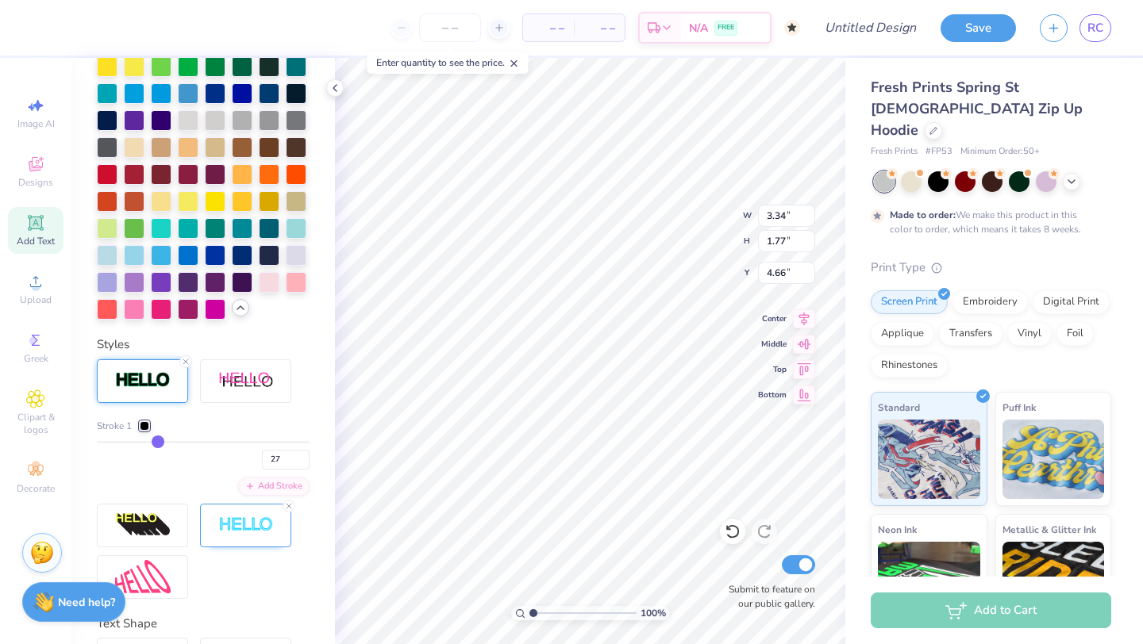
type input "28"
type input "29"
type input "30"
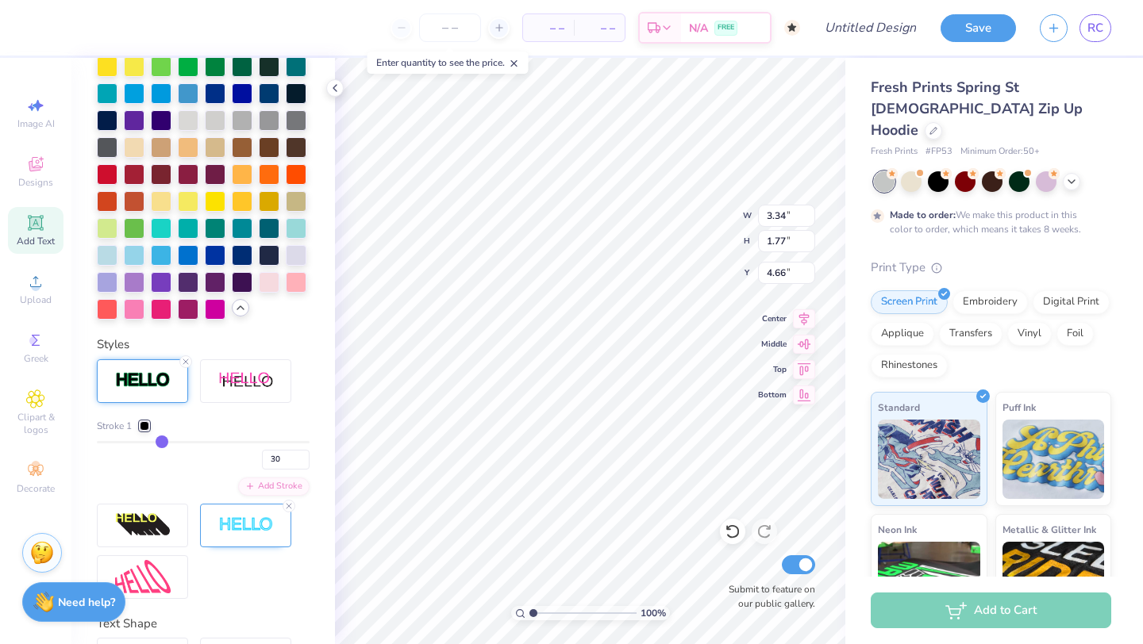
type input "31"
type input "32"
type input "33"
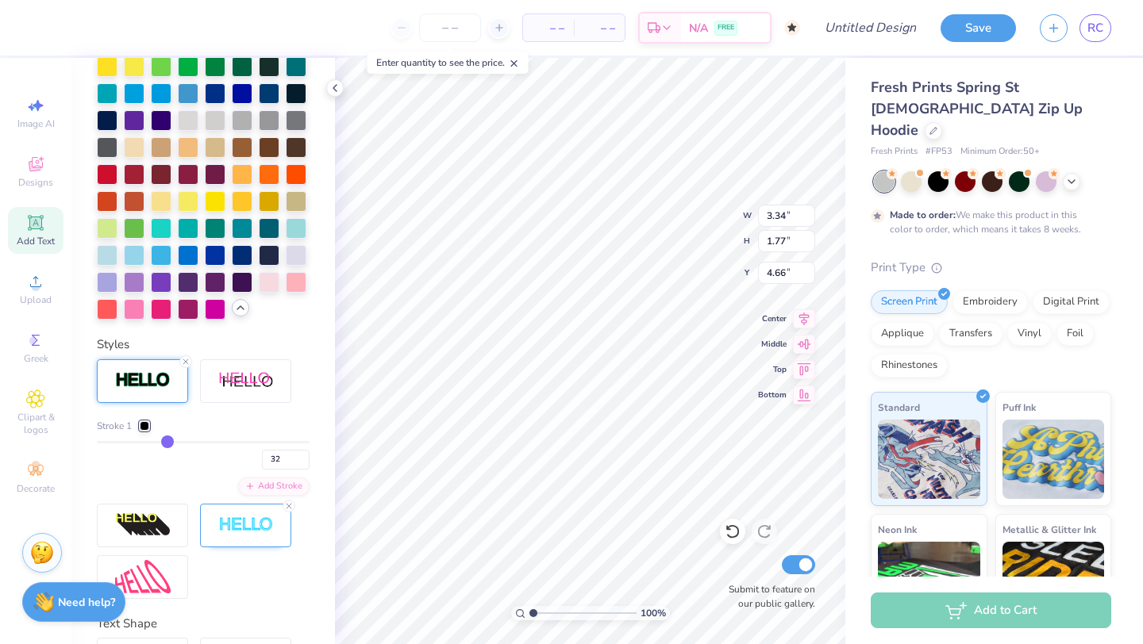
type input "33"
type input "34"
type input "35"
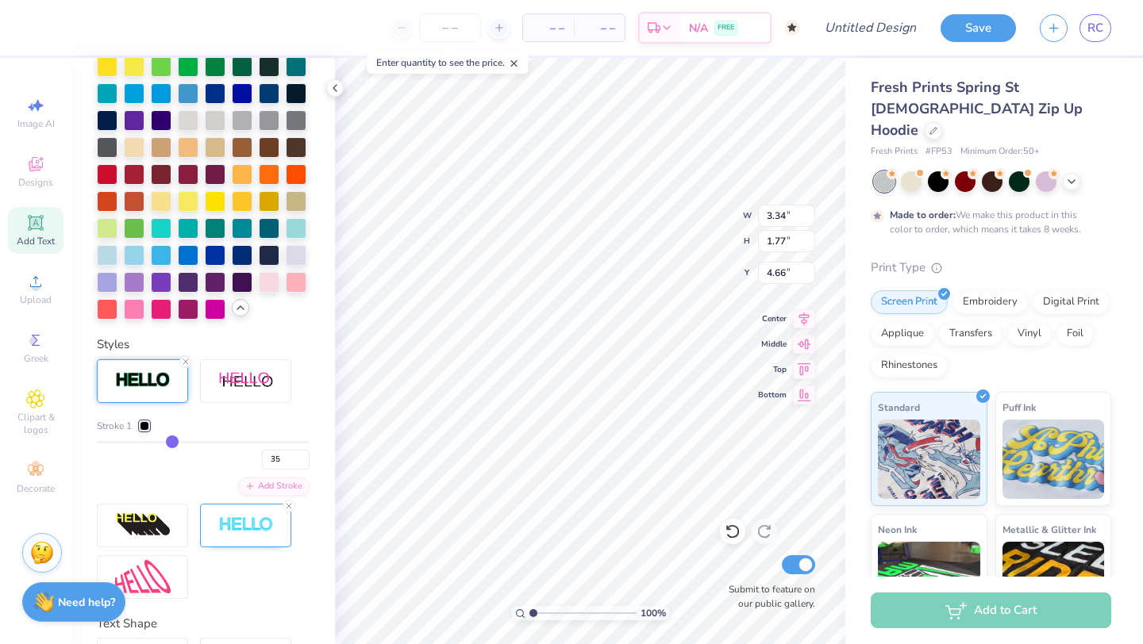
type input "36"
type input "37"
type input "38"
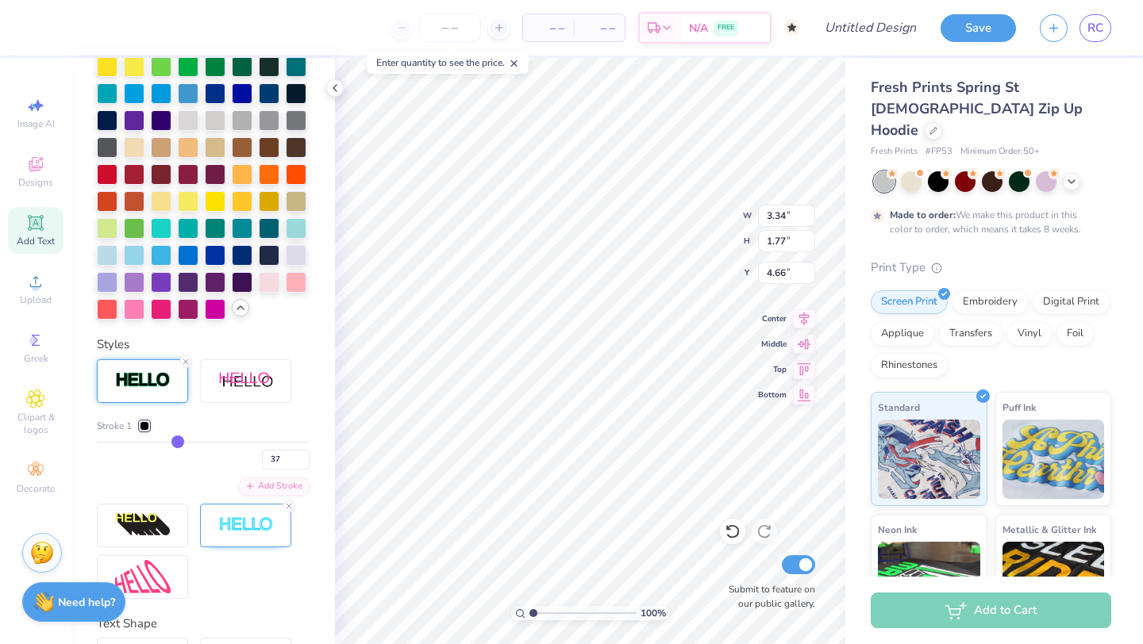
type input "38"
type input "39"
type input "40"
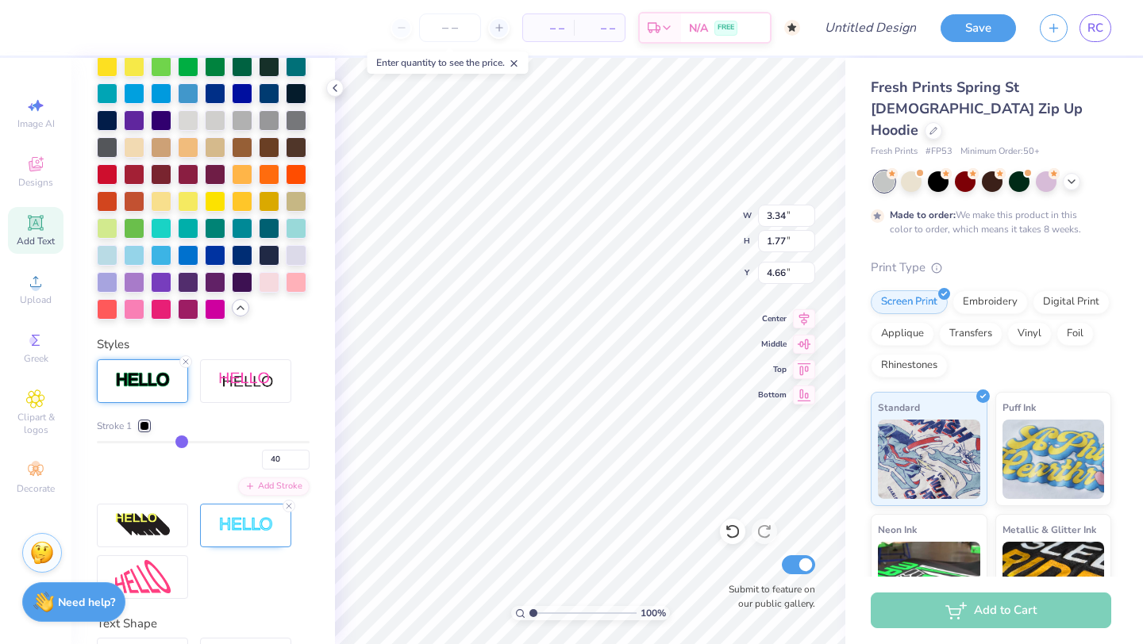
type input "41"
type input "42"
type input "43"
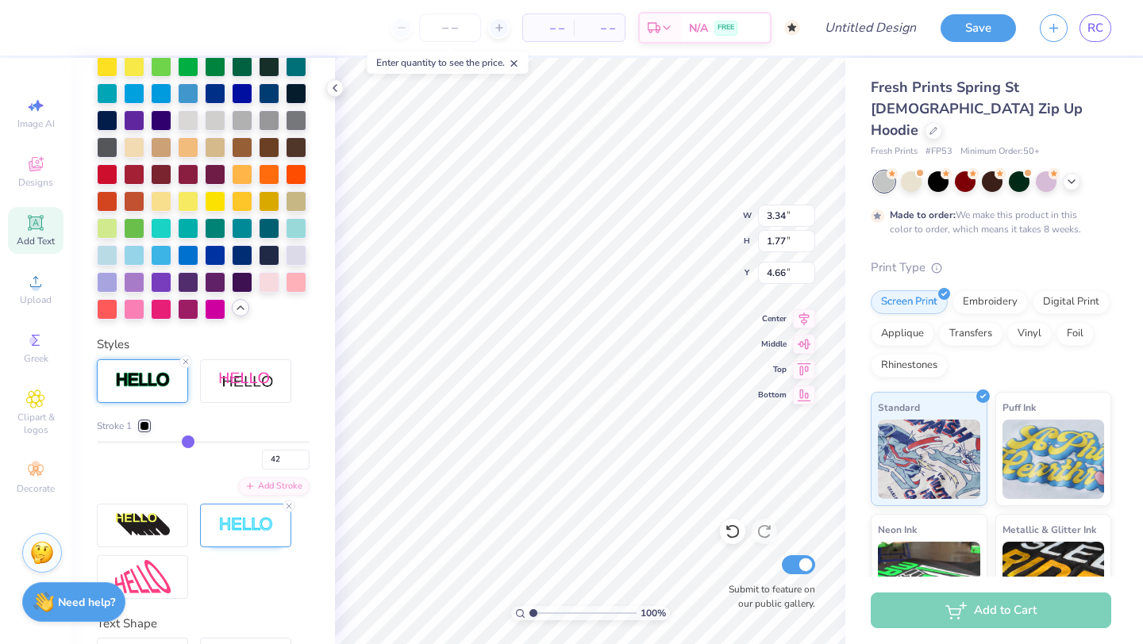
type input "43"
type input "42"
type input "41"
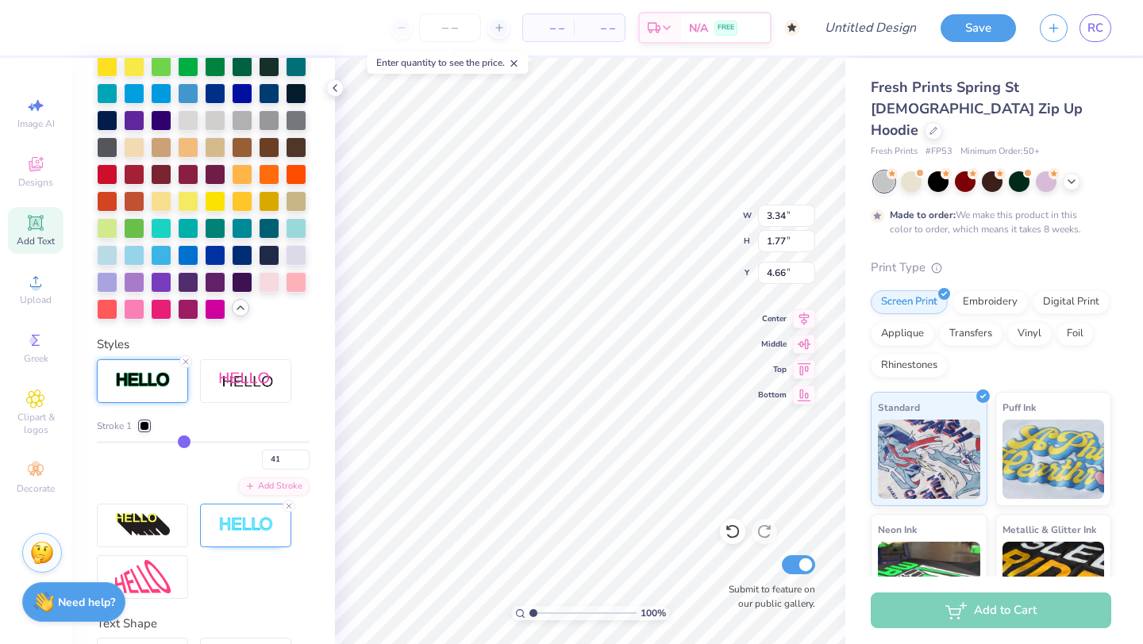
type input "40"
type input "37"
type input "36"
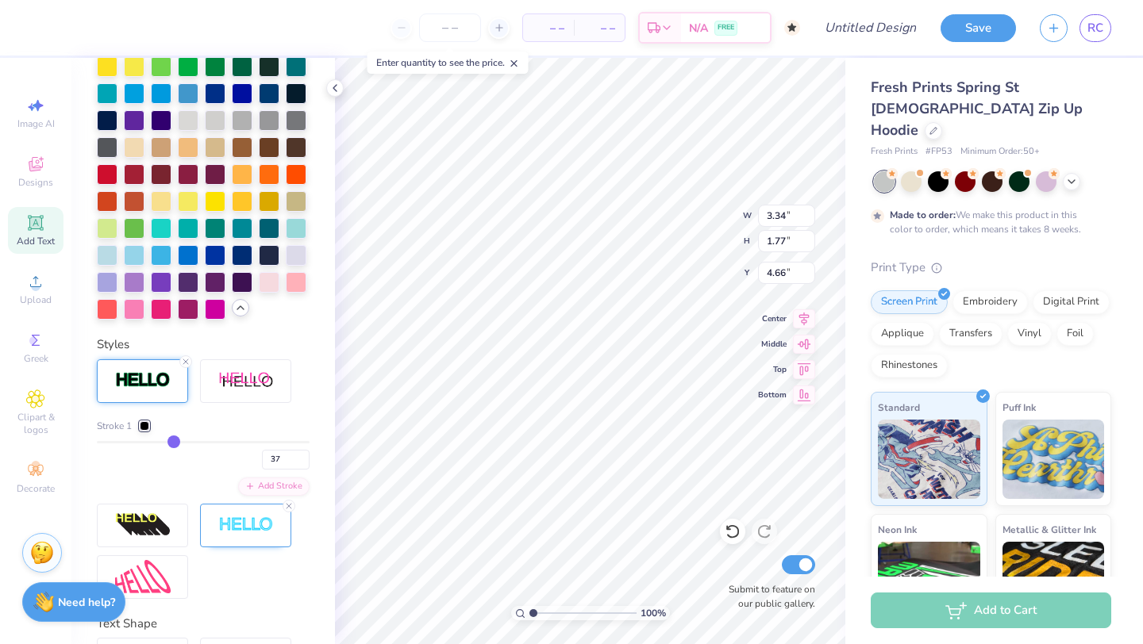
type input "36"
type input "33"
type input "30"
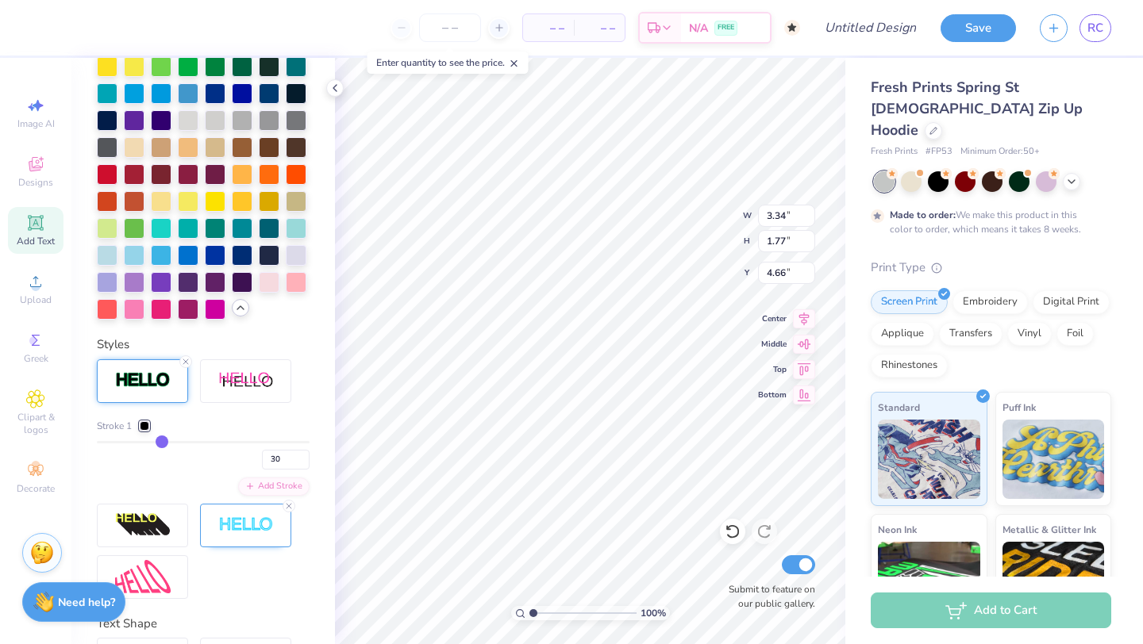
type input "28"
type input "26"
type input "24"
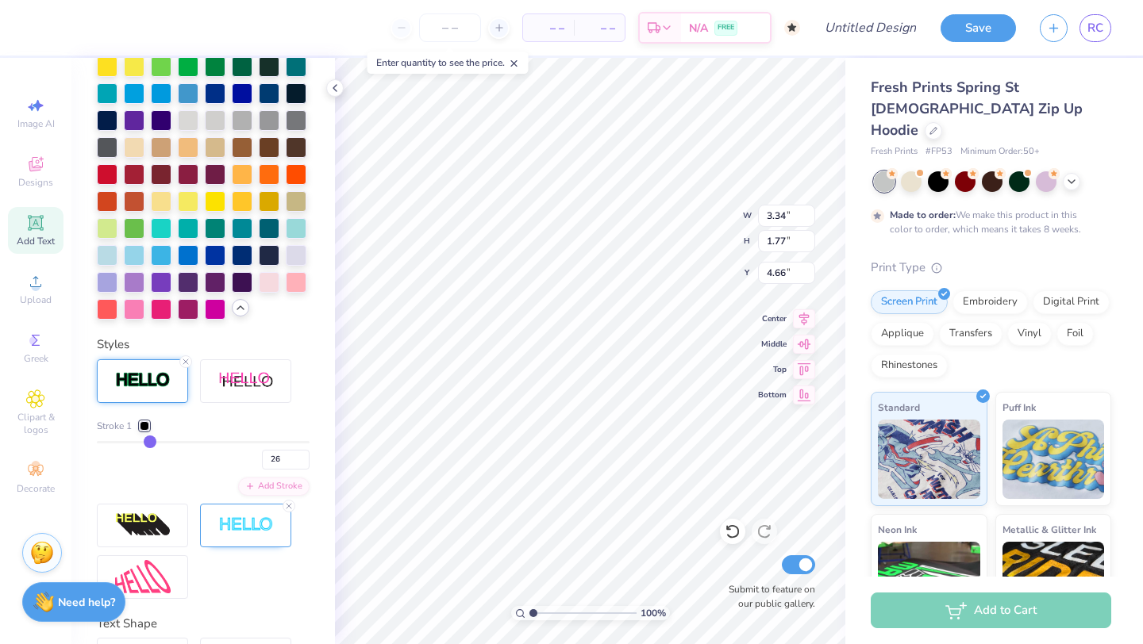
type input "24"
type input "22"
type input "21"
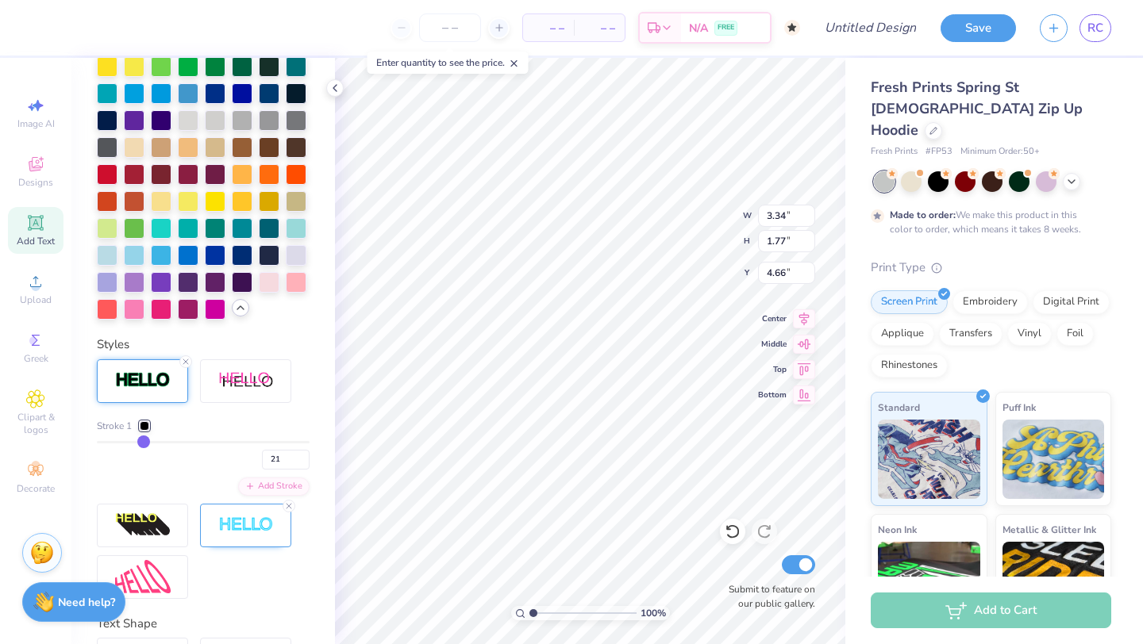
type input "19"
type input "18"
type input "17"
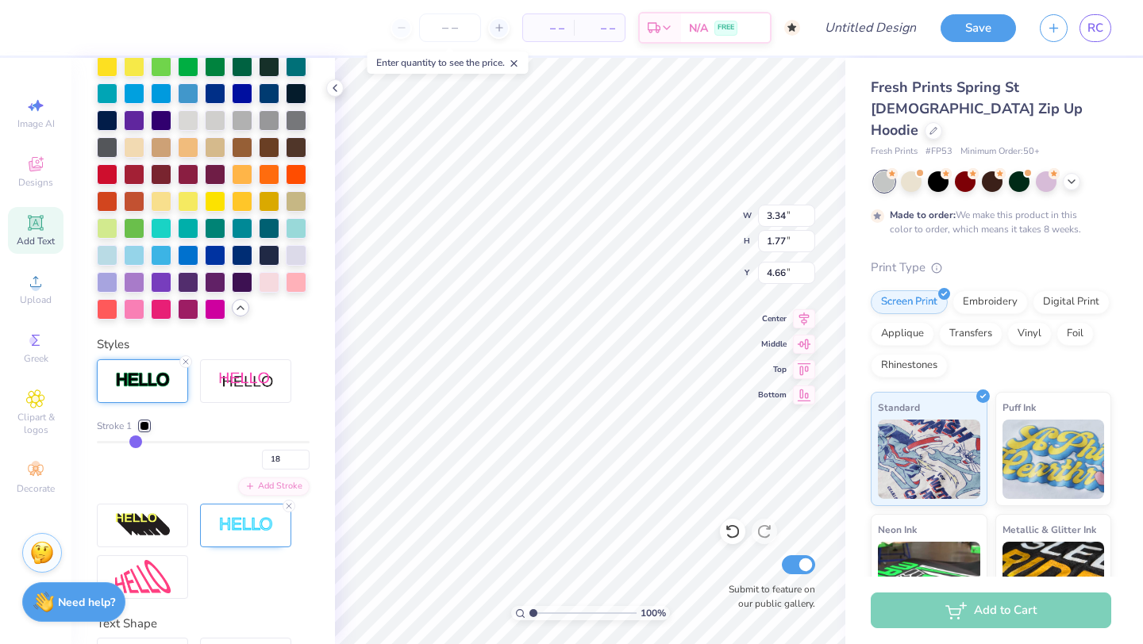
type input "17"
click at [105, 441] on input "range" at bounding box center [203, 442] width 213 height 2
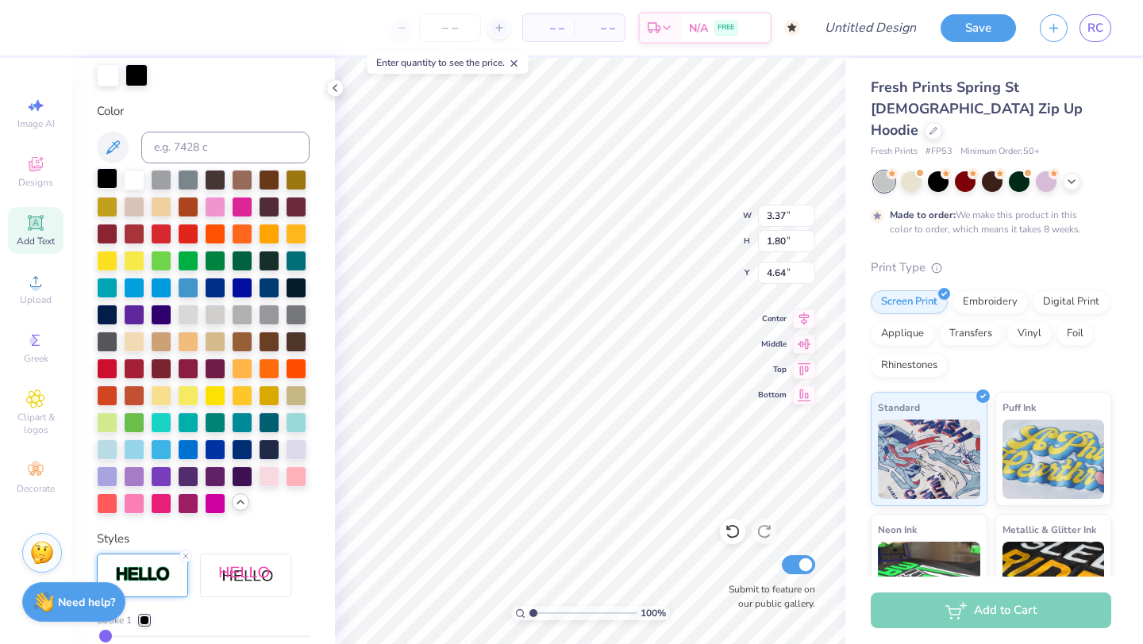
scroll to position [308, 0]
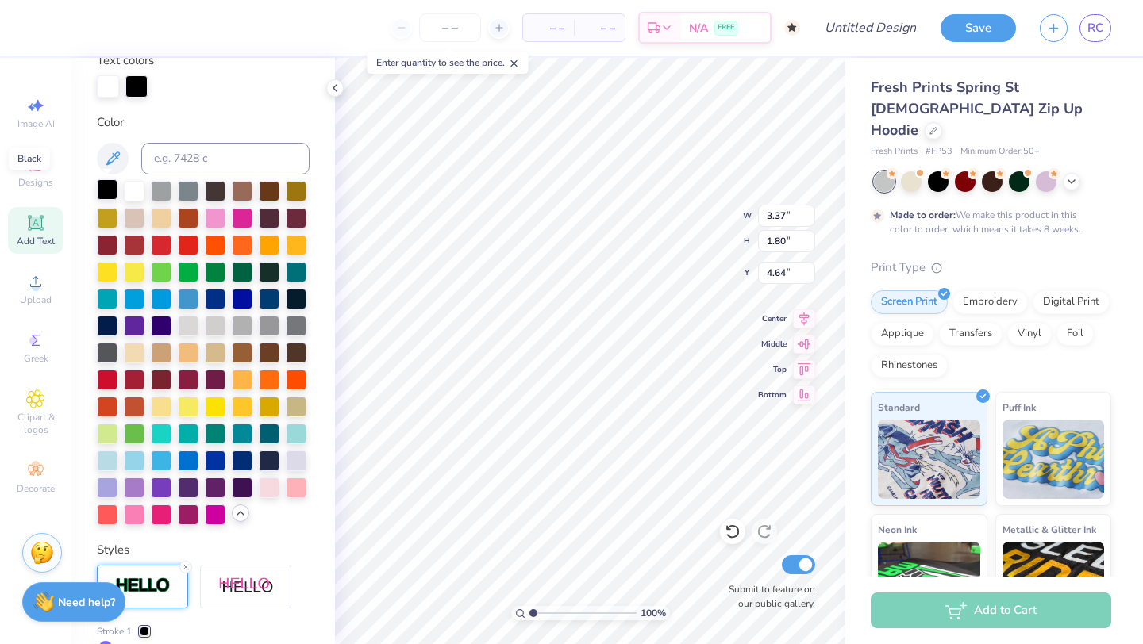
click at [112, 179] on div at bounding box center [107, 189] width 21 height 21
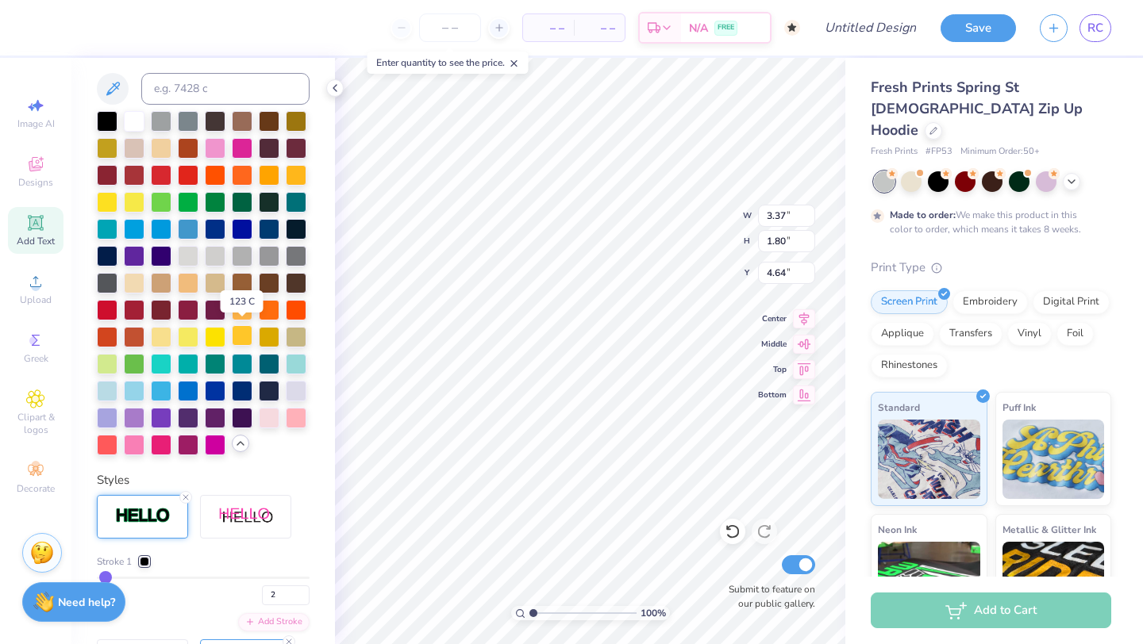
scroll to position [395, 0]
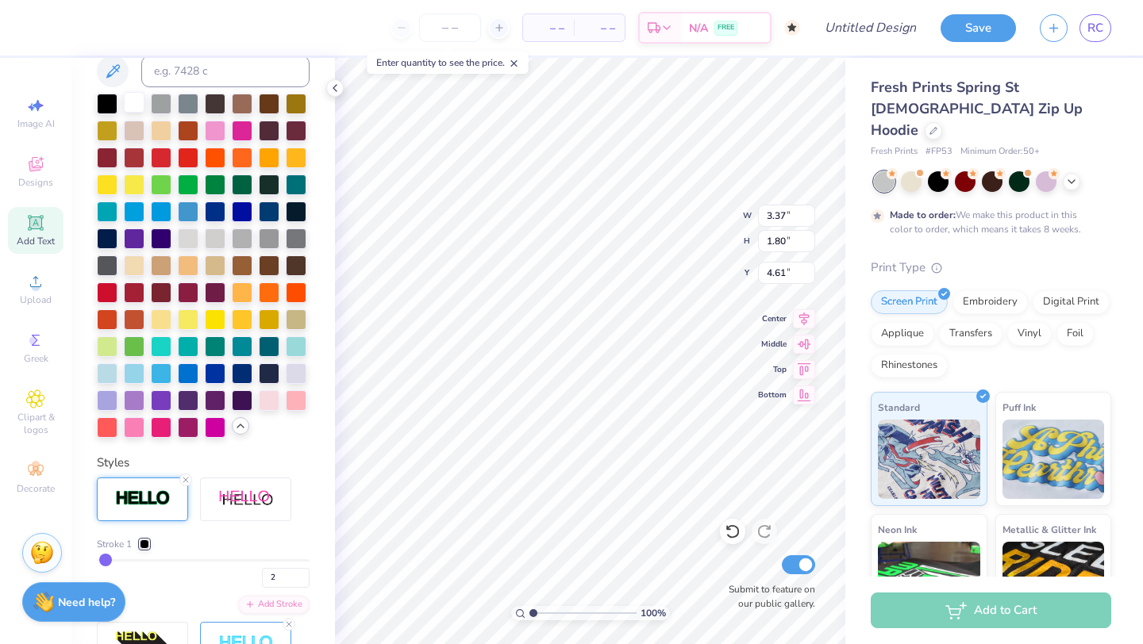
click at [134, 106] on div at bounding box center [134, 102] width 21 height 21
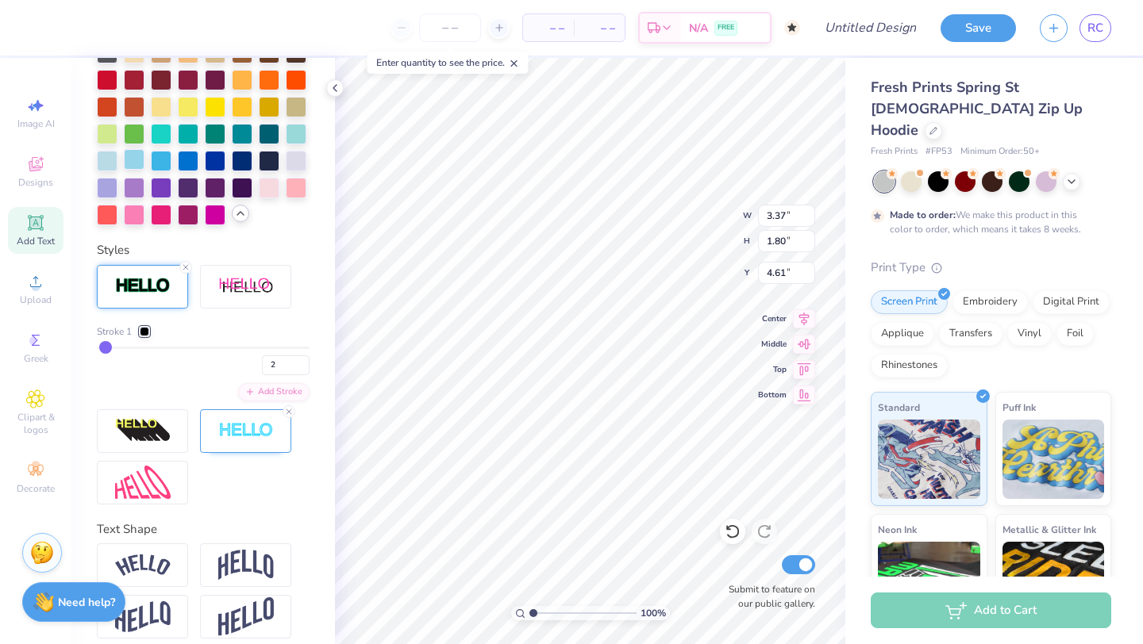
scroll to position [615, 0]
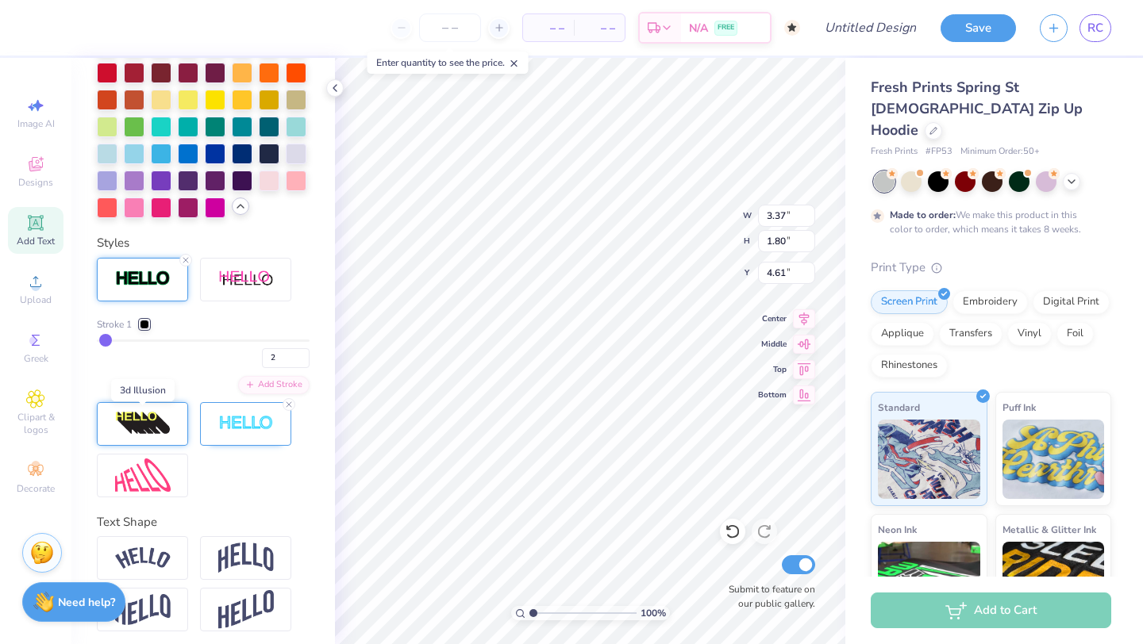
click at [140, 421] on img at bounding box center [143, 423] width 56 height 25
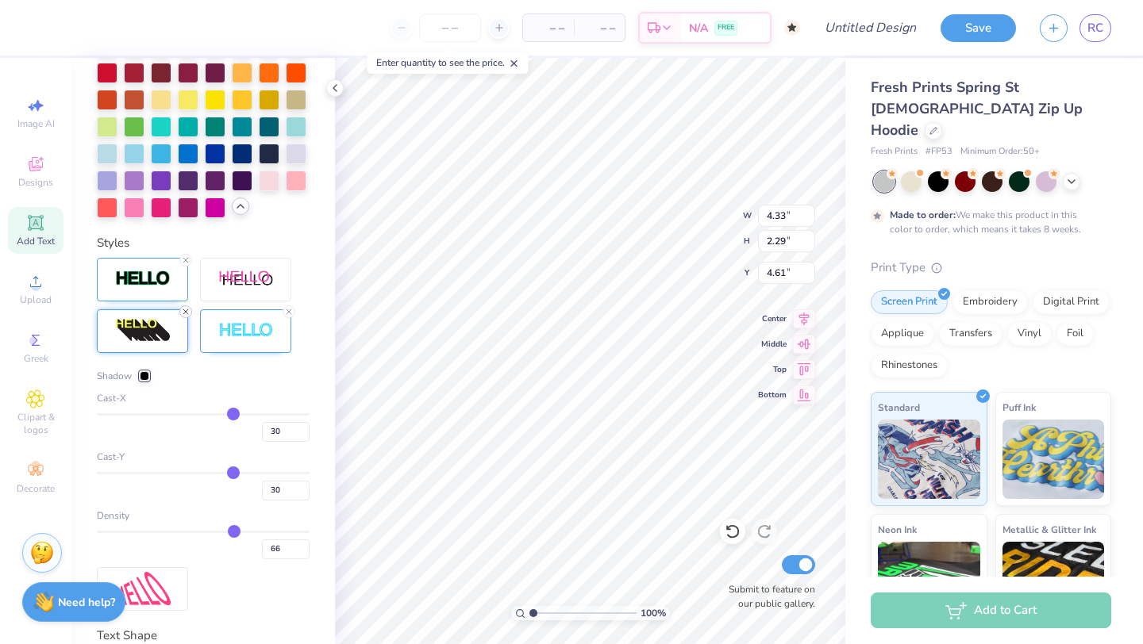
click at [184, 310] on icon at bounding box center [186, 312] width 10 height 10
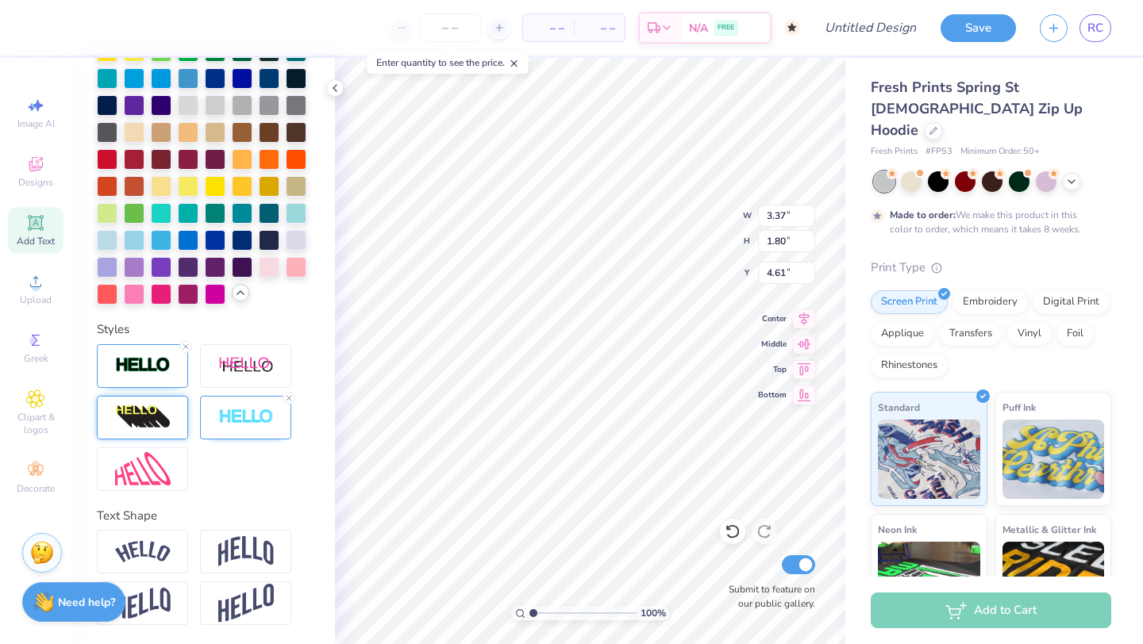
scroll to position [529, 0]
click at [285, 399] on icon at bounding box center [289, 399] width 10 height 10
click at [186, 343] on icon at bounding box center [186, 347] width 10 height 10
click at [151, 364] on img at bounding box center [143, 365] width 56 height 18
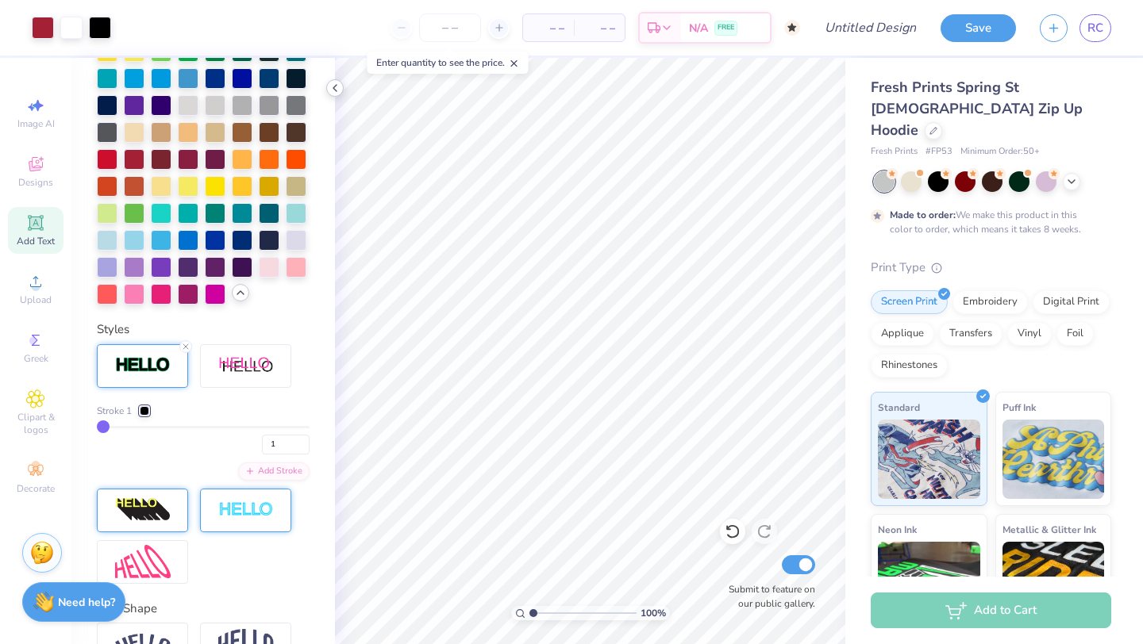
click at [333, 89] on icon at bounding box center [335, 88] width 13 height 13
click at [184, 347] on icon at bounding box center [186, 347] width 10 height 10
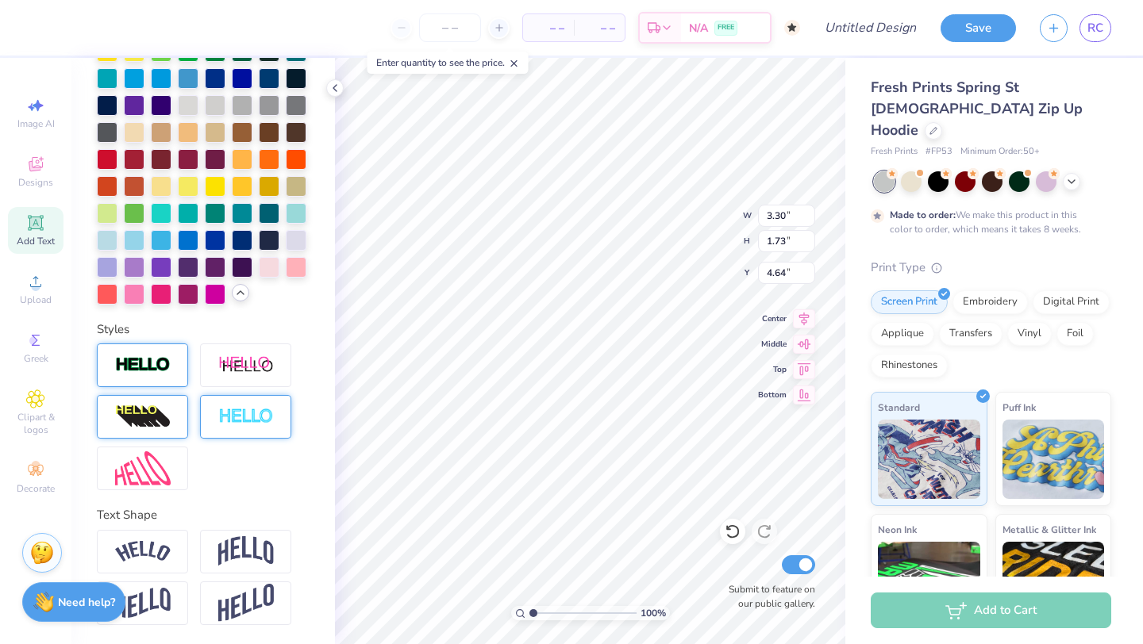
scroll to position [467, 0]
click at [148, 367] on img at bounding box center [143, 366] width 56 height 18
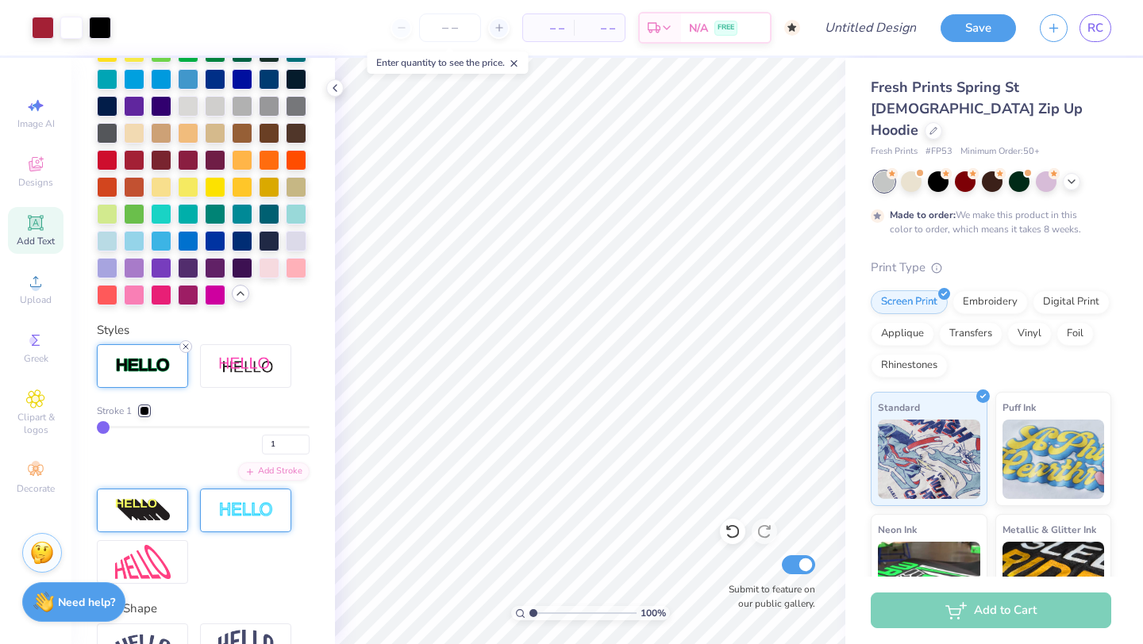
click at [188, 344] on icon at bounding box center [186, 347] width 10 height 10
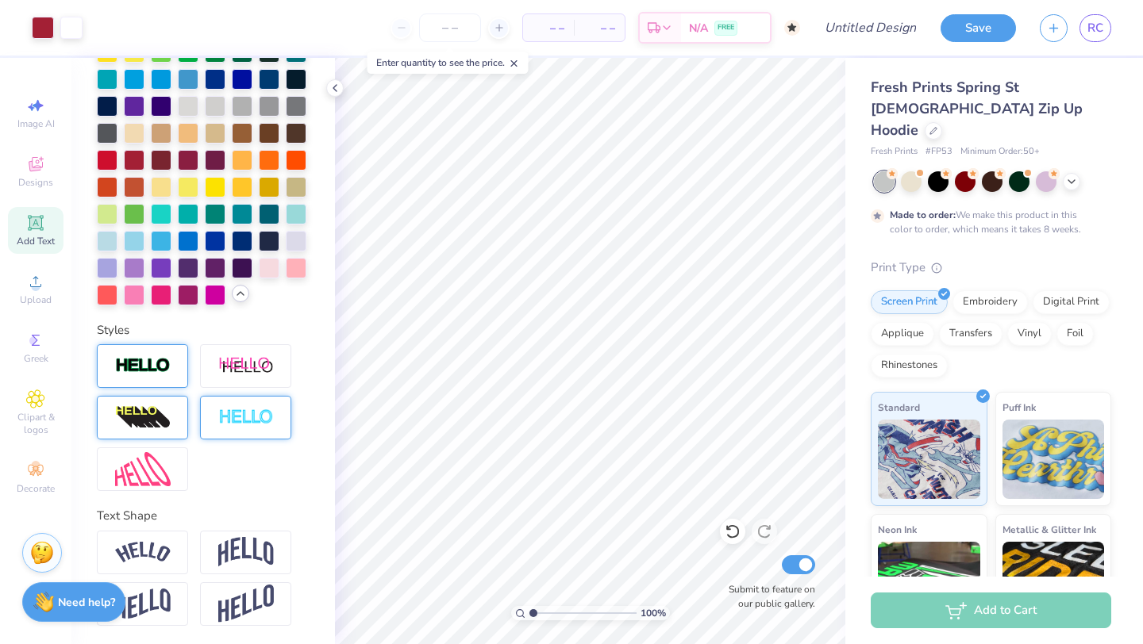
click at [170, 379] on div at bounding box center [142, 366] width 91 height 44
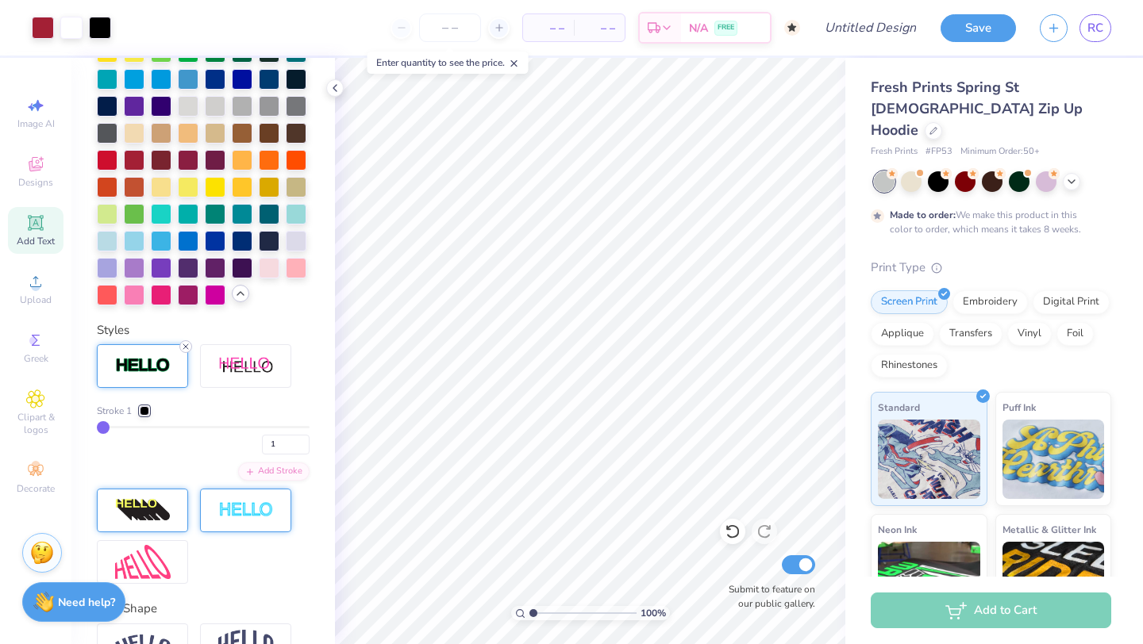
click at [186, 346] on line at bounding box center [185, 346] width 5 height 5
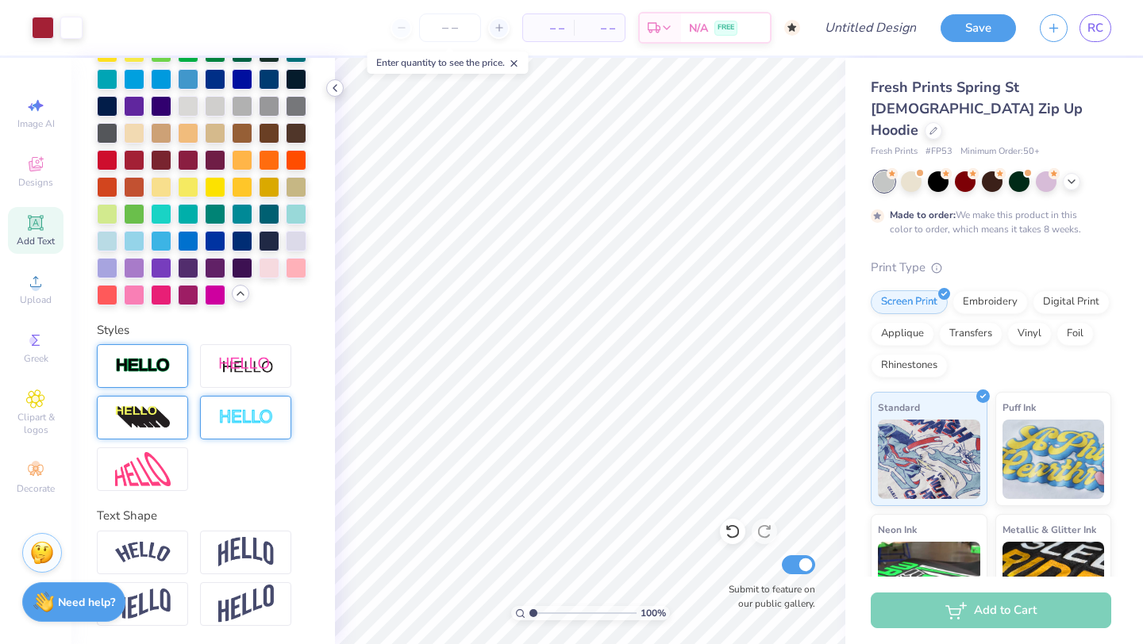
click at [333, 92] on icon at bounding box center [335, 88] width 13 height 13
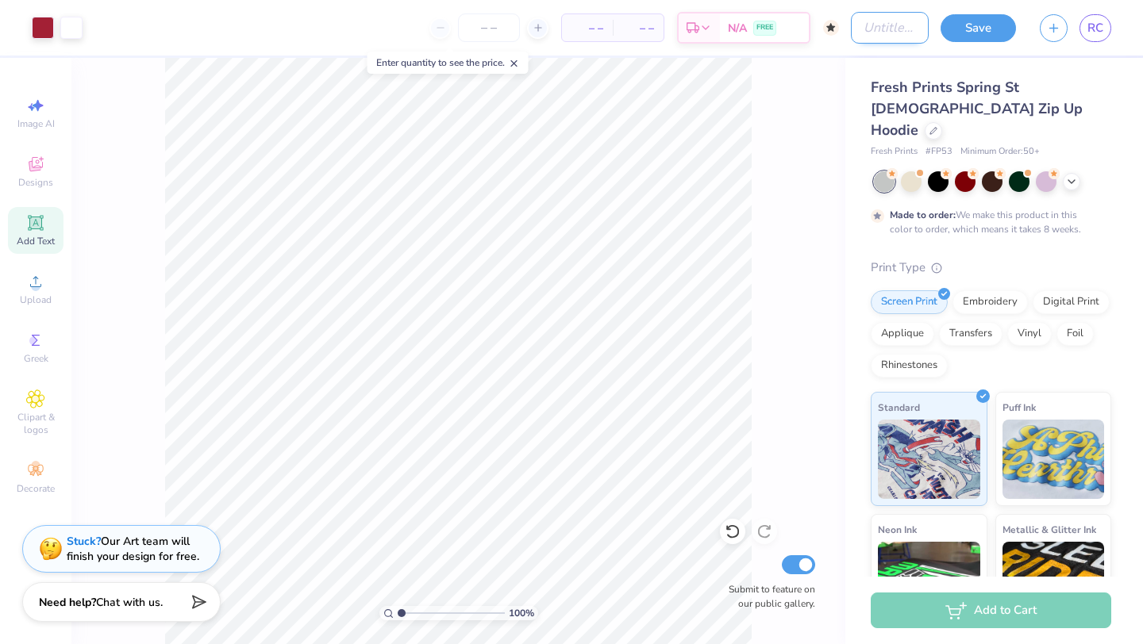
click at [852, 27] on input "Design Title" at bounding box center [890, 28] width 78 height 32
click at [476, 28] on input "number" at bounding box center [489, 27] width 62 height 29
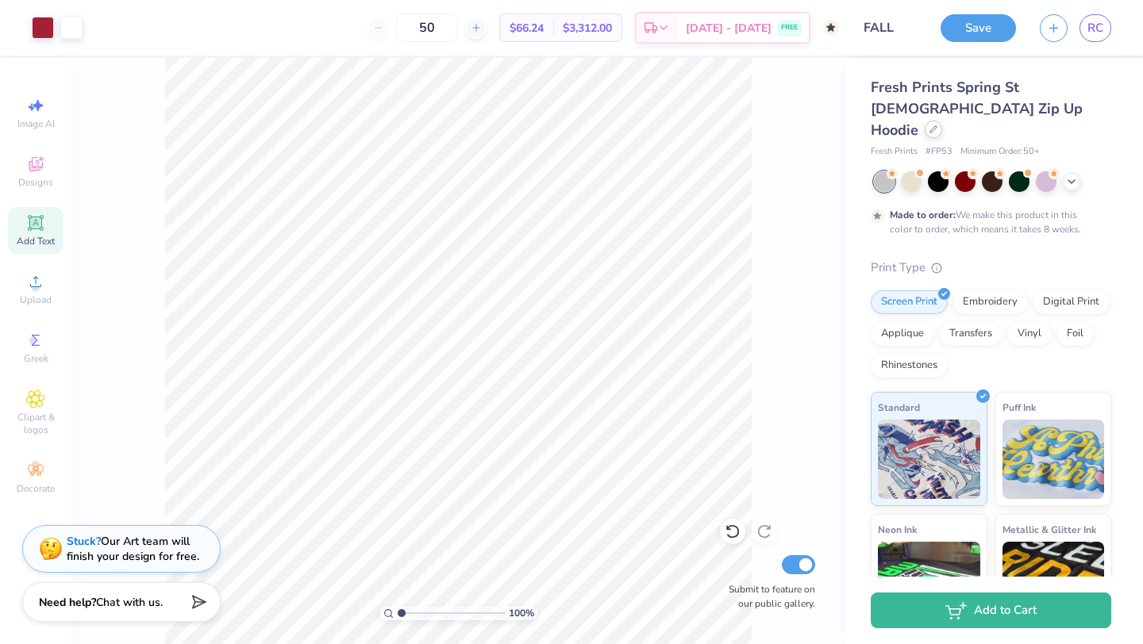
click at [933, 125] on icon at bounding box center [933, 129] width 8 height 8
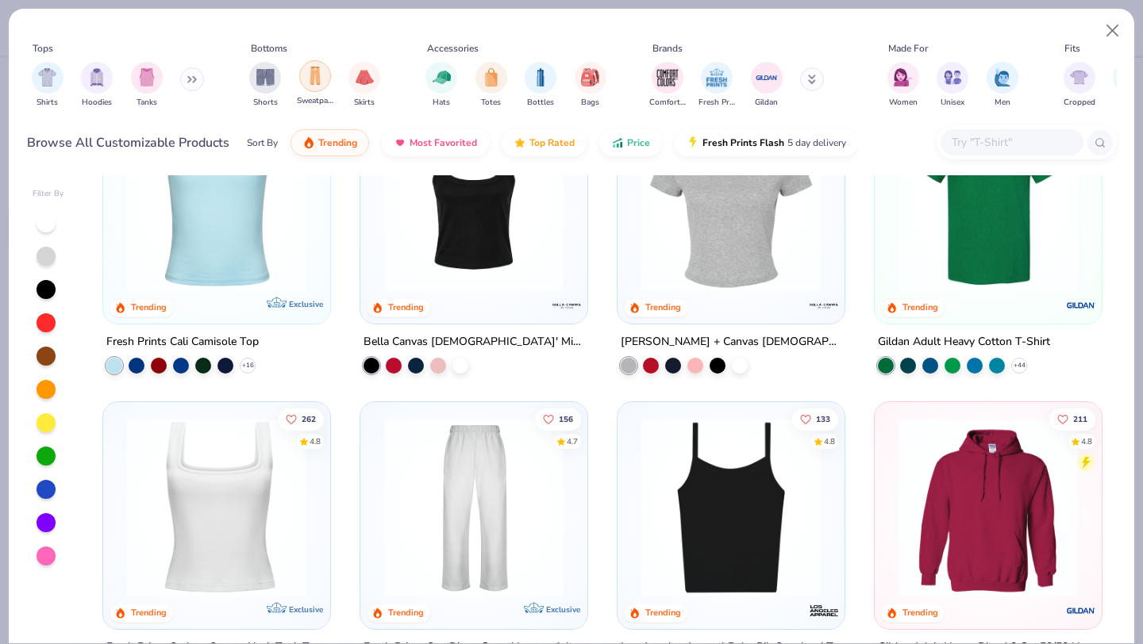
scroll to position [218, 0]
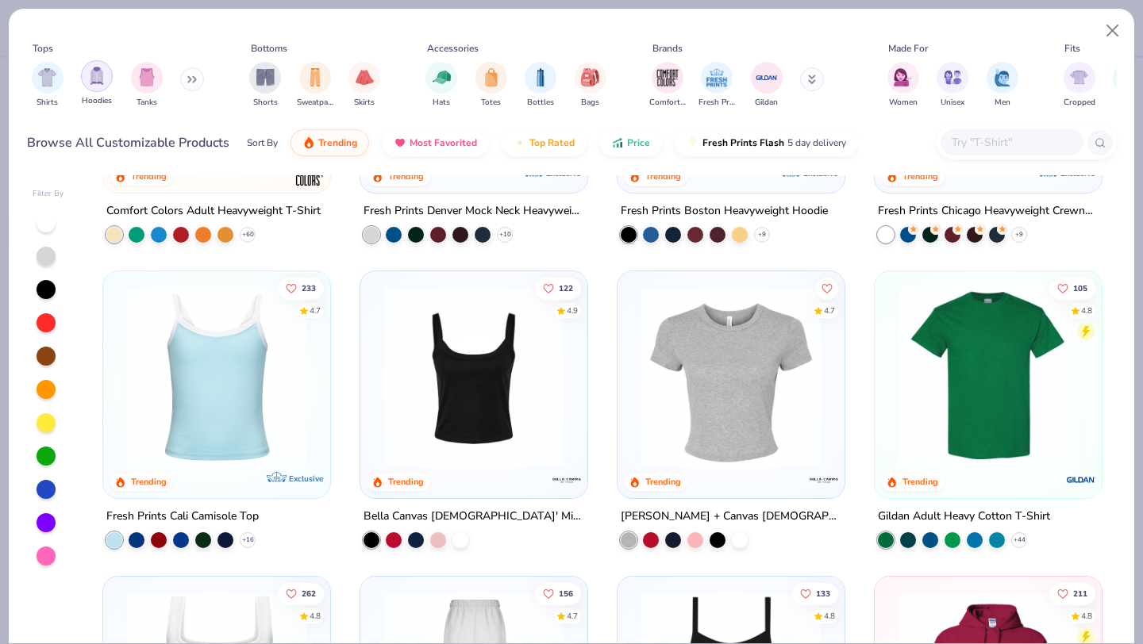
click at [88, 82] on img "filter for Hoodies" at bounding box center [96, 76] width 17 height 18
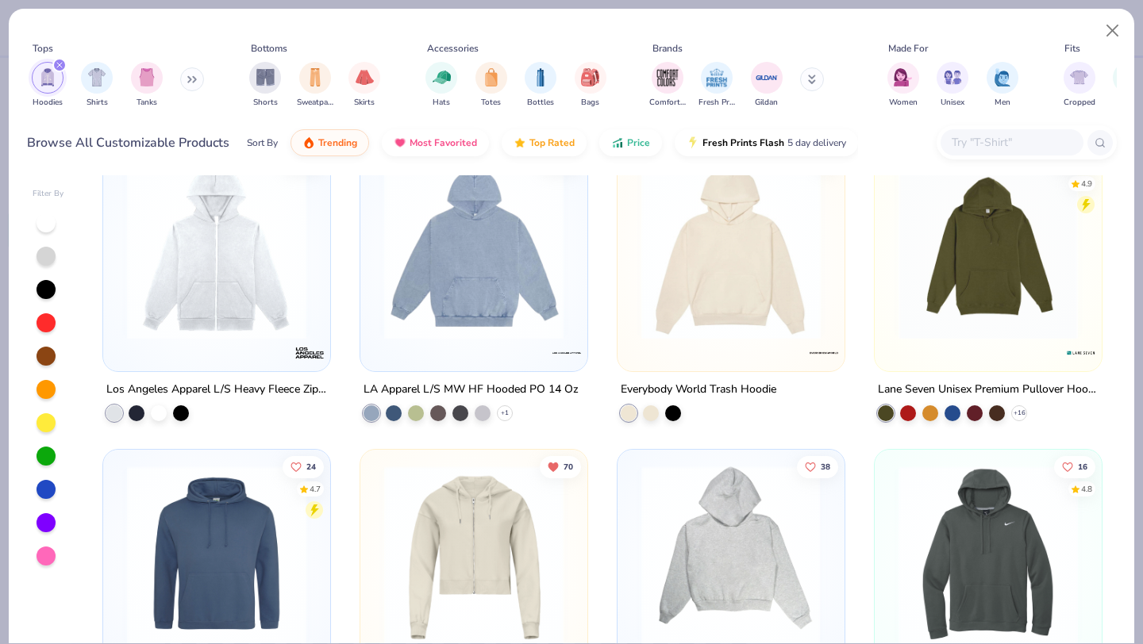
scroll to position [1443, 0]
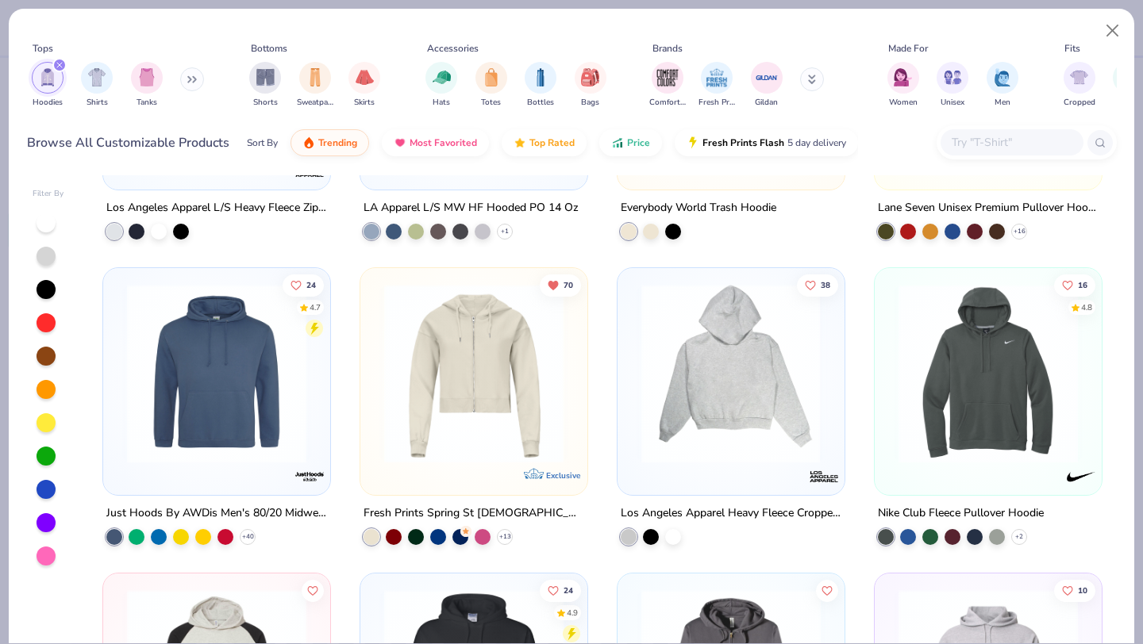
click at [712, 455] on div at bounding box center [730, 373] width 585 height 179
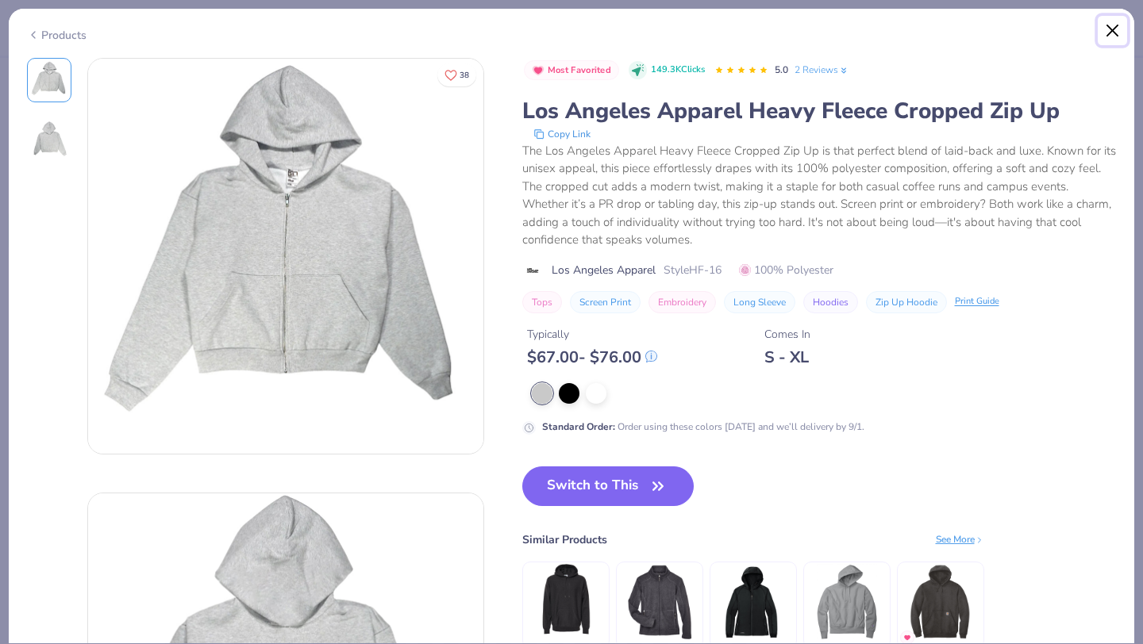
click at [1103, 29] on button "Close" at bounding box center [1112, 31] width 30 height 30
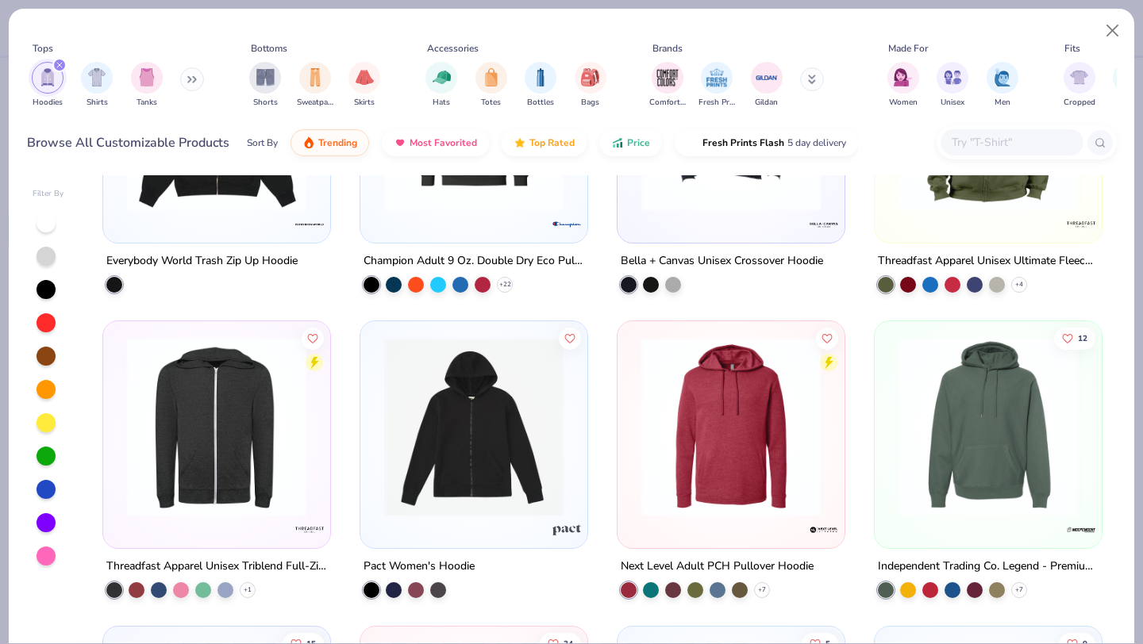
scroll to position [2723, 0]
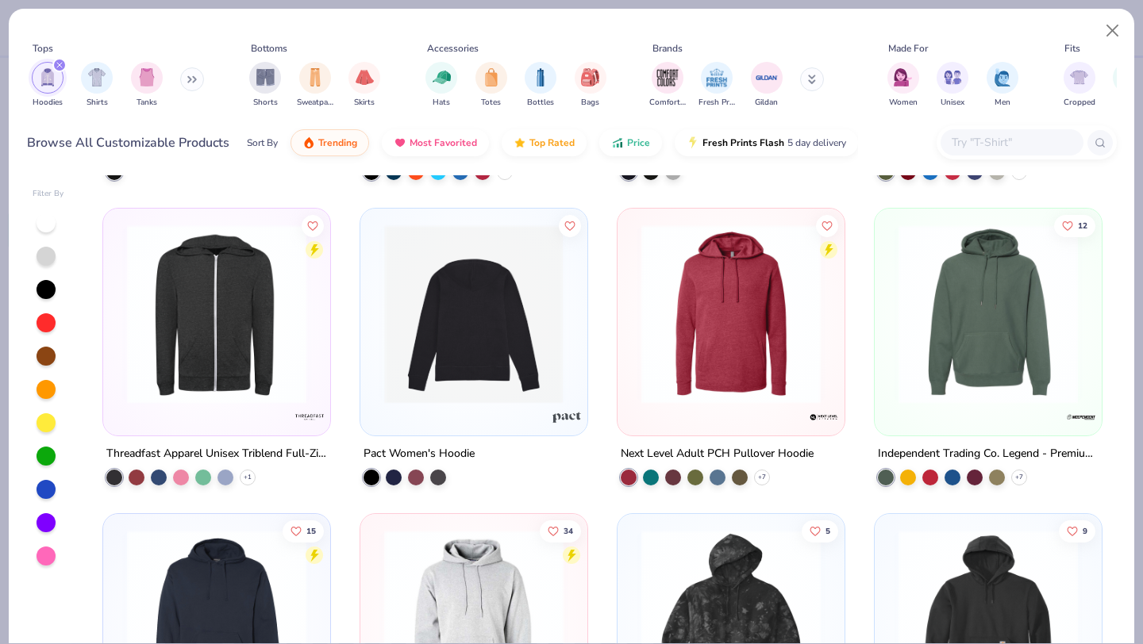
click at [495, 353] on img at bounding box center [473, 314] width 195 height 179
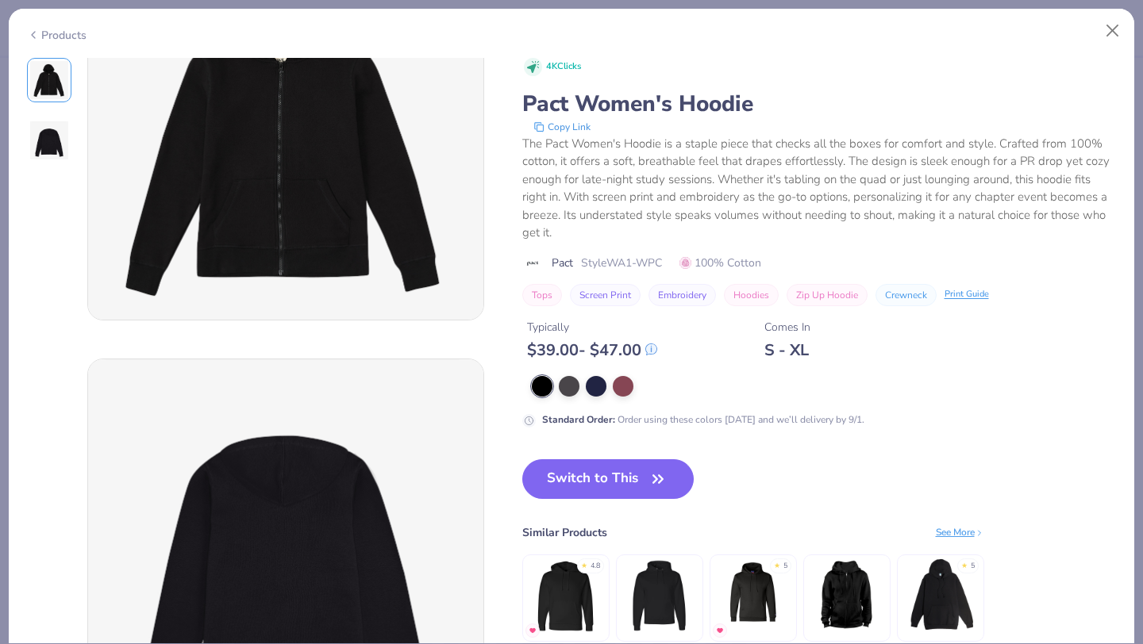
click at [314, 441] on img at bounding box center [285, 556] width 395 height 395
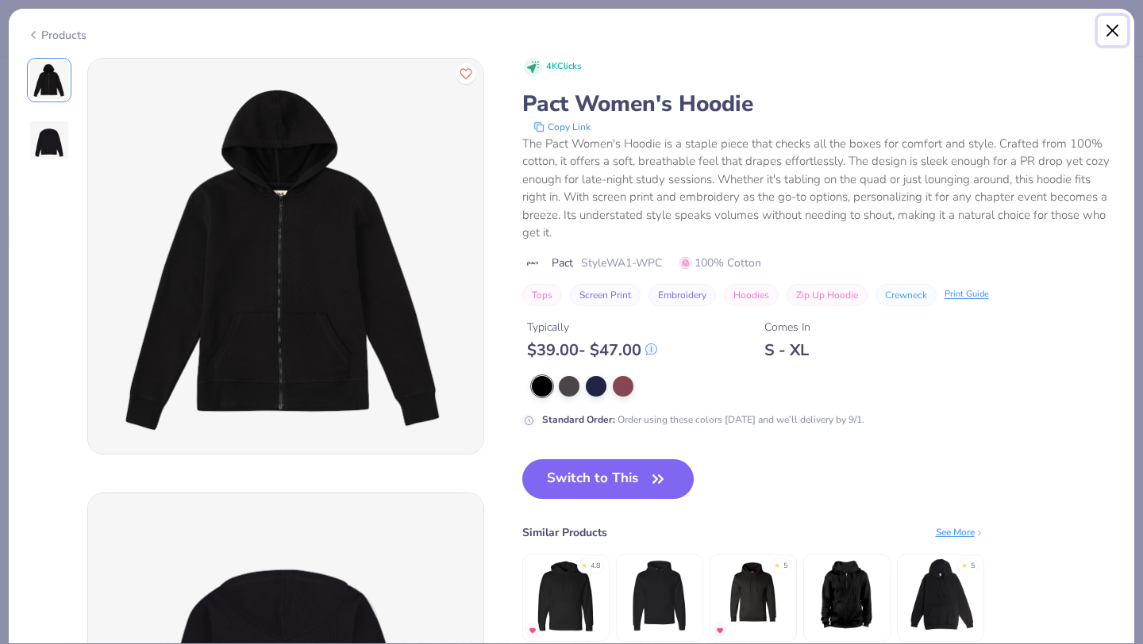
click at [1113, 27] on button "Close" at bounding box center [1112, 31] width 30 height 30
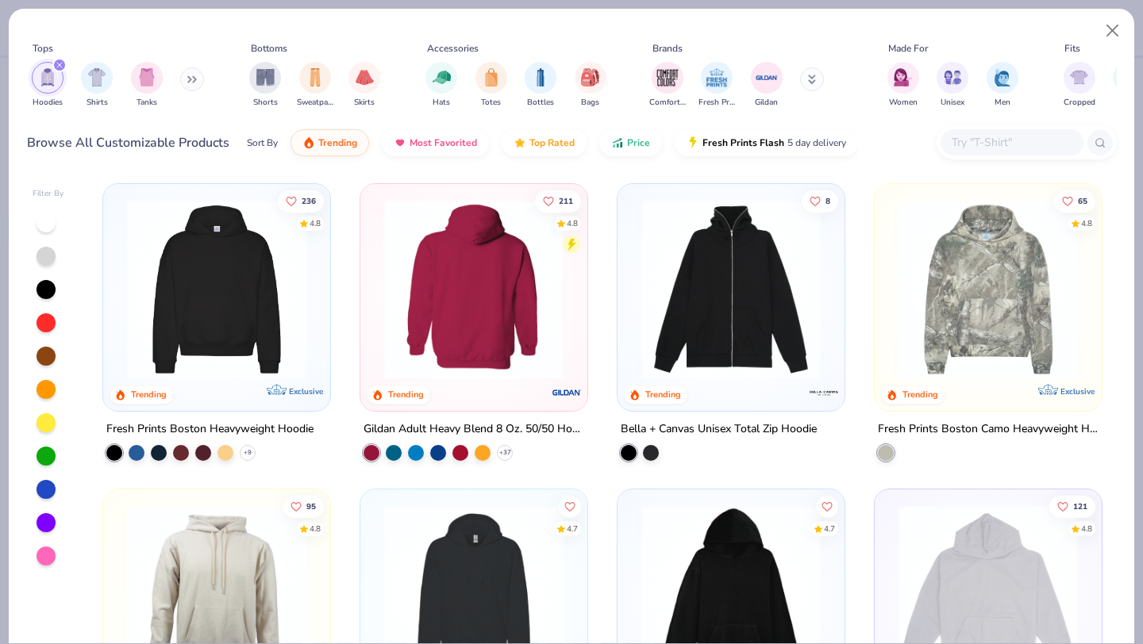
click at [440, 317] on div at bounding box center [473, 289] width 585 height 179
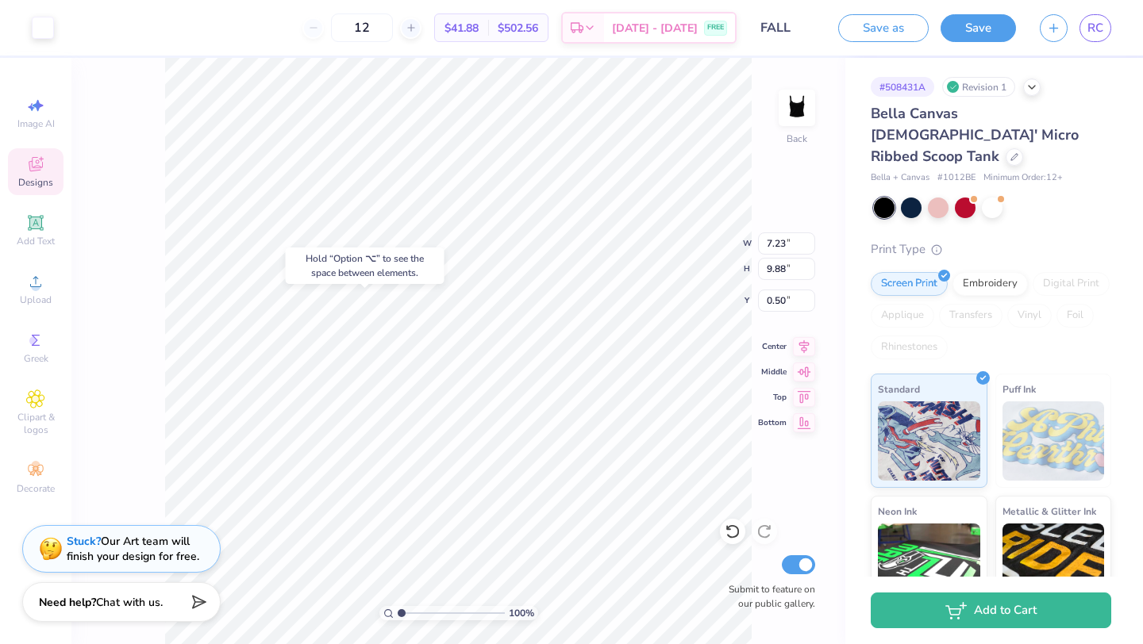
type input "0.50"
click at [44, 240] on span "Add Text" at bounding box center [36, 241] width 38 height 13
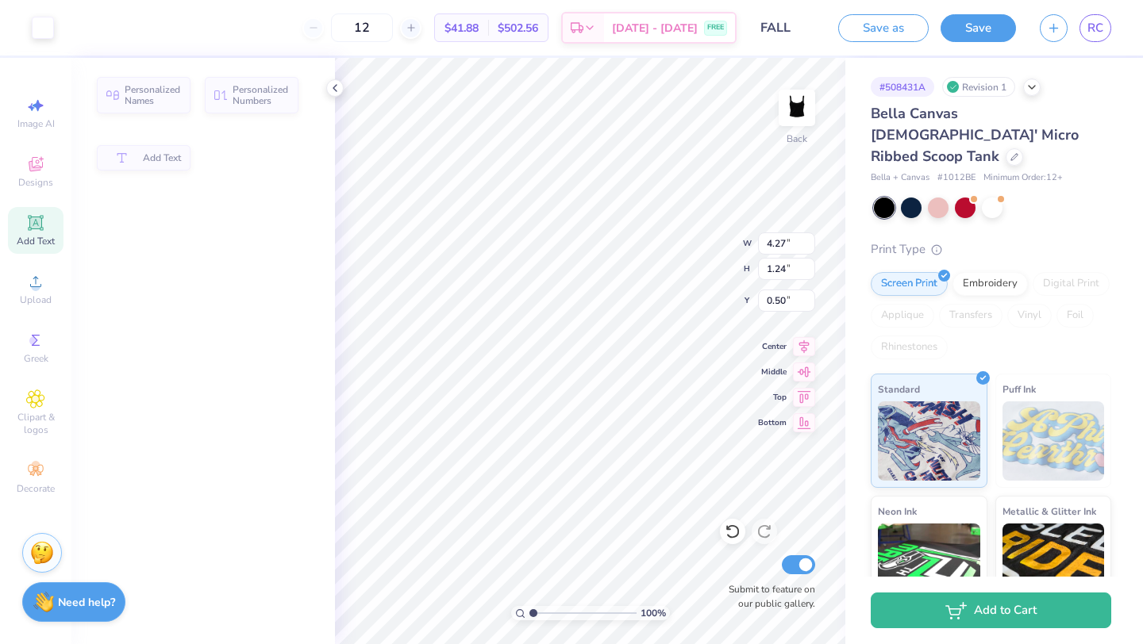
type input "4.27"
type input "1.24"
type input "4.88"
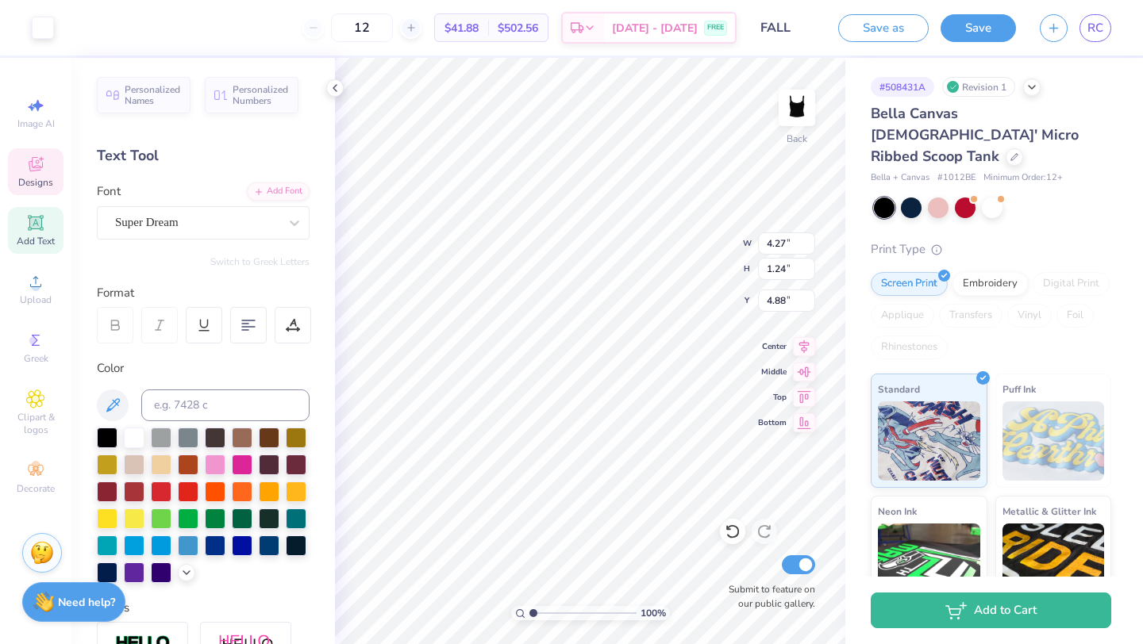
type input "7.23"
type input "9.88"
type input "0.50"
click at [222, 221] on div "Super Dream" at bounding box center [196, 222] width 167 height 25
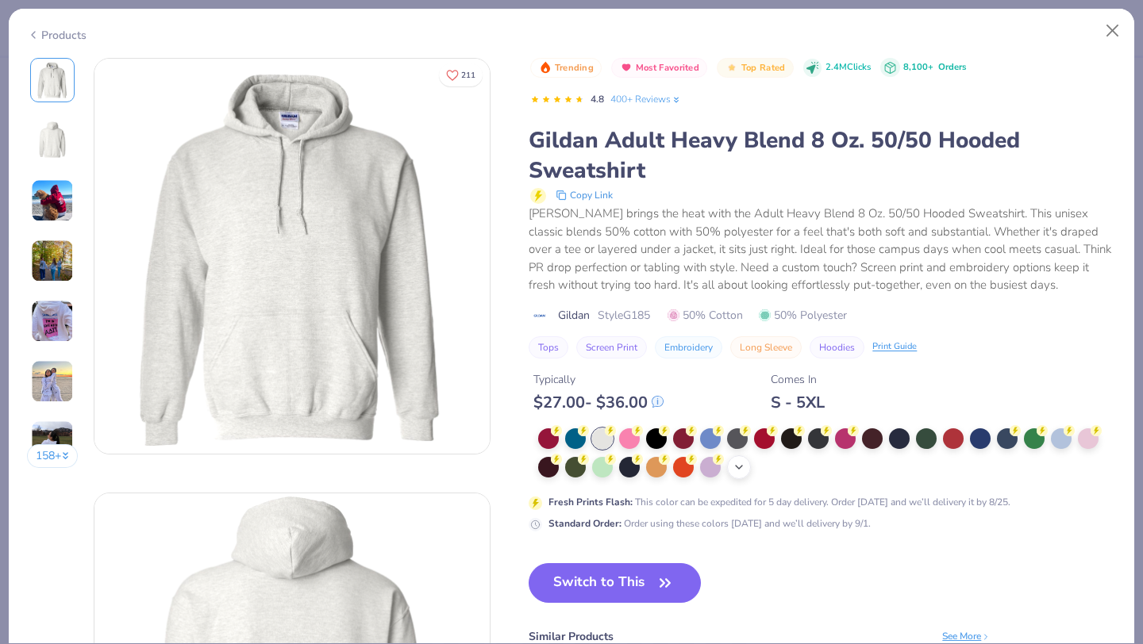
click at [736, 467] on icon at bounding box center [738, 467] width 13 height 13
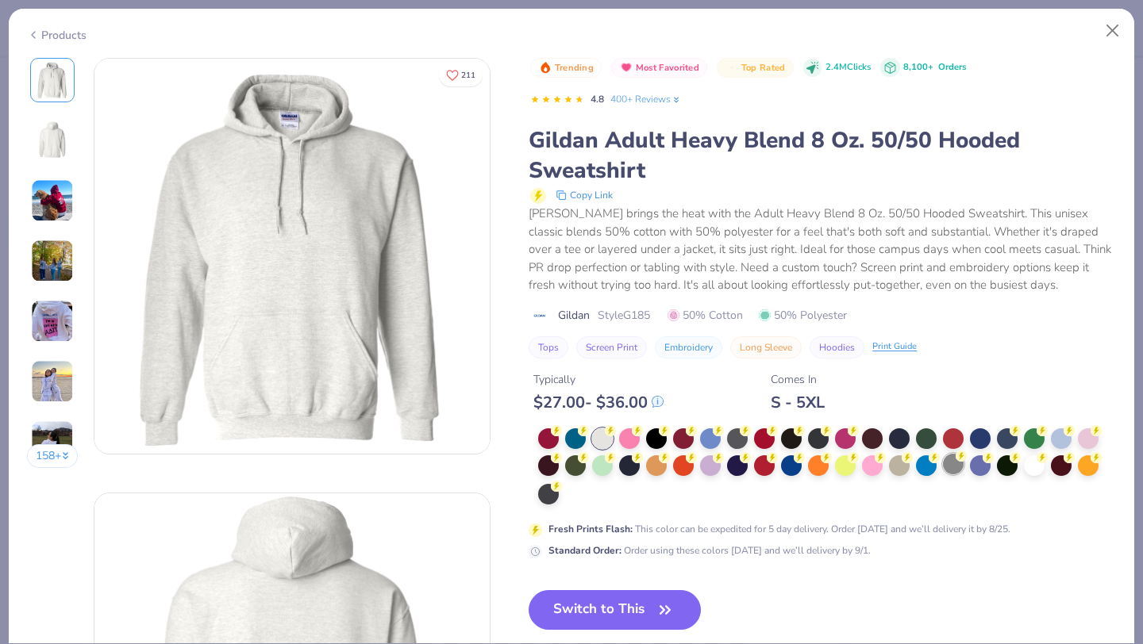
click at [947, 460] on div at bounding box center [953, 464] width 21 height 21
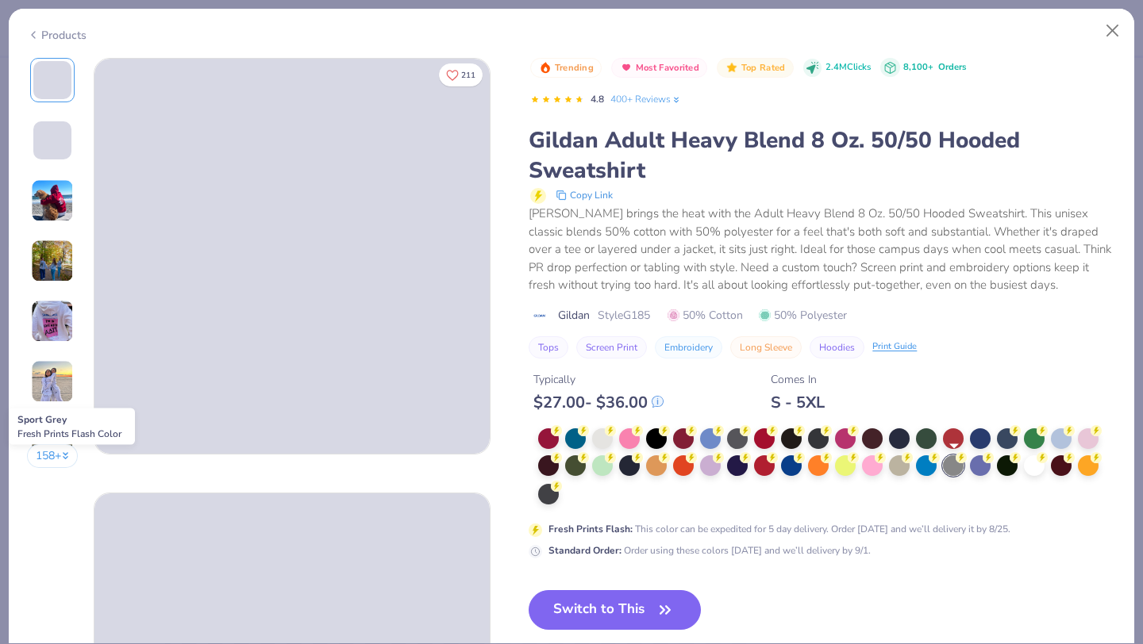
scroll to position [467, 0]
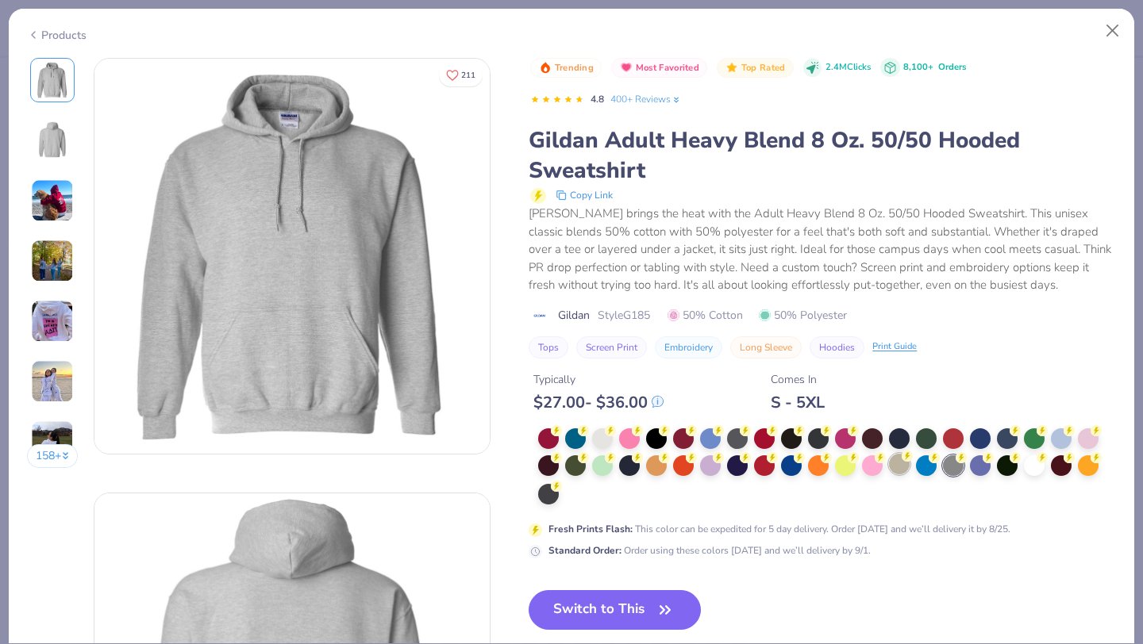
click at [900, 467] on div at bounding box center [899, 464] width 21 height 21
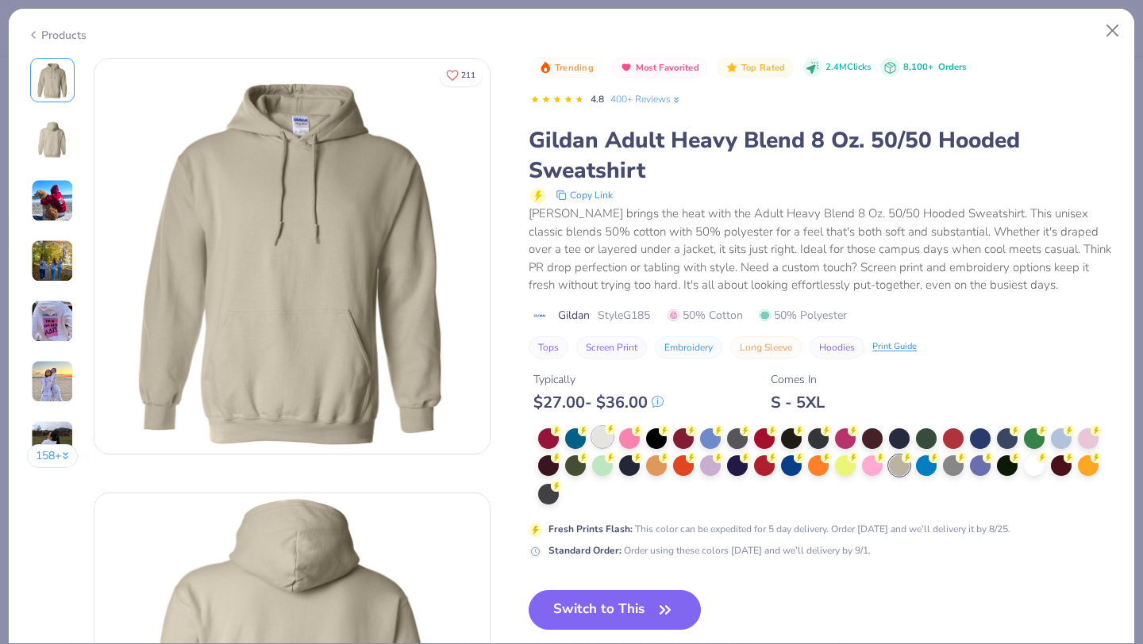
click at [610, 444] on div at bounding box center [602, 437] width 21 height 21
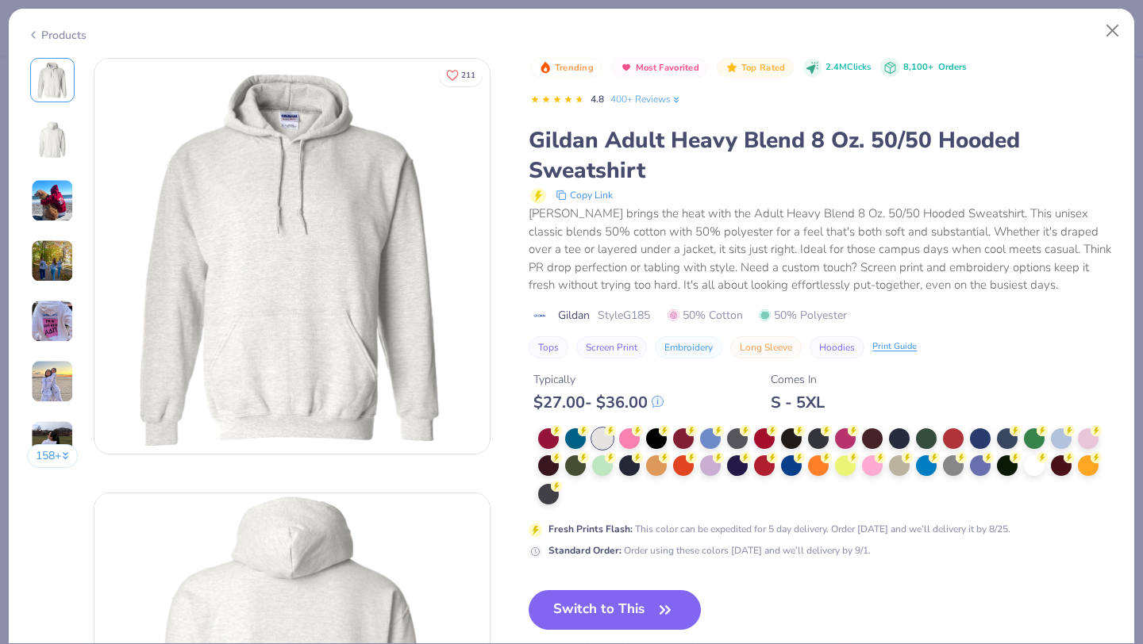
scroll to position [68, 0]
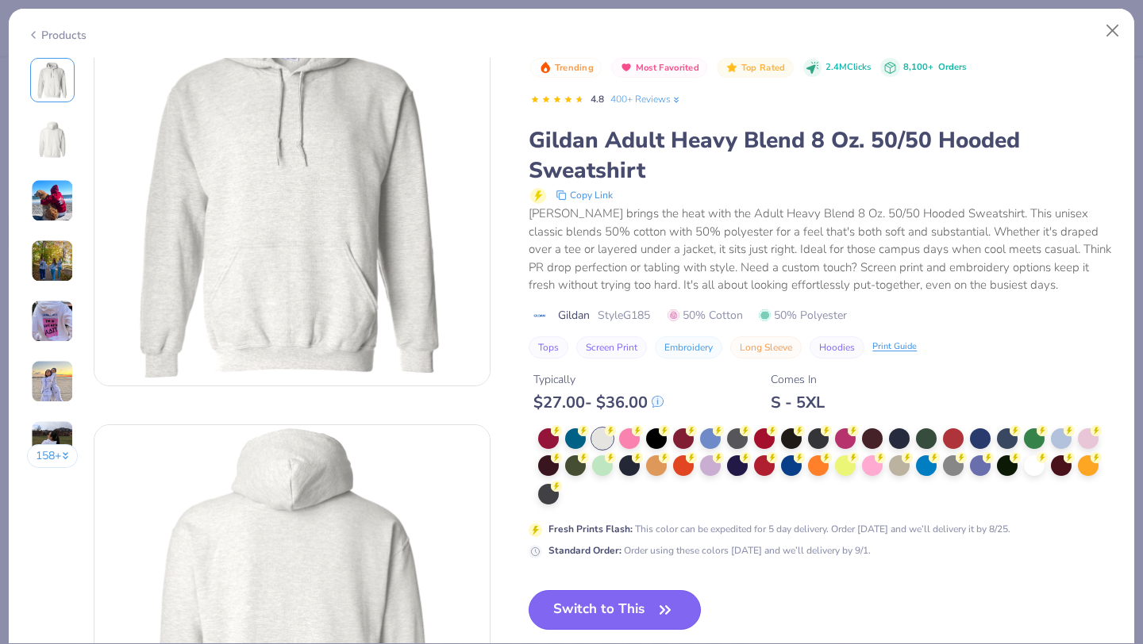
click at [579, 617] on button "Switch to This" at bounding box center [615, 610] width 172 height 40
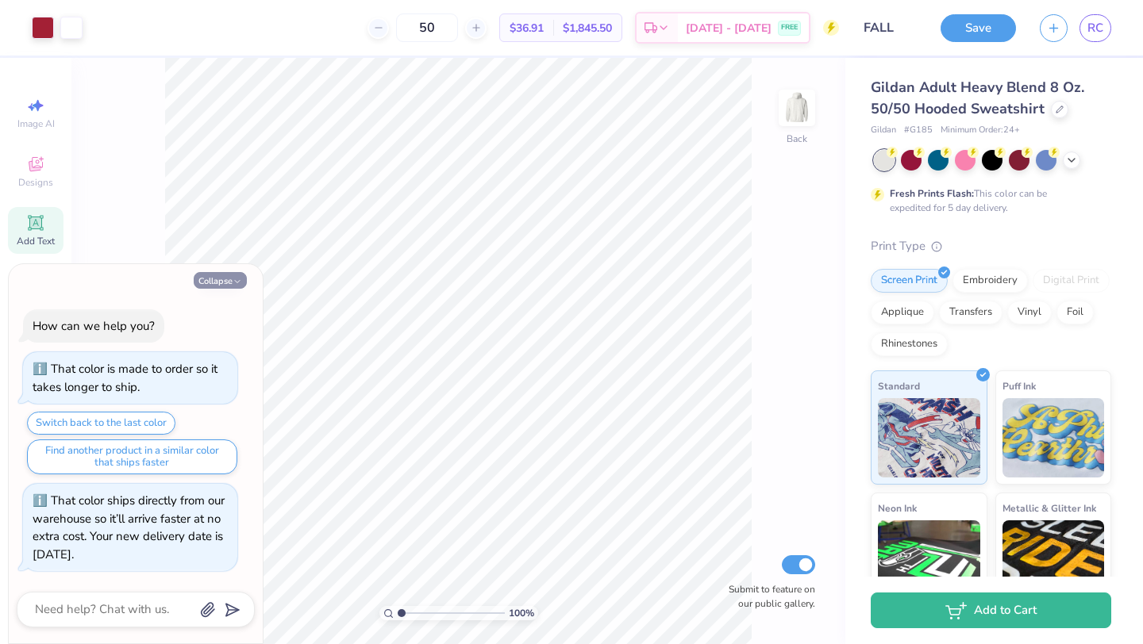
click at [244, 281] on button "Collapse" at bounding box center [220, 280] width 53 height 17
type textarea "x"
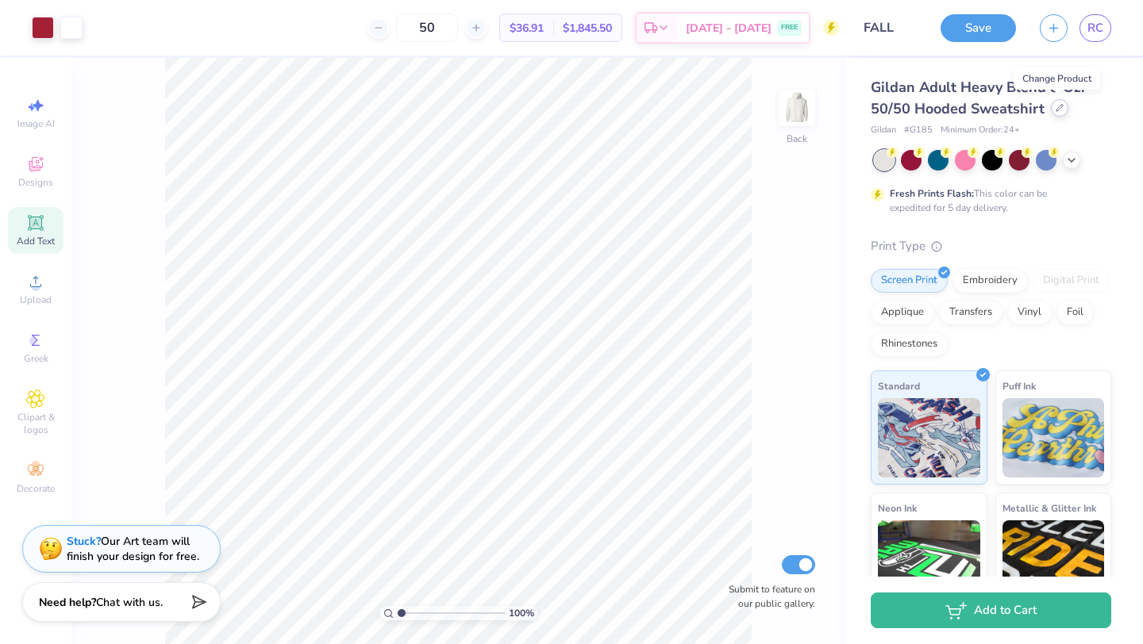
click at [1055, 102] on div at bounding box center [1059, 107] width 17 height 17
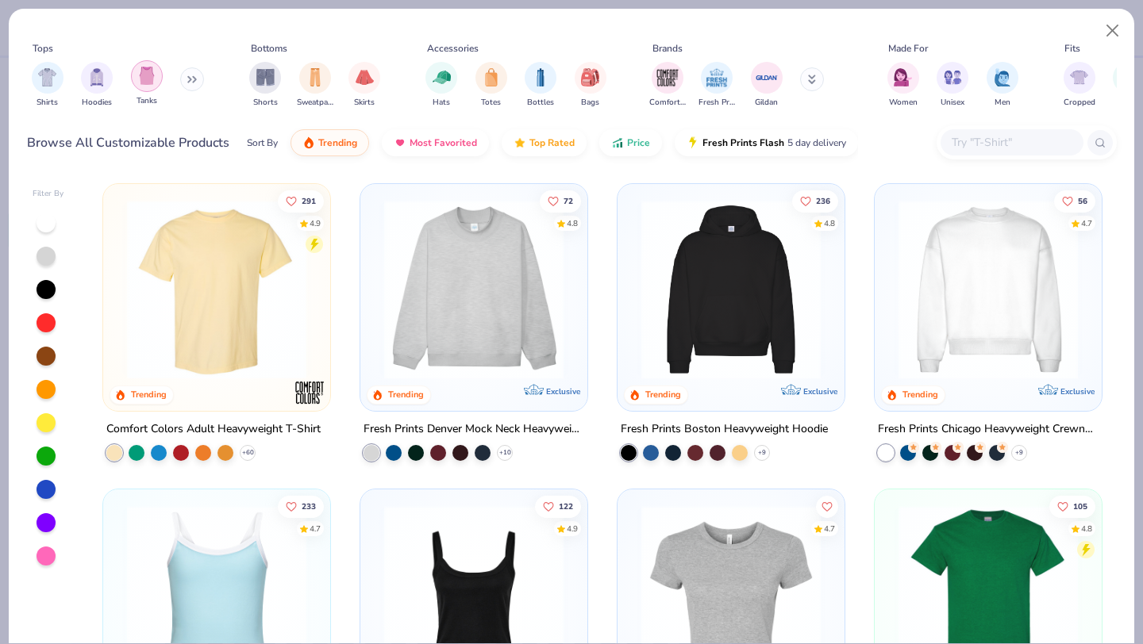
click at [144, 83] on img "filter for Tanks" at bounding box center [146, 76] width 17 height 18
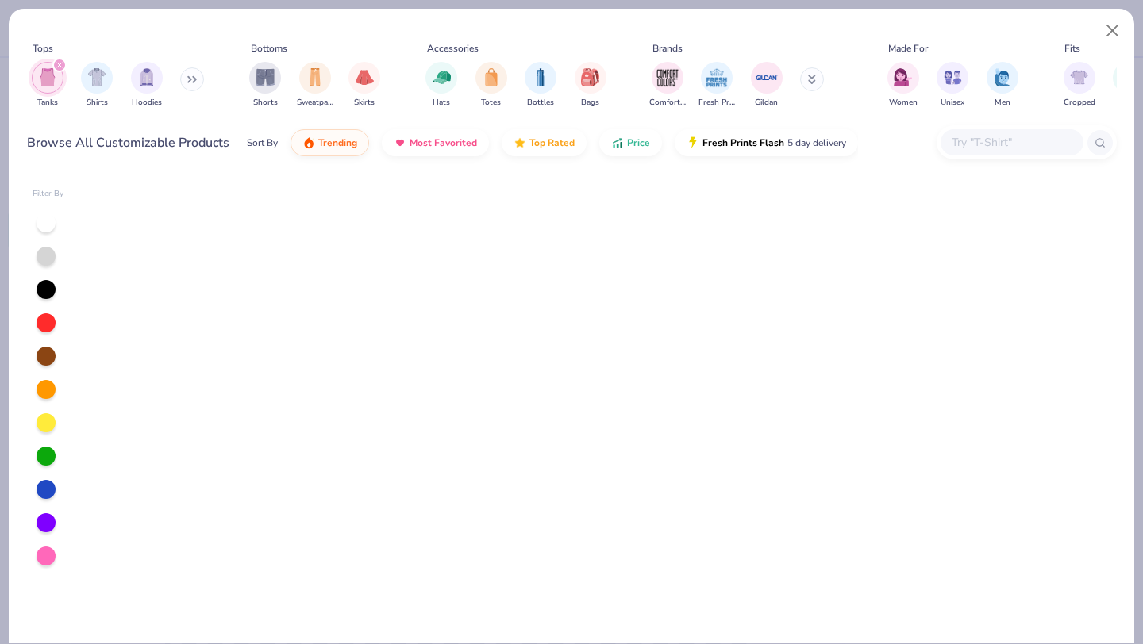
scroll to position [1831, 0]
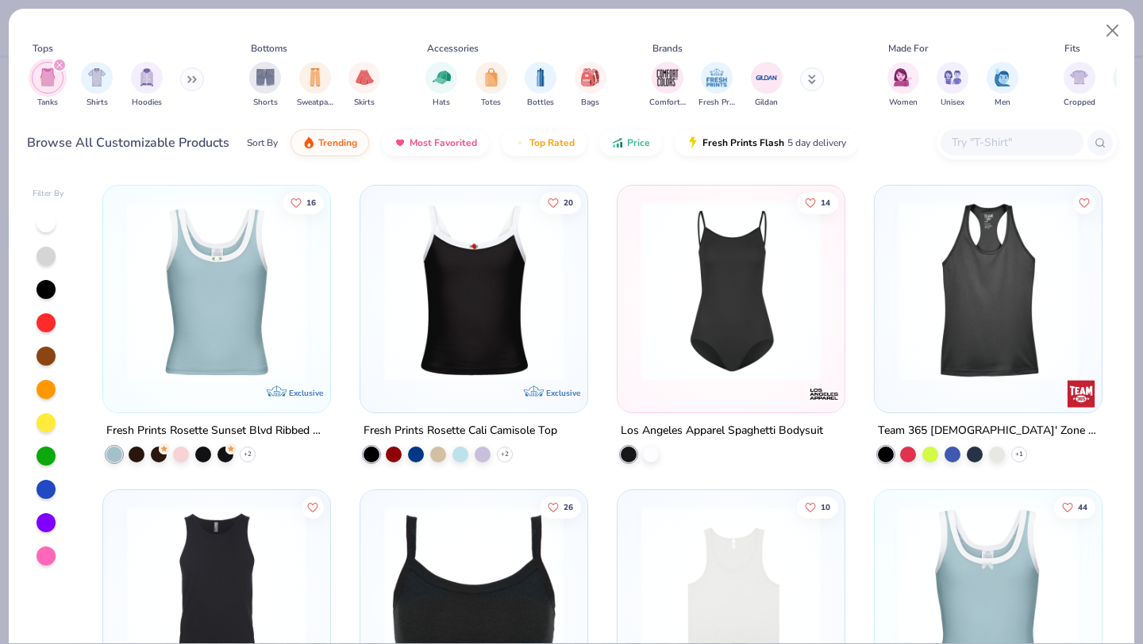
click at [60, 63] on icon "filter for Tanks" at bounding box center [59, 65] width 6 height 6
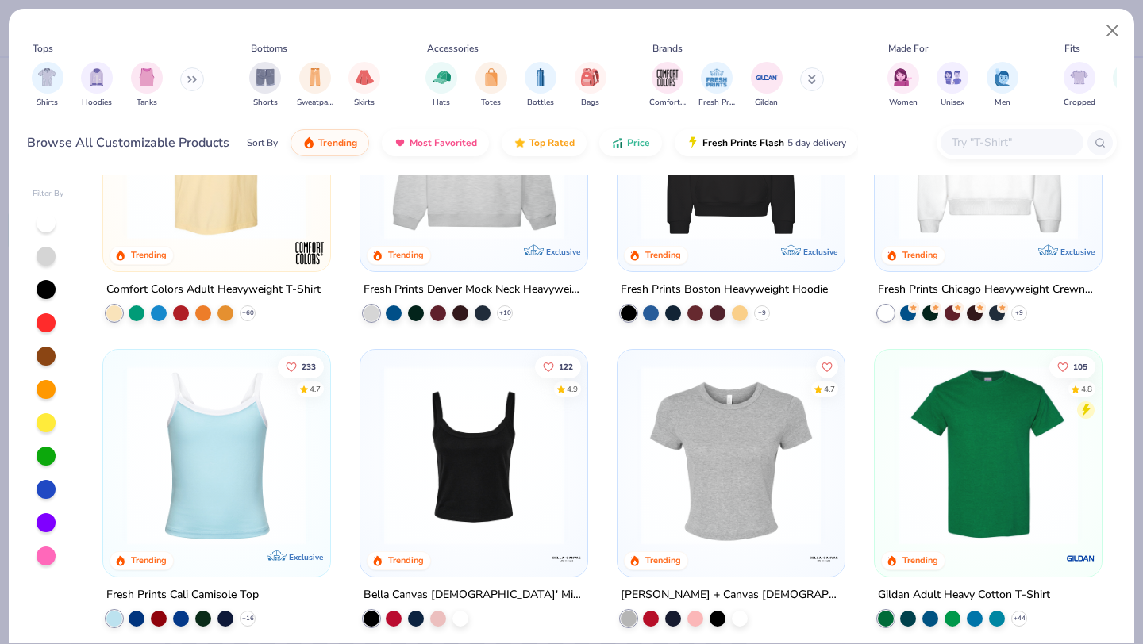
scroll to position [41, 0]
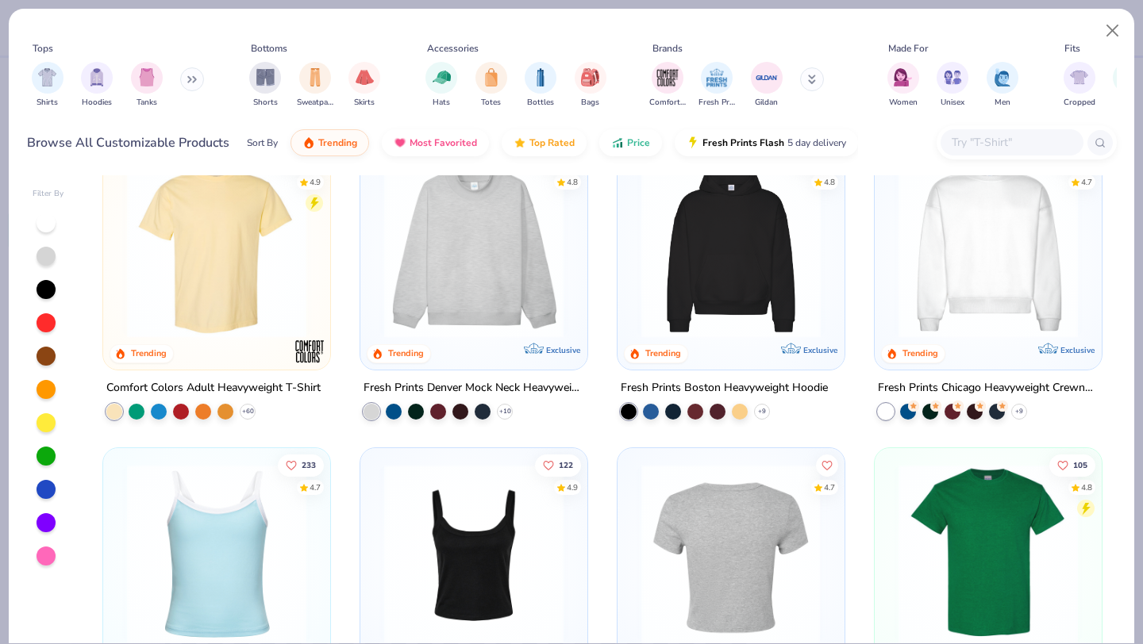
click at [633, 530] on img at bounding box center [535, 553] width 195 height 179
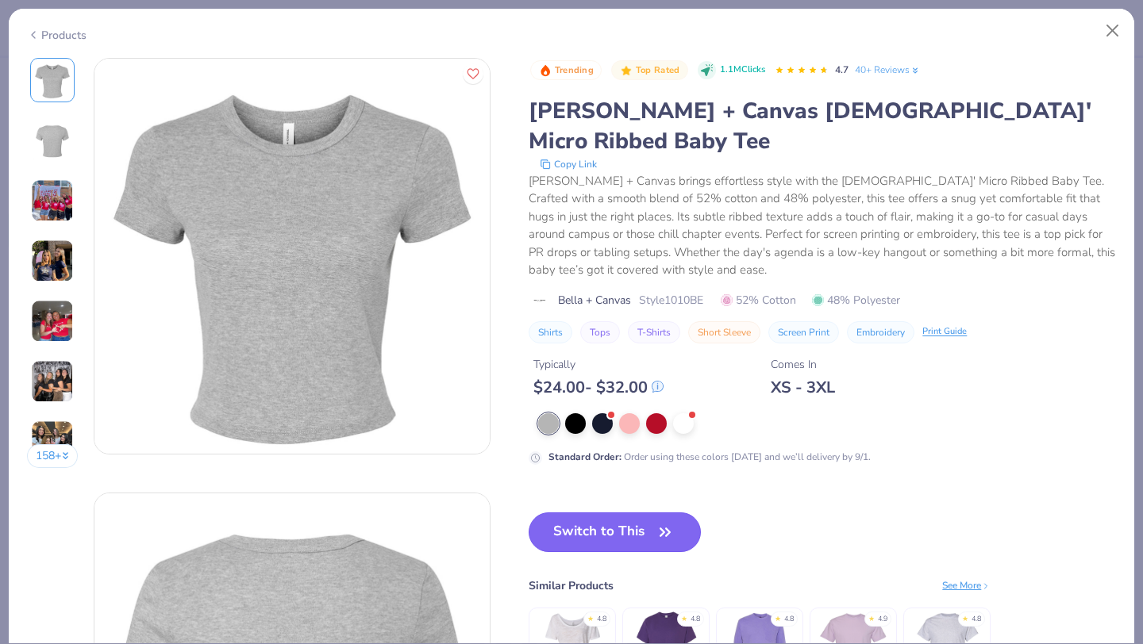
click at [594, 513] on button "Switch to This" at bounding box center [615, 533] width 172 height 40
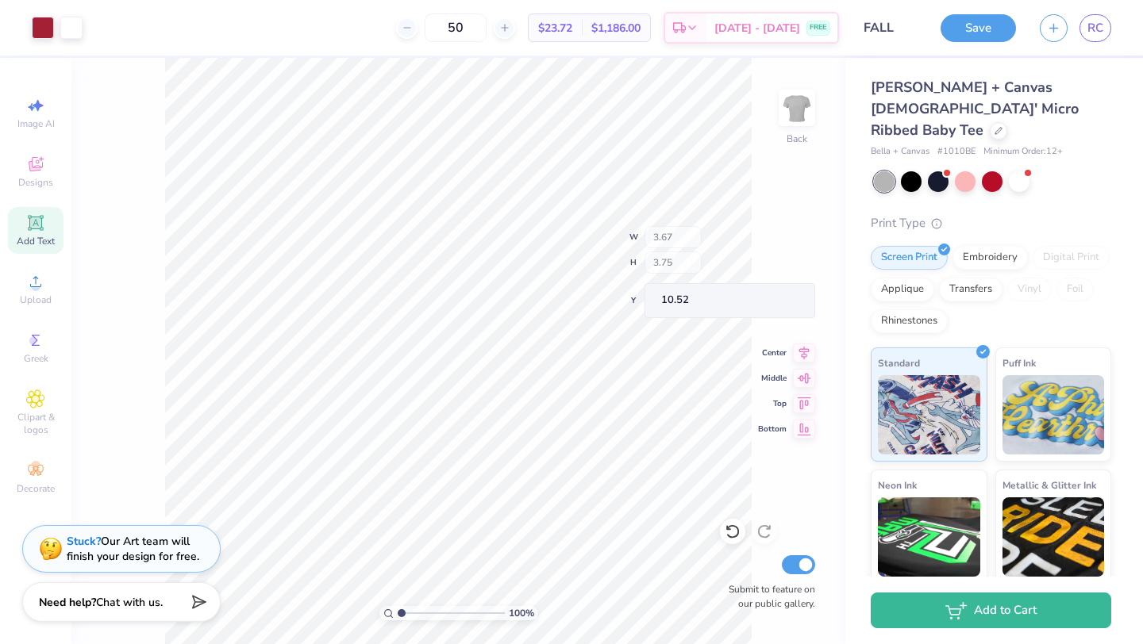
type input "11.31"
type input "10.79"
type input "5.05"
type input "5.16"
type input "11.34"
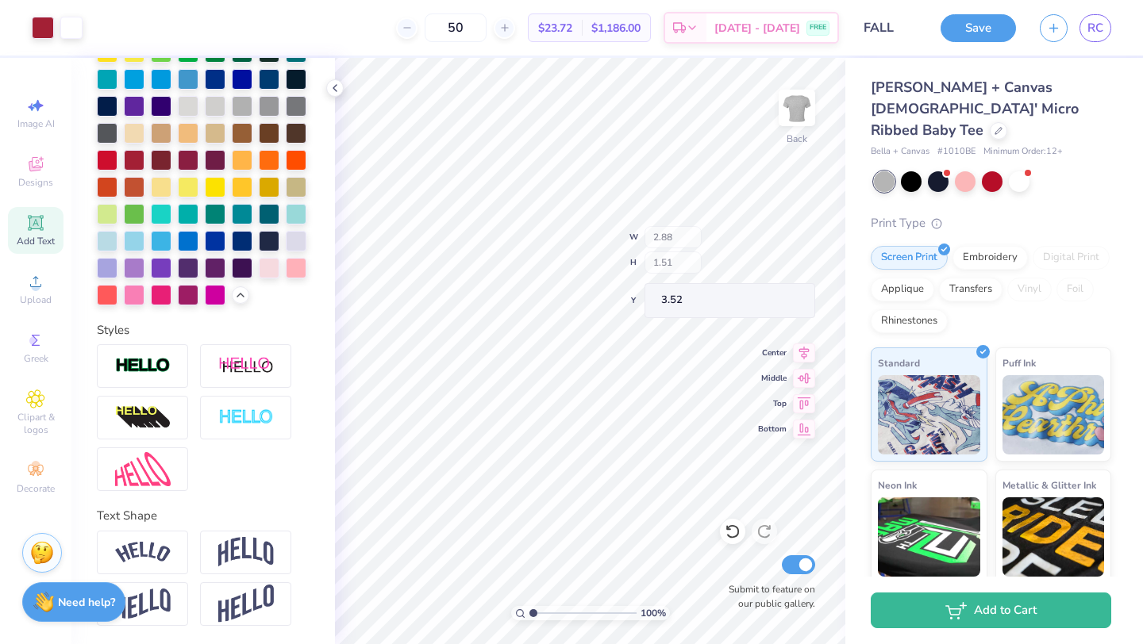
type input "3.52"
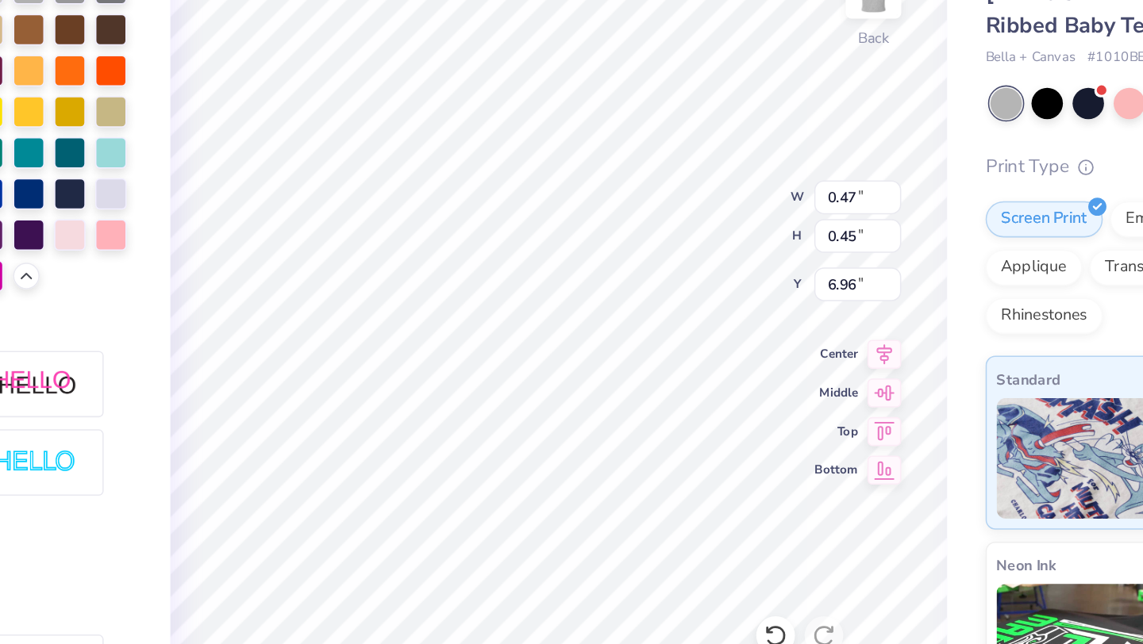
type input "3.07"
type input "1.56"
type input "0.99"
type input "2.09"
type input "0.47"
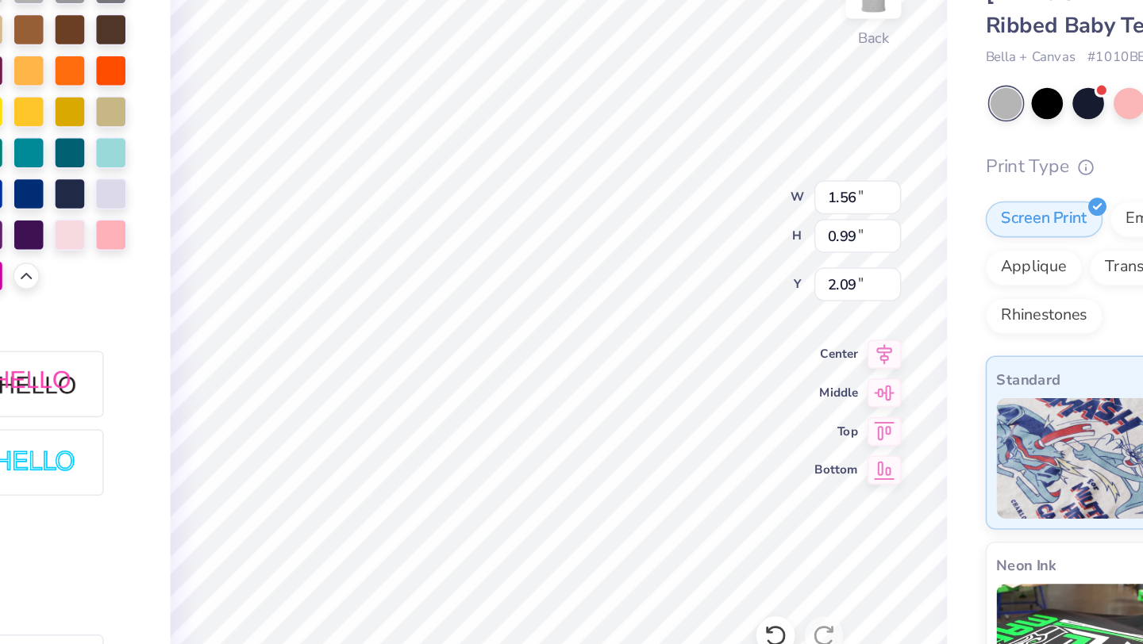
type input "0.45"
type input "5.54"
type input "1.56"
type input "0.99"
click at [673, 244] on div "100 % Back W 1.56 1.56 " H 0.99 0.99 " Y 0.91 0.91 " Center Middle Top Bottom S…" at bounding box center [590, 351] width 510 height 586
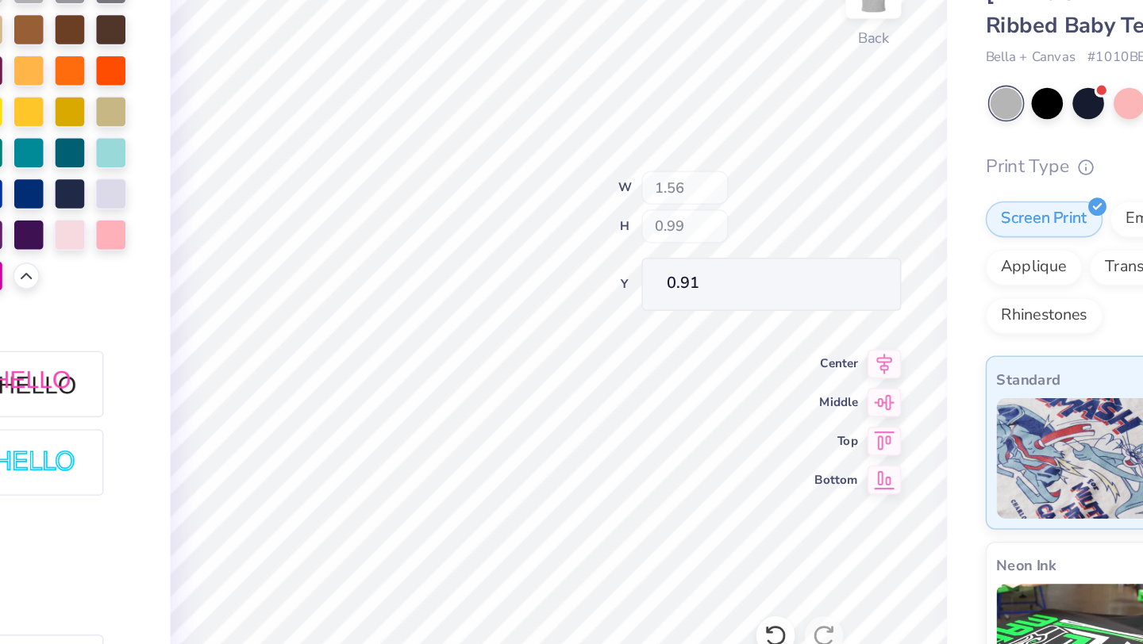
type input "3.52"
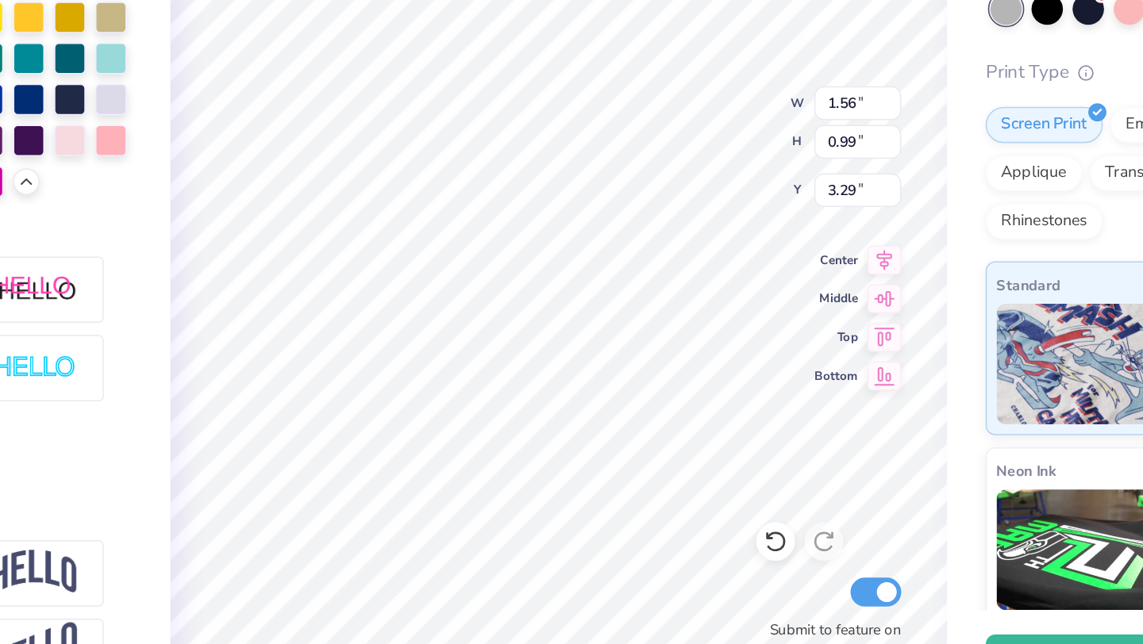
type input "3.29"
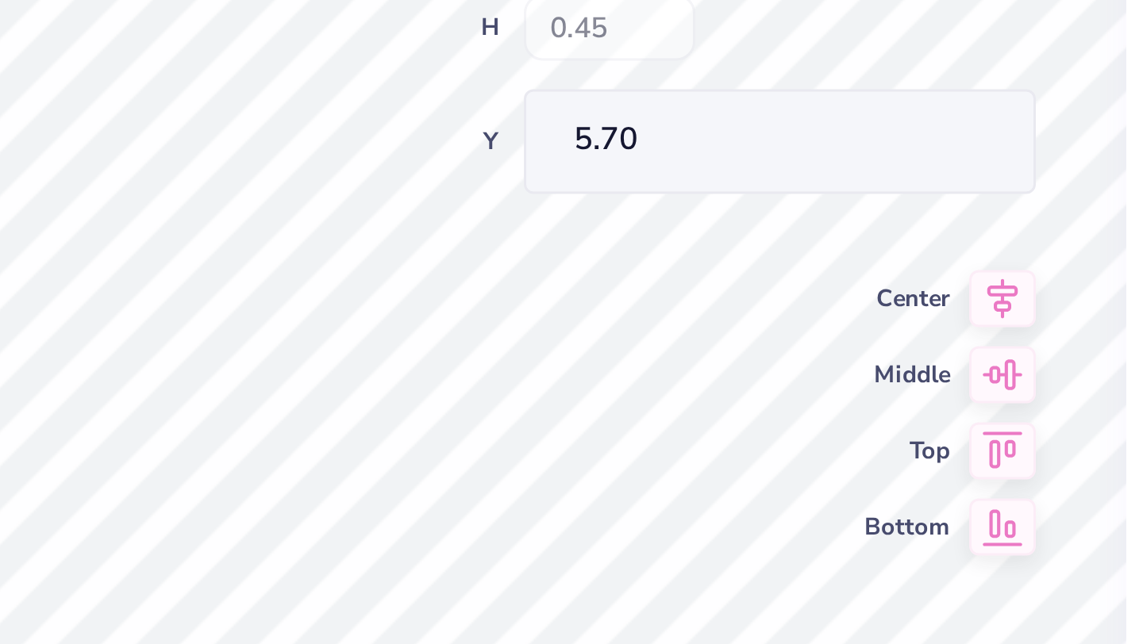
type input "5.70"
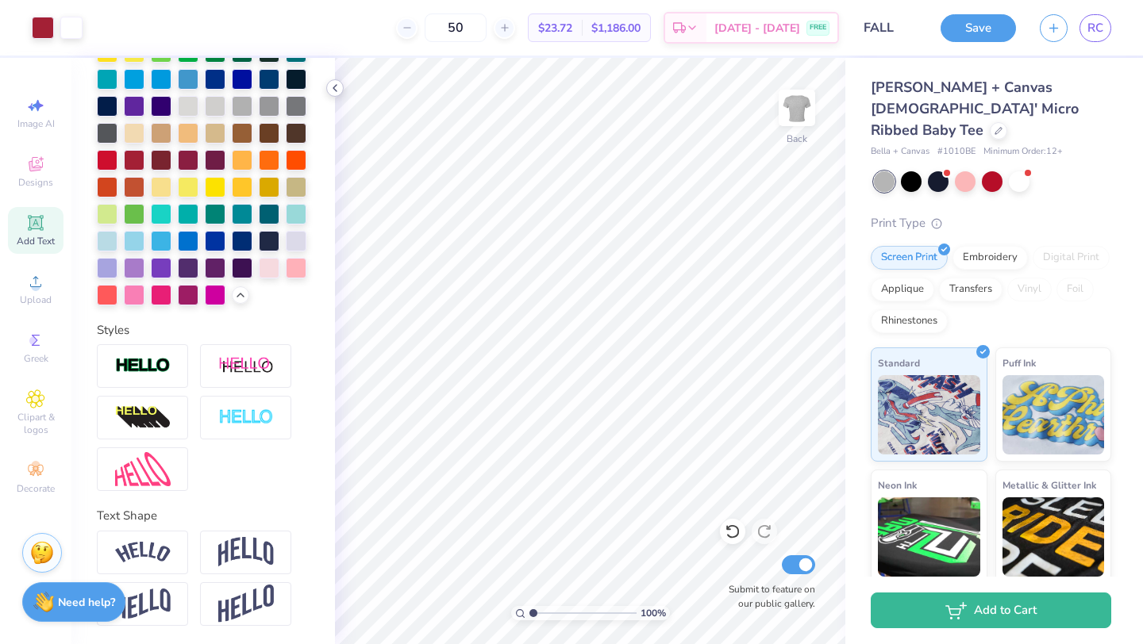
click at [329, 86] on icon at bounding box center [335, 88] width 13 height 13
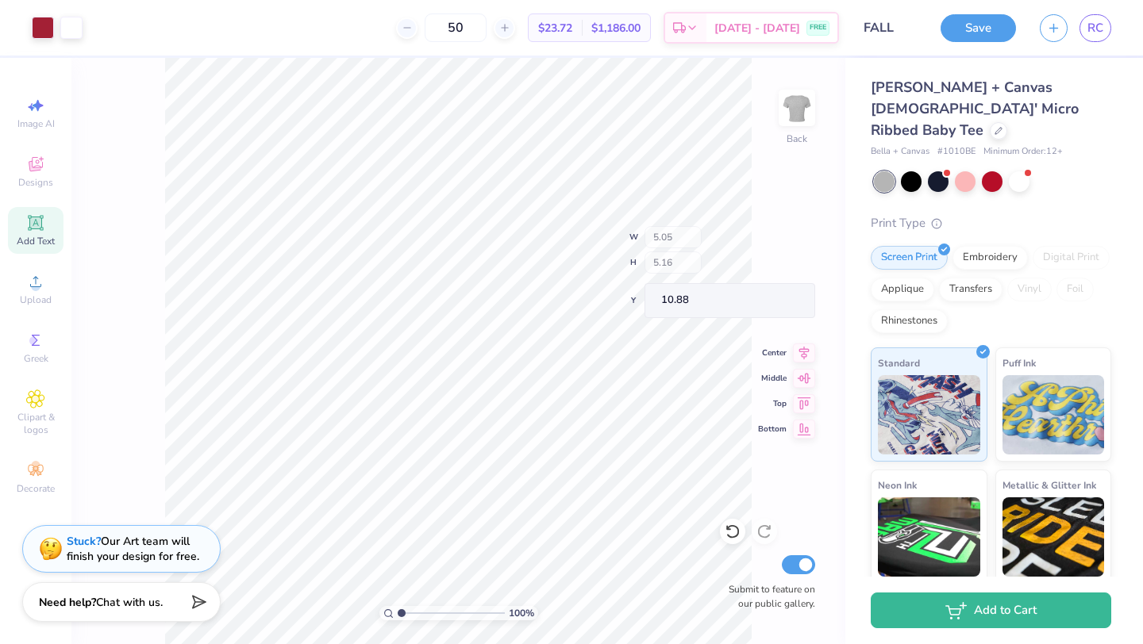
type input "10.88"
click at [994, 125] on icon at bounding box center [998, 129] width 8 height 8
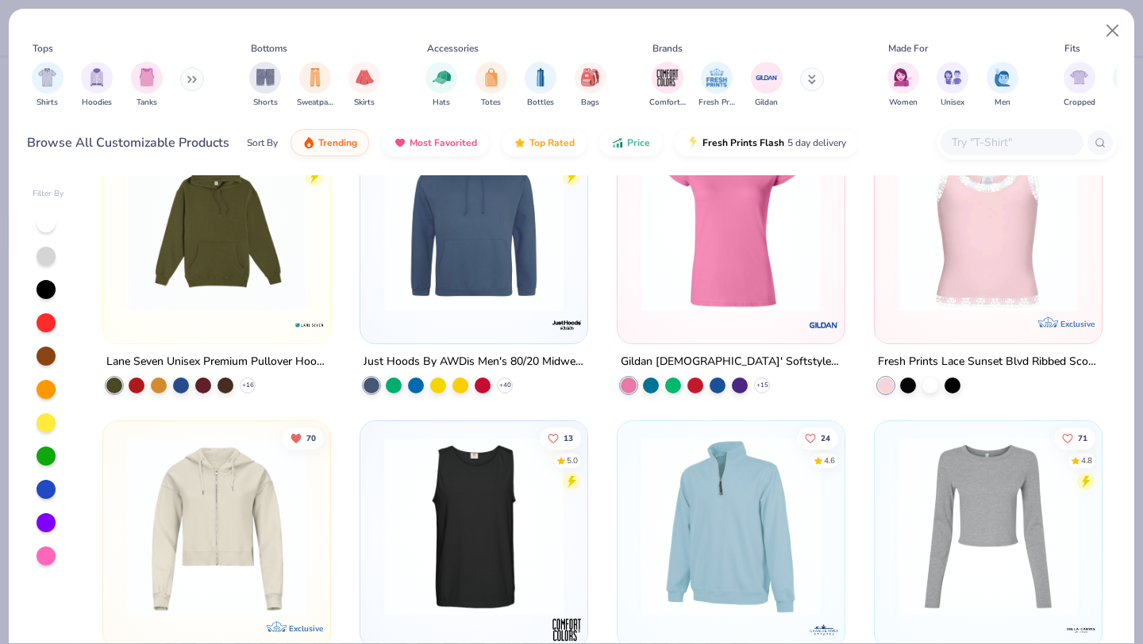
scroll to position [10561, 0]
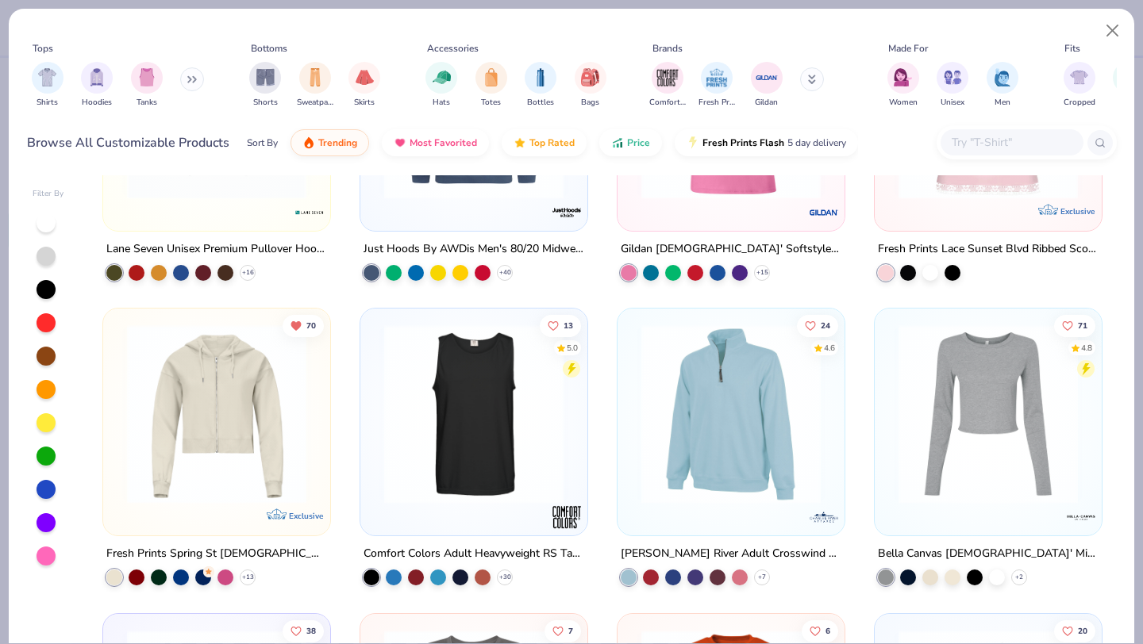
click at [919, 411] on img at bounding box center [987, 414] width 195 height 179
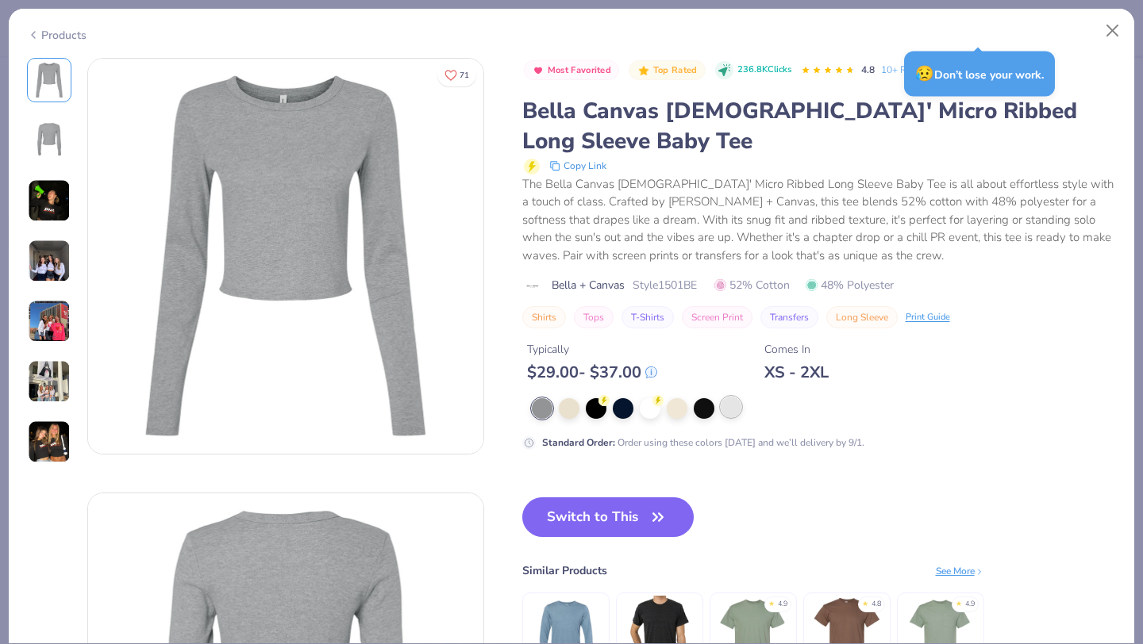
click at [731, 413] on div at bounding box center [731, 407] width 21 height 21
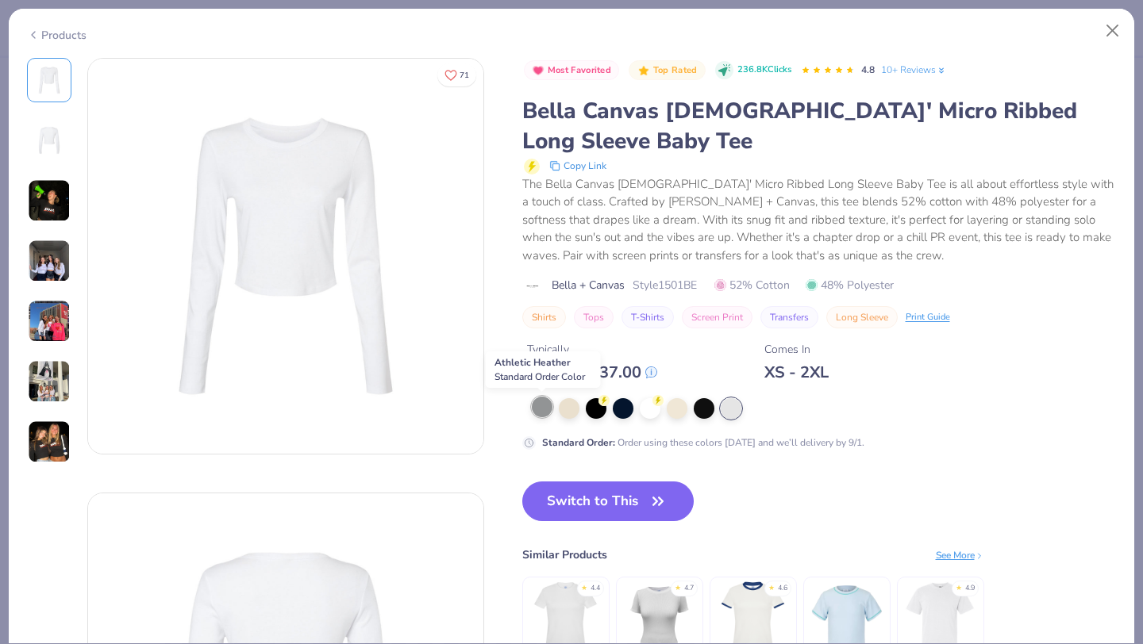
click at [544, 417] on div at bounding box center [542, 407] width 21 height 21
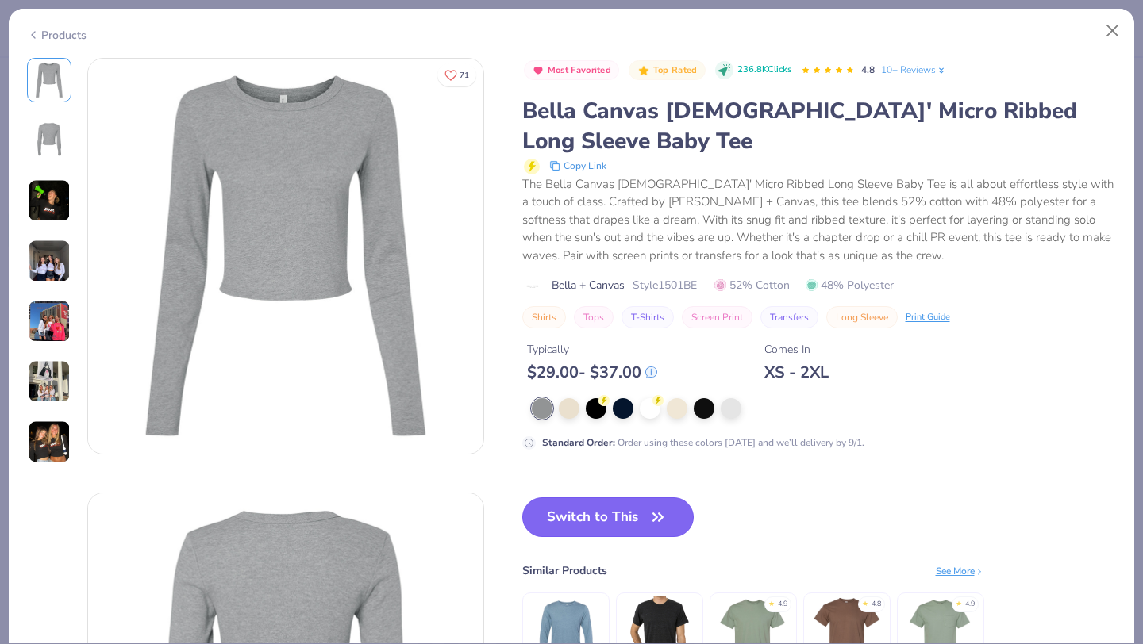
click at [569, 513] on button "Switch to This" at bounding box center [608, 518] width 172 height 40
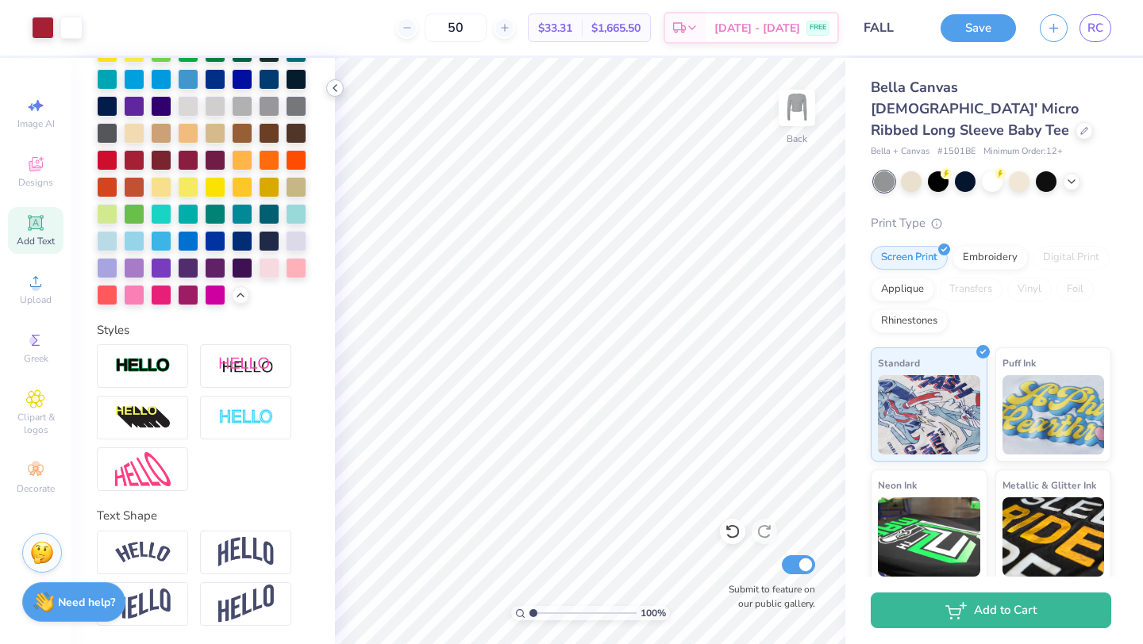
click at [332, 90] on icon at bounding box center [335, 88] width 13 height 13
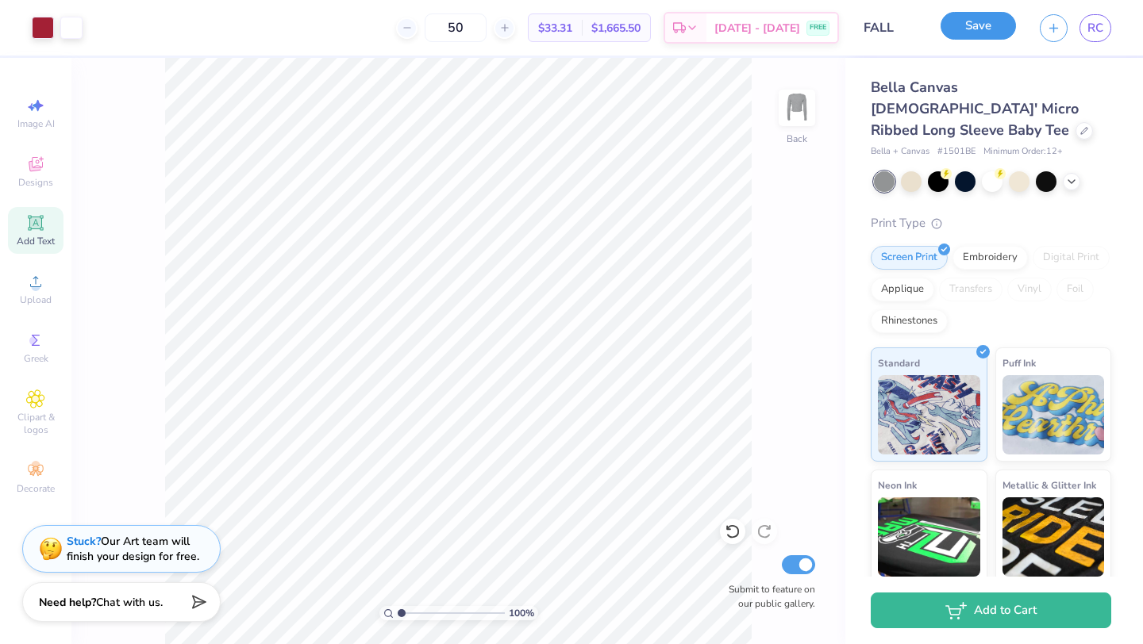
click at [968, 19] on button "Save" at bounding box center [977, 26] width 75 height 28
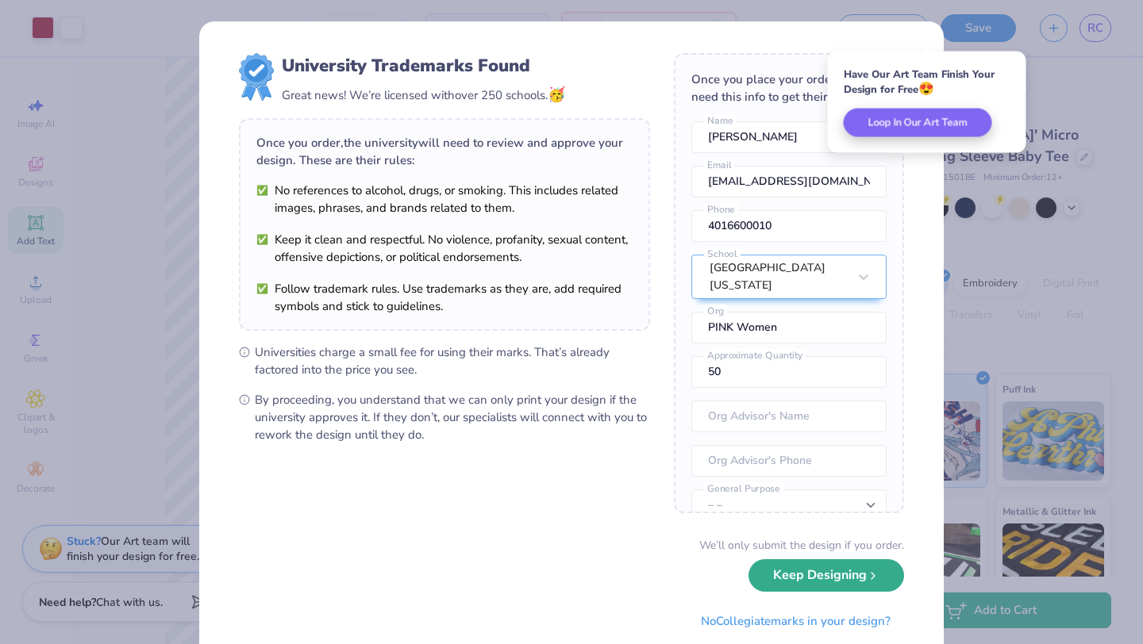
click at [782, 572] on button "Keep Designing" at bounding box center [826, 575] width 156 height 33
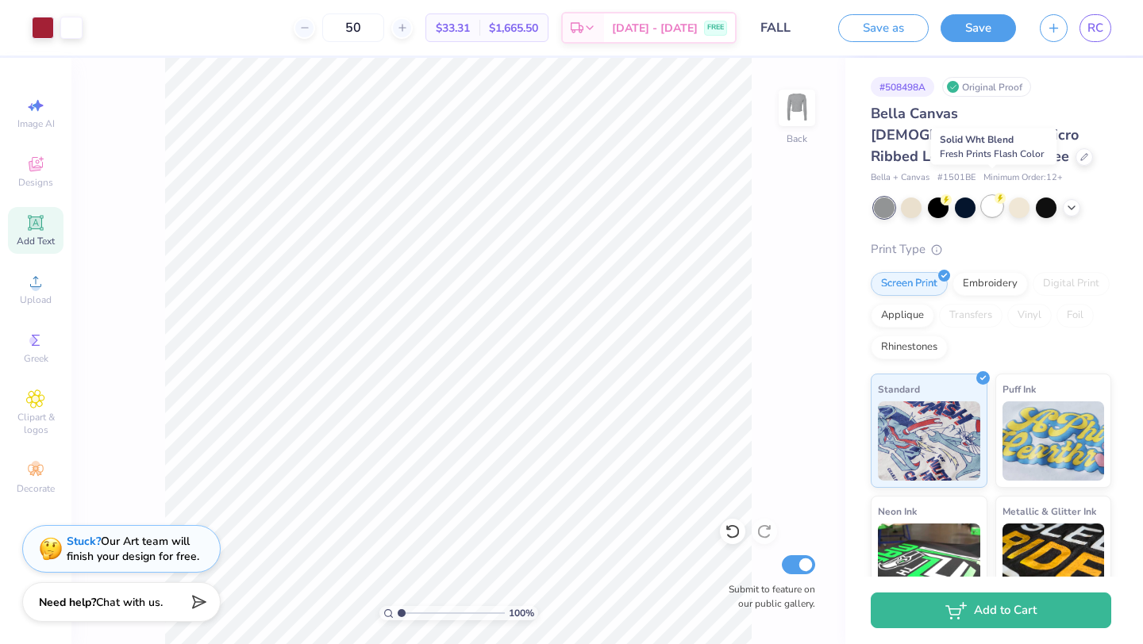
click at [986, 196] on div at bounding box center [992, 206] width 21 height 21
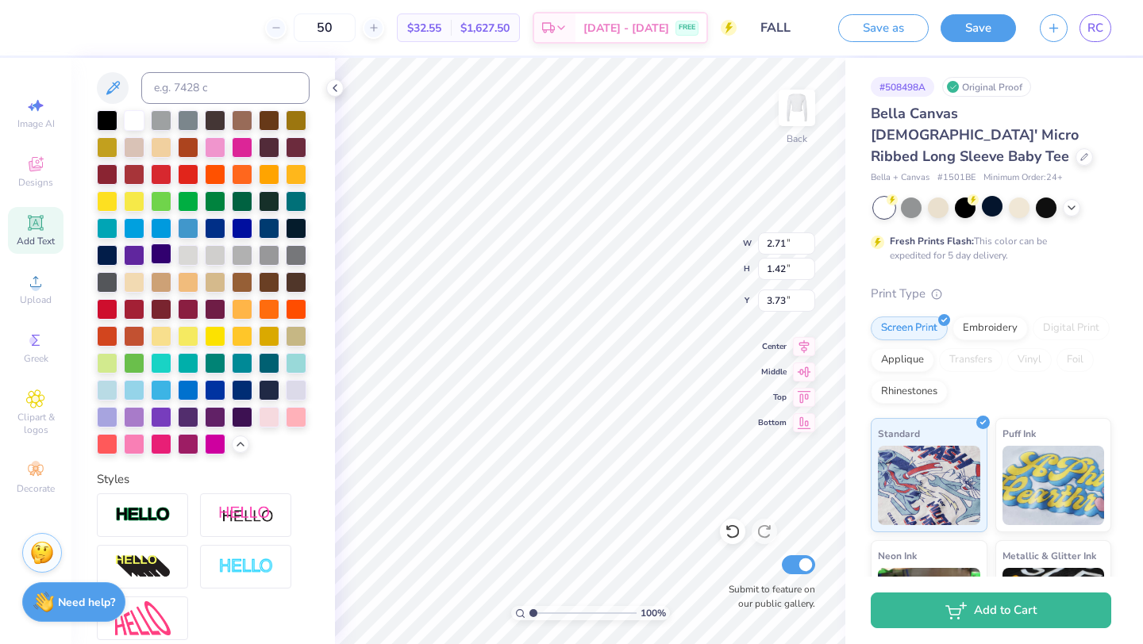
scroll to position [294, 0]
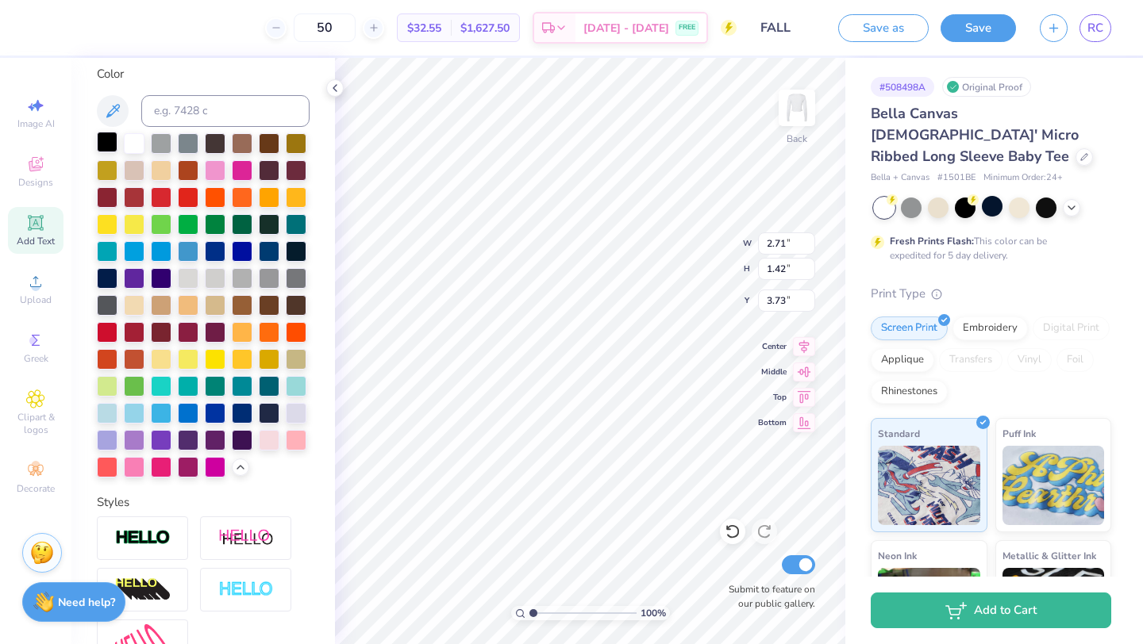
click at [106, 136] on div at bounding box center [107, 142] width 21 height 21
type input "3.74"
click at [337, 86] on icon at bounding box center [335, 88] width 13 height 13
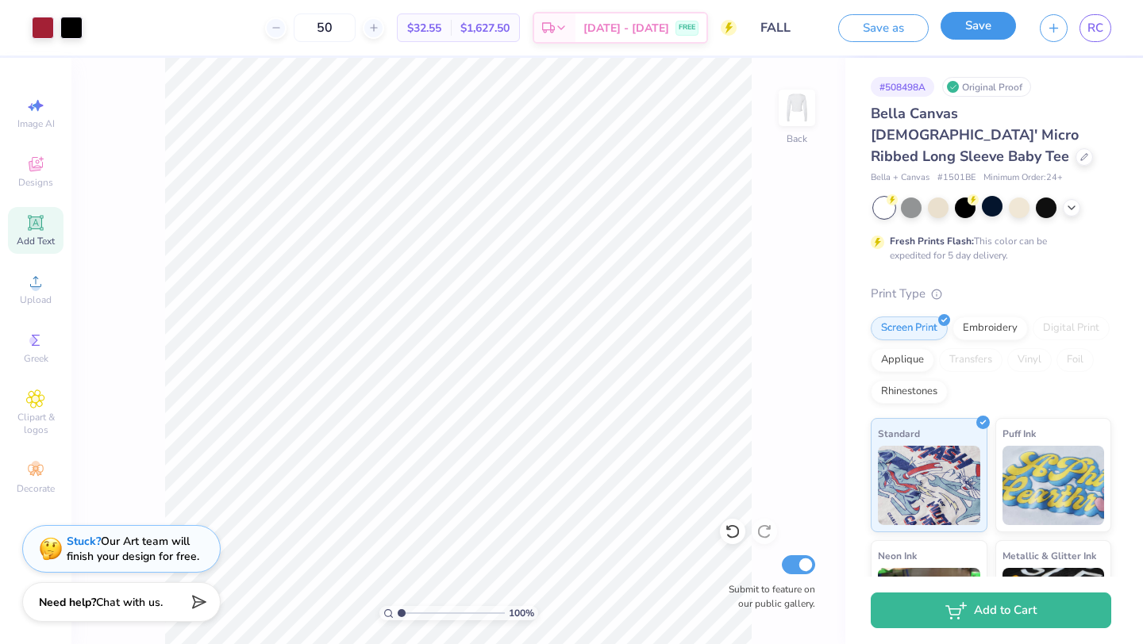
click at [970, 33] on button "Save" at bounding box center [977, 26] width 75 height 28
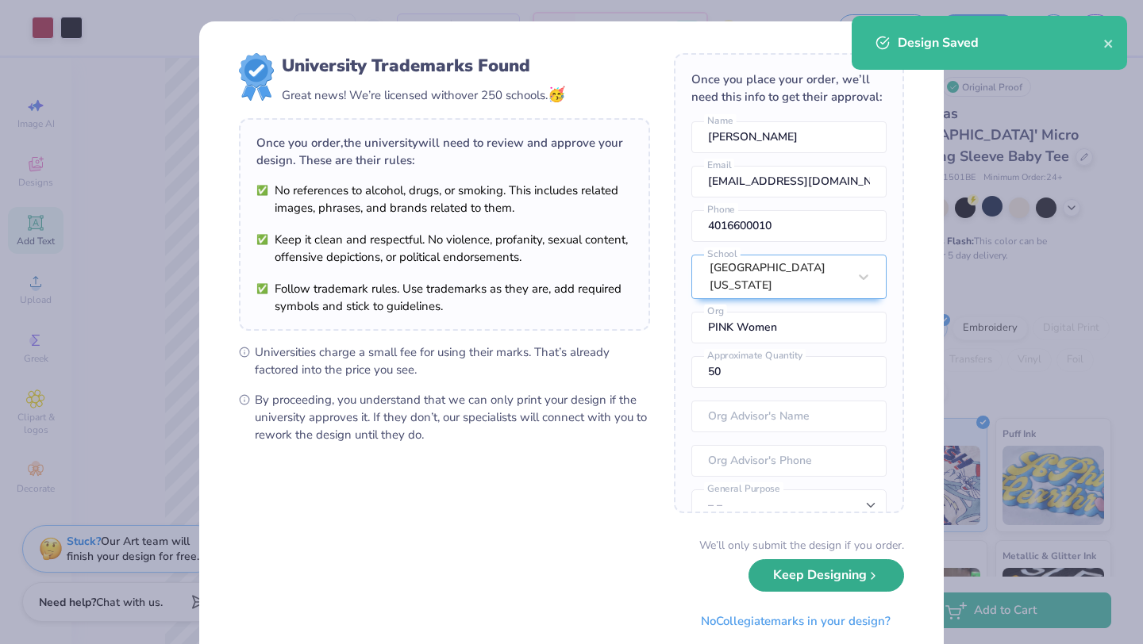
click at [782, 578] on button "Keep Designing" at bounding box center [826, 575] width 156 height 33
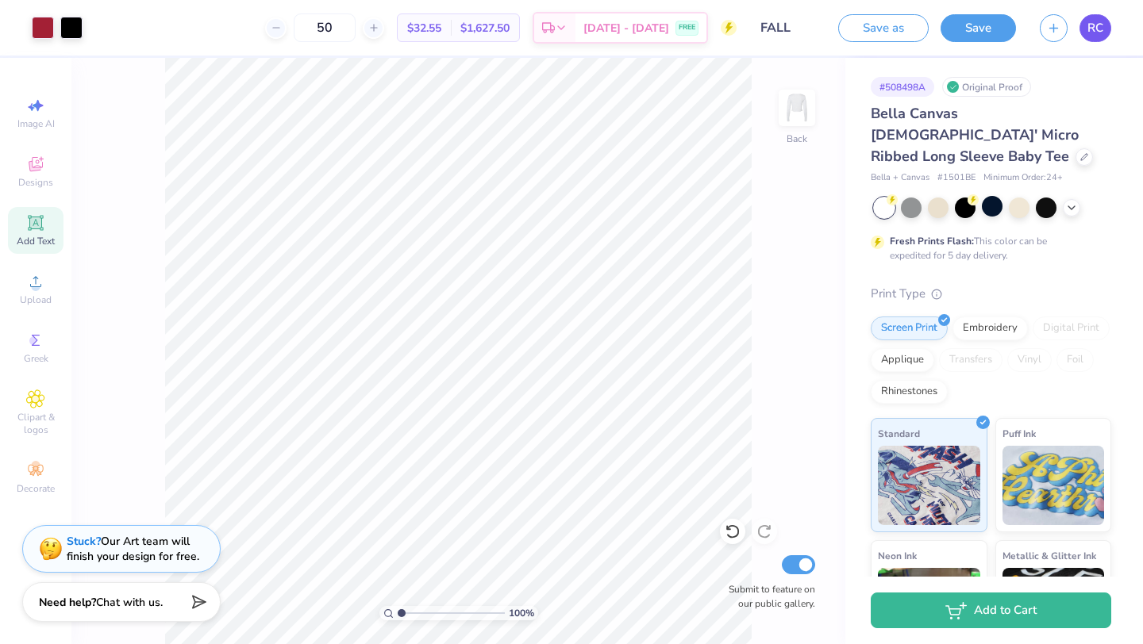
click at [1101, 19] on span "RC" at bounding box center [1095, 28] width 16 height 18
click at [955, 196] on div at bounding box center [965, 206] width 21 height 21
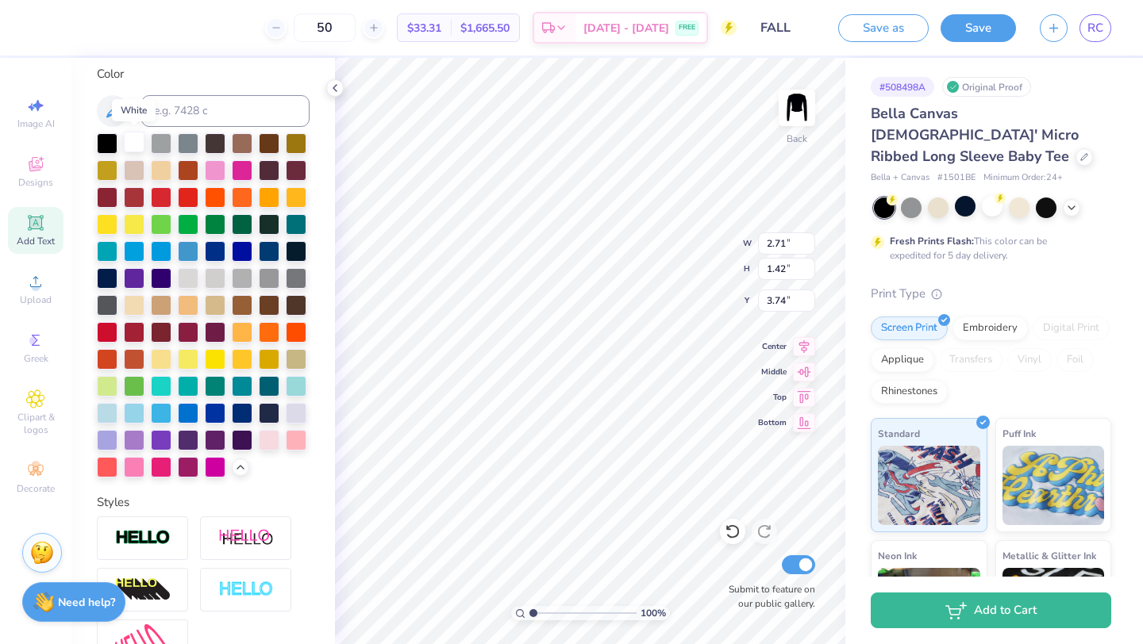
click at [139, 132] on div at bounding box center [134, 142] width 21 height 21
click at [984, 29] on button "Save" at bounding box center [977, 26] width 75 height 28
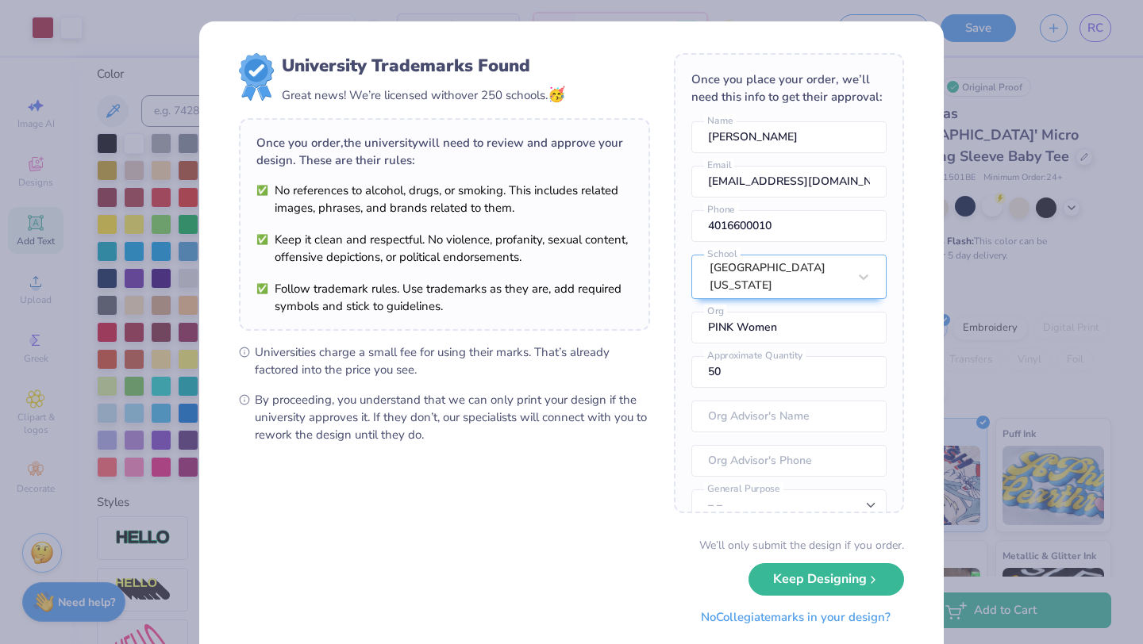
click at [847, 620] on button "No Collegiate marks in your design?" at bounding box center [795, 618] width 217 height 33
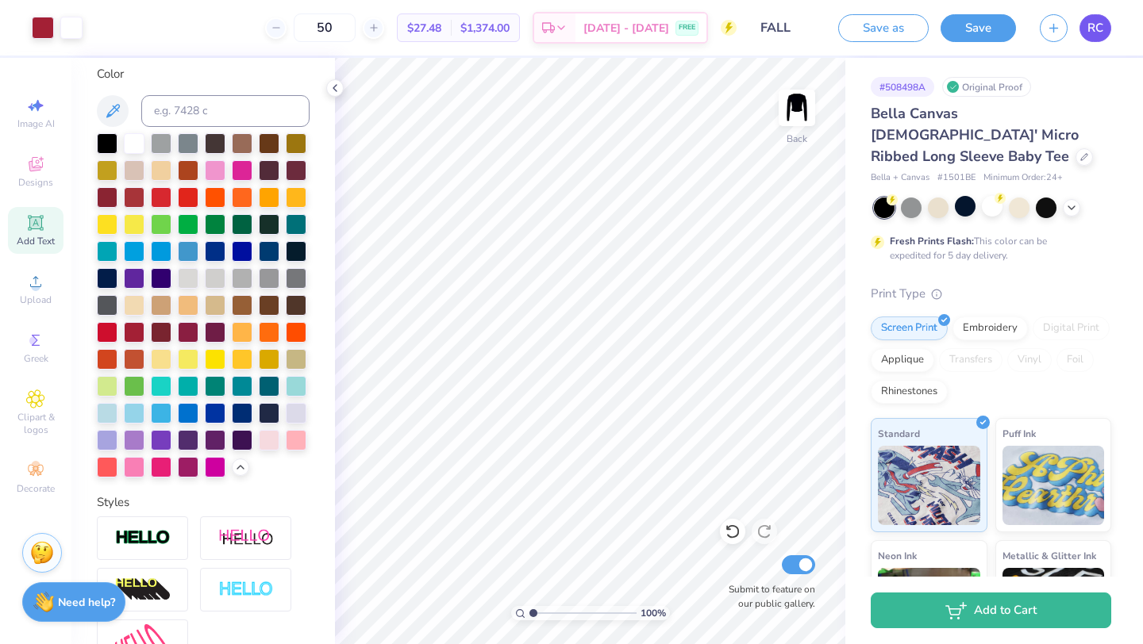
click at [1094, 26] on span "RC" at bounding box center [1095, 28] width 16 height 18
click at [955, 26] on button "Save" at bounding box center [977, 26] width 75 height 28
